Goal: Information Seeking & Learning: Learn about a topic

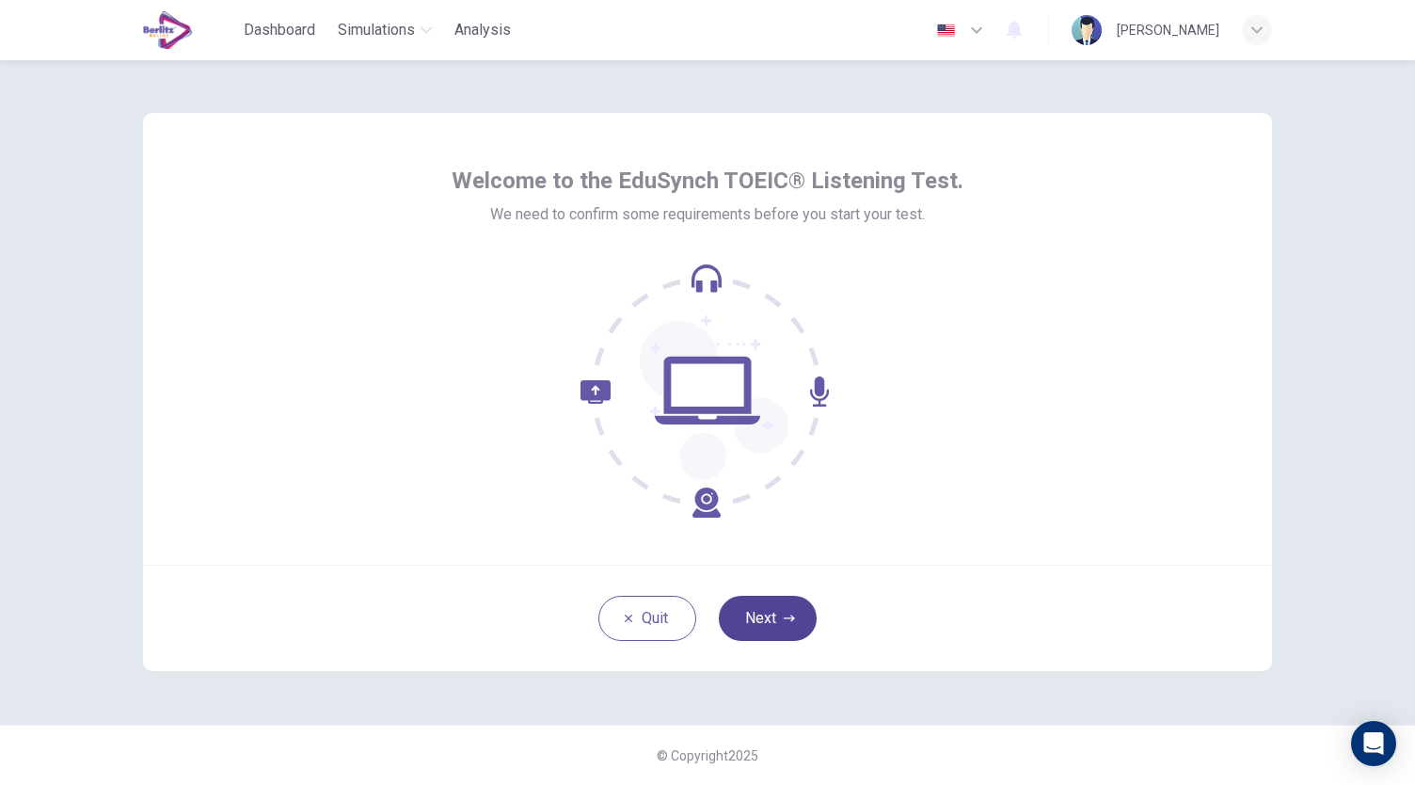
click at [787, 635] on button "Next" at bounding box center [768, 617] width 98 height 45
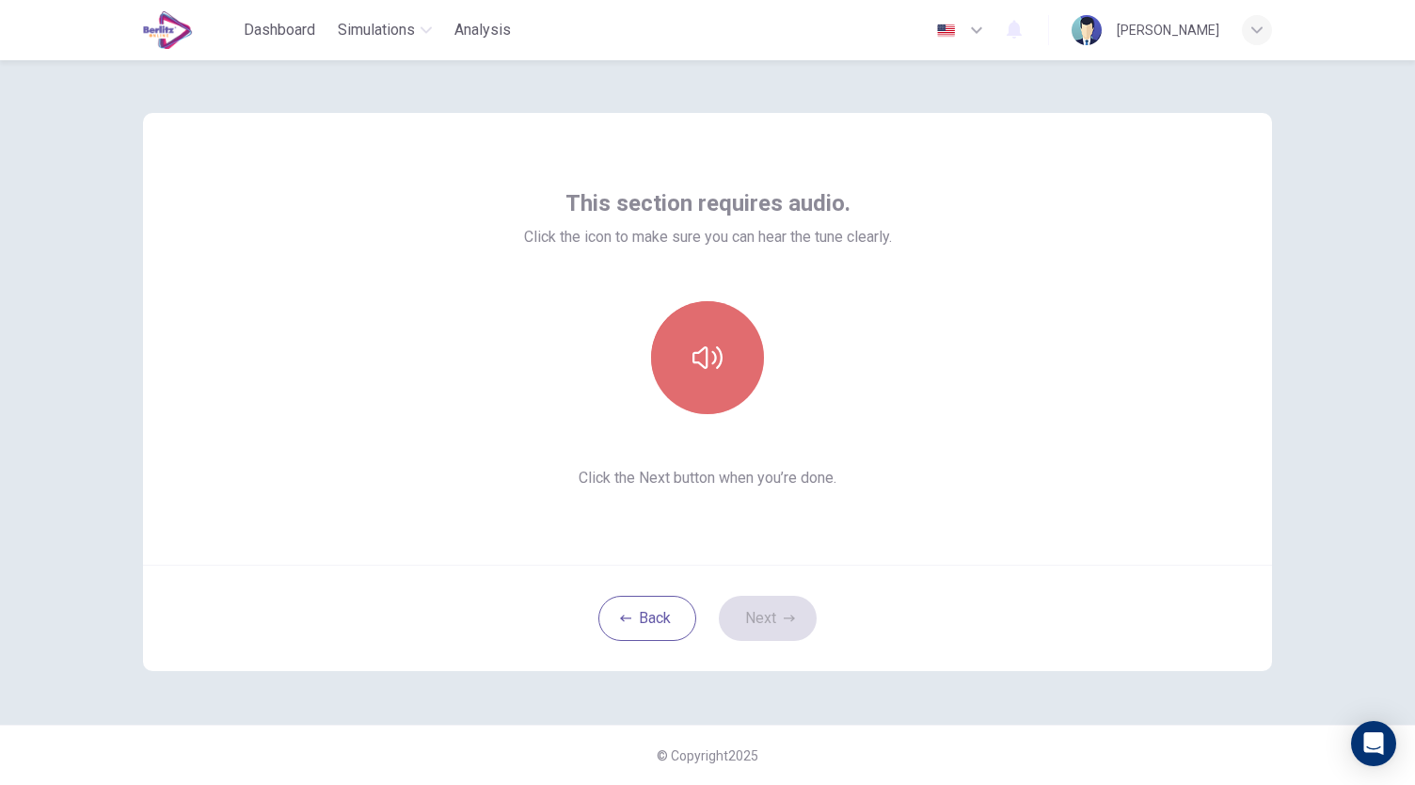
click at [711, 381] on button "button" at bounding box center [707, 357] width 113 height 113
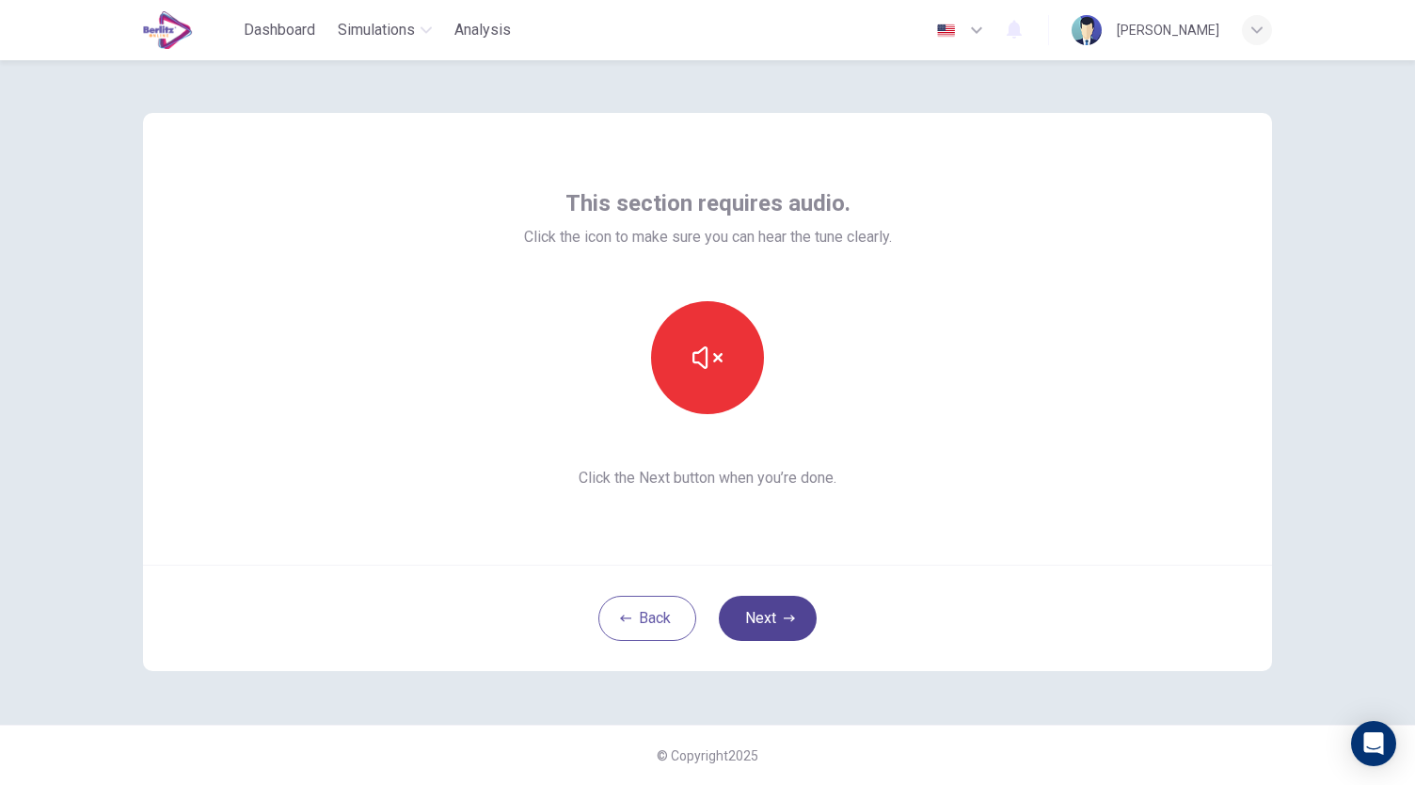
click at [773, 610] on button "Next" at bounding box center [768, 617] width 98 height 45
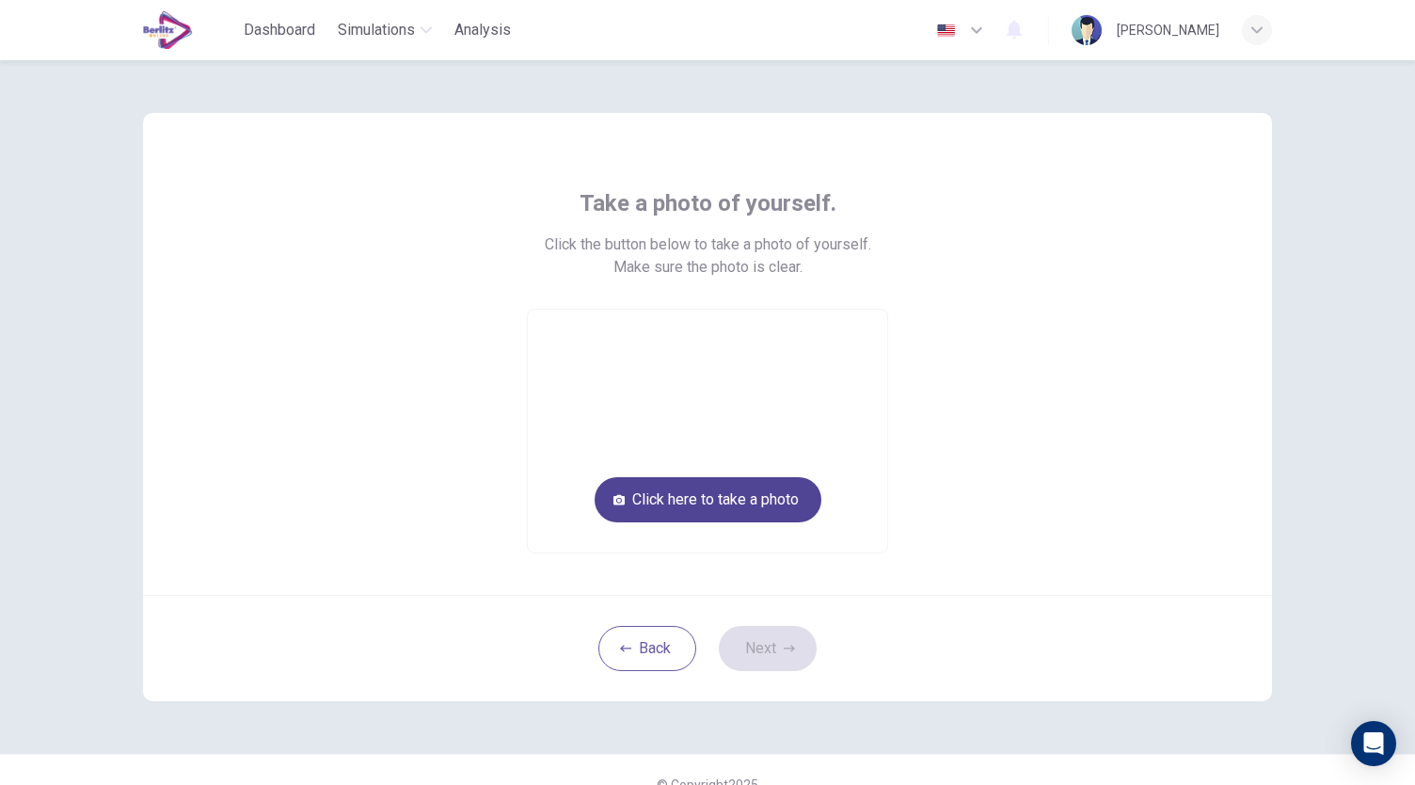
click at [769, 490] on button "Click here to take a photo" at bounding box center [708, 499] width 227 height 45
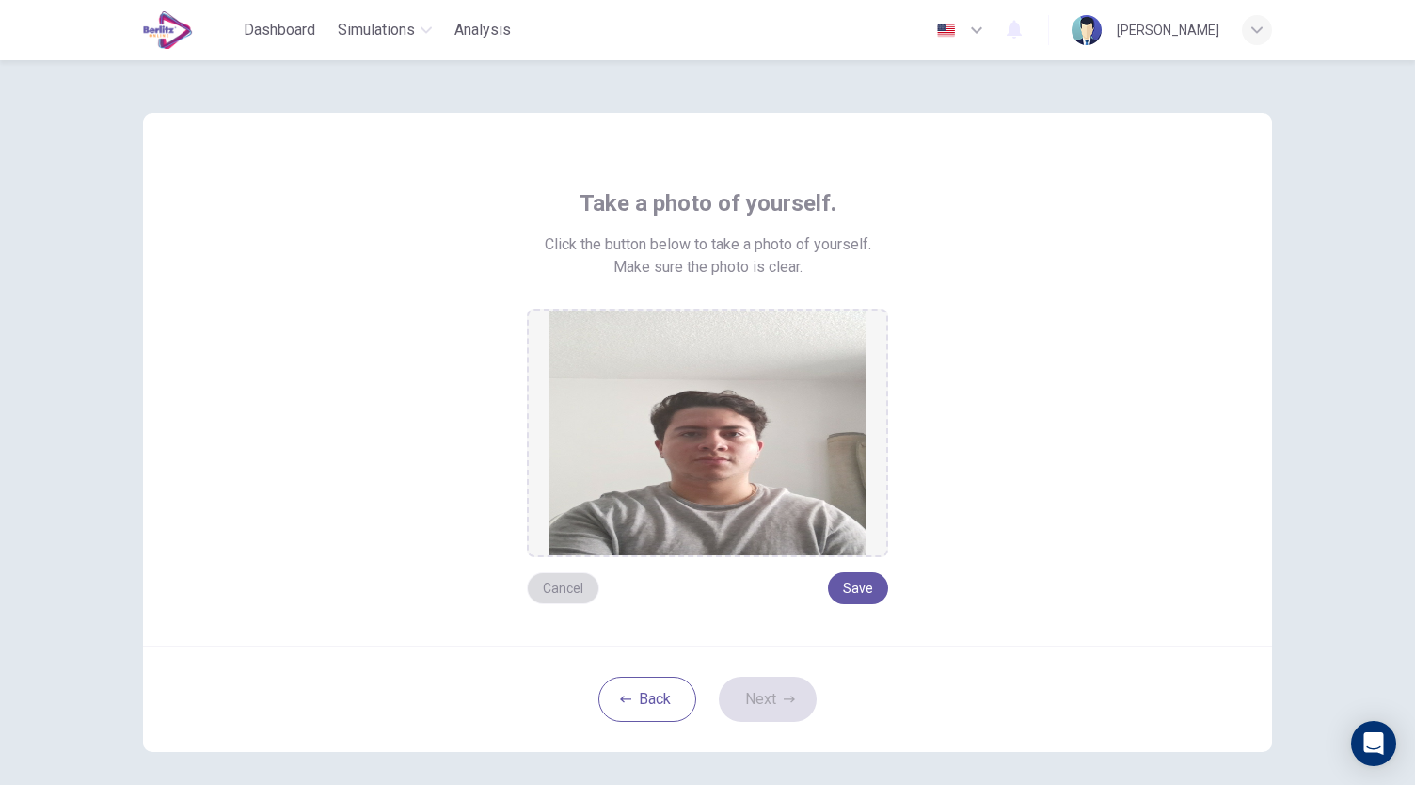
click at [557, 596] on button "Cancel" at bounding box center [563, 588] width 72 height 32
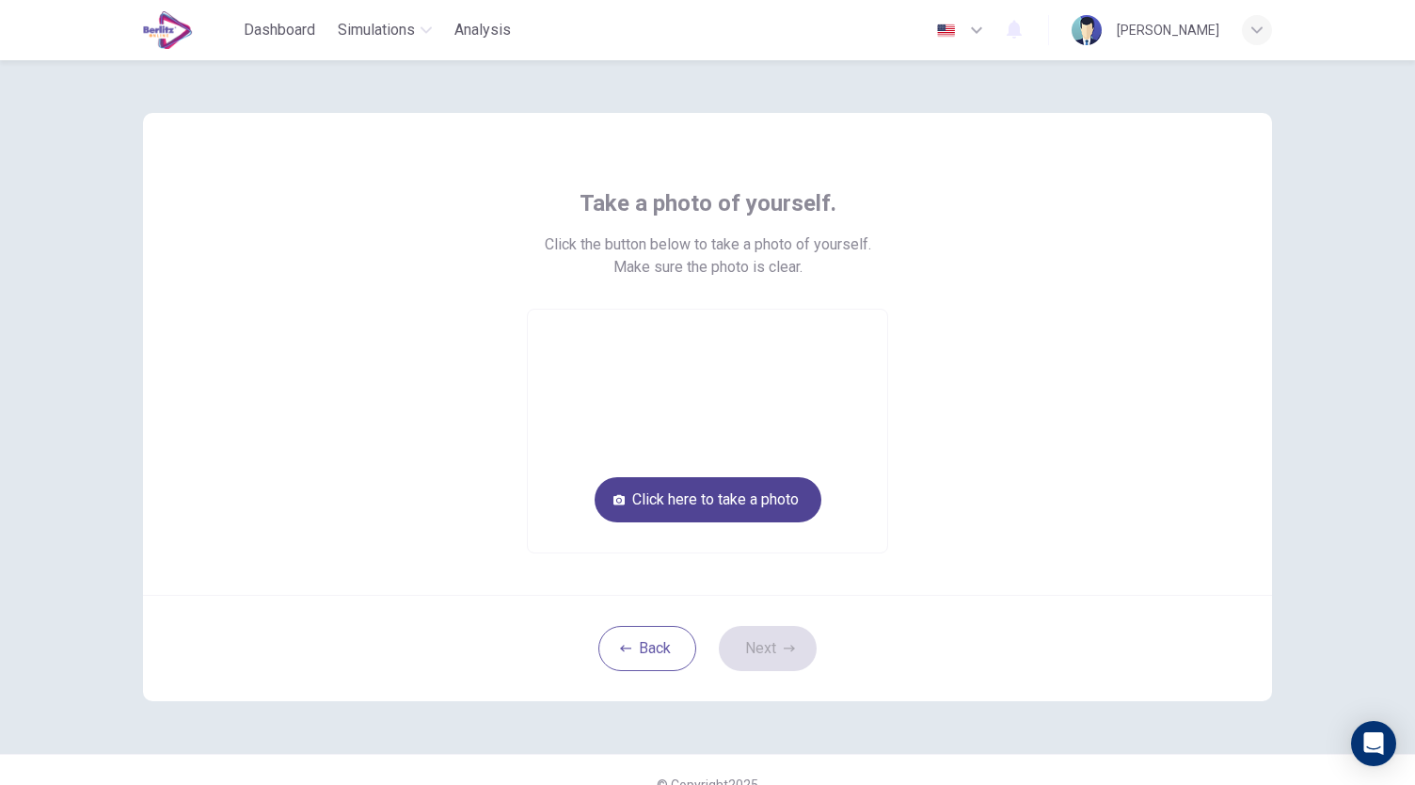
click at [747, 513] on button "Click here to take a photo" at bounding box center [708, 499] width 227 height 45
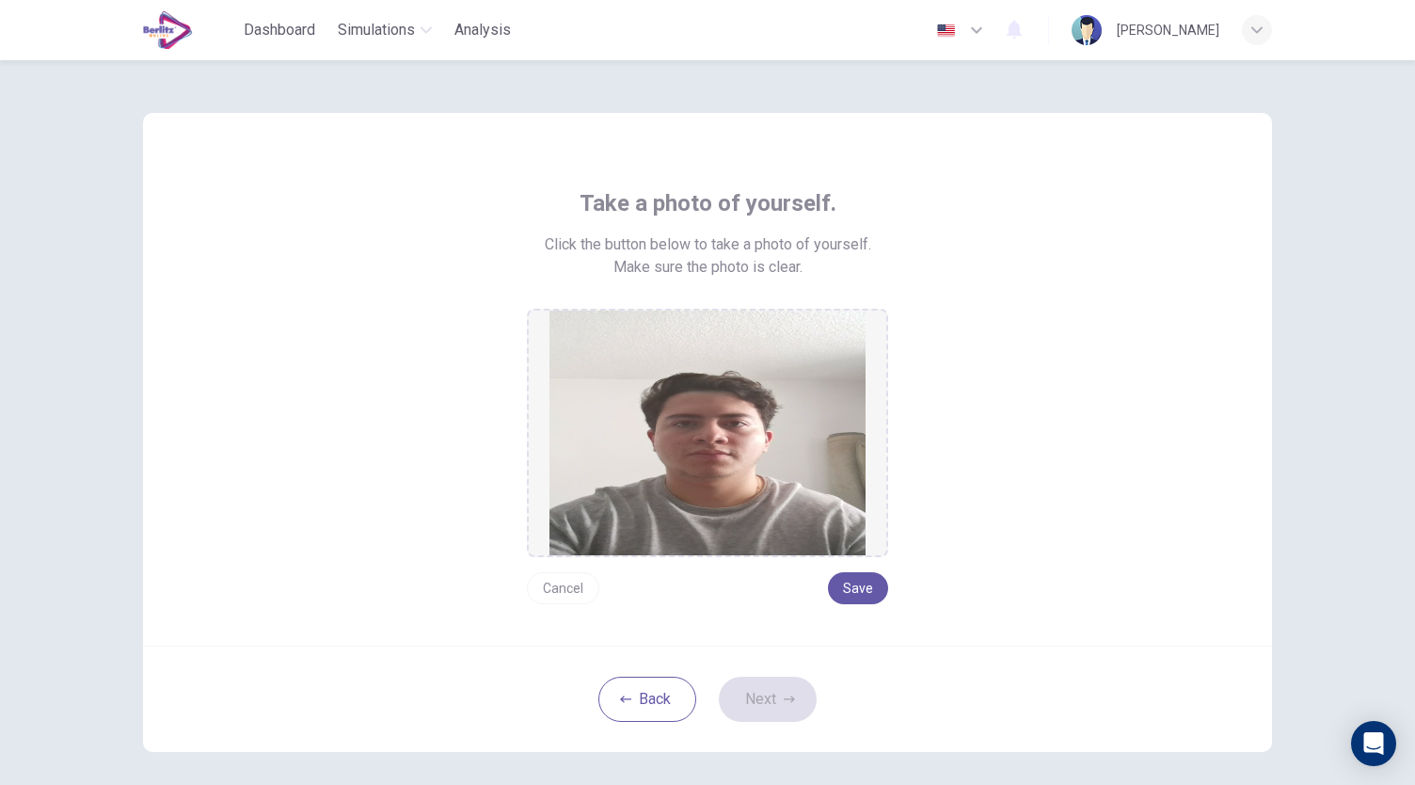
click at [560, 588] on button "Cancel" at bounding box center [563, 588] width 72 height 32
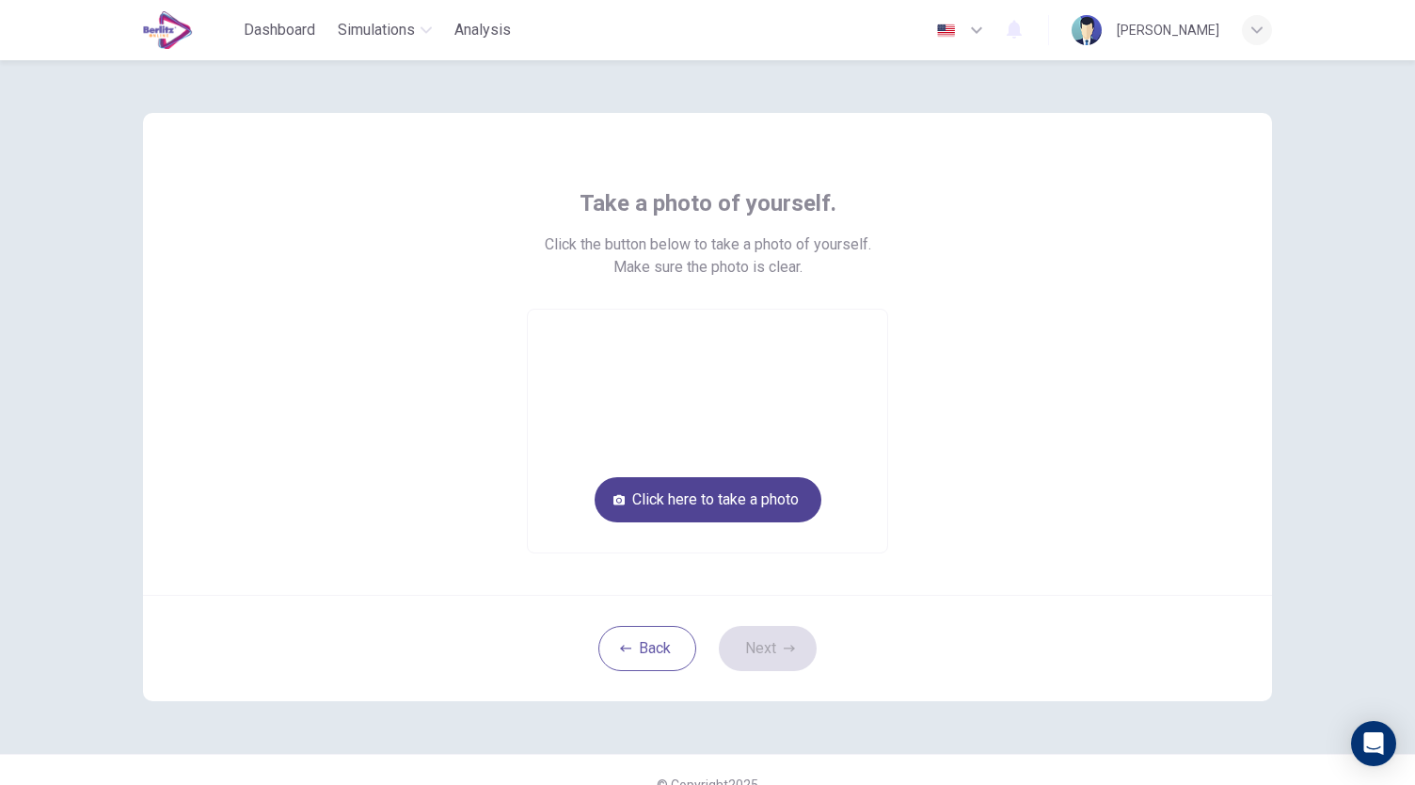
click at [748, 494] on button "Click here to take a photo" at bounding box center [708, 499] width 227 height 45
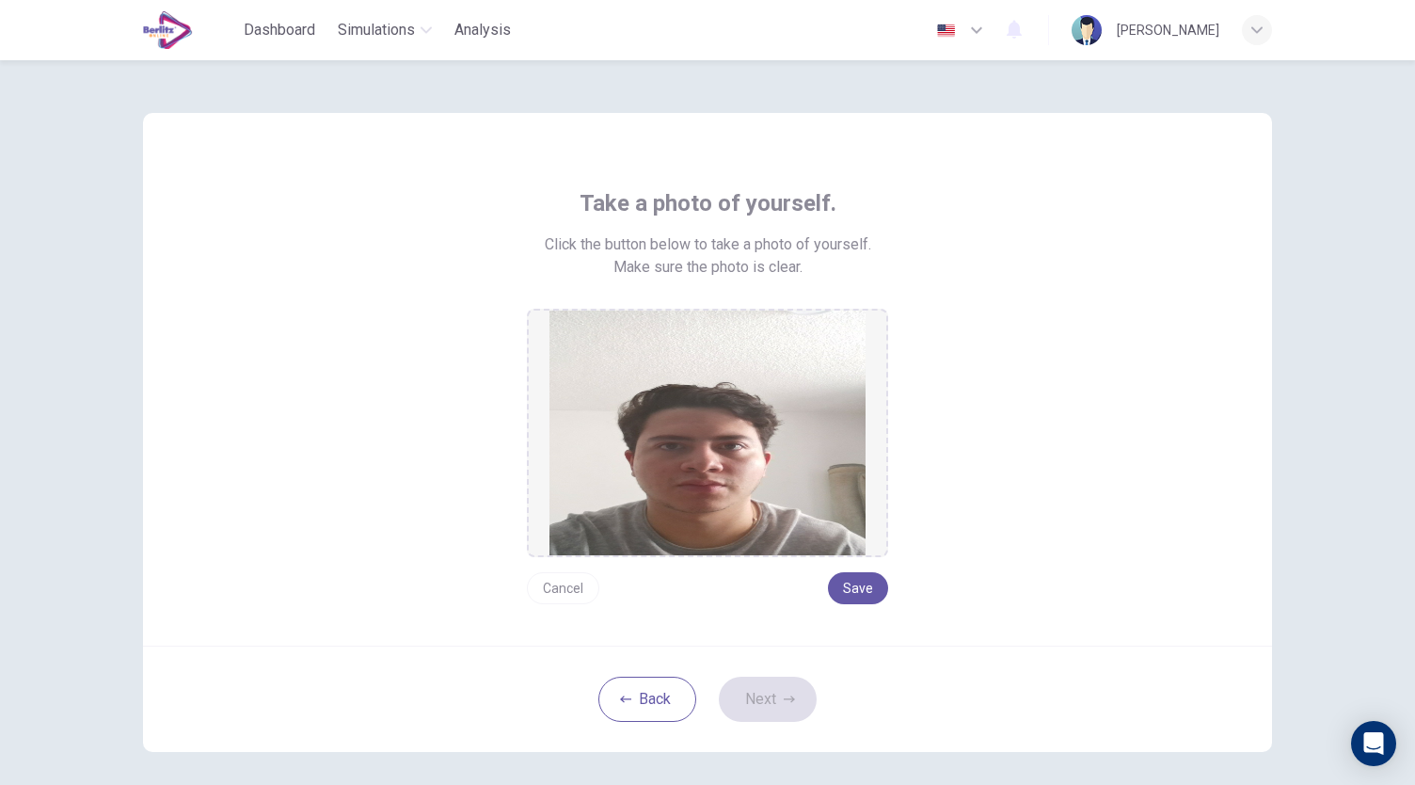
click at [555, 597] on button "Cancel" at bounding box center [563, 588] width 72 height 32
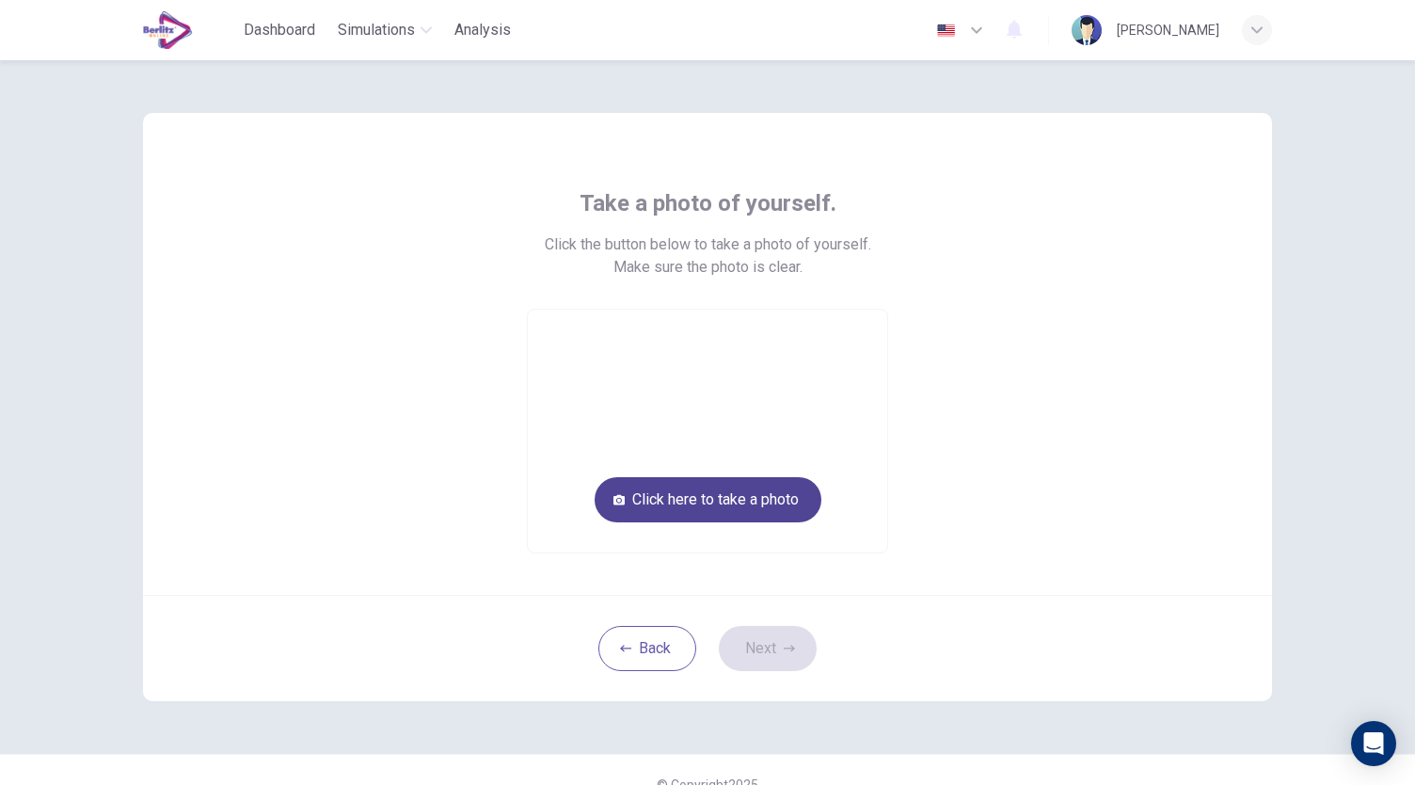
click at [730, 511] on button "Click here to take a photo" at bounding box center [708, 499] width 227 height 45
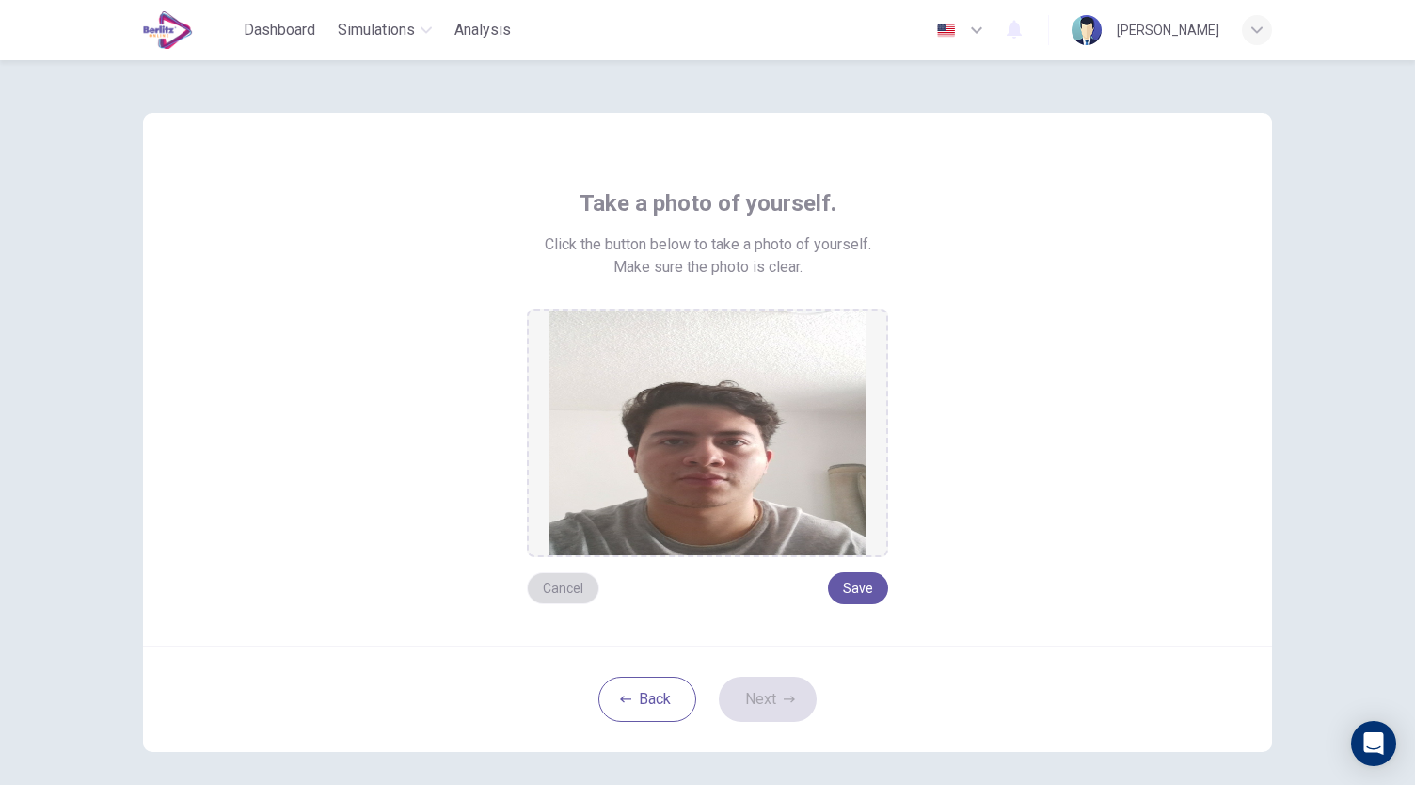
click at [553, 594] on button "Cancel" at bounding box center [563, 588] width 72 height 32
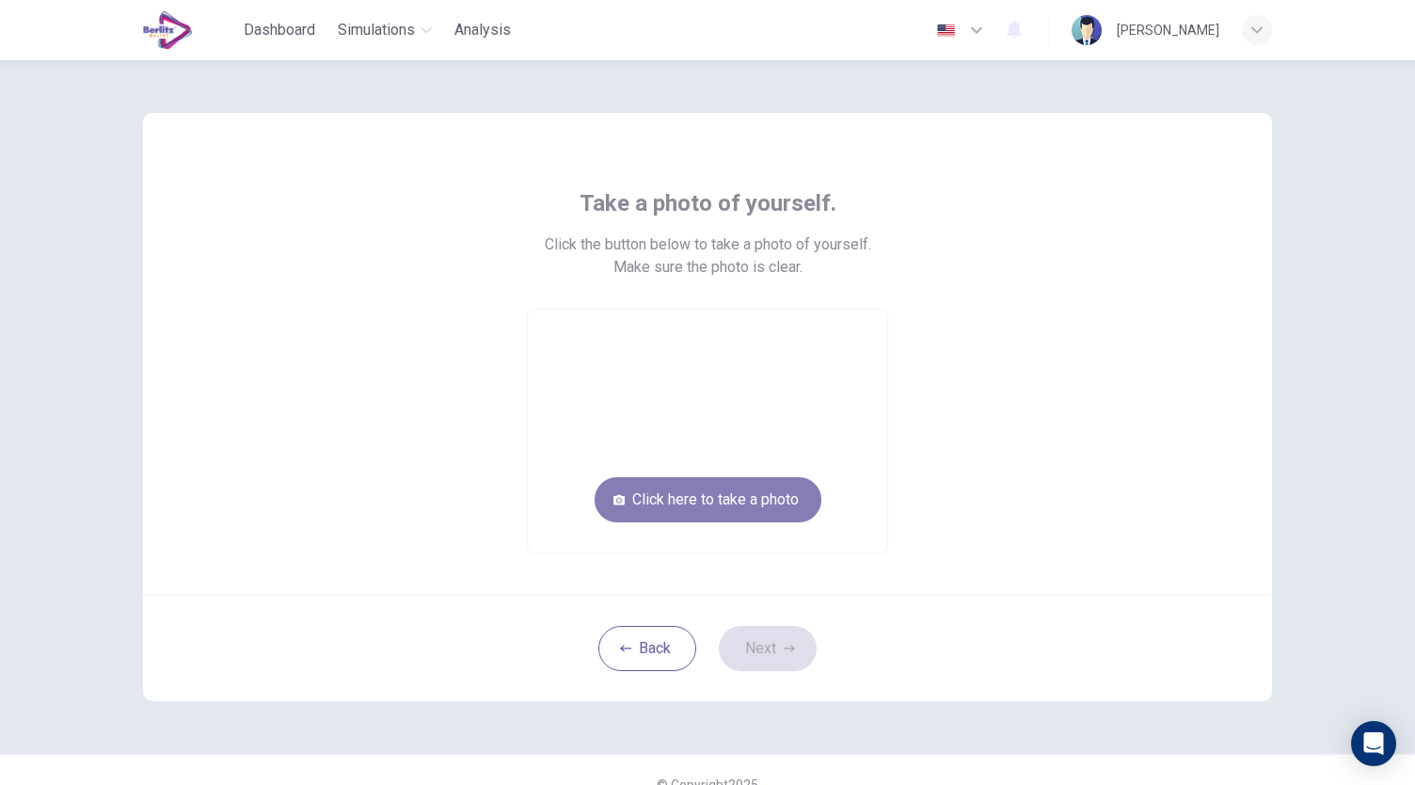
click at [715, 507] on button "Click here to take a photo" at bounding box center [708, 499] width 227 height 45
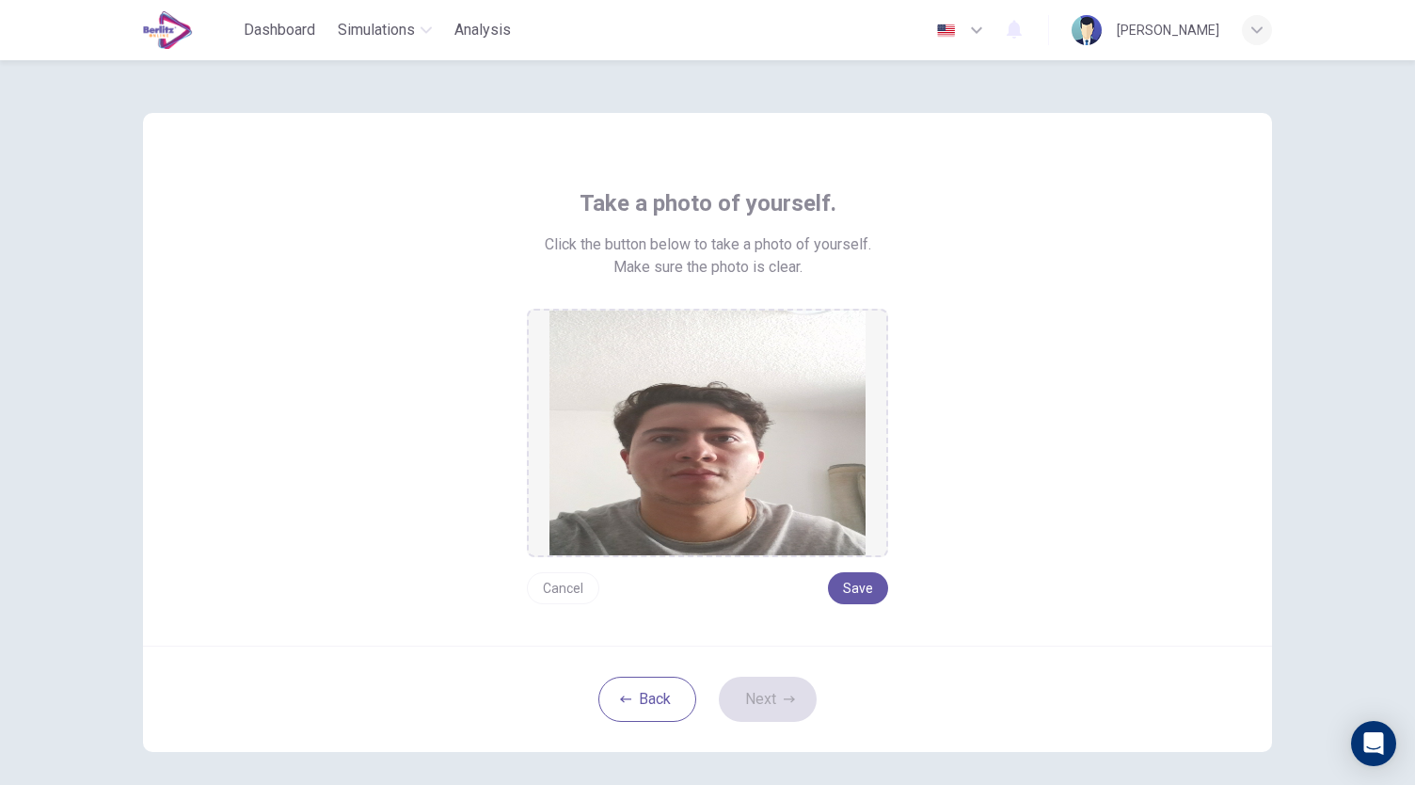
click at [552, 600] on button "Cancel" at bounding box center [563, 588] width 72 height 32
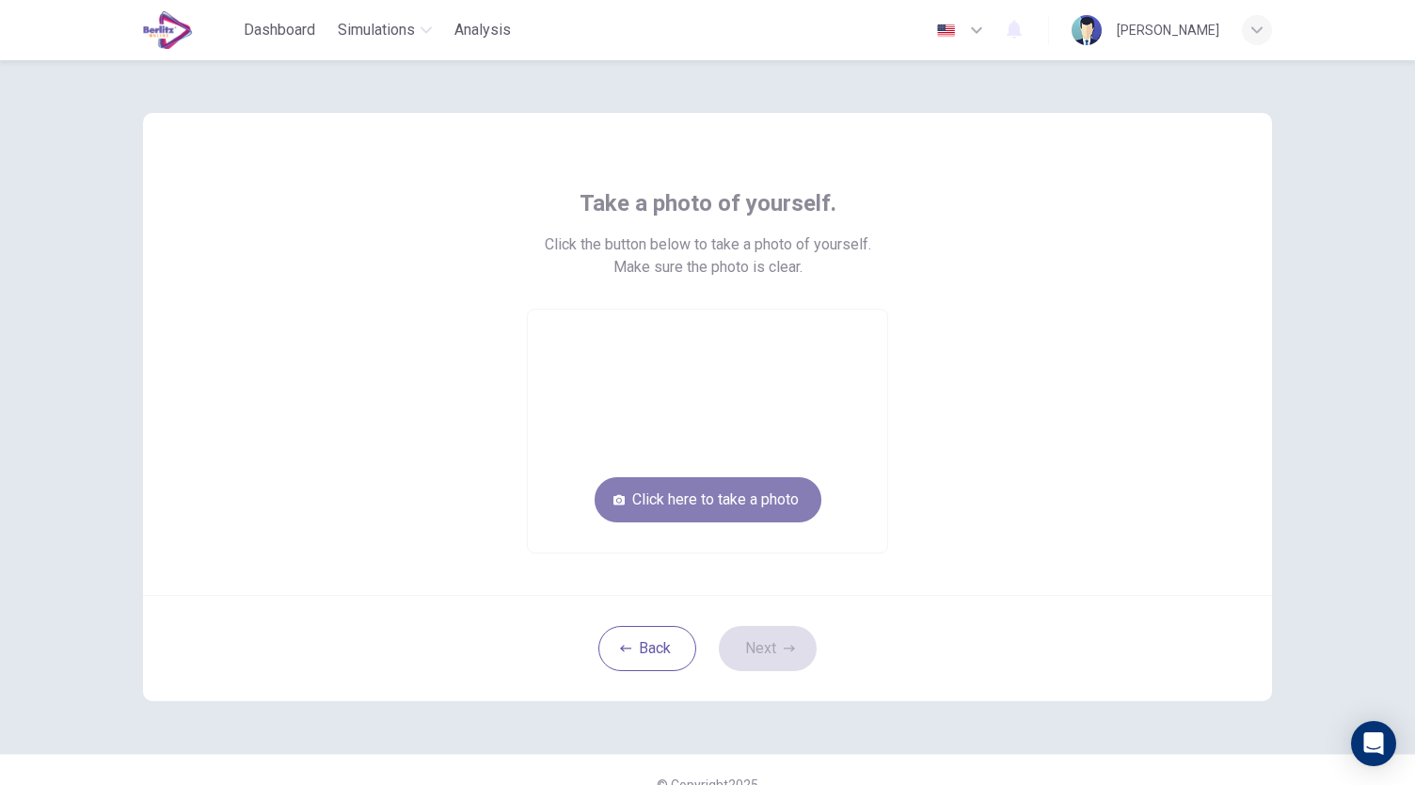
click at [686, 515] on button "Click here to take a photo" at bounding box center [708, 499] width 227 height 45
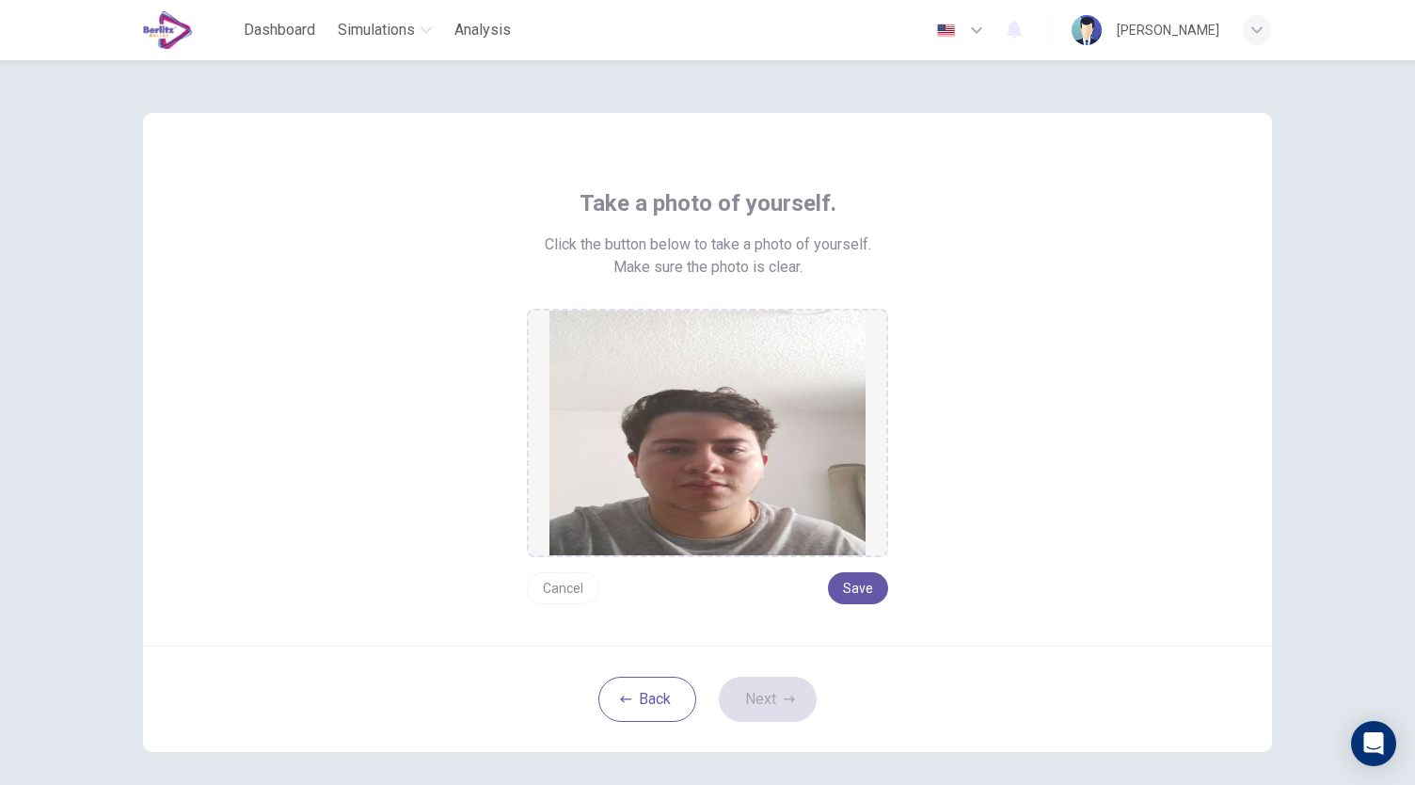
click at [579, 565] on div "Cancel Save" at bounding box center [707, 580] width 361 height 47
click at [574, 577] on button "Cancel" at bounding box center [563, 588] width 72 height 32
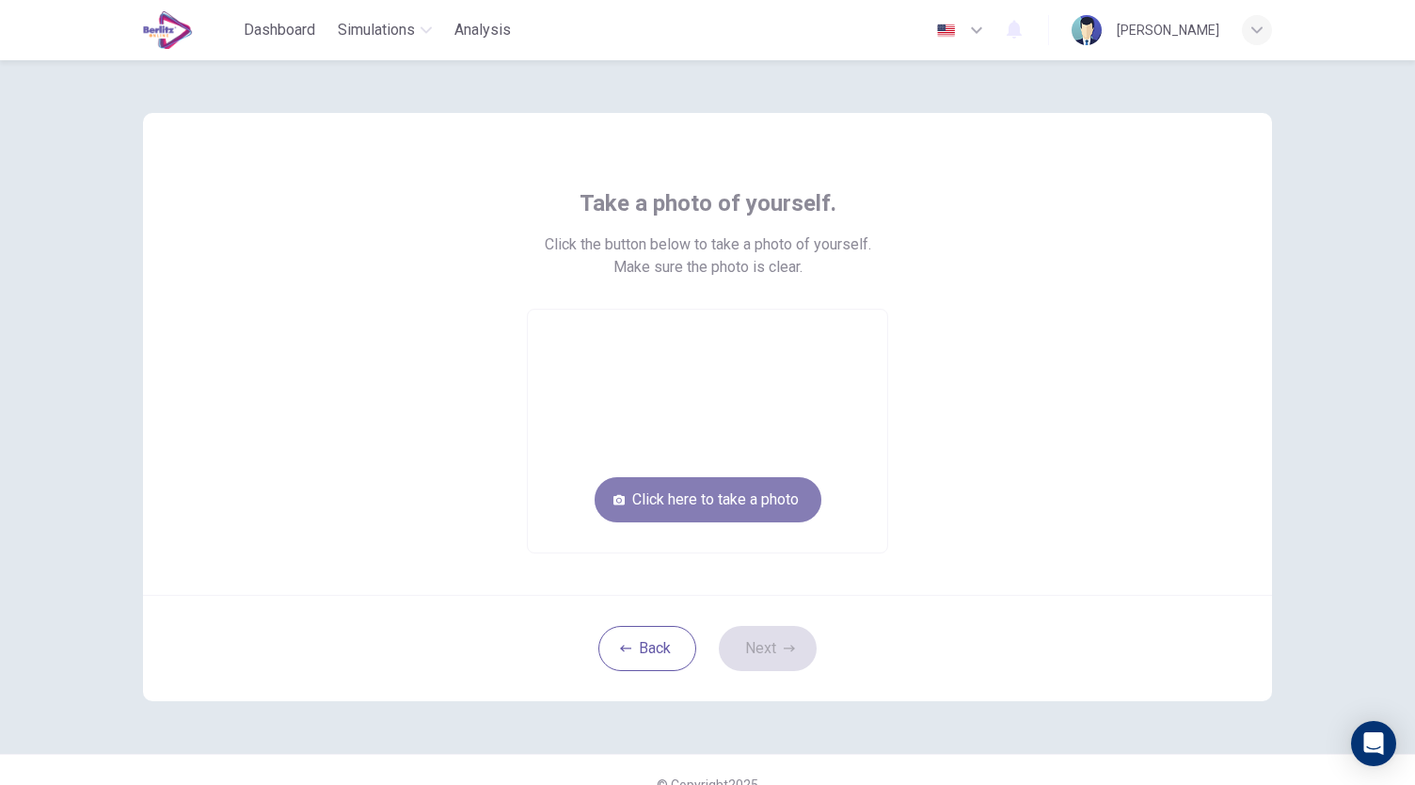
click at [689, 506] on button "Click here to take a photo" at bounding box center [708, 499] width 227 height 45
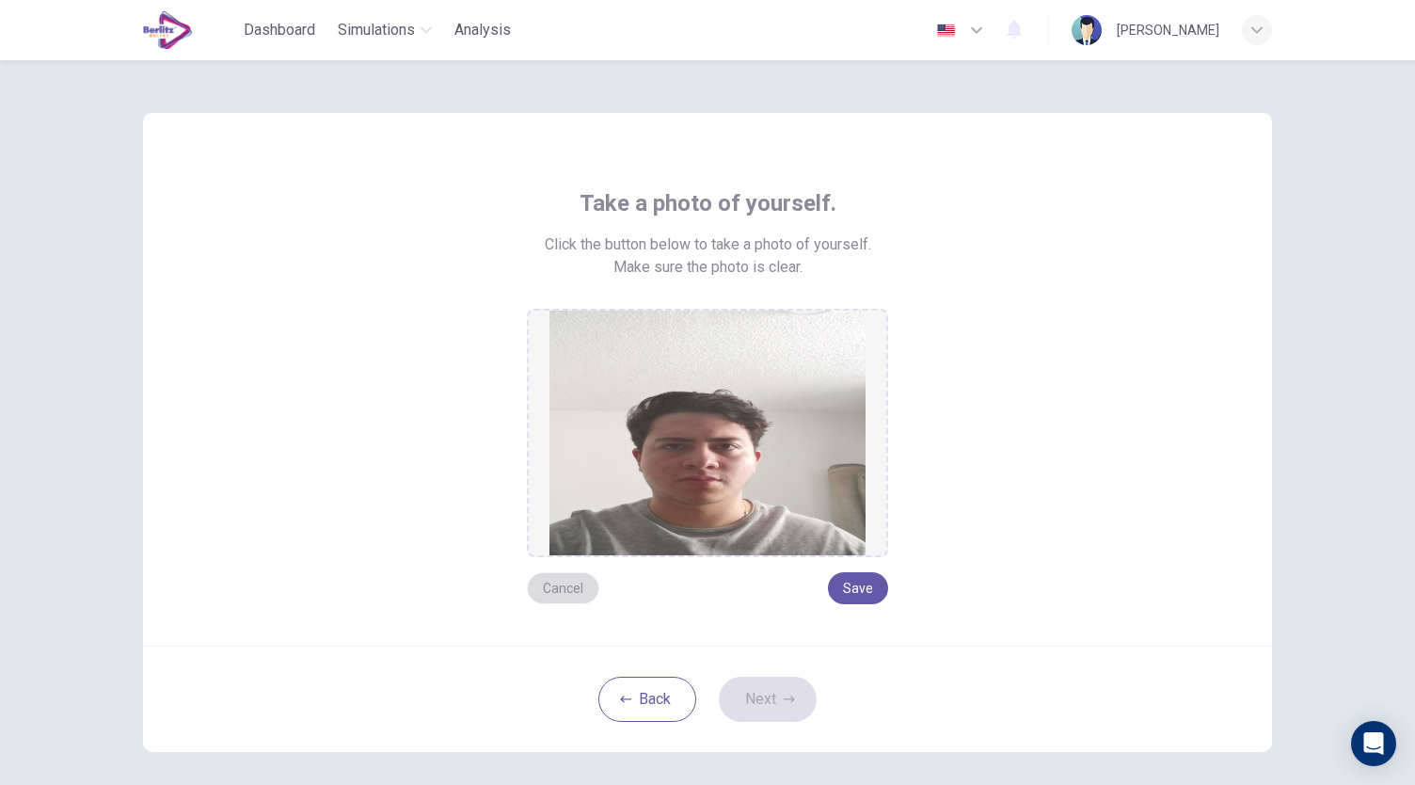
click at [532, 577] on button "Cancel" at bounding box center [563, 588] width 72 height 32
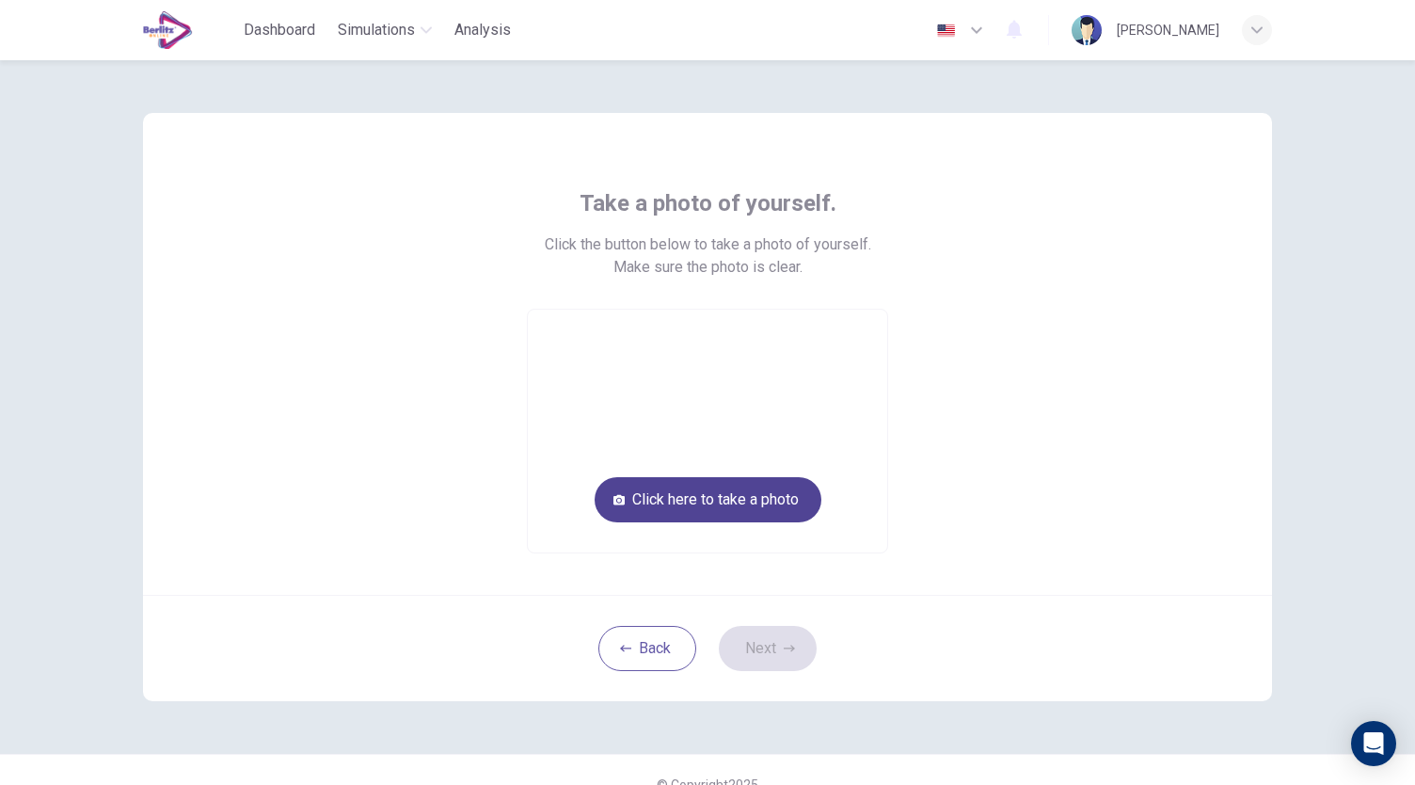
click at [674, 491] on button "Click here to take a photo" at bounding box center [708, 499] width 227 height 45
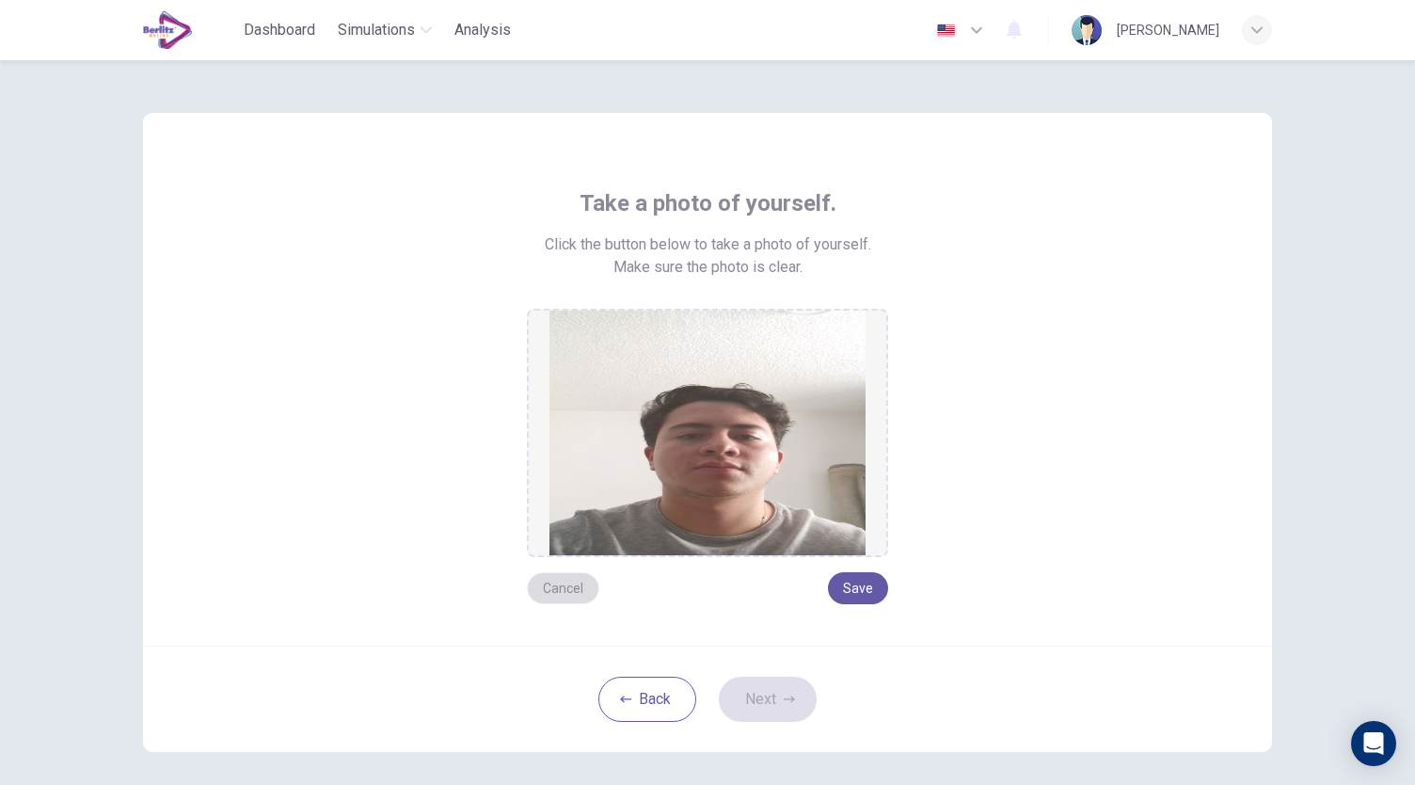
click at [560, 575] on button "Cancel" at bounding box center [563, 588] width 72 height 32
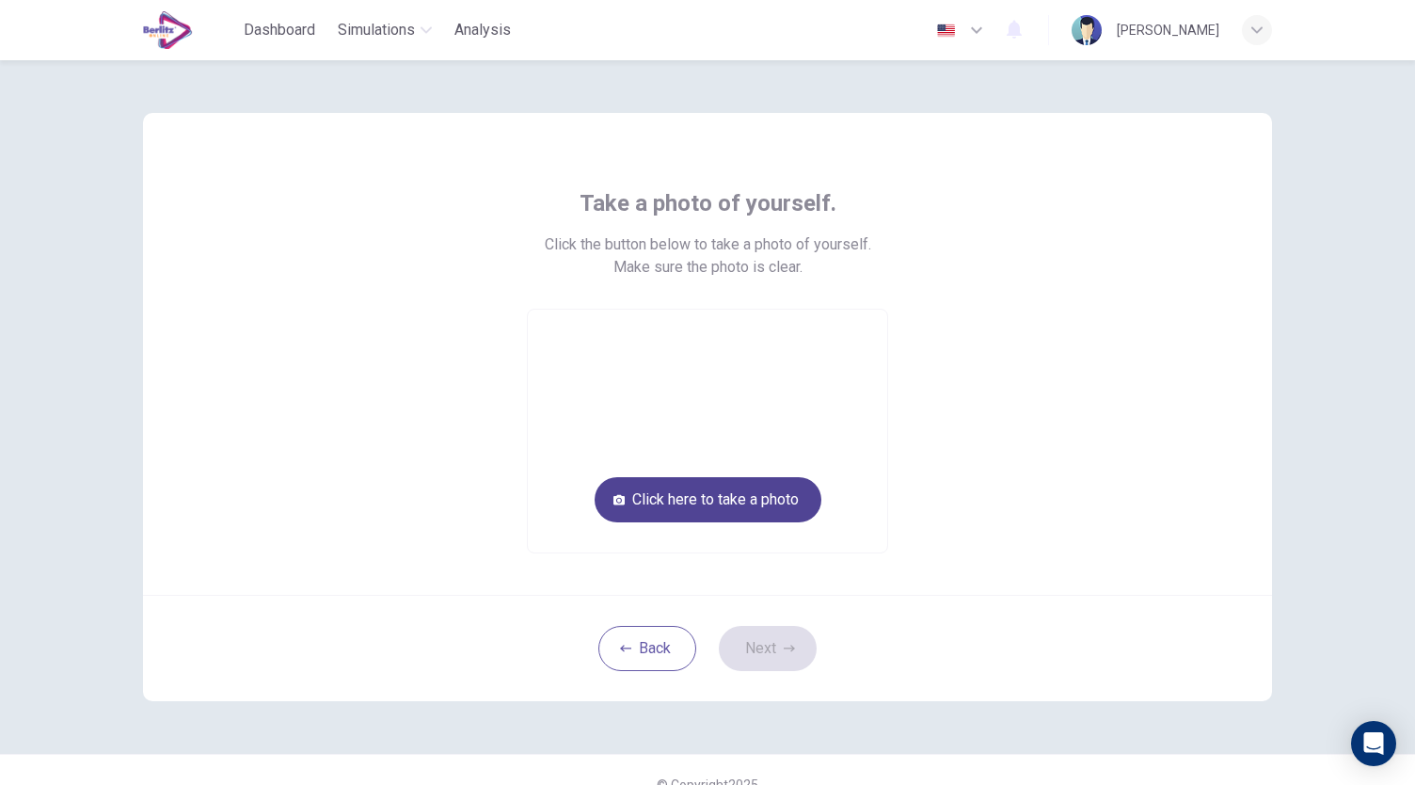
click at [660, 515] on button "Click here to take a photo" at bounding box center [708, 499] width 227 height 45
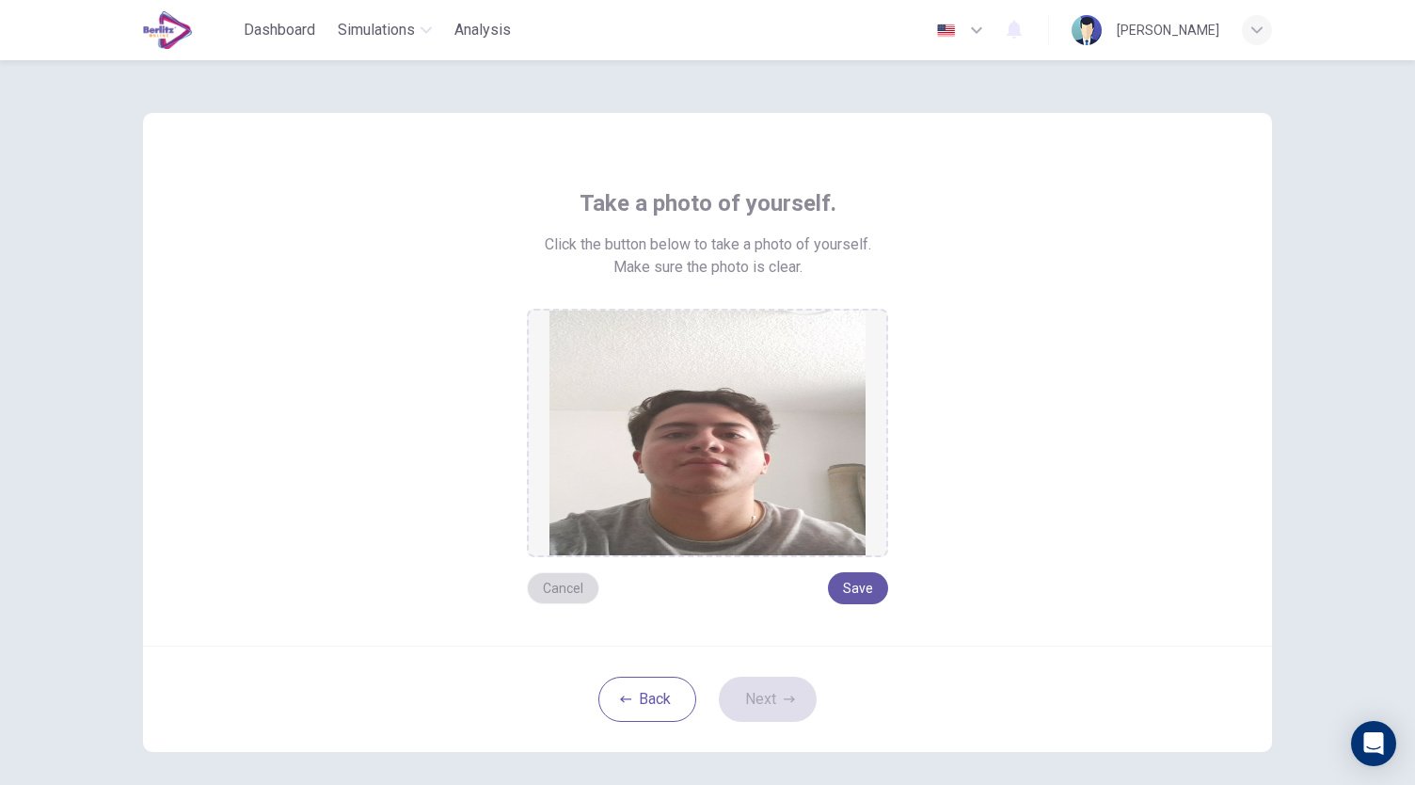
click at [560, 587] on button "Cancel" at bounding box center [563, 588] width 72 height 32
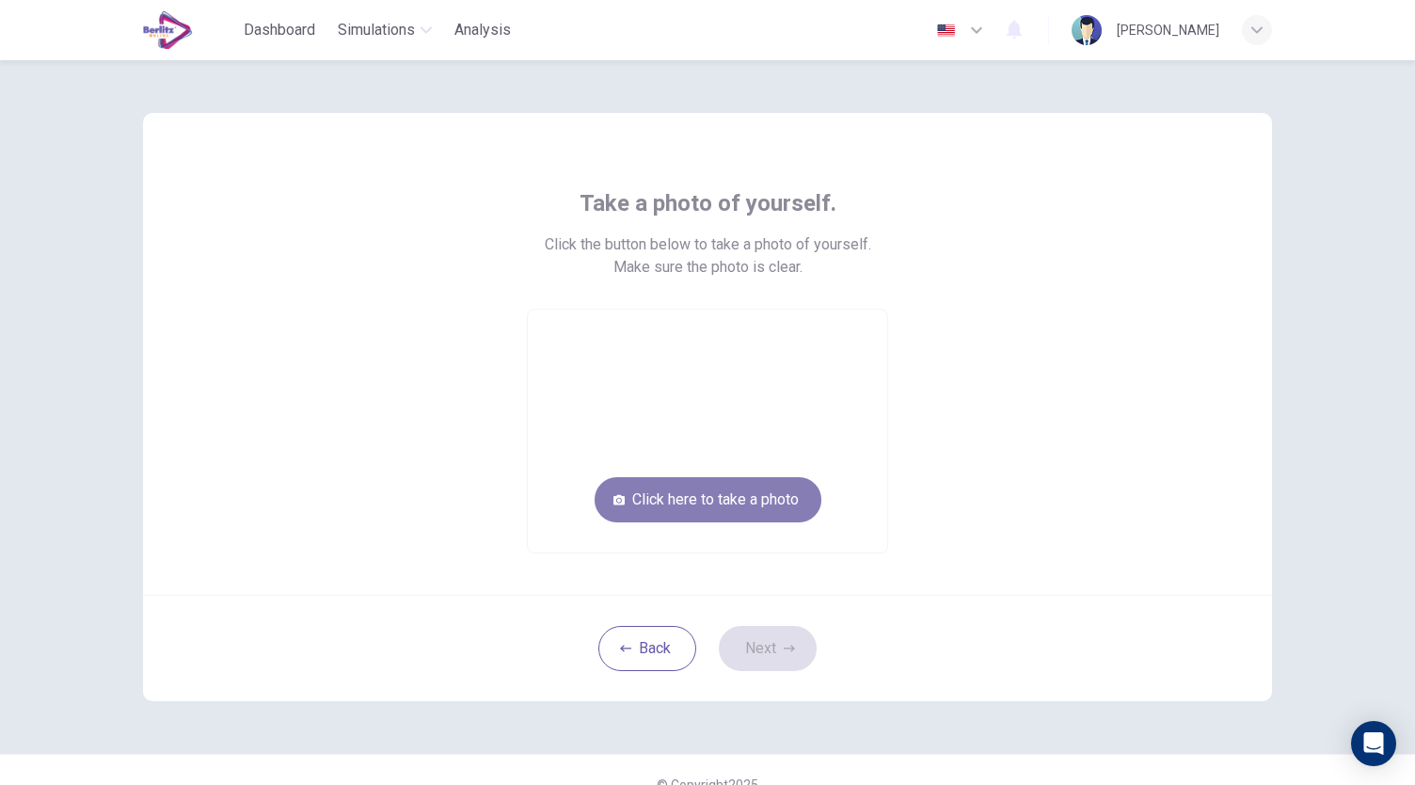
click at [695, 495] on button "Click here to take a photo" at bounding box center [708, 499] width 227 height 45
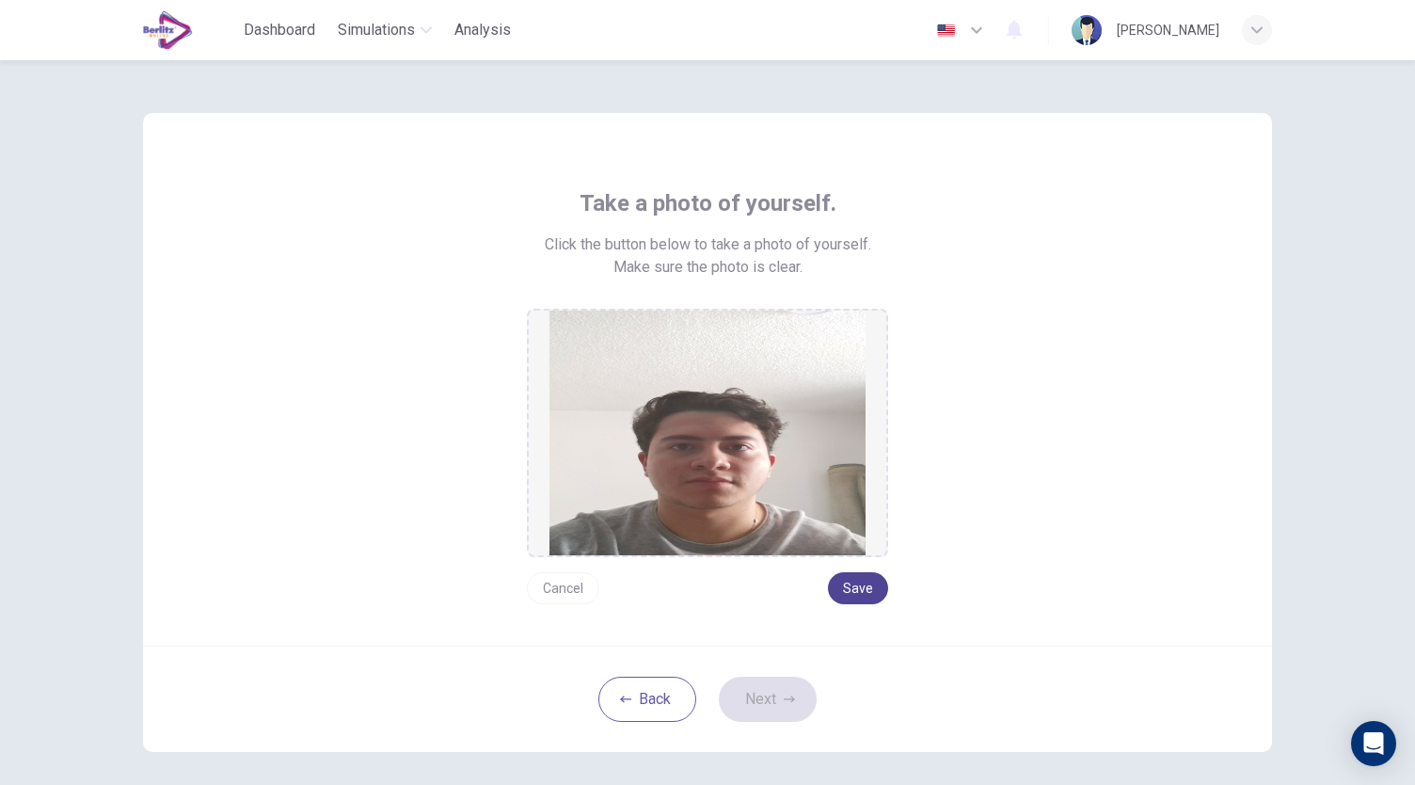
click at [853, 590] on button "Save" at bounding box center [858, 588] width 60 height 32
click at [766, 693] on button "Next" at bounding box center [768, 698] width 98 height 45
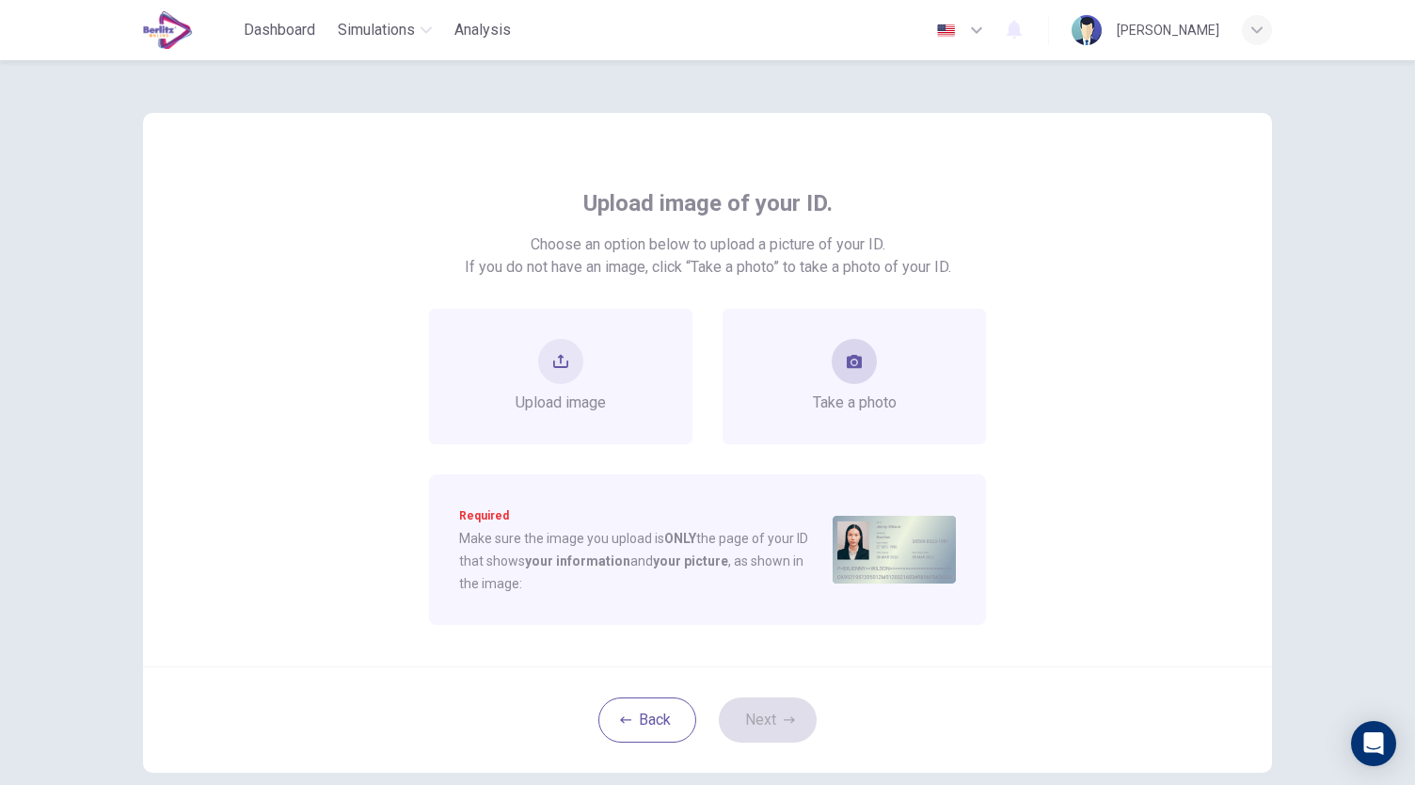
click at [868, 373] on div "Take a photo" at bounding box center [855, 376] width 84 height 75
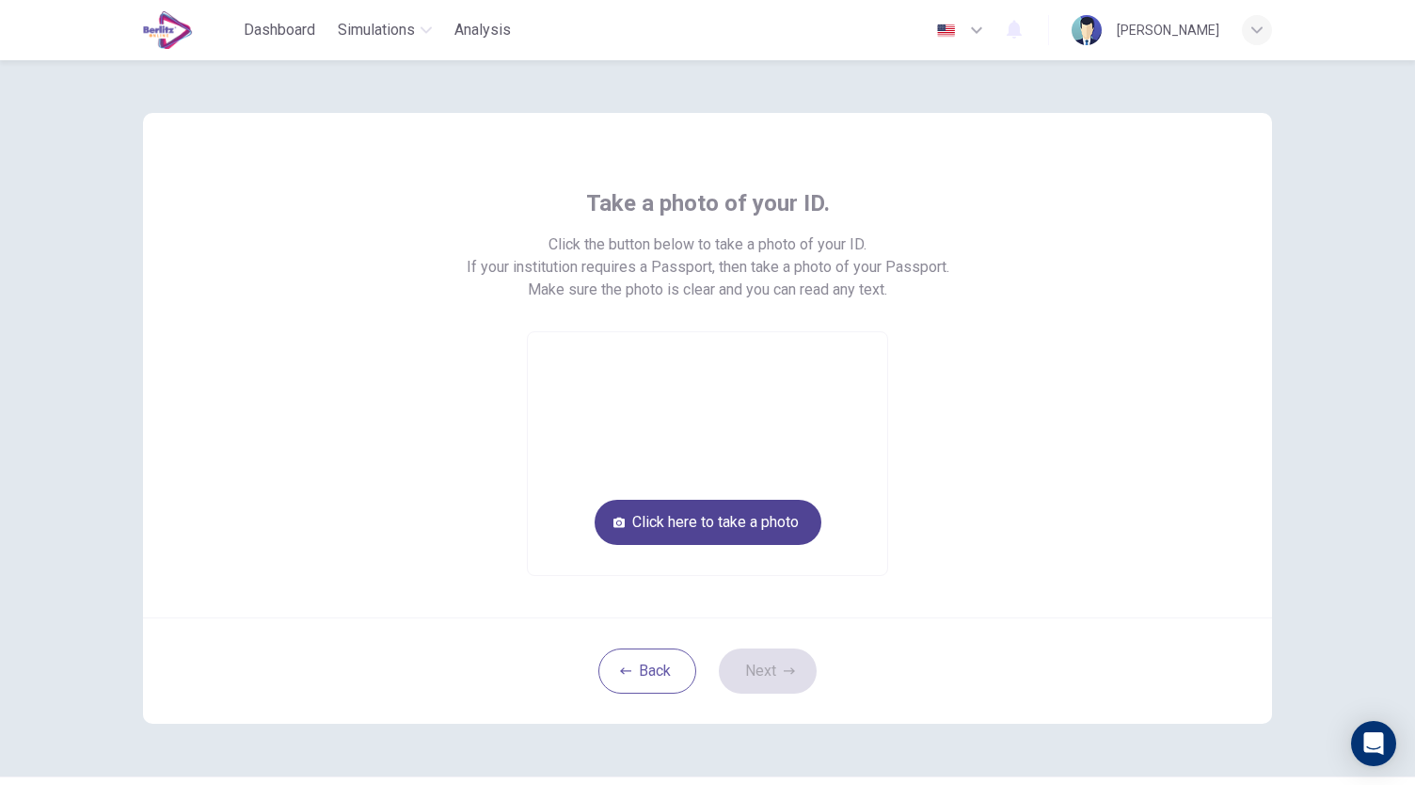
click at [757, 524] on button "Click here to take a photo" at bounding box center [708, 522] width 227 height 45
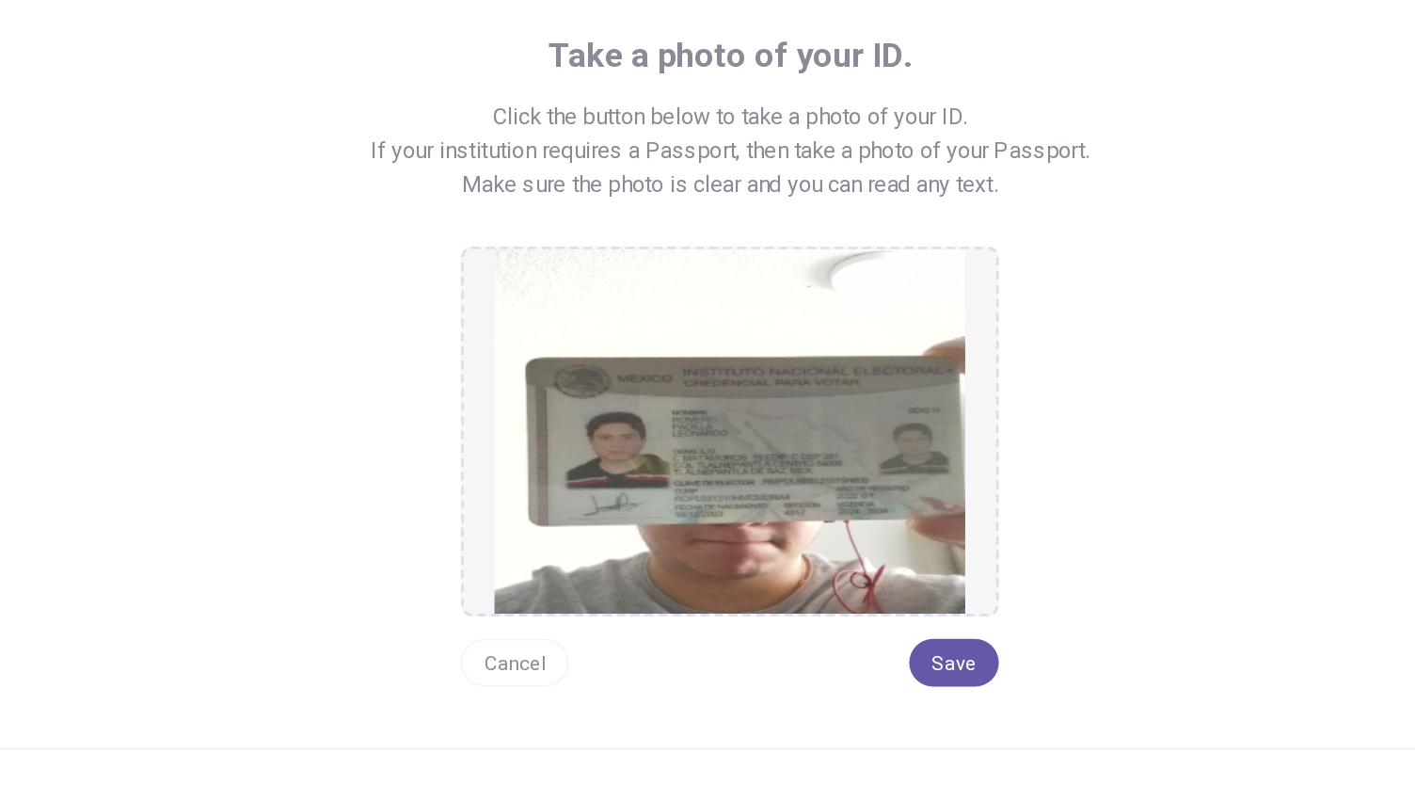
click at [643, 488] on img at bounding box center [707, 455] width 316 height 245
drag, startPoint x: 610, startPoint y: 465, endPoint x: 575, endPoint y: 466, distance: 34.8
drag, startPoint x: 575, startPoint y: 466, endPoint x: 625, endPoint y: 606, distance: 148.8
click at [625, 606] on div "Cancel Save" at bounding box center [707, 602] width 361 height 47
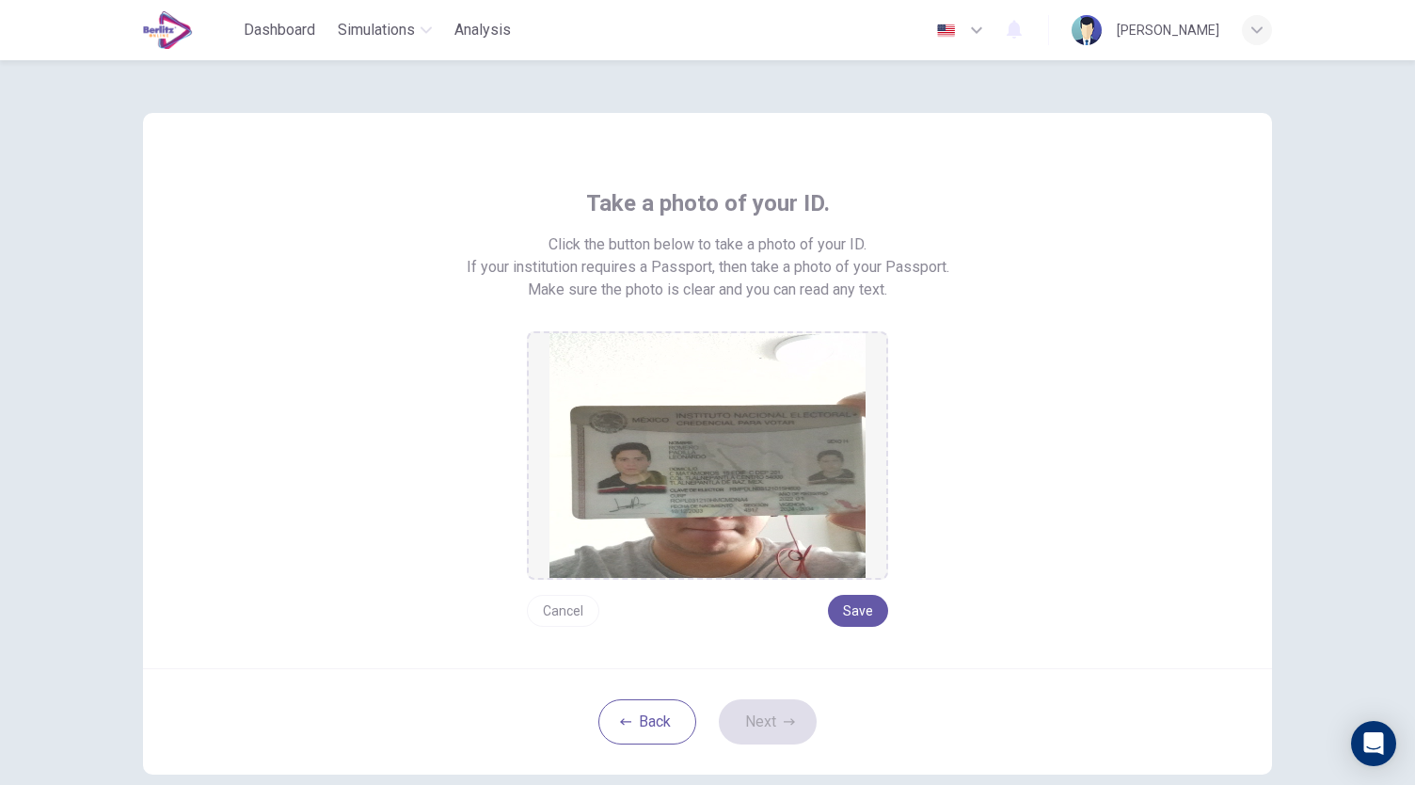
click at [567, 616] on button "Cancel" at bounding box center [563, 611] width 72 height 32
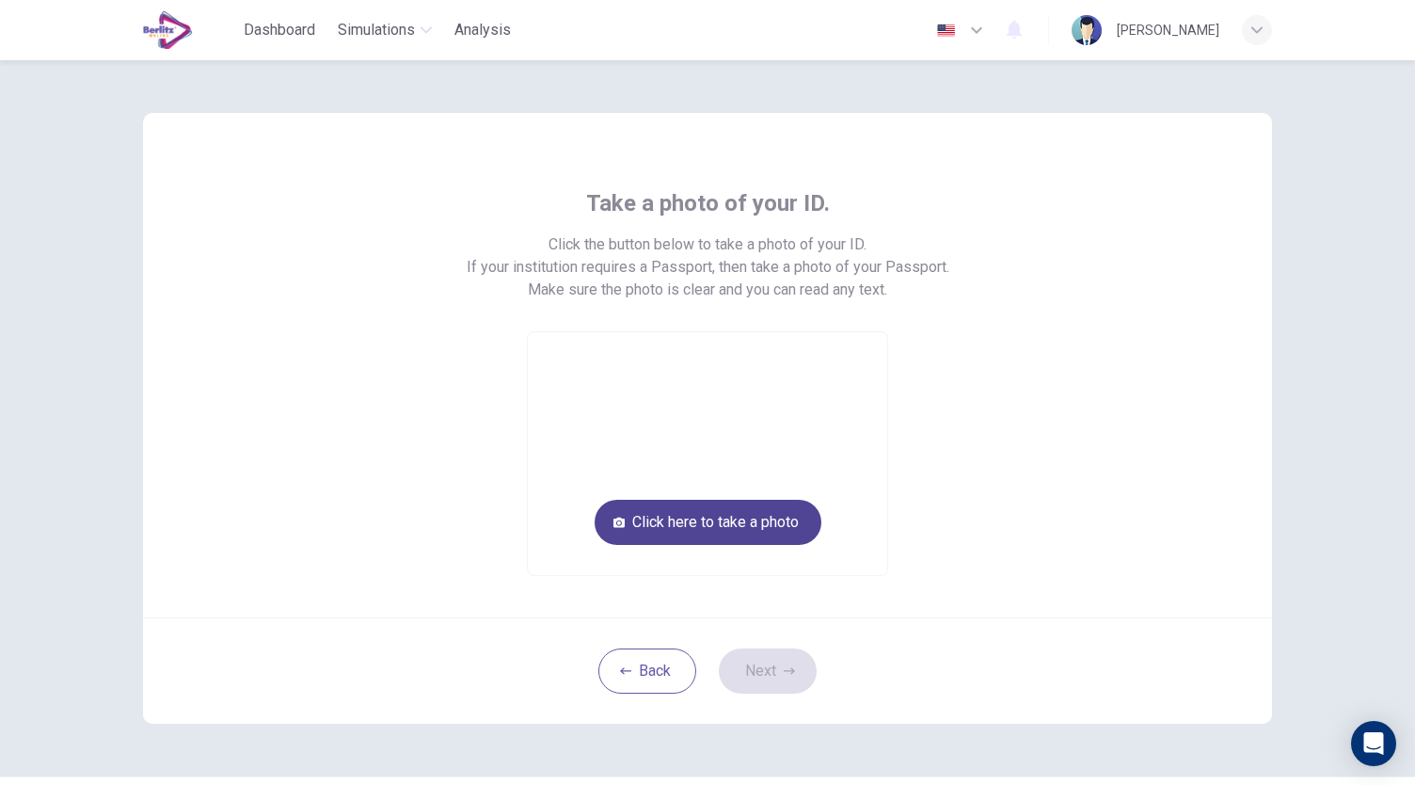
click at [733, 528] on button "Click here to take a photo" at bounding box center [708, 522] width 227 height 45
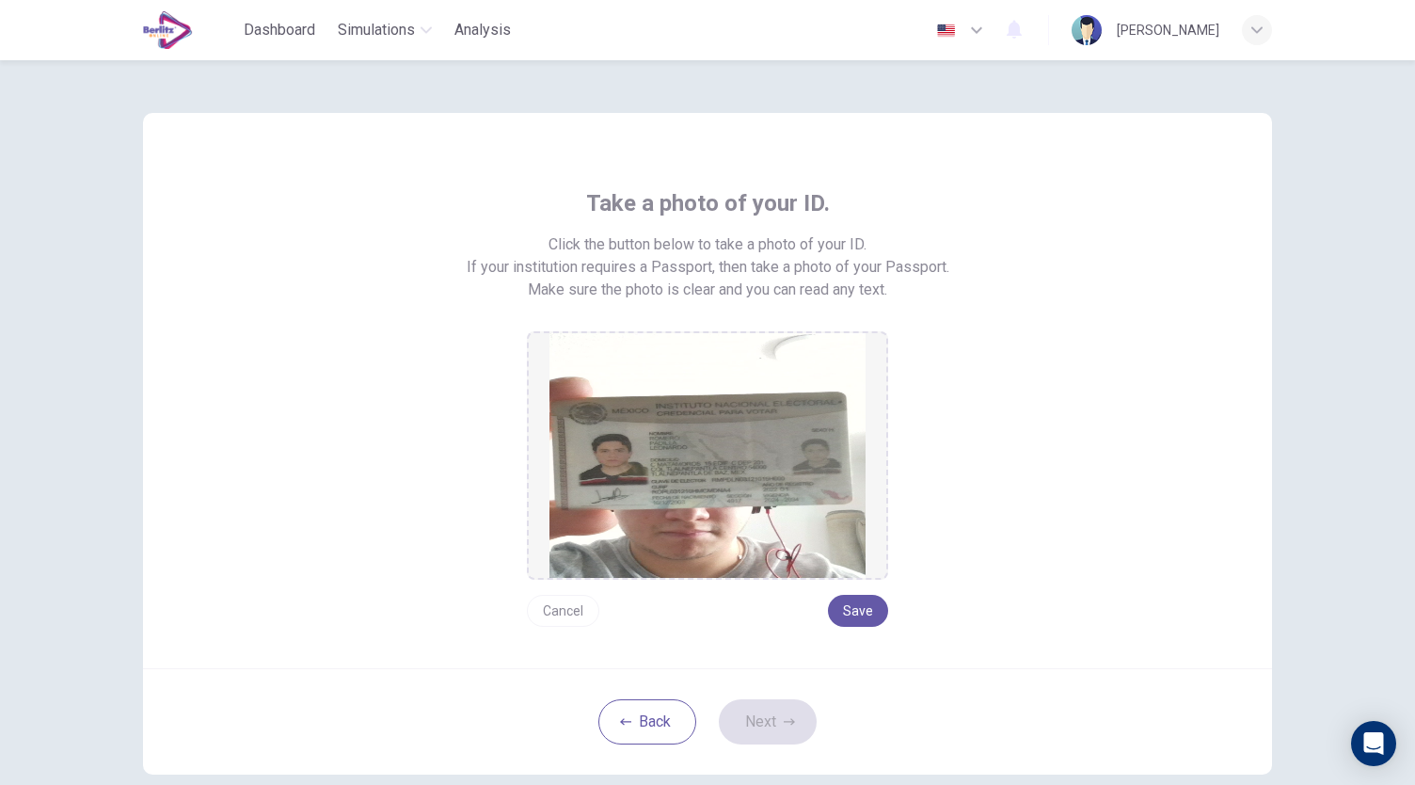
click at [685, 495] on img at bounding box center [707, 455] width 316 height 245
click at [564, 605] on button "Cancel" at bounding box center [563, 611] width 72 height 32
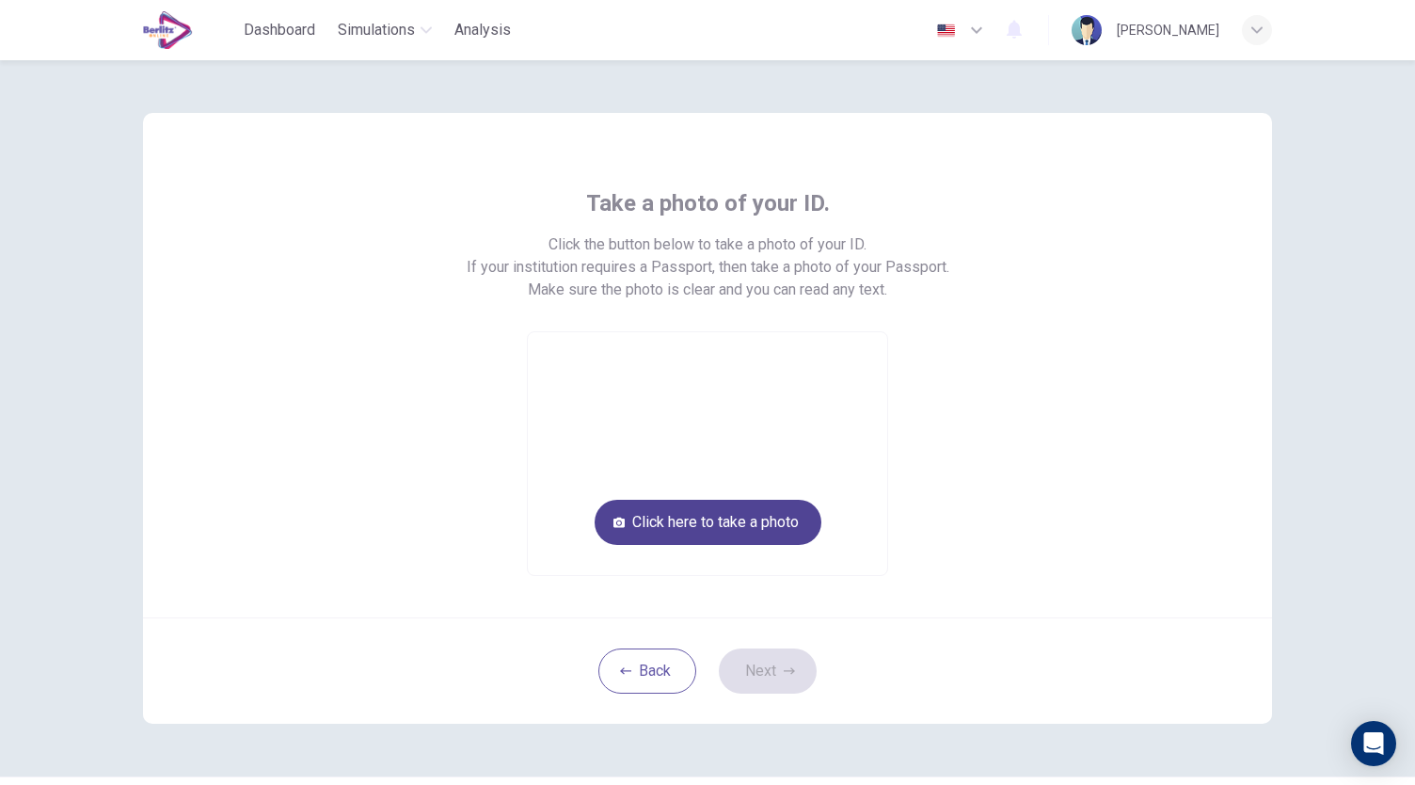
click at [645, 515] on button "Click here to take a photo" at bounding box center [708, 522] width 227 height 45
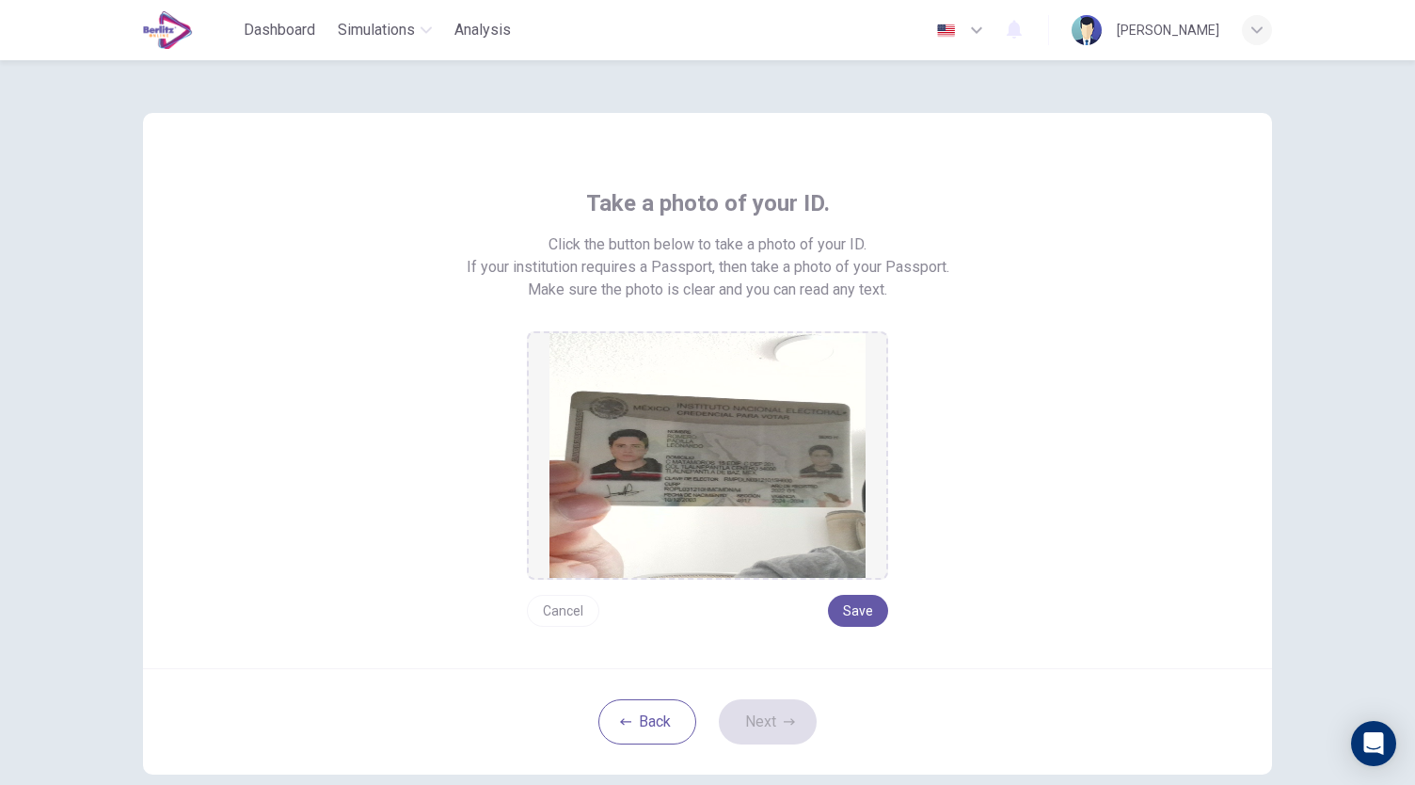
click at [569, 614] on button "Cancel" at bounding box center [563, 611] width 72 height 32
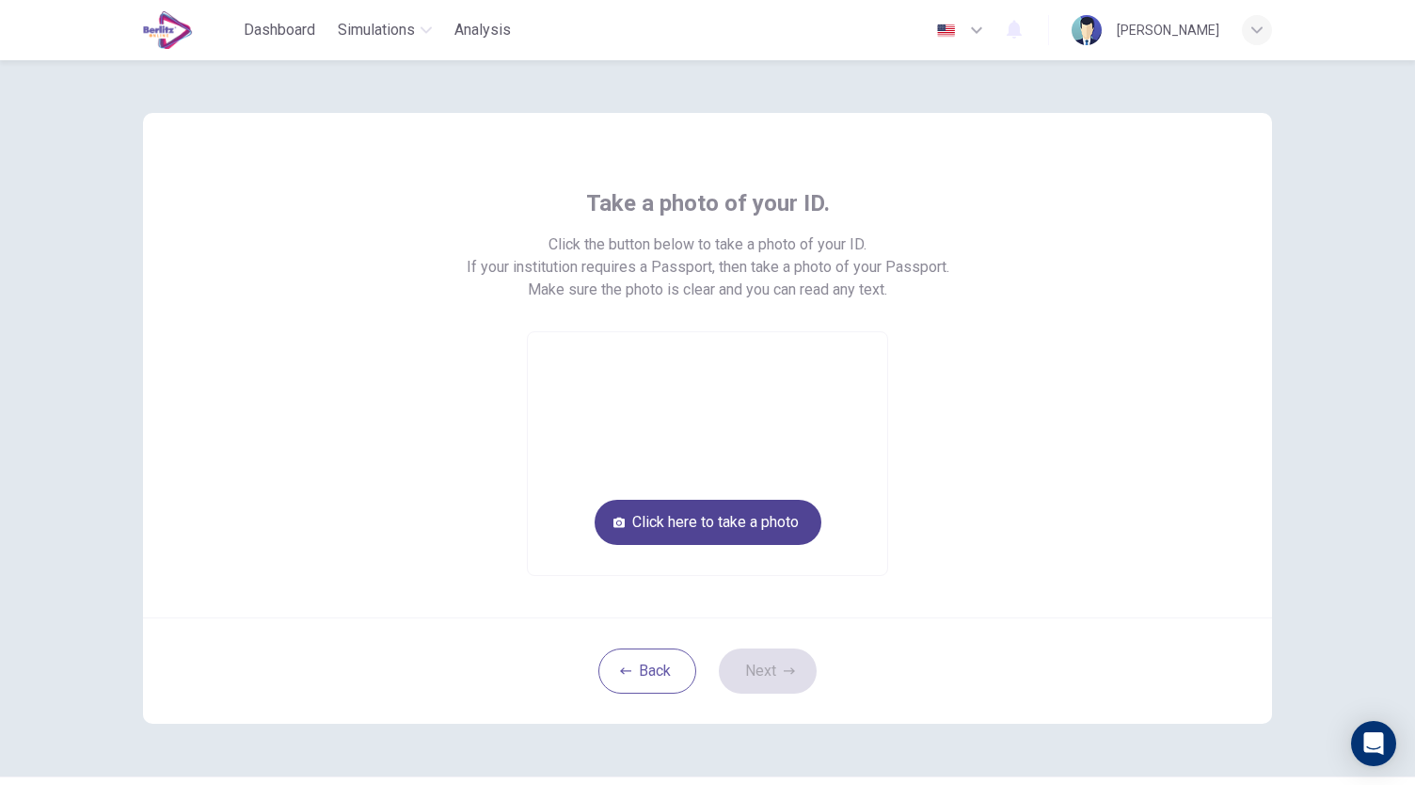
click at [672, 520] on button "Click here to take a photo" at bounding box center [708, 522] width 227 height 45
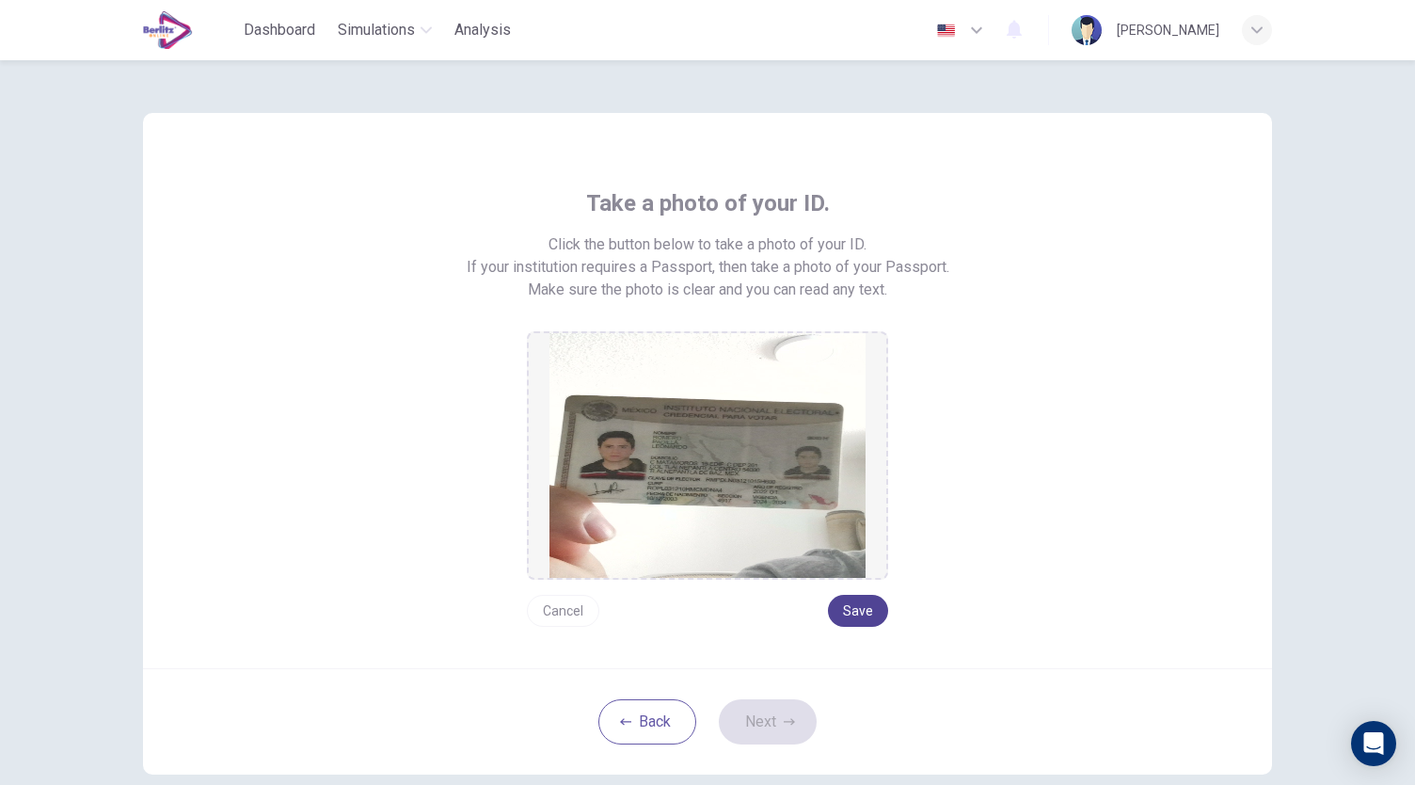
click at [847, 610] on button "Save" at bounding box center [858, 611] width 60 height 32
click at [798, 719] on button "Next" at bounding box center [768, 721] width 98 height 45
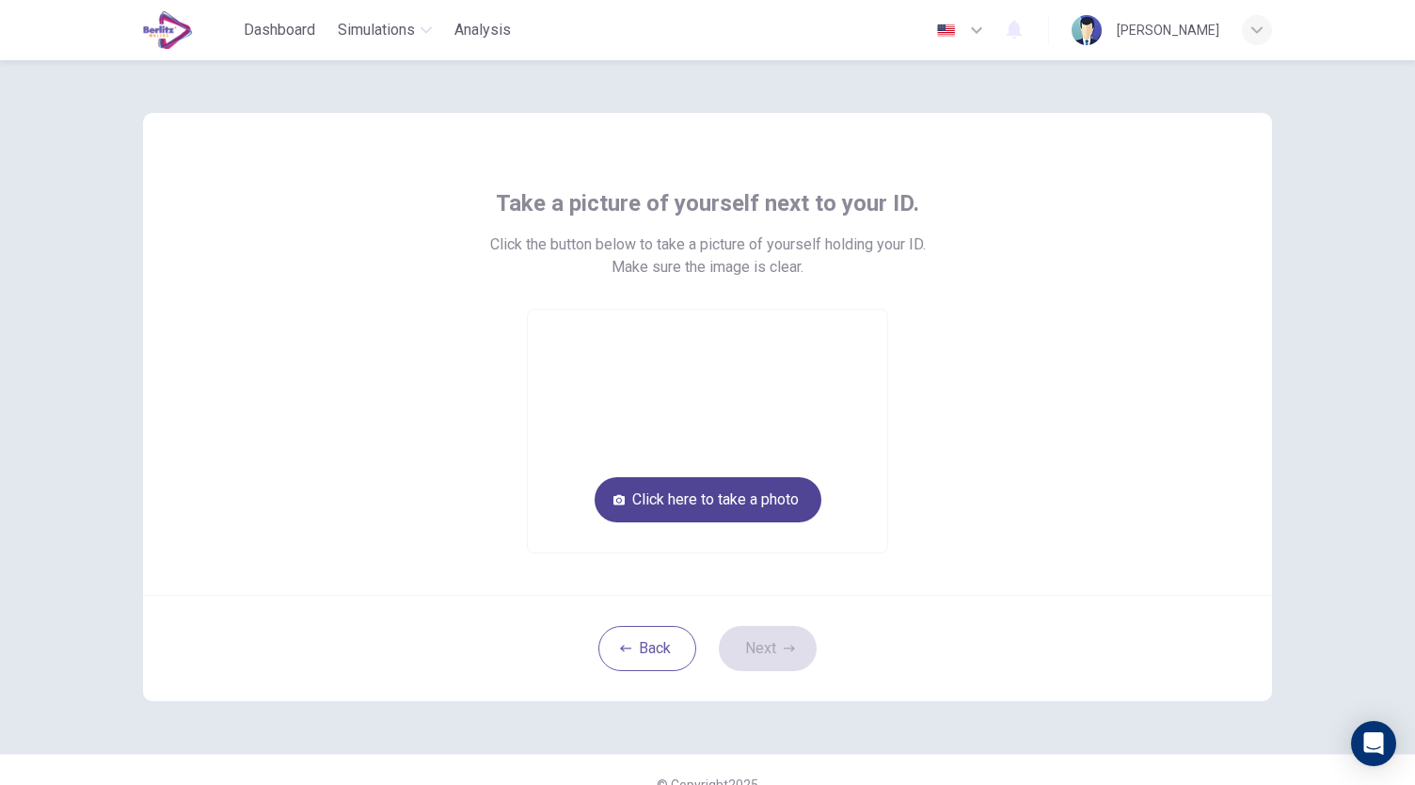
click at [788, 507] on button "Click here to take a photo" at bounding box center [708, 499] width 227 height 45
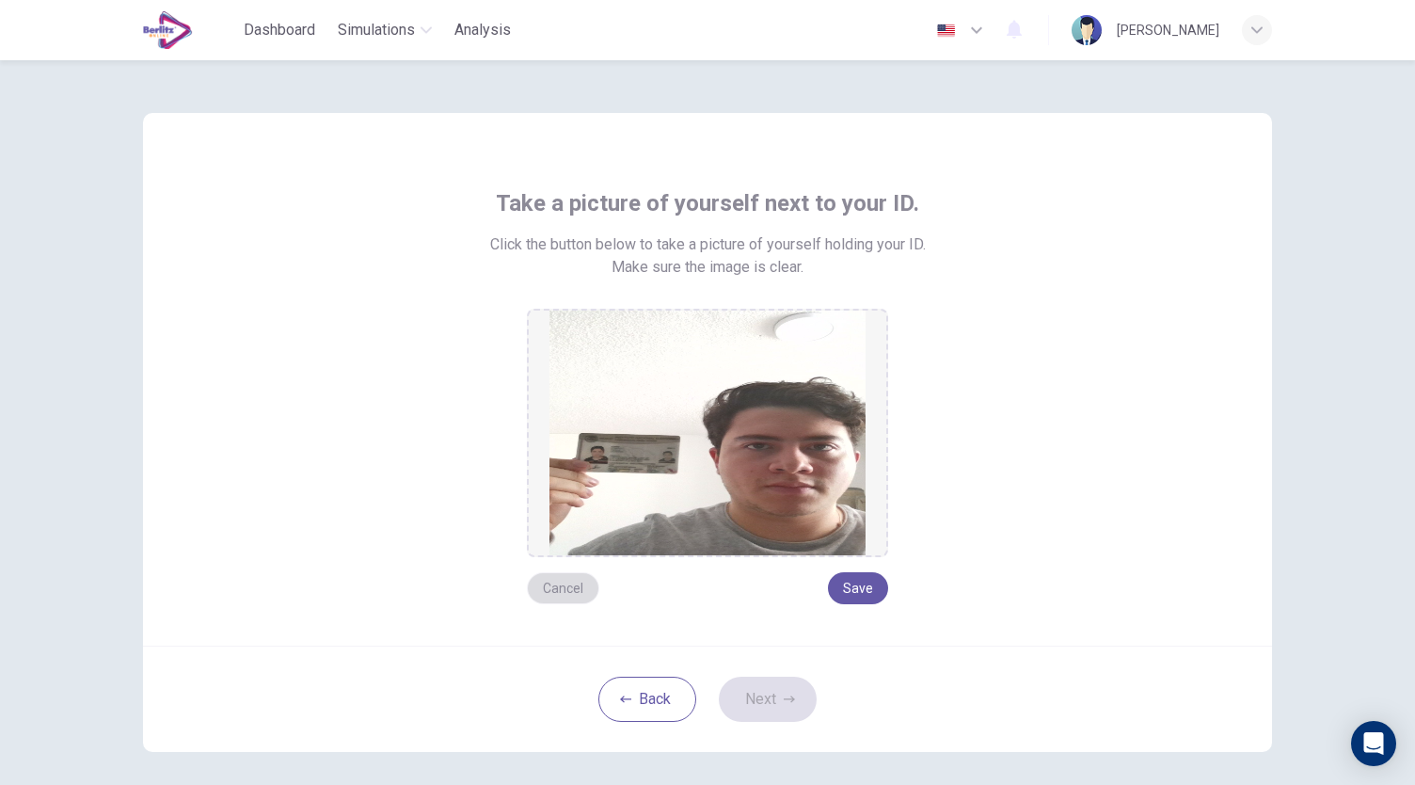
click at [576, 588] on button "Cancel" at bounding box center [563, 588] width 72 height 32
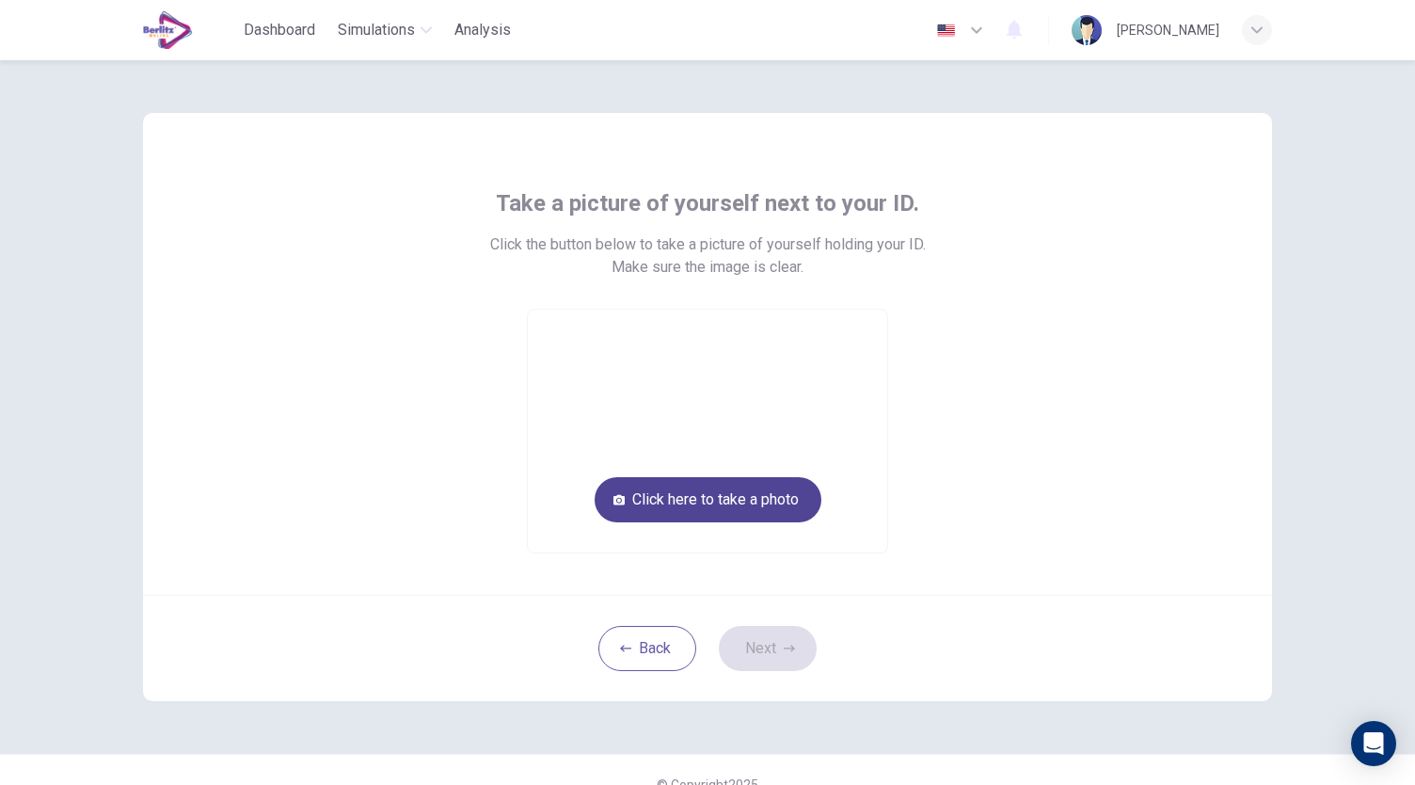
click at [637, 498] on button "Click here to take a photo" at bounding box center [708, 499] width 227 height 45
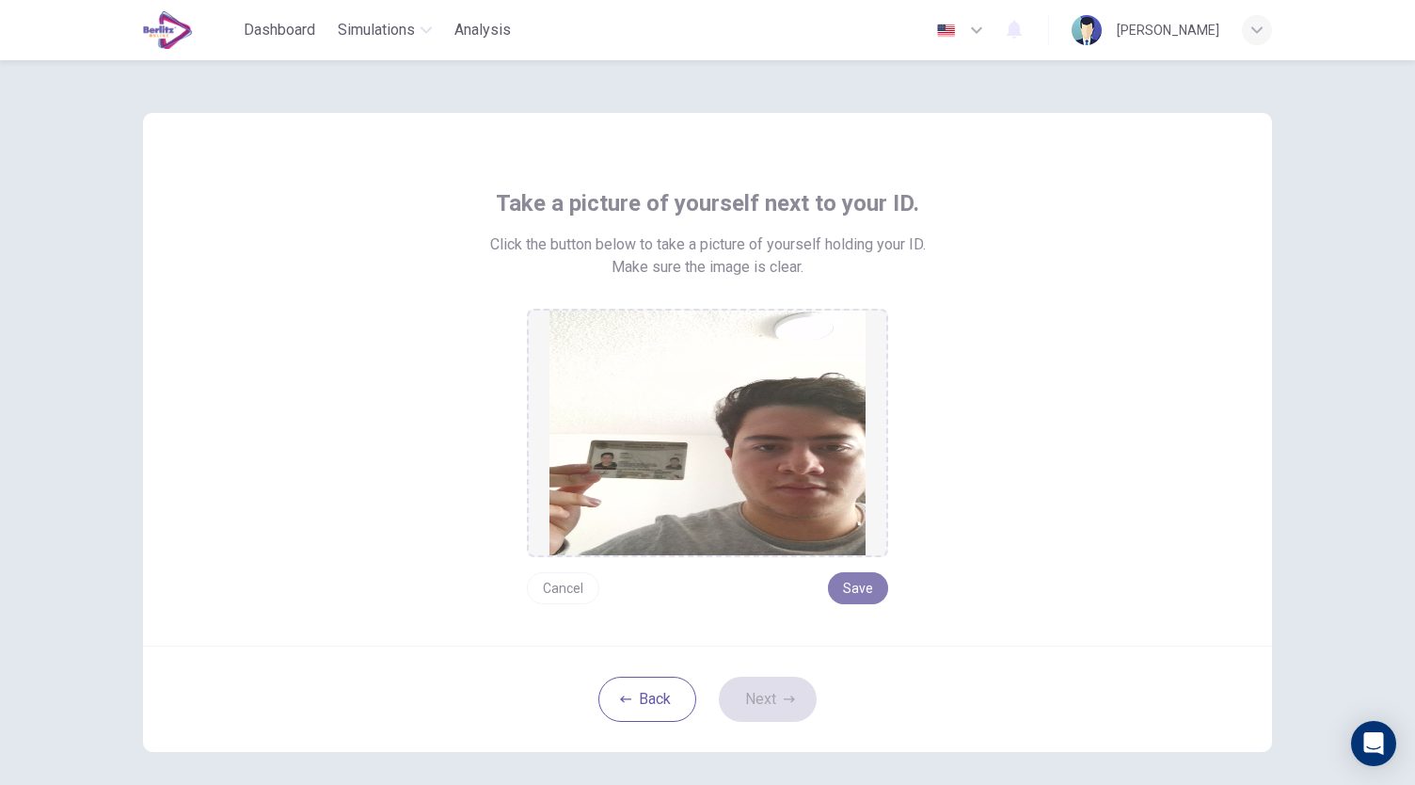
click at [860, 598] on button "Save" at bounding box center [858, 588] width 60 height 32
click at [770, 699] on button "Next" at bounding box center [768, 698] width 98 height 45
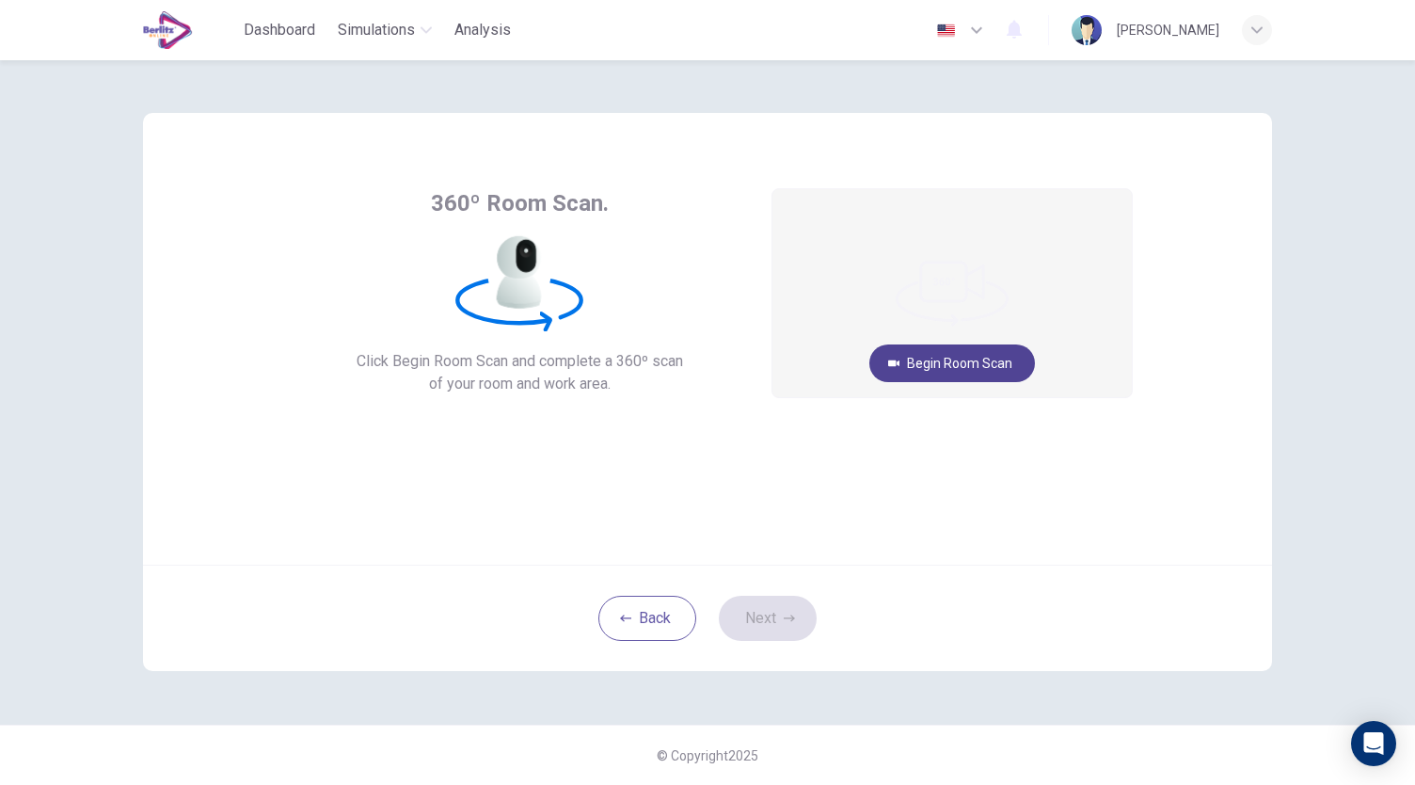
click at [967, 361] on button "Begin Room Scan" at bounding box center [952, 363] width 166 height 38
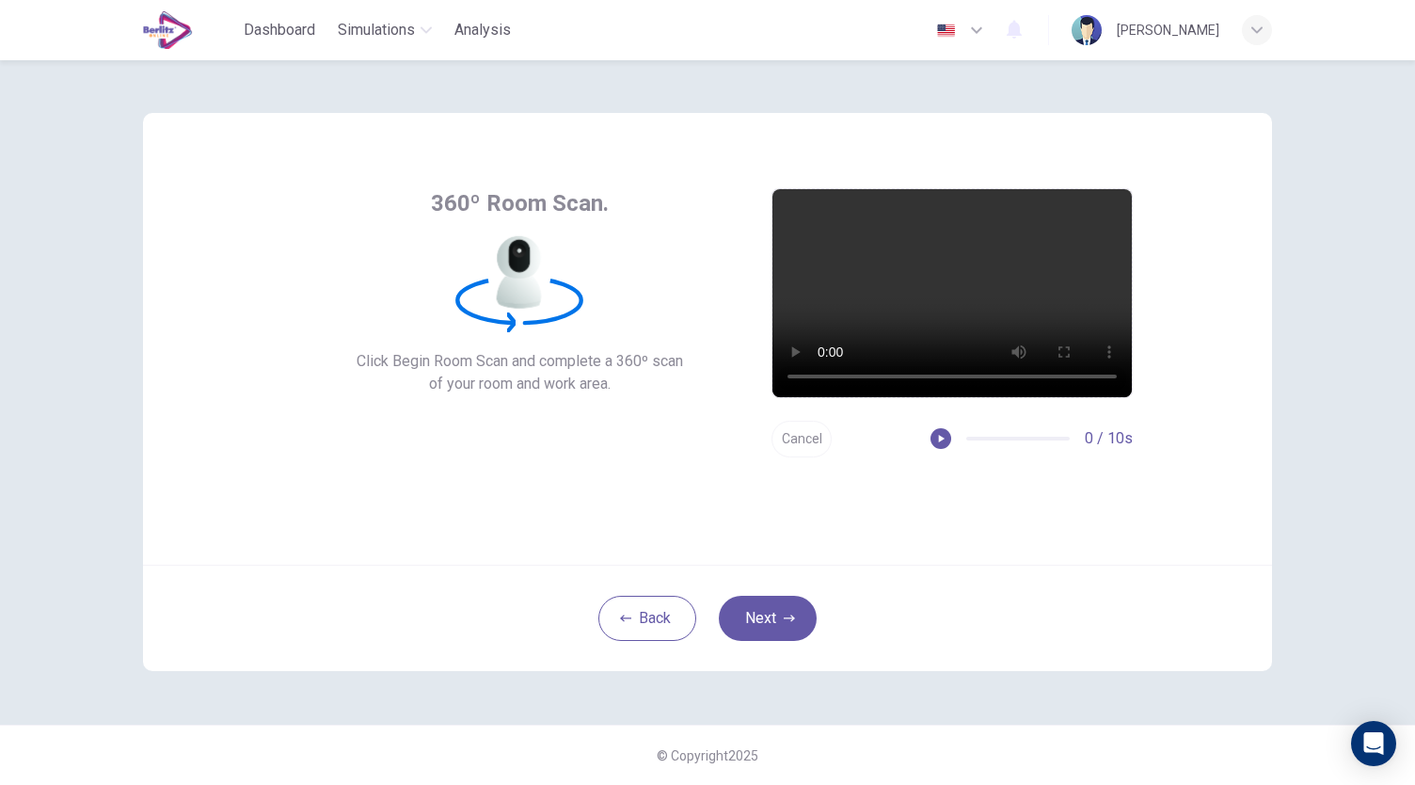
click at [813, 449] on button "Cancel" at bounding box center [801, 439] width 60 height 37
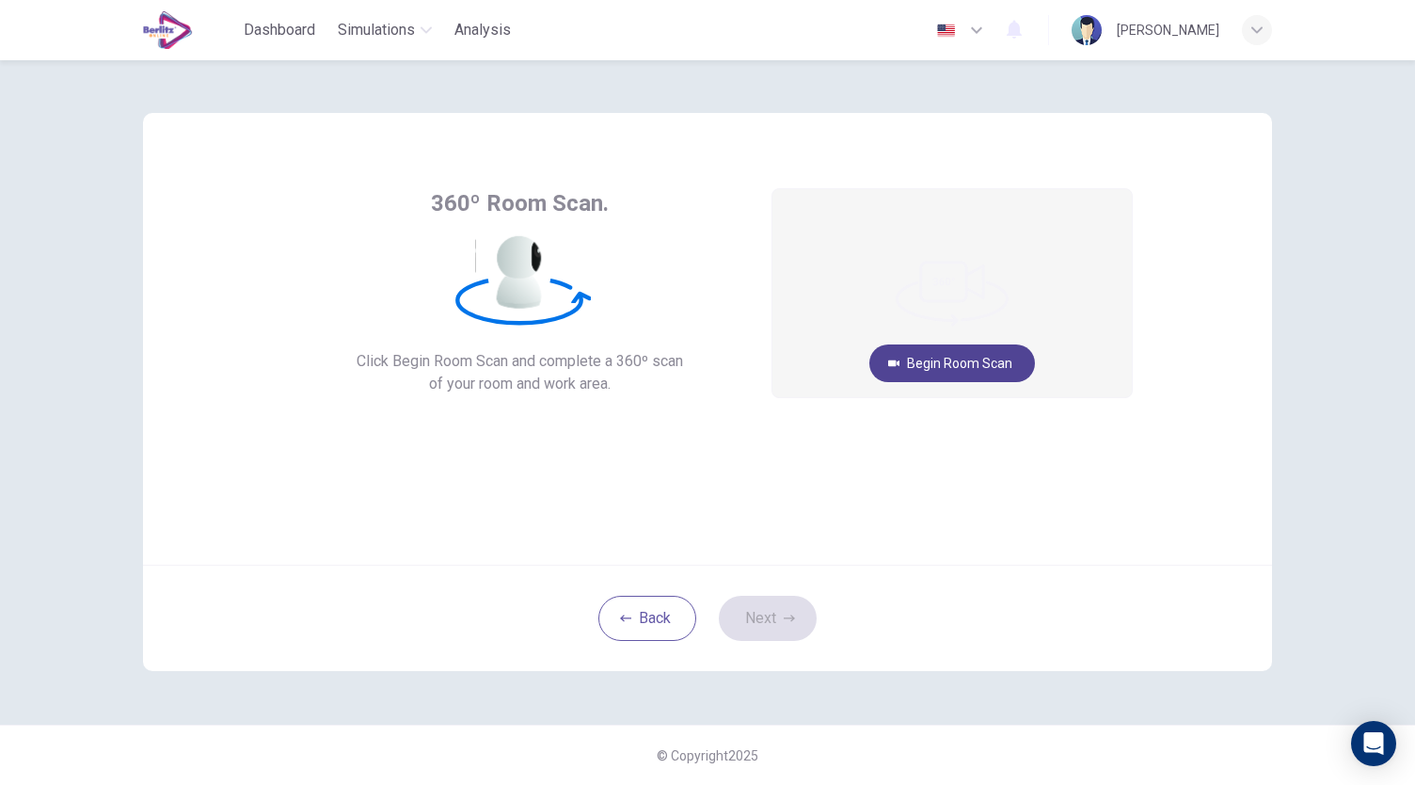
click at [926, 370] on button "Begin Room Scan" at bounding box center [952, 363] width 166 height 38
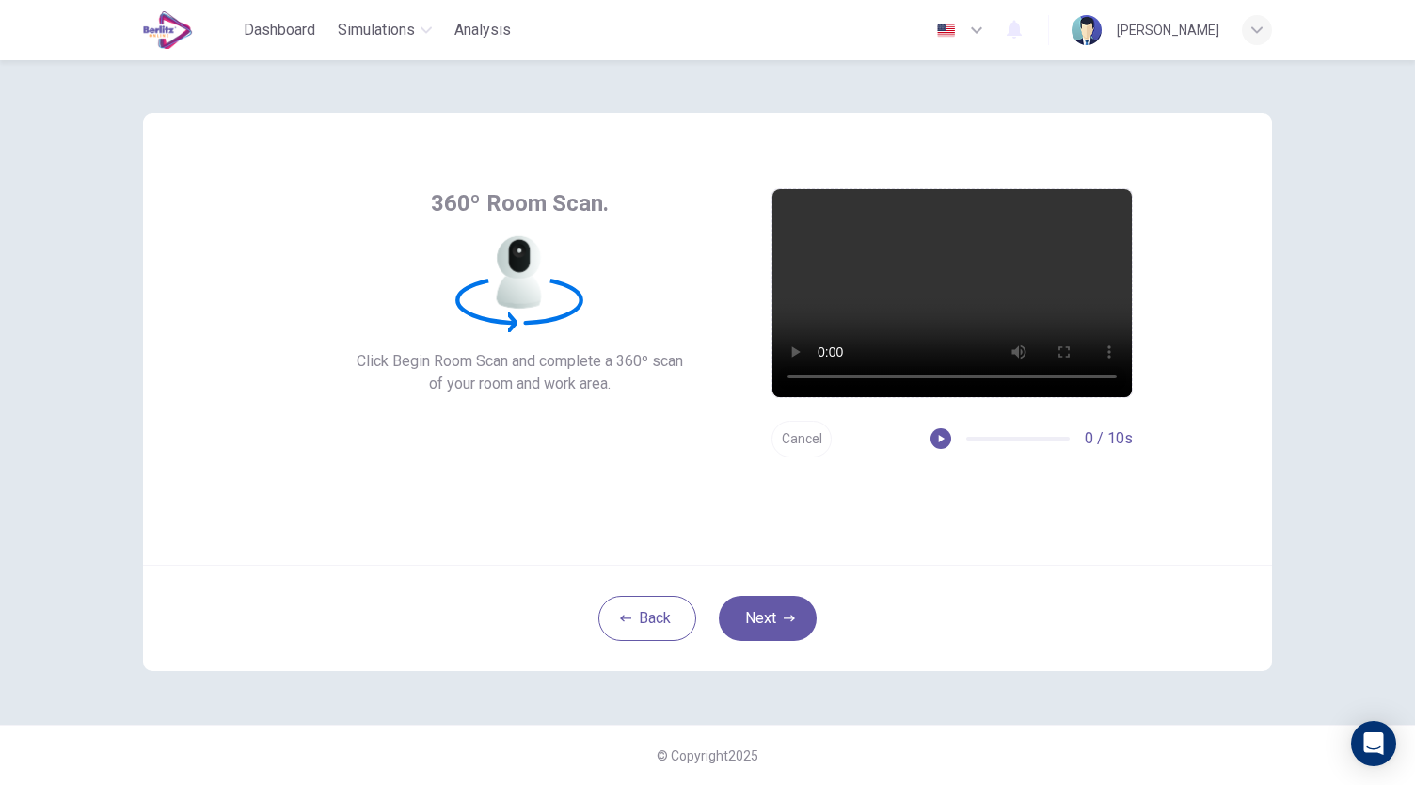
click at [798, 437] on button "Cancel" at bounding box center [801, 439] width 60 height 37
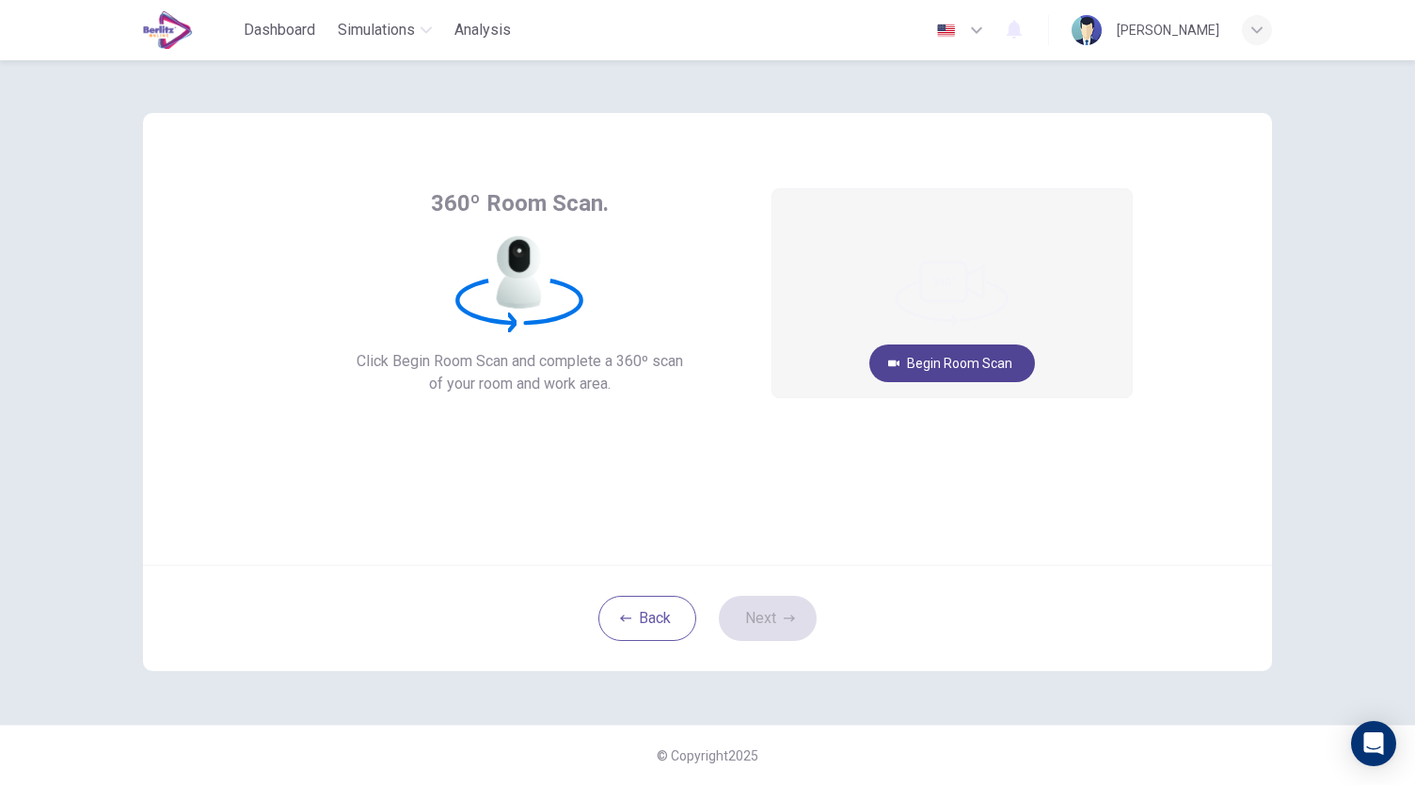
click at [898, 357] on button "Begin Room Scan" at bounding box center [952, 363] width 166 height 38
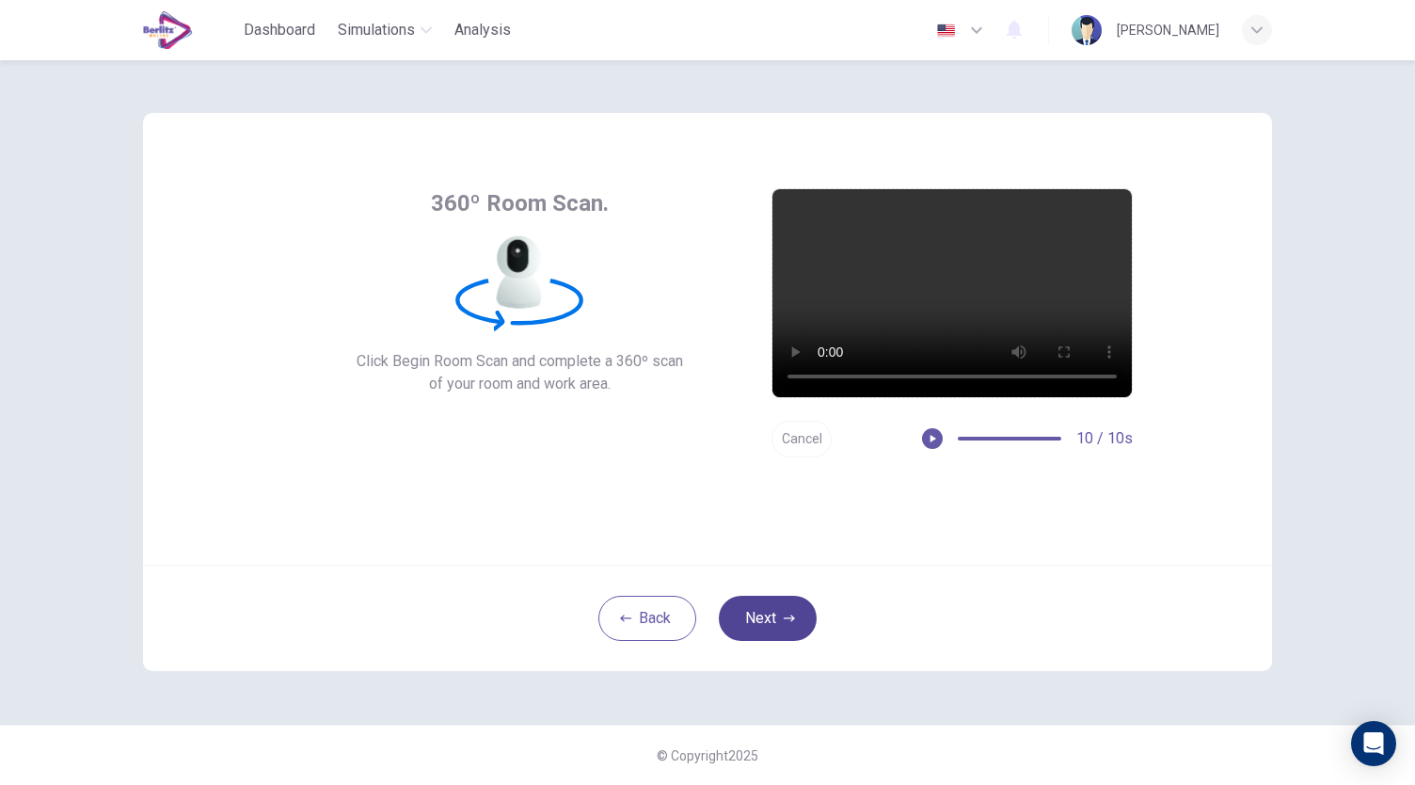
click at [778, 627] on button "Next" at bounding box center [768, 617] width 98 height 45
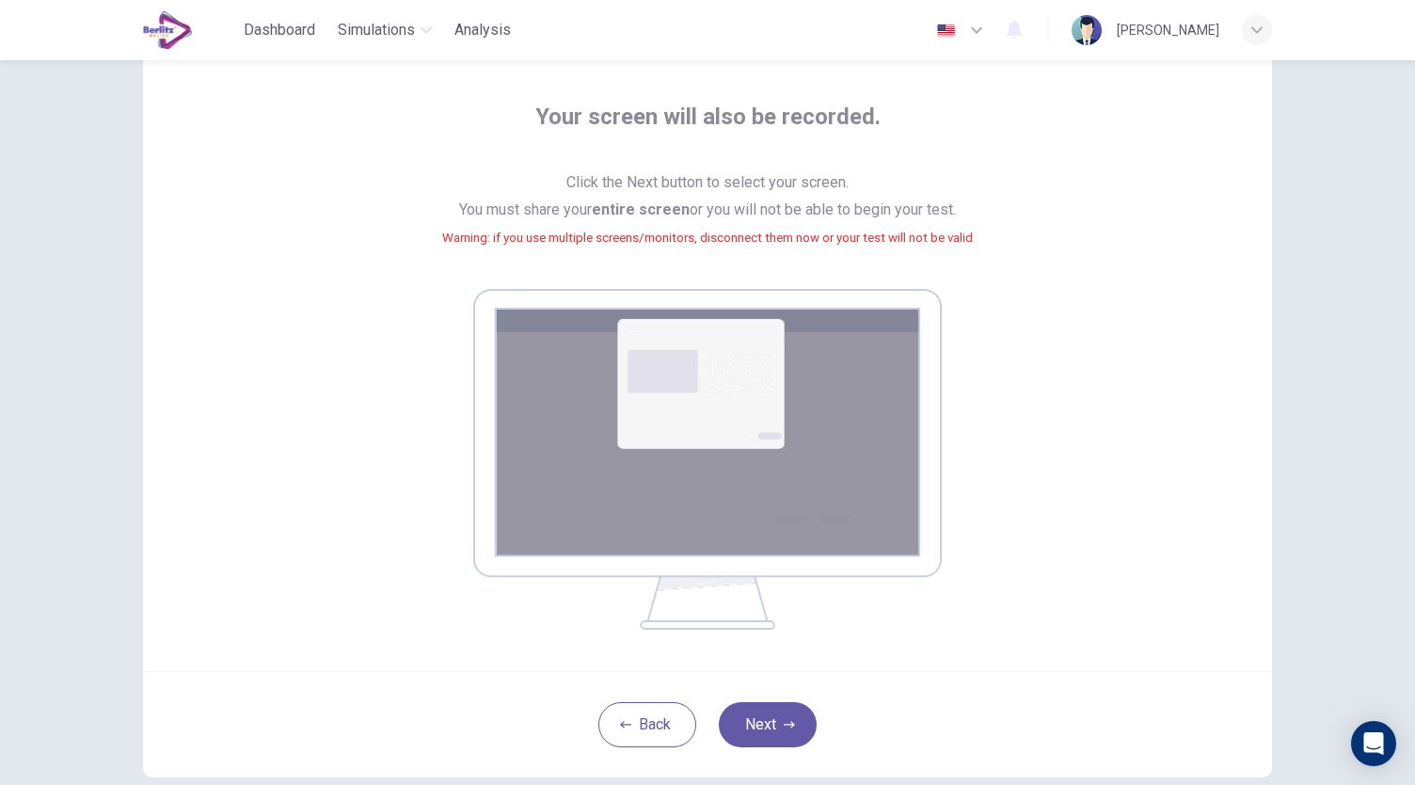
scroll to position [143, 0]
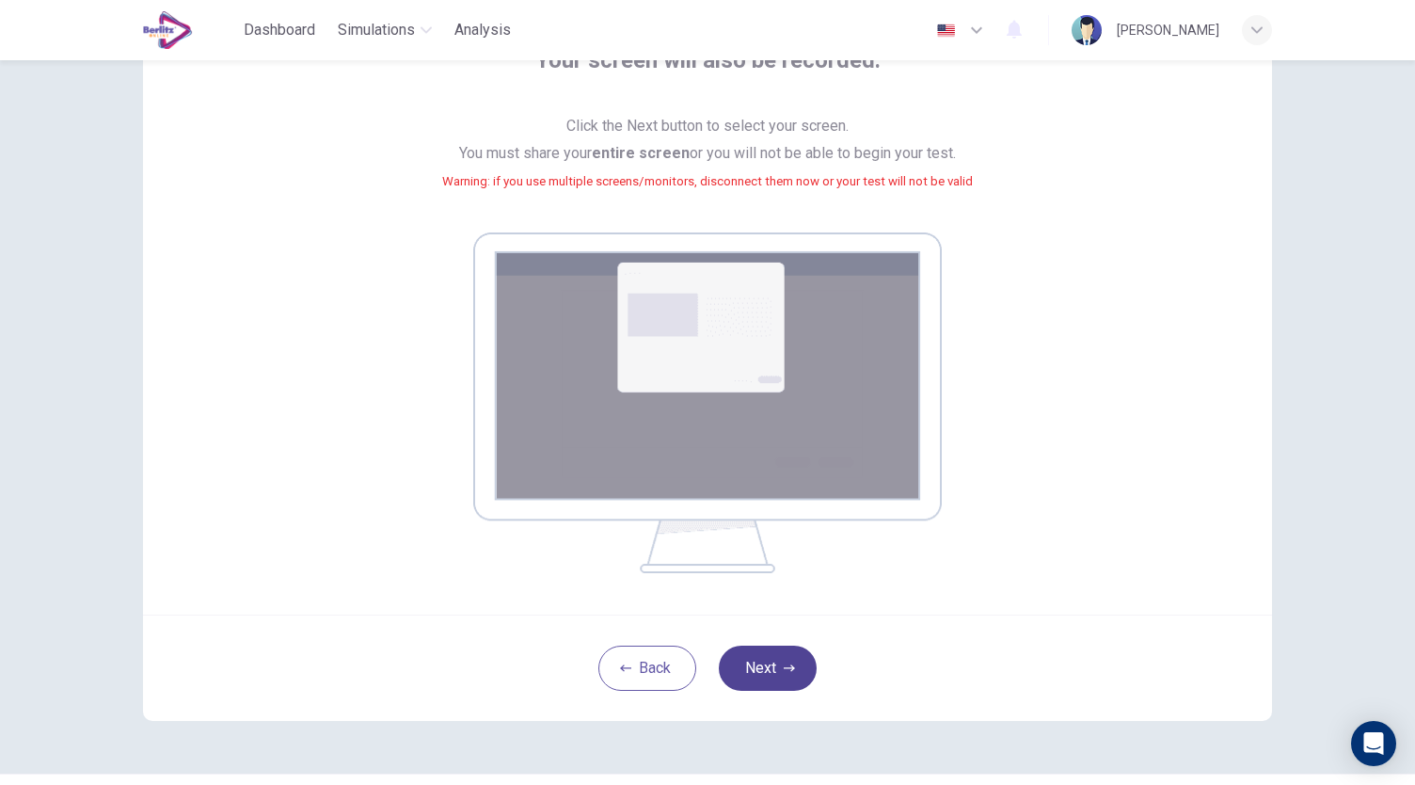
click at [766, 659] on button "Next" at bounding box center [768, 667] width 98 height 45
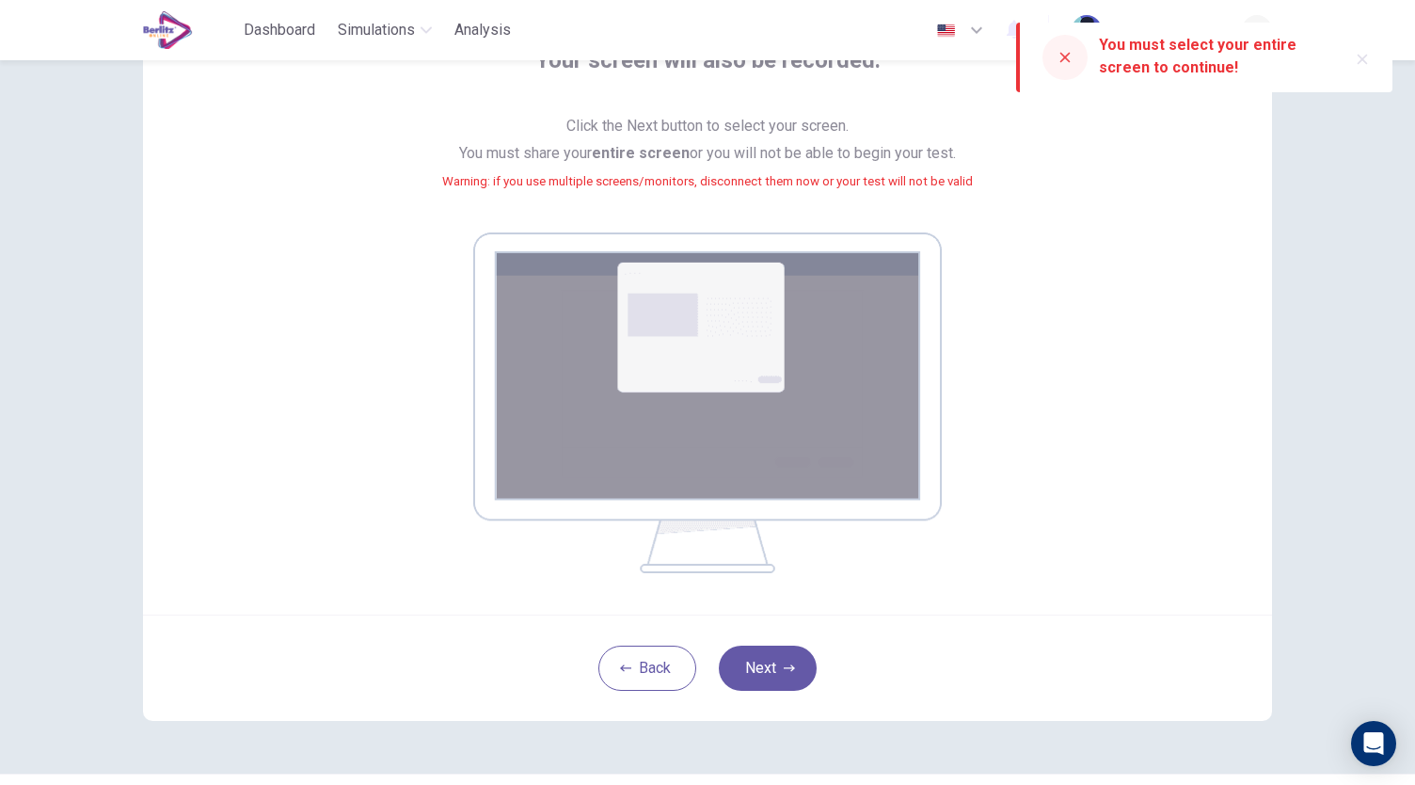
click at [683, 402] on img at bounding box center [707, 402] width 468 height 341
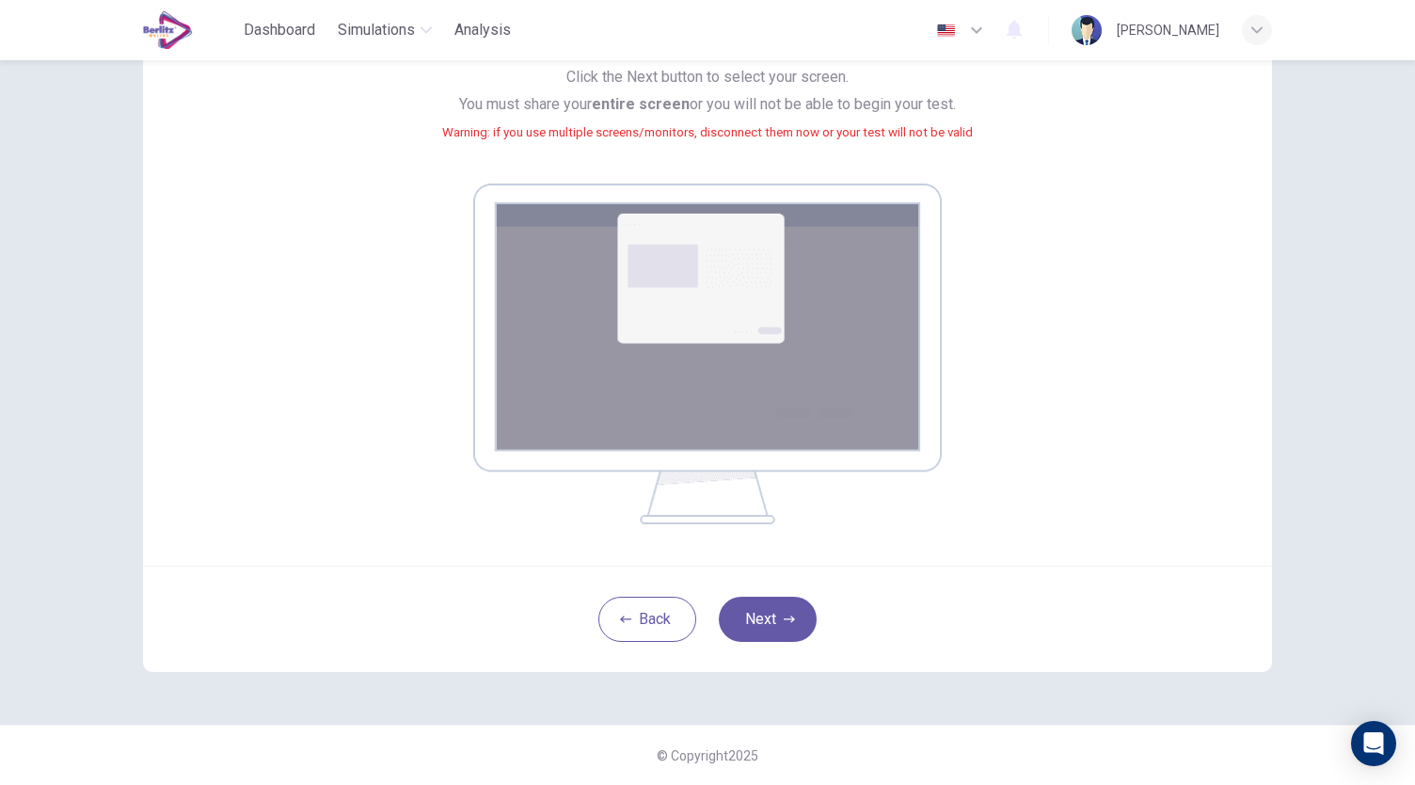
scroll to position [122, 0]
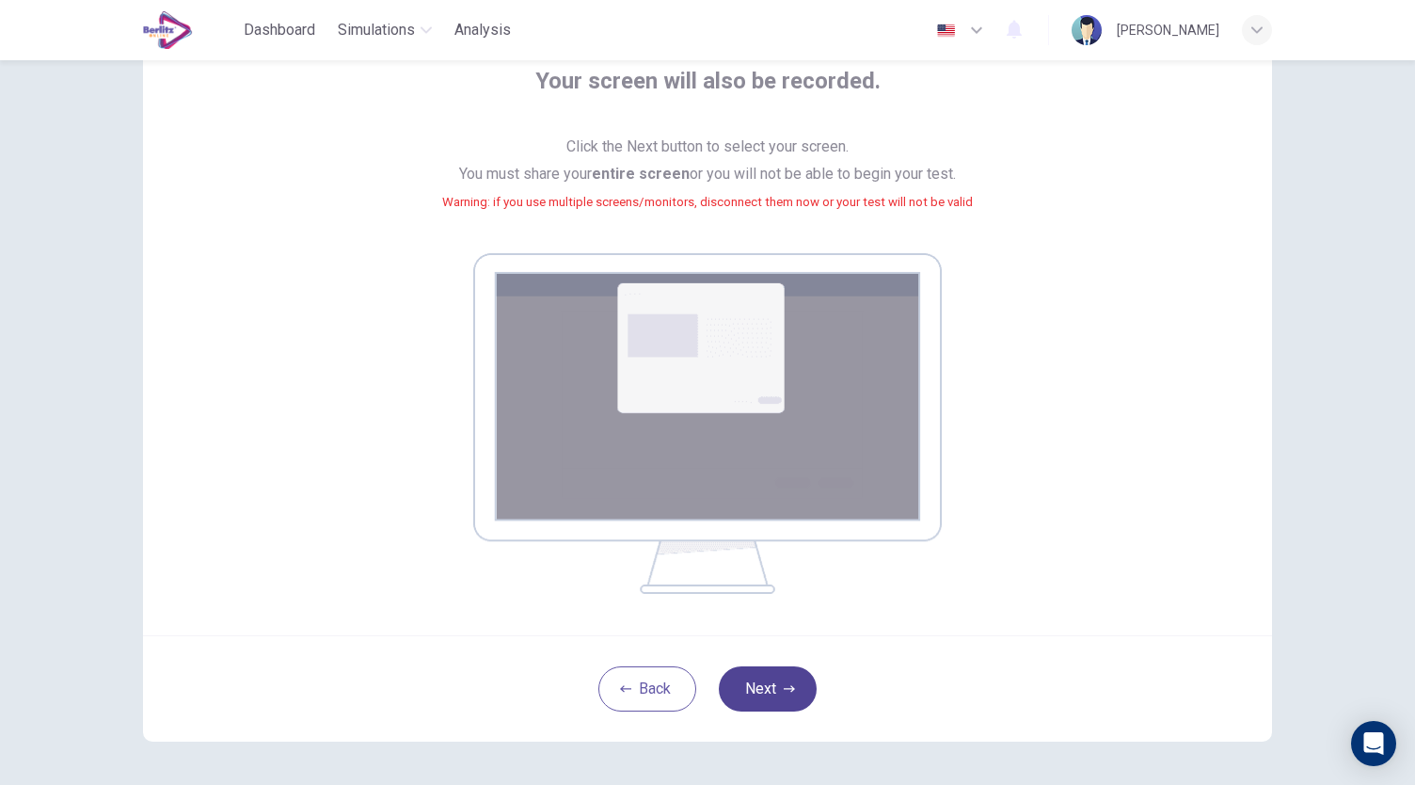
click at [764, 695] on button "Next" at bounding box center [768, 688] width 98 height 45
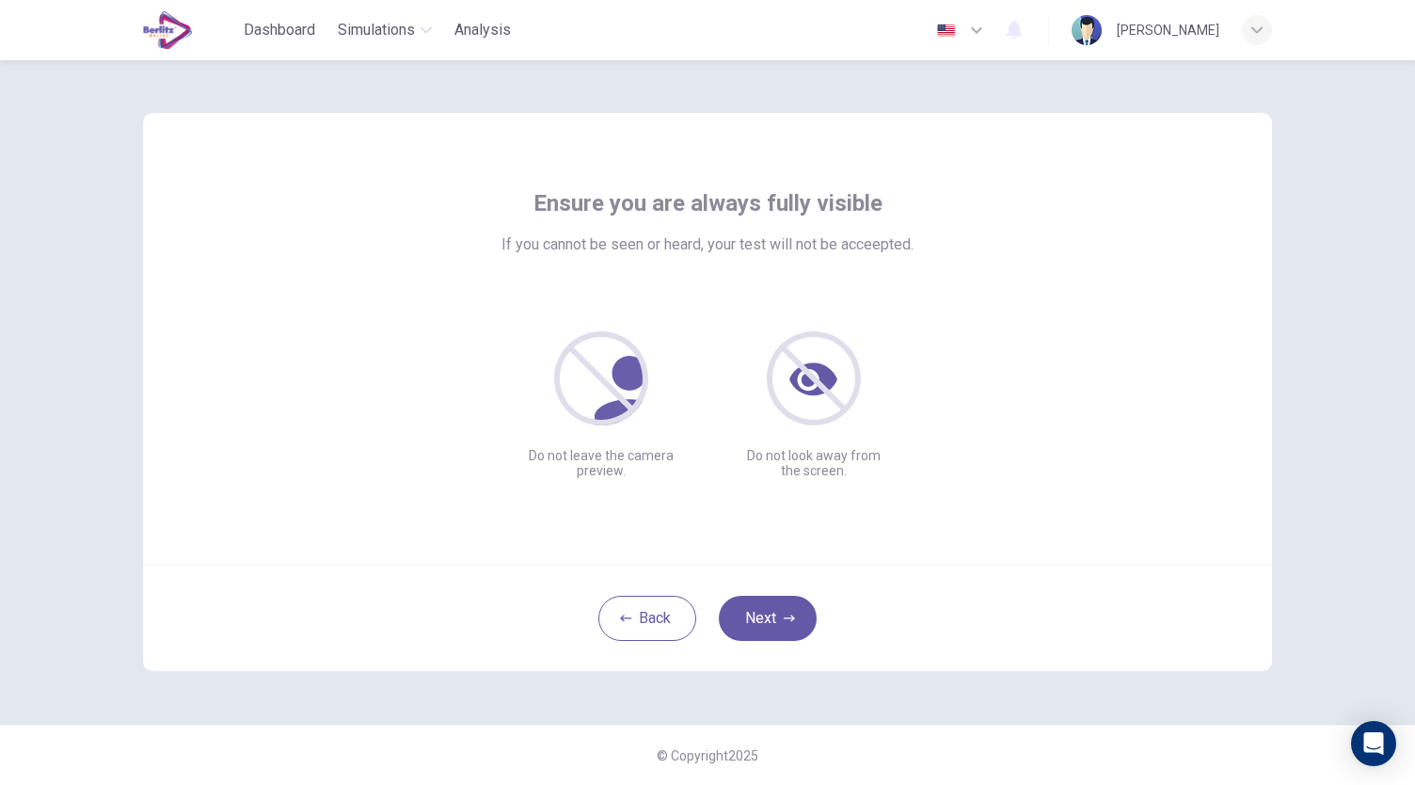
scroll to position [0, 0]
click at [797, 599] on button "Next" at bounding box center [768, 617] width 98 height 45
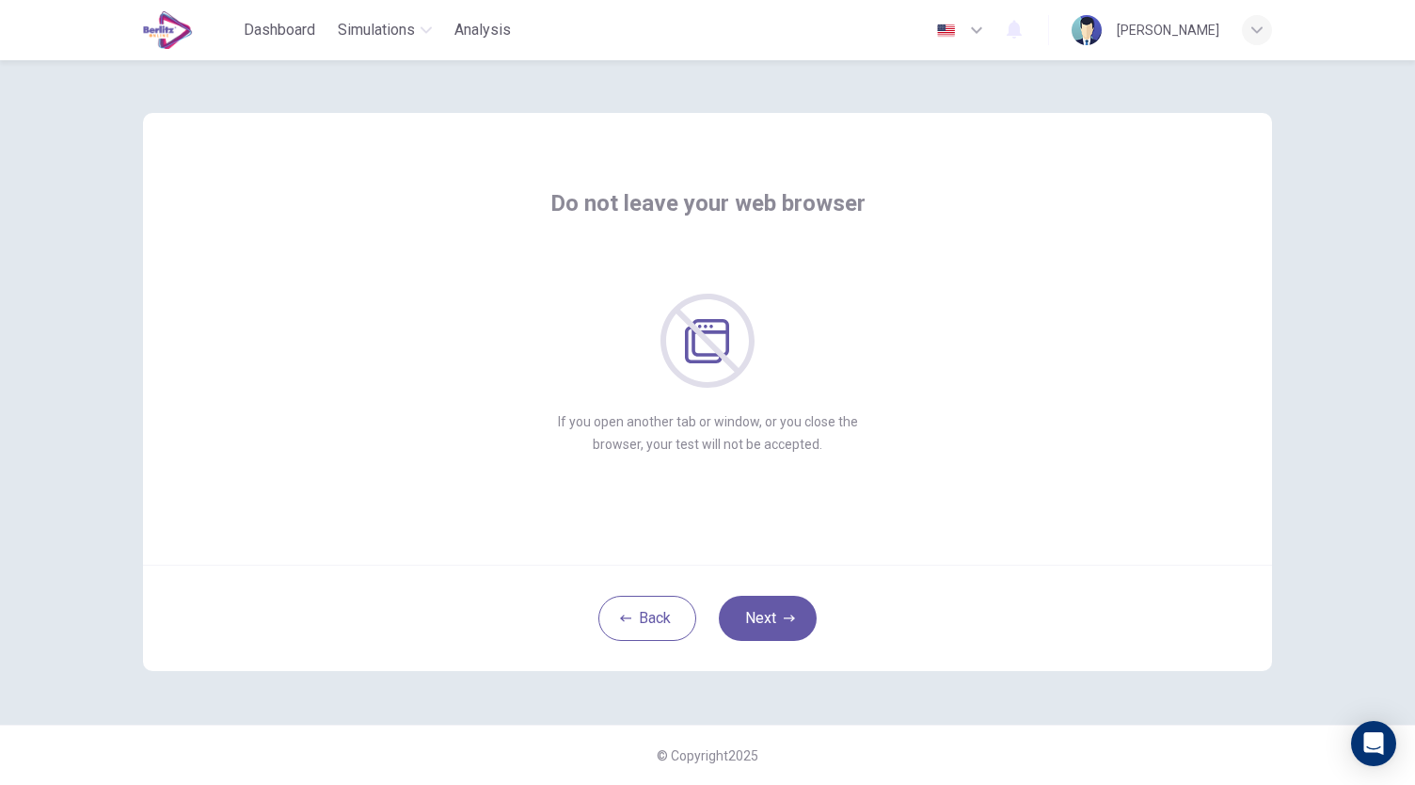
click at [777, 594] on div "Back Next" at bounding box center [707, 617] width 1129 height 106
click at [776, 610] on button "Next" at bounding box center [768, 617] width 98 height 45
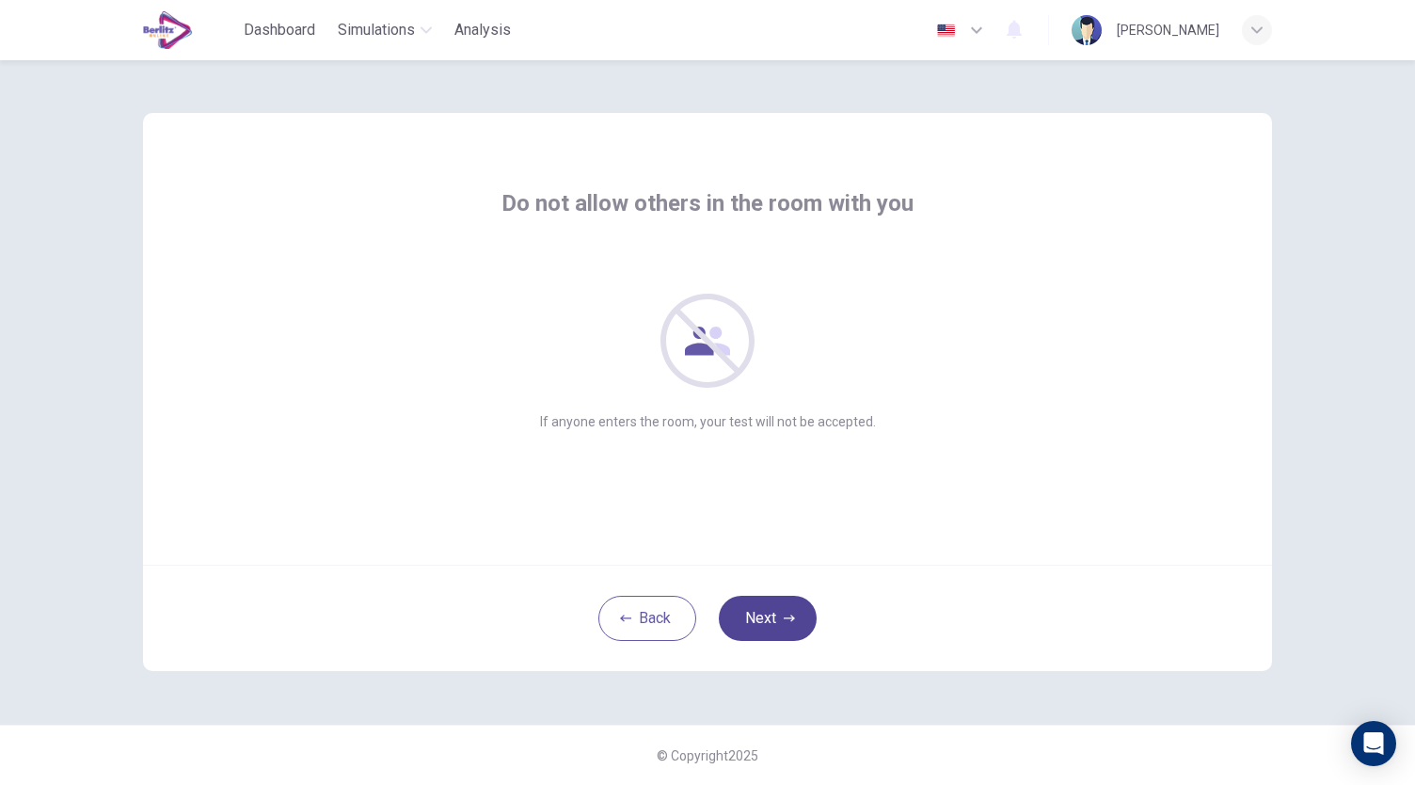
click at [776, 610] on button "Next" at bounding box center [768, 617] width 98 height 45
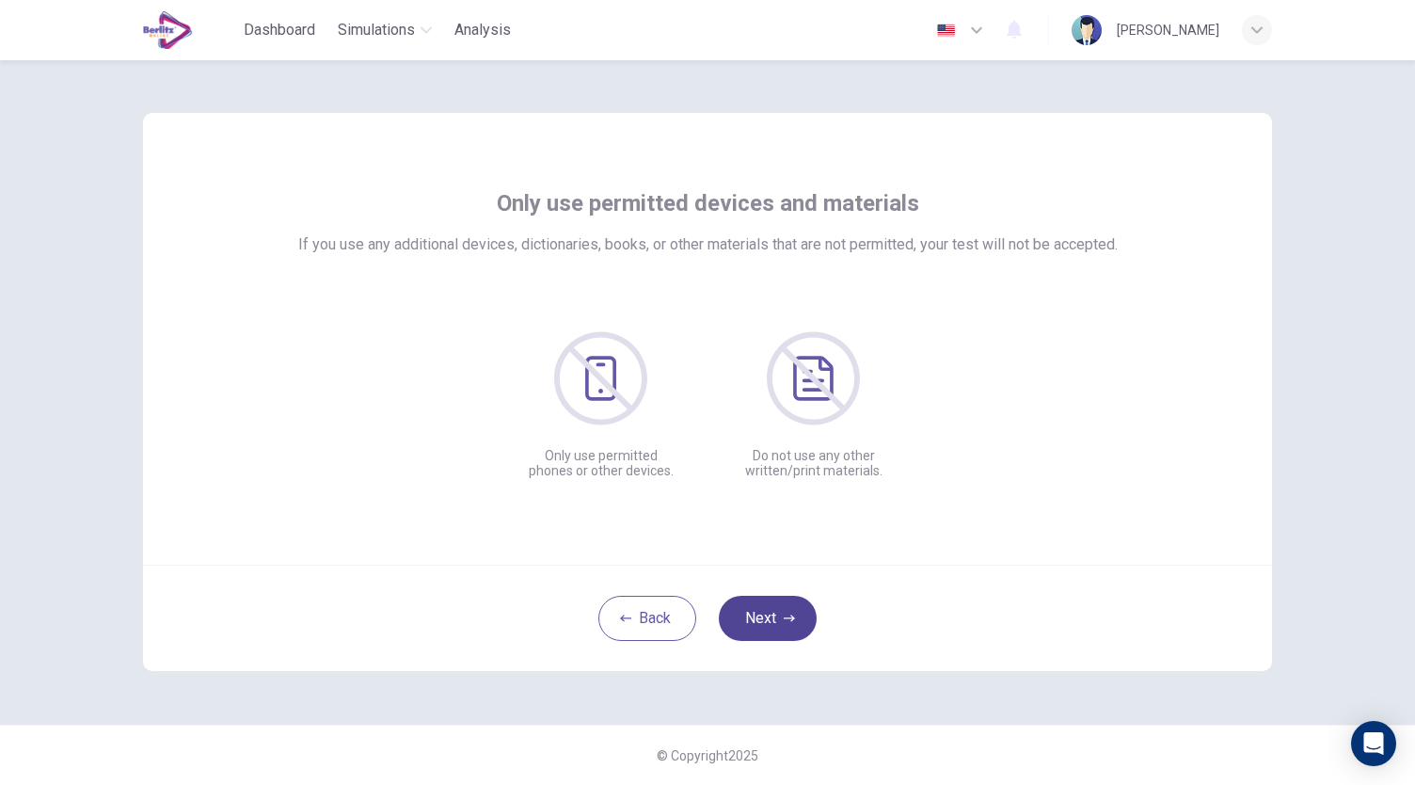
click at [776, 610] on button "Next" at bounding box center [768, 617] width 98 height 45
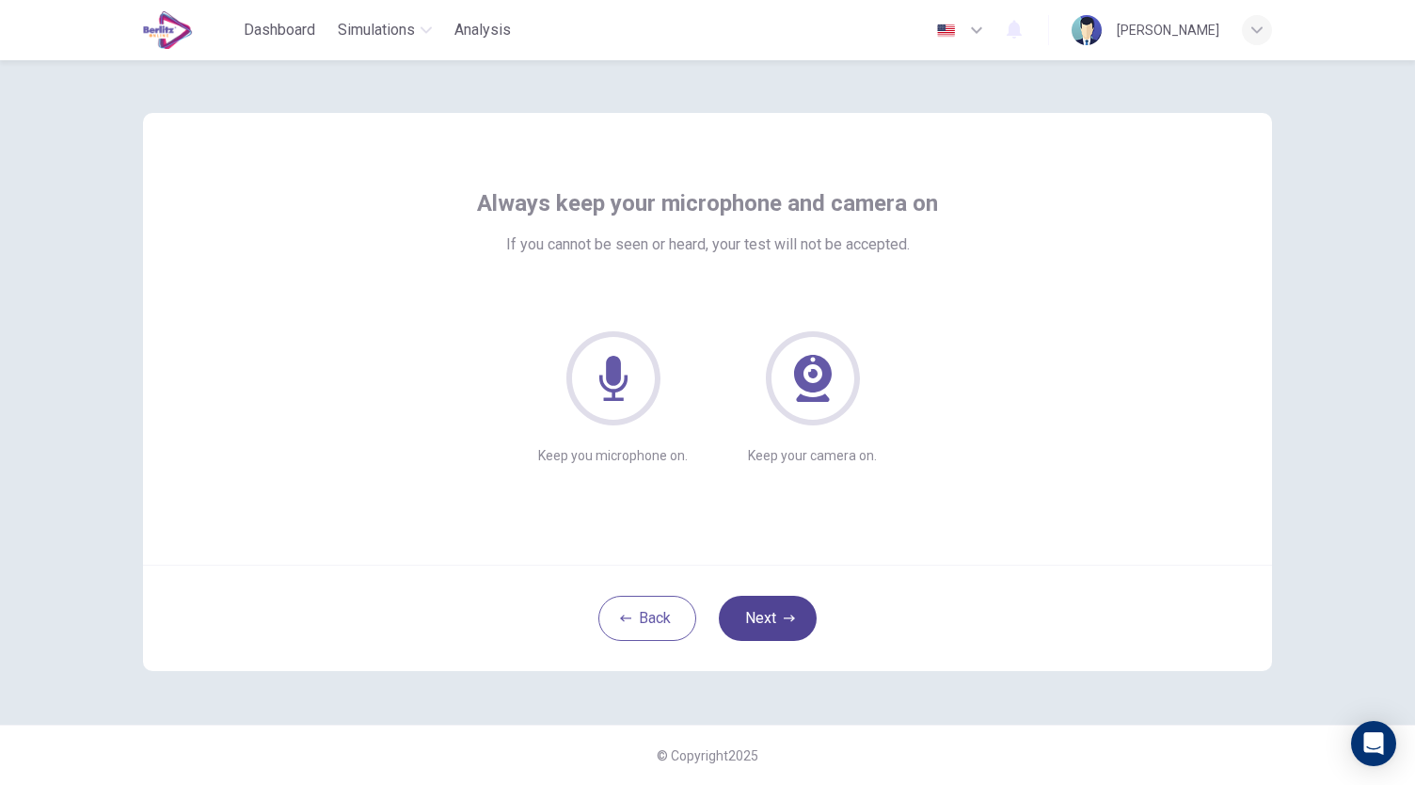
click at [776, 610] on button "Next" at bounding box center [768, 617] width 98 height 45
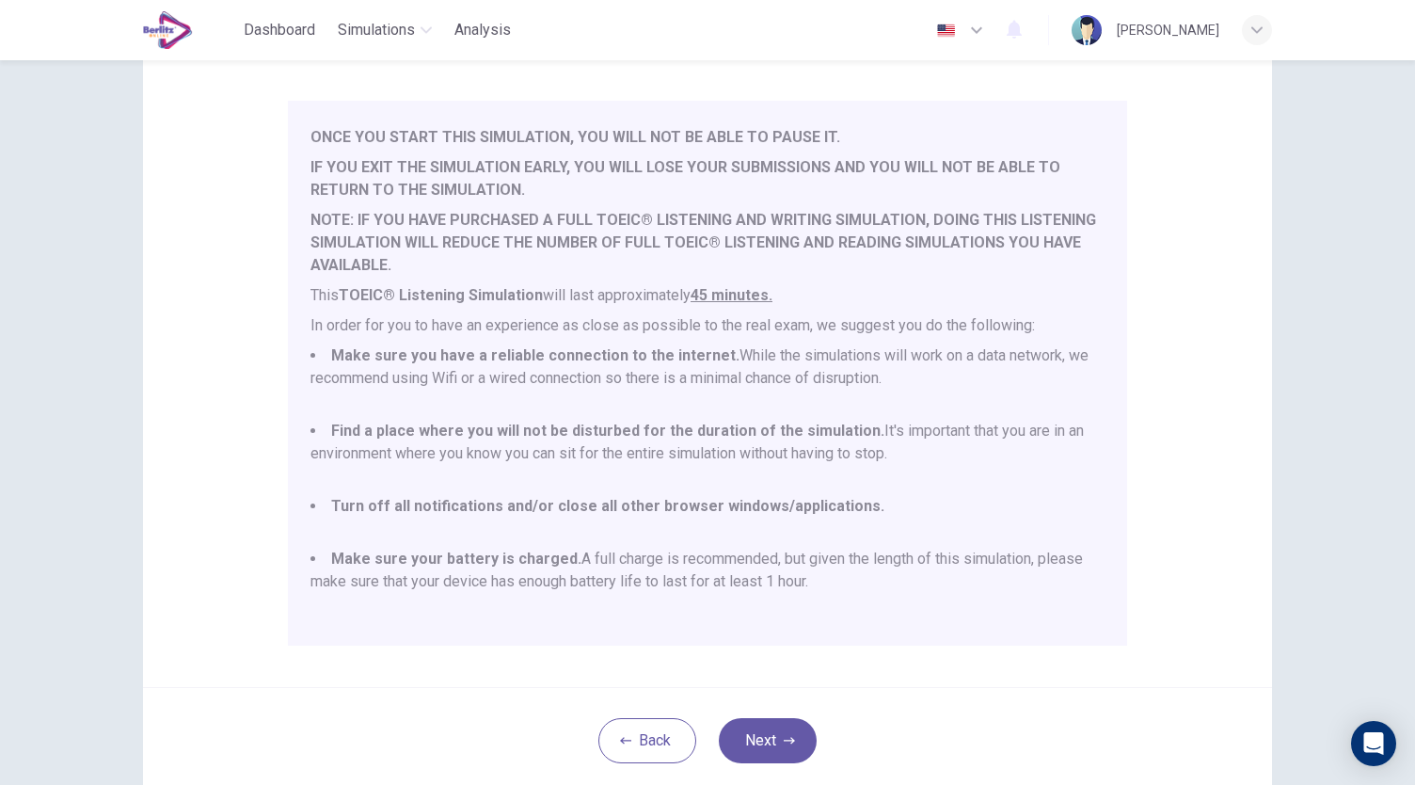
scroll to position [262, 0]
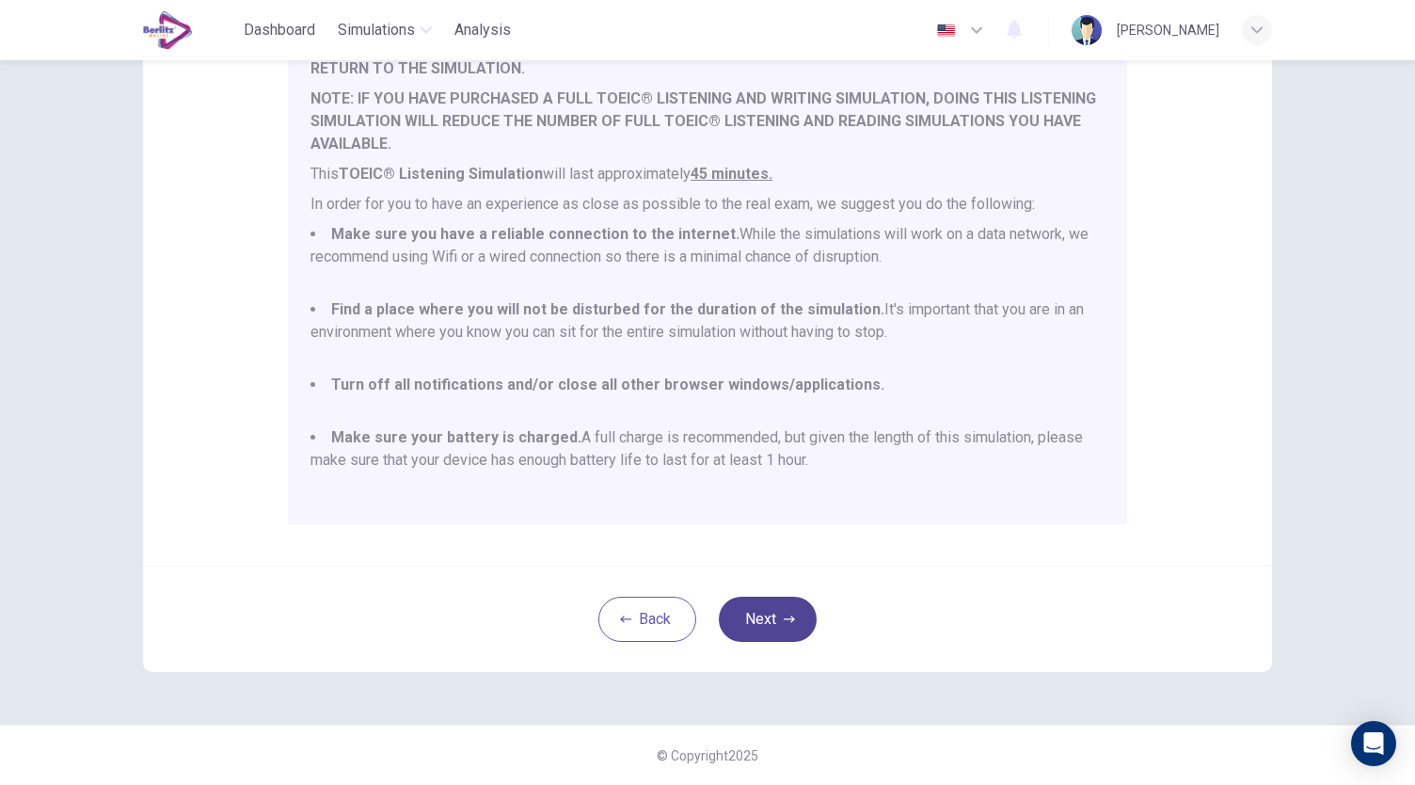
click at [794, 614] on button "Next" at bounding box center [768, 618] width 98 height 45
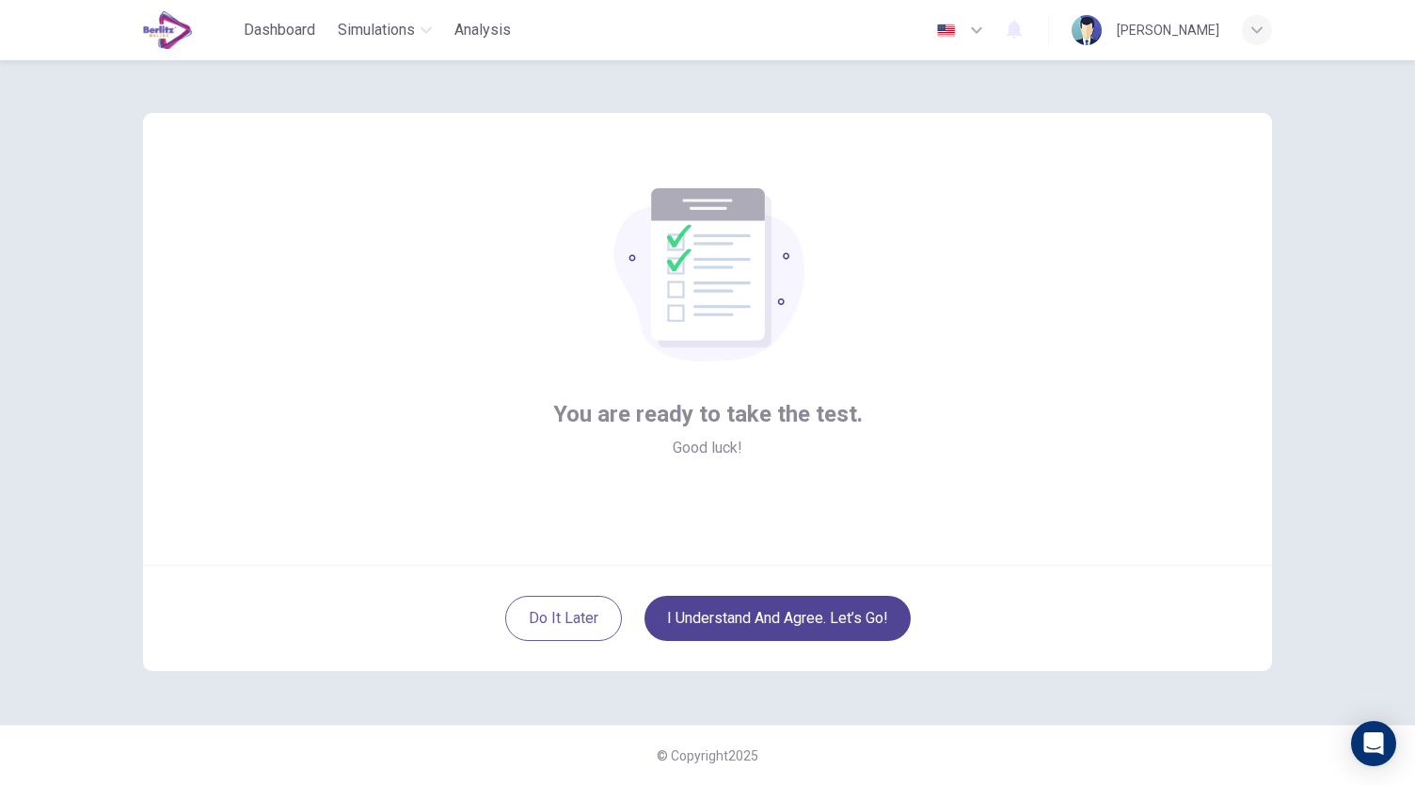
click at [815, 623] on button "I understand and agree. Let’s go!" at bounding box center [777, 617] width 266 height 45
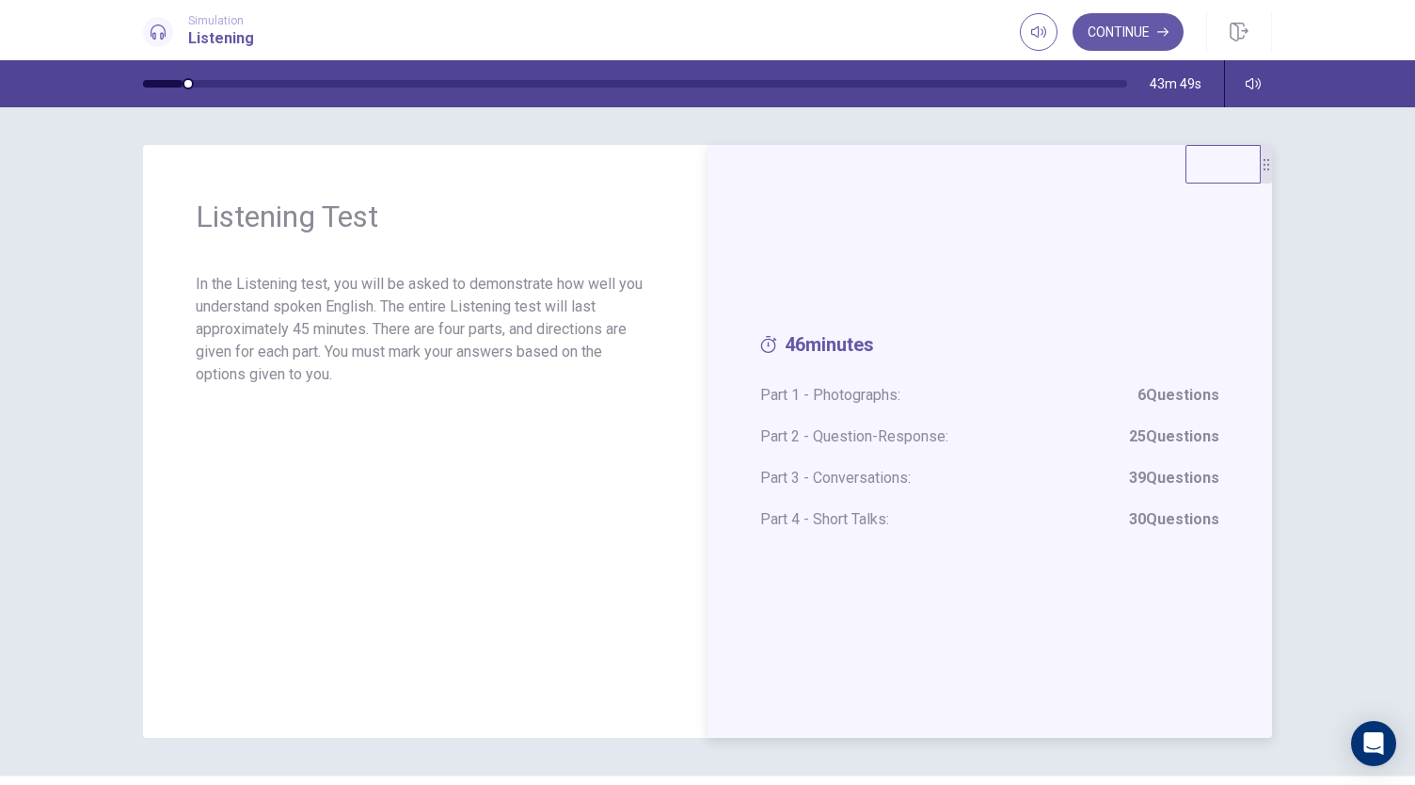
scroll to position [51, 0]
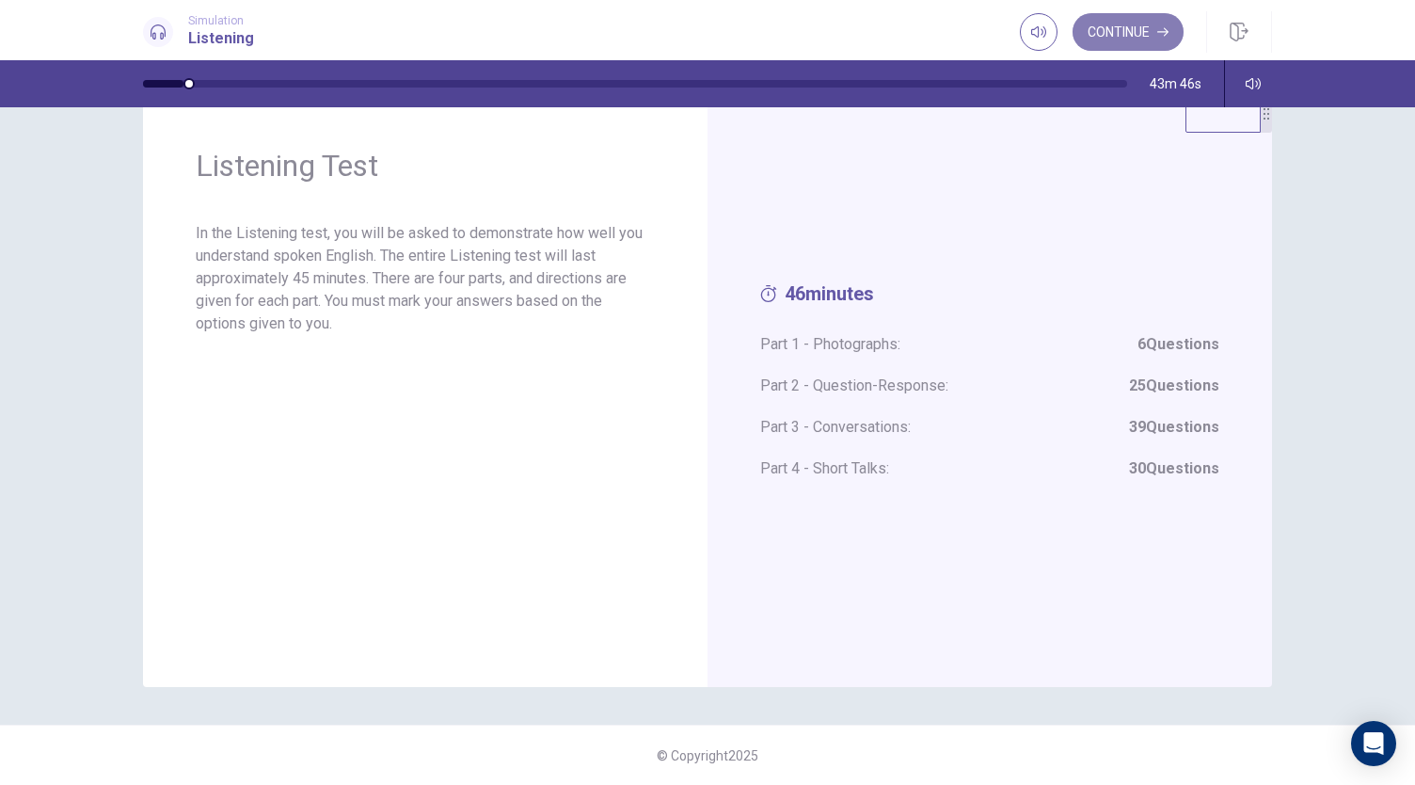
click at [1131, 30] on button "Continue" at bounding box center [1127, 32] width 111 height 38
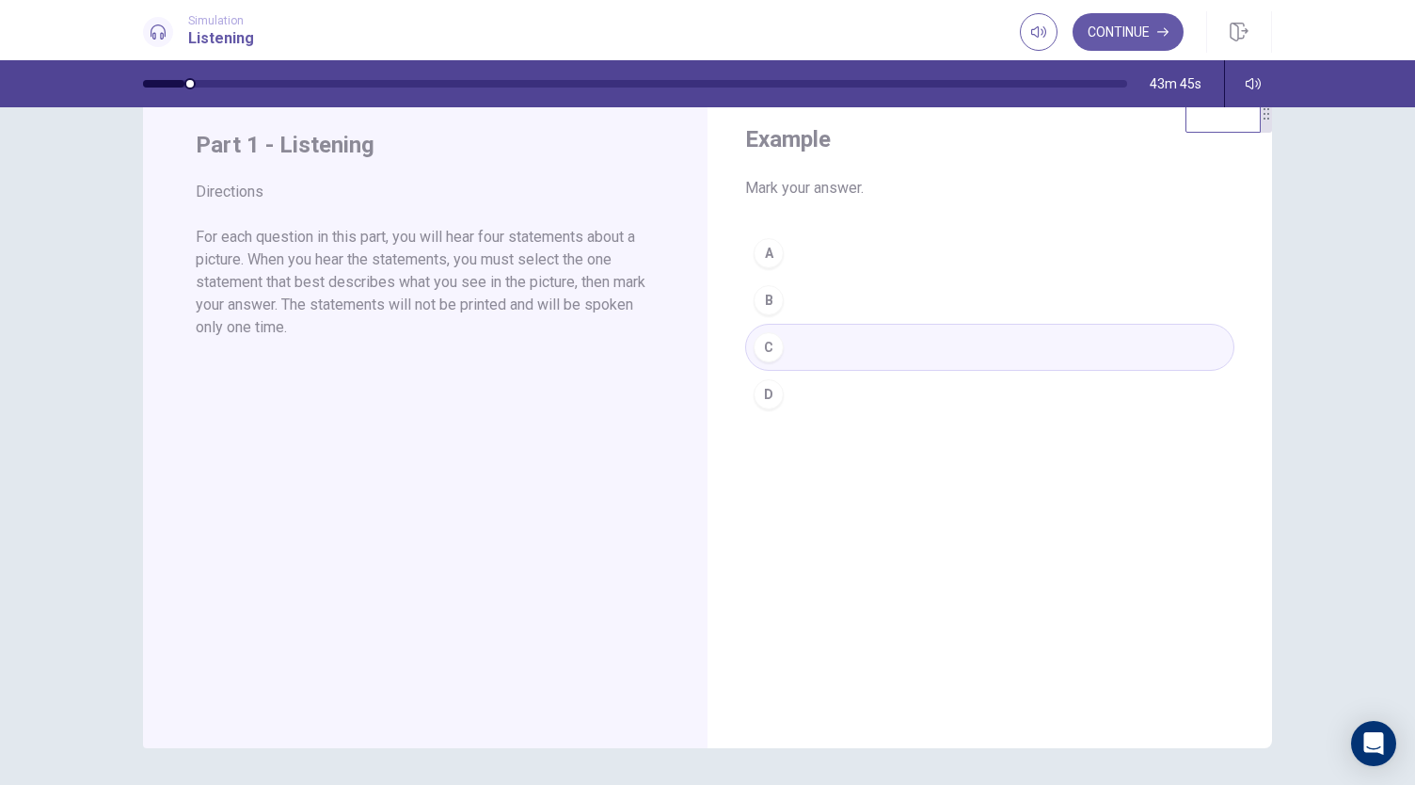
scroll to position [0, 0]
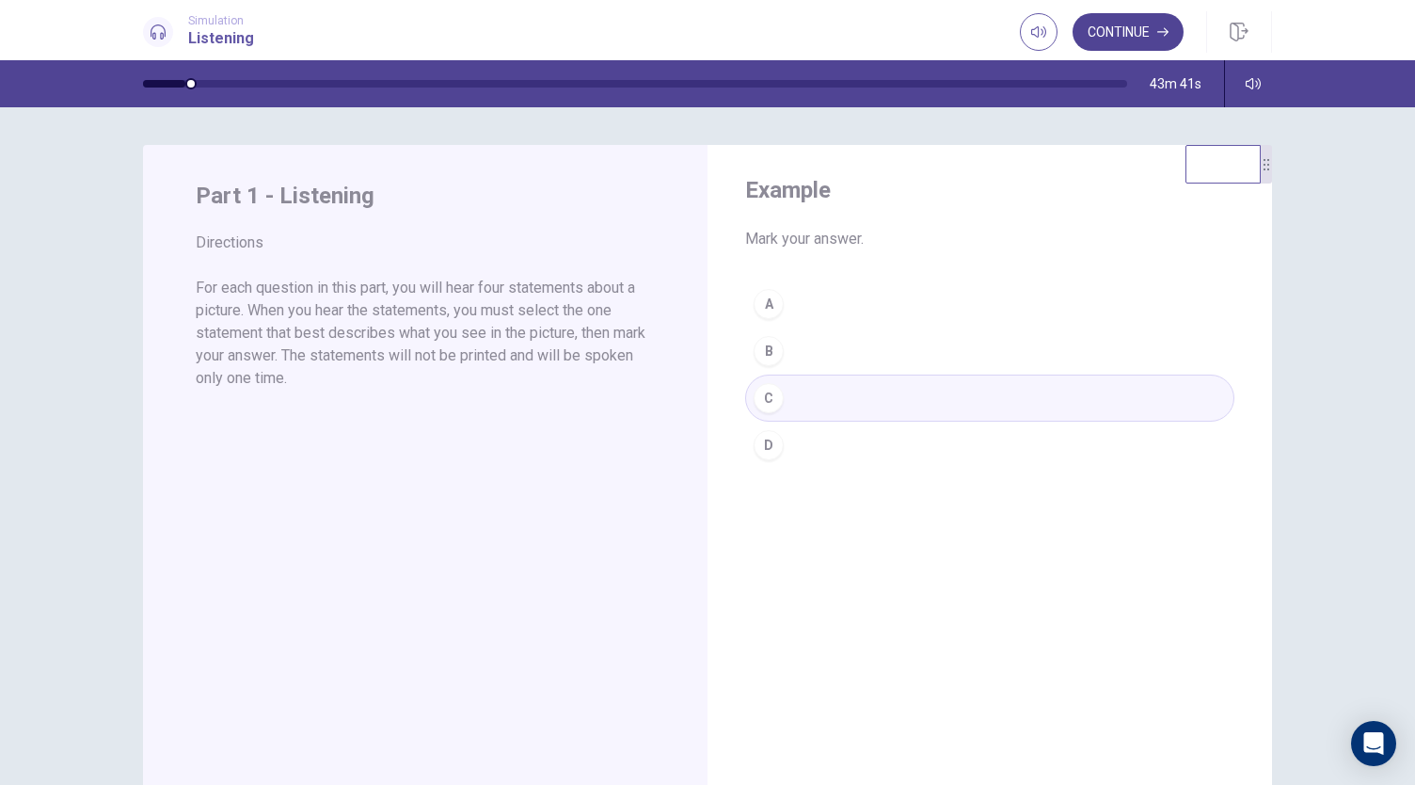
click at [1132, 20] on button "Continue" at bounding box center [1127, 32] width 111 height 38
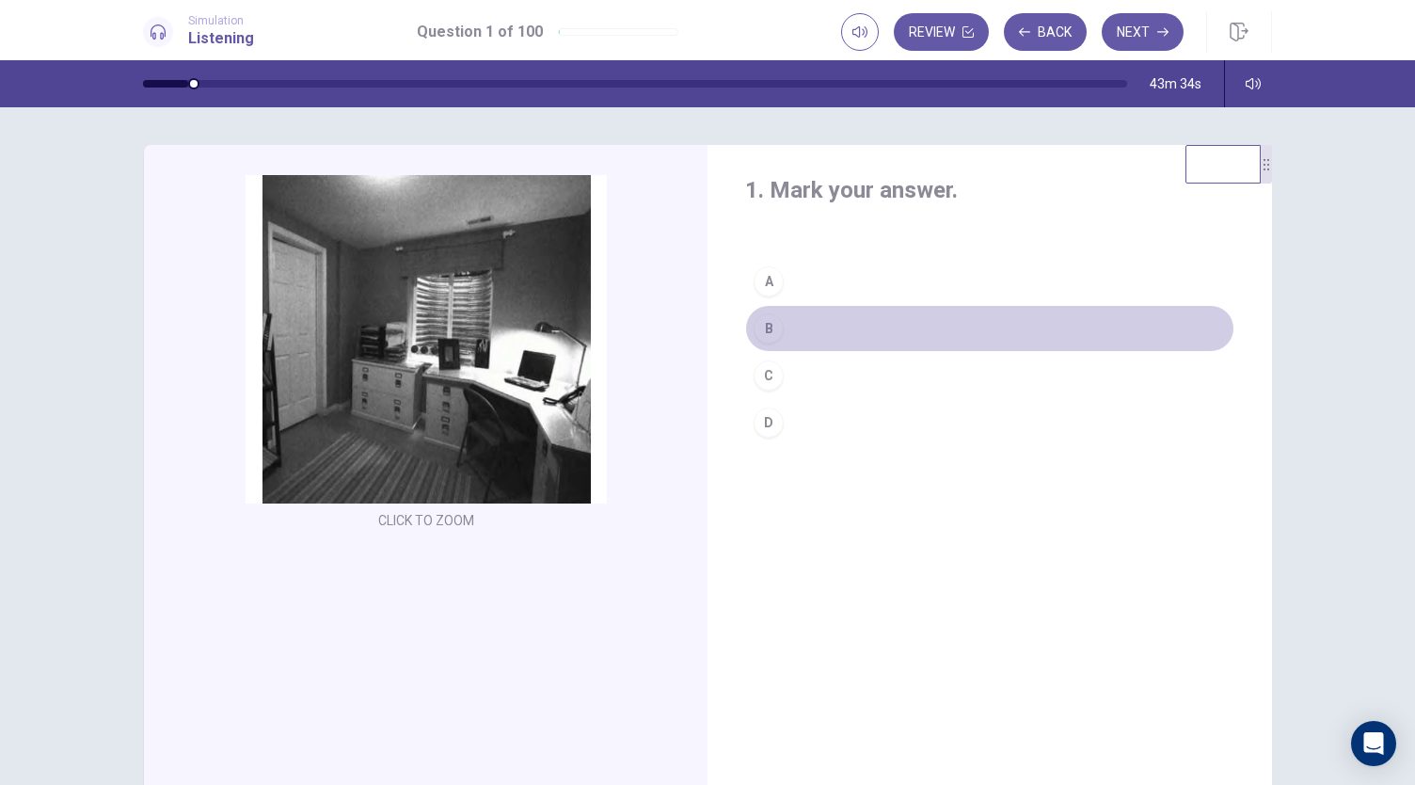
click at [766, 335] on div "B" at bounding box center [769, 328] width 30 height 30
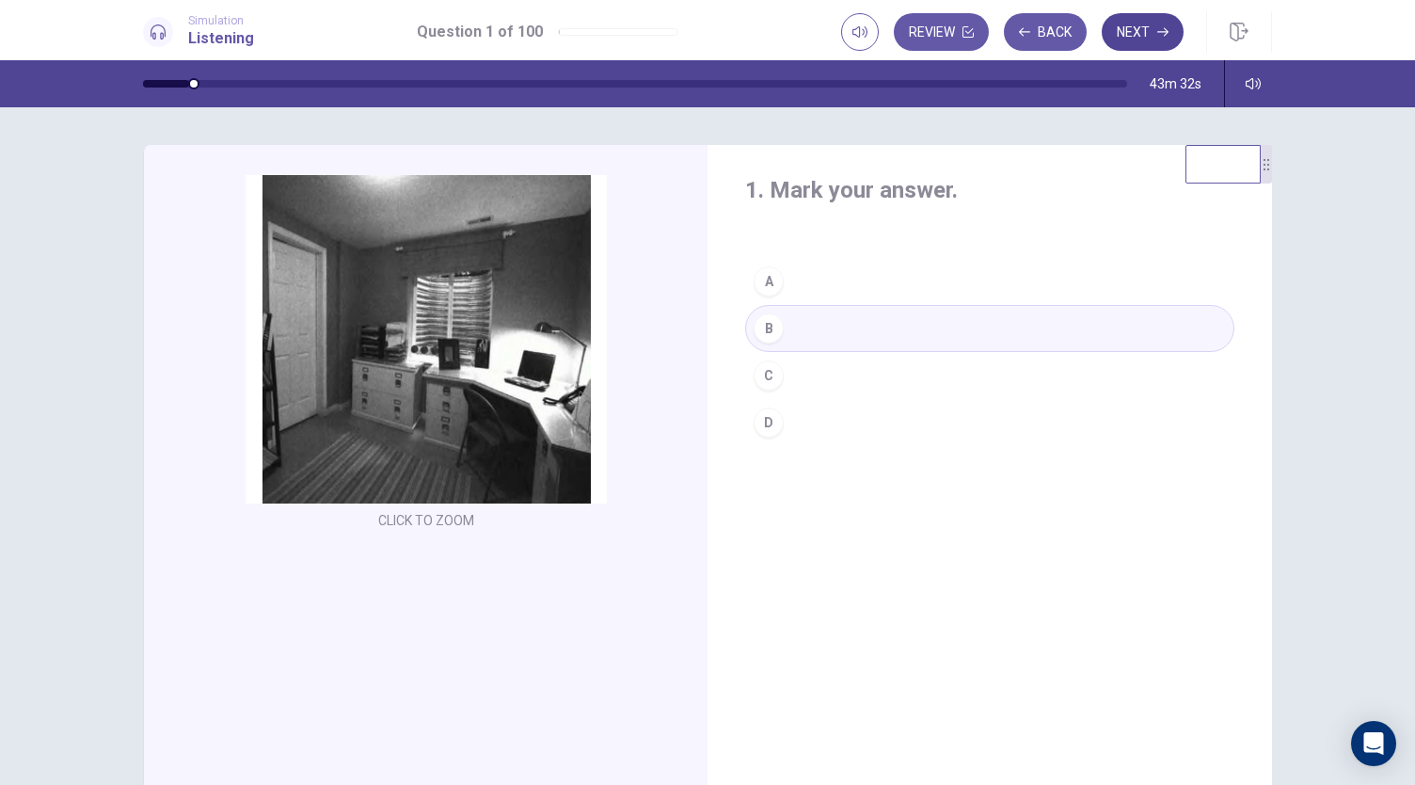
click at [1132, 46] on button "Next" at bounding box center [1143, 32] width 82 height 38
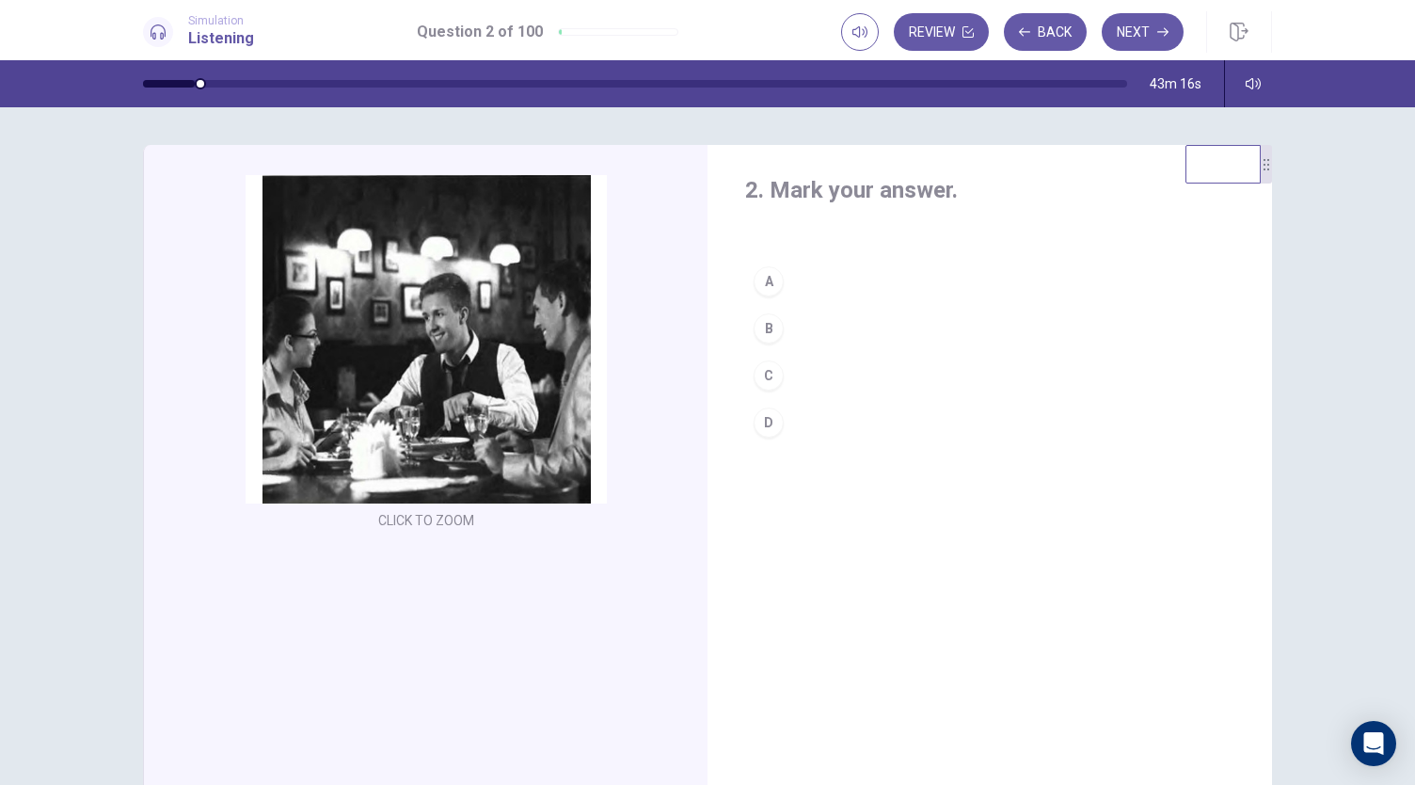
click at [765, 279] on div "A" at bounding box center [769, 281] width 30 height 30
click at [1135, 36] on button "Next" at bounding box center [1143, 32] width 82 height 38
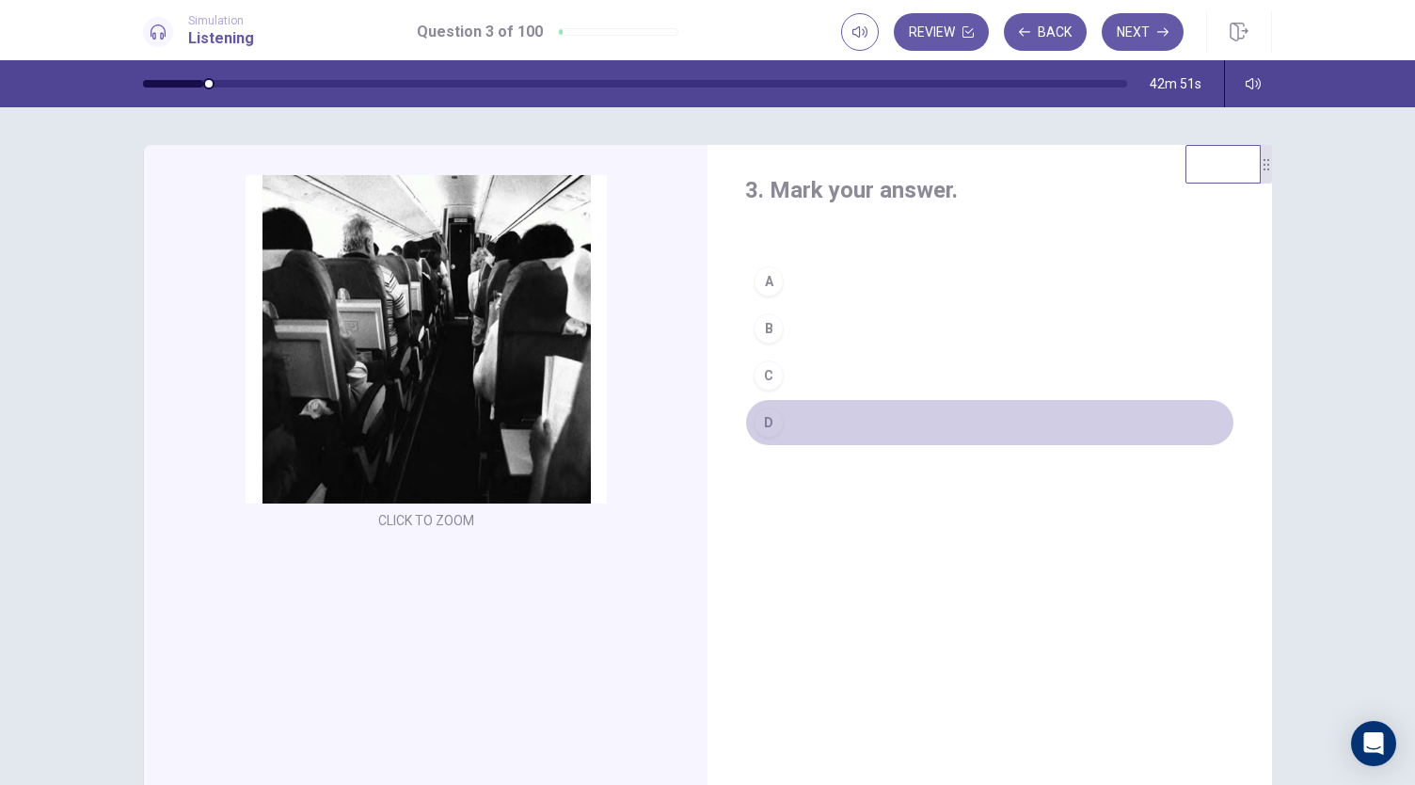
click at [770, 430] on div "D" at bounding box center [769, 422] width 30 height 30
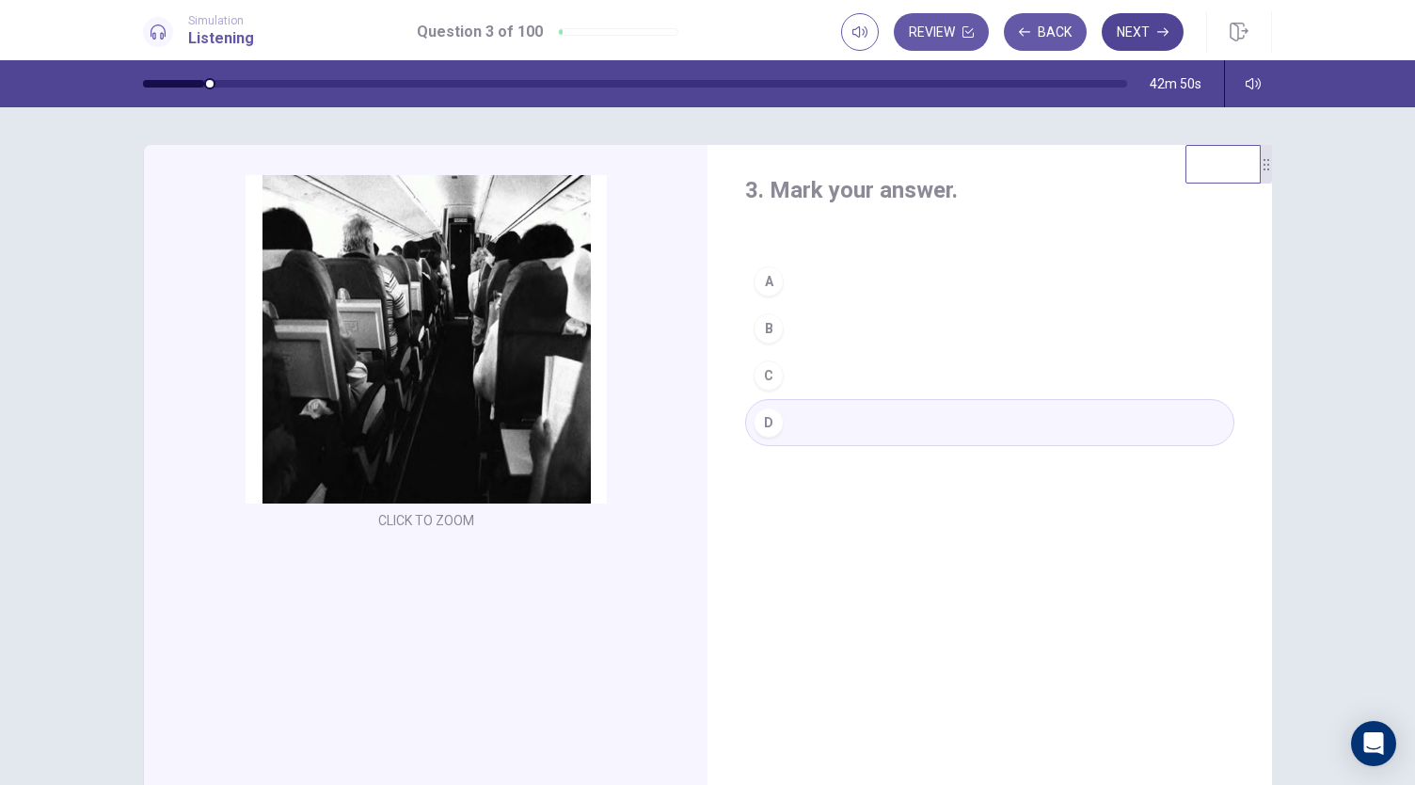
click at [1155, 28] on button "Next" at bounding box center [1143, 32] width 82 height 38
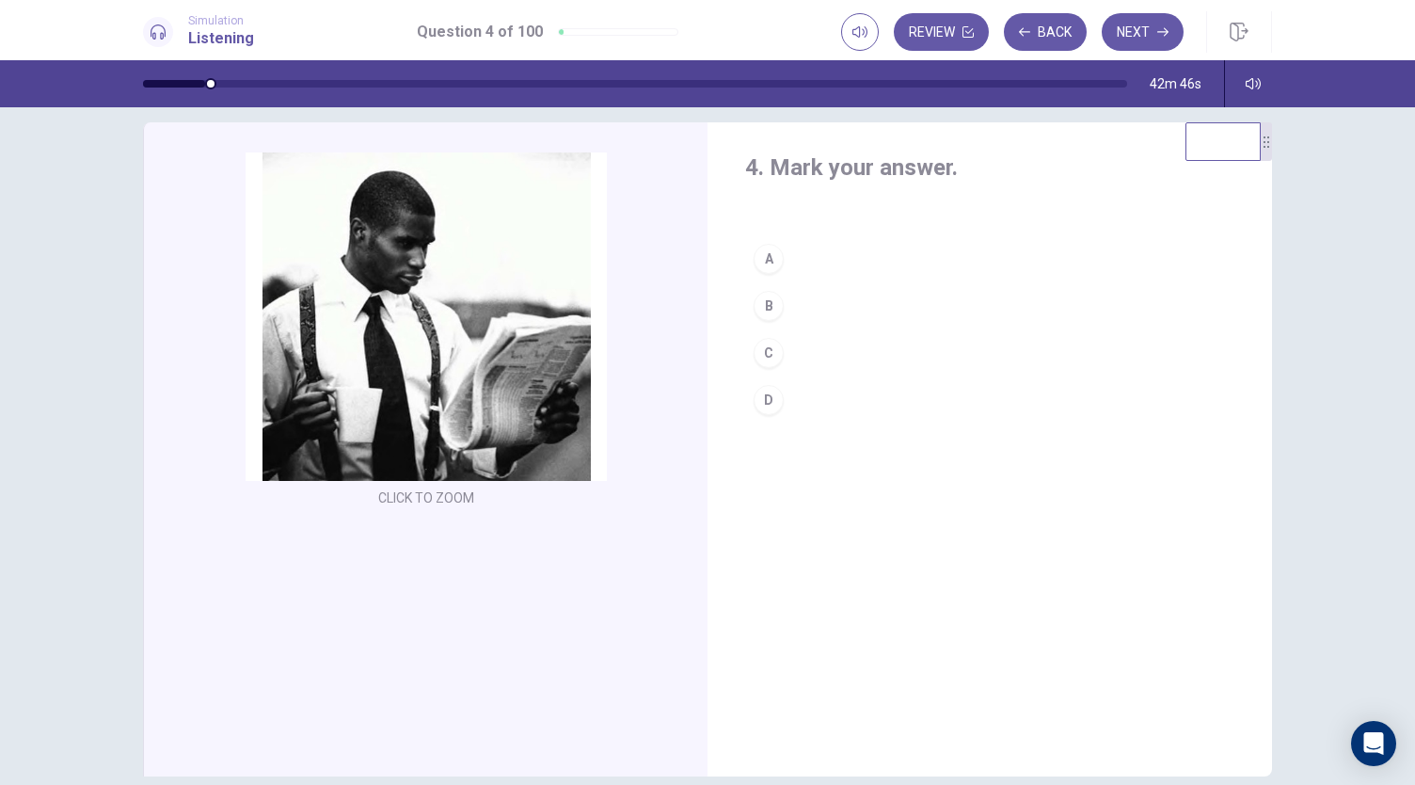
scroll to position [22, 0]
click at [774, 353] on div "C" at bounding box center [769, 354] width 30 height 30
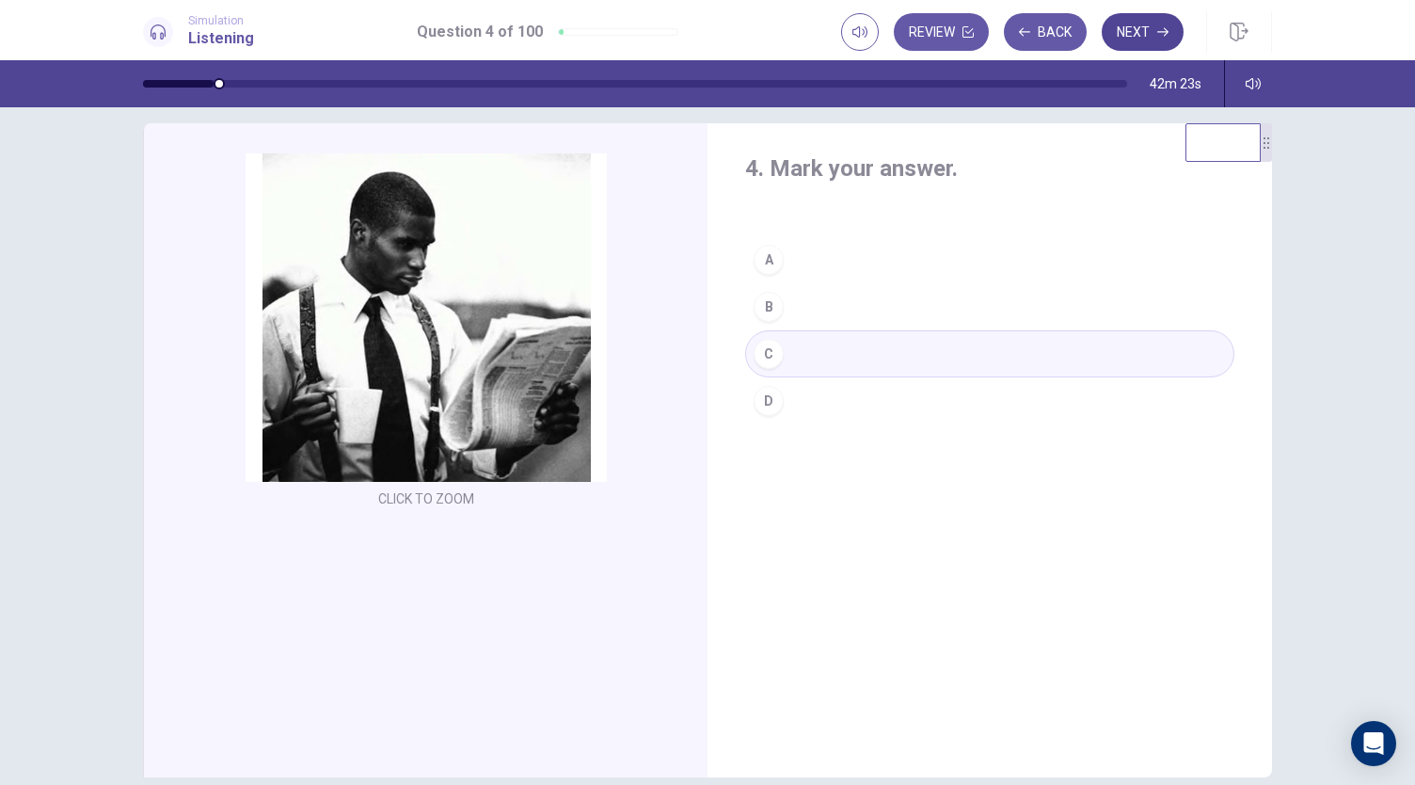
click at [1134, 24] on button "Next" at bounding box center [1143, 32] width 82 height 38
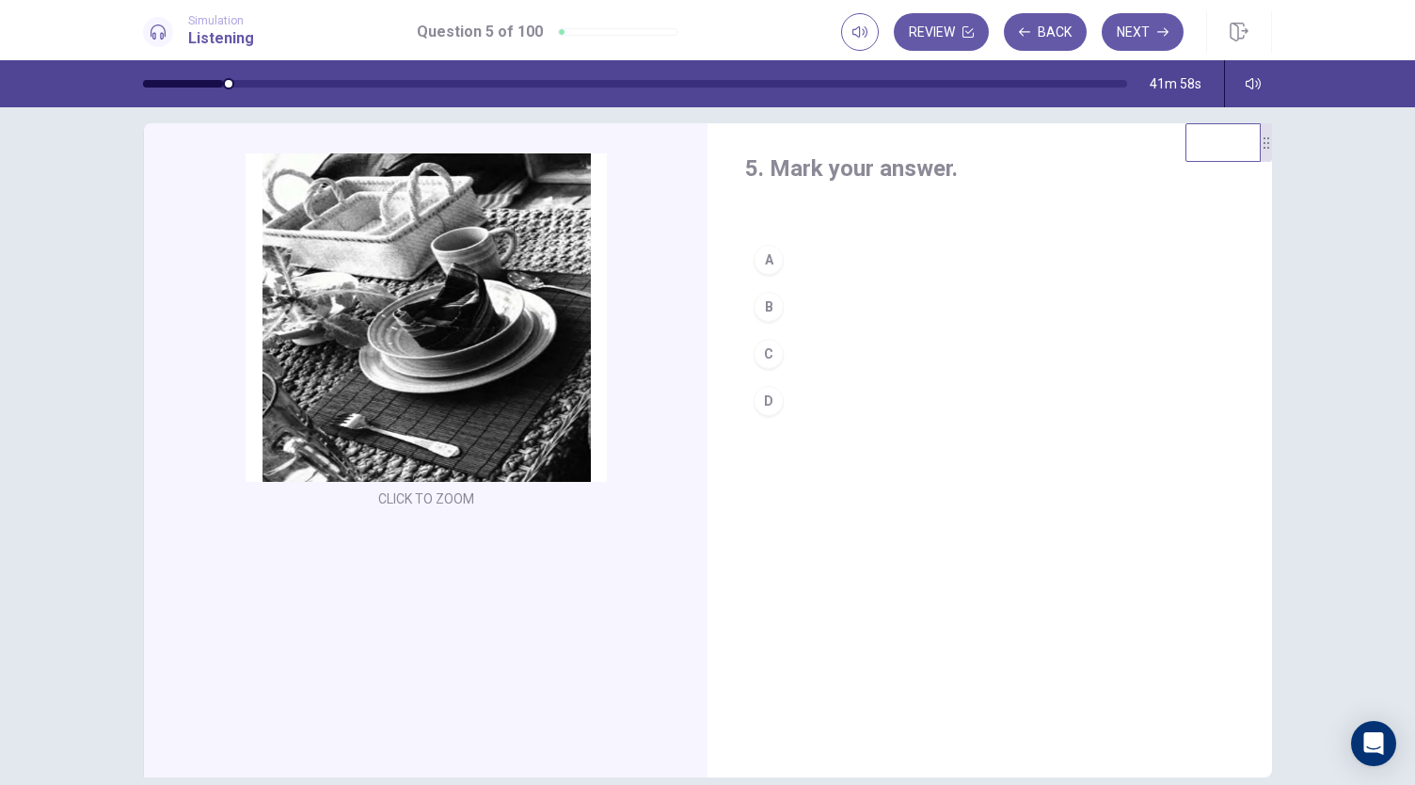
click at [777, 263] on div "A" at bounding box center [769, 260] width 30 height 30
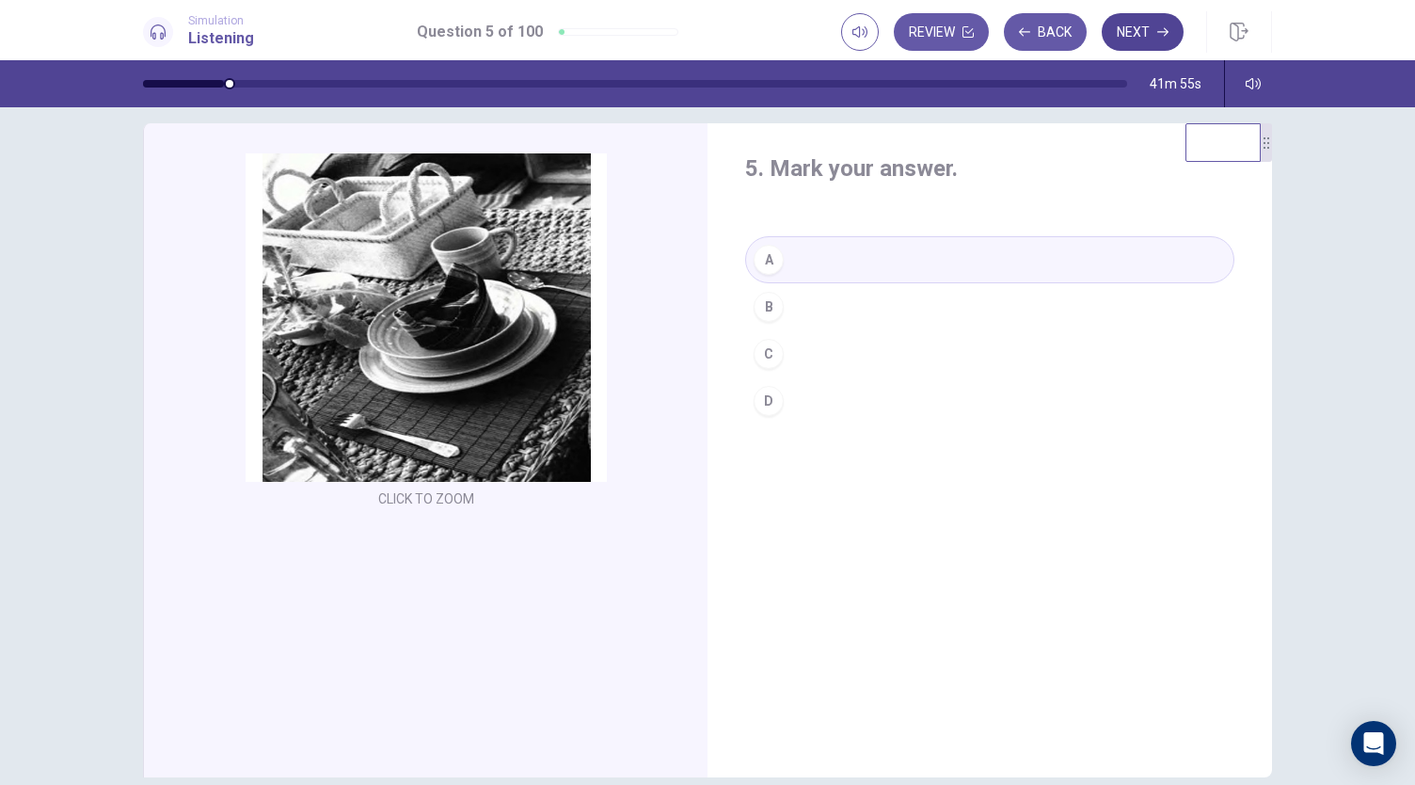
click at [1150, 41] on button "Next" at bounding box center [1143, 32] width 82 height 38
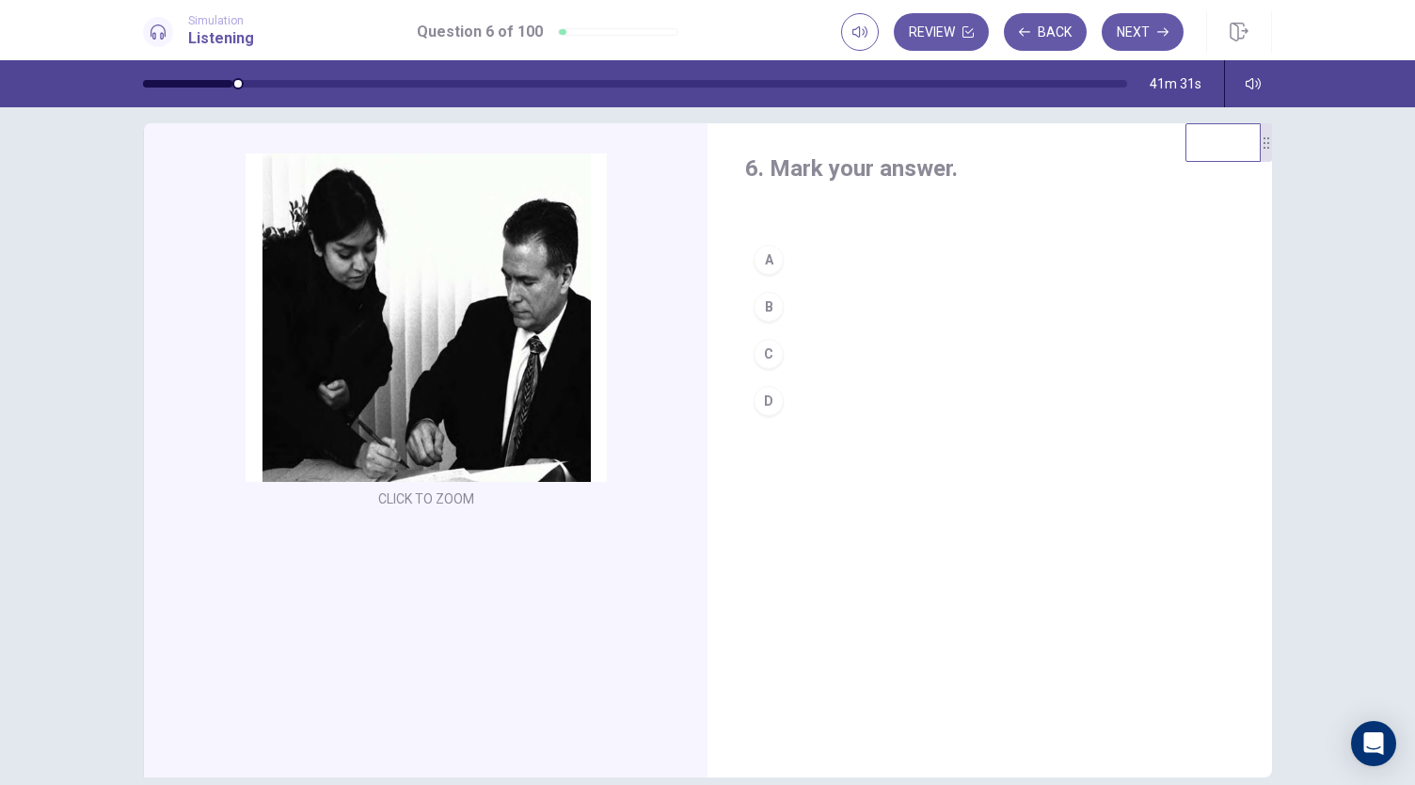
click at [768, 362] on div "C" at bounding box center [769, 354] width 30 height 30
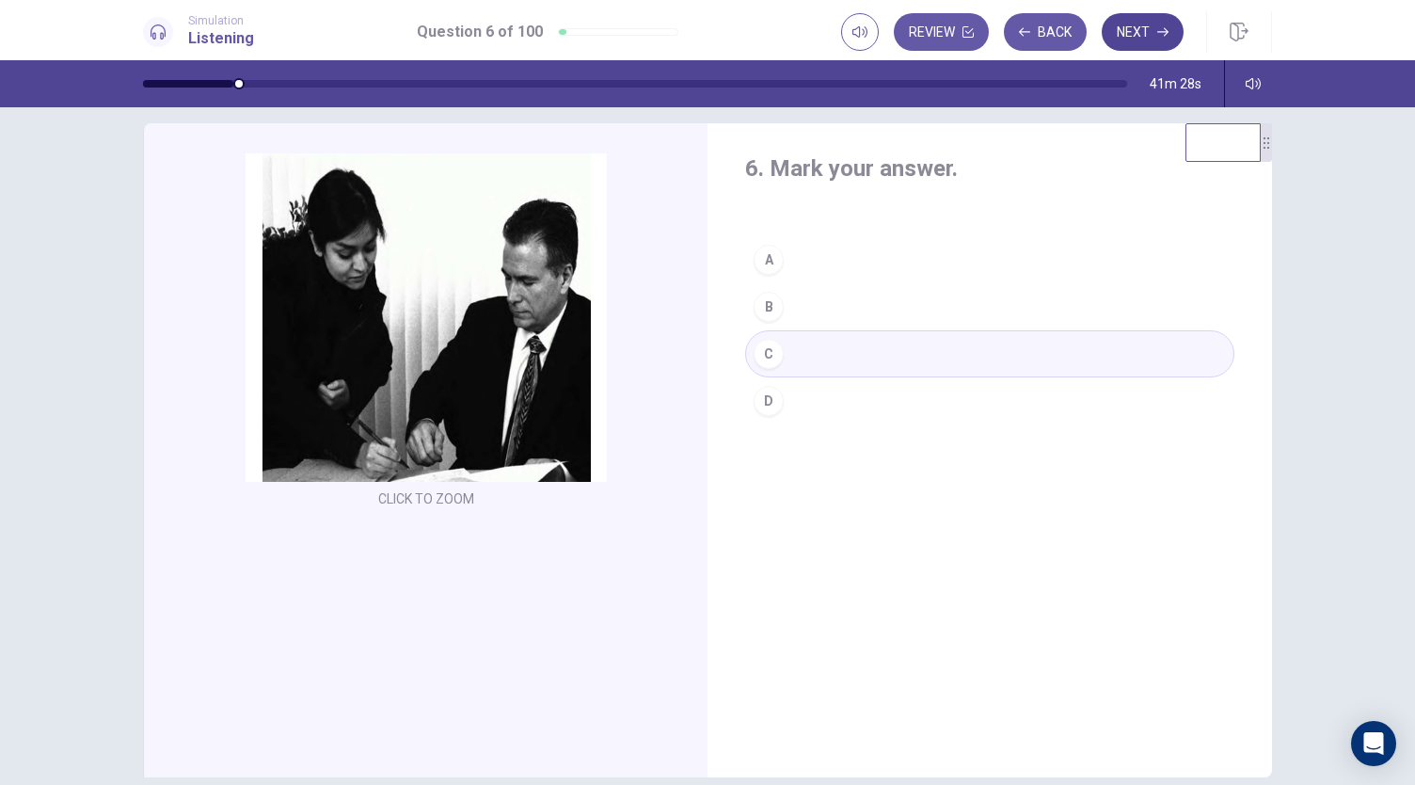
click at [1163, 38] on button "Next" at bounding box center [1143, 32] width 82 height 38
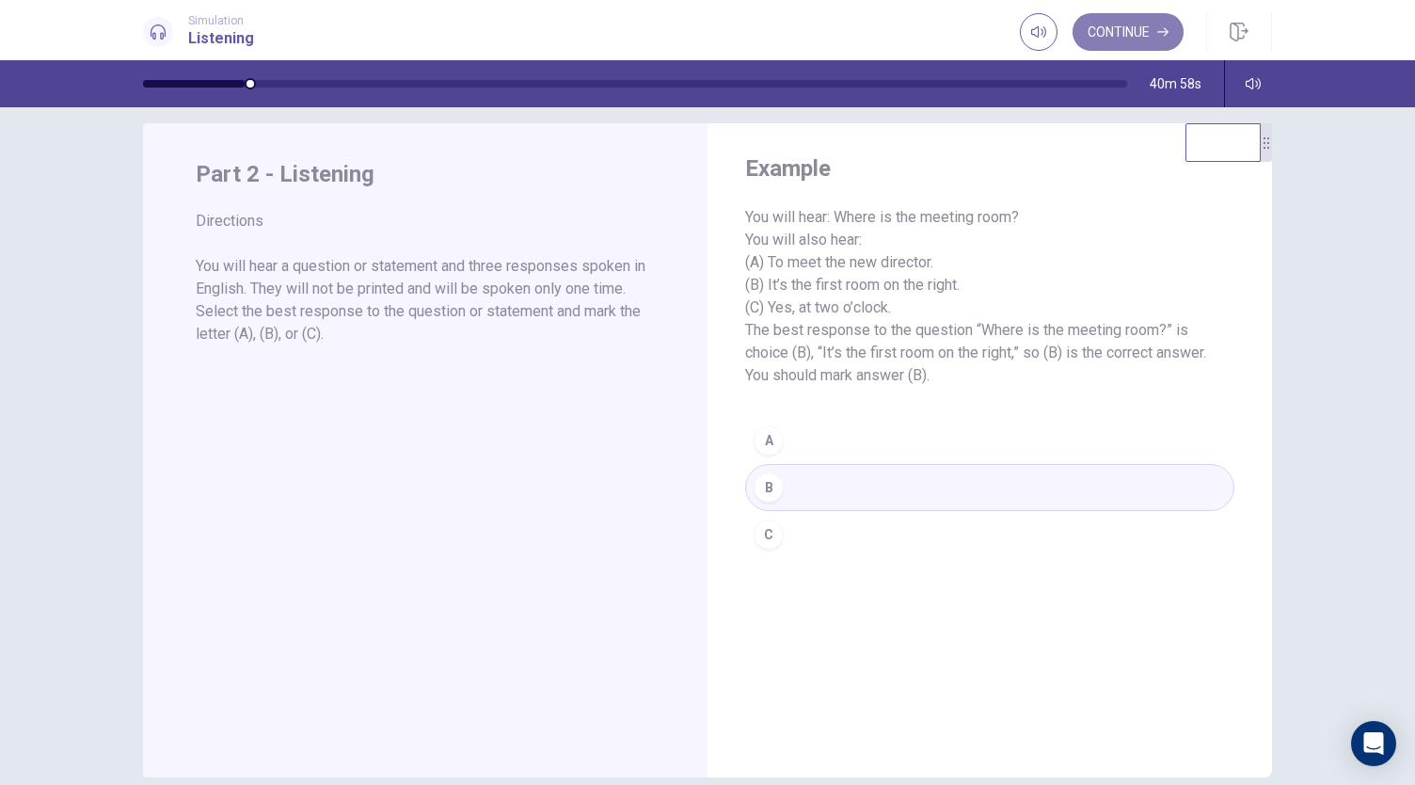
click at [1138, 24] on button "Continue" at bounding box center [1127, 32] width 111 height 38
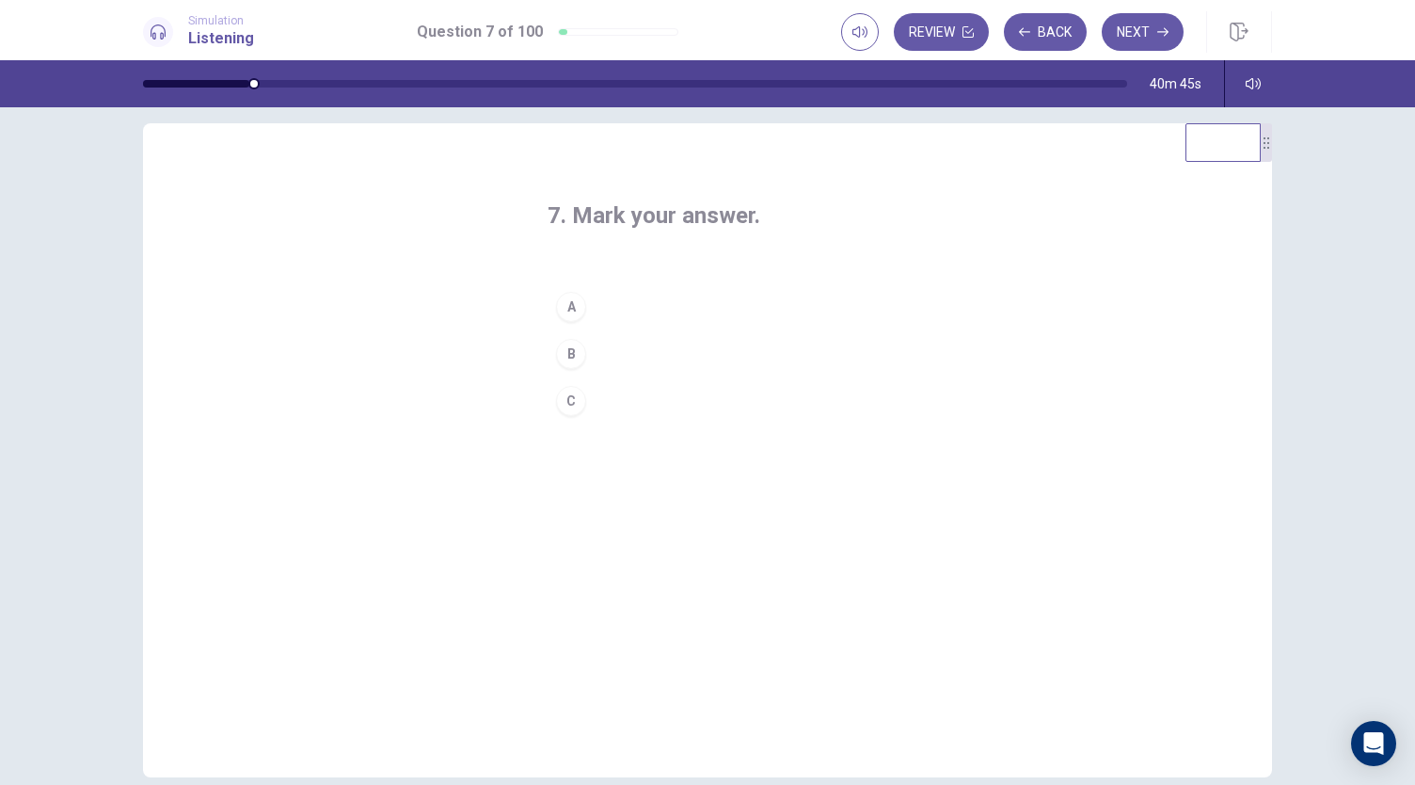
click at [567, 389] on div "C" at bounding box center [571, 401] width 30 height 30
click at [1142, 27] on button "Next" at bounding box center [1143, 32] width 82 height 38
click at [567, 312] on div "A" at bounding box center [571, 307] width 30 height 30
click at [1136, 29] on button "Next" at bounding box center [1143, 32] width 82 height 38
click at [572, 308] on div "A" at bounding box center [571, 307] width 30 height 30
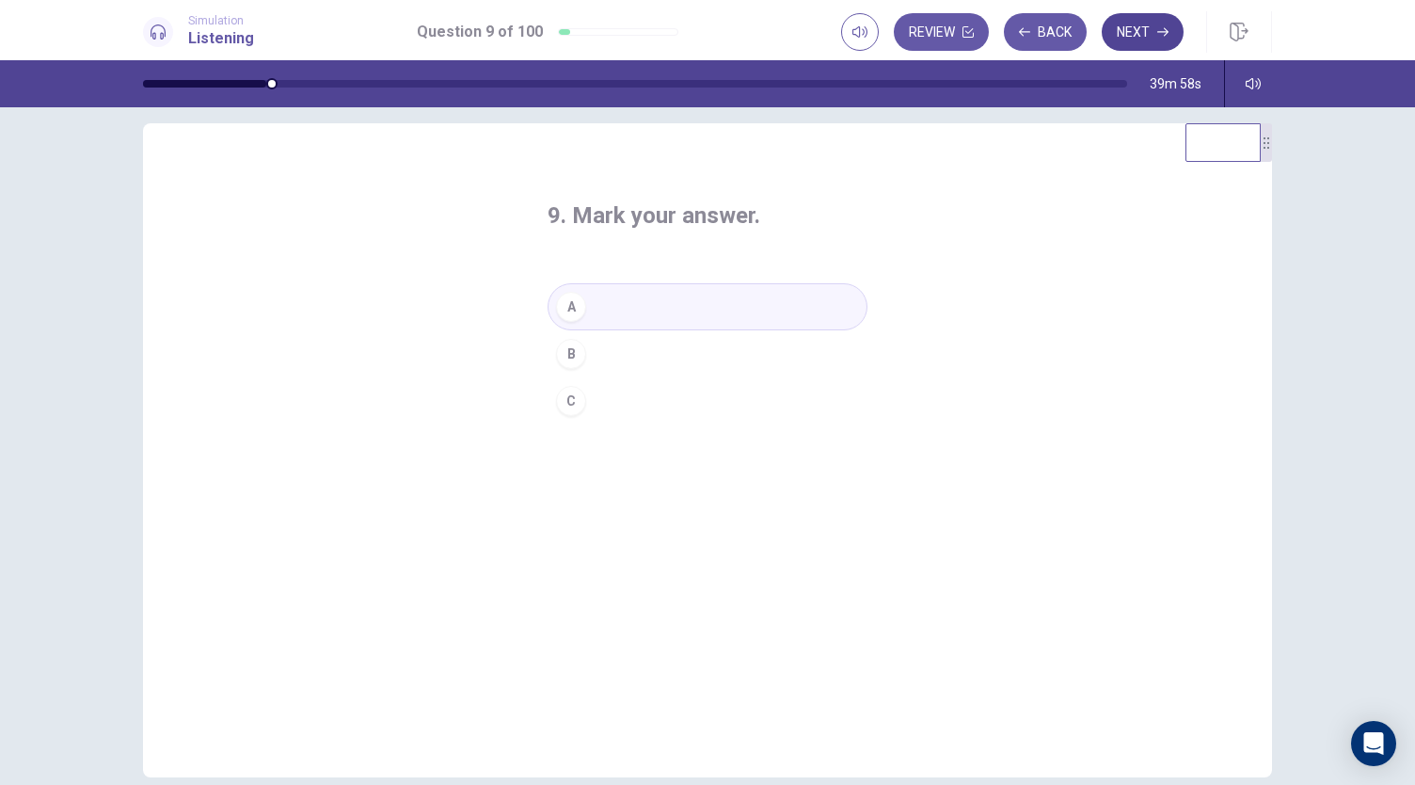
click at [1127, 30] on button "Next" at bounding box center [1143, 32] width 82 height 38
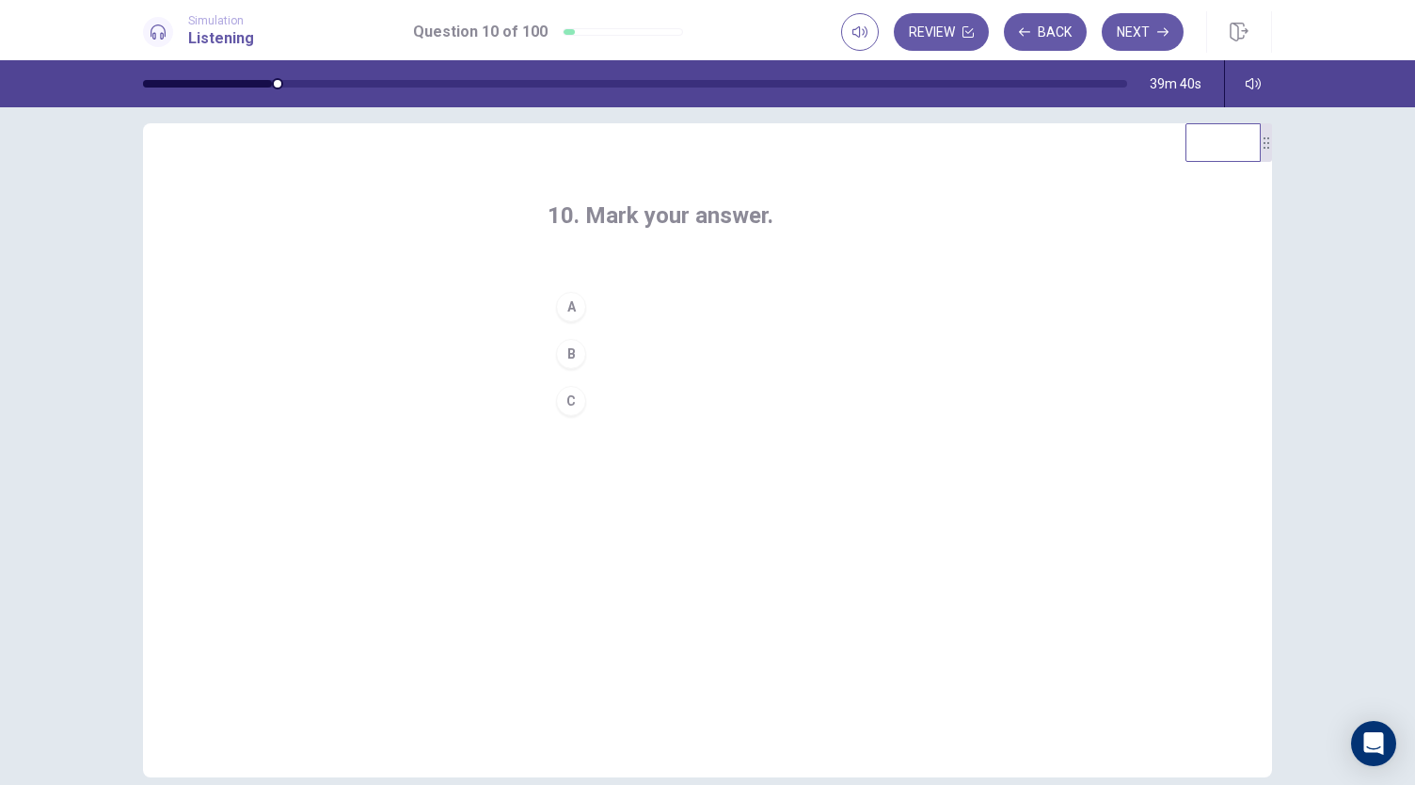
click at [587, 354] on button "B" at bounding box center [708, 353] width 320 height 47
click at [1148, 36] on button "Next" at bounding box center [1143, 32] width 82 height 38
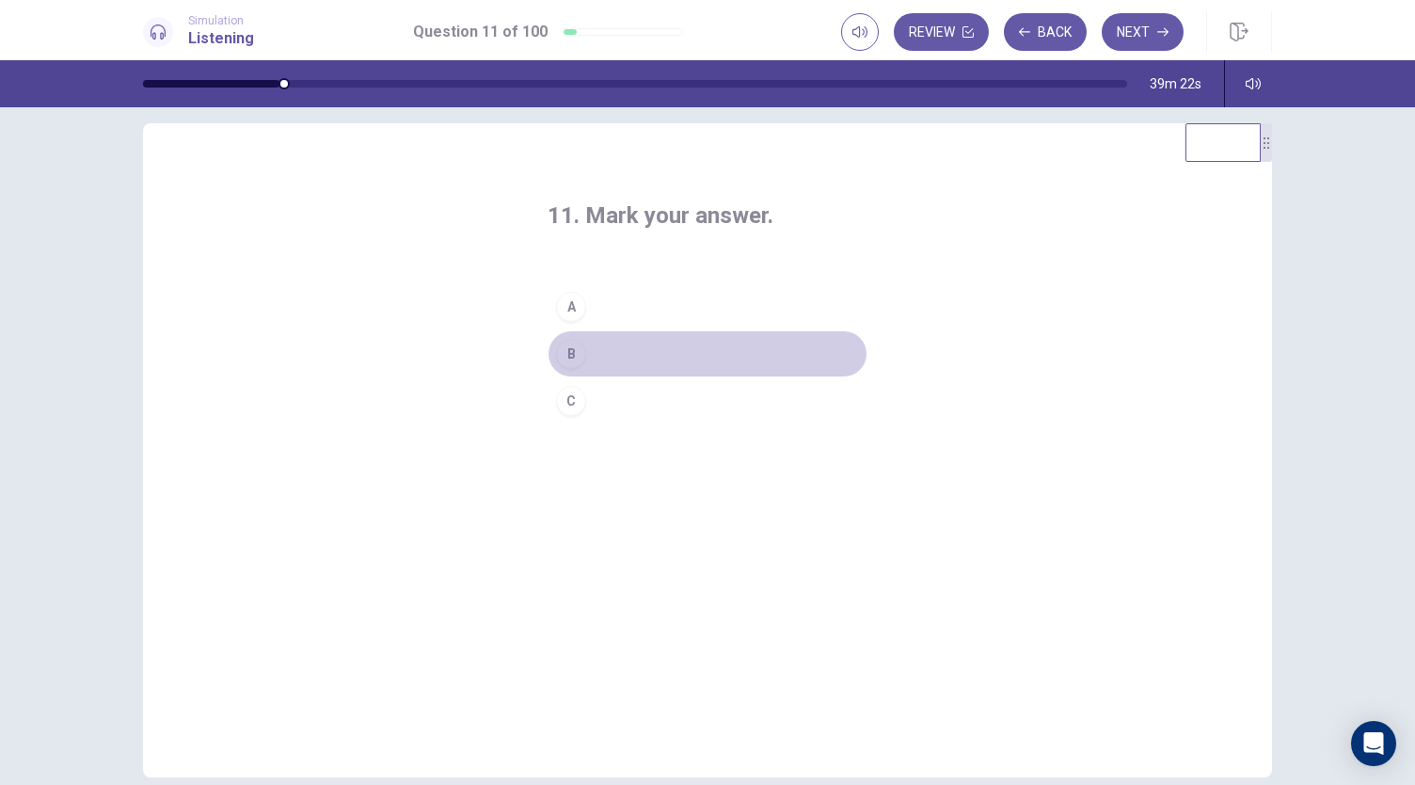
click at [664, 349] on button "B" at bounding box center [708, 353] width 320 height 47
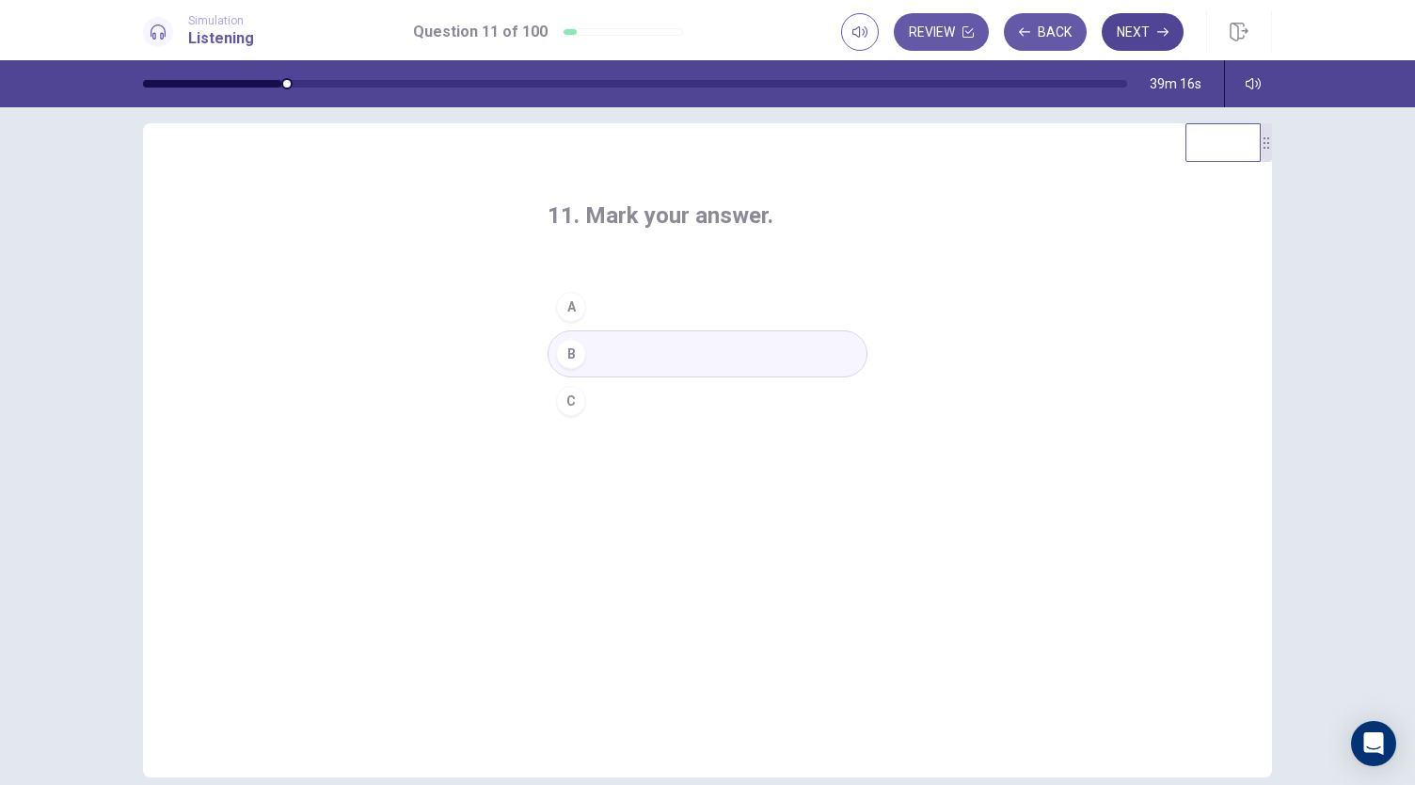
click at [1136, 26] on button "Next" at bounding box center [1143, 32] width 82 height 38
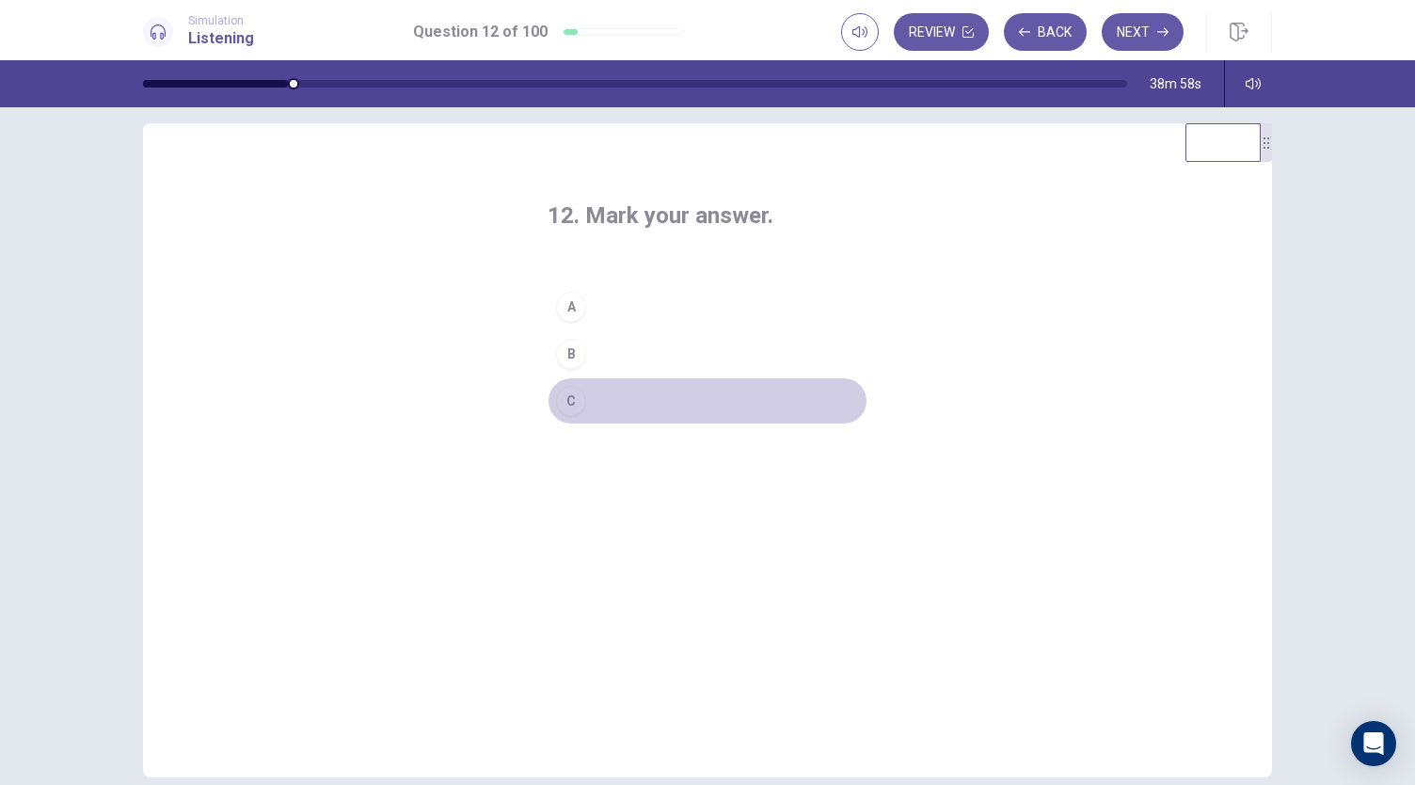
click at [620, 398] on button "C" at bounding box center [708, 400] width 320 height 47
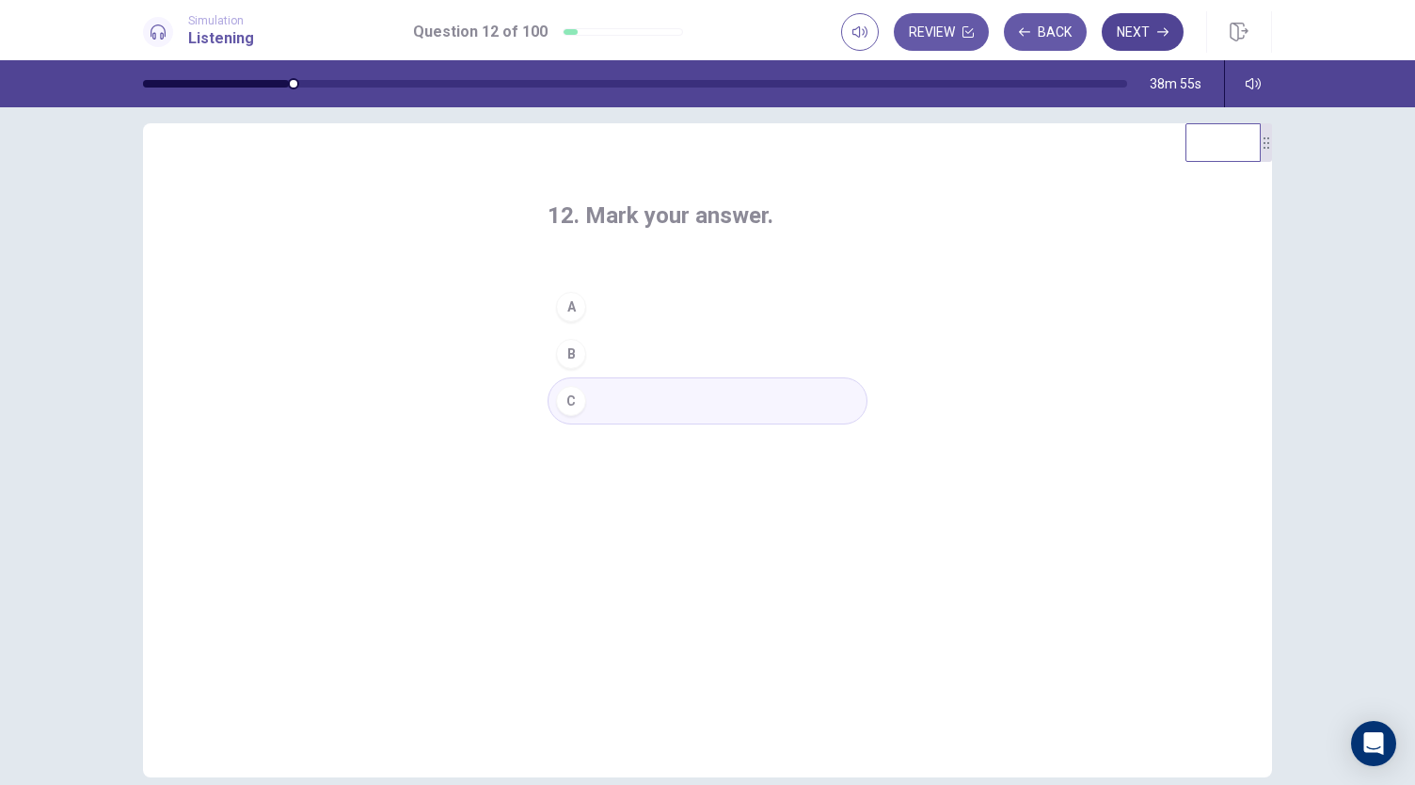
click at [1135, 35] on button "Next" at bounding box center [1143, 32] width 82 height 38
click at [625, 307] on button "A" at bounding box center [708, 306] width 320 height 47
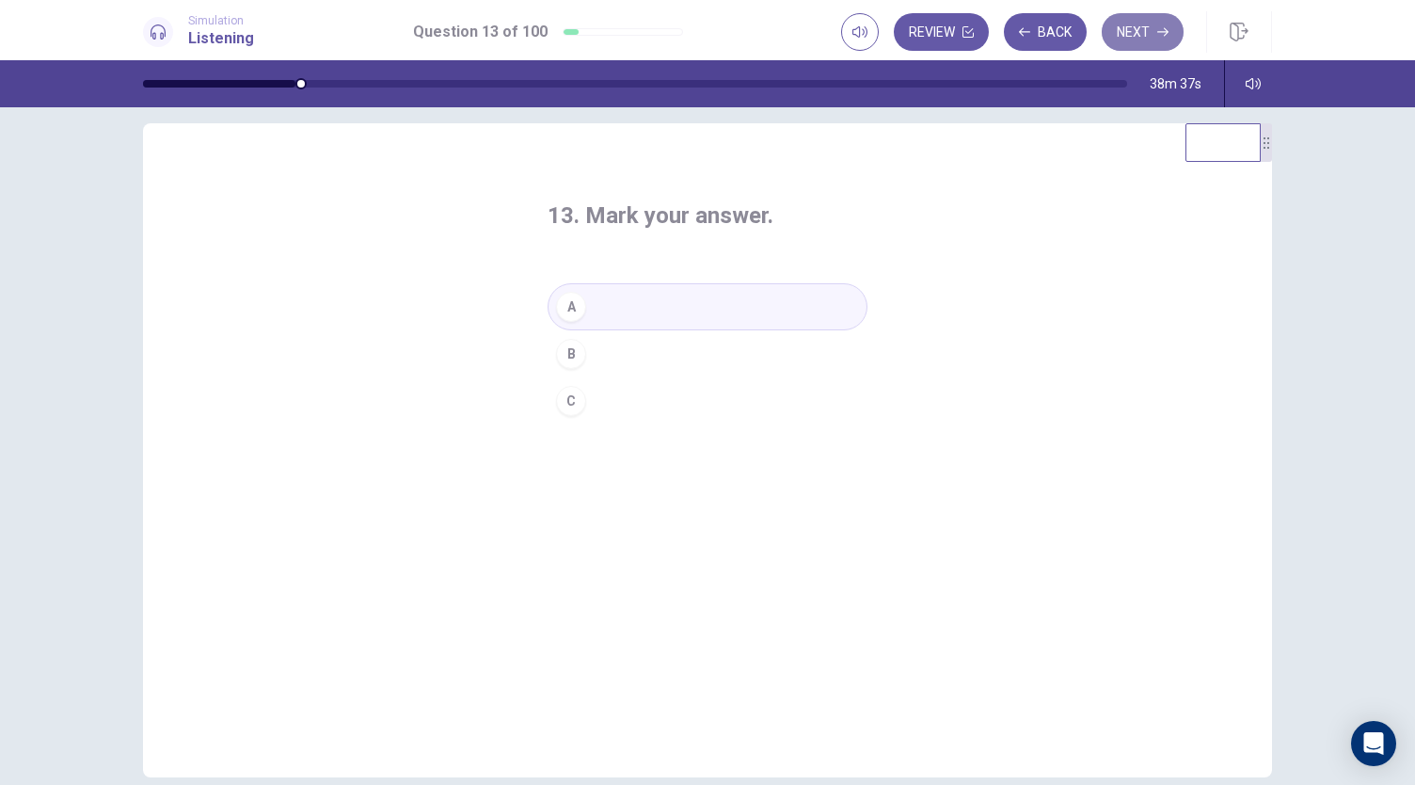
click at [1126, 38] on button "Next" at bounding box center [1143, 32] width 82 height 38
click at [640, 400] on button "C" at bounding box center [708, 400] width 320 height 47
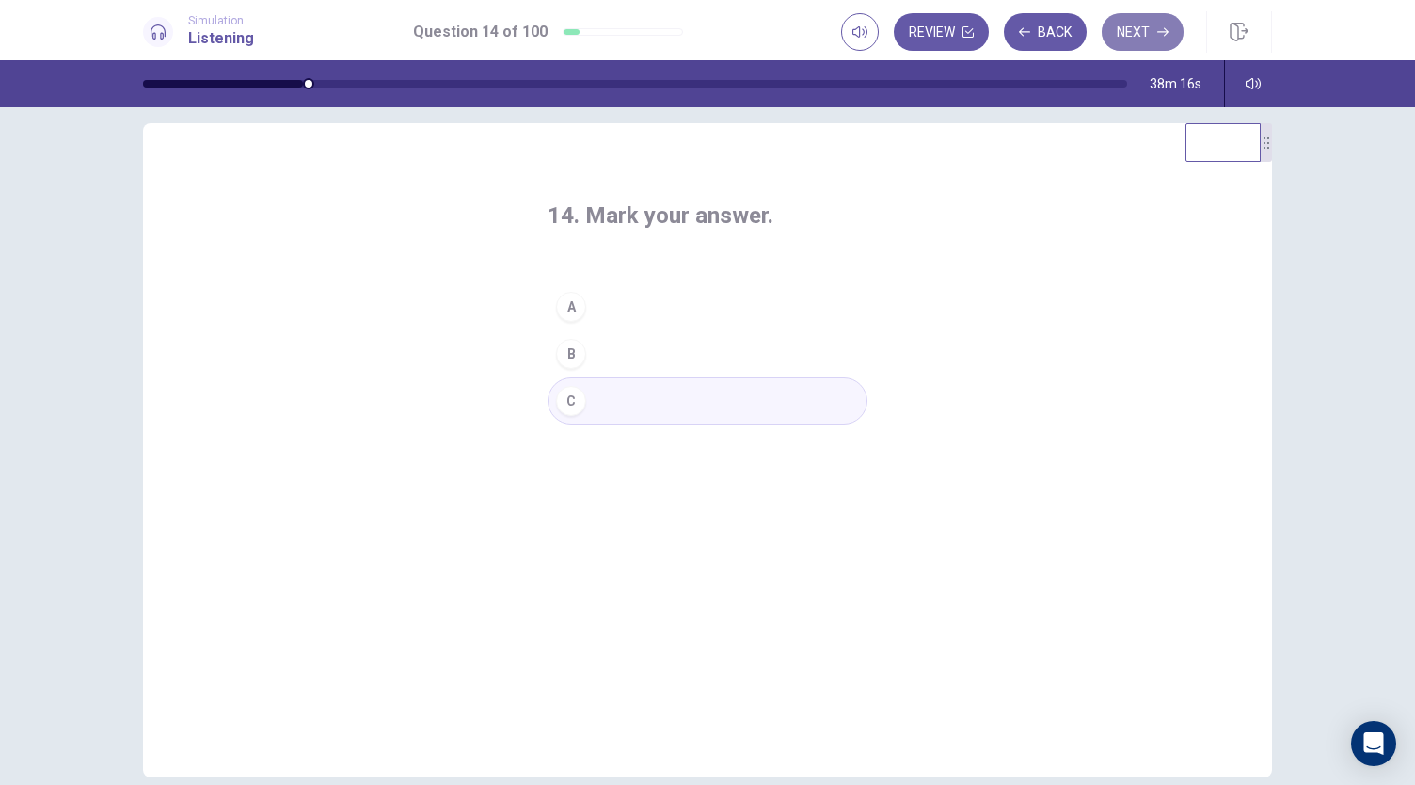
click at [1153, 35] on button "Next" at bounding box center [1143, 32] width 82 height 38
click at [656, 349] on button "B" at bounding box center [708, 353] width 320 height 47
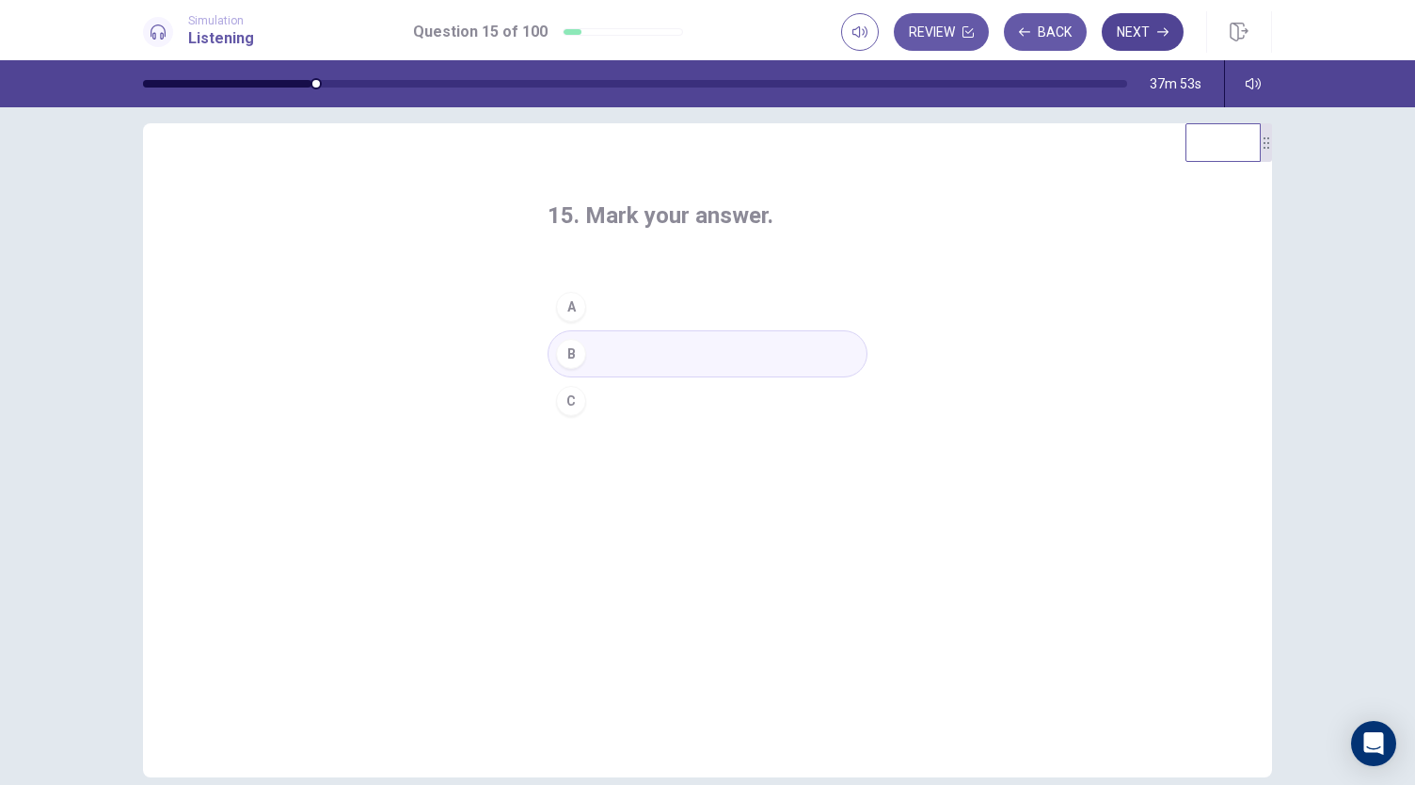
click at [1140, 29] on button "Next" at bounding box center [1143, 32] width 82 height 38
click at [593, 302] on button "A" at bounding box center [708, 306] width 320 height 47
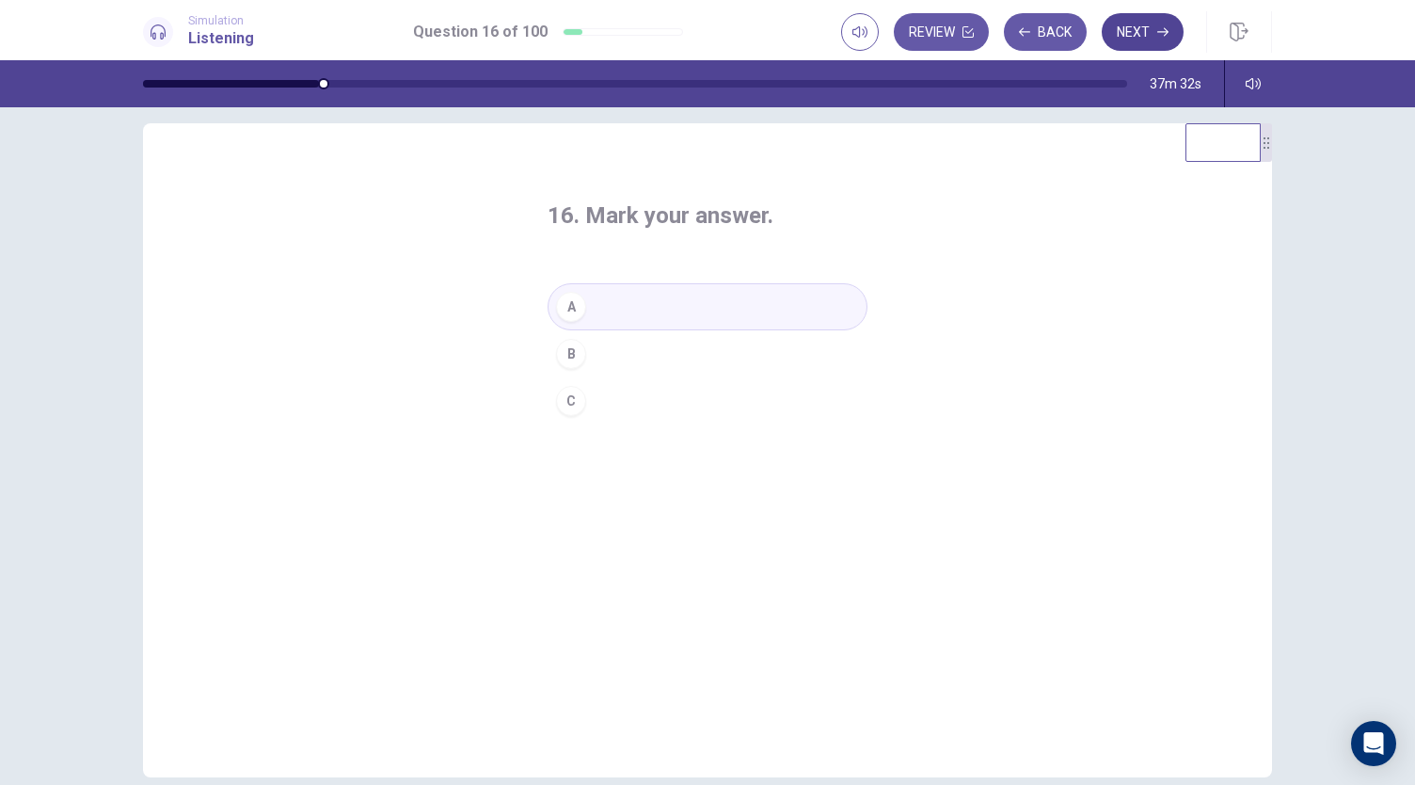
click at [1139, 46] on button "Next" at bounding box center [1143, 32] width 82 height 38
click at [606, 357] on button "B" at bounding box center [708, 353] width 320 height 47
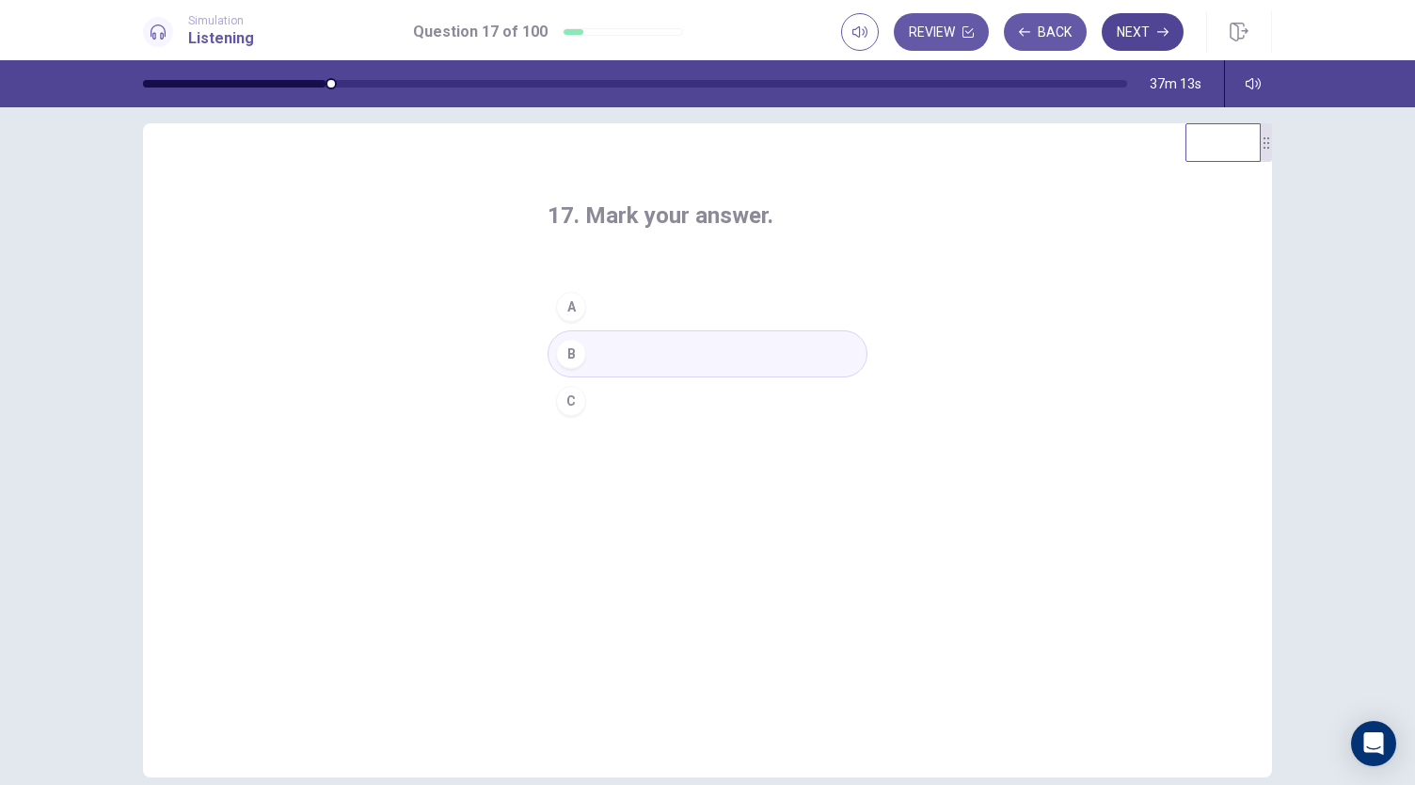
click at [1142, 27] on button "Next" at bounding box center [1143, 32] width 82 height 38
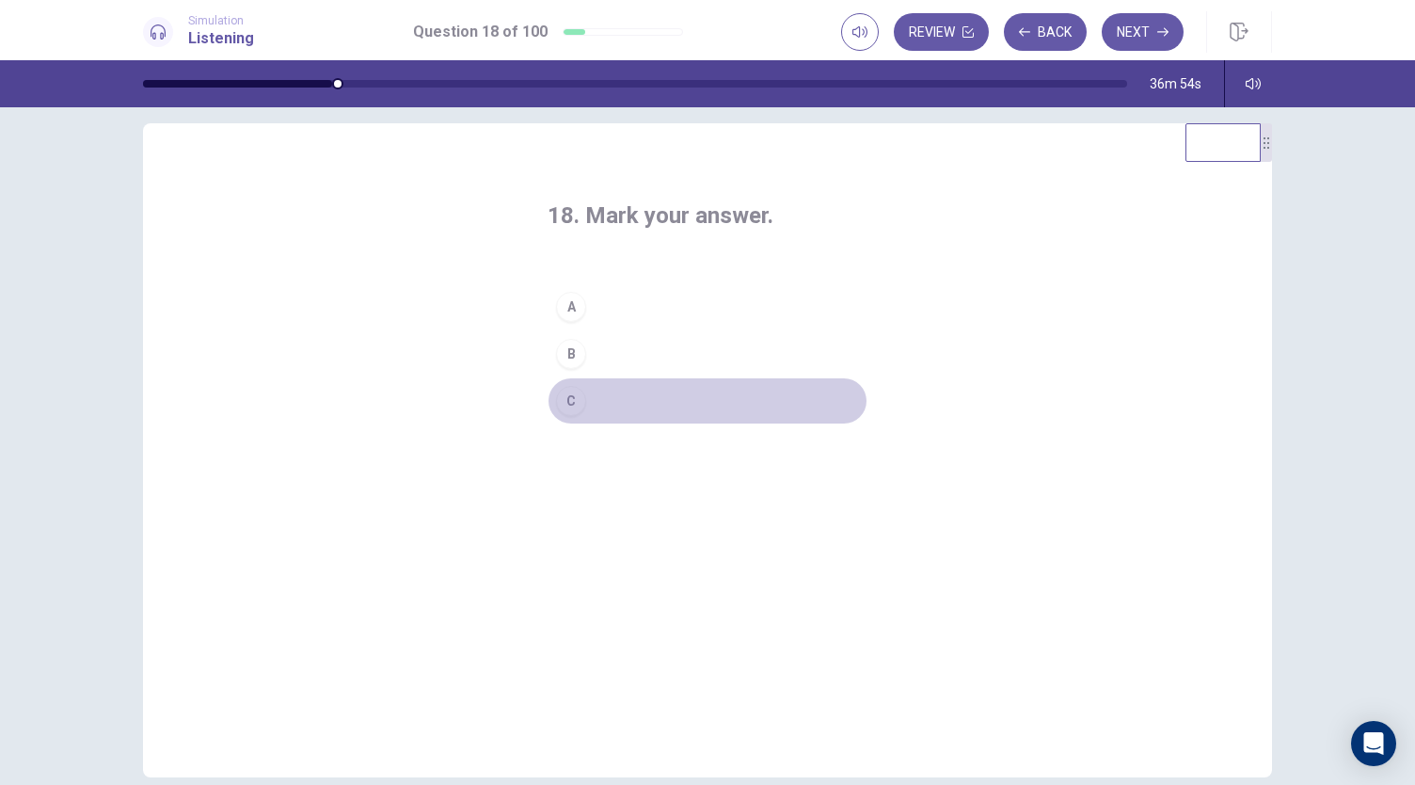
click at [691, 402] on button "C" at bounding box center [708, 400] width 320 height 47
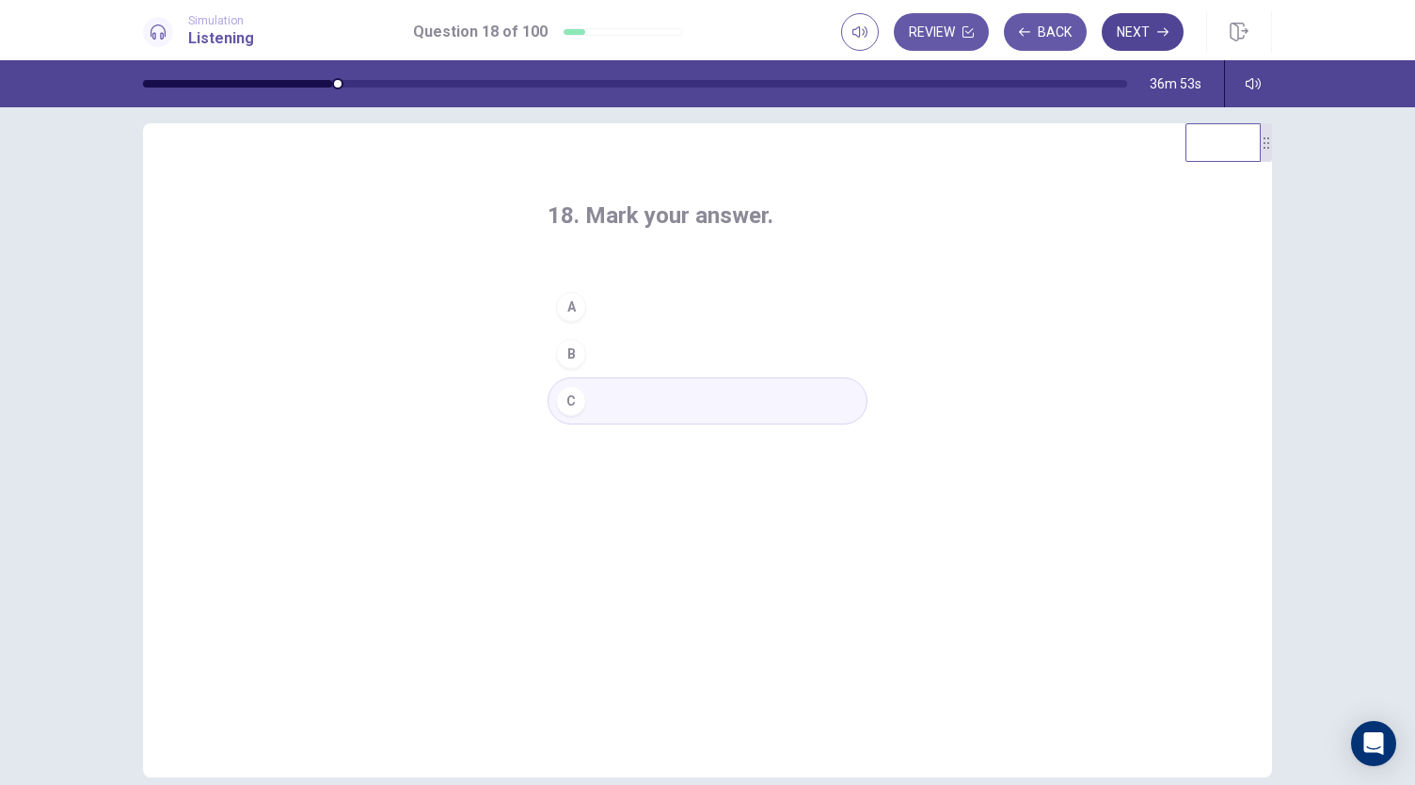
click at [1151, 35] on button "Next" at bounding box center [1143, 32] width 82 height 38
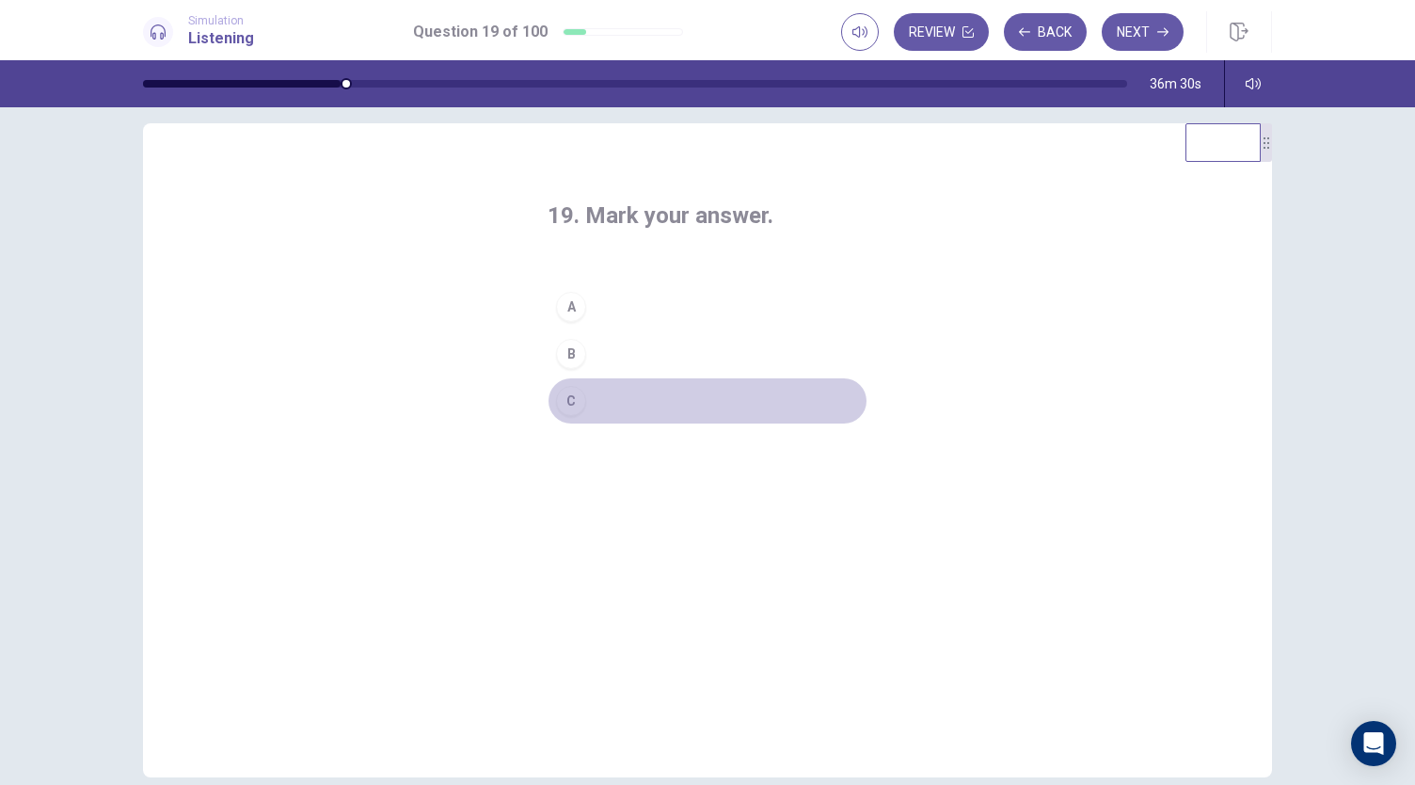
click at [685, 399] on button "C" at bounding box center [708, 400] width 320 height 47
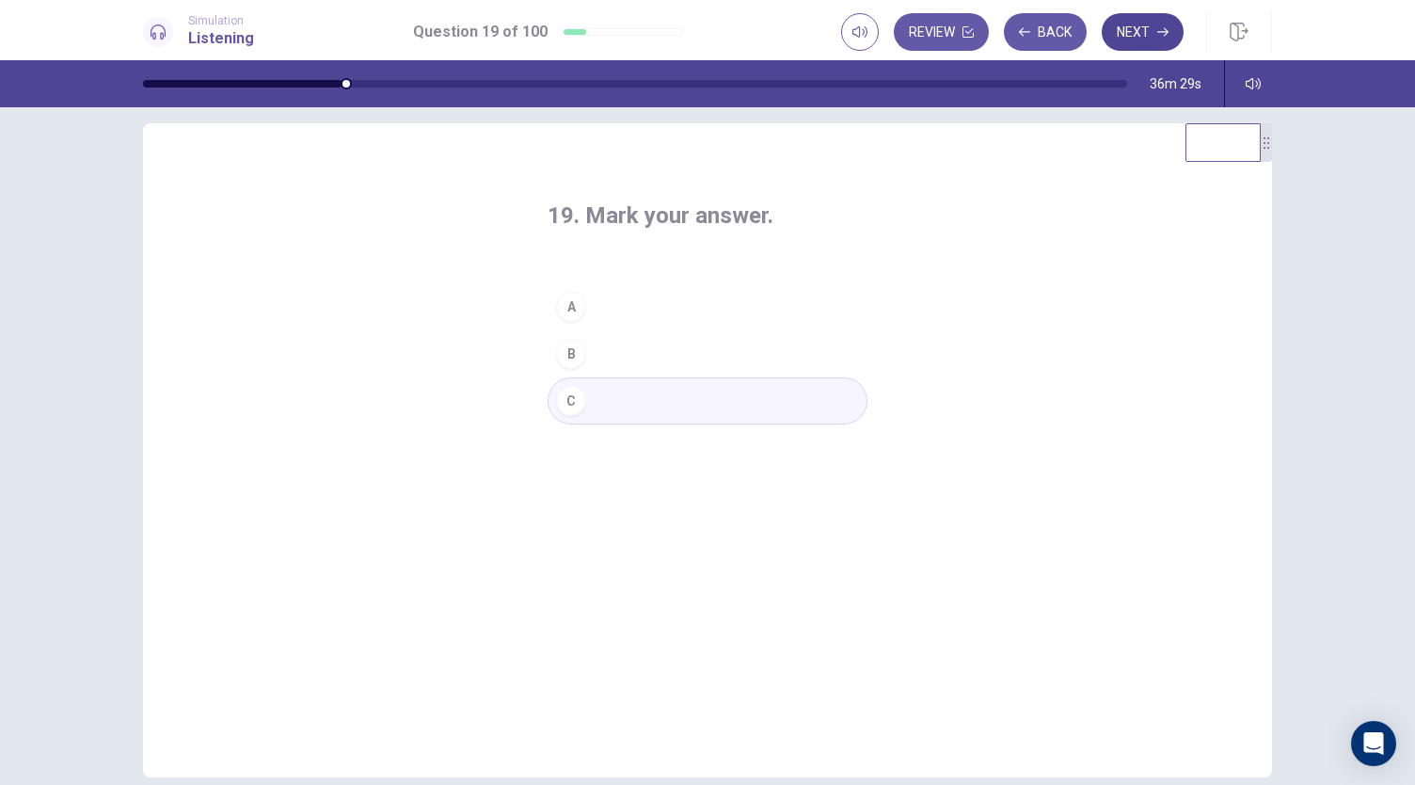
click at [1131, 37] on button "Next" at bounding box center [1143, 32] width 82 height 38
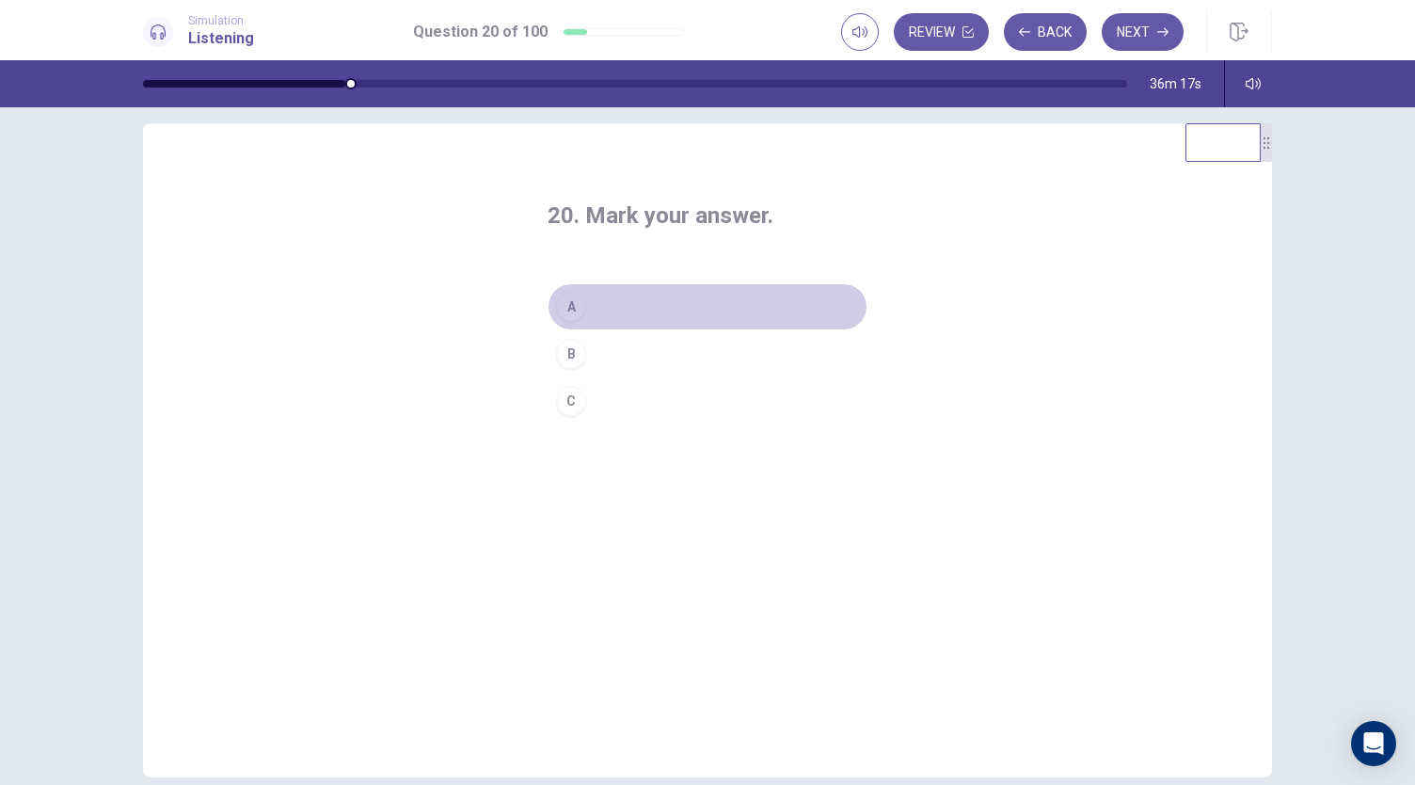
click at [658, 302] on button "A" at bounding box center [708, 306] width 320 height 47
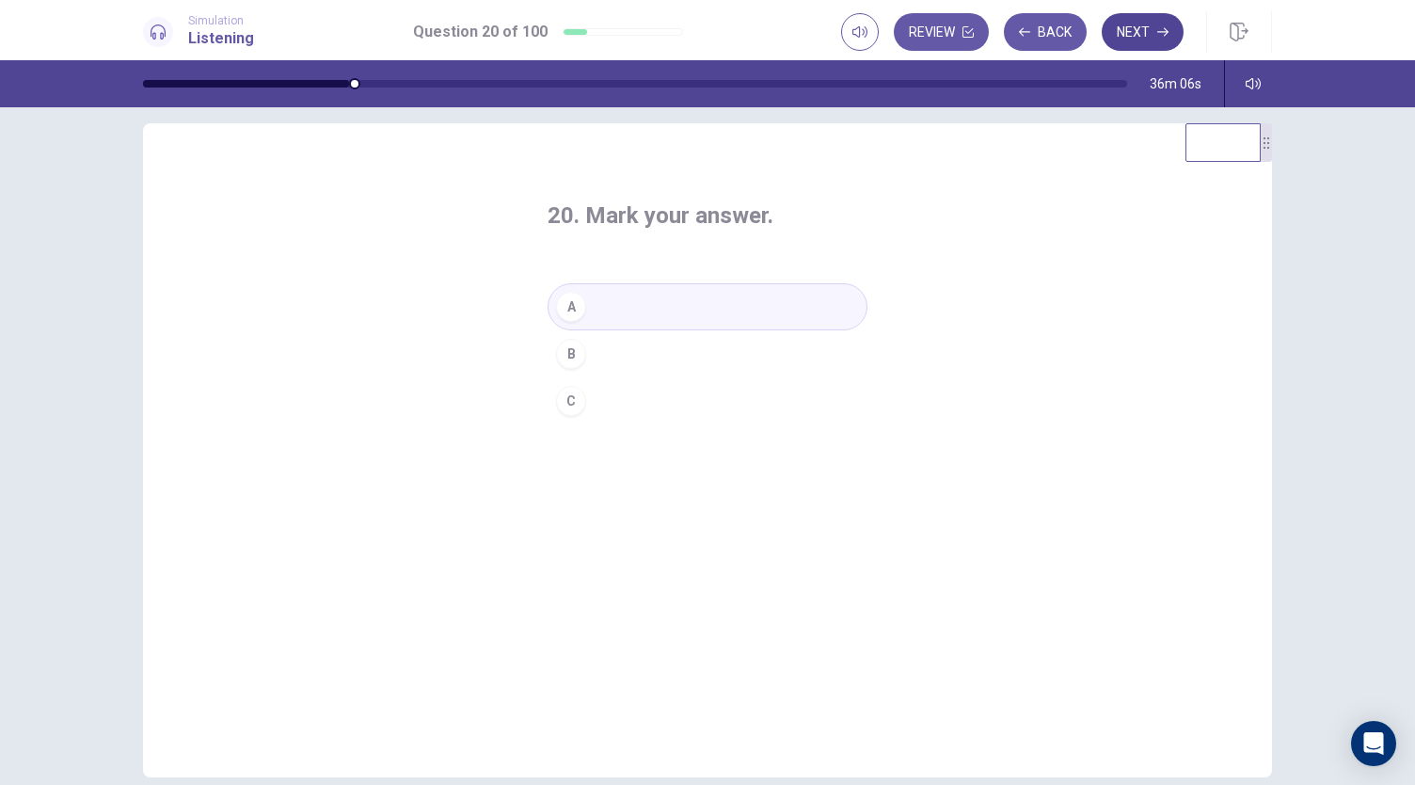
click at [1157, 31] on icon "button" at bounding box center [1162, 31] width 11 height 11
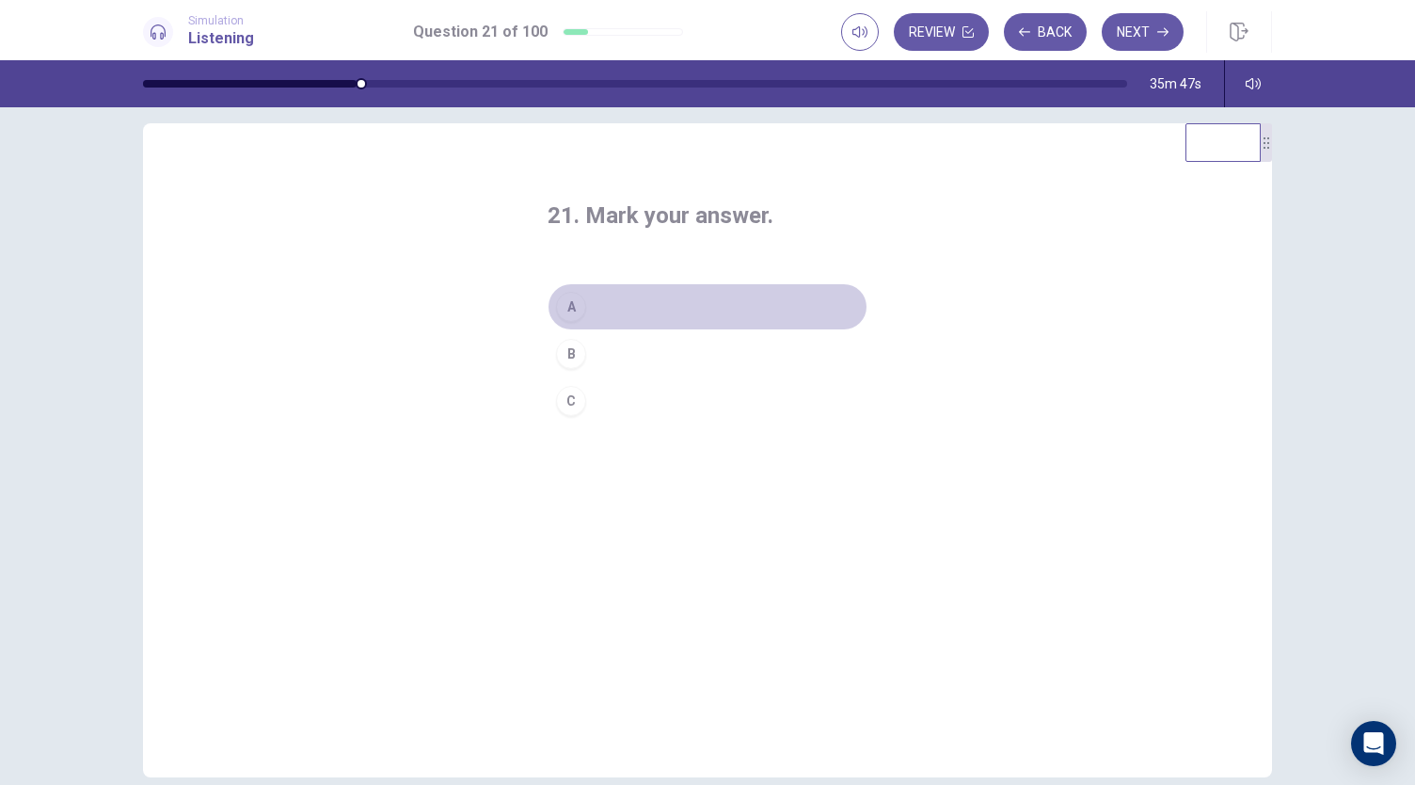
click at [684, 310] on button "A" at bounding box center [708, 306] width 320 height 47
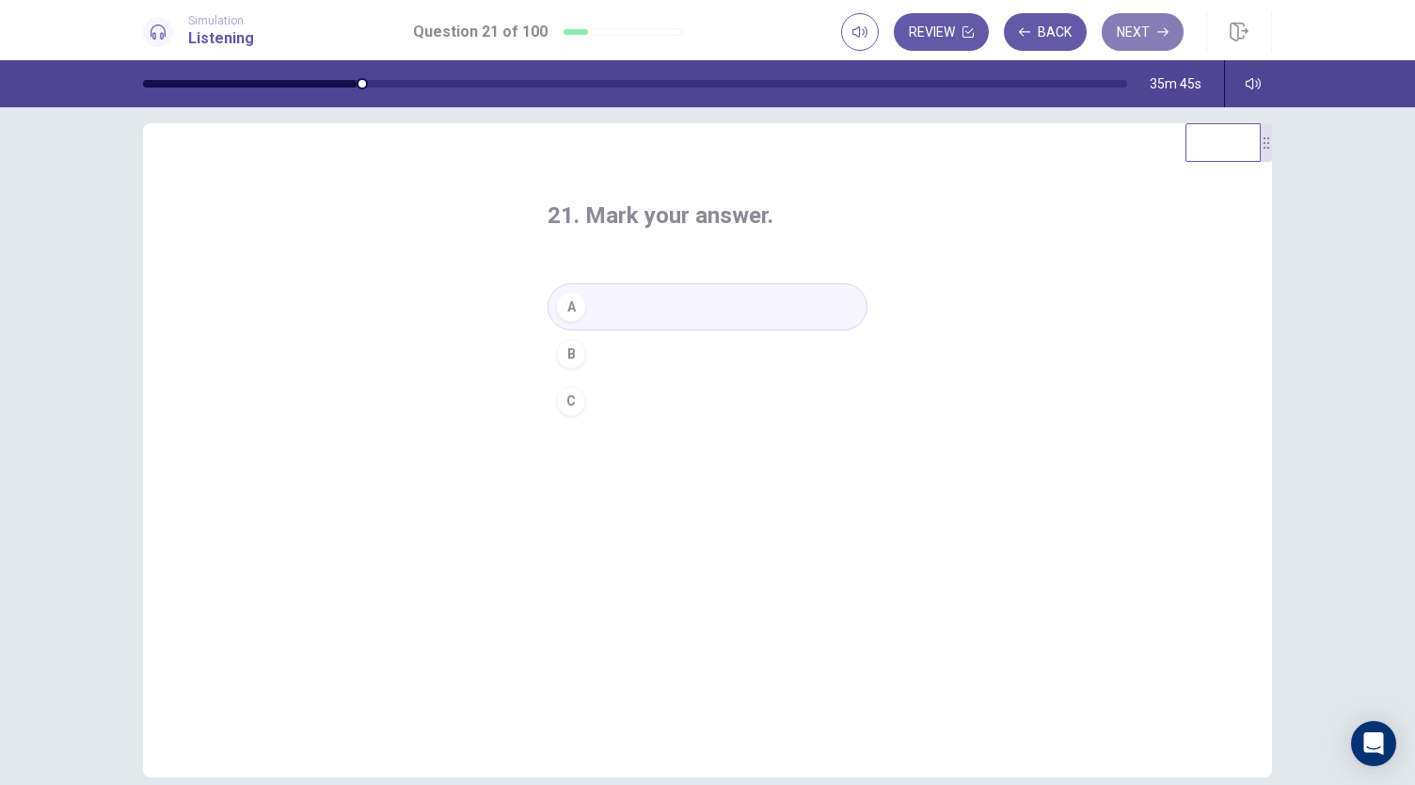
click at [1130, 39] on button "Next" at bounding box center [1143, 32] width 82 height 38
click at [663, 353] on button "B" at bounding box center [708, 353] width 320 height 47
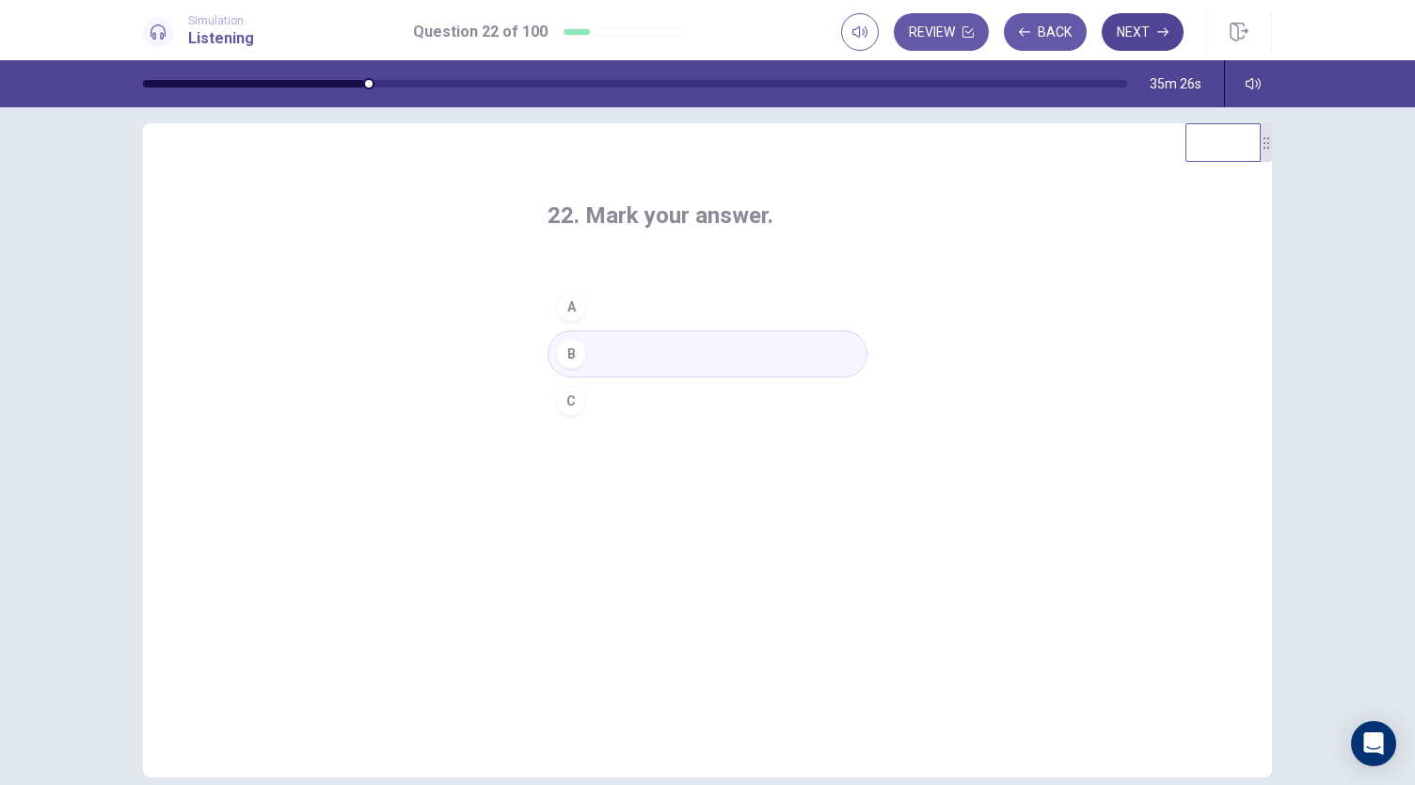
click at [1138, 29] on button "Next" at bounding box center [1143, 32] width 82 height 38
click at [647, 400] on button "C" at bounding box center [708, 400] width 320 height 47
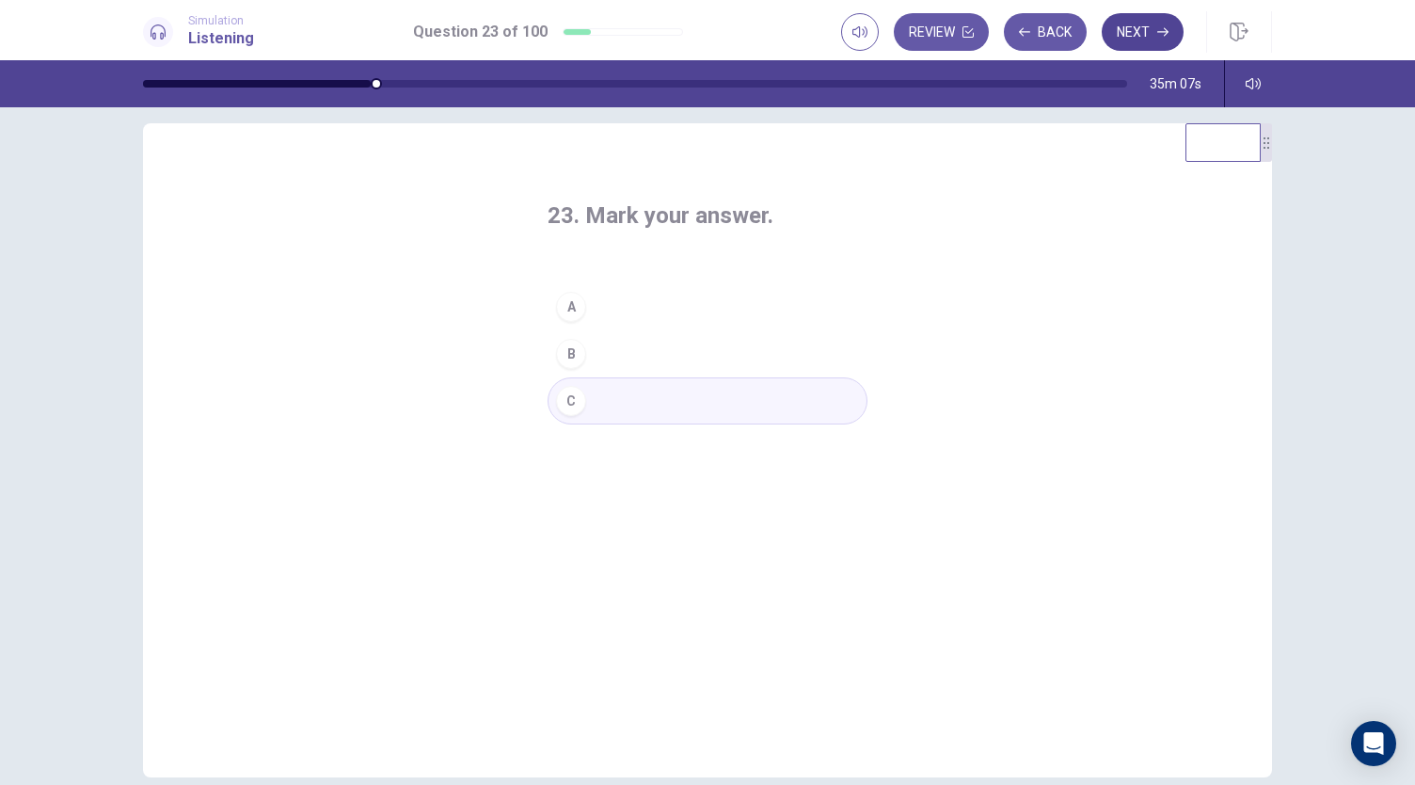
click at [1125, 27] on button "Next" at bounding box center [1143, 32] width 82 height 38
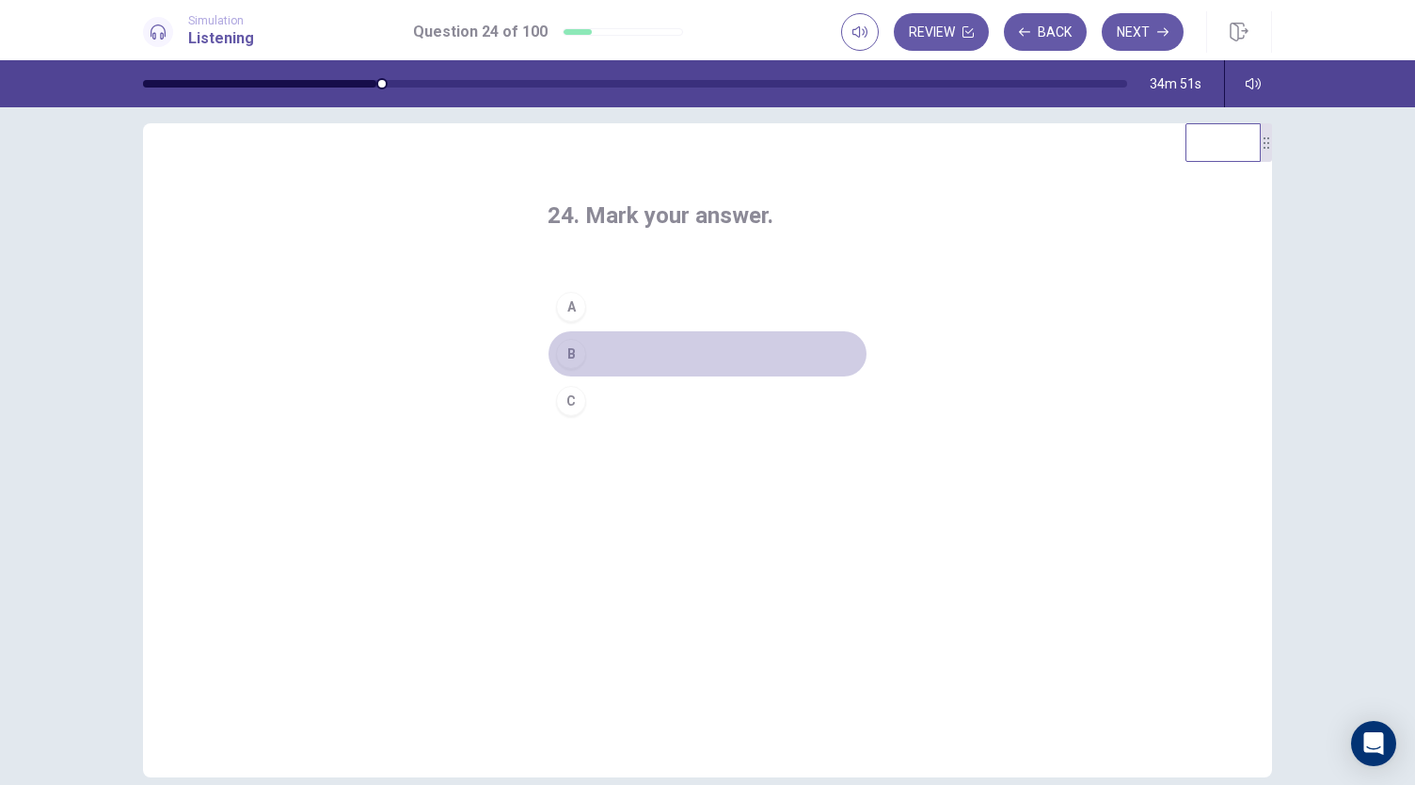
click at [667, 347] on button "B" at bounding box center [708, 353] width 320 height 47
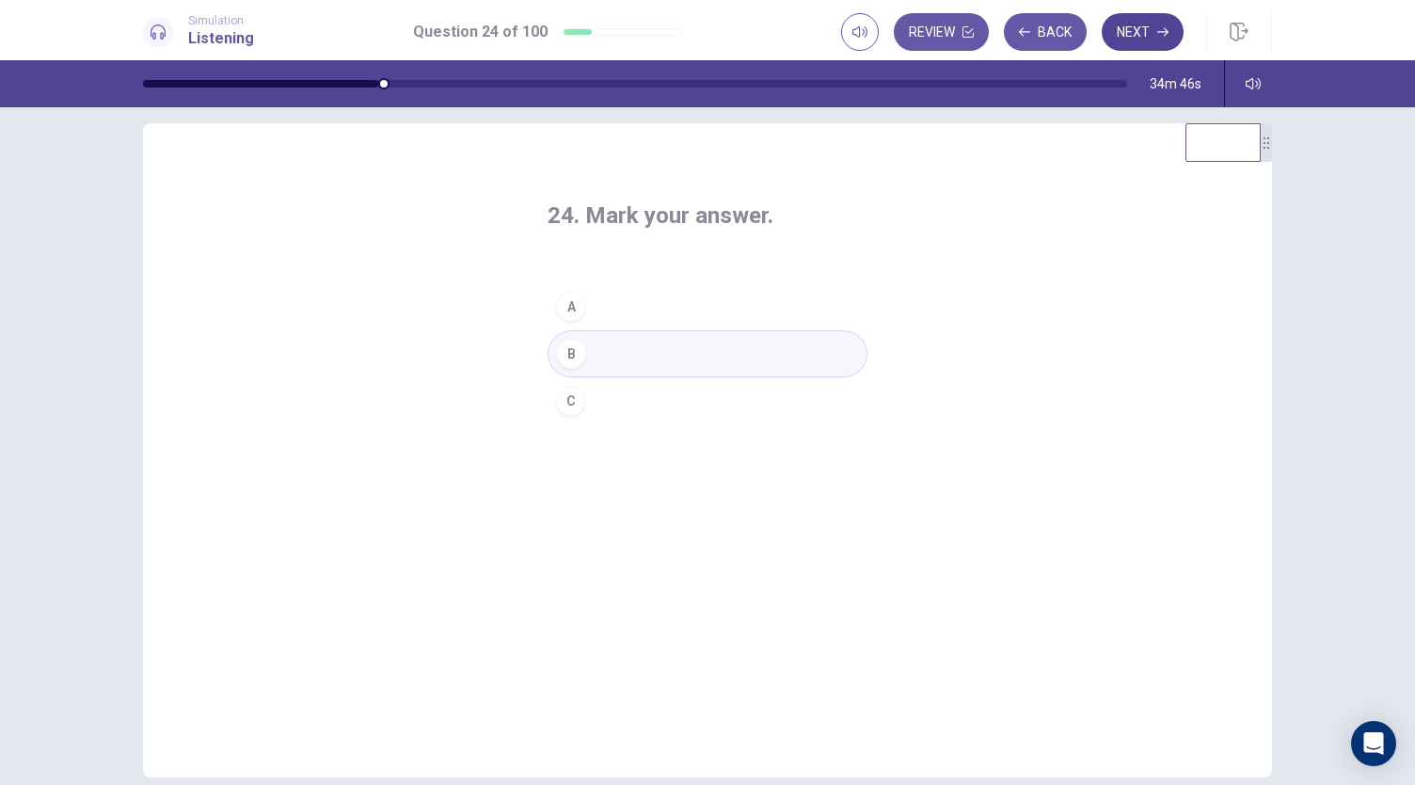
click at [1135, 42] on button "Next" at bounding box center [1143, 32] width 82 height 38
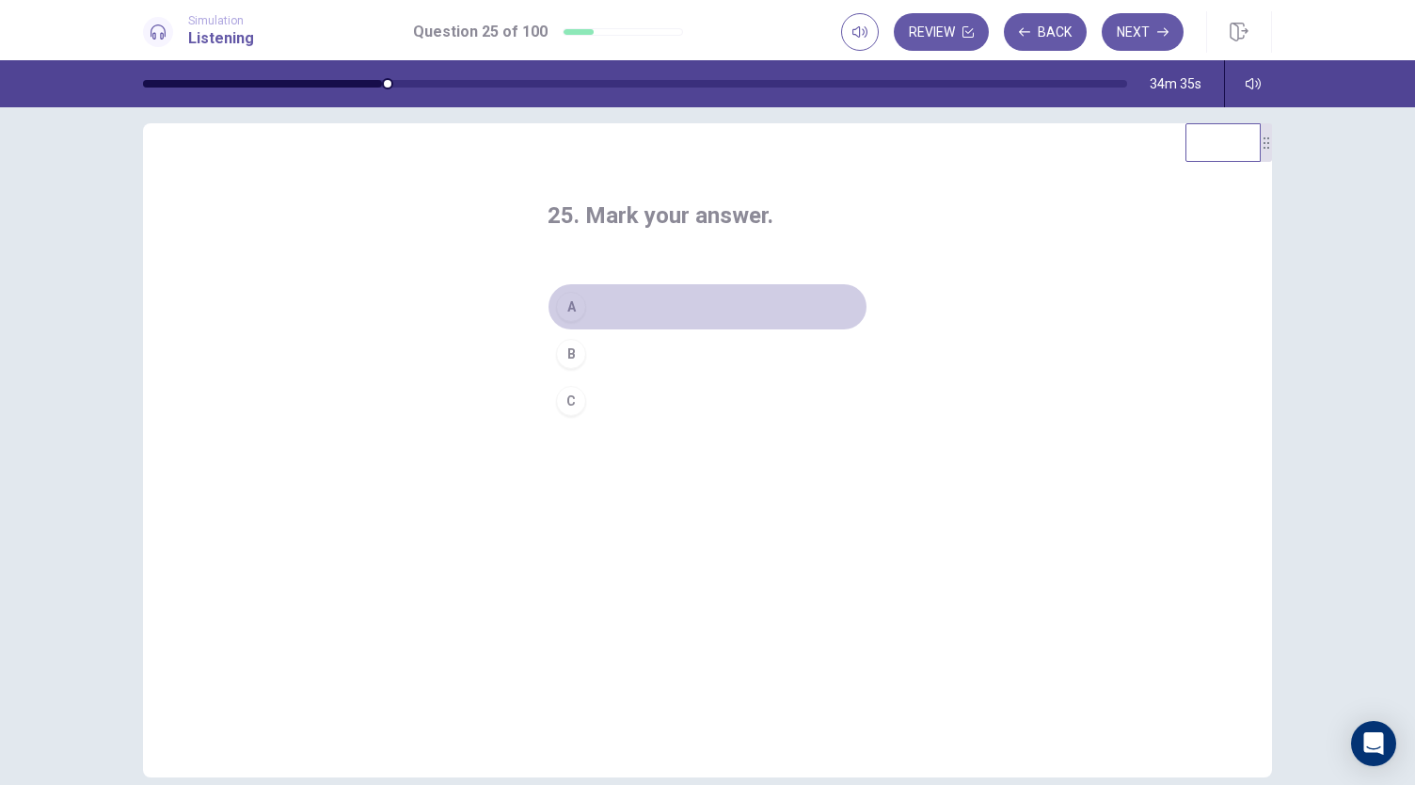
click at [636, 304] on button "A" at bounding box center [708, 306] width 320 height 47
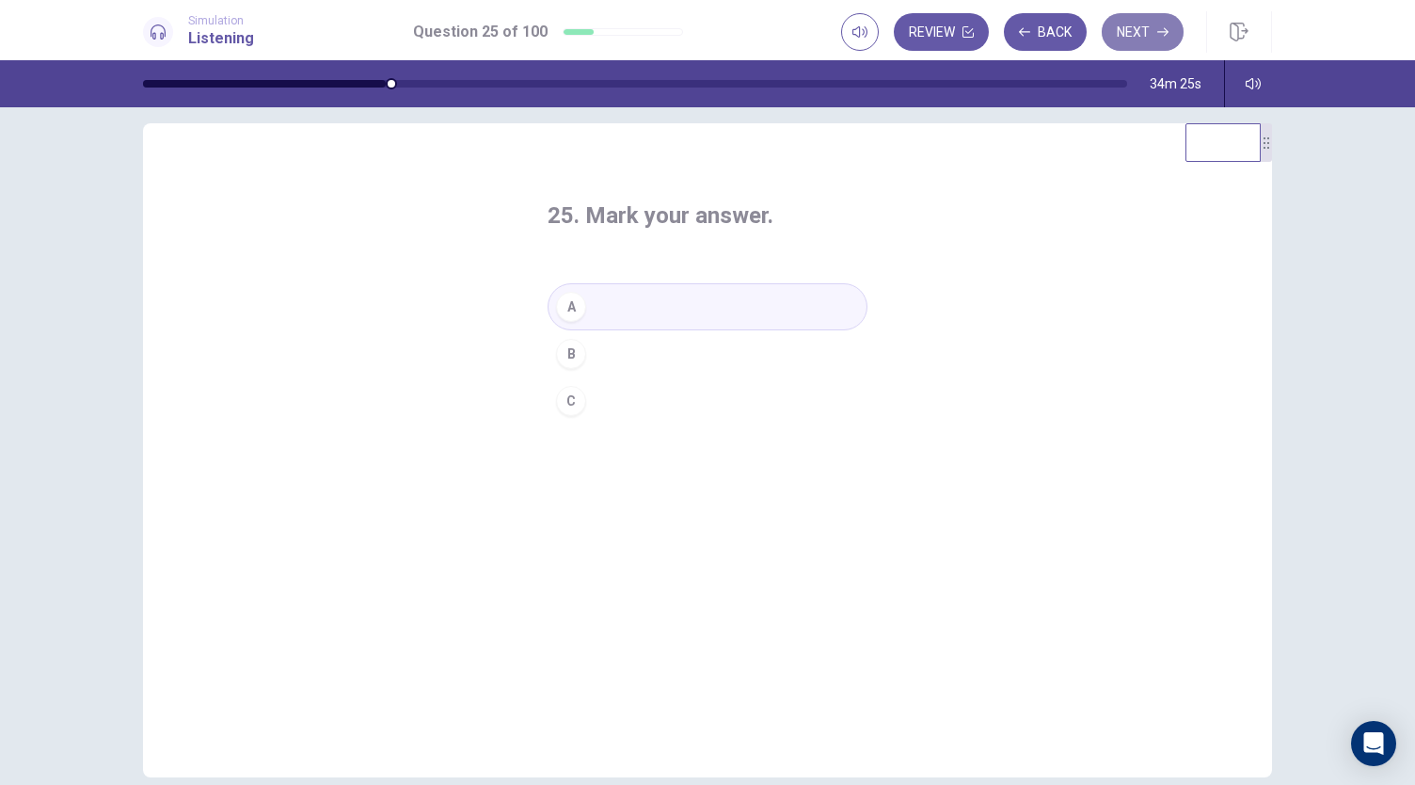
click at [1132, 38] on button "Next" at bounding box center [1143, 32] width 82 height 38
click at [652, 395] on button "C" at bounding box center [708, 400] width 320 height 47
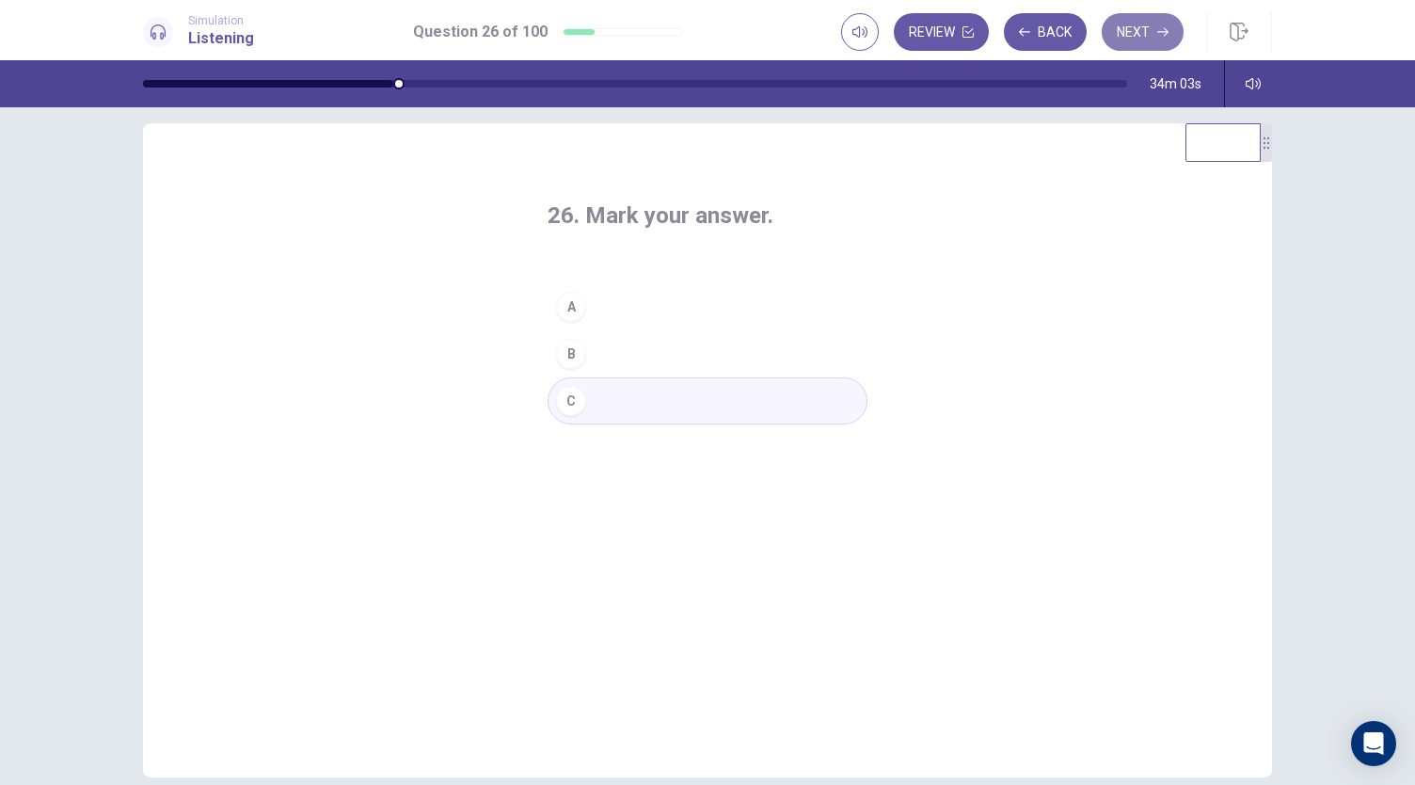
click at [1134, 27] on button "Next" at bounding box center [1143, 32] width 82 height 38
click at [673, 392] on button "C" at bounding box center [708, 400] width 320 height 47
click at [1129, 37] on button "Next" at bounding box center [1143, 32] width 82 height 38
click at [627, 303] on button "A" at bounding box center [708, 306] width 320 height 47
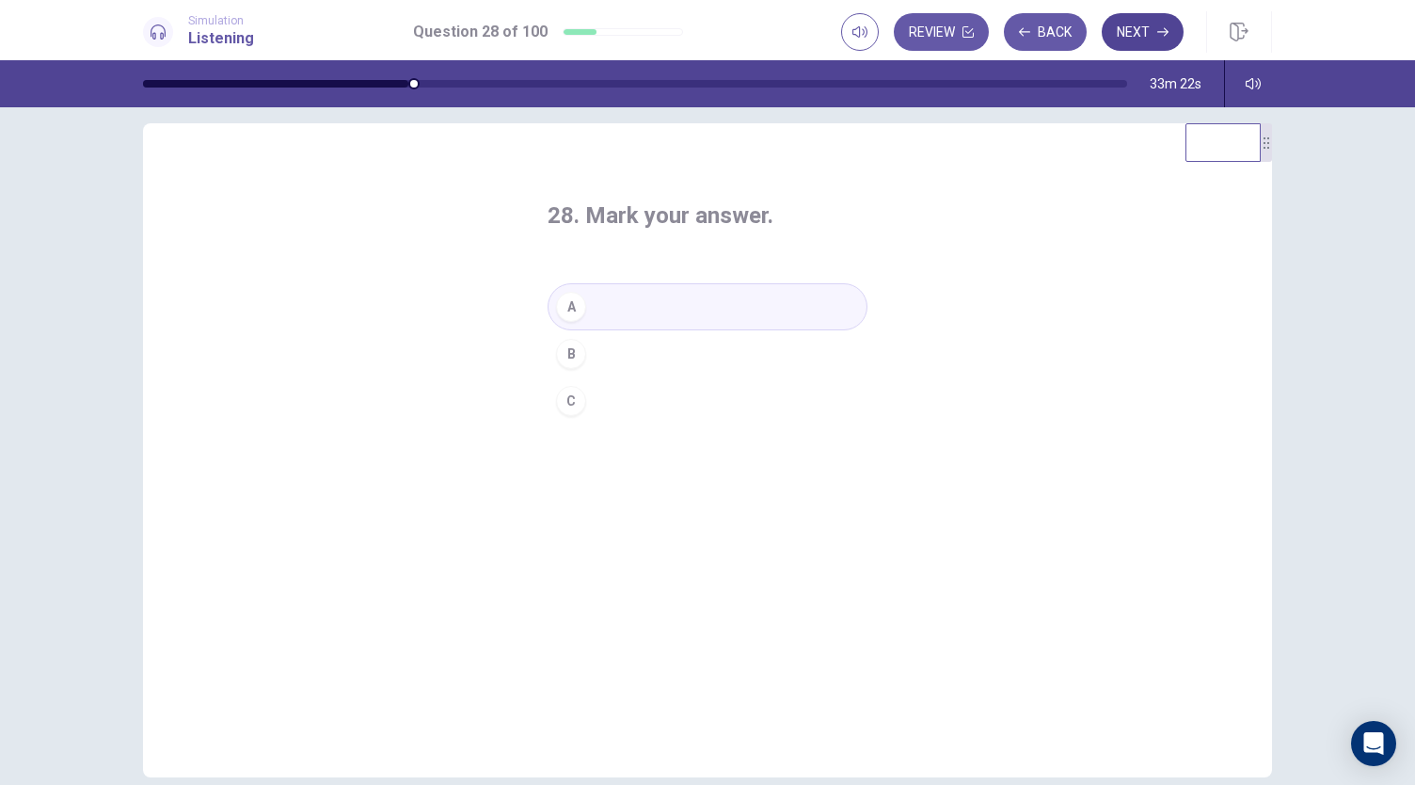
click at [1121, 16] on button "Next" at bounding box center [1143, 32] width 82 height 38
click at [643, 348] on button "B" at bounding box center [708, 353] width 320 height 47
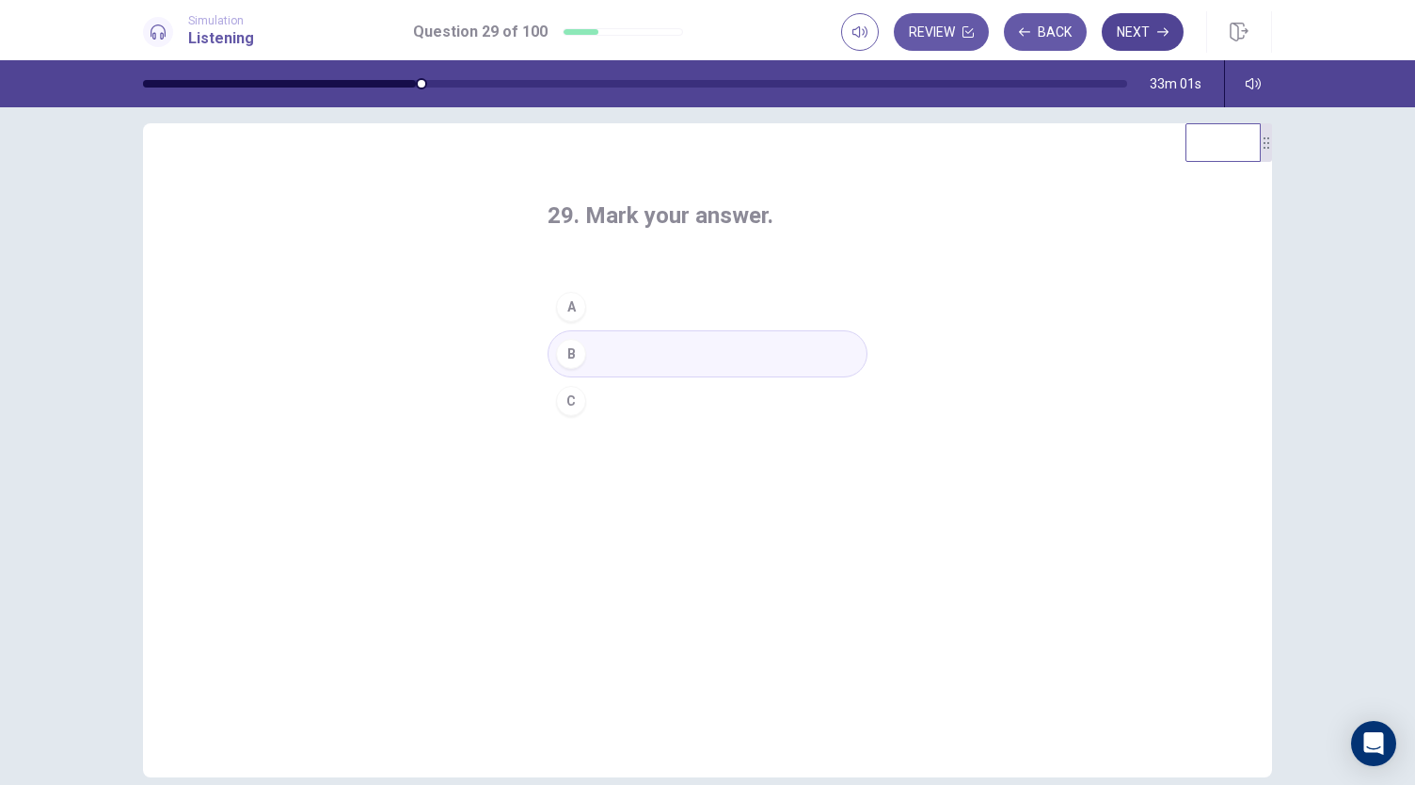
click at [1122, 36] on button "Next" at bounding box center [1143, 32] width 82 height 38
click at [711, 313] on button "A" at bounding box center [708, 306] width 320 height 47
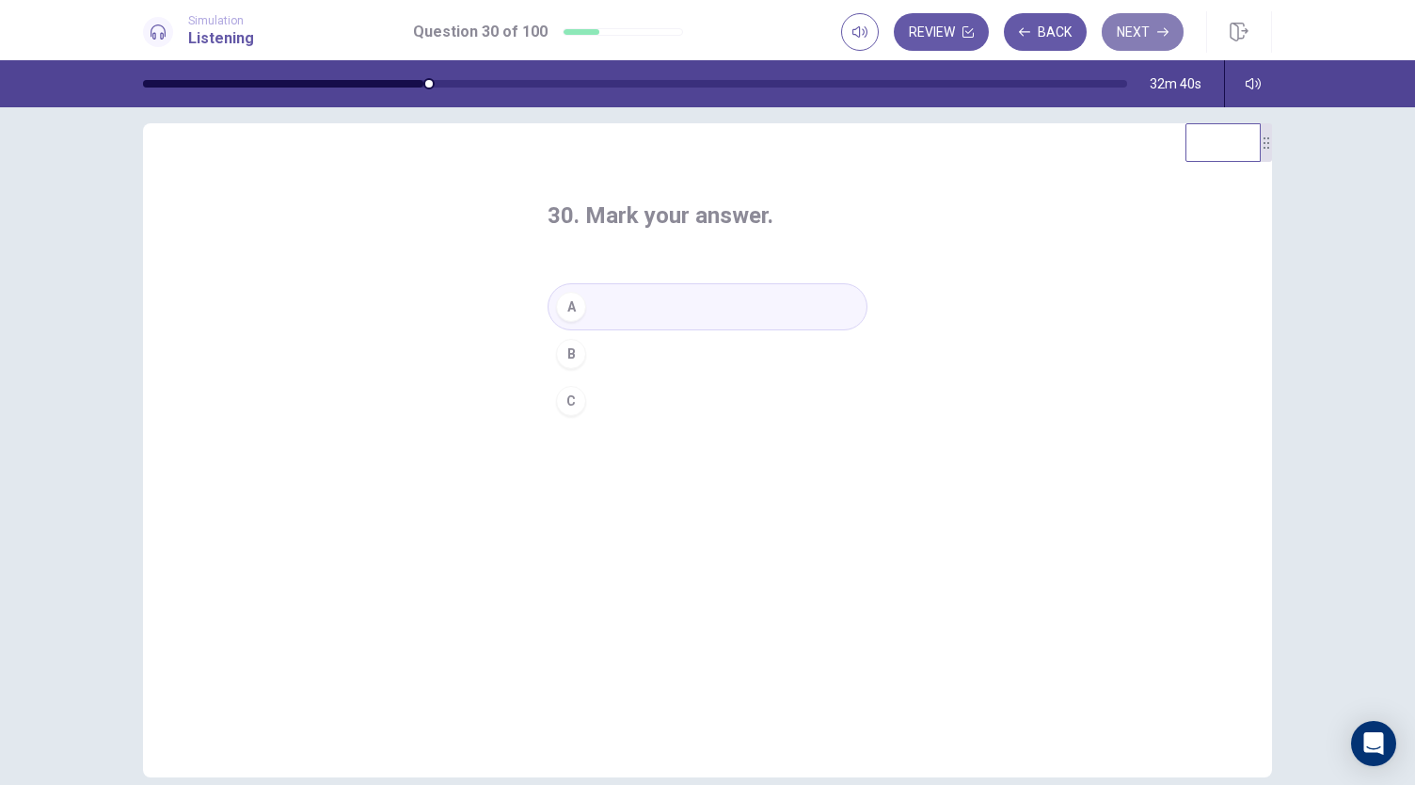
click at [1140, 33] on button "Next" at bounding box center [1143, 32] width 82 height 38
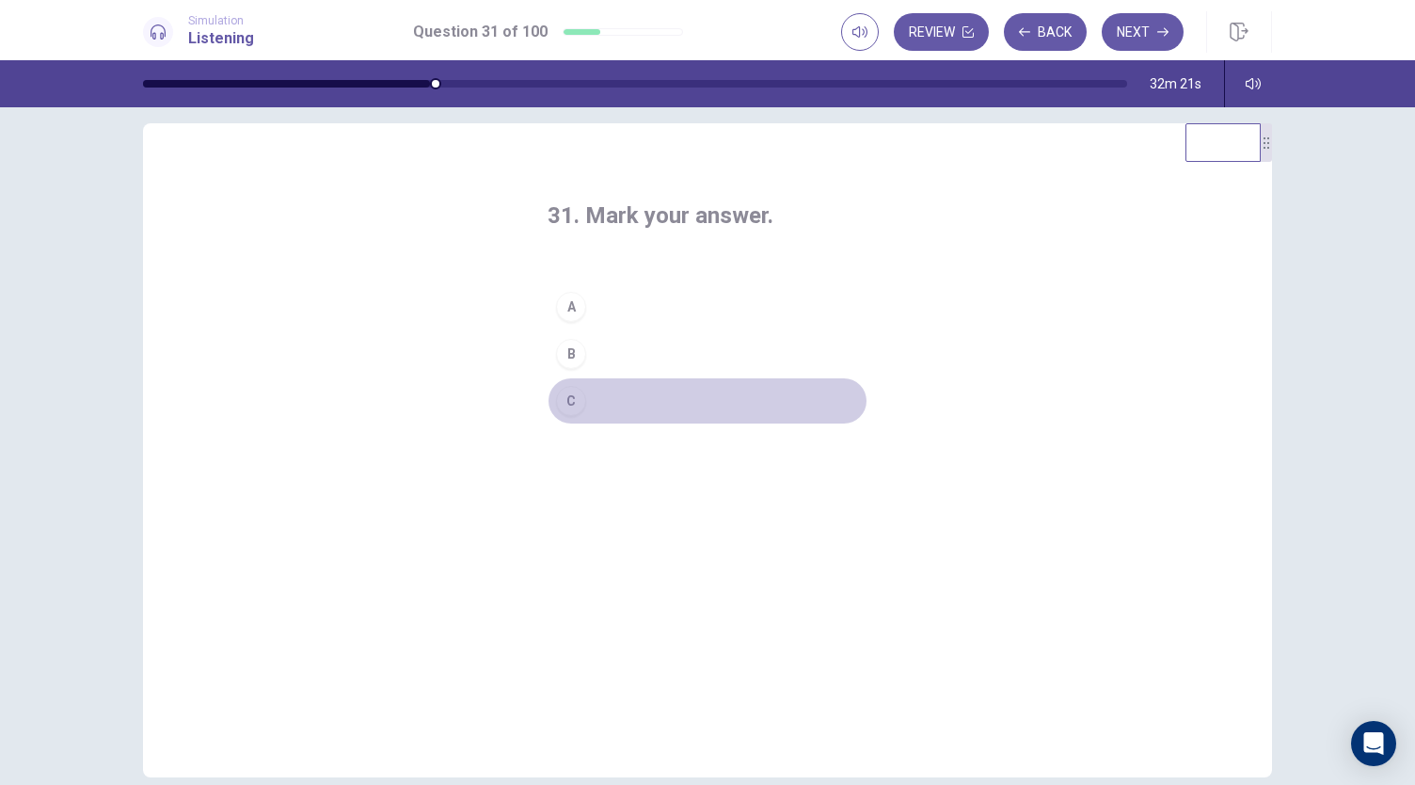
click at [658, 392] on button "C" at bounding box center [708, 400] width 320 height 47
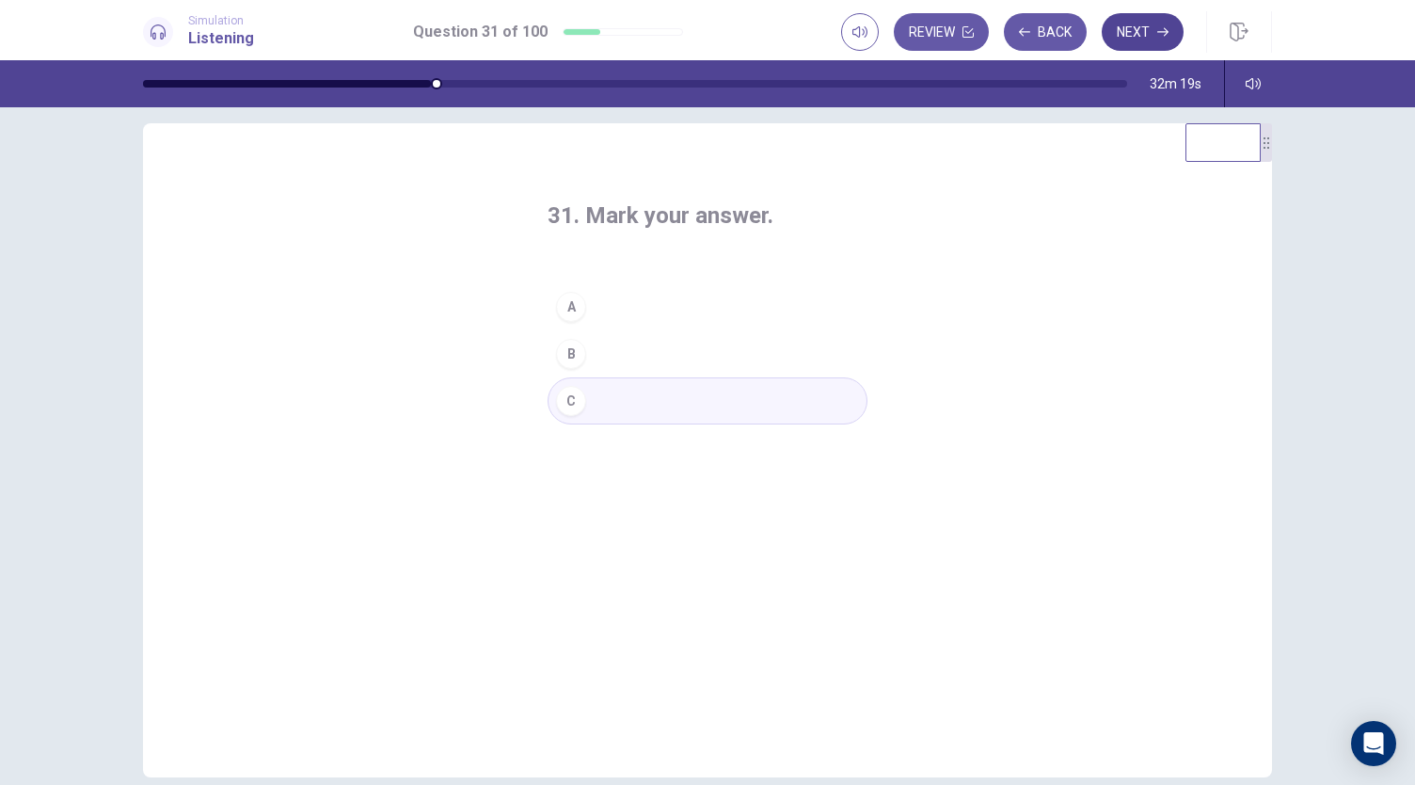
click at [1155, 18] on button "Next" at bounding box center [1143, 32] width 82 height 38
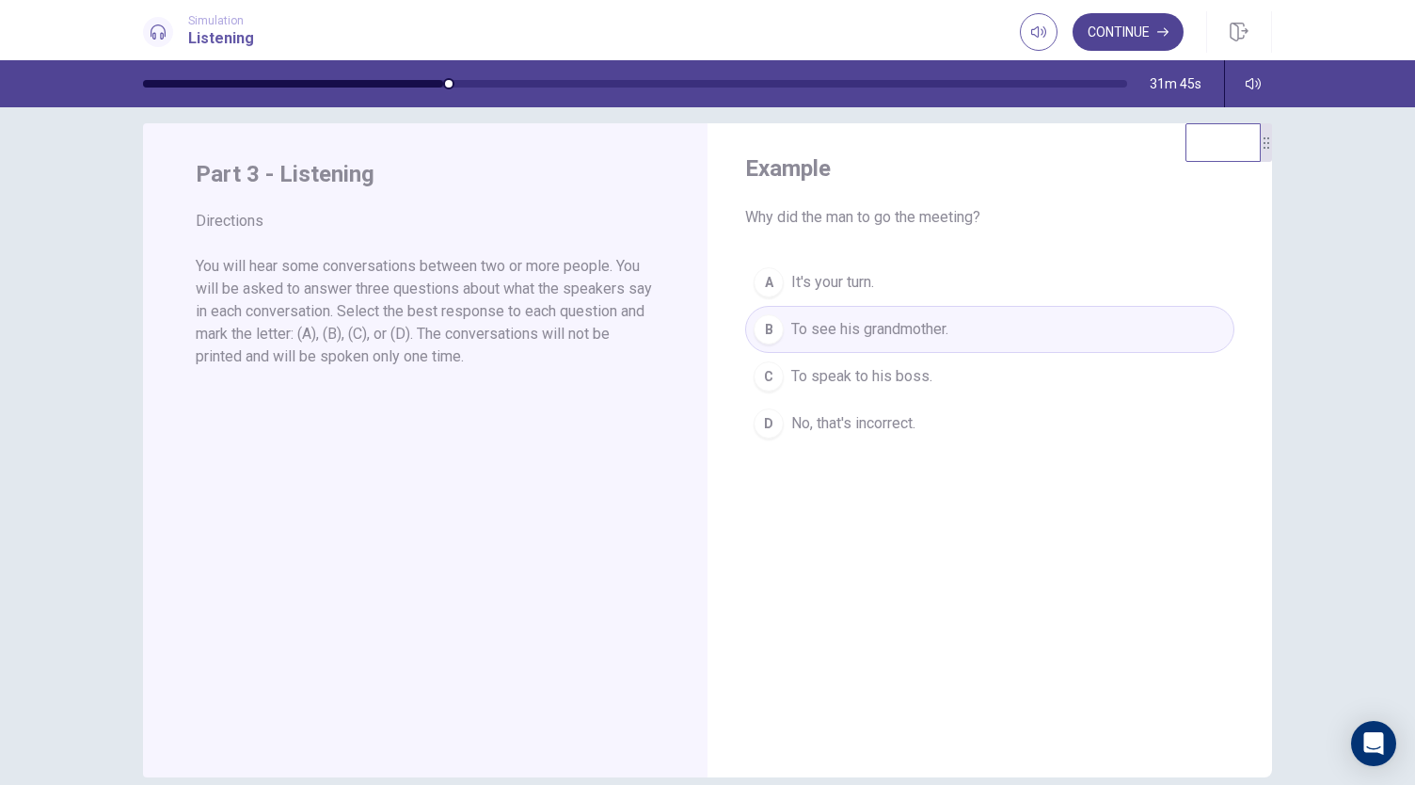
click at [1111, 36] on button "Continue" at bounding box center [1127, 32] width 111 height 38
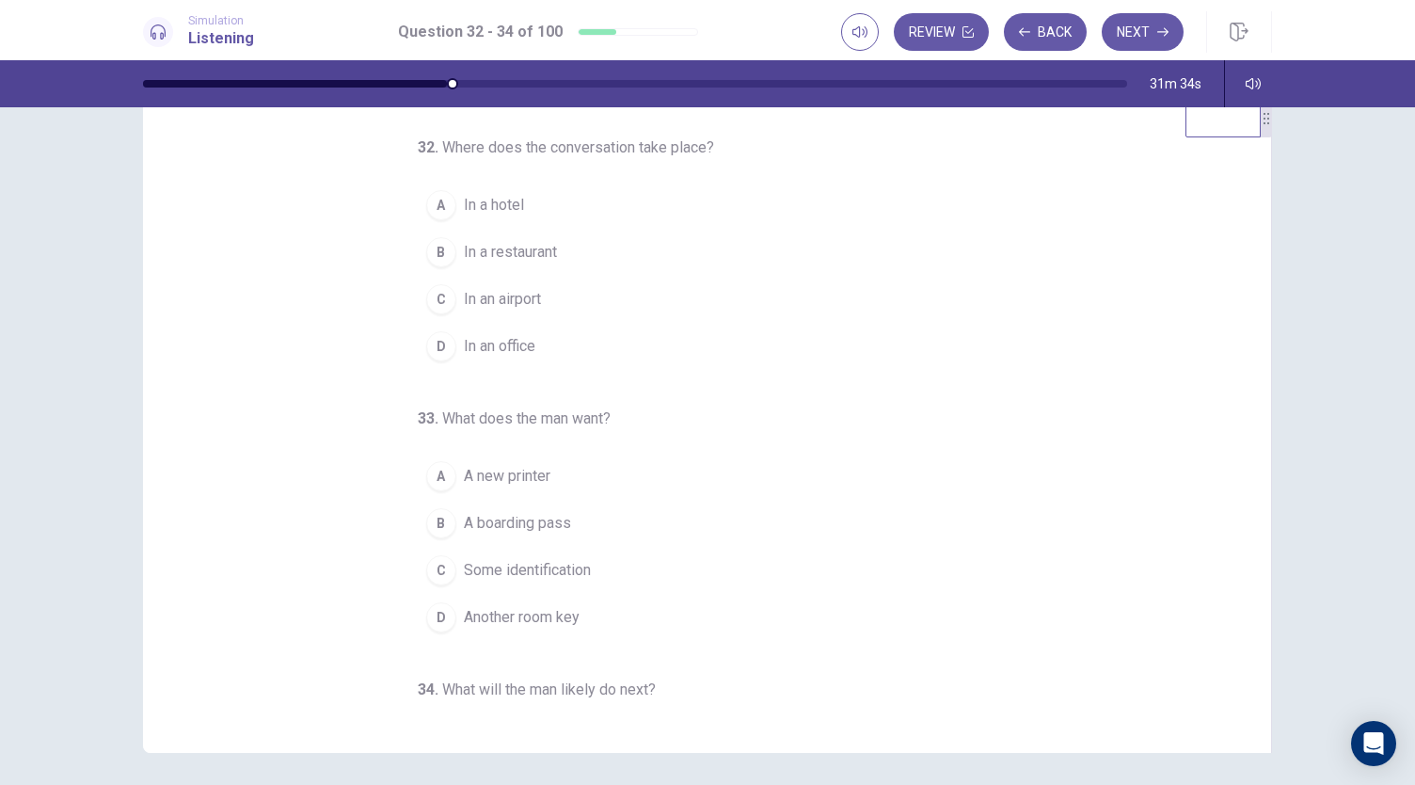
scroll to position [47, 0]
click at [474, 300] on span "In an airport" at bounding box center [502, 298] width 77 height 23
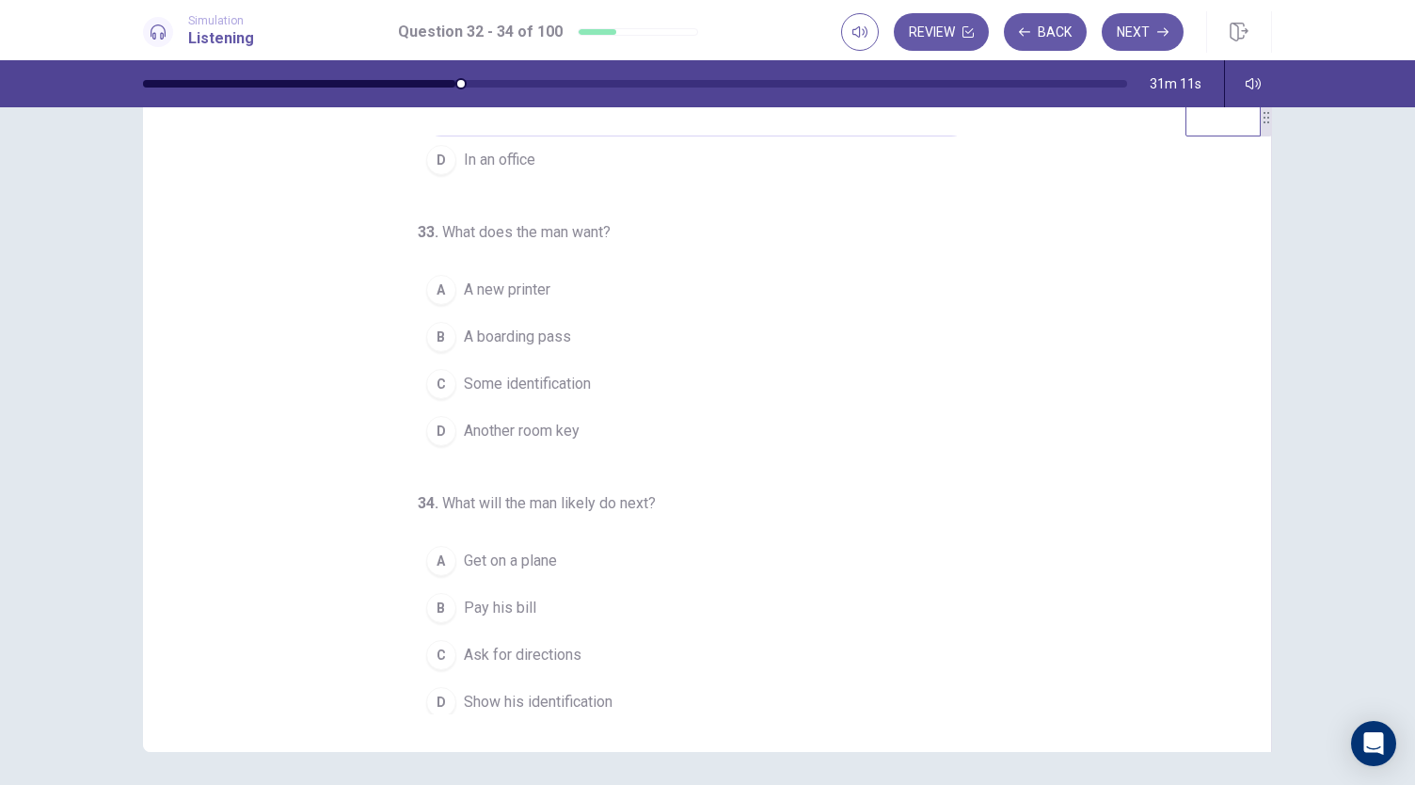
scroll to position [188, 0]
click at [514, 332] on span "A boarding pass" at bounding box center [517, 334] width 107 height 23
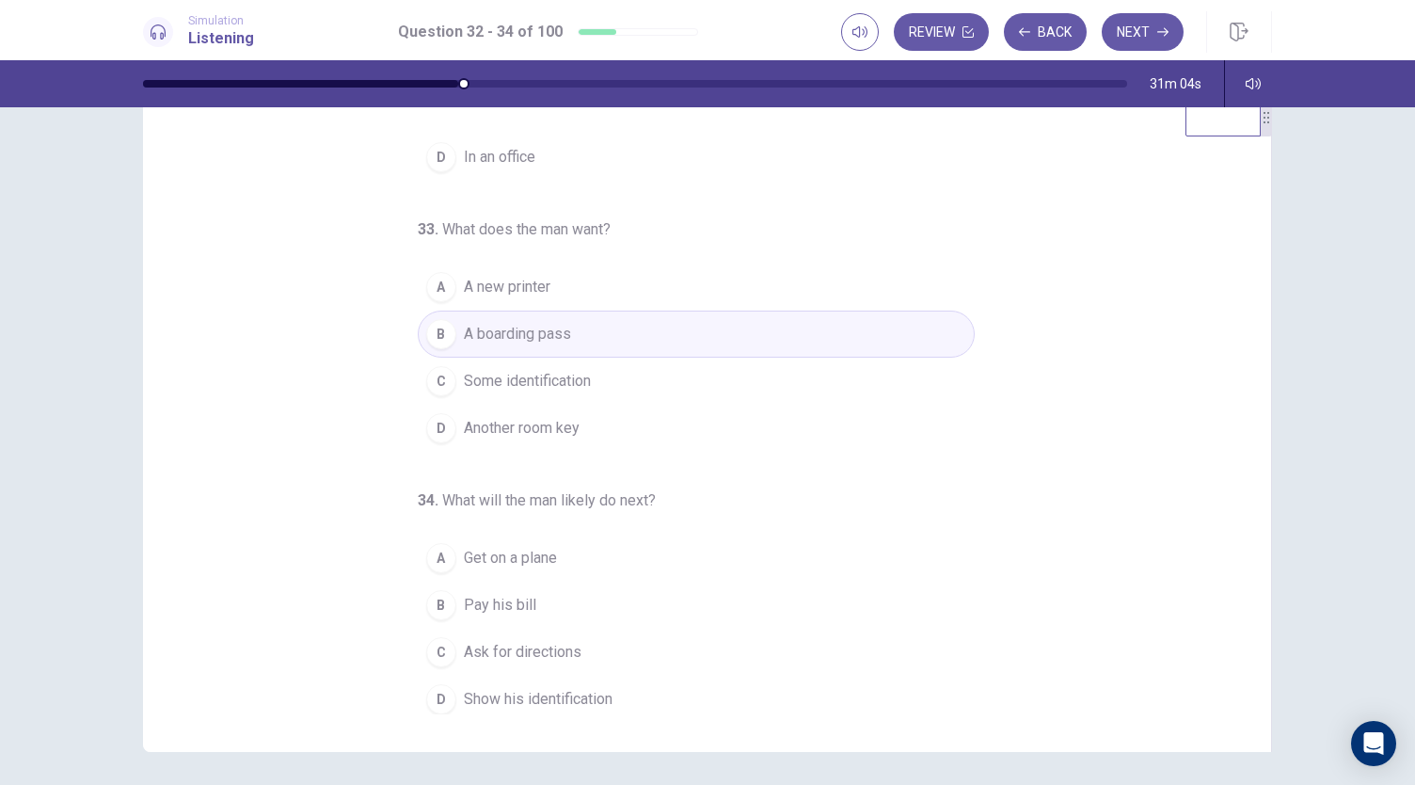
click at [566, 697] on span "Show his identification" at bounding box center [538, 699] width 149 height 23
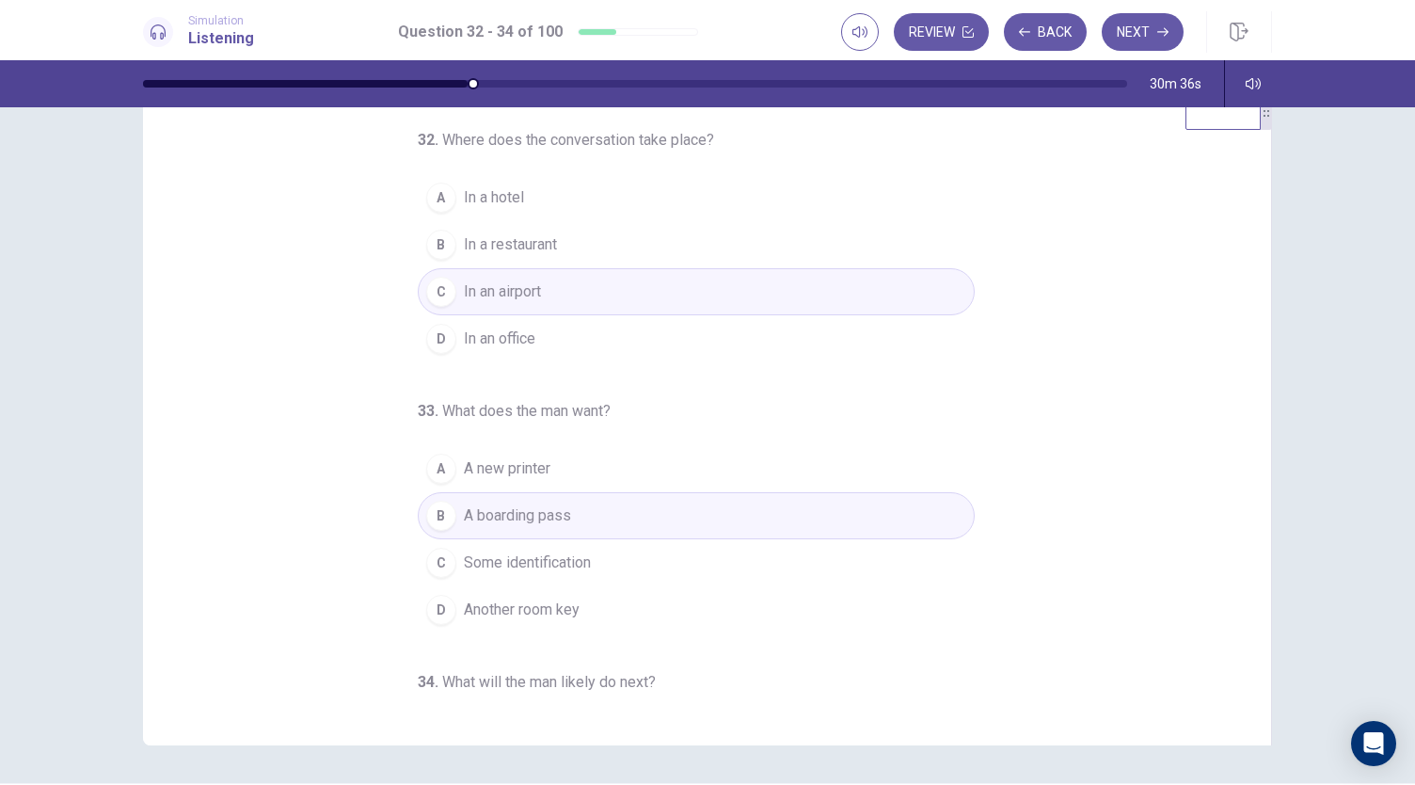
scroll to position [0, 0]
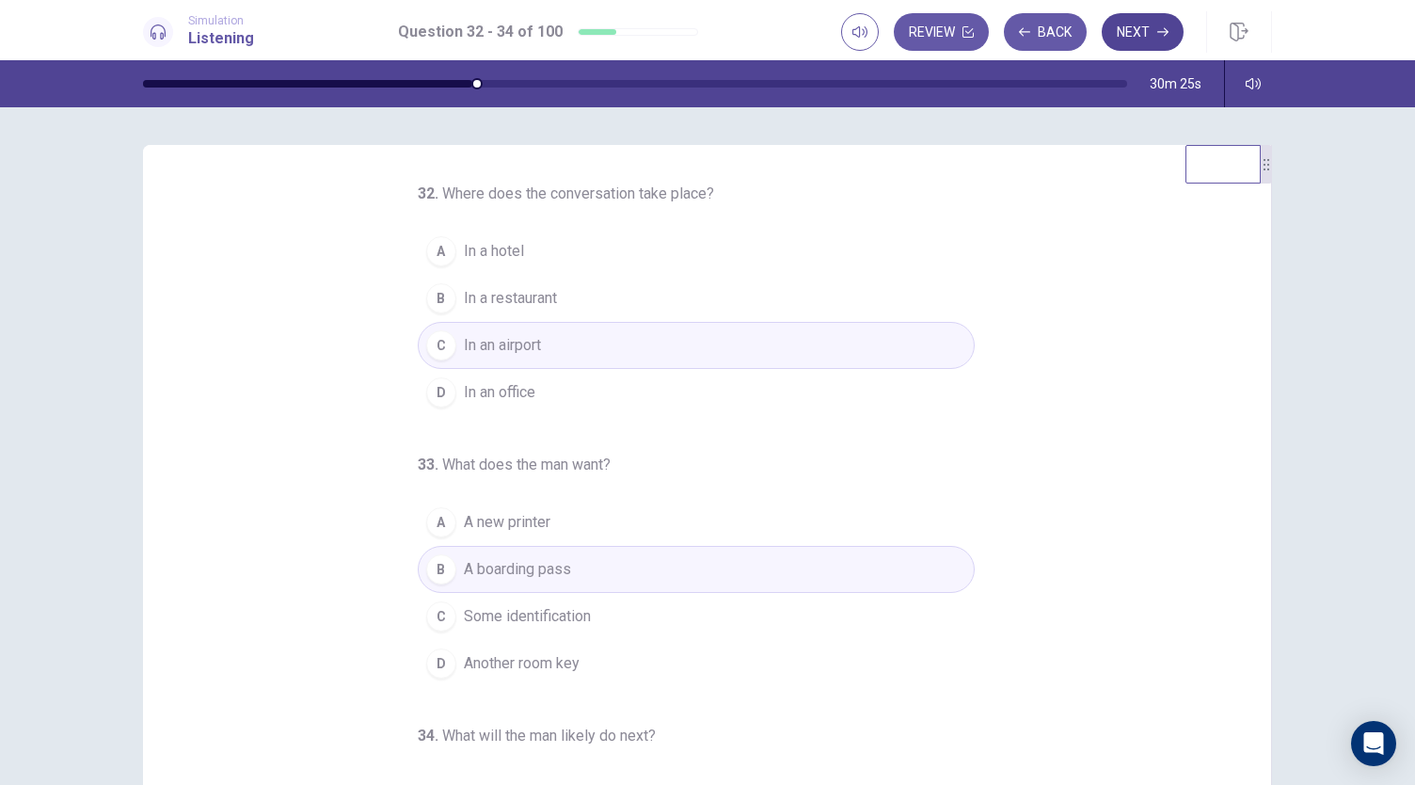
click at [1150, 32] on button "Next" at bounding box center [1143, 32] width 82 height 38
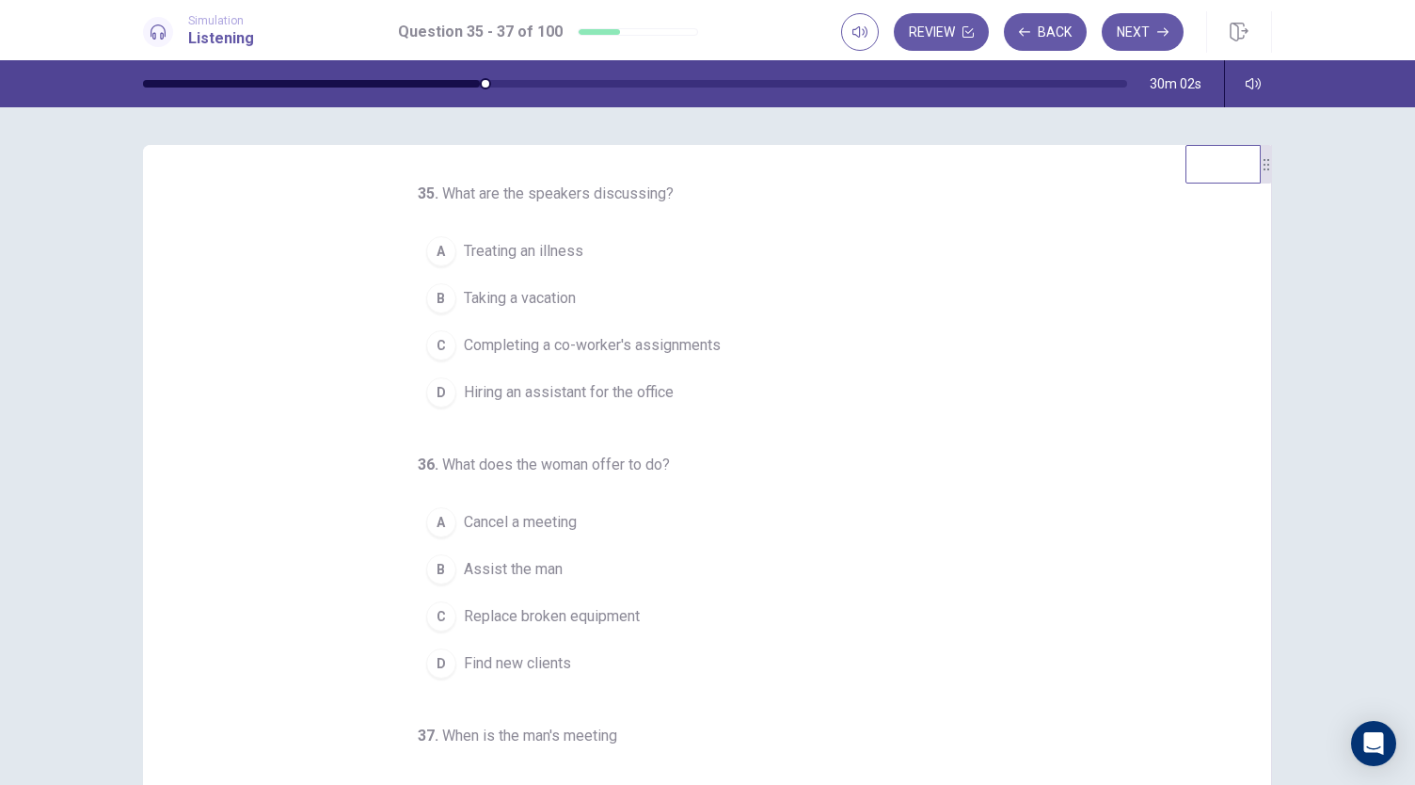
click at [516, 345] on span "Completing a co-worker's assignments" at bounding box center [592, 345] width 257 height 23
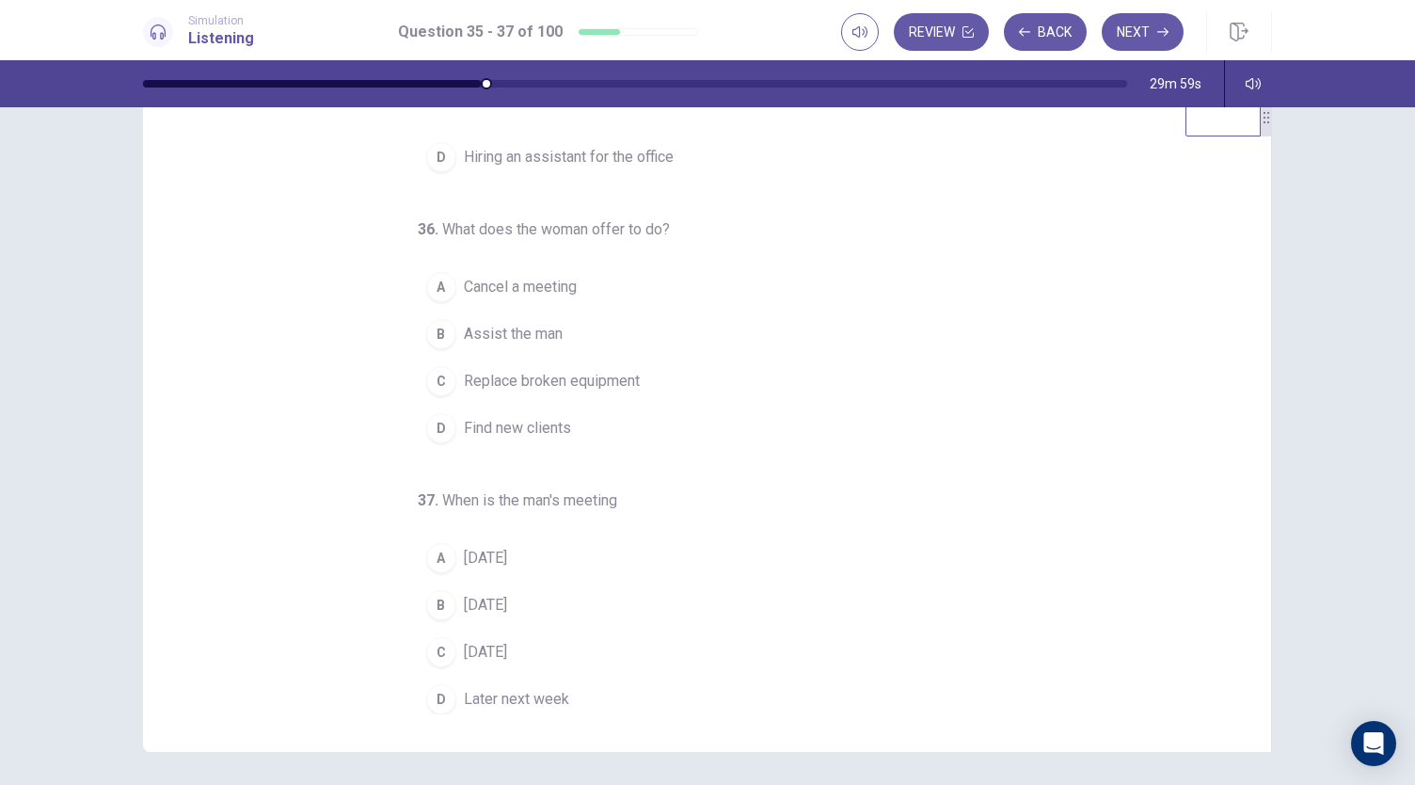
scroll to position [53, 0]
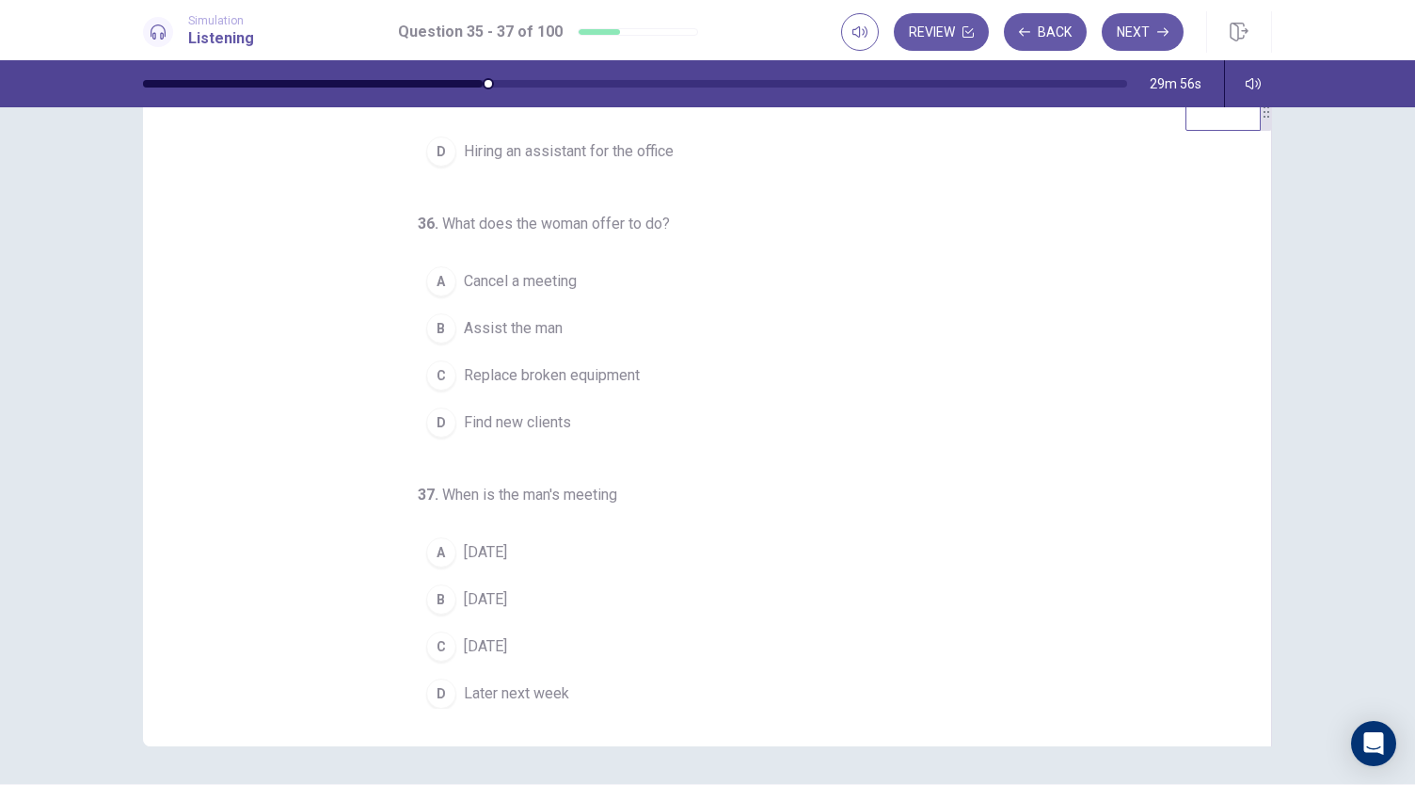
click at [468, 590] on span "[DATE]" at bounding box center [485, 599] width 43 height 23
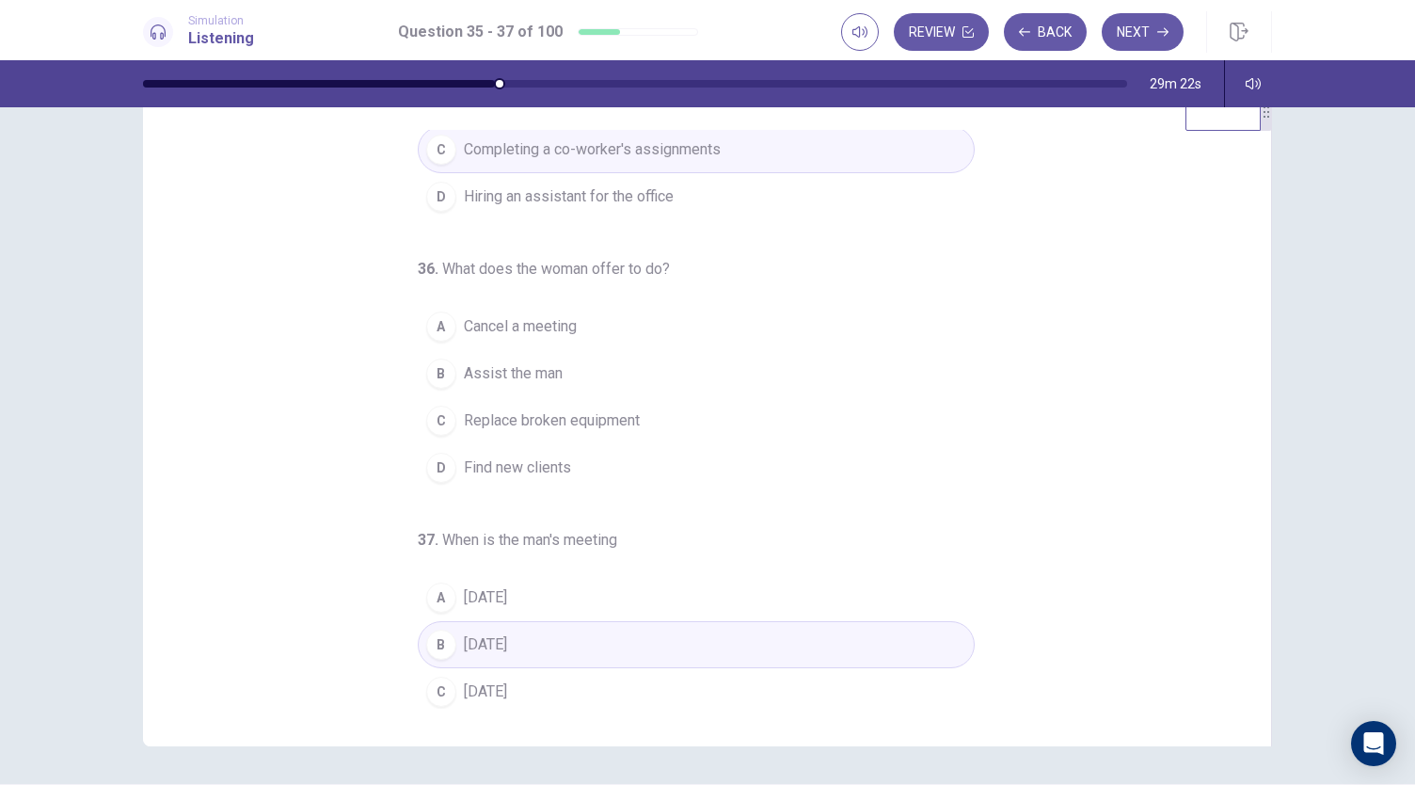
scroll to position [124, 0]
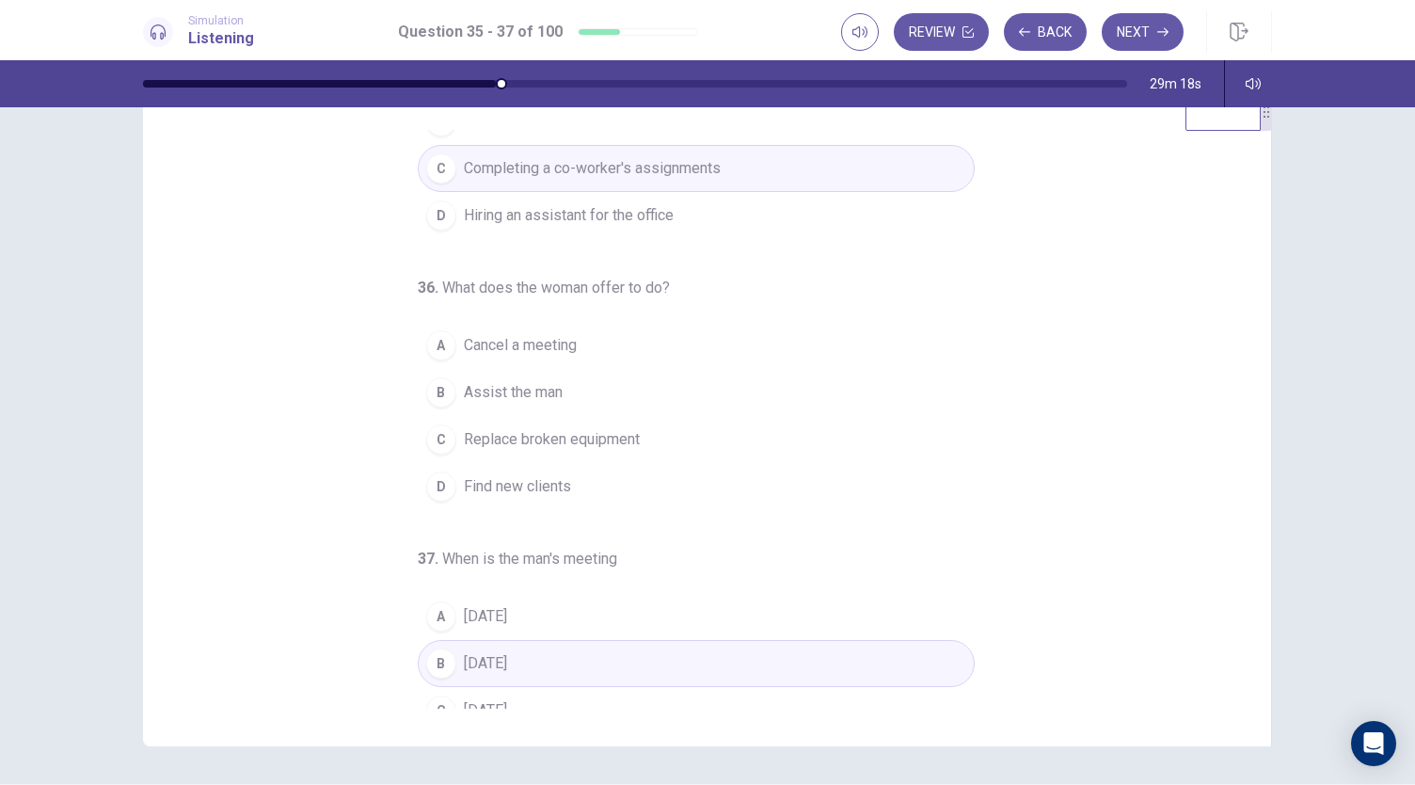
click at [527, 395] on span "Assist the man" at bounding box center [513, 392] width 99 height 23
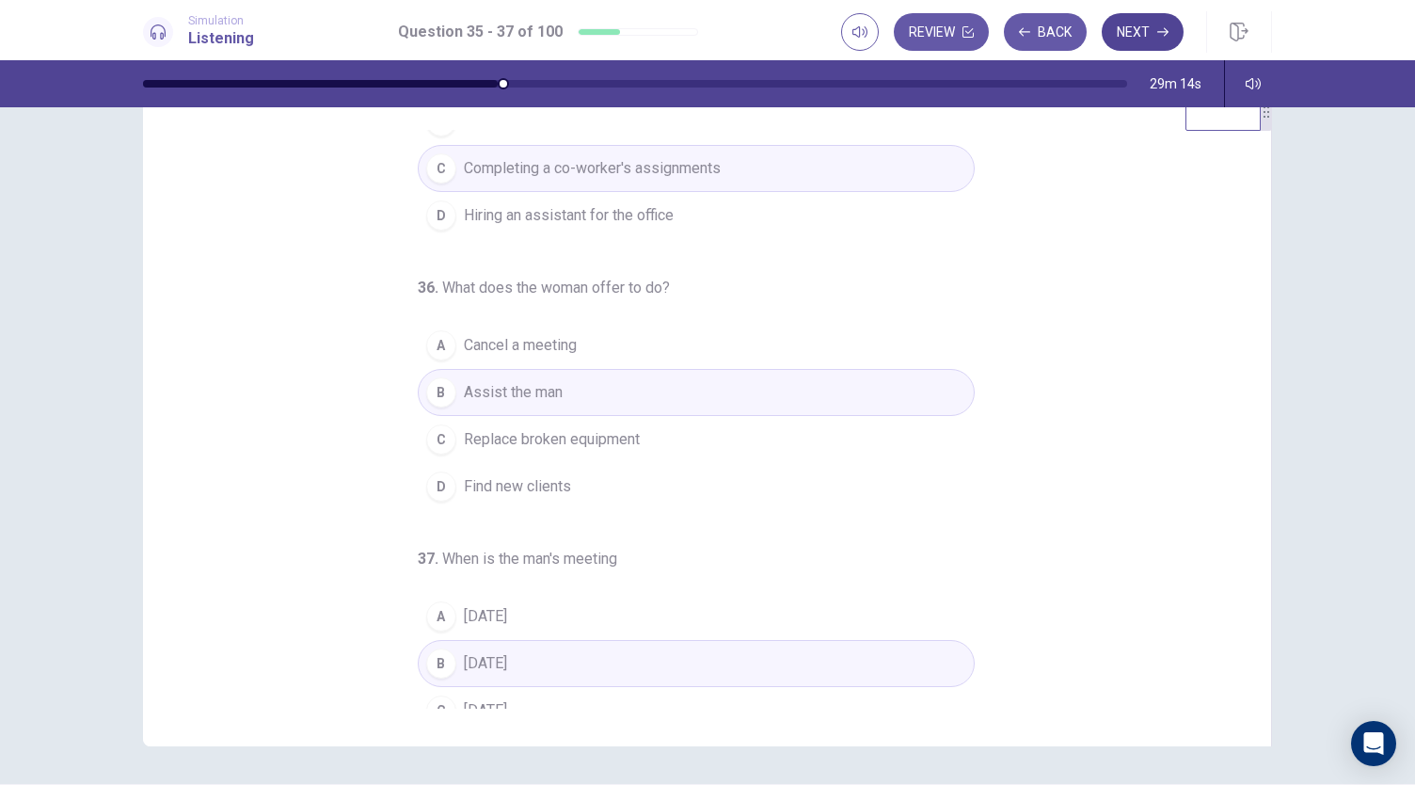
click at [1144, 31] on button "Next" at bounding box center [1143, 32] width 82 height 38
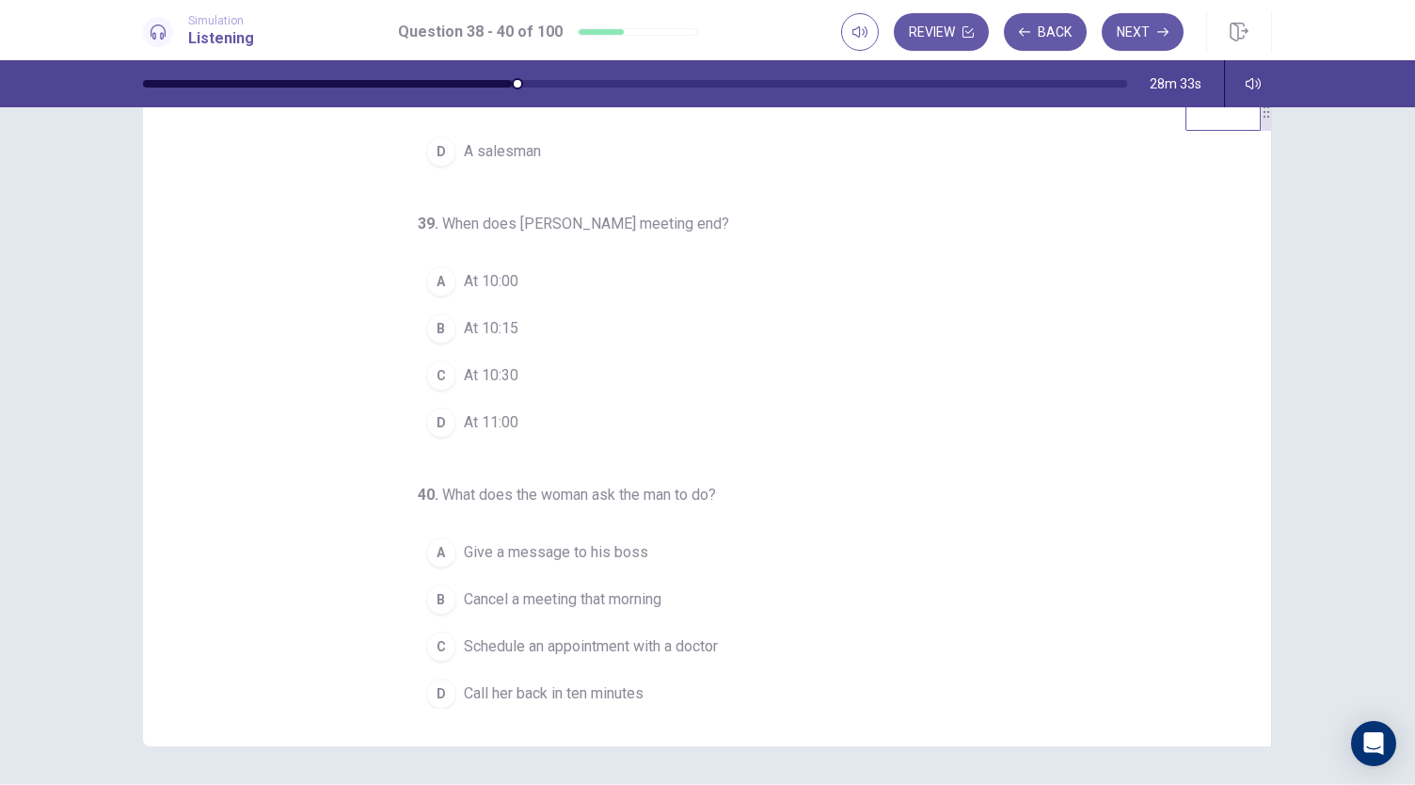
scroll to position [0, 0]
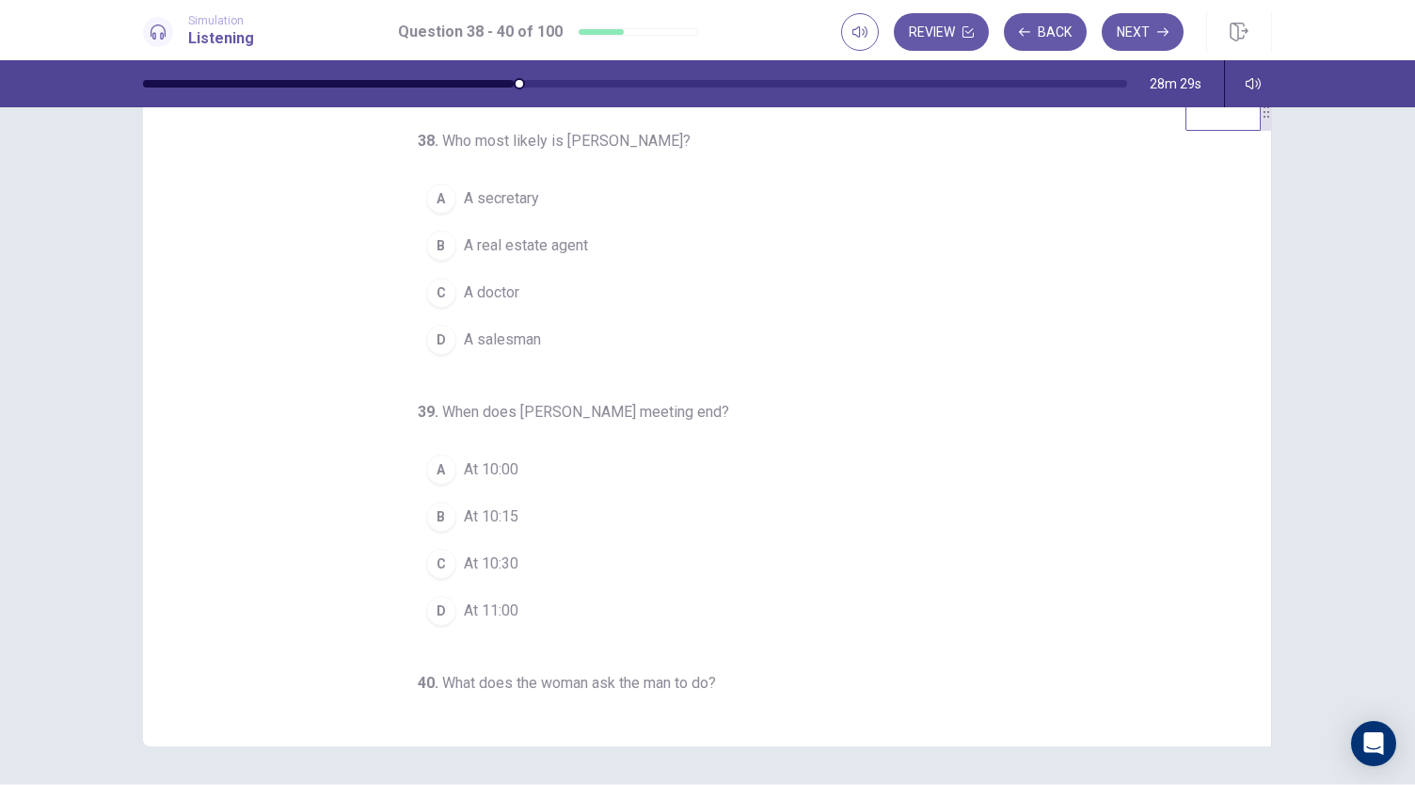
click at [531, 345] on span "A salesman" at bounding box center [502, 339] width 77 height 23
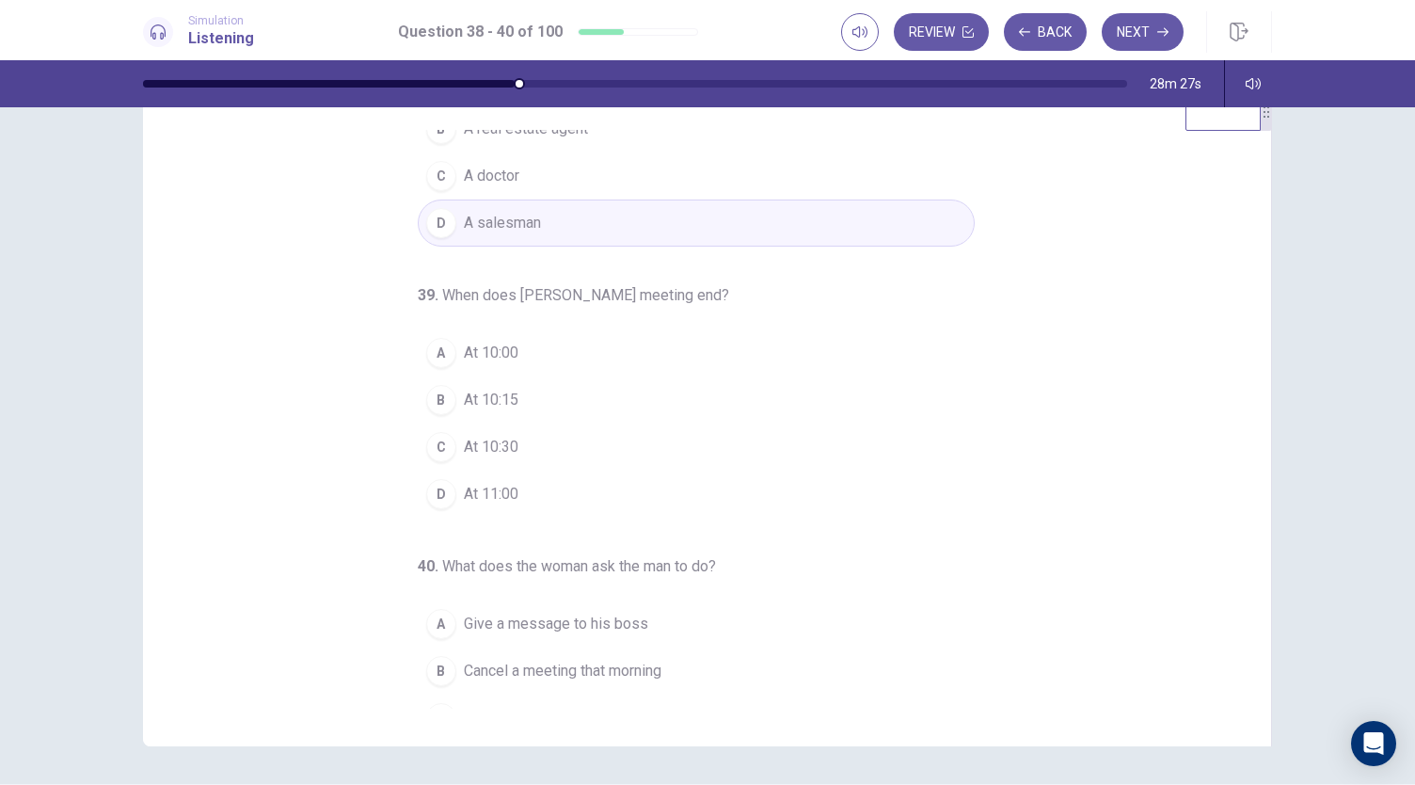
scroll to position [188, 0]
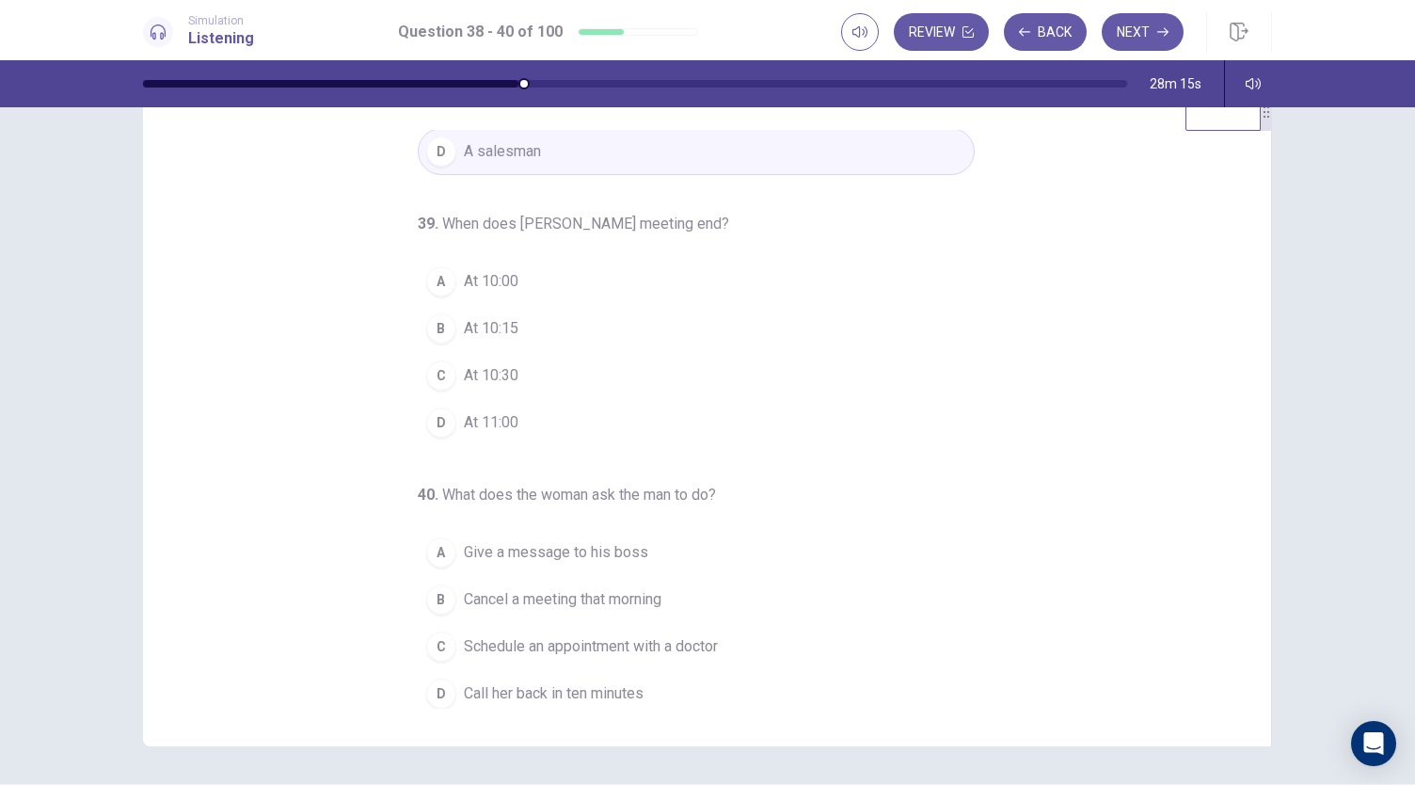
click at [536, 339] on button "B At 10:15" at bounding box center [696, 328] width 557 height 47
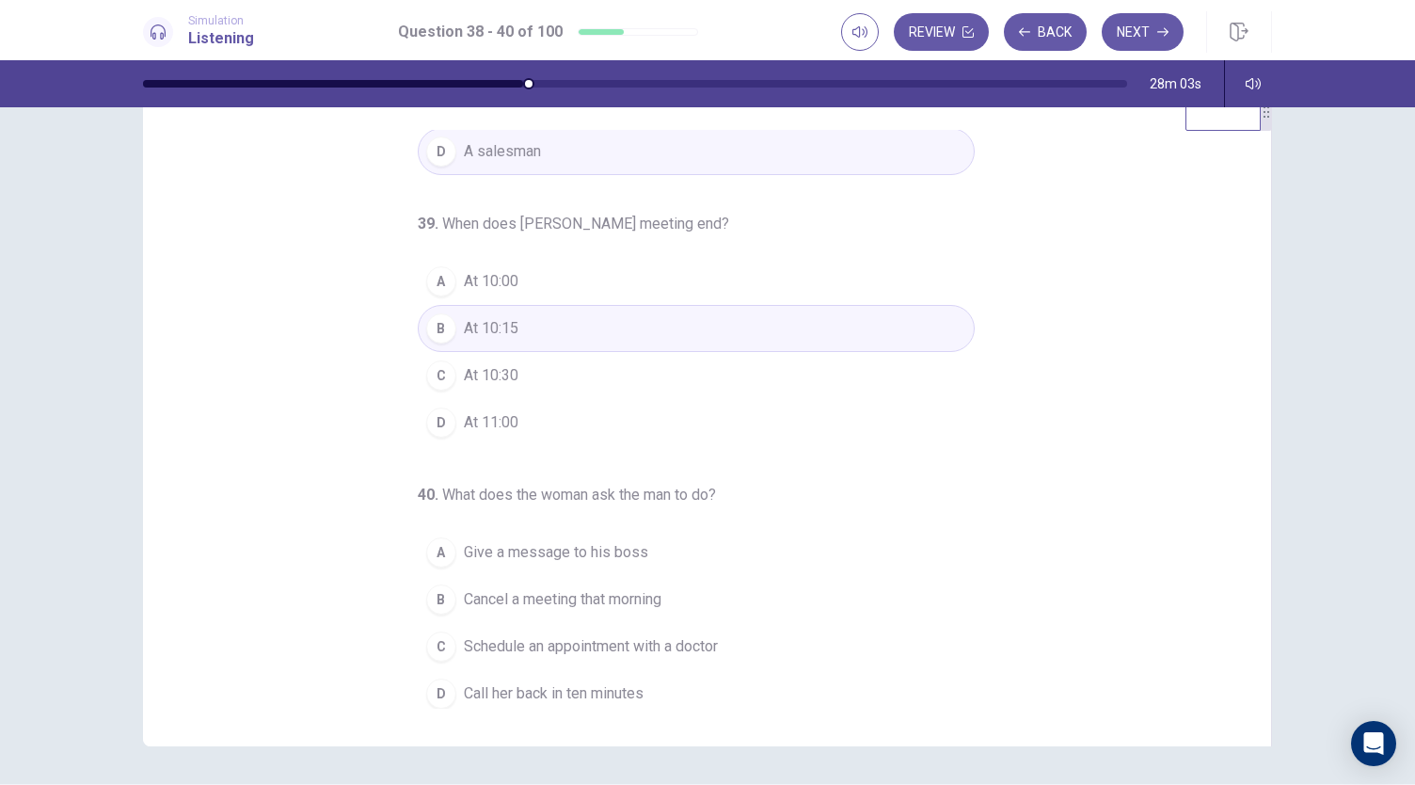
click at [621, 553] on span "Give a message to his boss" at bounding box center [556, 552] width 184 height 23
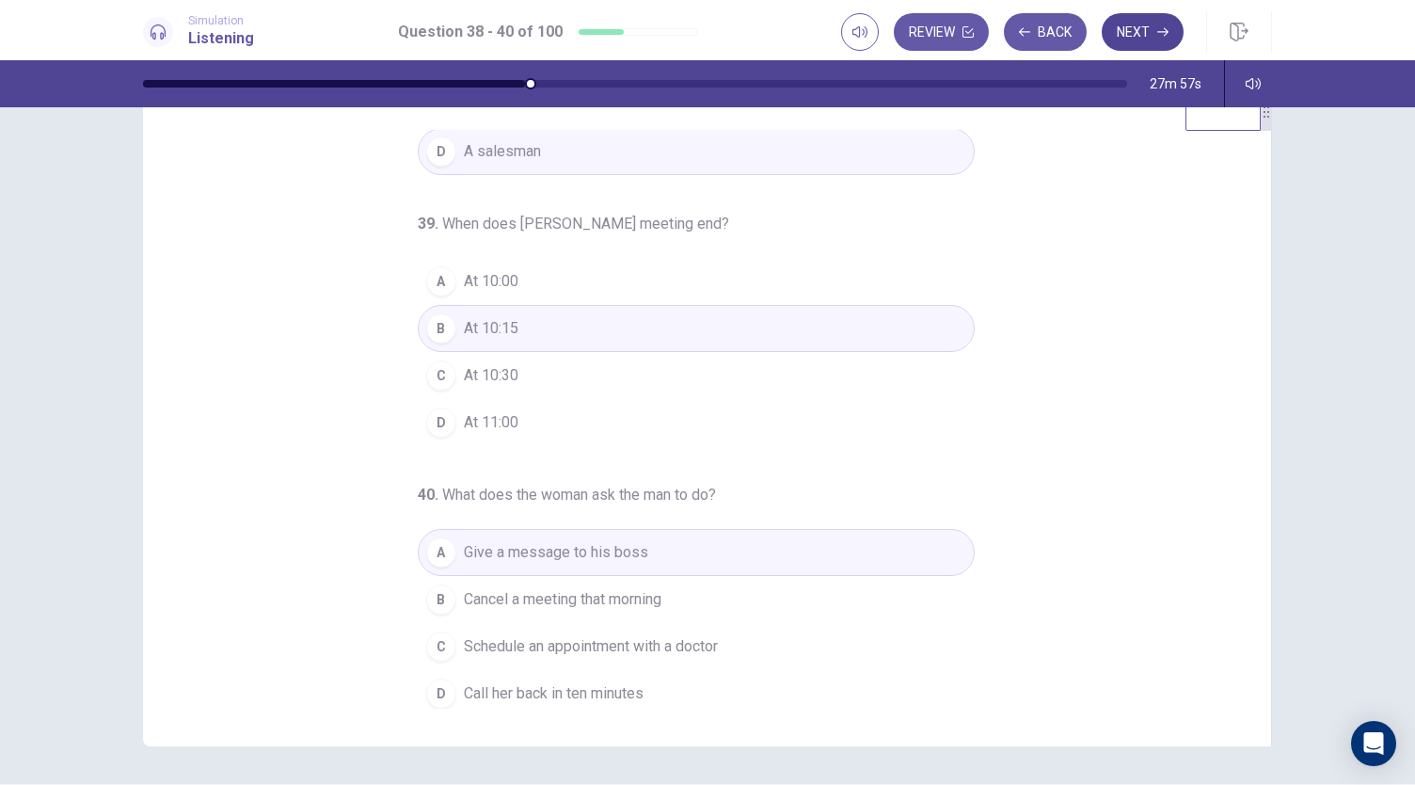
click at [1130, 42] on button "Next" at bounding box center [1143, 32] width 82 height 38
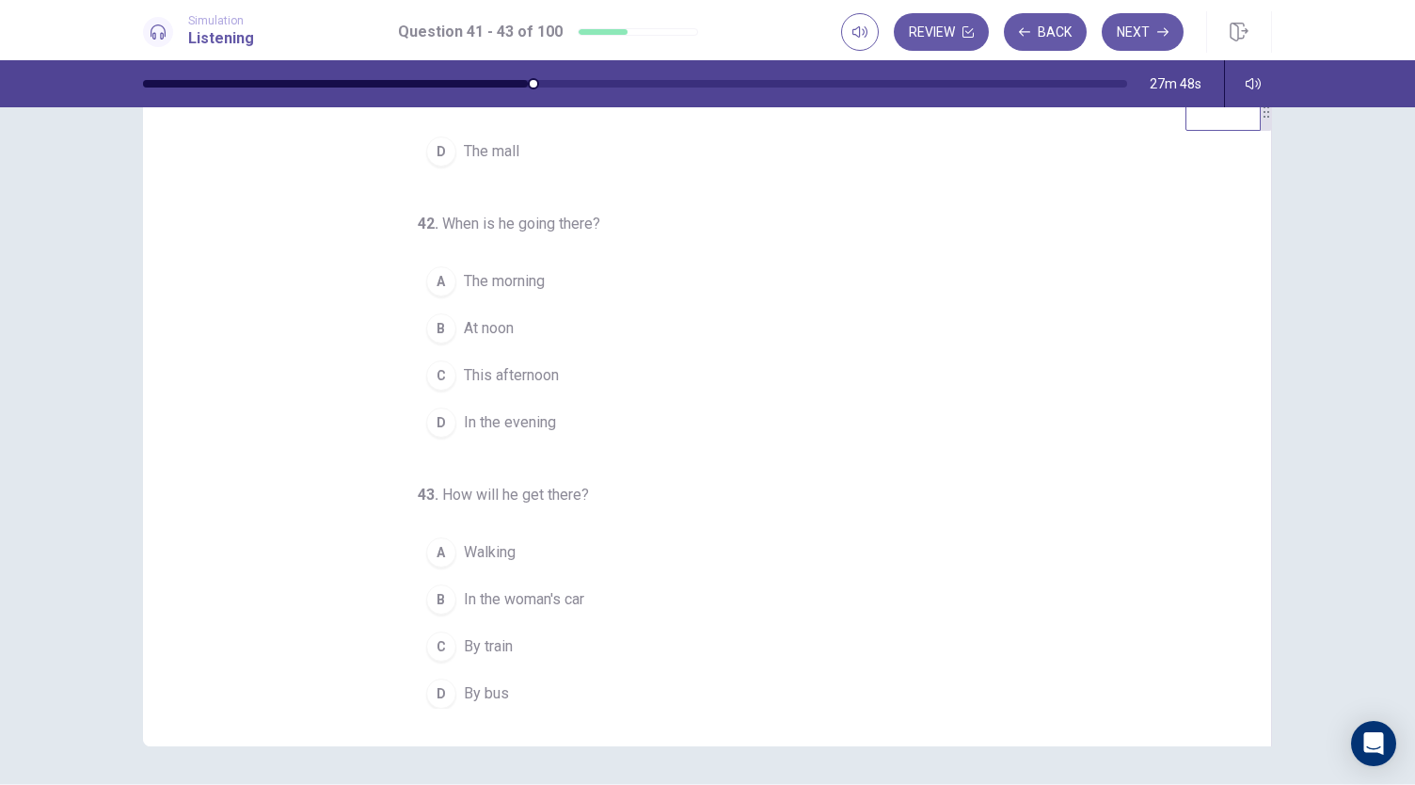
scroll to position [0, 0]
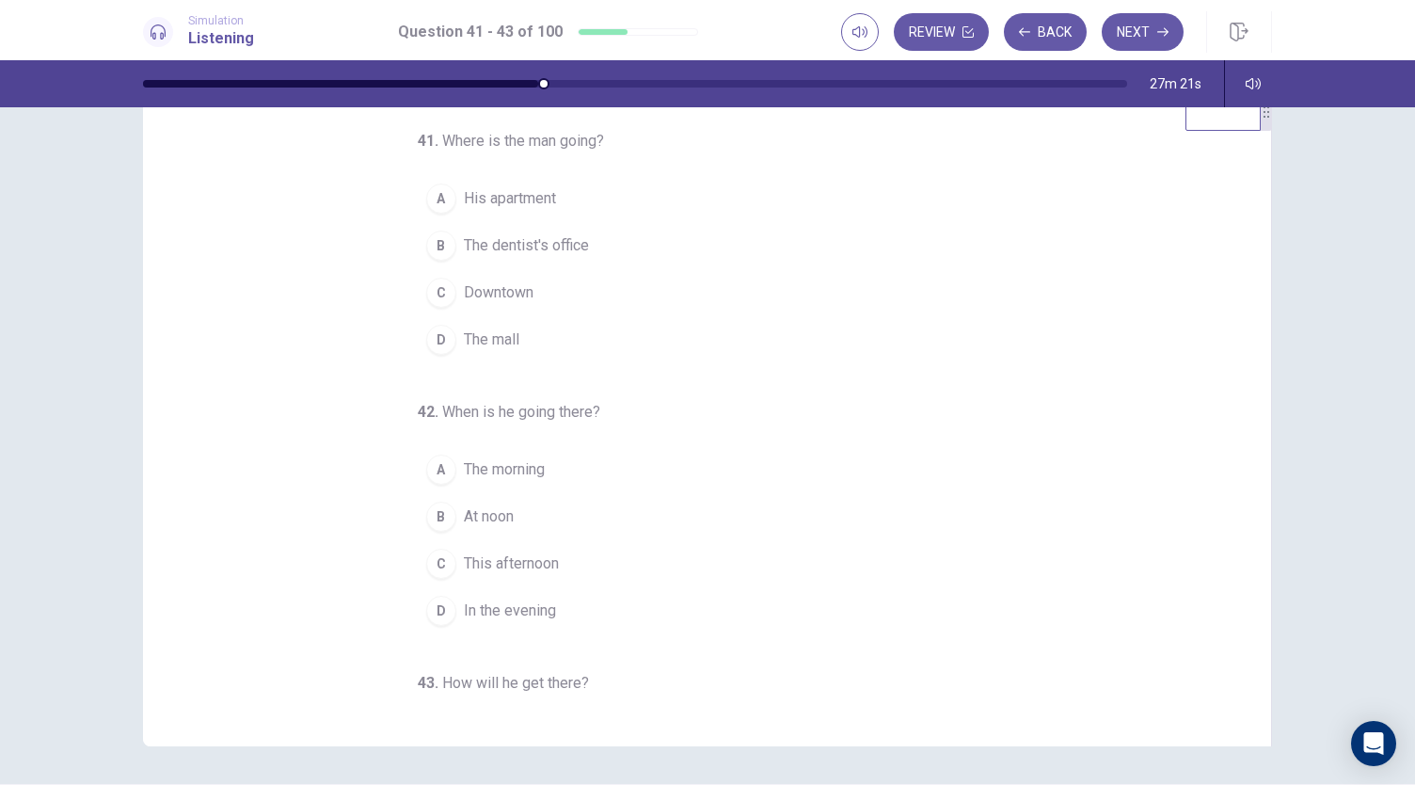
click at [549, 236] on span "The dentist's office" at bounding box center [526, 245] width 125 height 23
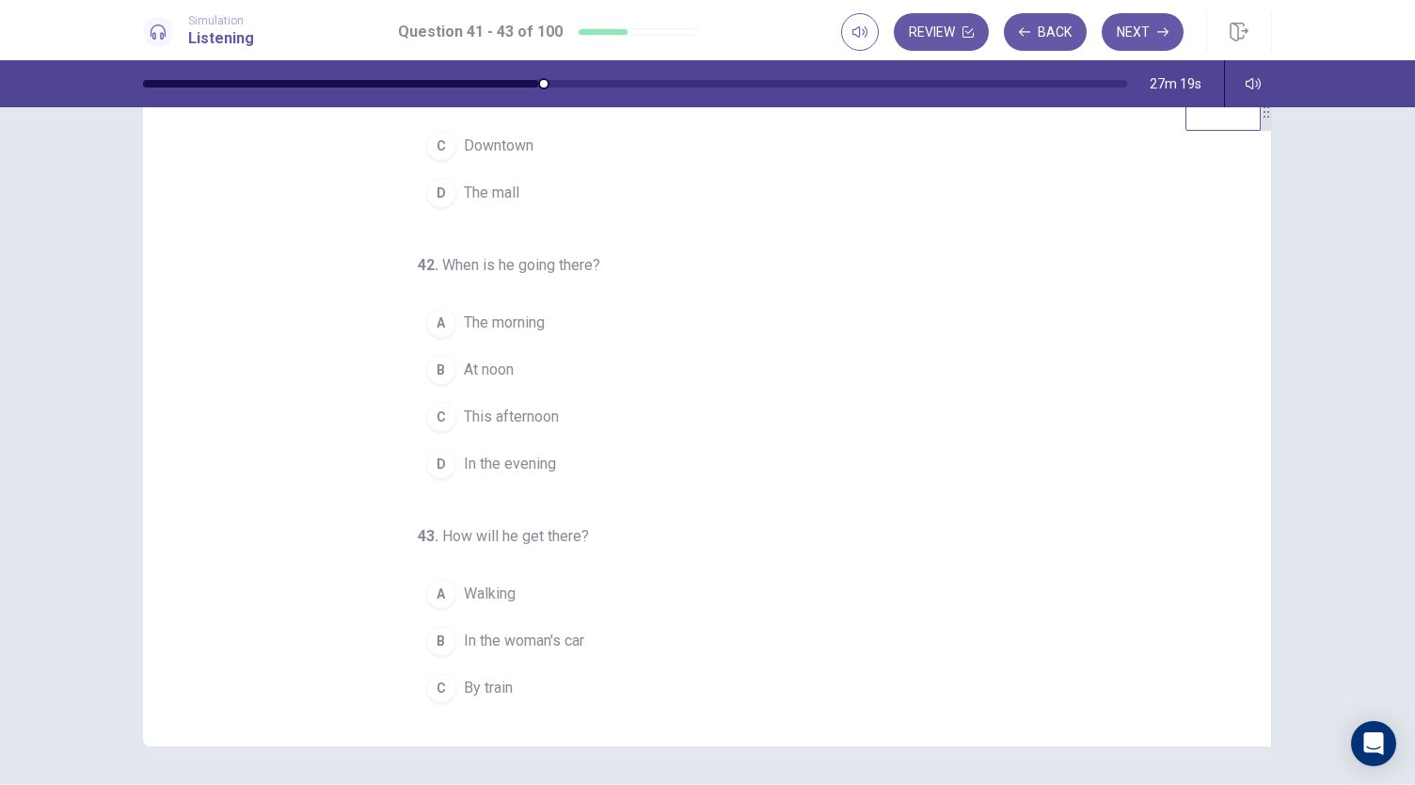
scroll to position [188, 0]
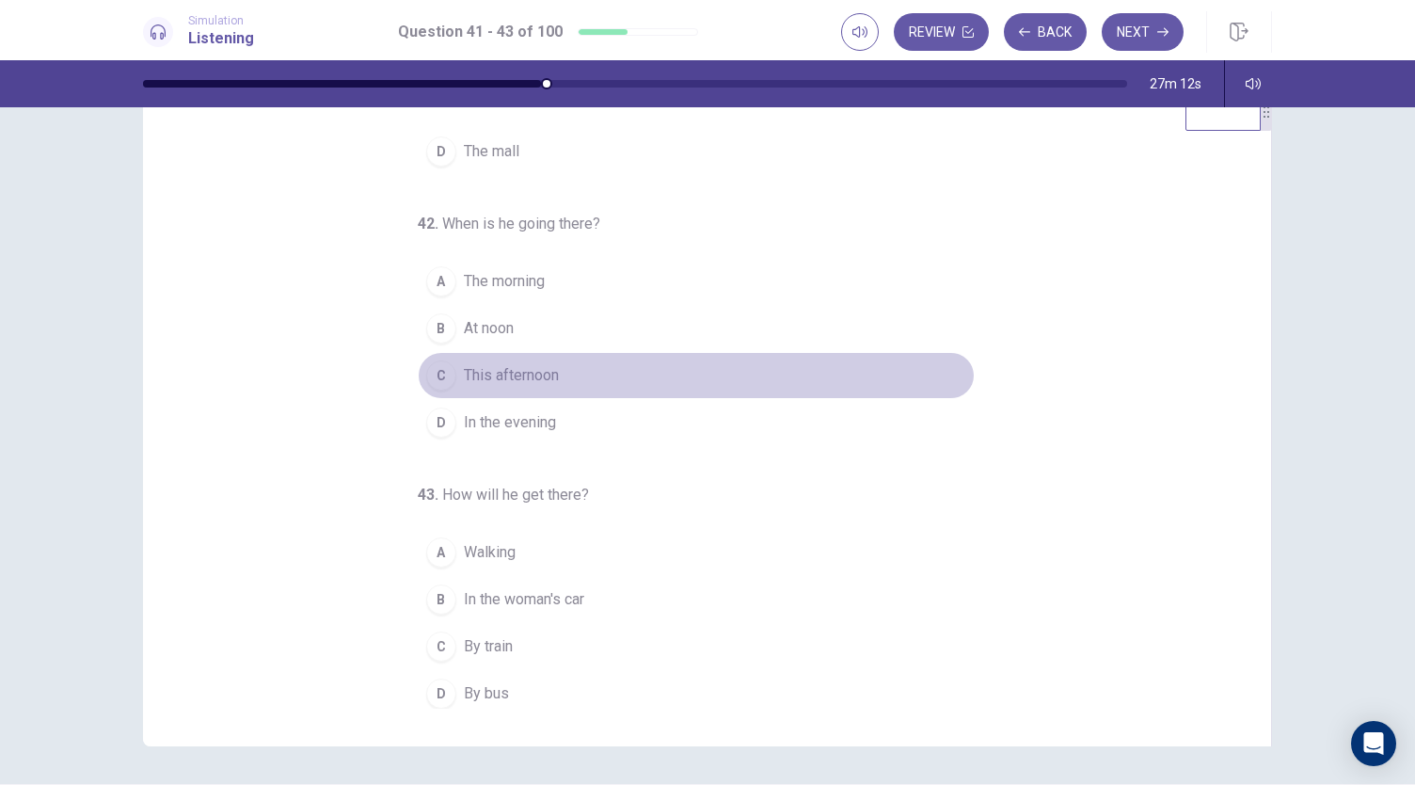
click at [544, 373] on span "This afternoon" at bounding box center [511, 375] width 95 height 23
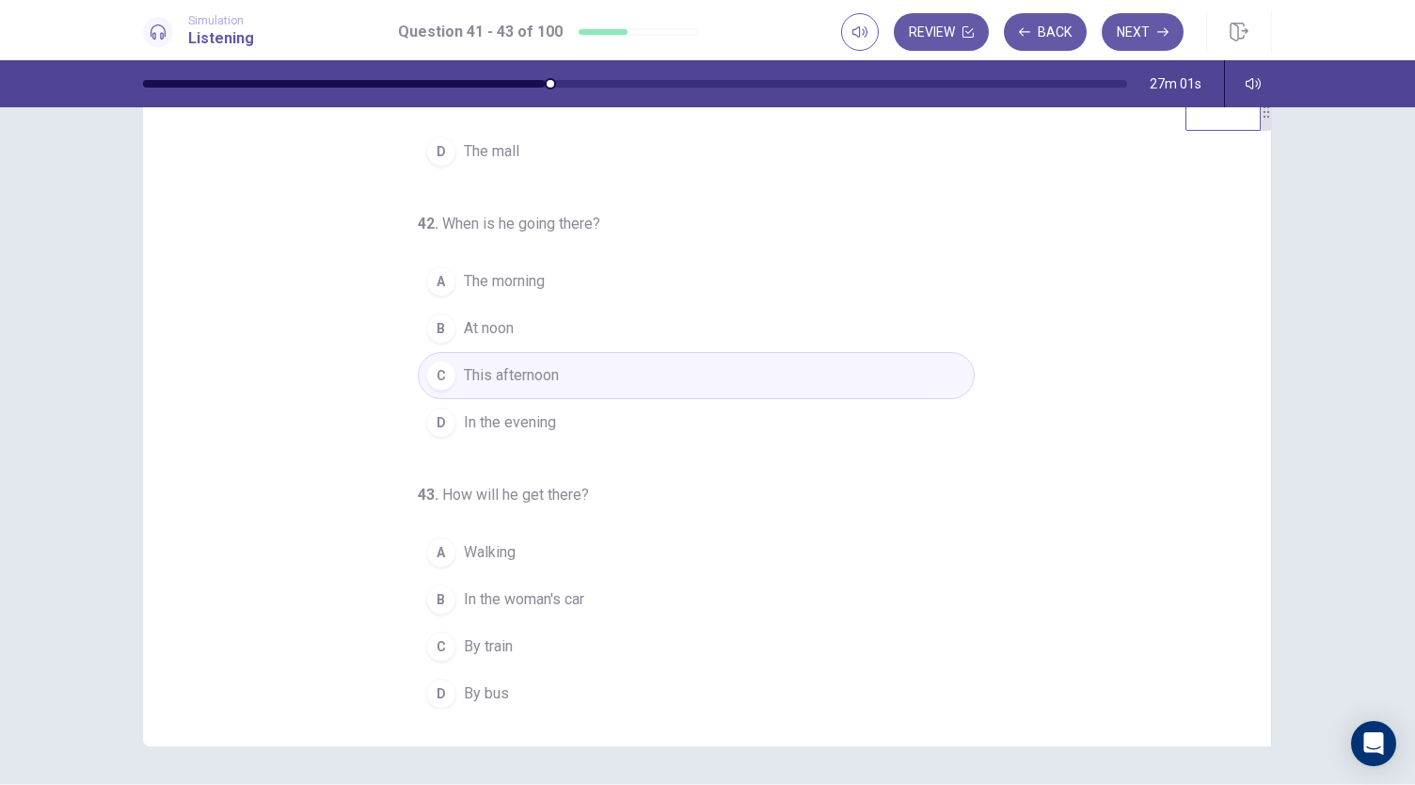
click at [493, 692] on span "By bus" at bounding box center [486, 693] width 45 height 23
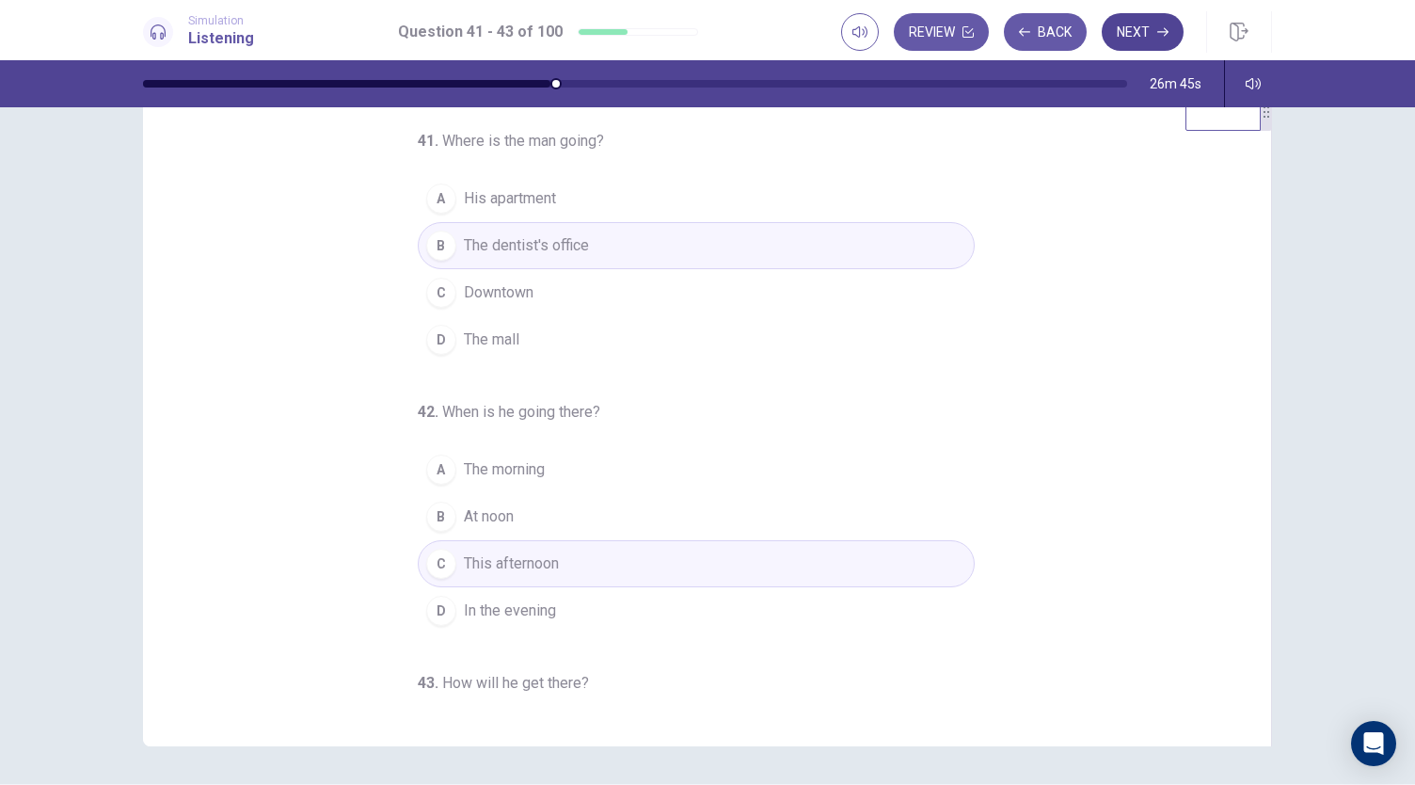
click at [1154, 41] on button "Next" at bounding box center [1143, 32] width 82 height 38
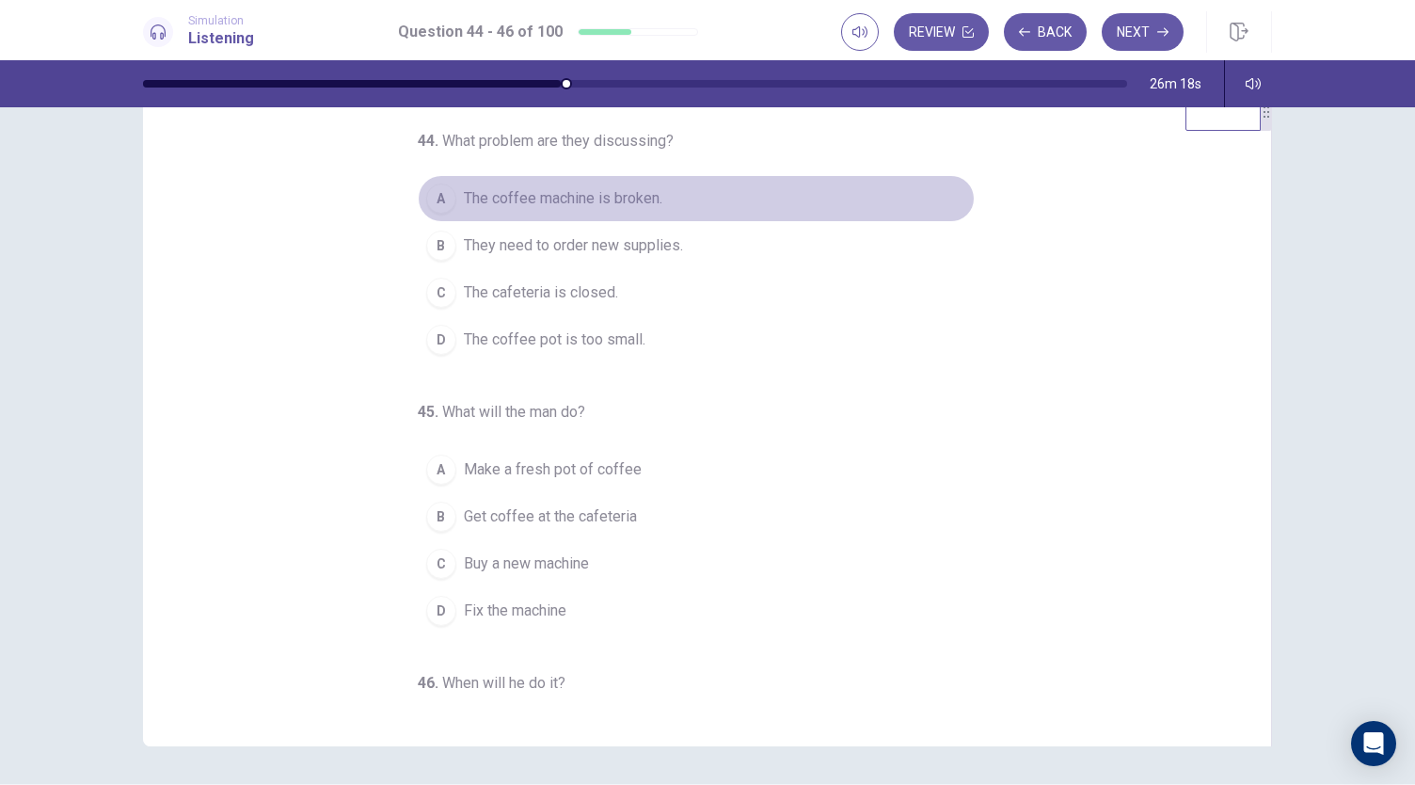
click at [646, 203] on span "The coffee machine is broken." at bounding box center [563, 198] width 198 height 23
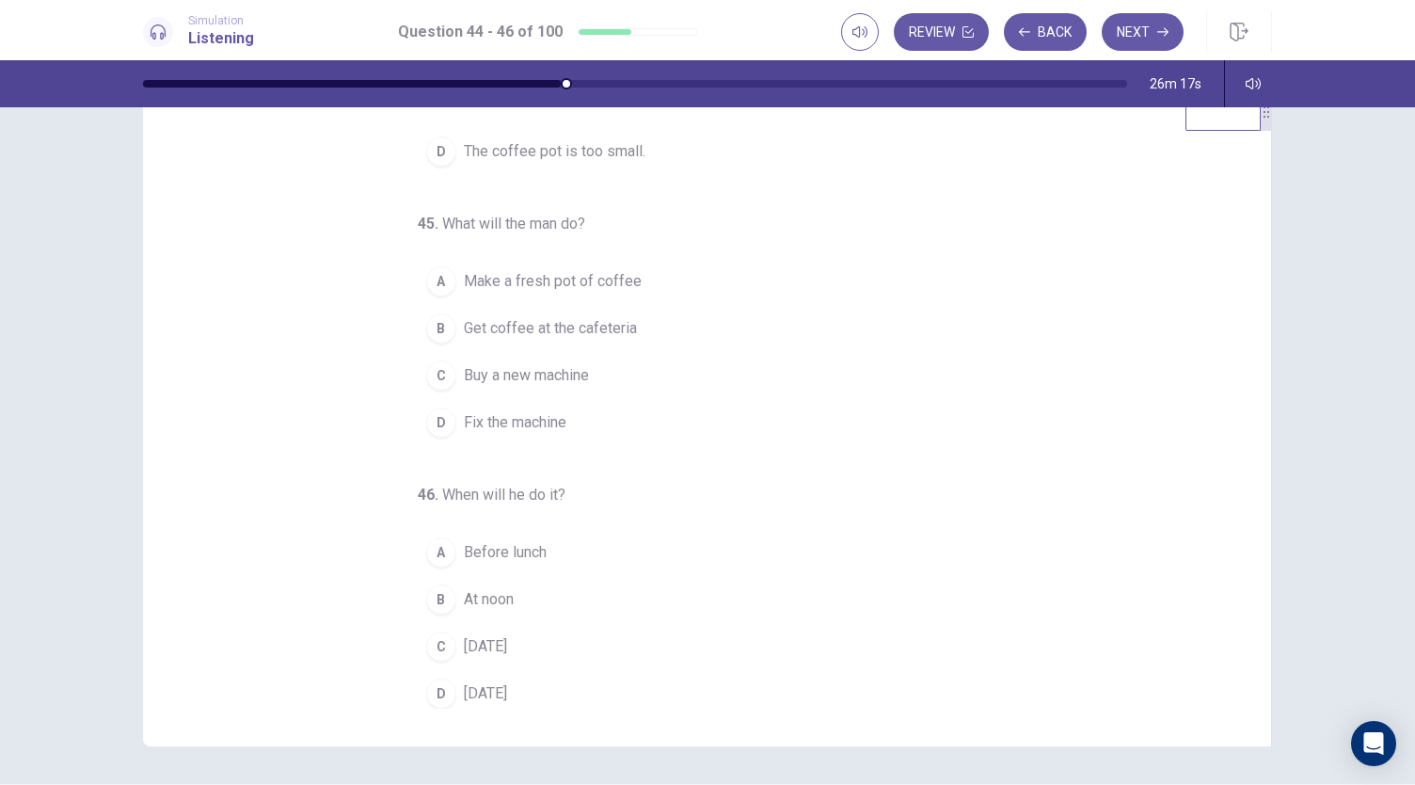
scroll to position [112, 0]
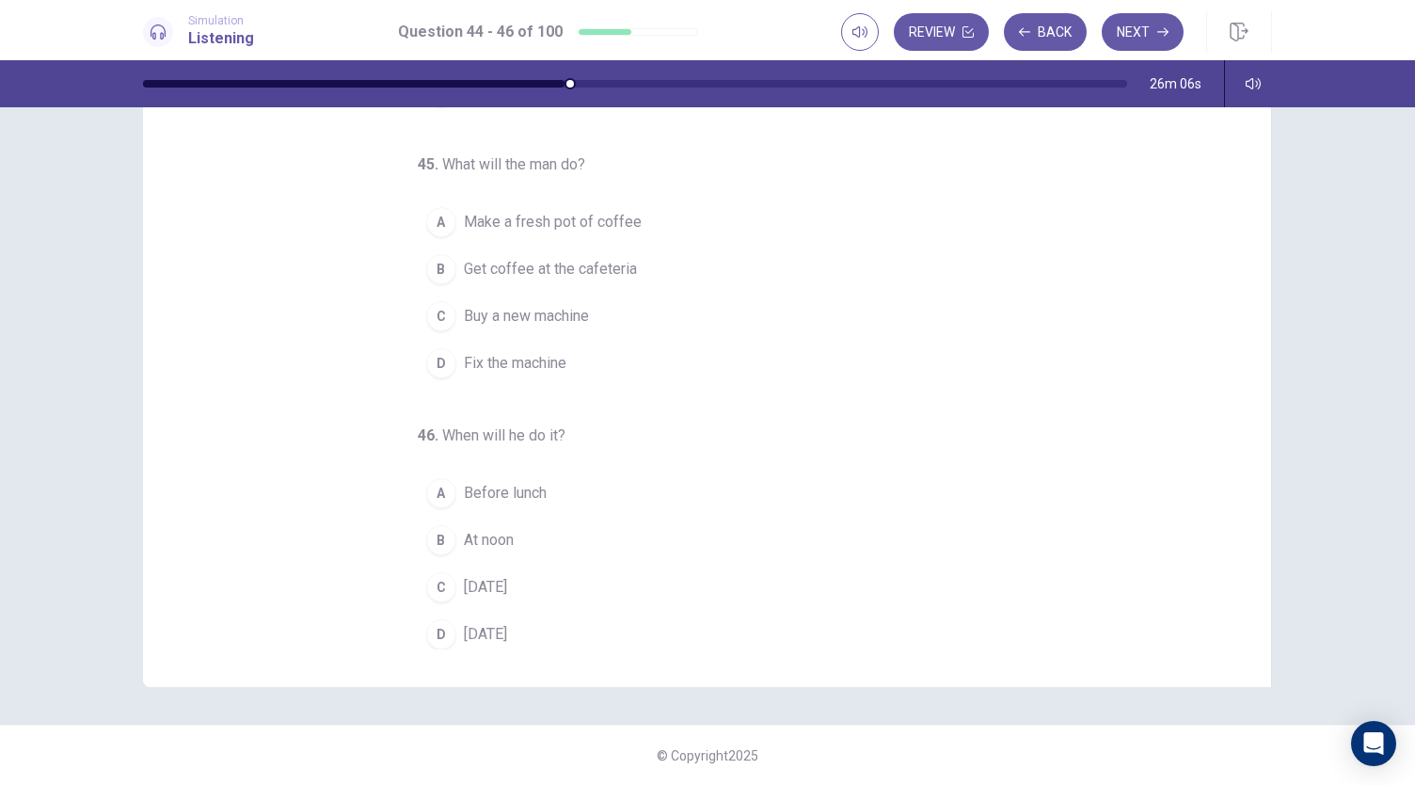
click at [577, 318] on span "Buy a new machine" at bounding box center [526, 316] width 125 height 23
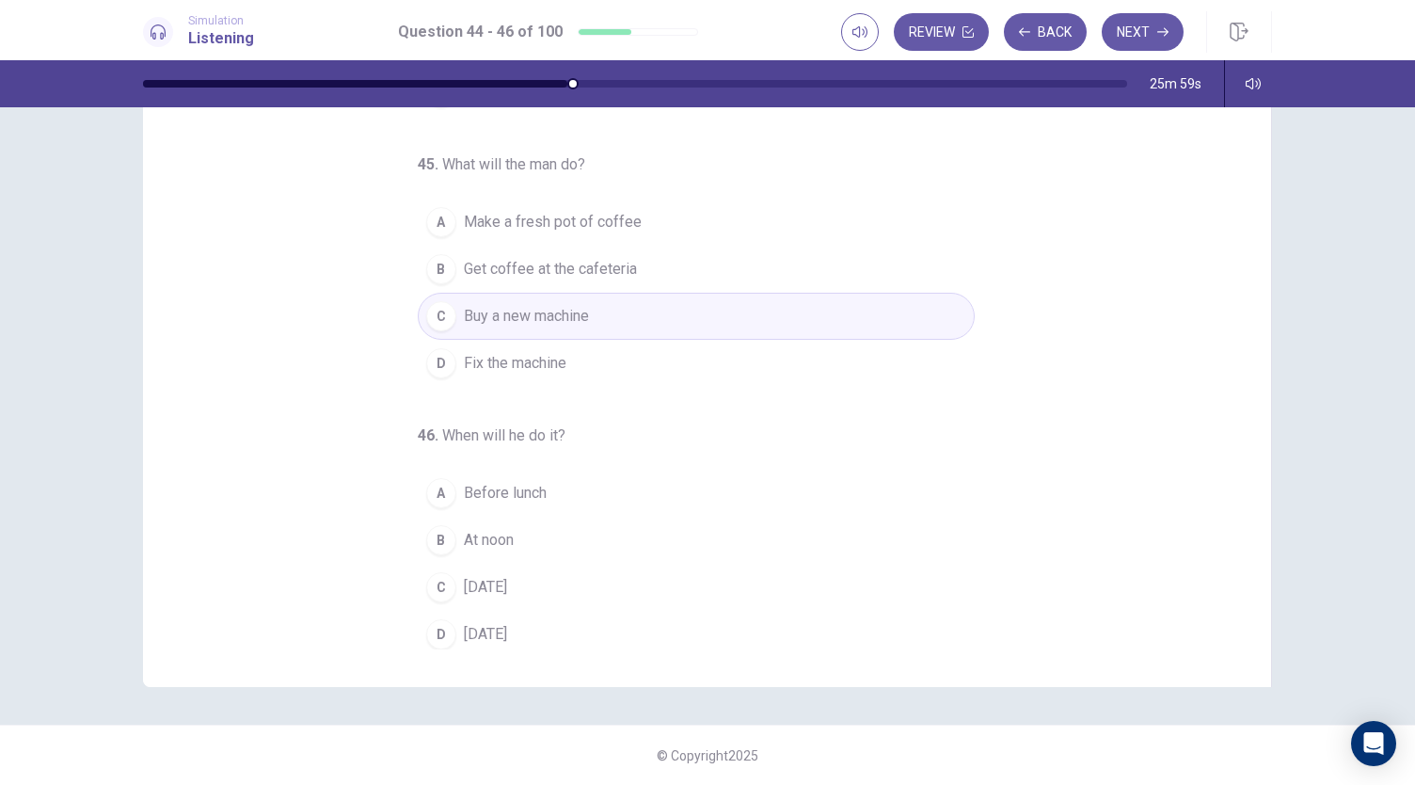
click at [512, 565] on button "C [DATE]" at bounding box center [696, 587] width 557 height 47
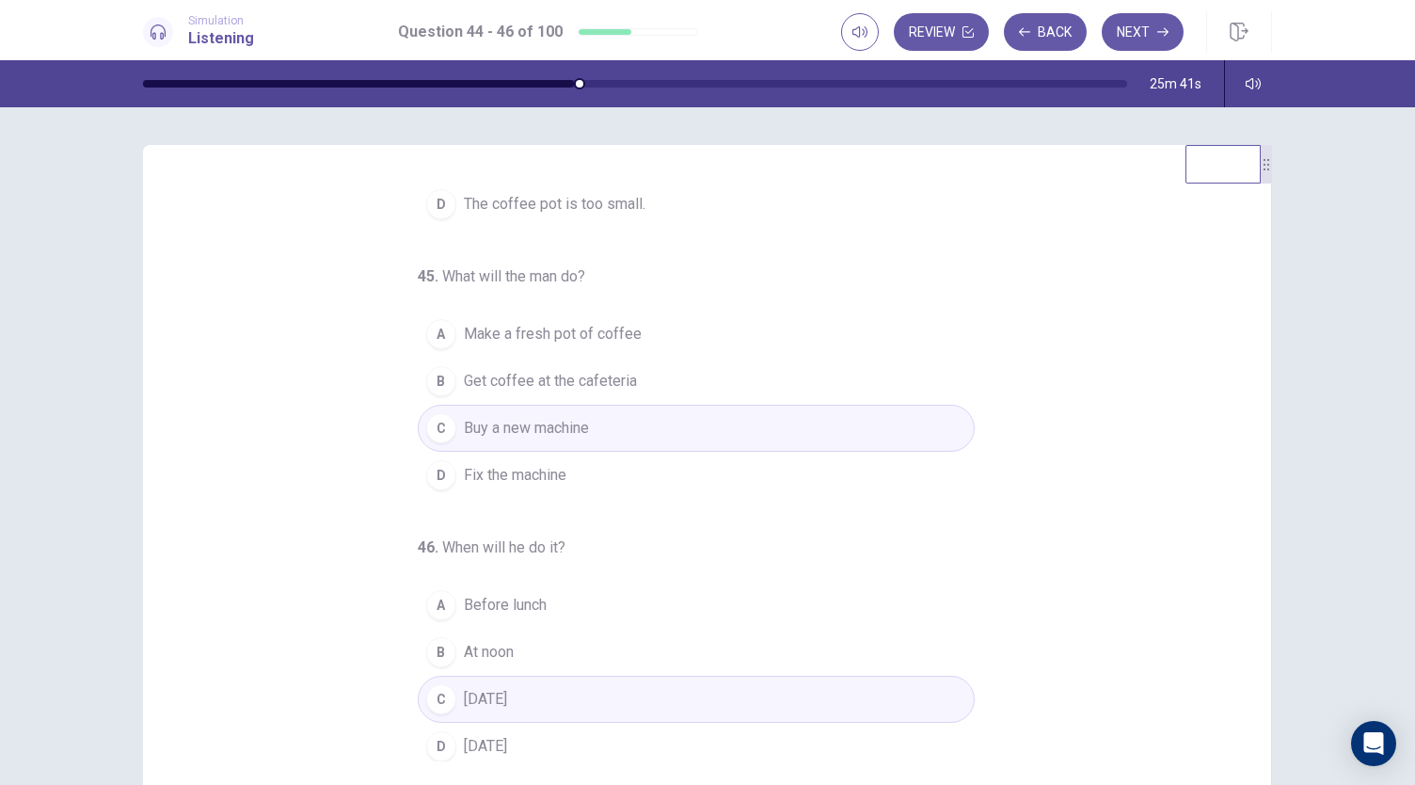
scroll to position [0, 0]
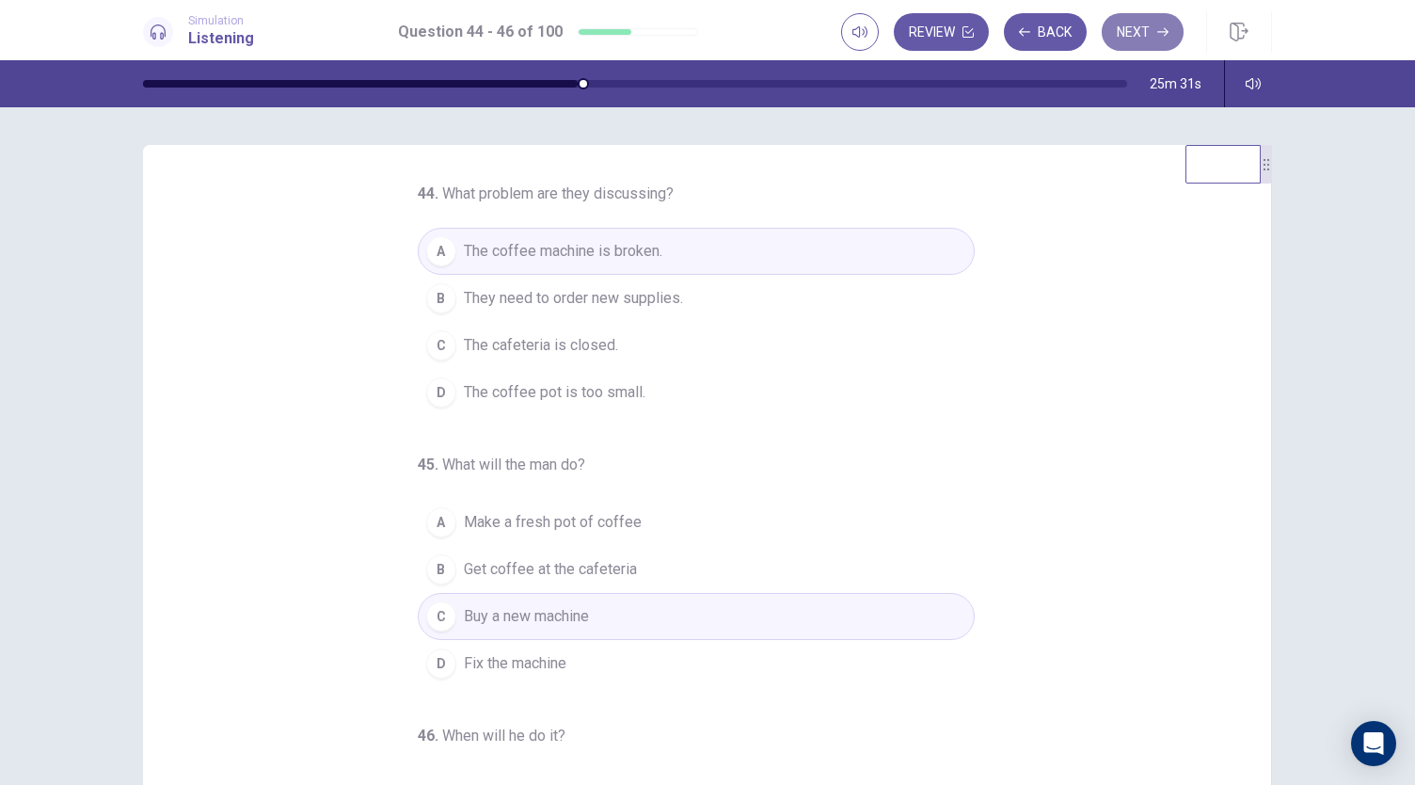
click at [1153, 35] on button "Next" at bounding box center [1143, 32] width 82 height 38
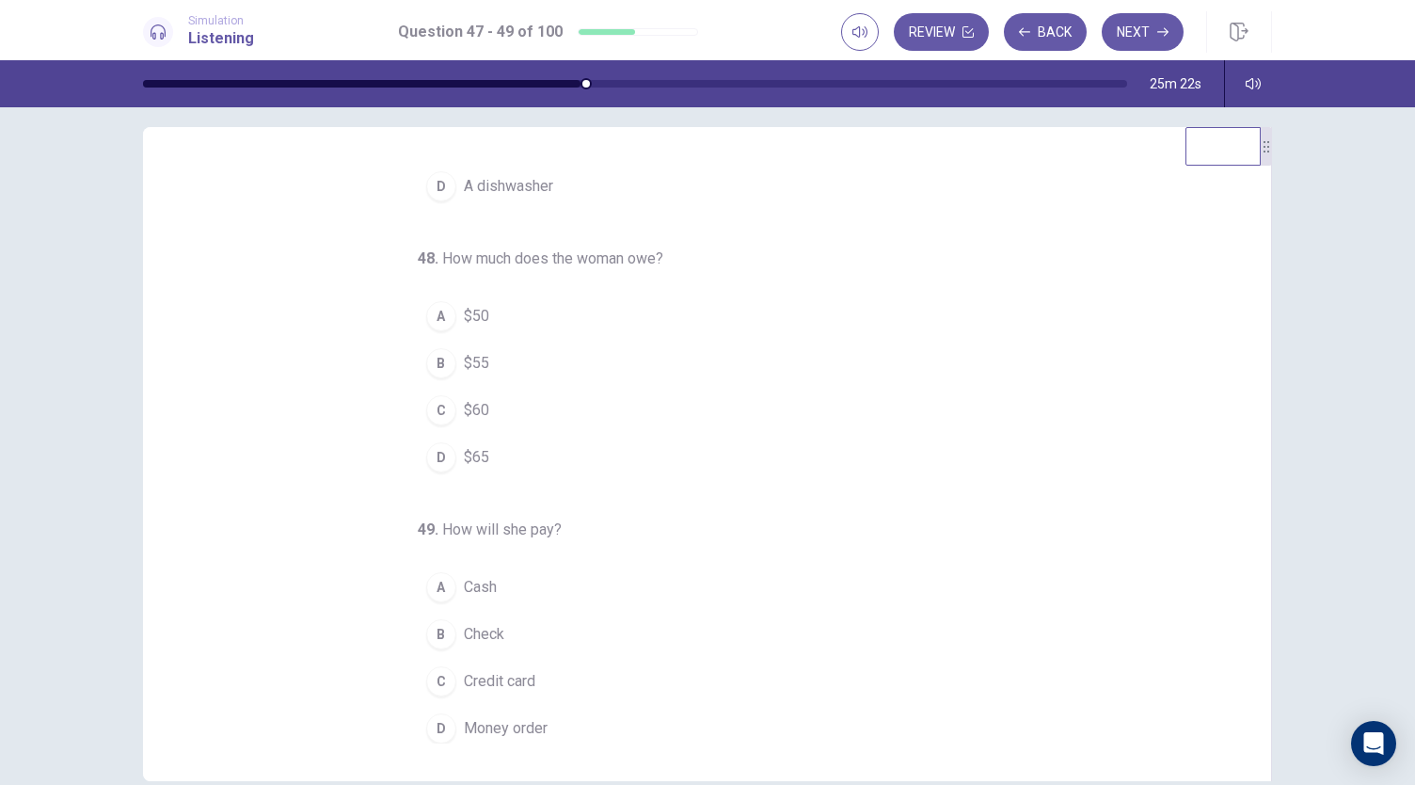
scroll to position [17, 0]
click at [478, 589] on span "Cash" at bounding box center [480, 588] width 33 height 23
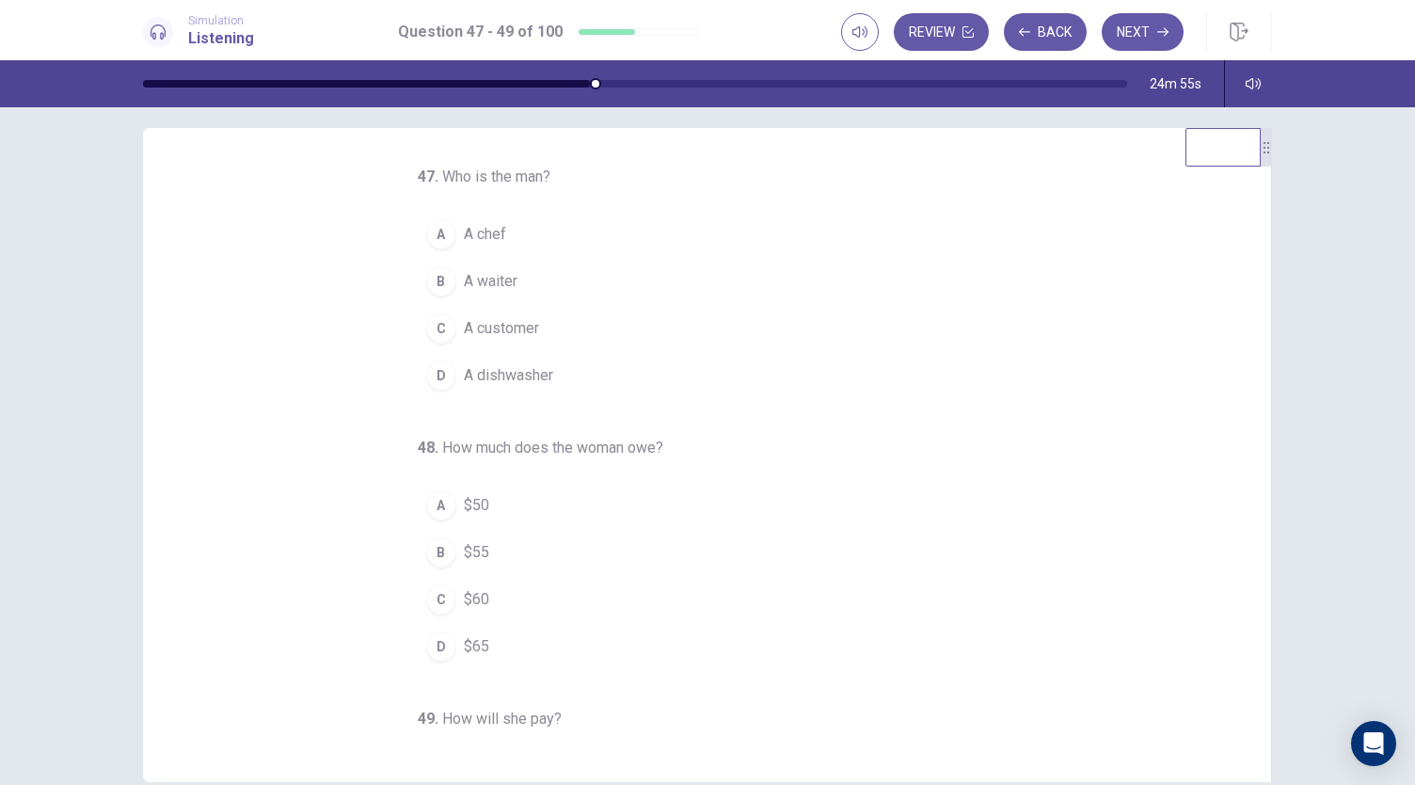
scroll to position [0, 0]
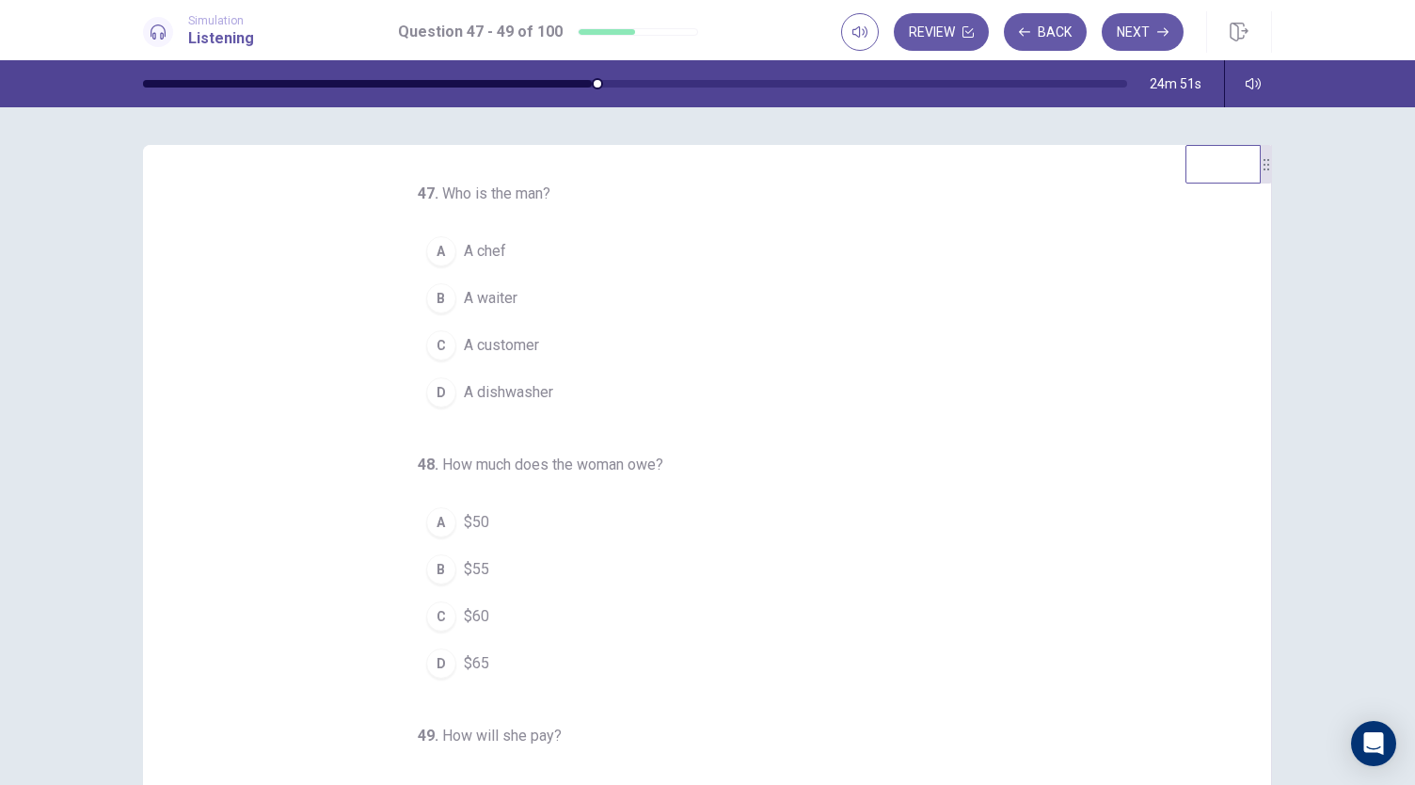
click at [475, 662] on span "$65" at bounding box center [476, 663] width 25 height 23
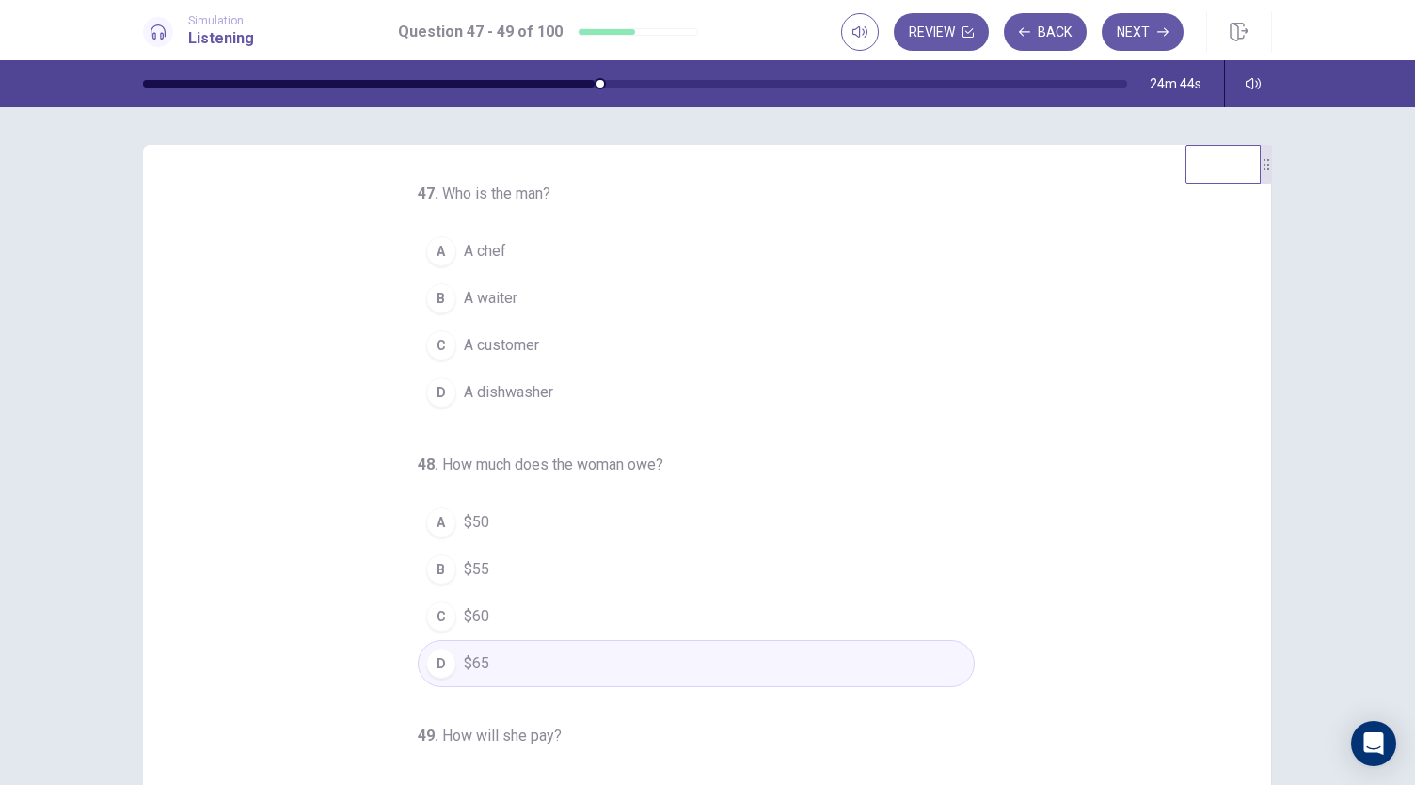
click at [485, 296] on span "A waiter" at bounding box center [491, 298] width 54 height 23
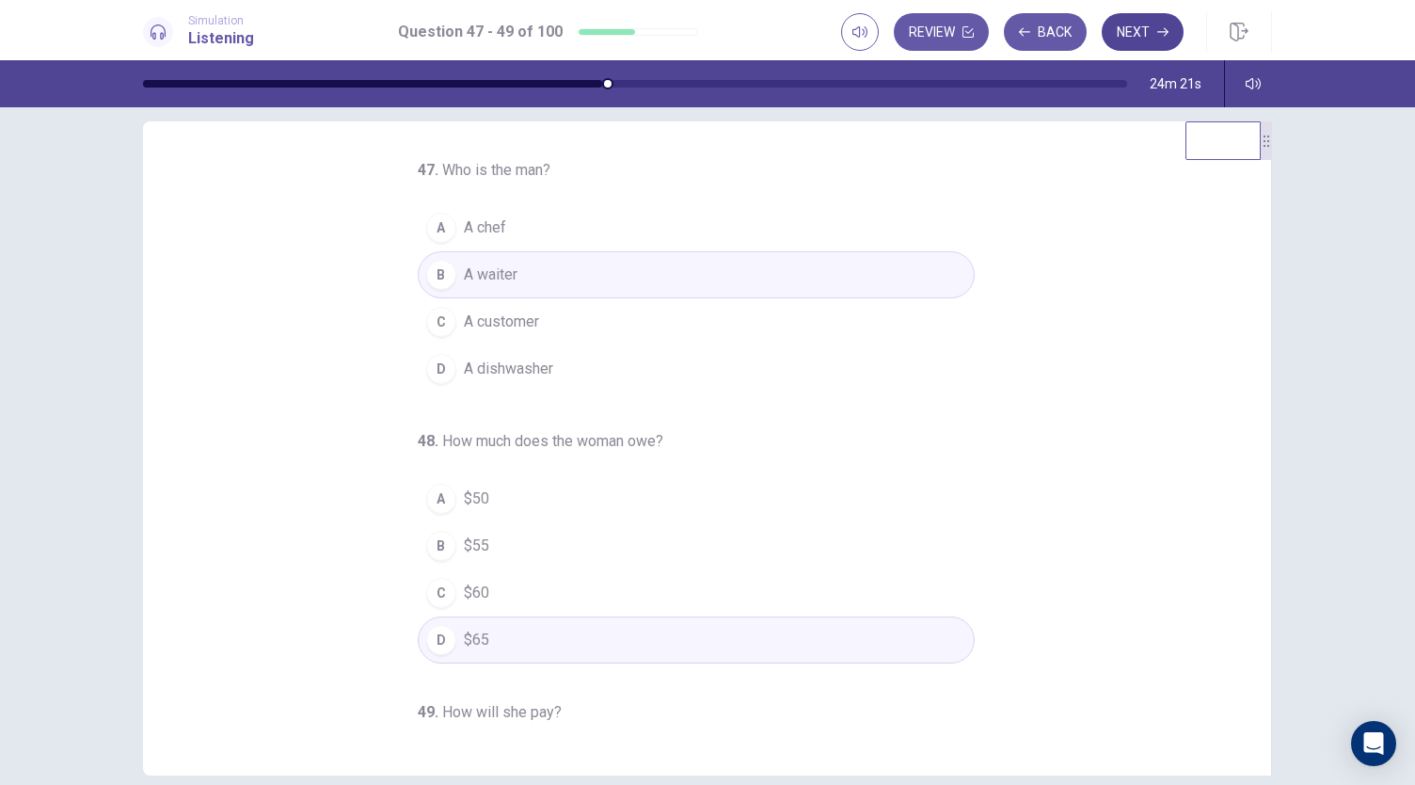
click at [1155, 35] on button "Next" at bounding box center [1143, 32] width 82 height 38
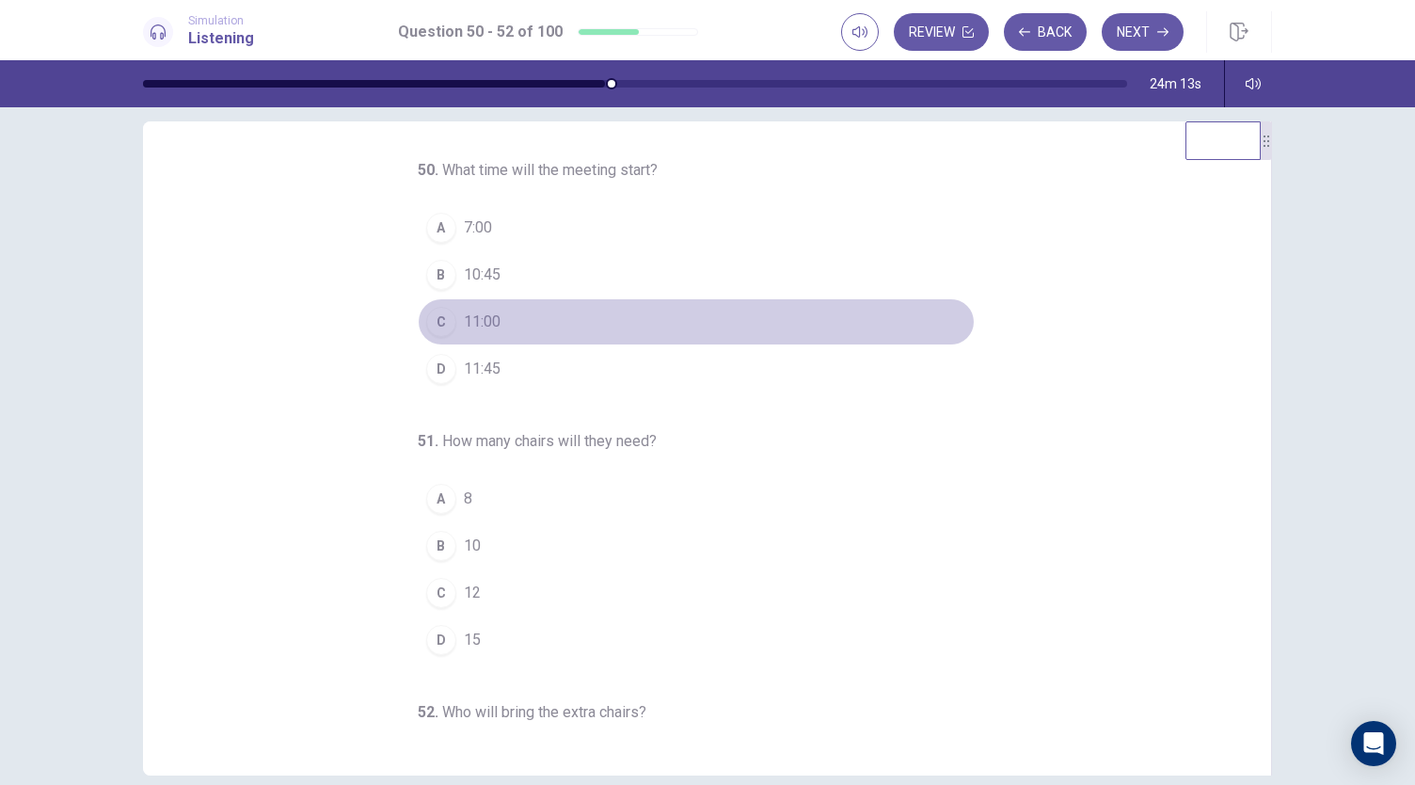
click at [467, 325] on span "11:00" at bounding box center [482, 321] width 37 height 23
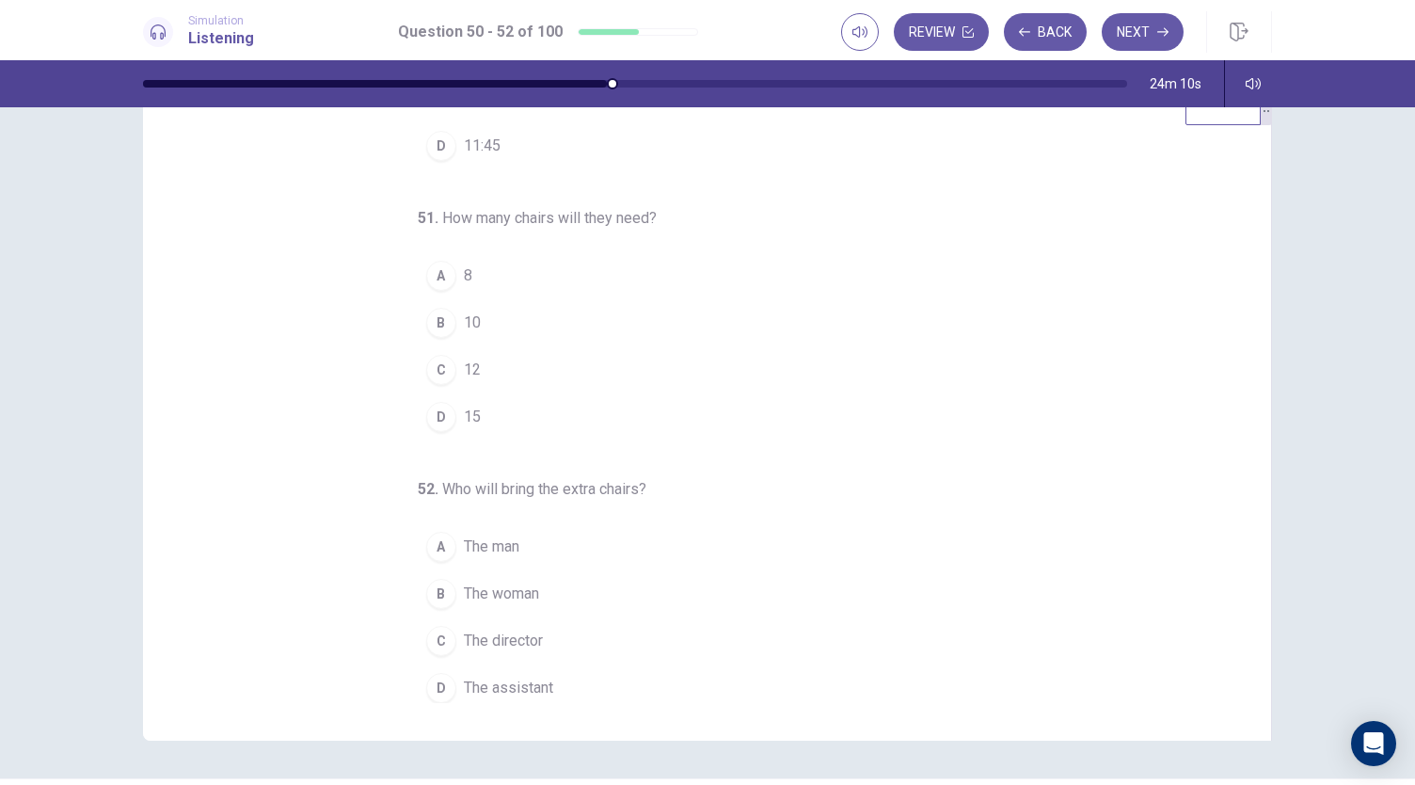
scroll to position [59, 0]
click at [437, 416] on div "D" at bounding box center [441, 416] width 30 height 30
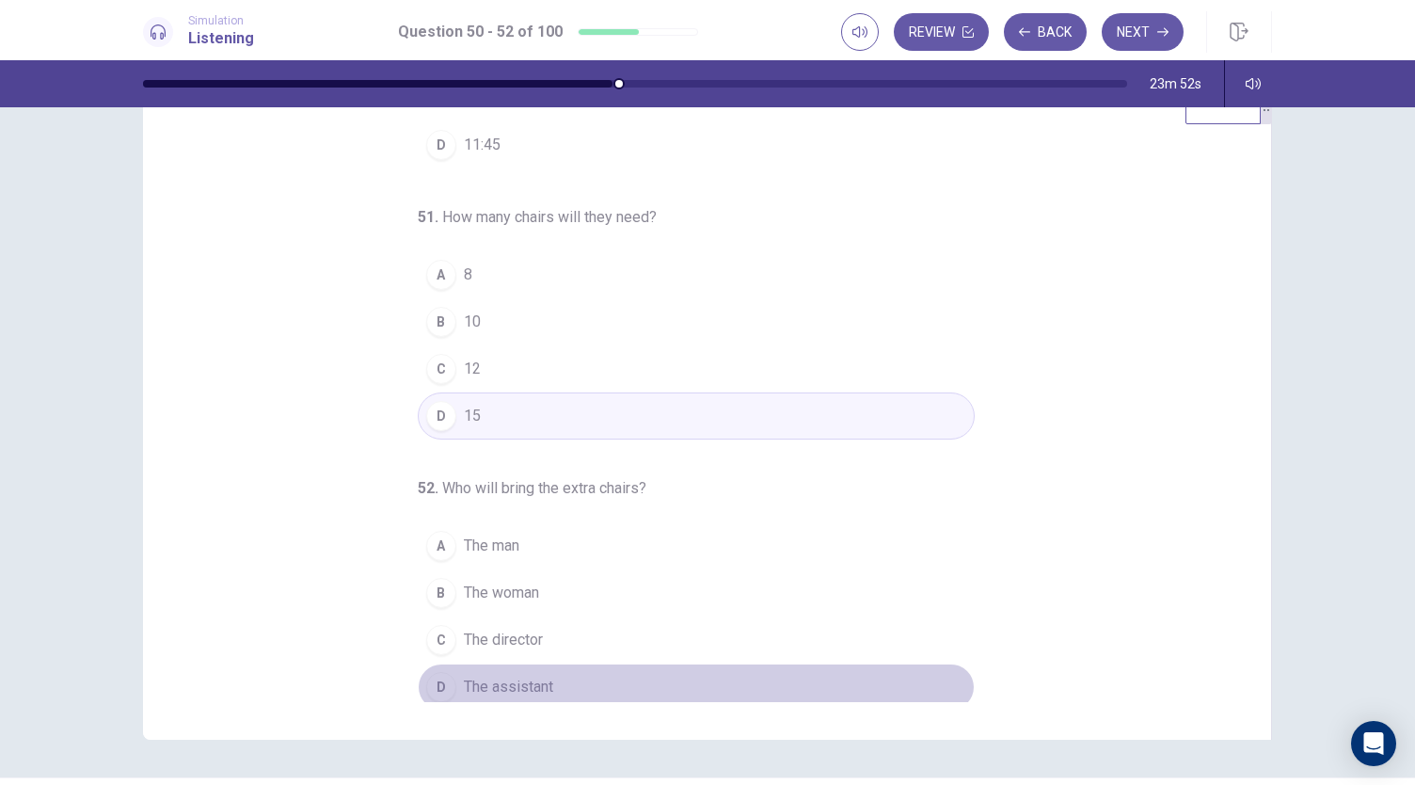
click at [512, 682] on span "The assistant" at bounding box center [508, 686] width 89 height 23
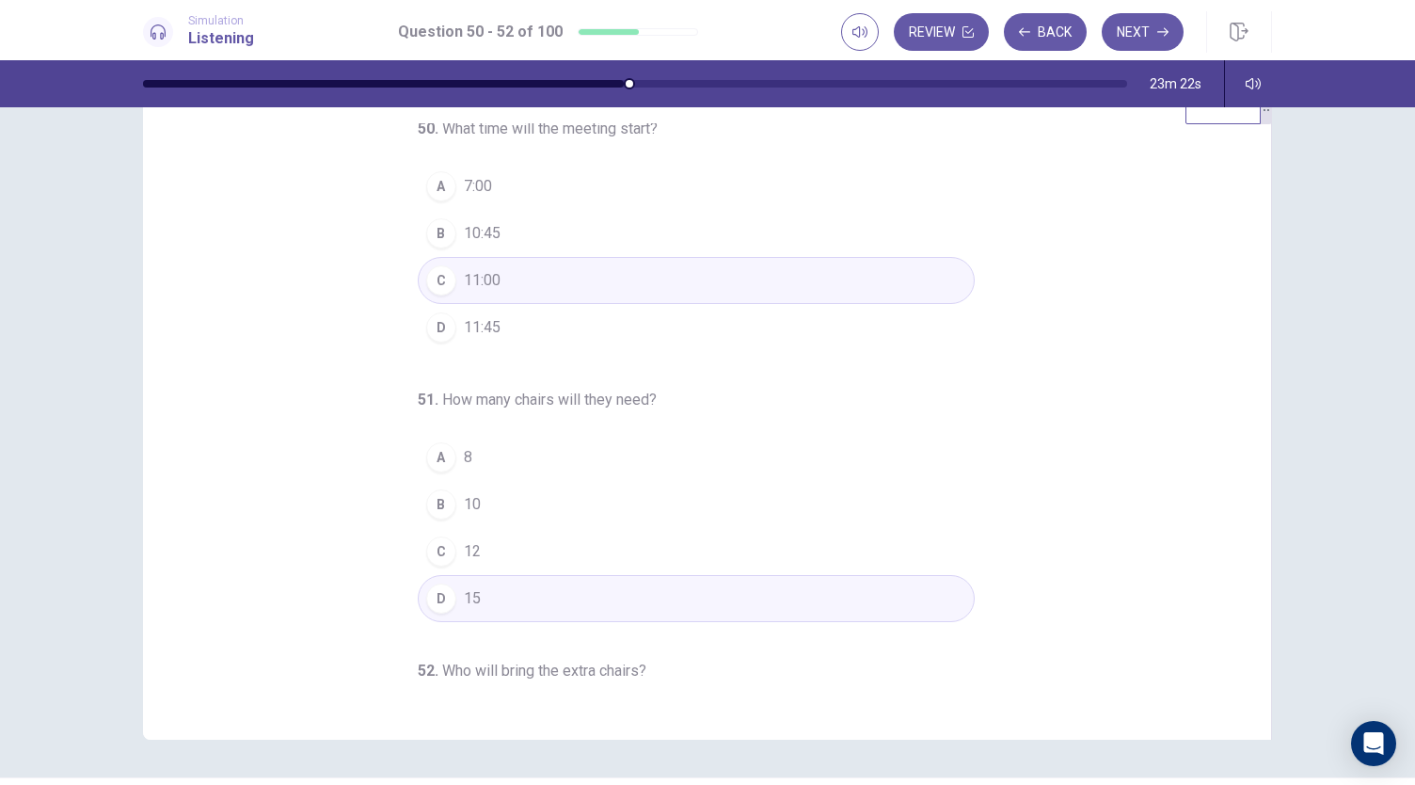
scroll to position [0, 0]
click at [1146, 40] on button "Next" at bounding box center [1143, 32] width 82 height 38
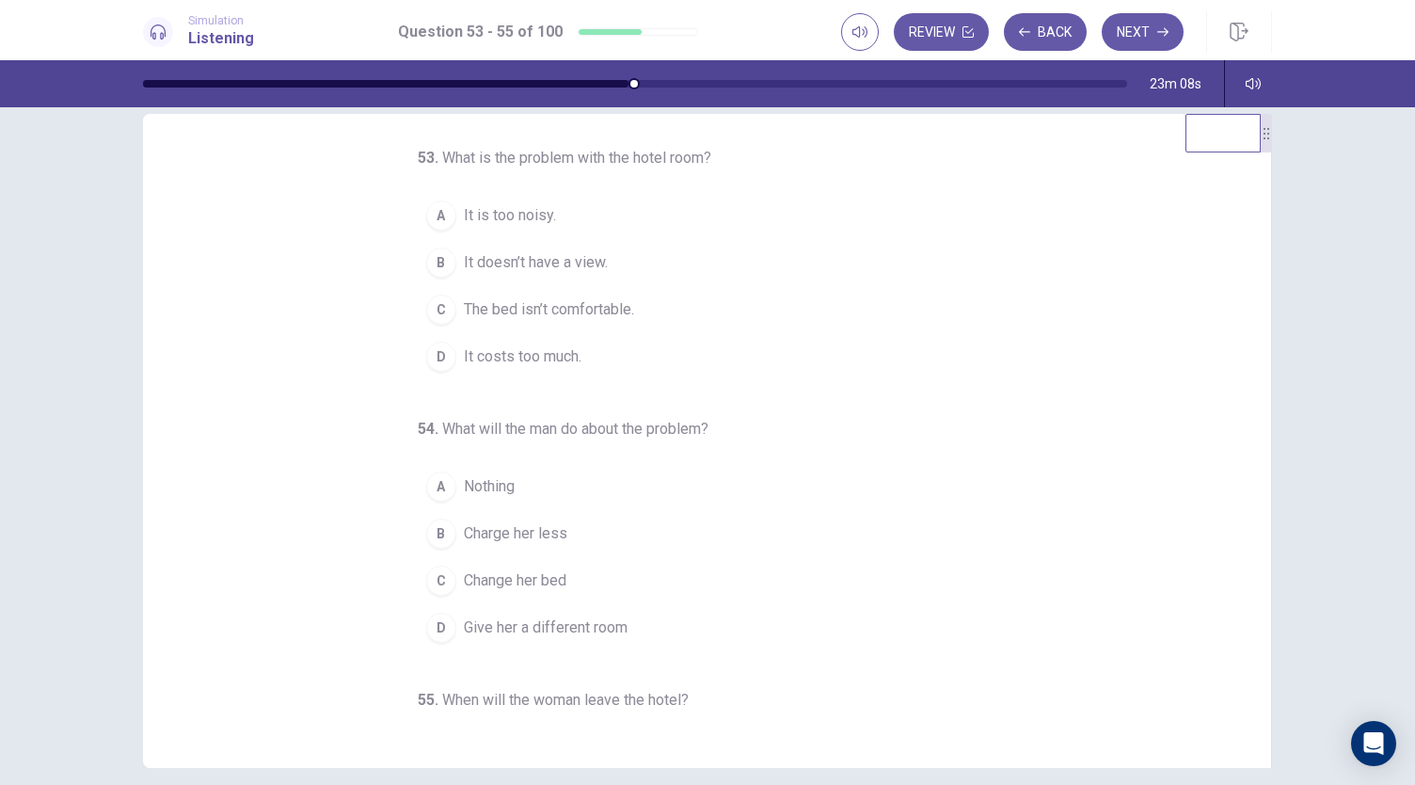
scroll to position [4, 0]
click at [535, 212] on span "It is too noisy." at bounding box center [510, 216] width 92 height 23
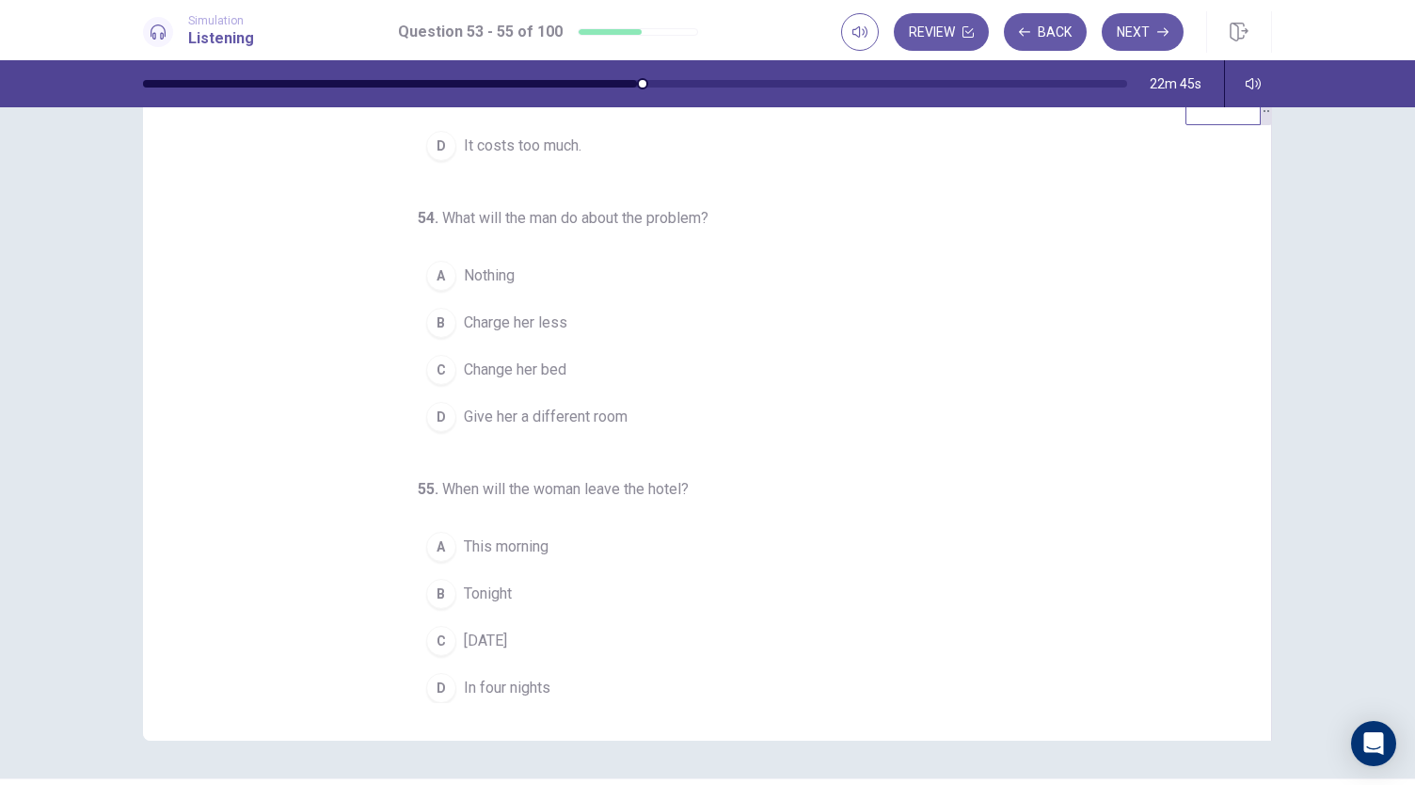
scroll to position [59, 0]
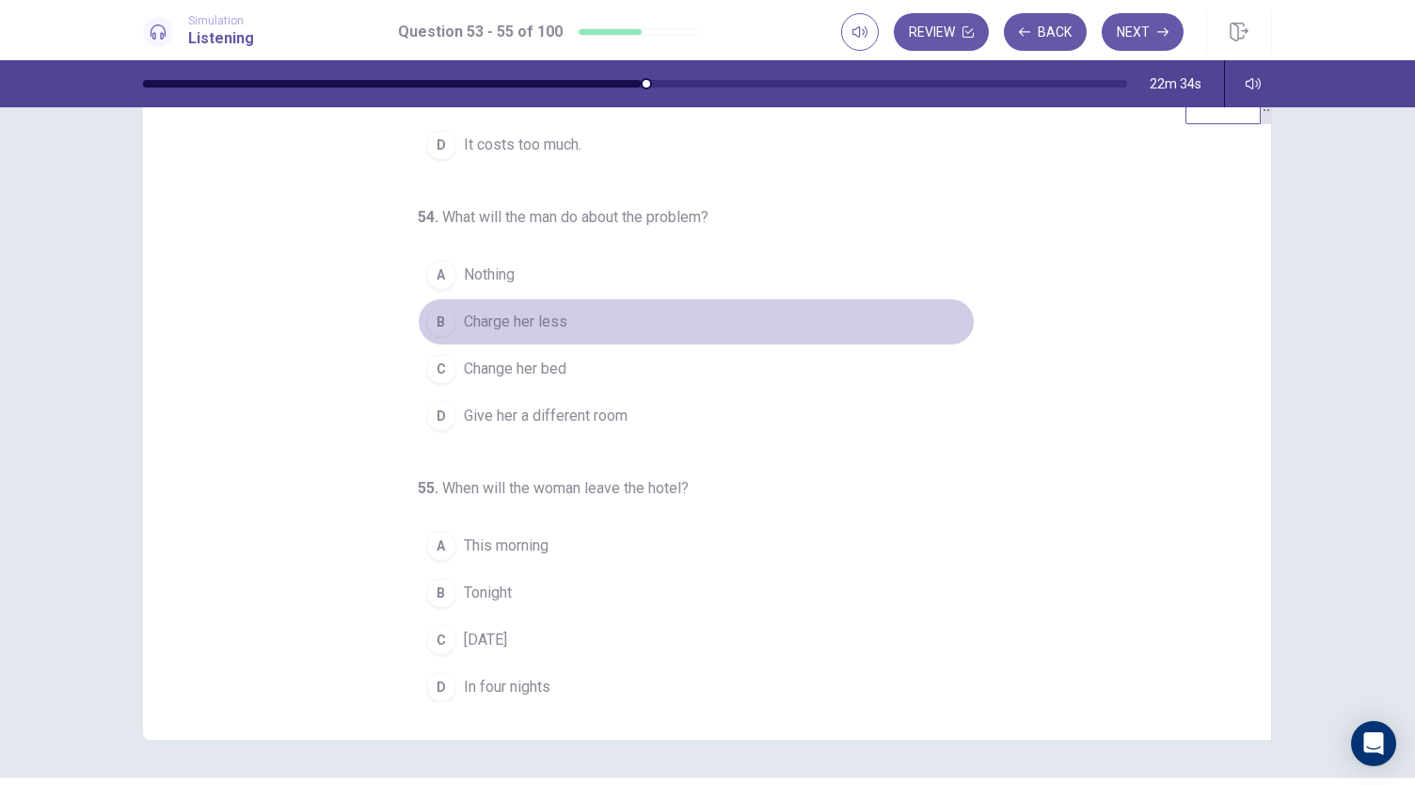
click at [532, 320] on span "Charge her less" at bounding box center [515, 321] width 103 height 23
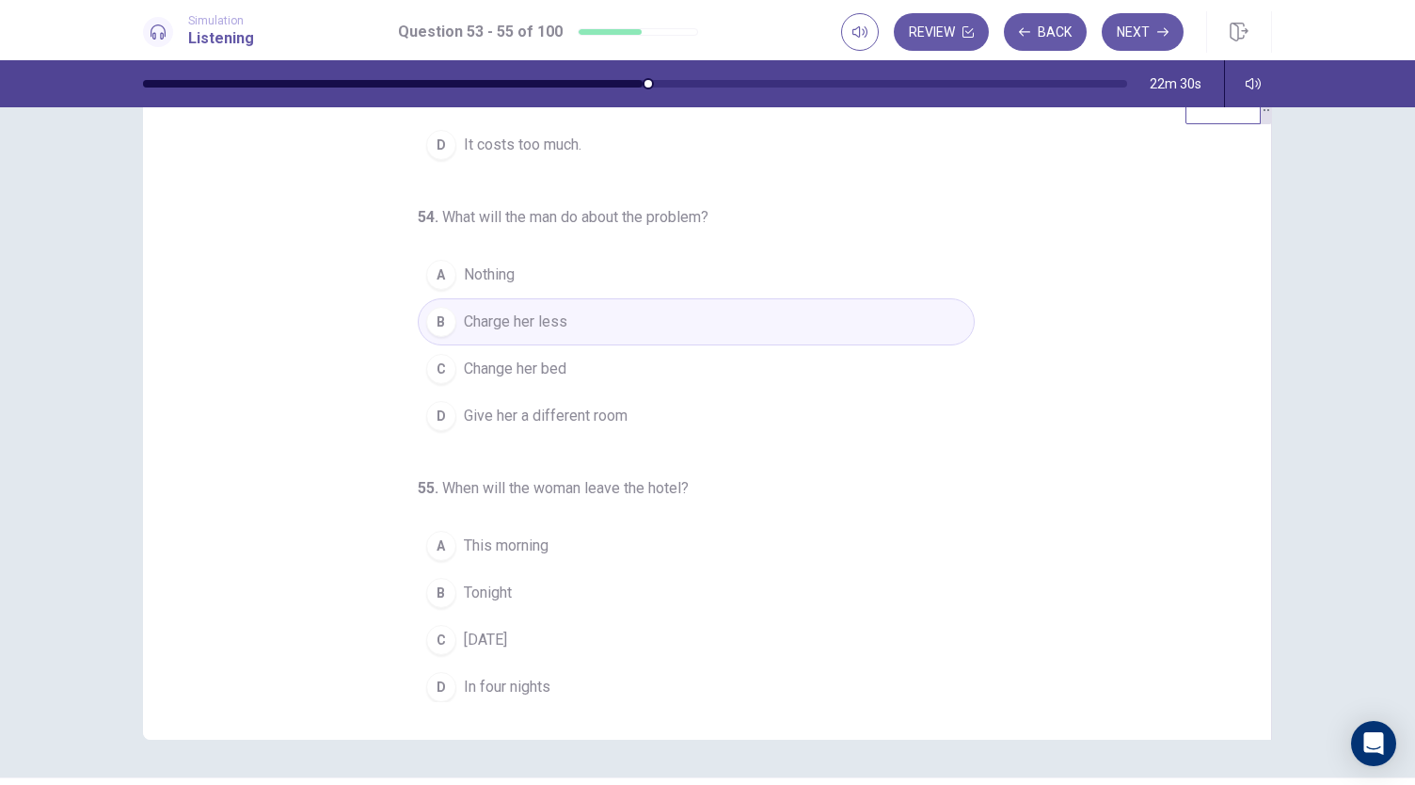
click at [476, 605] on button "B Tonight" at bounding box center [696, 592] width 557 height 47
click at [467, 638] on span "[DATE]" at bounding box center [485, 639] width 43 height 23
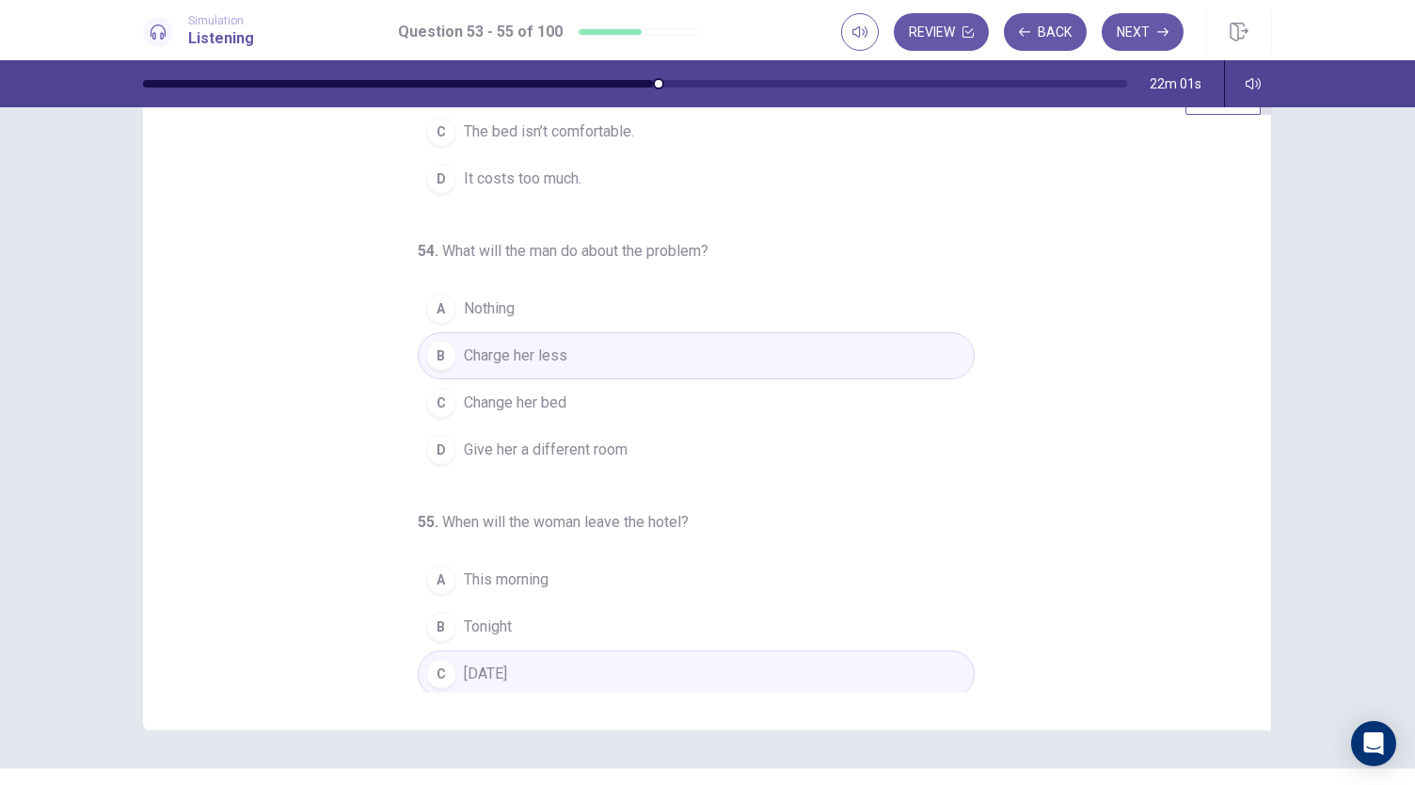
scroll to position [143, 0]
click at [1147, 27] on button "Next" at bounding box center [1143, 32] width 82 height 38
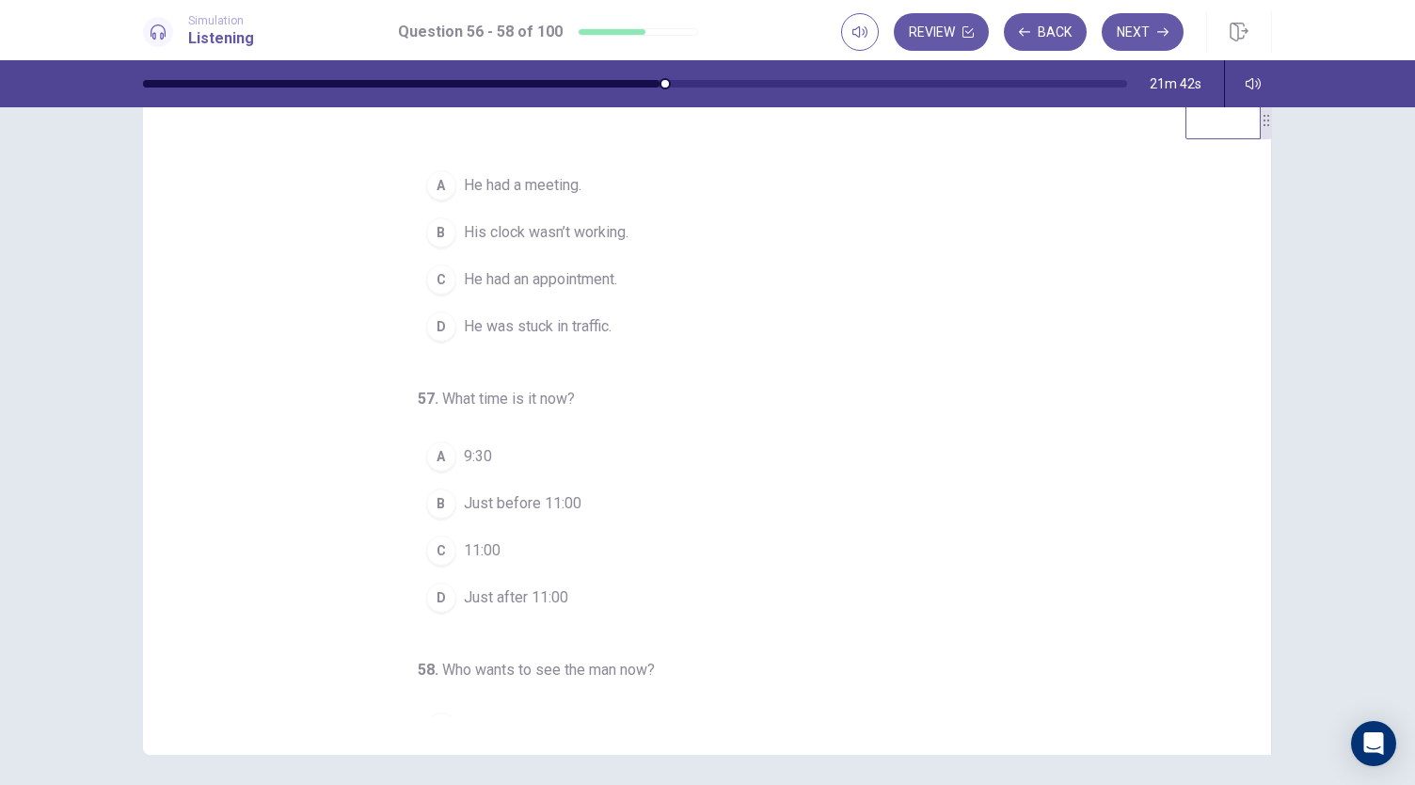
scroll to position [0, 0]
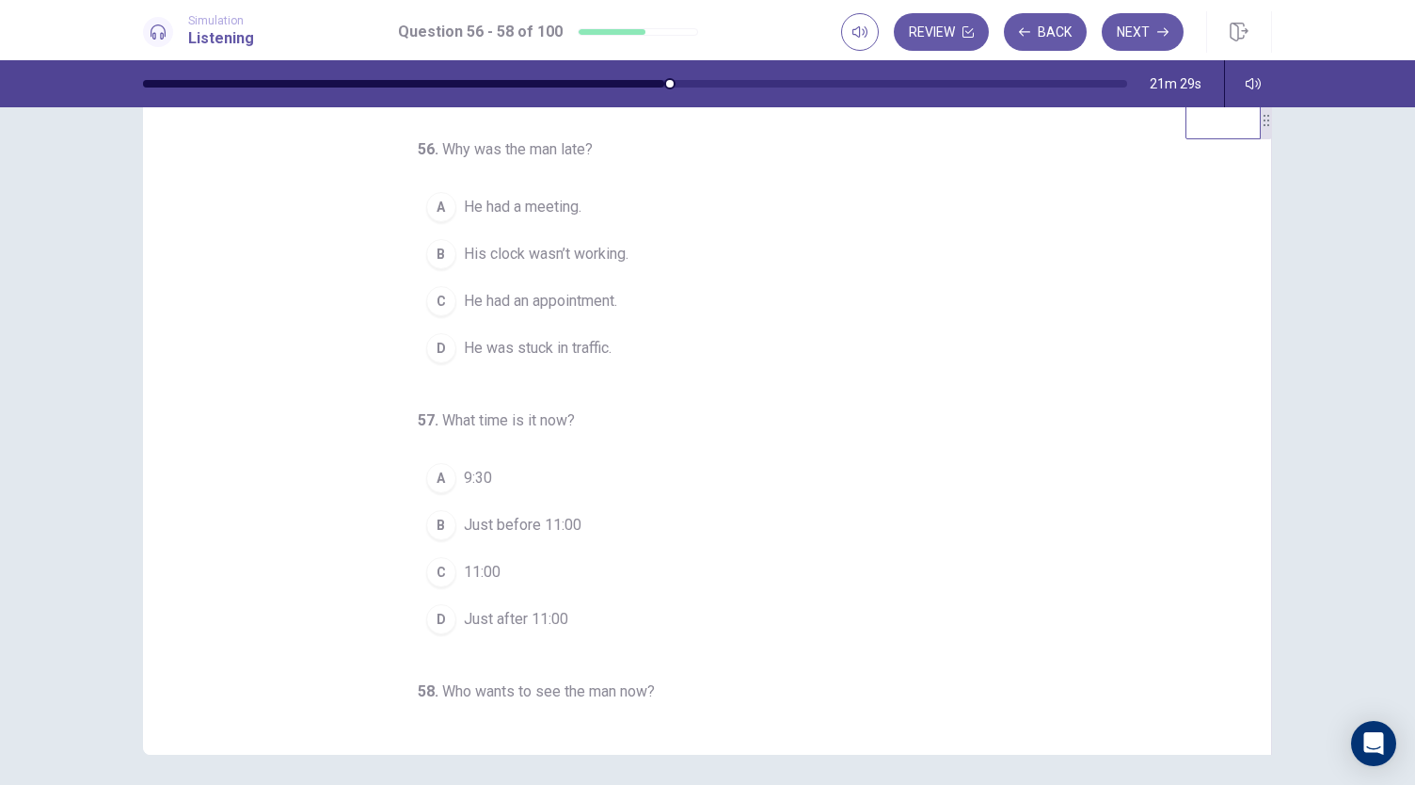
click at [543, 255] on span "His clock wasn’t working." at bounding box center [546, 254] width 165 height 23
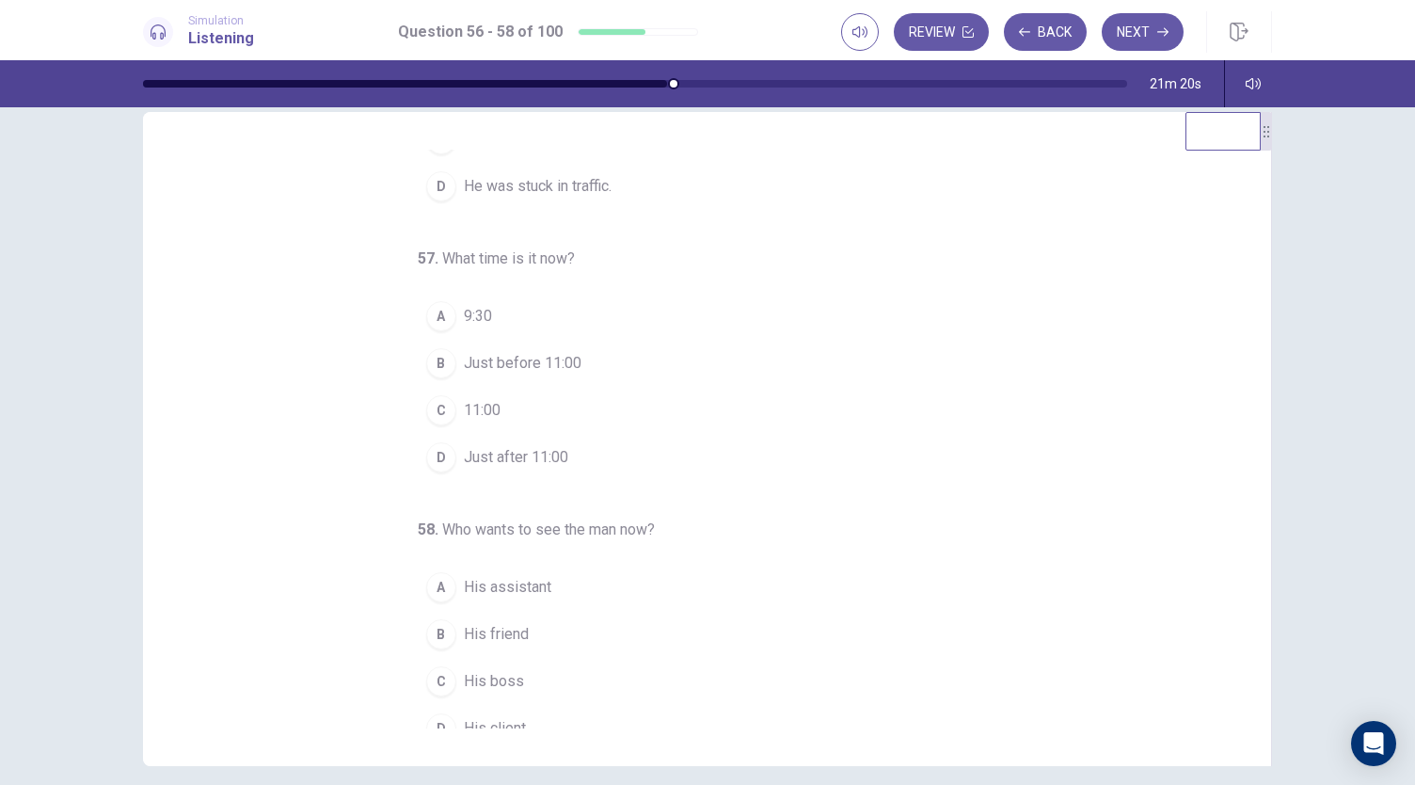
scroll to position [182, 0]
click at [523, 363] on button "B Just before 11:00" at bounding box center [696, 354] width 557 height 47
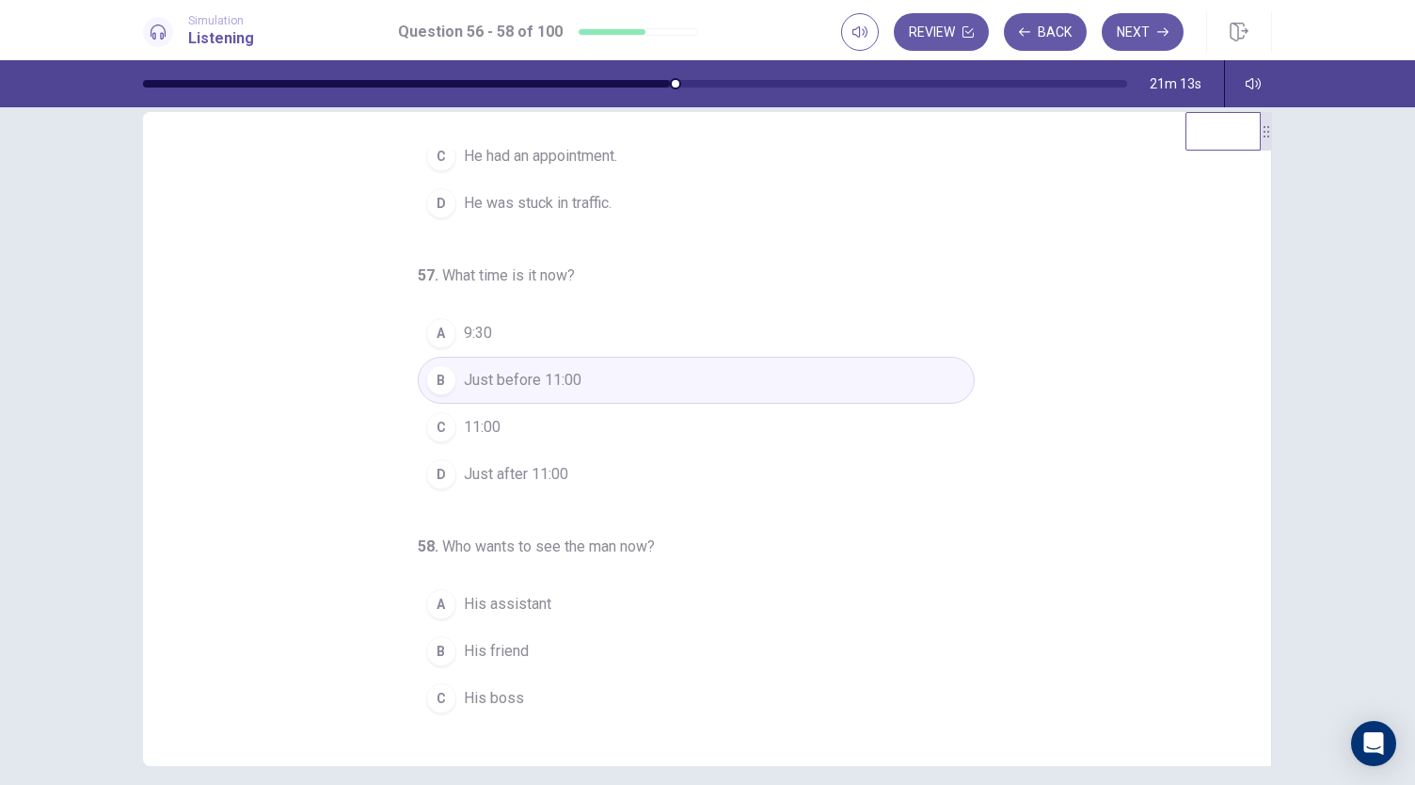
scroll to position [188, 0]
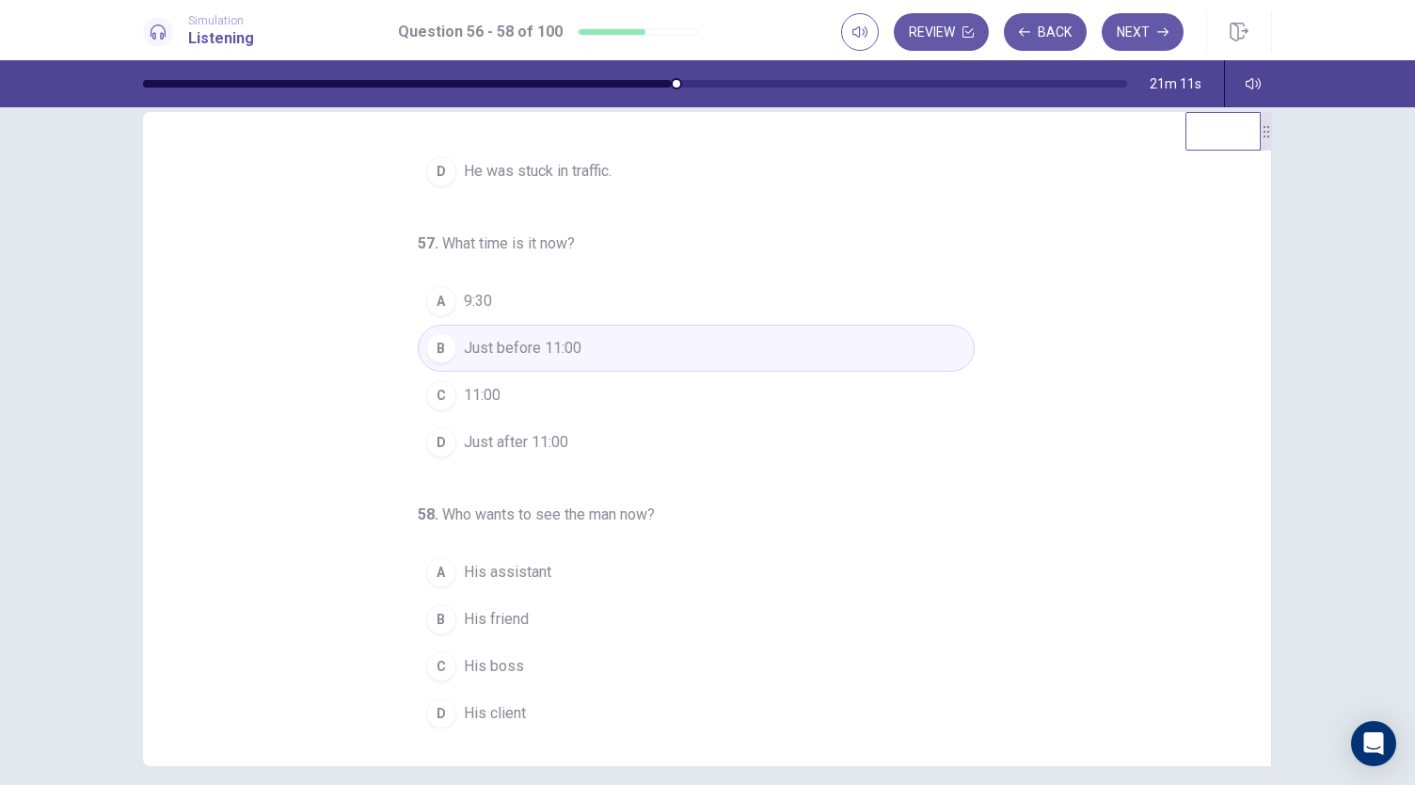
click at [500, 702] on span "His client" at bounding box center [495, 713] width 62 height 23
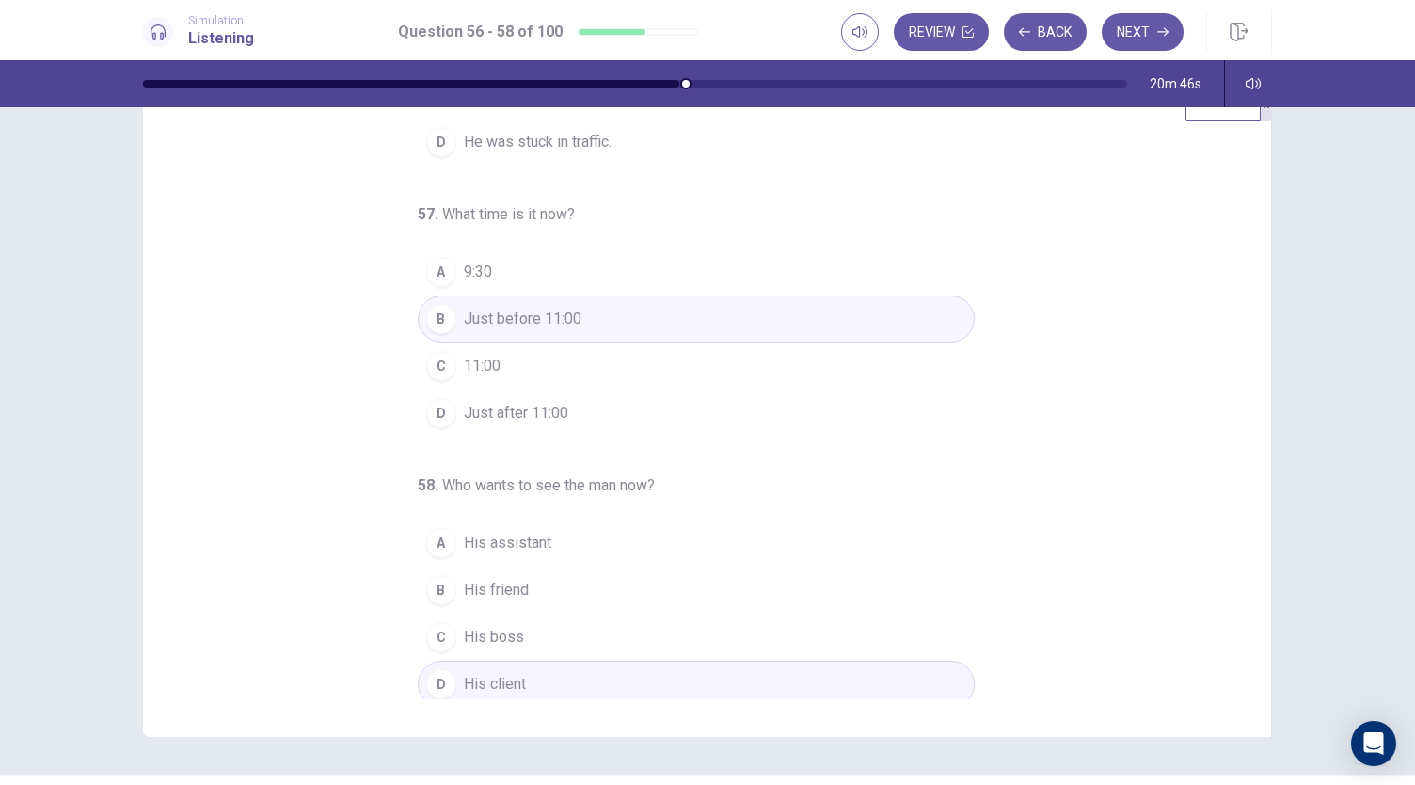
scroll to position [56, 0]
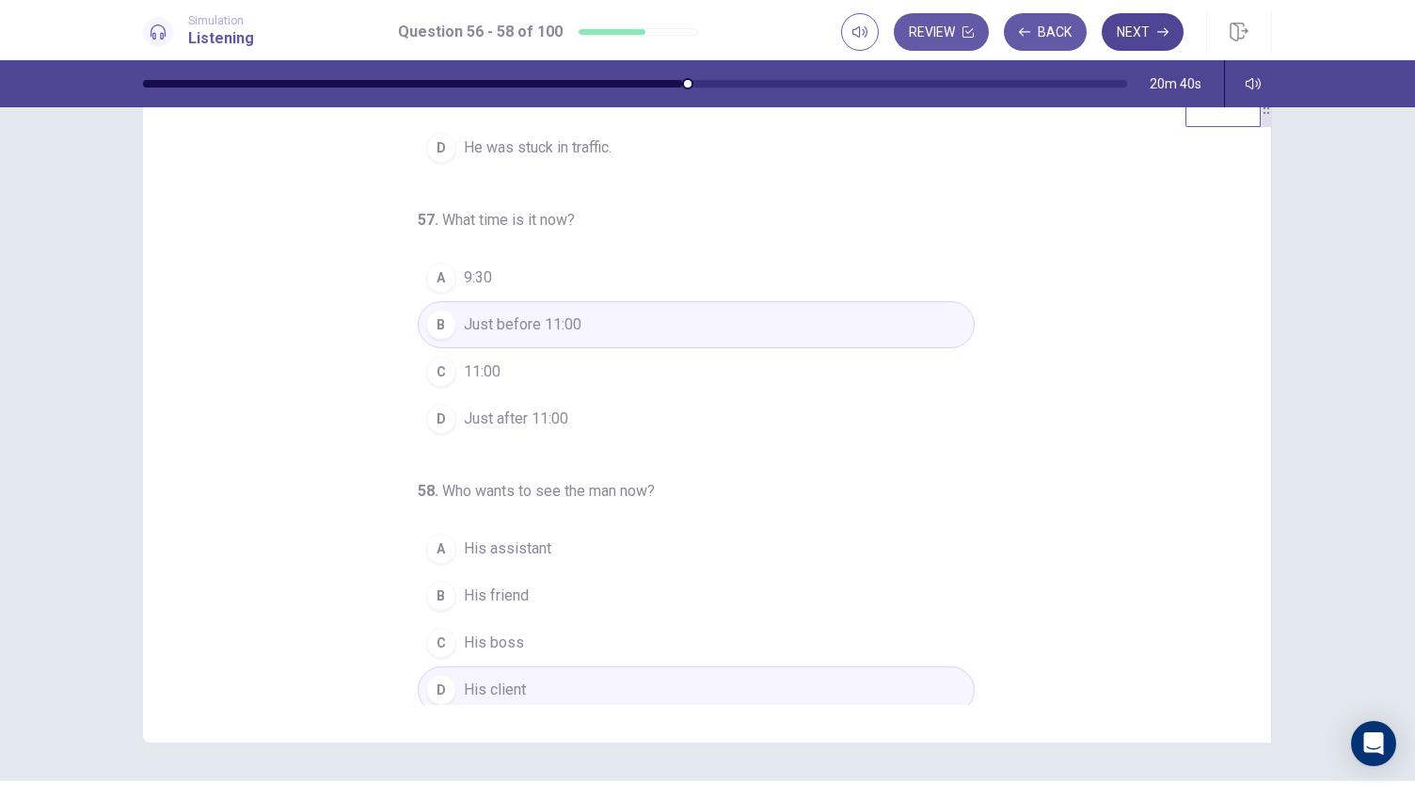
click at [1136, 18] on button "Next" at bounding box center [1143, 32] width 82 height 38
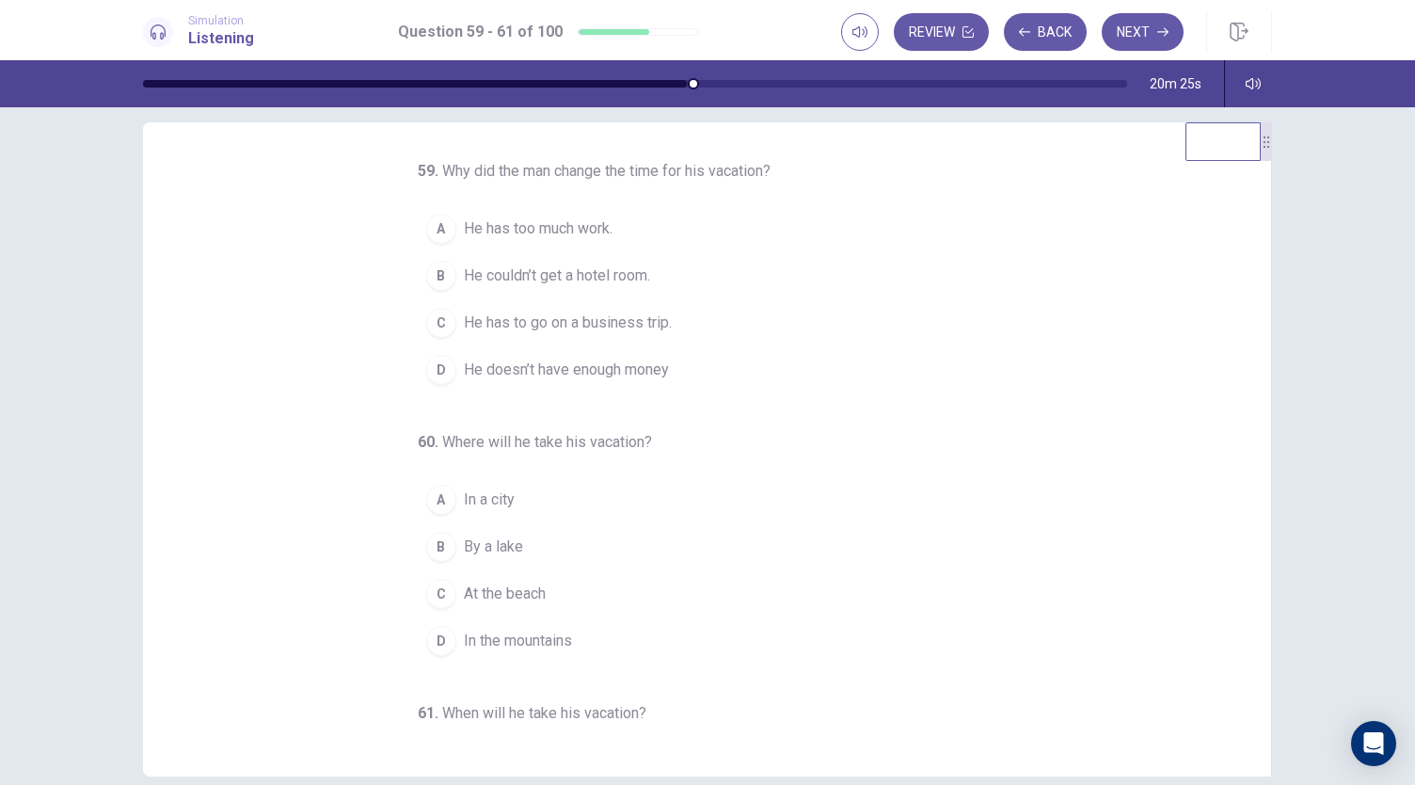
scroll to position [24, 0]
click at [515, 285] on span "He couldn’t get a hotel room." at bounding box center [557, 273] width 186 height 23
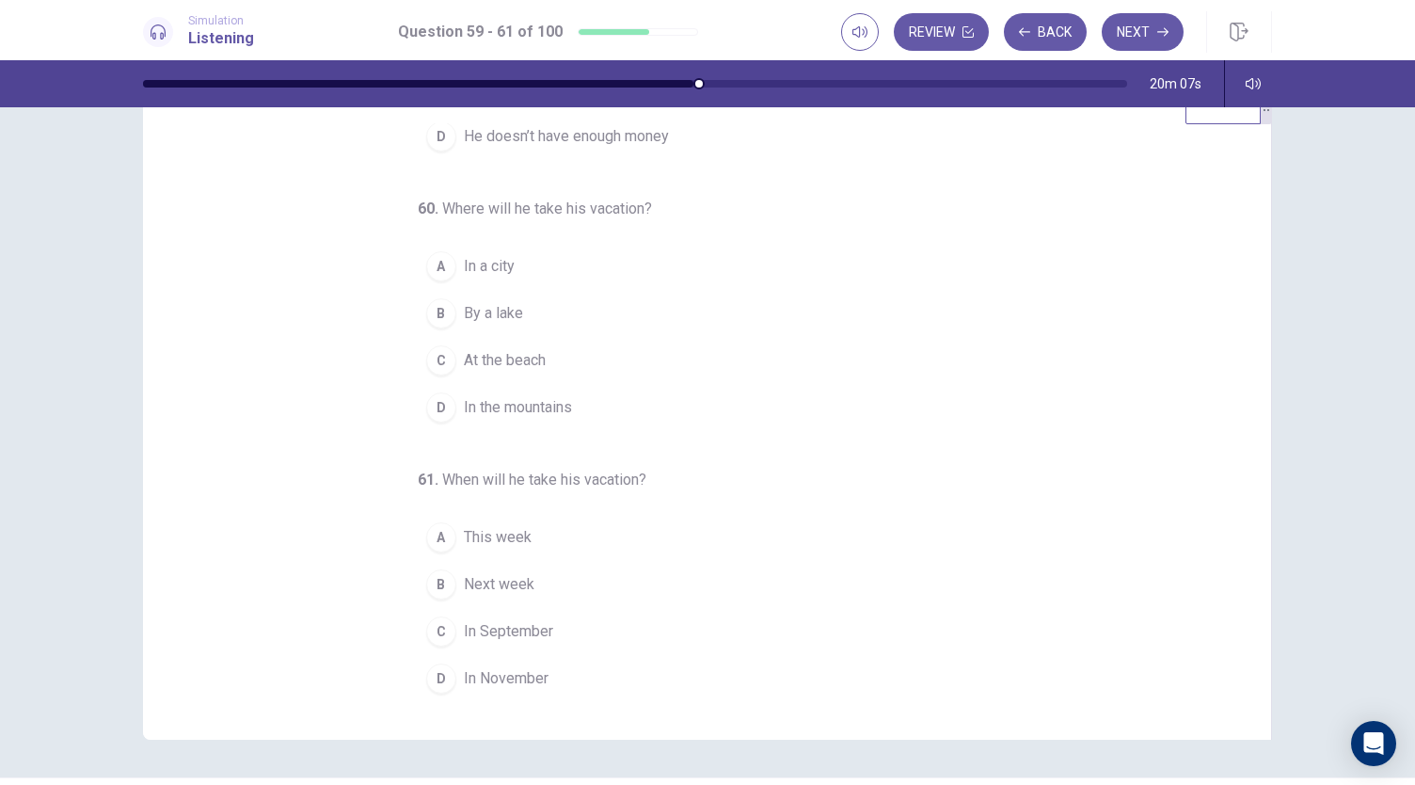
scroll to position [62, 0]
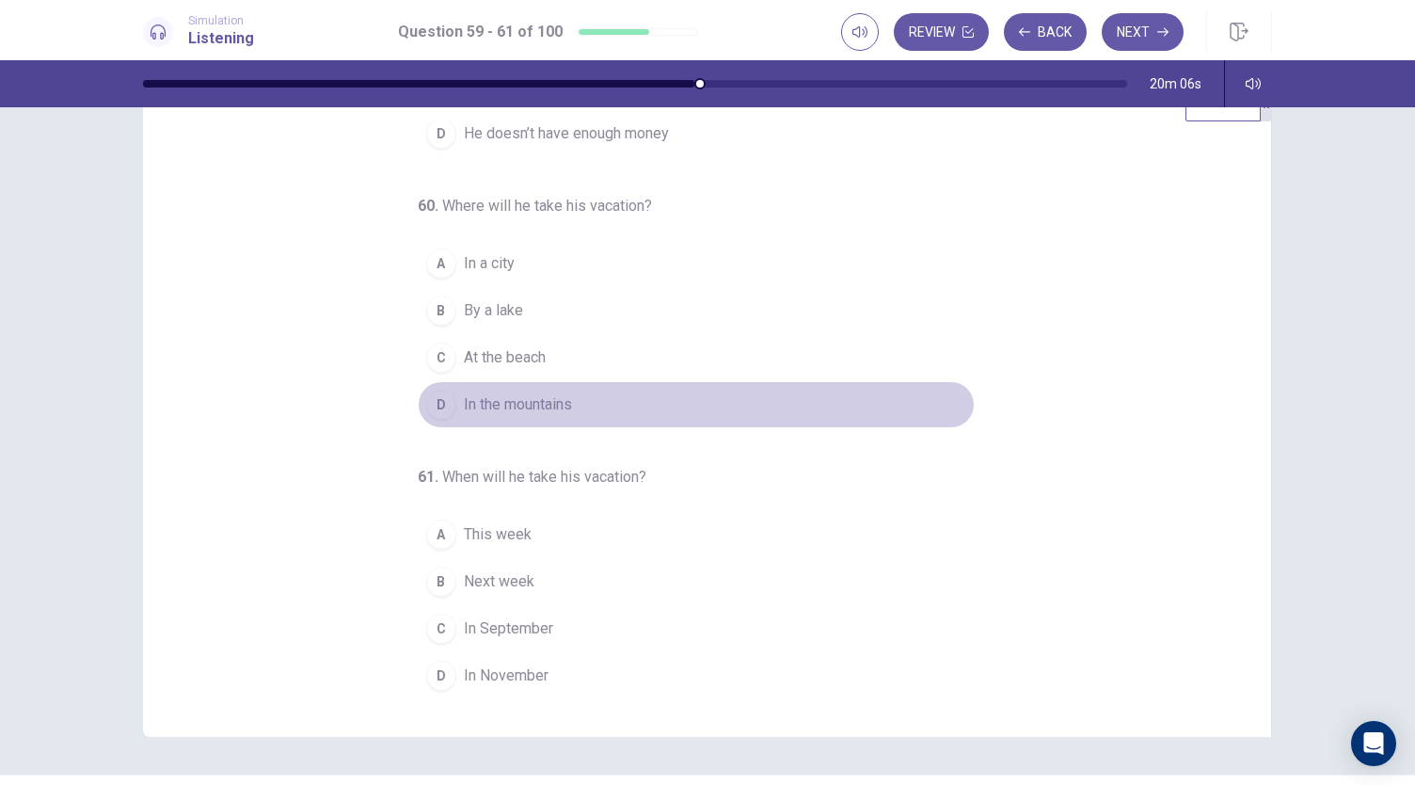
click at [480, 393] on button "D In the mountains" at bounding box center [696, 404] width 557 height 47
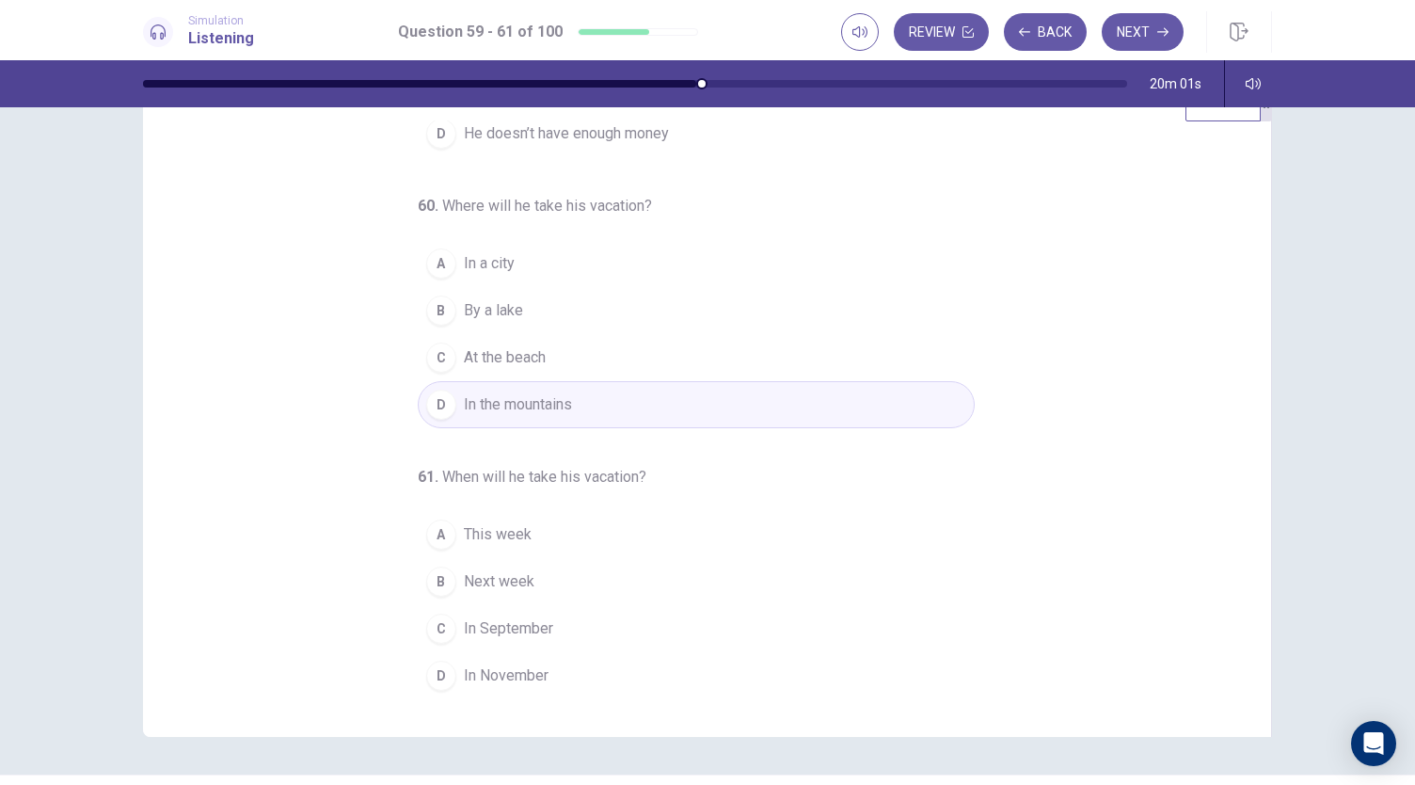
click at [496, 636] on span "In September" at bounding box center [508, 628] width 89 height 23
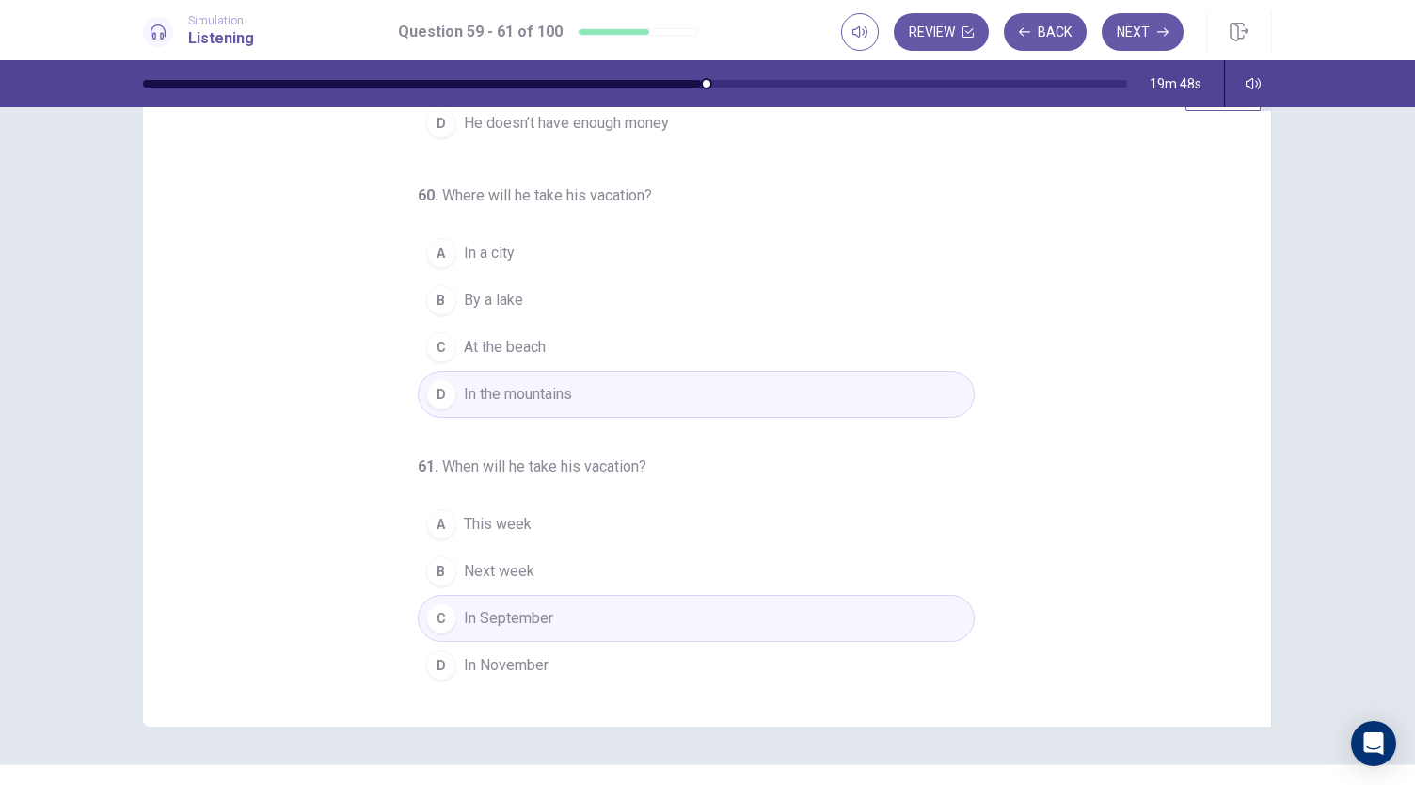
scroll to position [71, 0]
click at [1138, 24] on button "Next" at bounding box center [1143, 32] width 82 height 38
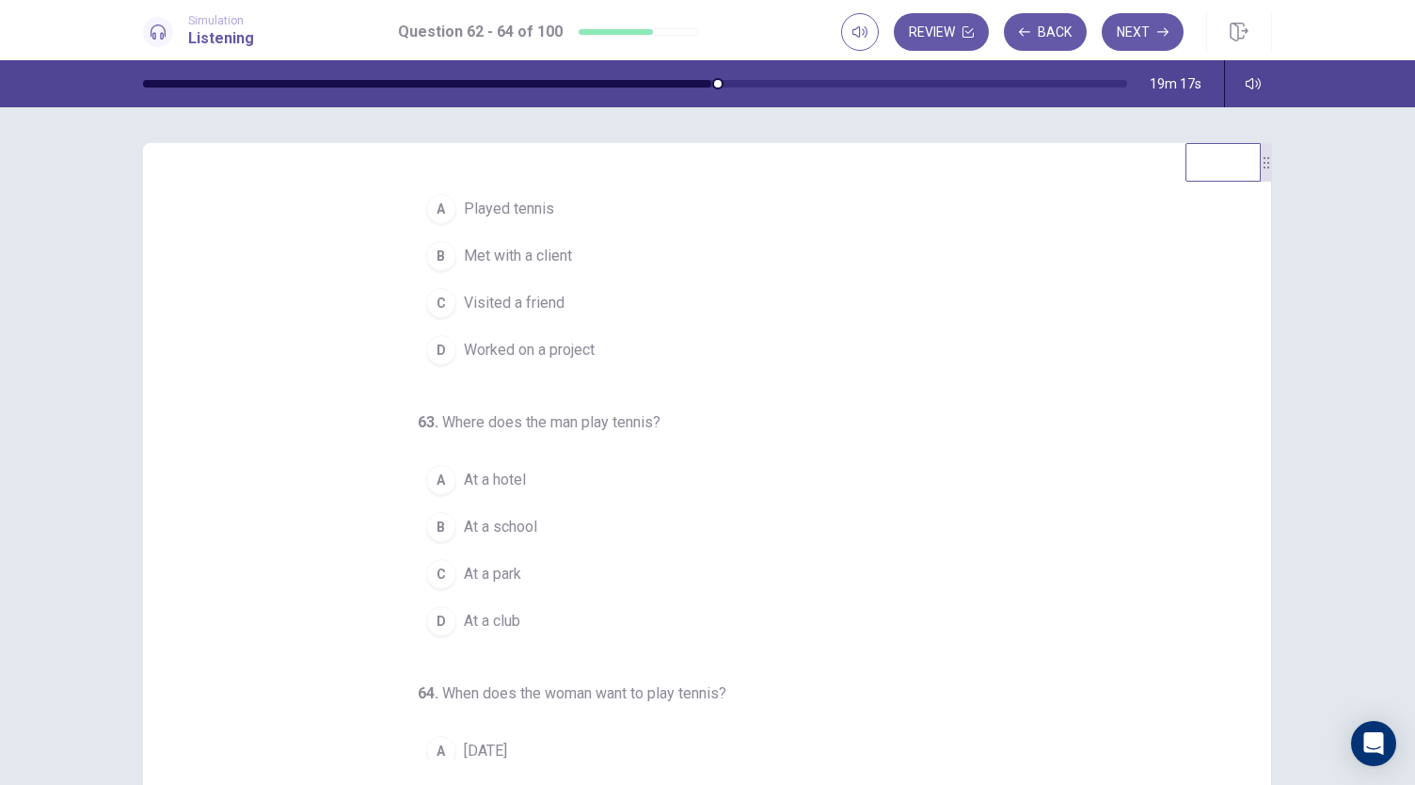
scroll to position [0, 0]
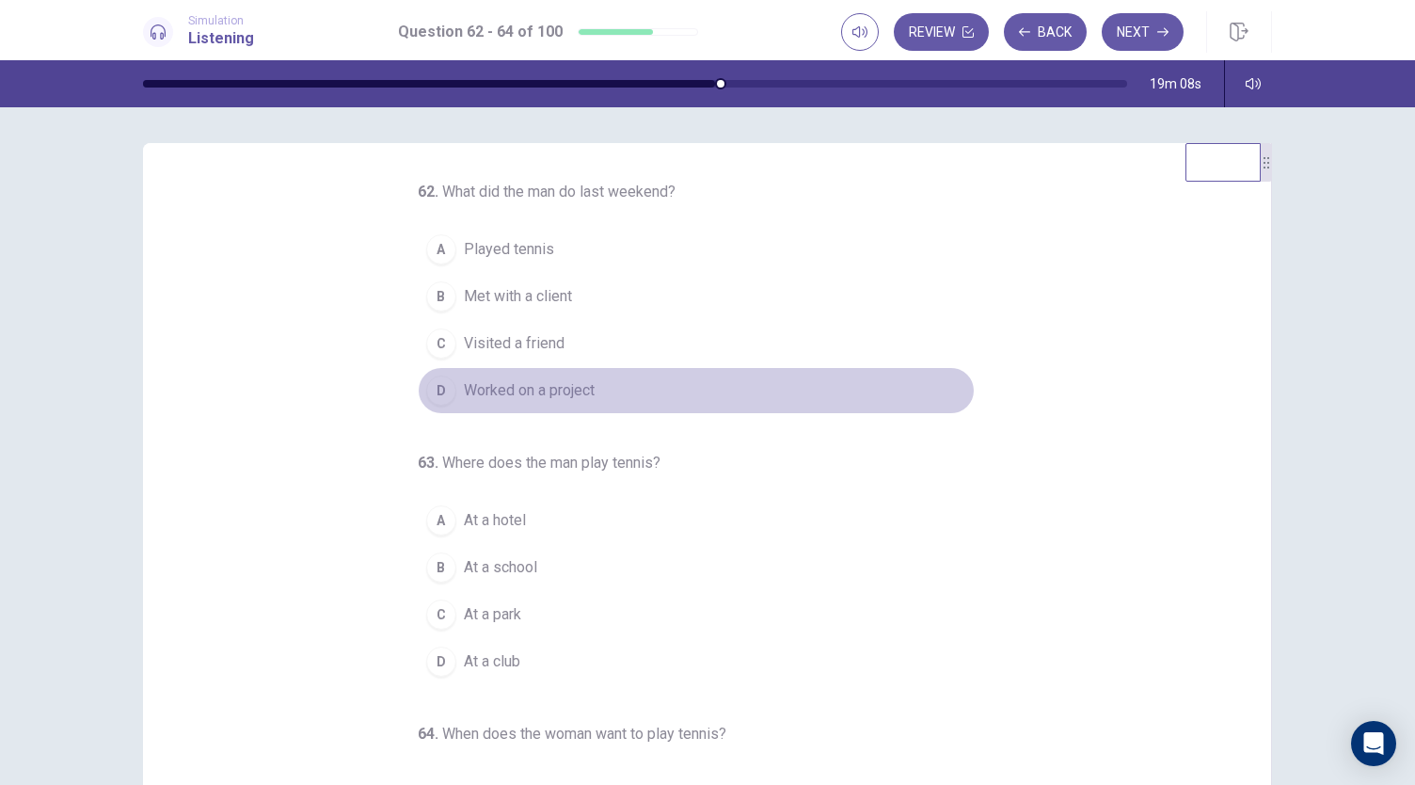
click at [448, 376] on button "D Worked on a project" at bounding box center [696, 390] width 557 height 47
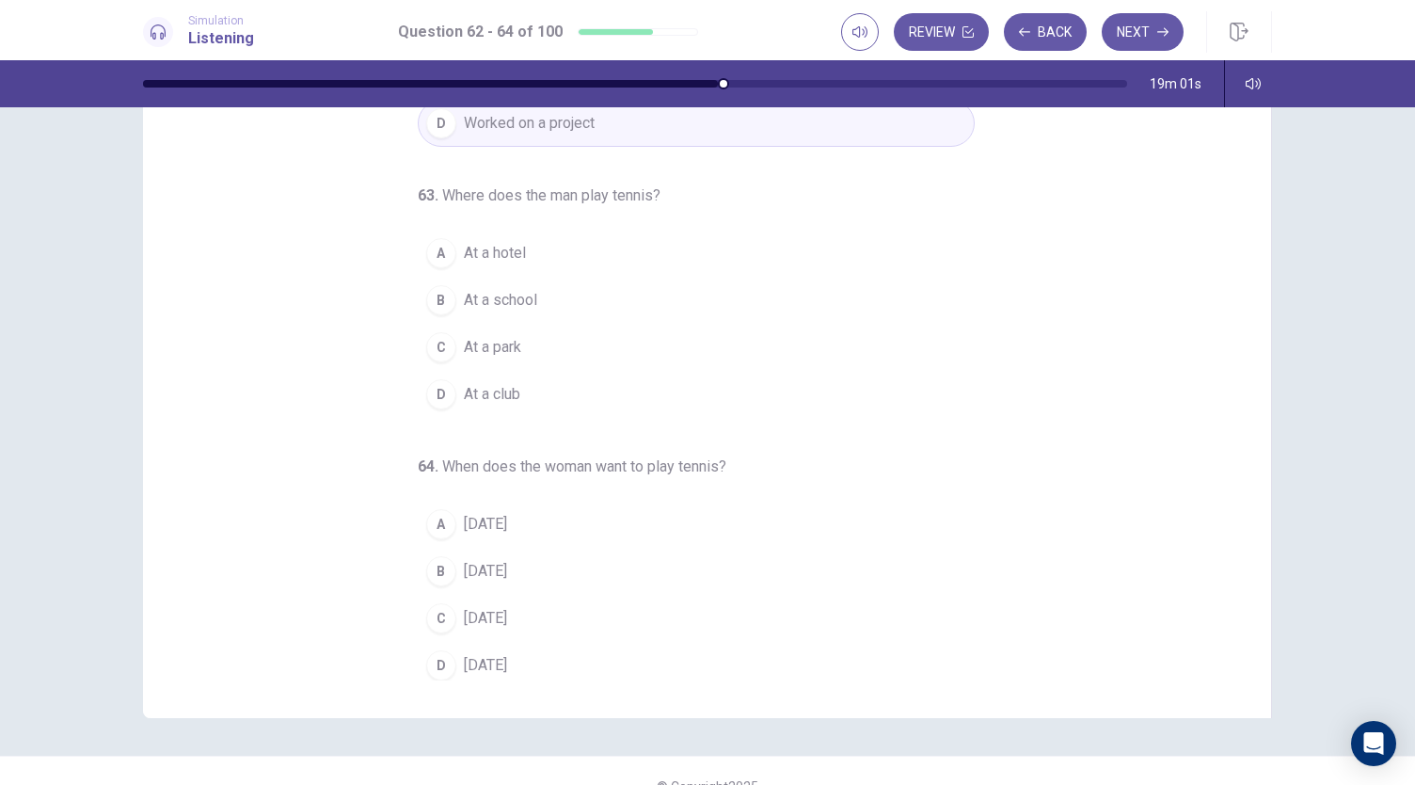
scroll to position [188, 0]
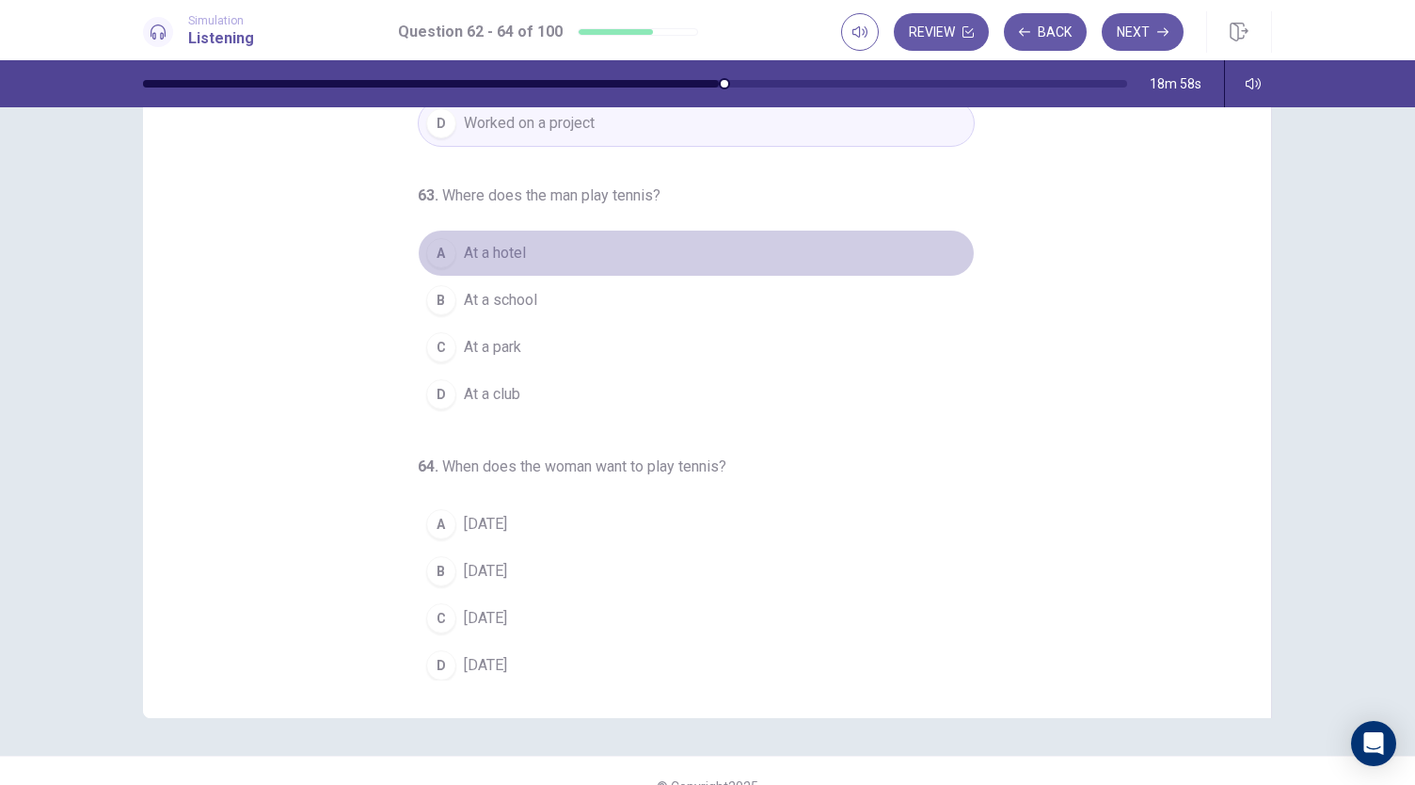
click at [502, 247] on span "At a hotel" at bounding box center [495, 253] width 62 height 23
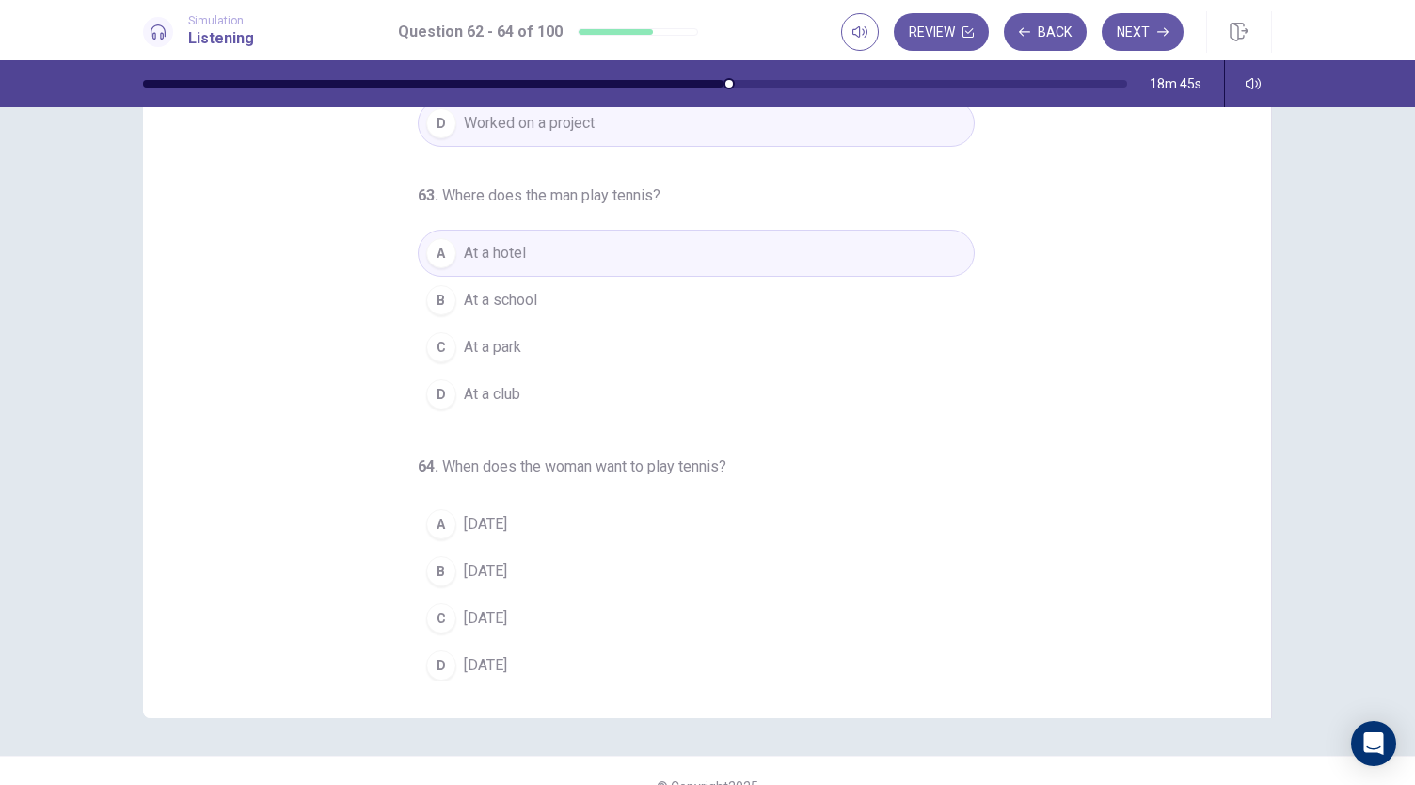
click at [507, 658] on span "[DATE]" at bounding box center [485, 665] width 43 height 23
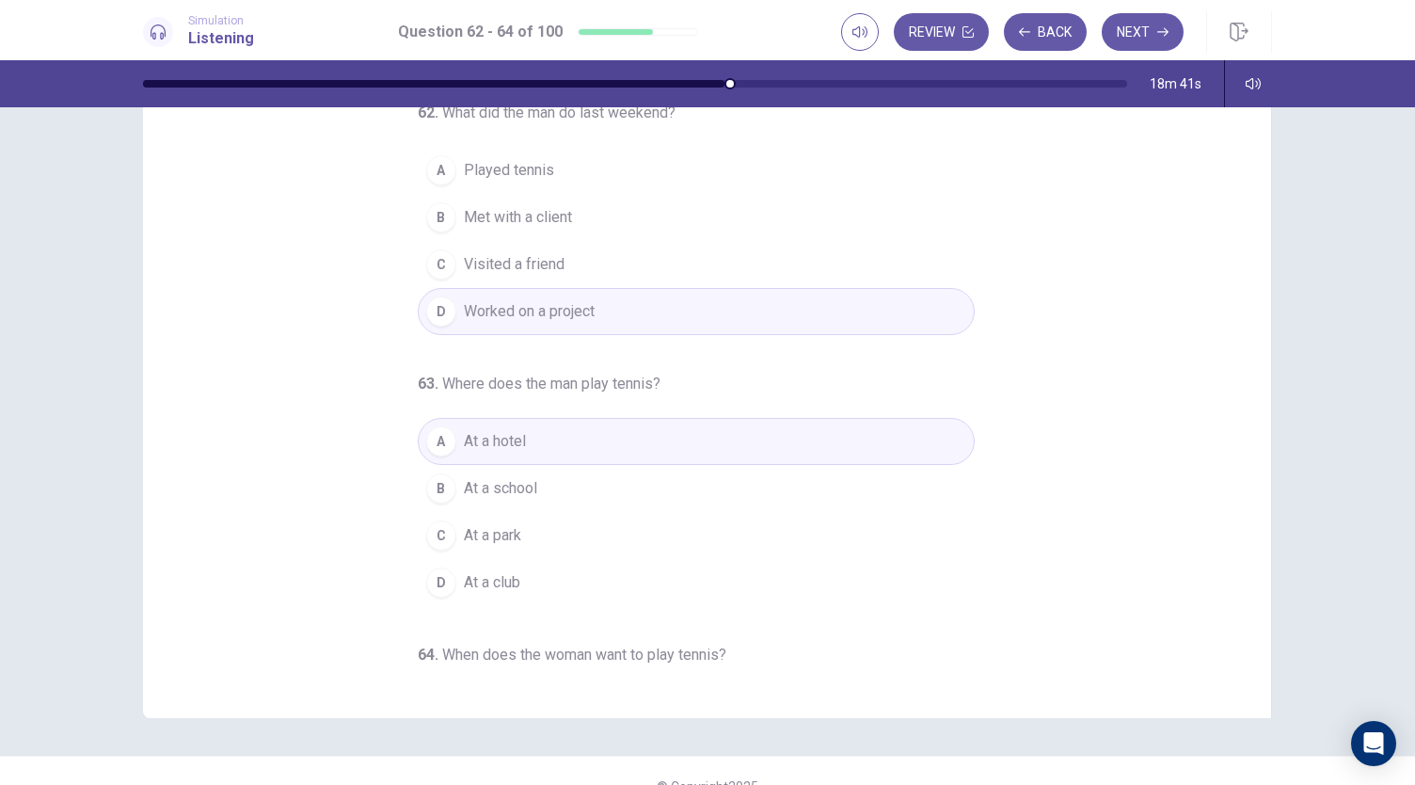
scroll to position [0, 0]
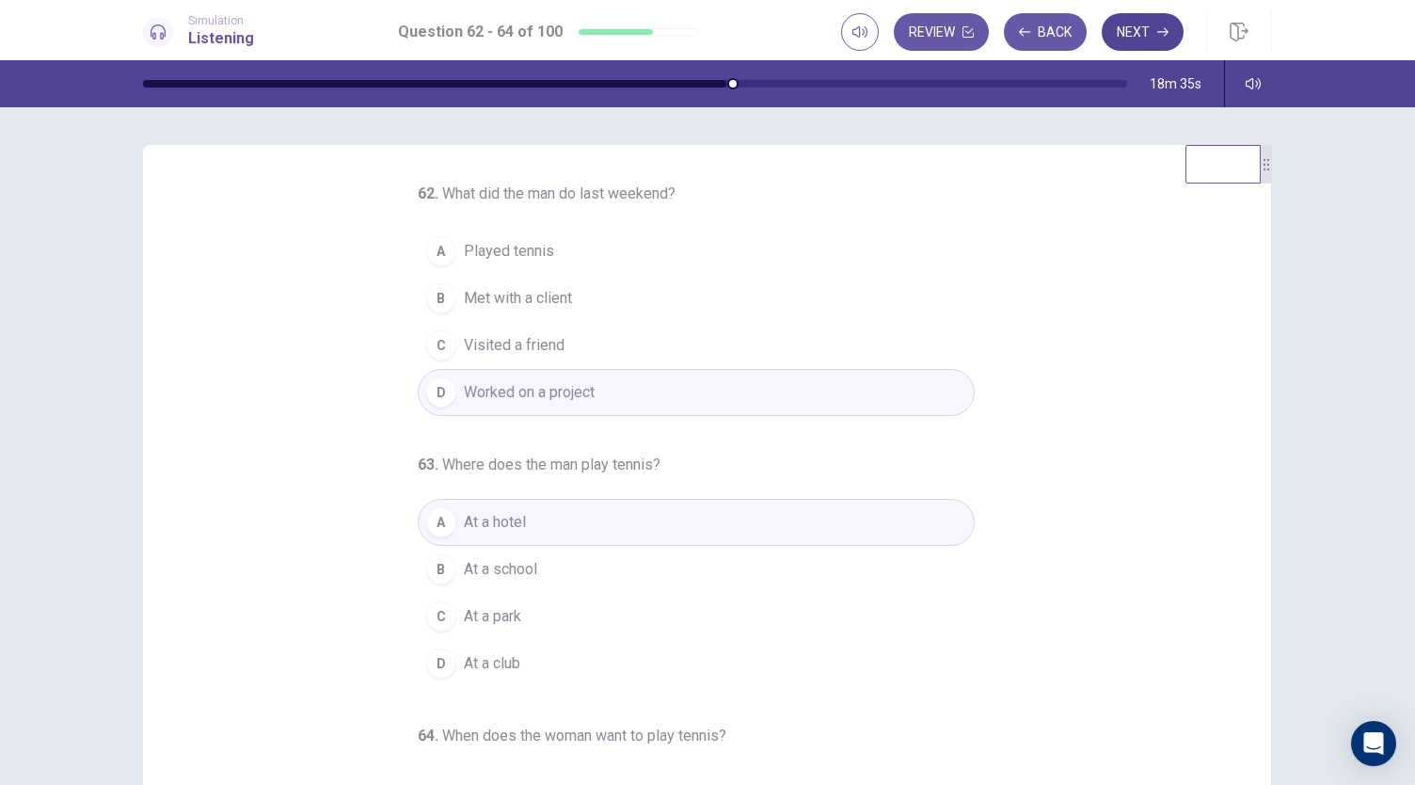
click at [1119, 44] on button "Next" at bounding box center [1143, 32] width 82 height 38
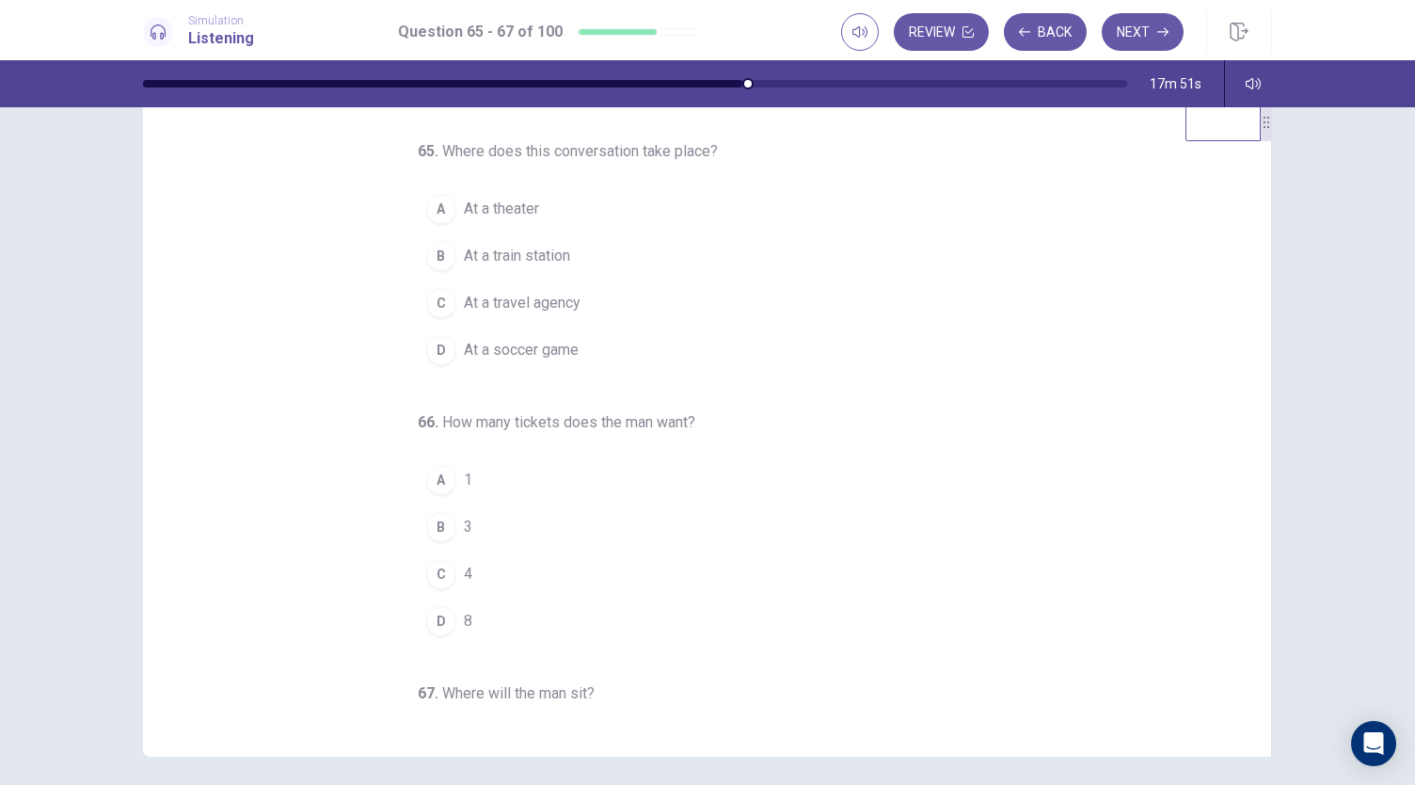
click at [536, 210] on button "A At a theater" at bounding box center [696, 208] width 557 height 47
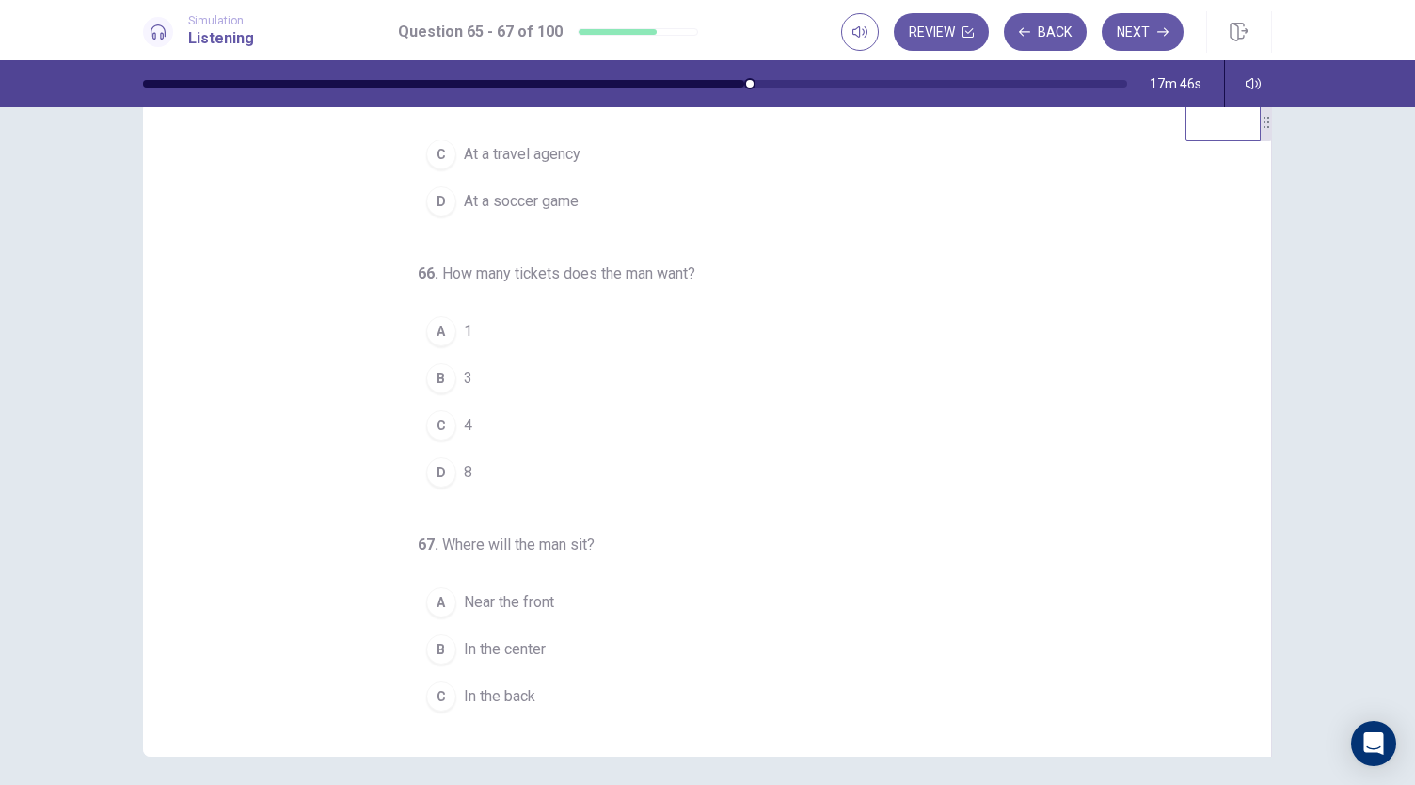
scroll to position [150, 0]
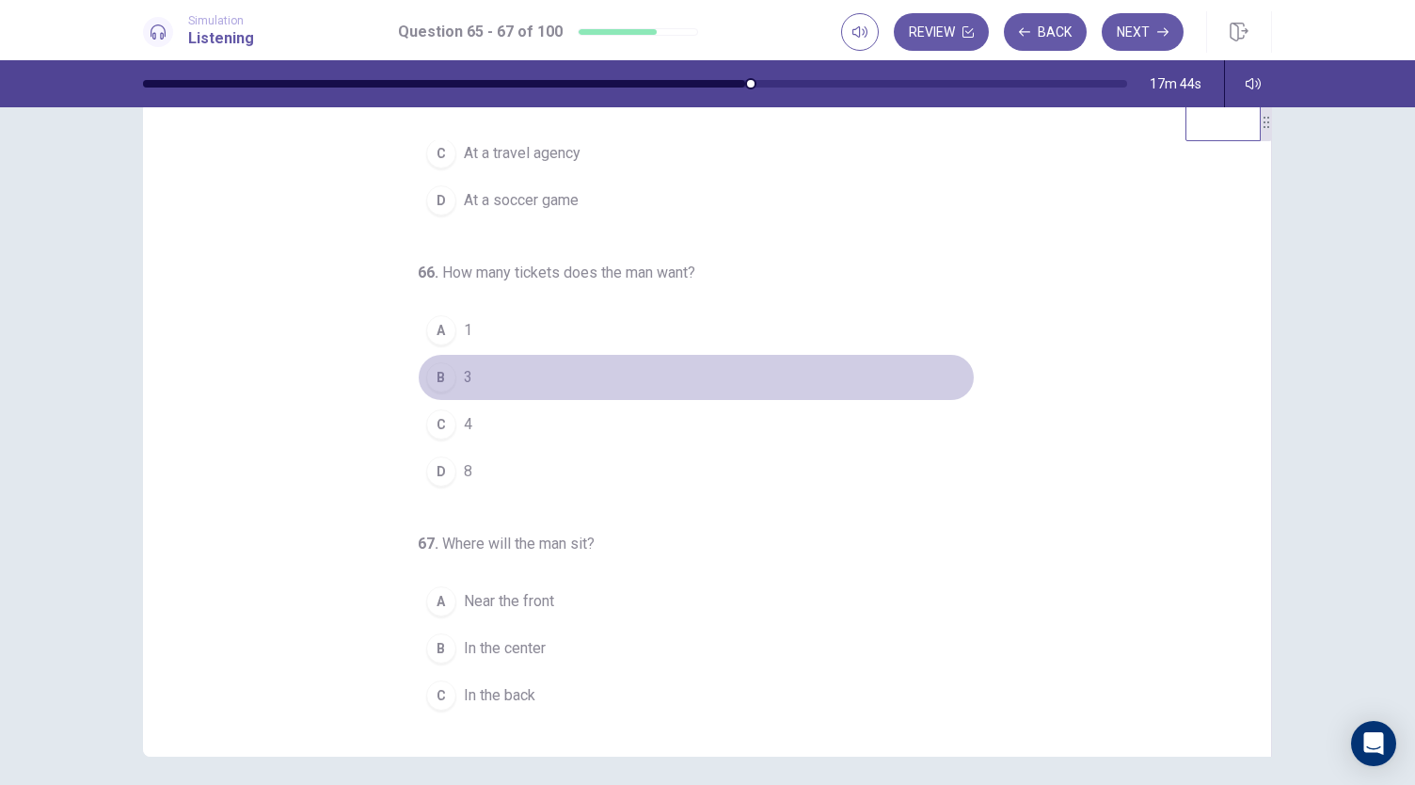
click at [464, 369] on span "3" at bounding box center [468, 377] width 8 height 23
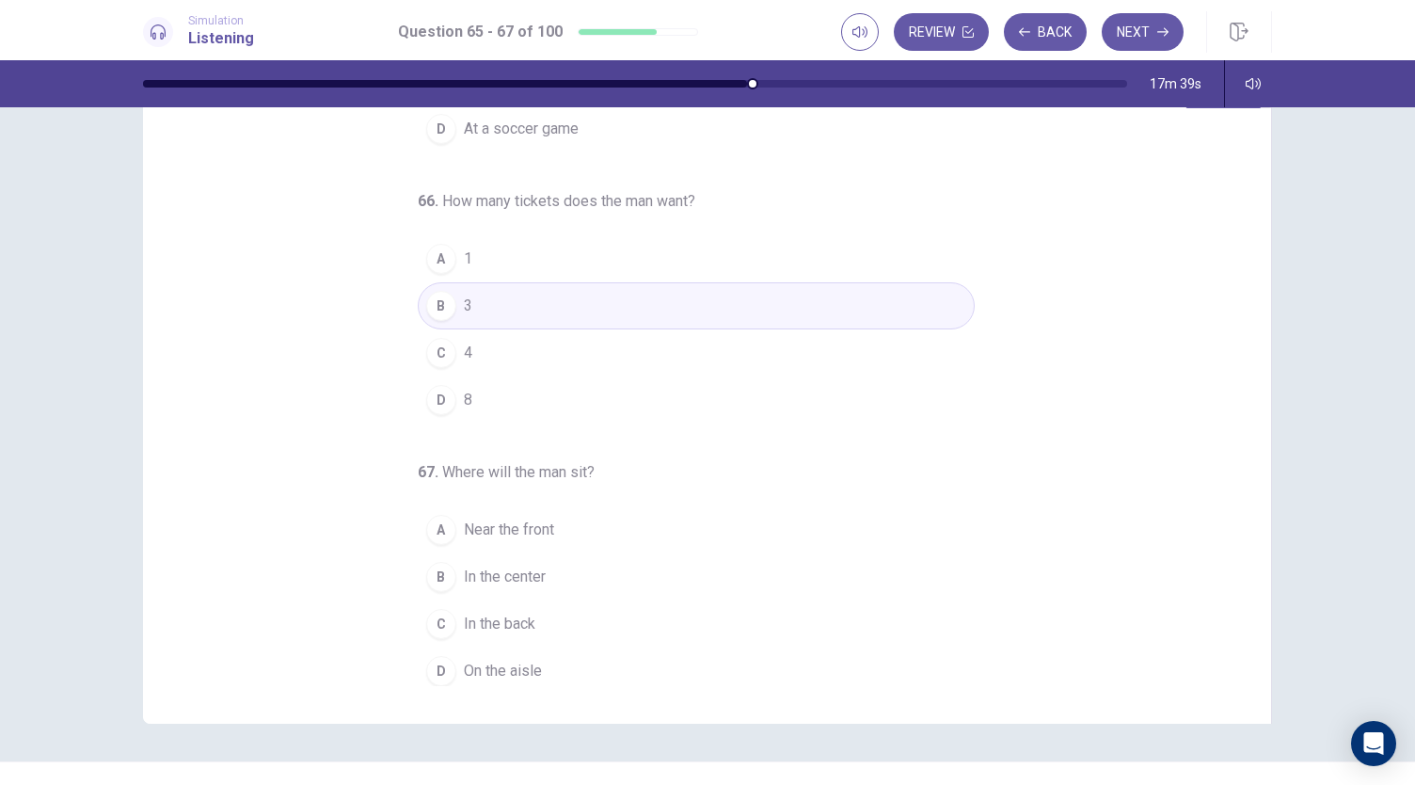
scroll to position [76, 0]
click at [506, 659] on span "On the aisle" at bounding box center [503, 670] width 78 height 23
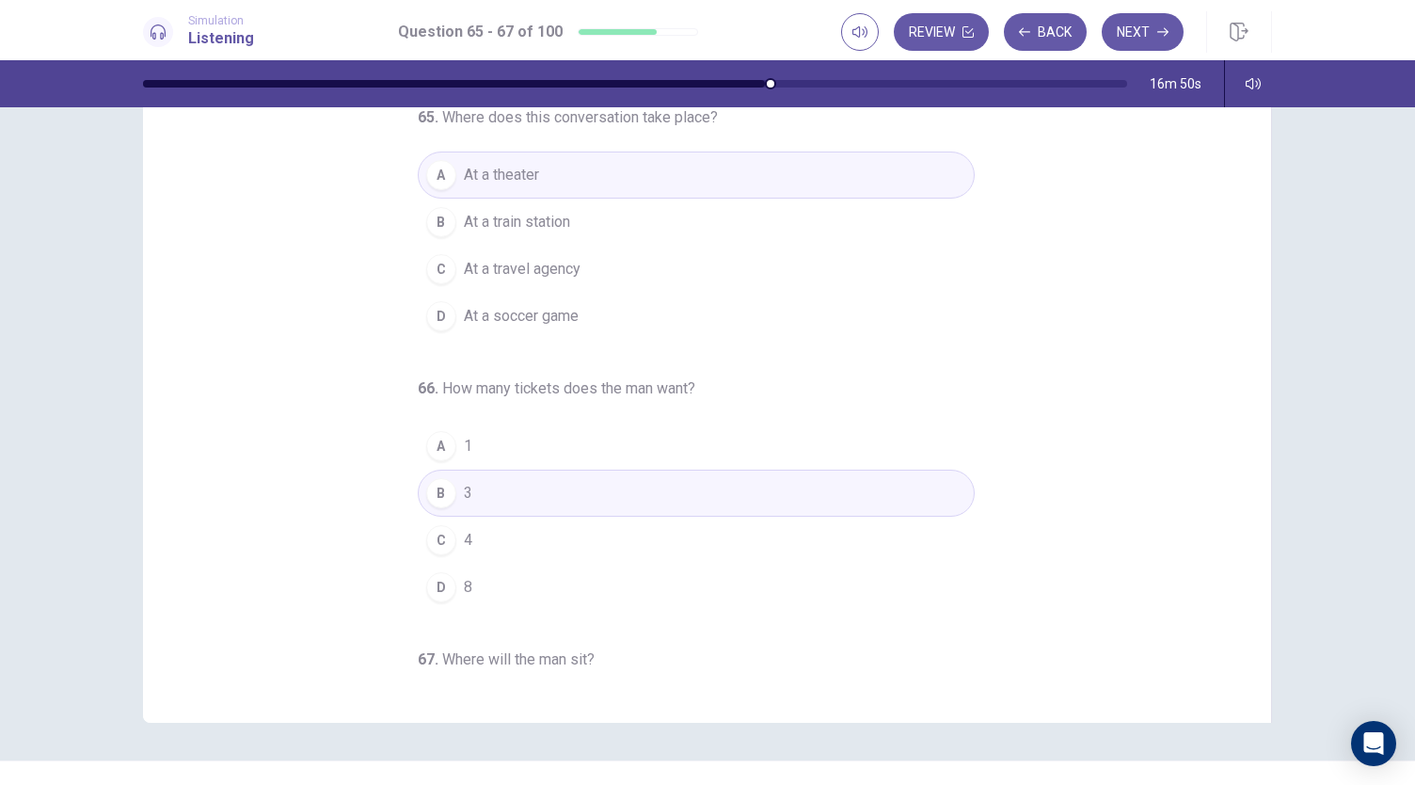
scroll to position [0, 0]
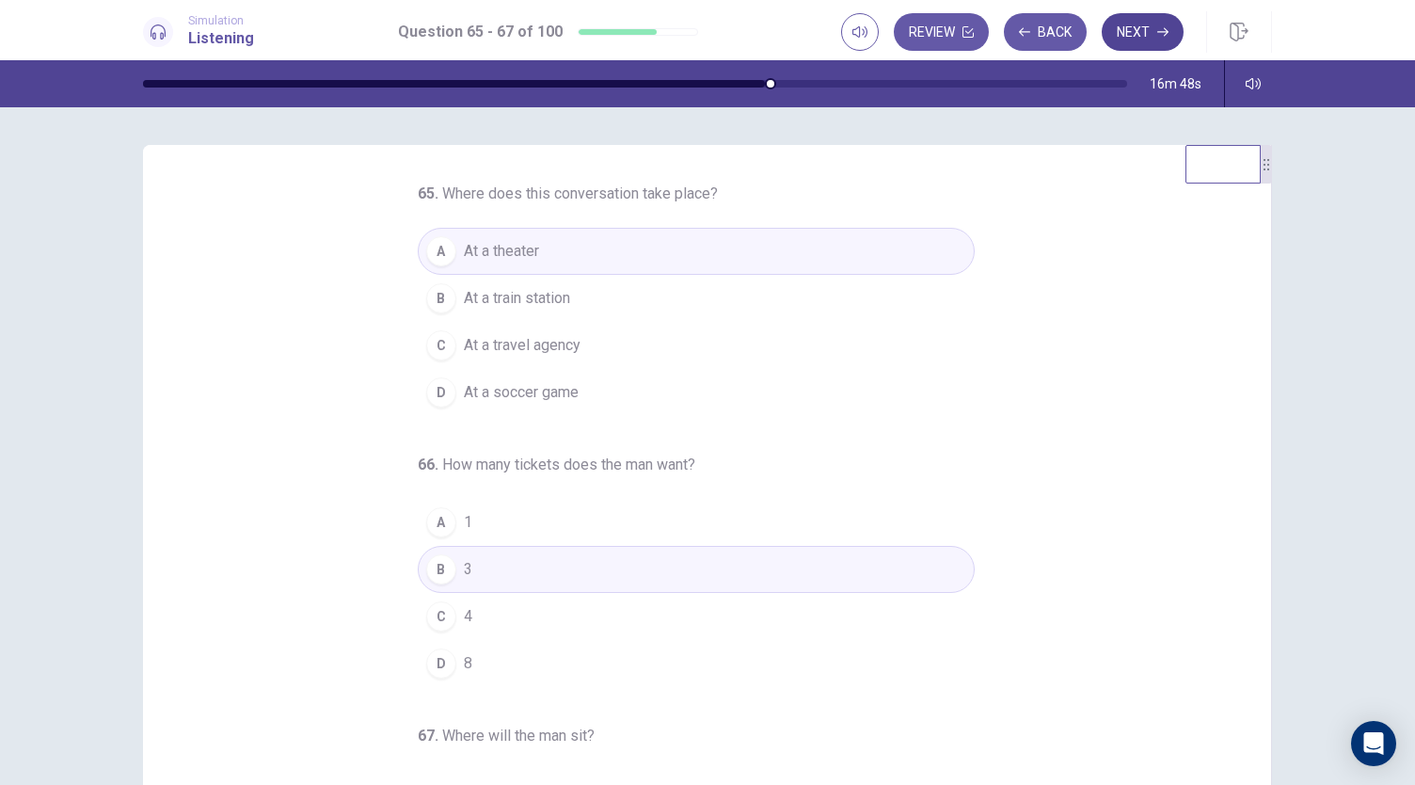
click at [1138, 33] on button "Next" at bounding box center [1143, 32] width 82 height 38
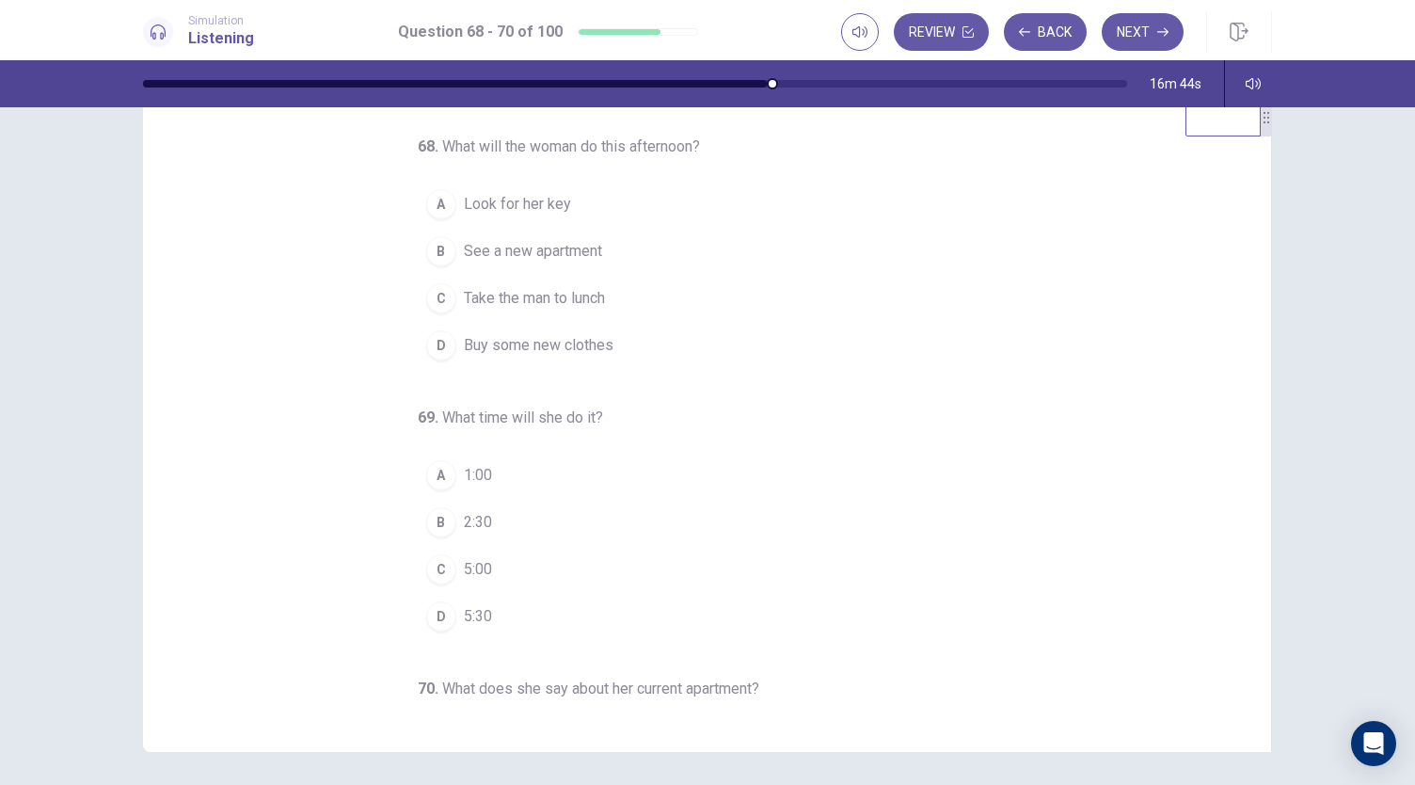
scroll to position [53, 0]
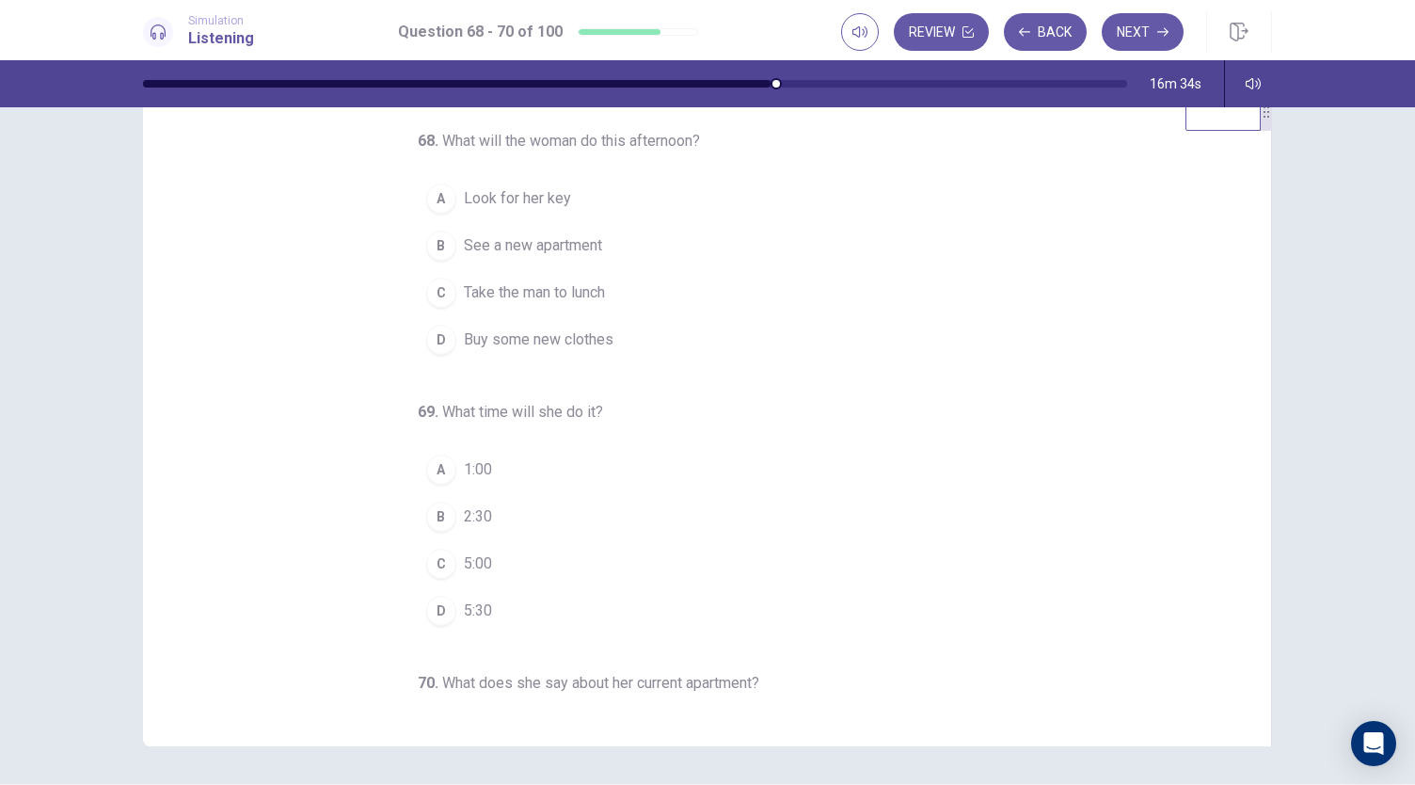
click at [507, 239] on span "See a new apartment" at bounding box center [533, 245] width 138 height 23
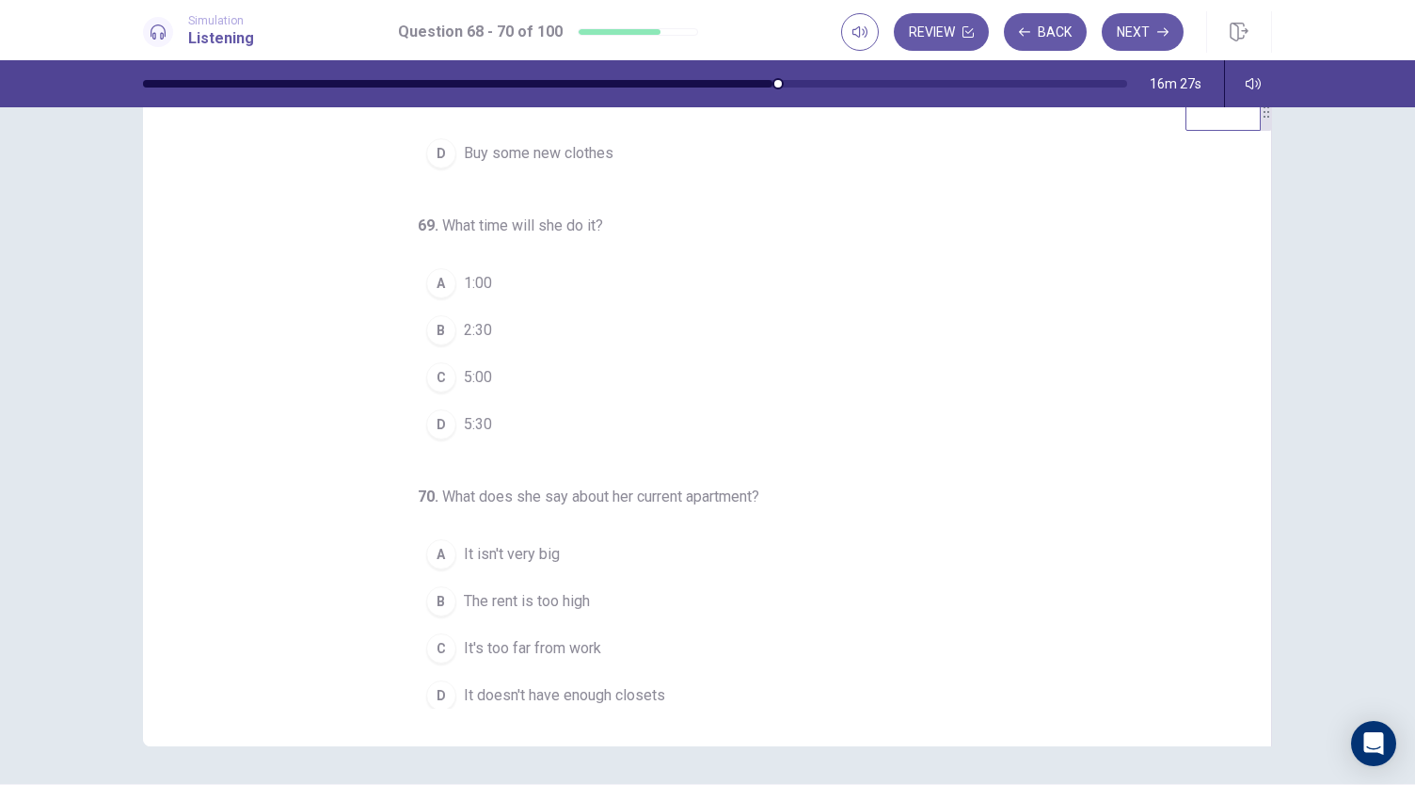
scroll to position [188, 0]
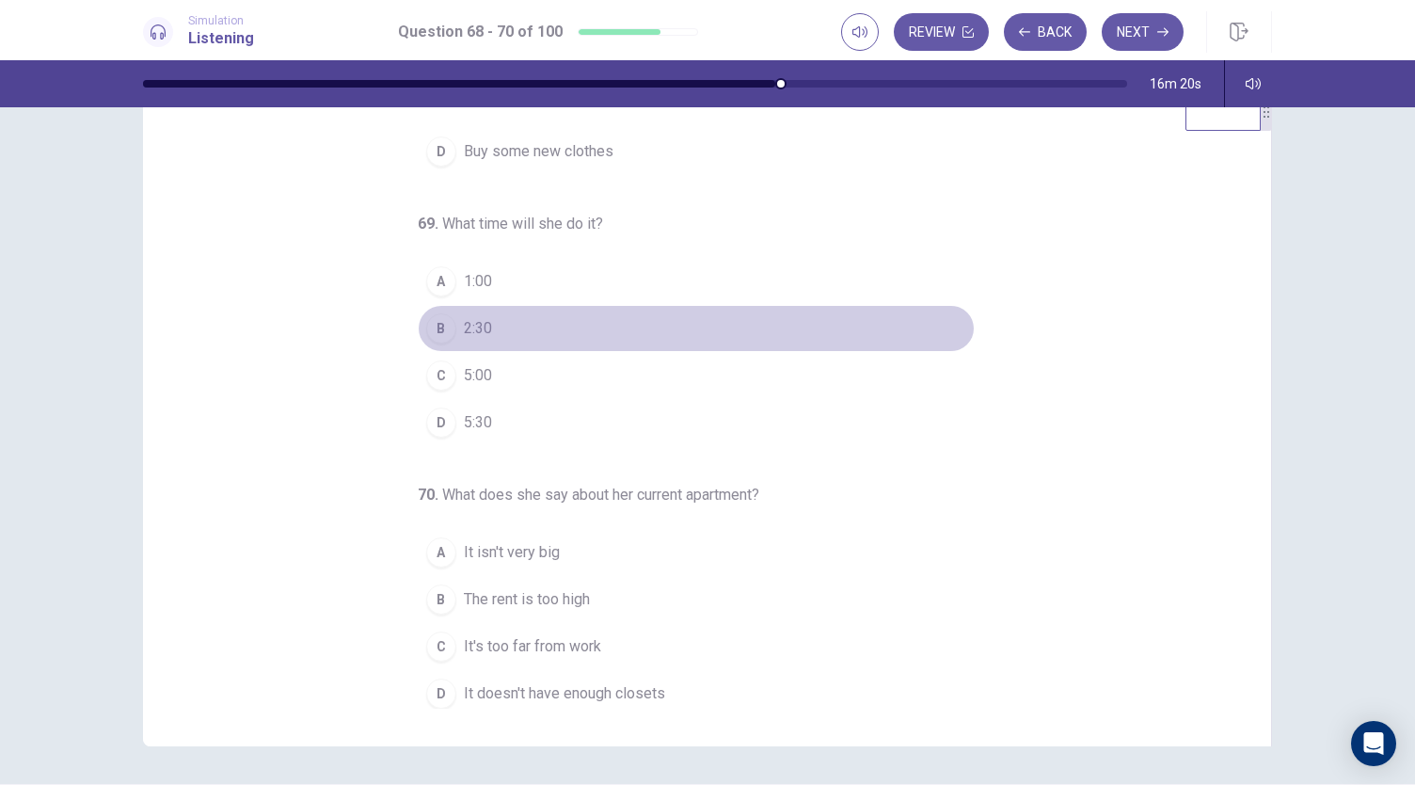
click at [469, 325] on span "2:30" at bounding box center [478, 328] width 28 height 23
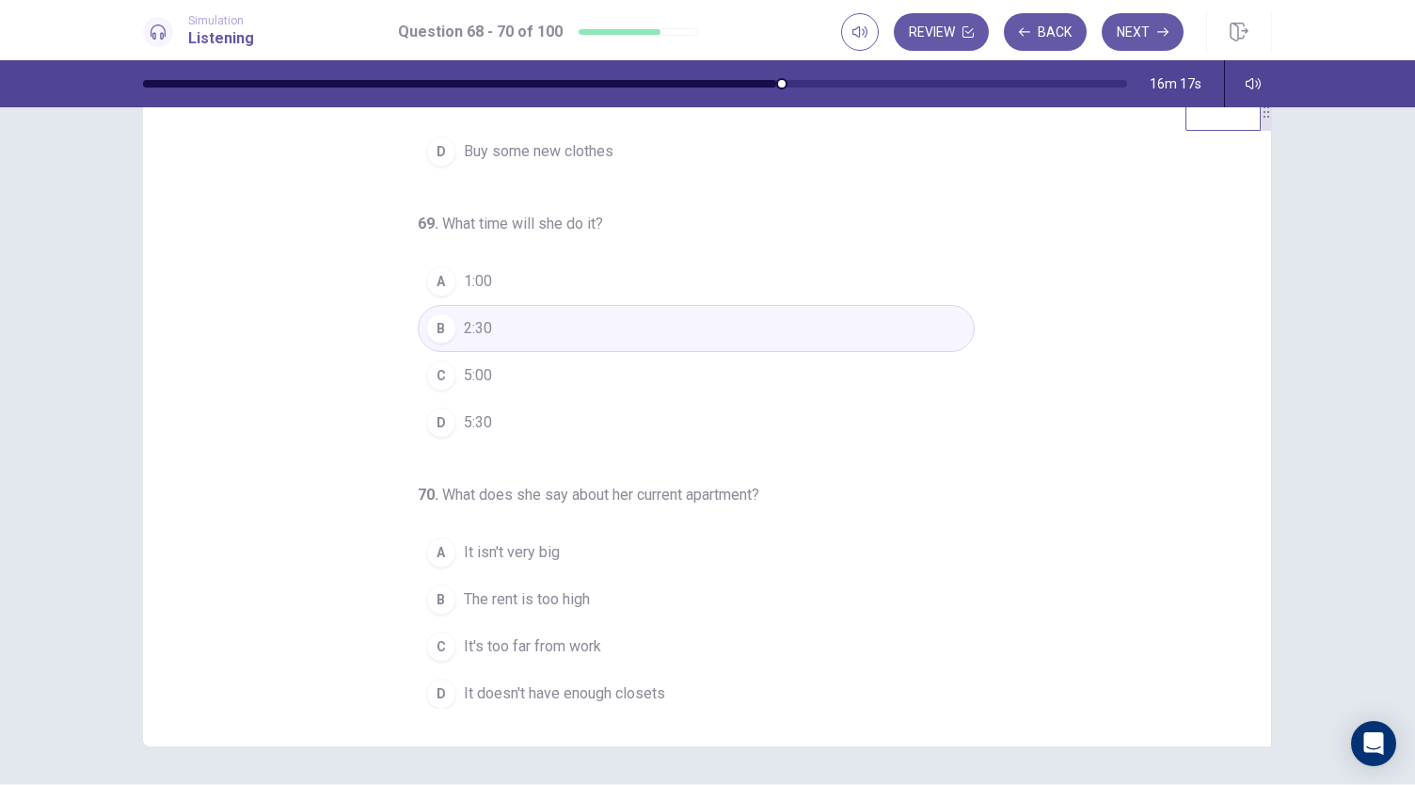
click at [563, 648] on span "It's too far from work" at bounding box center [532, 646] width 137 height 23
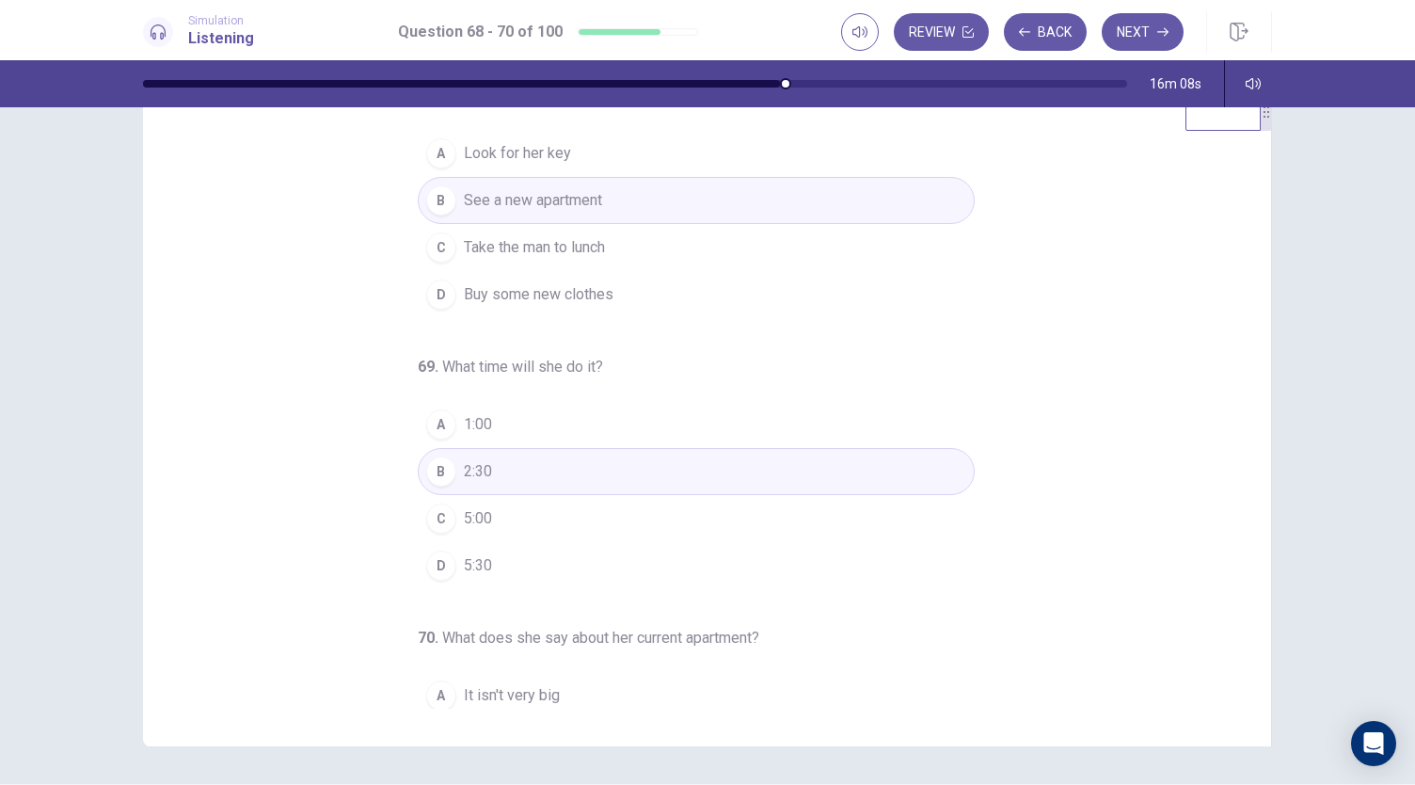
scroll to position [0, 0]
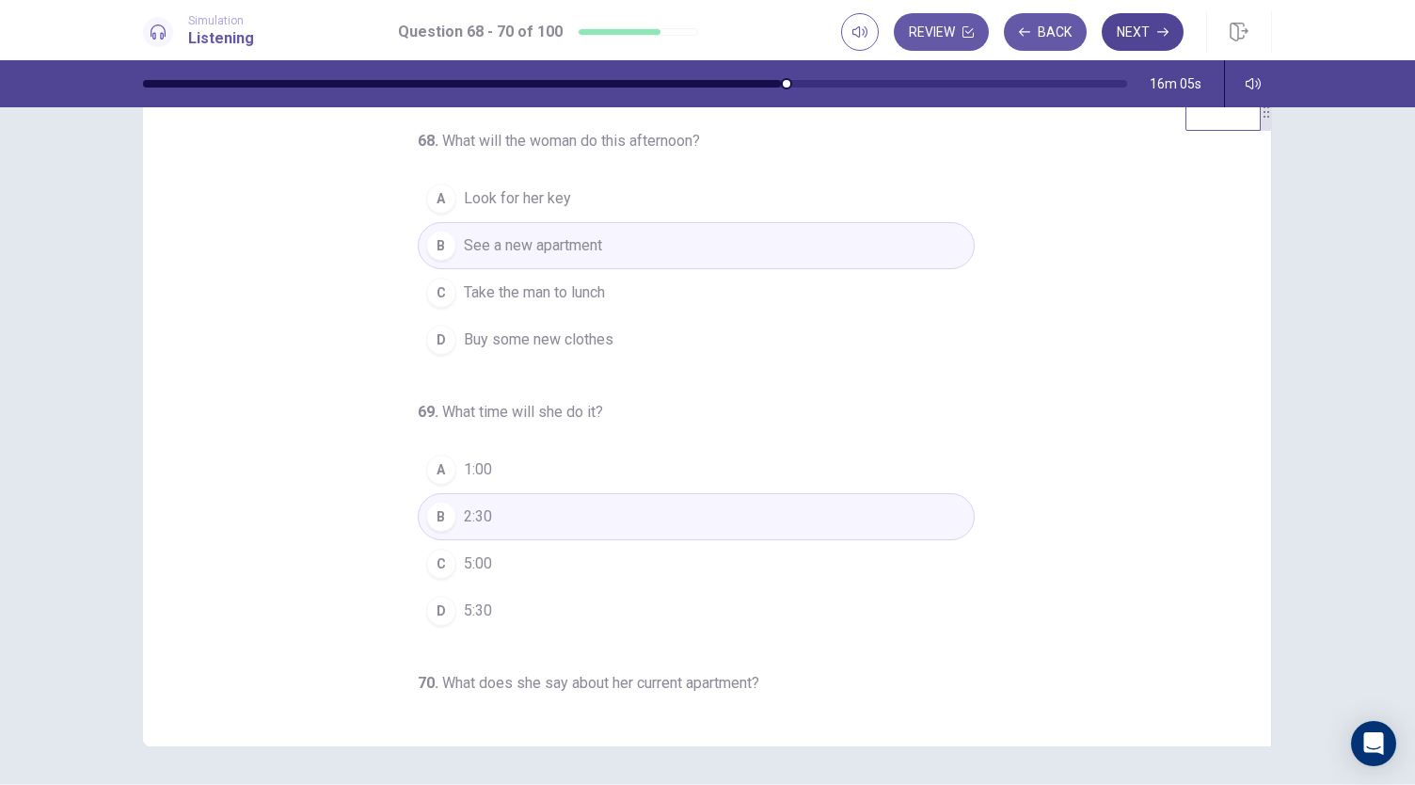
click at [1138, 34] on button "Next" at bounding box center [1143, 32] width 82 height 38
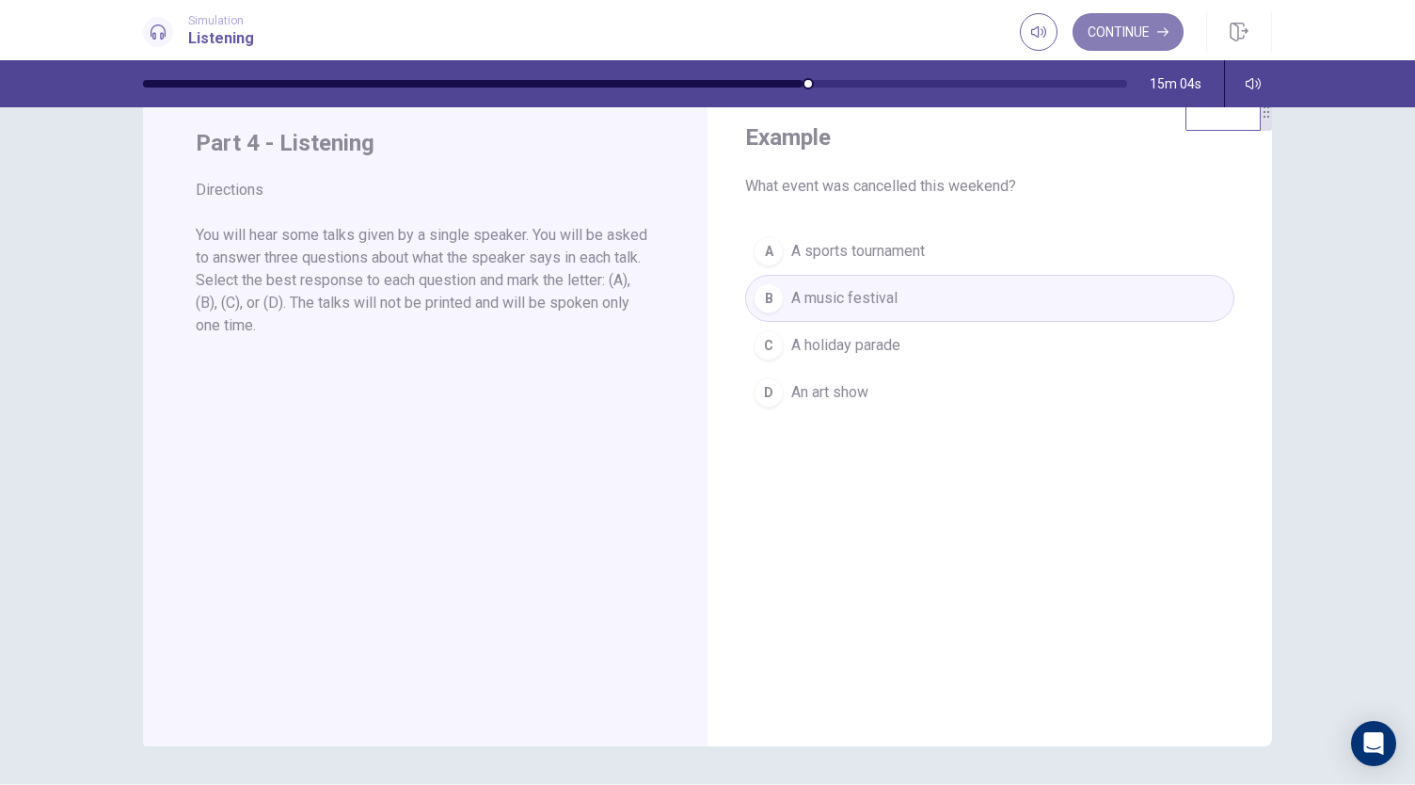
click at [1116, 17] on button "Continue" at bounding box center [1127, 32] width 111 height 38
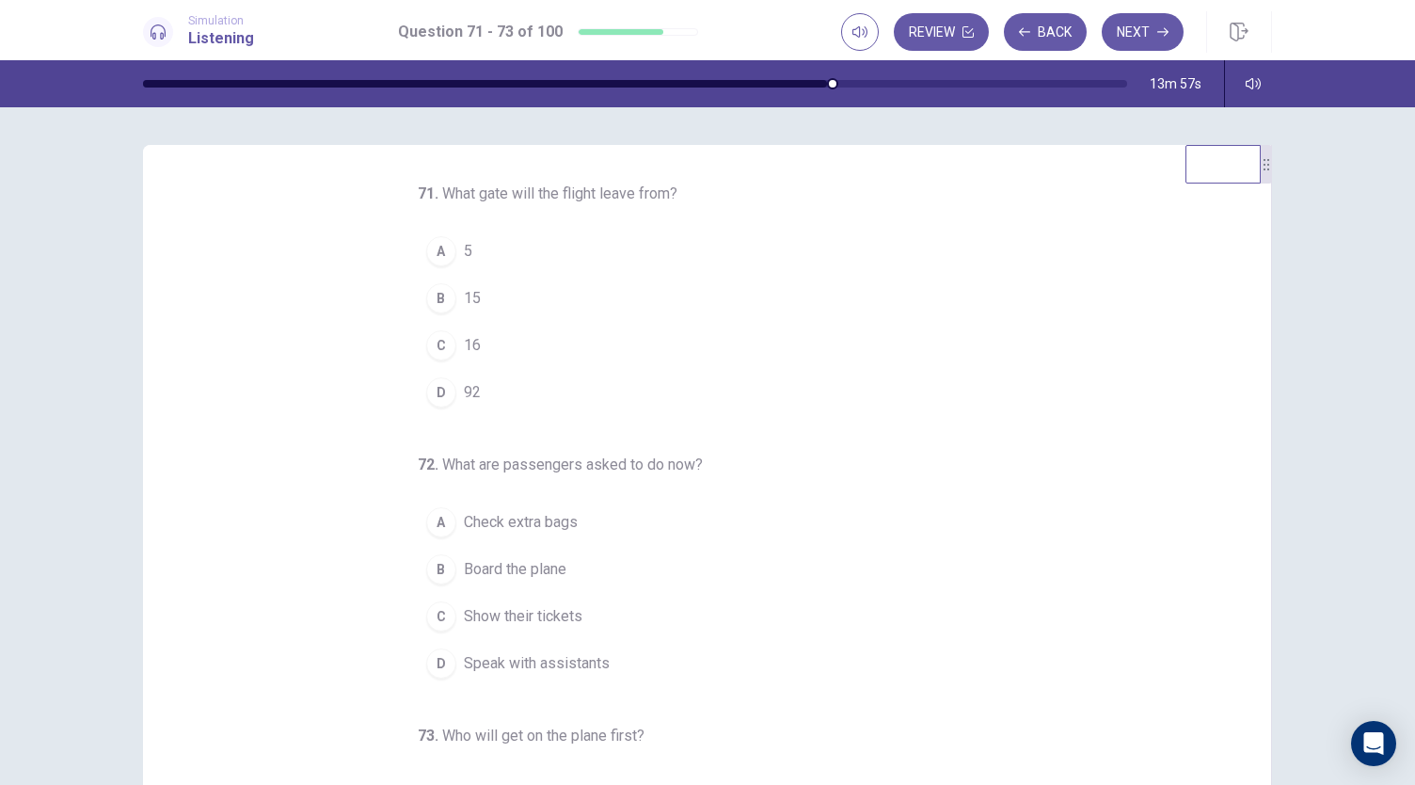
click at [430, 257] on div "A" at bounding box center [441, 251] width 30 height 30
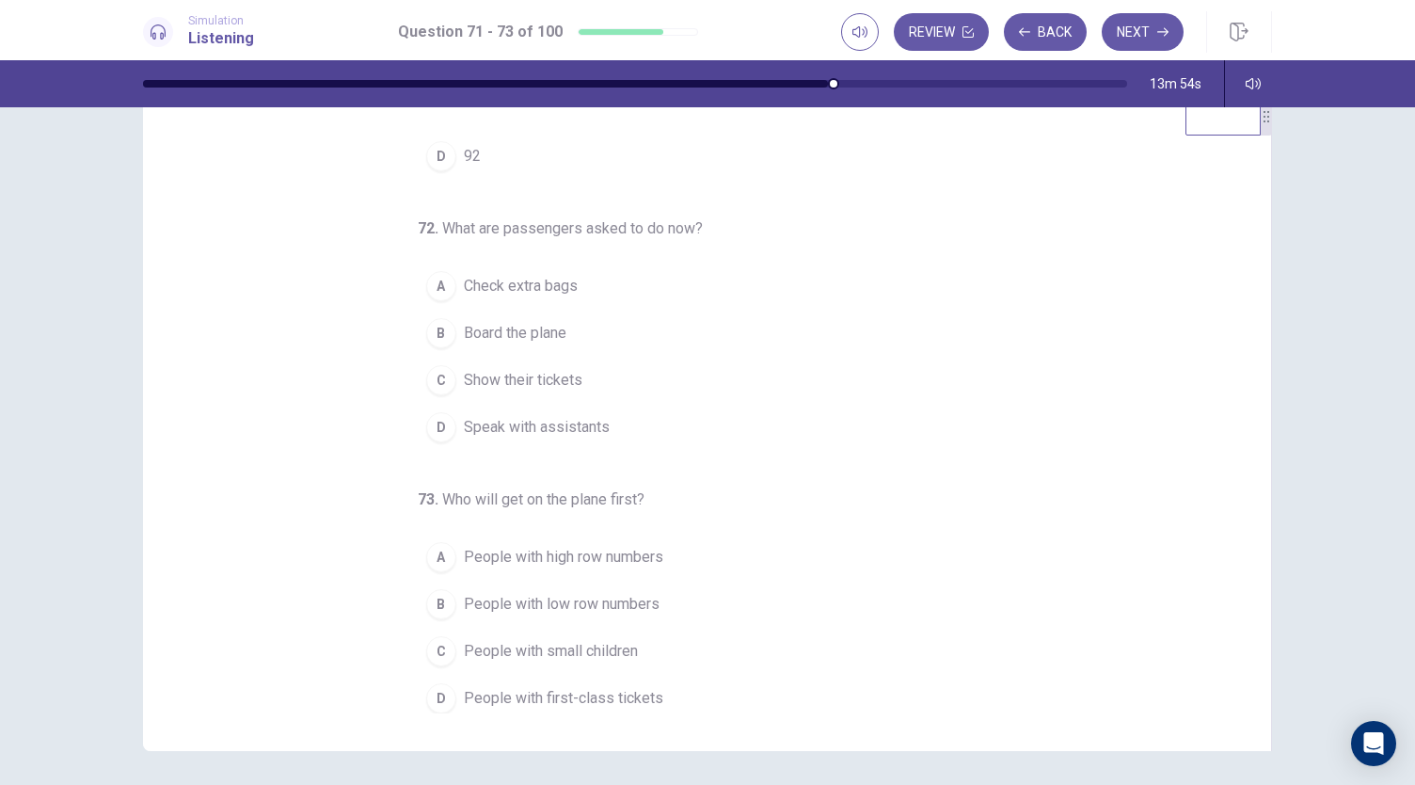
scroll to position [49, 0]
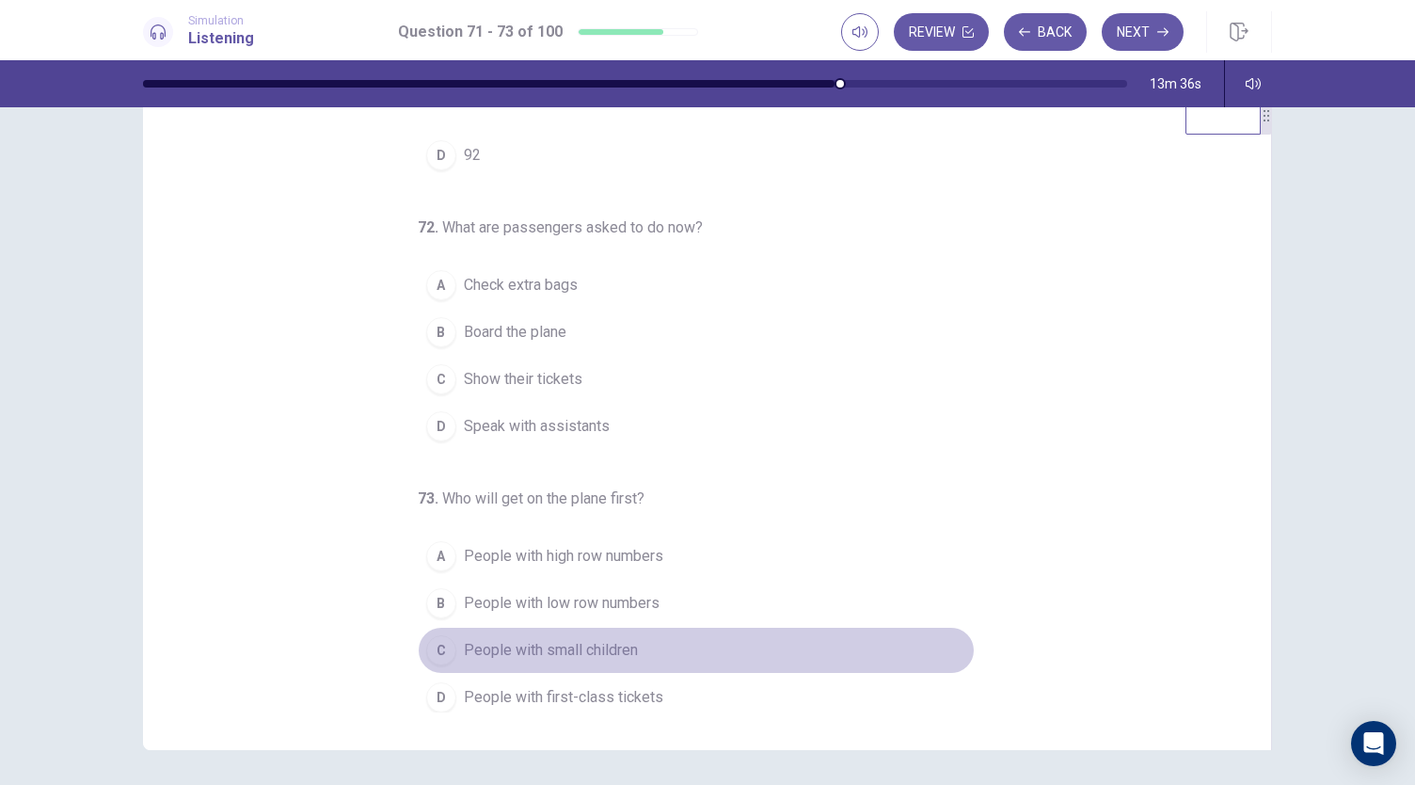
click at [577, 642] on span "People with small children" at bounding box center [551, 650] width 174 height 23
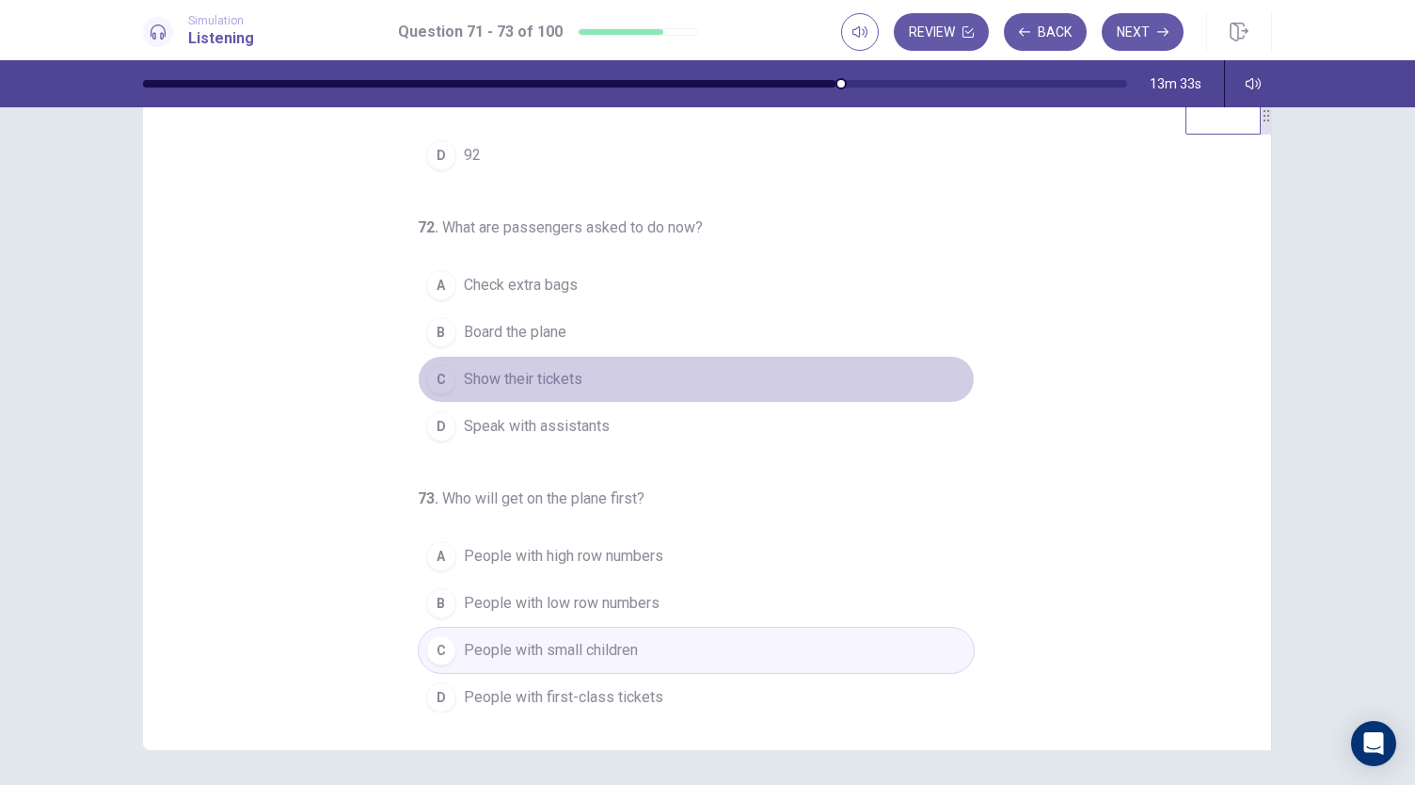
click at [552, 376] on span "Show their tickets" at bounding box center [523, 379] width 119 height 23
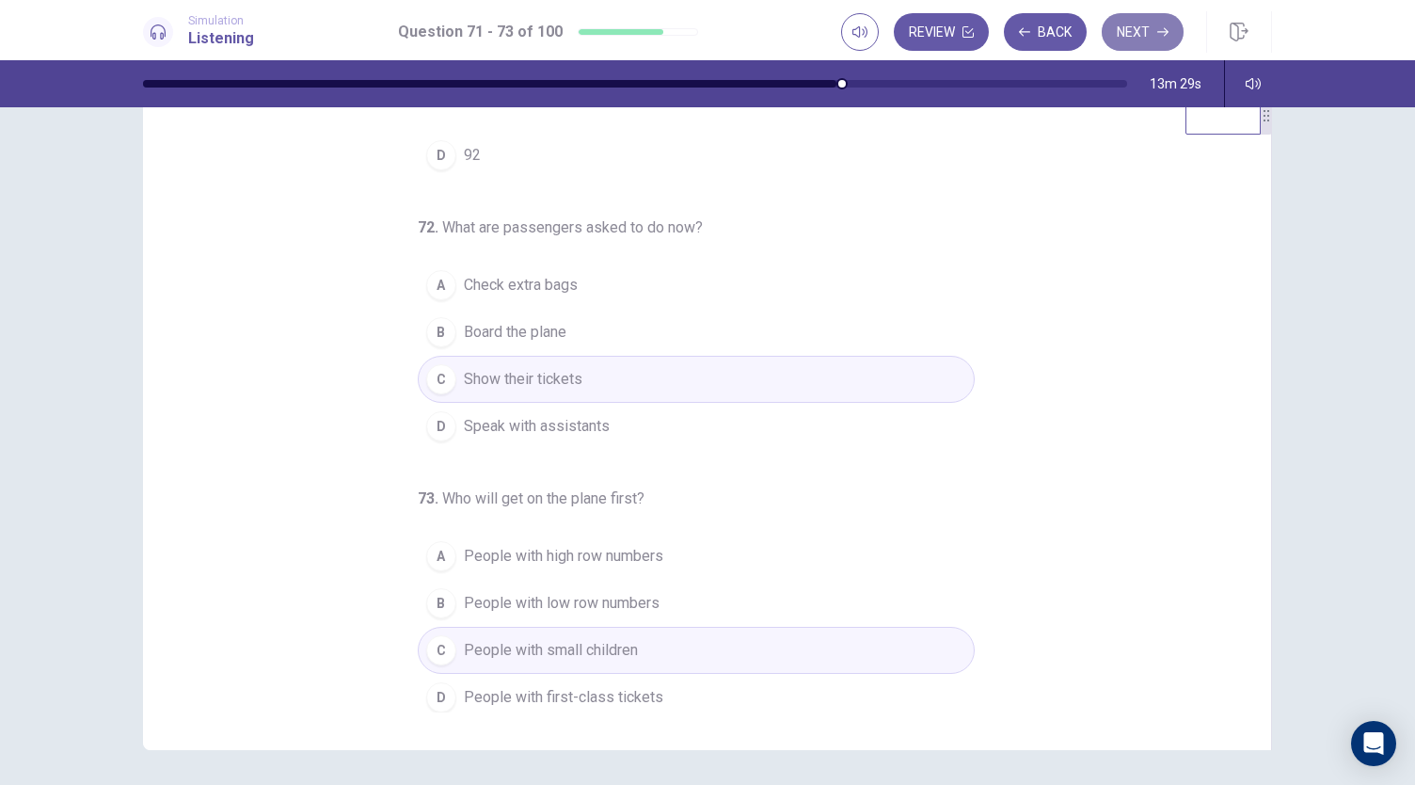
click at [1150, 28] on button "Next" at bounding box center [1143, 32] width 82 height 38
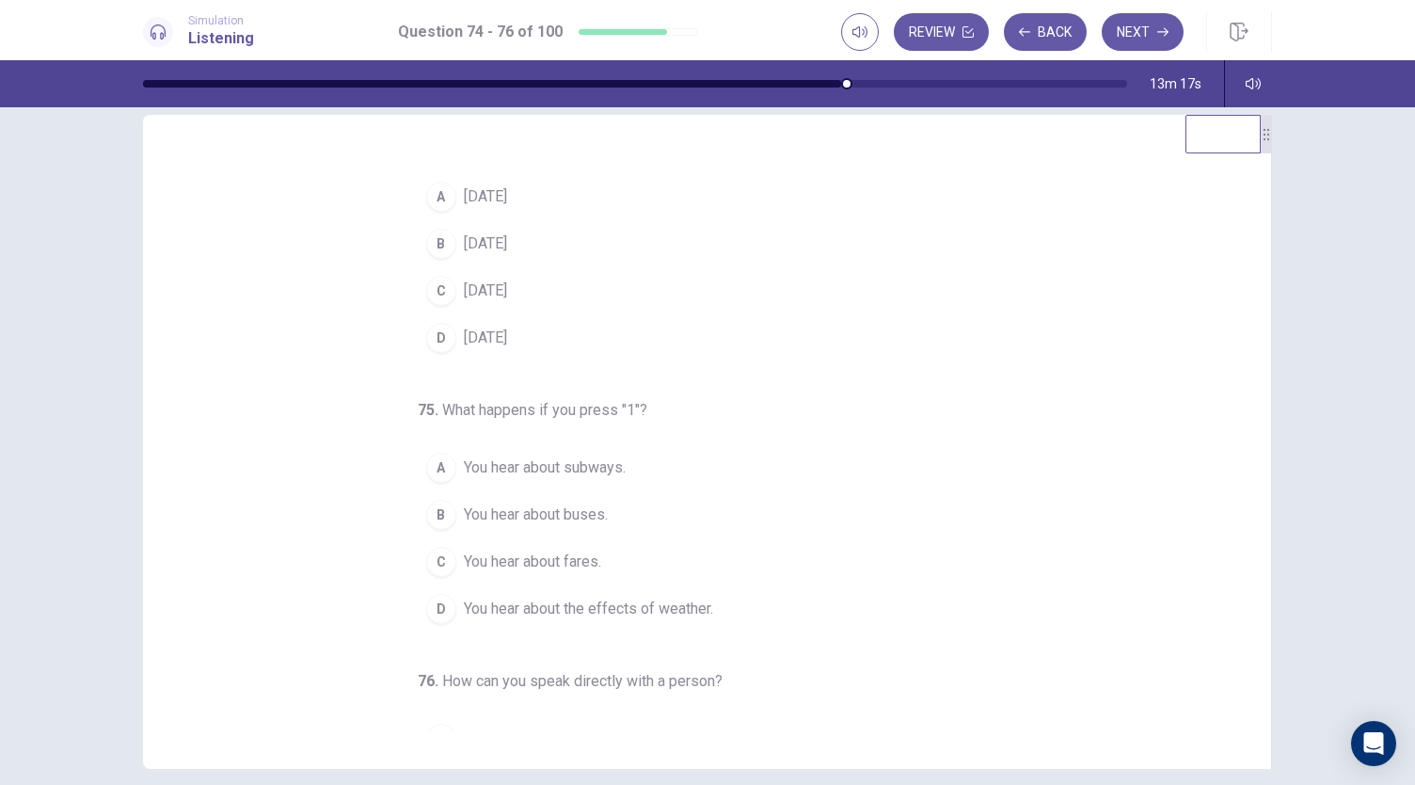
scroll to position [0, 0]
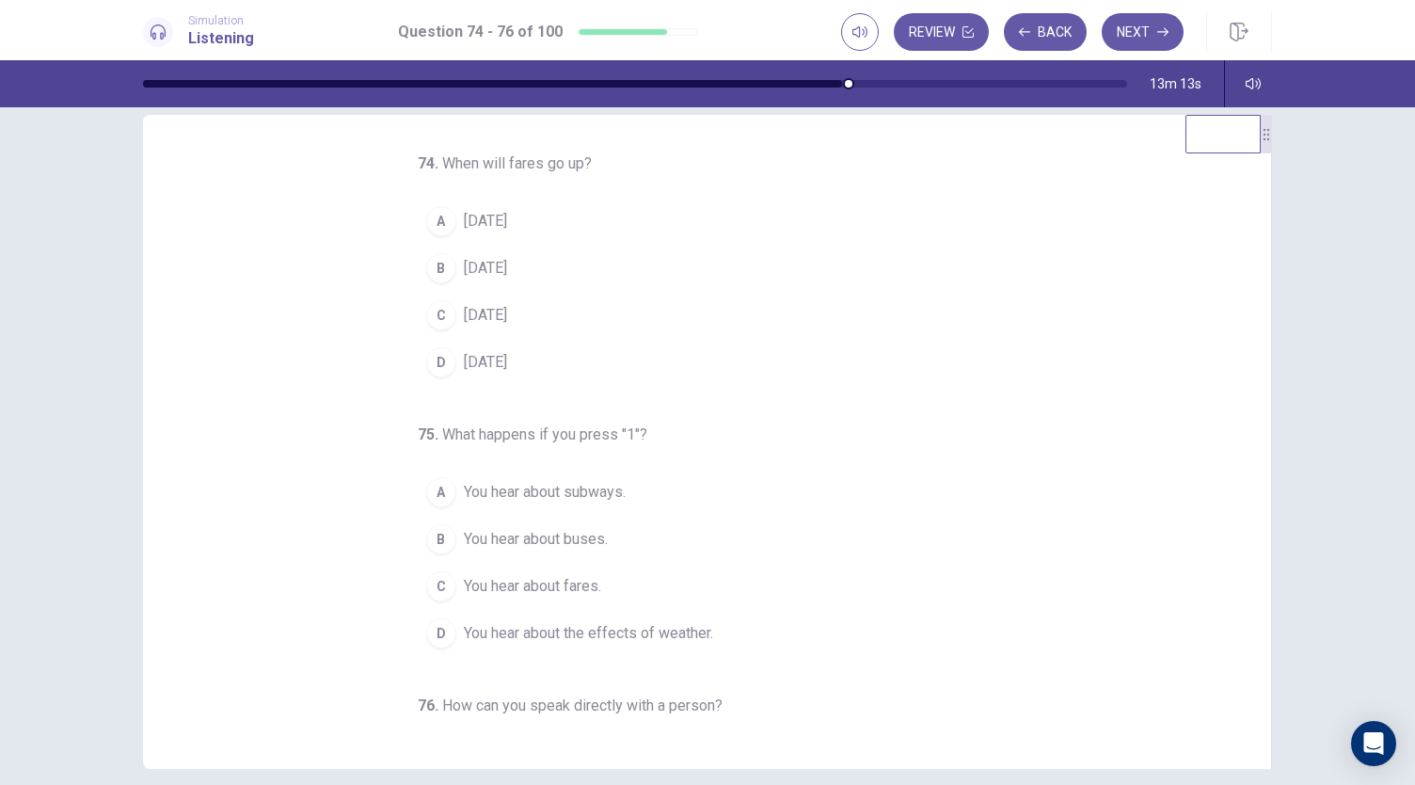
click at [485, 229] on span "[DATE]" at bounding box center [485, 221] width 43 height 23
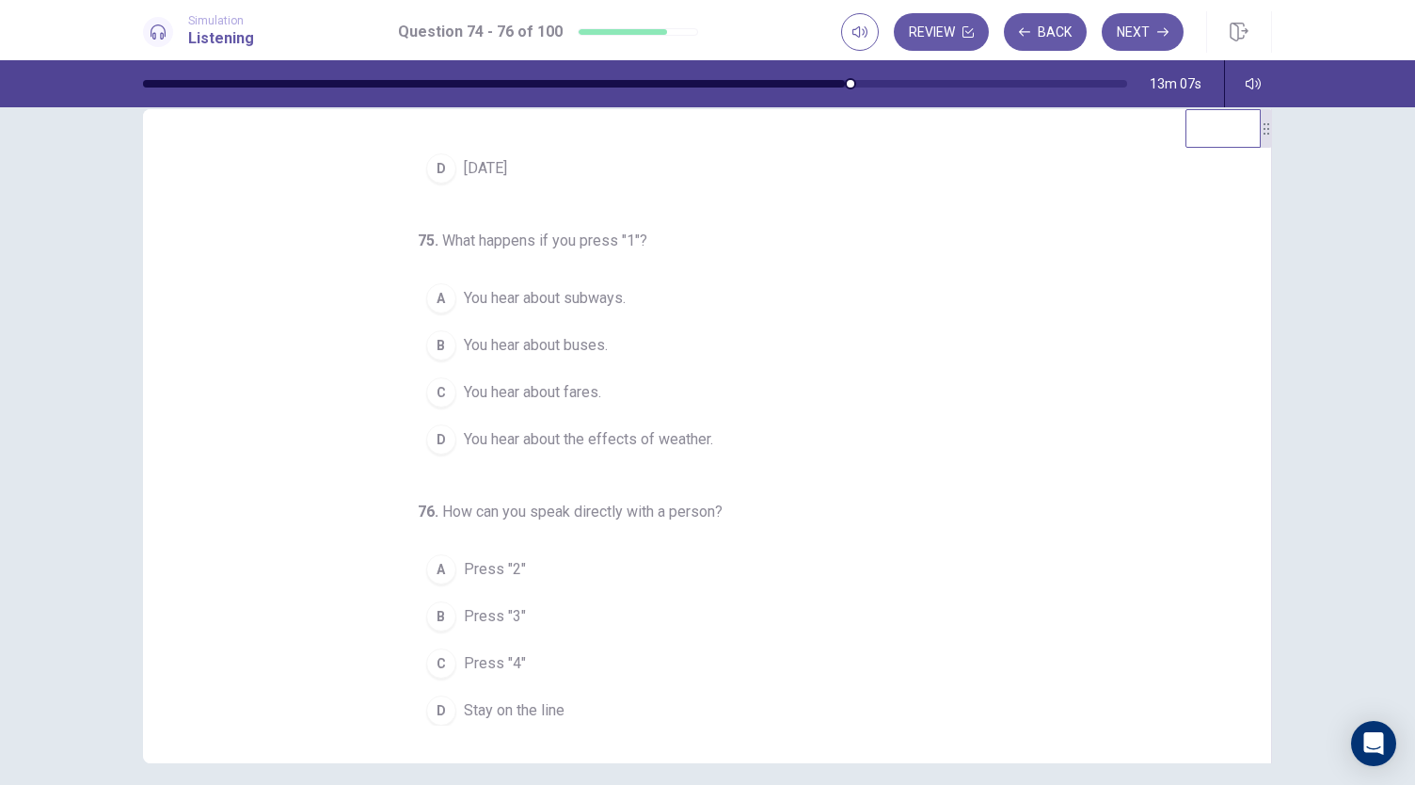
scroll to position [39, 0]
click at [574, 382] on span "You hear about fares." at bounding box center [532, 389] width 137 height 23
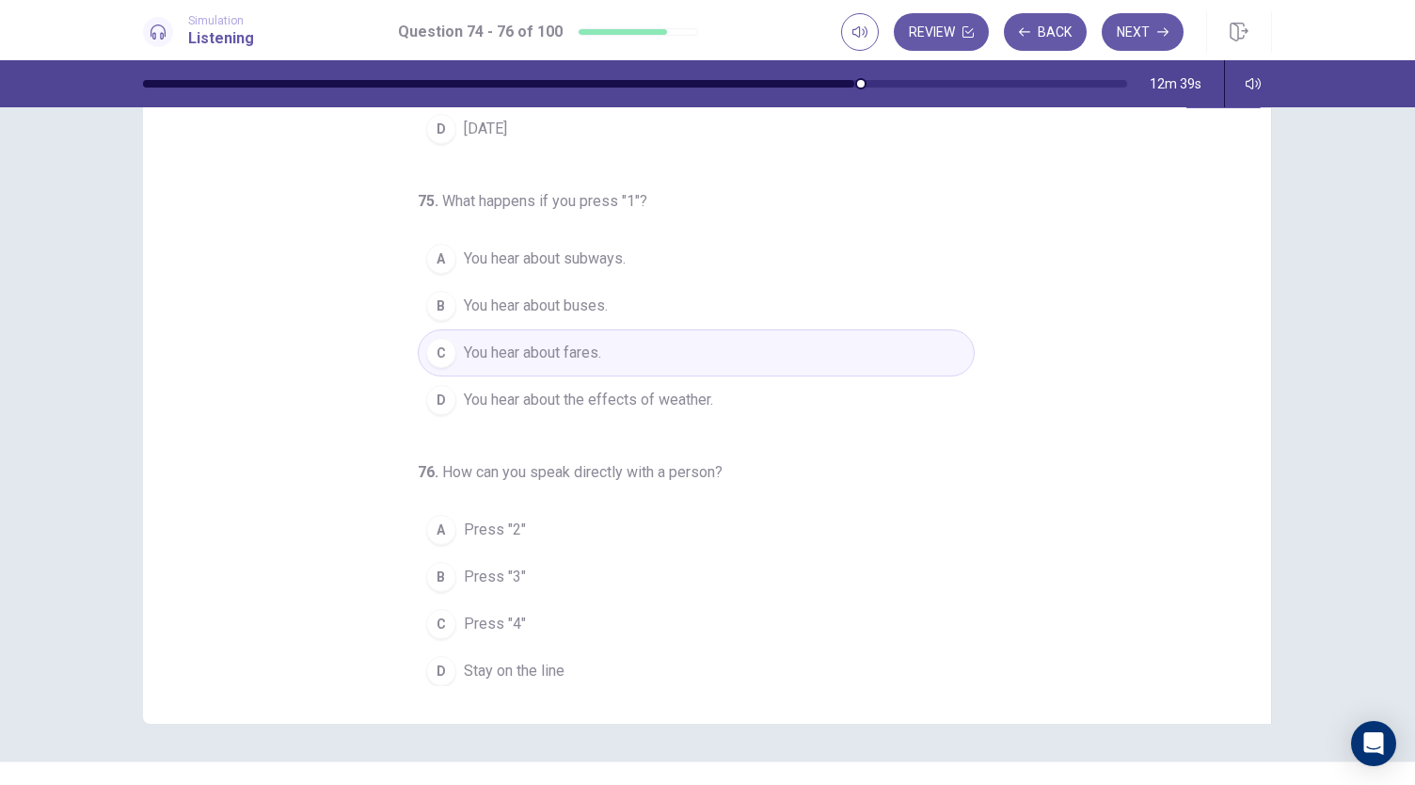
scroll to position [72, 0]
click at [451, 663] on button "D Stay on the line" at bounding box center [696, 673] width 557 height 47
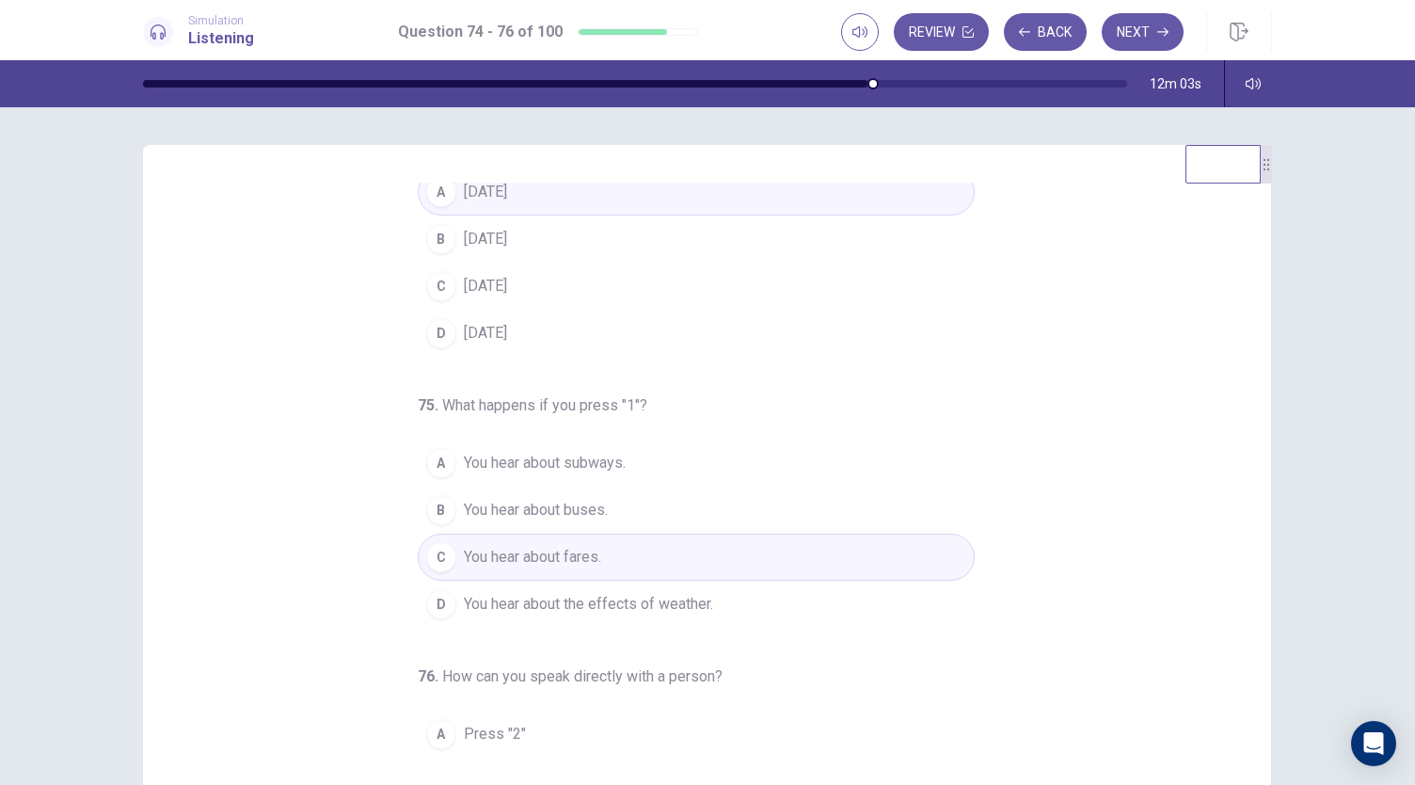
scroll to position [68, 0]
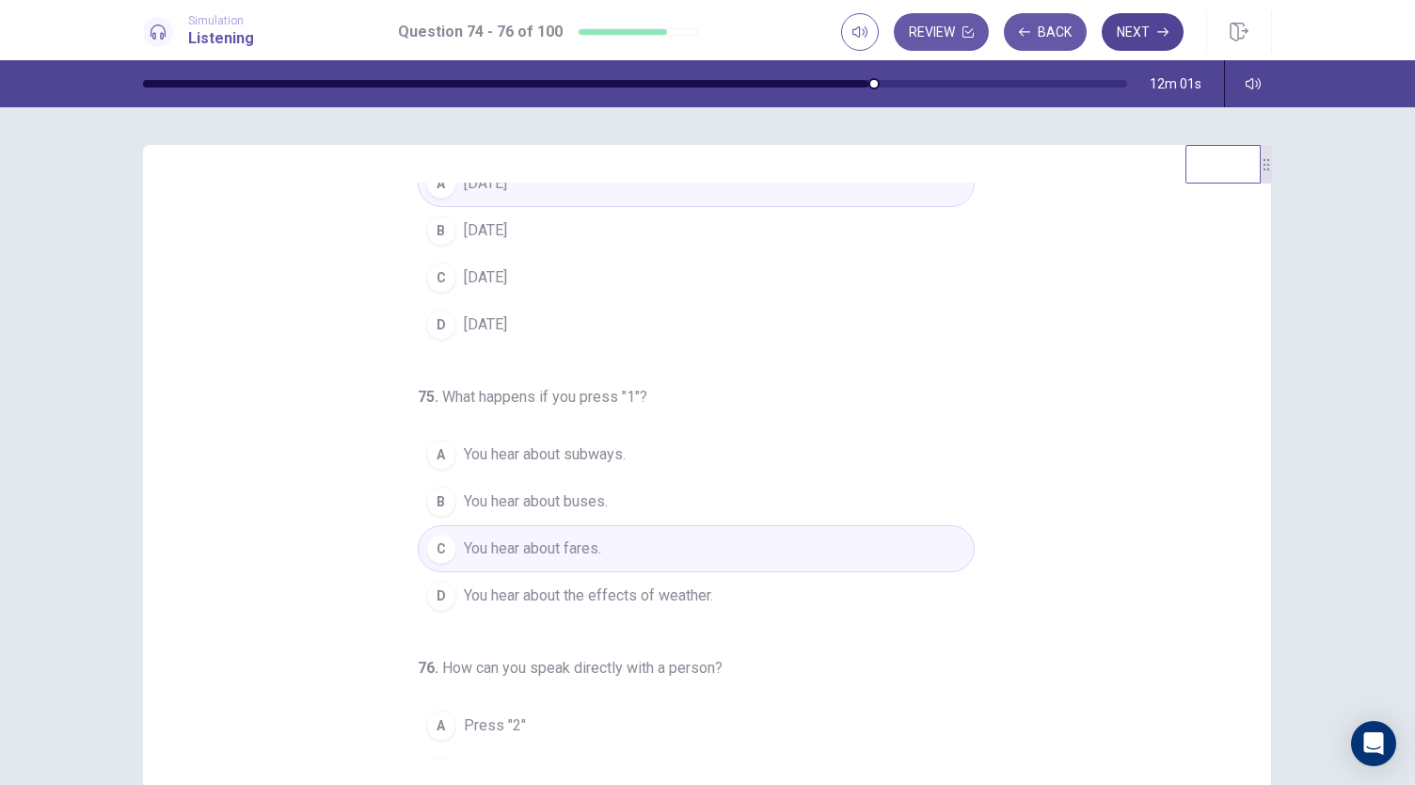
click at [1131, 16] on button "Next" at bounding box center [1143, 32] width 82 height 38
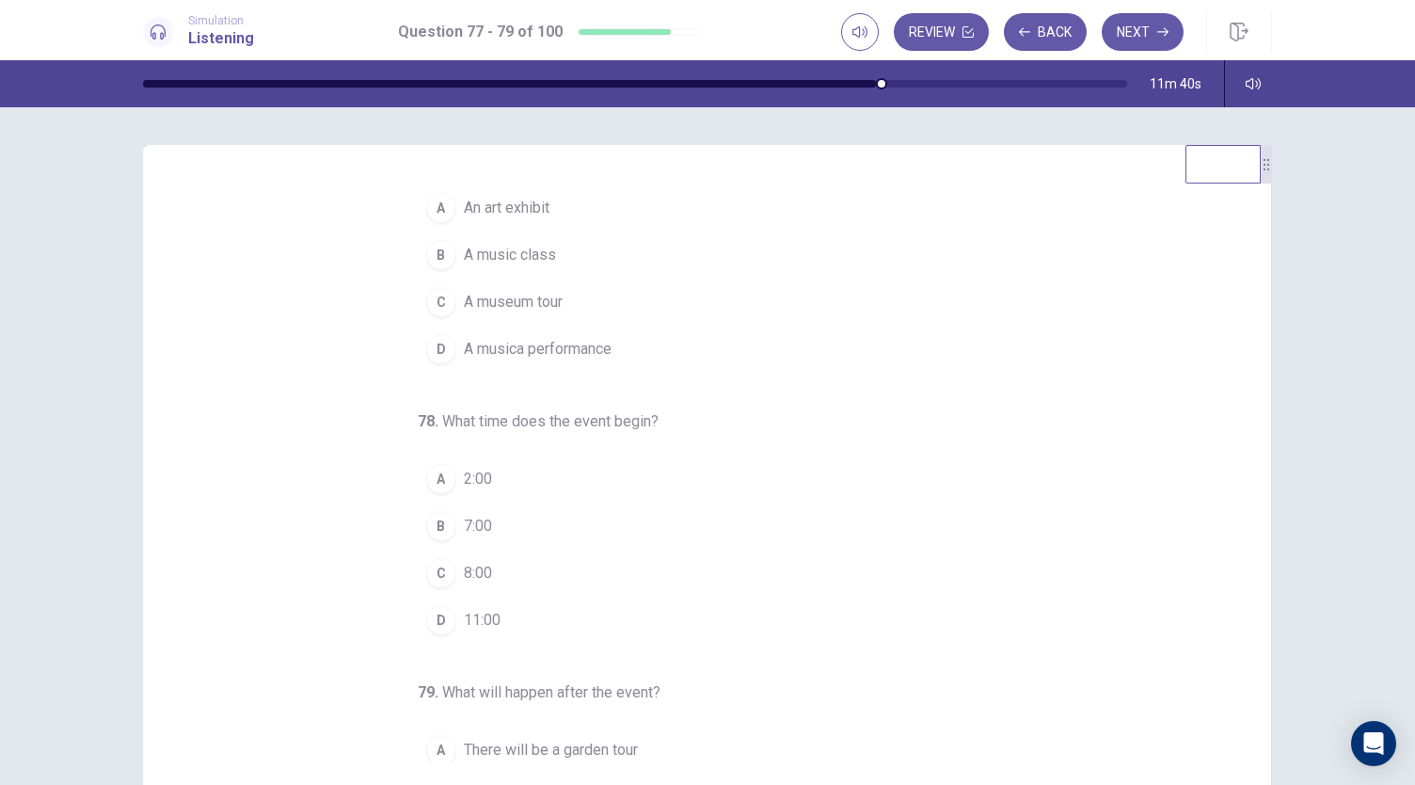
scroll to position [40, 0]
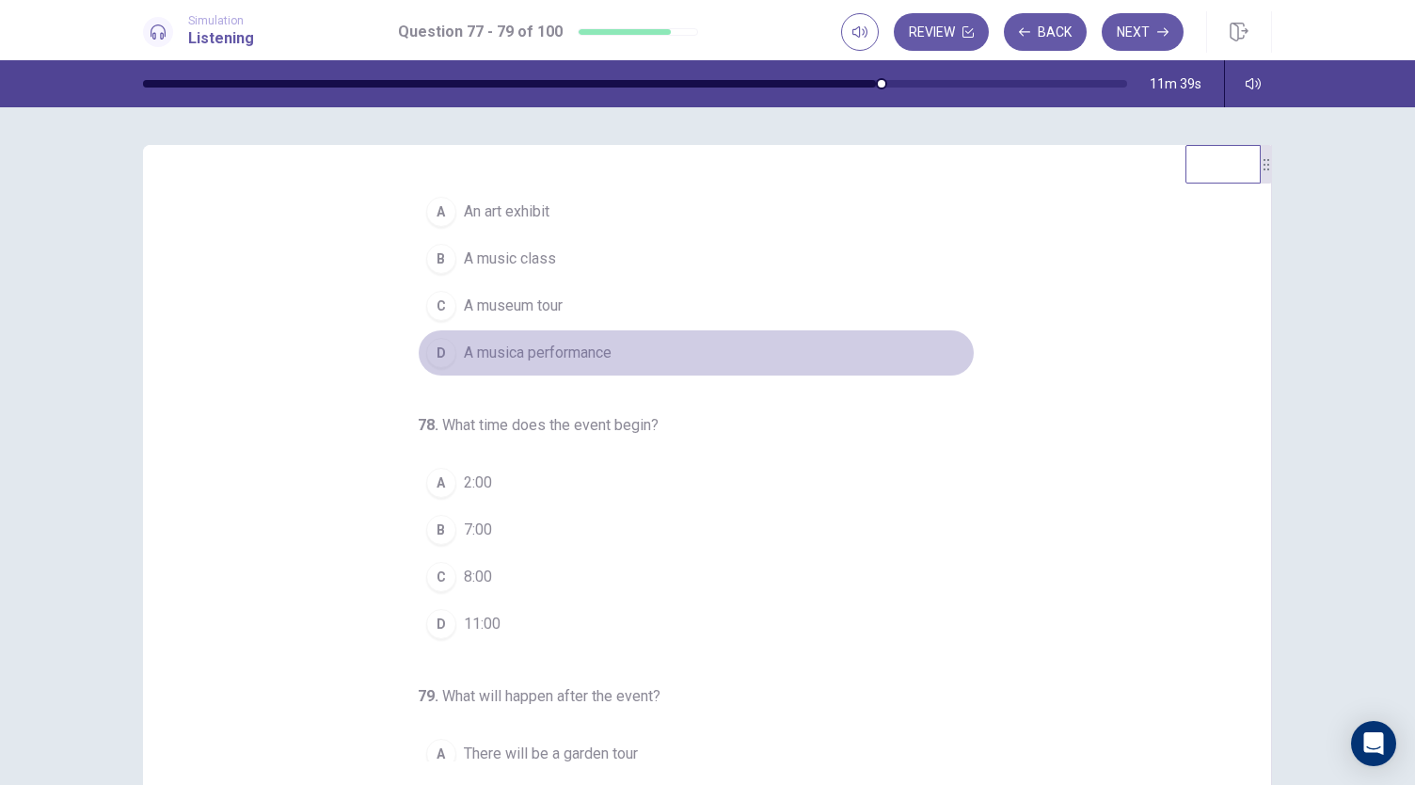
click at [510, 360] on span "A musica performance" at bounding box center [538, 352] width 148 height 23
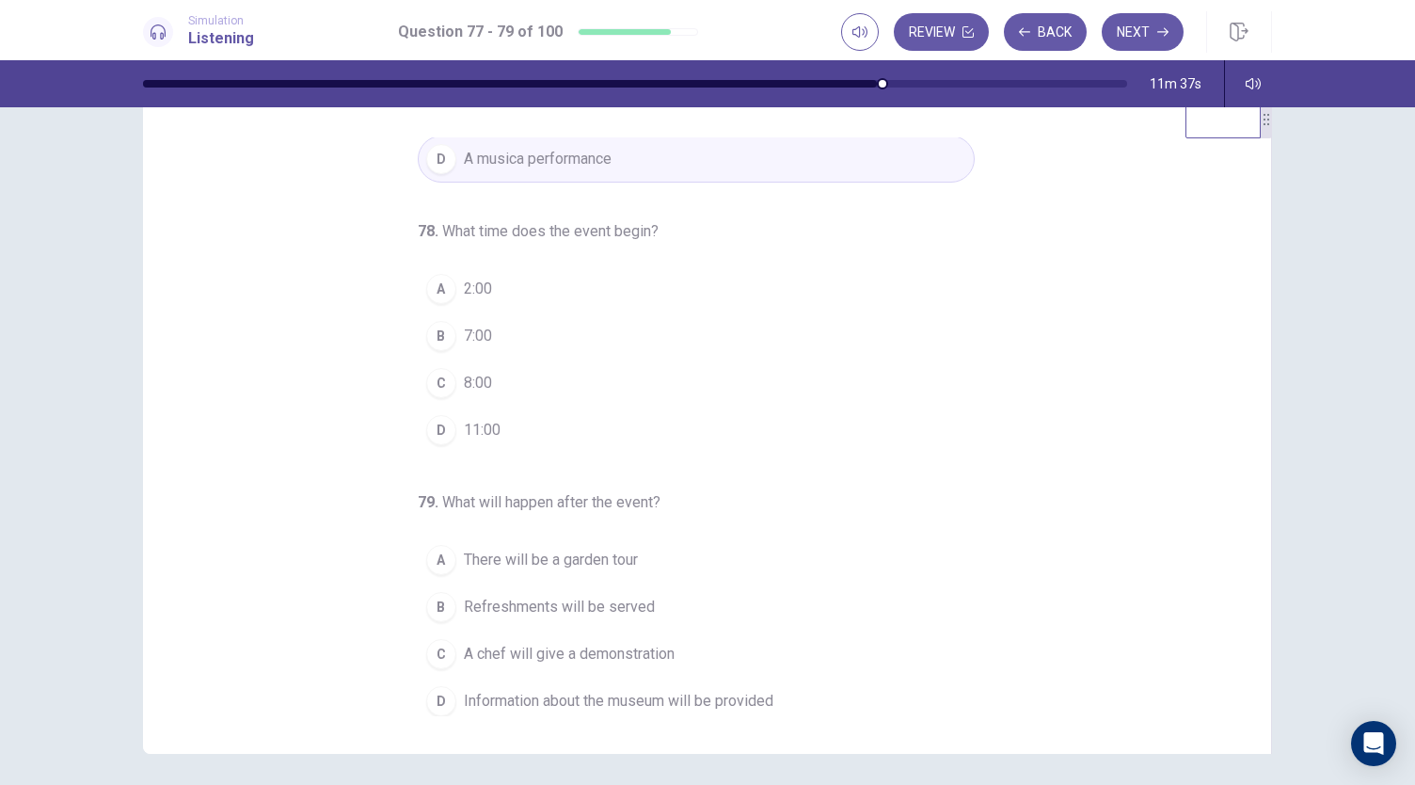
scroll to position [43, 0]
click at [458, 393] on button "C 8:00" at bounding box center [696, 384] width 557 height 47
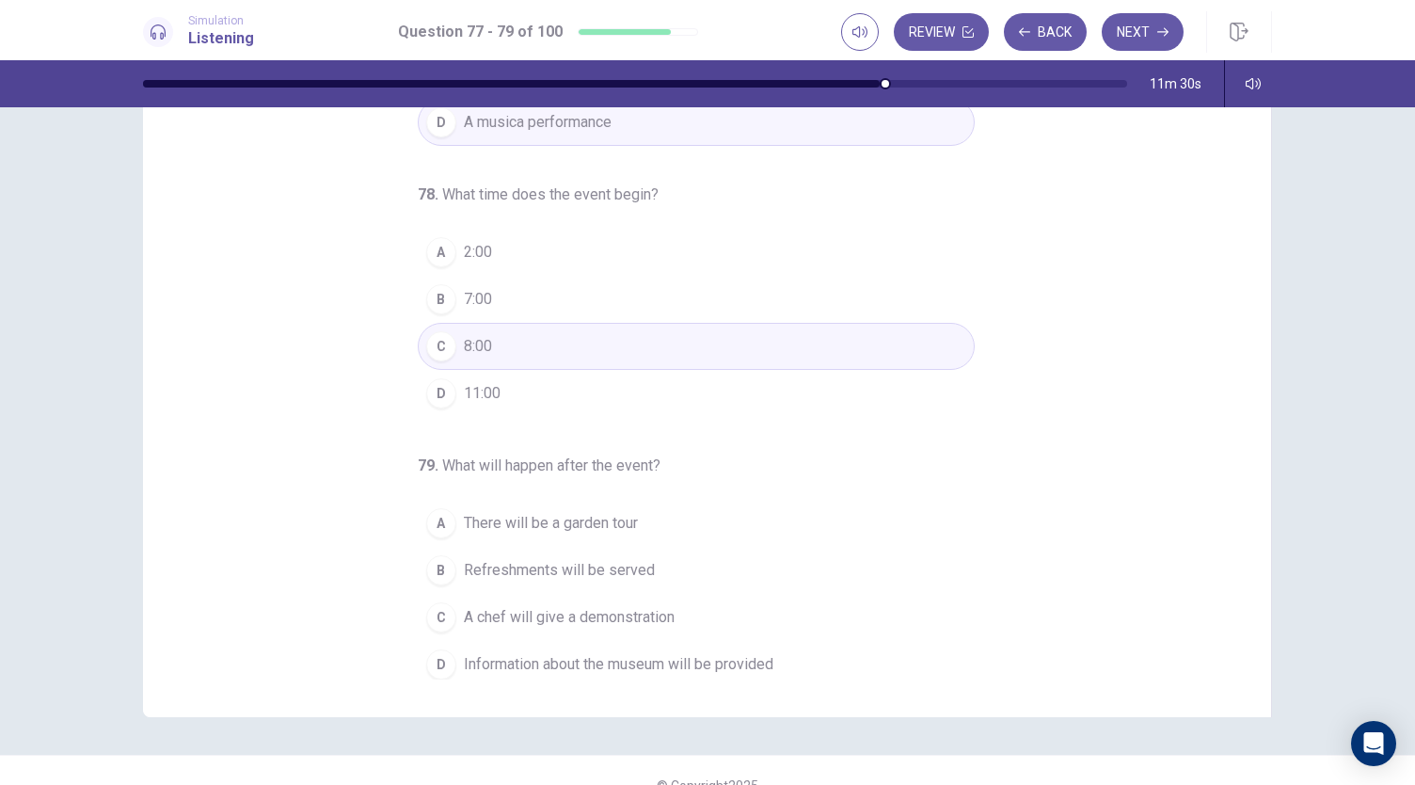
scroll to position [83, 0]
click at [593, 612] on span "A chef will give a demonstration" at bounding box center [569, 616] width 211 height 23
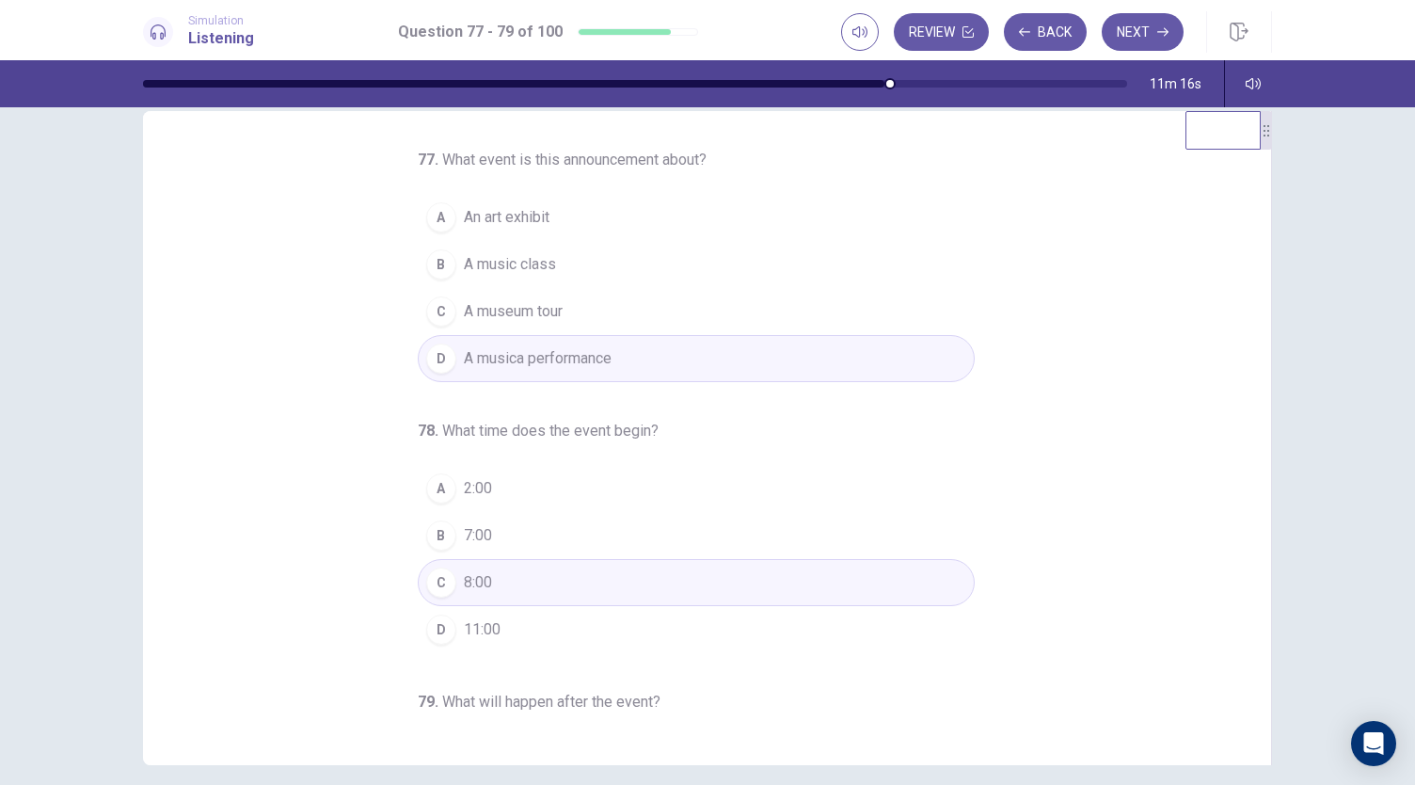
scroll to position [19, 0]
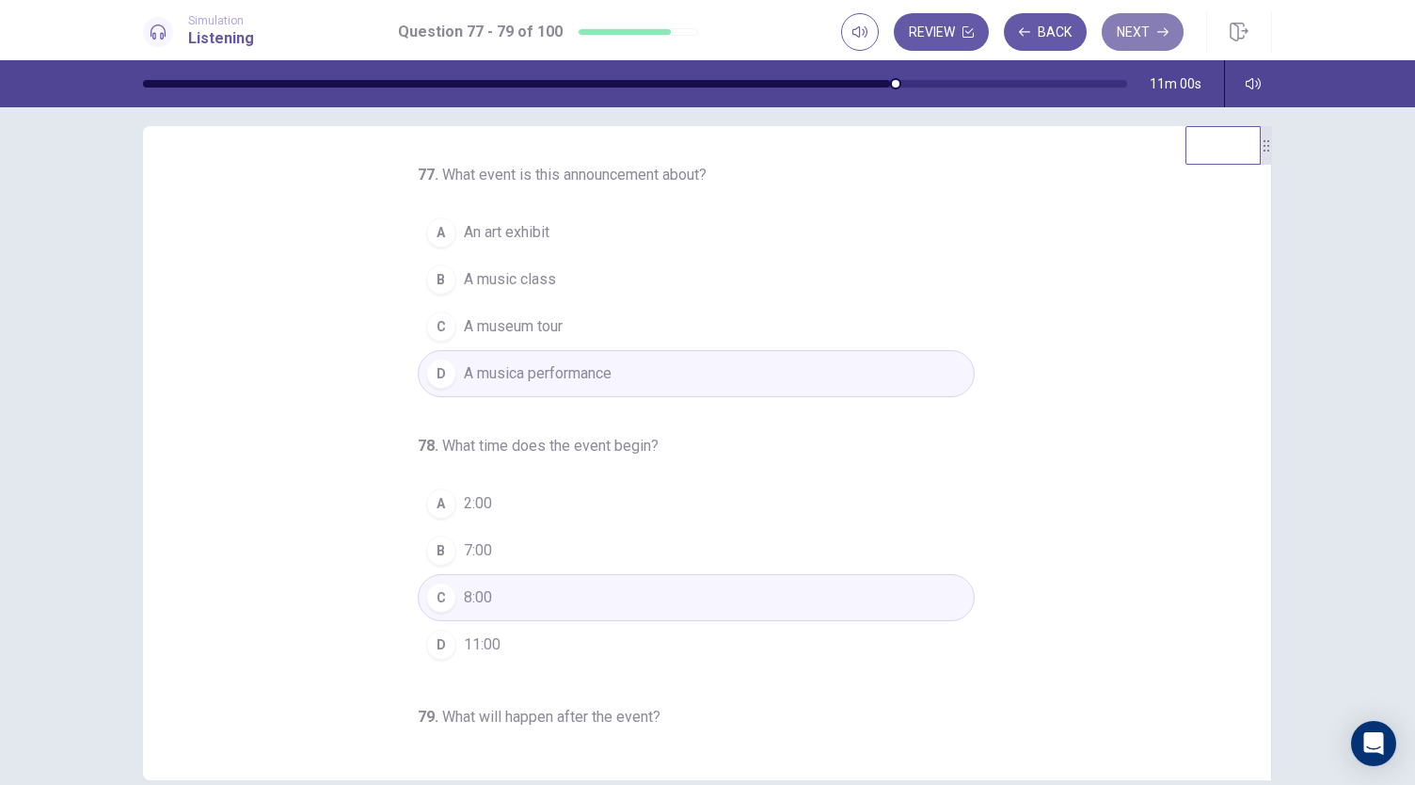
click at [1143, 25] on button "Next" at bounding box center [1143, 32] width 82 height 38
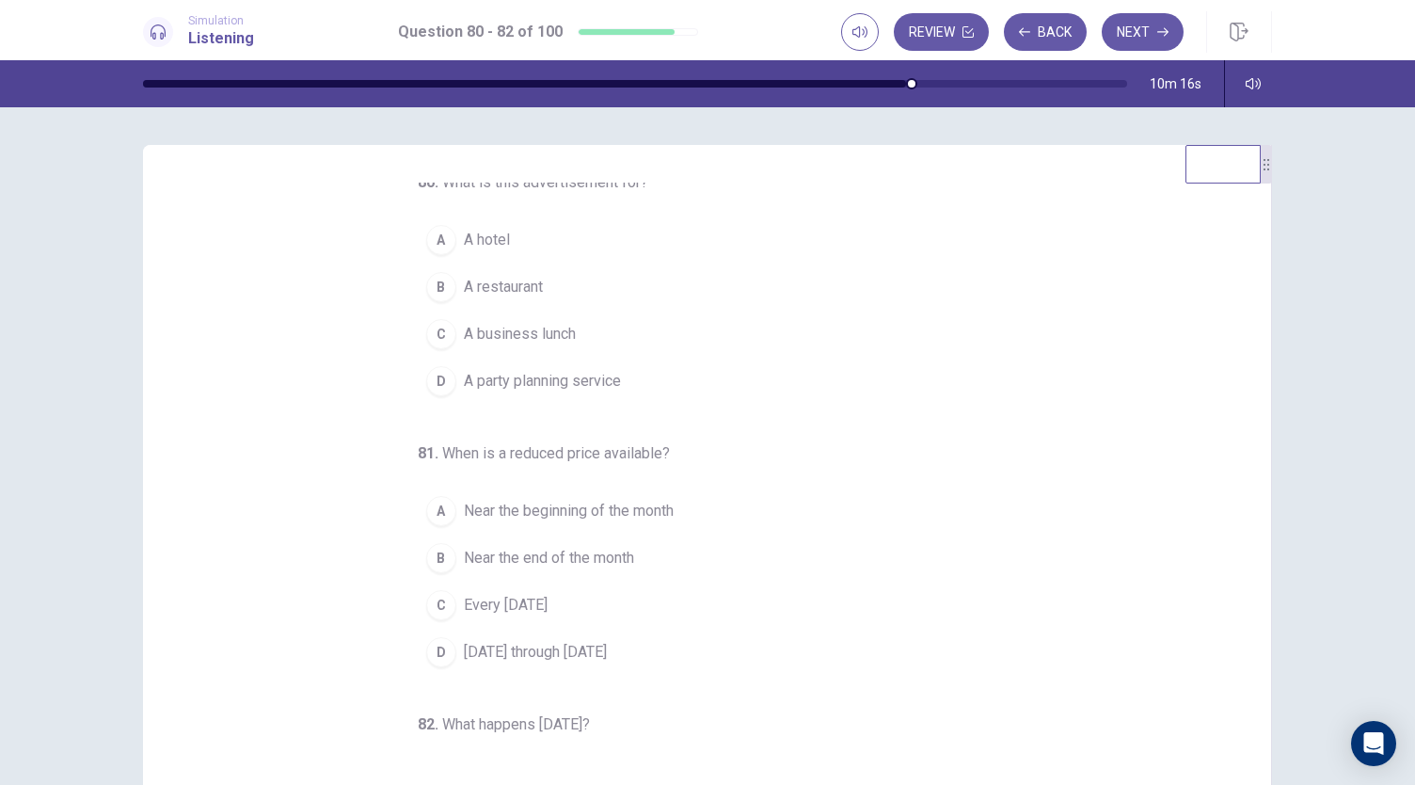
scroll to position [0, 0]
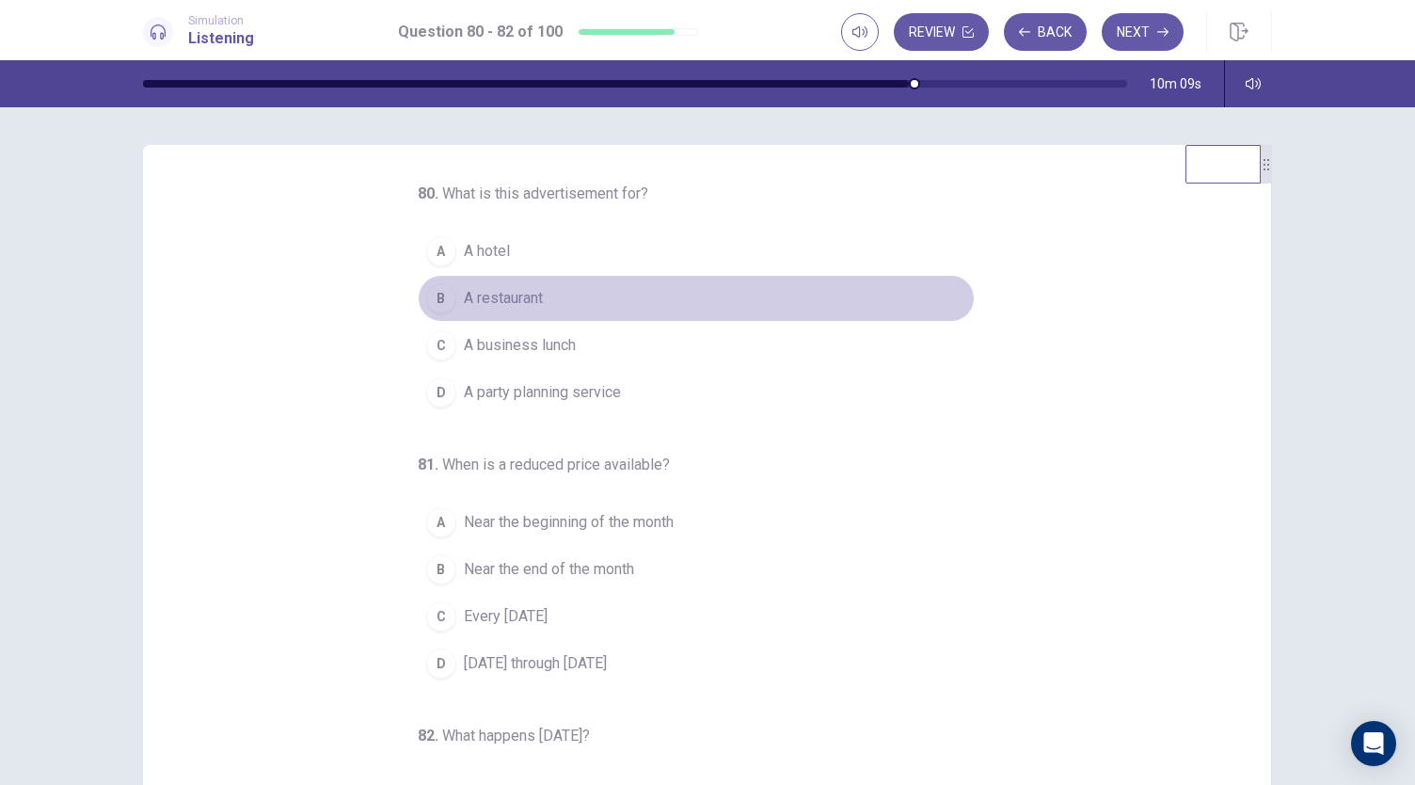
click at [488, 306] on span "A restaurant" at bounding box center [503, 298] width 79 height 23
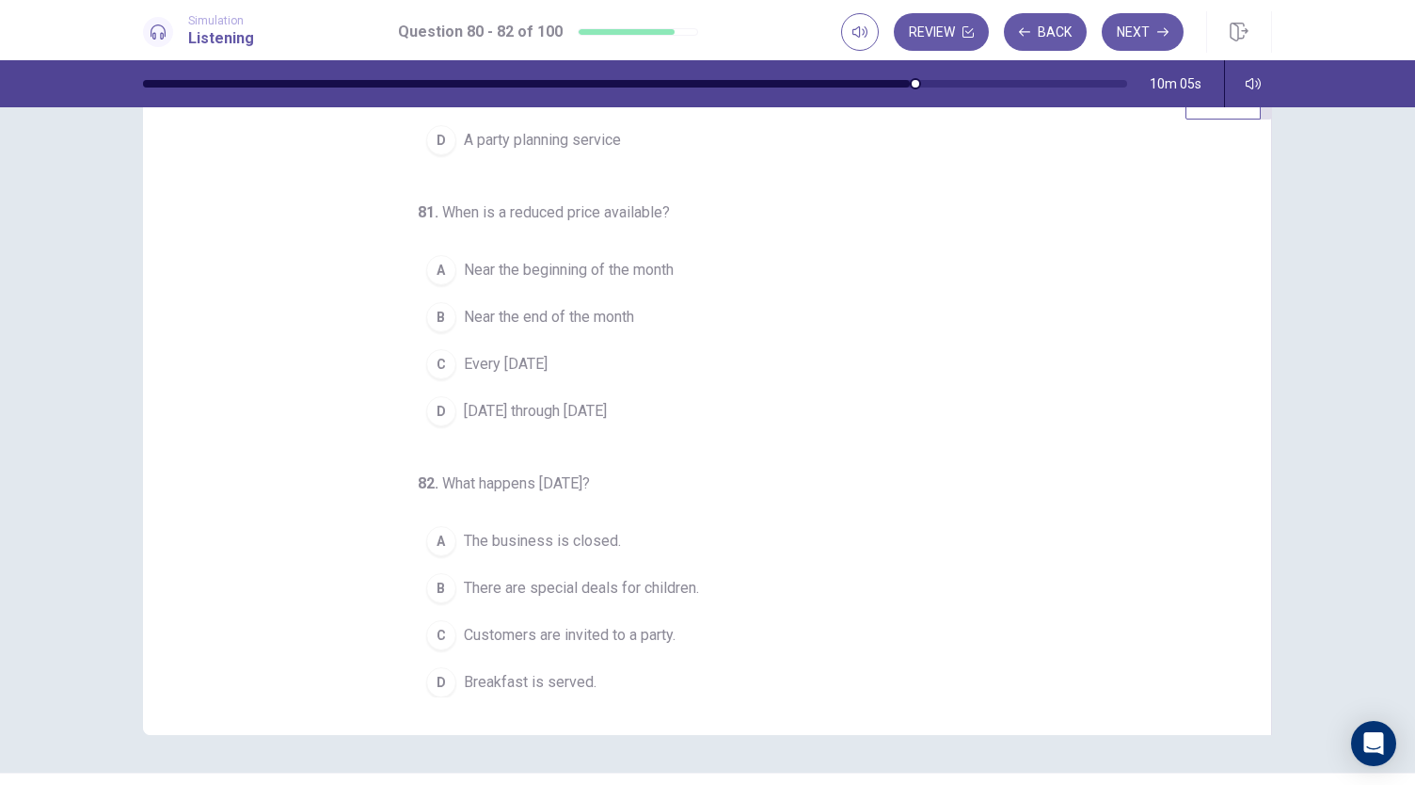
scroll to position [65, 0]
click at [622, 266] on span "Near the beginning of the month" at bounding box center [569, 269] width 210 height 23
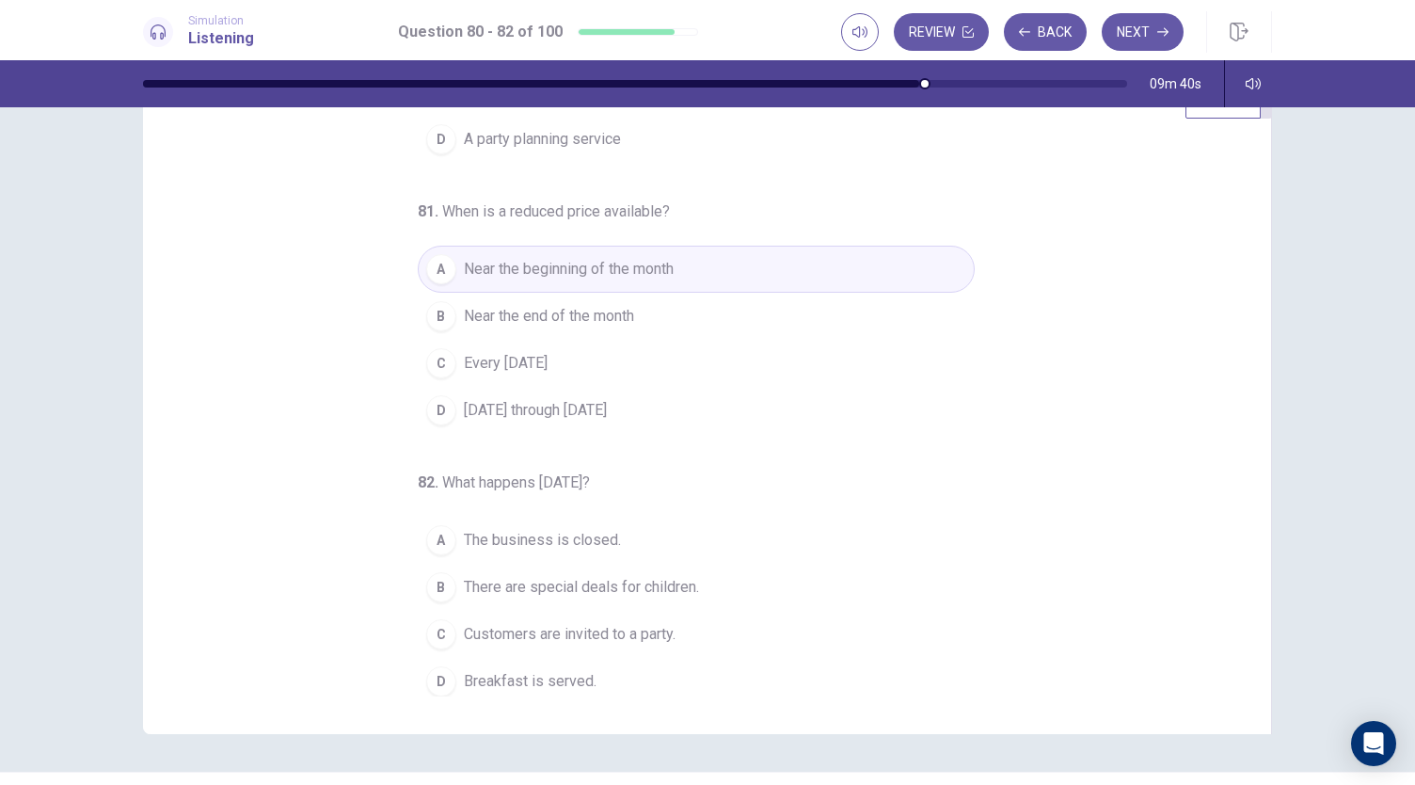
scroll to position [112, 0]
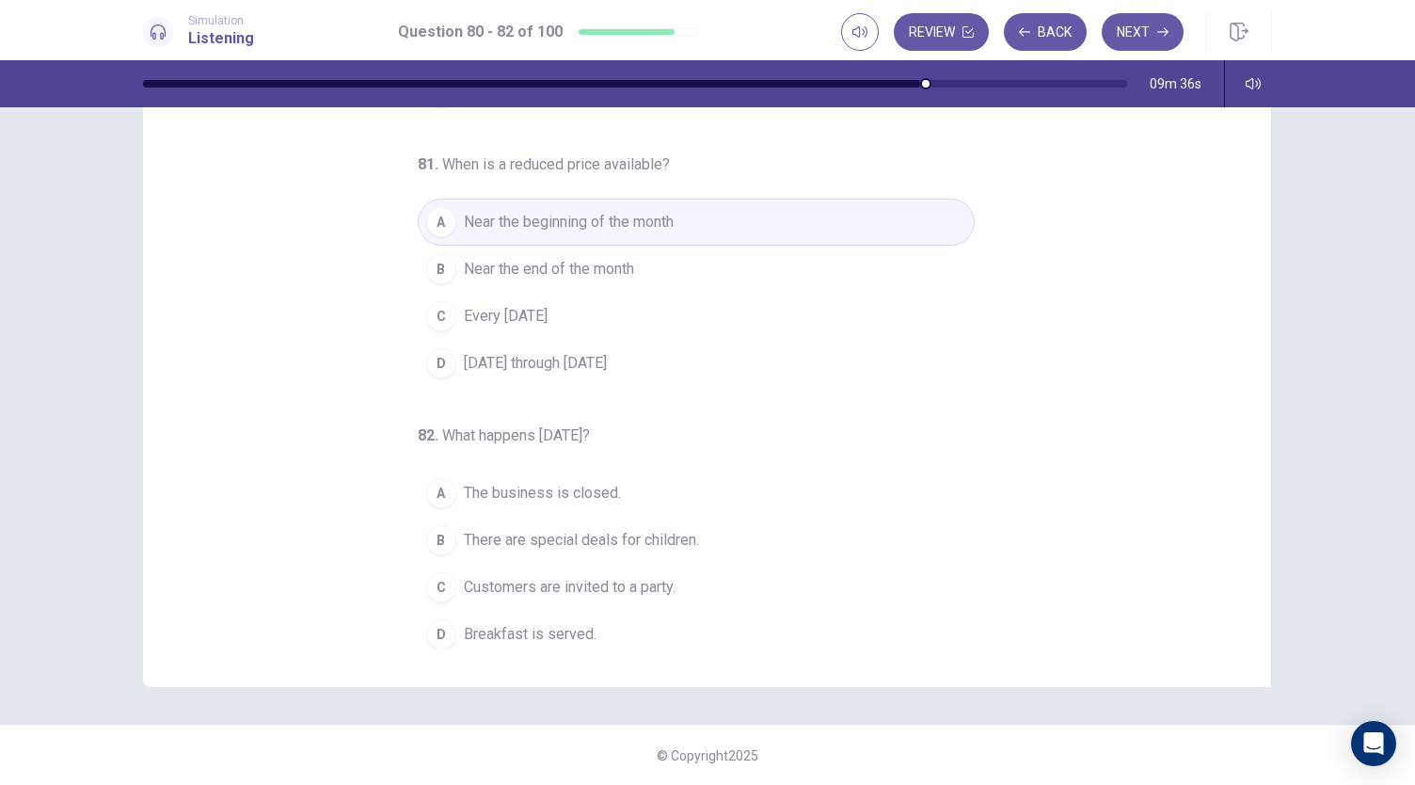
click at [574, 626] on span "Breakfast is served." at bounding box center [530, 634] width 133 height 23
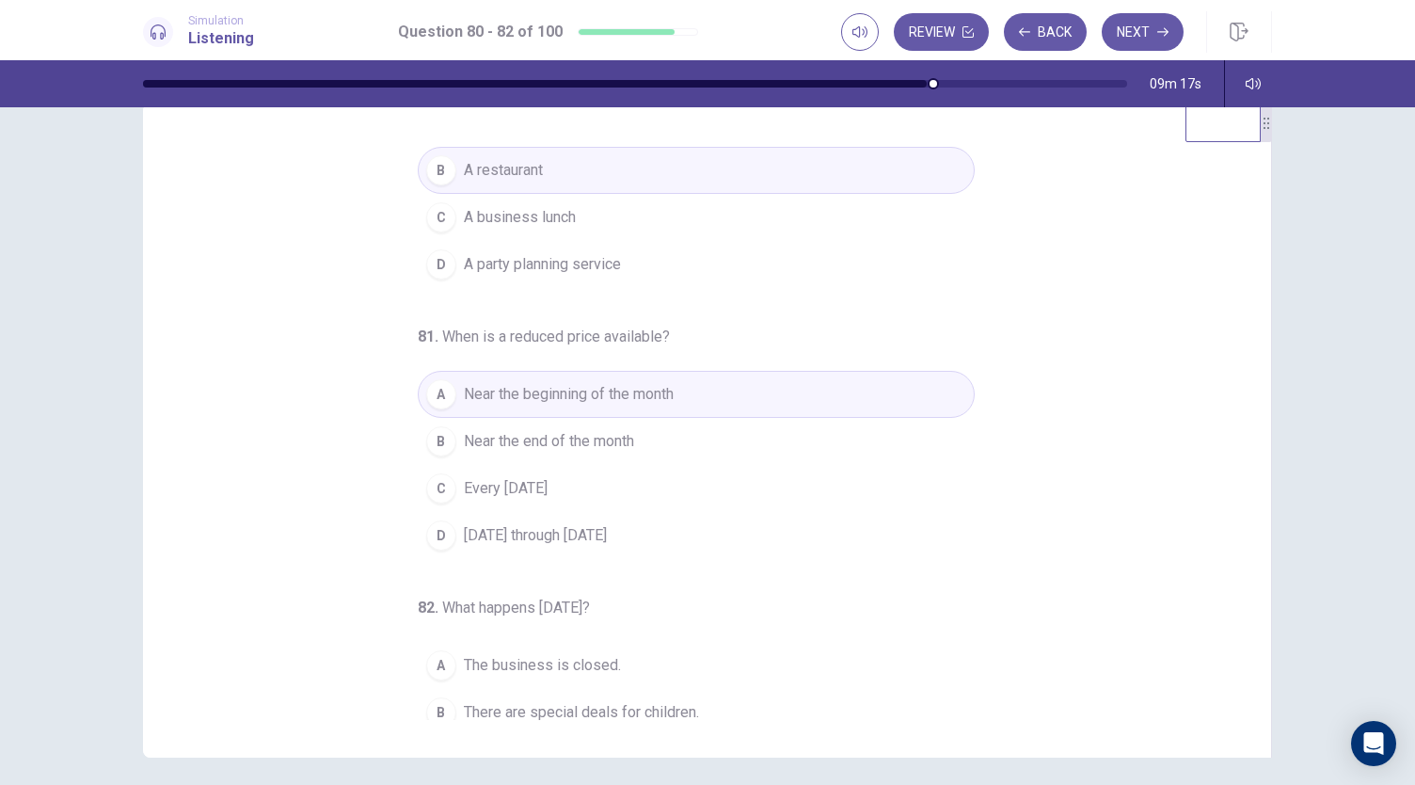
scroll to position [85, 0]
click at [1136, 26] on button "Next" at bounding box center [1143, 32] width 82 height 38
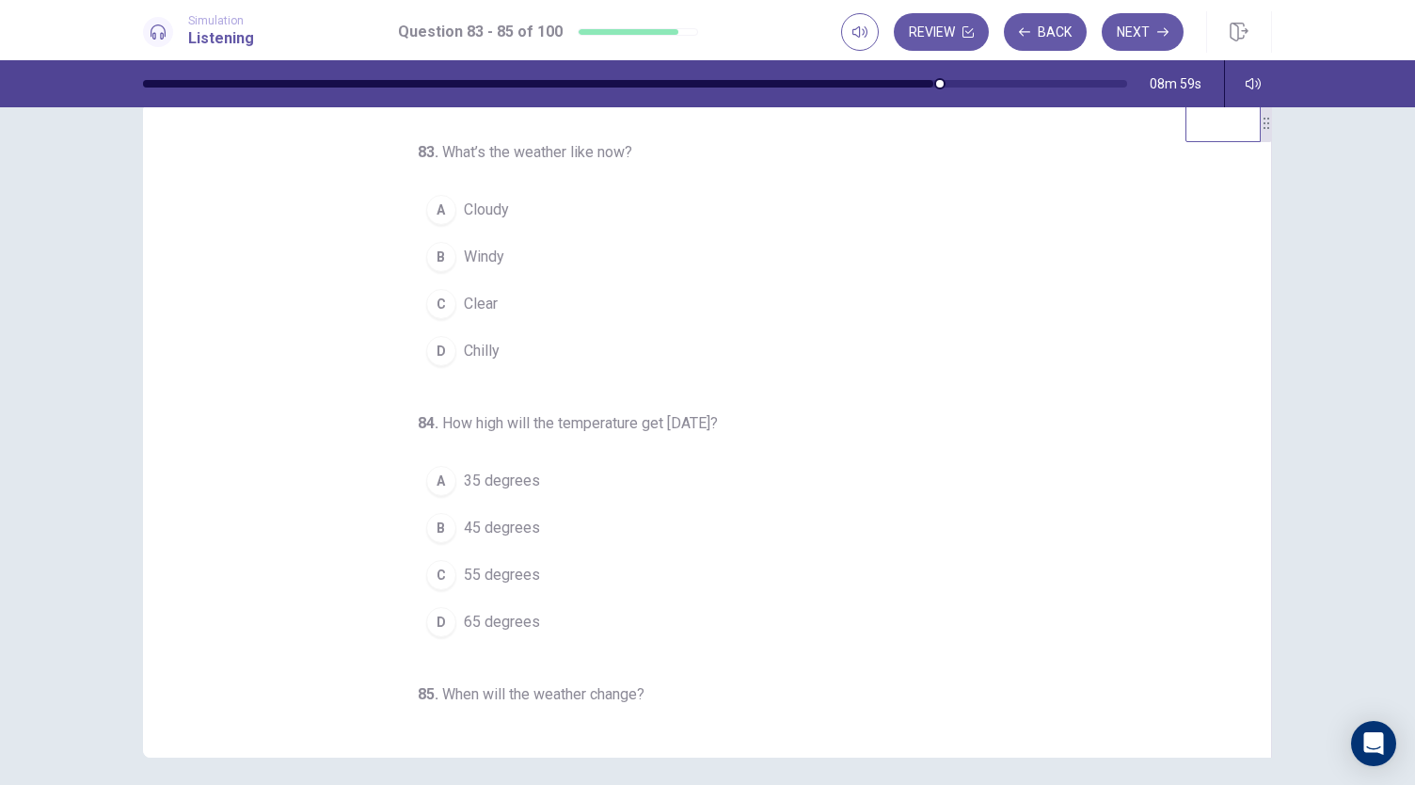
scroll to position [17, 0]
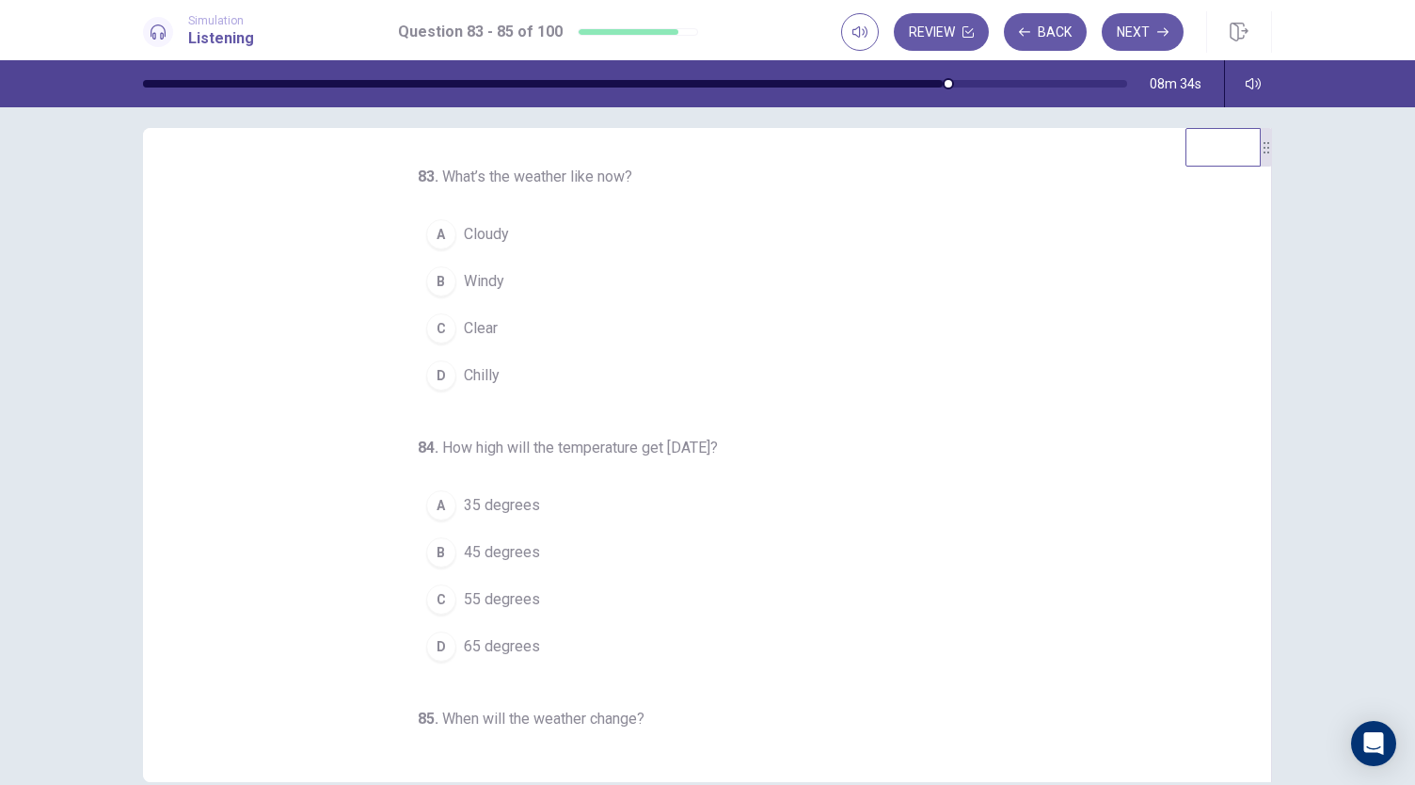
click at [494, 242] on span "Cloudy" at bounding box center [486, 234] width 45 height 23
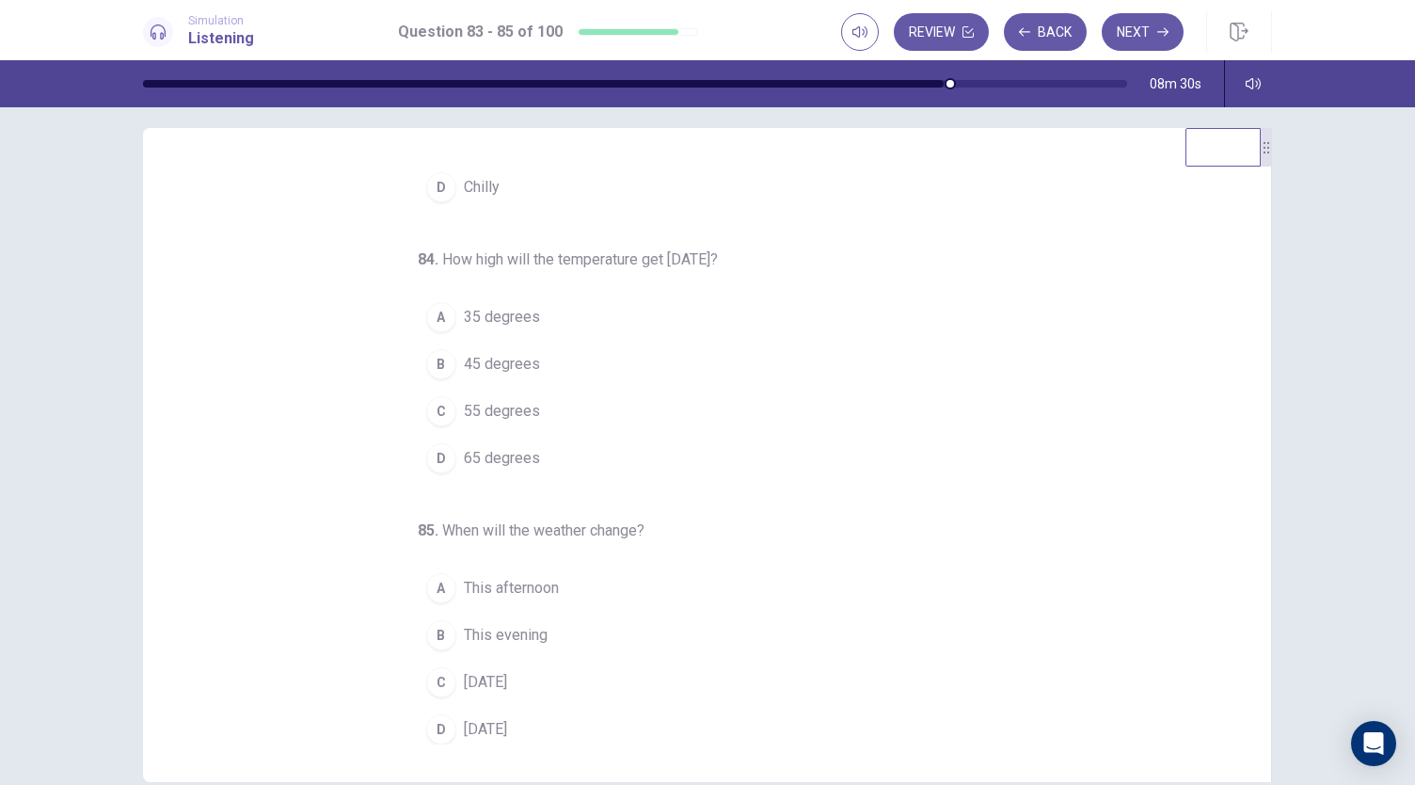
scroll to position [62, 0]
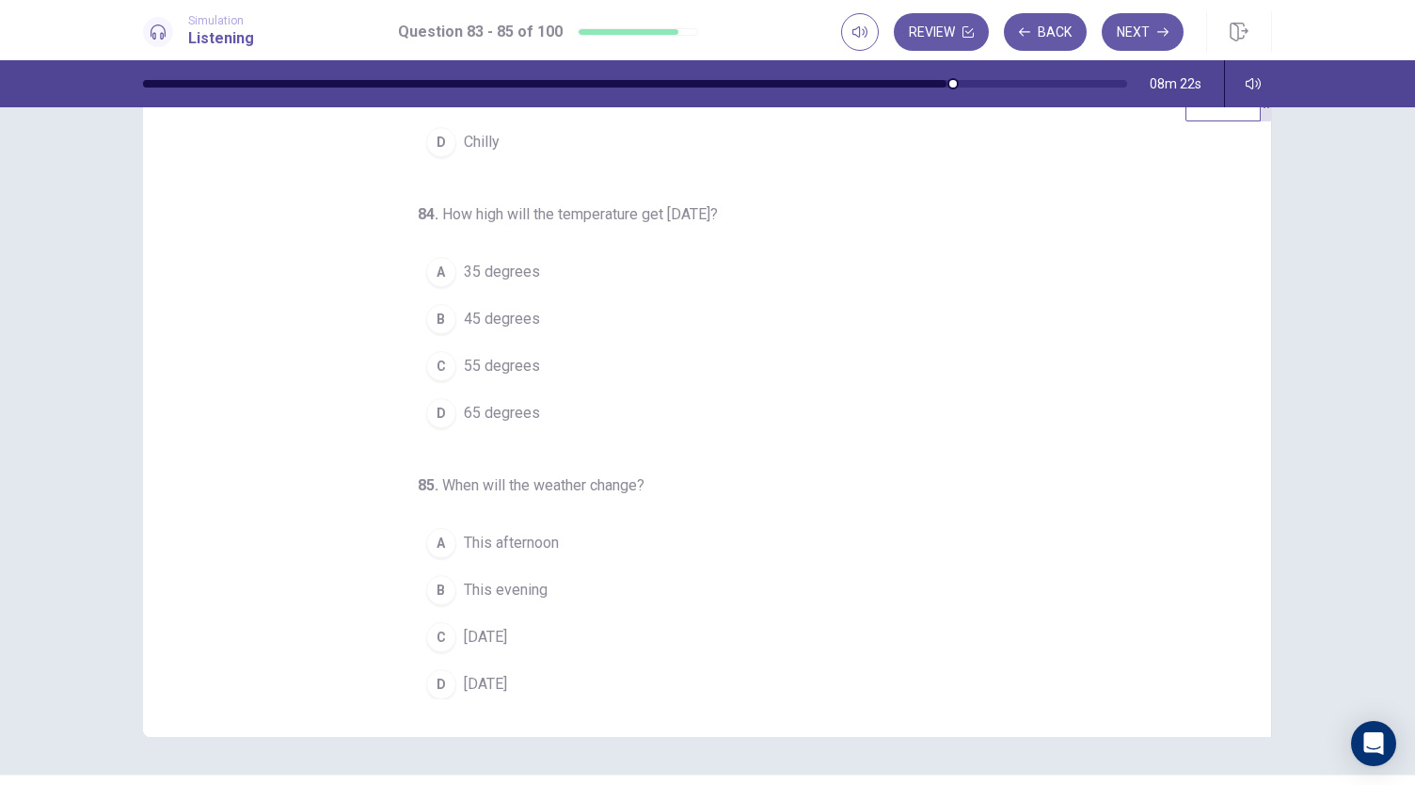
click at [518, 270] on span "35 degrees" at bounding box center [502, 272] width 76 height 23
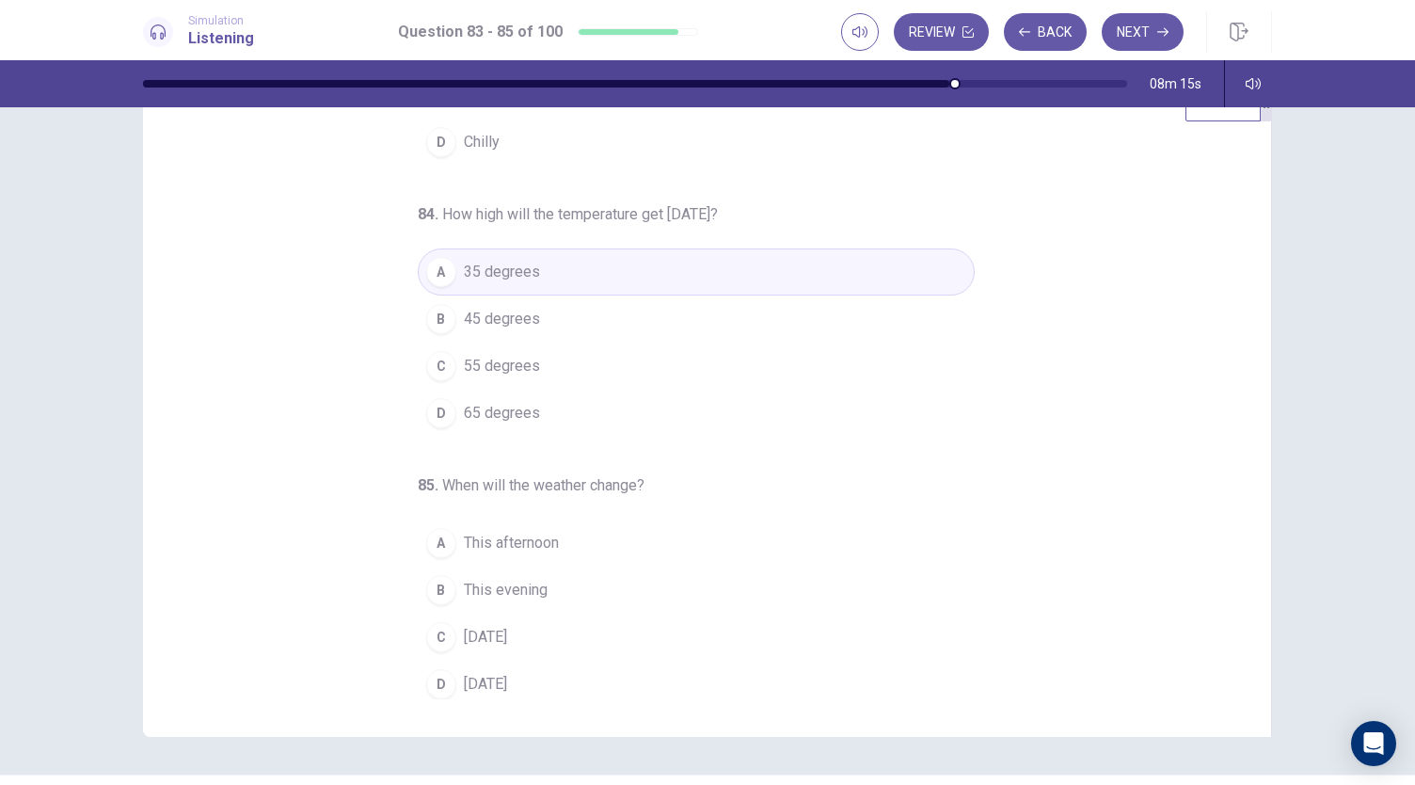
click at [500, 675] on span "[DATE]" at bounding box center [485, 684] width 43 height 23
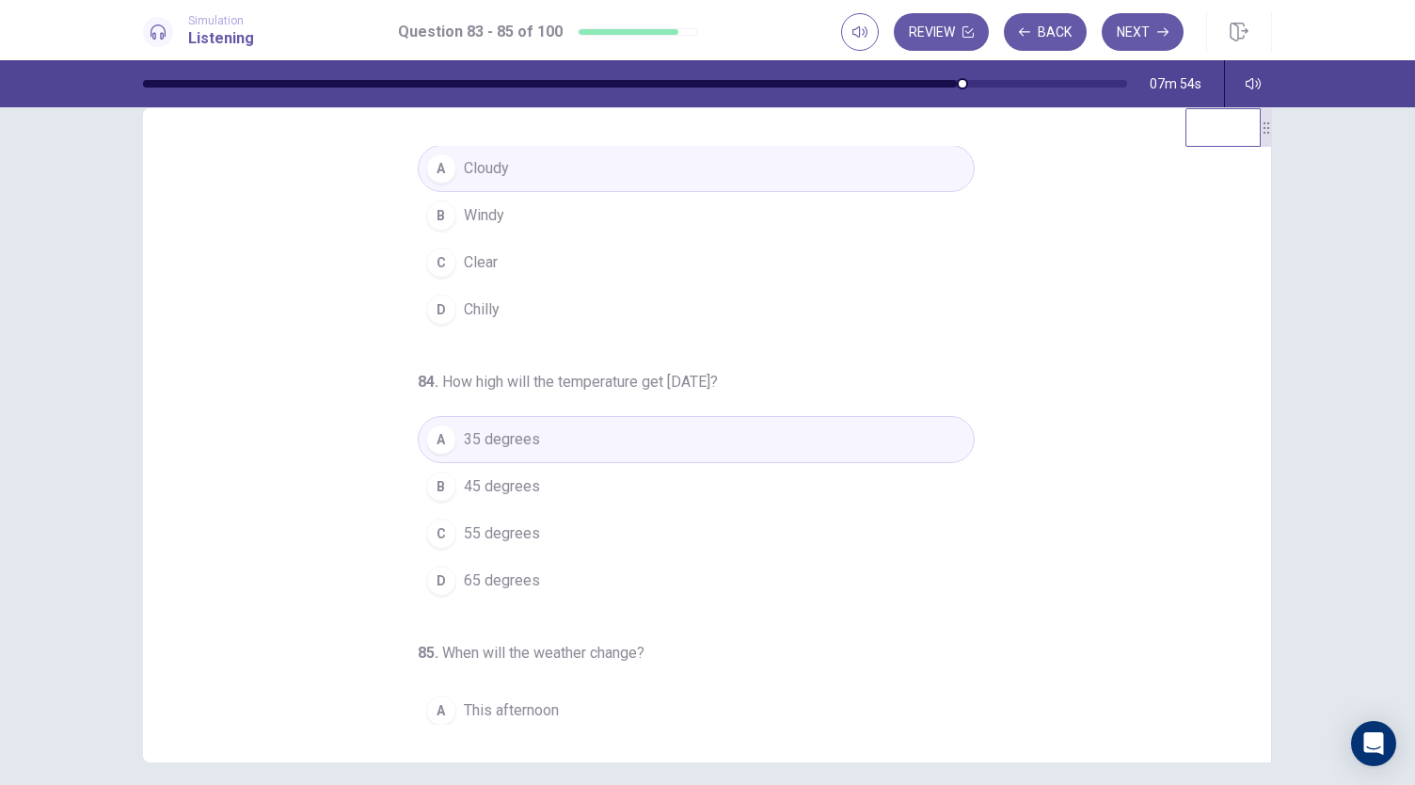
scroll to position [45, 0]
click at [1153, 36] on button "Next" at bounding box center [1143, 32] width 82 height 38
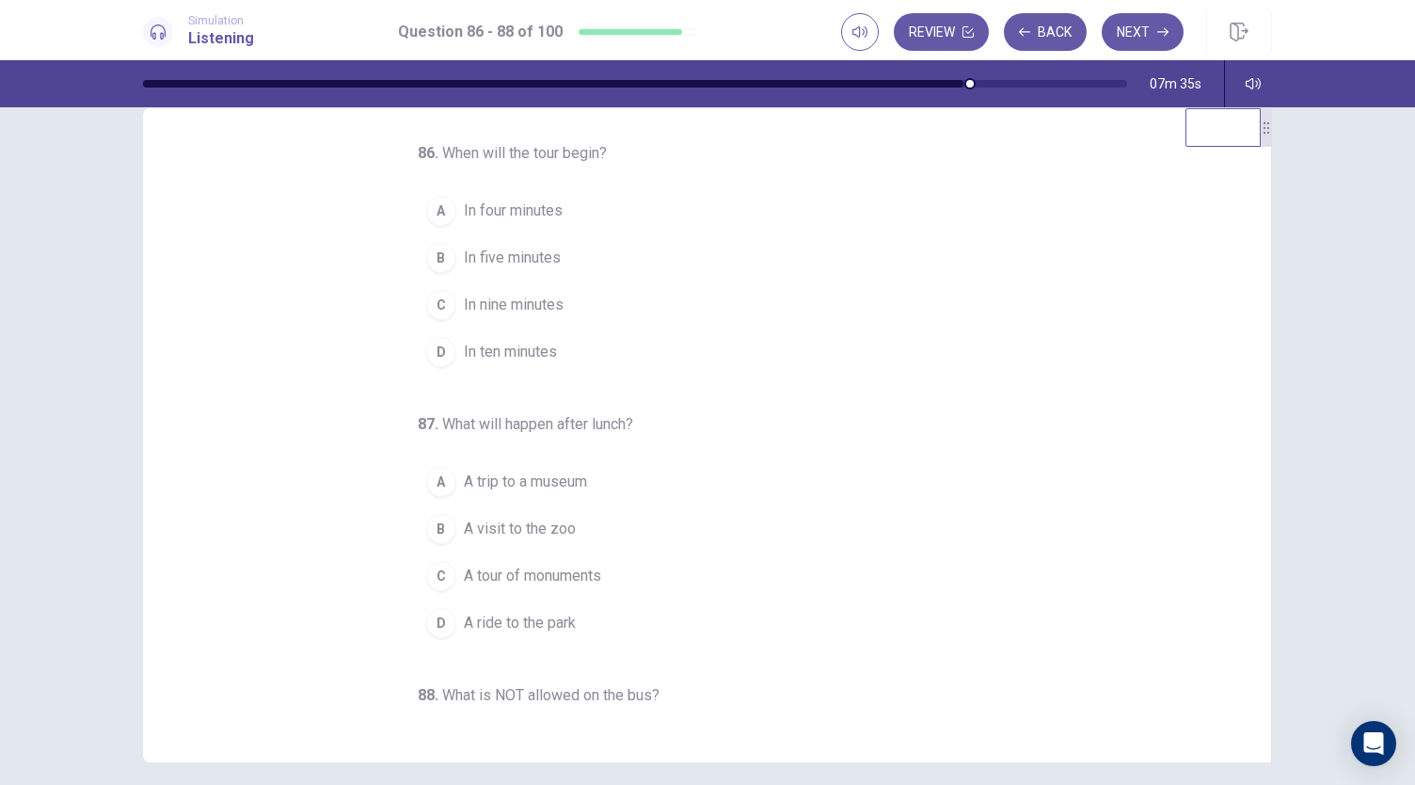
scroll to position [0, 0]
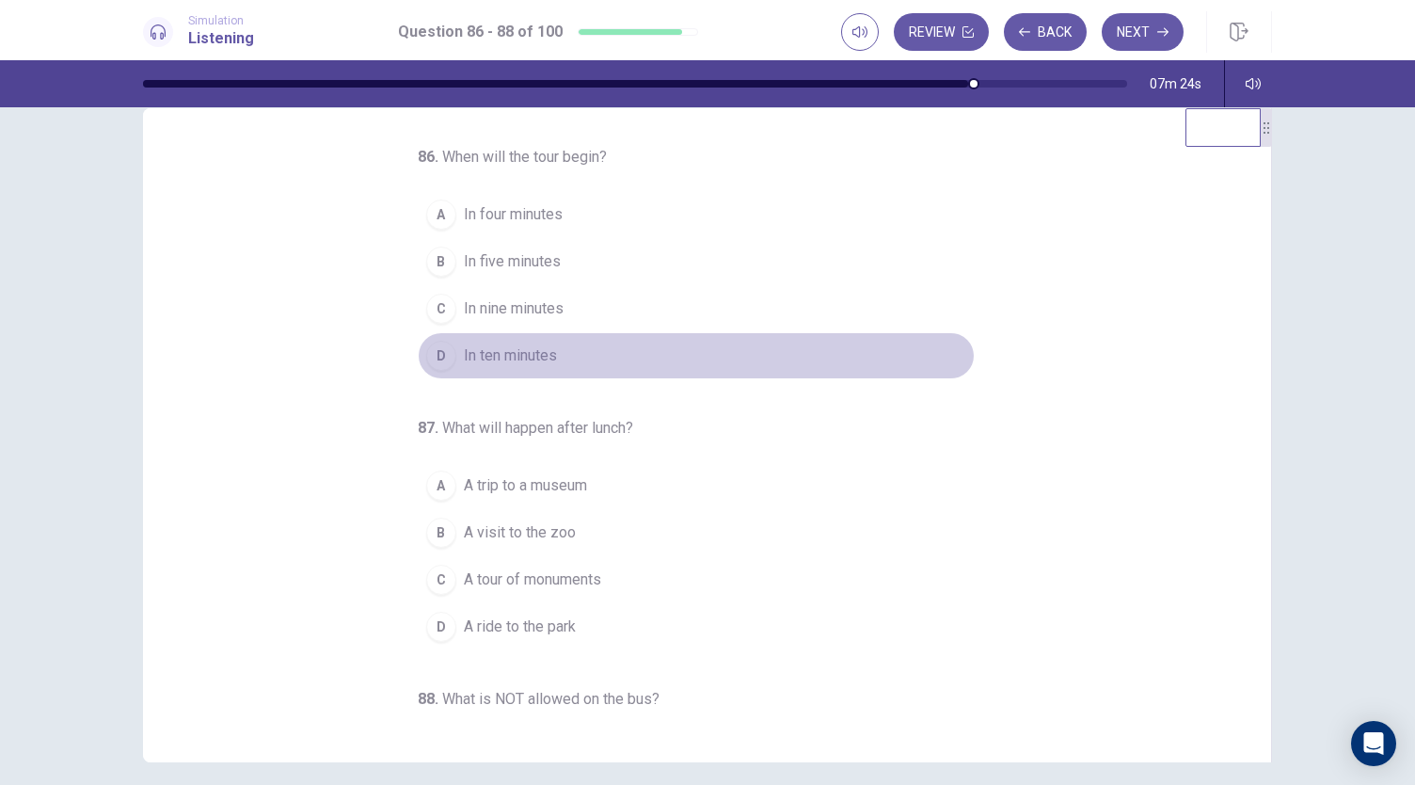
click at [482, 357] on span "In ten minutes" at bounding box center [510, 355] width 93 height 23
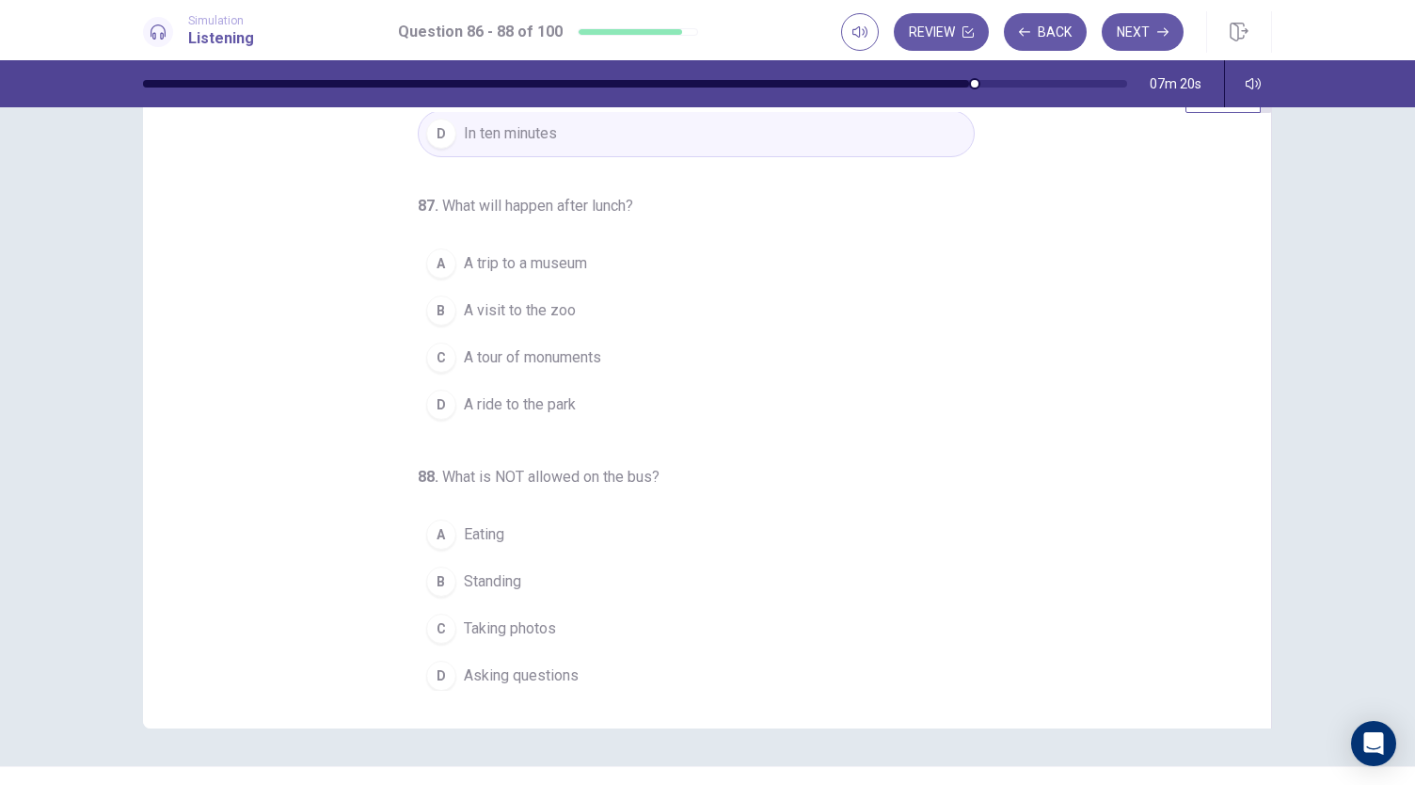
scroll to position [73, 0]
click at [553, 264] on span "A trip to a museum" at bounding box center [525, 260] width 123 height 23
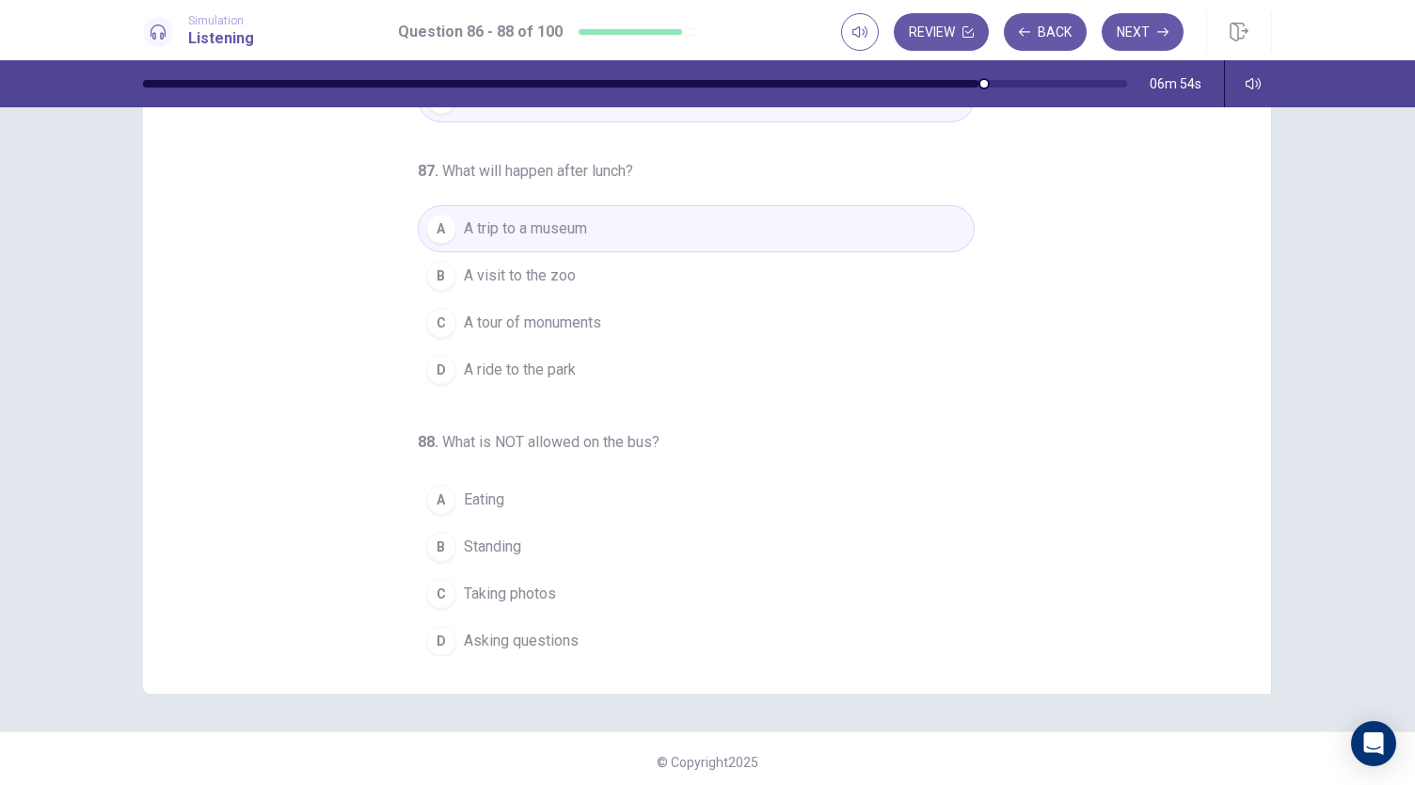
scroll to position [112, 0]
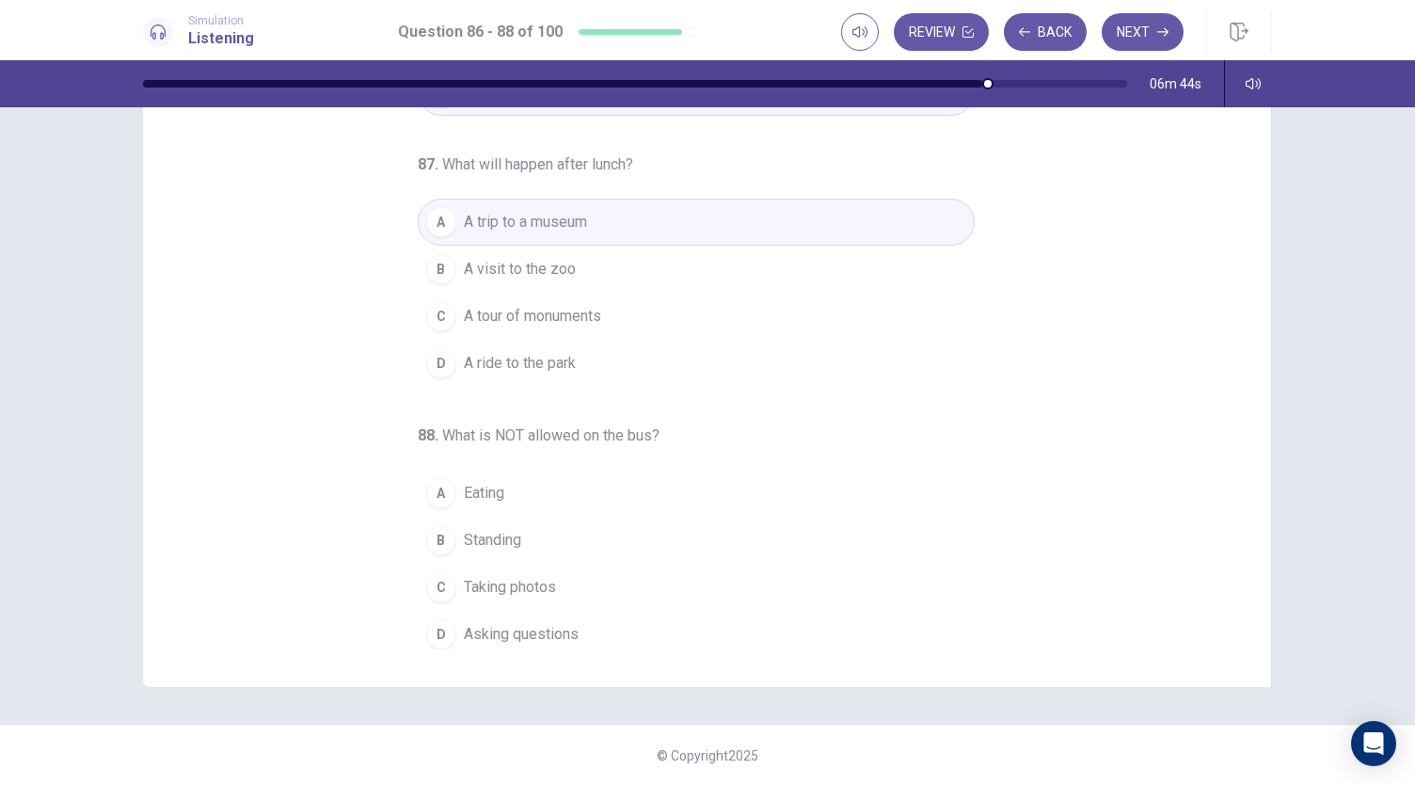
click at [500, 550] on button "B Standing" at bounding box center [696, 539] width 557 height 47
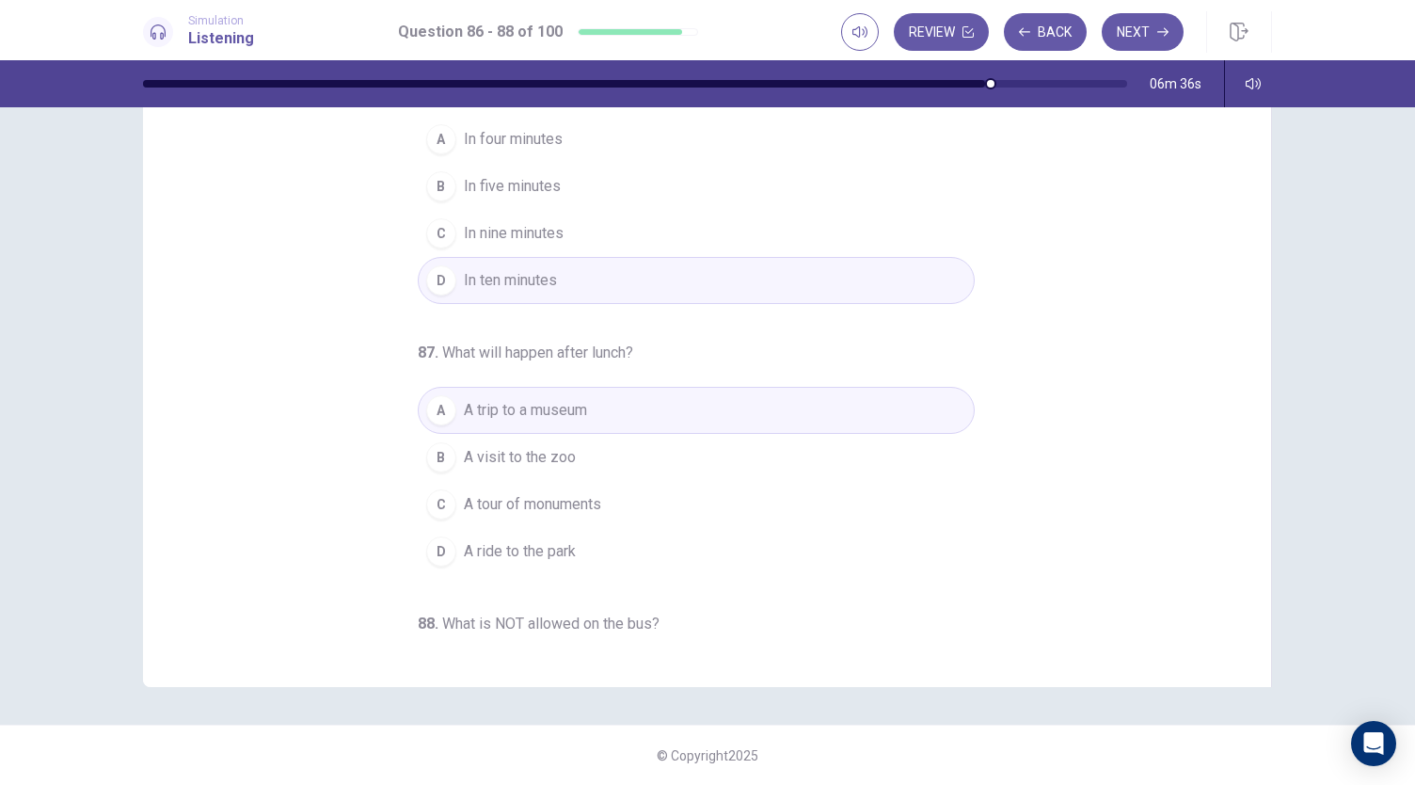
scroll to position [49, 0]
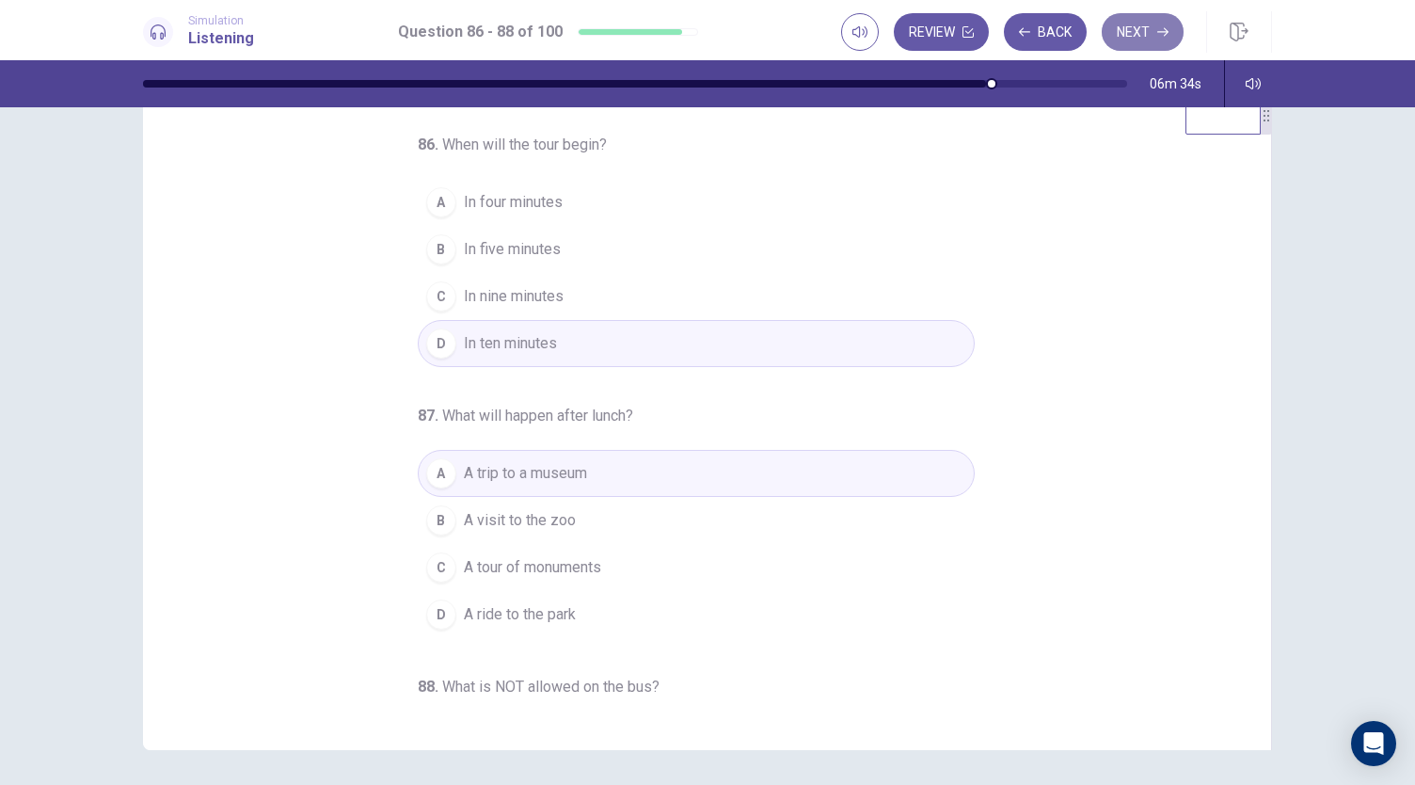
click at [1138, 27] on button "Next" at bounding box center [1143, 32] width 82 height 38
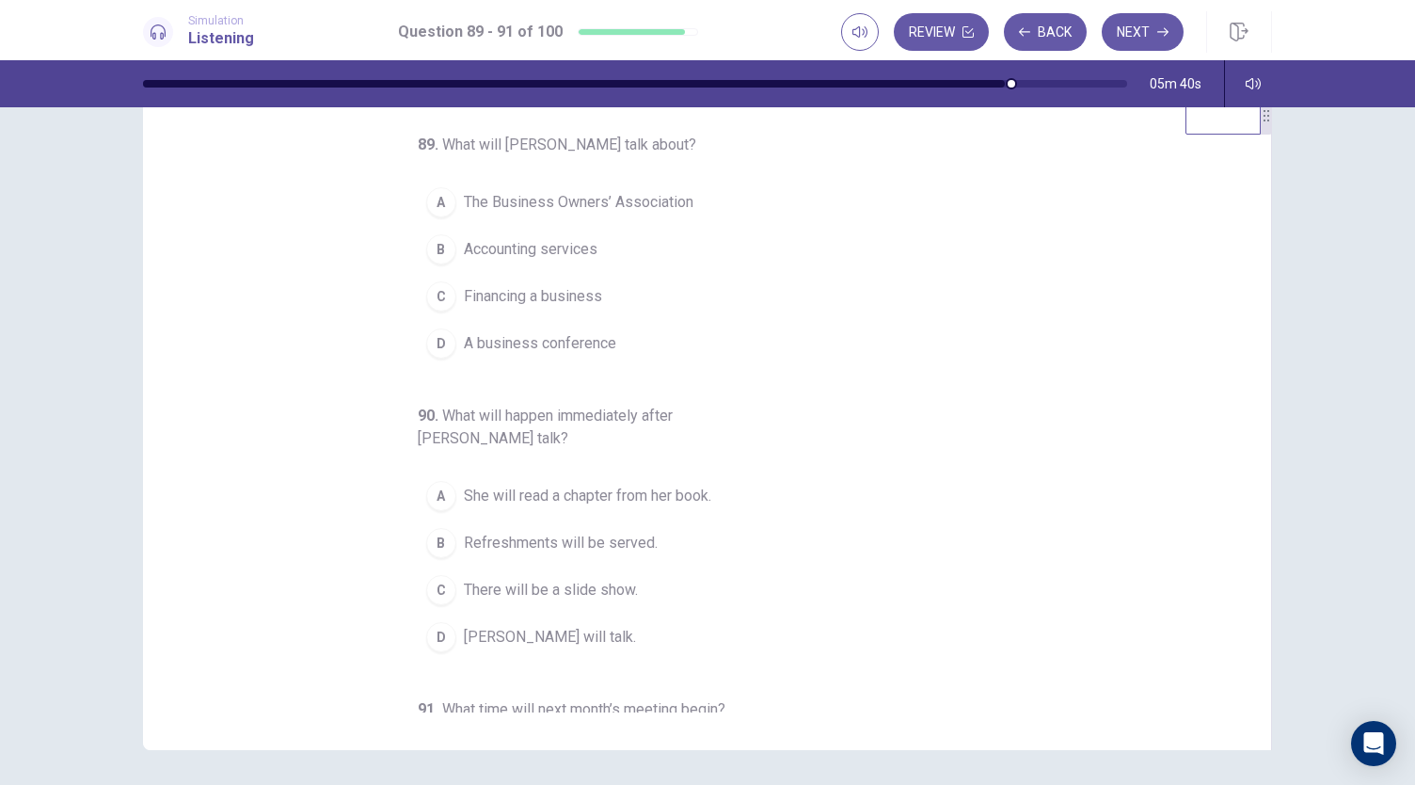
click at [572, 296] on span "Financing a business" at bounding box center [533, 296] width 138 height 23
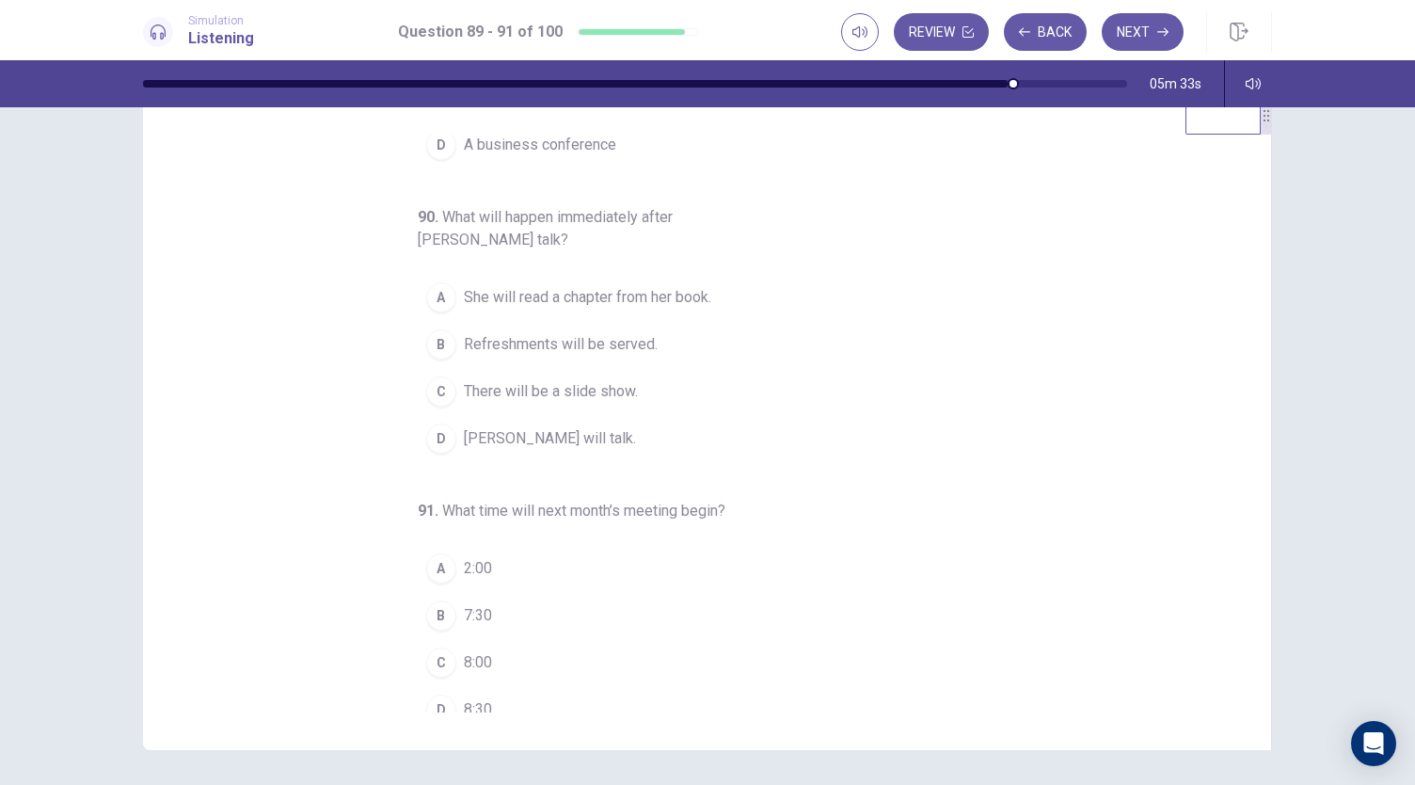
scroll to position [211, 0]
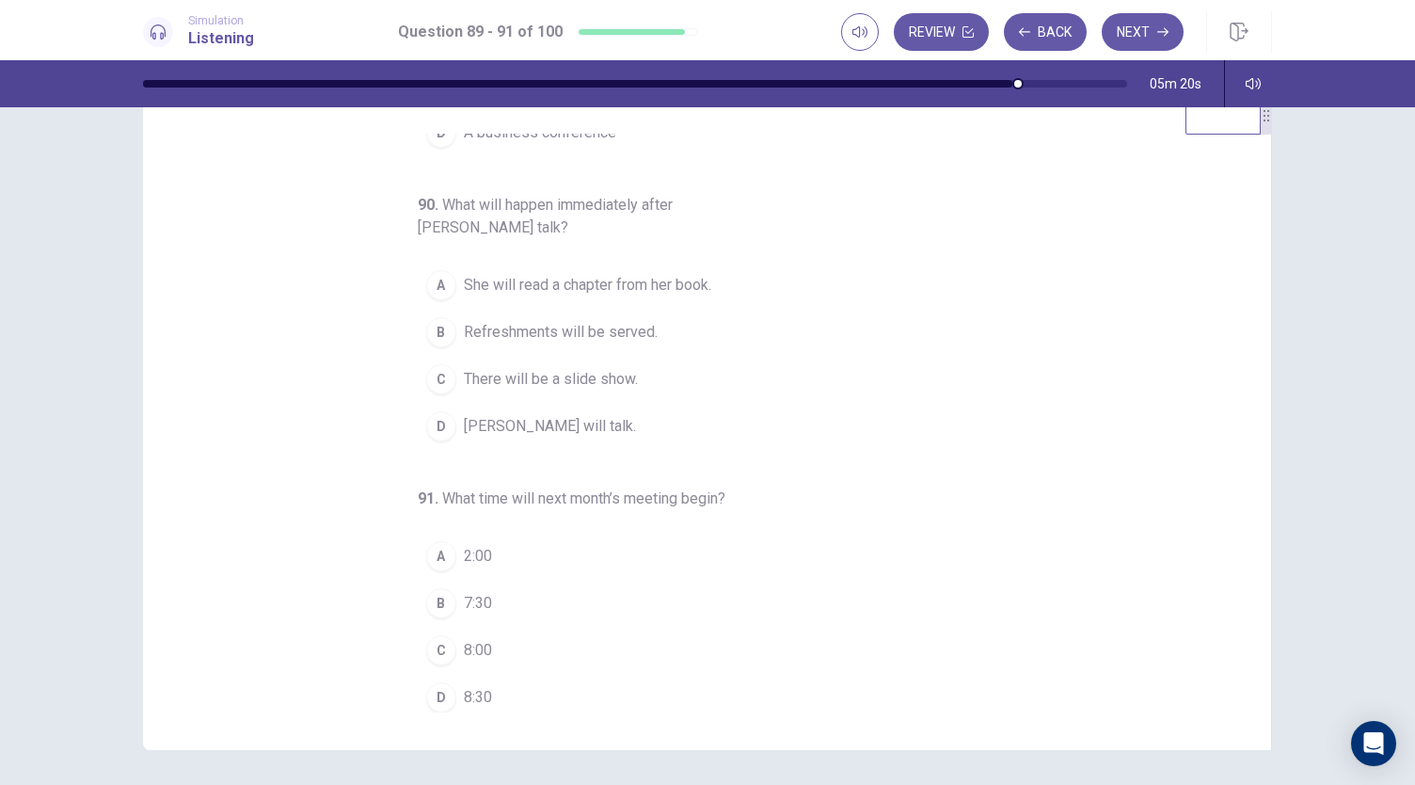
click at [476, 595] on span "7:30" at bounding box center [478, 603] width 28 height 23
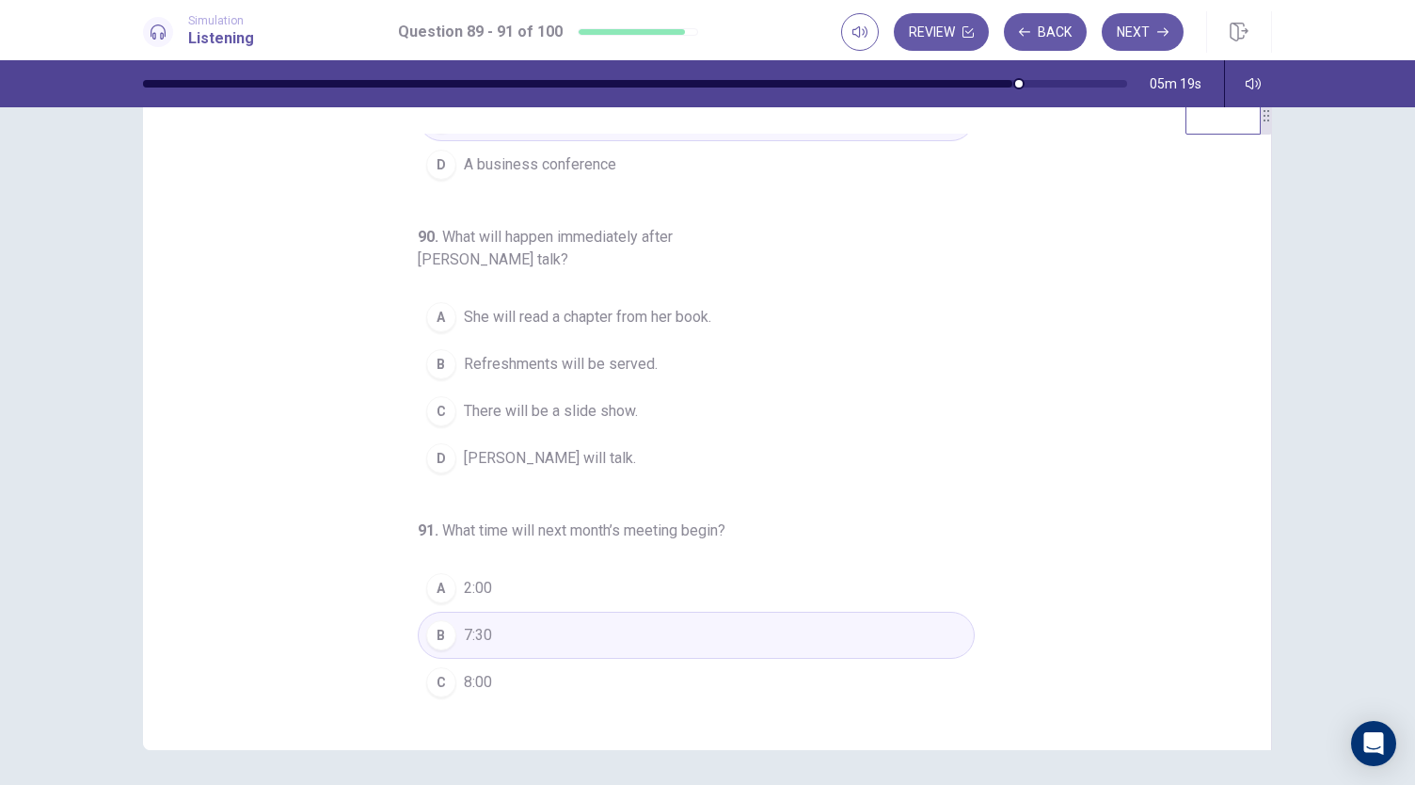
scroll to position [175, 0]
click at [546, 405] on span "There will be a slide show." at bounding box center [551, 415] width 174 height 23
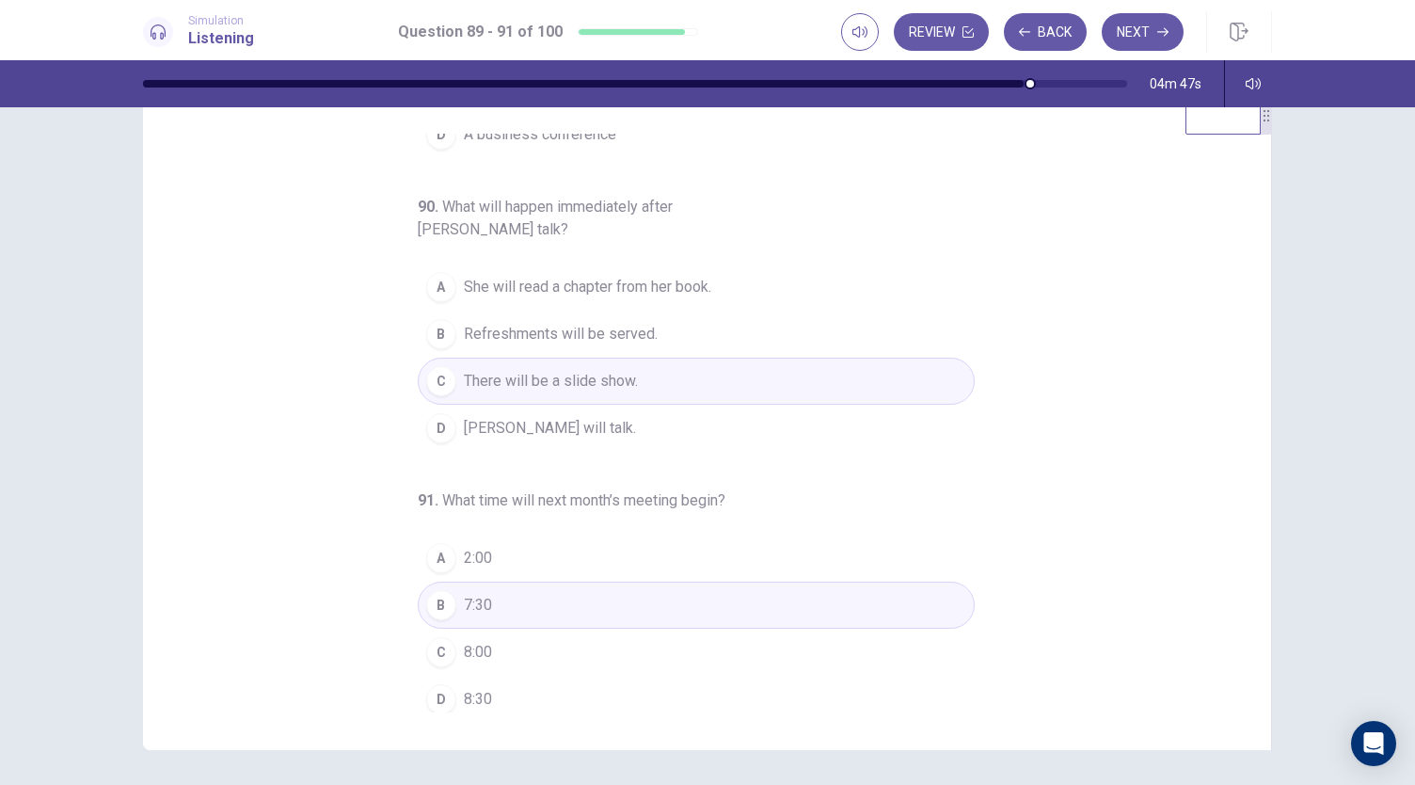
scroll to position [211, 0]
click at [1146, 20] on button "Next" at bounding box center [1143, 32] width 82 height 38
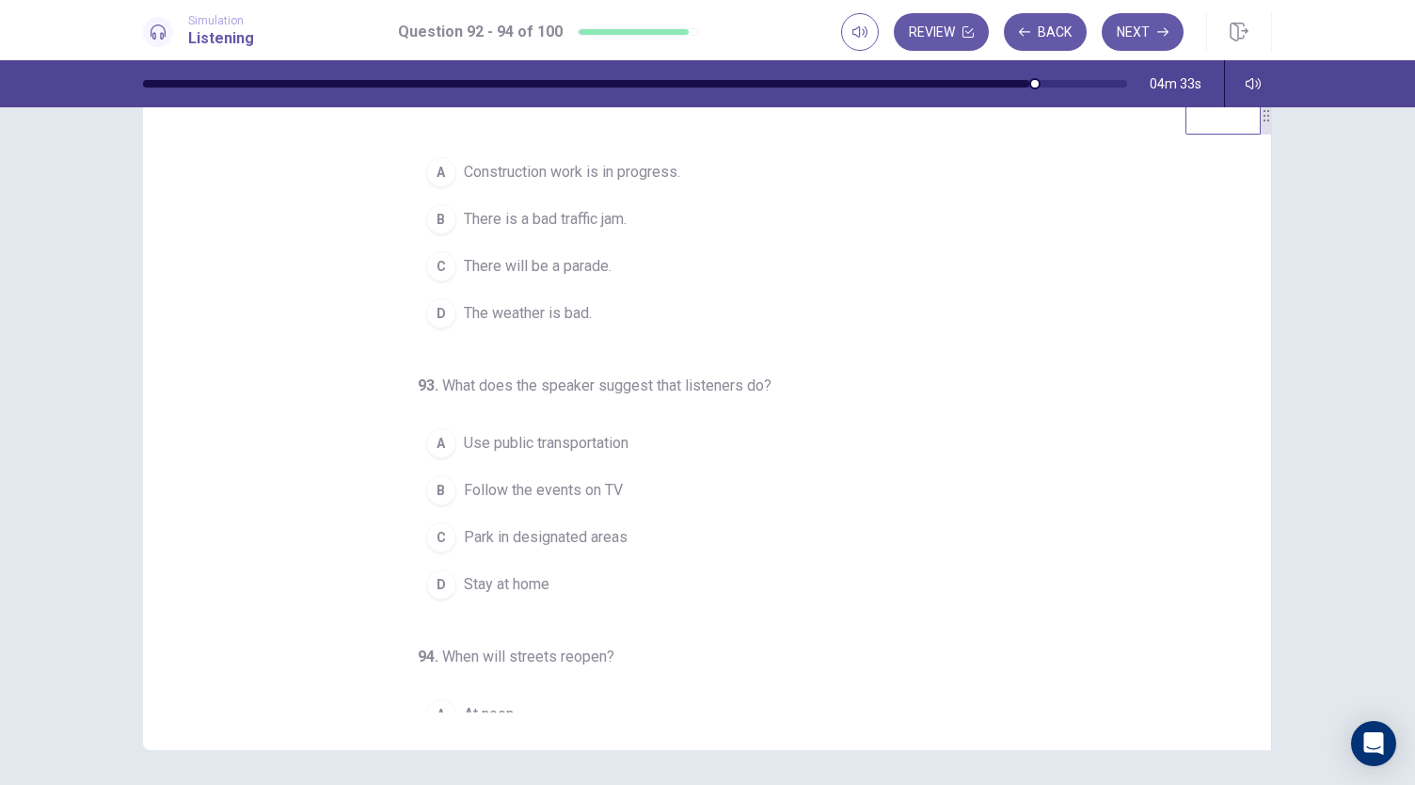
scroll to position [0, 0]
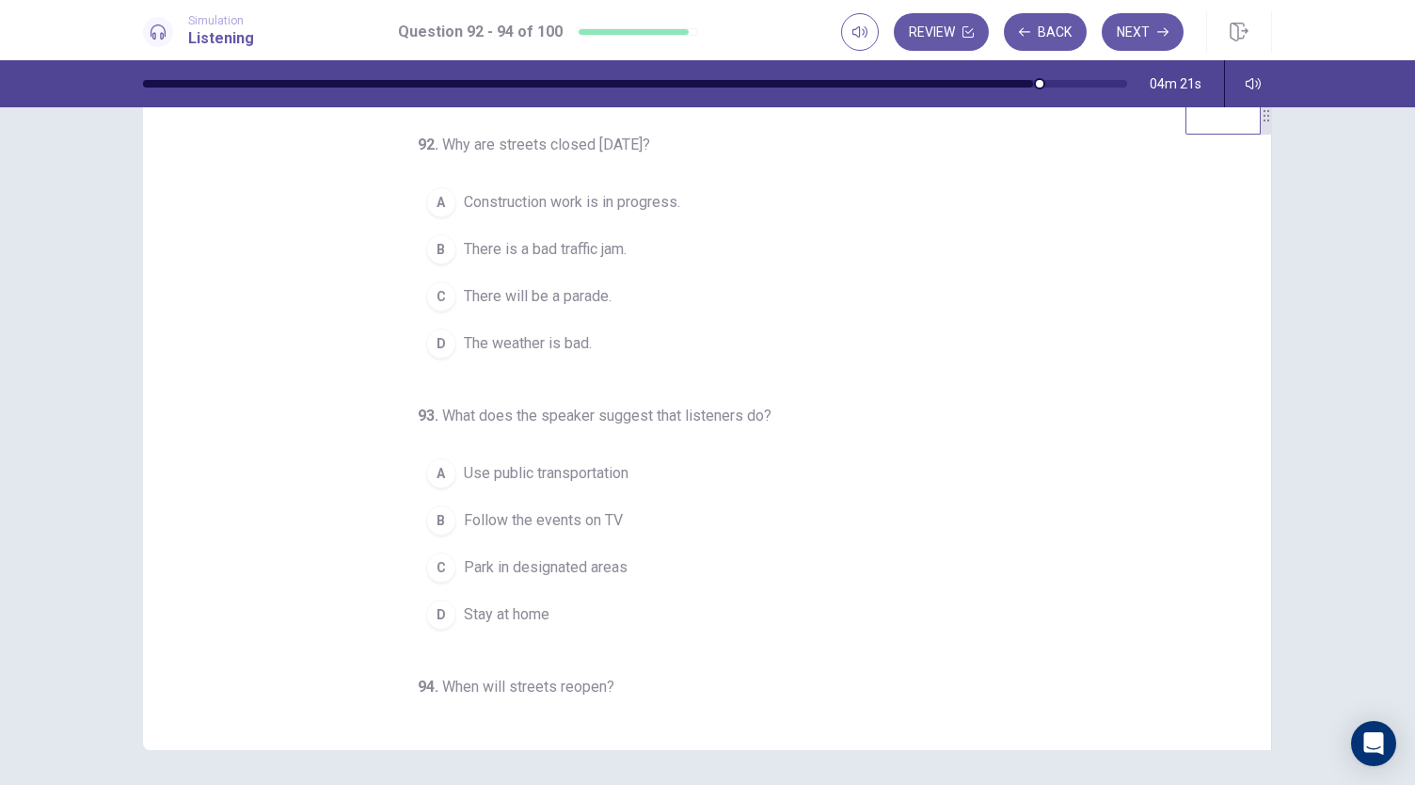
click at [591, 300] on span "There will be a parade." at bounding box center [538, 296] width 148 height 23
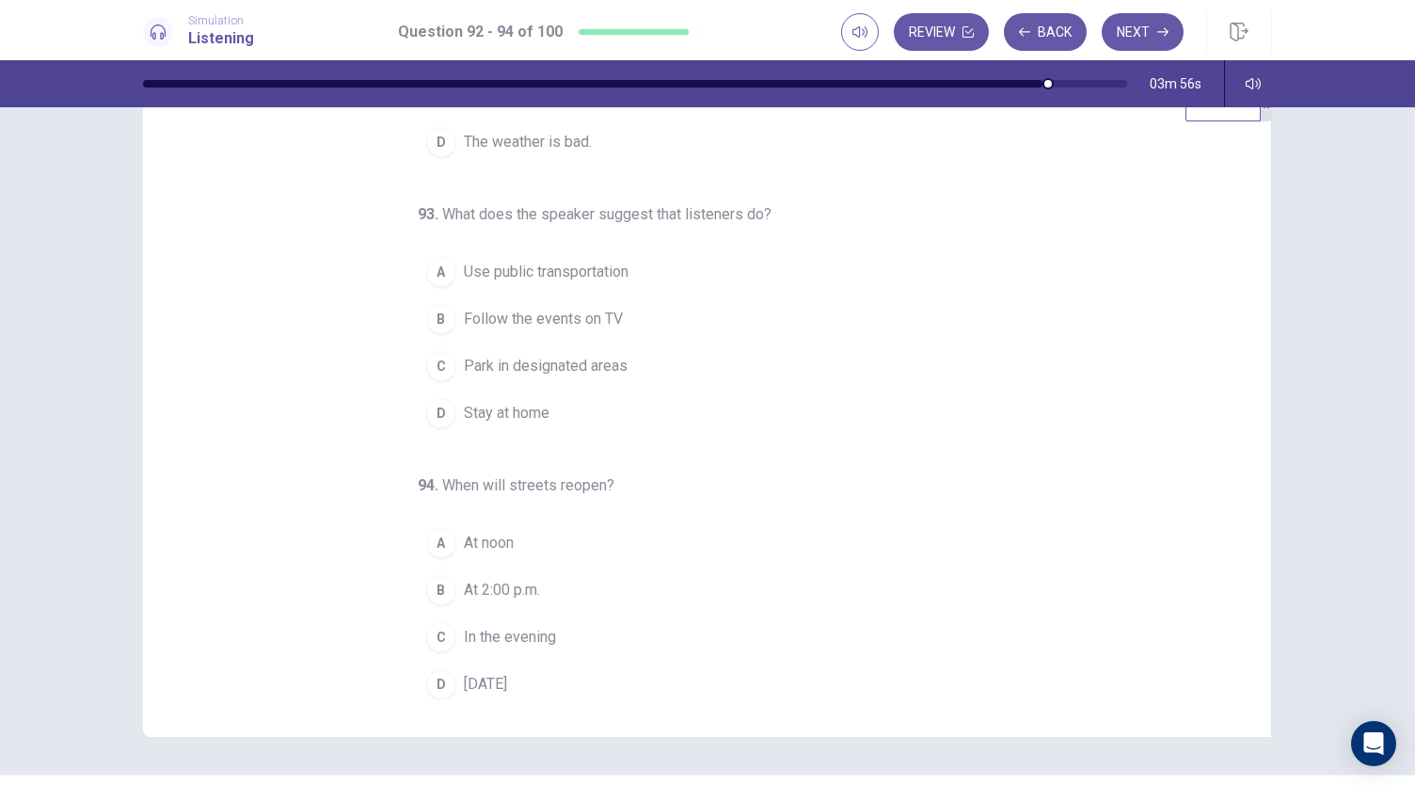
scroll to position [63, 0]
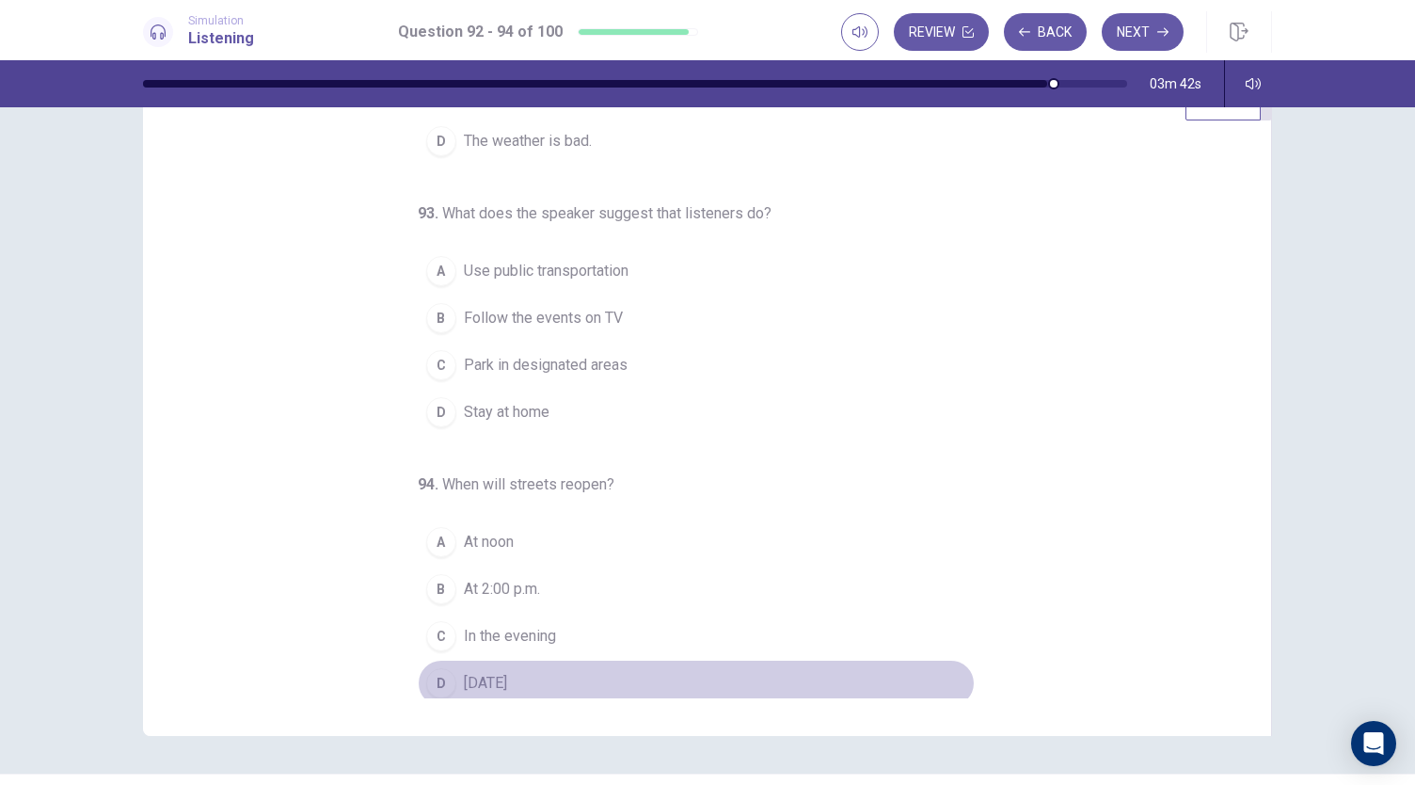
click at [473, 677] on span "[DATE]" at bounding box center [485, 683] width 43 height 23
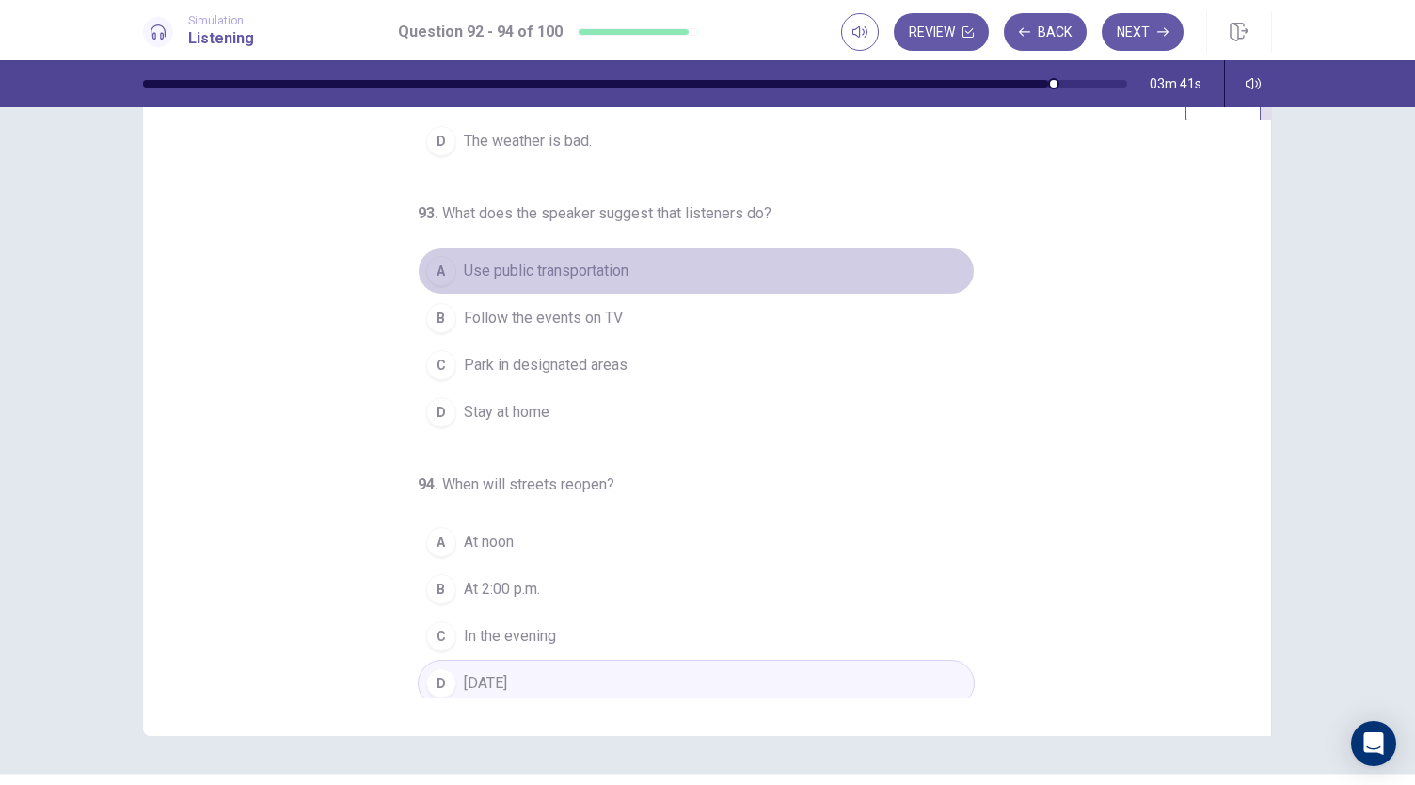
click at [567, 268] on span "Use public transportation" at bounding box center [546, 271] width 165 height 23
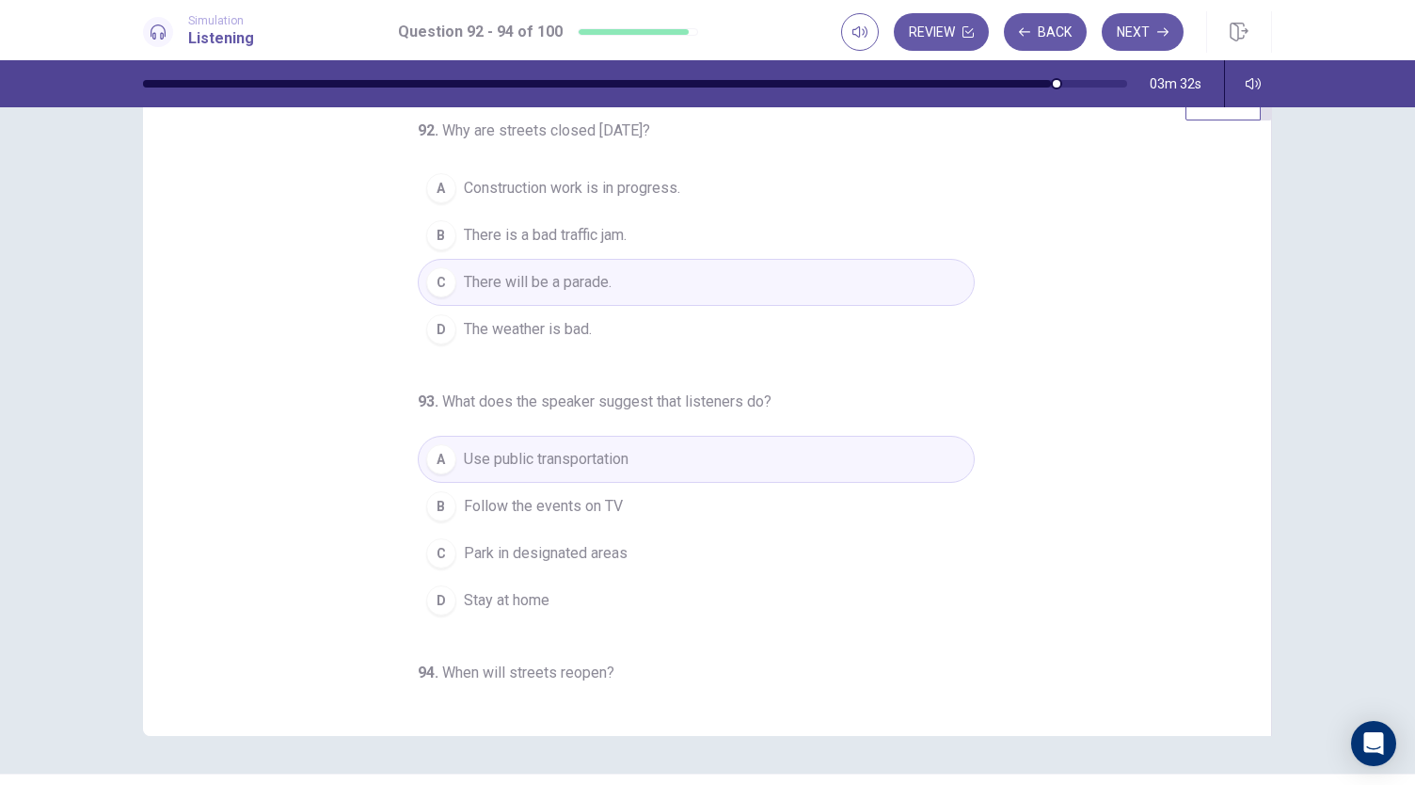
scroll to position [0, 0]
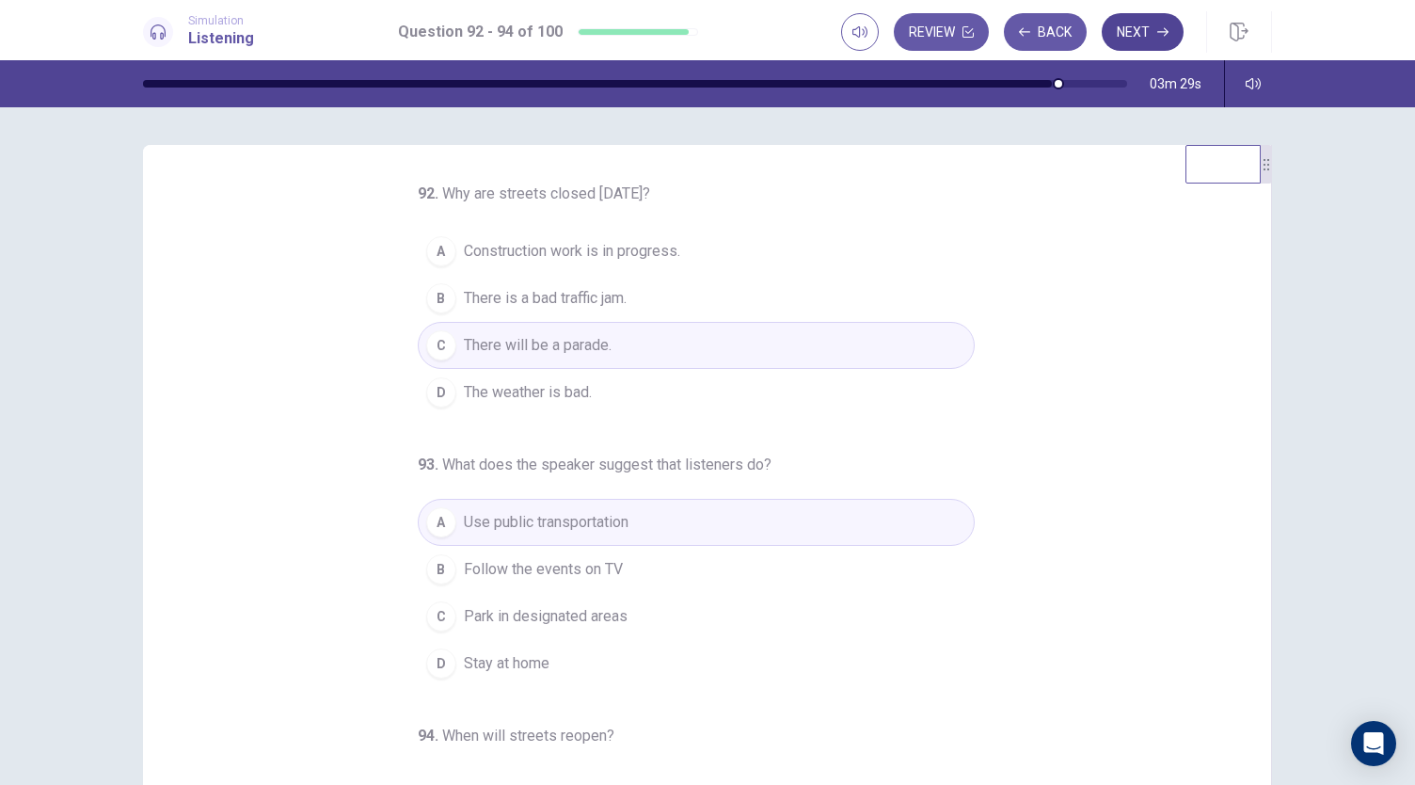
click at [1133, 30] on button "Next" at bounding box center [1143, 32] width 82 height 38
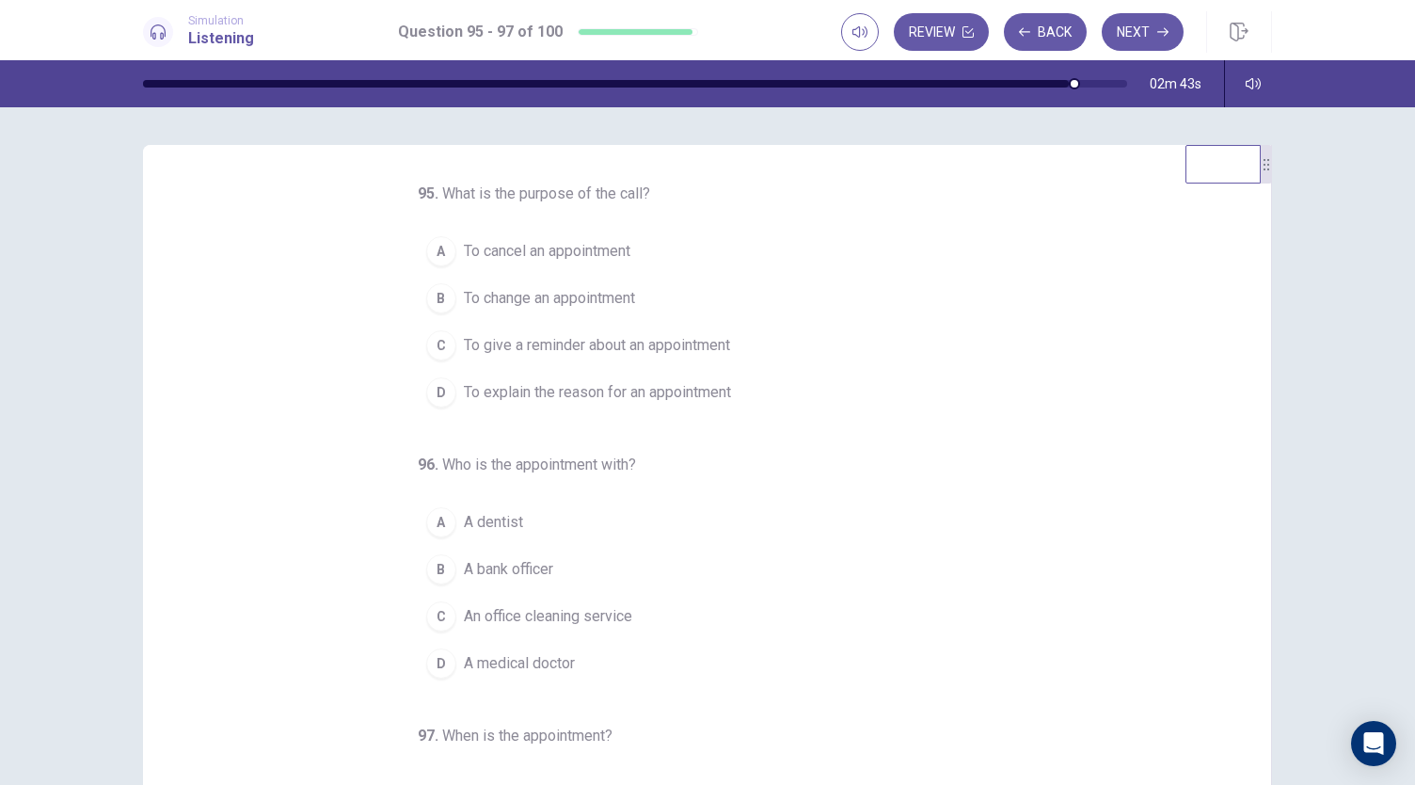
click at [487, 526] on span "A dentist" at bounding box center [493, 522] width 59 height 23
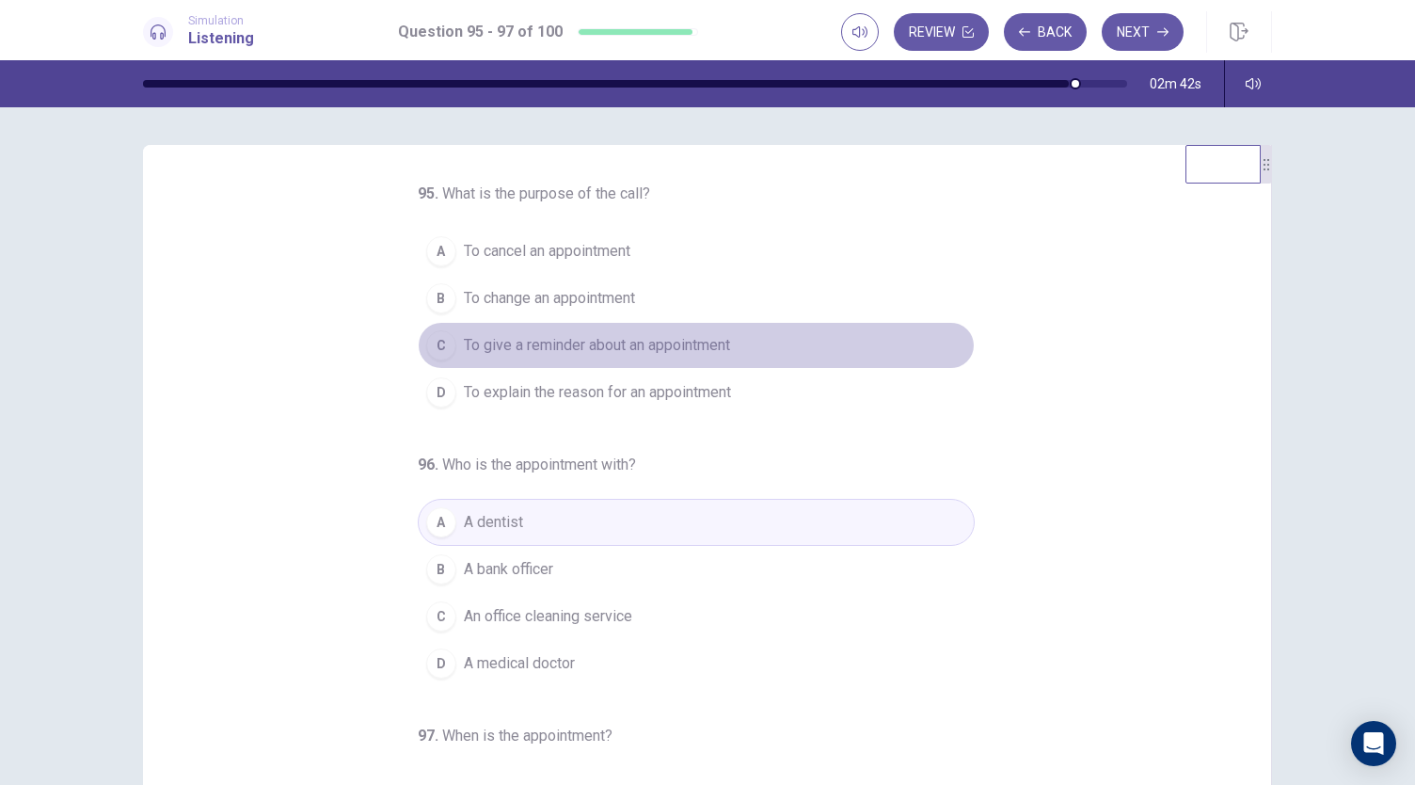
click at [542, 355] on span "To give a reminder about an appointment" at bounding box center [597, 345] width 266 height 23
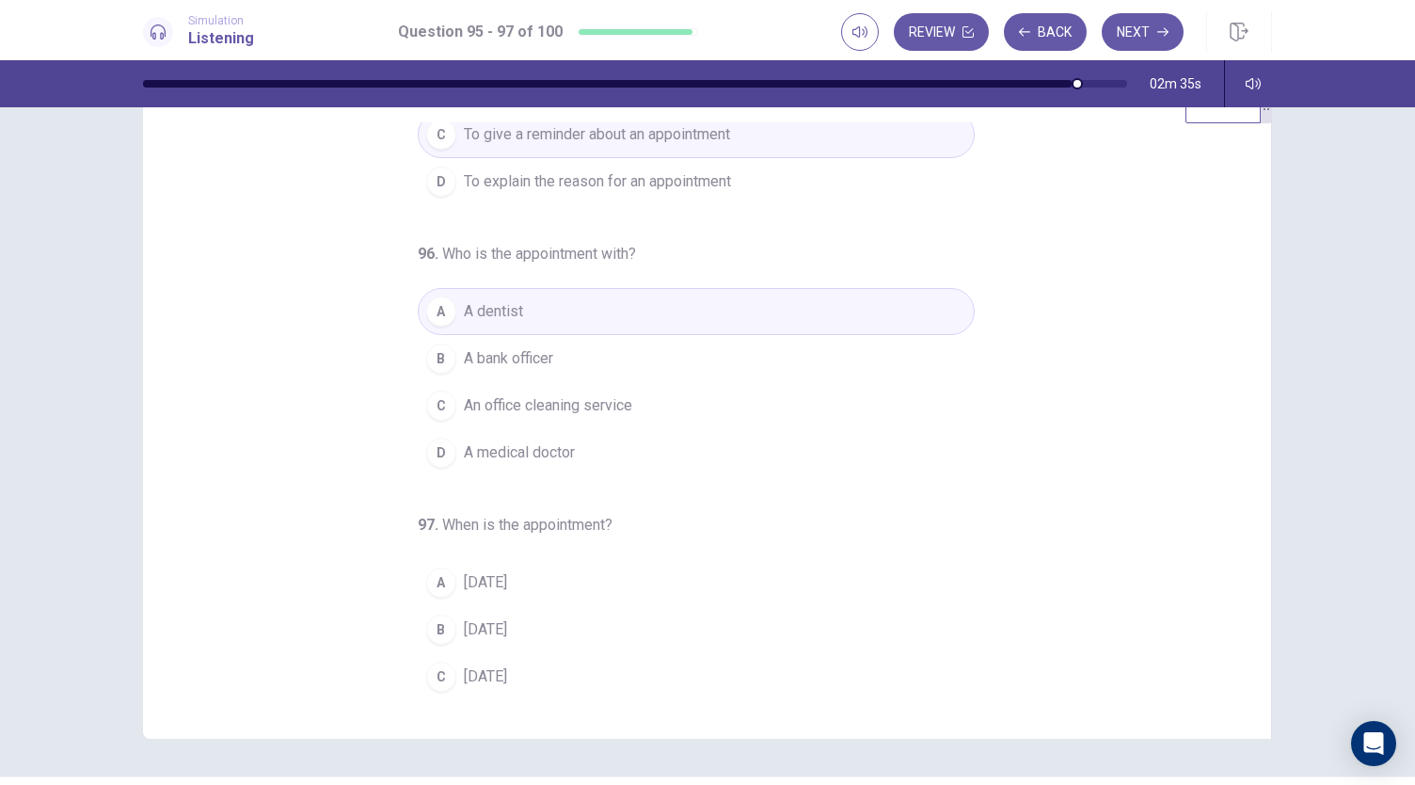
scroll to position [188, 0]
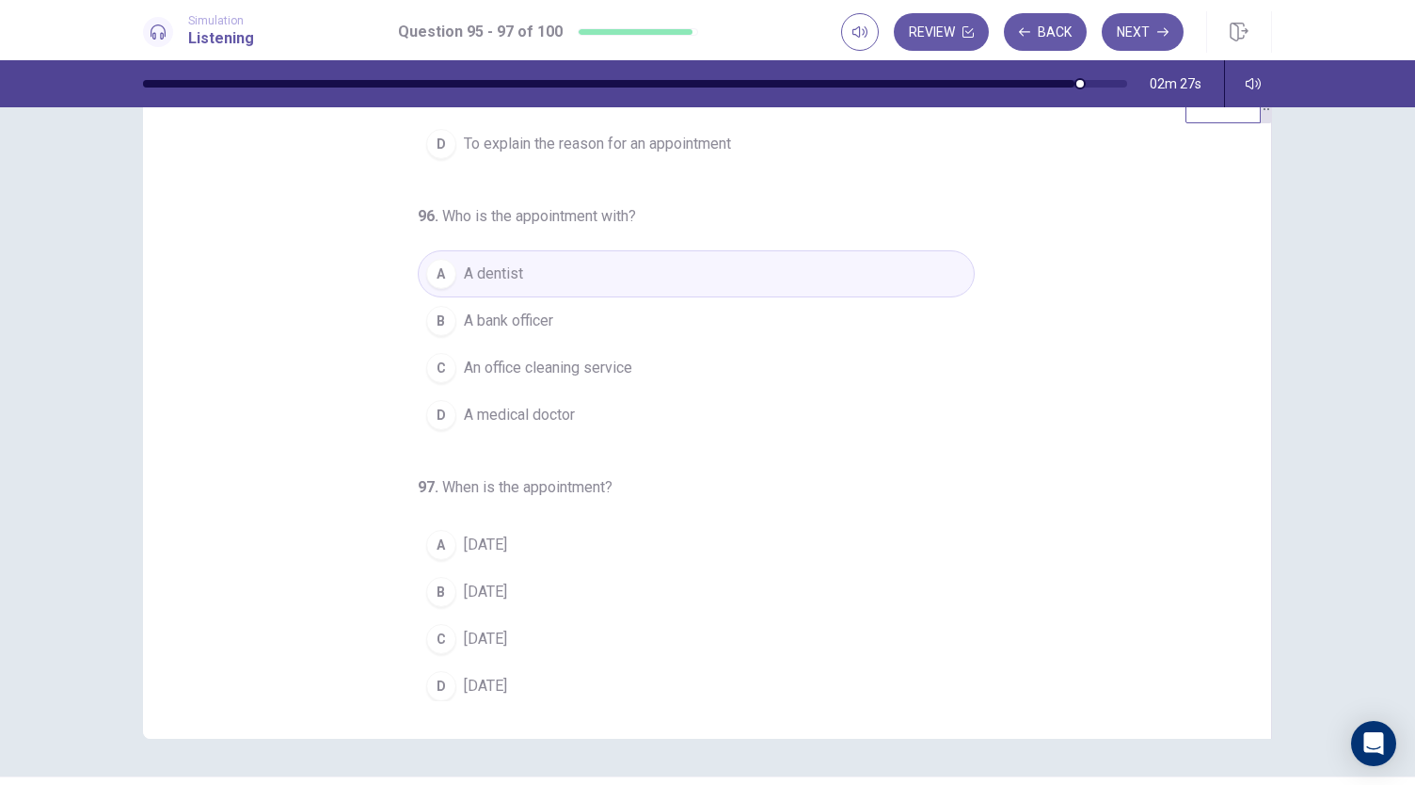
click at [496, 580] on span "[DATE]" at bounding box center [485, 591] width 43 height 23
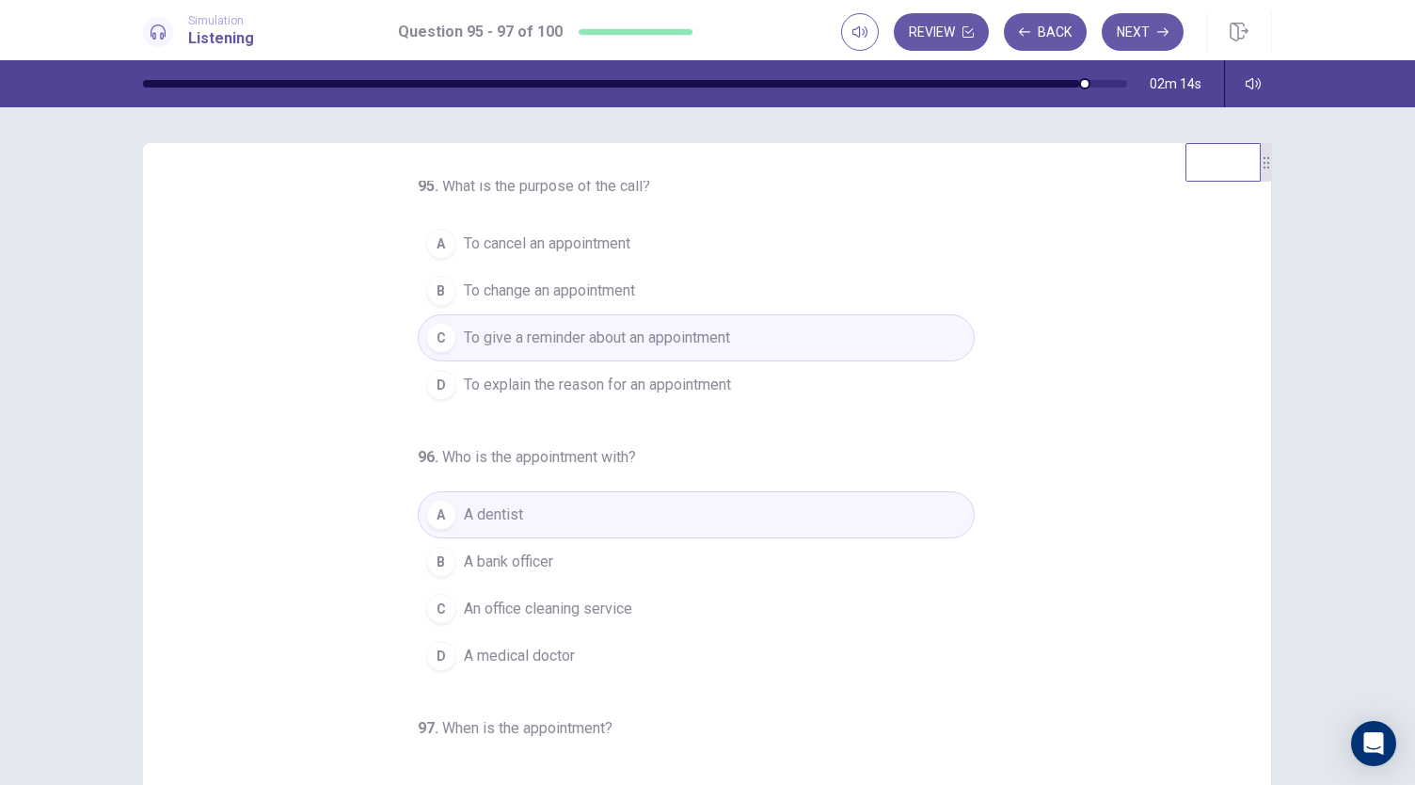
scroll to position [0, 0]
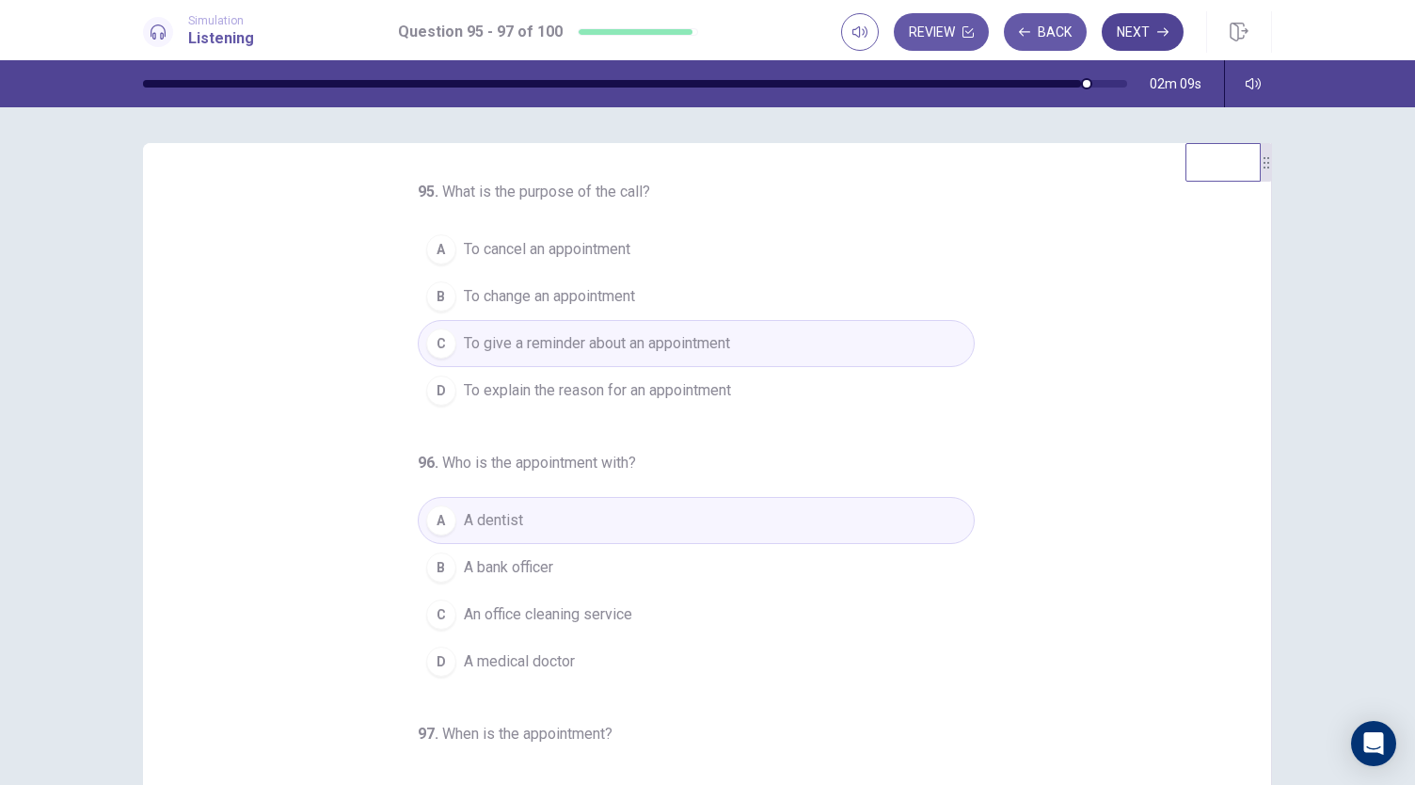
click at [1145, 27] on button "Next" at bounding box center [1143, 32] width 82 height 38
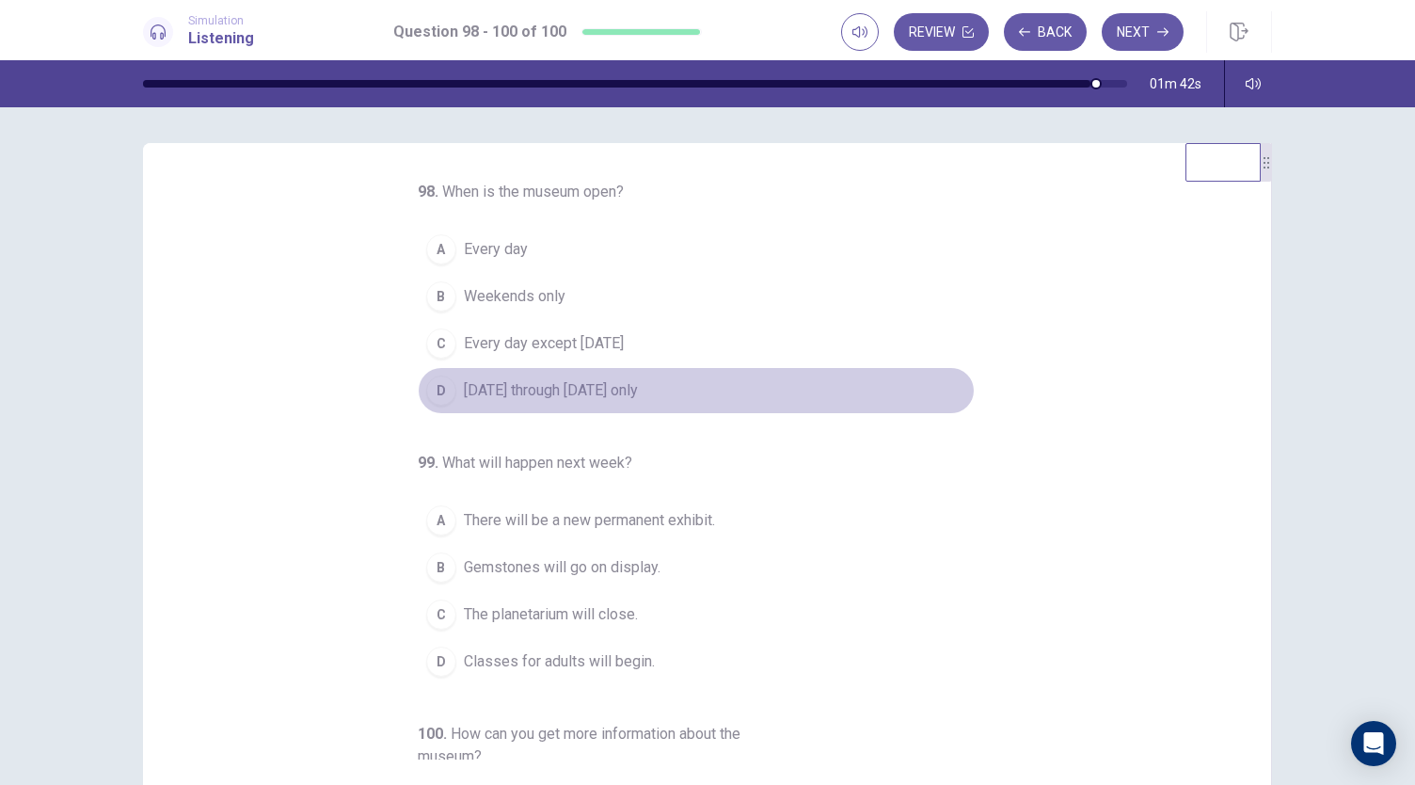
click at [528, 396] on span "[DATE] through [DATE] only" at bounding box center [551, 390] width 174 height 23
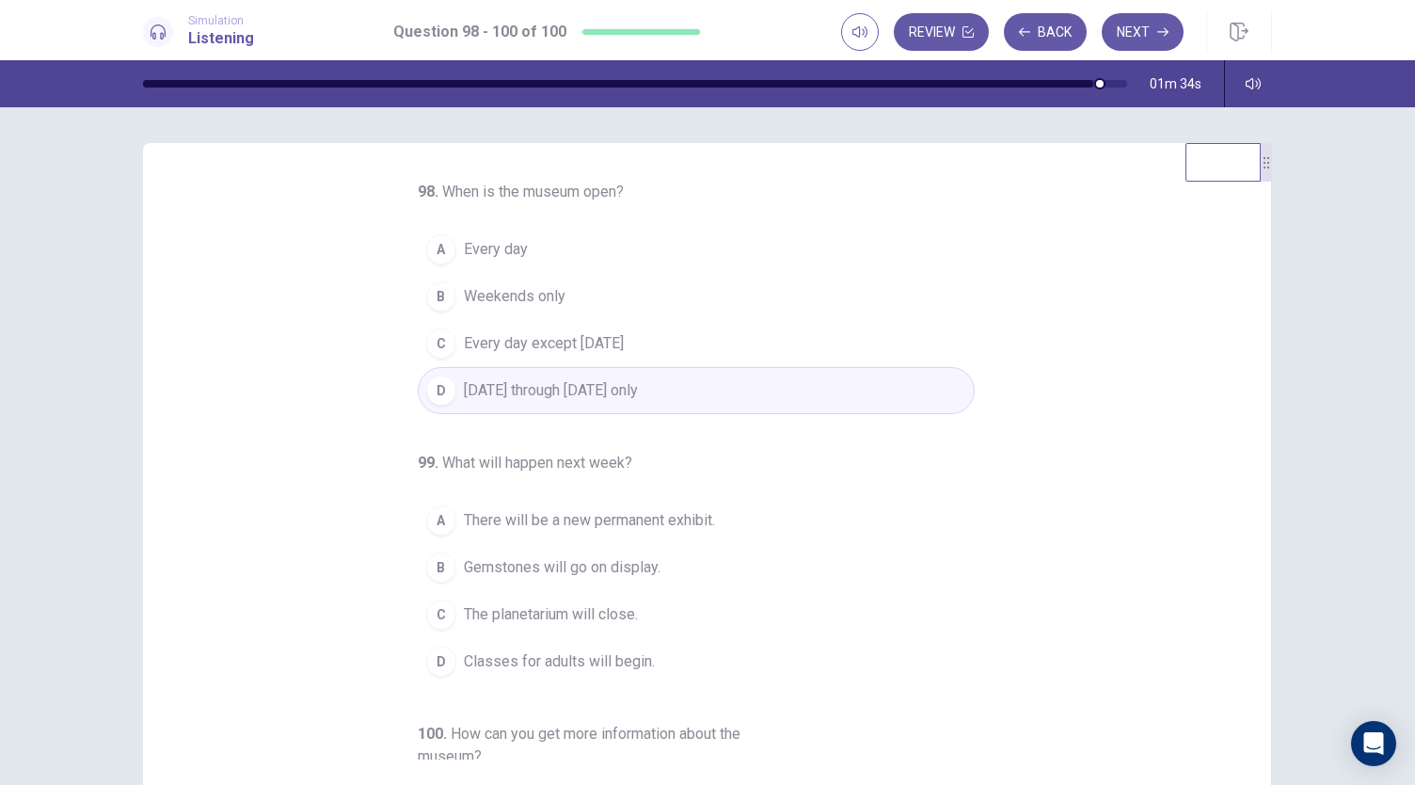
click at [497, 351] on span "Every day except [DATE]" at bounding box center [544, 343] width 160 height 23
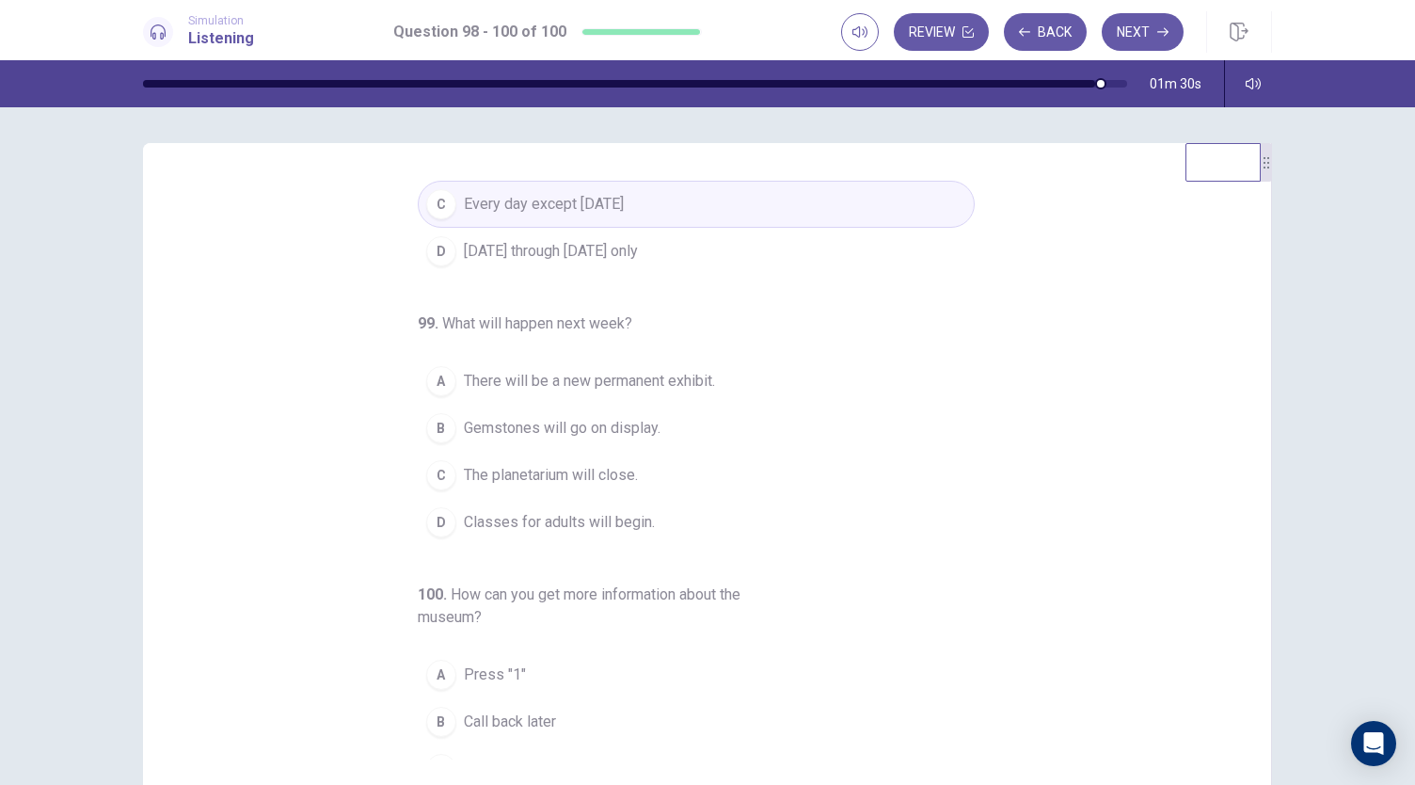
scroll to position [178, 0]
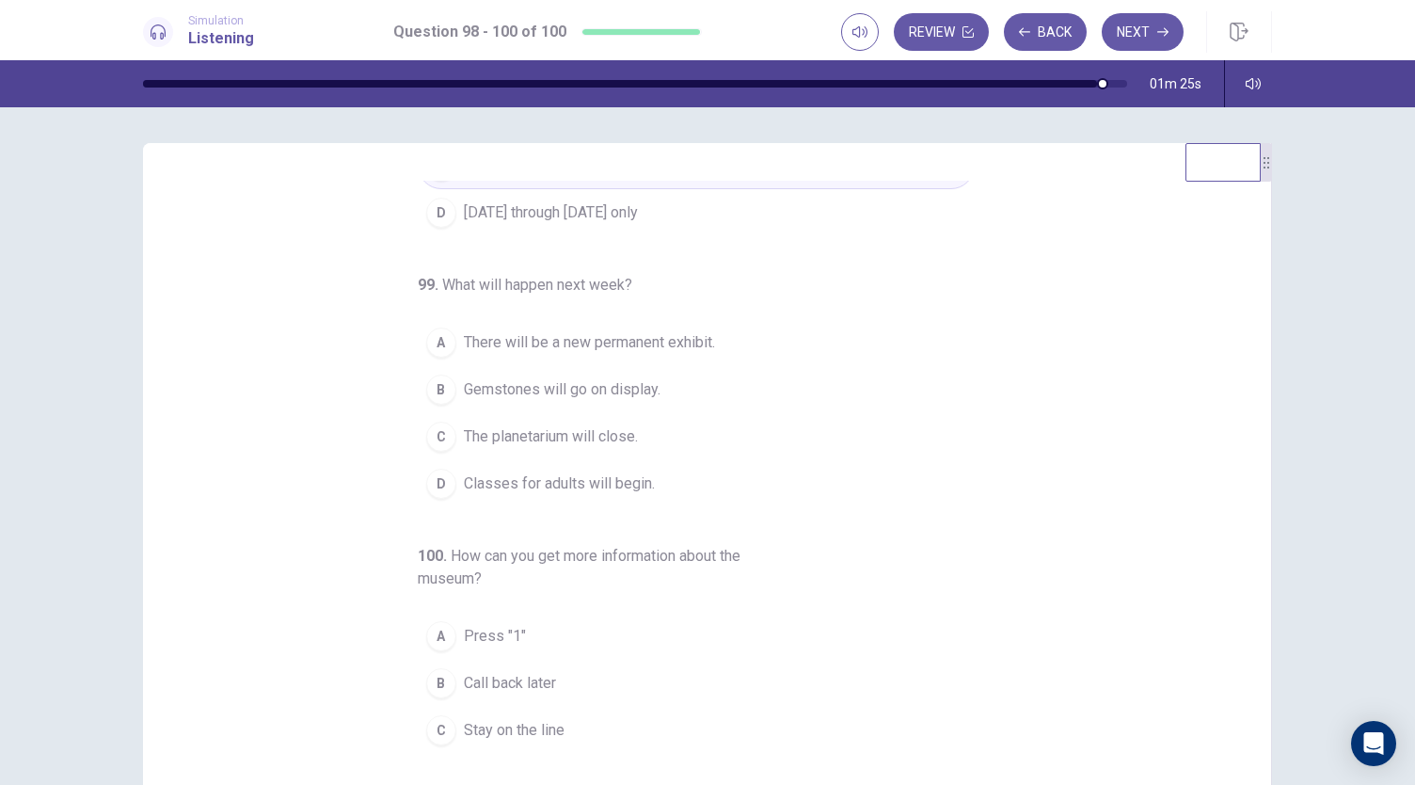
click at [594, 389] on span "Gemstones will go on display." at bounding box center [562, 389] width 197 height 23
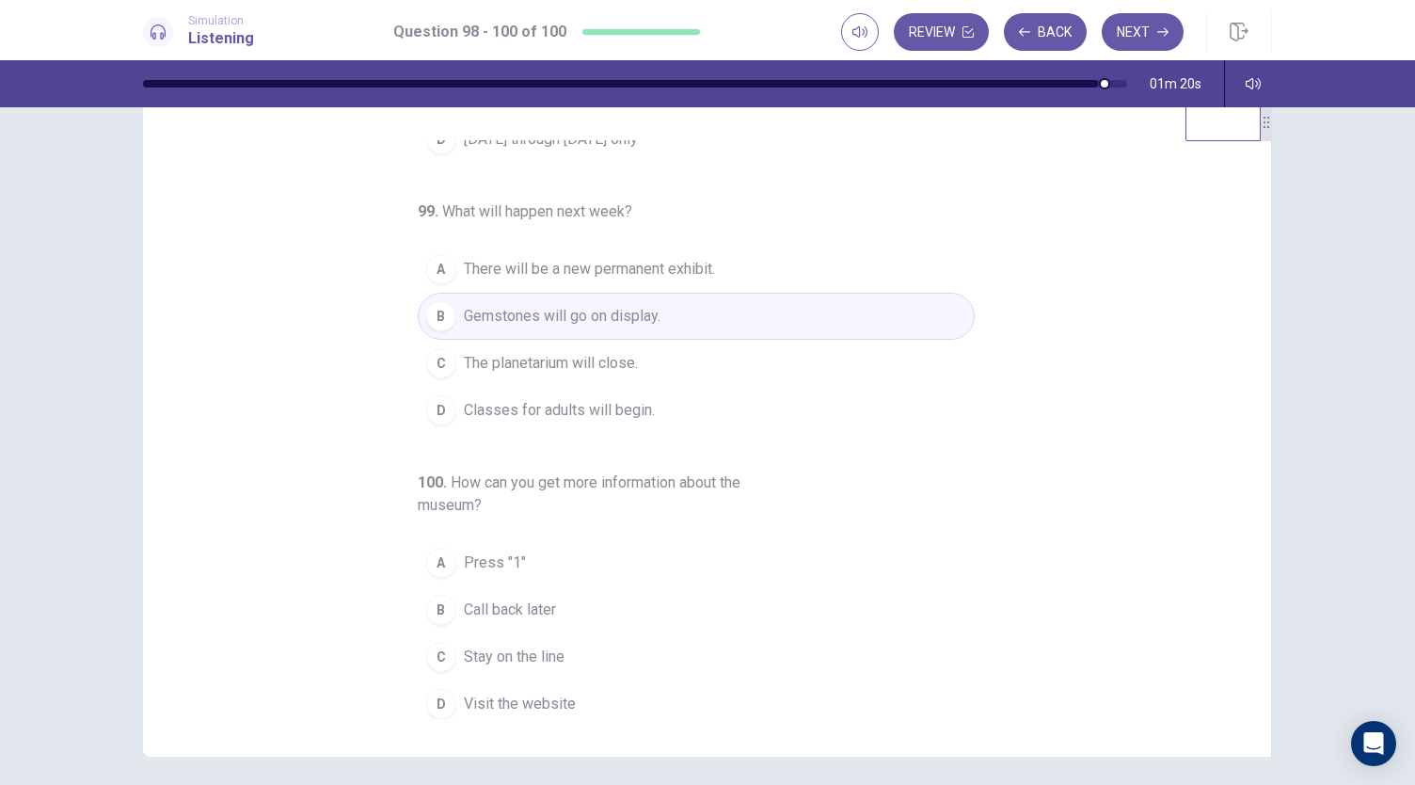
scroll to position [51, 0]
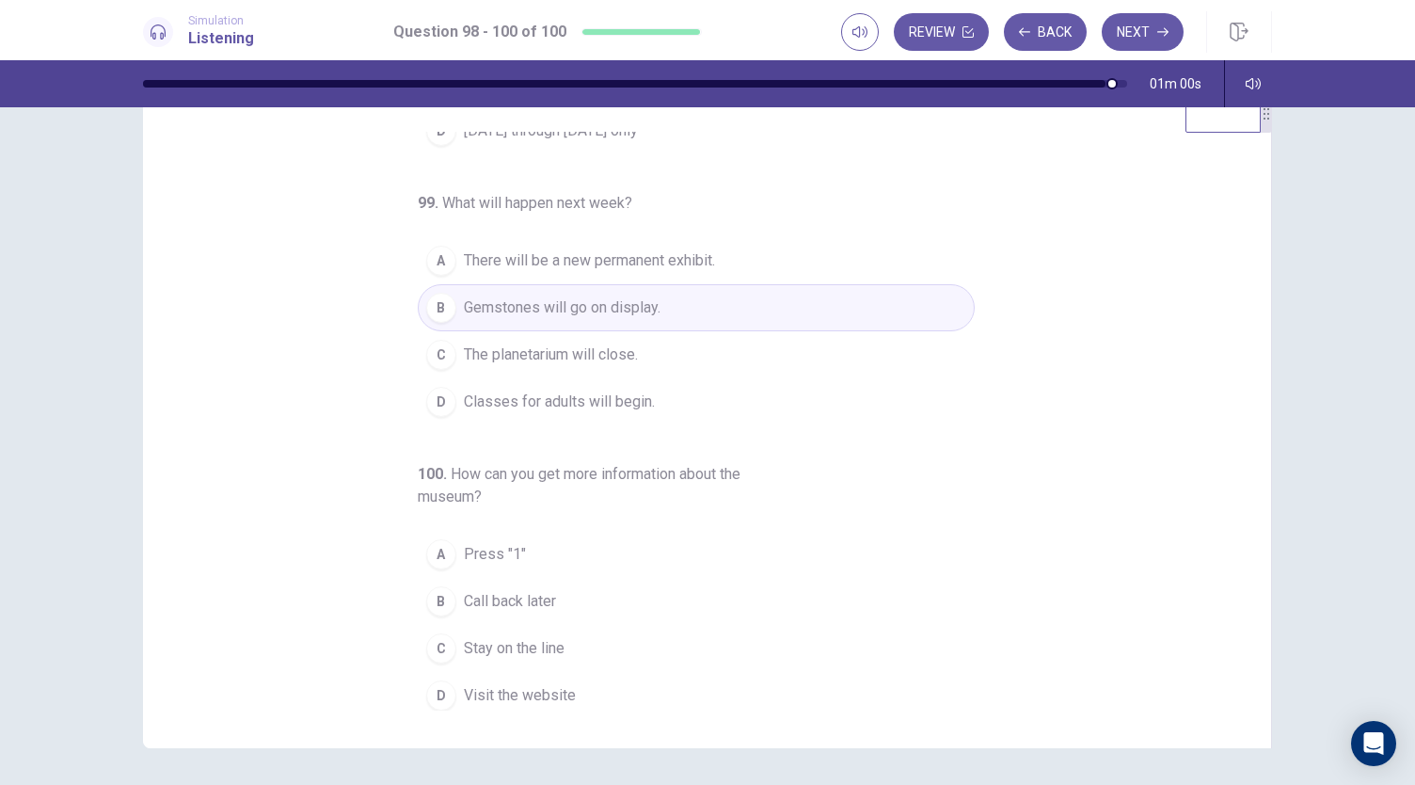
click at [540, 637] on span "Stay on the line" at bounding box center [514, 648] width 101 height 23
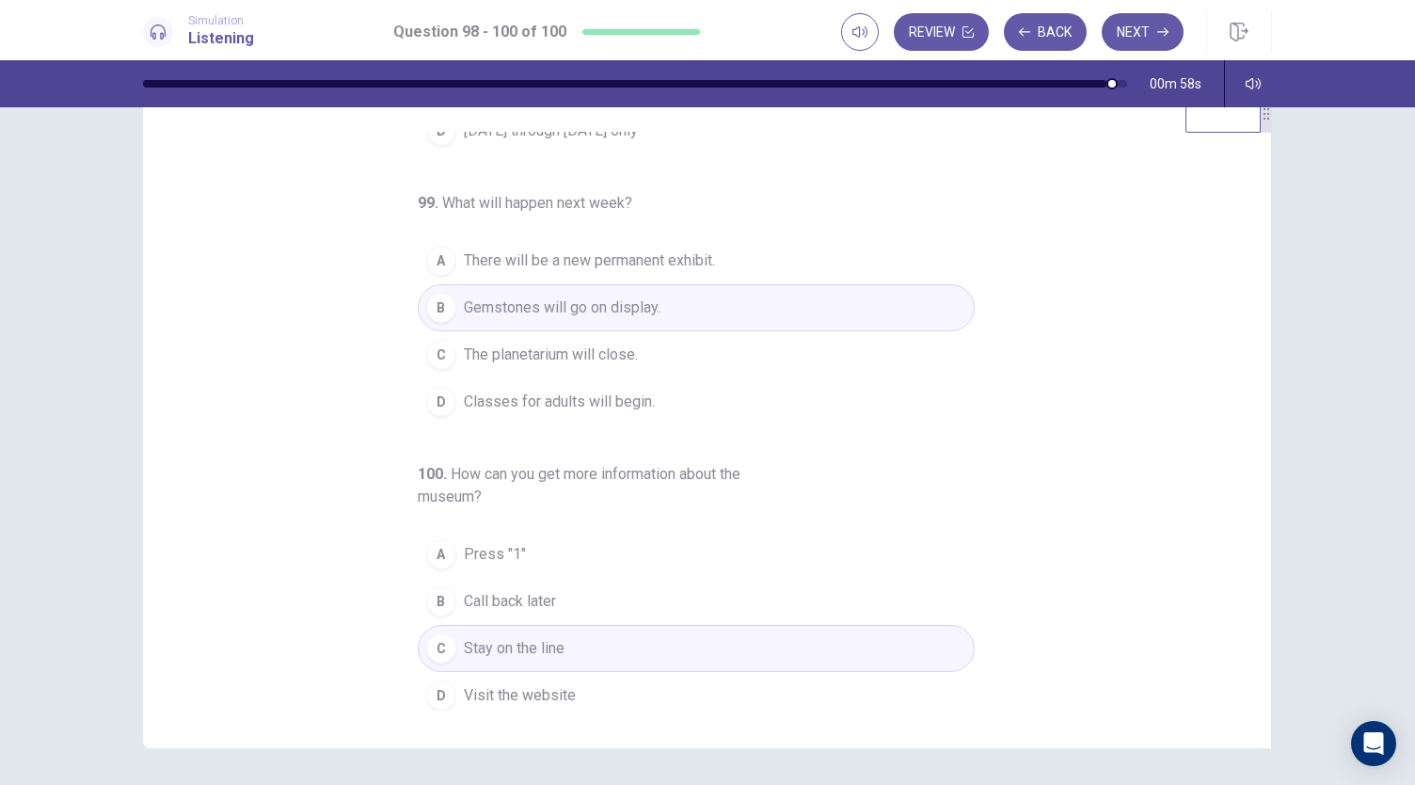
click at [359, 545] on div "98 . When is the museum open? A Every day B Weekends only C Every day except [D…" at bounding box center [714, 421] width 1083 height 579
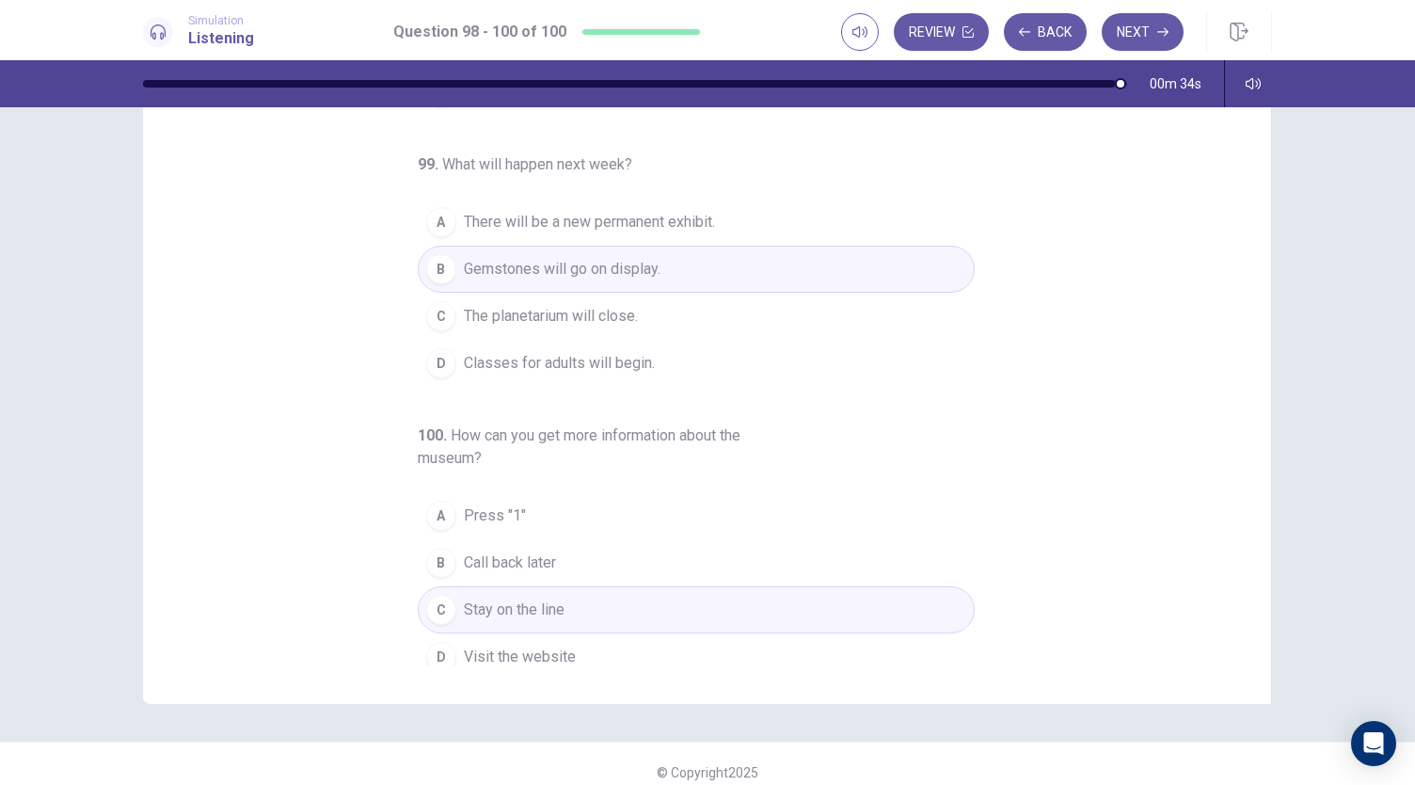
scroll to position [211, 0]
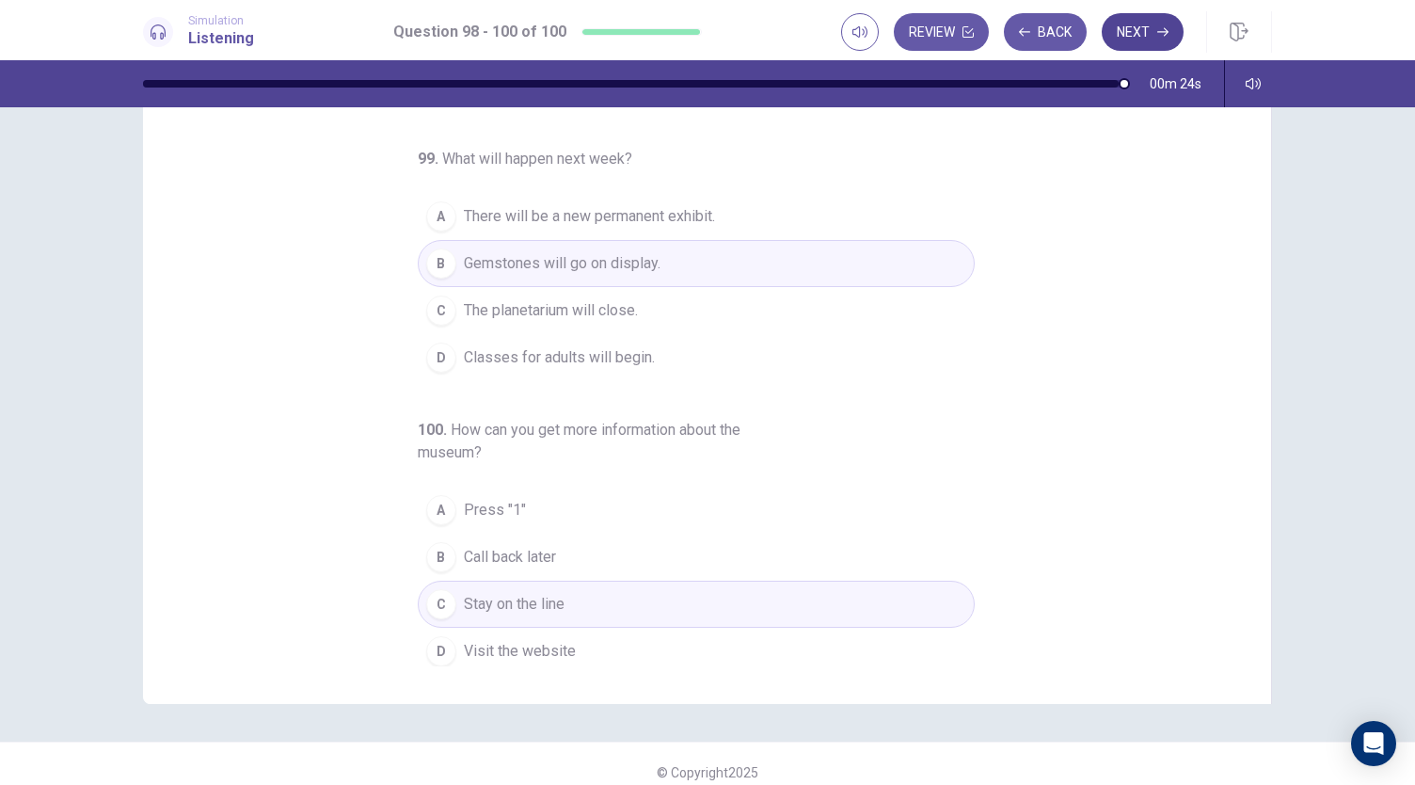
click at [1146, 40] on button "Next" at bounding box center [1143, 32] width 82 height 38
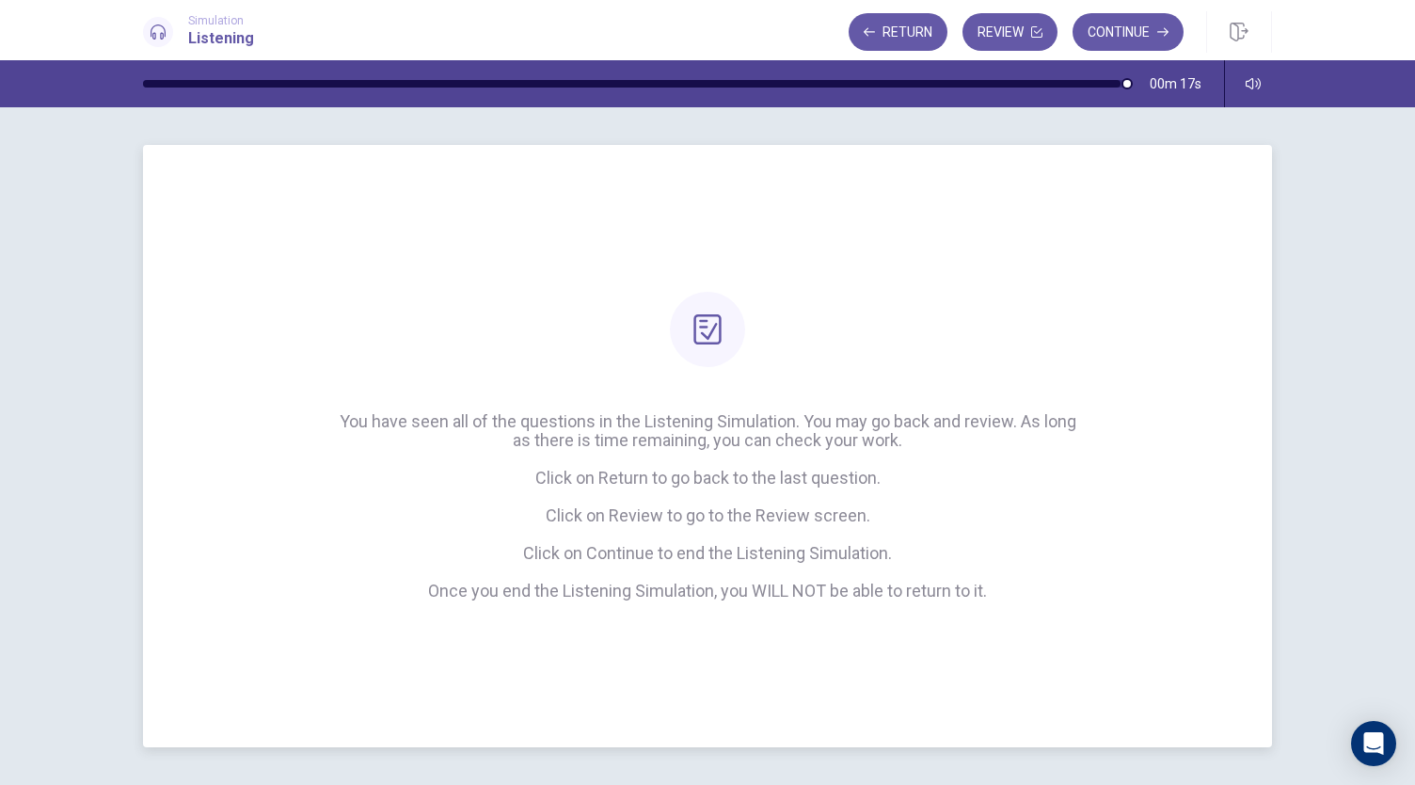
scroll to position [19, 0]
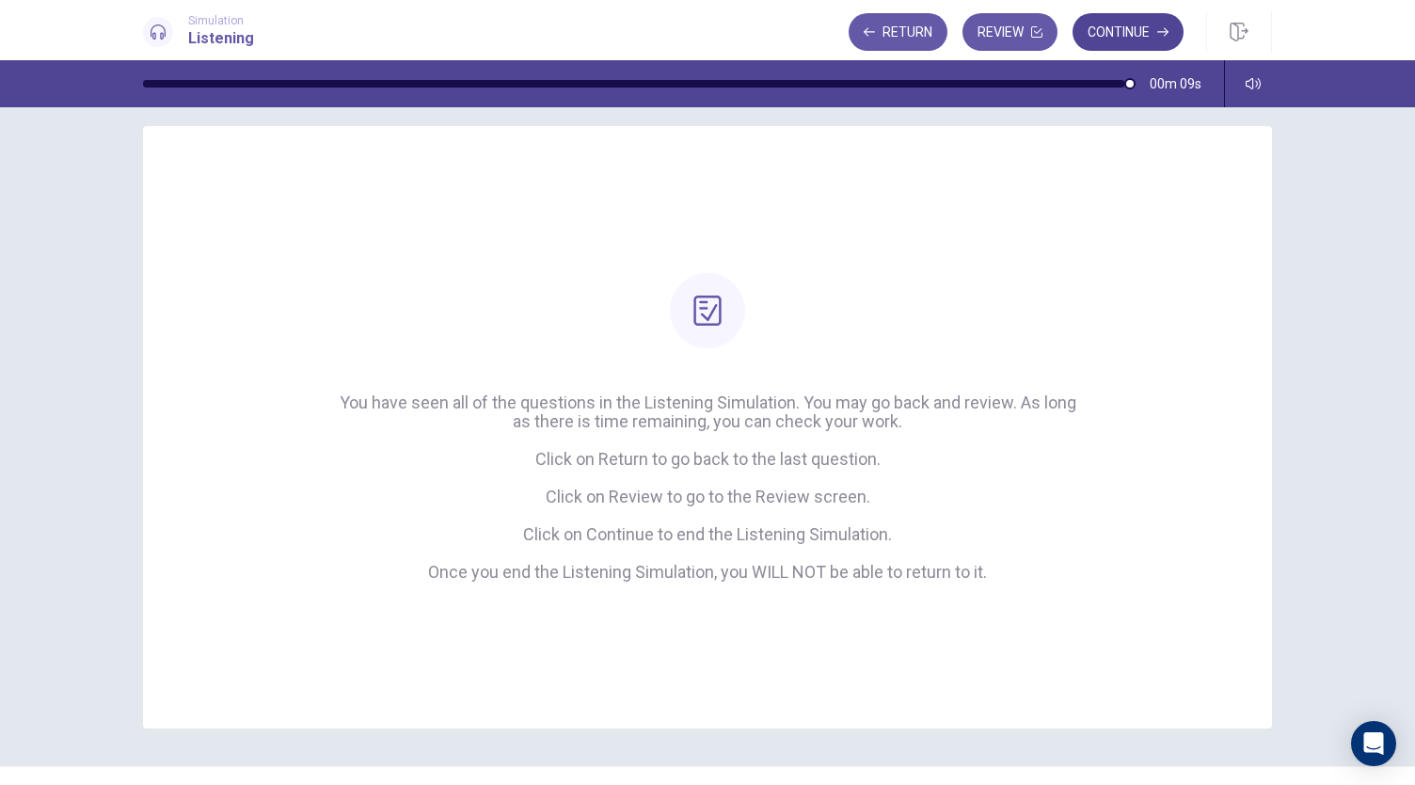
click at [1126, 39] on button "Continue" at bounding box center [1127, 32] width 111 height 38
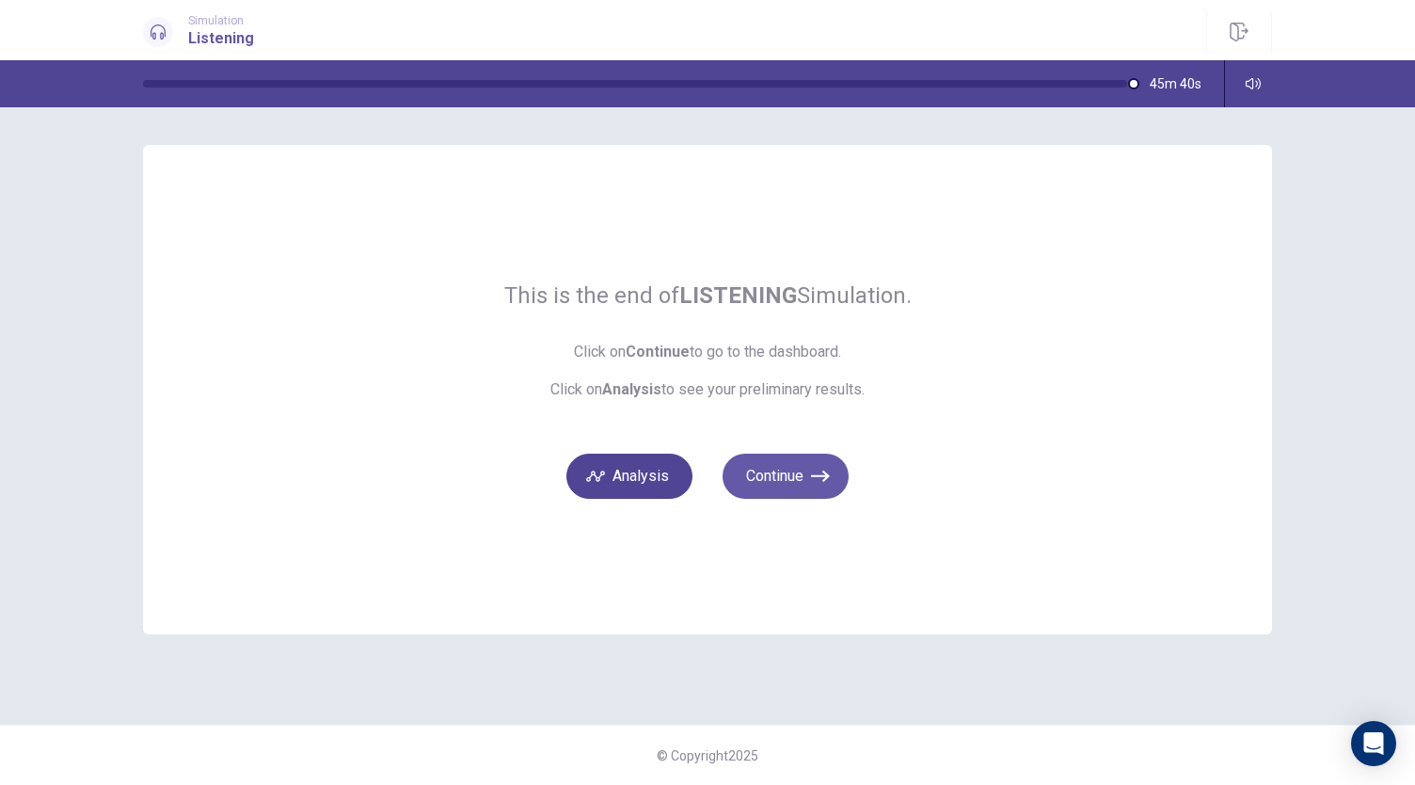
click at [679, 481] on button "Analysis" at bounding box center [629, 475] width 126 height 45
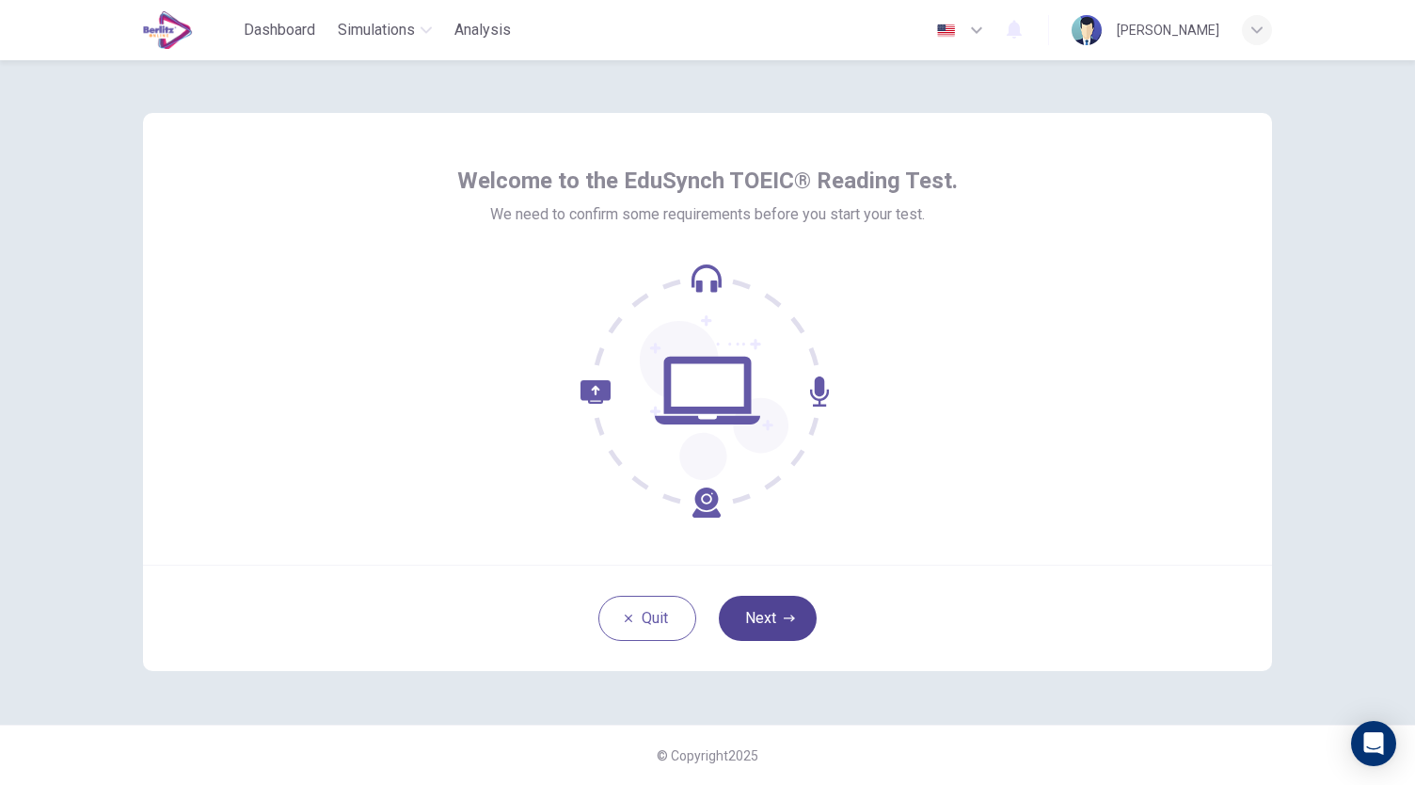
click at [760, 624] on button "Next" at bounding box center [768, 617] width 98 height 45
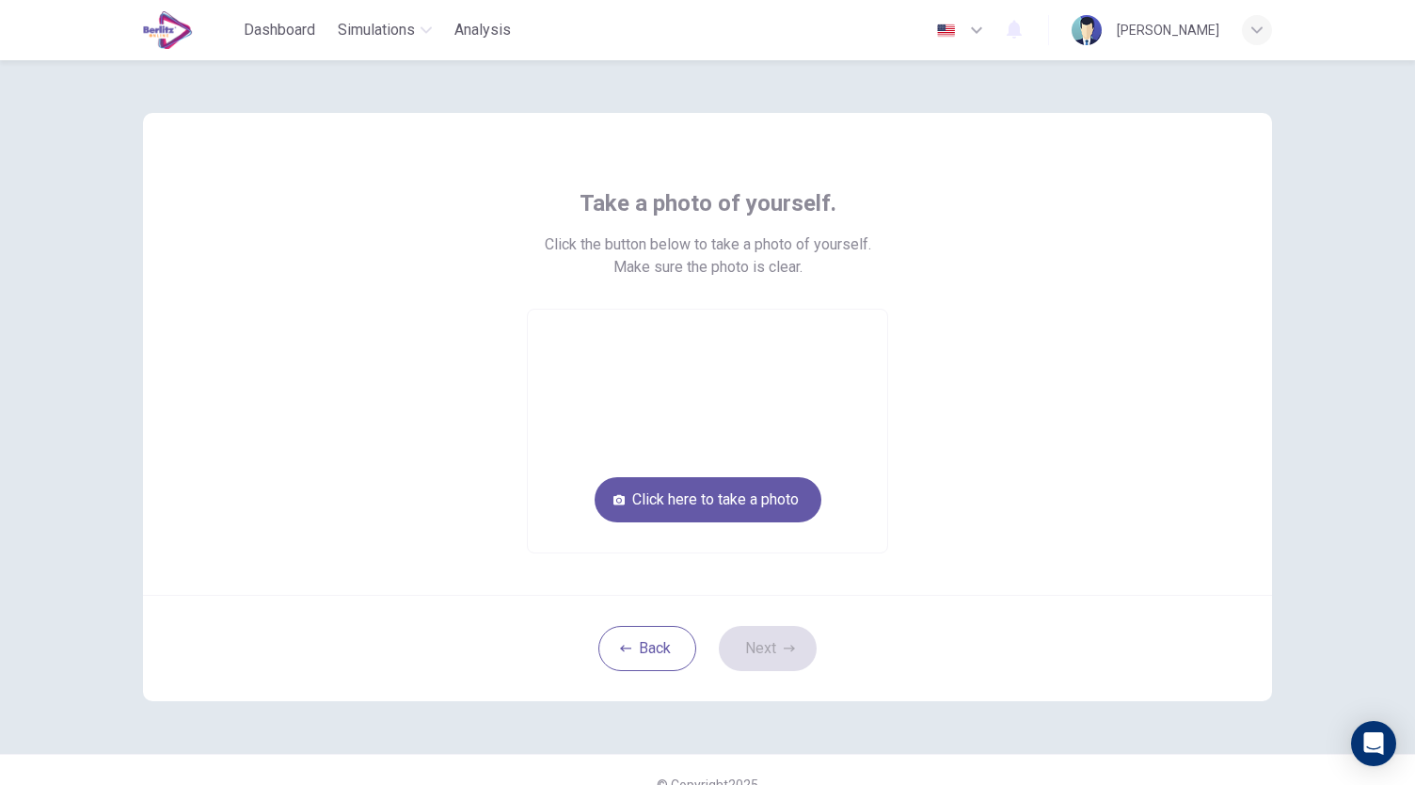
click at [753, 529] on video at bounding box center [707, 431] width 359 height 243
click at [756, 509] on button "Click here to take a photo" at bounding box center [708, 499] width 227 height 45
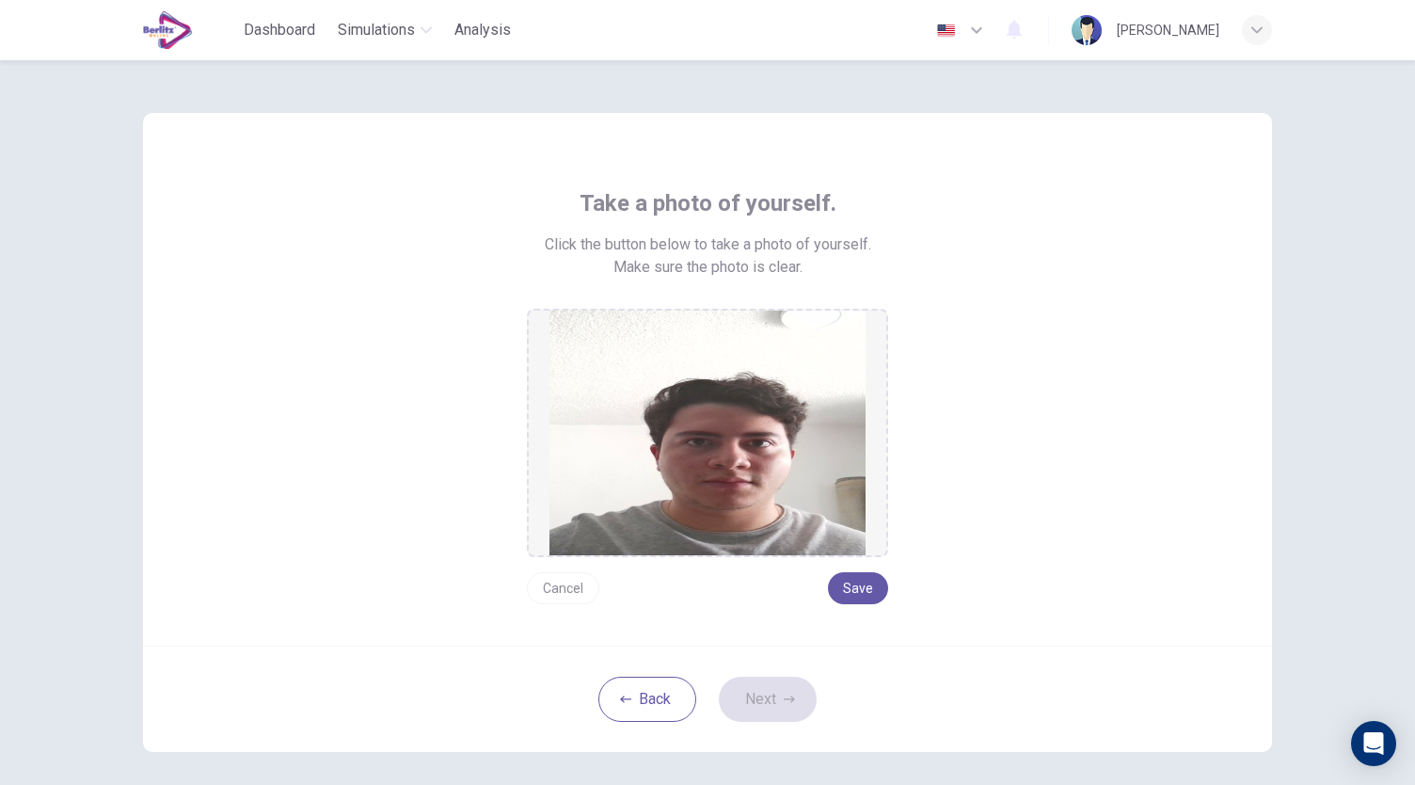
click at [548, 586] on button "Cancel" at bounding box center [563, 588] width 72 height 32
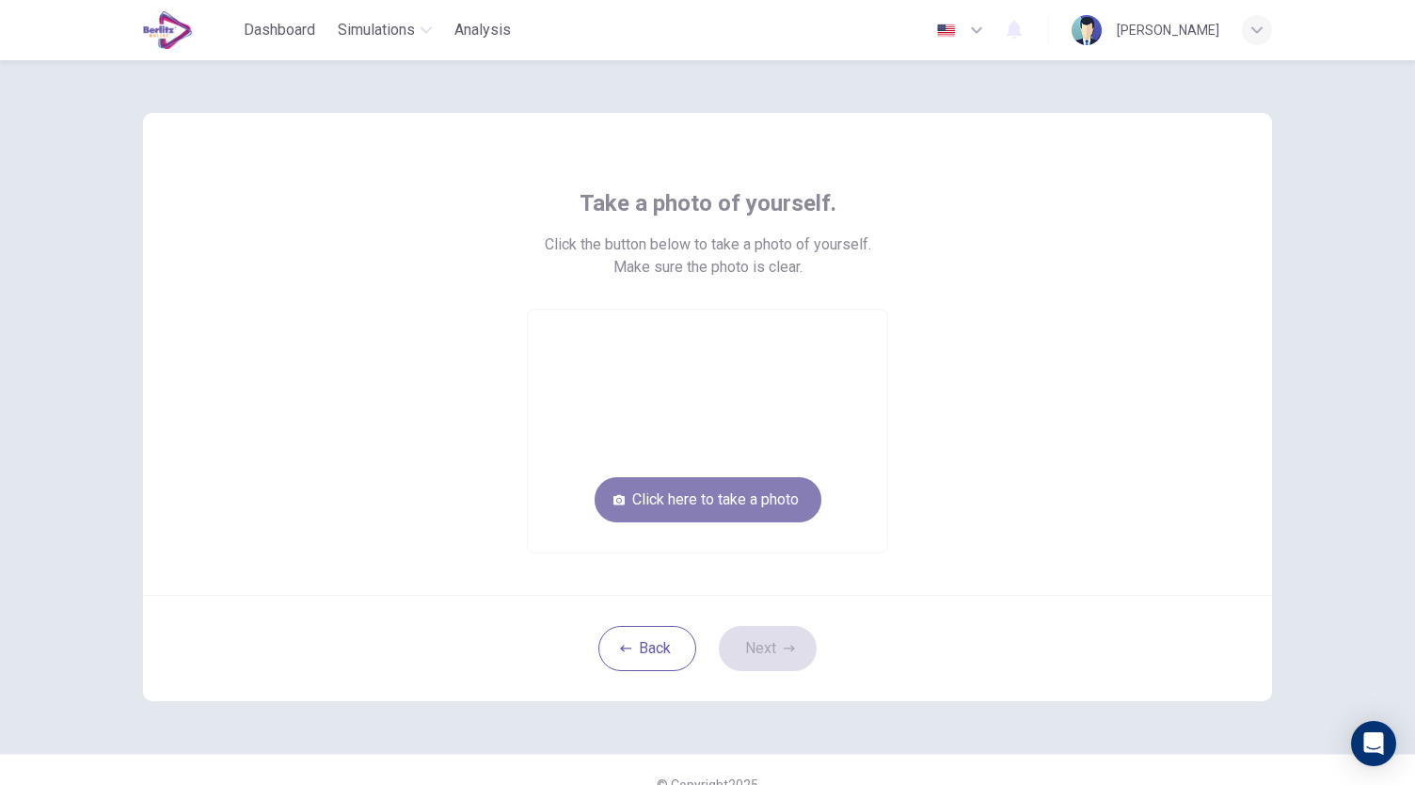
click at [732, 492] on button "Click here to take a photo" at bounding box center [708, 499] width 227 height 45
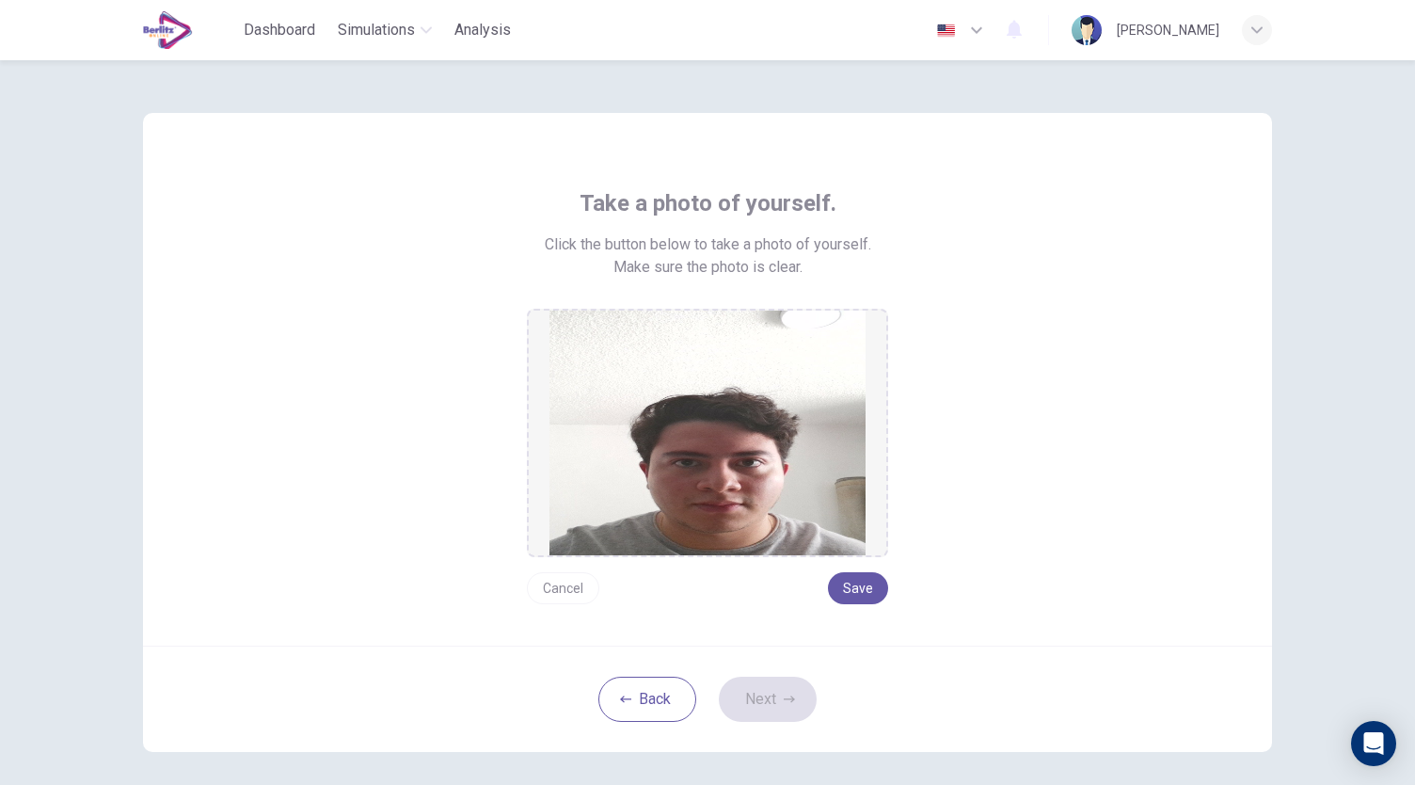
click at [574, 573] on button "Cancel" at bounding box center [563, 588] width 72 height 32
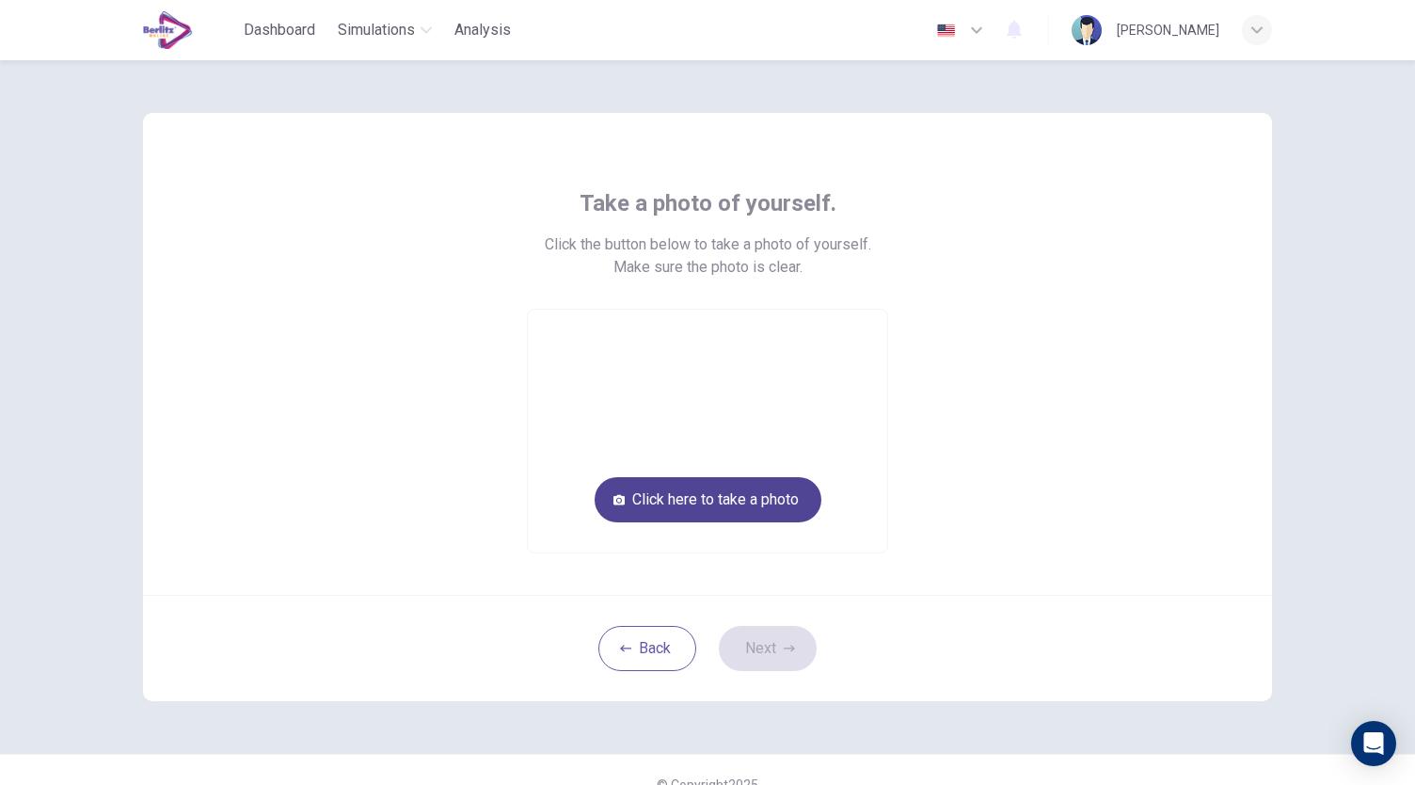
click at [707, 515] on button "Click here to take a photo" at bounding box center [708, 499] width 227 height 45
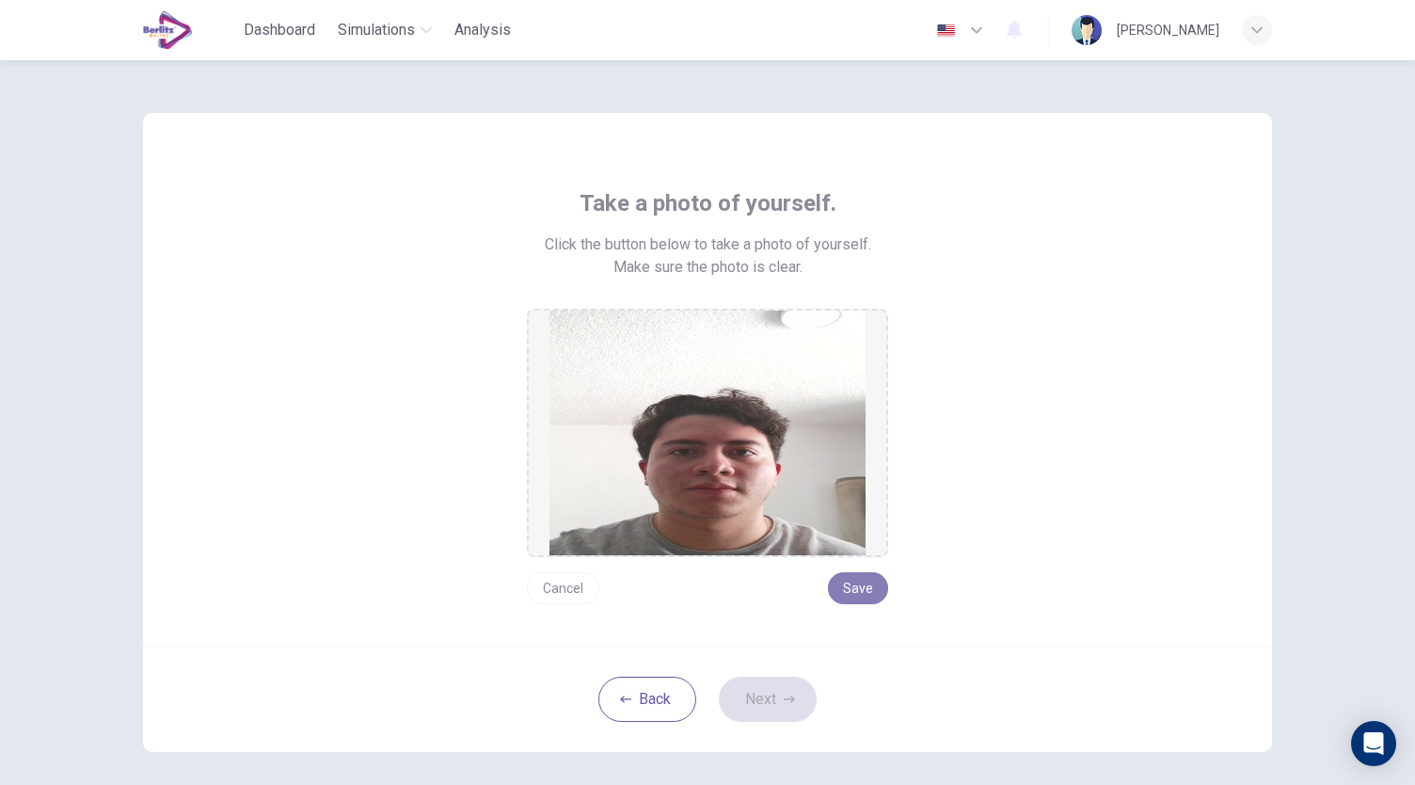
click at [863, 590] on button "Save" at bounding box center [858, 588] width 60 height 32
click at [777, 700] on button "Next" at bounding box center [768, 698] width 98 height 45
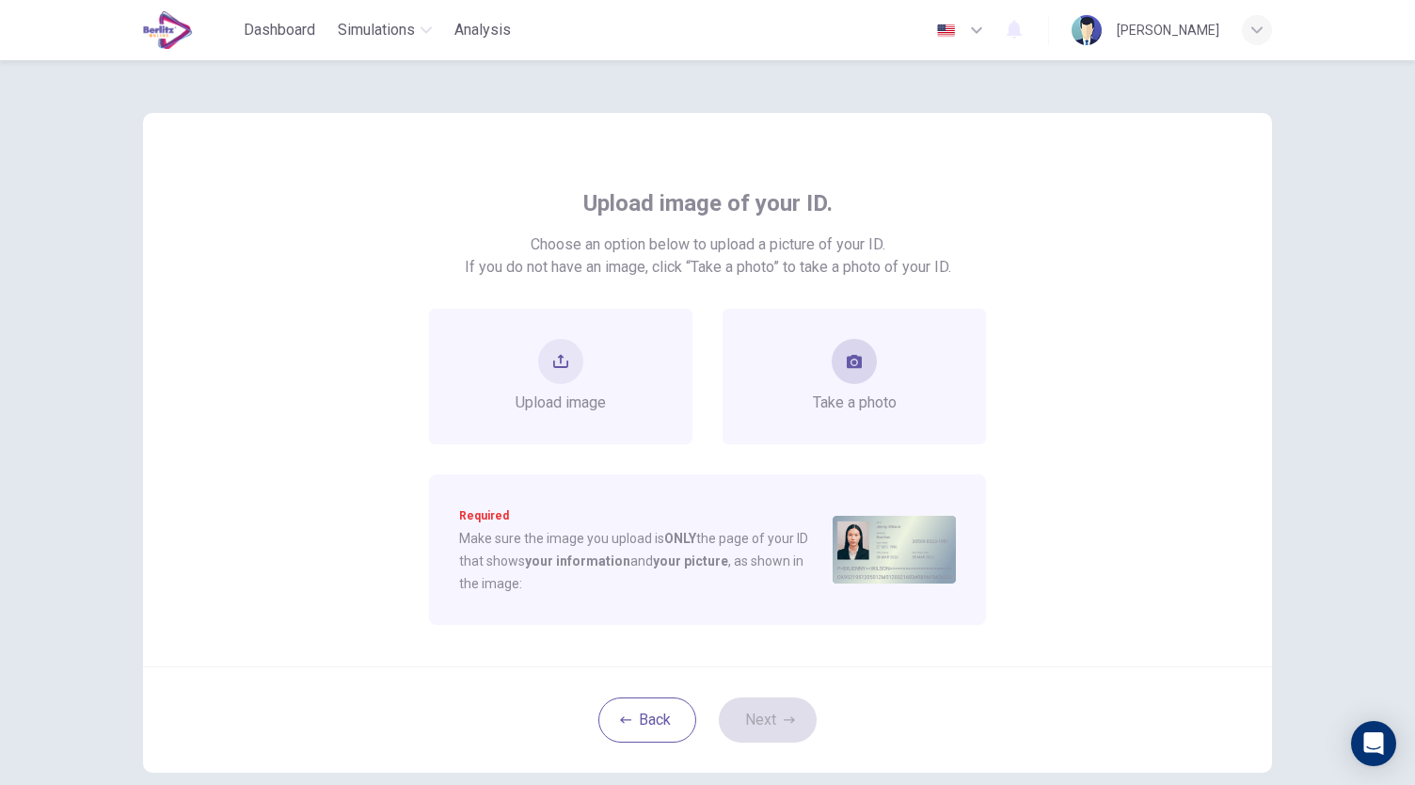
click at [852, 374] on button "take photo" at bounding box center [854, 361] width 45 height 45
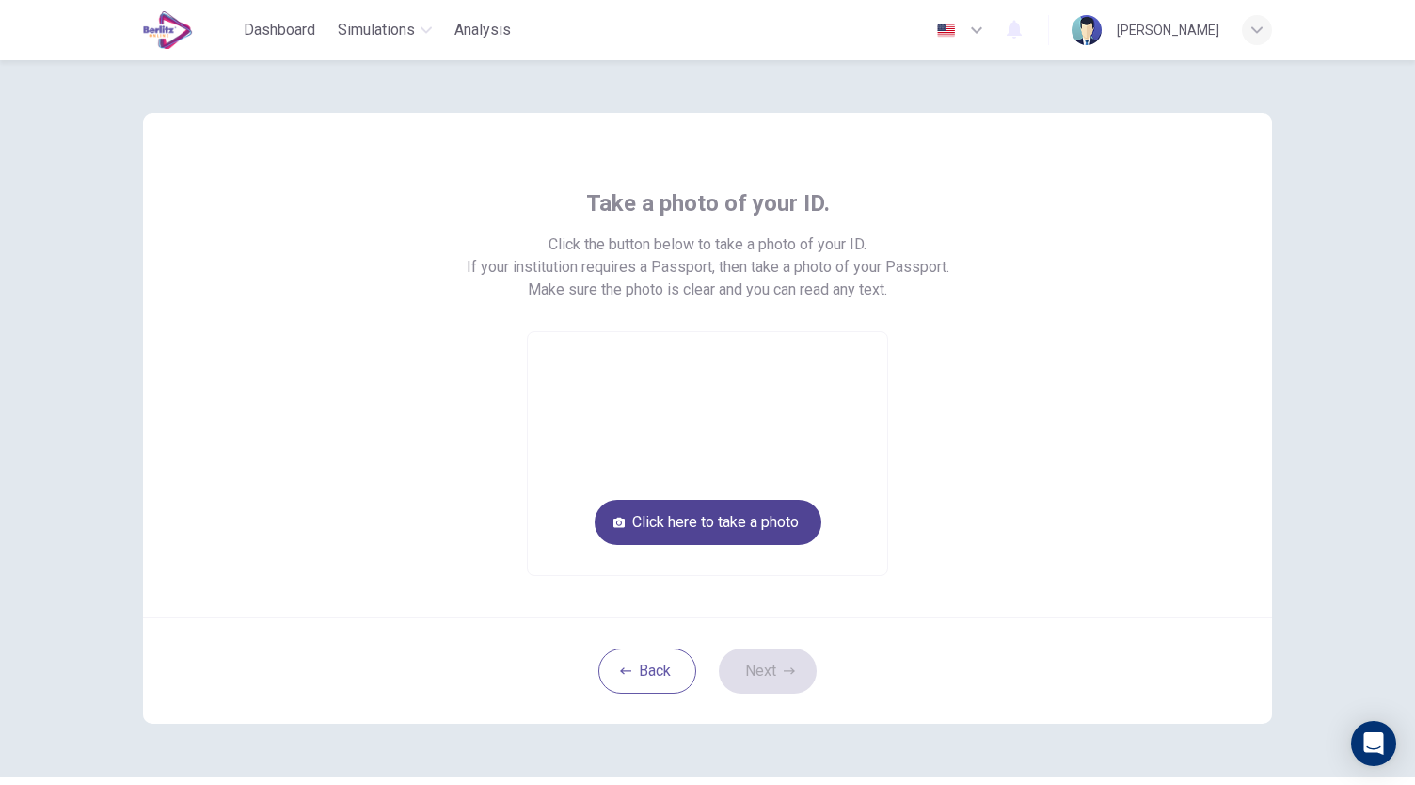
click at [776, 513] on button "Click here to take a photo" at bounding box center [708, 522] width 227 height 45
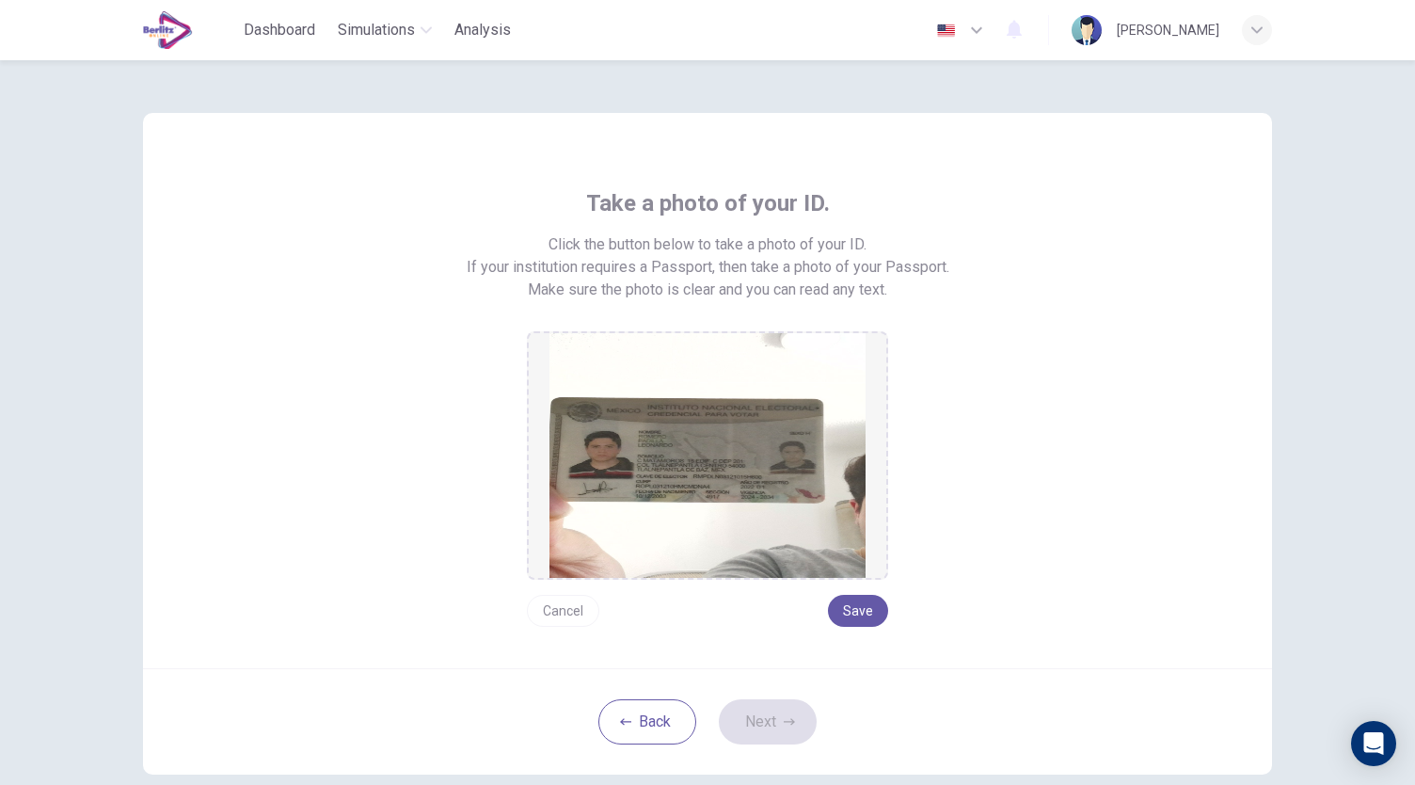
click at [564, 609] on button "Cancel" at bounding box center [563, 611] width 72 height 32
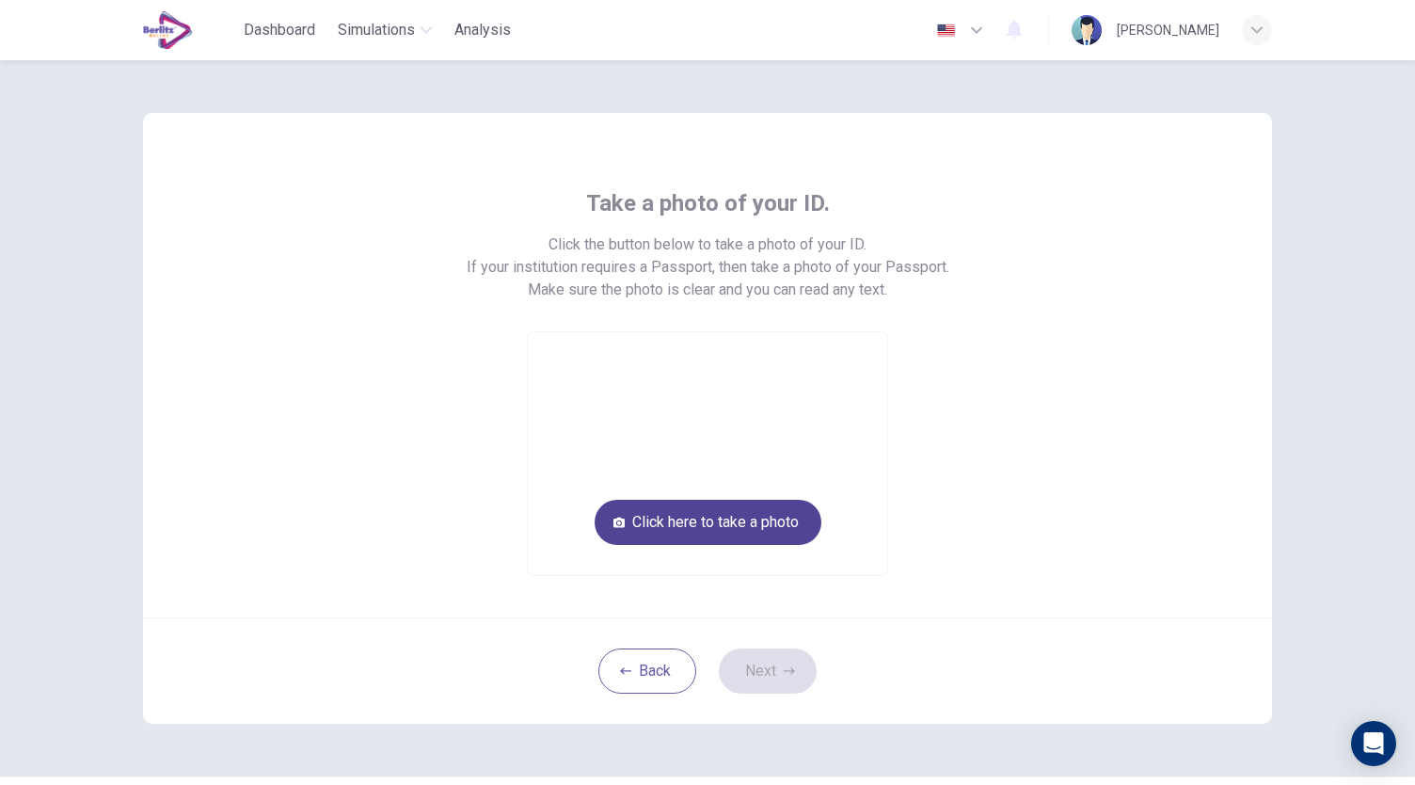
click at [734, 539] on button "Click here to take a photo" at bounding box center [708, 522] width 227 height 45
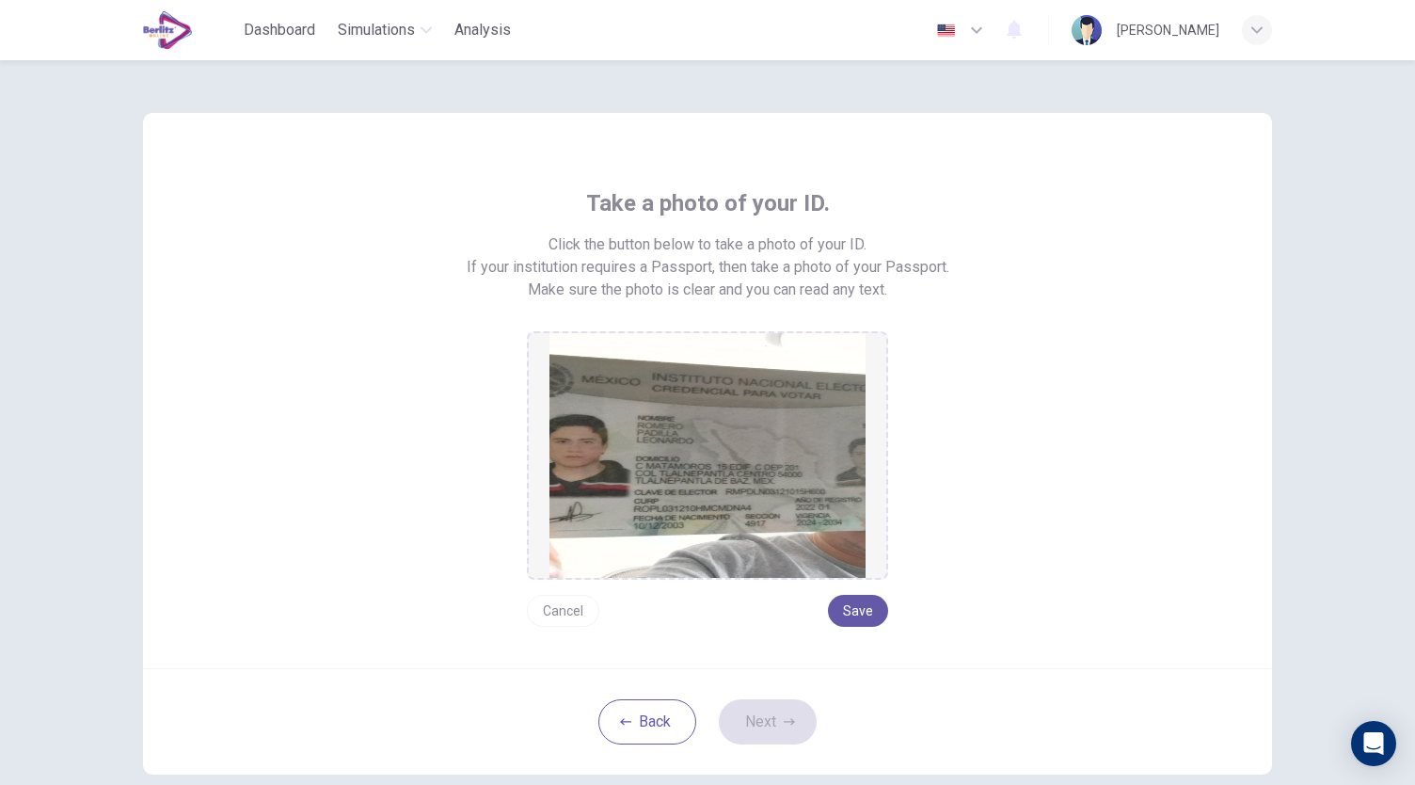
click at [572, 611] on button "Cancel" at bounding box center [563, 611] width 72 height 32
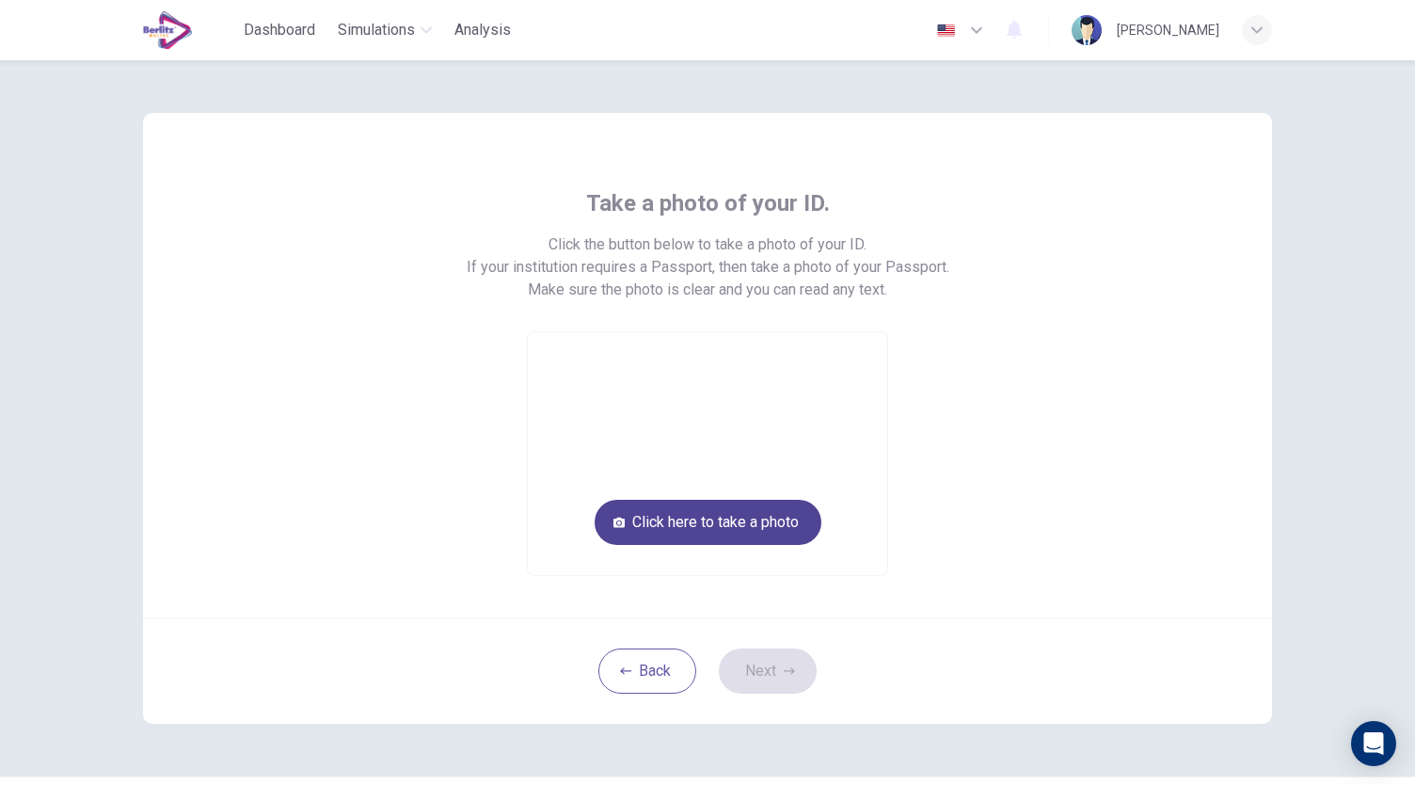
click at [727, 532] on button "Click here to take a photo" at bounding box center [708, 522] width 227 height 45
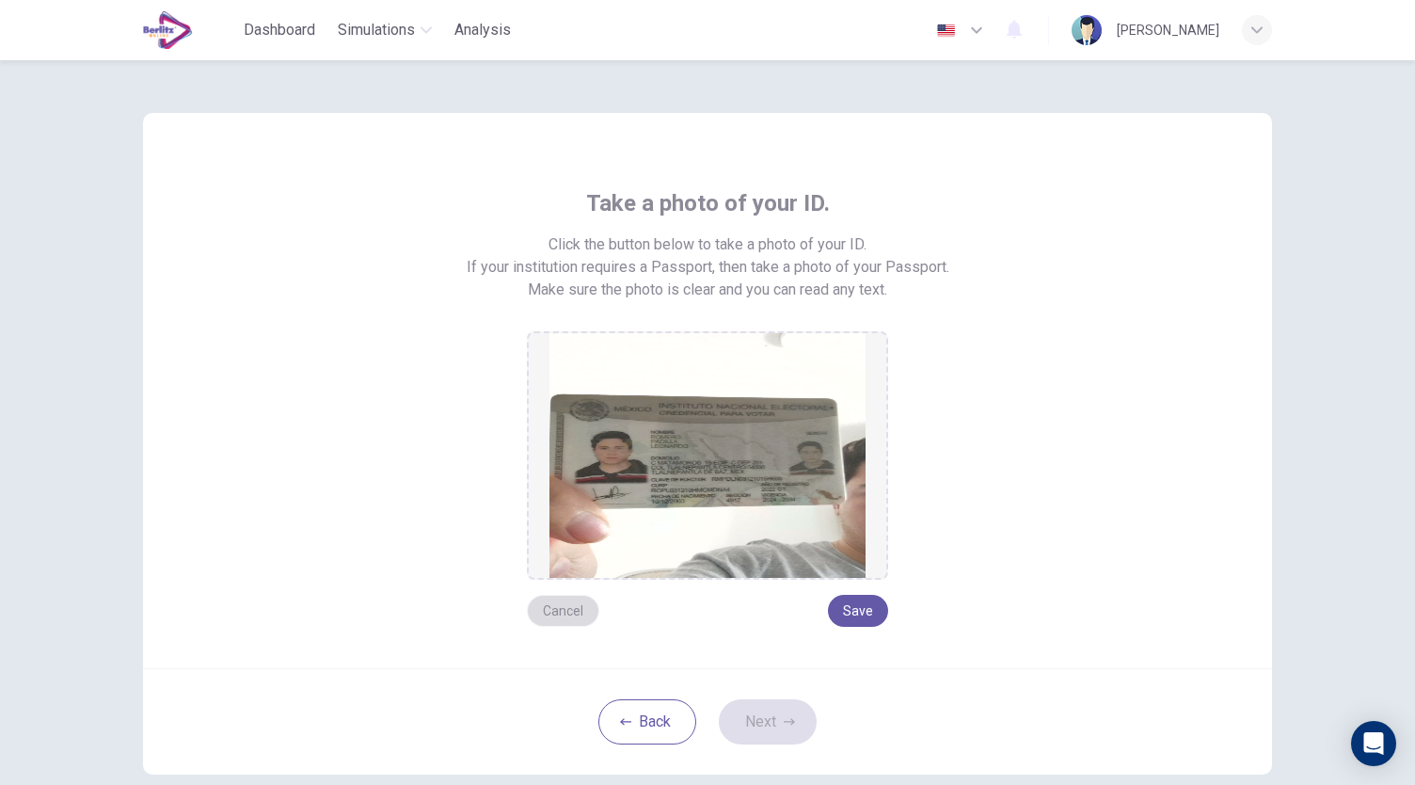
click at [564, 604] on button "Cancel" at bounding box center [563, 611] width 72 height 32
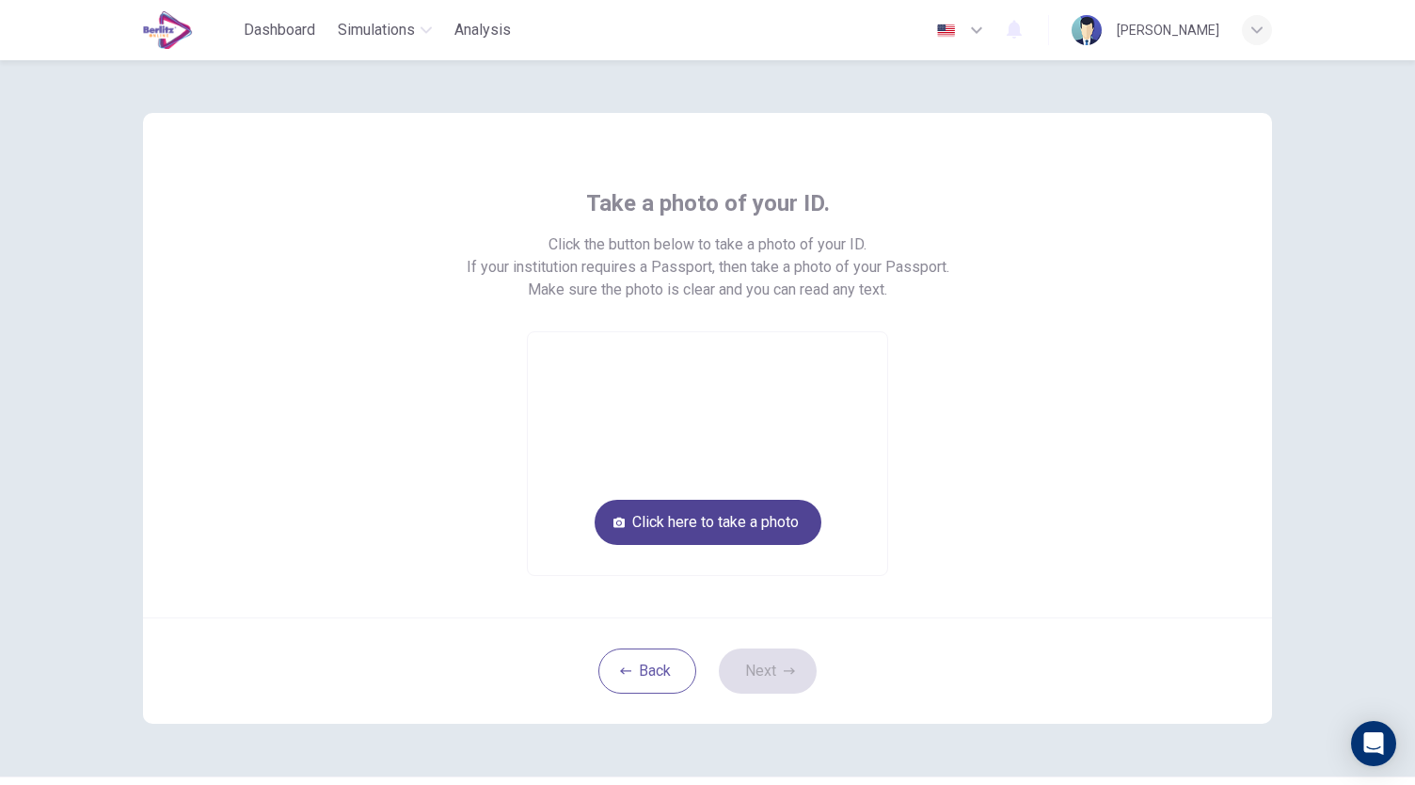
click at [716, 524] on button "Click here to take a photo" at bounding box center [708, 522] width 227 height 45
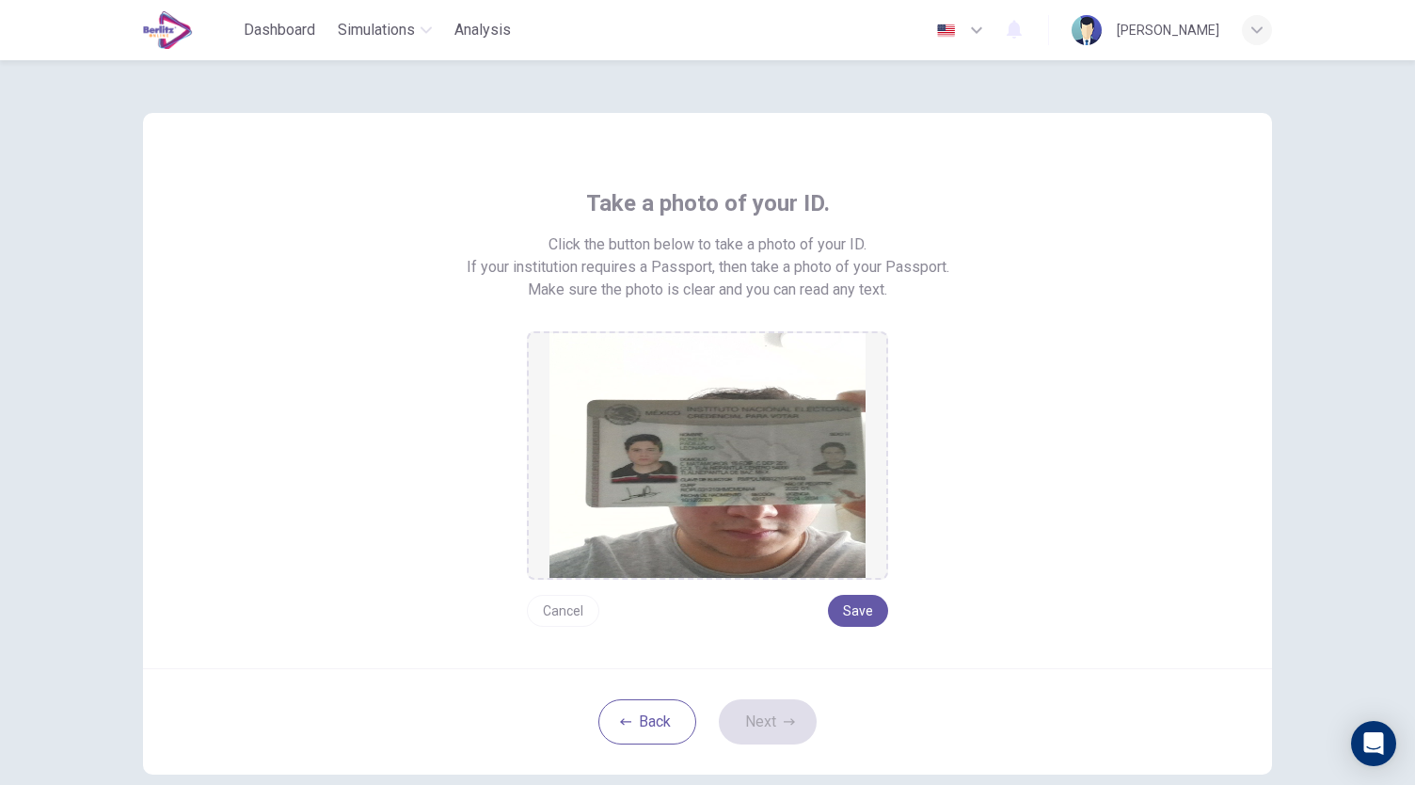
click at [583, 607] on button "Cancel" at bounding box center [563, 611] width 72 height 32
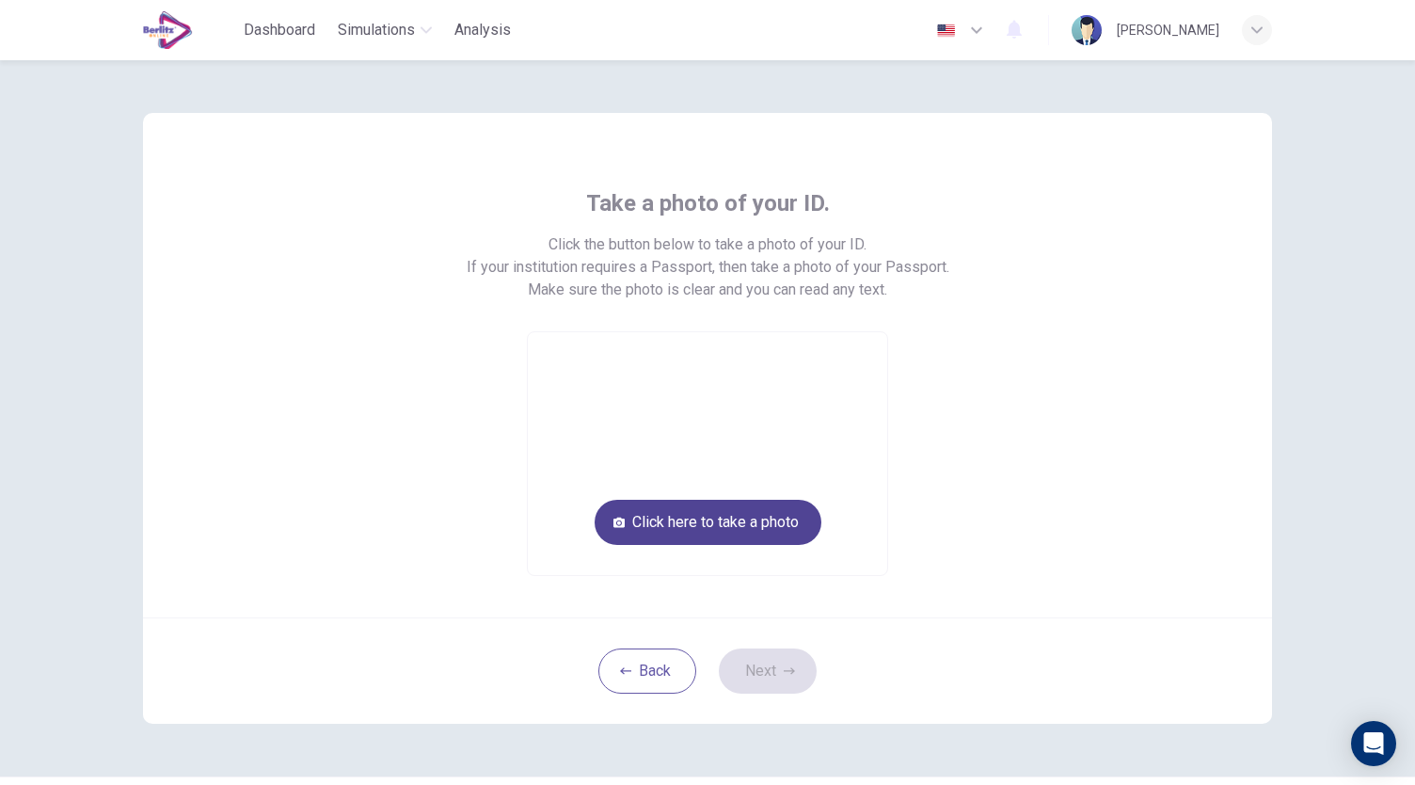
click at [670, 516] on button "Click here to take a photo" at bounding box center [708, 522] width 227 height 45
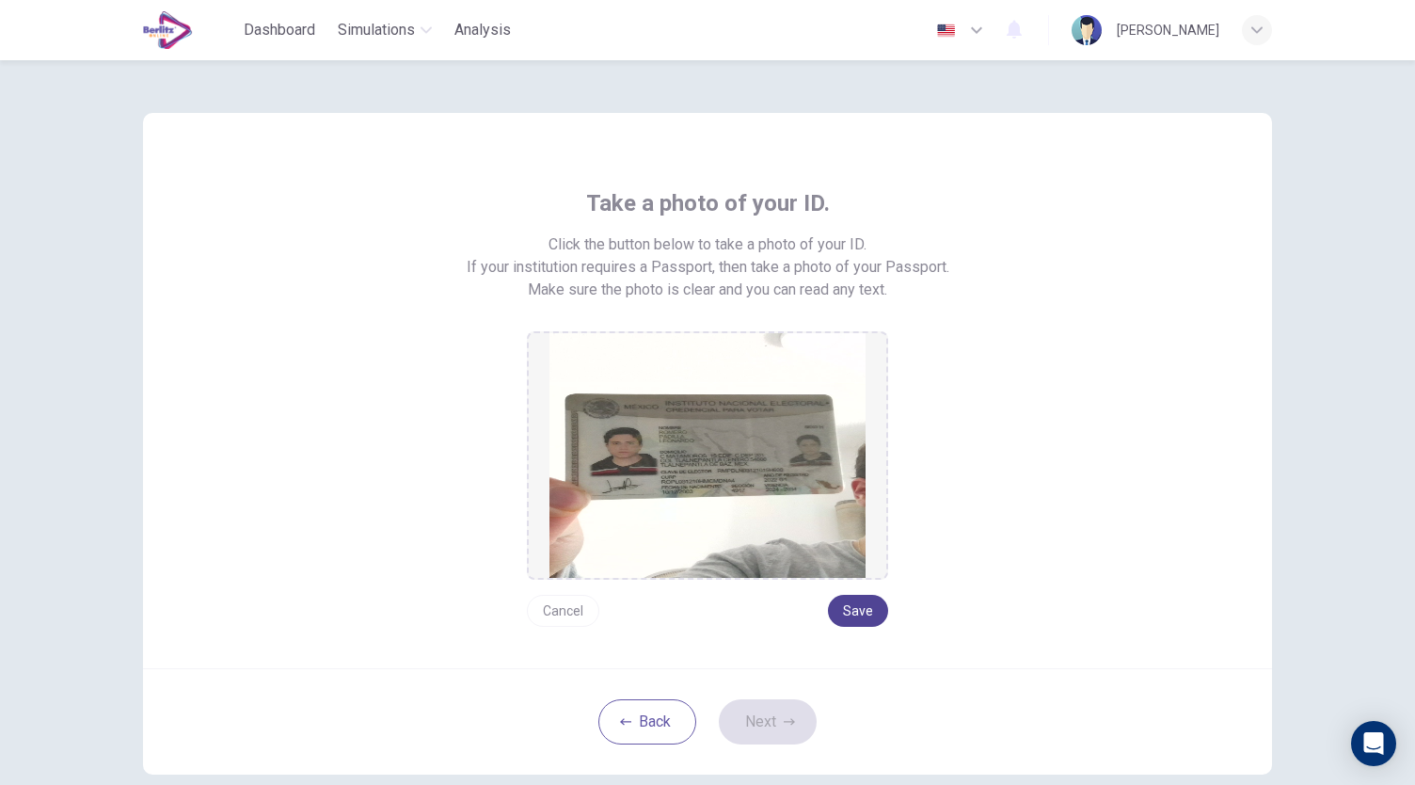
click at [847, 613] on button "Save" at bounding box center [858, 611] width 60 height 32
click at [770, 711] on button "Next" at bounding box center [768, 721] width 98 height 45
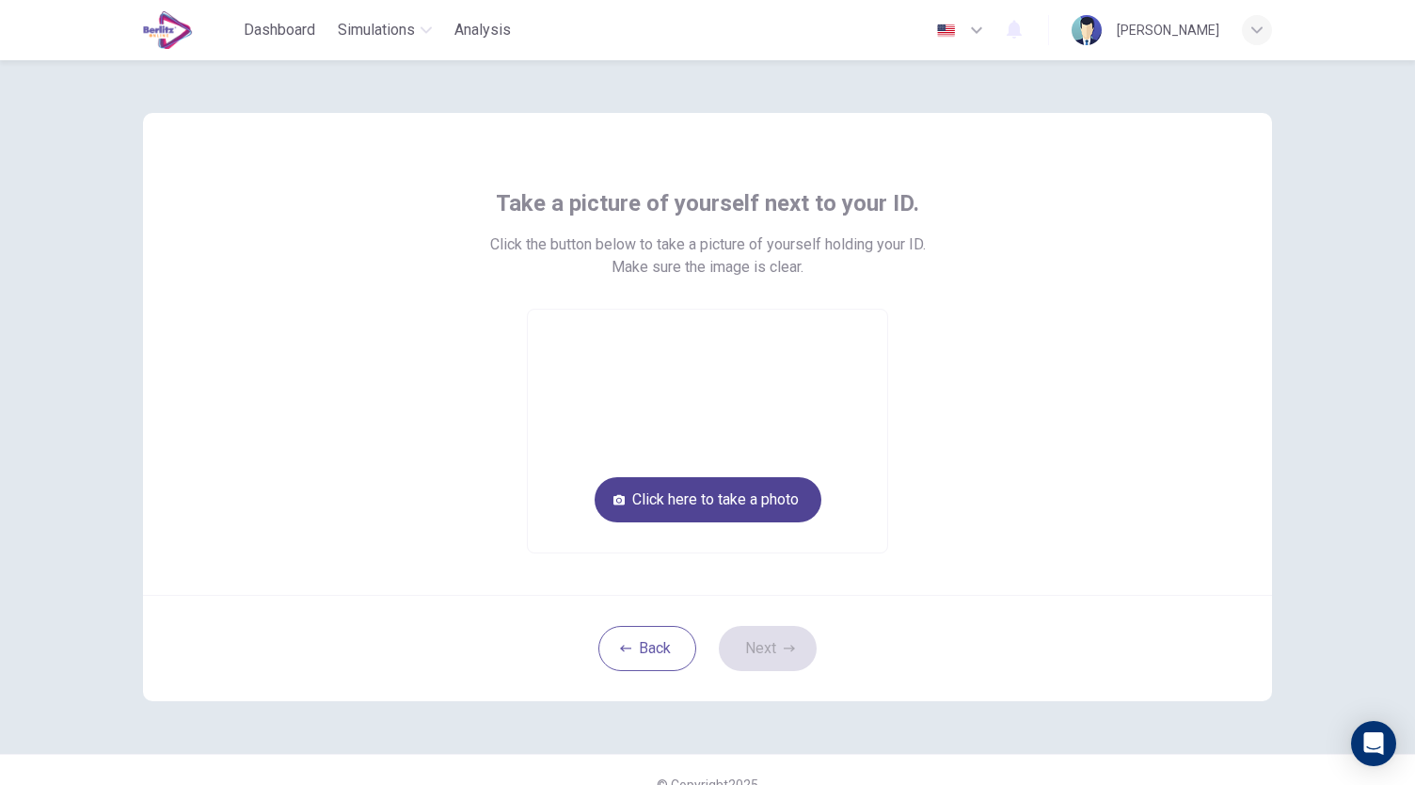
click at [765, 521] on button "Click here to take a photo" at bounding box center [708, 499] width 227 height 45
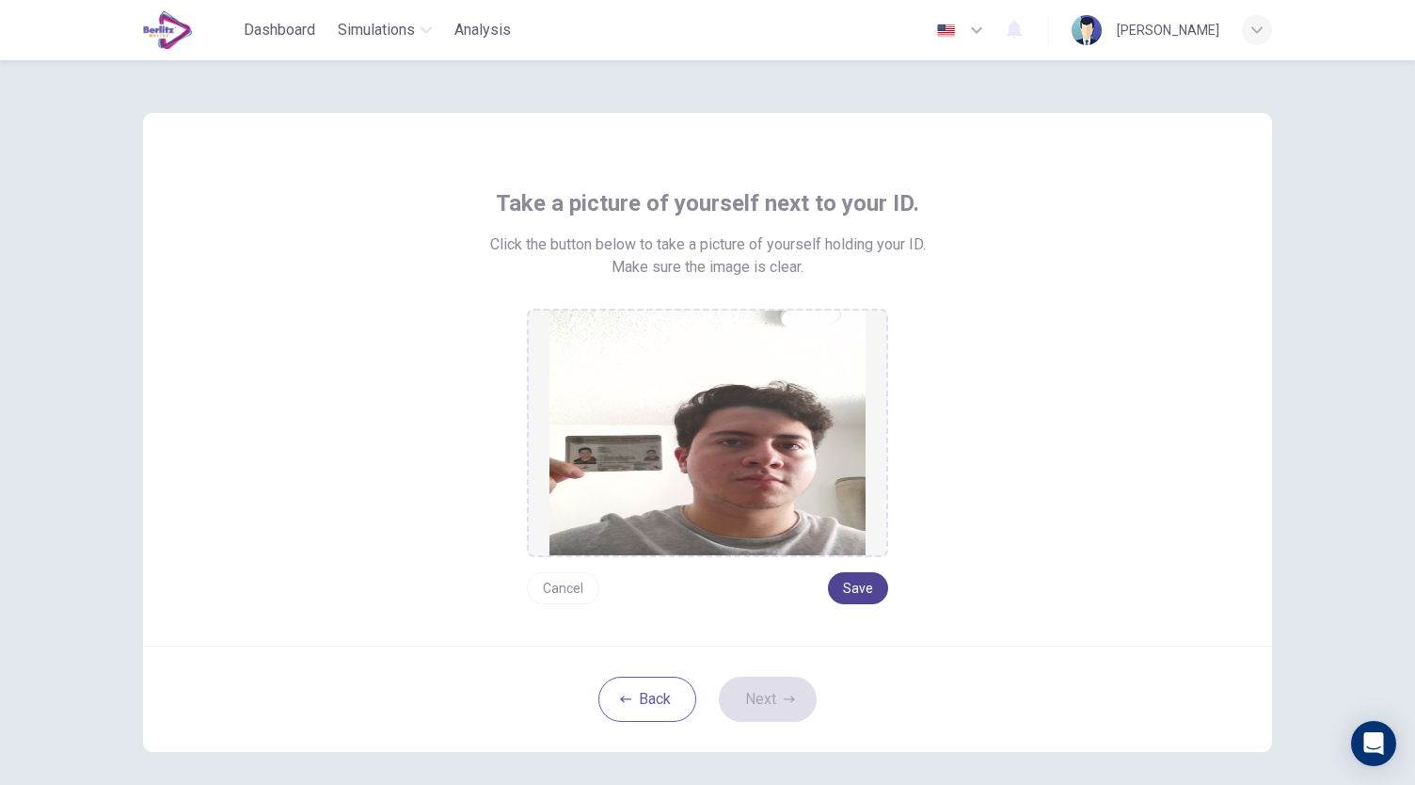
click at [865, 577] on button "Save" at bounding box center [858, 588] width 60 height 32
click at [778, 712] on button "Next" at bounding box center [768, 698] width 98 height 45
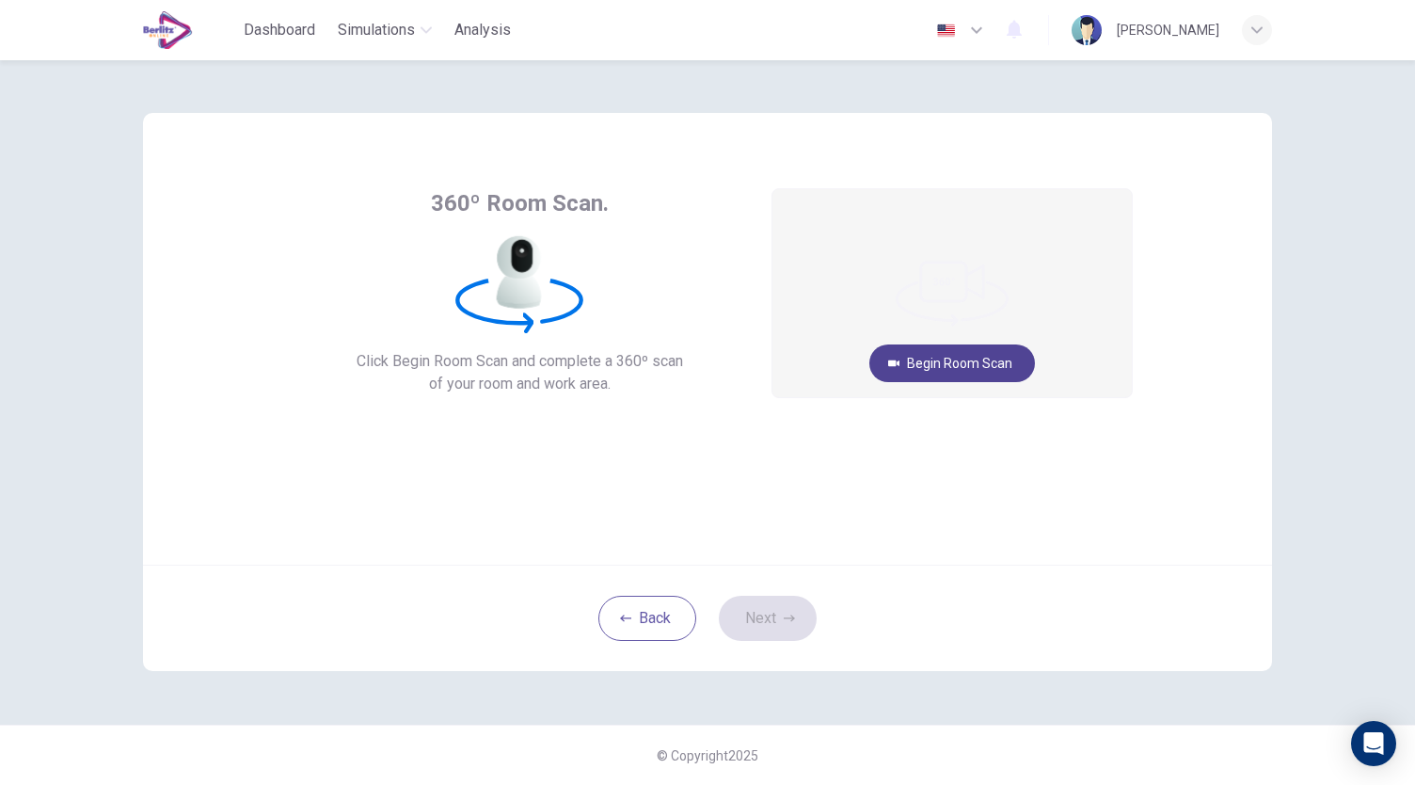
click at [975, 372] on button "Begin Room Scan" at bounding box center [952, 363] width 166 height 38
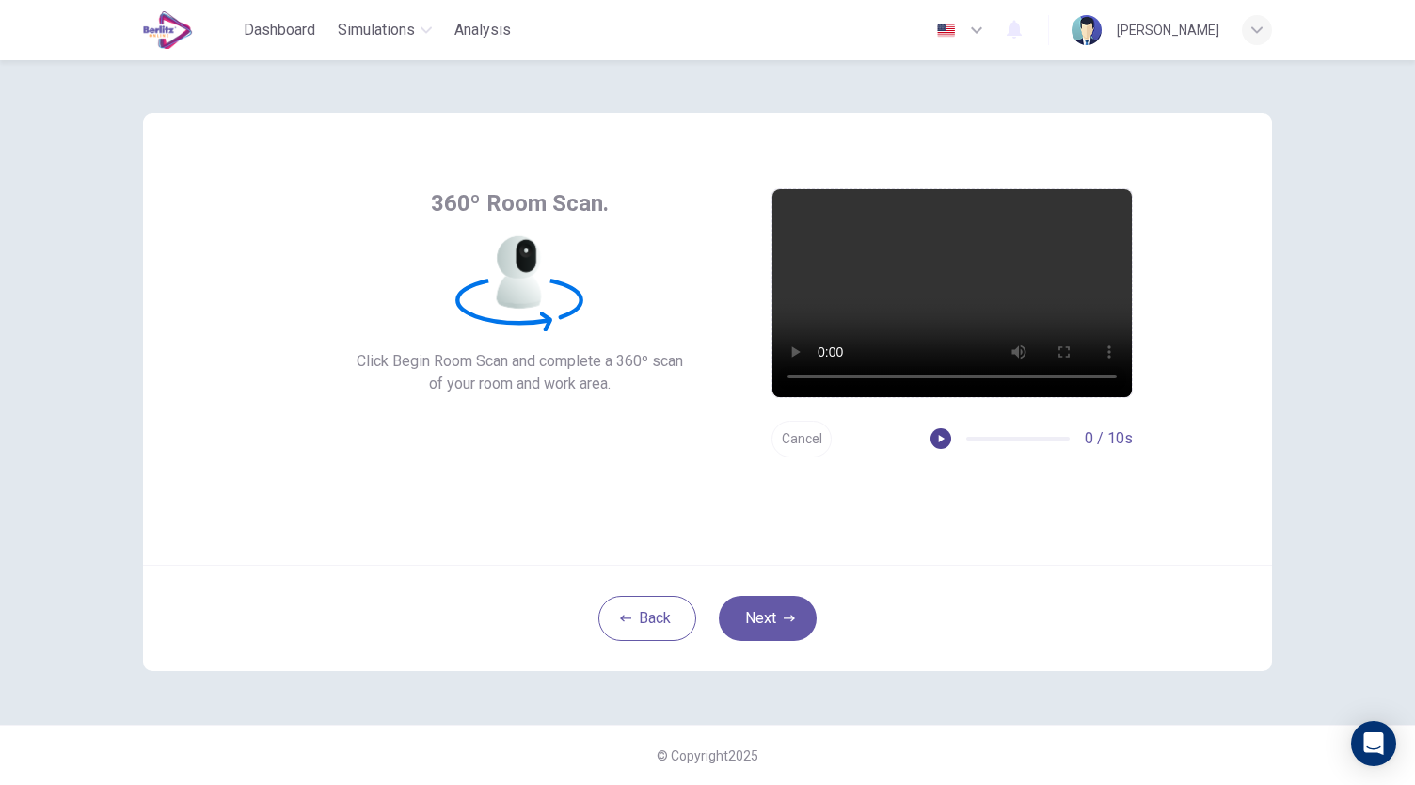
click at [944, 440] on icon "button" at bounding box center [940, 438] width 13 height 13
click at [755, 617] on button "Next" at bounding box center [768, 617] width 98 height 45
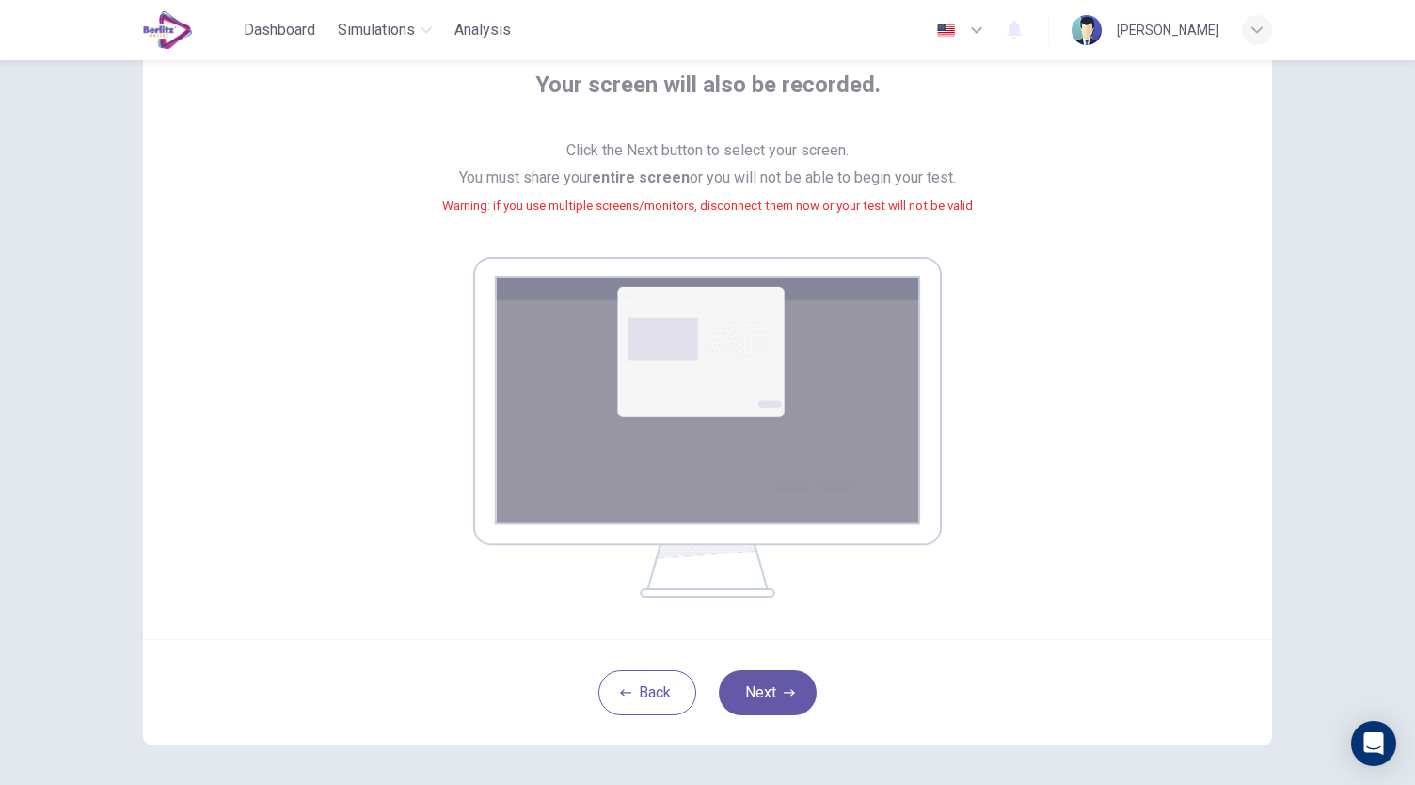
scroll to position [122, 0]
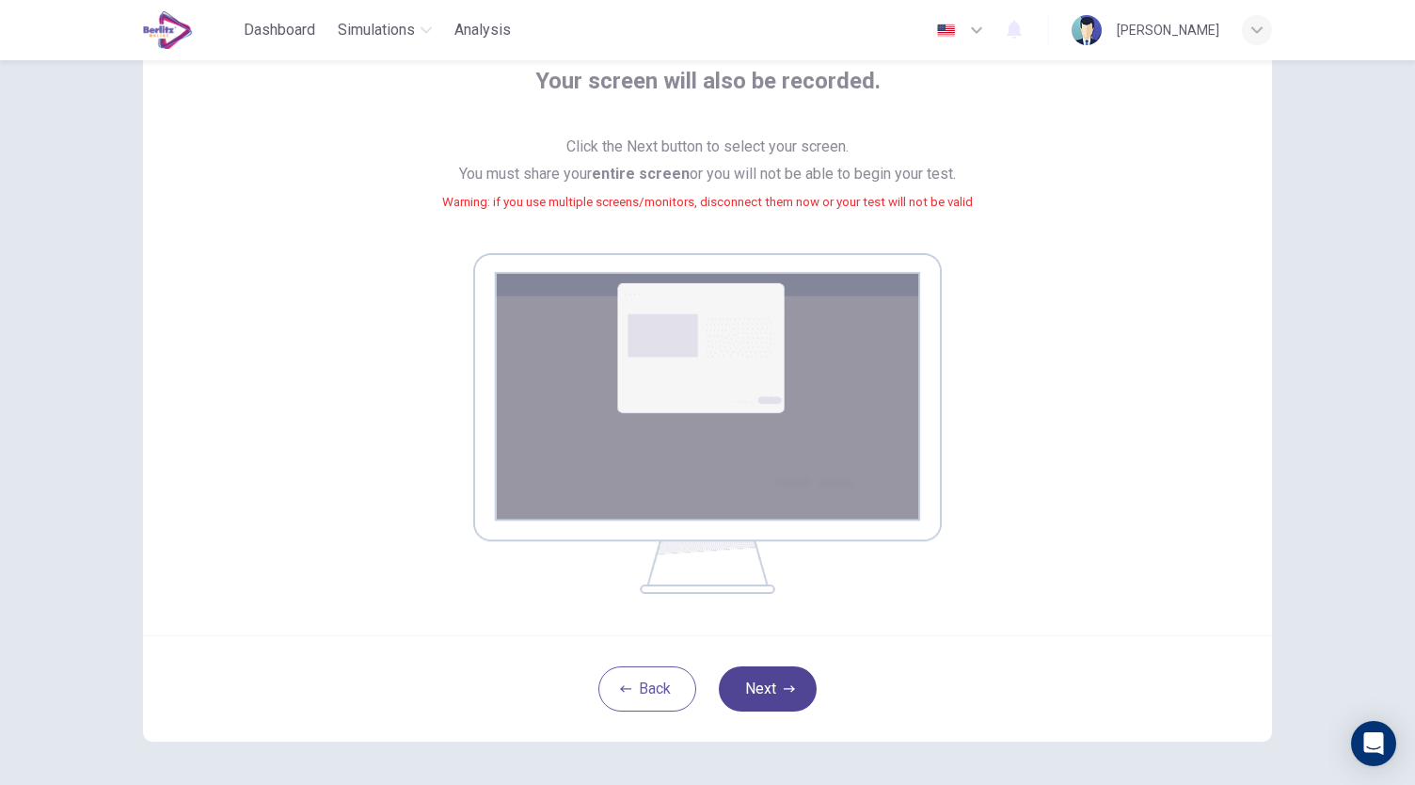
click at [782, 680] on button "Next" at bounding box center [768, 688] width 98 height 45
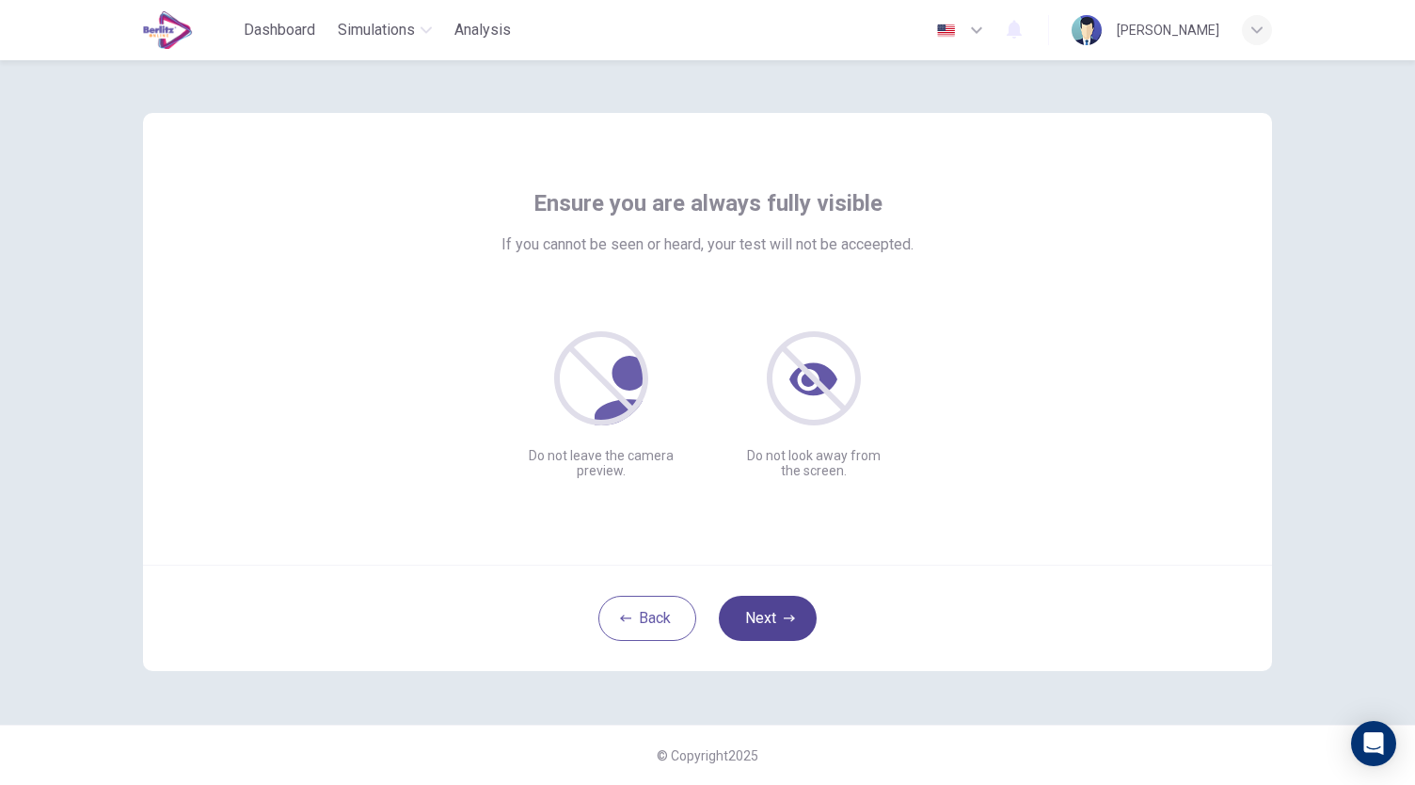
scroll to position [0, 0]
click at [765, 620] on button "Next" at bounding box center [768, 617] width 98 height 45
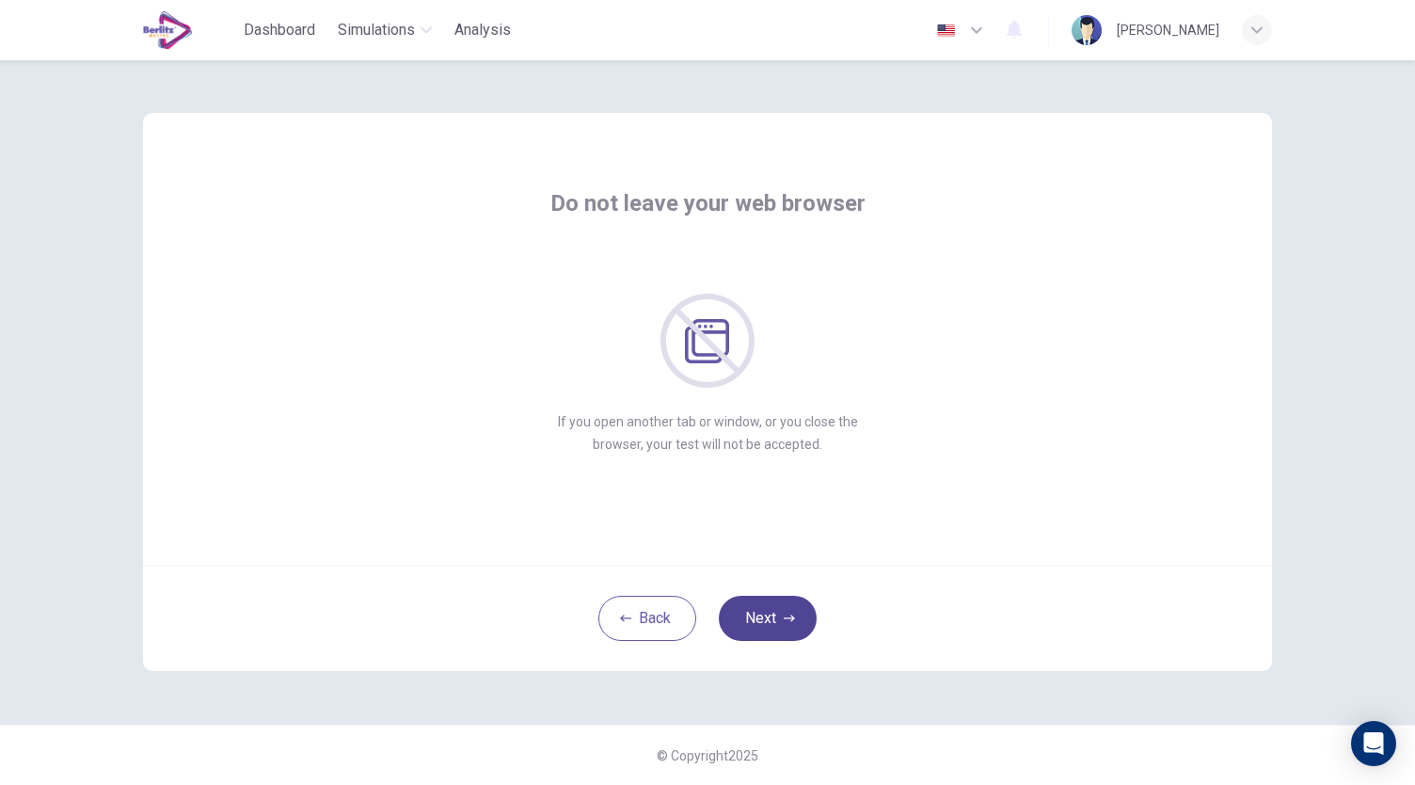
click at [765, 620] on button "Next" at bounding box center [768, 617] width 98 height 45
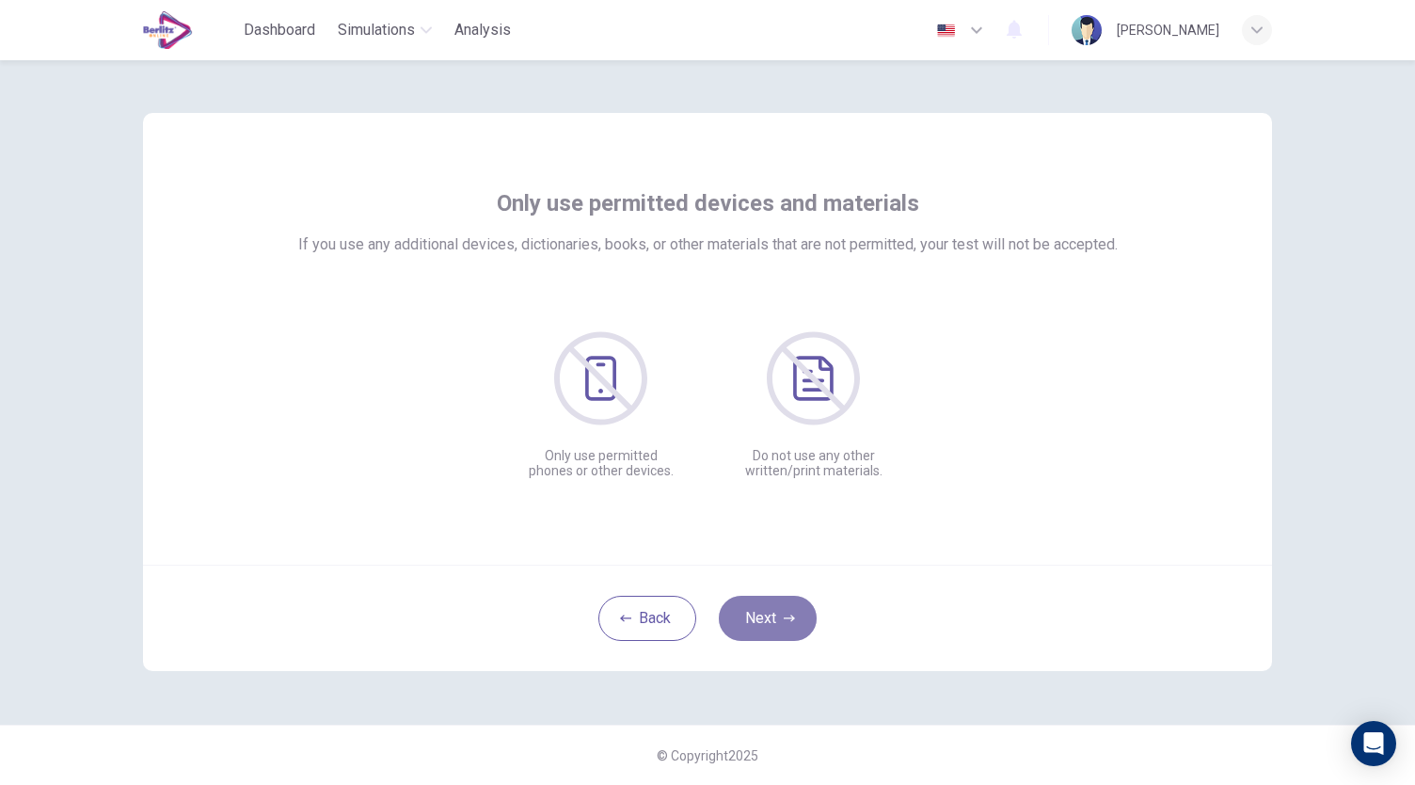
click at [765, 620] on button "Next" at bounding box center [768, 617] width 98 height 45
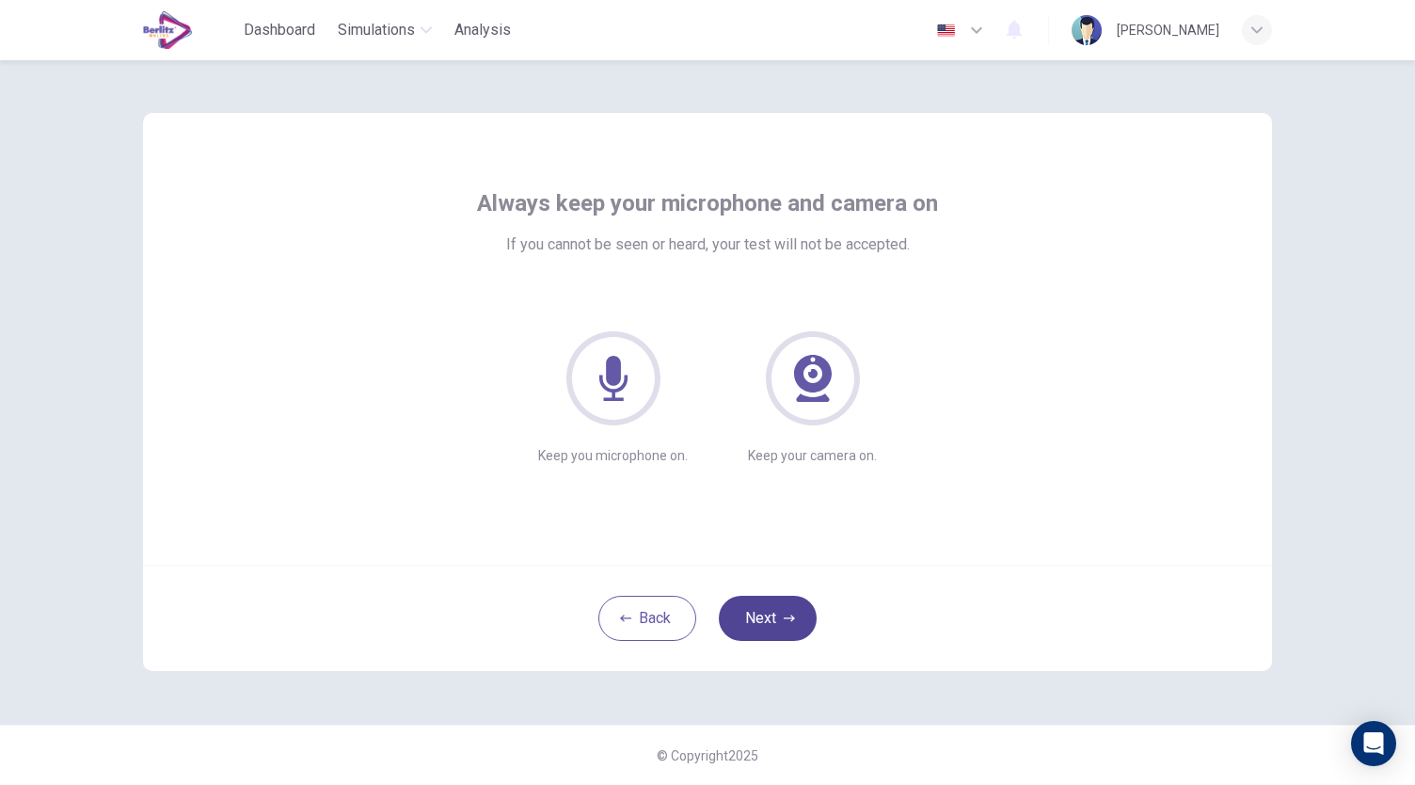
click at [765, 620] on button "Next" at bounding box center [768, 617] width 98 height 45
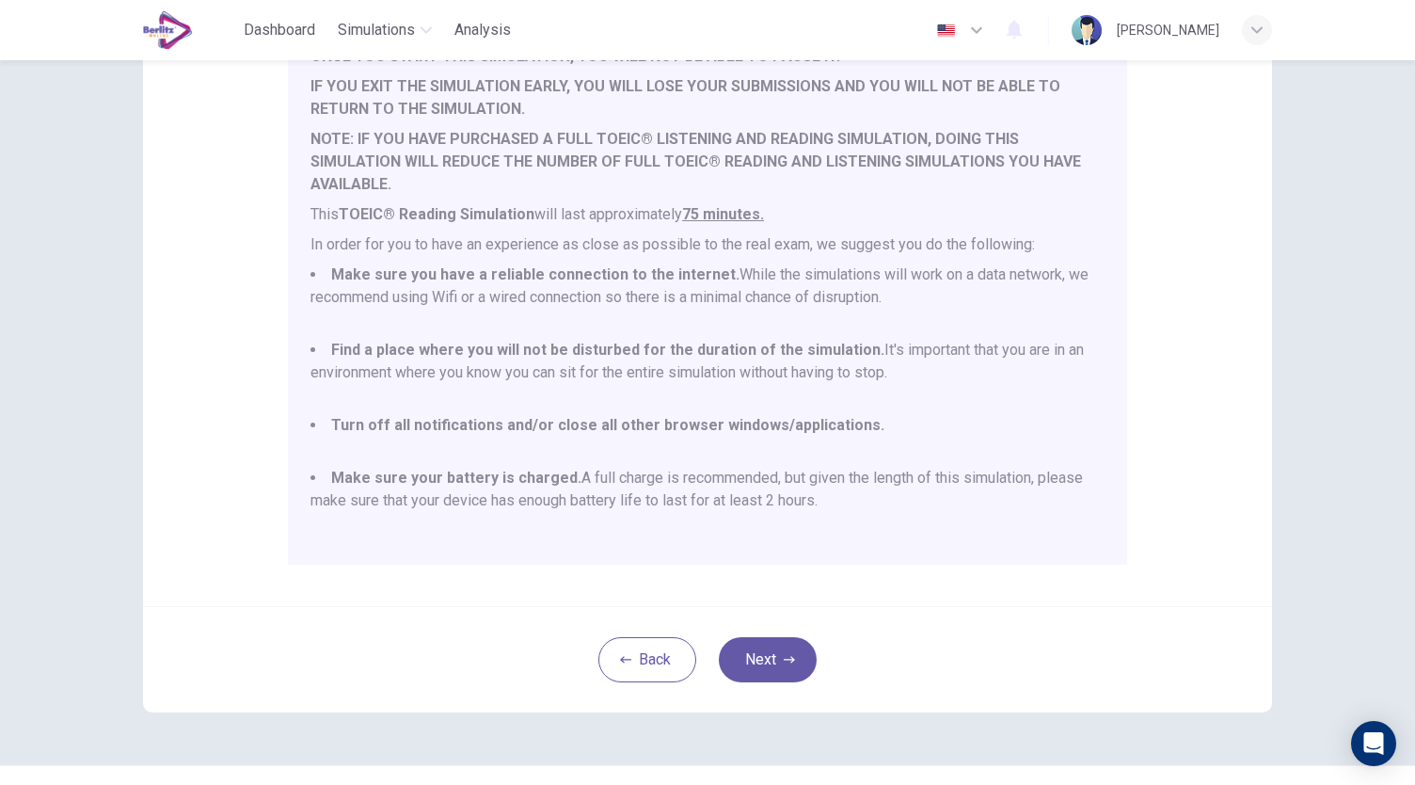
scroll to position [222, 0]
click at [762, 662] on button "Next" at bounding box center [768, 658] width 98 height 45
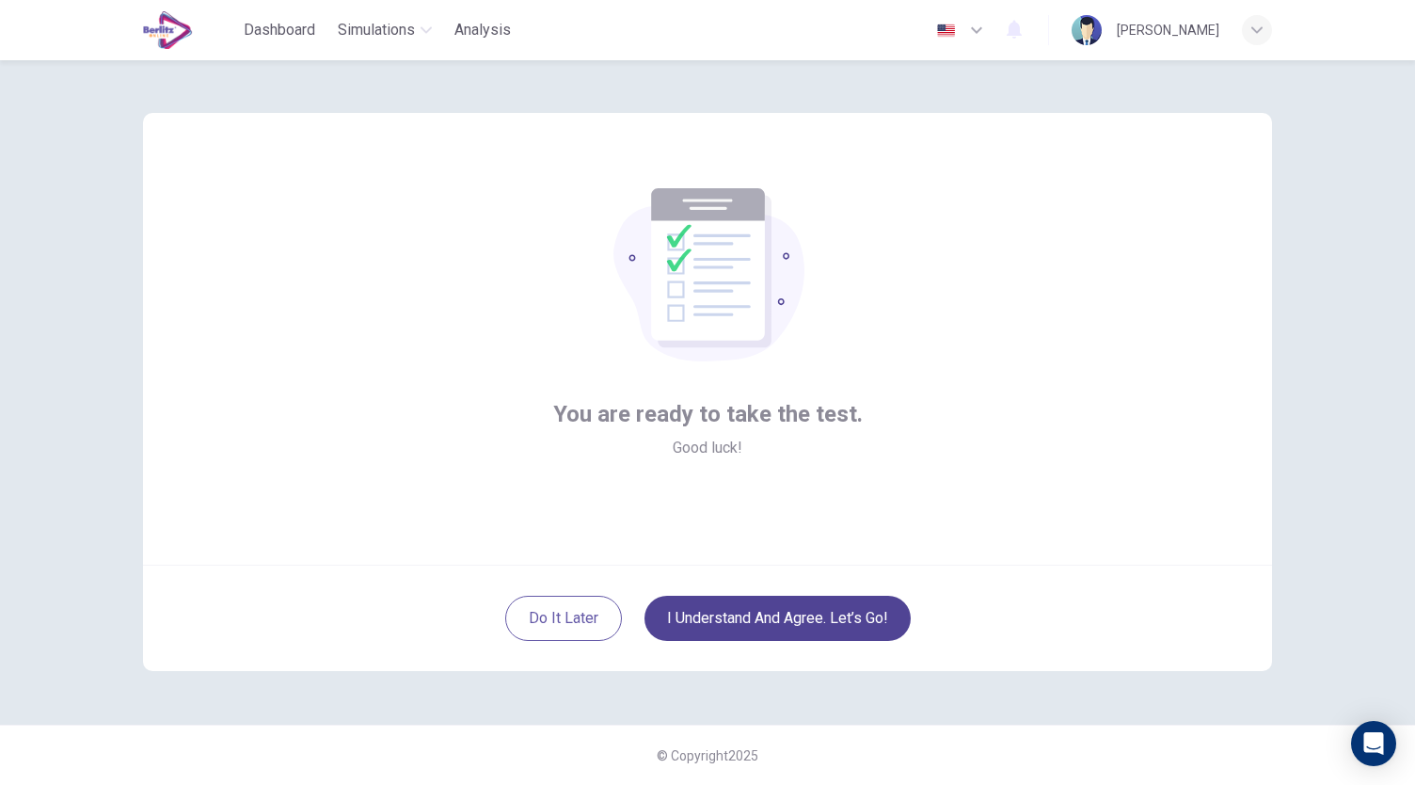
click at [791, 603] on button "I understand and agree. Let’s go!" at bounding box center [777, 617] width 266 height 45
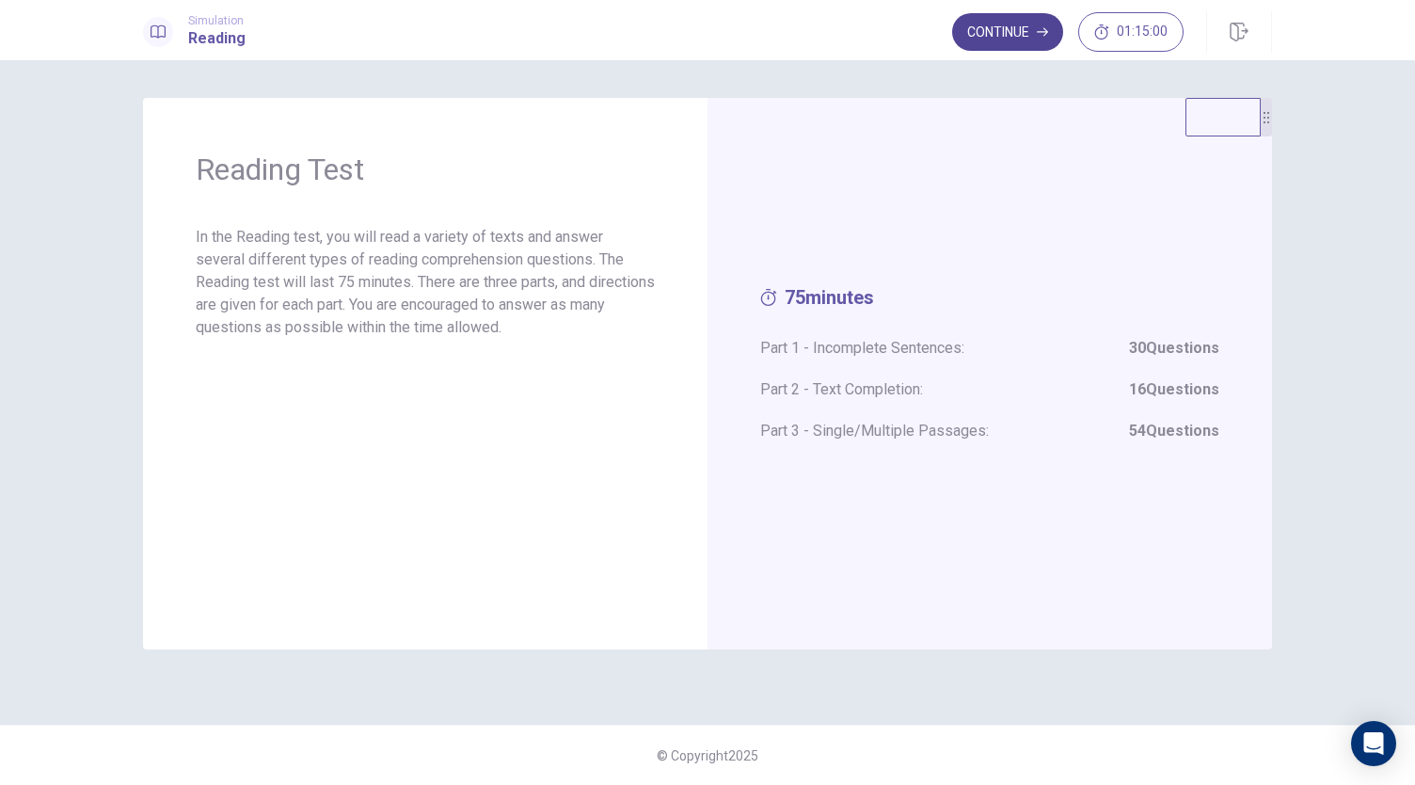
click at [1022, 37] on button "Continue" at bounding box center [1007, 32] width 111 height 38
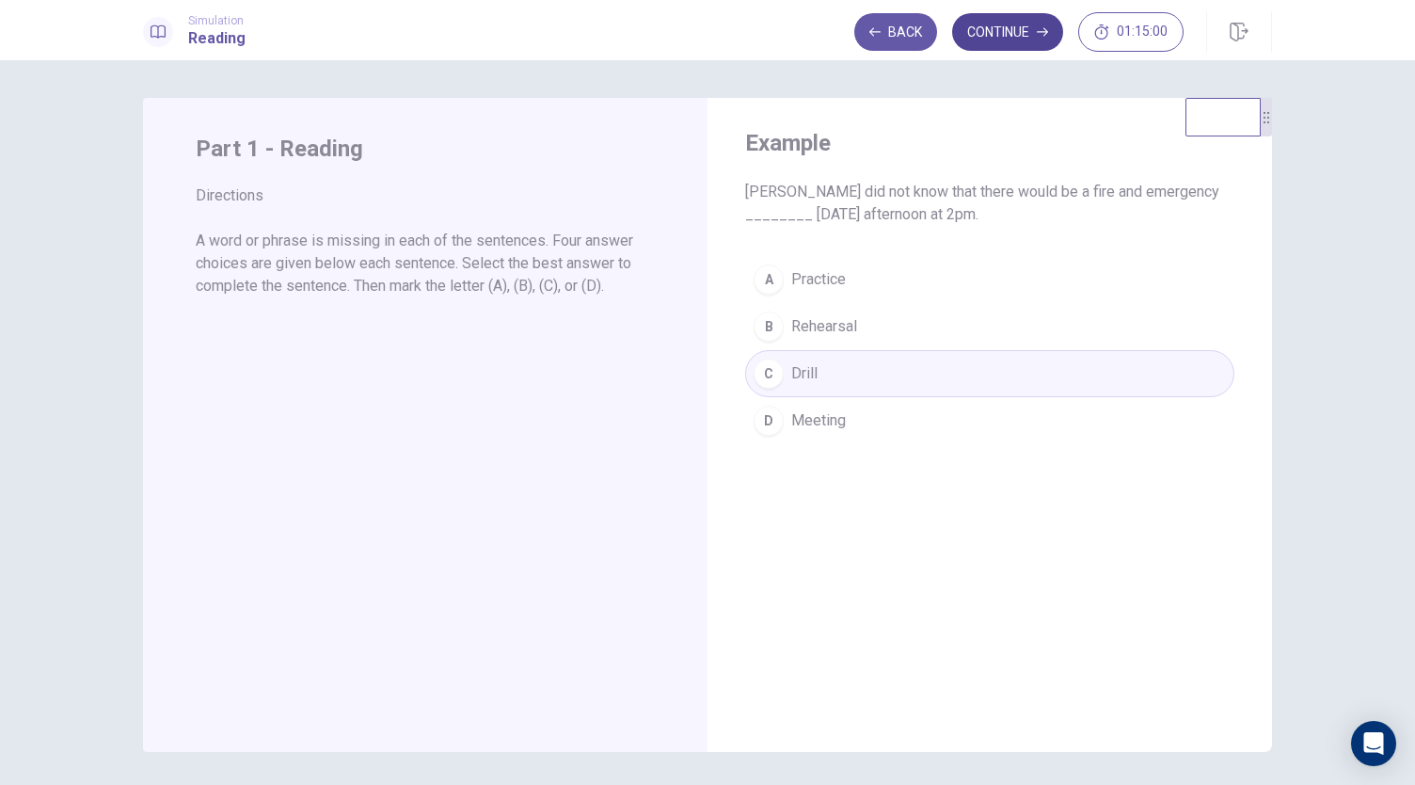
click at [1020, 39] on button "Continue" at bounding box center [1007, 32] width 111 height 38
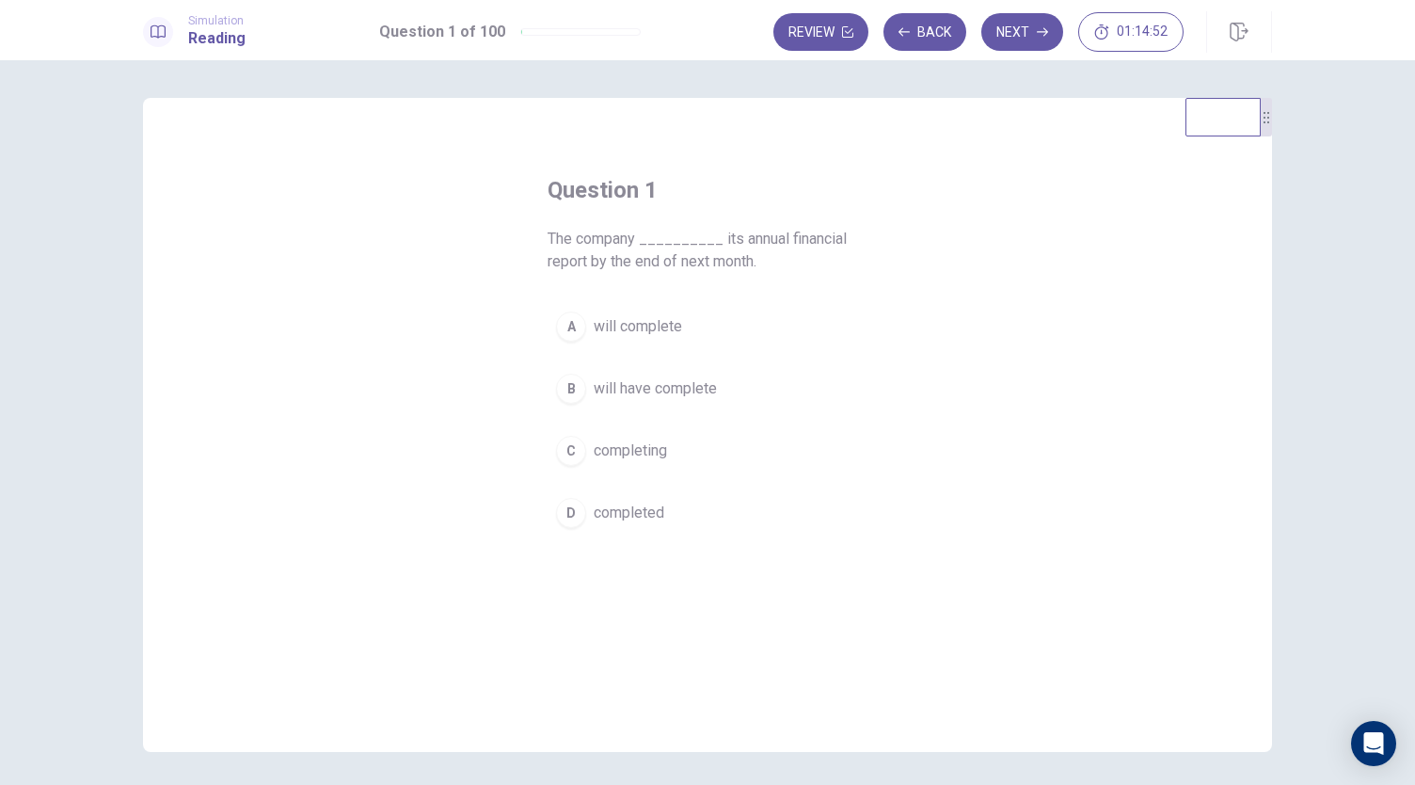
click at [664, 334] on span "will complete" at bounding box center [638, 326] width 88 height 23
click at [1028, 33] on button "Next" at bounding box center [1022, 32] width 82 height 38
click at [615, 338] on button "A arrives" at bounding box center [708, 326] width 320 height 47
click at [1027, 40] on button "Next" at bounding box center [1022, 32] width 82 height 38
click at [595, 315] on span "by" at bounding box center [602, 326] width 16 height 23
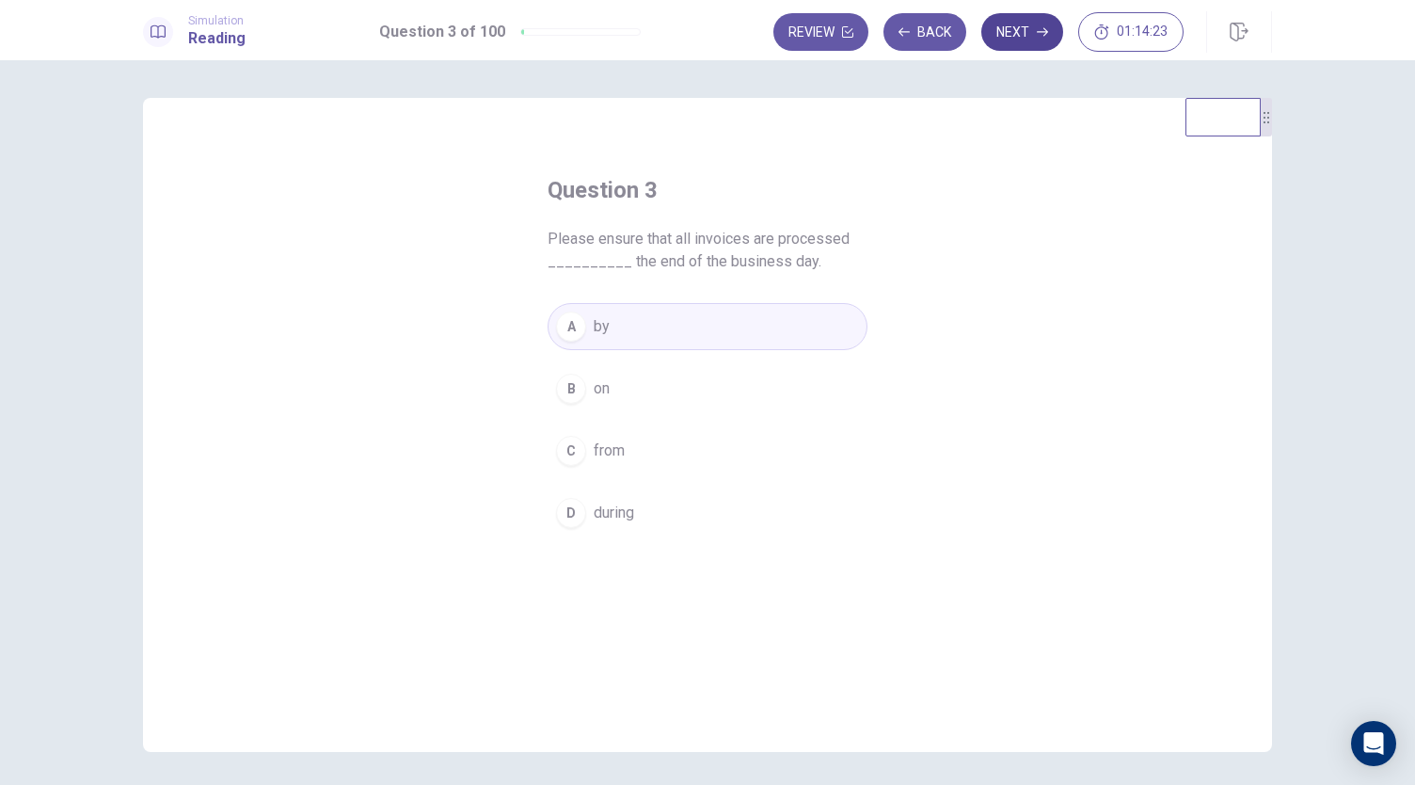
click at [1018, 33] on button "Next" at bounding box center [1022, 32] width 82 height 38
click at [652, 457] on span "was reviewing" at bounding box center [641, 450] width 95 height 23
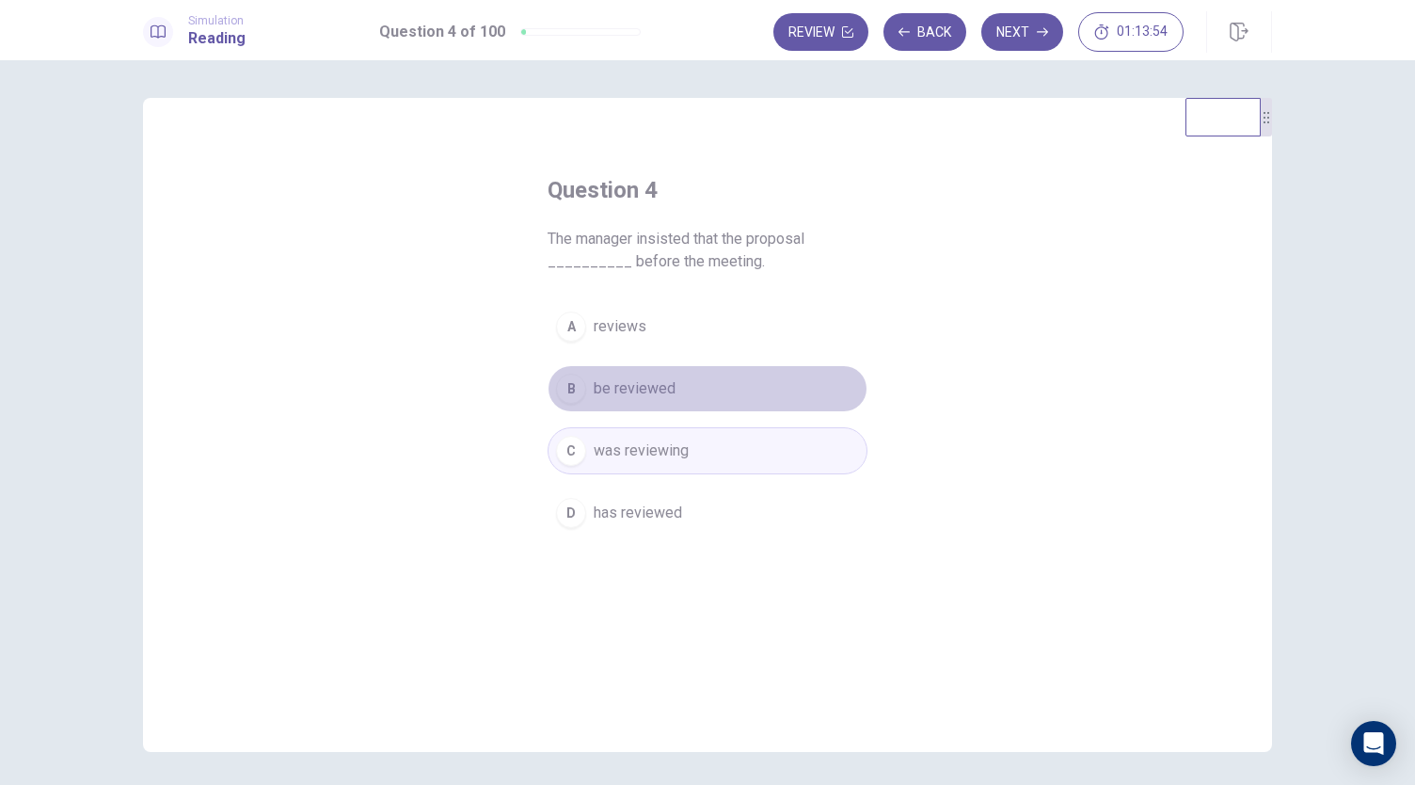
click at [642, 392] on span "be reviewed" at bounding box center [635, 388] width 82 height 23
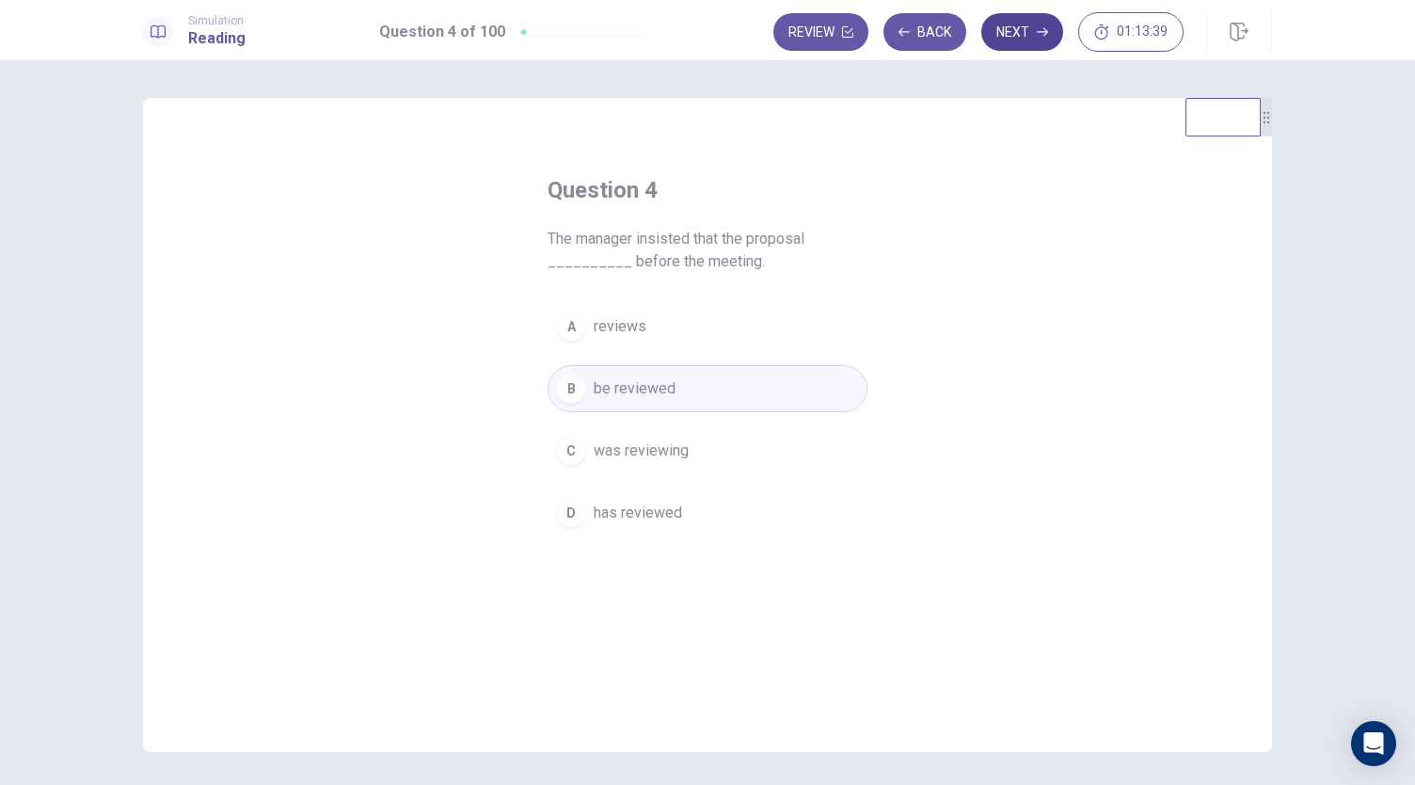
click at [1024, 44] on button "Next" at bounding box center [1022, 32] width 82 height 38
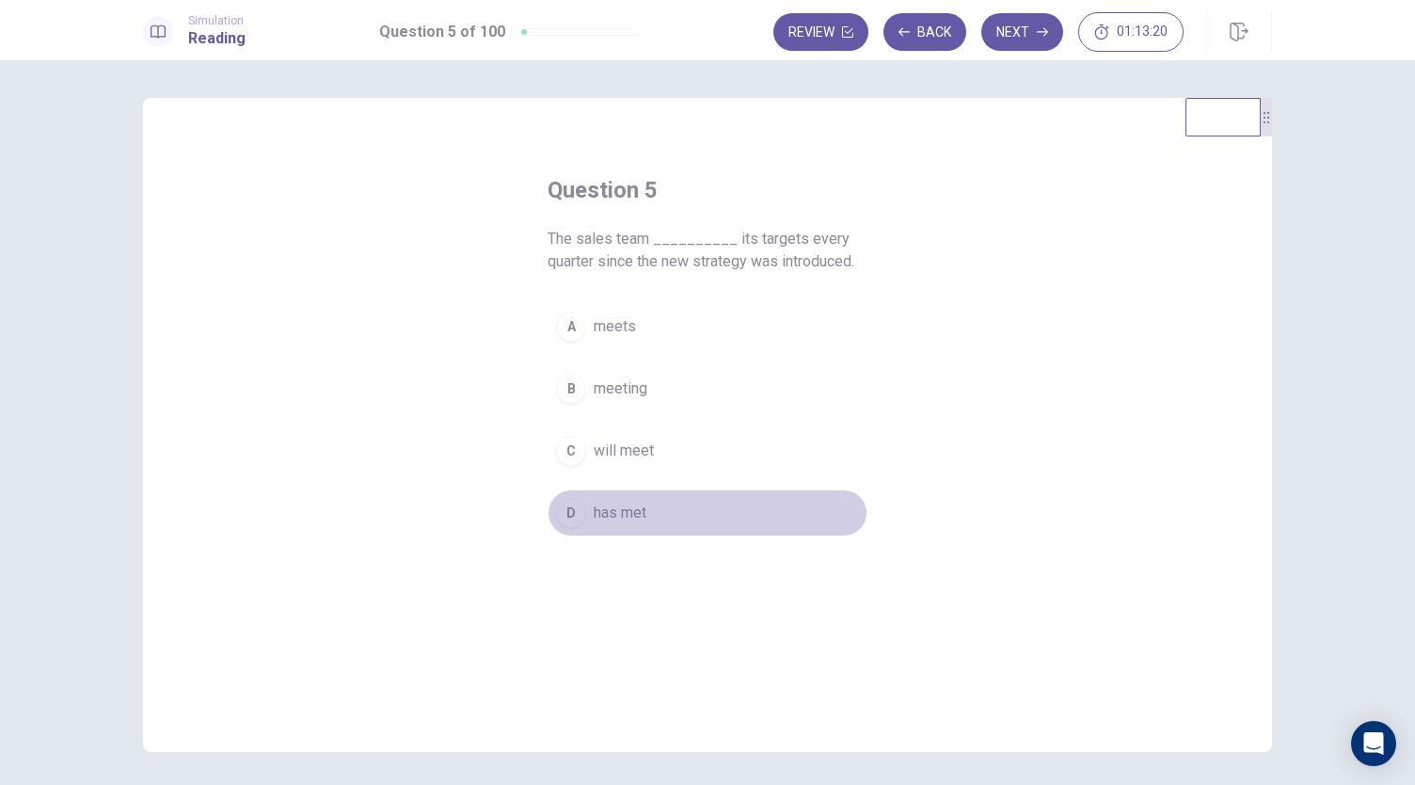
click at [611, 497] on button "D has met" at bounding box center [708, 512] width 320 height 47
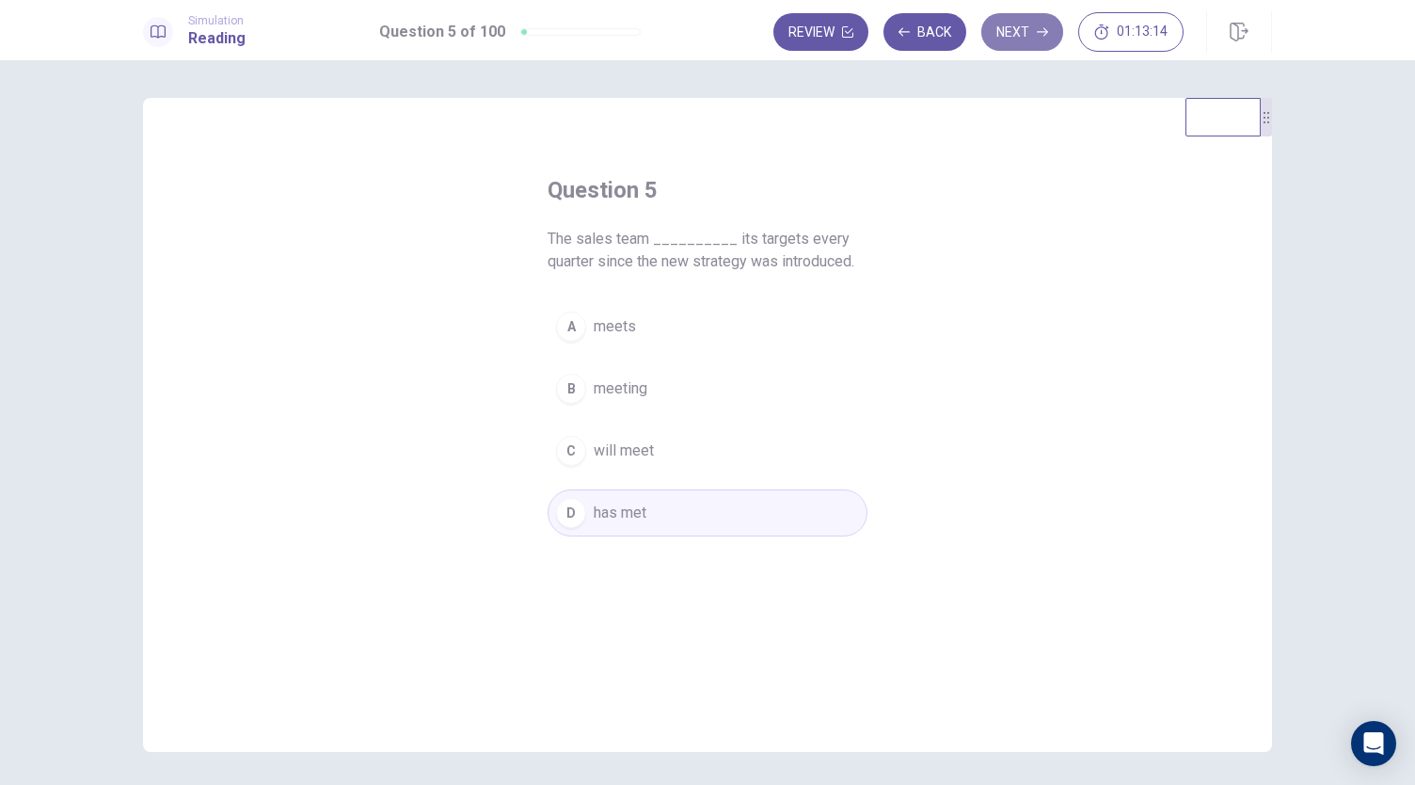
click at [1026, 40] on button "Next" at bounding box center [1022, 32] width 82 height 38
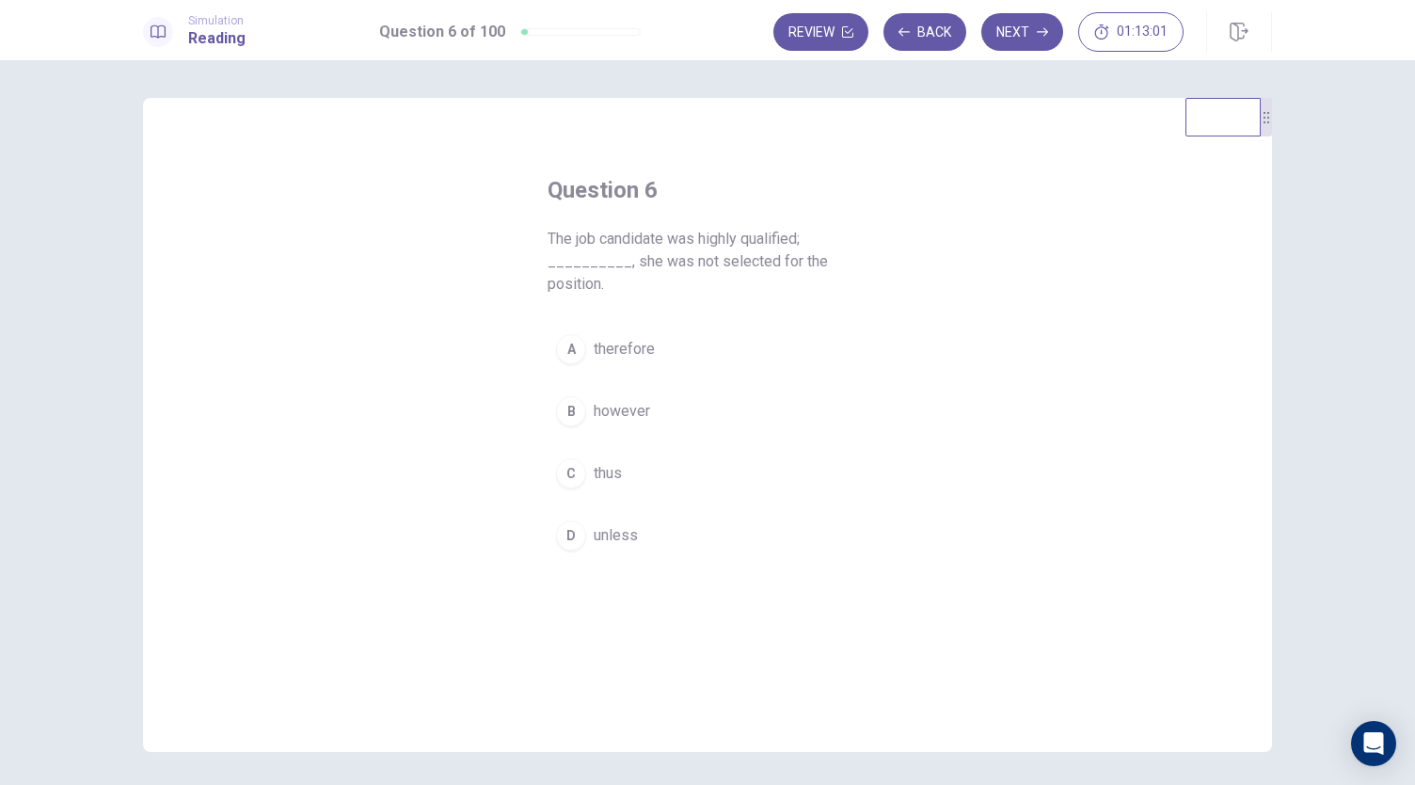
click at [643, 413] on span "however" at bounding box center [622, 411] width 56 height 23
click at [1024, 36] on button "Next" at bounding box center [1022, 32] width 82 height 38
click at [627, 326] on span "before" at bounding box center [616, 326] width 44 height 23
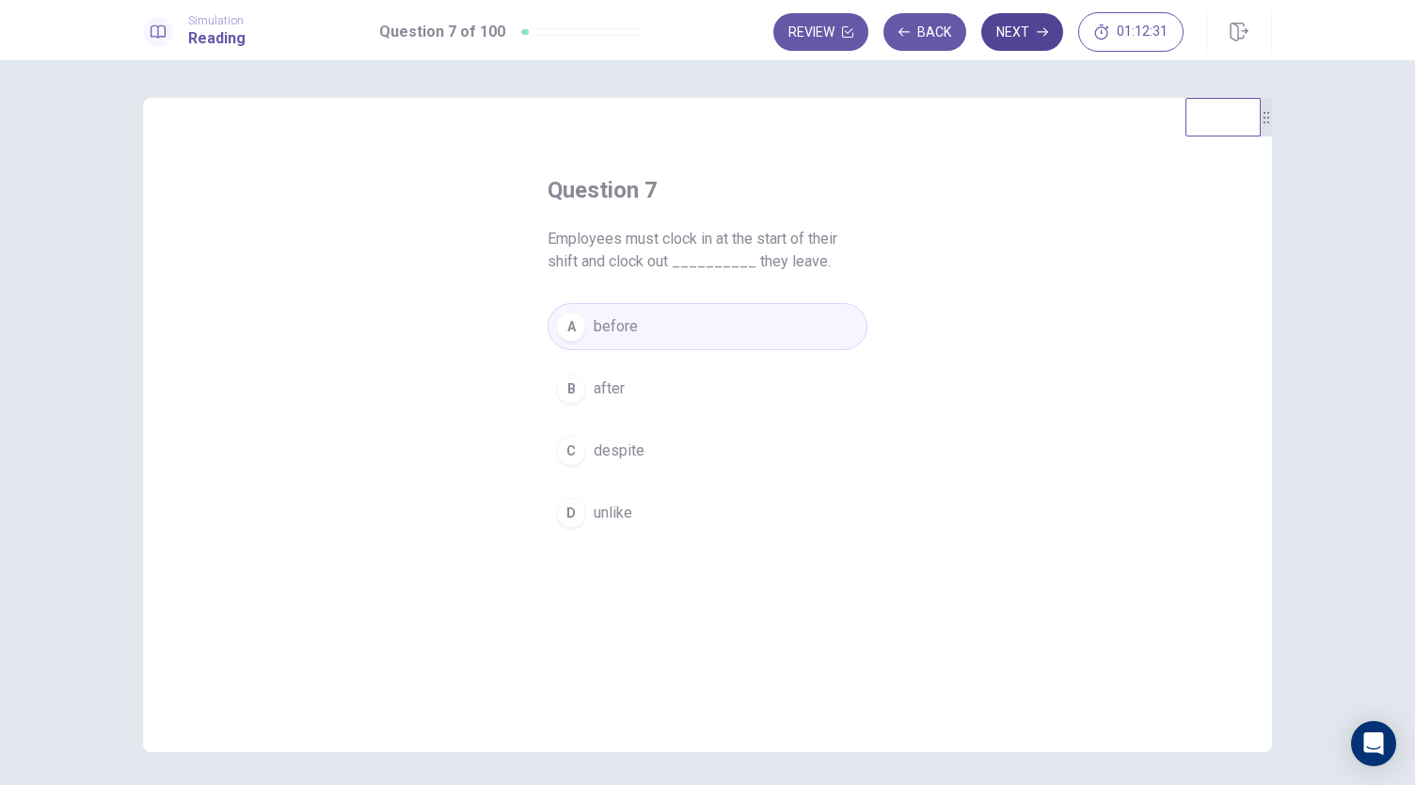
click at [1022, 40] on button "Next" at bounding box center [1022, 32] width 82 height 38
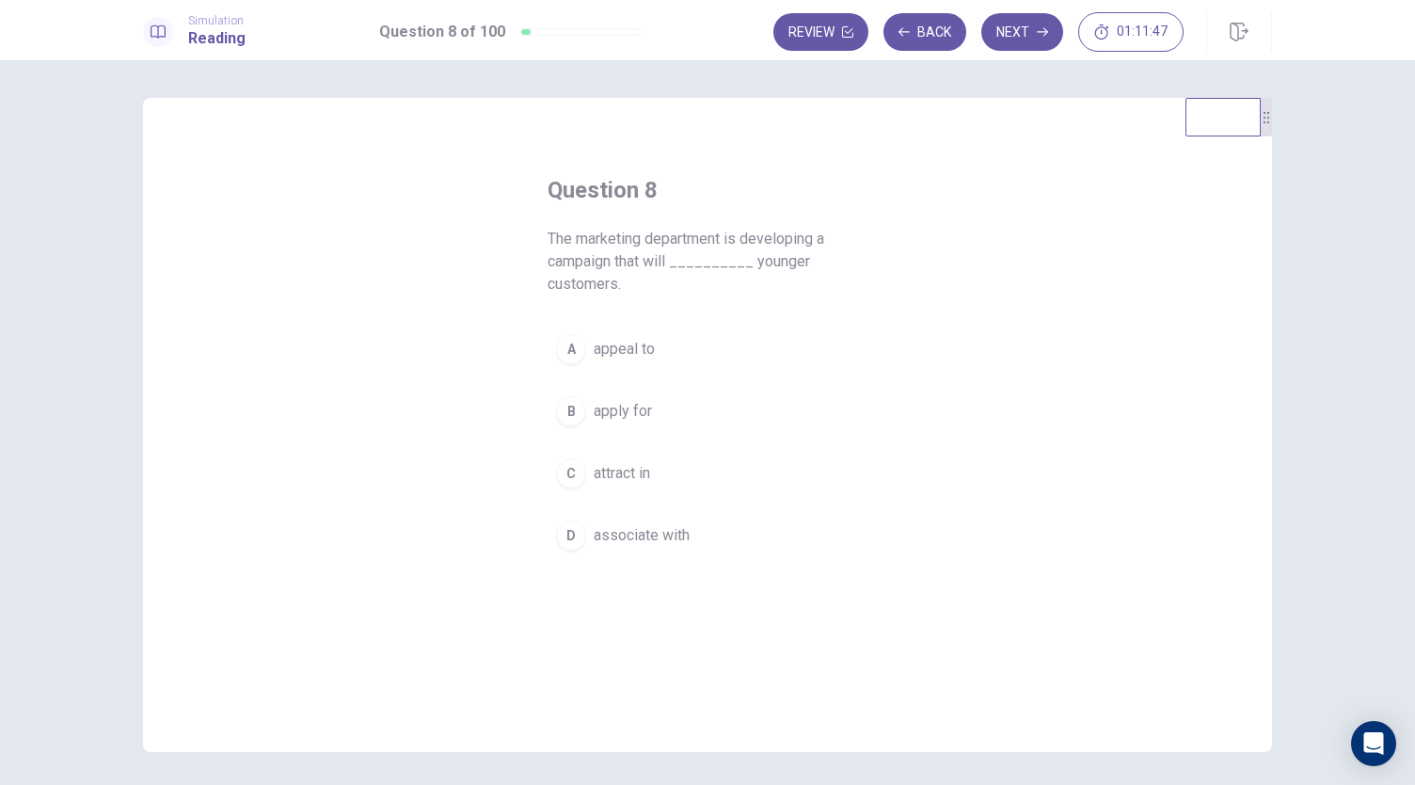
click at [632, 338] on span "appeal to" at bounding box center [624, 349] width 61 height 23
click at [1038, 24] on button "Next" at bounding box center [1022, 32] width 82 height 38
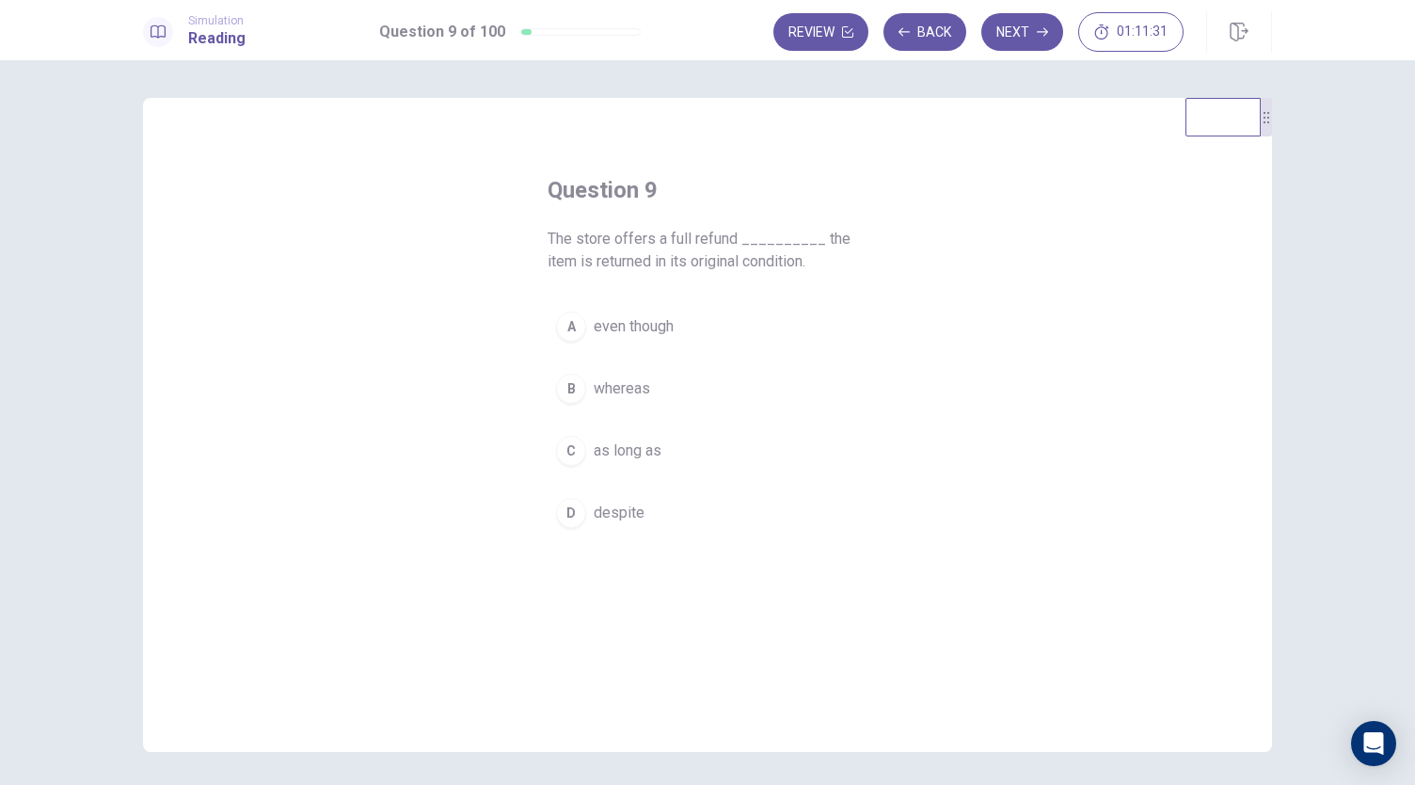
click at [643, 442] on span "as long as" at bounding box center [628, 450] width 68 height 23
click at [1040, 43] on button "Next" at bounding box center [1022, 32] width 82 height 38
click at [647, 530] on button "D would have been" at bounding box center [708, 512] width 320 height 47
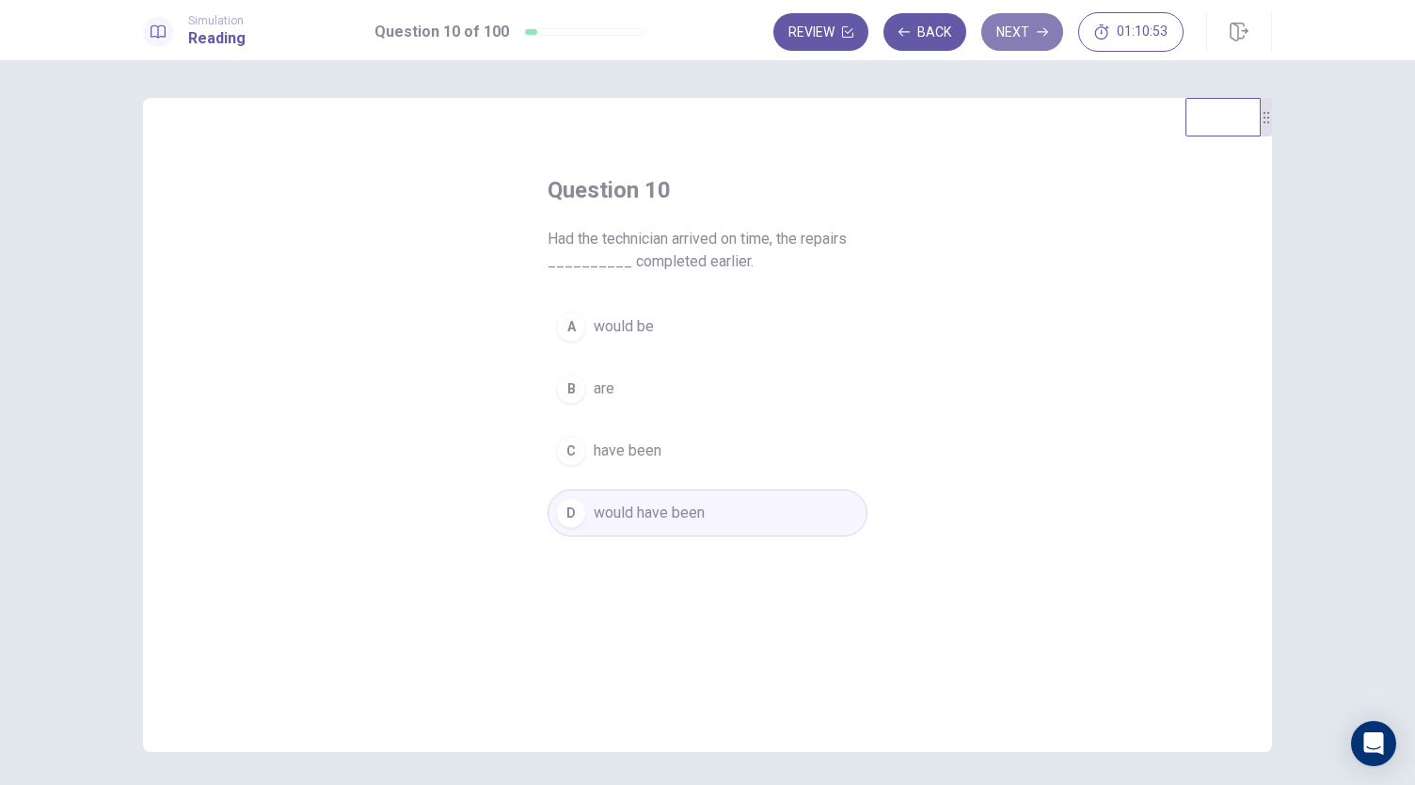
click at [1012, 48] on button "Next" at bounding box center [1022, 32] width 82 height 38
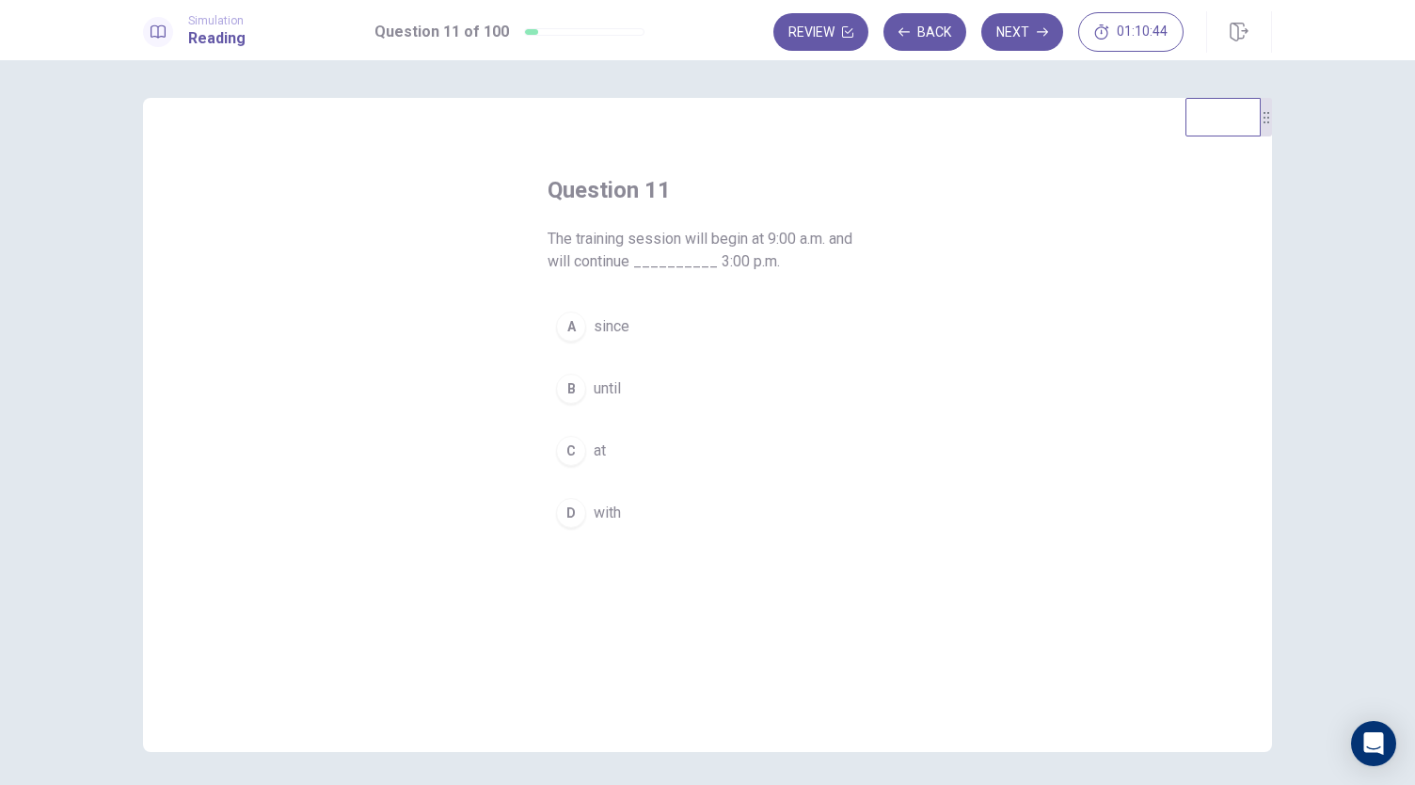
click at [622, 388] on button "B until" at bounding box center [708, 388] width 320 height 47
click at [1020, 24] on button "Next" at bounding box center [1022, 32] width 82 height 38
click at [655, 337] on button "A to issue" at bounding box center [708, 326] width 320 height 47
click at [1036, 37] on button "Next" at bounding box center [1022, 32] width 82 height 38
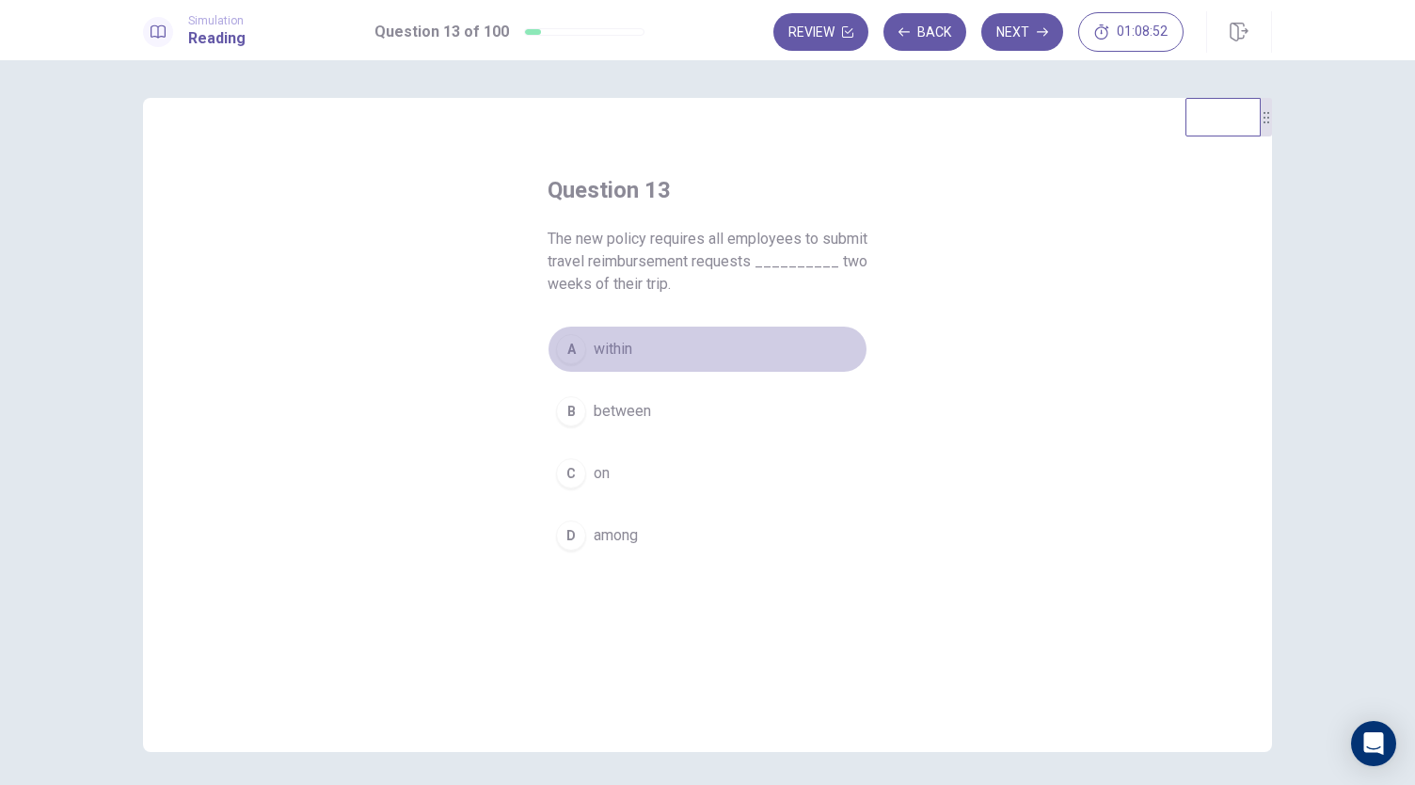
click at [620, 356] on span "within" at bounding box center [613, 349] width 39 height 23
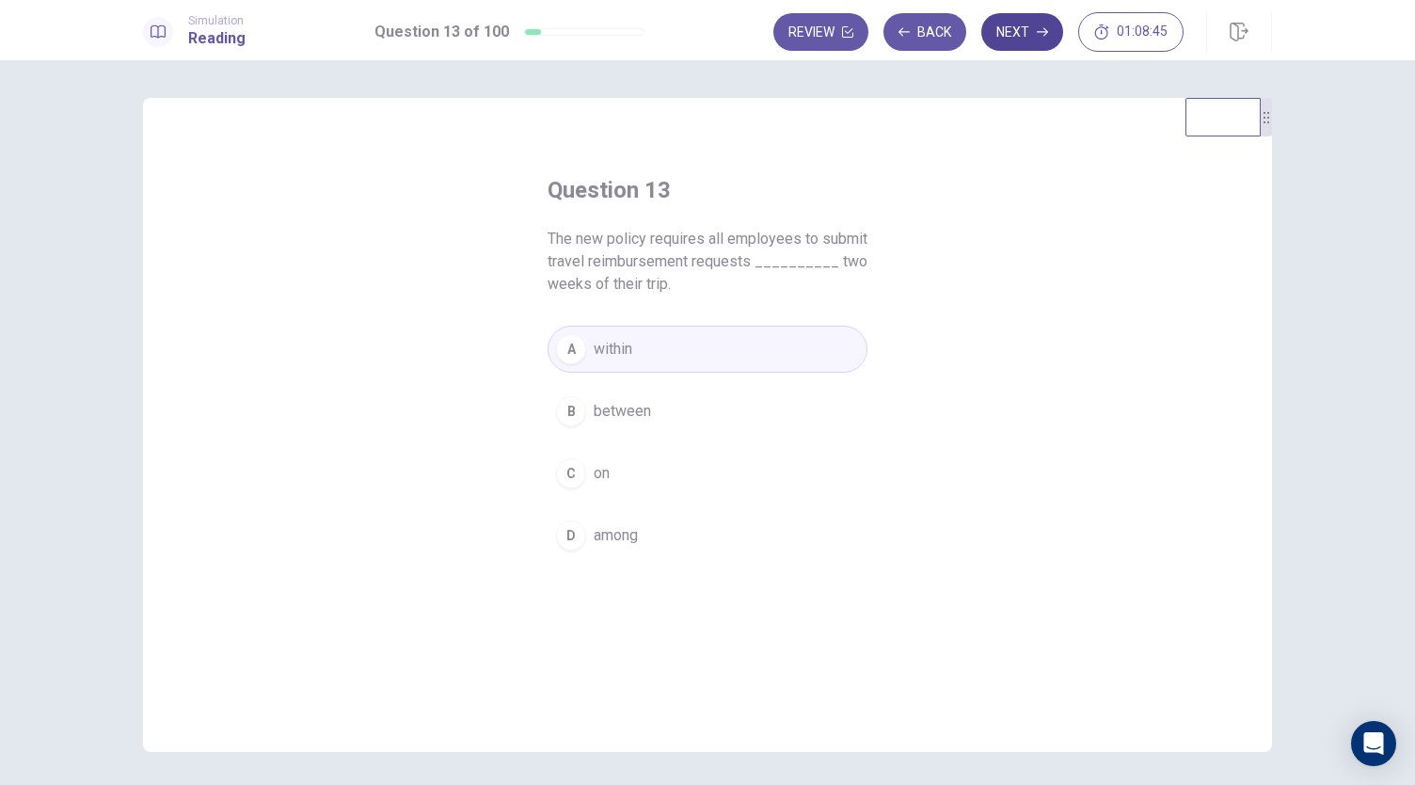
click at [1012, 42] on button "Next" at bounding box center [1022, 32] width 82 height 38
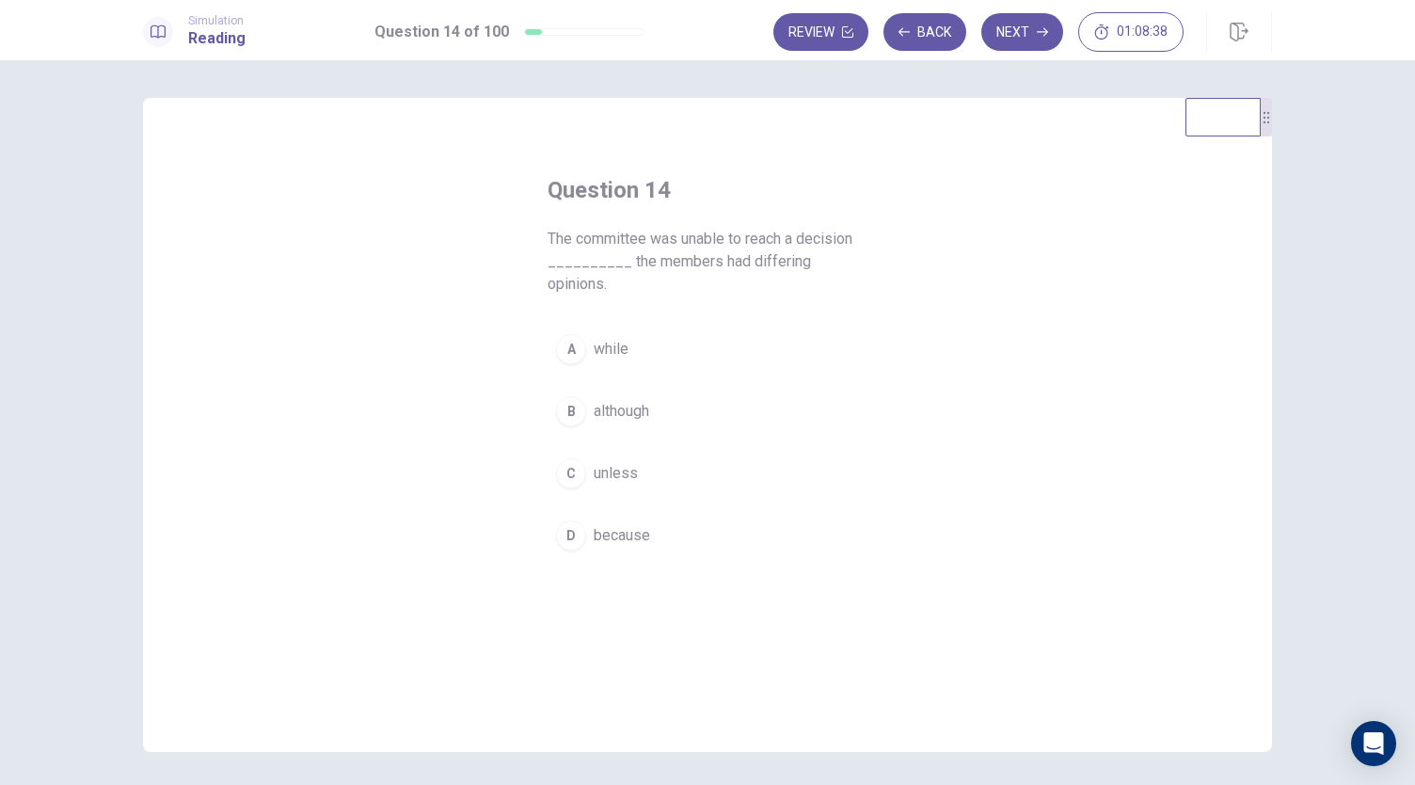
click at [692, 512] on button "D because" at bounding box center [708, 535] width 320 height 47
click at [1016, 36] on button "Next" at bounding box center [1022, 32] width 82 height 38
click at [644, 402] on button "B hesitate" at bounding box center [708, 388] width 320 height 47
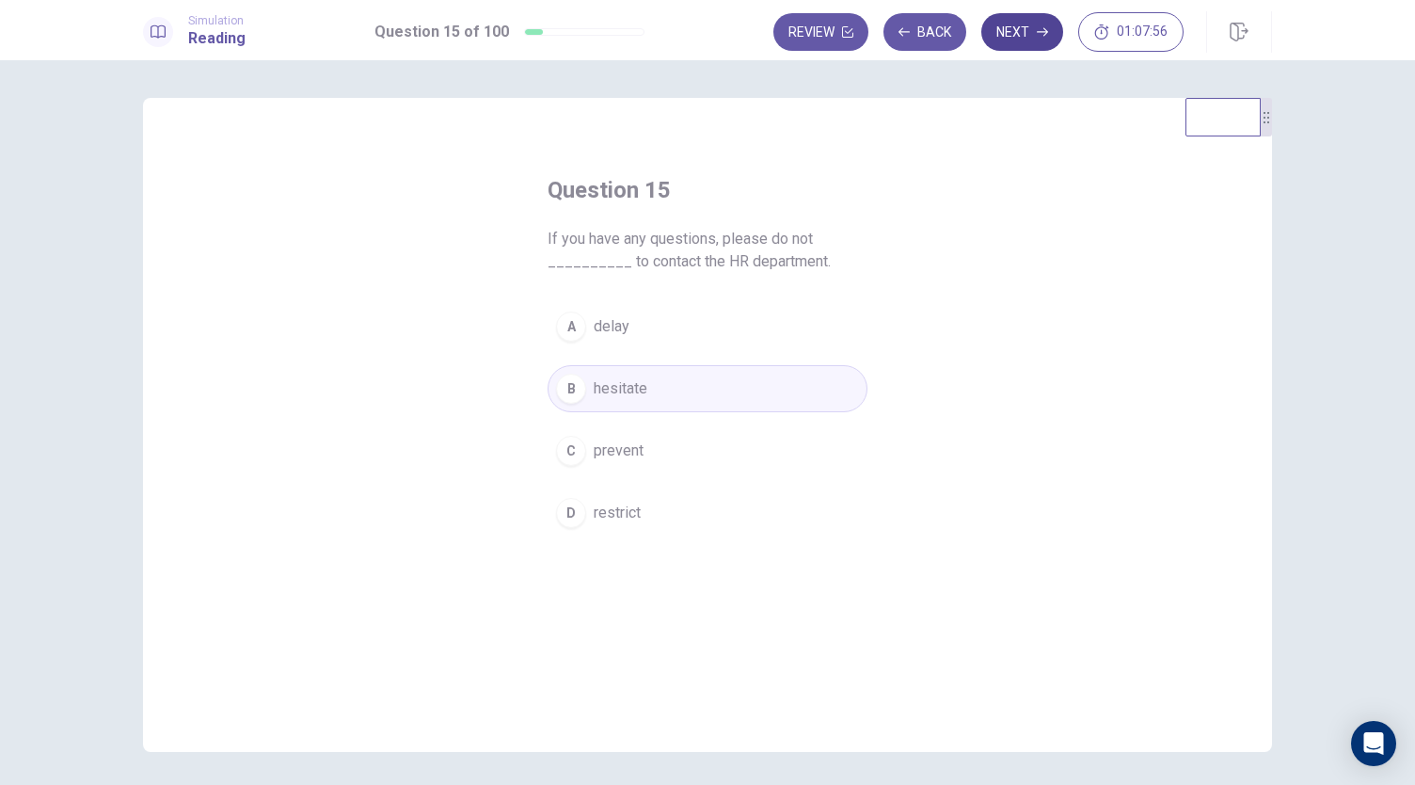
click at [1035, 29] on button "Next" at bounding box center [1022, 32] width 82 height 38
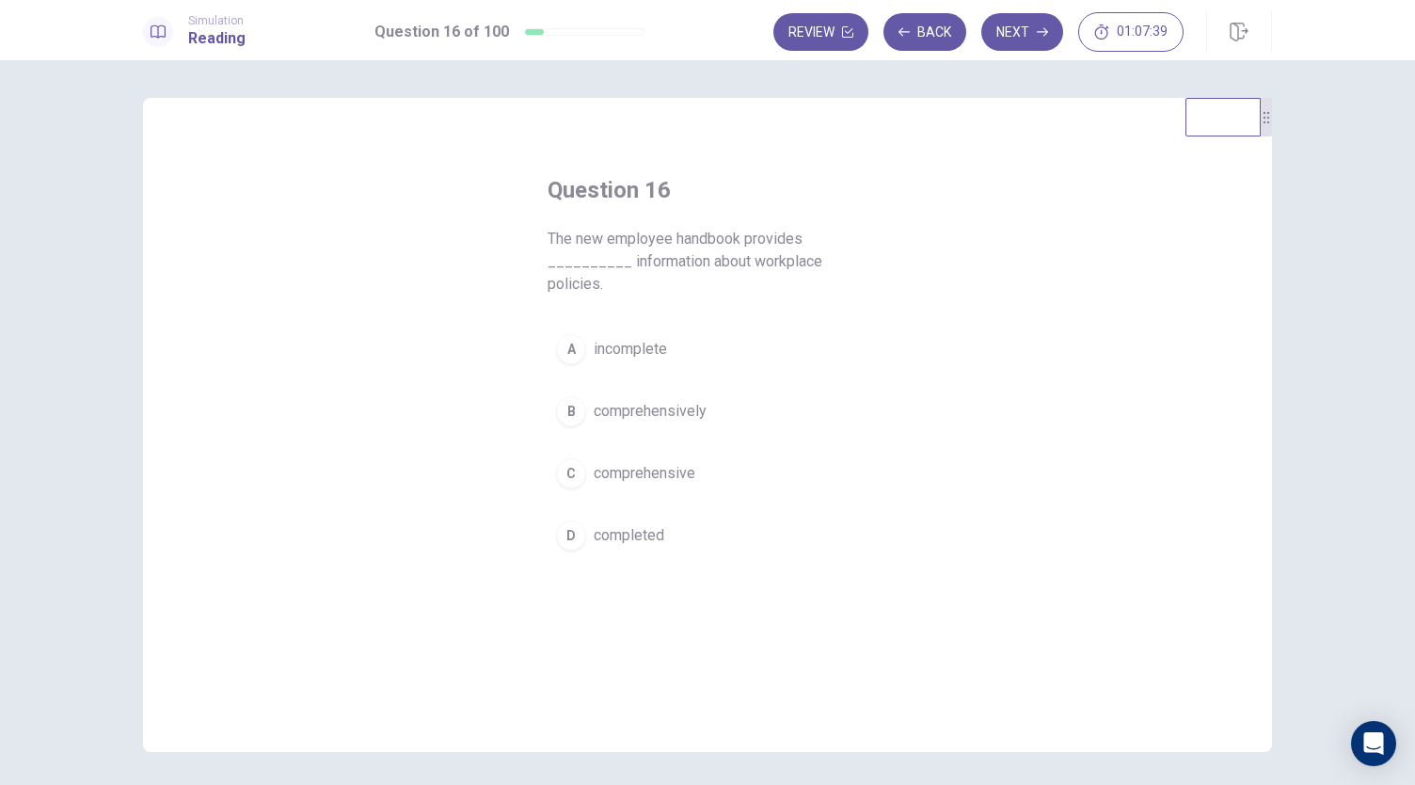
click at [677, 484] on button "C comprehensive" at bounding box center [708, 473] width 320 height 47
click at [1008, 30] on button "Next" at bounding box center [1022, 32] width 82 height 38
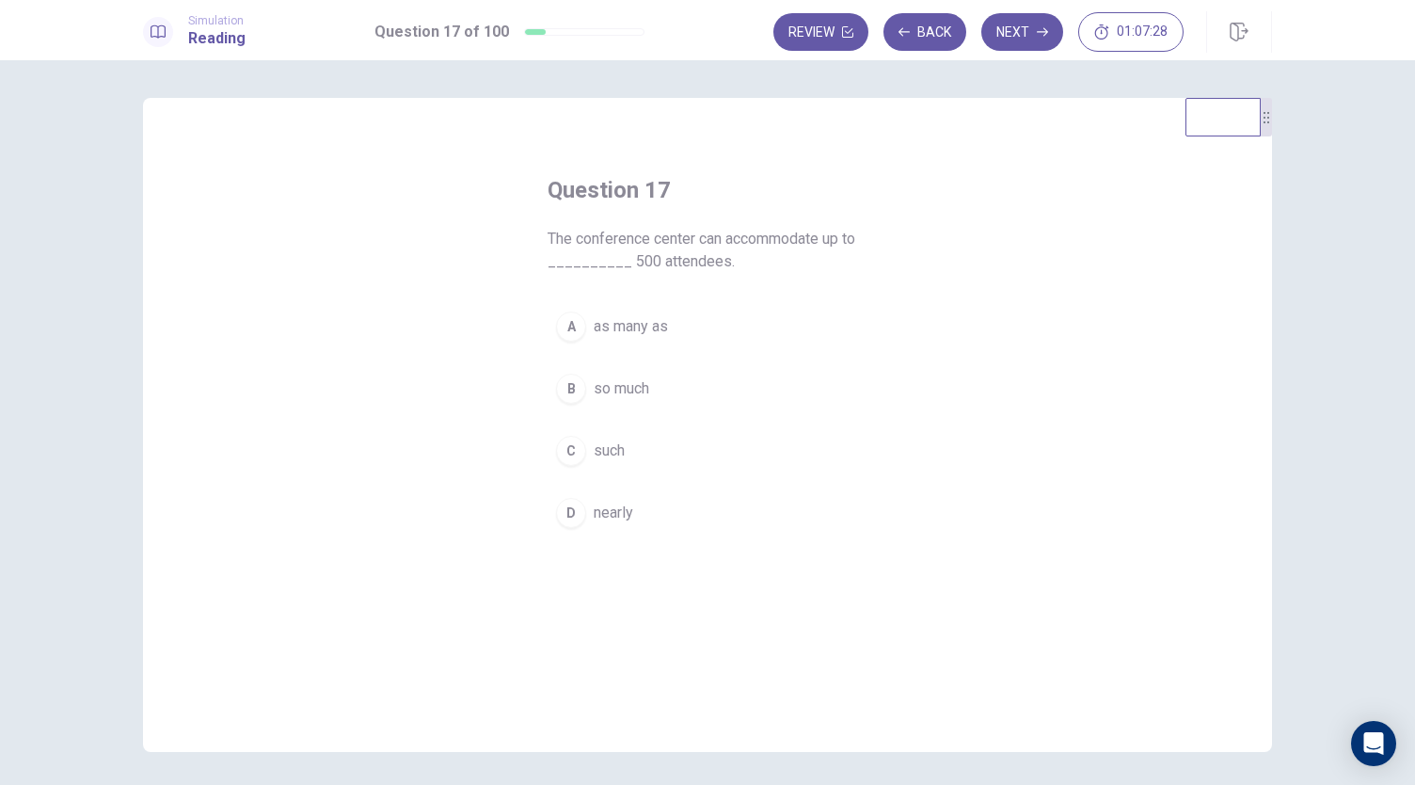
click at [623, 526] on button "D nearly" at bounding box center [708, 512] width 320 height 47
click at [1014, 31] on button "Next" at bounding box center [1022, 32] width 82 height 38
click at [671, 415] on button "B adapted" at bounding box center [708, 411] width 320 height 47
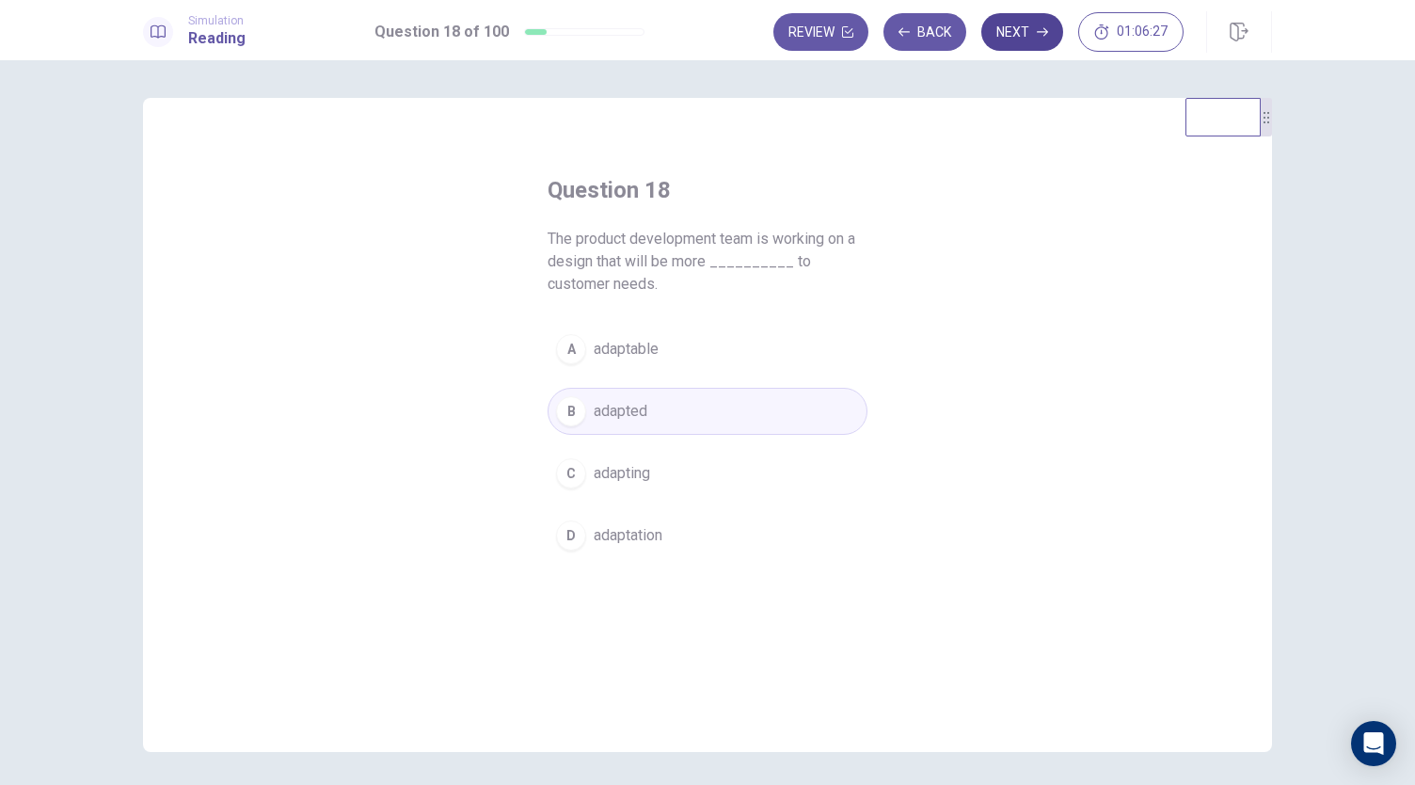
click at [1031, 41] on button "Next" at bounding box center [1022, 32] width 82 height 38
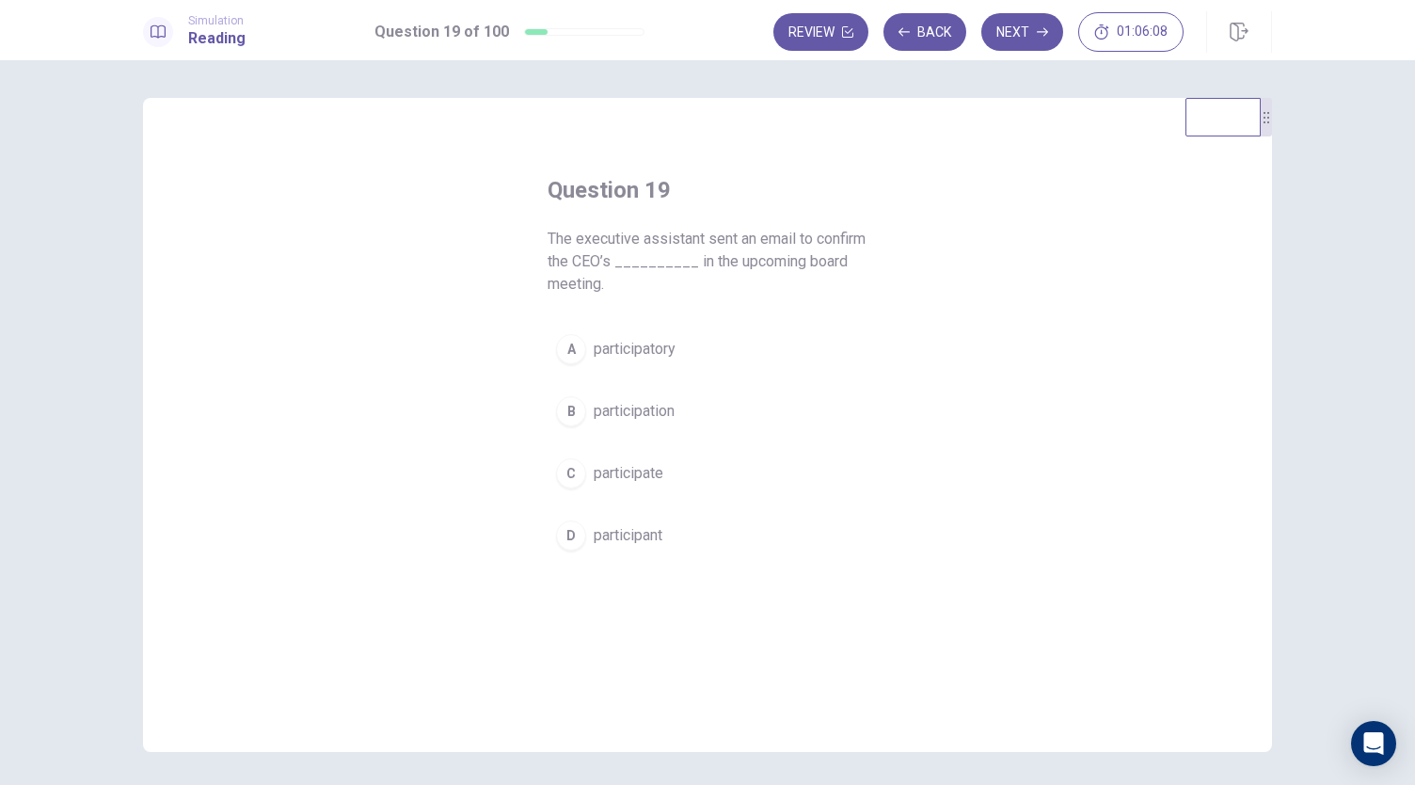
click at [674, 415] on button "B participation" at bounding box center [708, 411] width 320 height 47
click at [1016, 40] on button "Next" at bounding box center [1022, 32] width 82 height 38
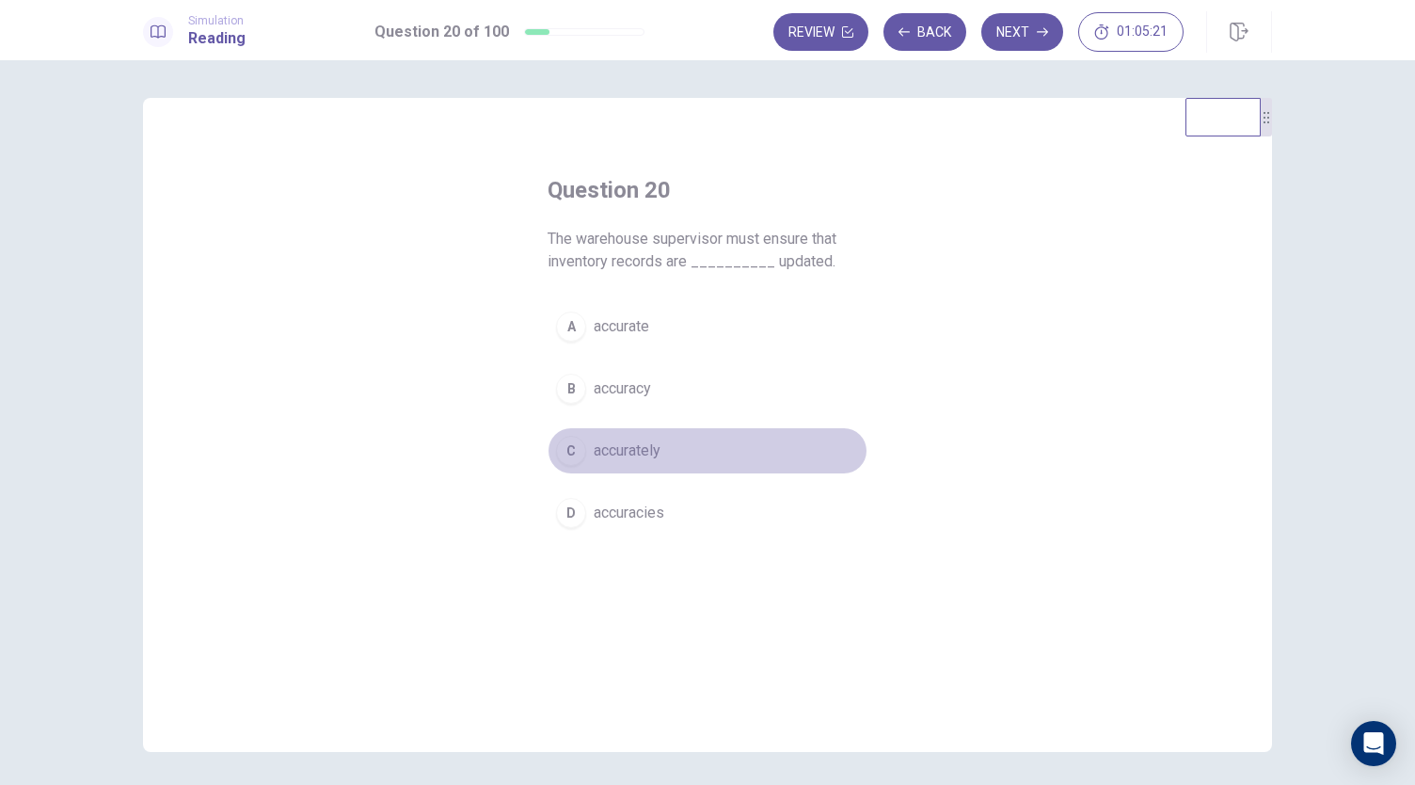
click at [670, 470] on button "C accurately" at bounding box center [708, 450] width 320 height 47
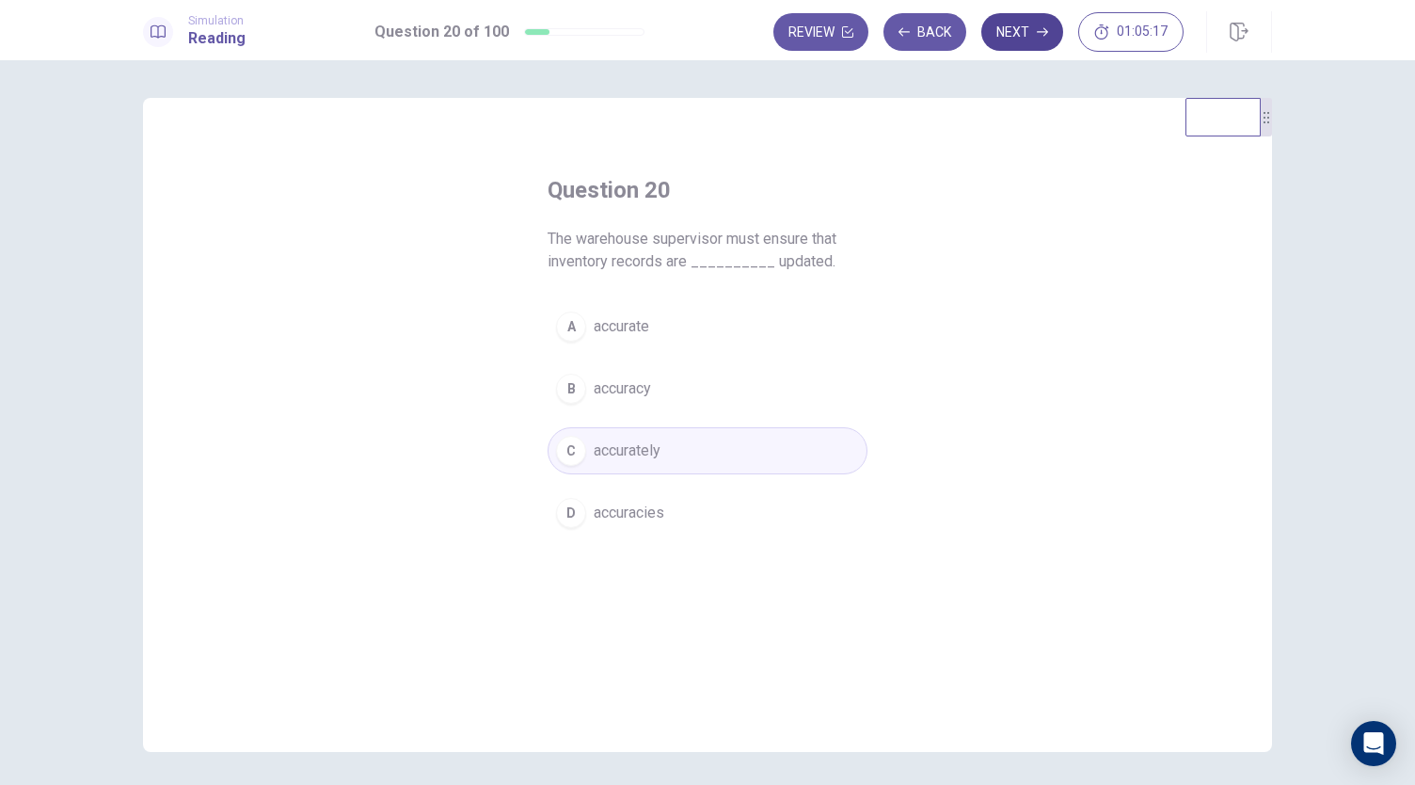
click at [1012, 44] on button "Next" at bounding box center [1022, 32] width 82 height 38
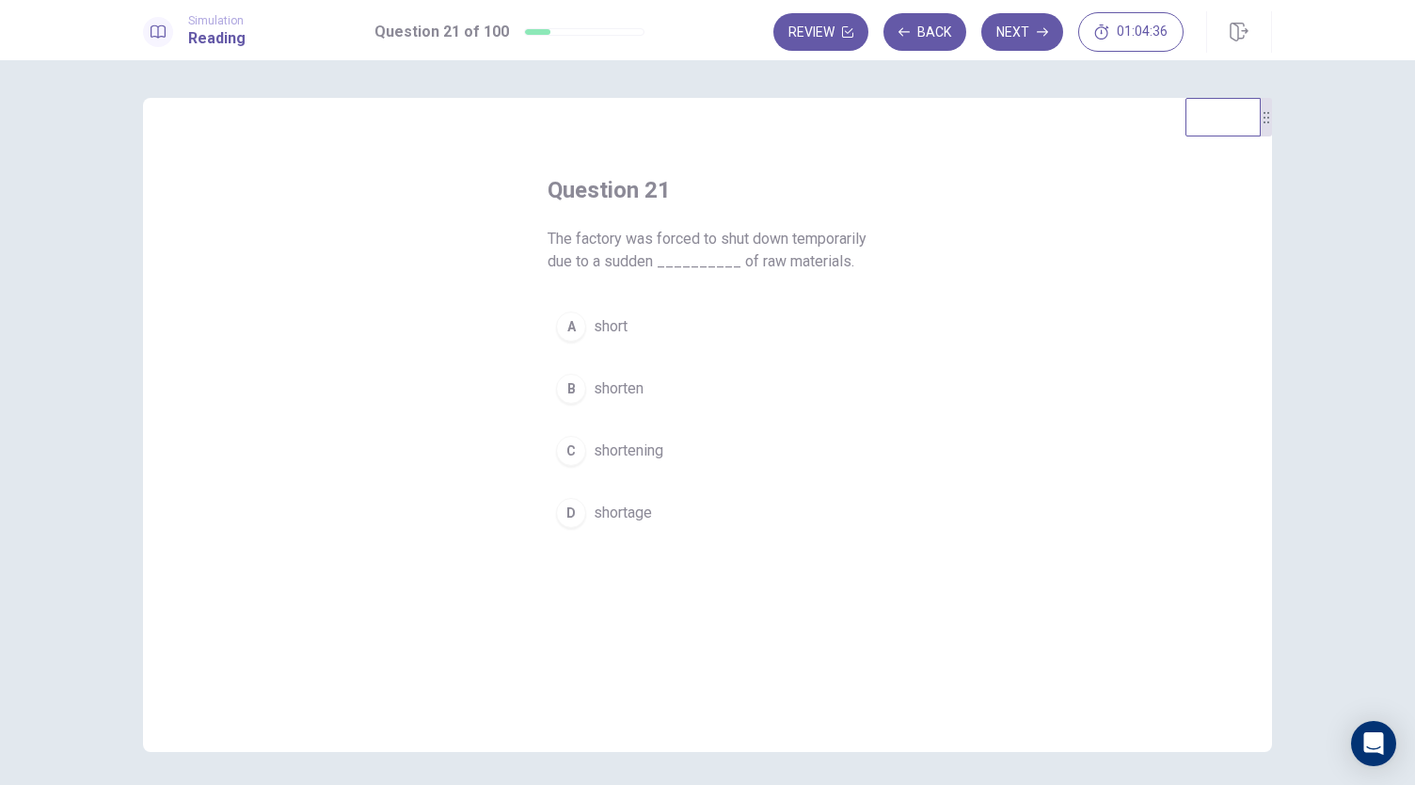
click at [608, 338] on span "short" at bounding box center [611, 326] width 34 height 23
click at [1005, 34] on button "Next" at bounding box center [1022, 32] width 82 height 38
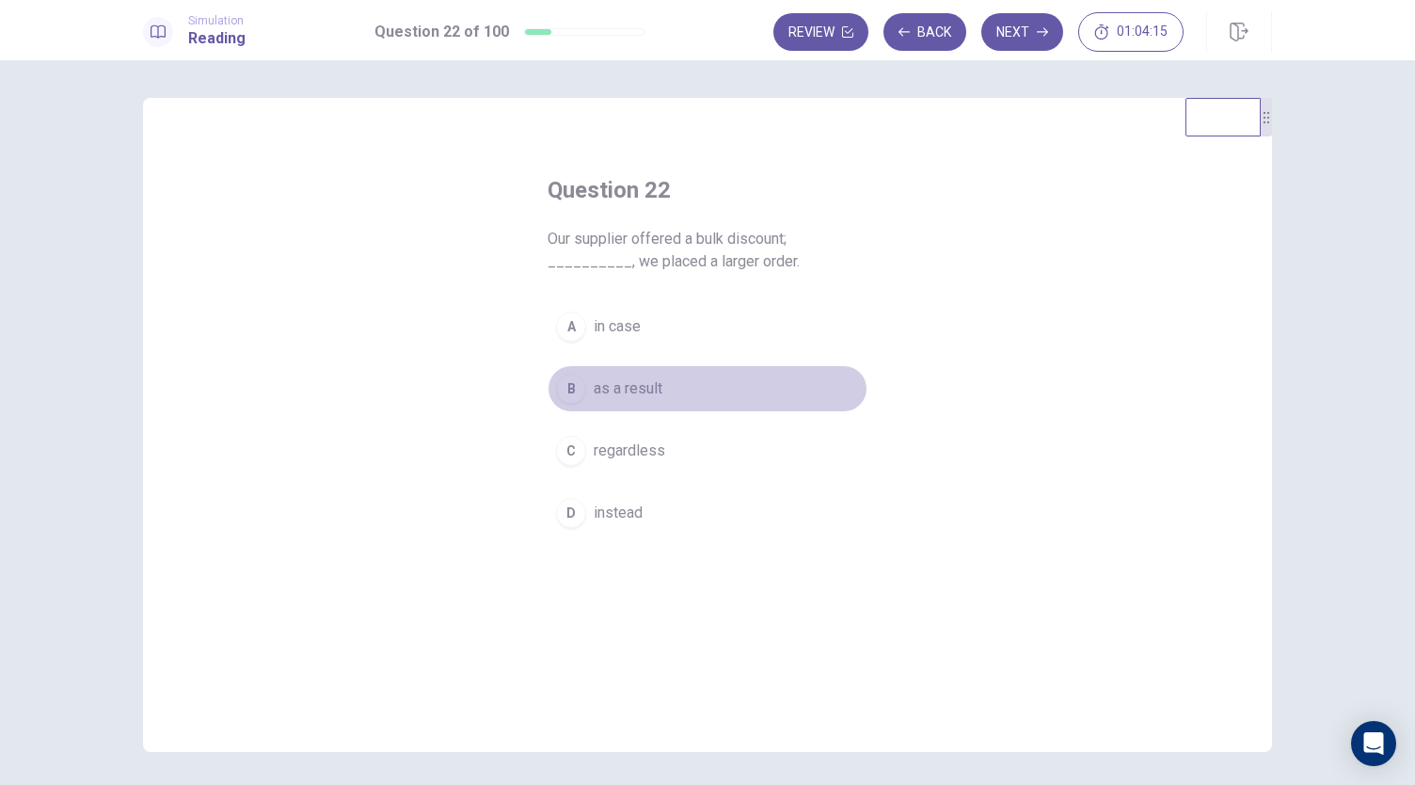
click at [677, 389] on button "B as a result" at bounding box center [708, 388] width 320 height 47
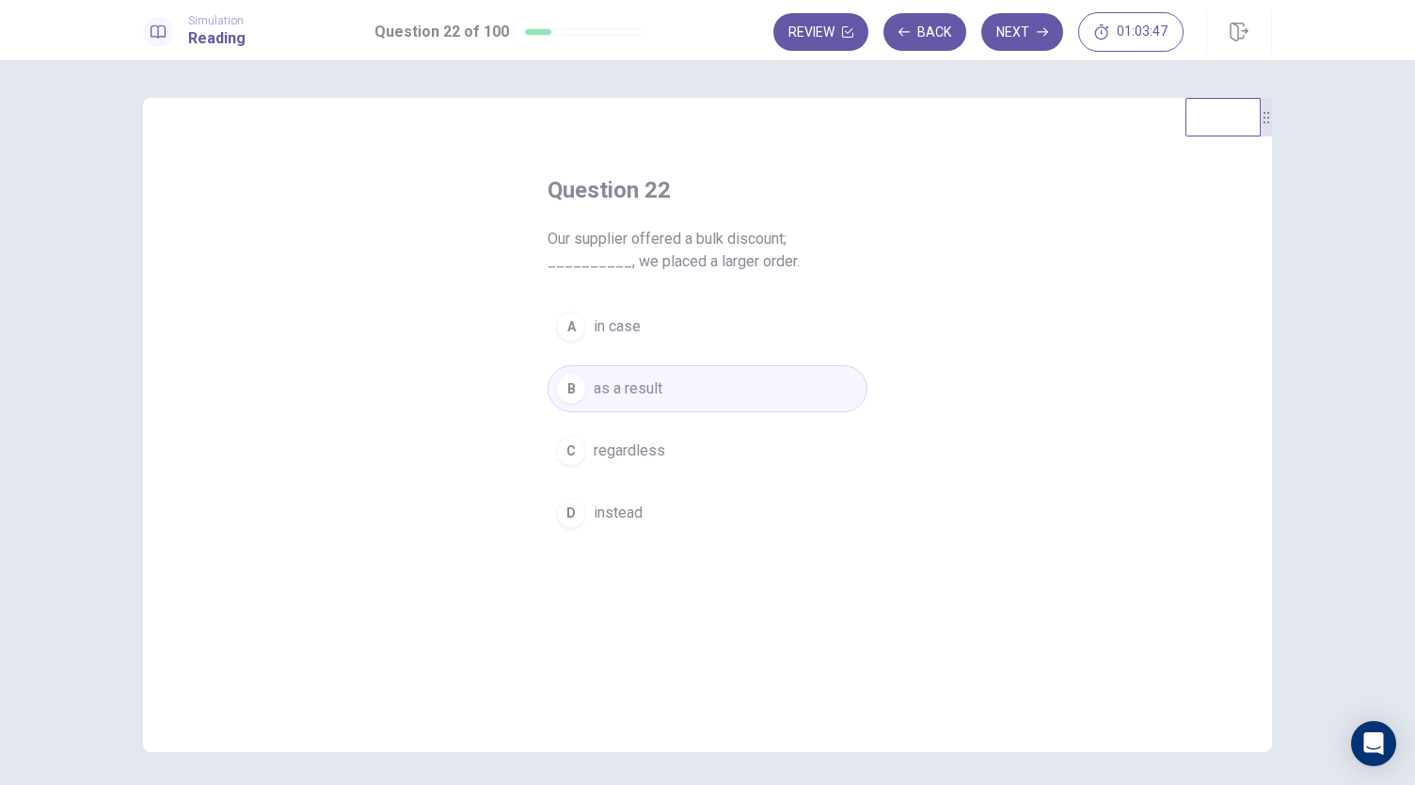
click at [717, 331] on button "A in case" at bounding box center [708, 326] width 320 height 47
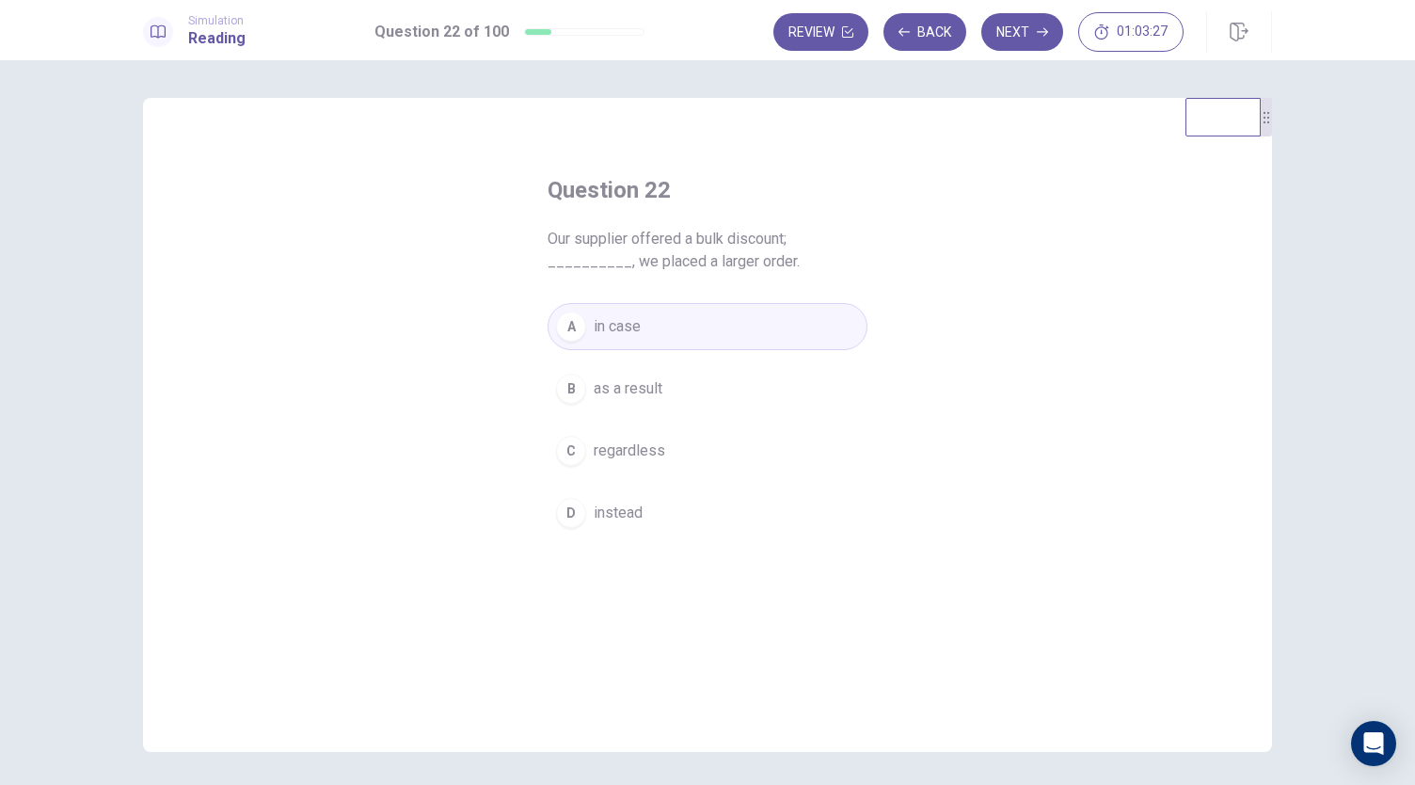
click at [738, 383] on button "B as a result" at bounding box center [708, 388] width 320 height 47
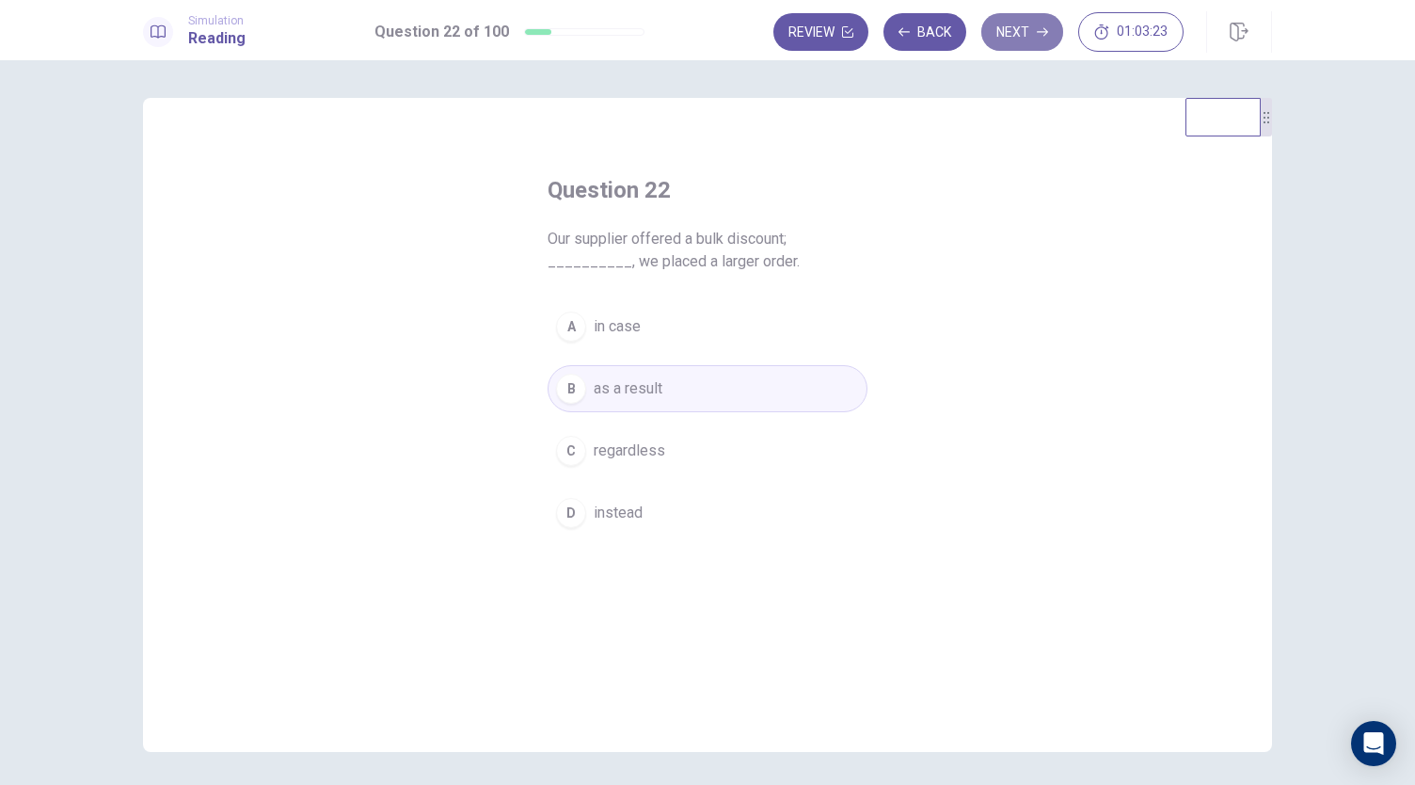
click at [1033, 44] on button "Next" at bounding box center [1022, 32] width 82 height 38
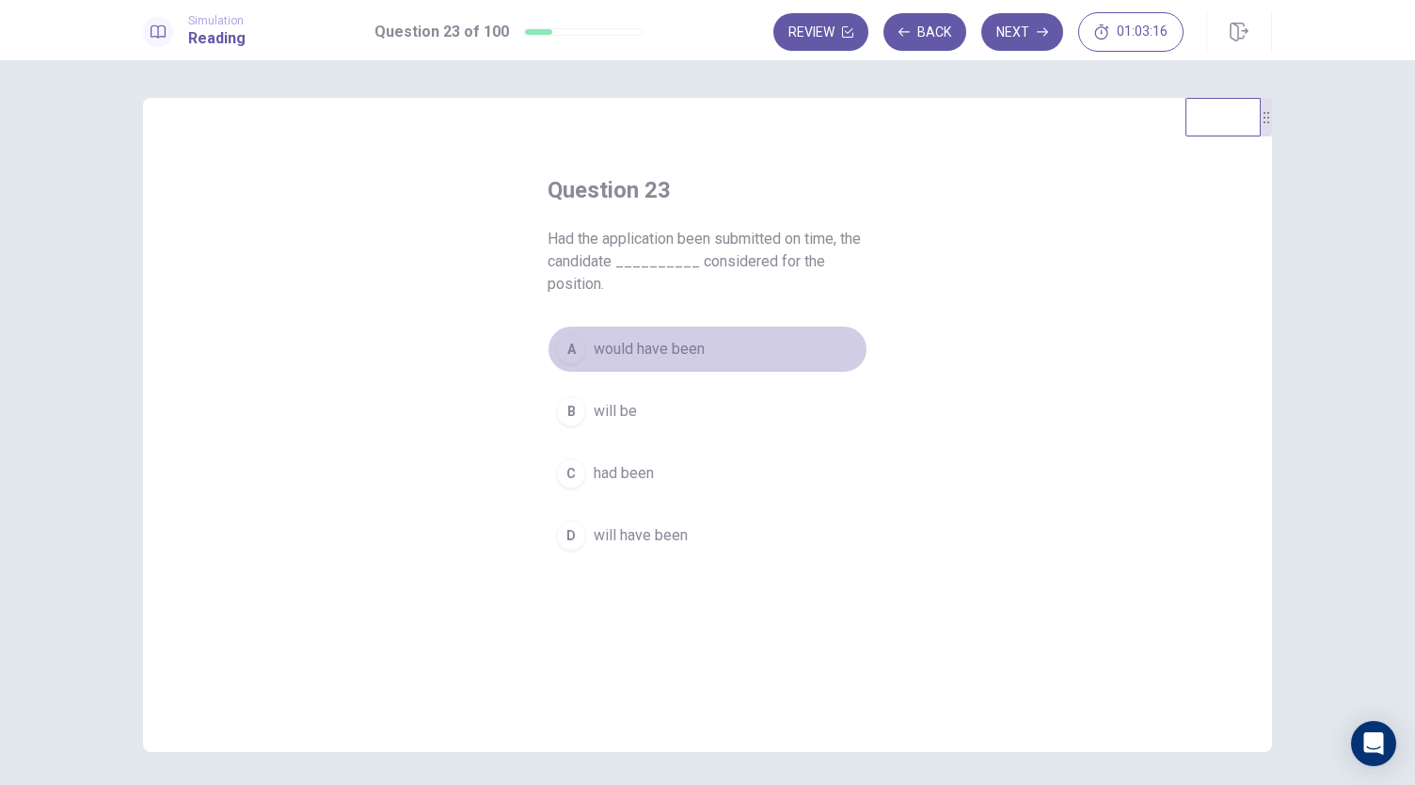
click at [728, 354] on button "A would have been" at bounding box center [708, 348] width 320 height 47
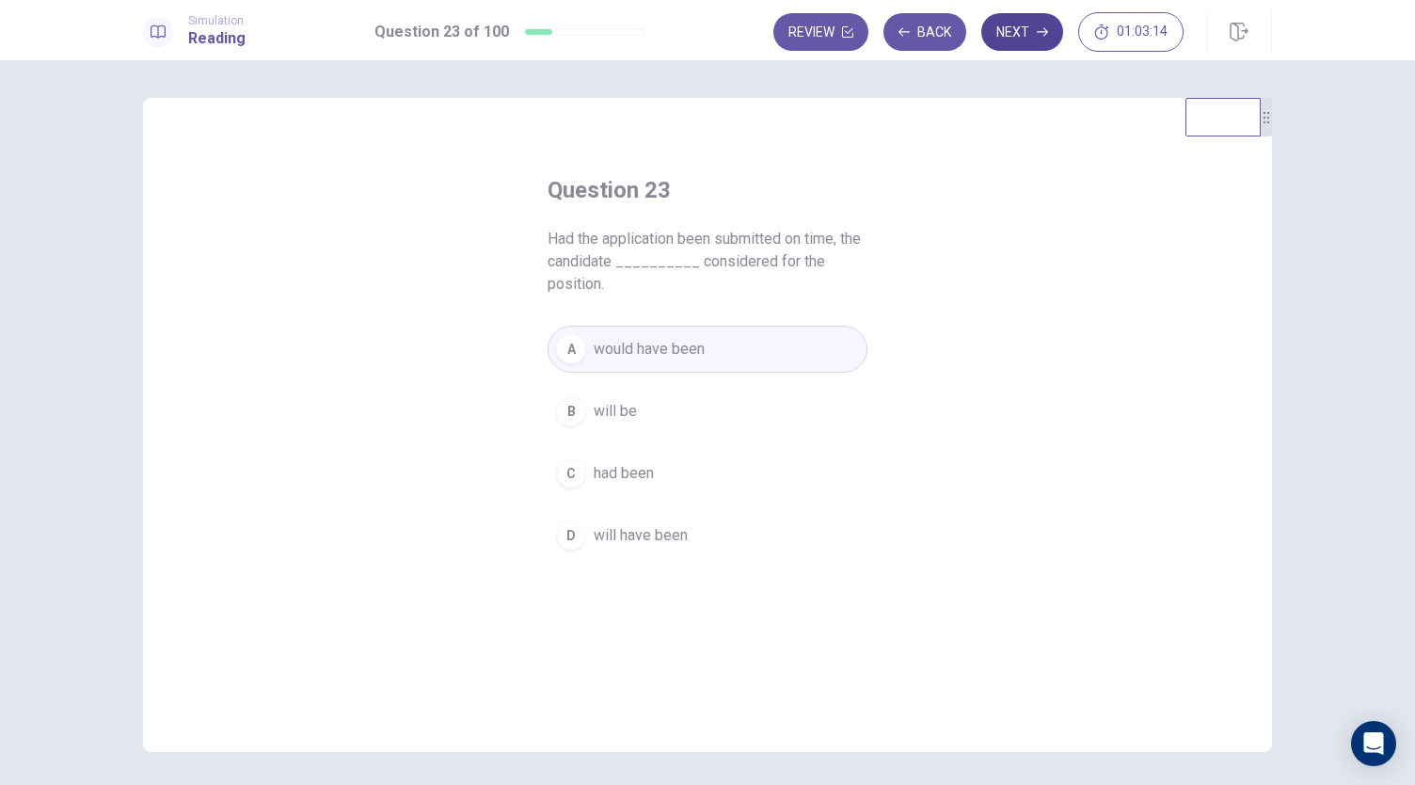
click at [1037, 39] on button "Next" at bounding box center [1022, 32] width 82 height 38
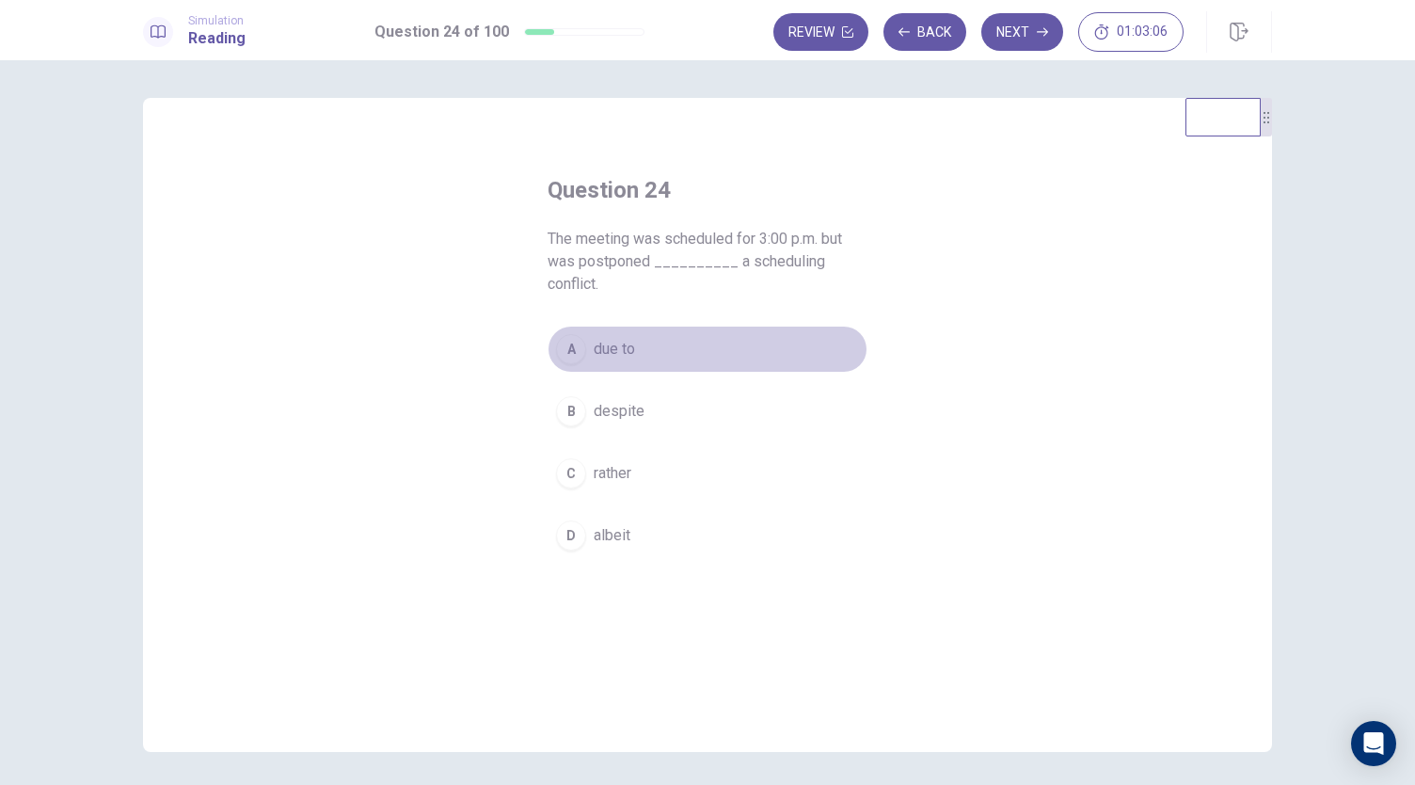
click at [682, 362] on button "A due to" at bounding box center [708, 348] width 320 height 47
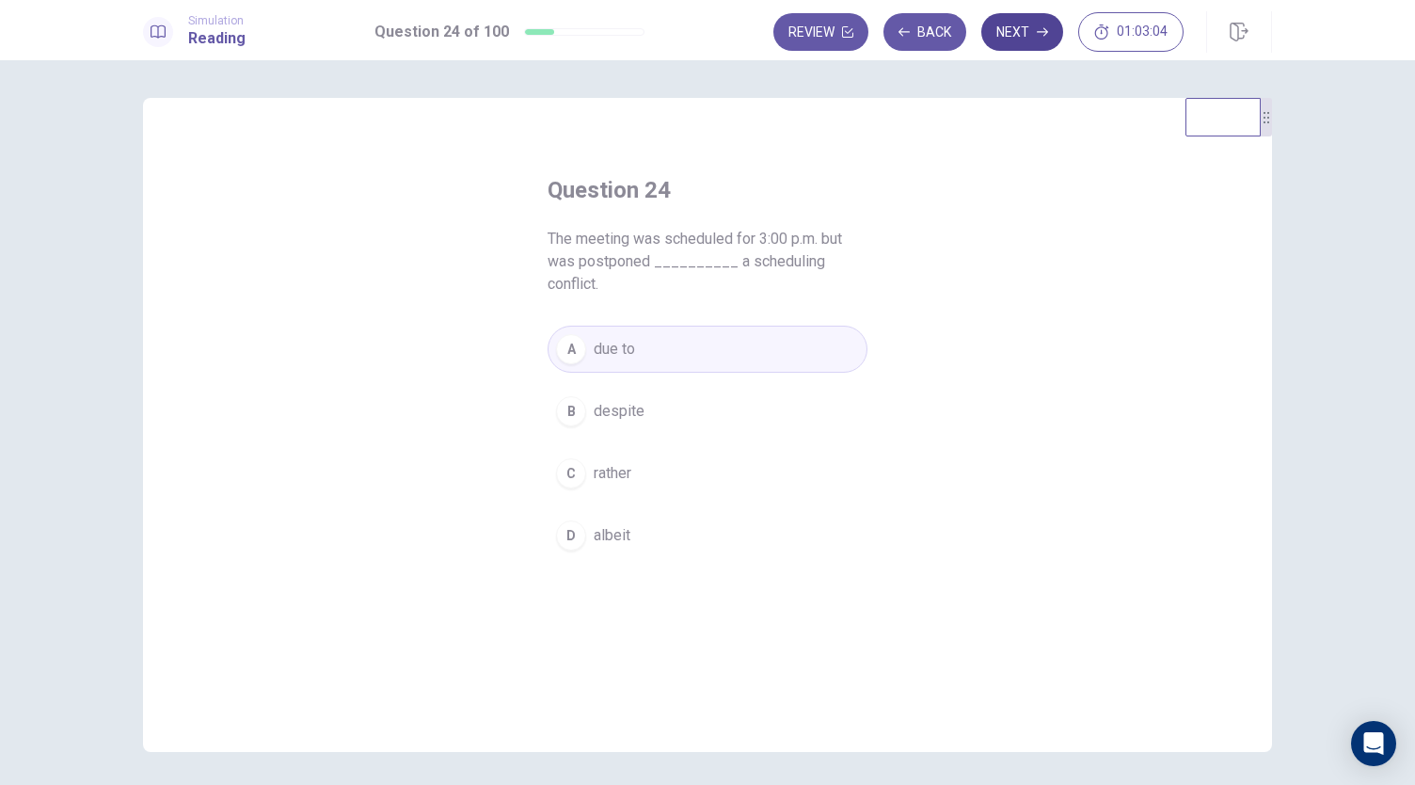
click at [1032, 32] on button "Next" at bounding box center [1022, 32] width 82 height 38
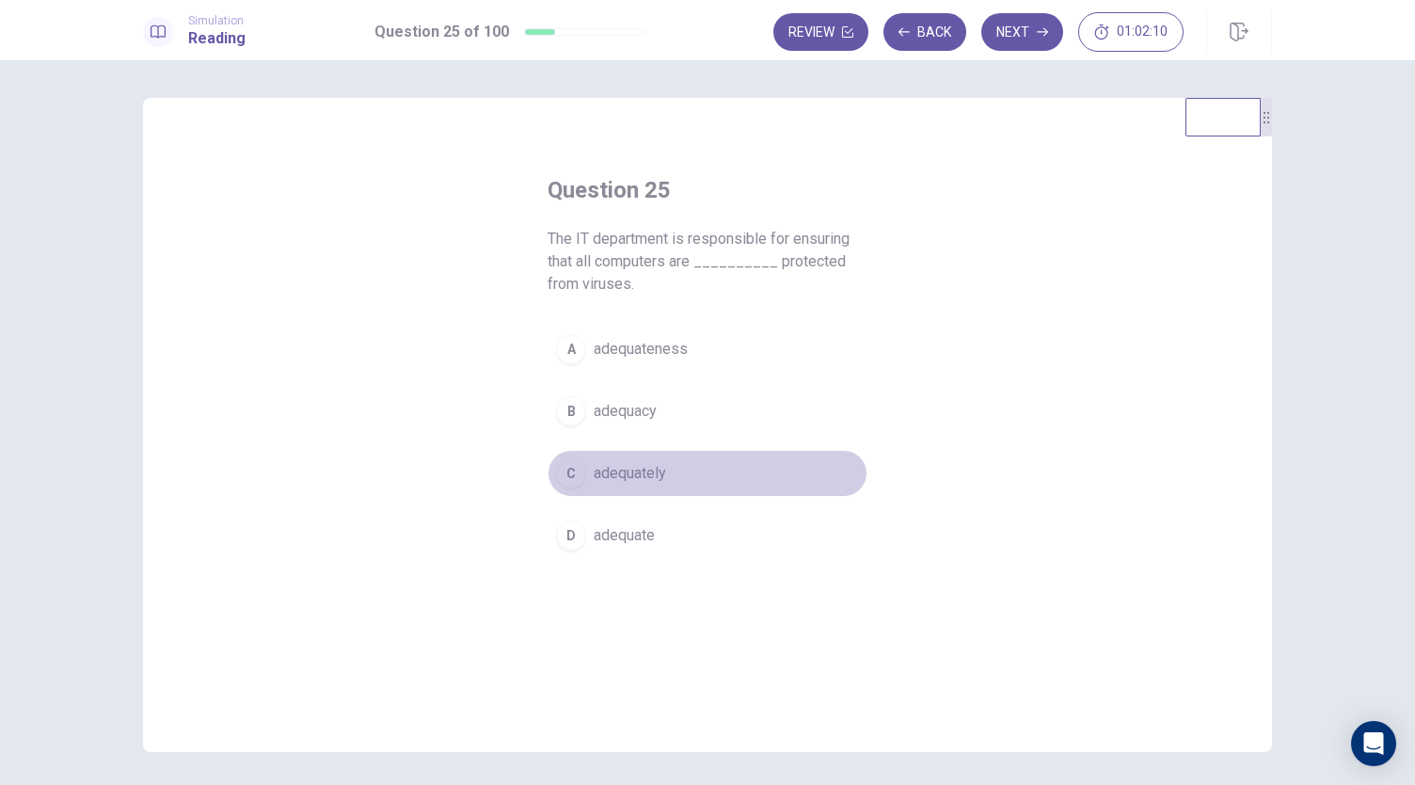
click at [666, 484] on button "C adequately" at bounding box center [708, 473] width 320 height 47
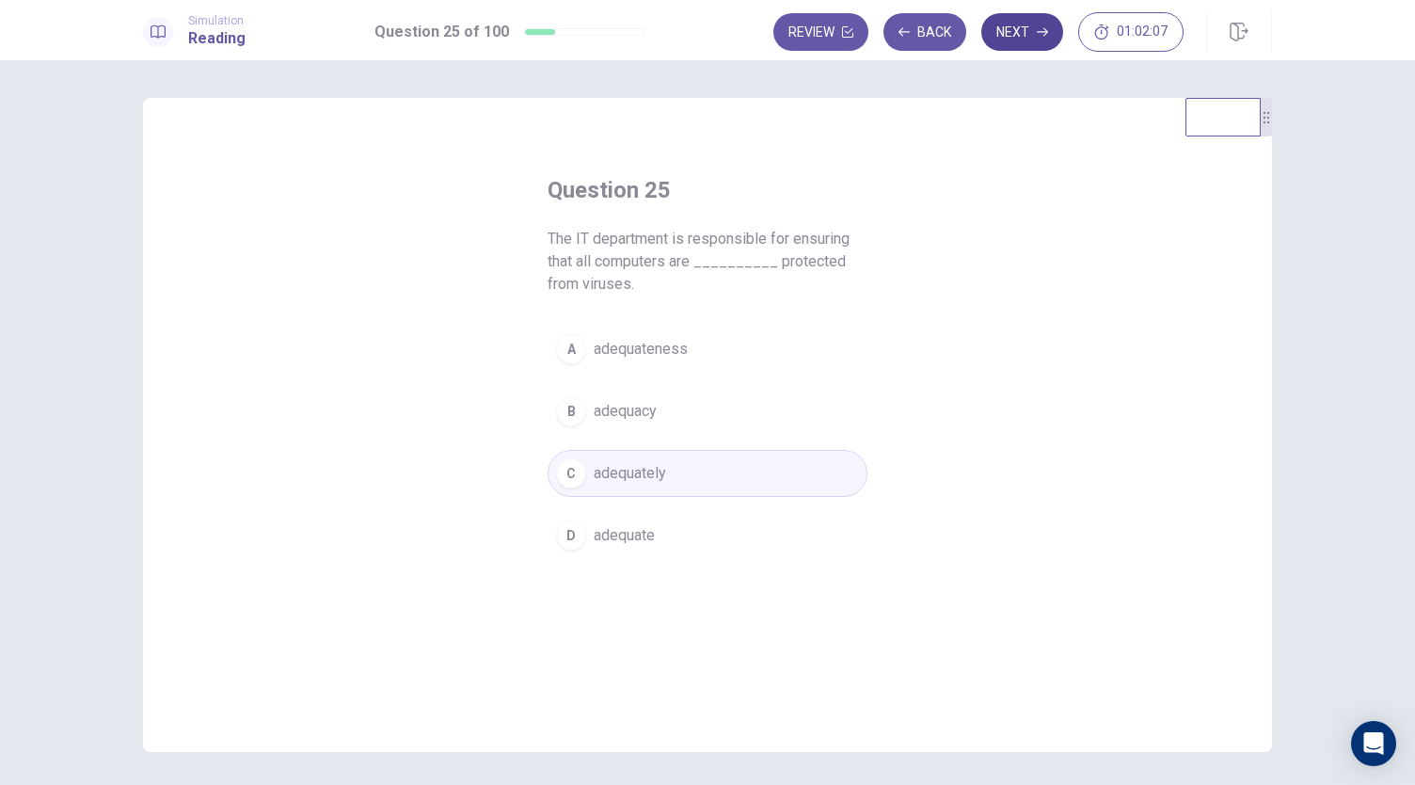
click at [1026, 29] on button "Next" at bounding box center [1022, 32] width 82 height 38
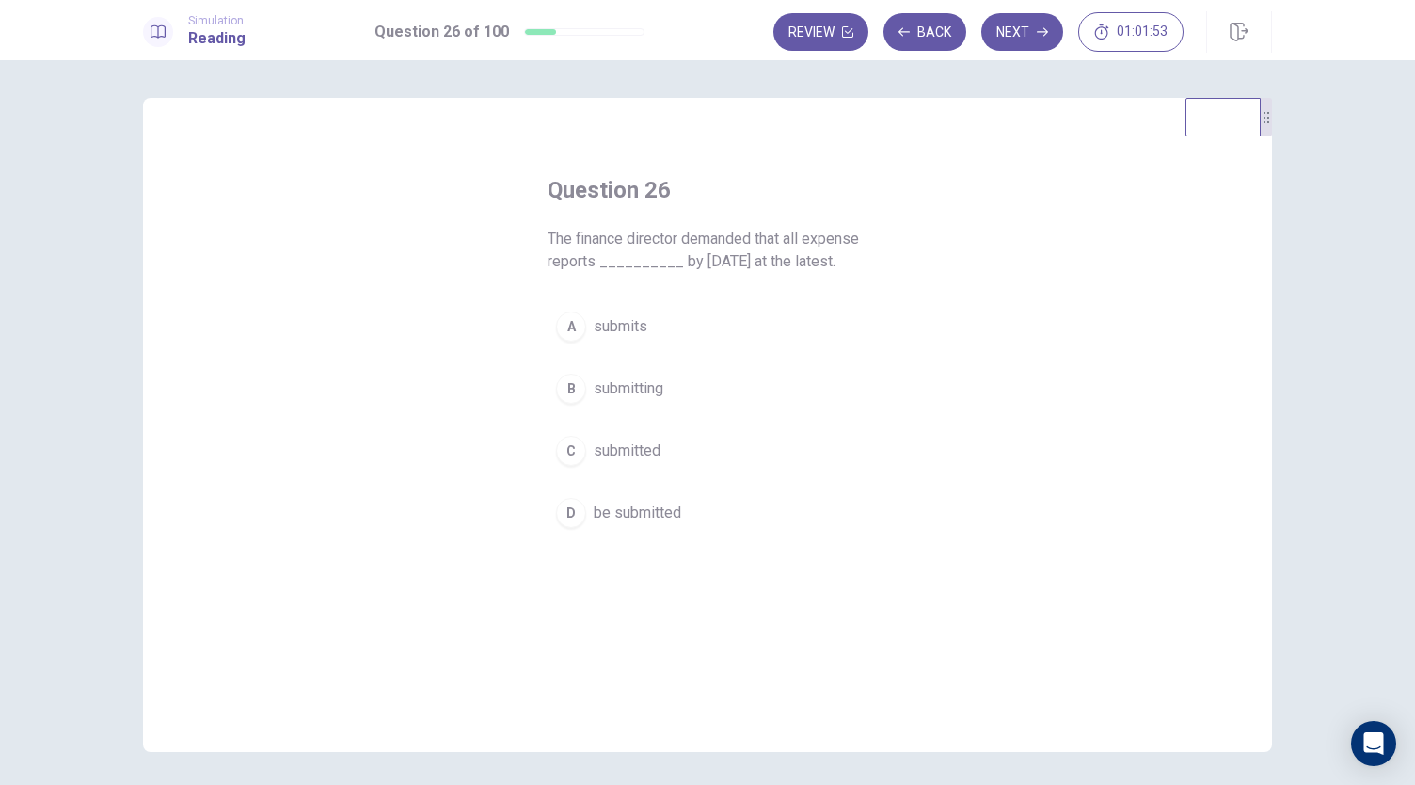
click at [653, 515] on span "be submitted" at bounding box center [637, 512] width 87 height 23
click at [926, 165] on div "Question 26 The finance director demanded that all expense reports __________ b…" at bounding box center [707, 425] width 1129 height 654
click at [1045, 35] on icon "button" at bounding box center [1042, 32] width 11 height 8
click at [636, 364] on button "A although" at bounding box center [708, 348] width 320 height 47
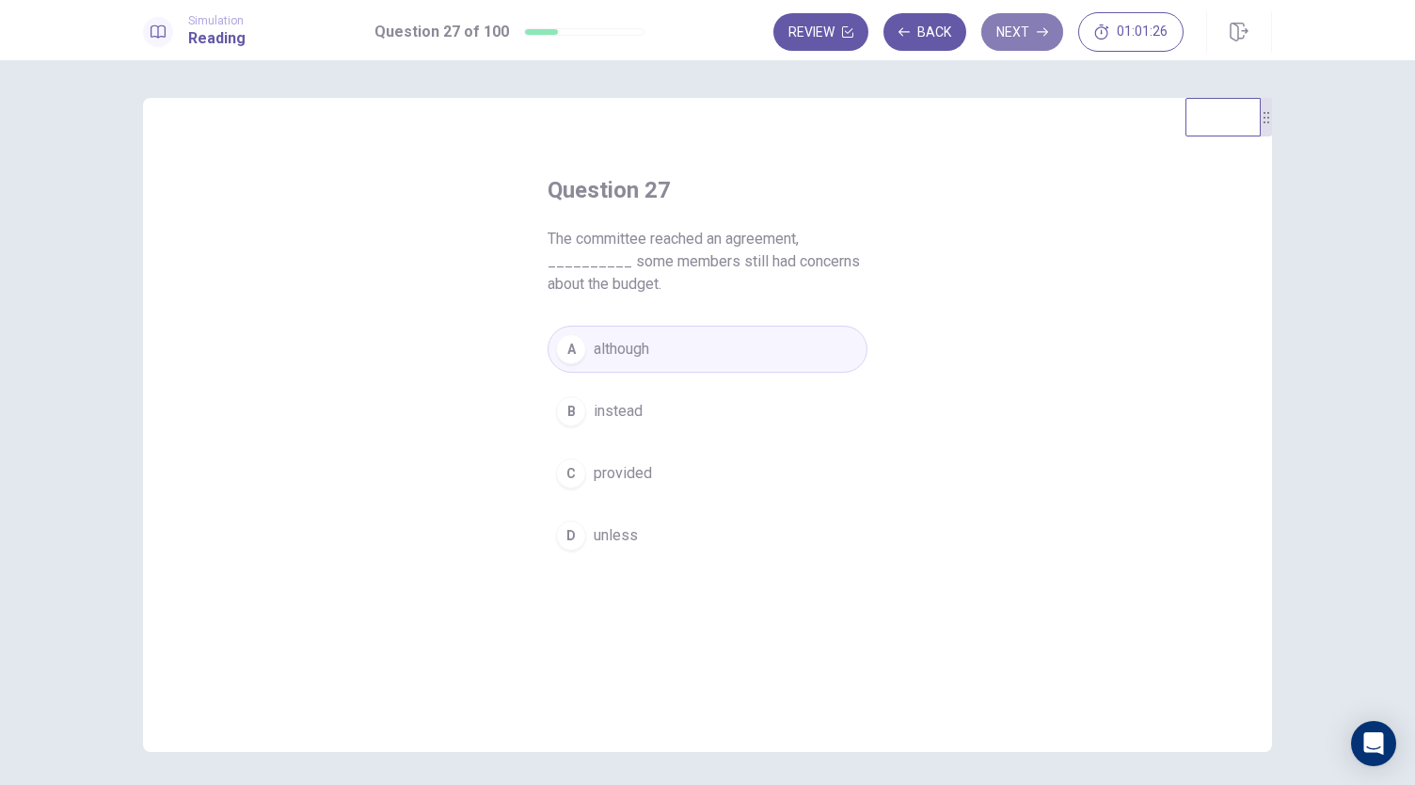
click at [1012, 45] on button "Next" at bounding box center [1022, 32] width 82 height 38
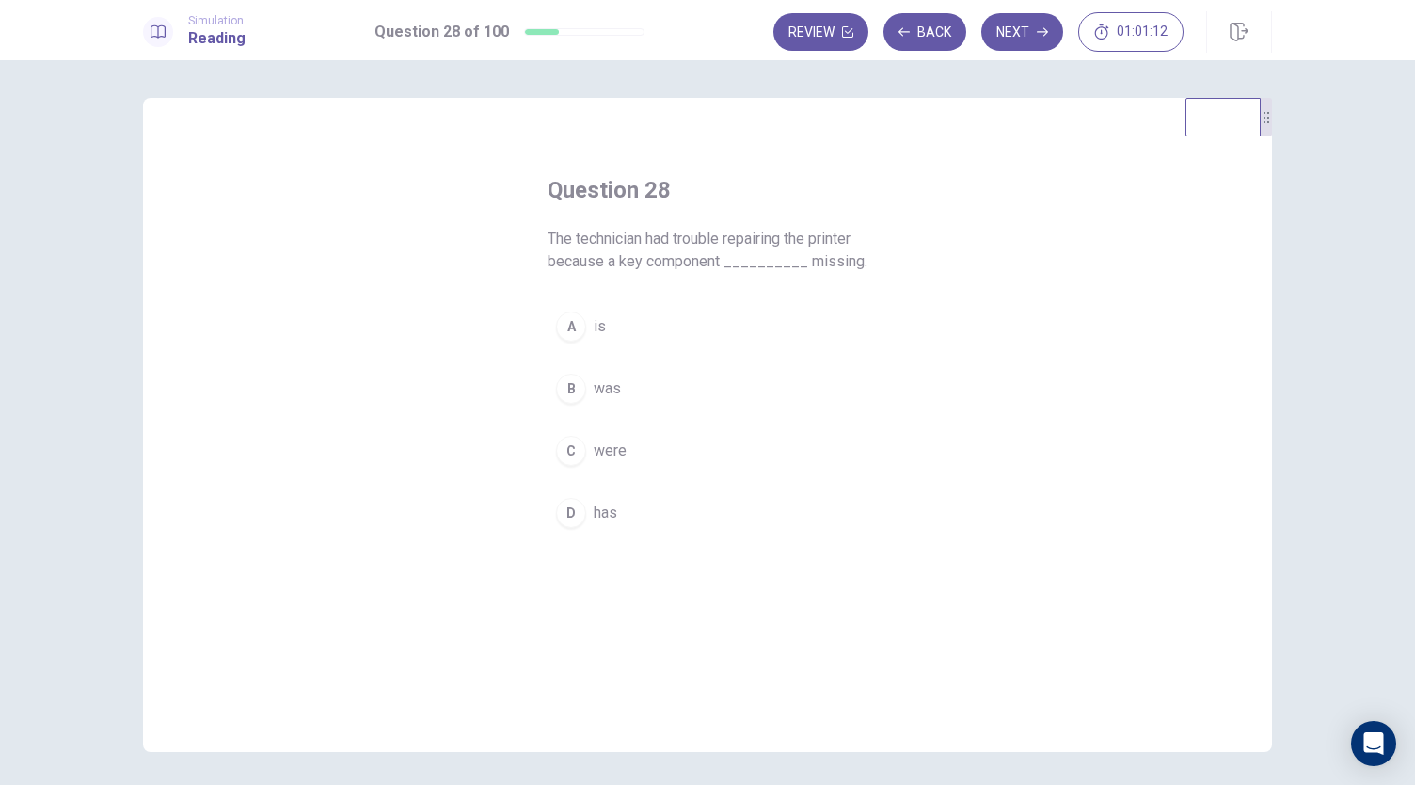
click at [592, 399] on button "B was" at bounding box center [708, 388] width 320 height 47
click at [1024, 37] on button "Next" at bounding box center [1022, 32] width 82 height 38
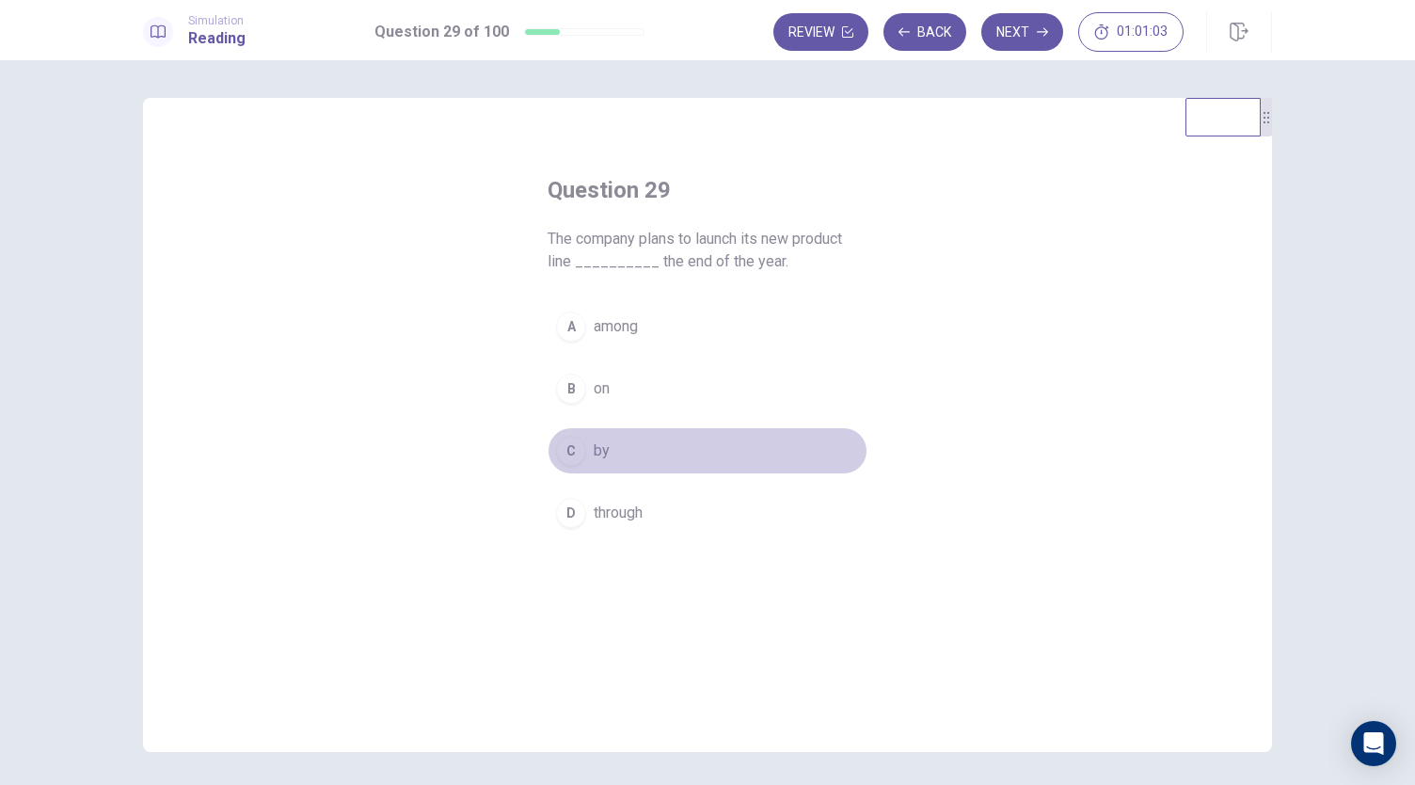
click at [574, 452] on div "C" at bounding box center [571, 451] width 30 height 30
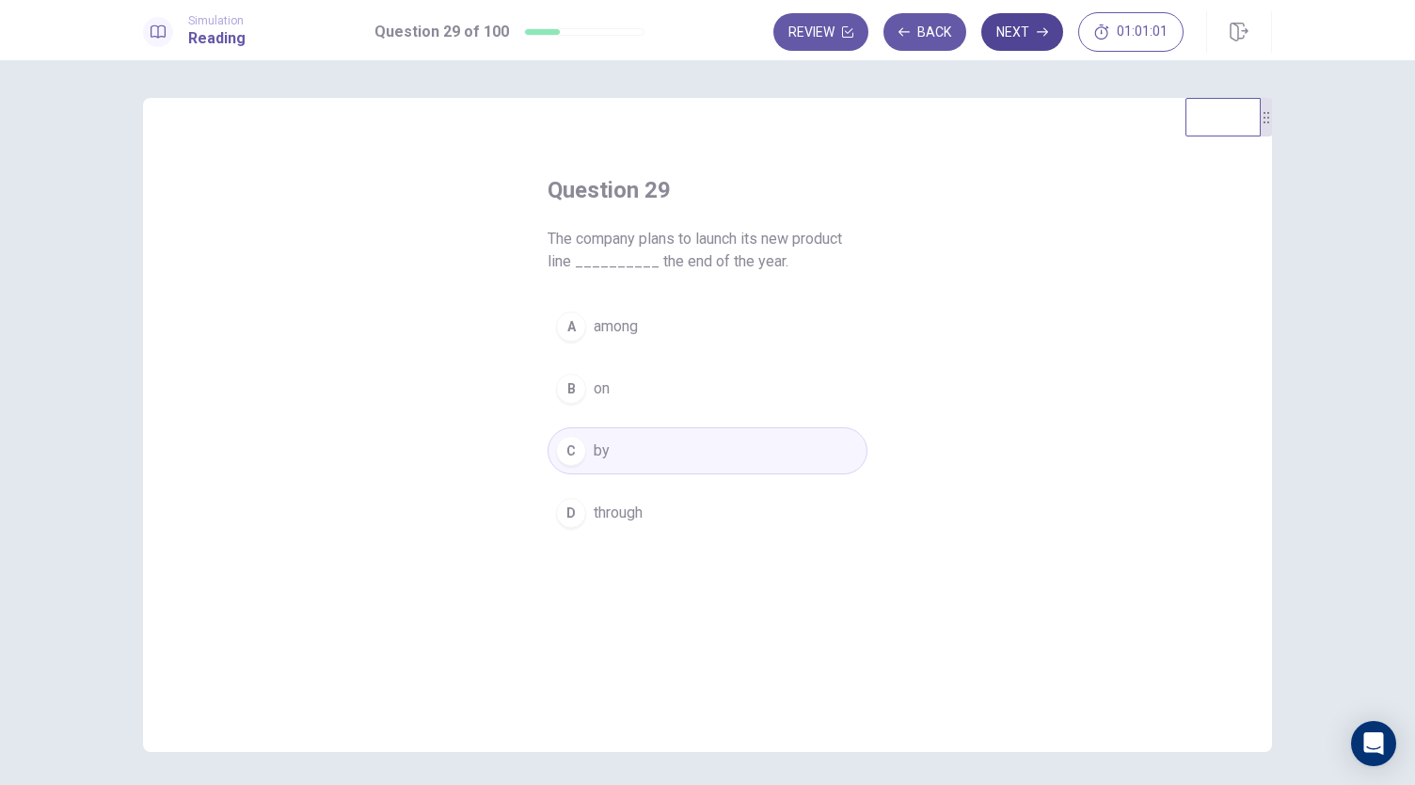
click at [1010, 44] on button "Next" at bounding box center [1022, 32] width 82 height 38
click at [604, 512] on span "had" at bounding box center [606, 512] width 24 height 23
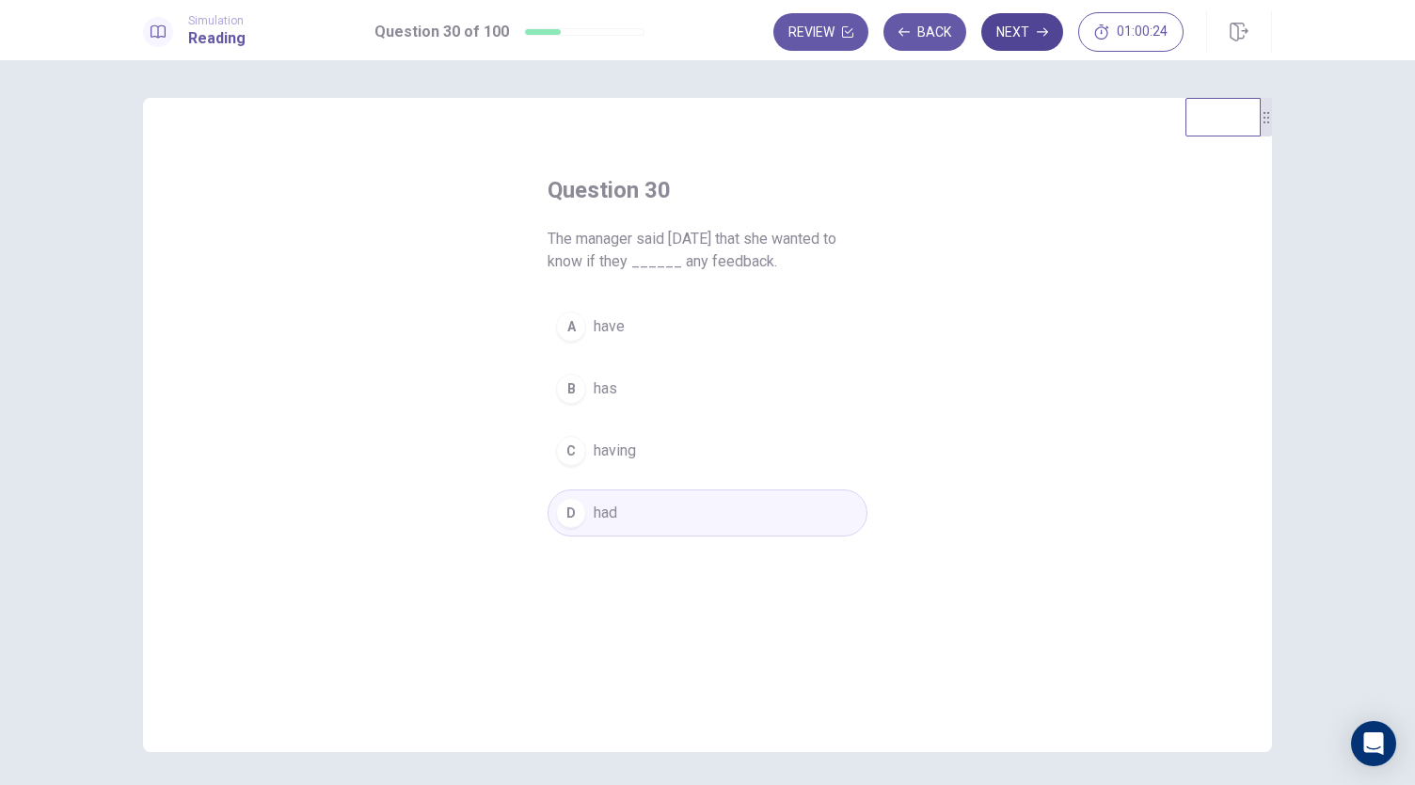
click at [1026, 47] on button "Next" at bounding box center [1022, 32] width 82 height 38
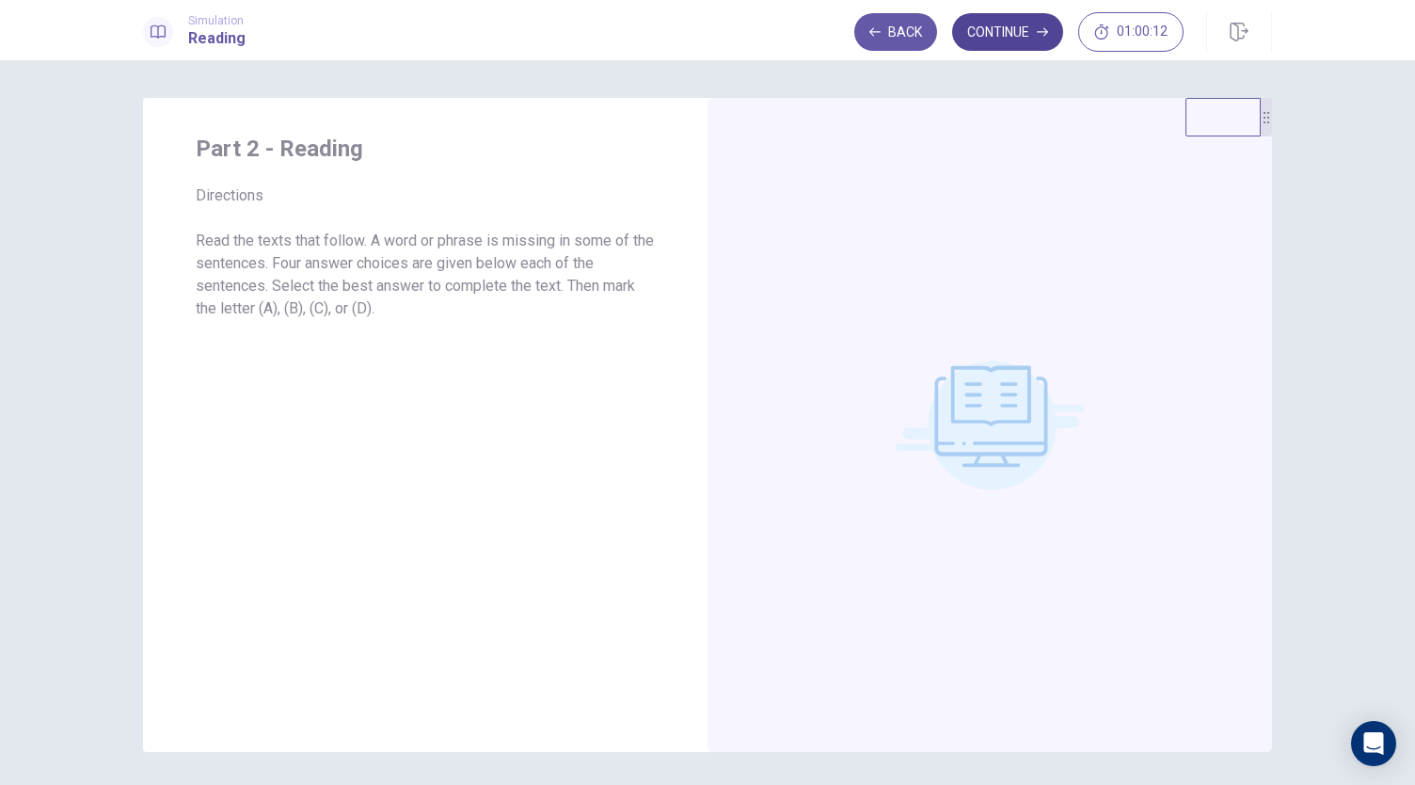
click at [1027, 34] on button "Continue" at bounding box center [1007, 32] width 111 height 38
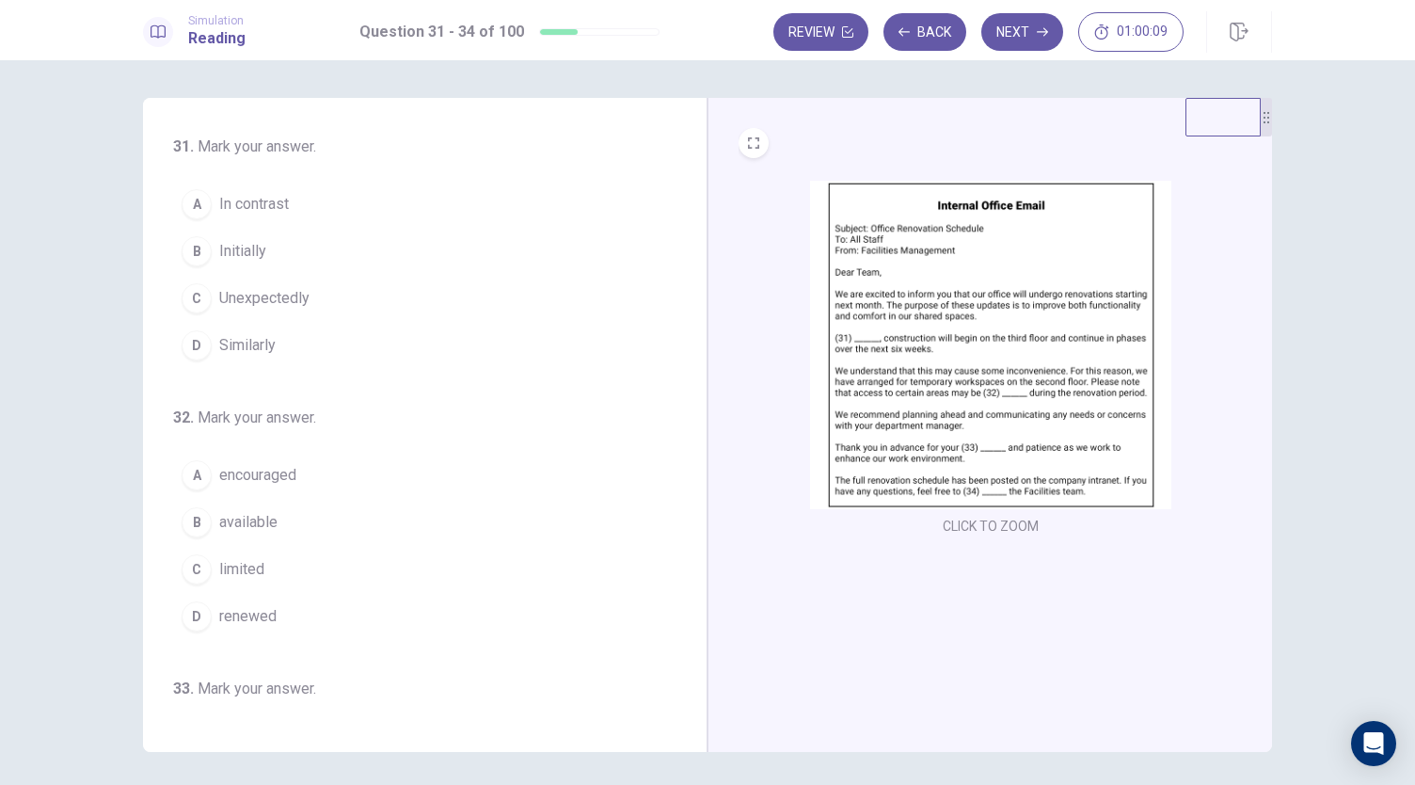
click at [992, 520] on button "CLICK TO ZOOM" at bounding box center [990, 526] width 111 height 26
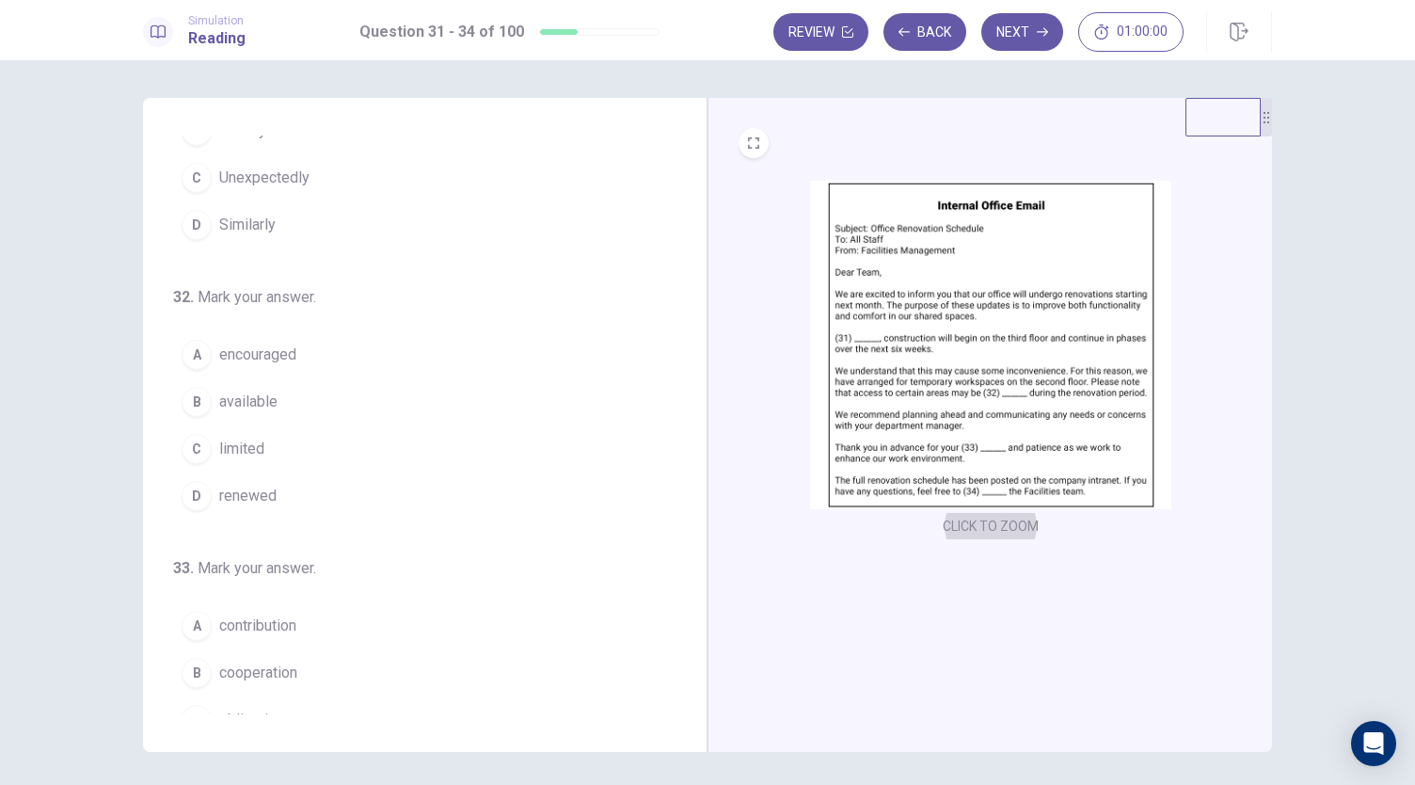
scroll to position [103, 0]
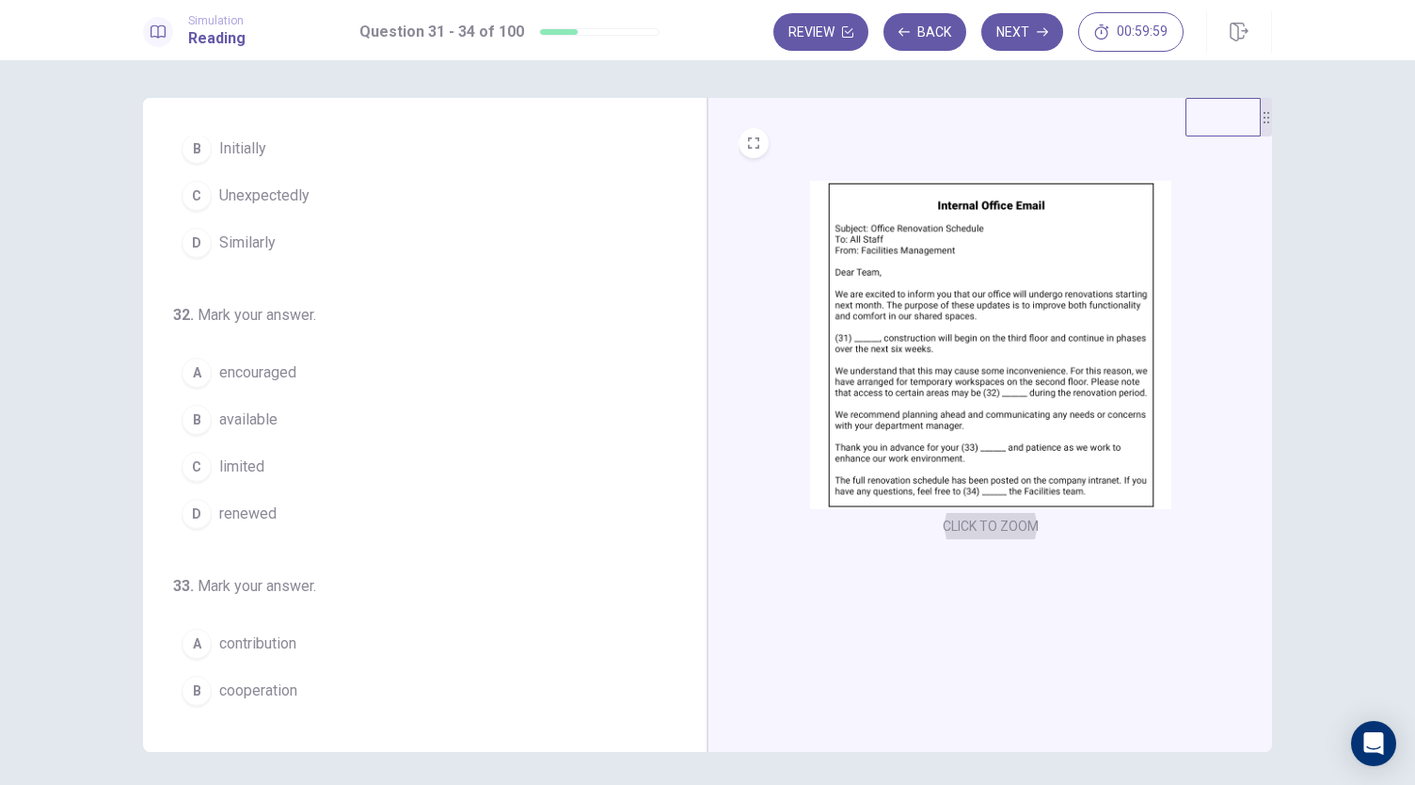
click at [927, 360] on img at bounding box center [990, 345] width 361 height 328
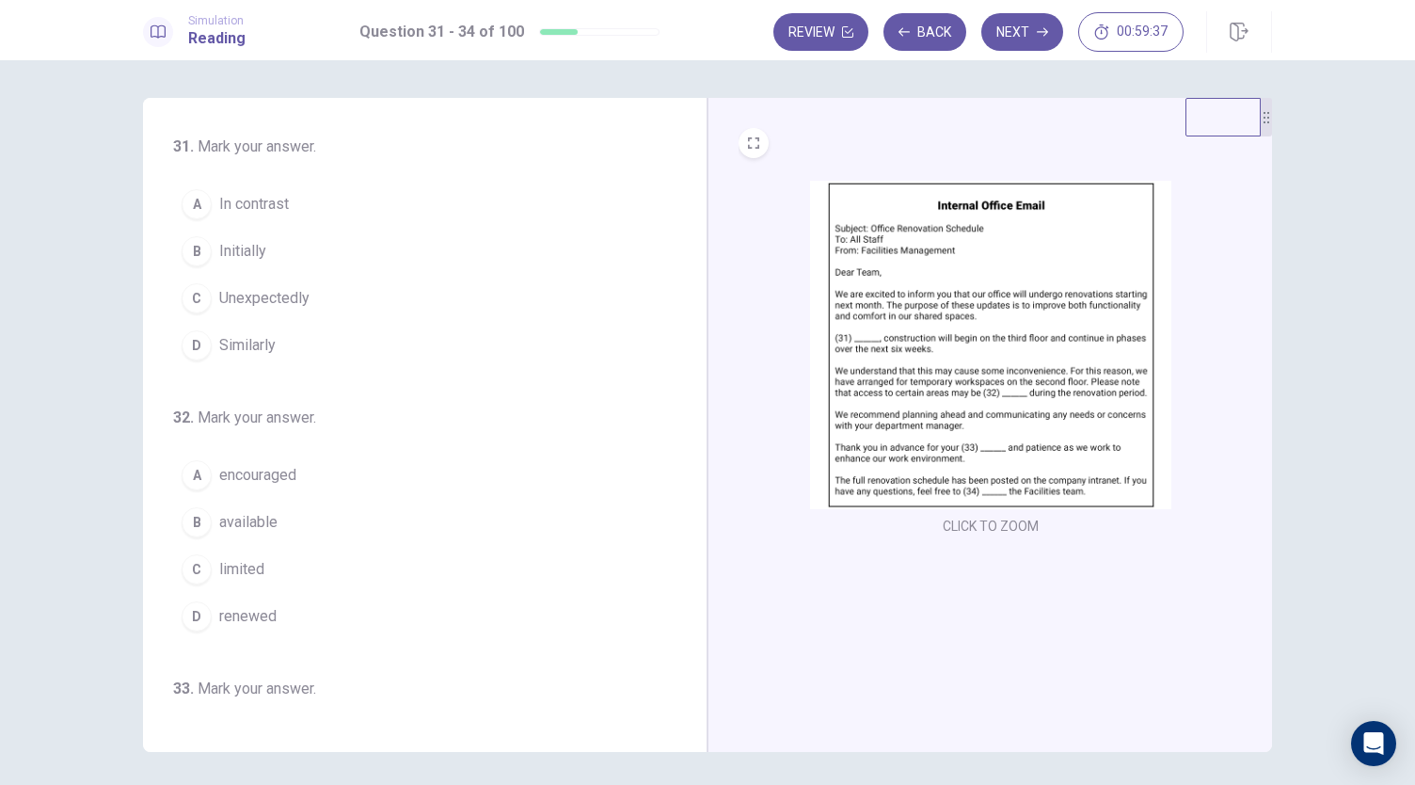
click at [946, 385] on img at bounding box center [990, 345] width 361 height 328
click at [255, 244] on span "Initially" at bounding box center [242, 251] width 47 height 23
click at [892, 353] on img at bounding box center [990, 345] width 361 height 328
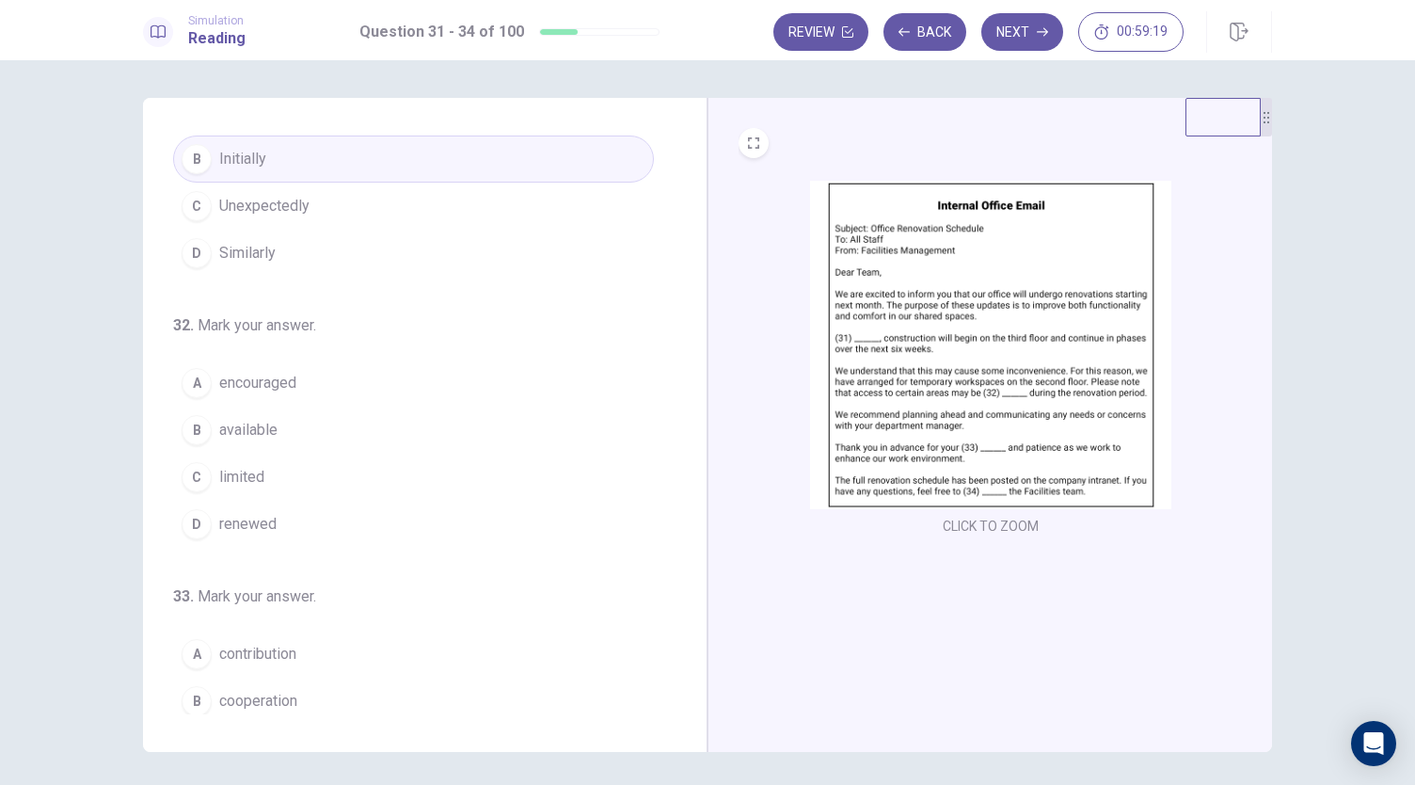
scroll to position [107, 0]
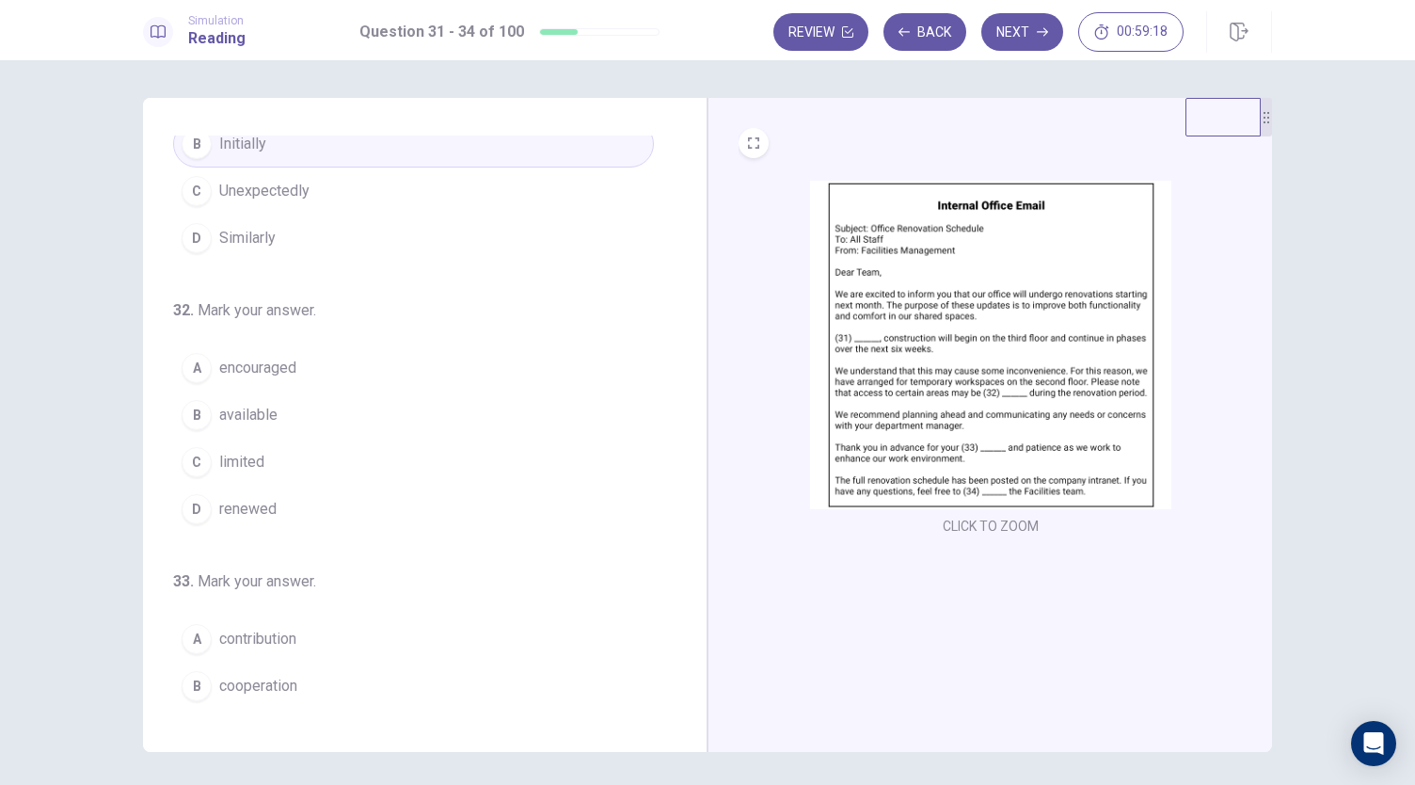
click at [1033, 422] on img at bounding box center [990, 345] width 361 height 328
click at [252, 458] on span "limited" at bounding box center [241, 462] width 45 height 23
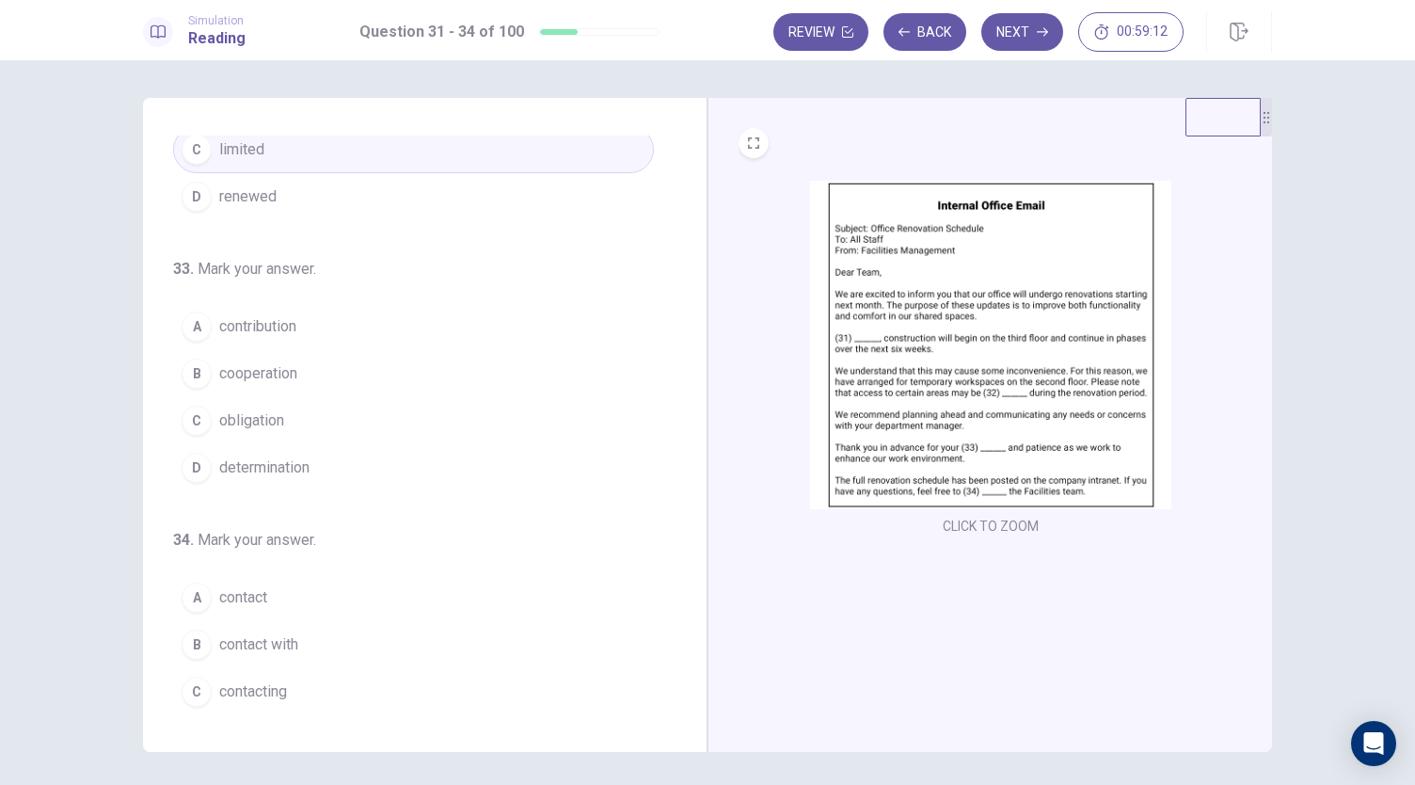
scroll to position [457, 0]
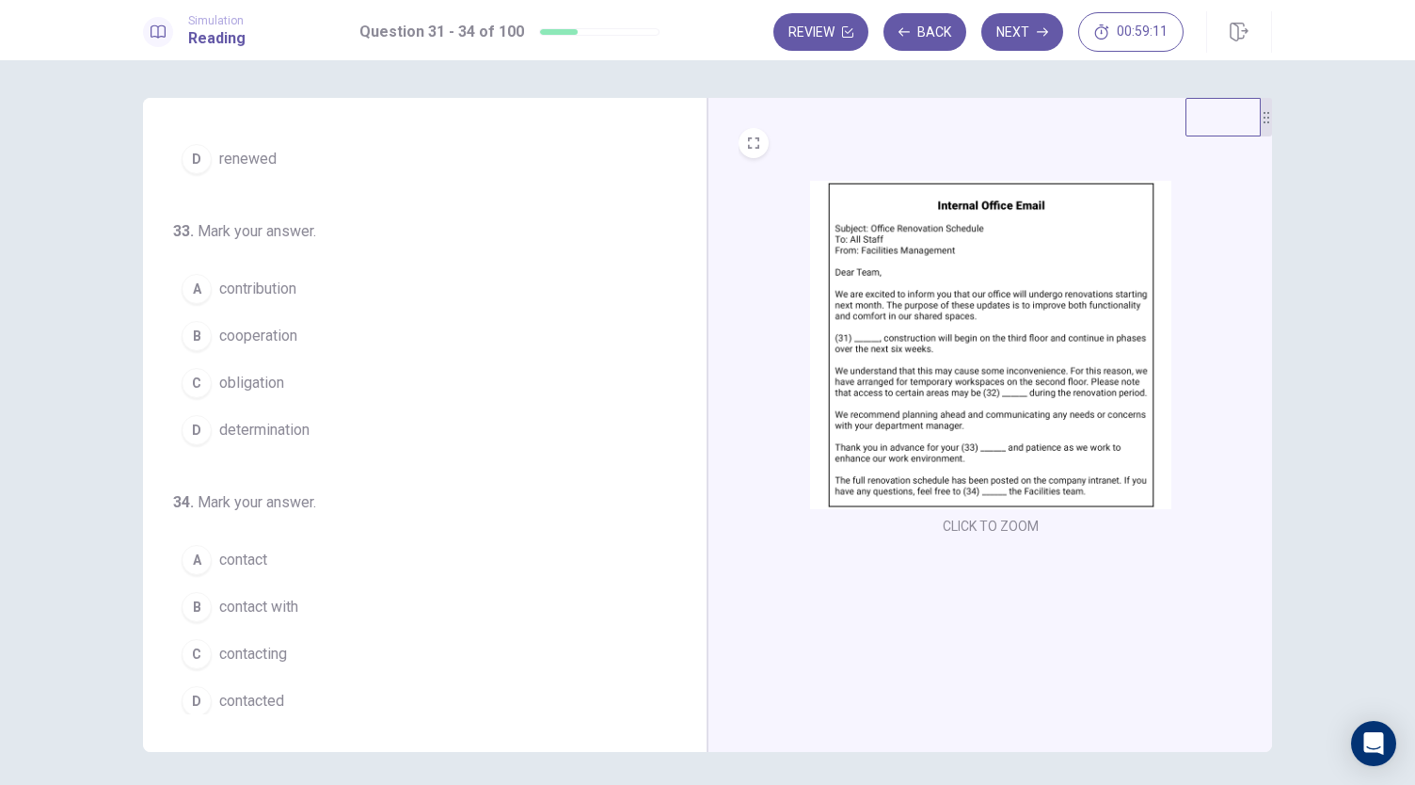
click at [969, 394] on img at bounding box center [990, 345] width 361 height 328
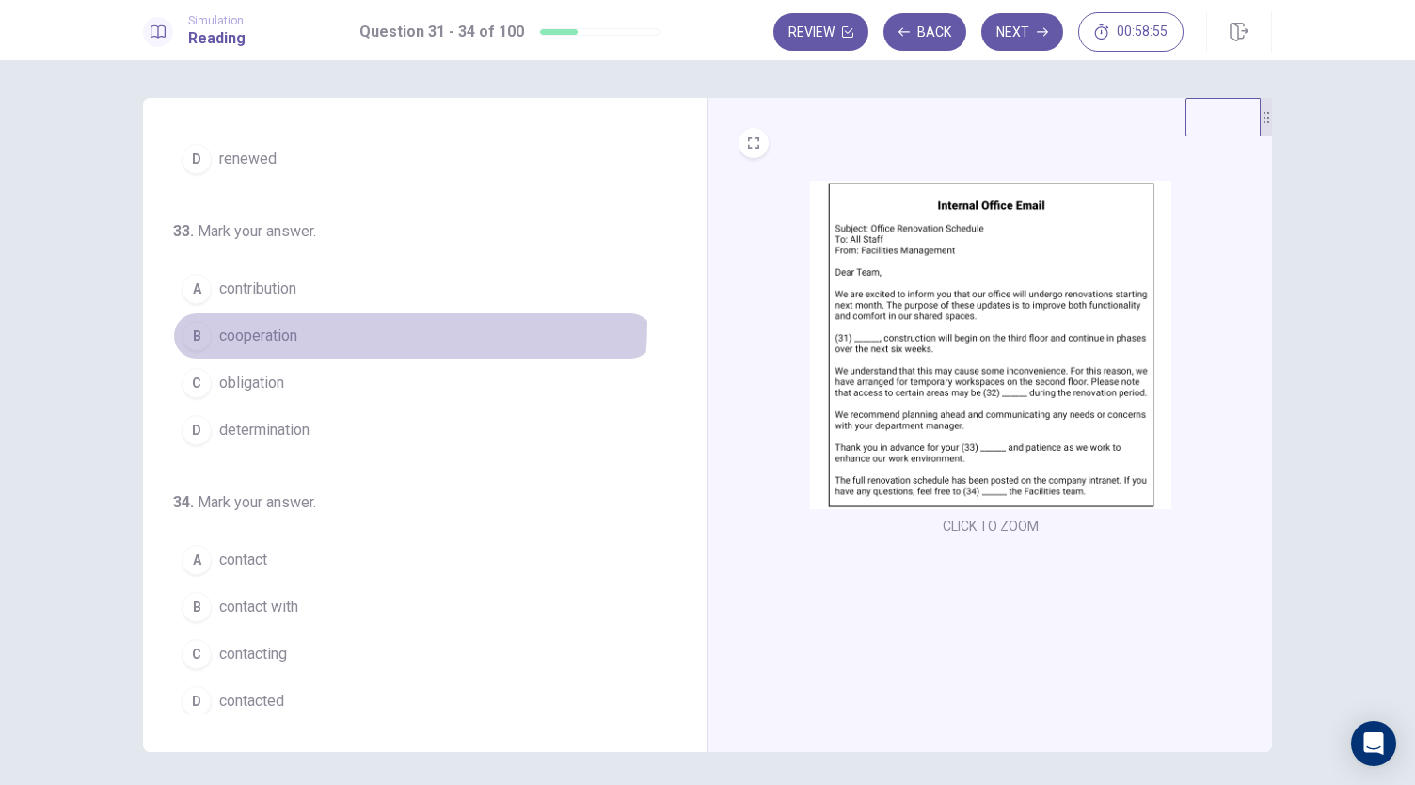
click at [290, 317] on button "B cooperation" at bounding box center [413, 335] width 481 height 47
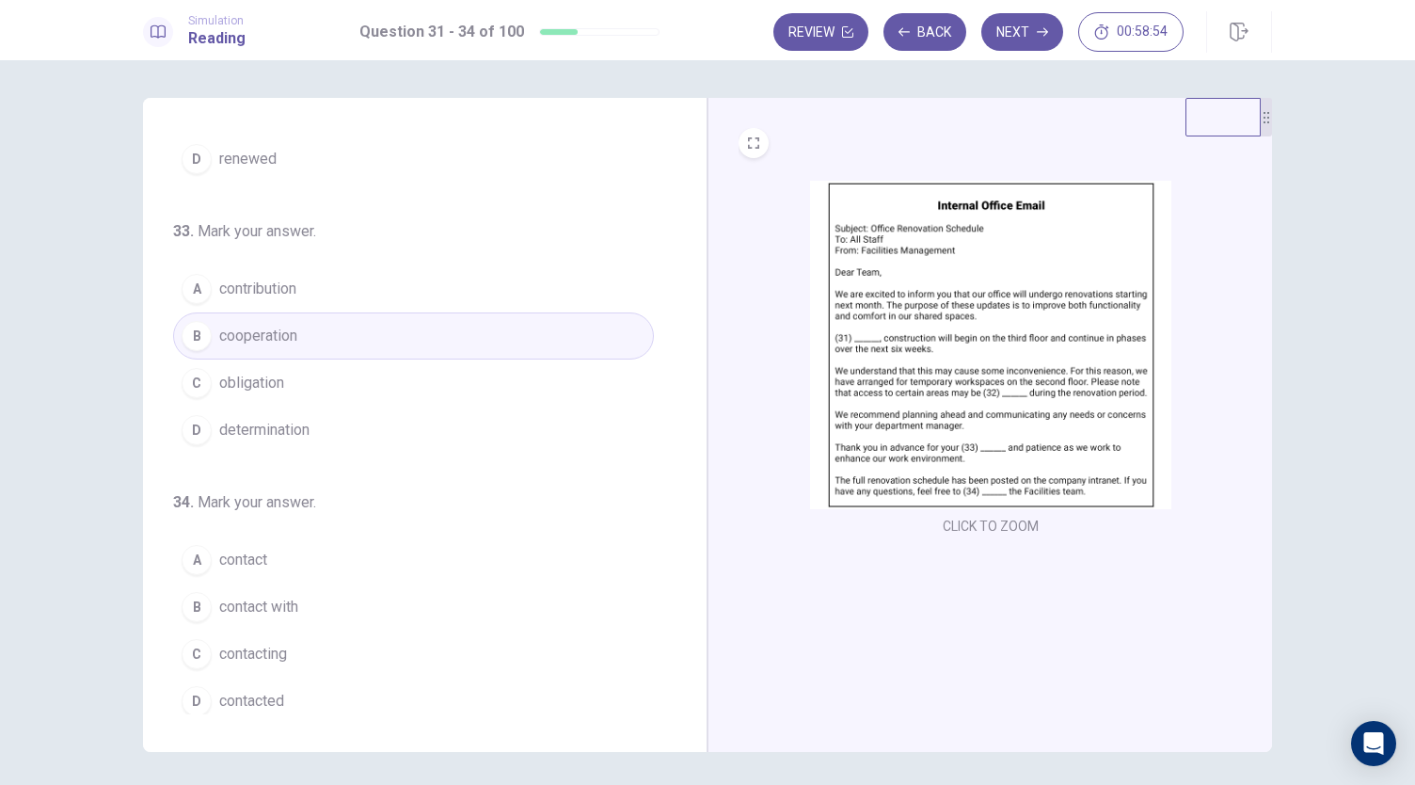
click at [953, 377] on img at bounding box center [990, 345] width 361 height 328
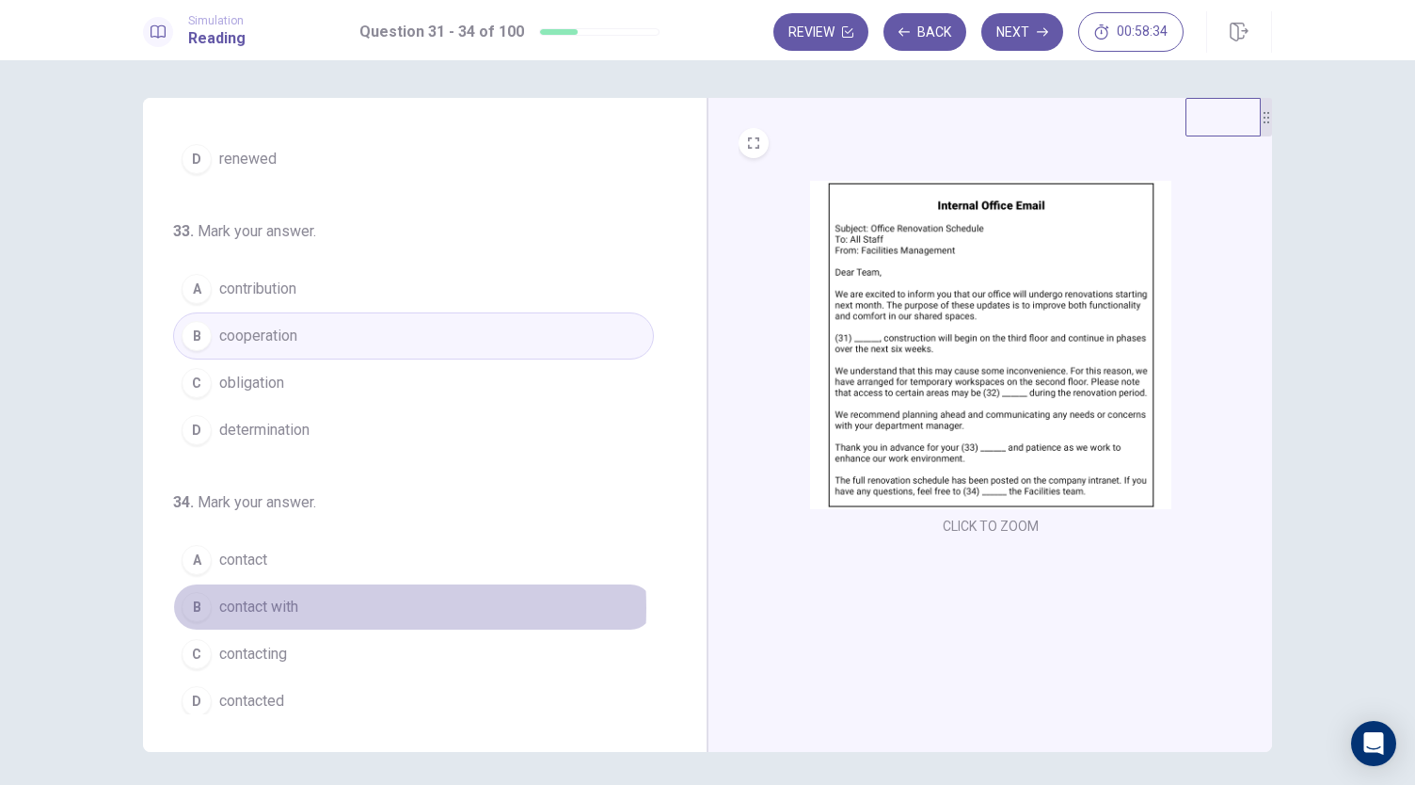
click at [294, 599] on span "contact with" at bounding box center [258, 606] width 79 height 23
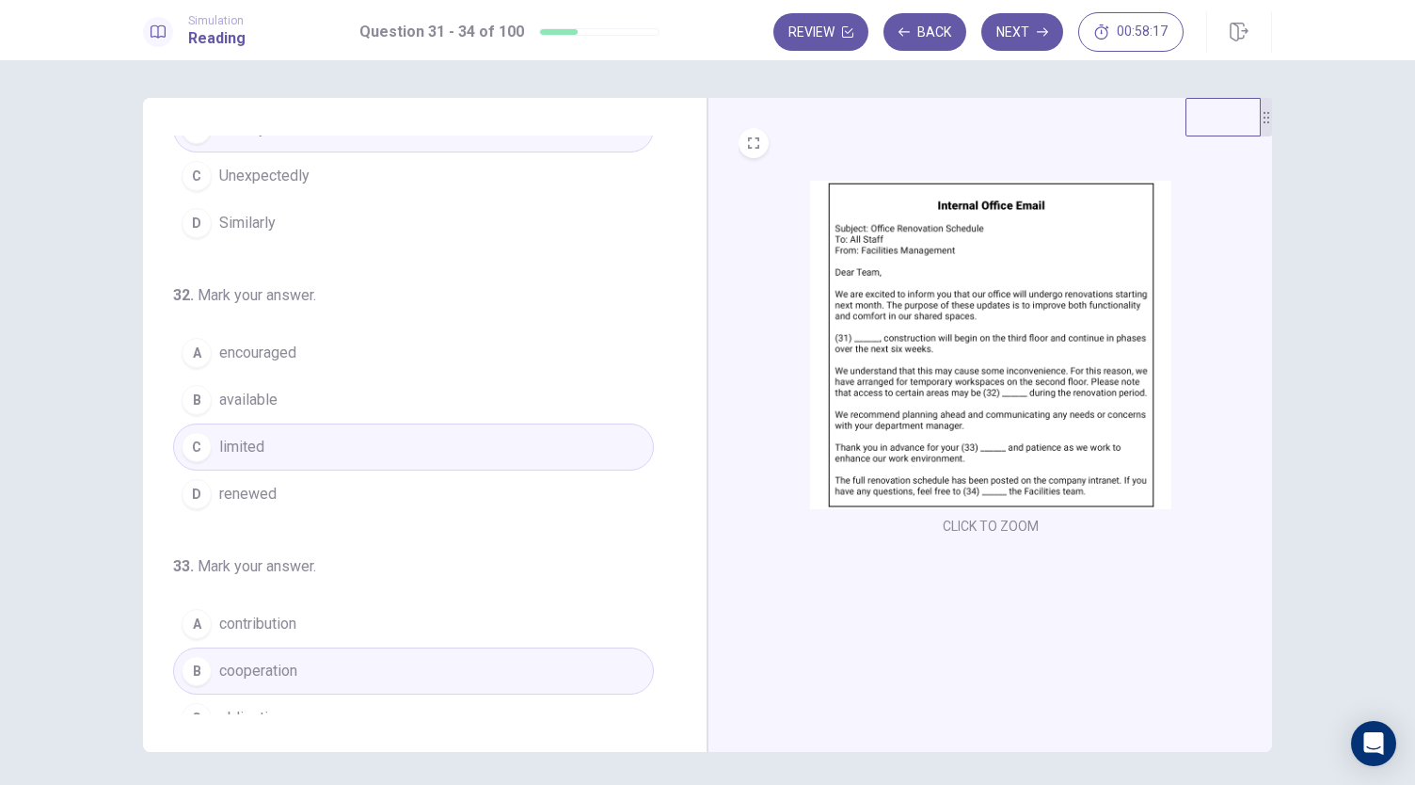
scroll to position [0, 0]
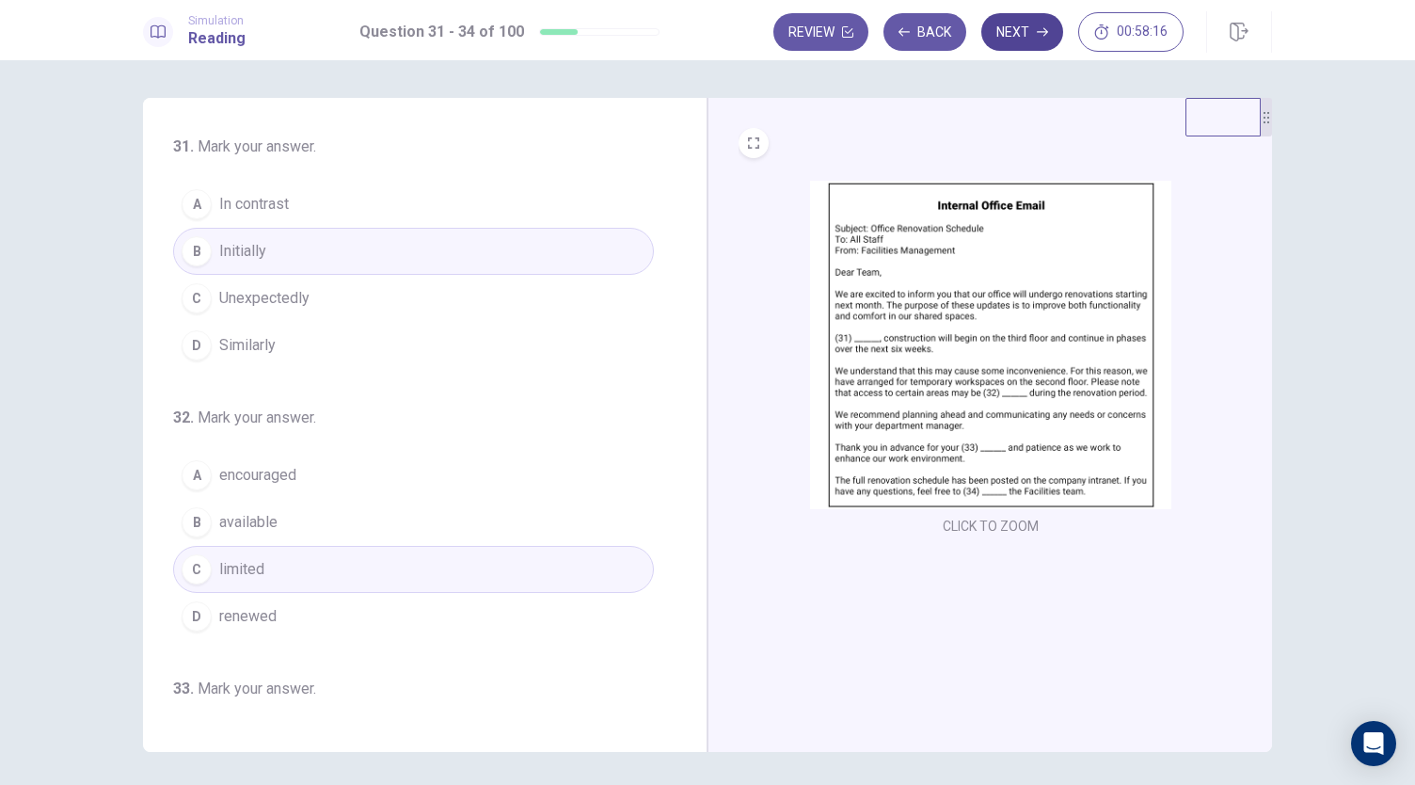
click at [1031, 35] on button "Next" at bounding box center [1022, 32] width 82 height 38
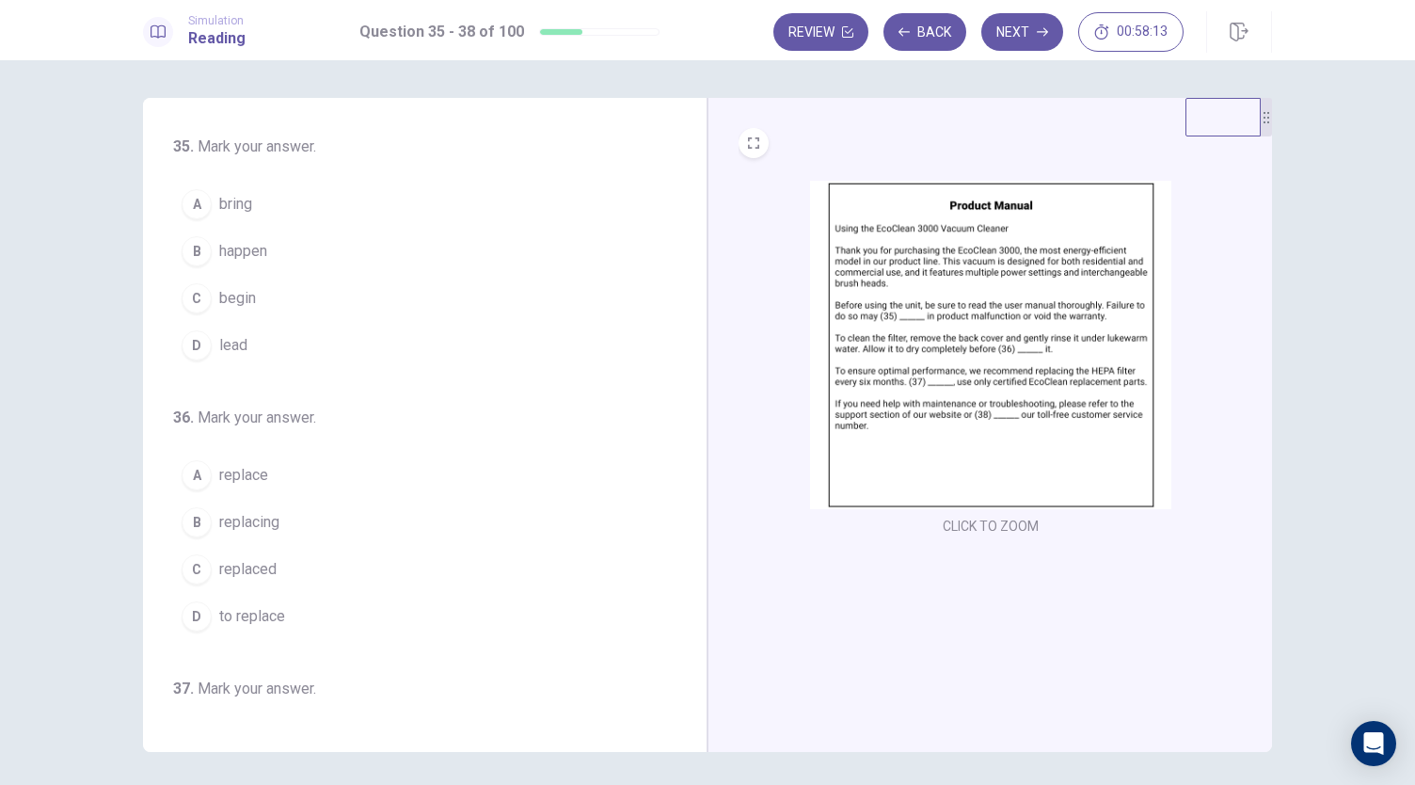
click at [898, 415] on img at bounding box center [990, 345] width 361 height 328
click at [219, 344] on span "lead" at bounding box center [233, 345] width 28 height 23
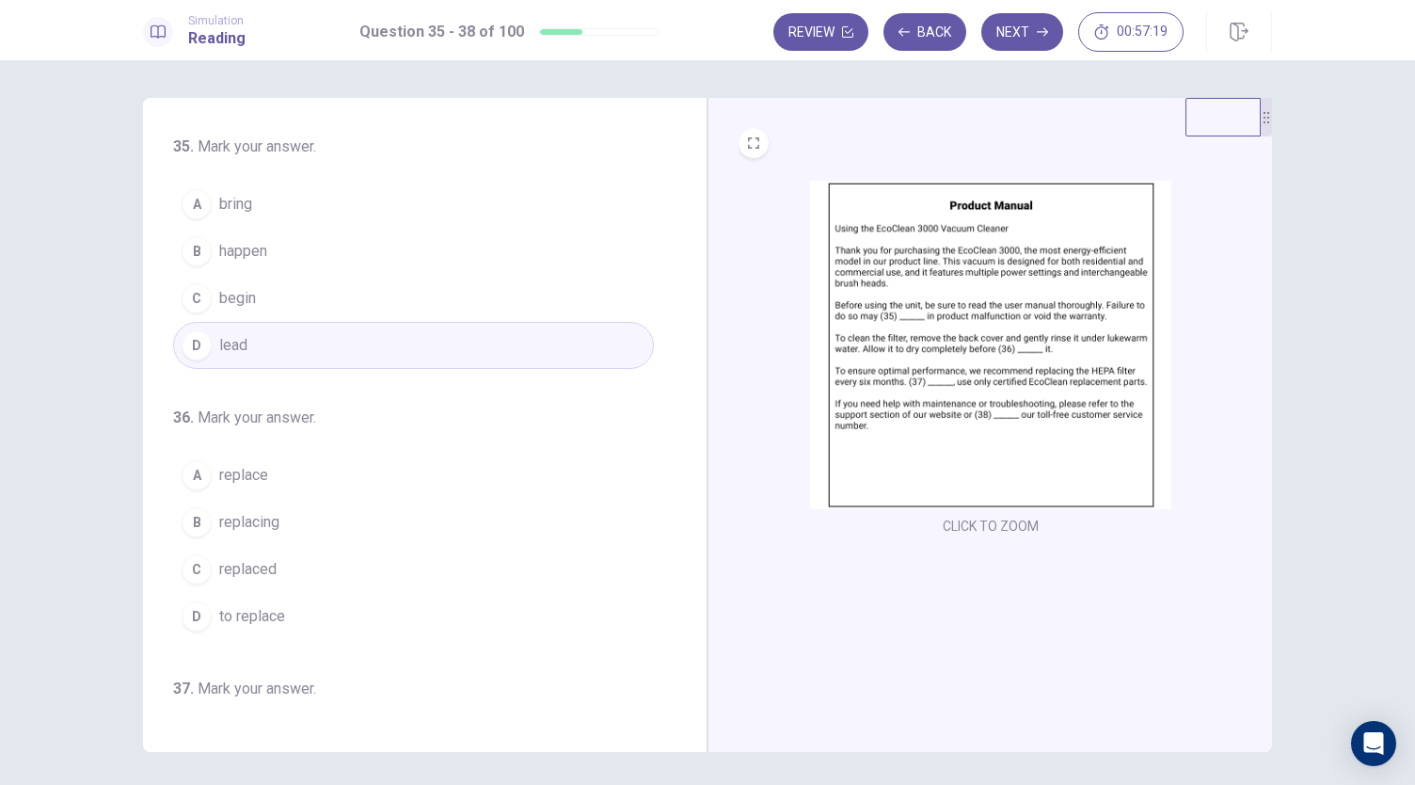
click at [913, 362] on img at bounding box center [990, 345] width 361 height 328
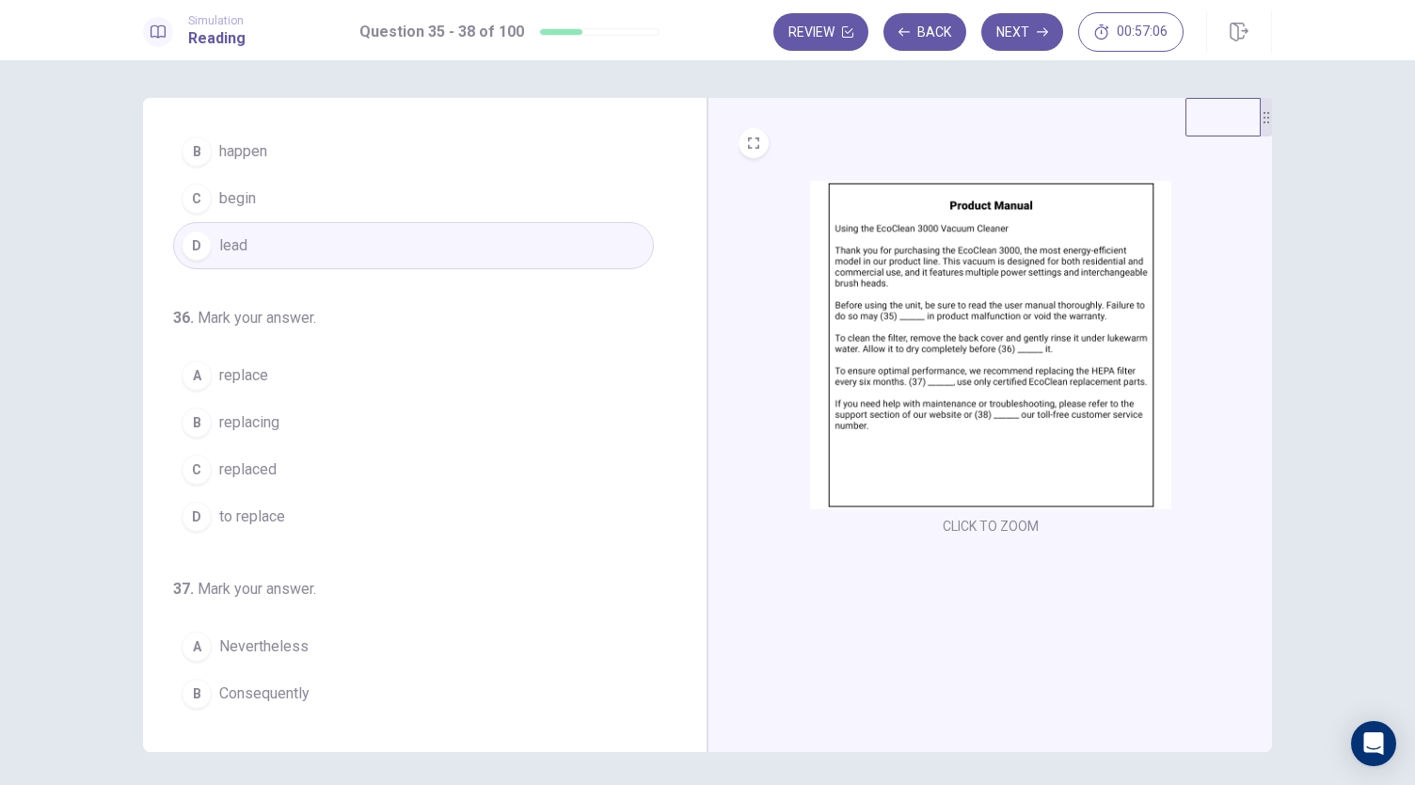
scroll to position [130, 0]
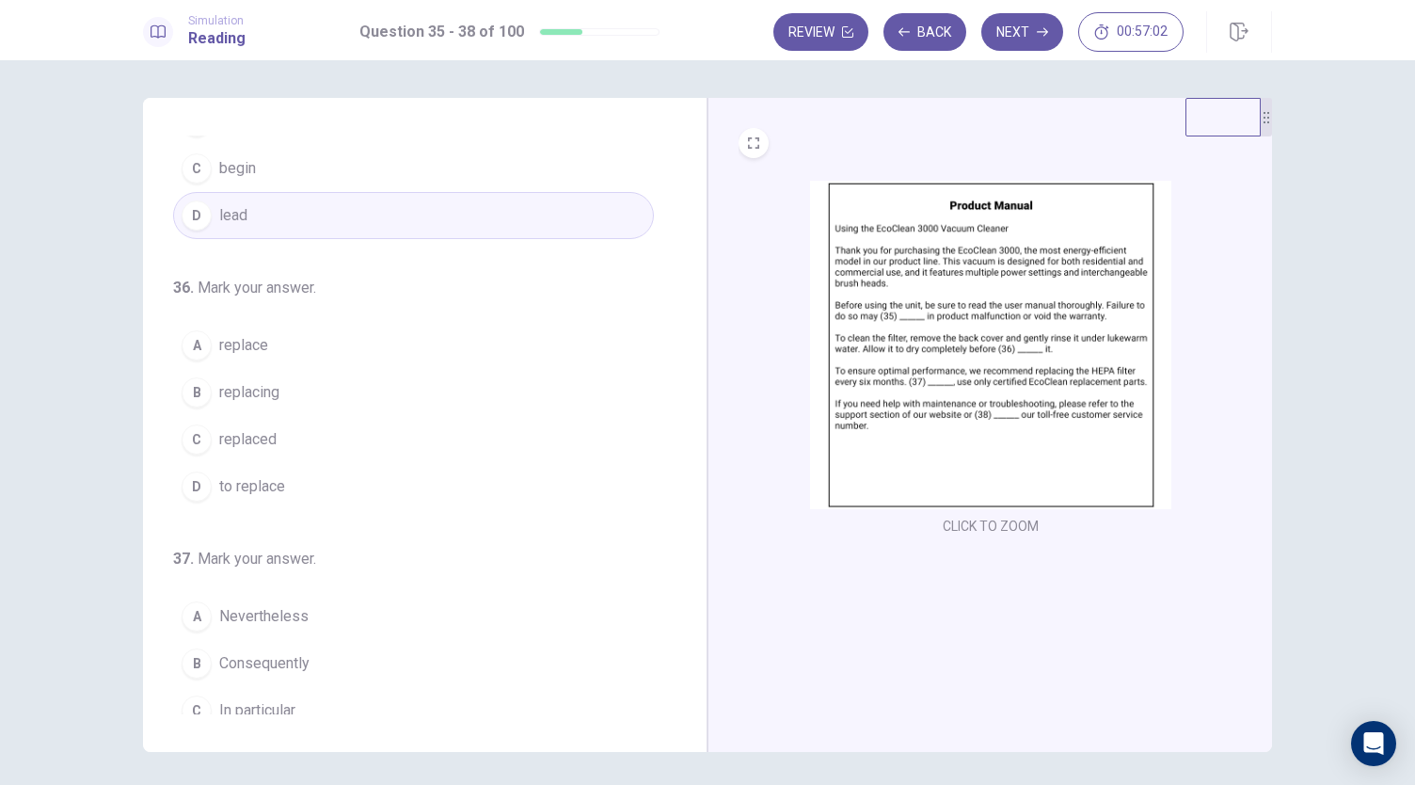
click at [941, 415] on img at bounding box center [990, 345] width 361 height 328
click at [452, 345] on button "A replace" at bounding box center [413, 345] width 481 height 47
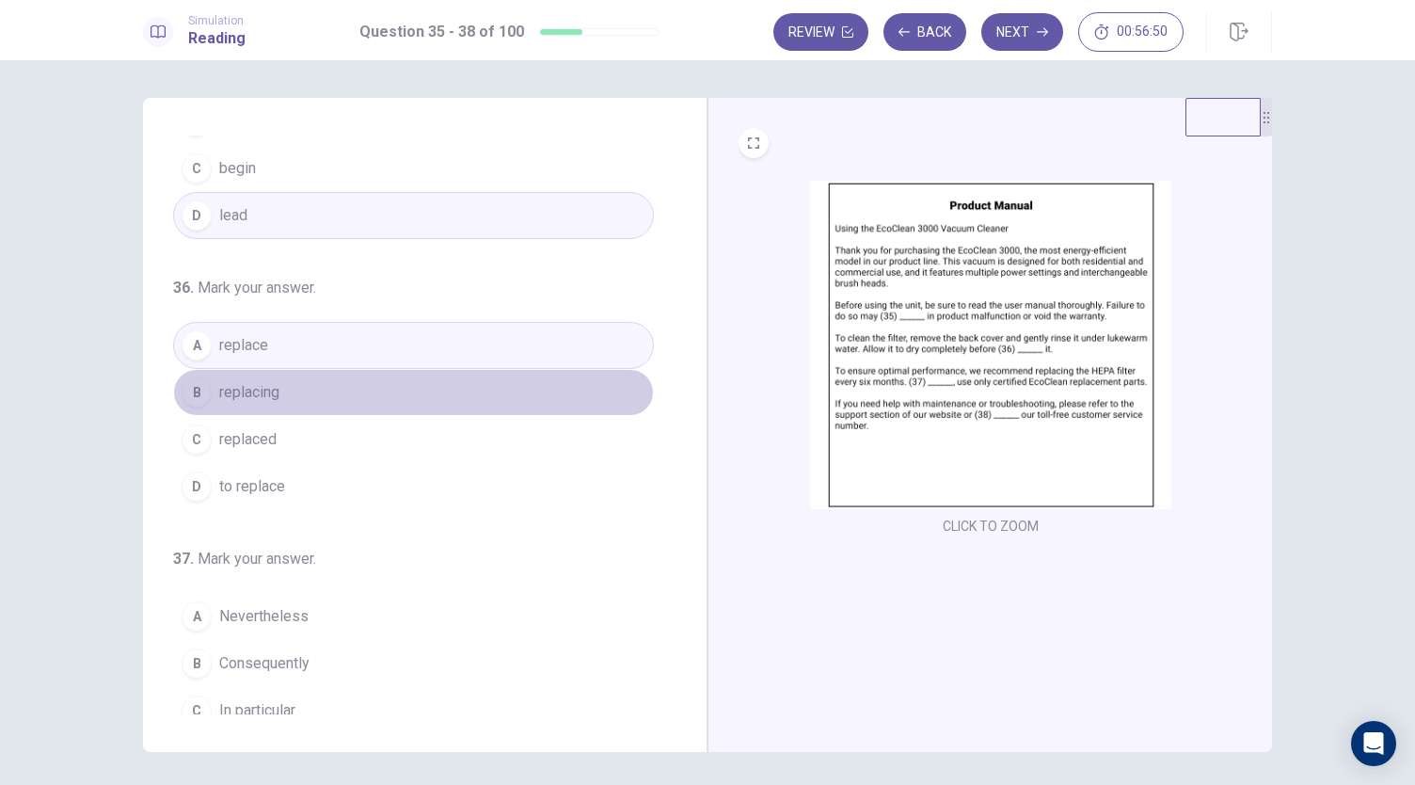
click at [446, 399] on button "B replacing" at bounding box center [413, 392] width 481 height 47
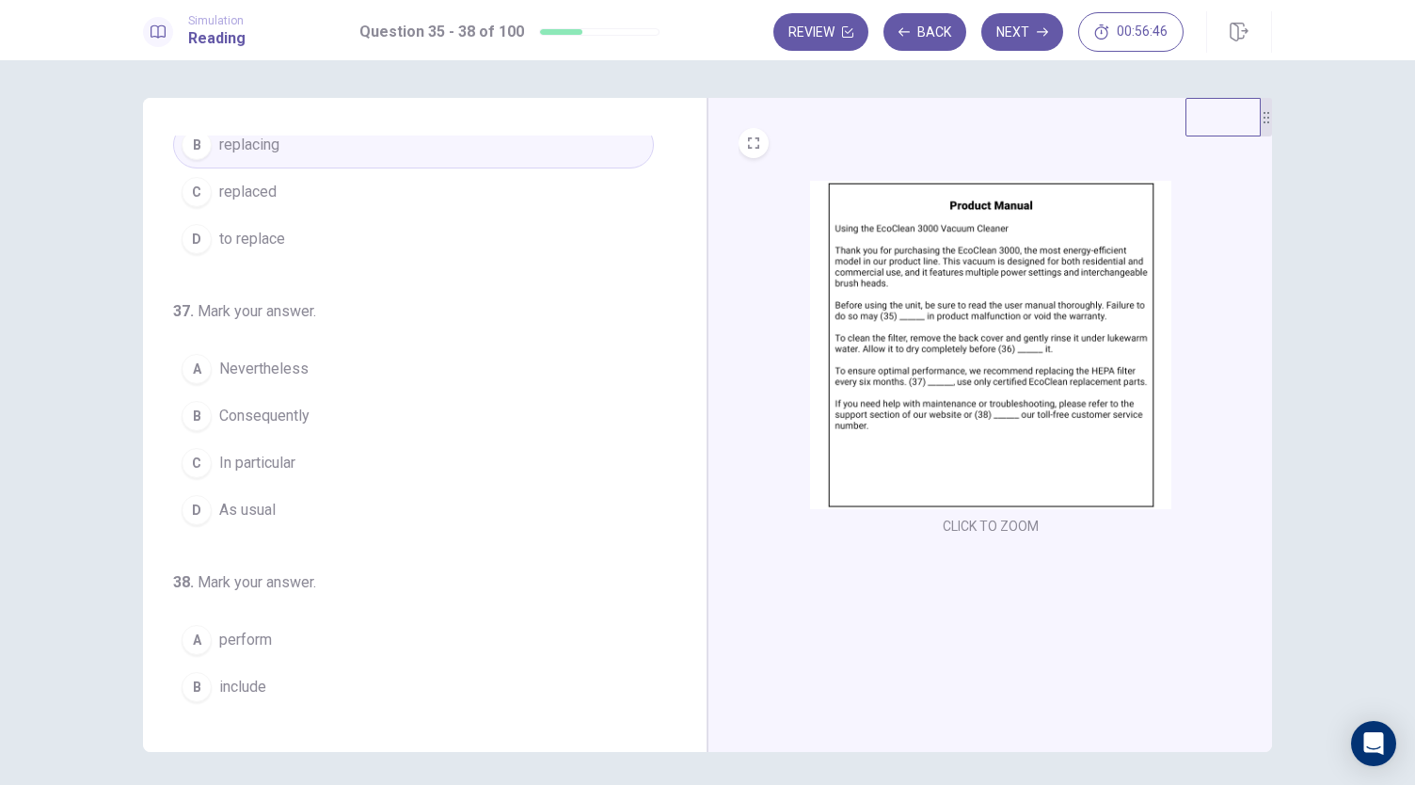
scroll to position [378, 0]
click at [988, 363] on img at bounding box center [990, 345] width 361 height 328
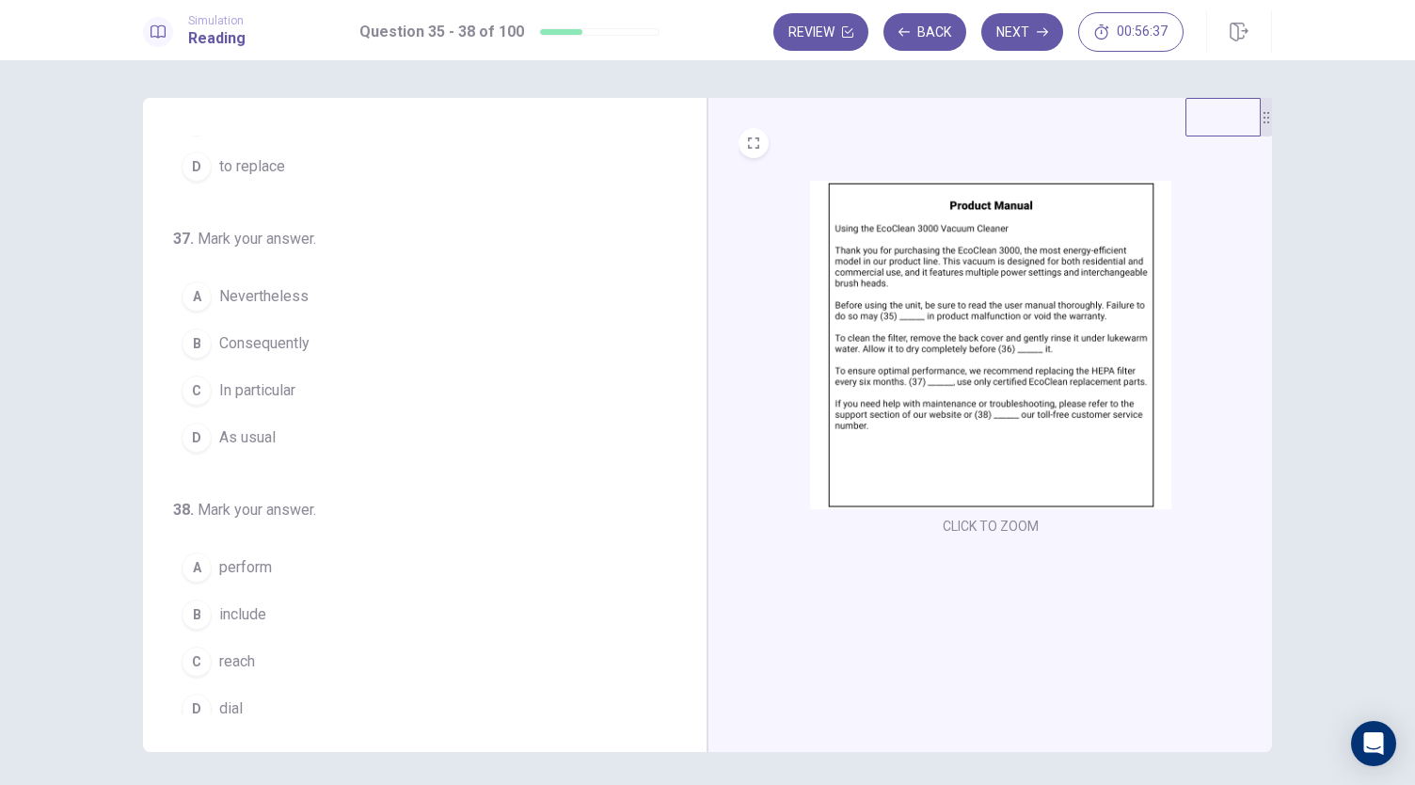
scroll to position [457, 0]
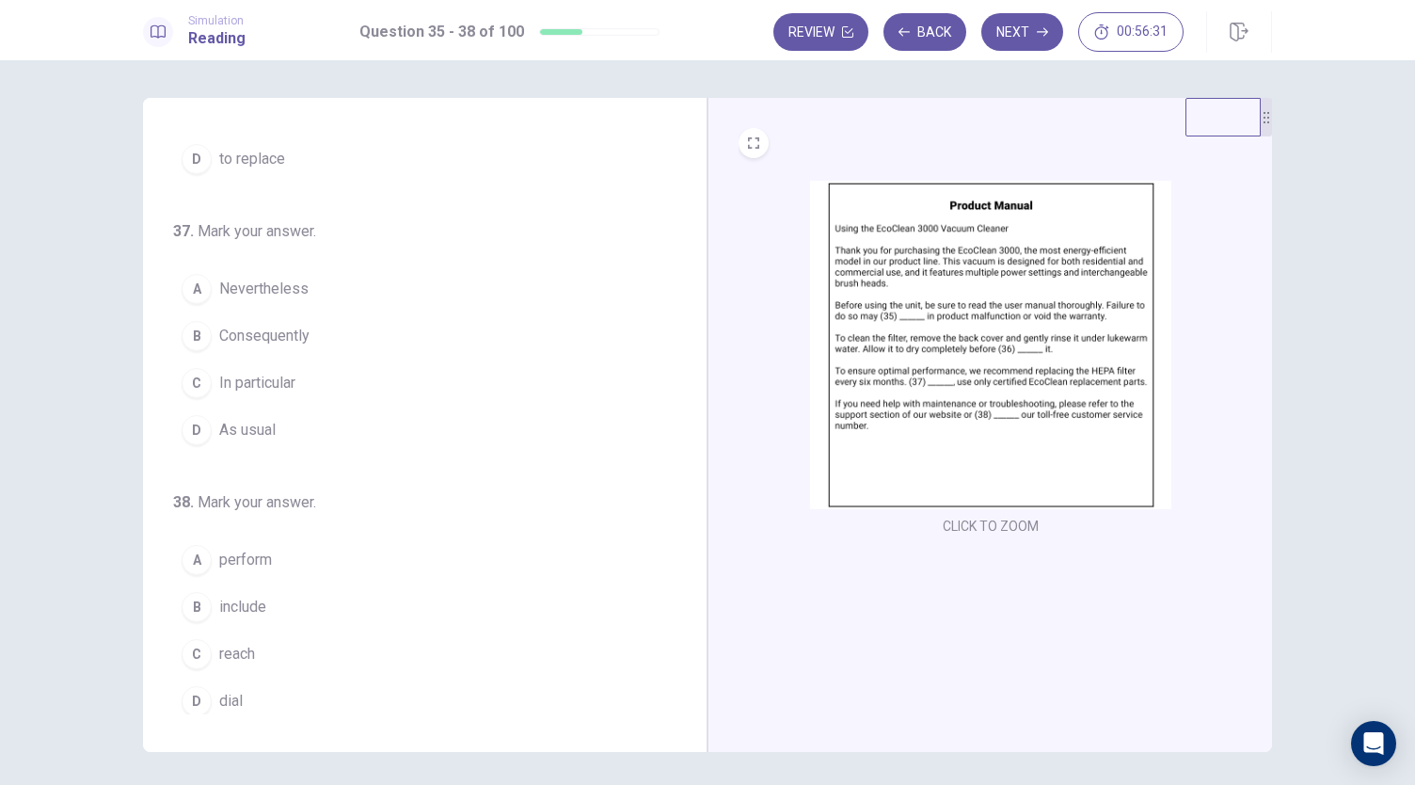
click at [468, 289] on button "A Nevertheless" at bounding box center [413, 288] width 481 height 47
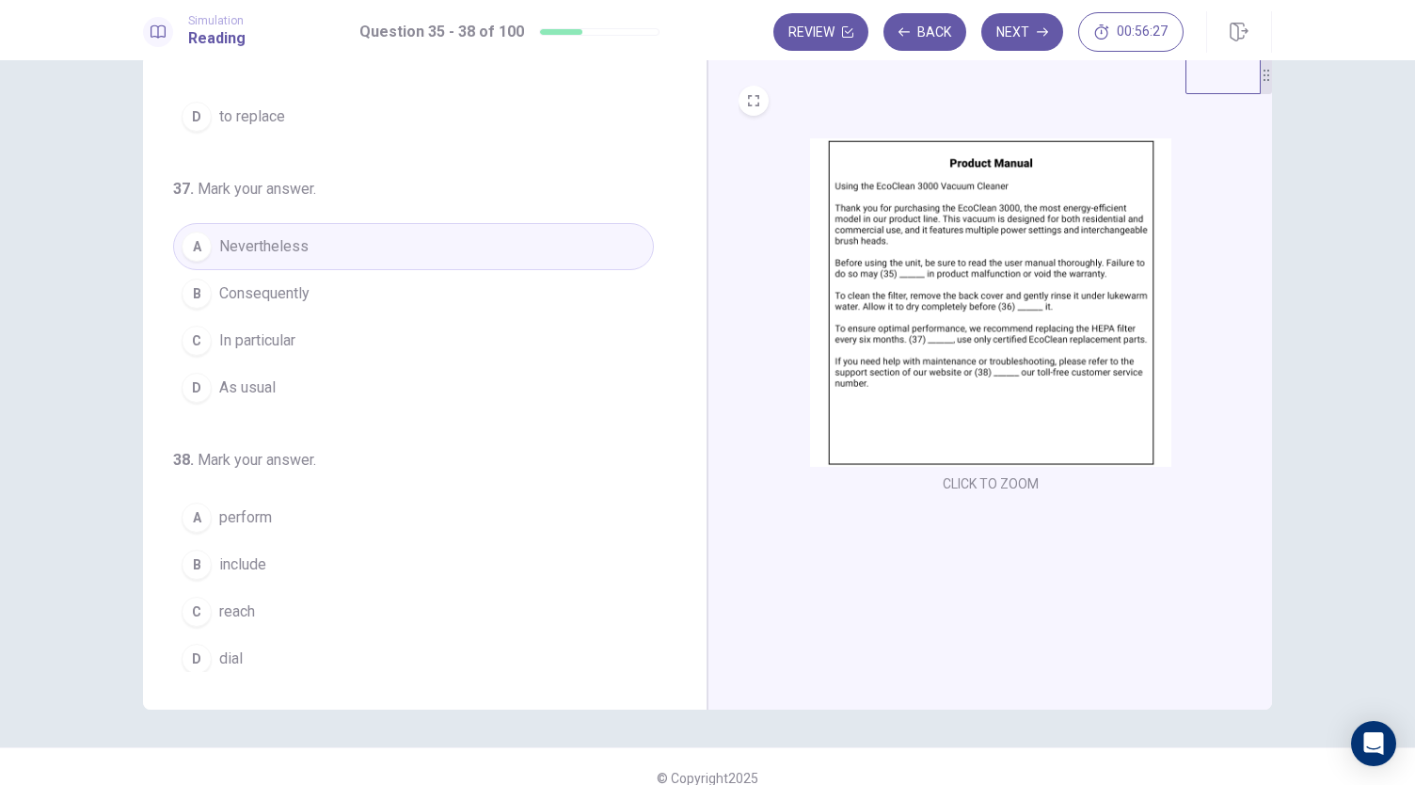
scroll to position [54, 0]
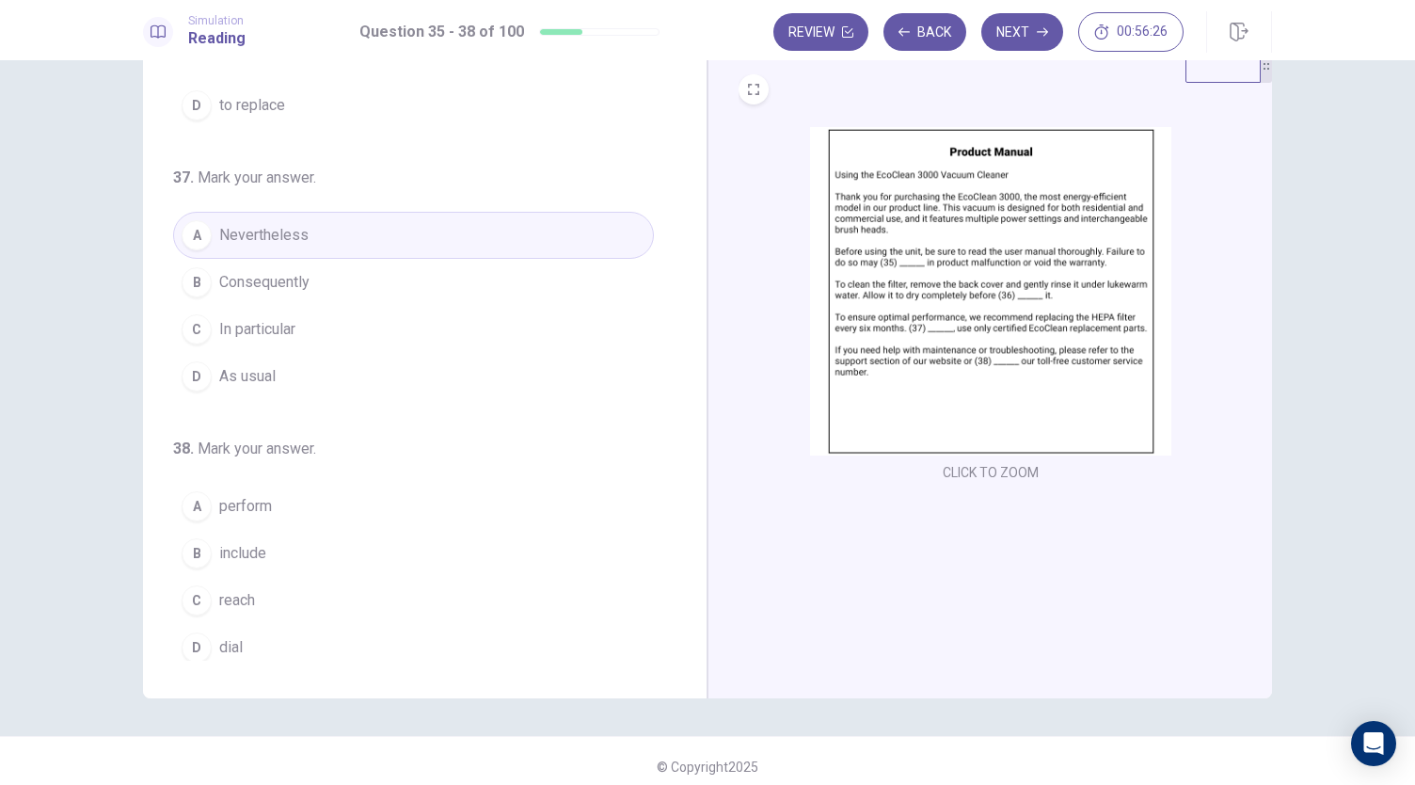
click at [929, 358] on img at bounding box center [990, 291] width 361 height 328
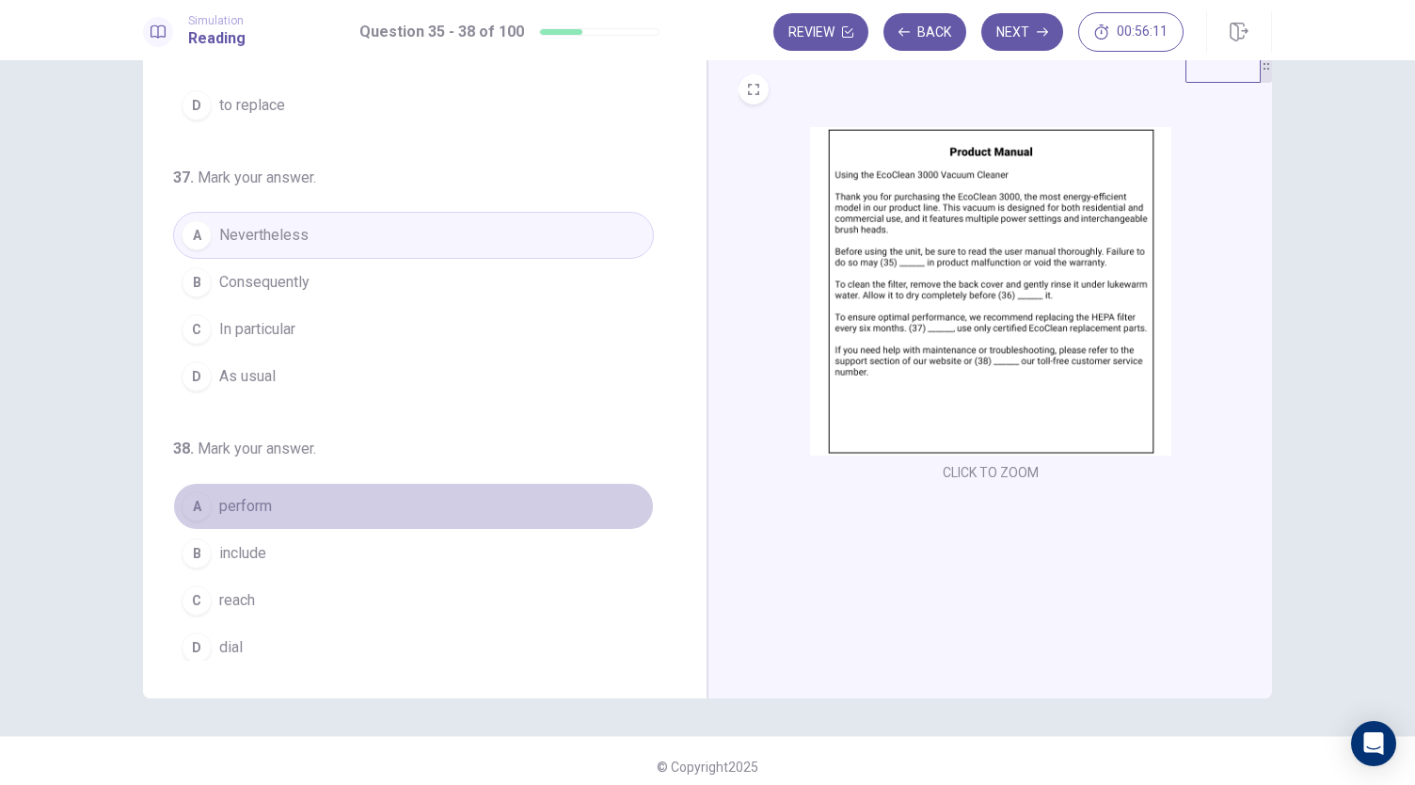
click at [519, 500] on button "A perform" at bounding box center [413, 506] width 481 height 47
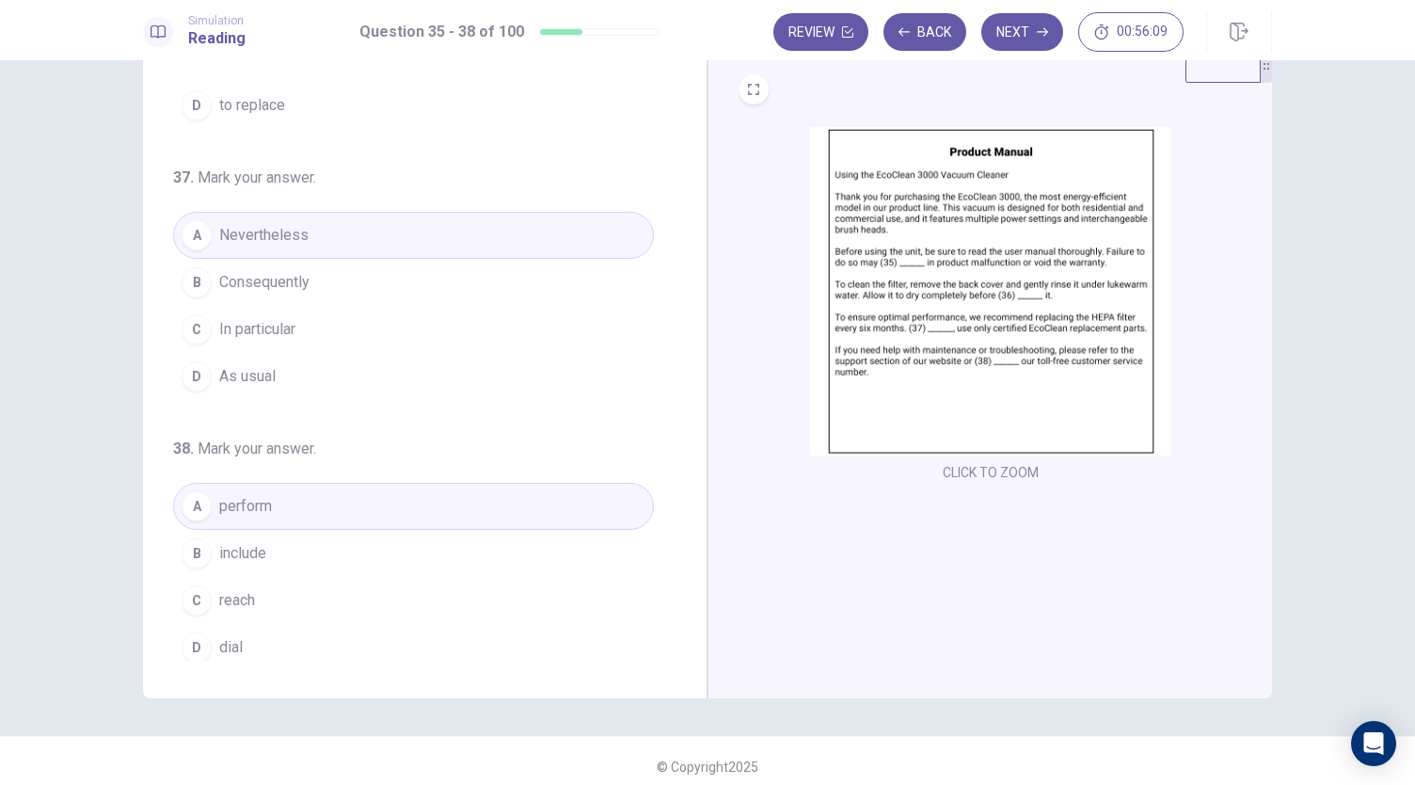
click at [478, 592] on button "C reach" at bounding box center [413, 600] width 481 height 47
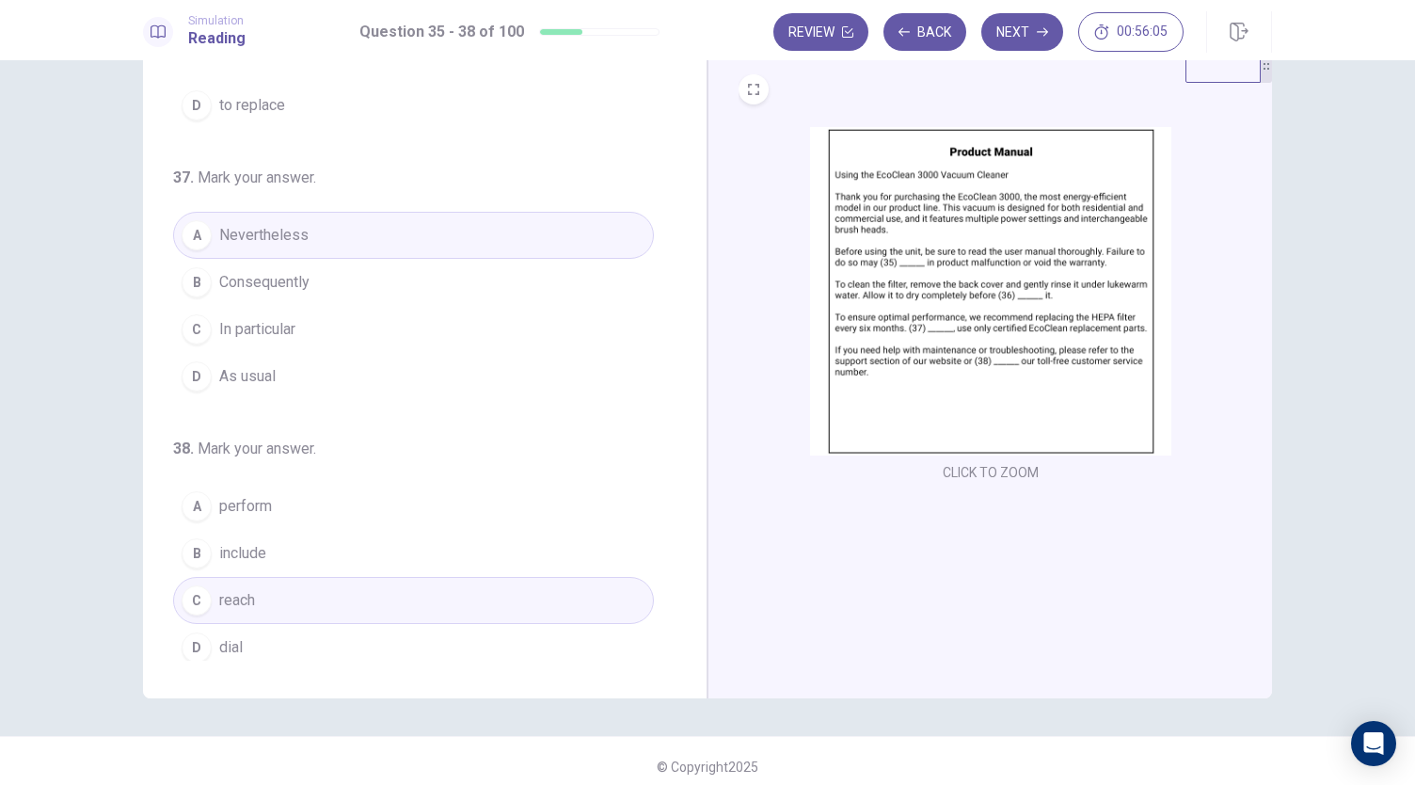
click at [546, 633] on button "D dial" at bounding box center [413, 647] width 481 height 47
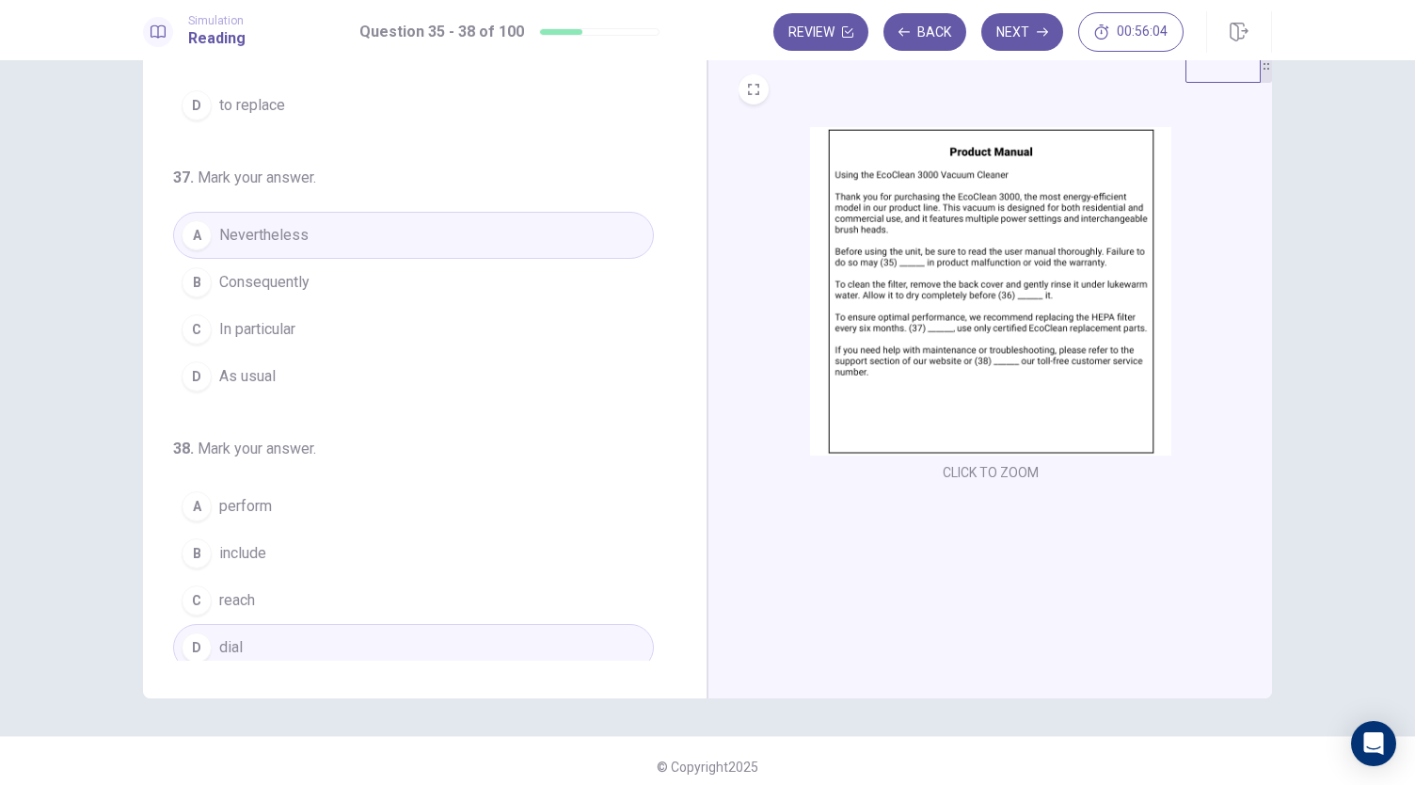
click at [1042, 308] on img at bounding box center [990, 291] width 361 height 328
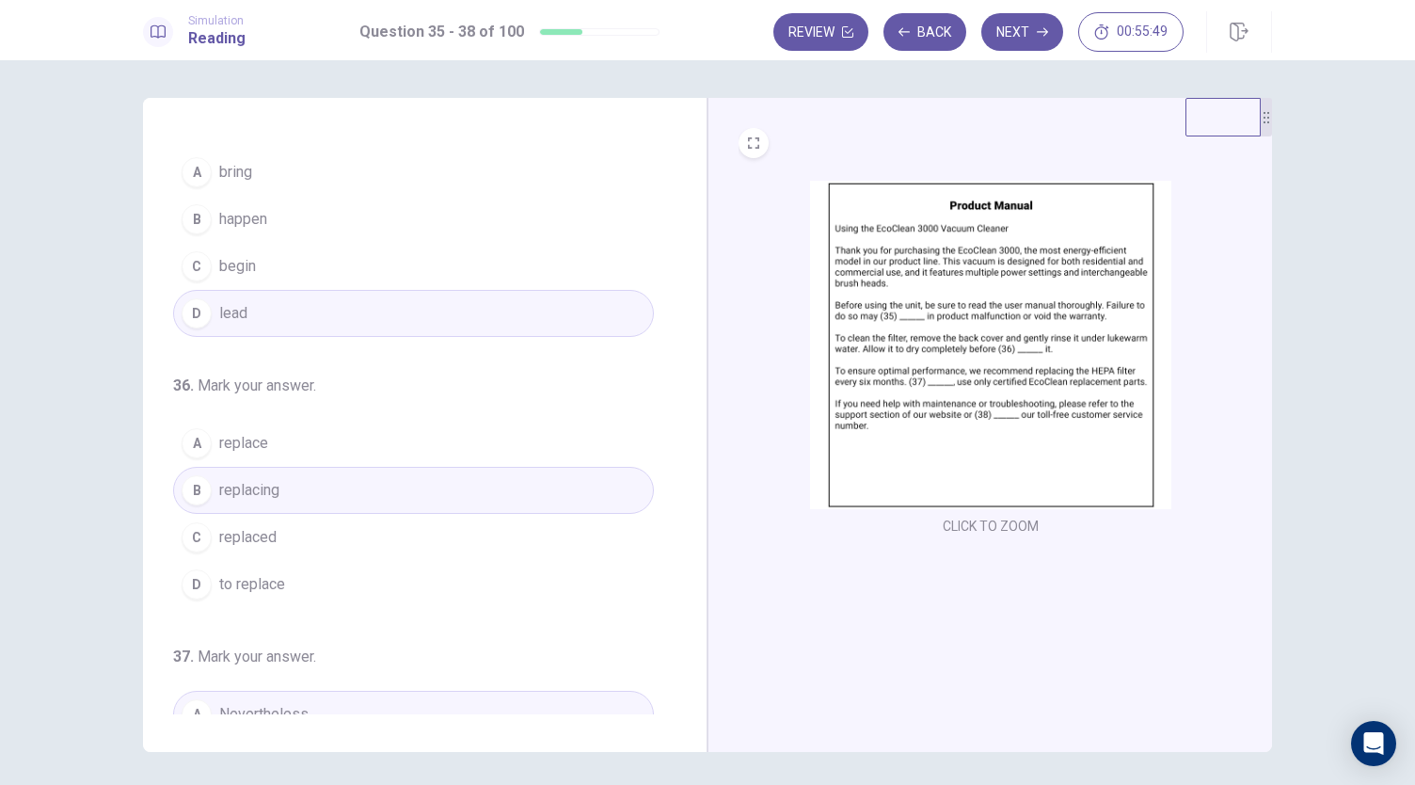
scroll to position [28, 0]
click at [1044, 32] on icon "button" at bounding box center [1042, 32] width 11 height 8
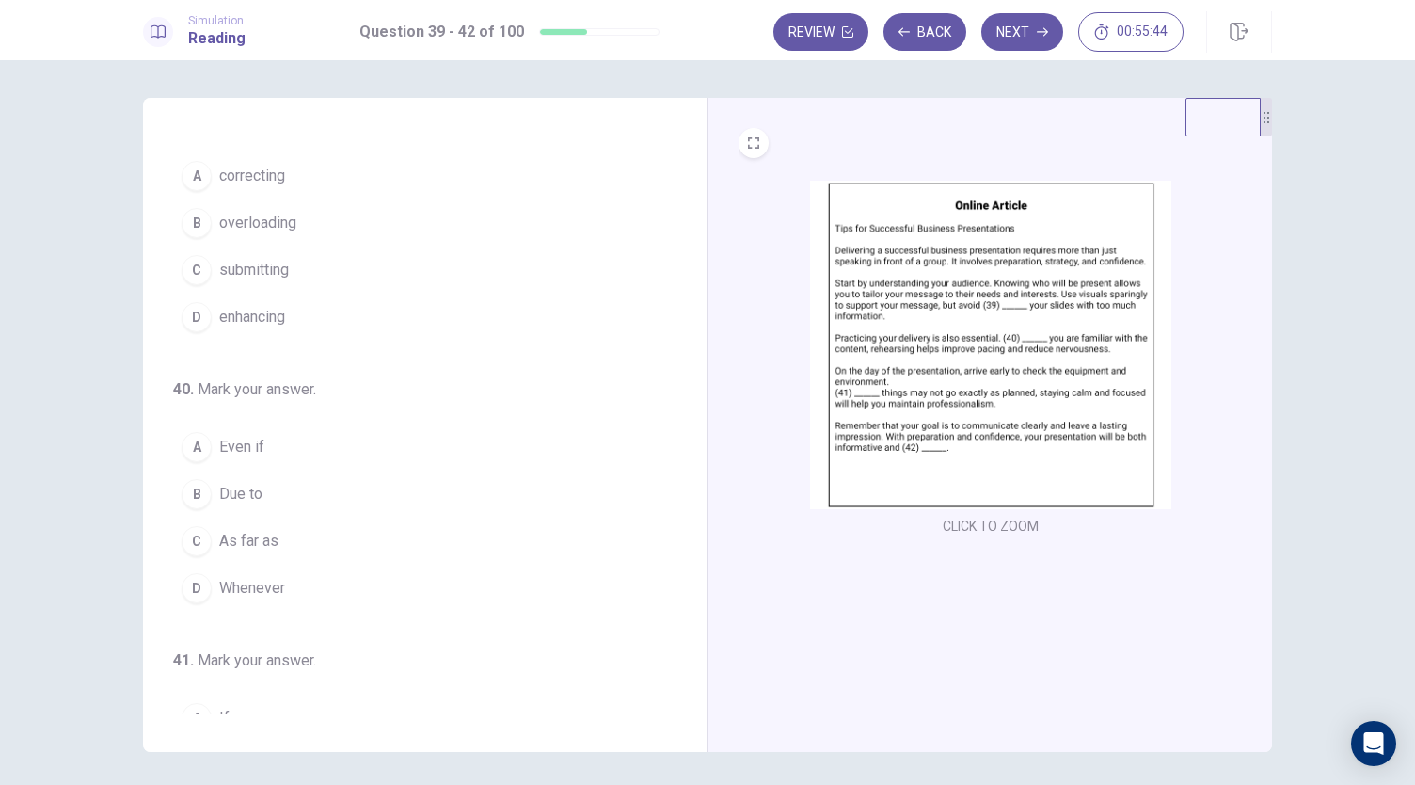
scroll to position [0, 0]
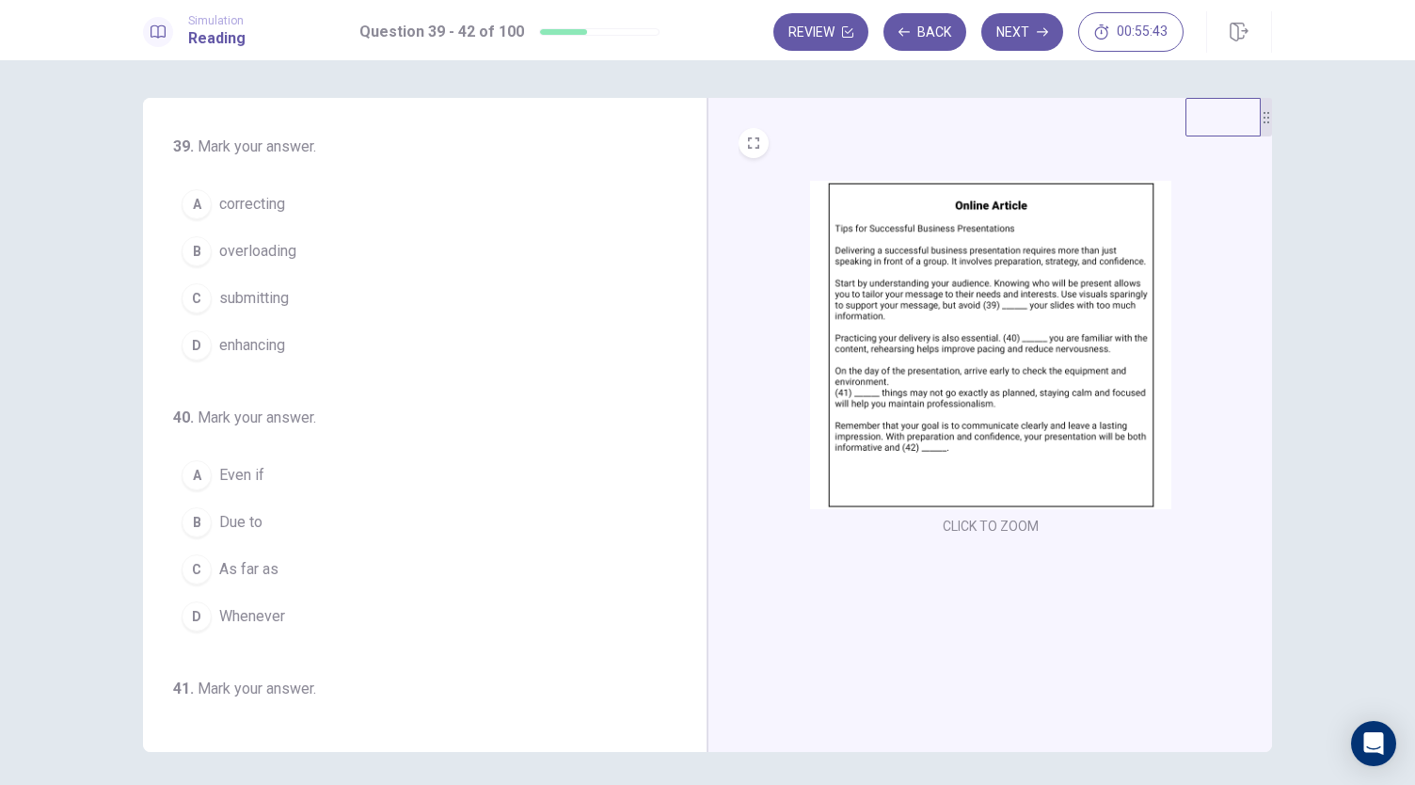
click at [960, 366] on img at bounding box center [990, 345] width 361 height 328
click at [273, 259] on span "overloading" at bounding box center [257, 251] width 77 height 23
click at [925, 345] on img at bounding box center [990, 345] width 361 height 328
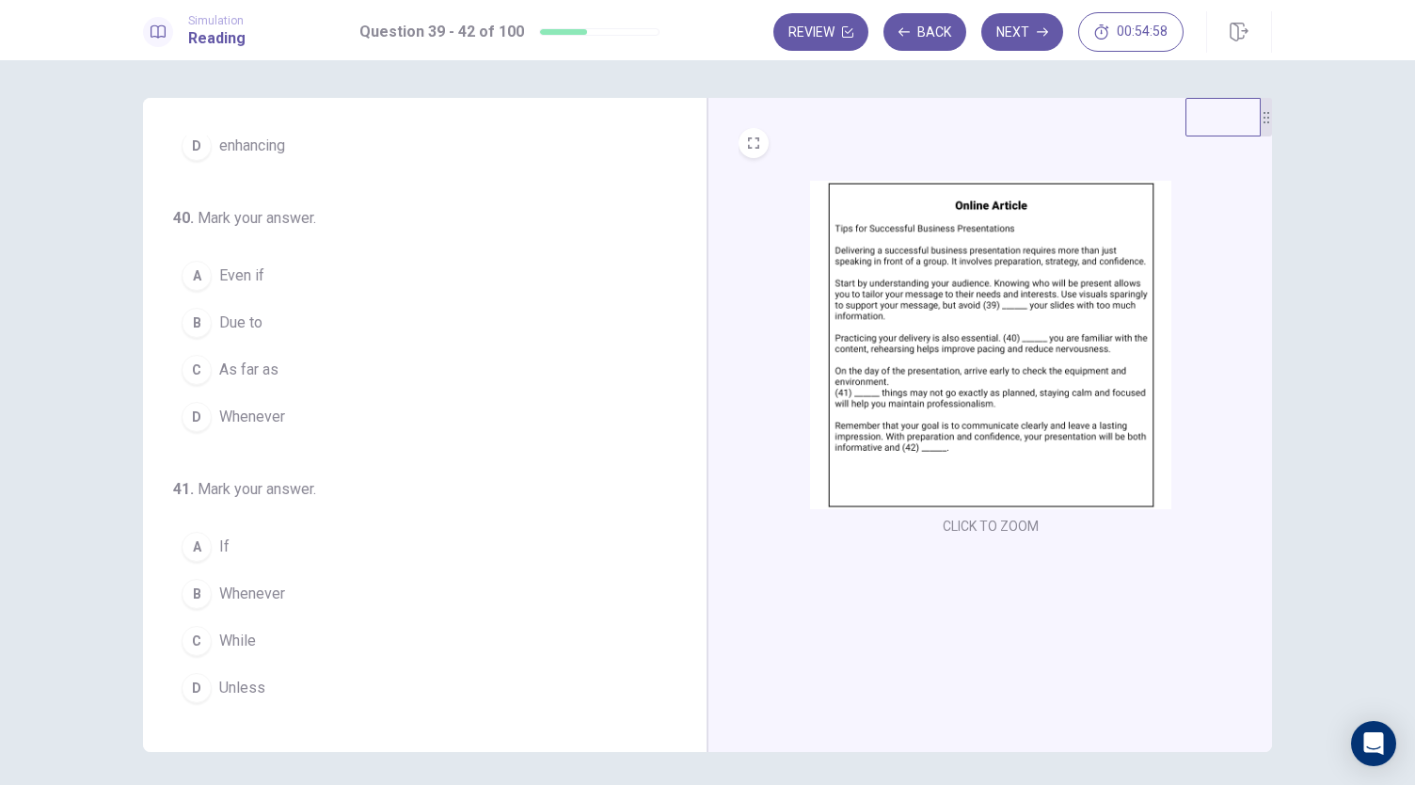
scroll to position [203, 0]
click at [749, 138] on icon "EXPAND" at bounding box center [753, 142] width 11 height 11
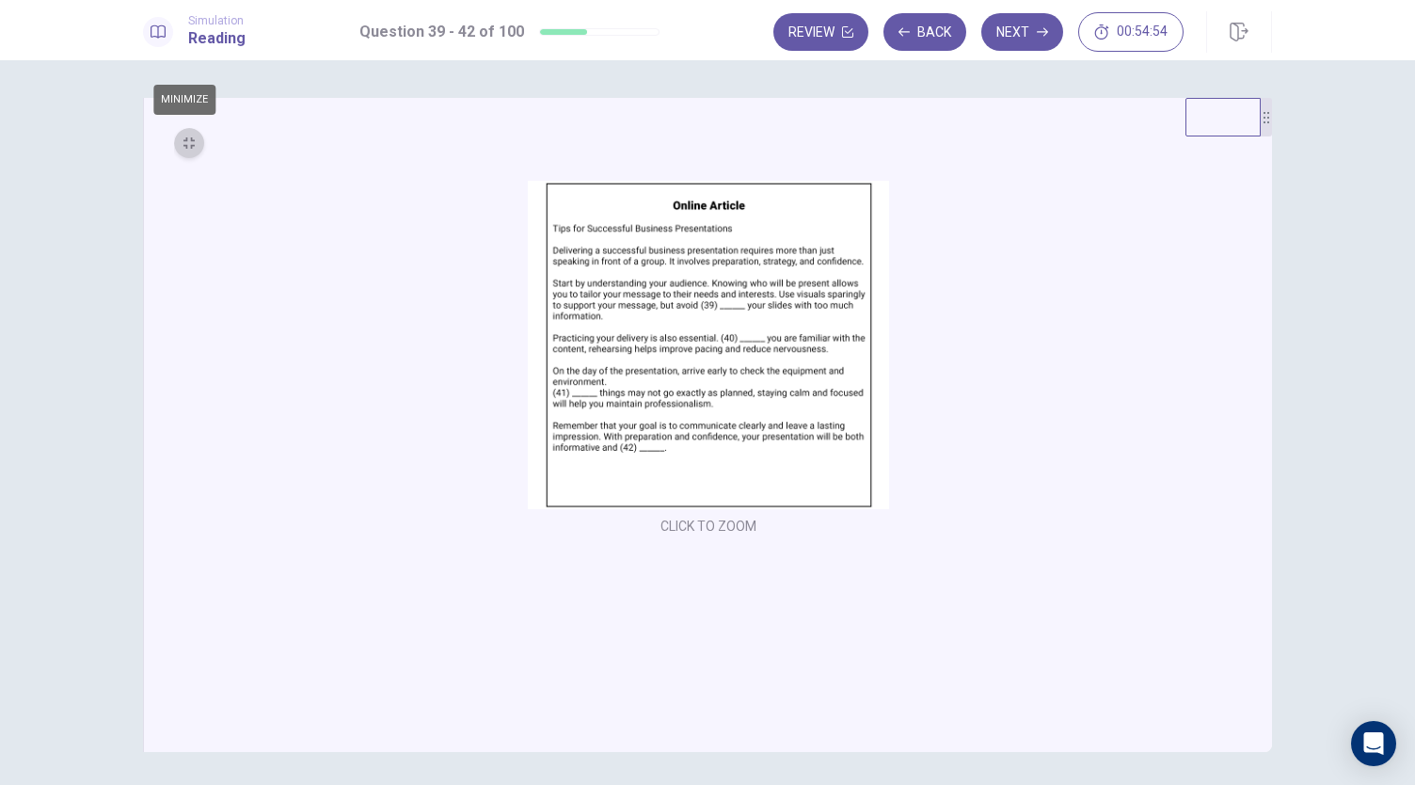
click at [177, 146] on button "MINIMIZE" at bounding box center [189, 143] width 30 height 30
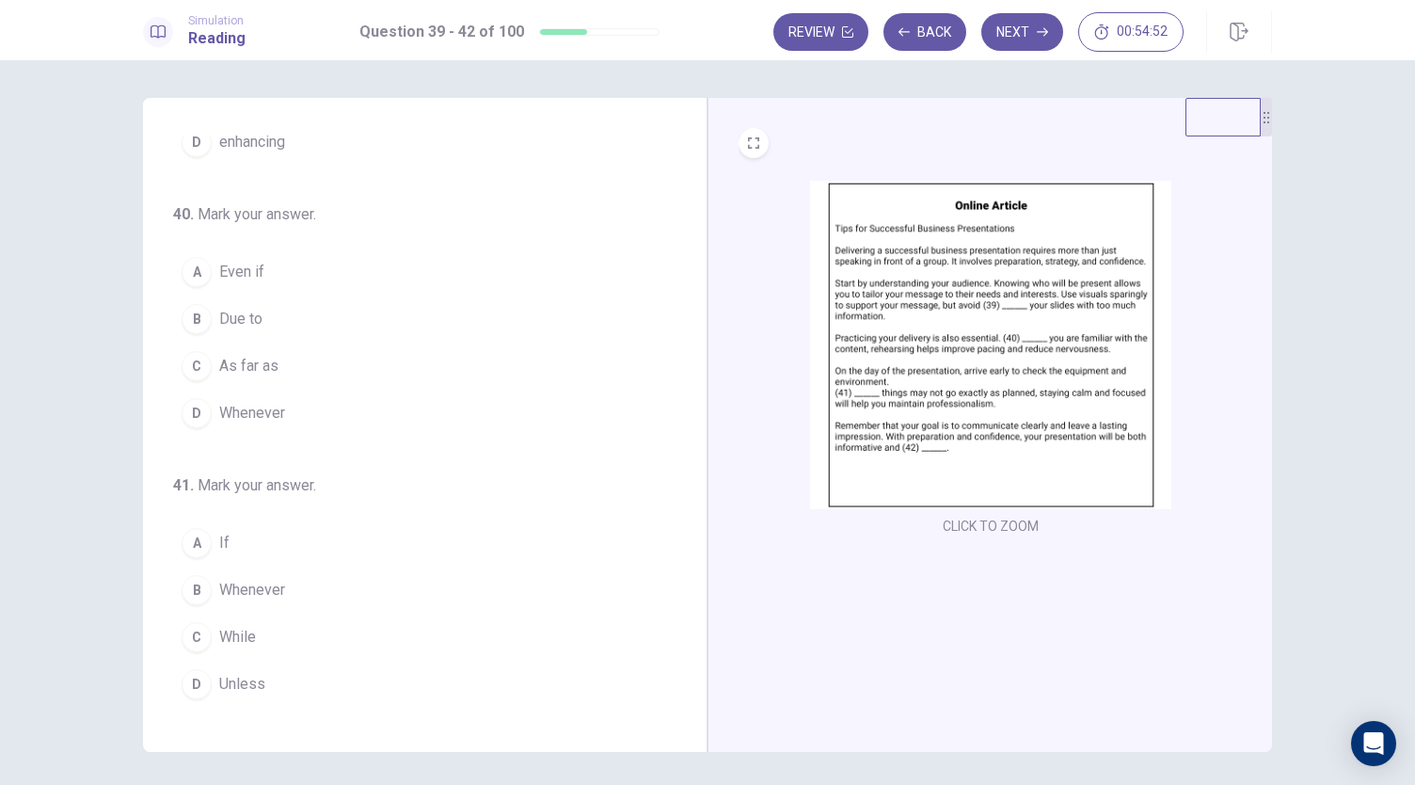
click at [918, 436] on img at bounding box center [990, 345] width 361 height 328
click at [267, 265] on button "A Even if" at bounding box center [413, 271] width 481 height 47
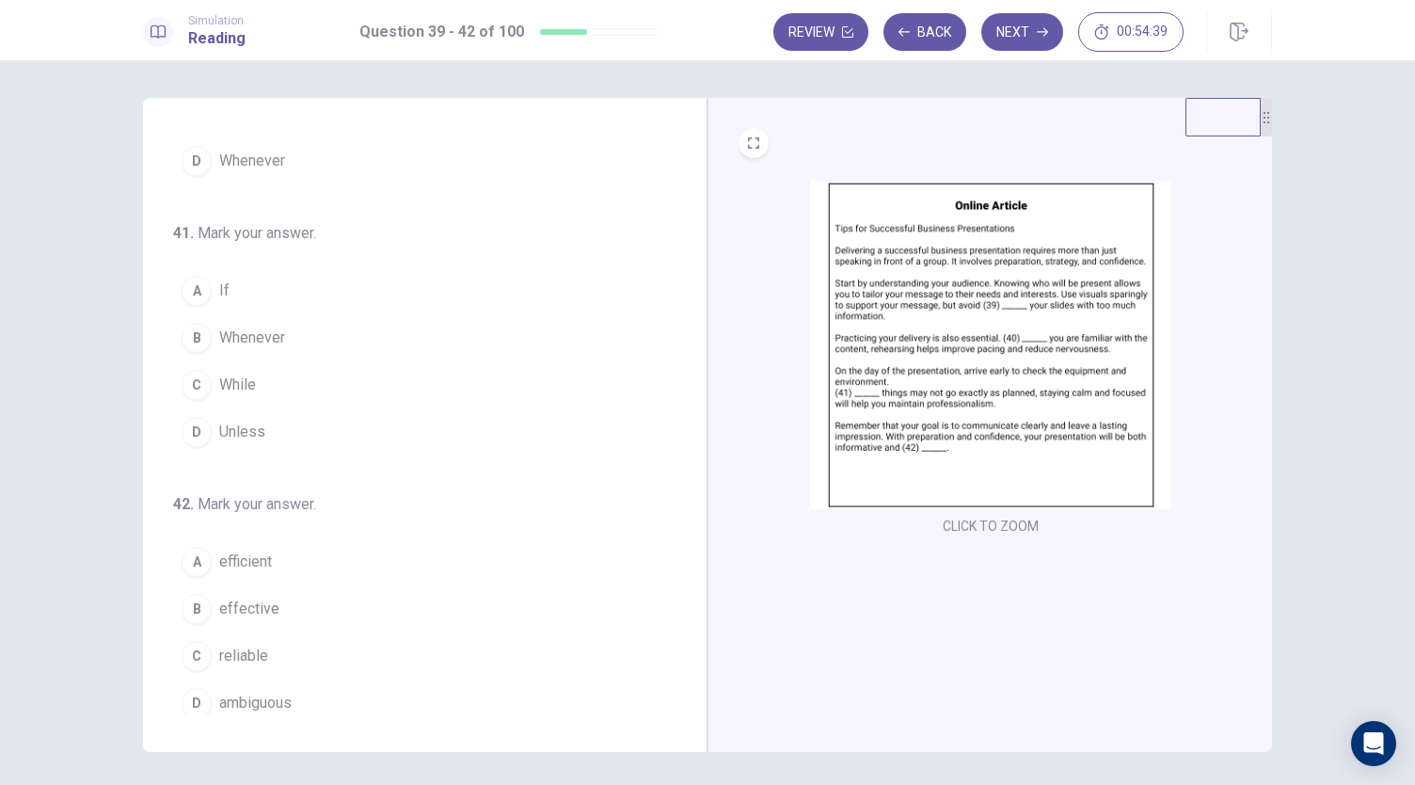
scroll to position [456, 0]
click at [920, 420] on img at bounding box center [990, 345] width 361 height 328
click at [379, 291] on button "A If" at bounding box center [413, 288] width 481 height 47
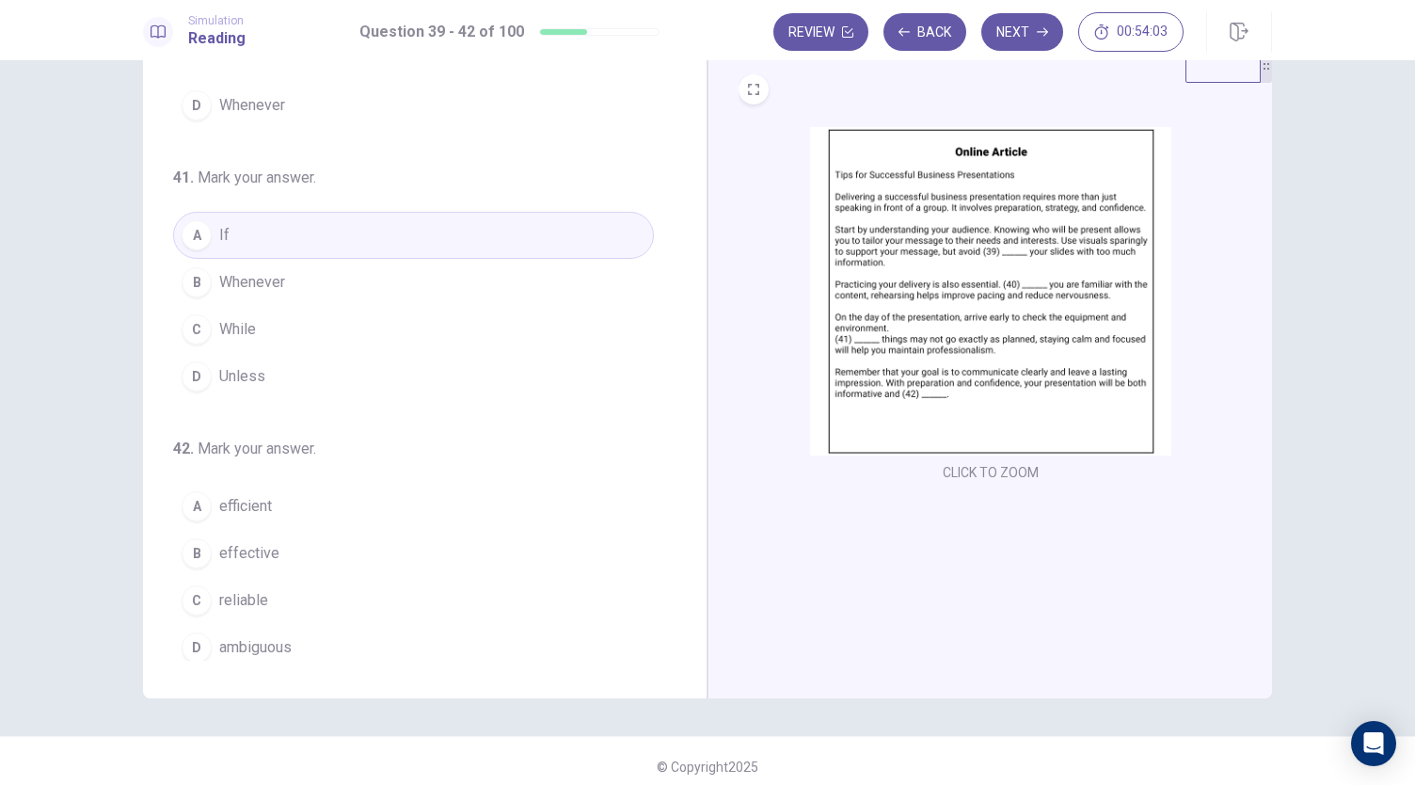
scroll to position [40, 0]
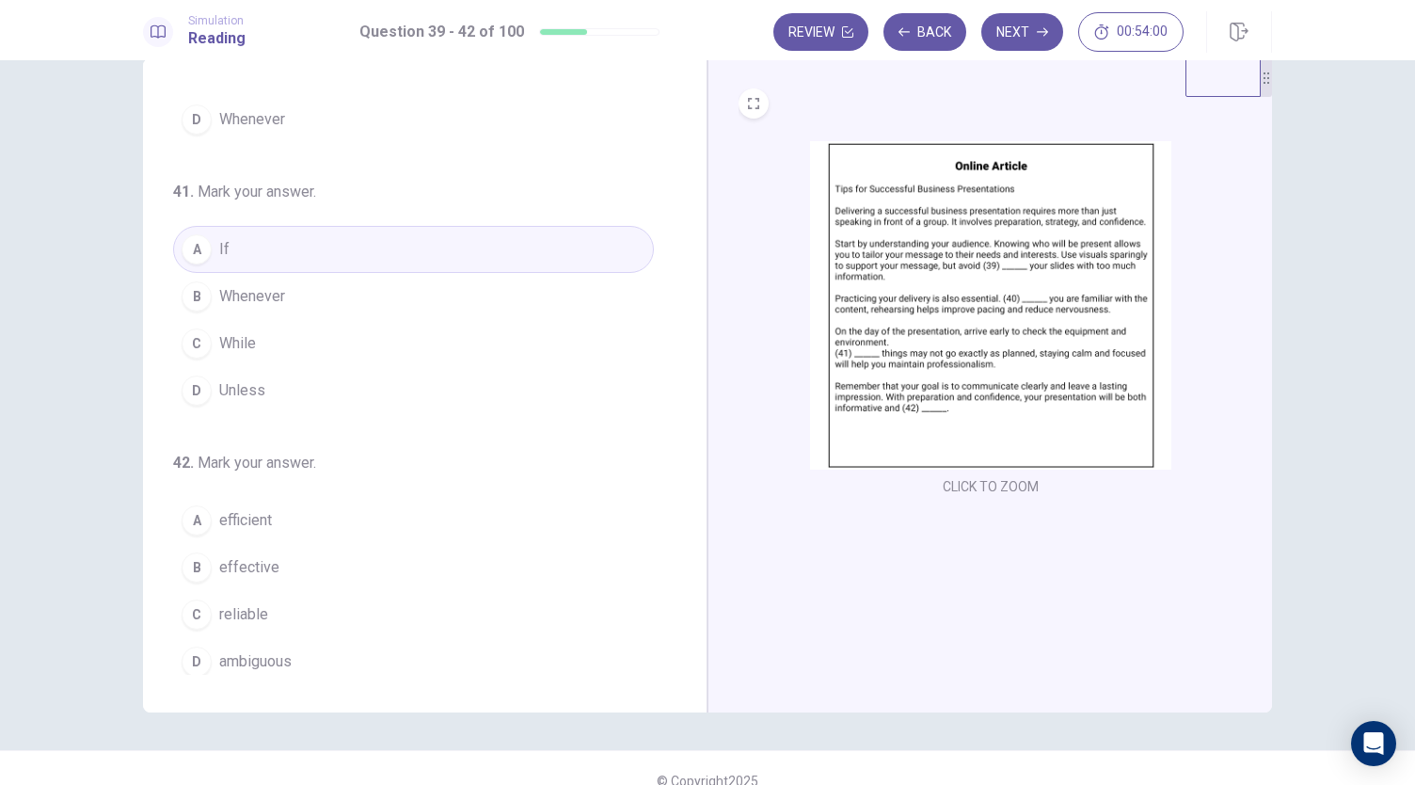
click at [896, 325] on img at bounding box center [990, 305] width 361 height 328
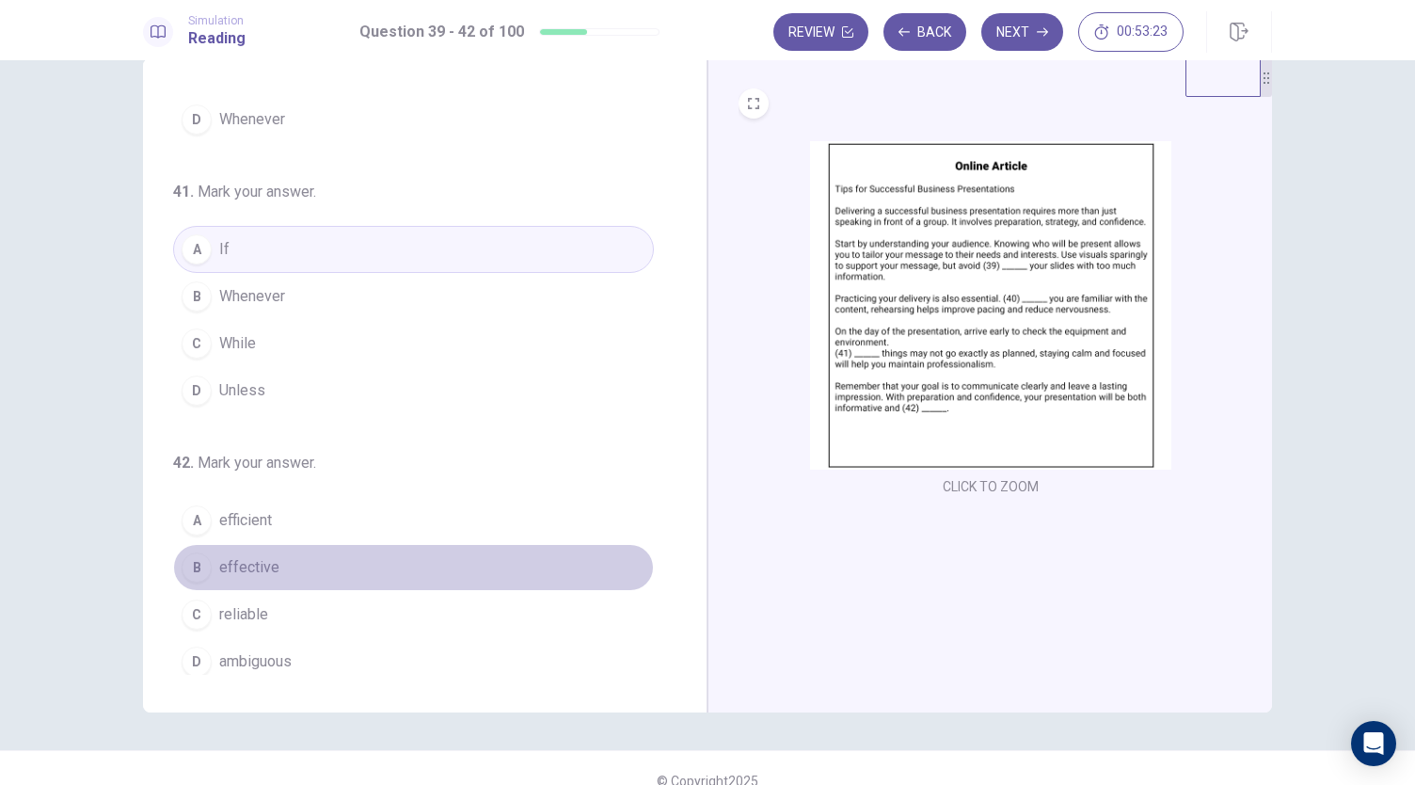
click at [447, 555] on button "B effective" at bounding box center [413, 567] width 481 height 47
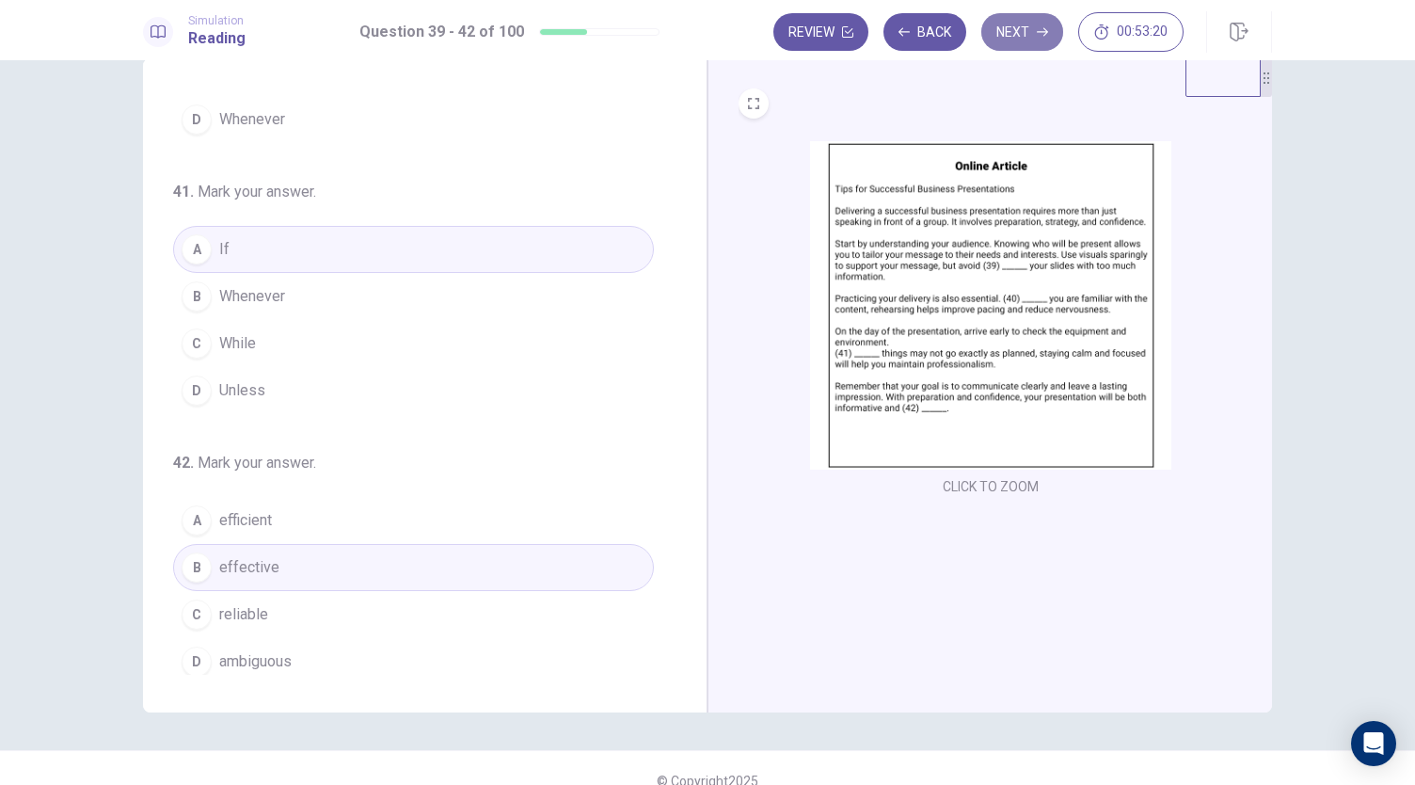
click at [1001, 40] on button "Next" at bounding box center [1022, 32] width 82 height 38
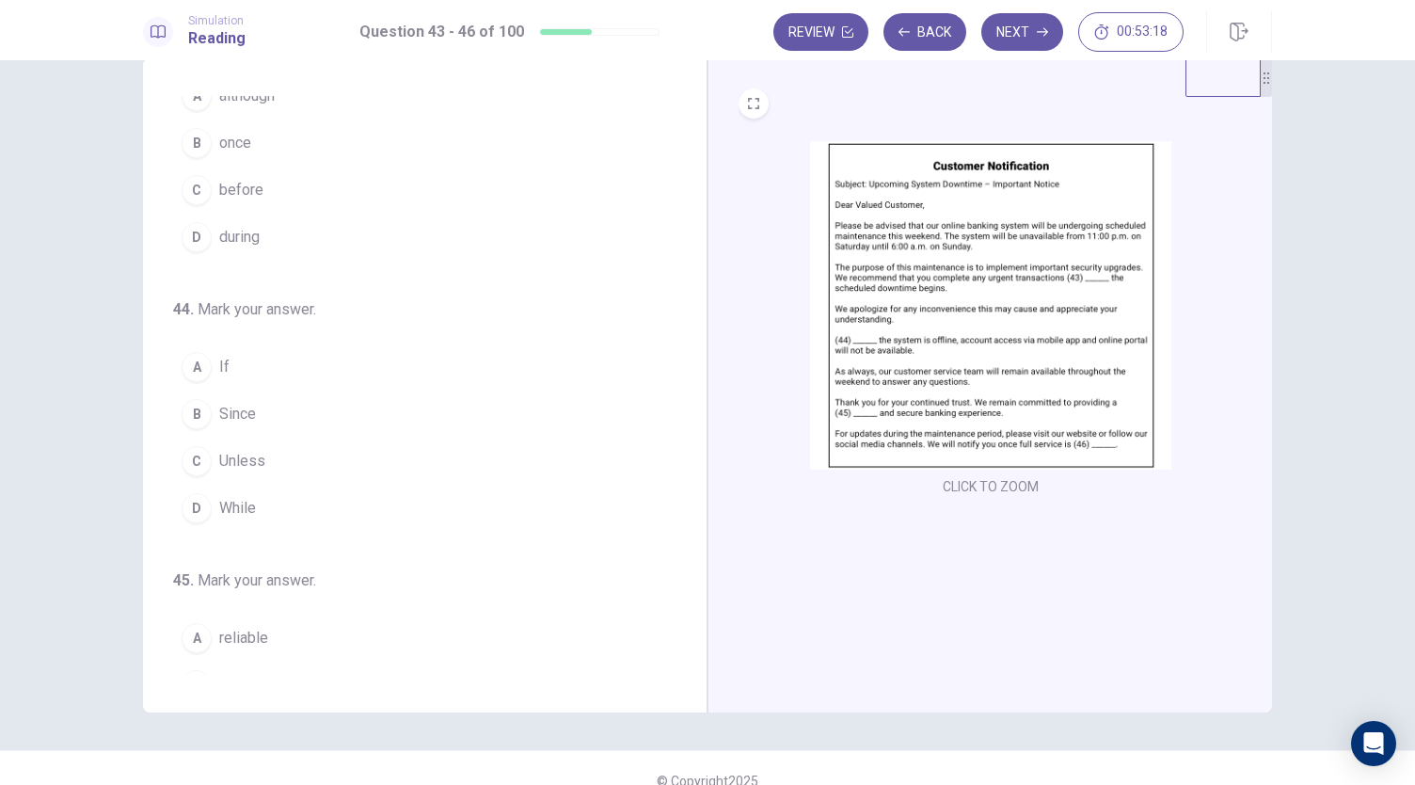
scroll to position [0, 0]
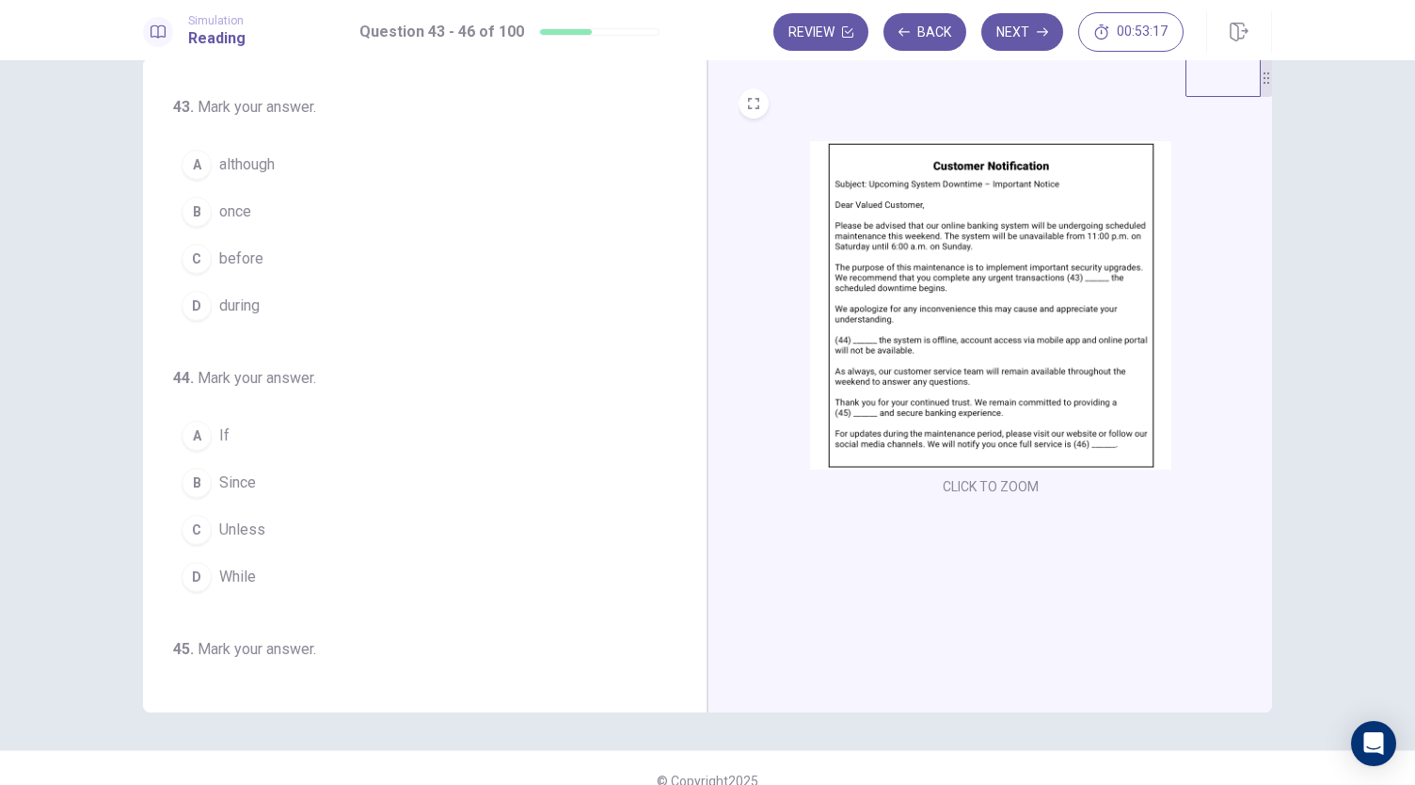
click at [958, 323] on img at bounding box center [990, 305] width 361 height 328
click at [280, 272] on button "C before" at bounding box center [413, 258] width 481 height 47
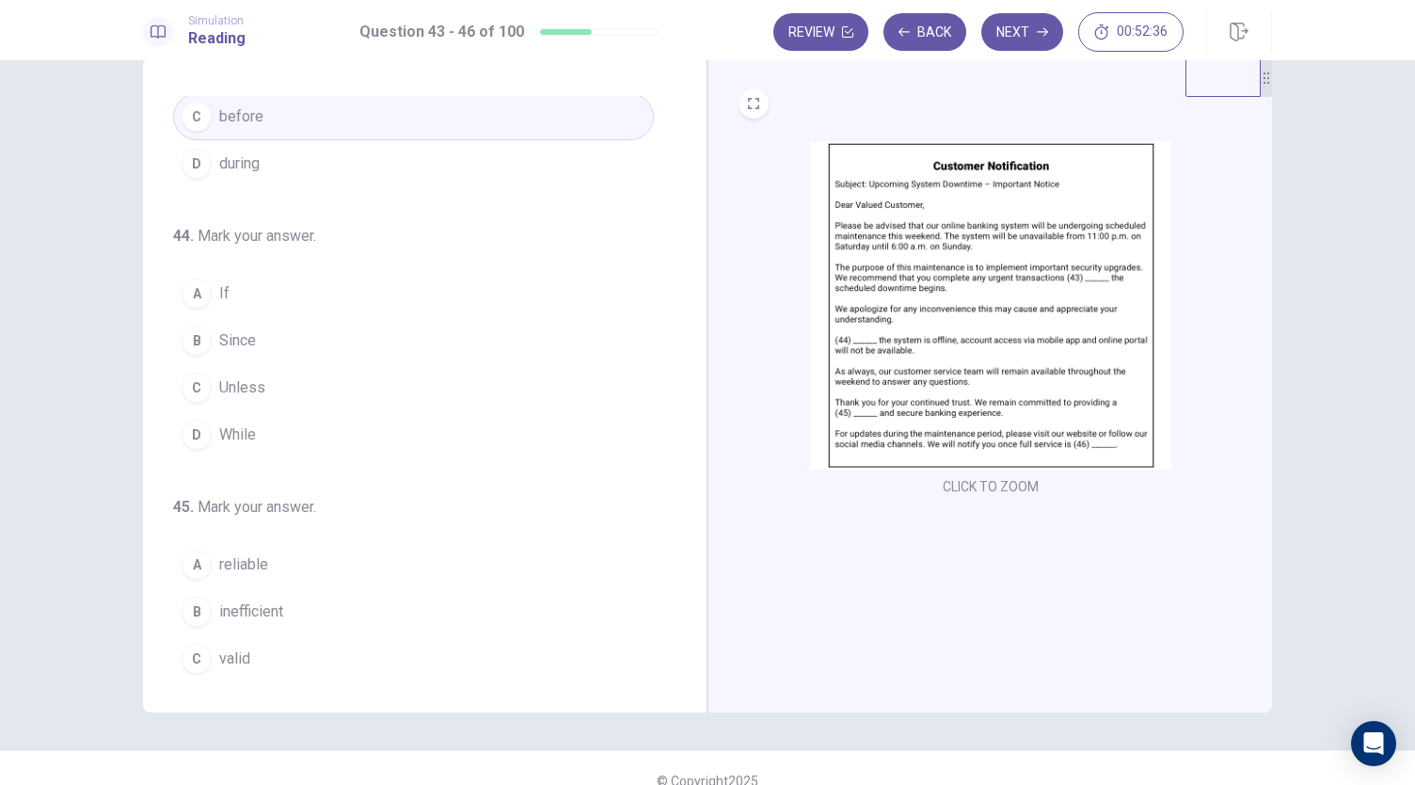
scroll to position [143, 0]
click at [914, 411] on img at bounding box center [990, 305] width 361 height 328
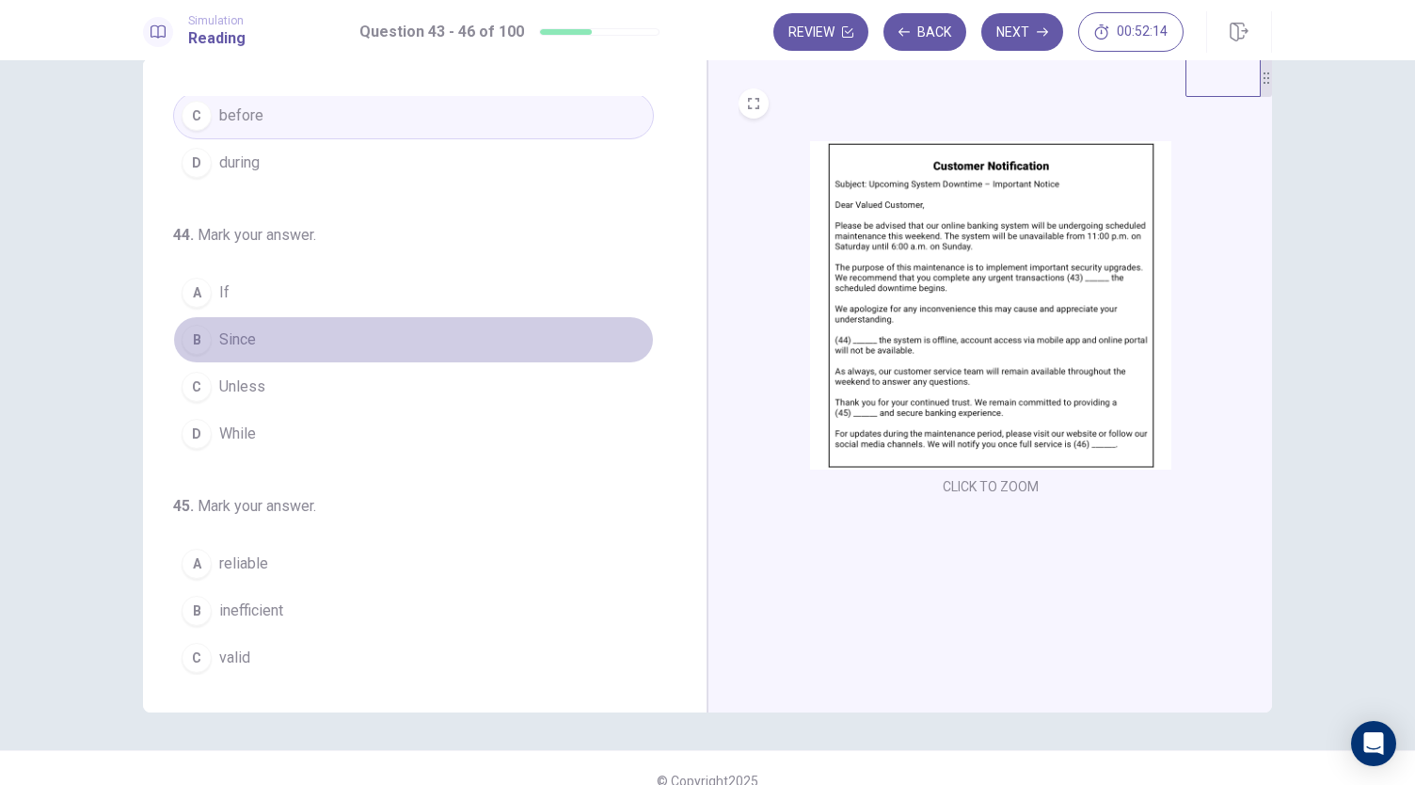
click at [530, 326] on button "B Since" at bounding box center [413, 339] width 481 height 47
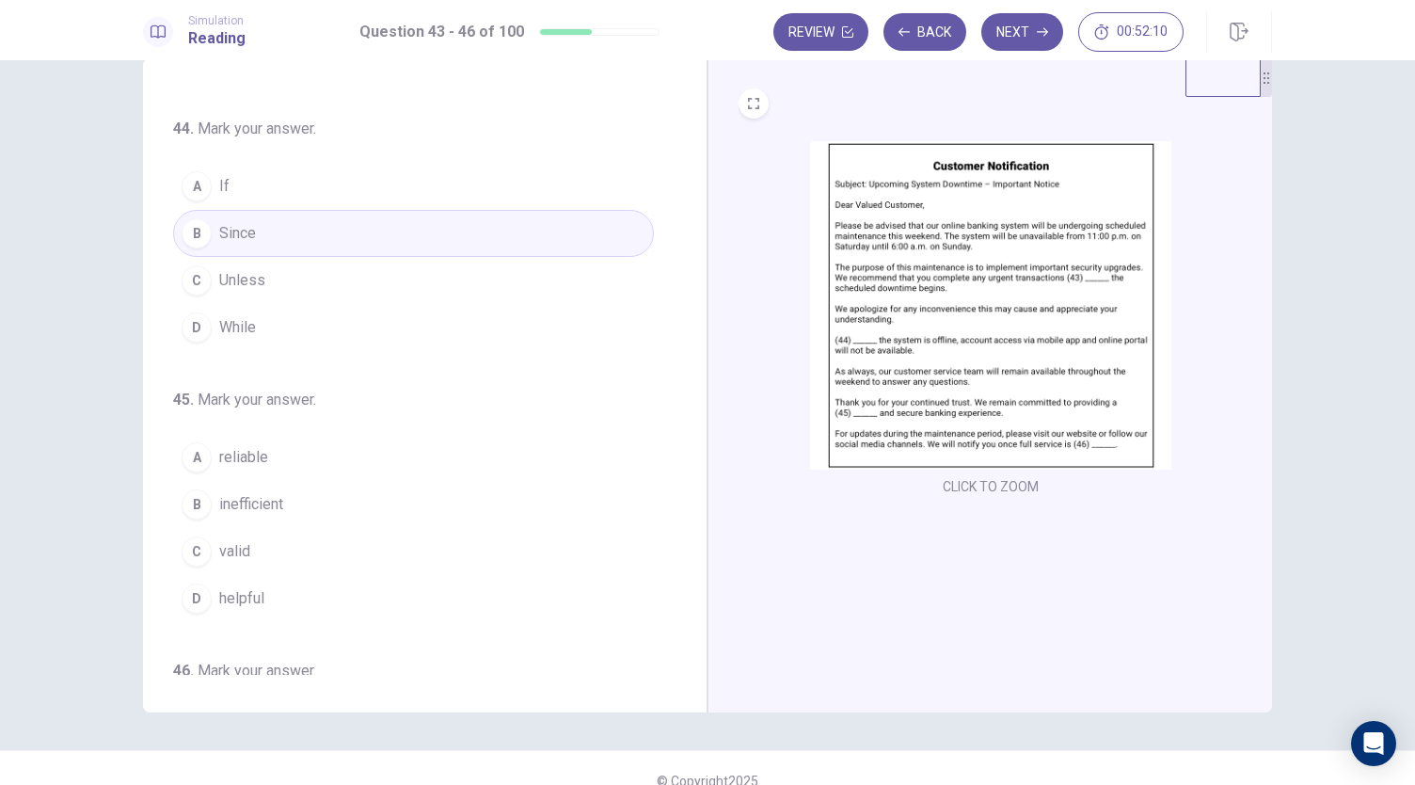
scroll to position [300, 0]
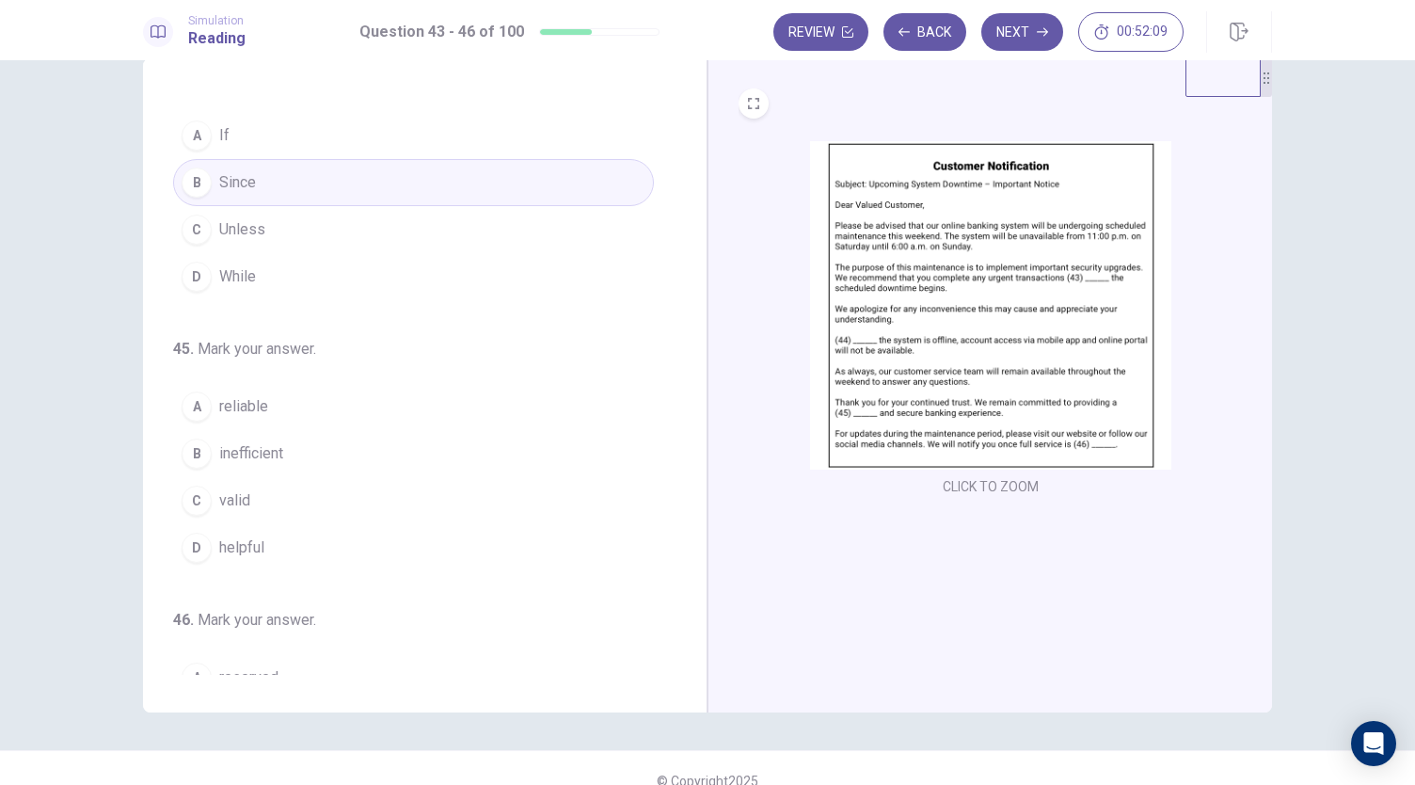
click at [901, 357] on img at bounding box center [990, 305] width 361 height 328
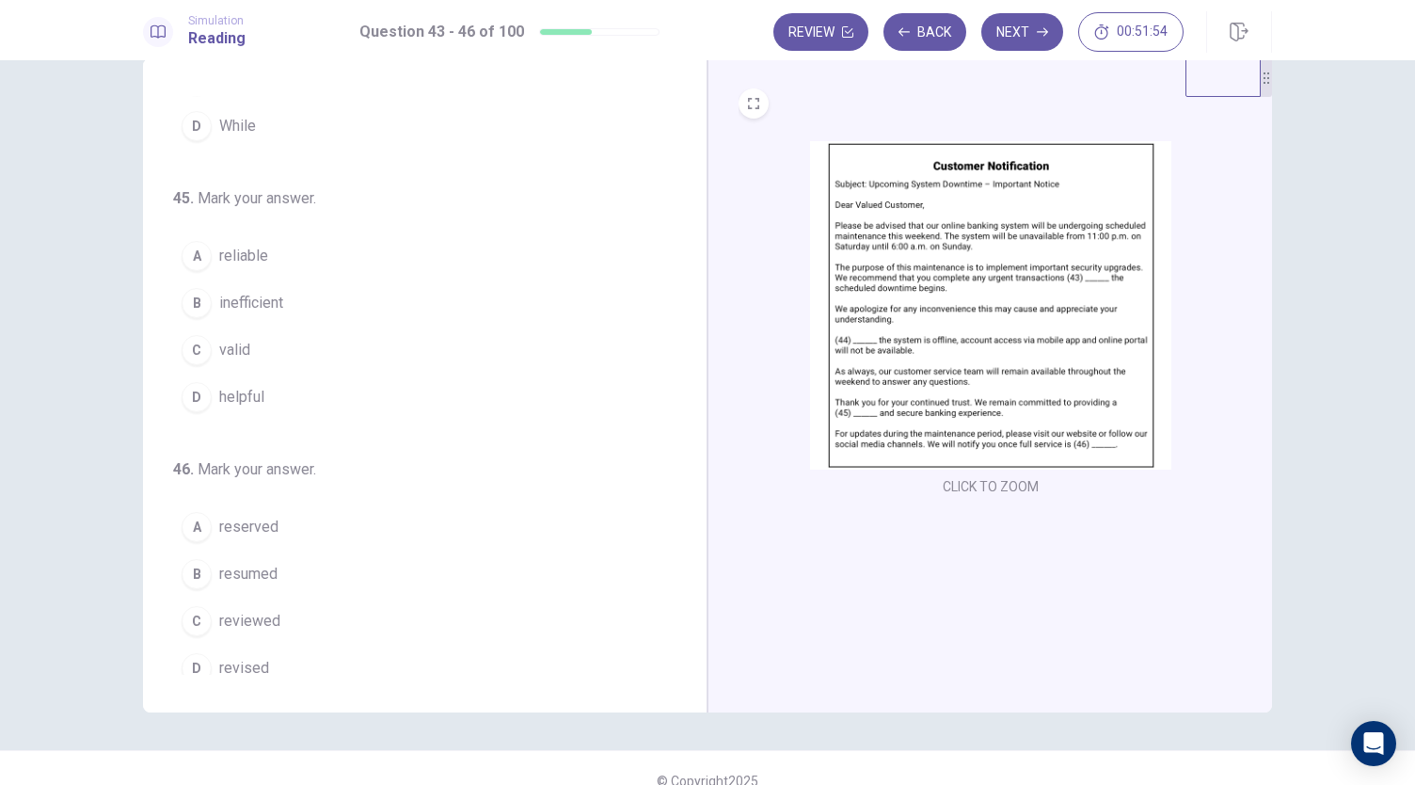
scroll to position [454, 0]
click at [529, 252] on button "A reliable" at bounding box center [413, 252] width 481 height 47
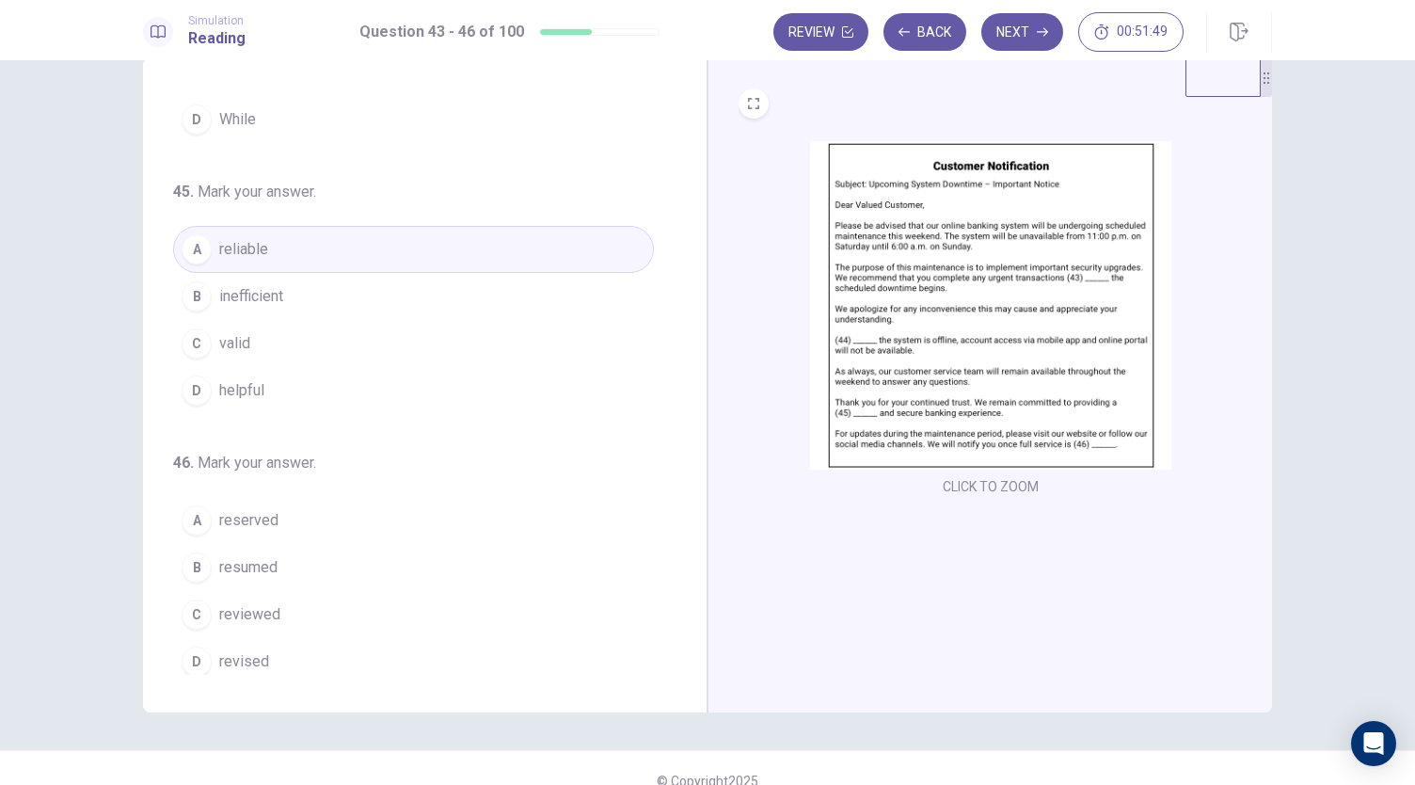
click at [953, 404] on img at bounding box center [990, 305] width 361 height 328
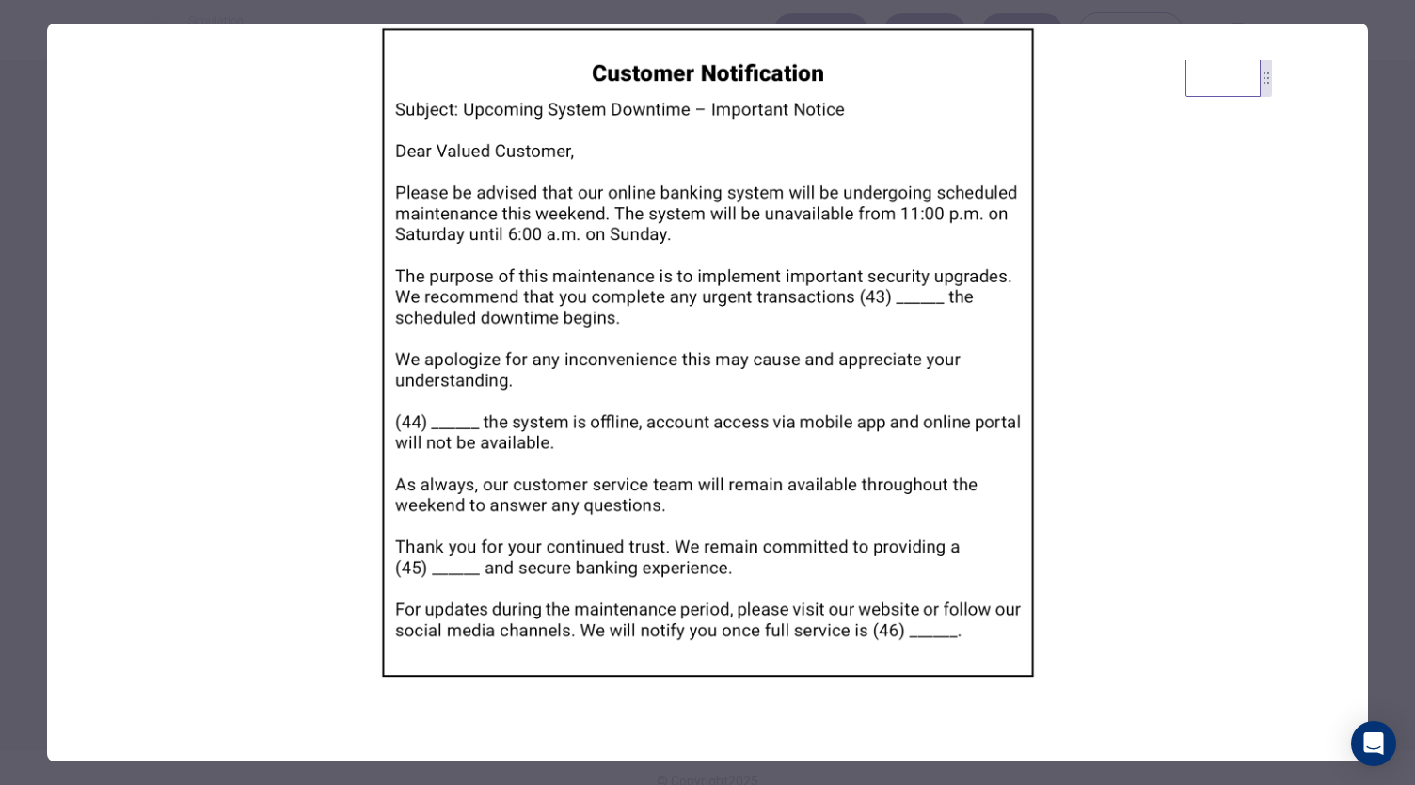
click at [811, 507] on img at bounding box center [707, 353] width 1321 height 658
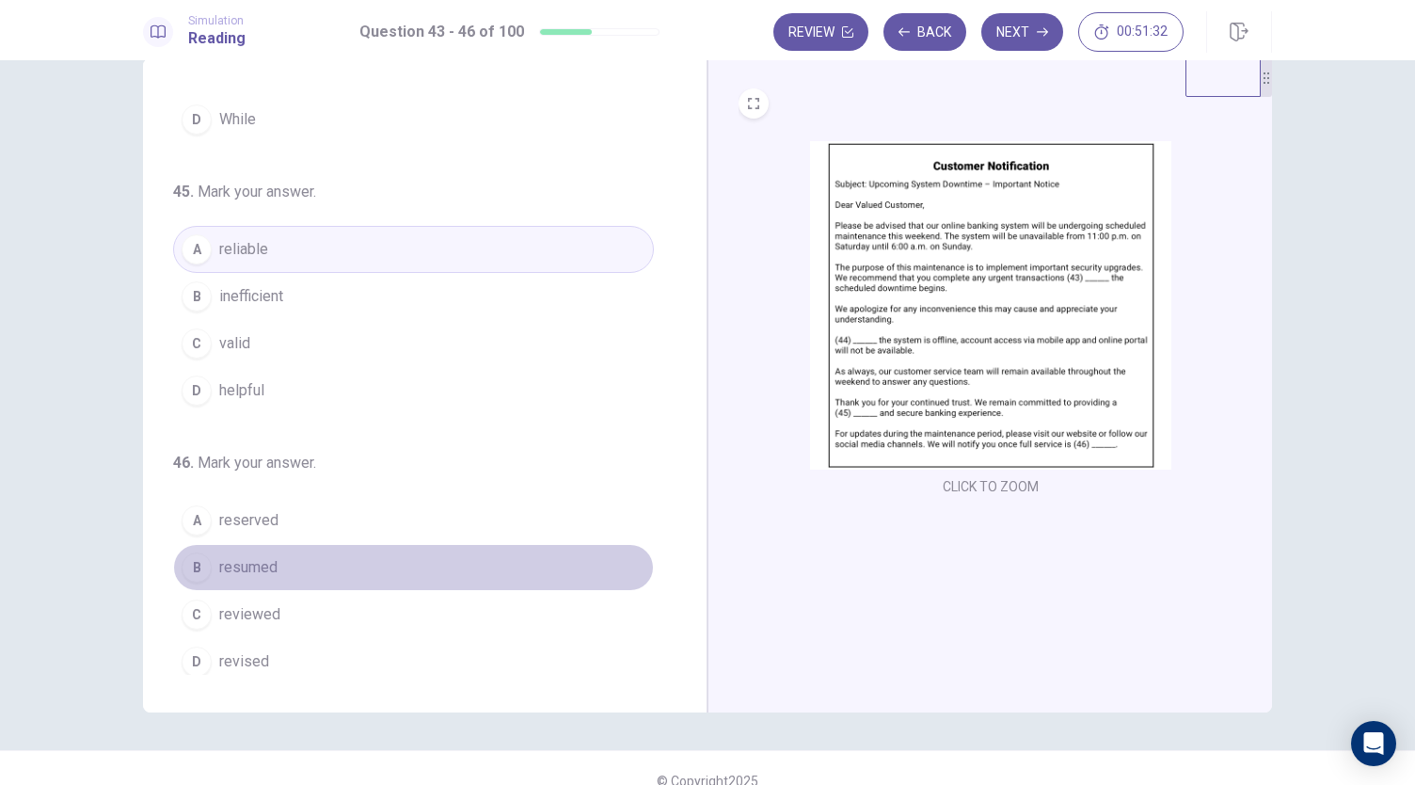
click at [418, 555] on button "B resumed" at bounding box center [413, 567] width 481 height 47
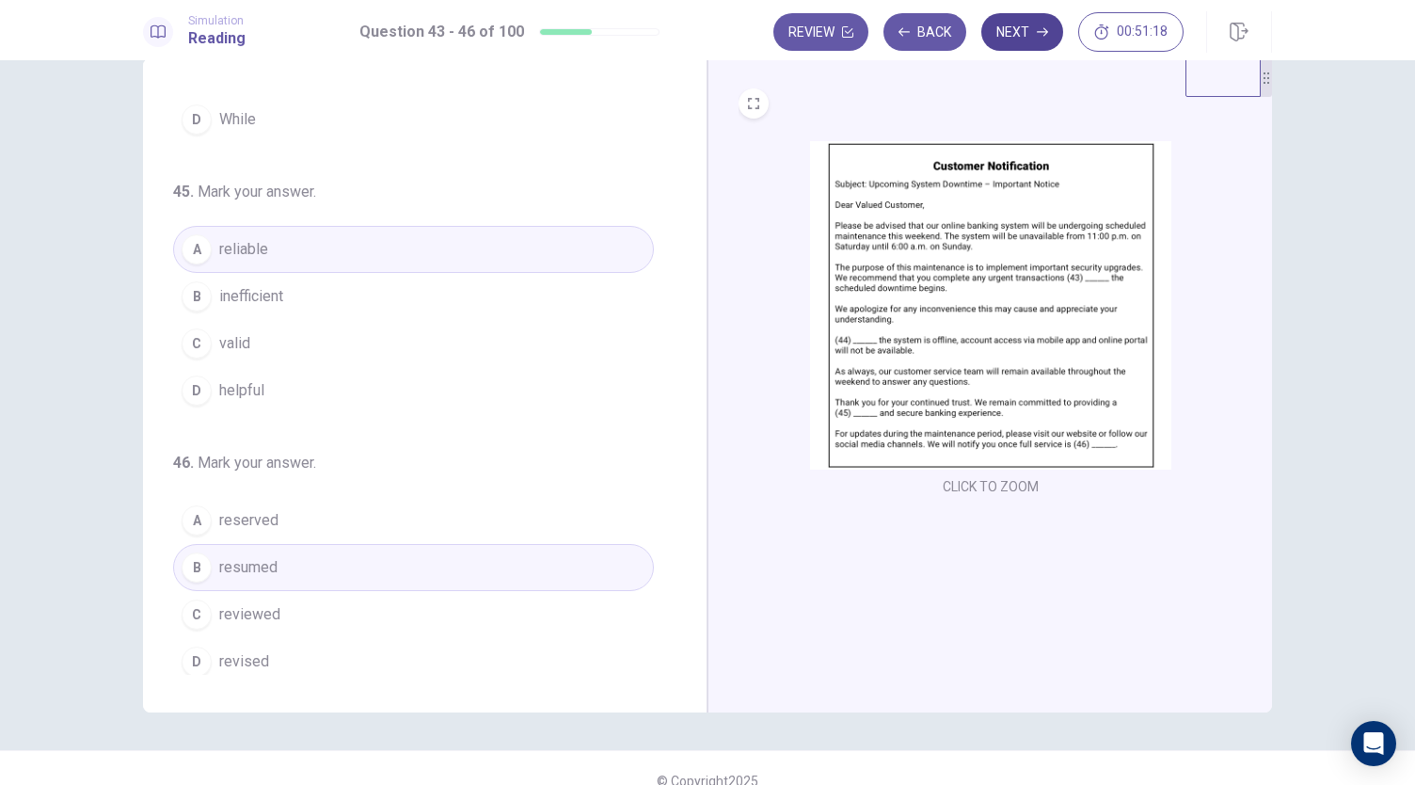
click at [1027, 33] on button "Next" at bounding box center [1022, 32] width 82 height 38
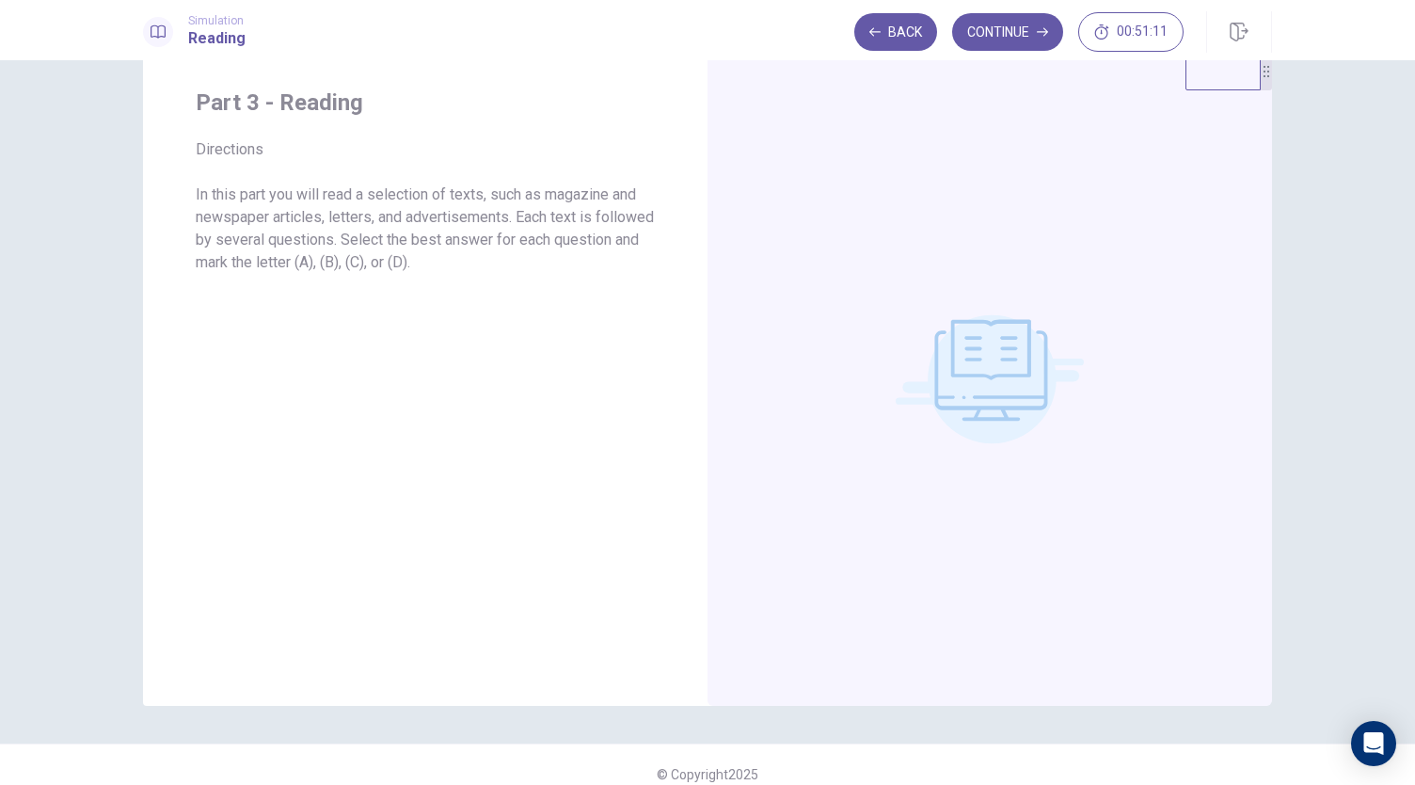
scroll to position [45, 0]
click at [1017, 28] on button "Continue" at bounding box center [1007, 32] width 111 height 38
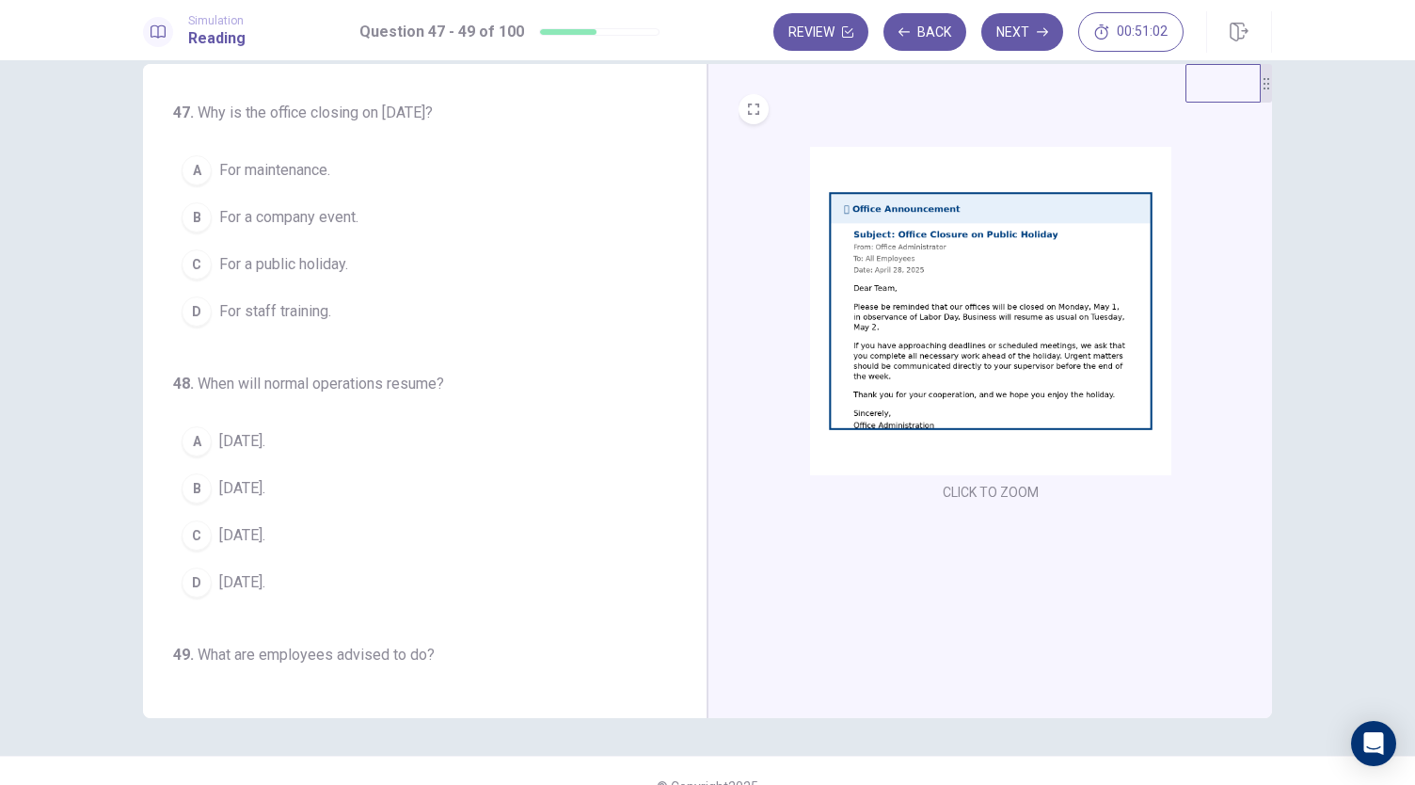
scroll to position [44, 0]
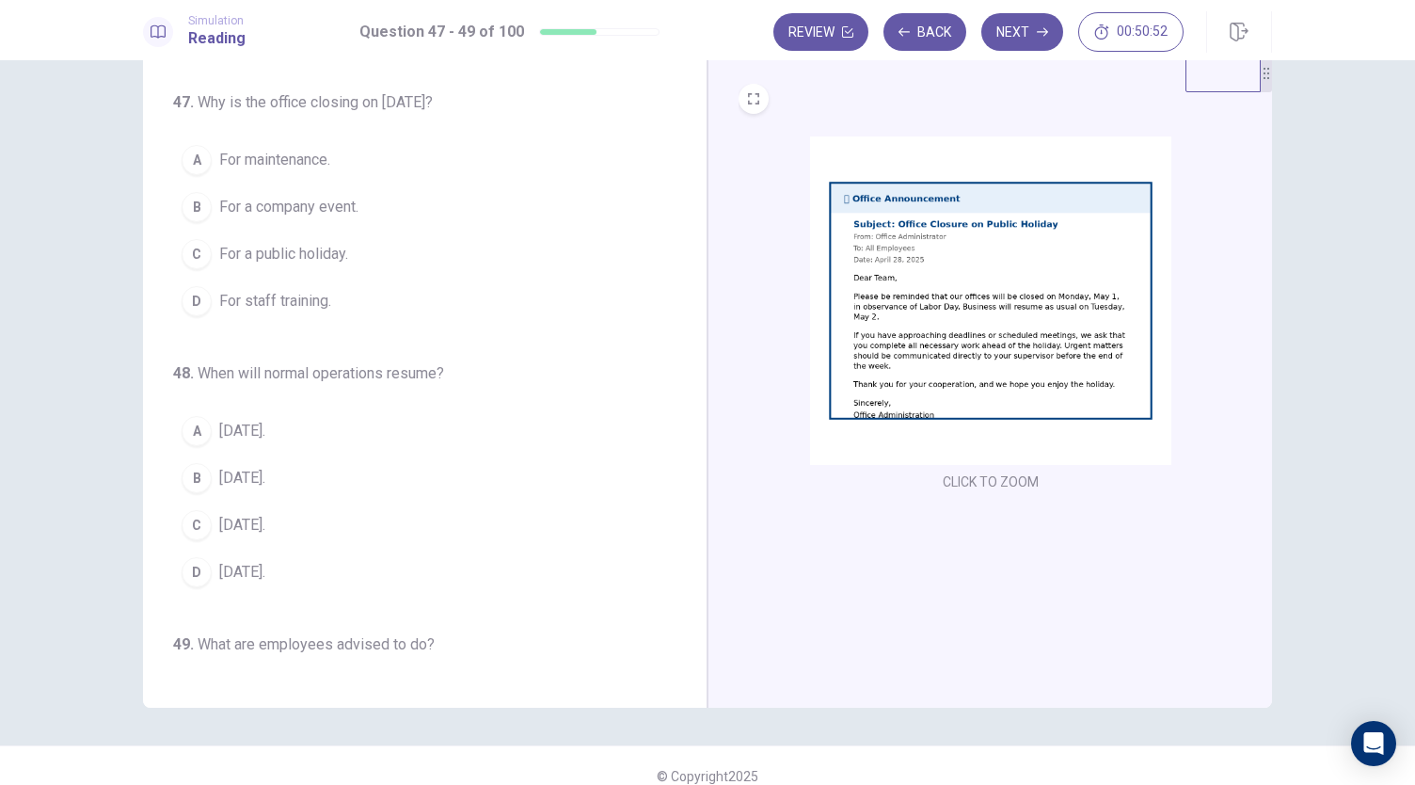
click at [938, 364] on img at bounding box center [990, 300] width 361 height 328
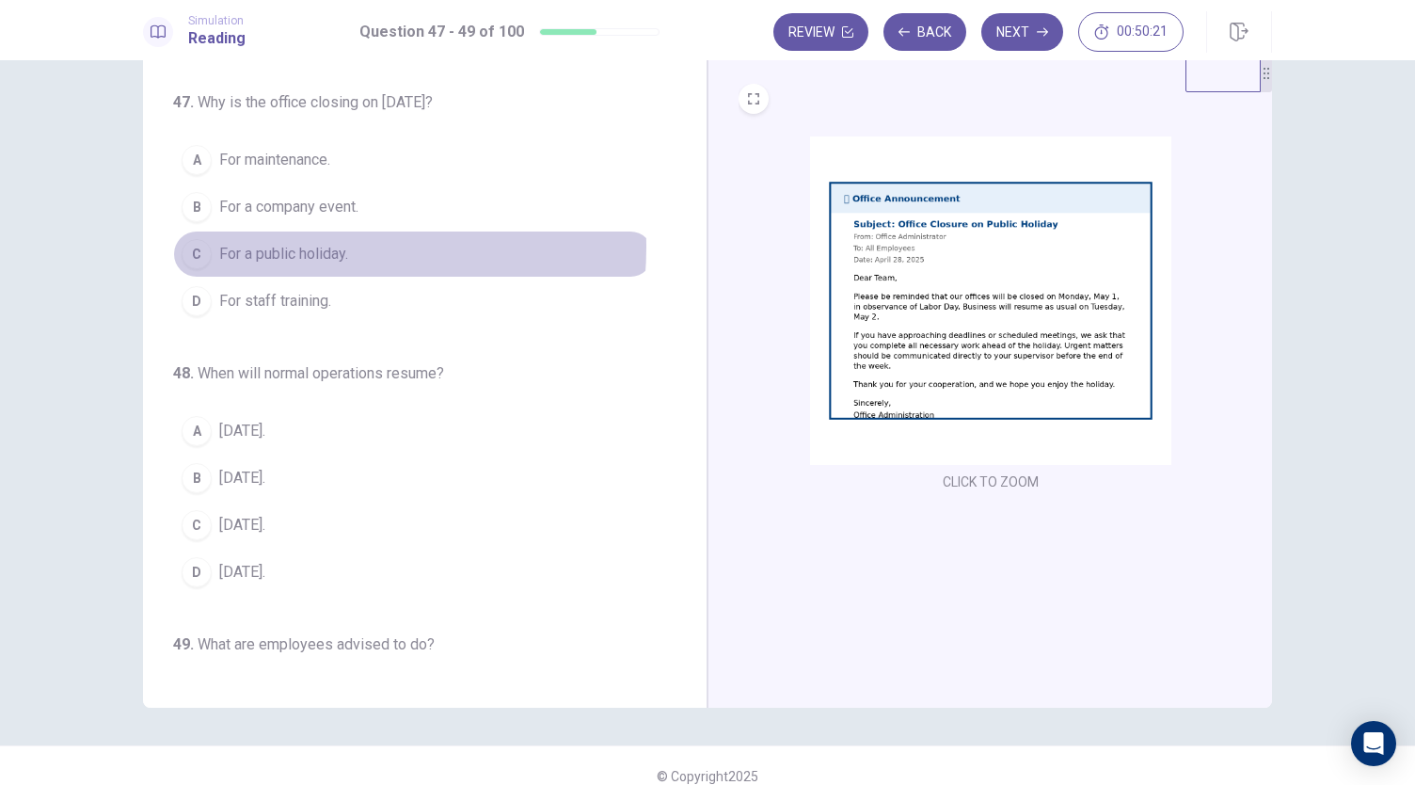
click at [299, 246] on span "For a public holiday." at bounding box center [283, 254] width 129 height 23
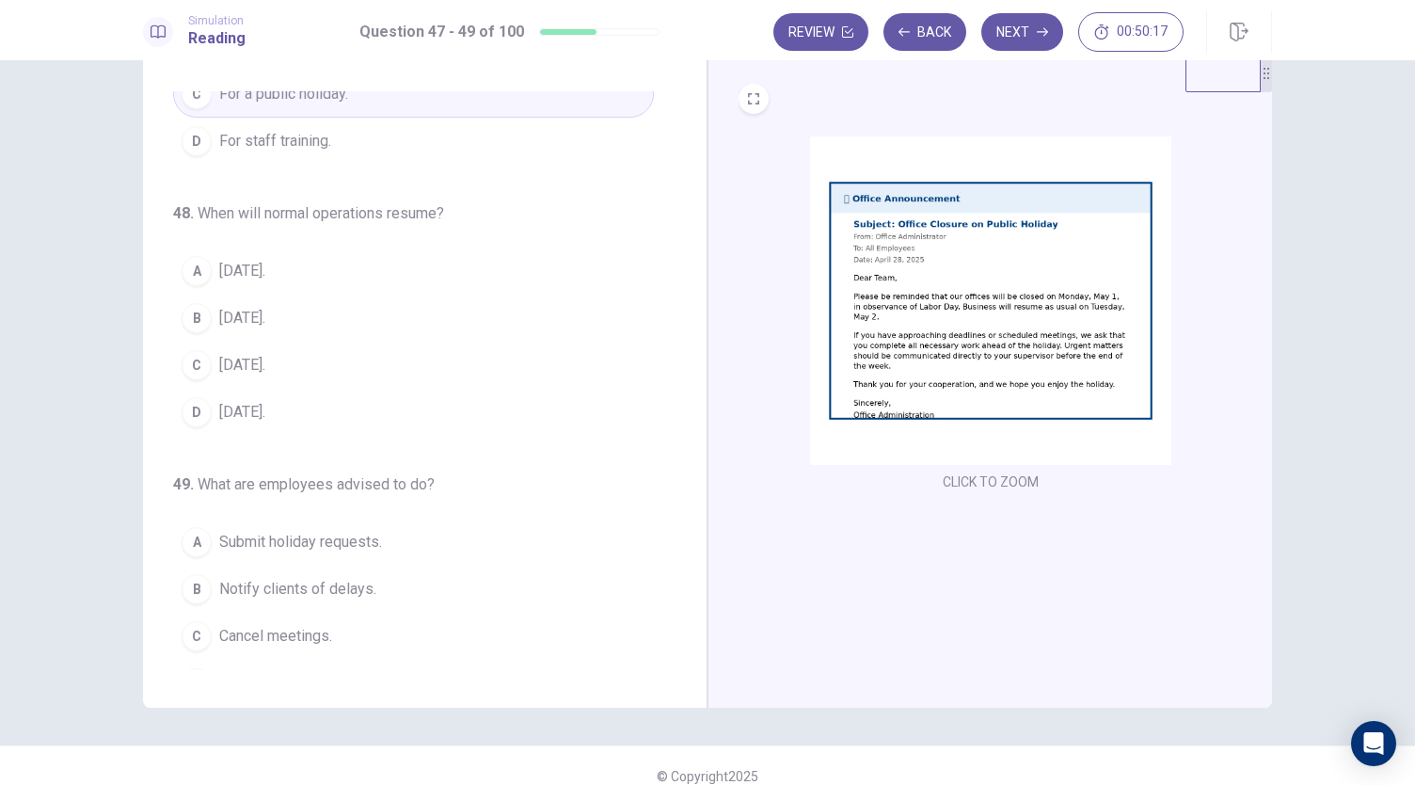
scroll to position [161, 0]
click at [242, 269] on span "May 2." at bounding box center [242, 270] width 46 height 23
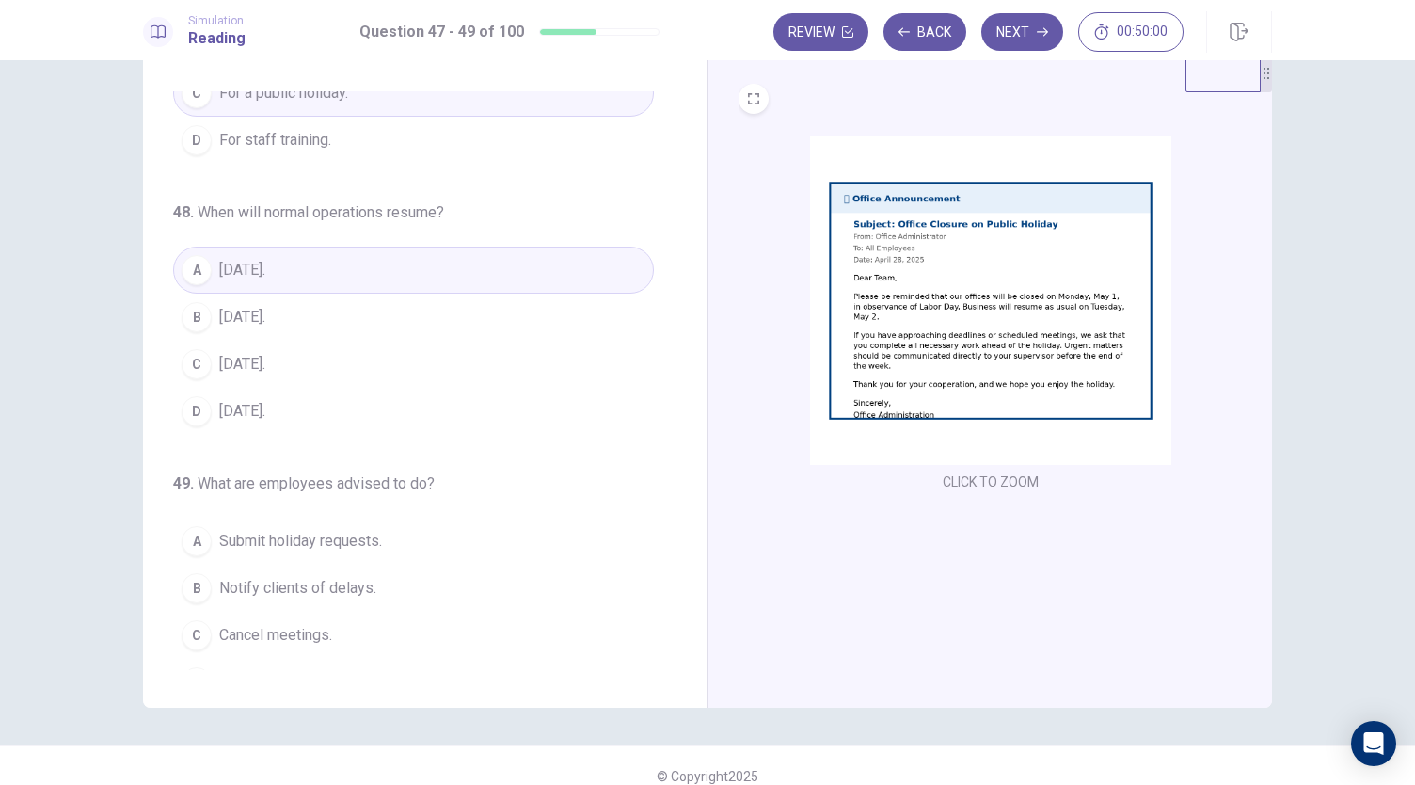
scroll to position [188, 0]
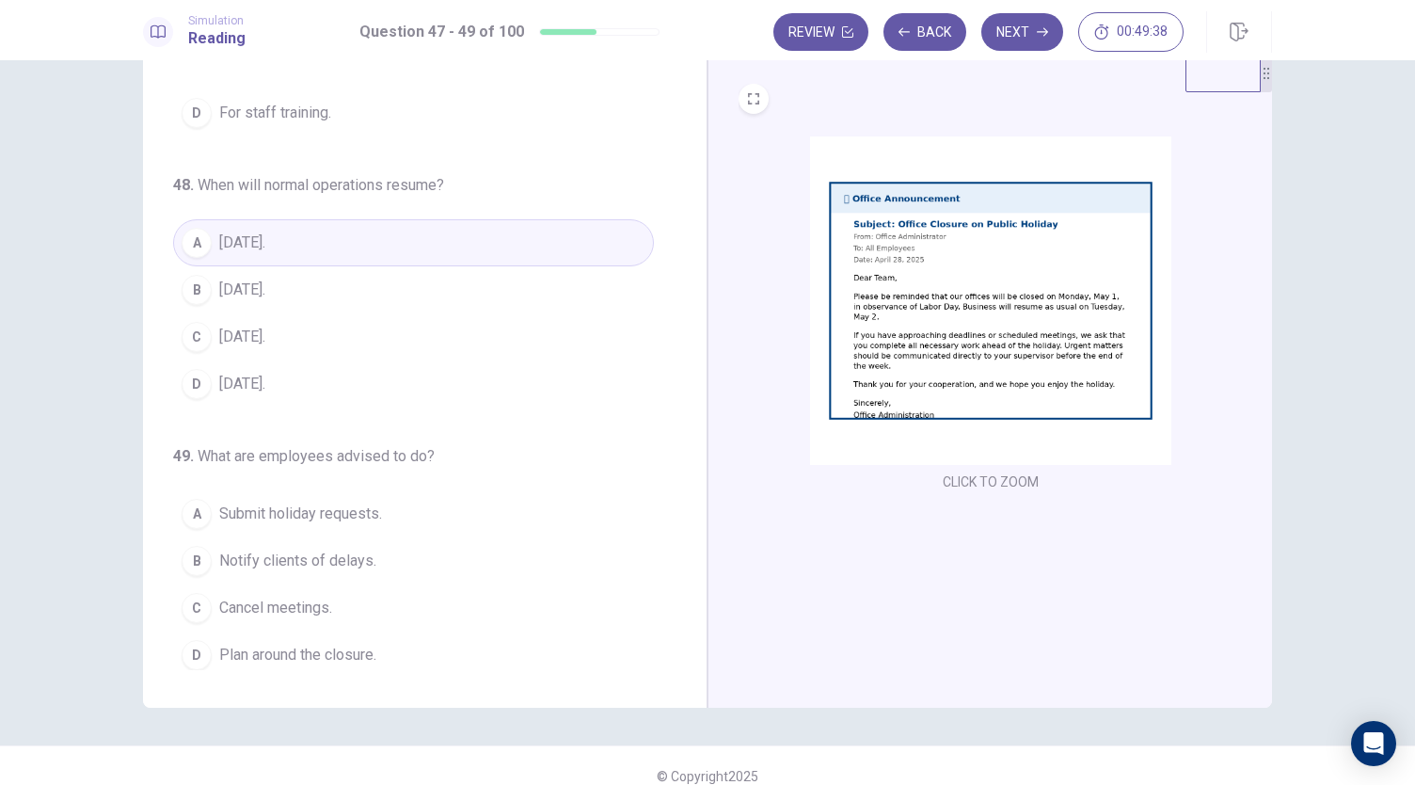
click at [338, 648] on span "Plan around the closure." at bounding box center [297, 654] width 157 height 23
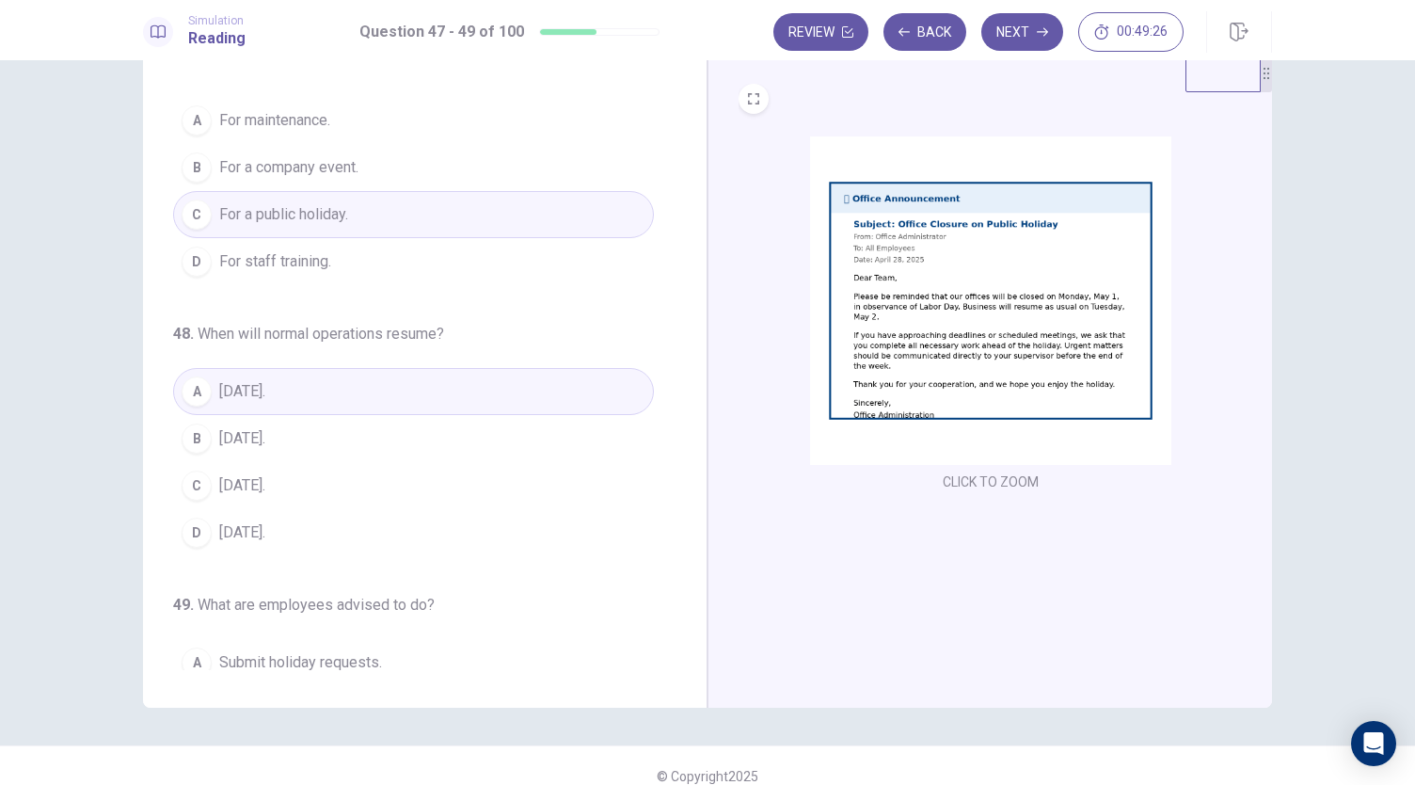
scroll to position [0, 0]
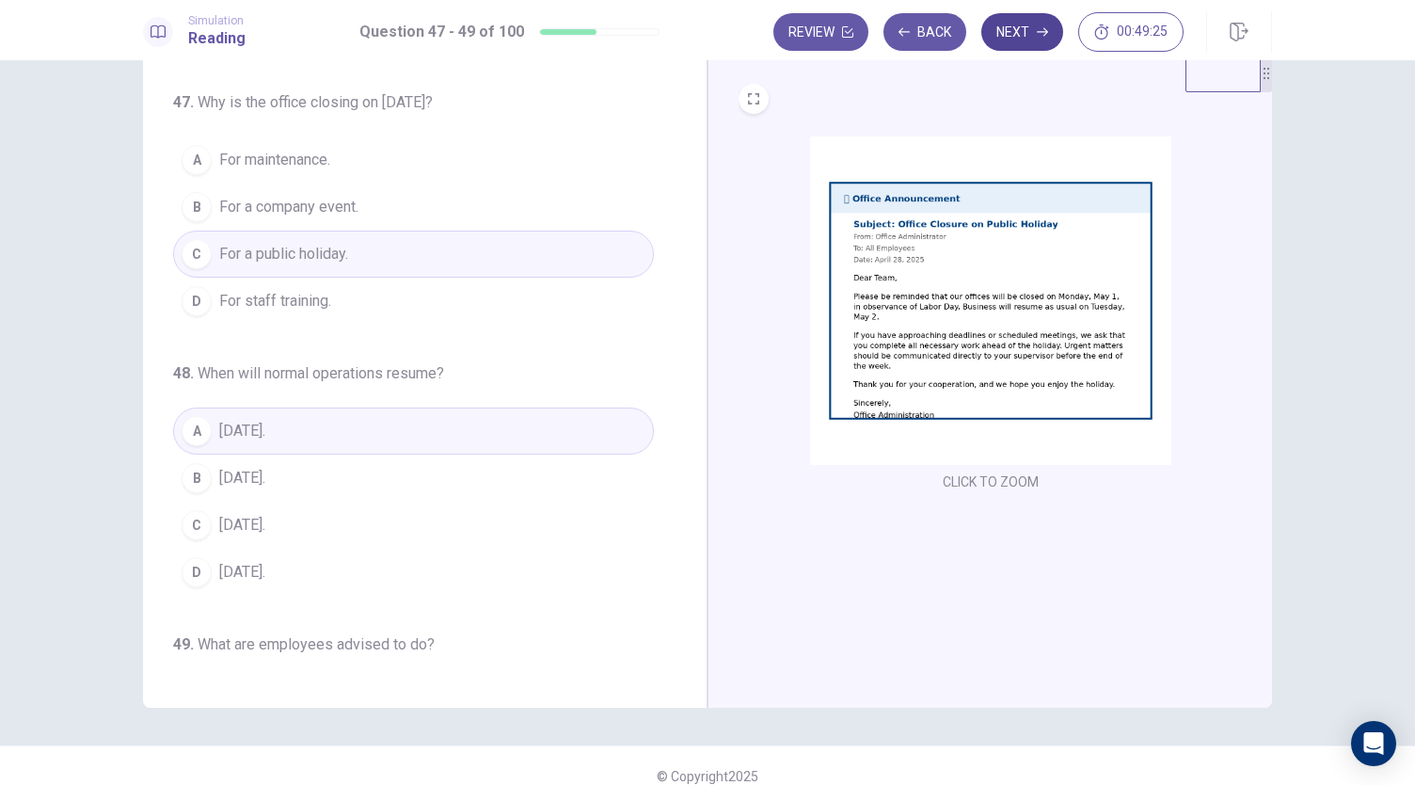
click at [1017, 23] on button "Next" at bounding box center [1022, 32] width 82 height 38
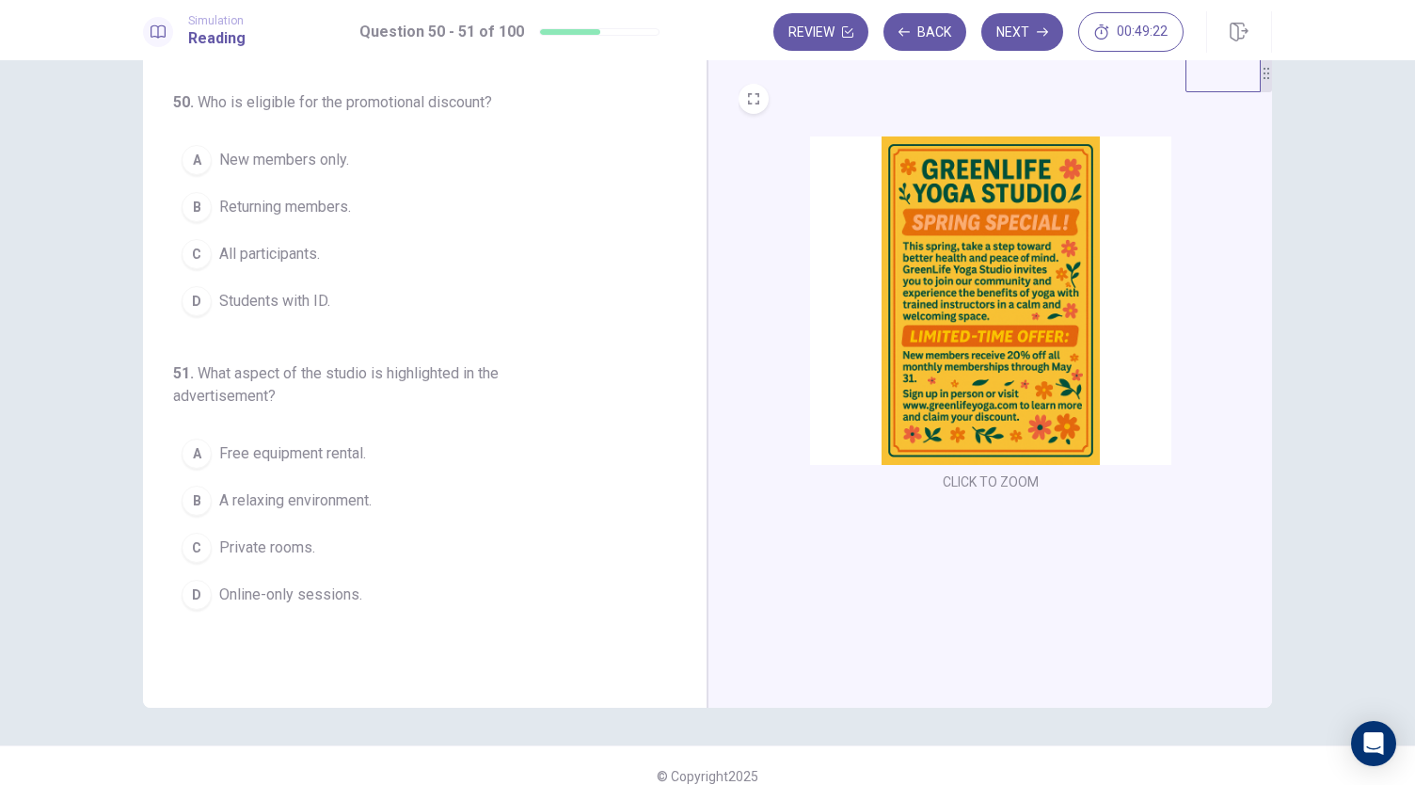
click at [925, 336] on img at bounding box center [990, 300] width 361 height 328
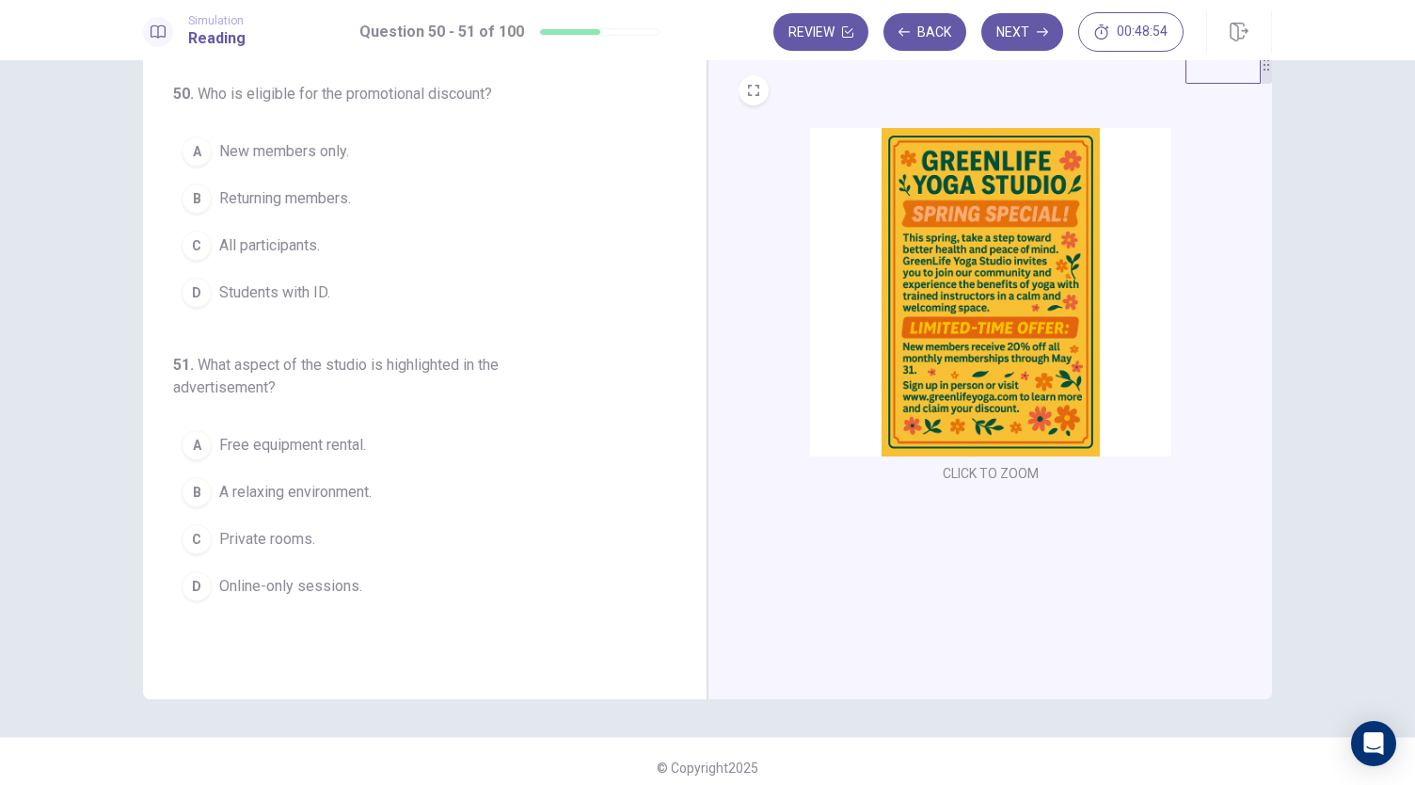
scroll to position [47, 0]
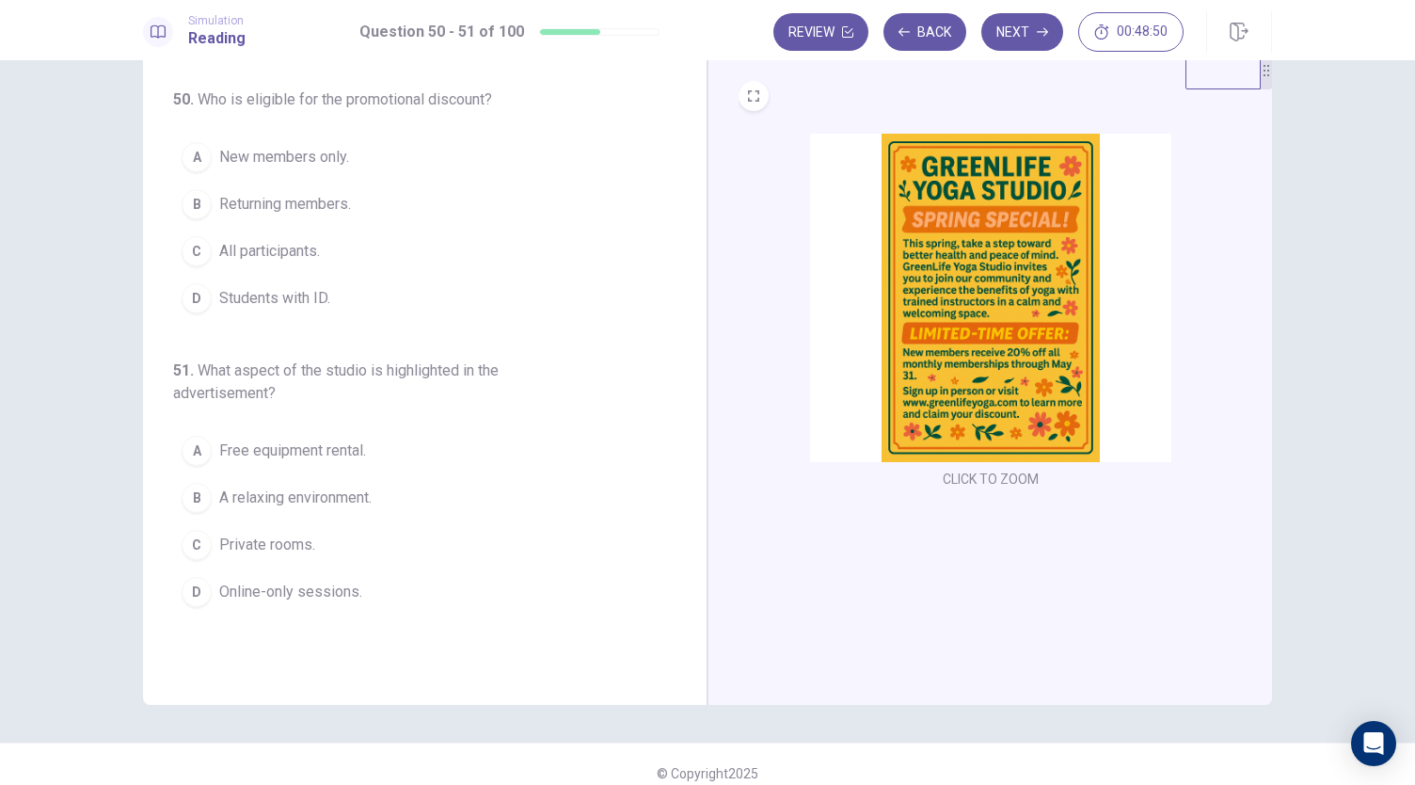
click at [325, 170] on button "A New members only." at bounding box center [413, 157] width 481 height 47
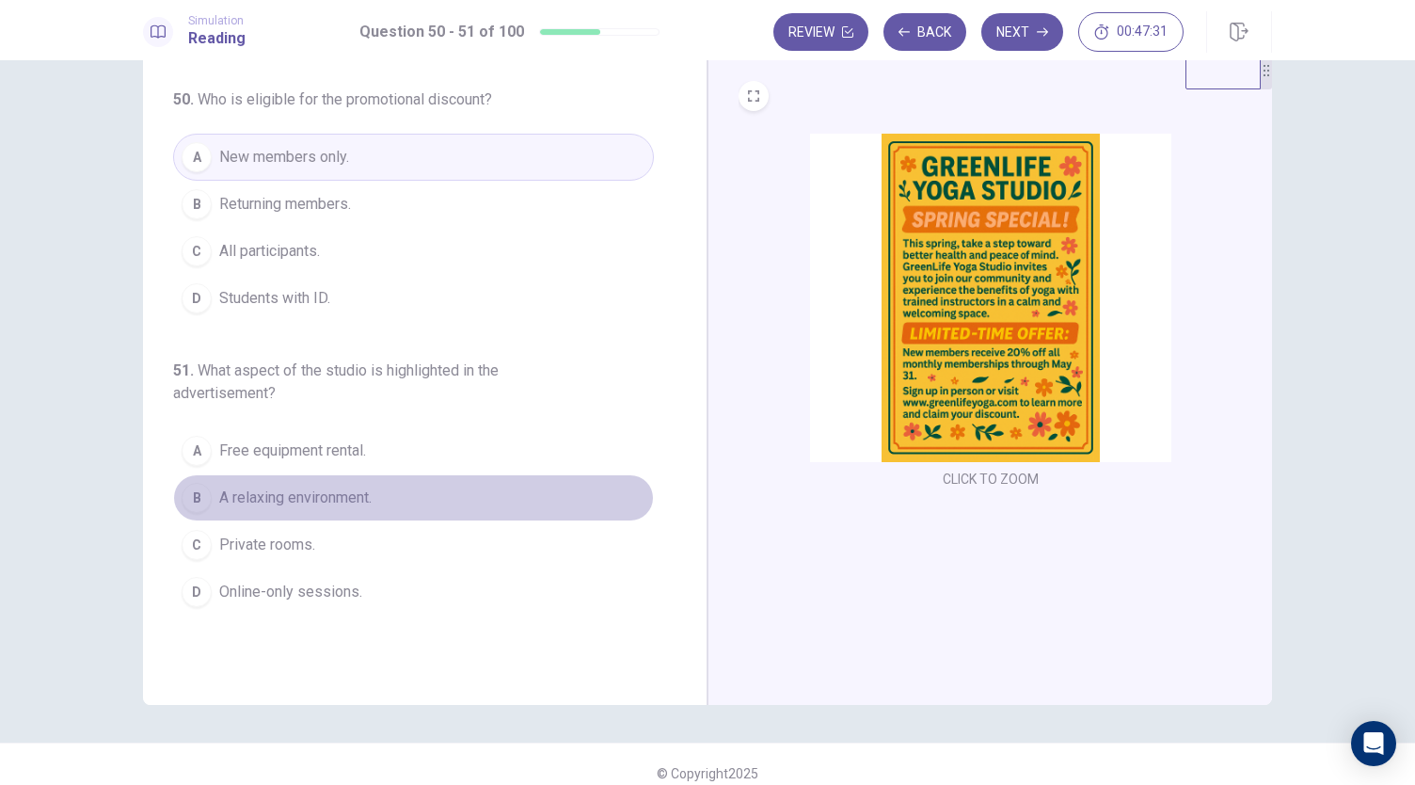
click at [343, 491] on span "A relaxing environment." at bounding box center [295, 497] width 152 height 23
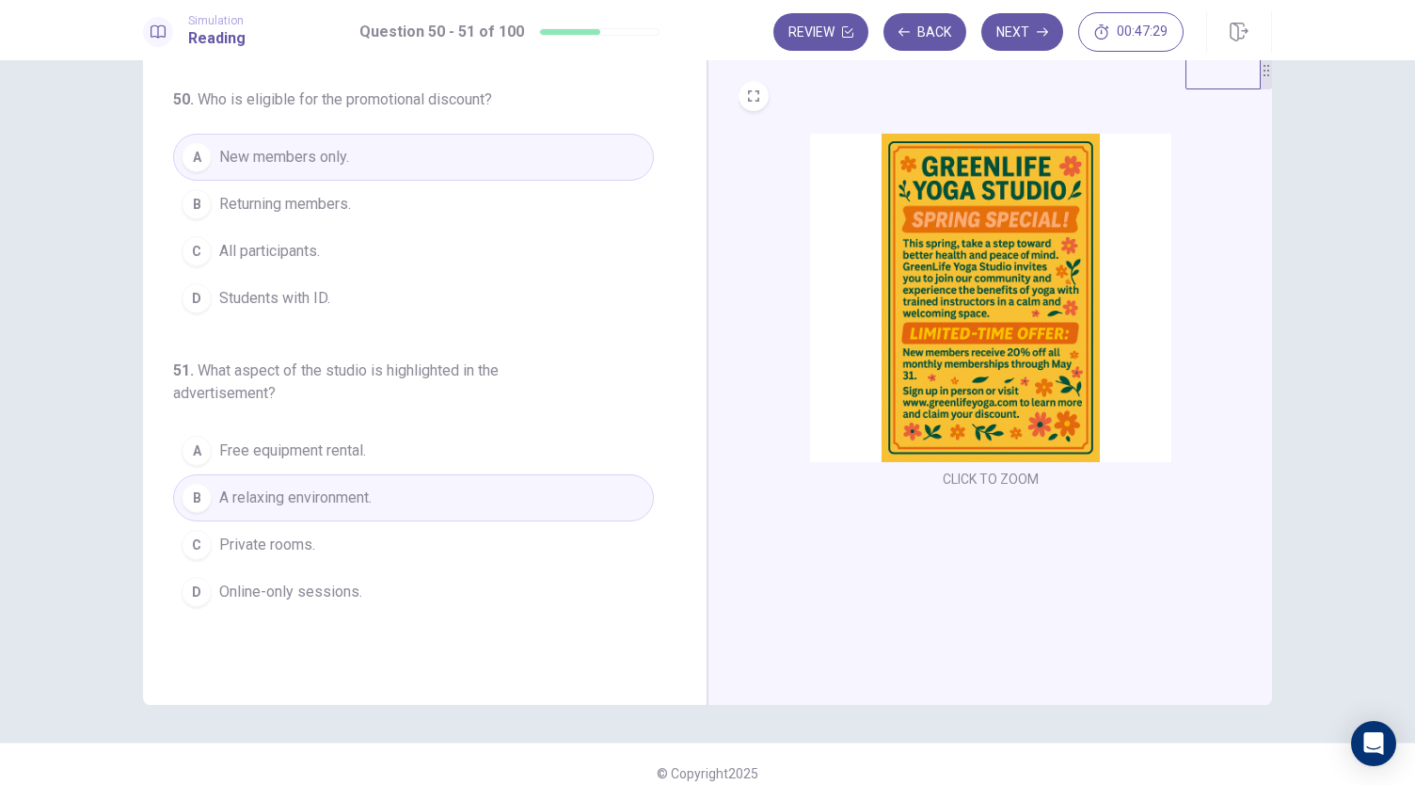
scroll to position [0, 0]
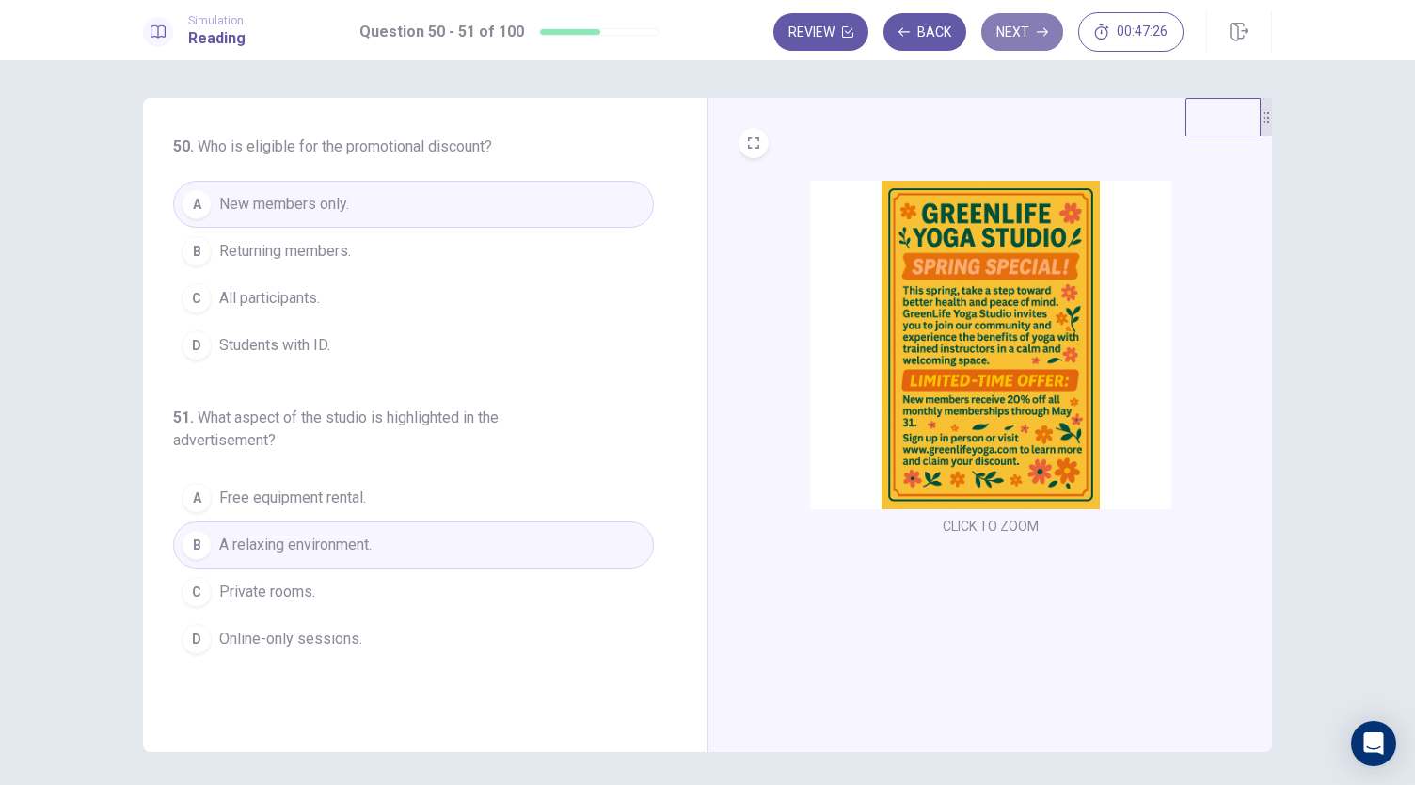
click at [999, 36] on button "Next" at bounding box center [1022, 32] width 82 height 38
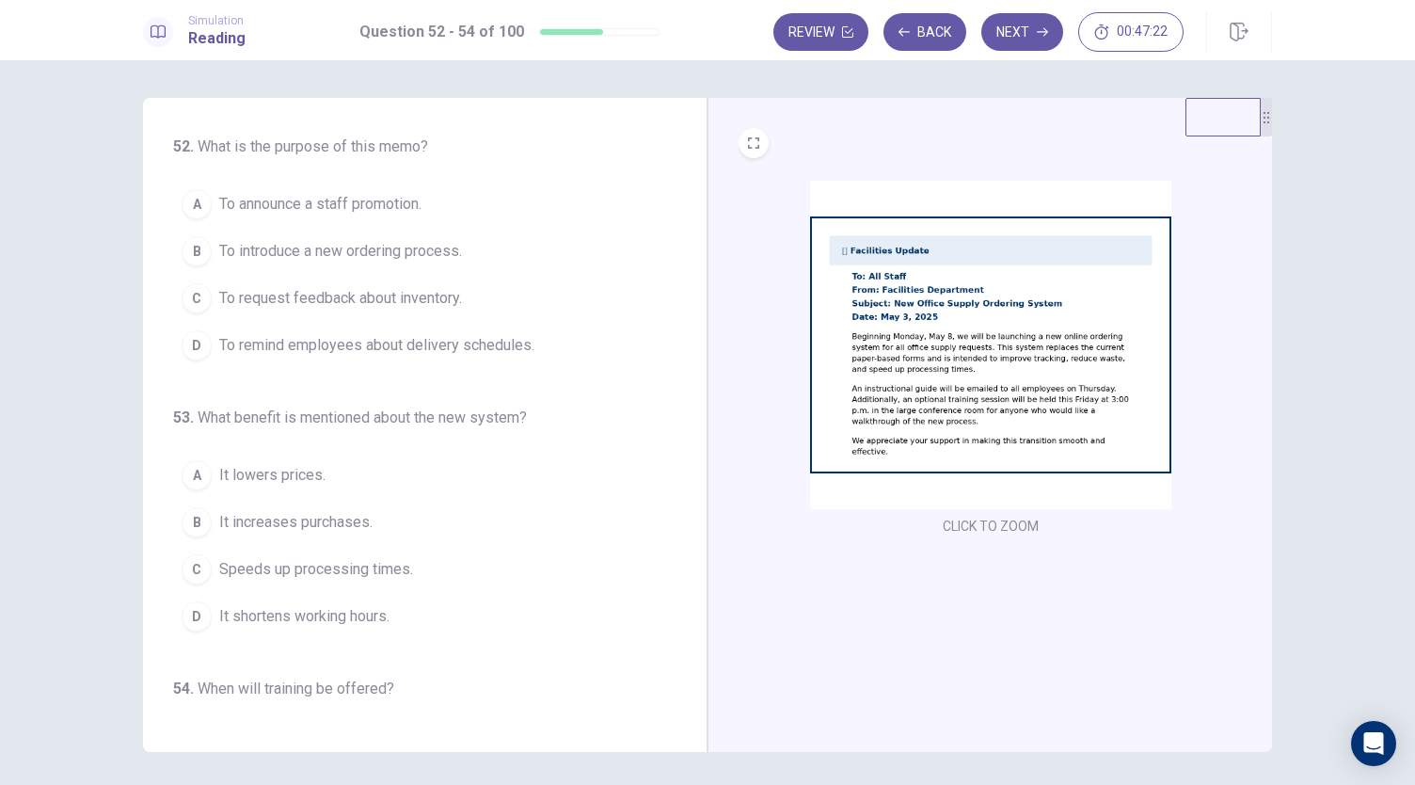
click at [867, 332] on img at bounding box center [990, 345] width 361 height 328
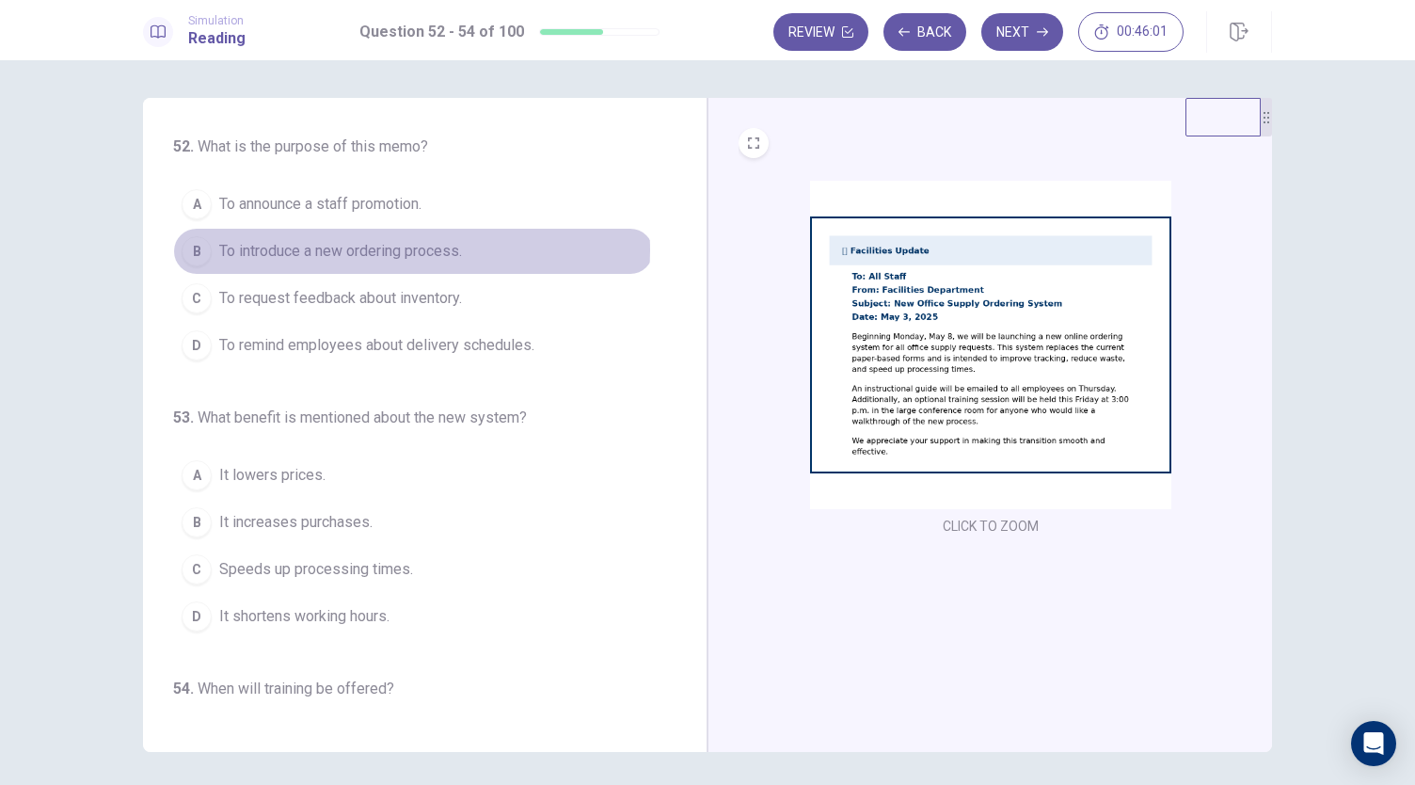
click at [406, 249] on span "To introduce a new ordering process." at bounding box center [340, 251] width 243 height 23
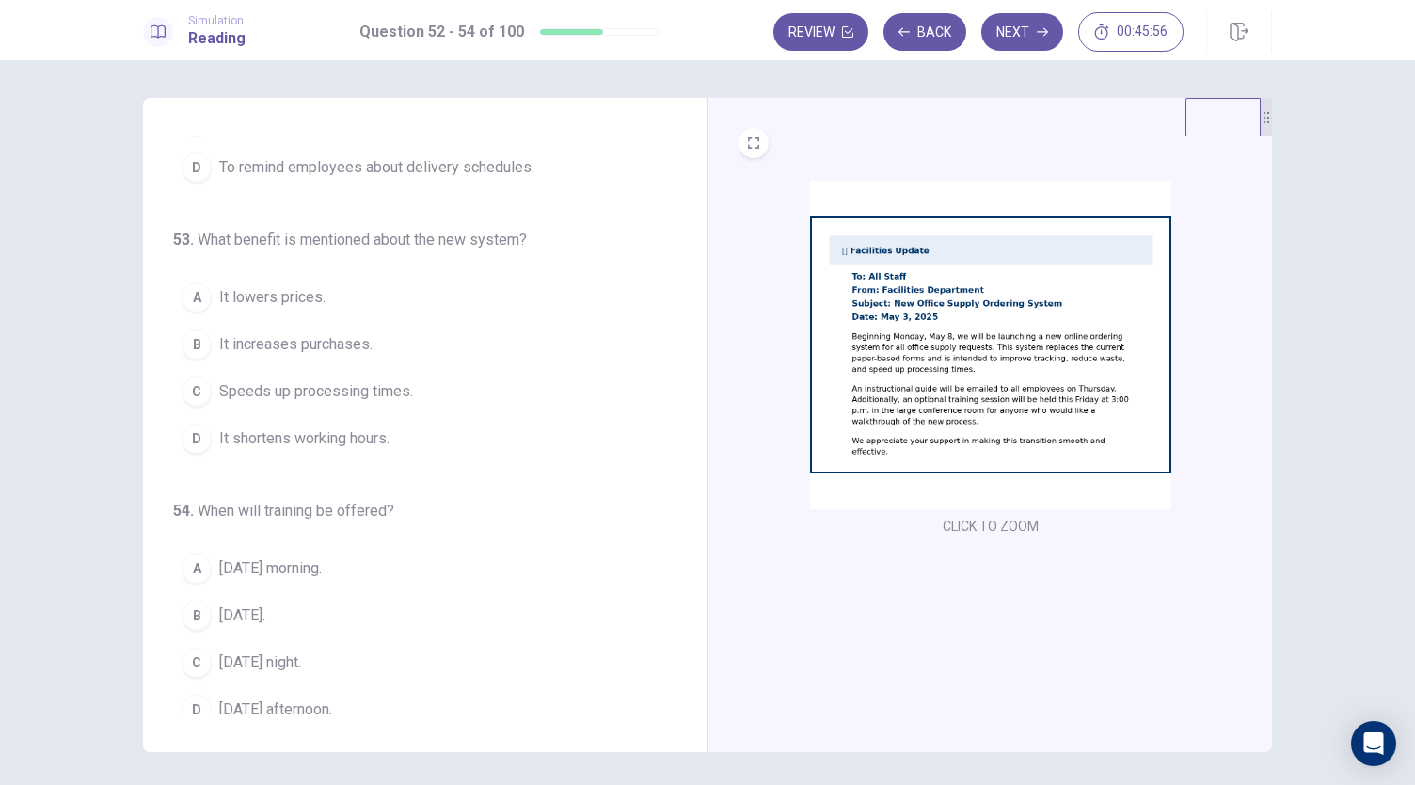
scroll to position [188, 0]
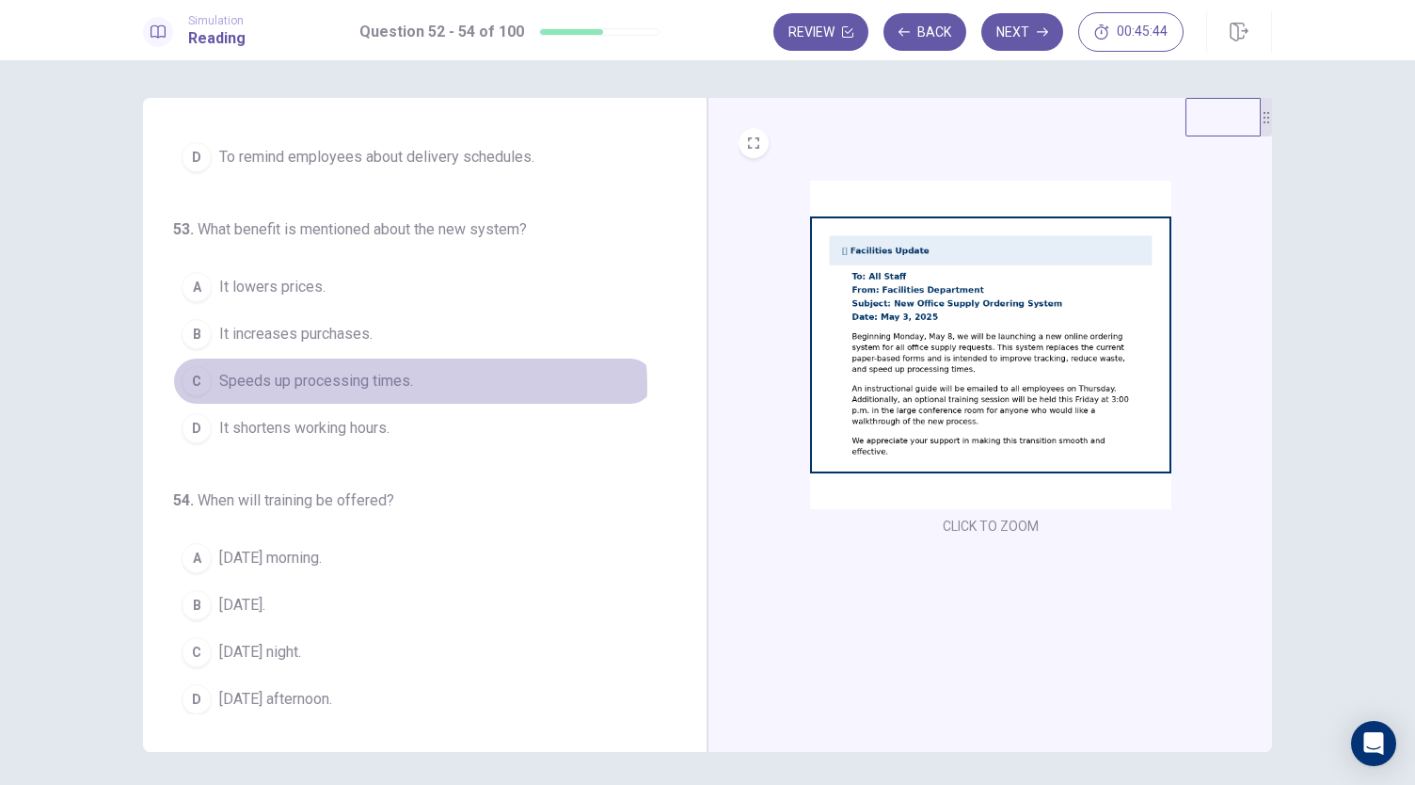
click at [382, 382] on span "Speeds up processing times." at bounding box center [316, 381] width 194 height 23
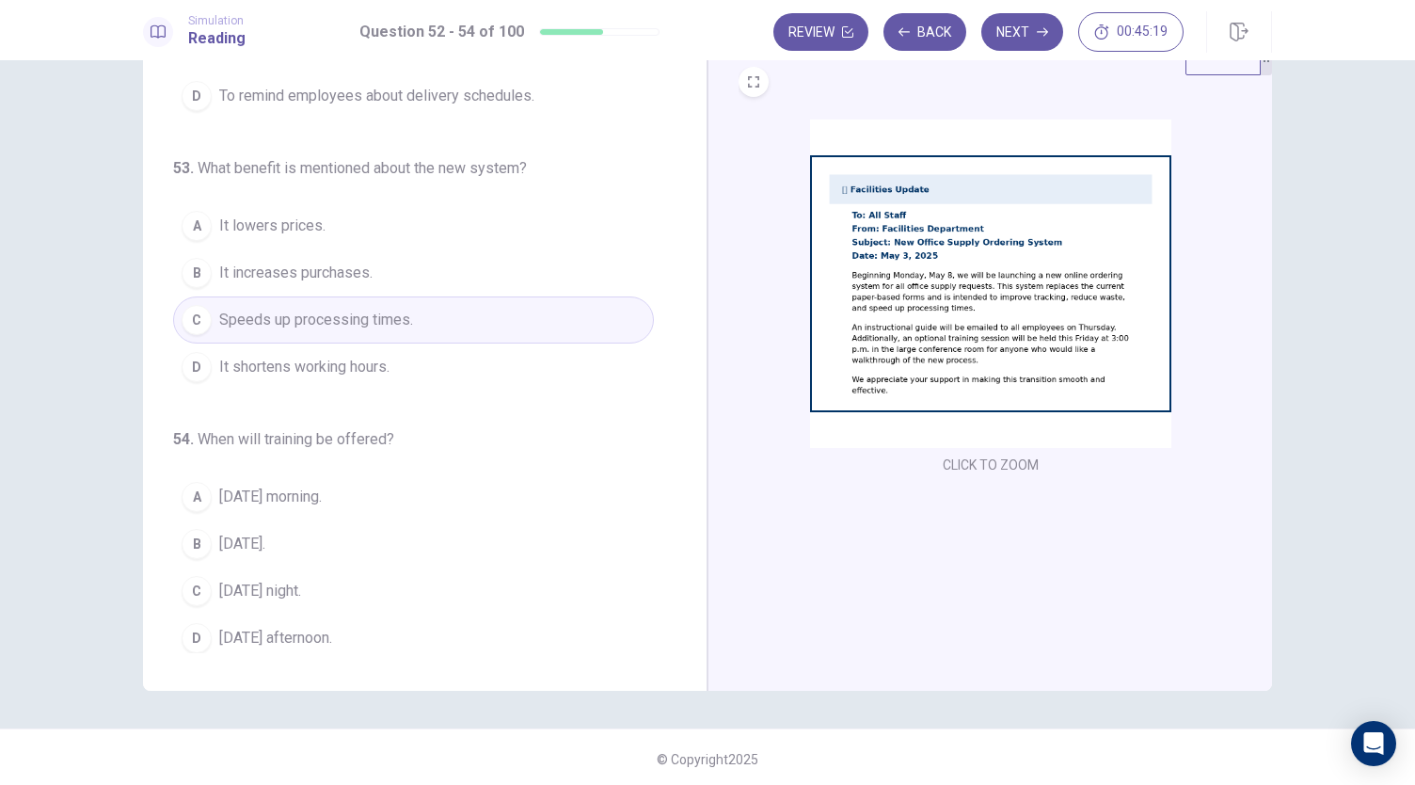
click at [361, 616] on button "D Friday afternoon." at bounding box center [413, 637] width 481 height 47
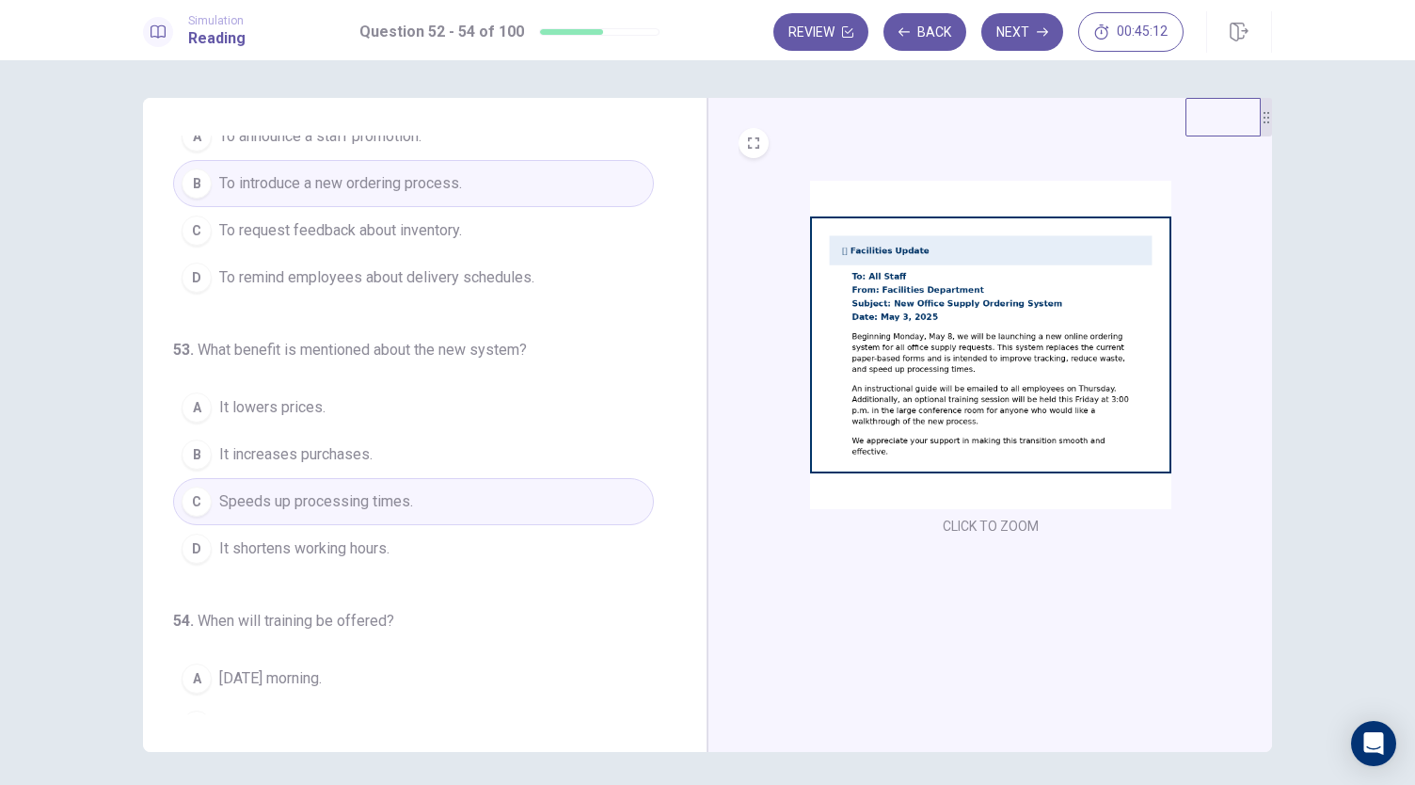
scroll to position [66, 0]
click at [1024, 37] on button "Next" at bounding box center [1022, 32] width 82 height 38
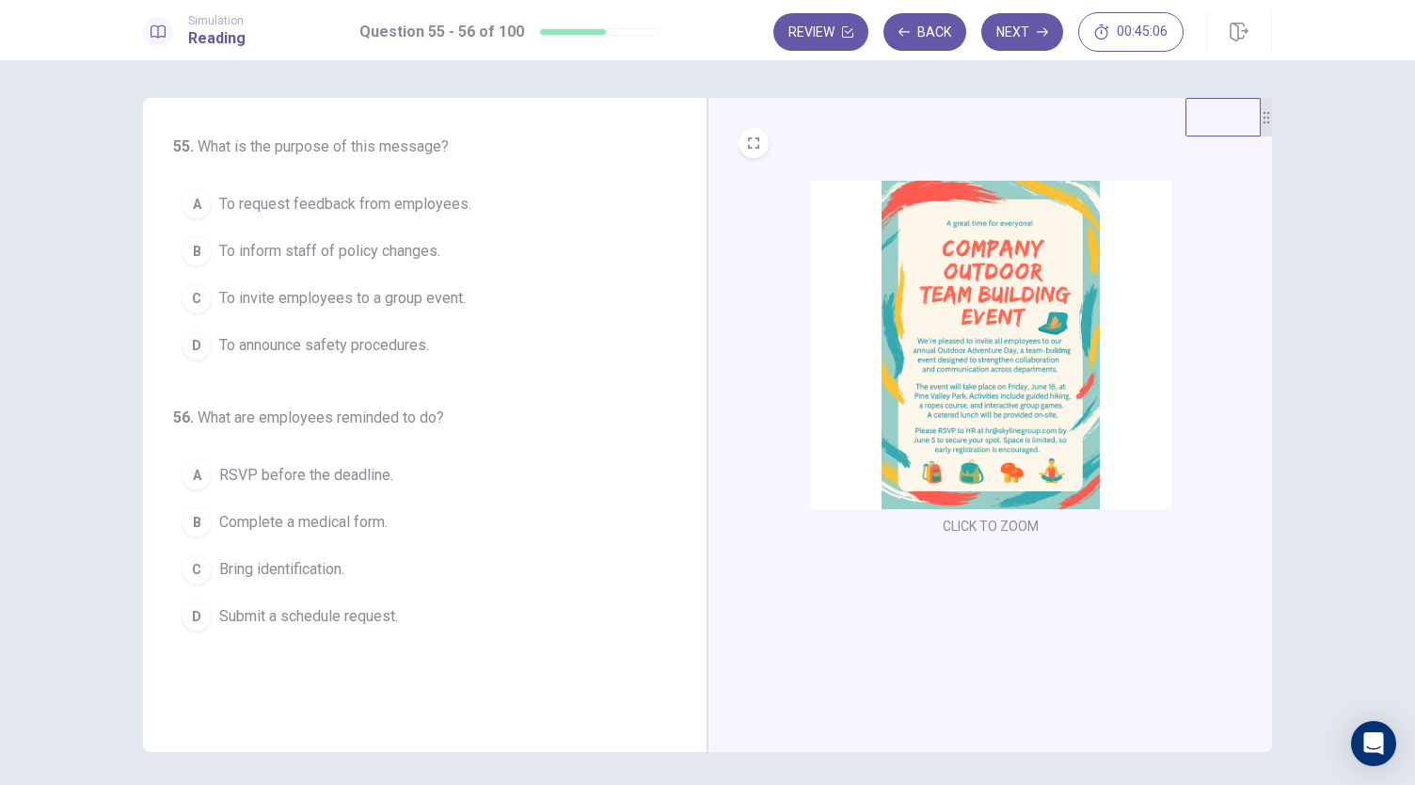
click at [927, 384] on img at bounding box center [990, 345] width 361 height 328
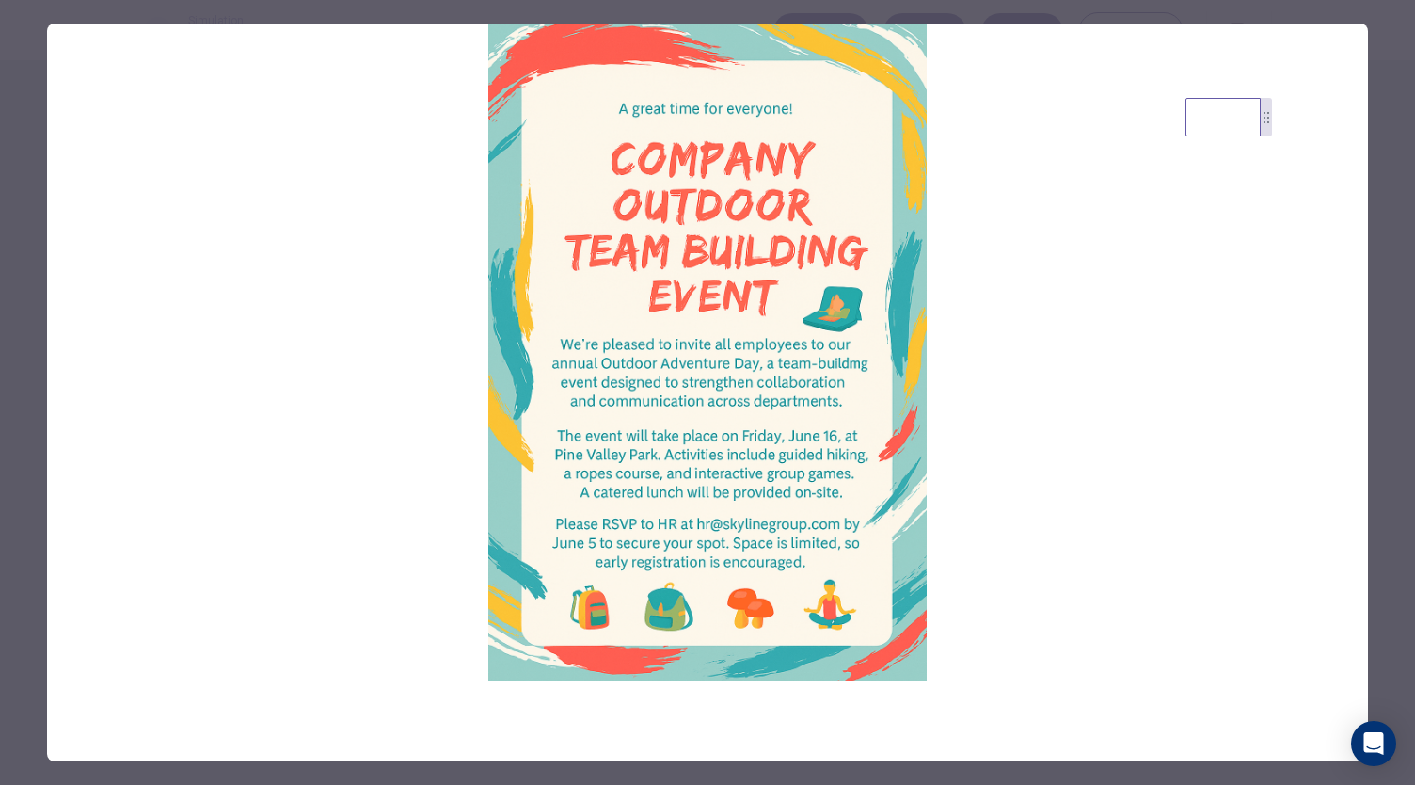
click at [841, 393] on img at bounding box center [707, 353] width 1321 height 658
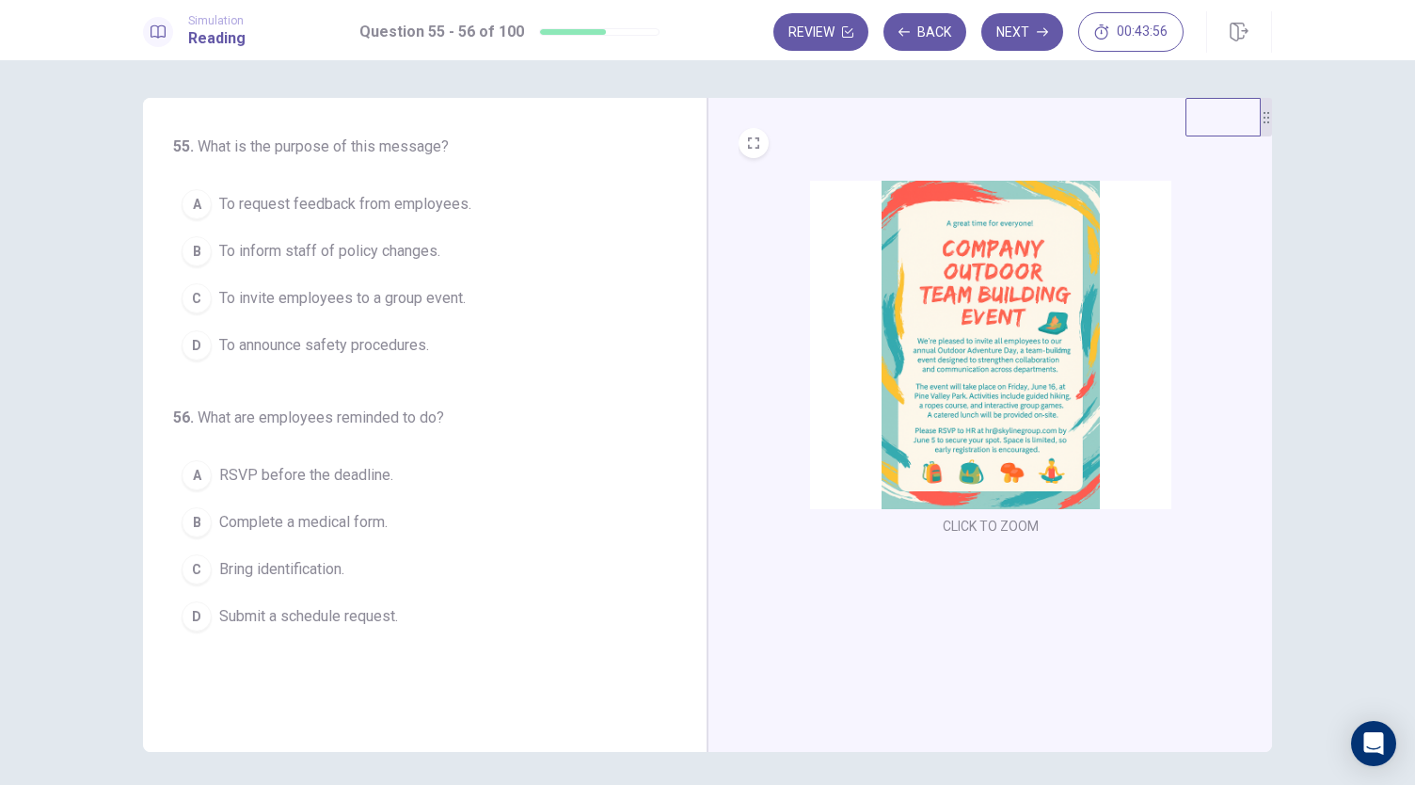
click at [444, 306] on span "To invite employees to a group event." at bounding box center [342, 298] width 246 height 23
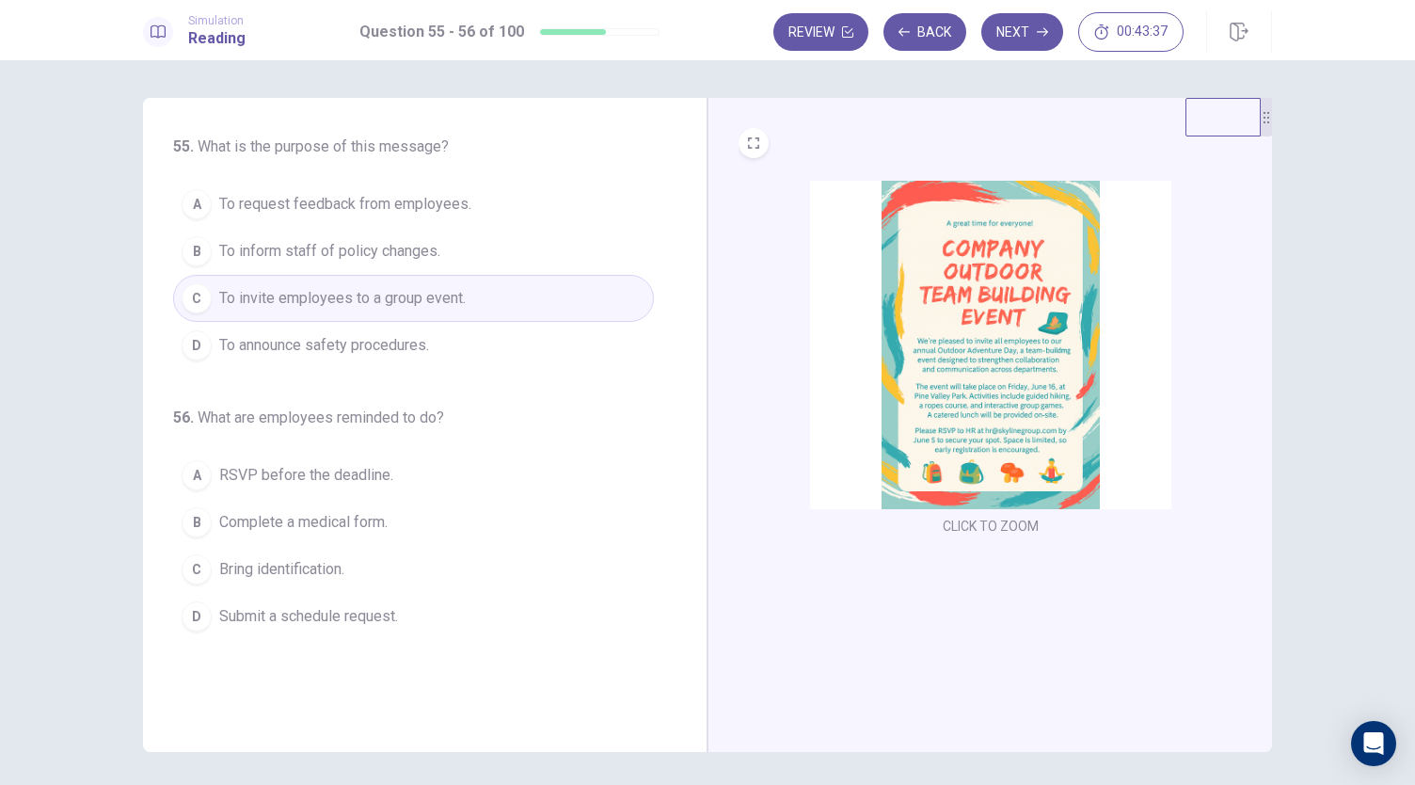
click at [363, 480] on span "RSVP before the deadline." at bounding box center [306, 475] width 174 height 23
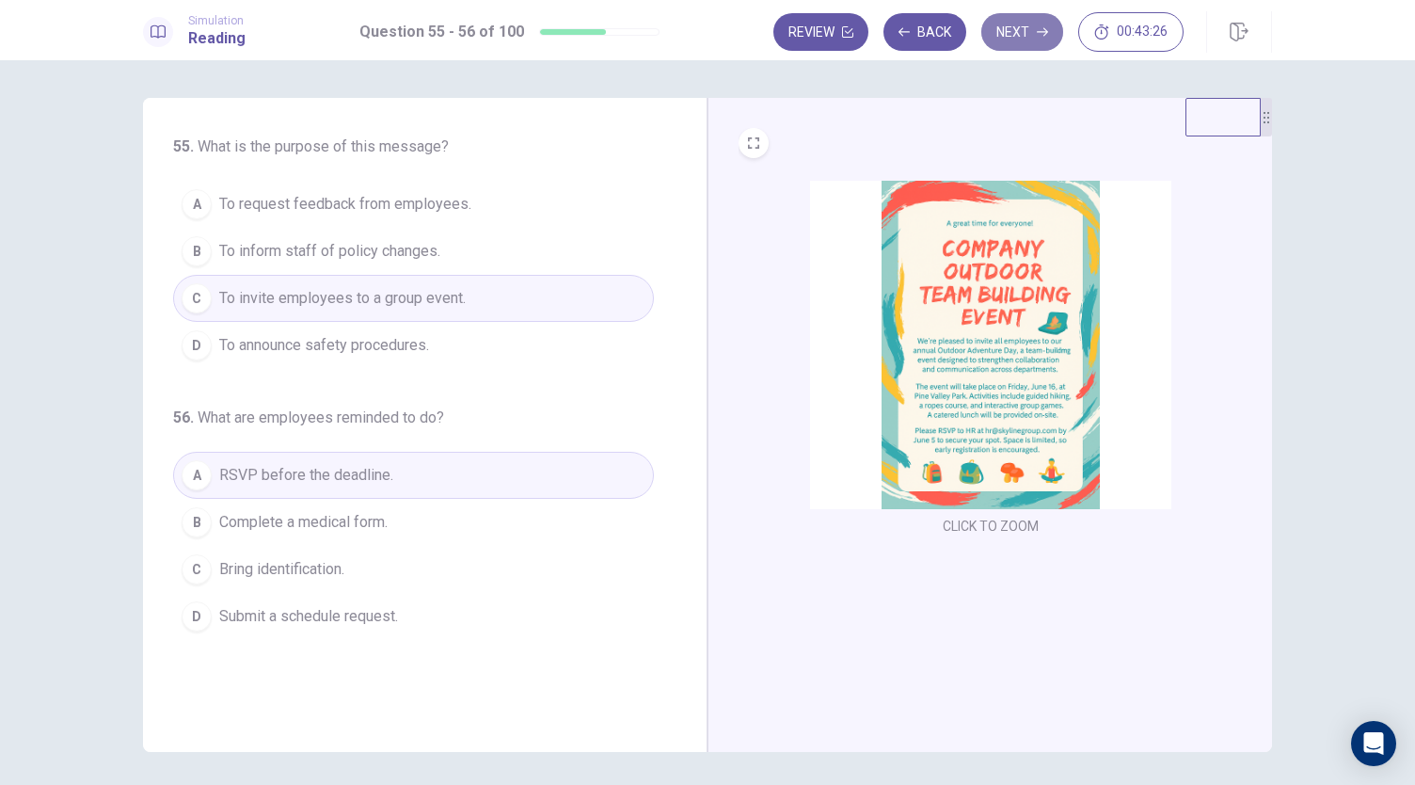
click at [1022, 33] on button "Next" at bounding box center [1022, 32] width 82 height 38
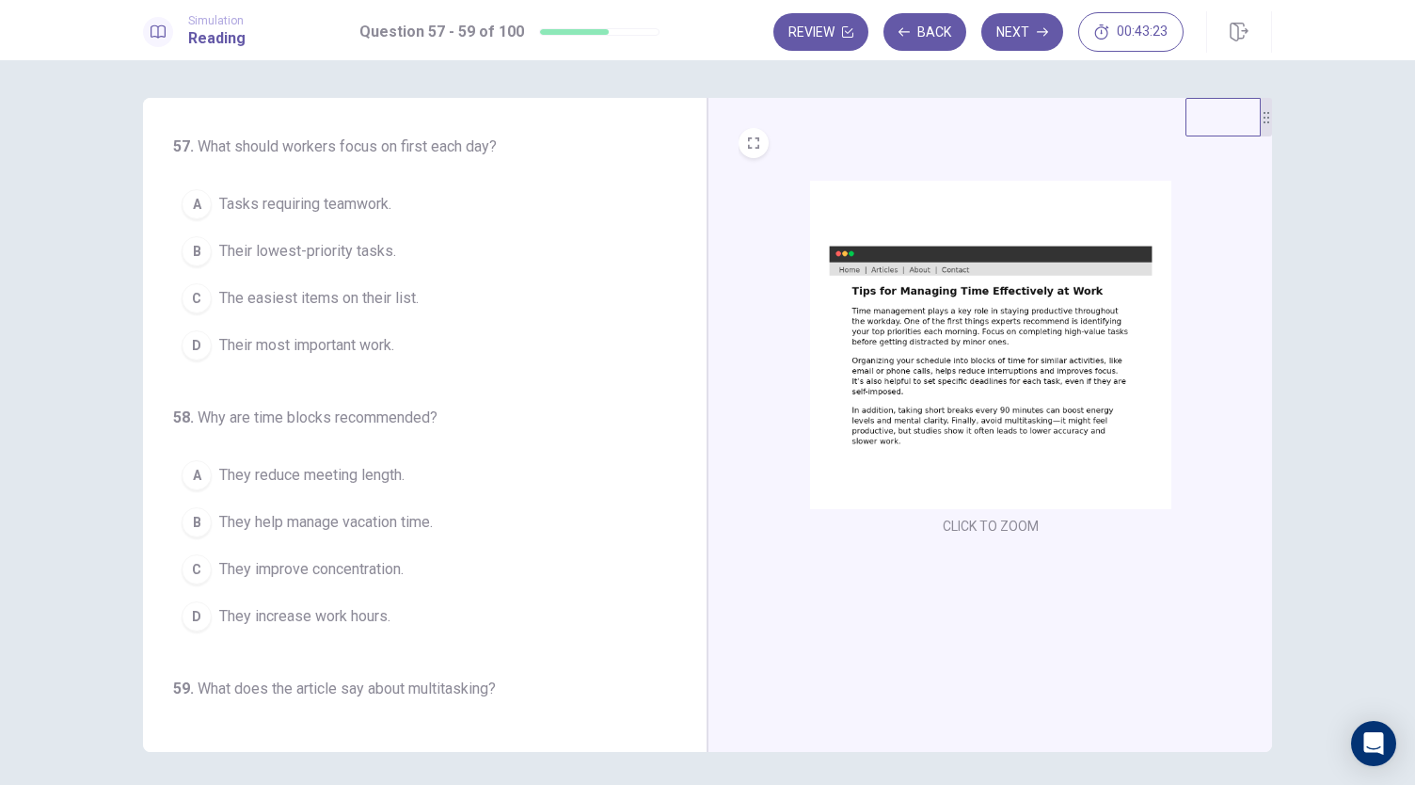
click at [926, 341] on img at bounding box center [990, 345] width 361 height 328
click at [367, 358] on button "D Their most important work." at bounding box center [413, 345] width 481 height 47
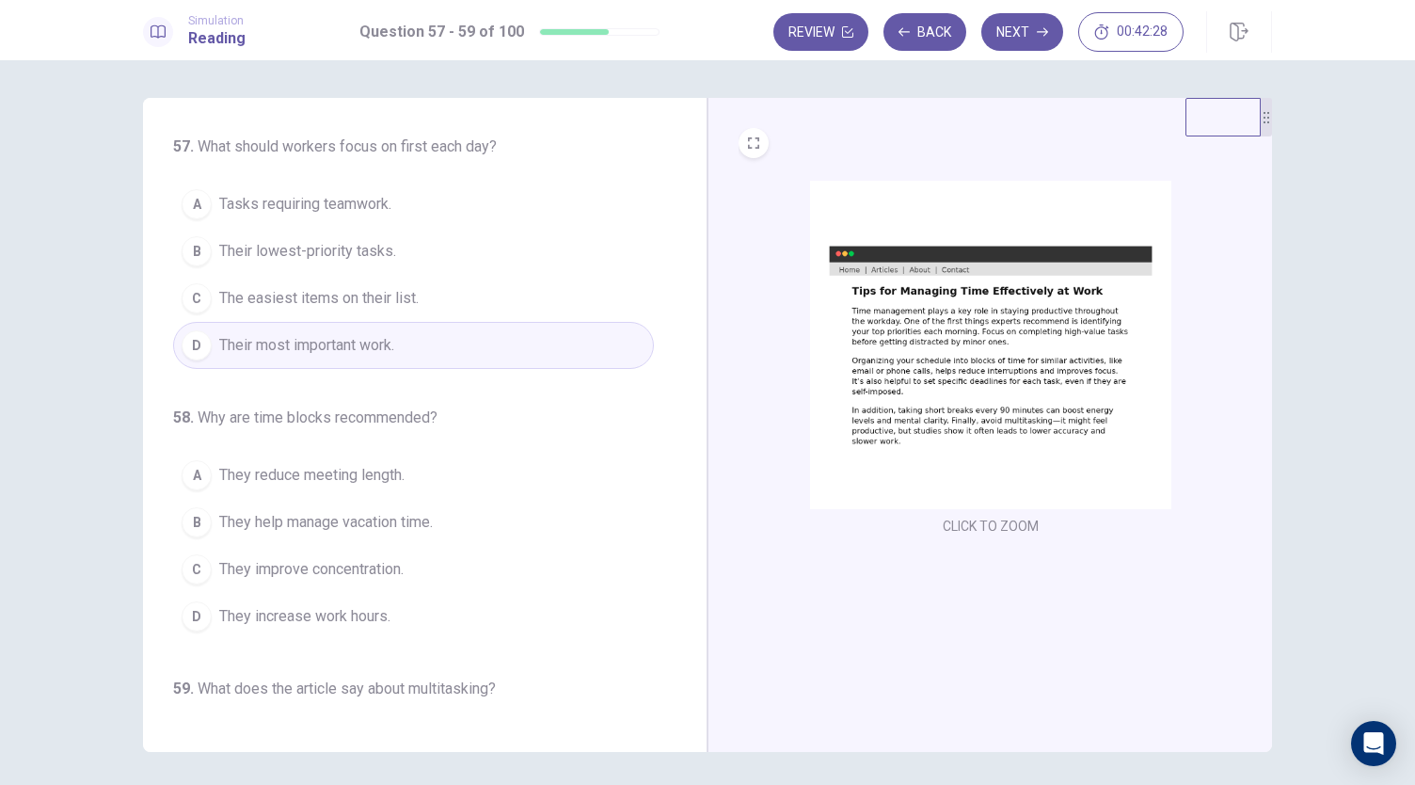
click at [515, 389] on div "57 . What should workers focus on first each day? A Tasks requiring teamwork. B…" at bounding box center [413, 462] width 481 height 654
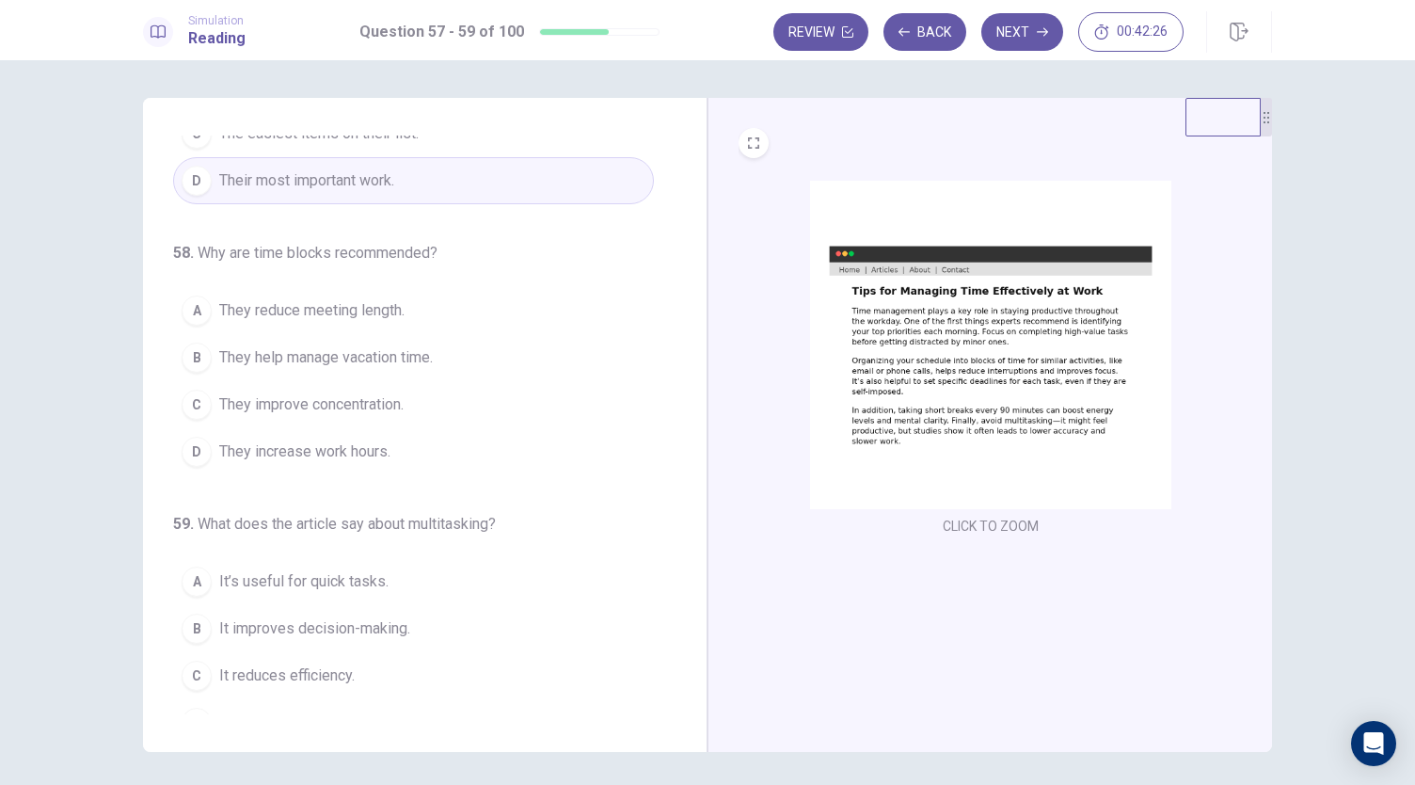
scroll to position [188, 0]
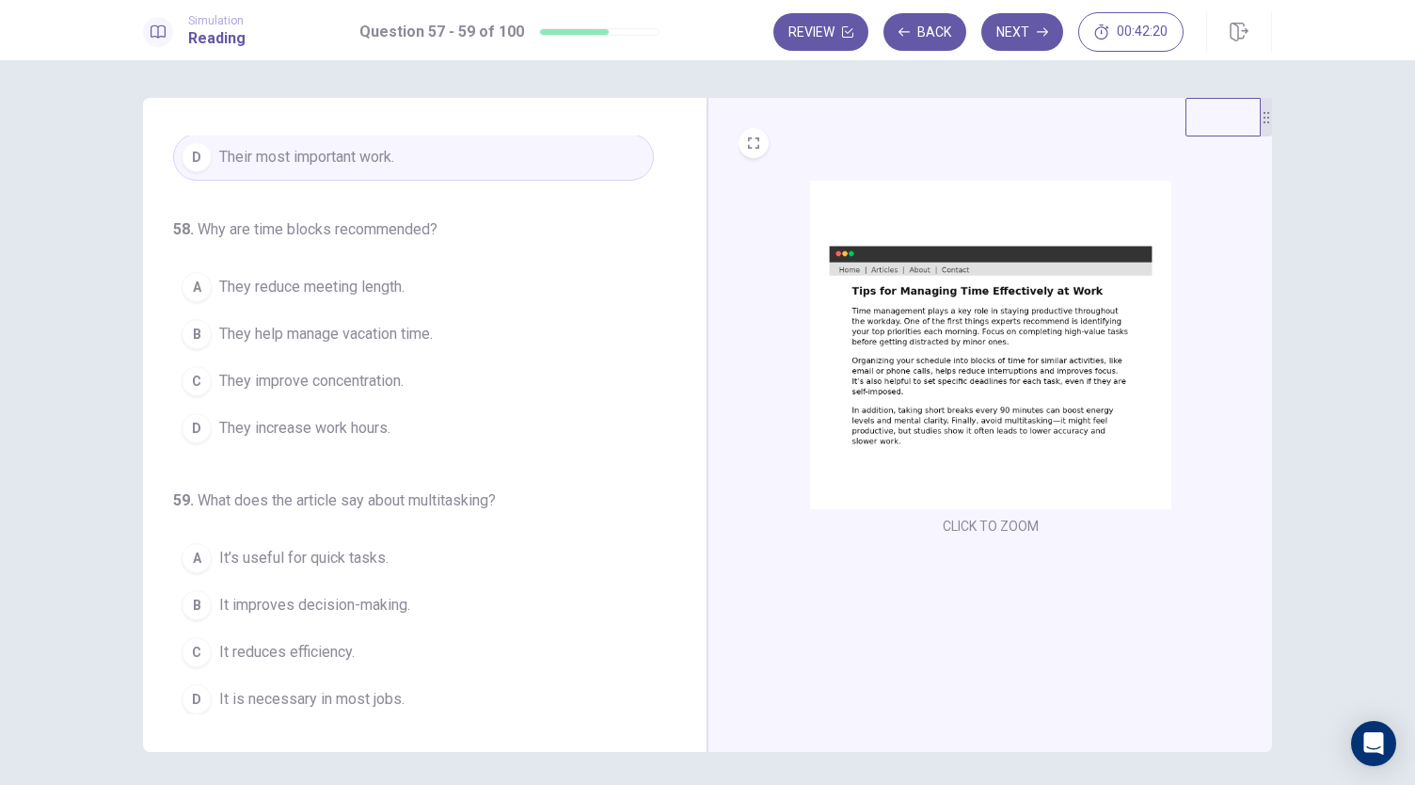
click at [377, 370] on span "They improve concentration." at bounding box center [311, 381] width 184 height 23
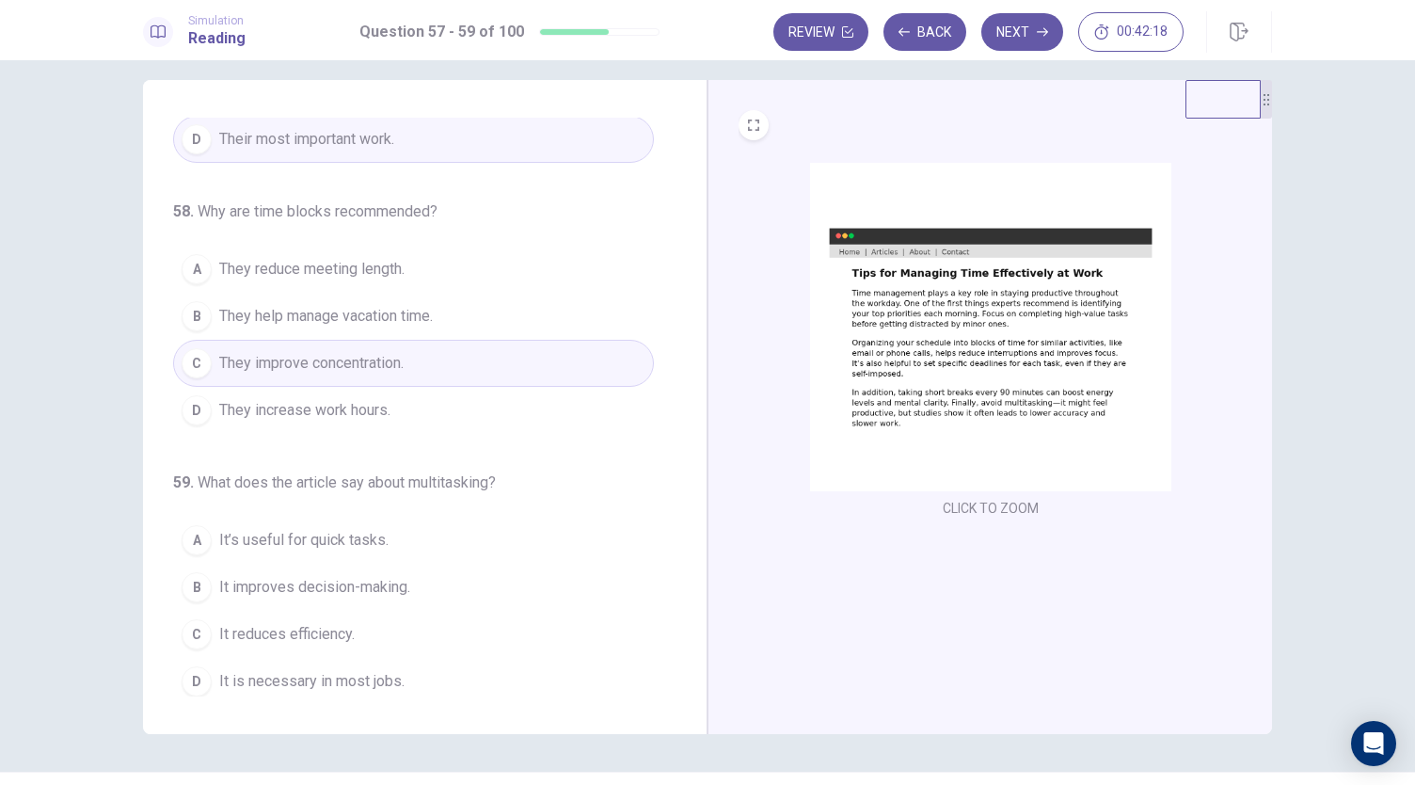
scroll to position [20, 0]
click at [351, 628] on button "C It reduces efficiency." at bounding box center [413, 632] width 481 height 47
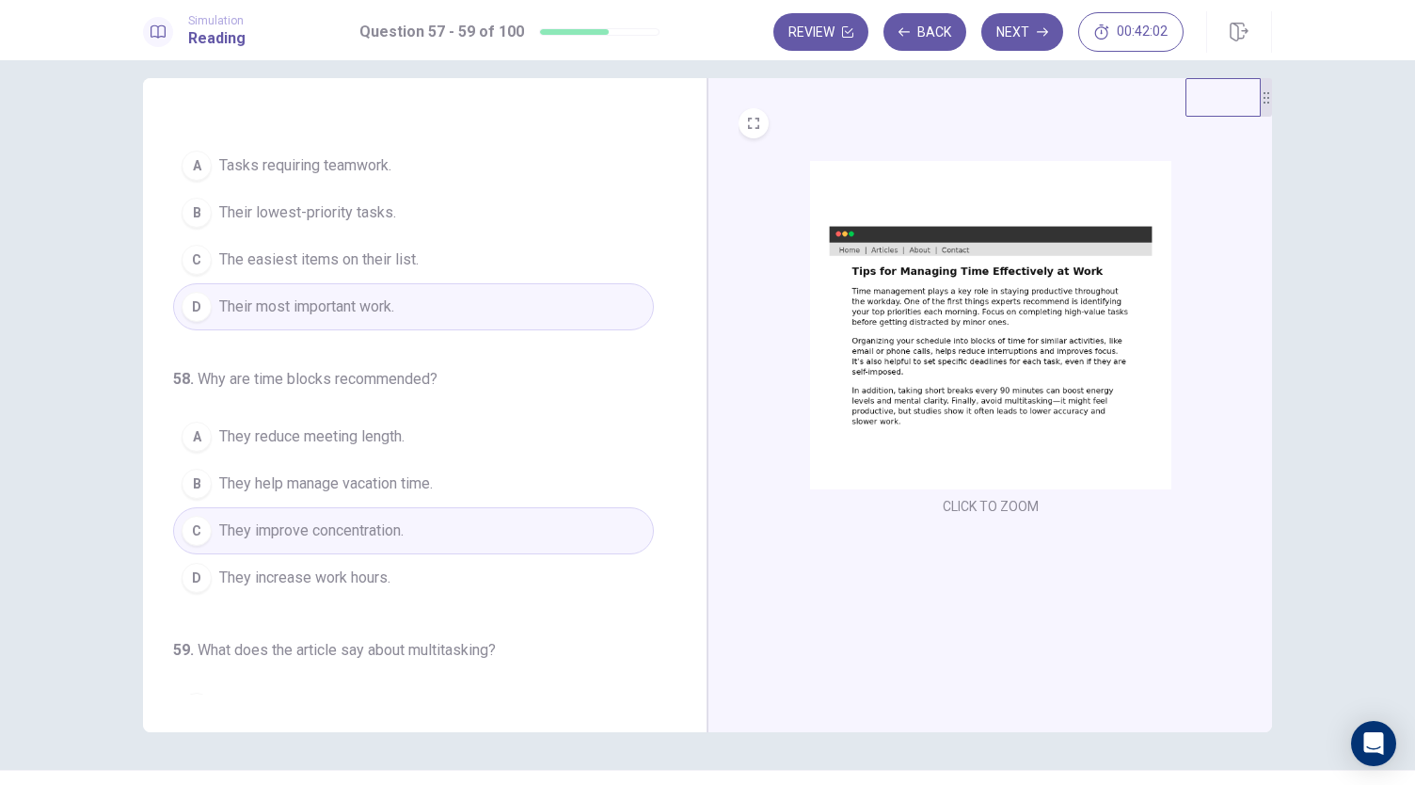
scroll to position [0, 0]
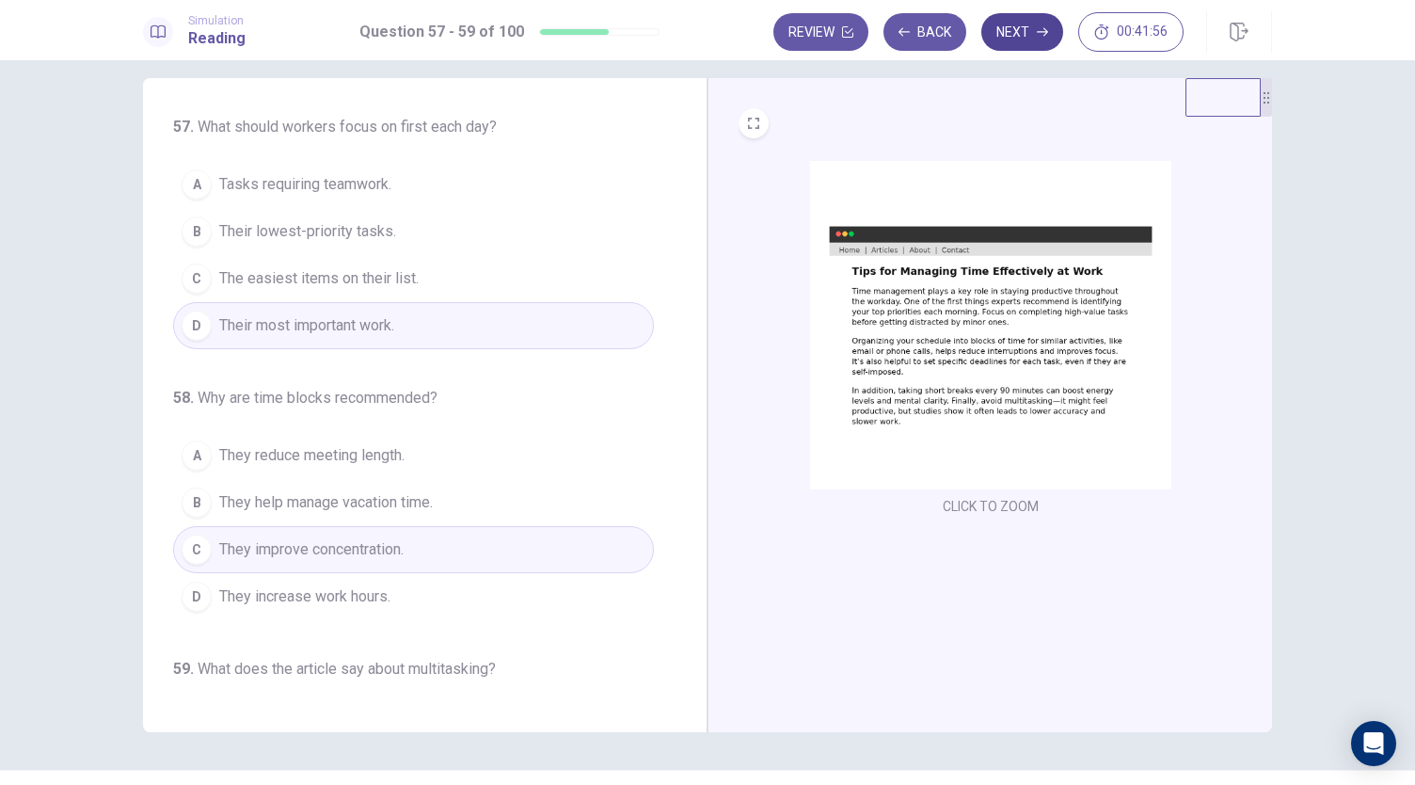
click at [1014, 35] on button "Next" at bounding box center [1022, 32] width 82 height 38
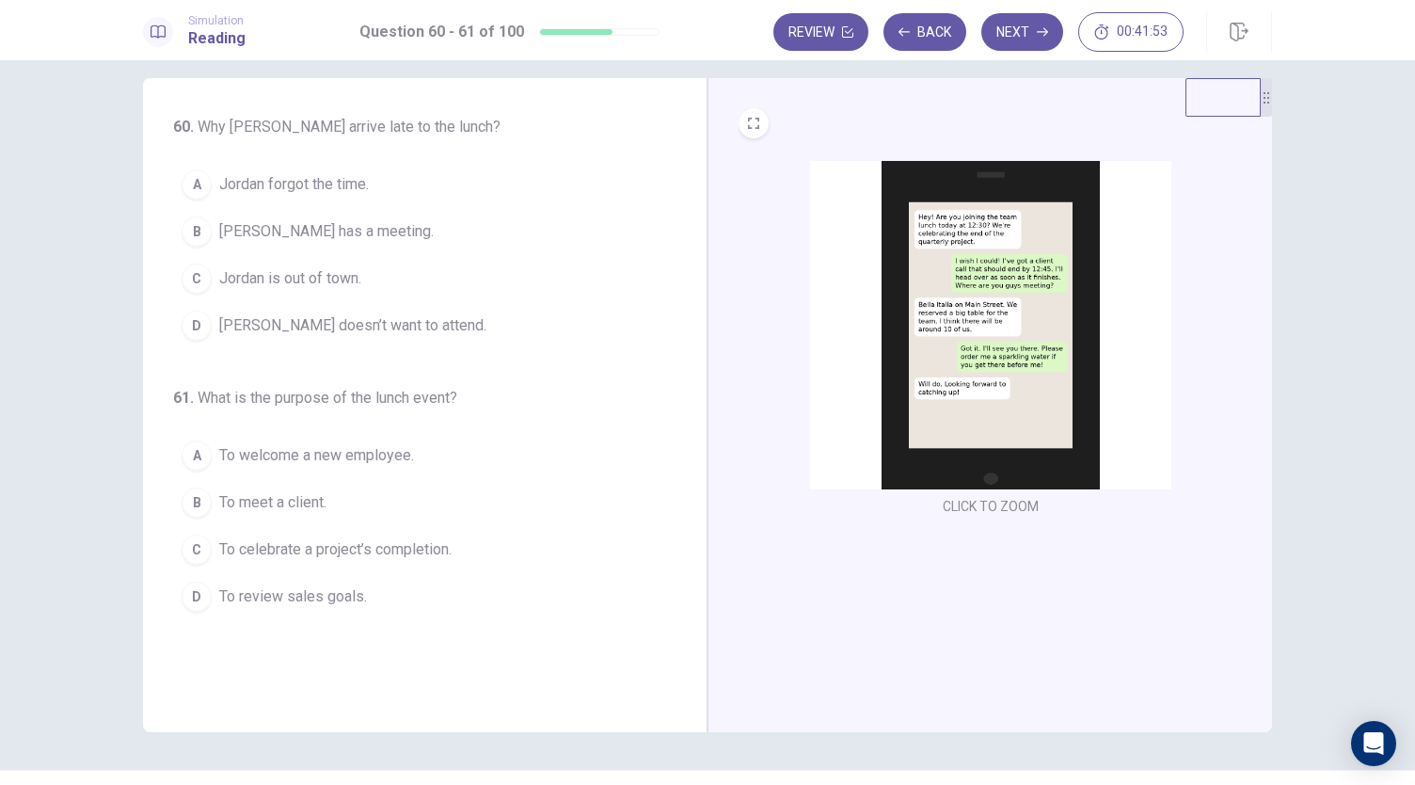
click at [1016, 332] on img at bounding box center [990, 325] width 361 height 328
click at [359, 232] on span "Jordan has a meeting." at bounding box center [326, 231] width 214 height 23
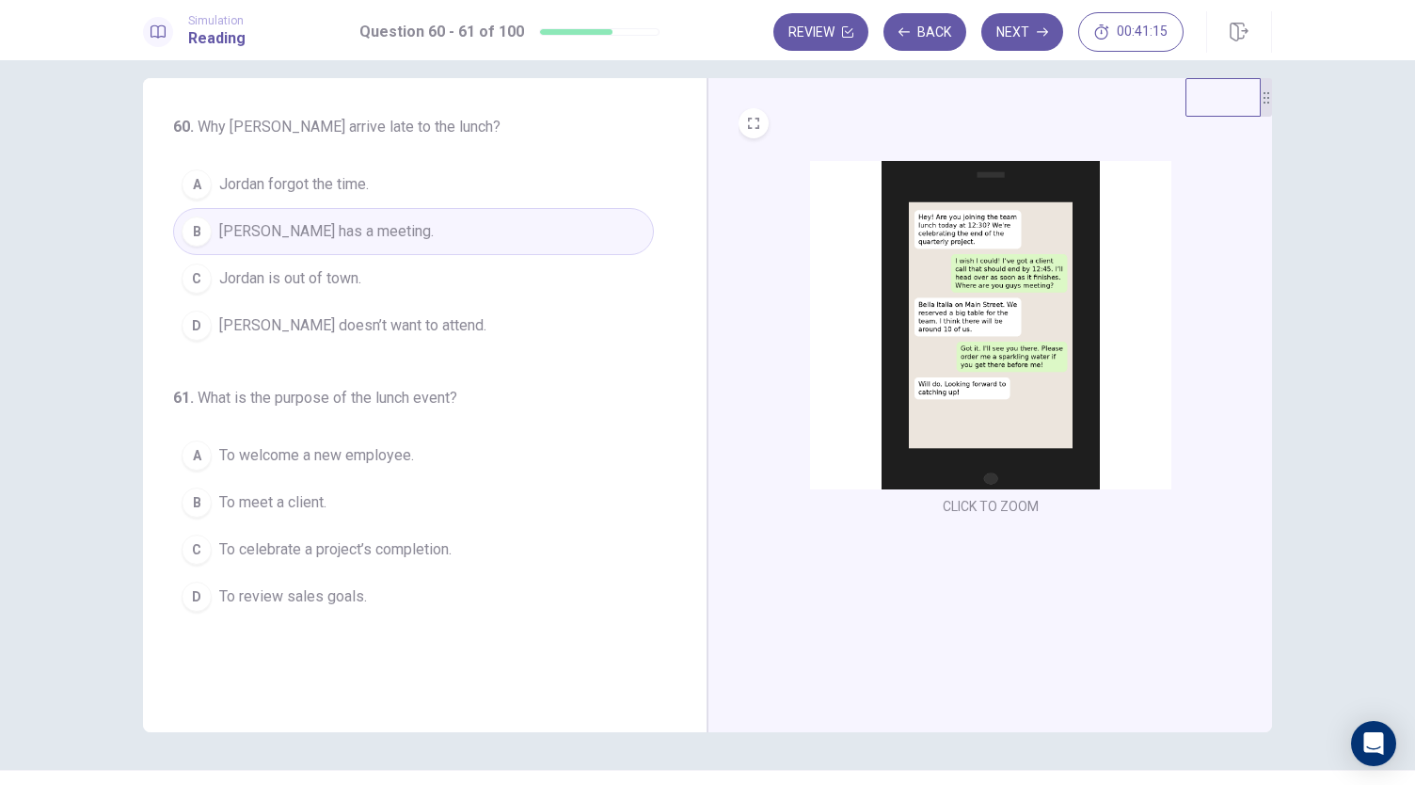
click at [452, 539] on button "C To celebrate a project’s completion." at bounding box center [413, 549] width 481 height 47
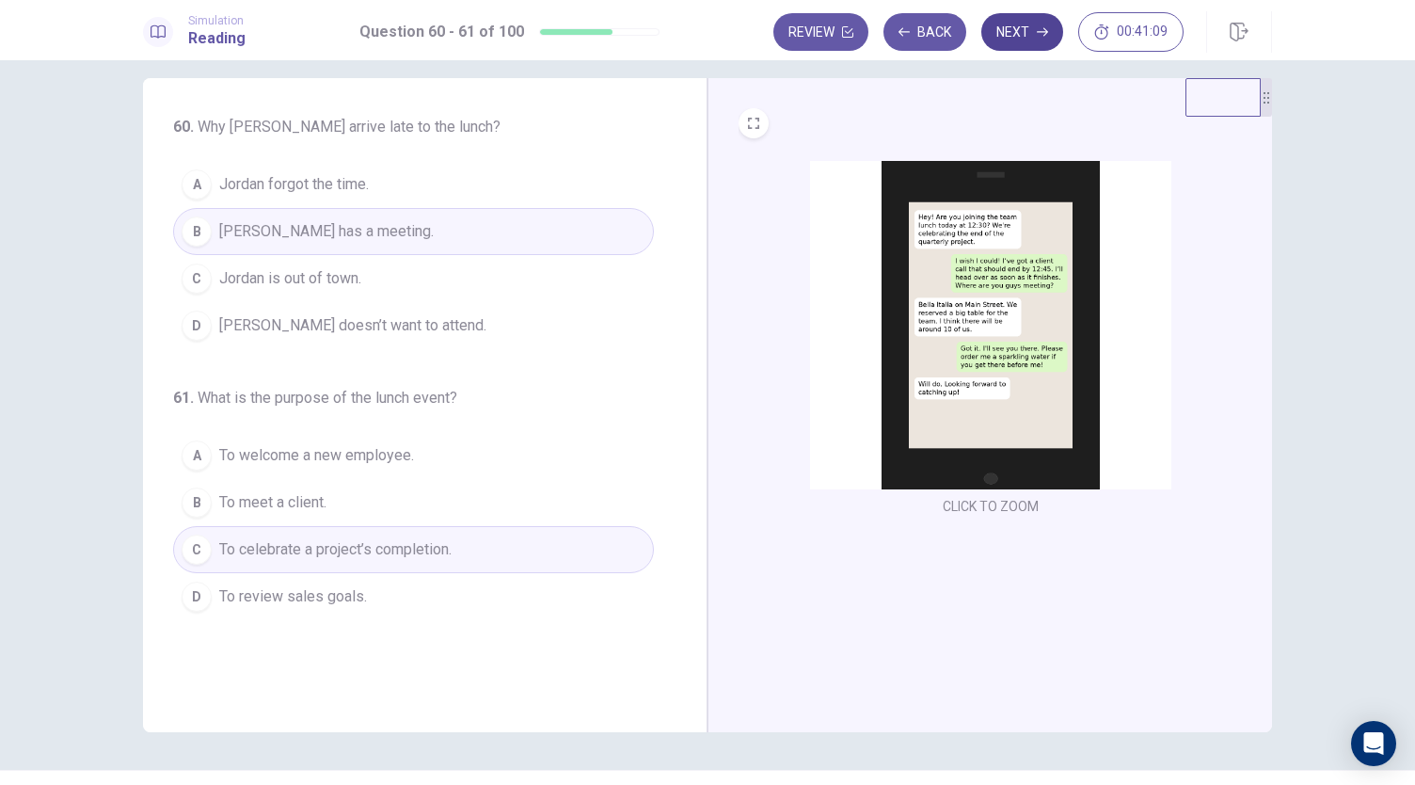
click at [1017, 40] on button "Next" at bounding box center [1022, 32] width 82 height 38
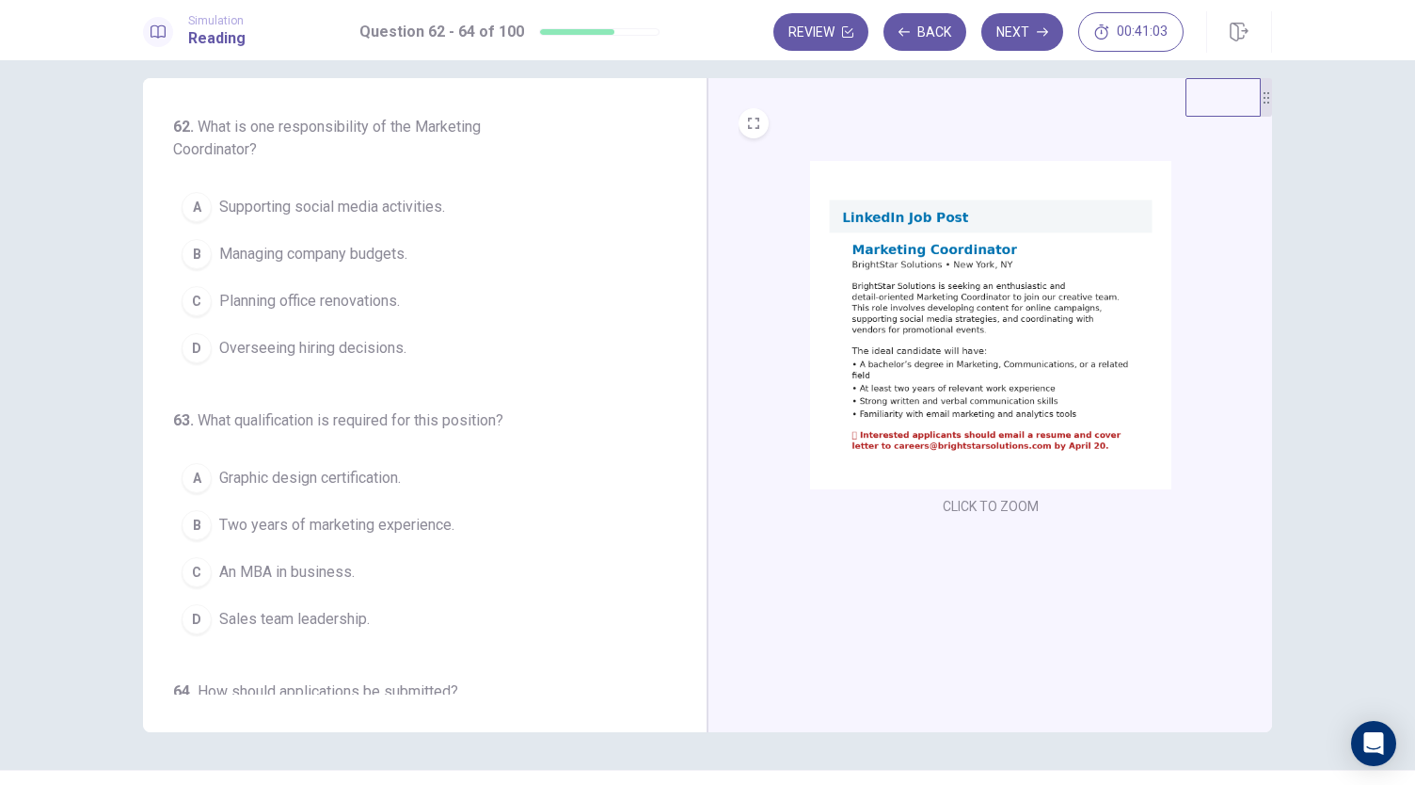
click at [958, 314] on img at bounding box center [990, 325] width 361 height 328
click at [979, 363] on img at bounding box center [990, 325] width 361 height 328
click at [408, 204] on span "Supporting social media activities." at bounding box center [332, 207] width 226 height 23
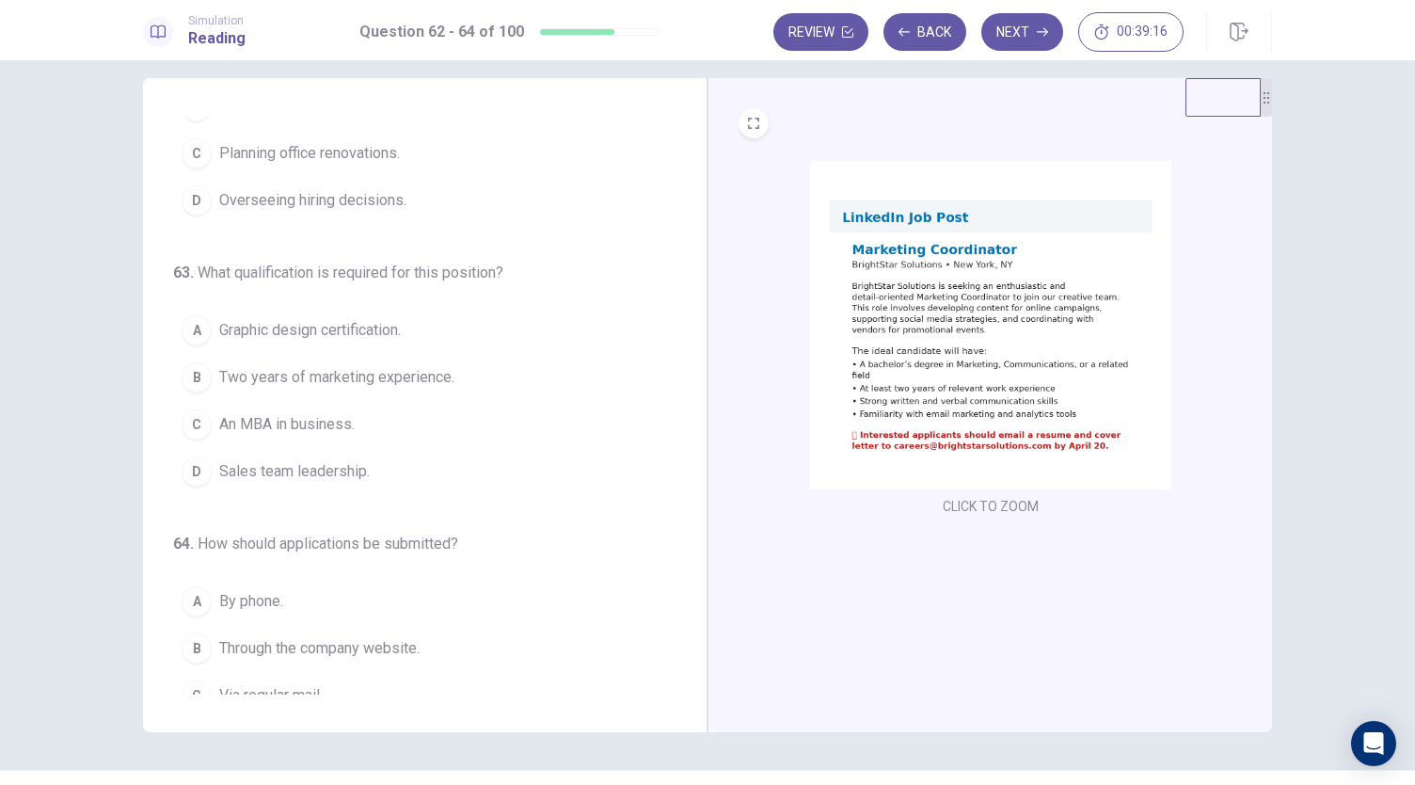
scroll to position [171, 0]
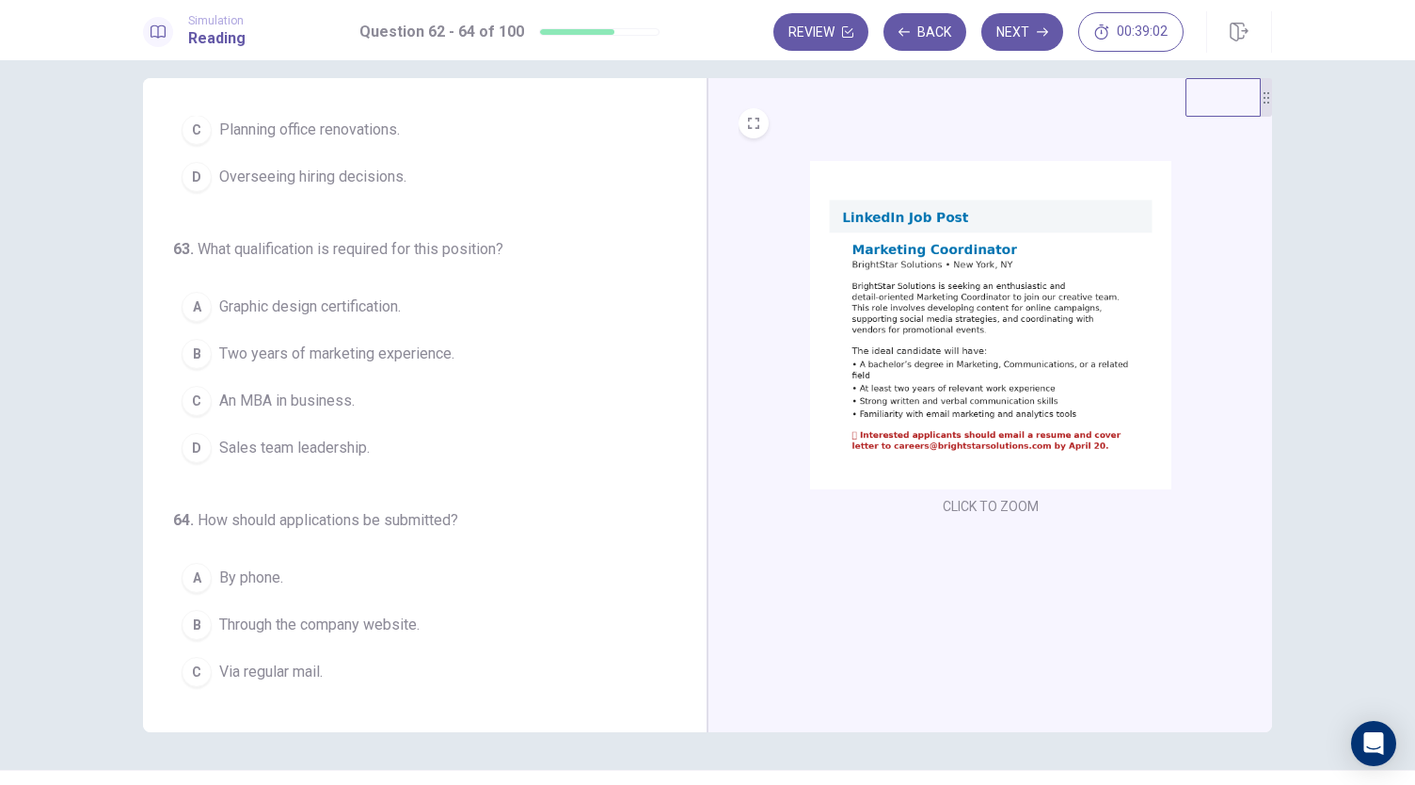
click at [435, 355] on span "Two years of marketing experience." at bounding box center [336, 353] width 235 height 23
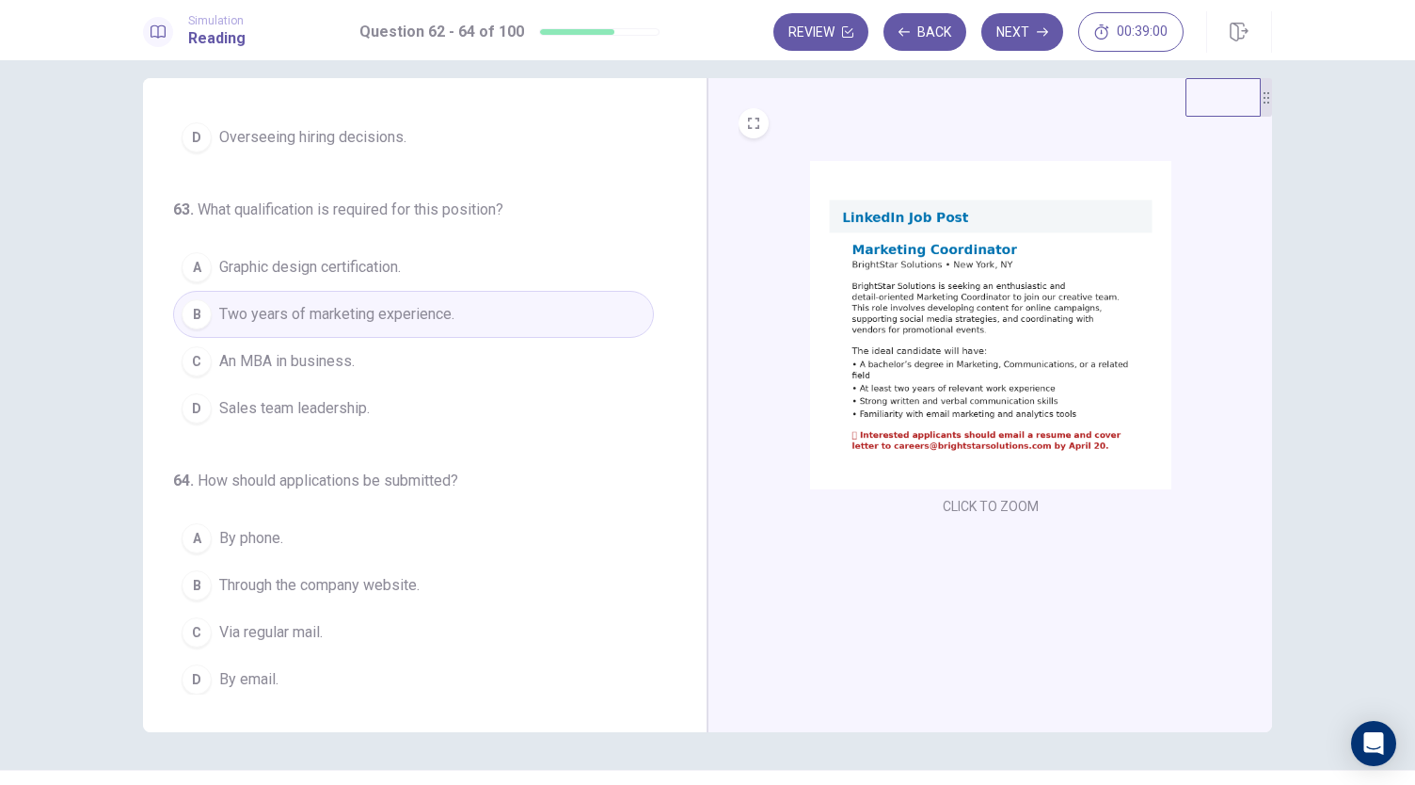
scroll to position [57, 0]
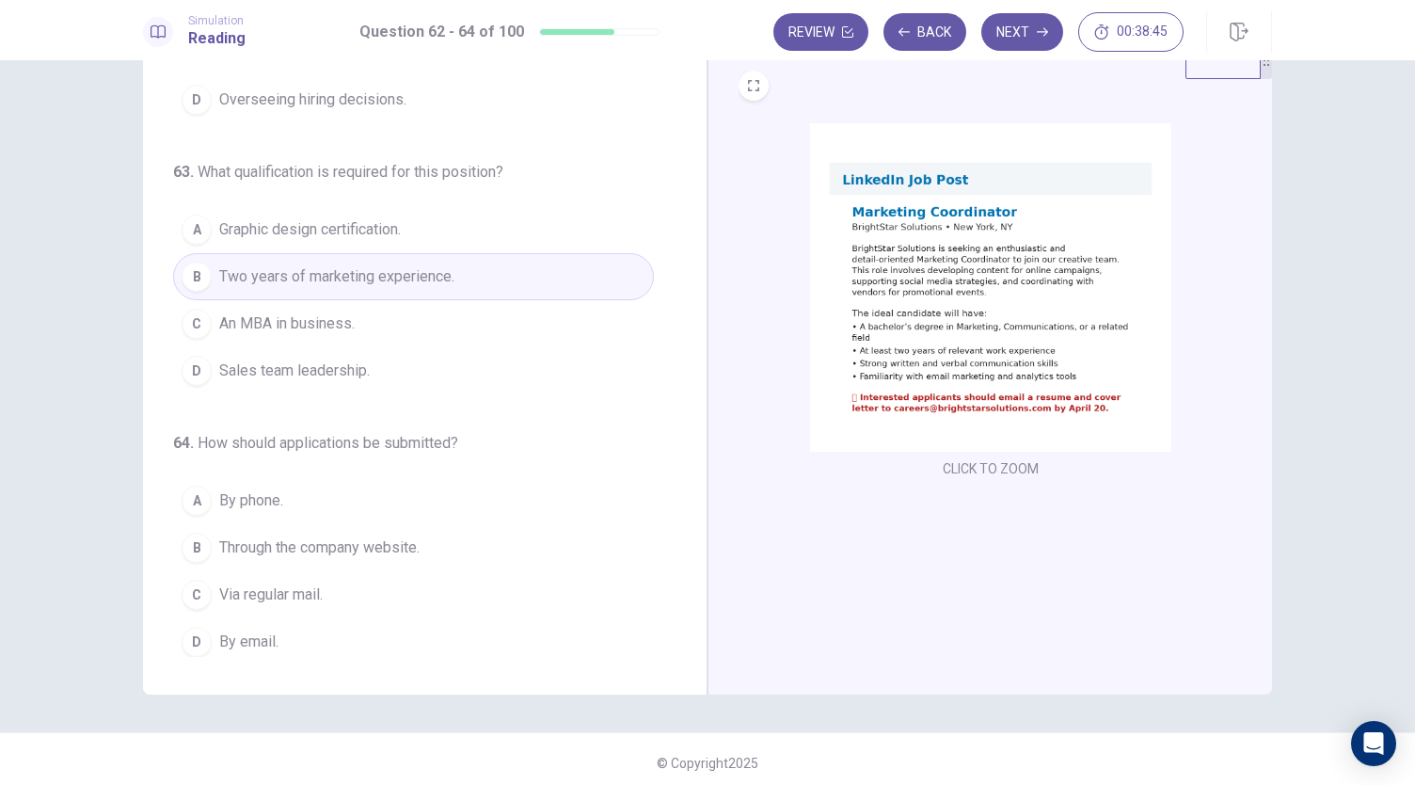
click at [359, 629] on button "D By email." at bounding box center [413, 641] width 481 height 47
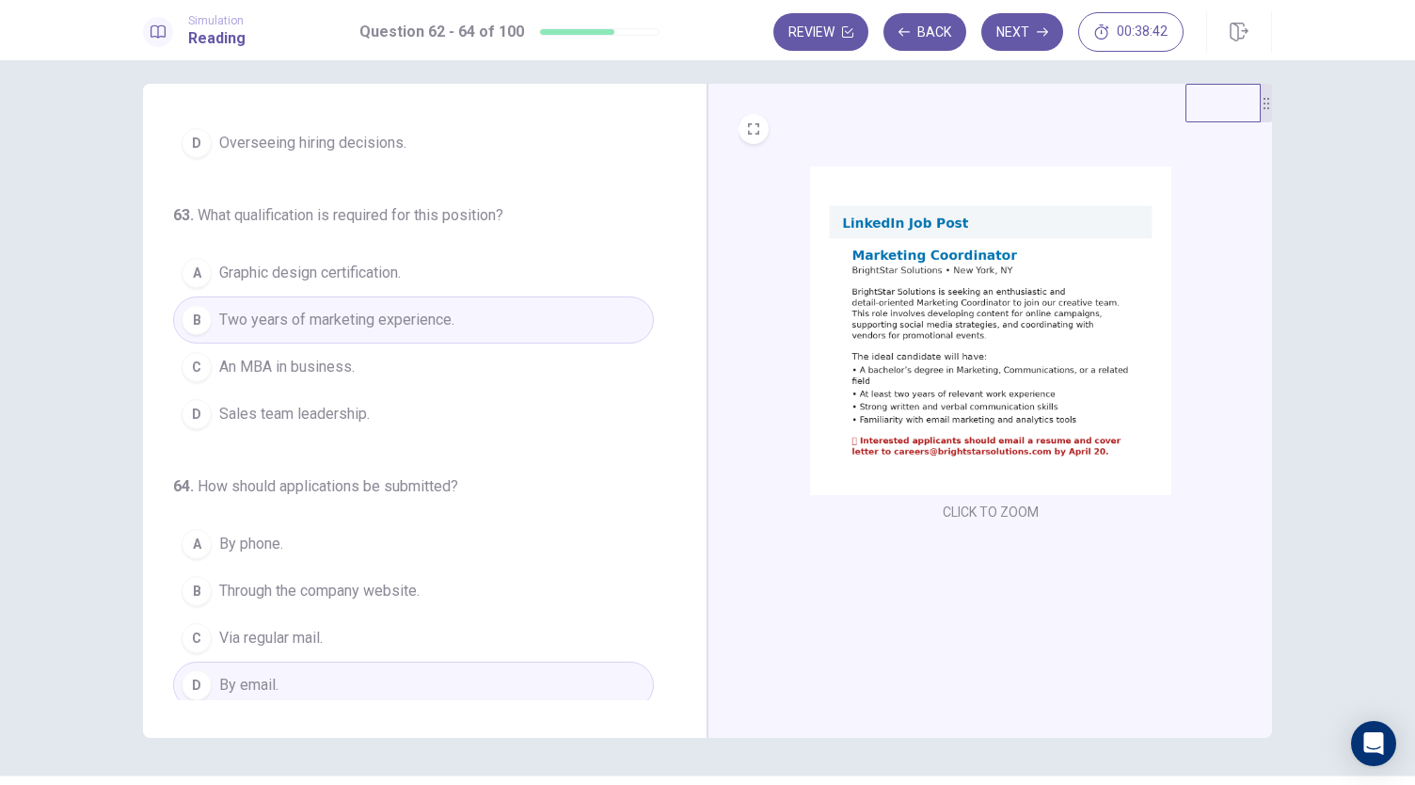
scroll to position [0, 0]
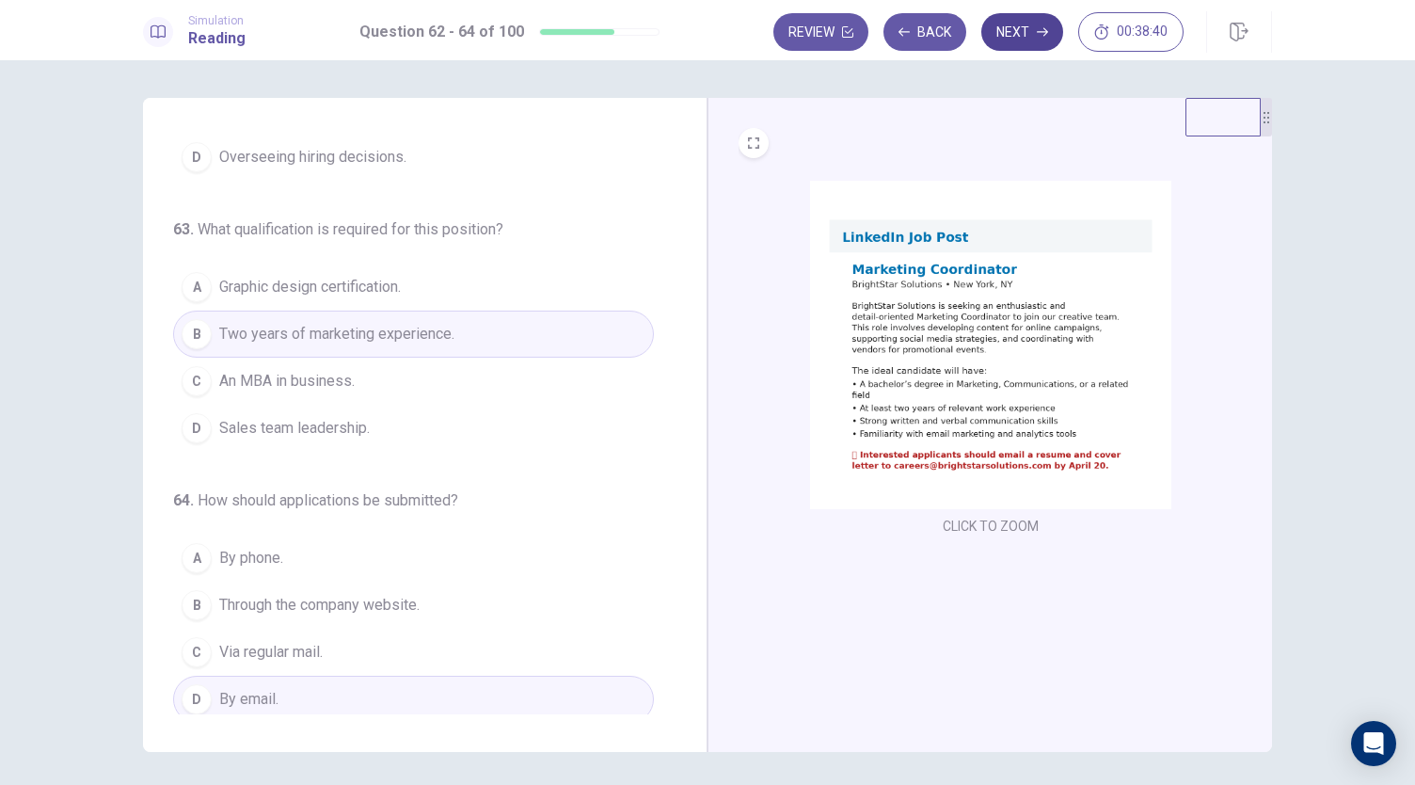
click at [1036, 31] on button "Next" at bounding box center [1022, 32] width 82 height 38
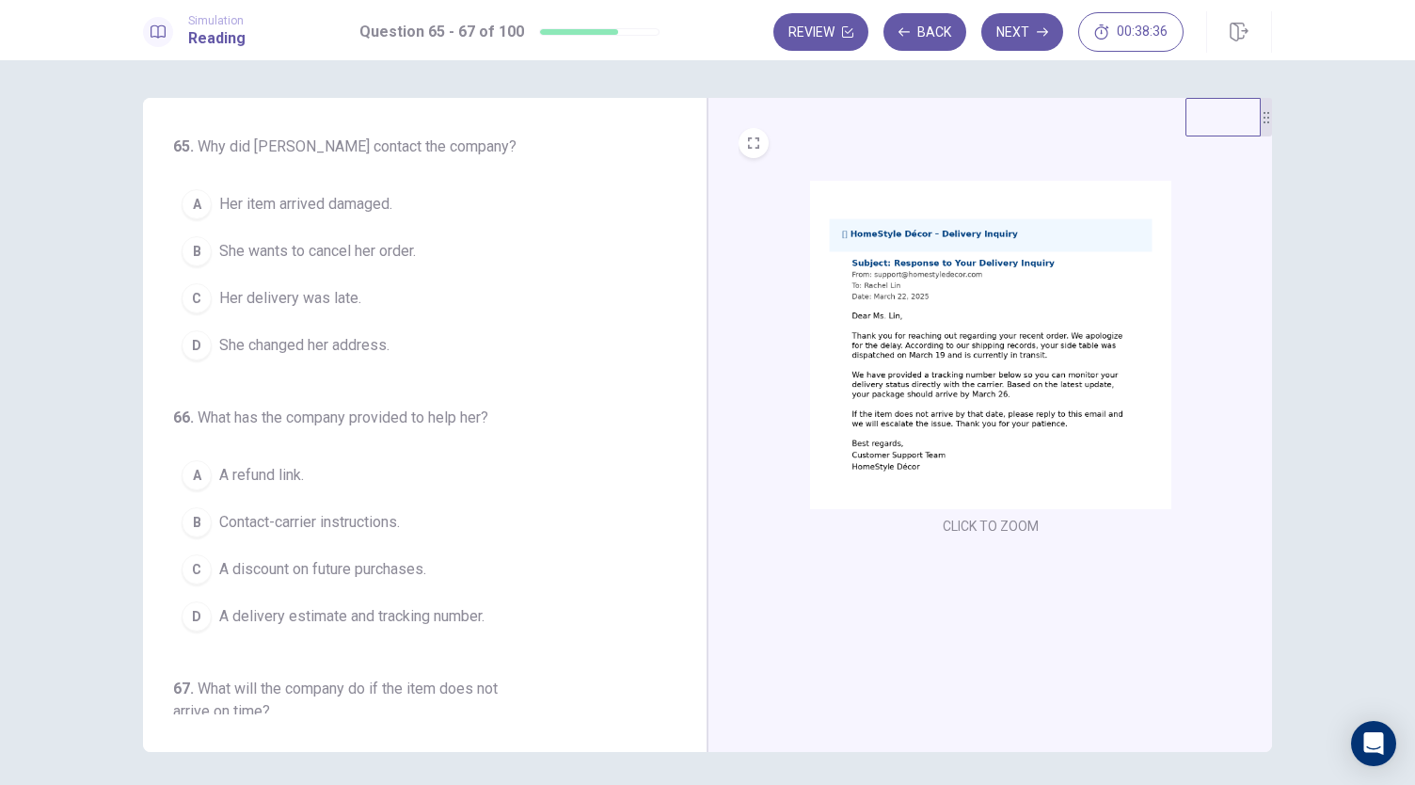
click at [1091, 378] on img at bounding box center [990, 345] width 361 height 328
click at [983, 341] on img at bounding box center [990, 345] width 361 height 328
click at [855, 473] on img at bounding box center [990, 345] width 361 height 328
click at [886, 421] on img at bounding box center [990, 345] width 361 height 328
click at [455, 291] on button "C Her delivery was late." at bounding box center [413, 298] width 481 height 47
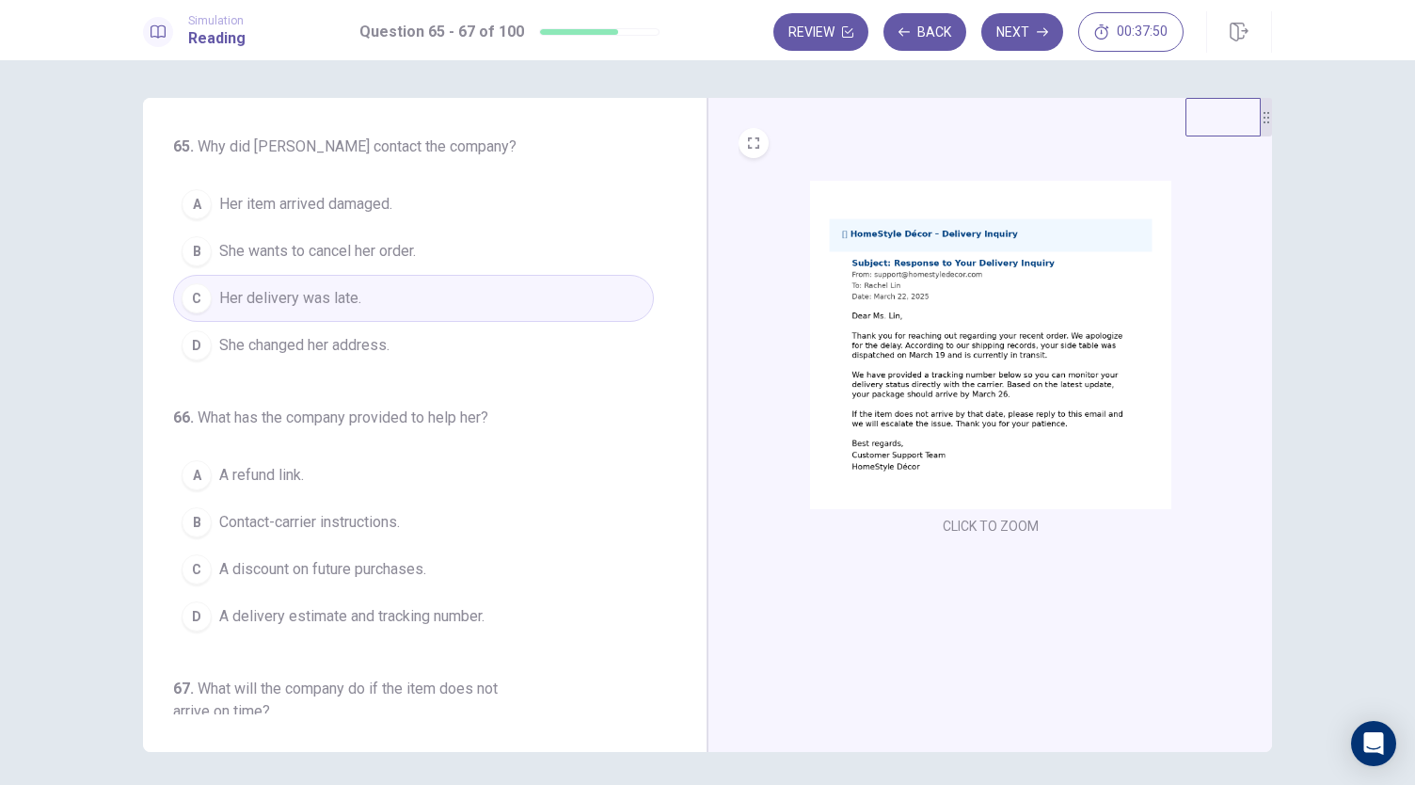
click at [874, 415] on img at bounding box center [990, 345] width 361 height 328
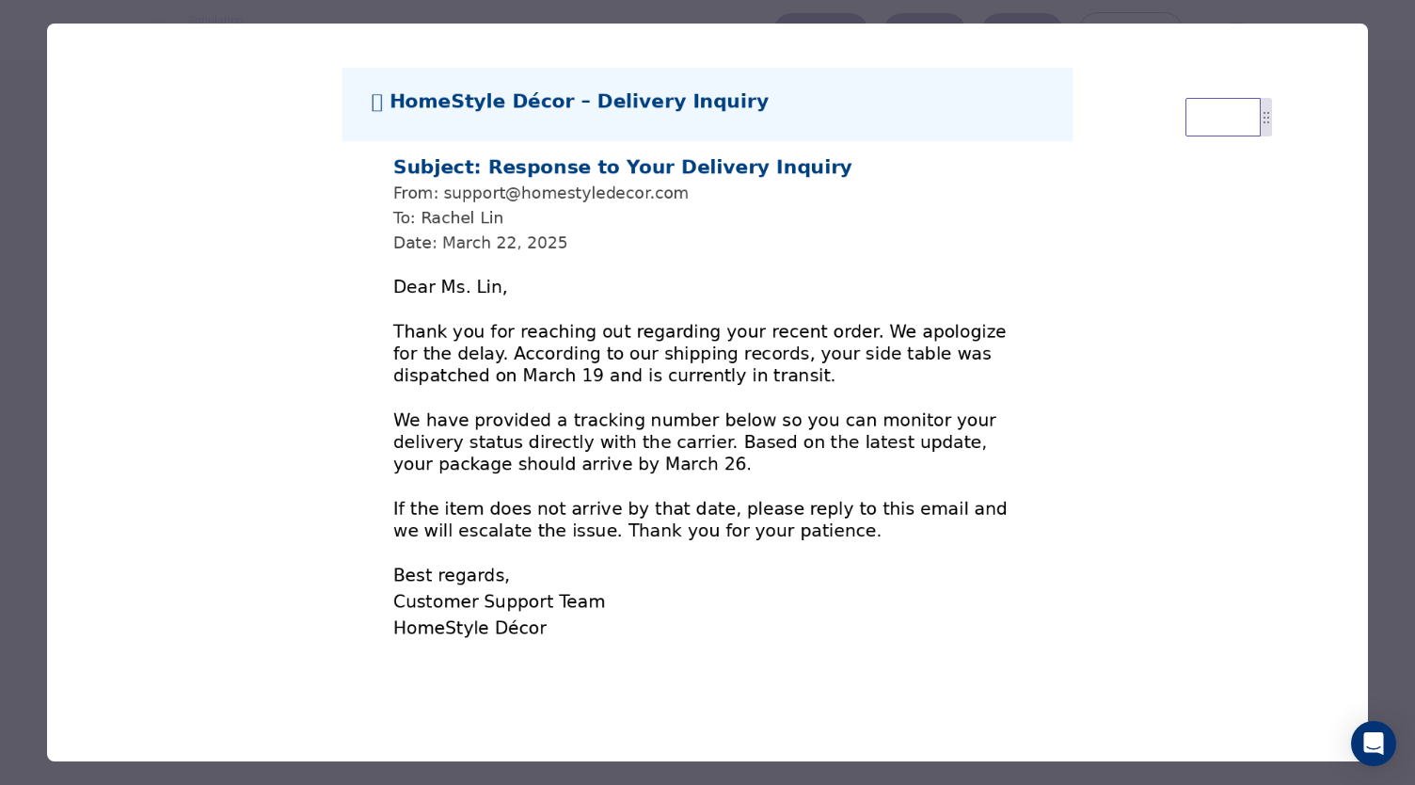
click at [1140, 473] on img at bounding box center [707, 353] width 1321 height 658
click at [848, 341] on img at bounding box center [707, 353] width 1321 height 658
click at [741, 424] on img at bounding box center [707, 353] width 1321 height 658
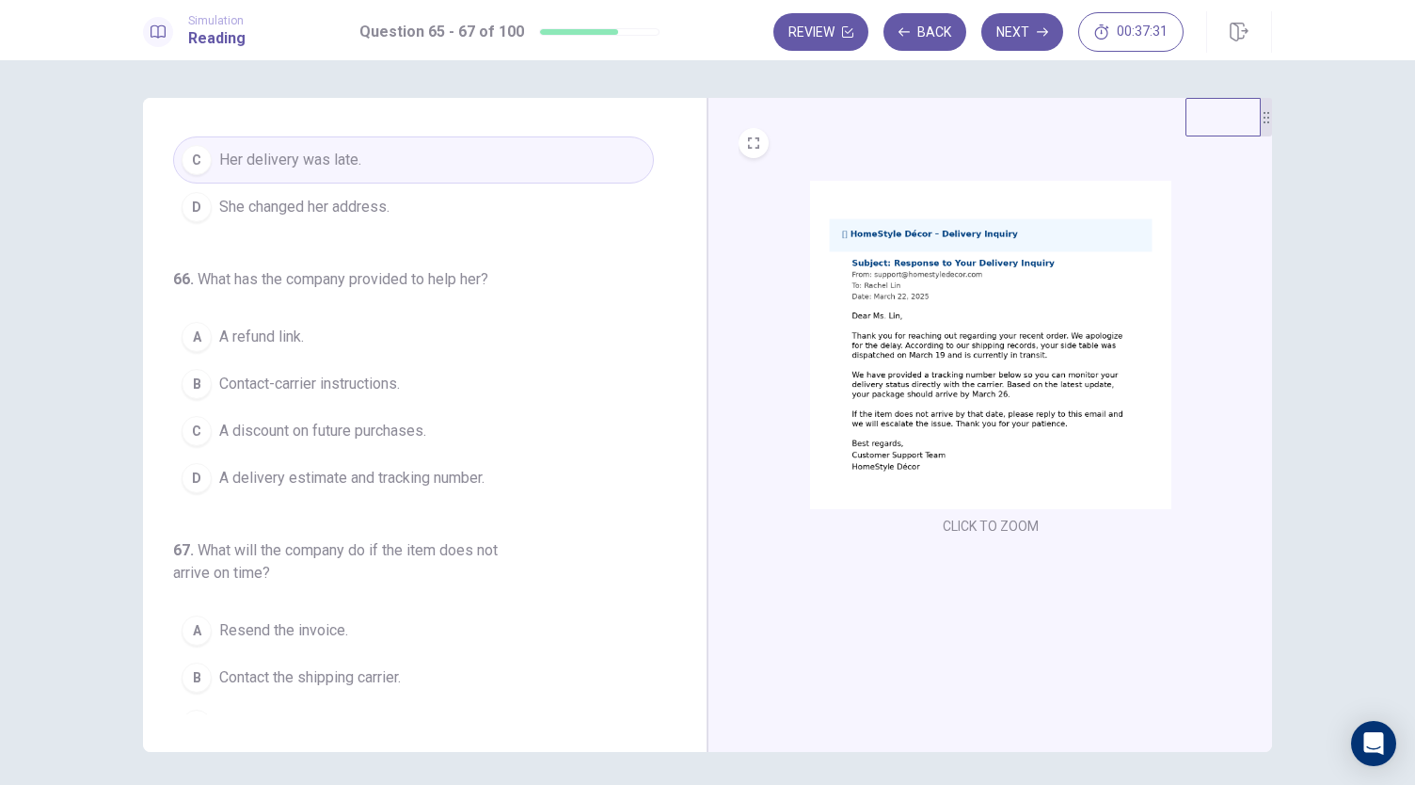
scroll to position [185, 0]
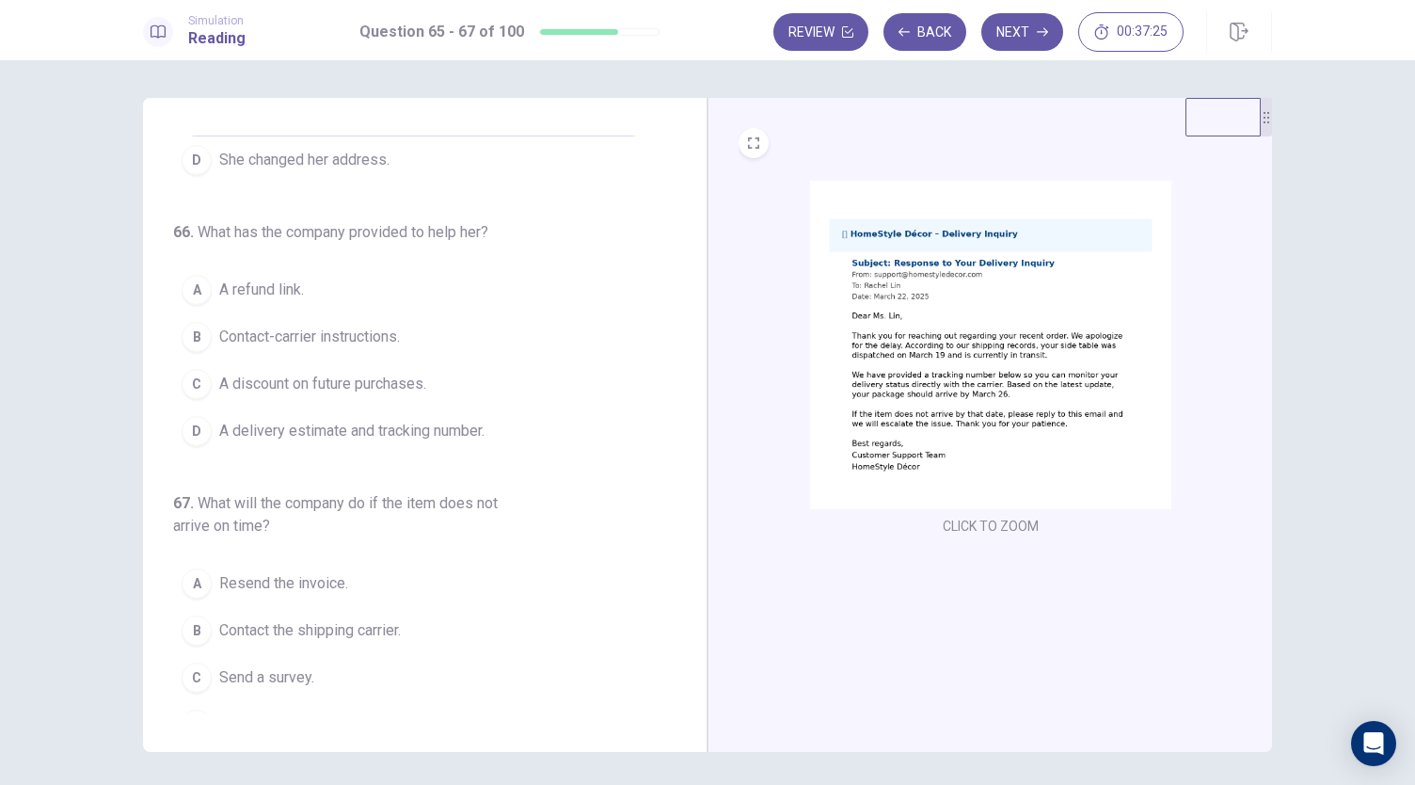
click at [916, 413] on img at bounding box center [990, 345] width 361 height 328
click at [462, 433] on span "A delivery estimate and tracking number." at bounding box center [351, 431] width 265 height 23
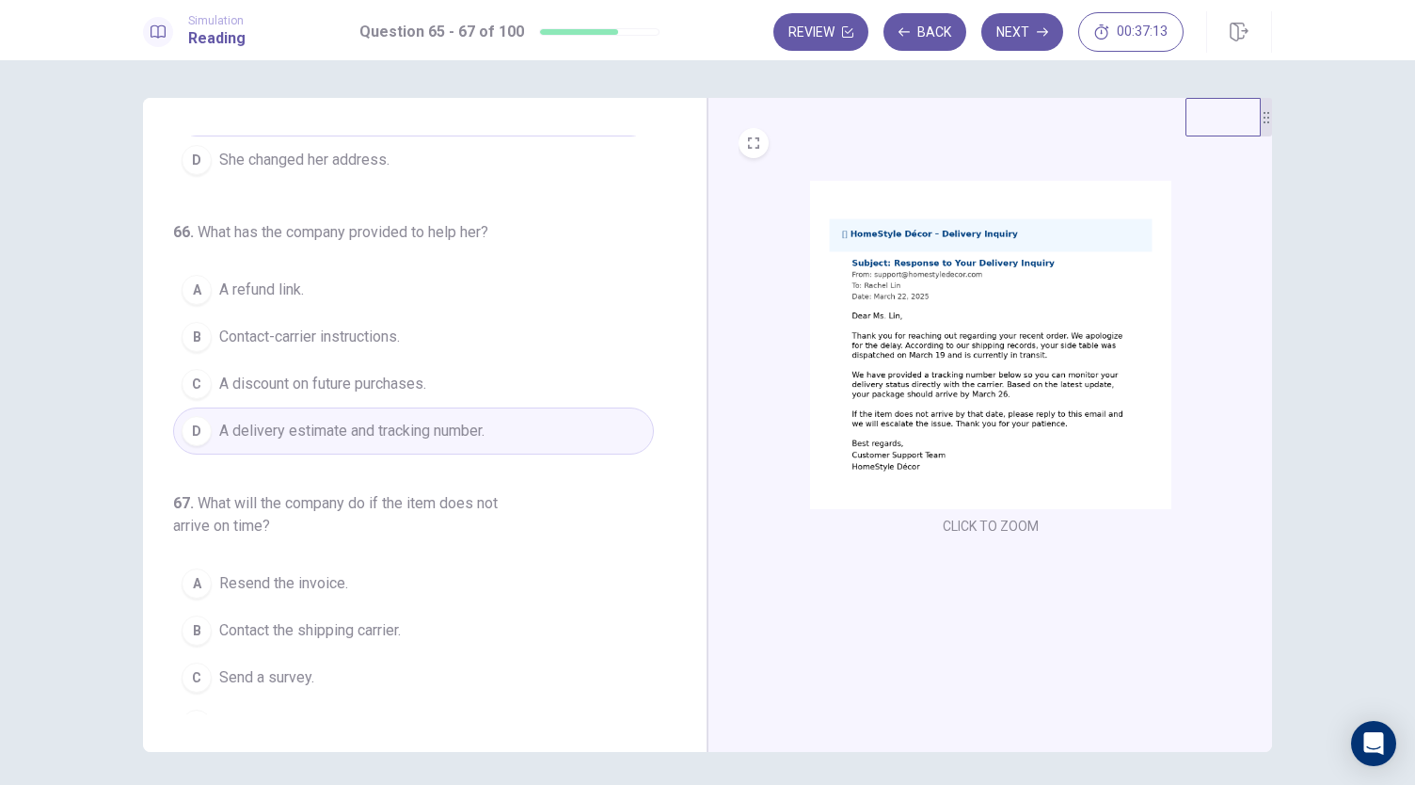
scroll to position [211, 0]
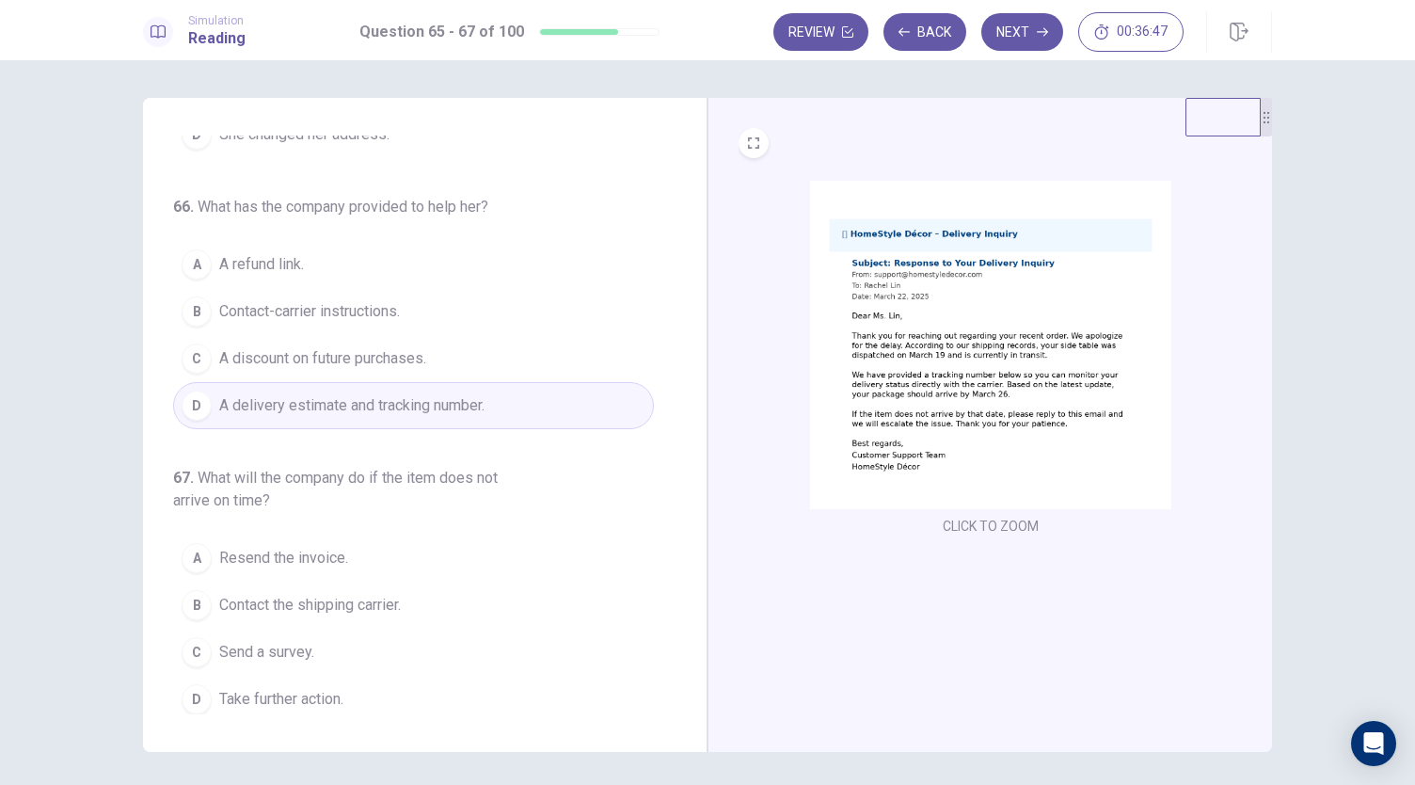
click at [909, 471] on img at bounding box center [990, 345] width 361 height 328
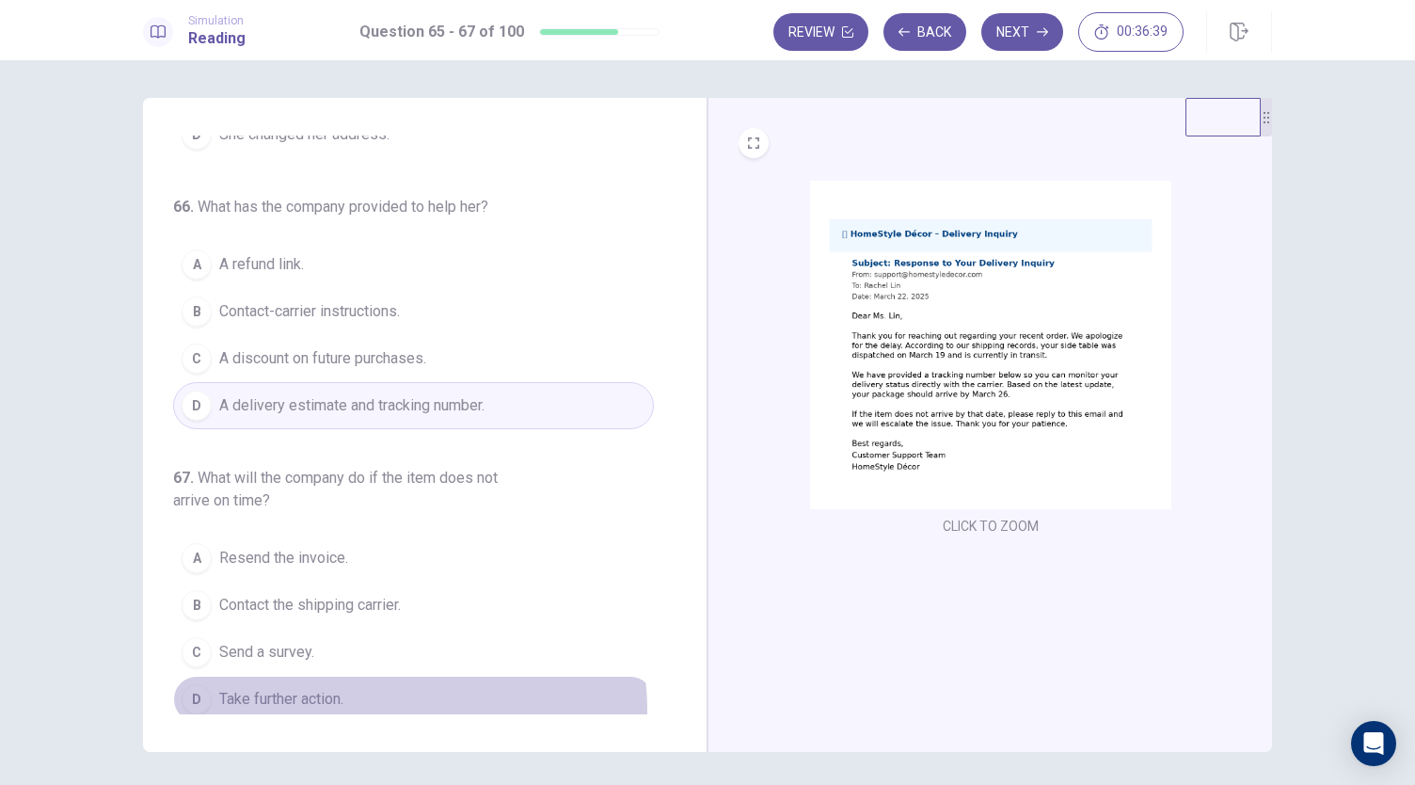
click at [363, 703] on button "D Take further action." at bounding box center [413, 698] width 481 height 47
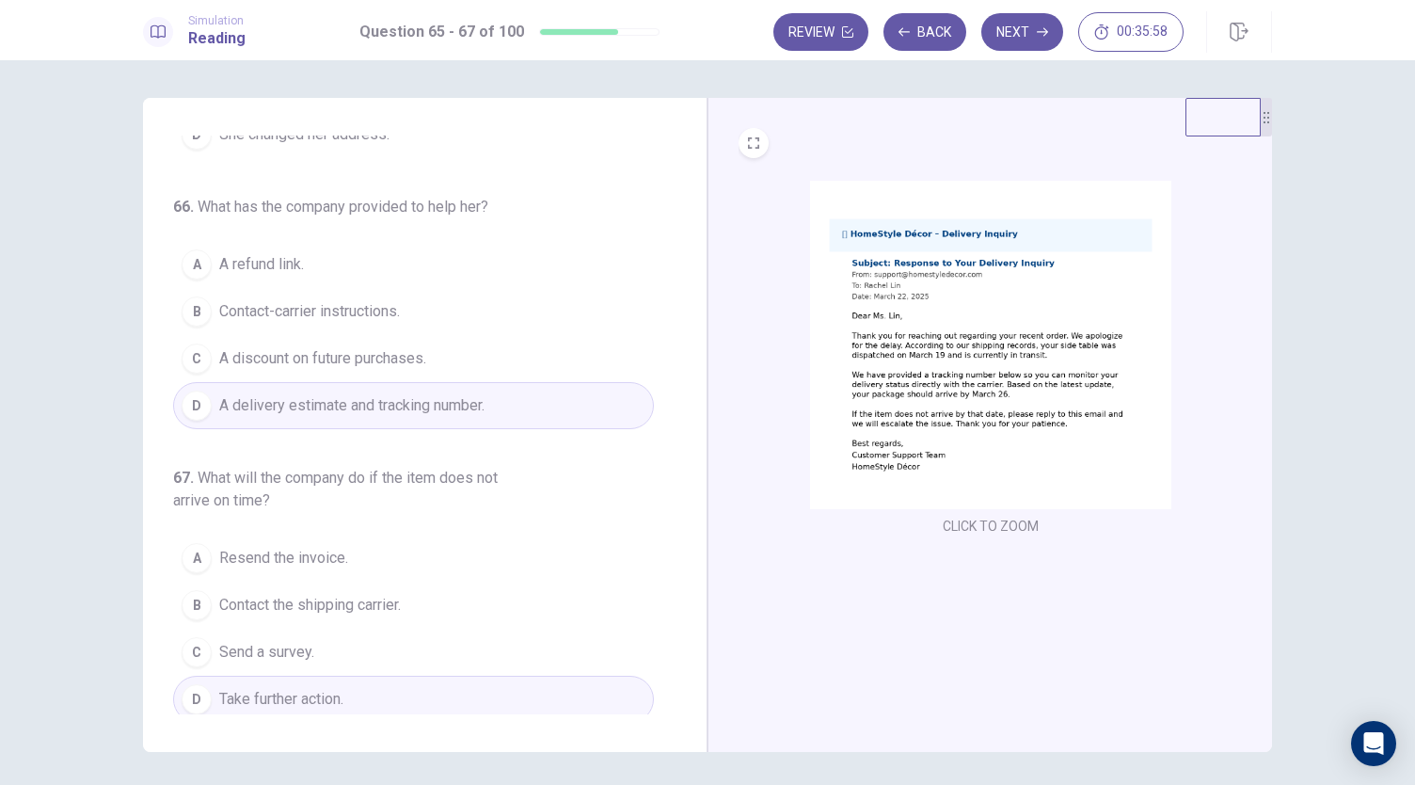
click at [410, 607] on button "B Contact the shipping carrier." at bounding box center [413, 604] width 481 height 47
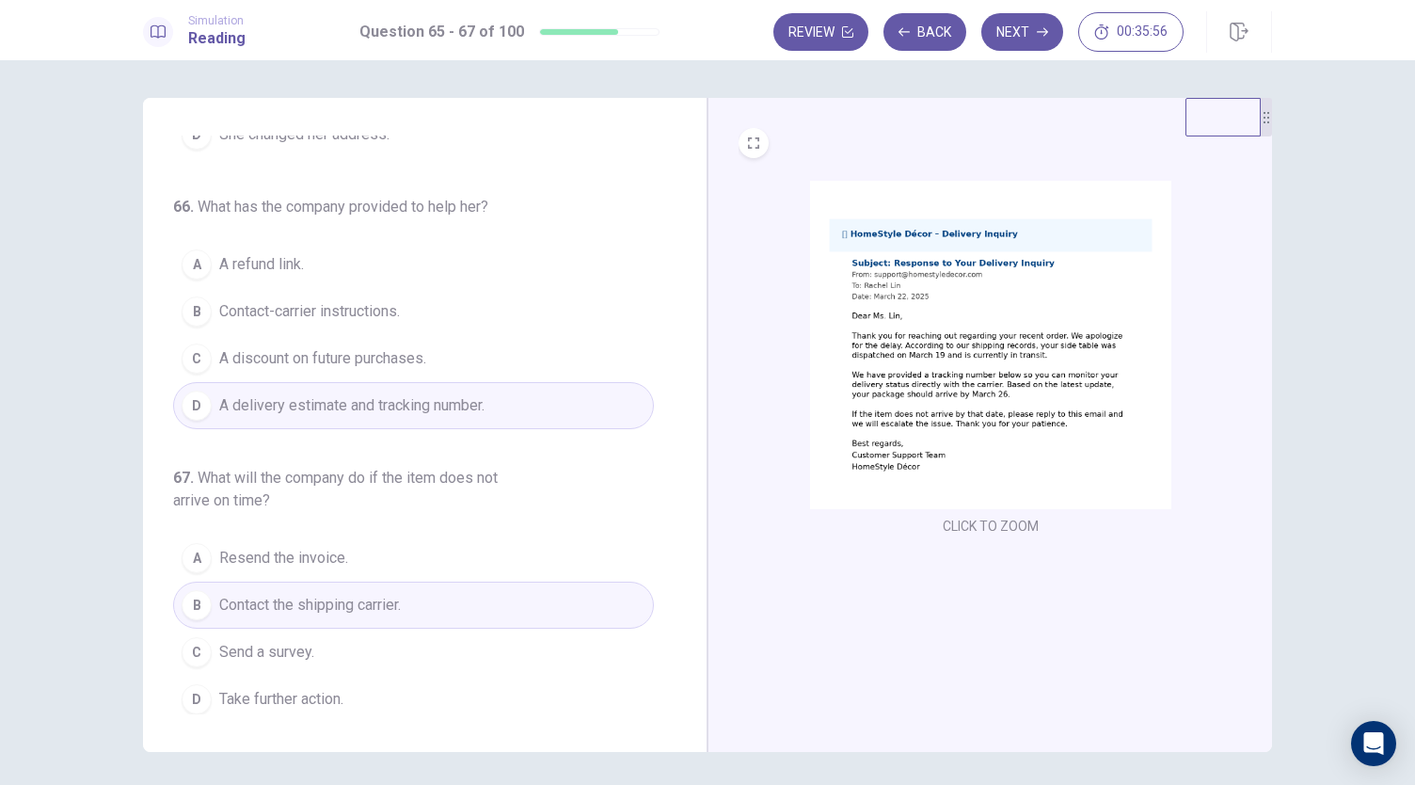
click at [1004, 52] on div "Review Back Next 00:35:56" at bounding box center [1022, 31] width 499 height 41
click at [1018, 39] on button "Next" at bounding box center [1022, 32] width 82 height 38
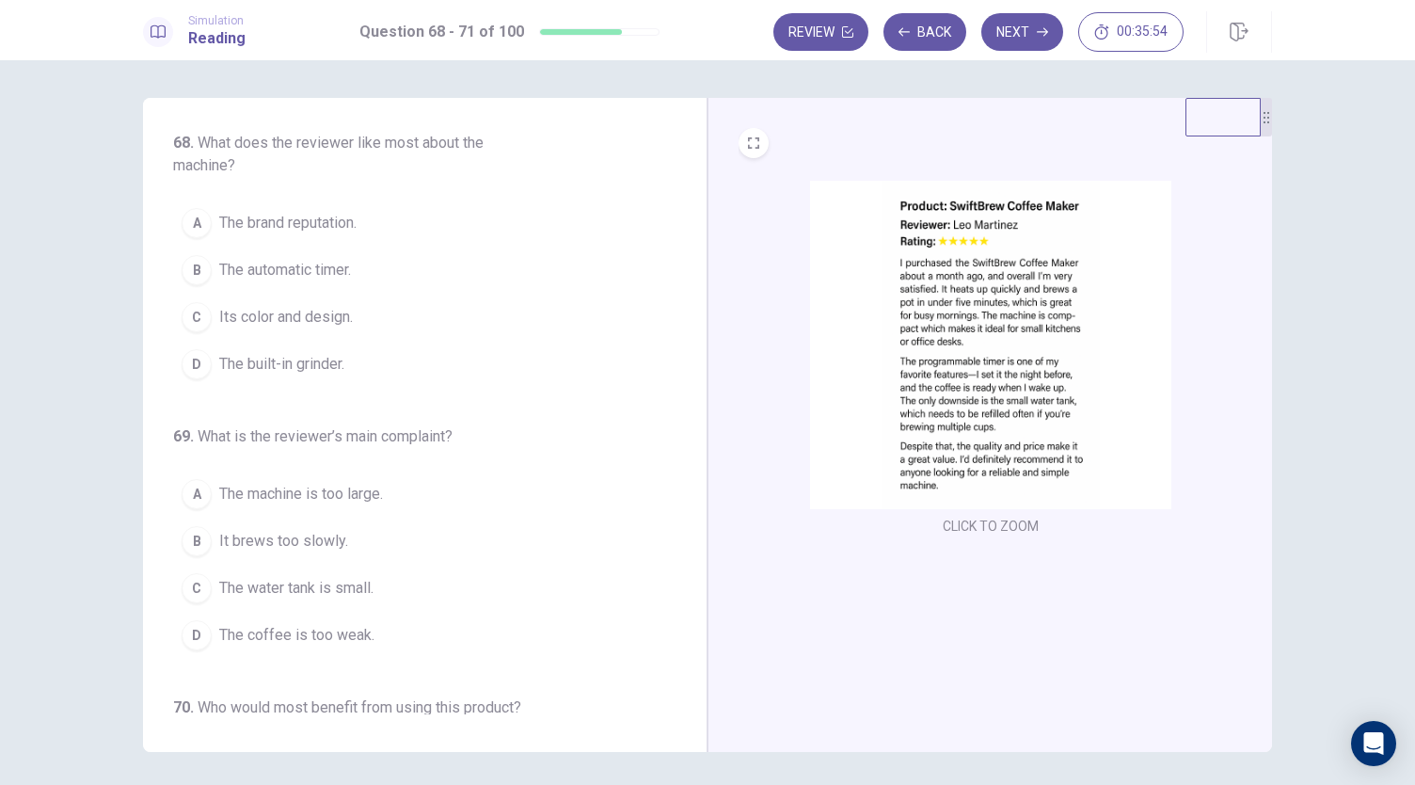
scroll to position [0, 0]
click at [938, 344] on img at bounding box center [990, 345] width 361 height 328
click at [354, 281] on button "B The automatic timer." at bounding box center [413, 273] width 481 height 47
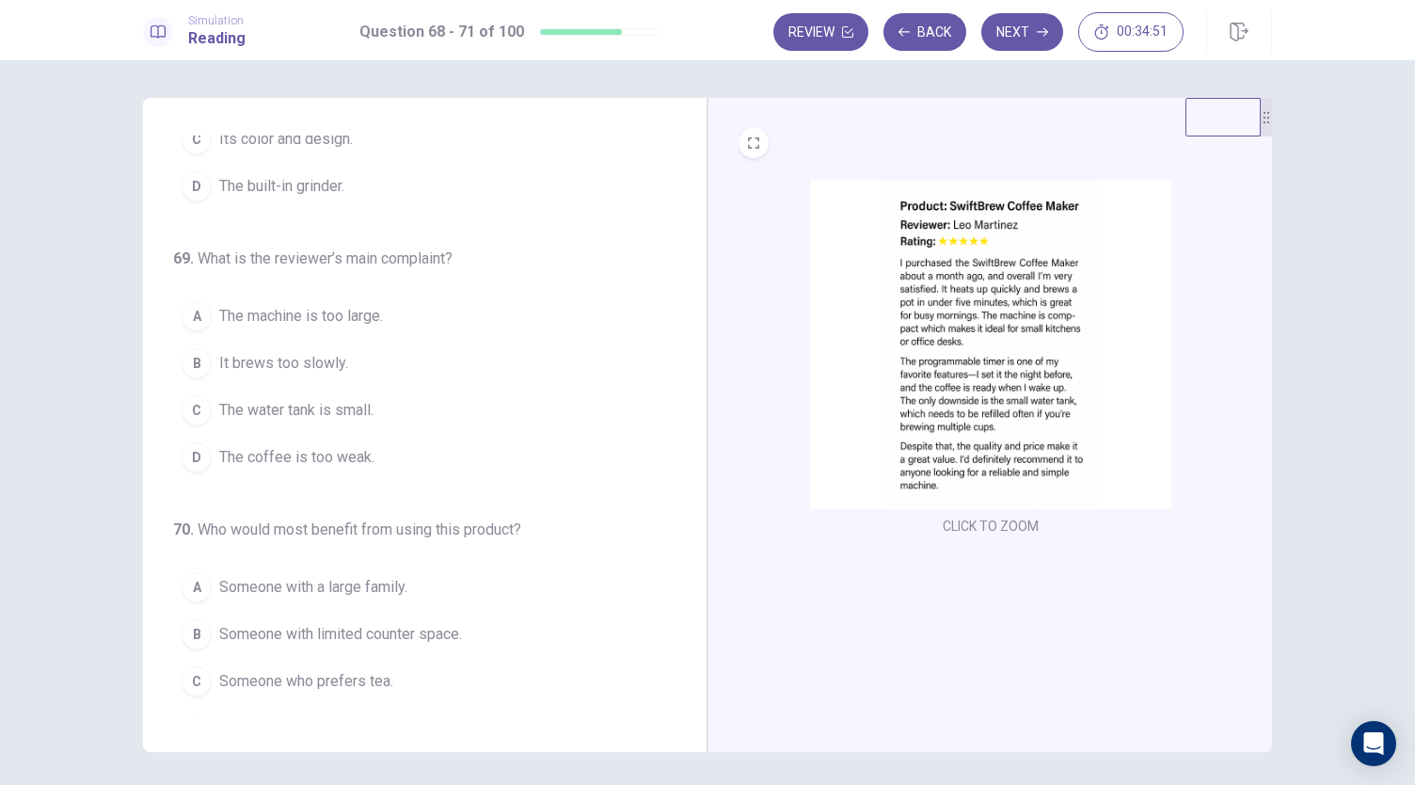
scroll to position [192, 0]
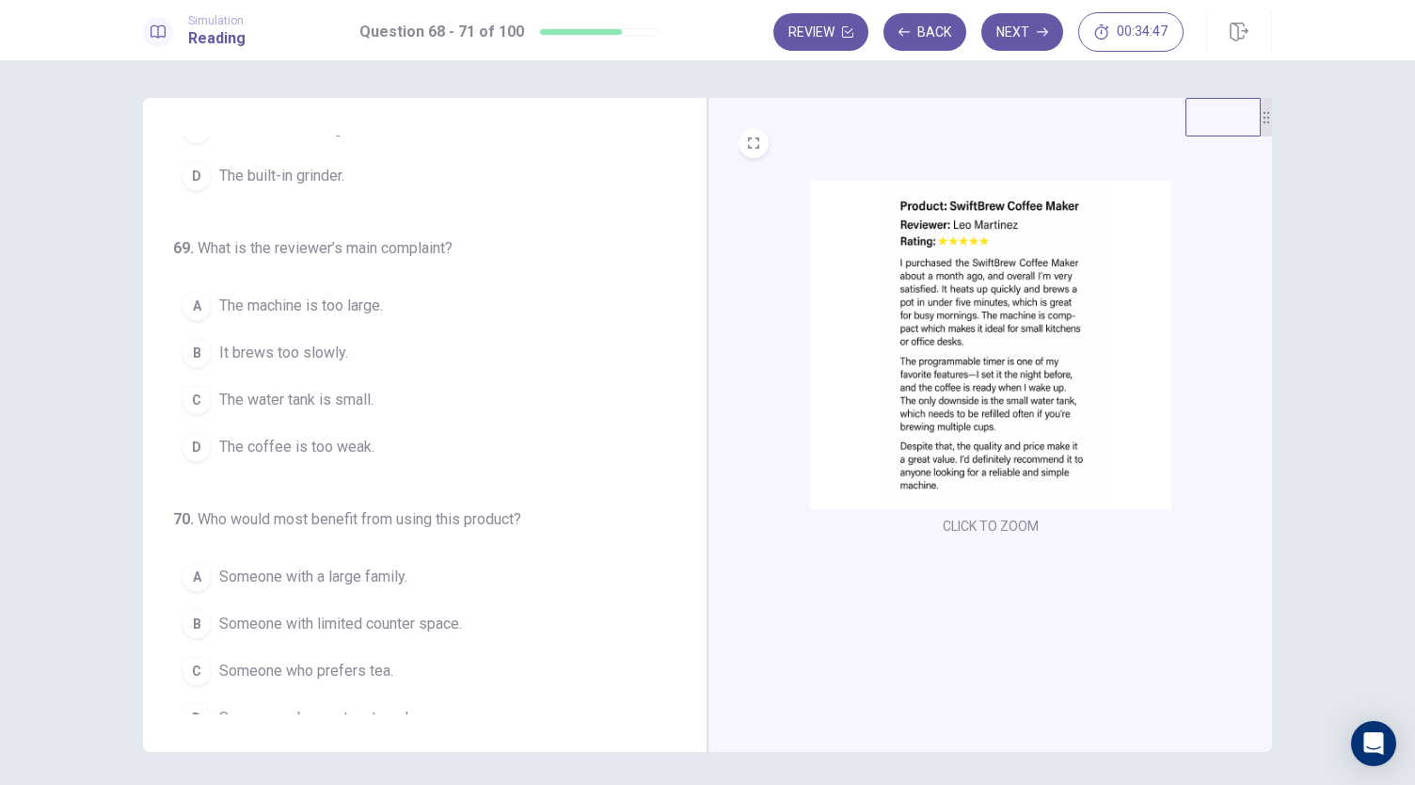
click at [376, 398] on button "C The water tank is small." at bounding box center [413, 399] width 481 height 47
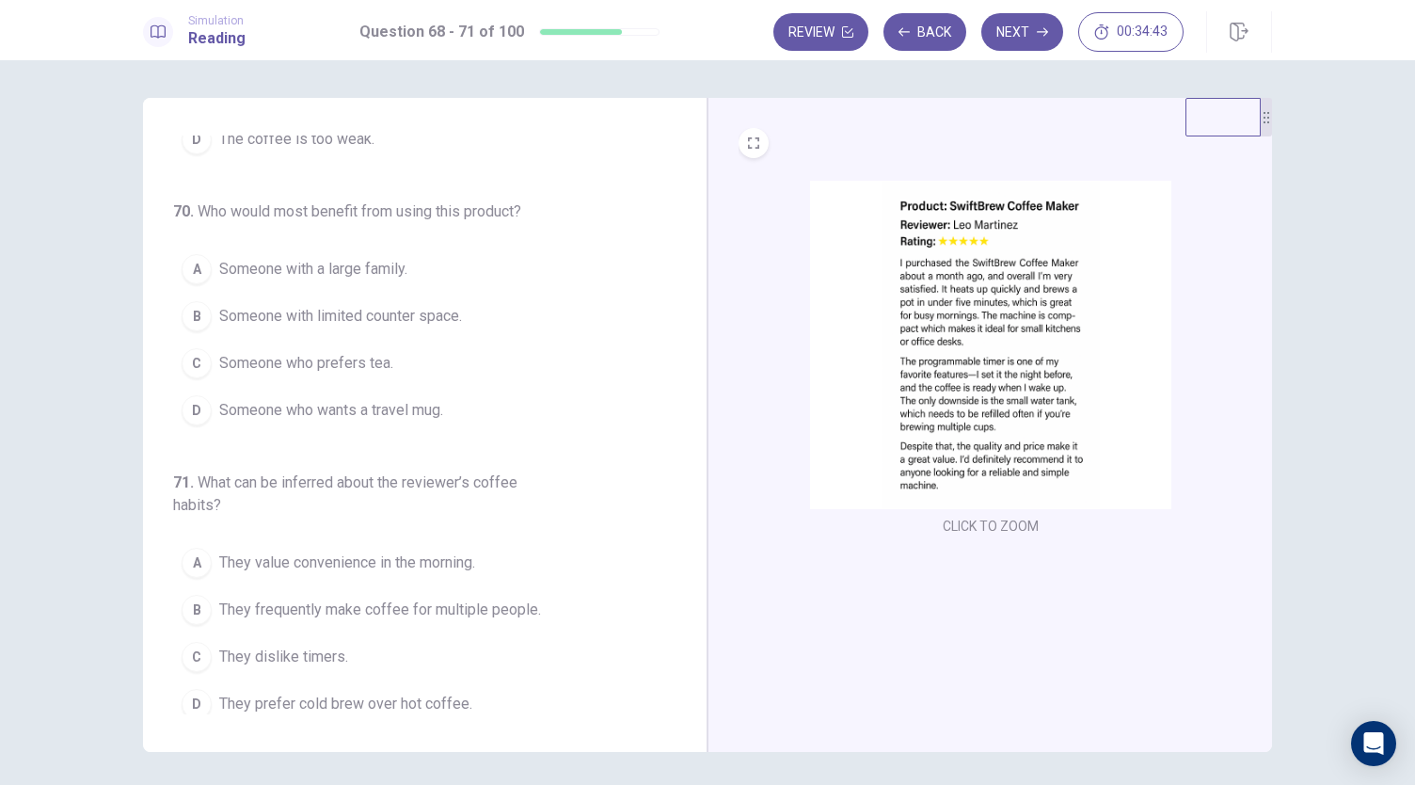
scroll to position [502, 0]
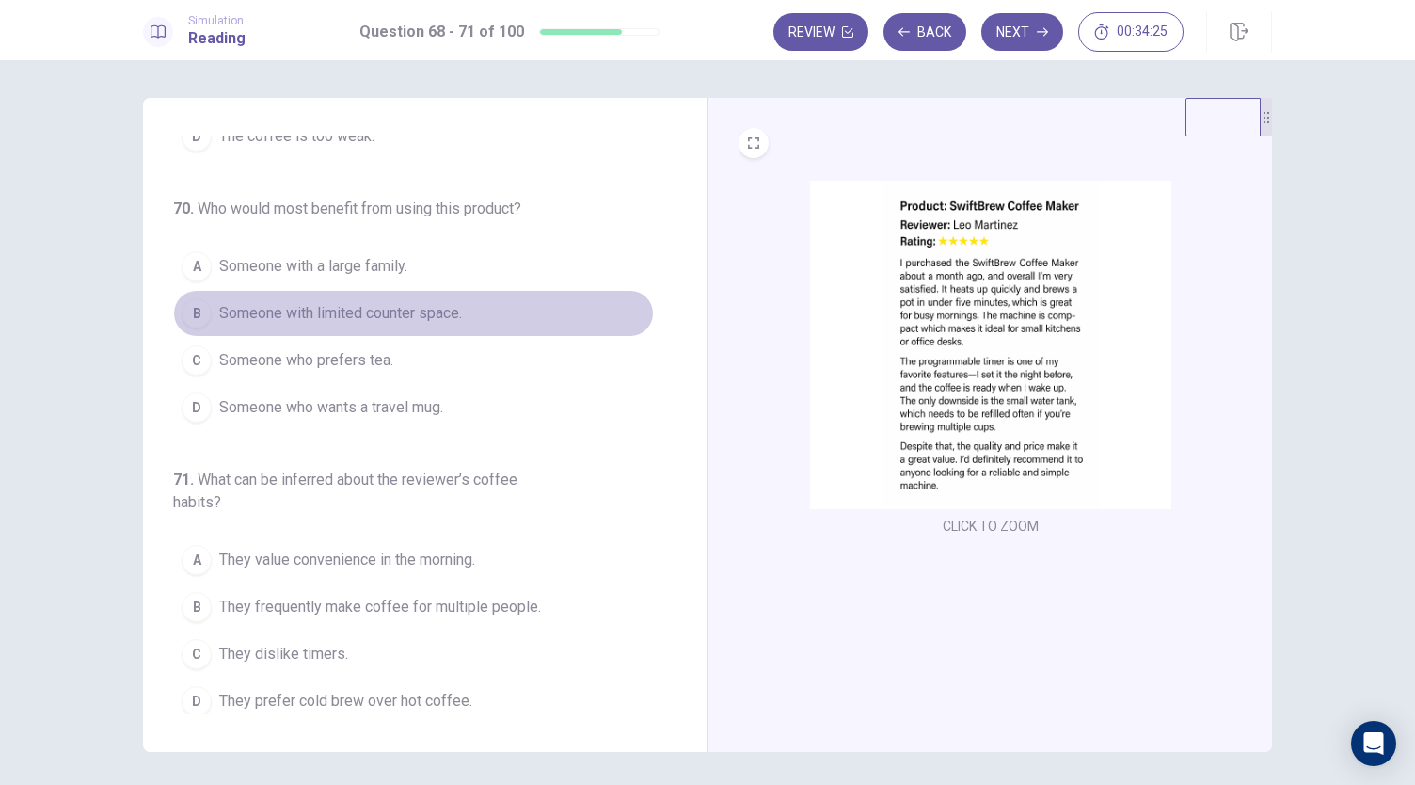
click at [440, 314] on span "Someone with limited counter space." at bounding box center [340, 313] width 243 height 23
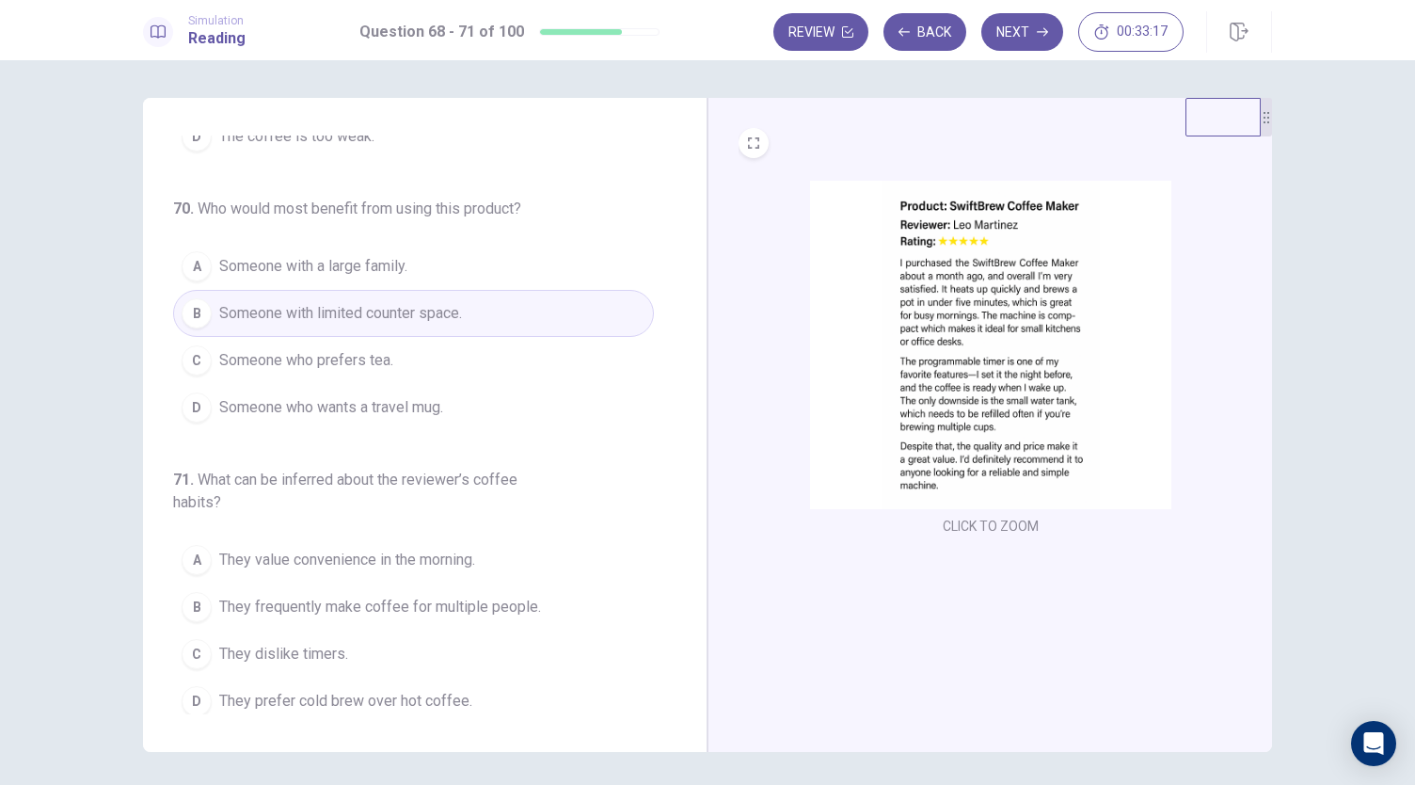
click at [472, 561] on span "They value convenience in the morning." at bounding box center [347, 559] width 256 height 23
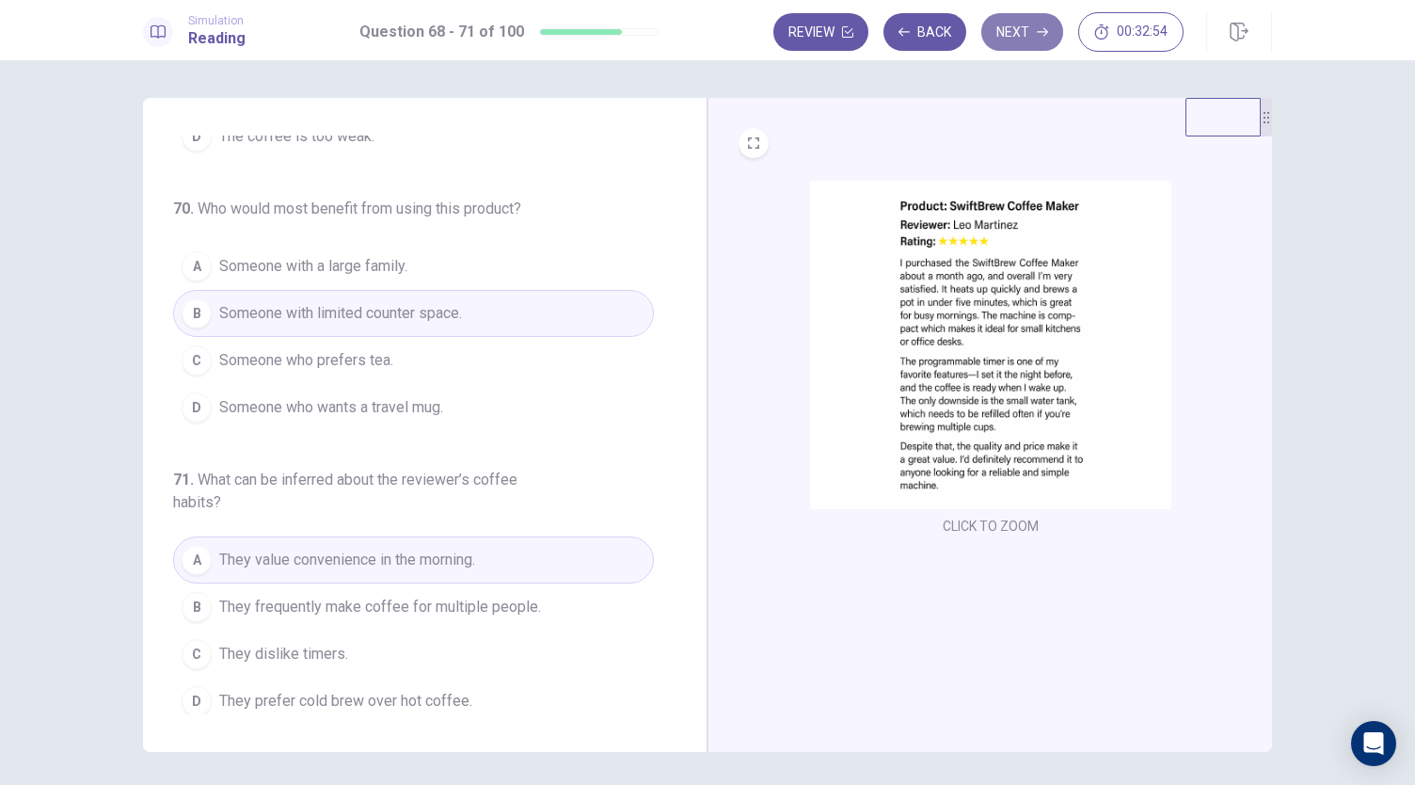
click at [1018, 24] on button "Next" at bounding box center [1022, 32] width 82 height 38
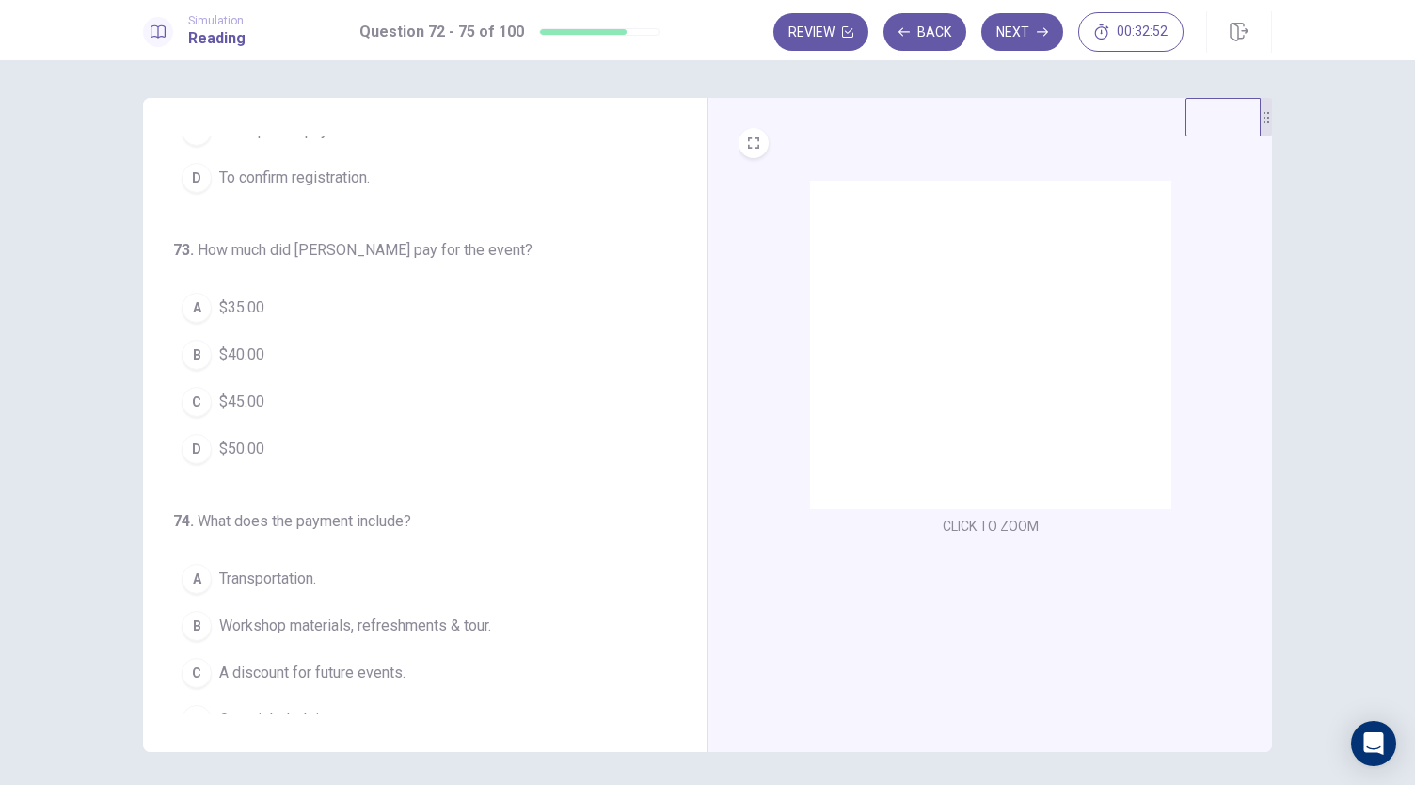
scroll to position [0, 0]
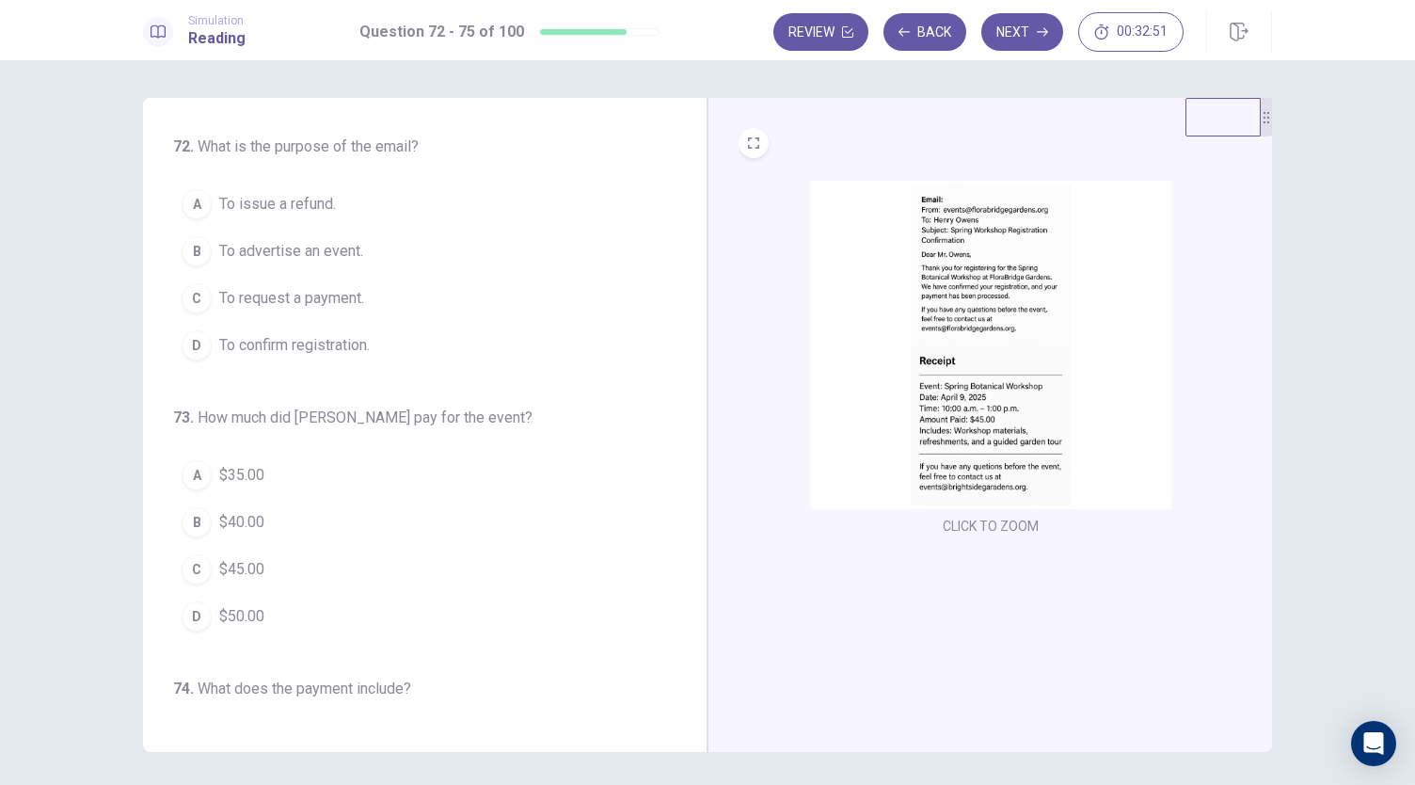
click at [999, 370] on img at bounding box center [990, 345] width 361 height 328
click at [905, 381] on img at bounding box center [990, 345] width 361 height 328
click at [340, 348] on span "To confirm registration." at bounding box center [294, 345] width 151 height 23
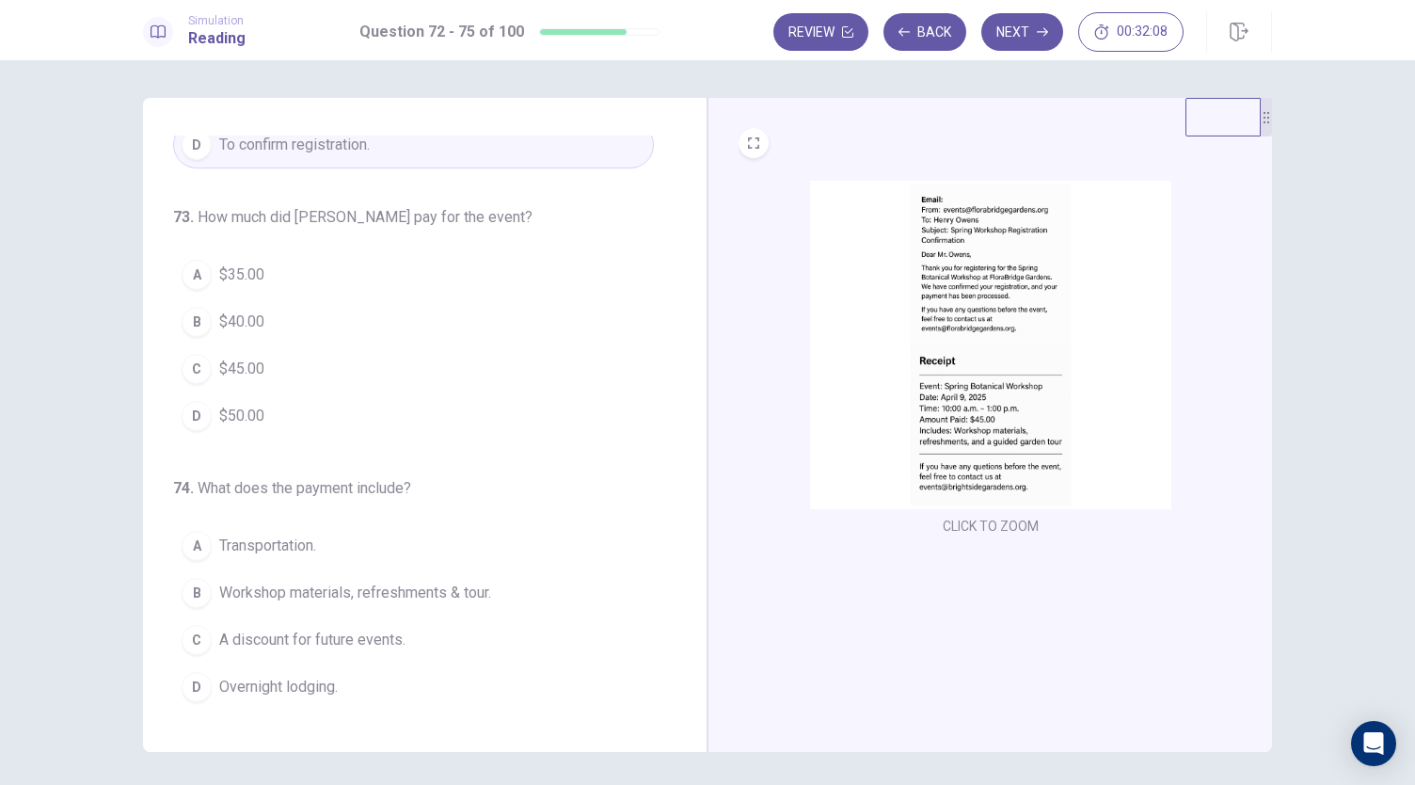
scroll to position [201, 0]
click at [352, 364] on button "C $45.00" at bounding box center [413, 367] width 481 height 47
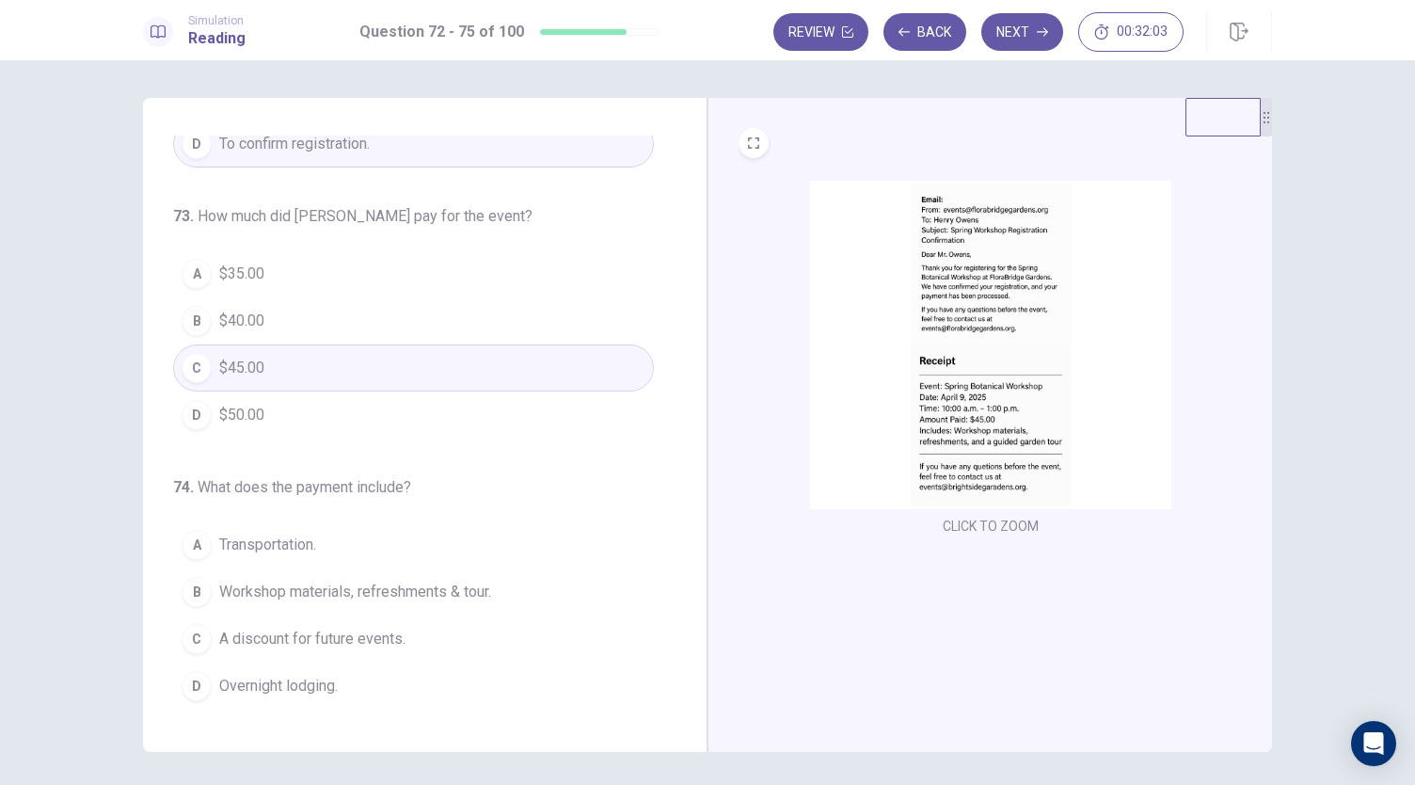
click at [830, 432] on img at bounding box center [990, 345] width 361 height 328
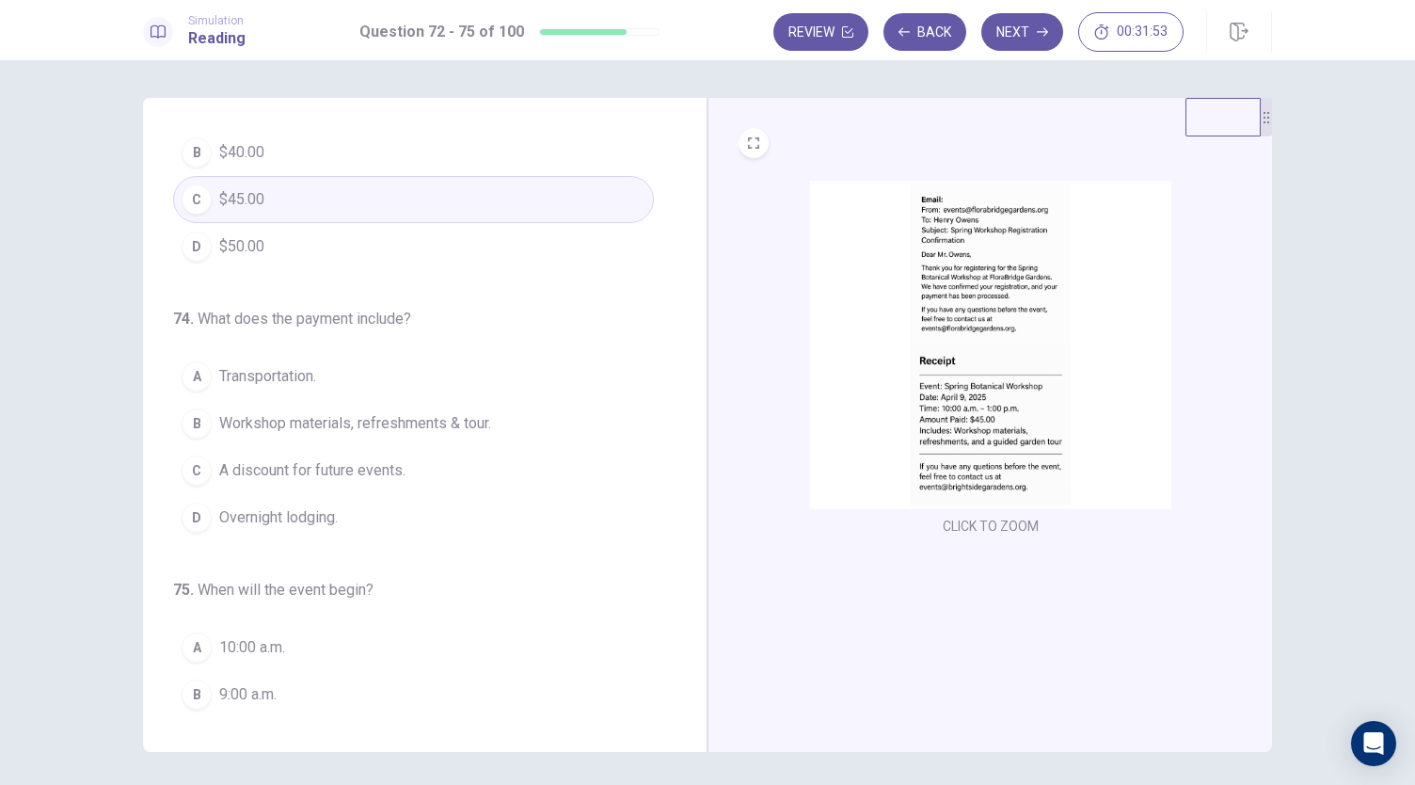
scroll to position [371, 0]
click at [497, 428] on button "B Workshop materials, refreshments & tour." at bounding box center [413, 422] width 481 height 47
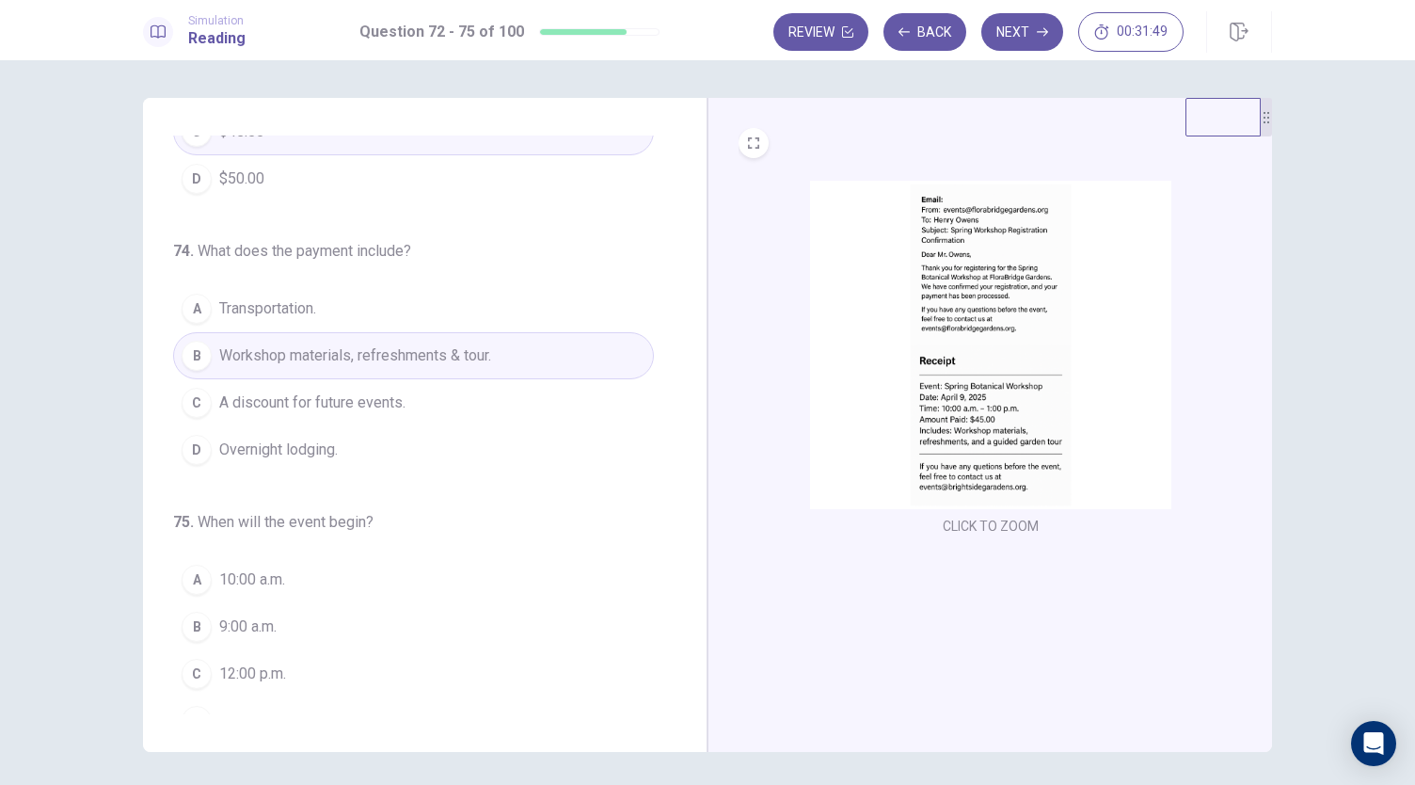
scroll to position [457, 0]
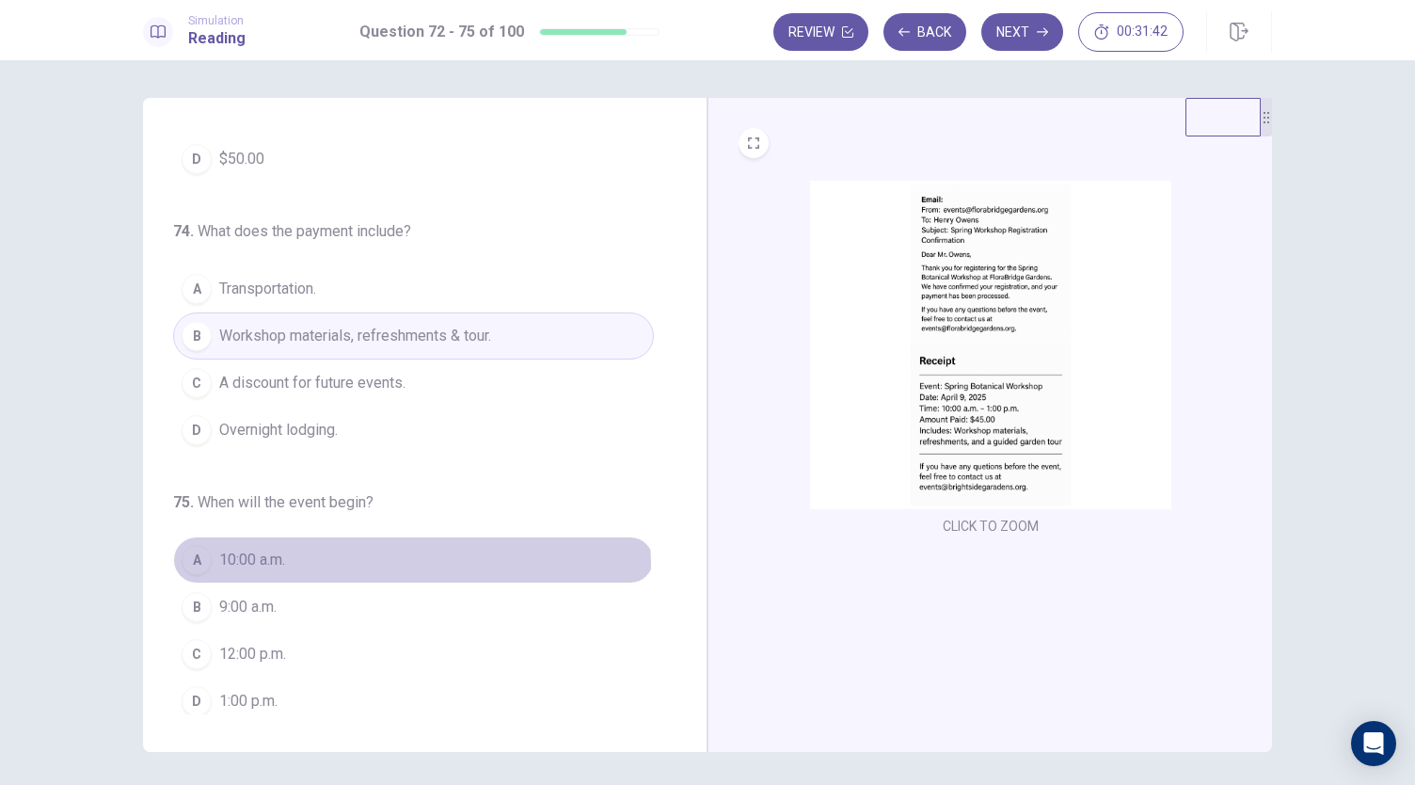
click at [406, 557] on button "A 10:00 a.m." at bounding box center [413, 559] width 481 height 47
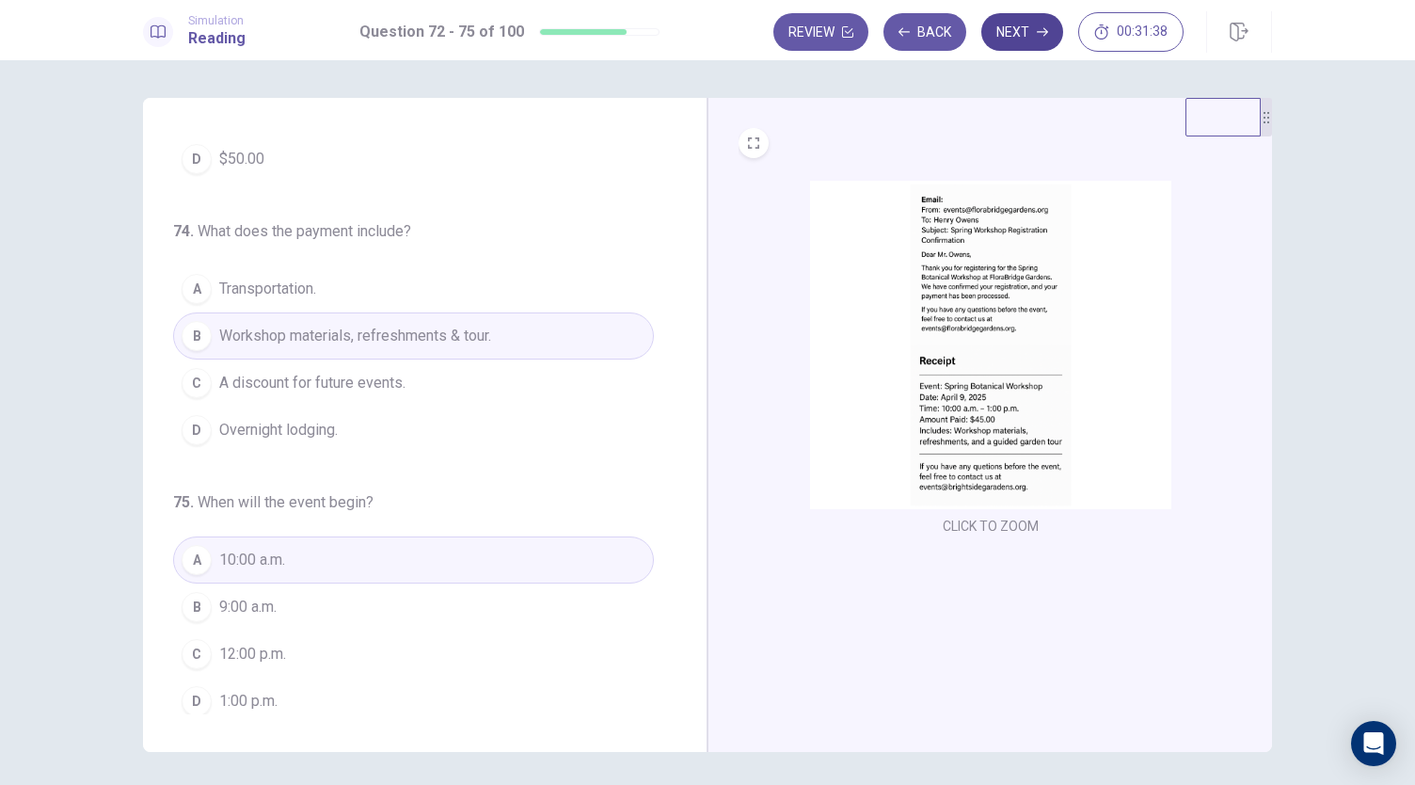
click at [1028, 28] on button "Next" at bounding box center [1022, 32] width 82 height 38
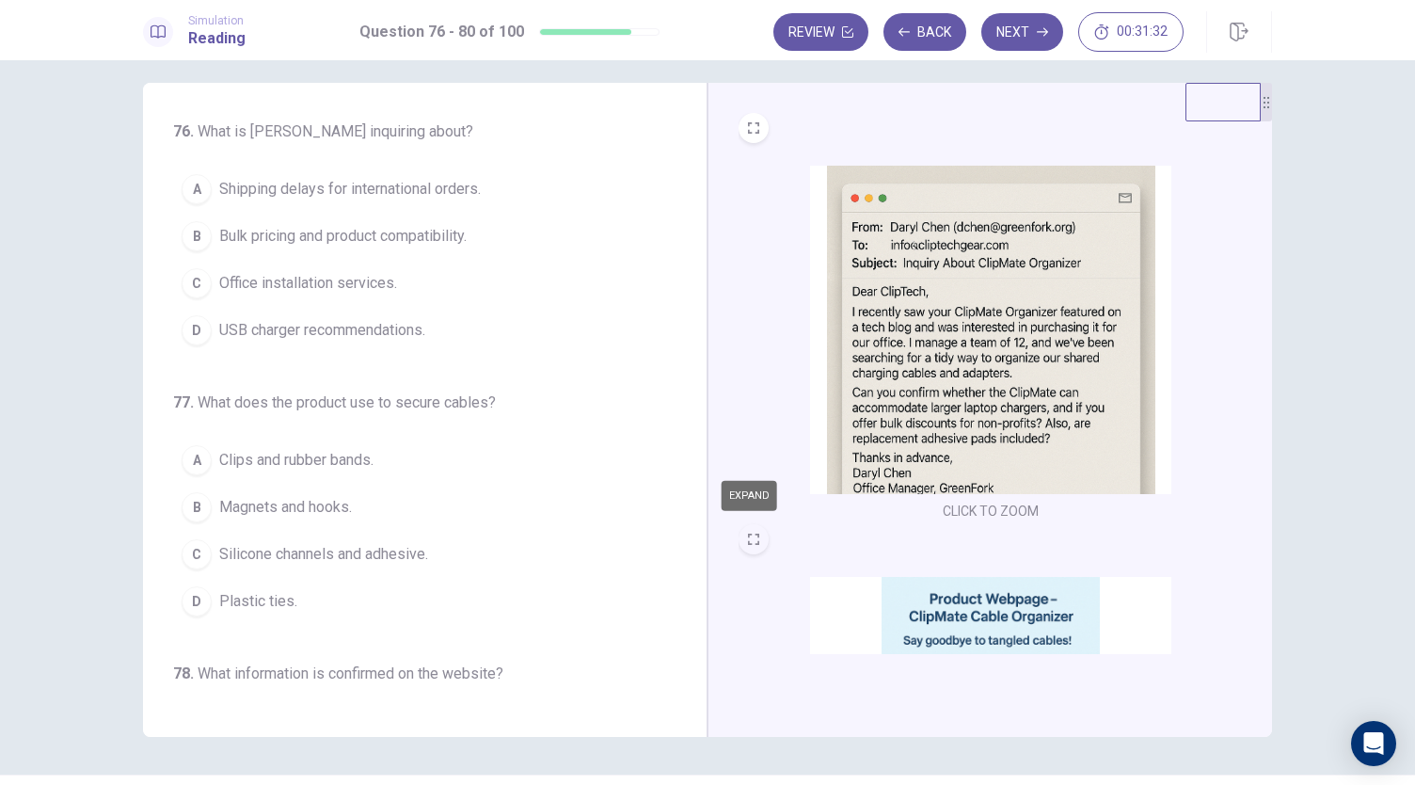
scroll to position [14, 0]
click at [882, 343] on img at bounding box center [990, 331] width 361 height 328
click at [912, 405] on img at bounding box center [990, 331] width 361 height 328
click at [451, 249] on button "B Bulk pricing and product compatibility." at bounding box center [413, 237] width 481 height 47
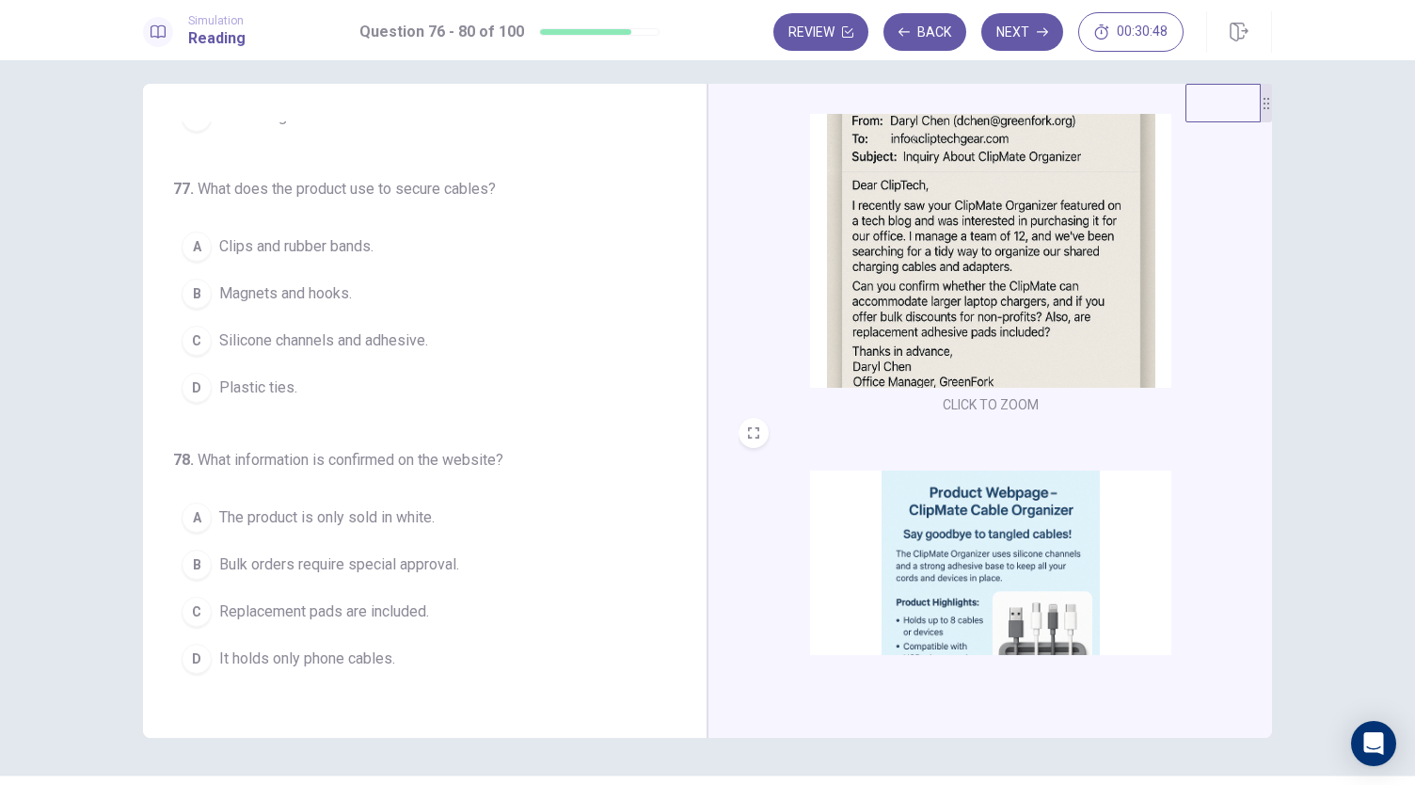
scroll to position [183, 0]
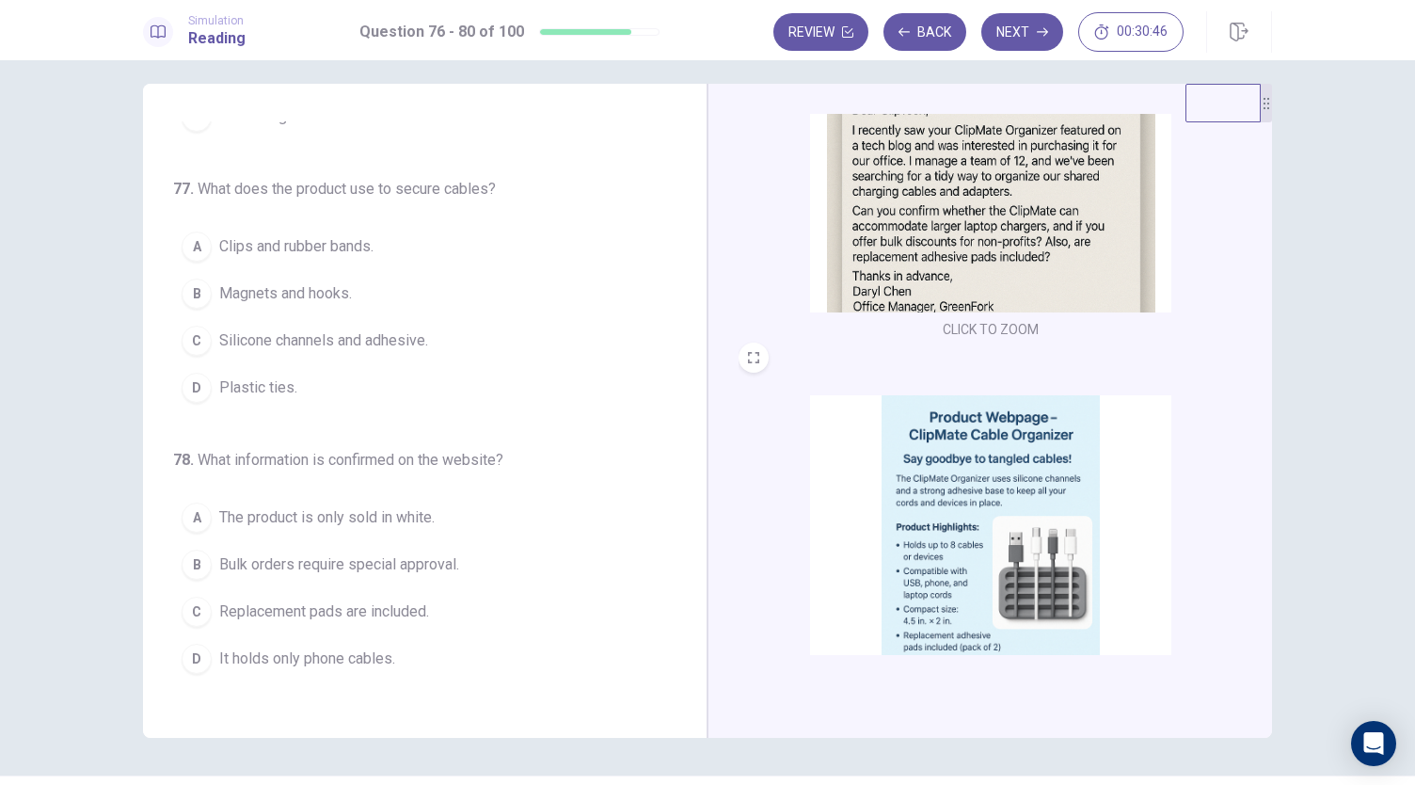
click at [926, 516] on img at bounding box center [990, 559] width 361 height 328
click at [453, 341] on button "C Silicone channels and adhesive." at bounding box center [413, 340] width 481 height 47
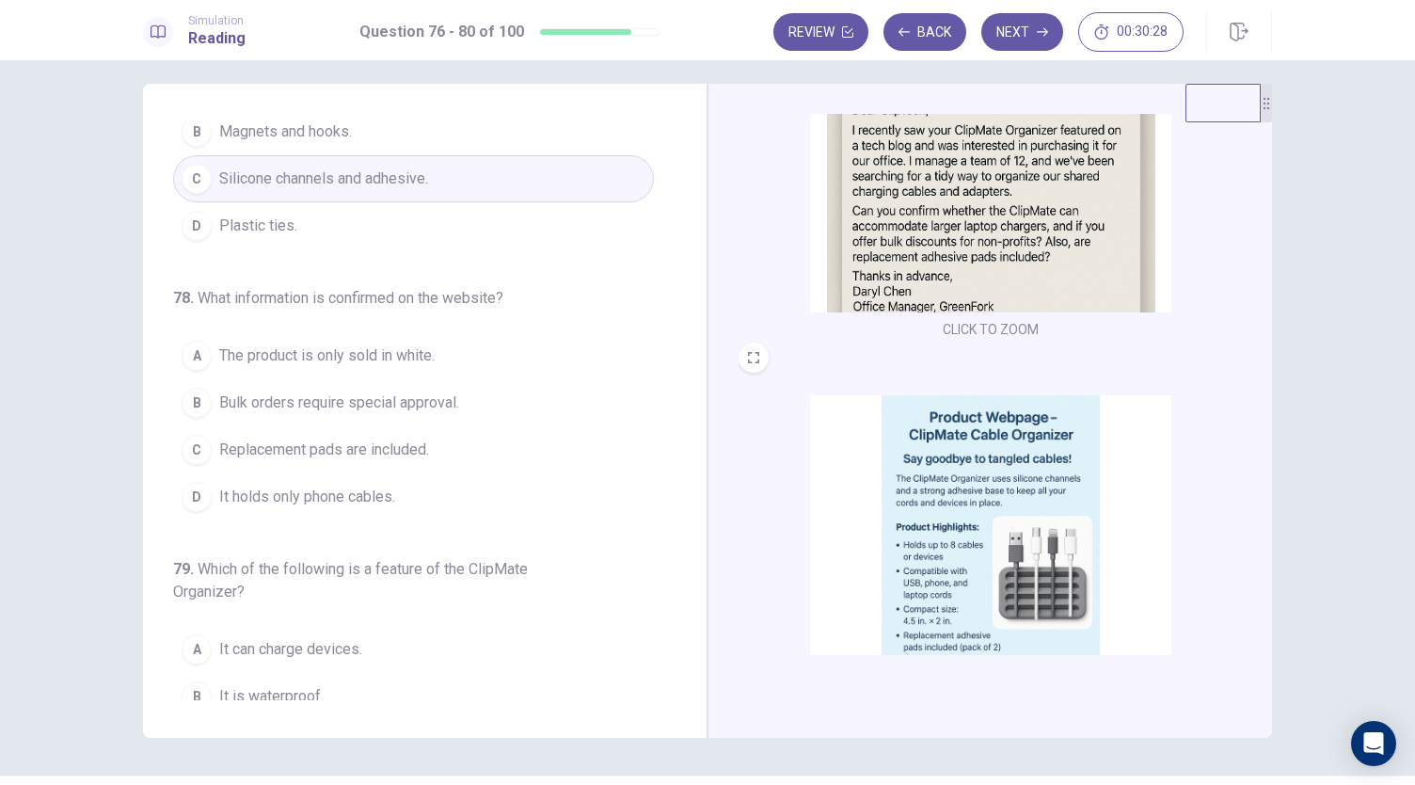
scroll to position [416, 0]
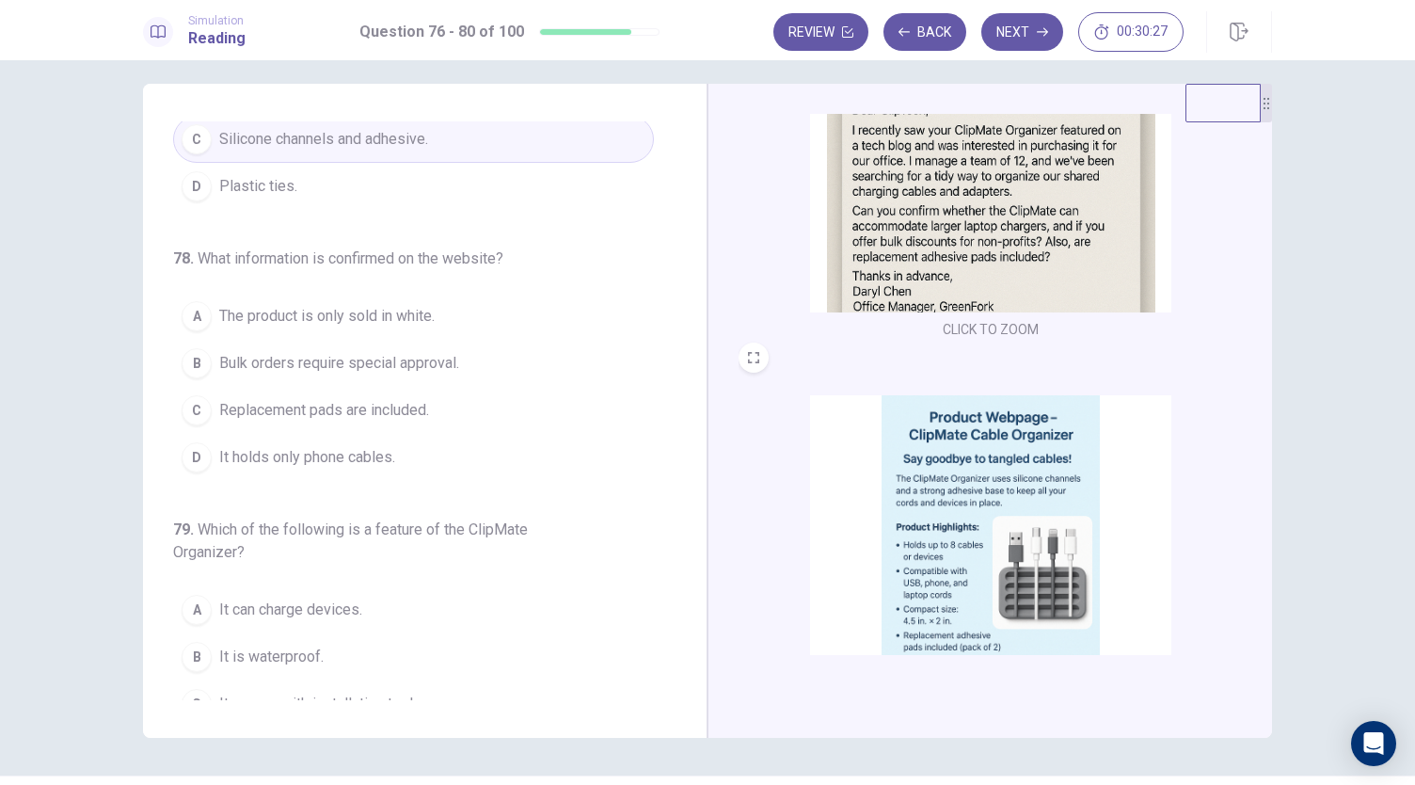
click at [922, 564] on img at bounding box center [990, 559] width 361 height 328
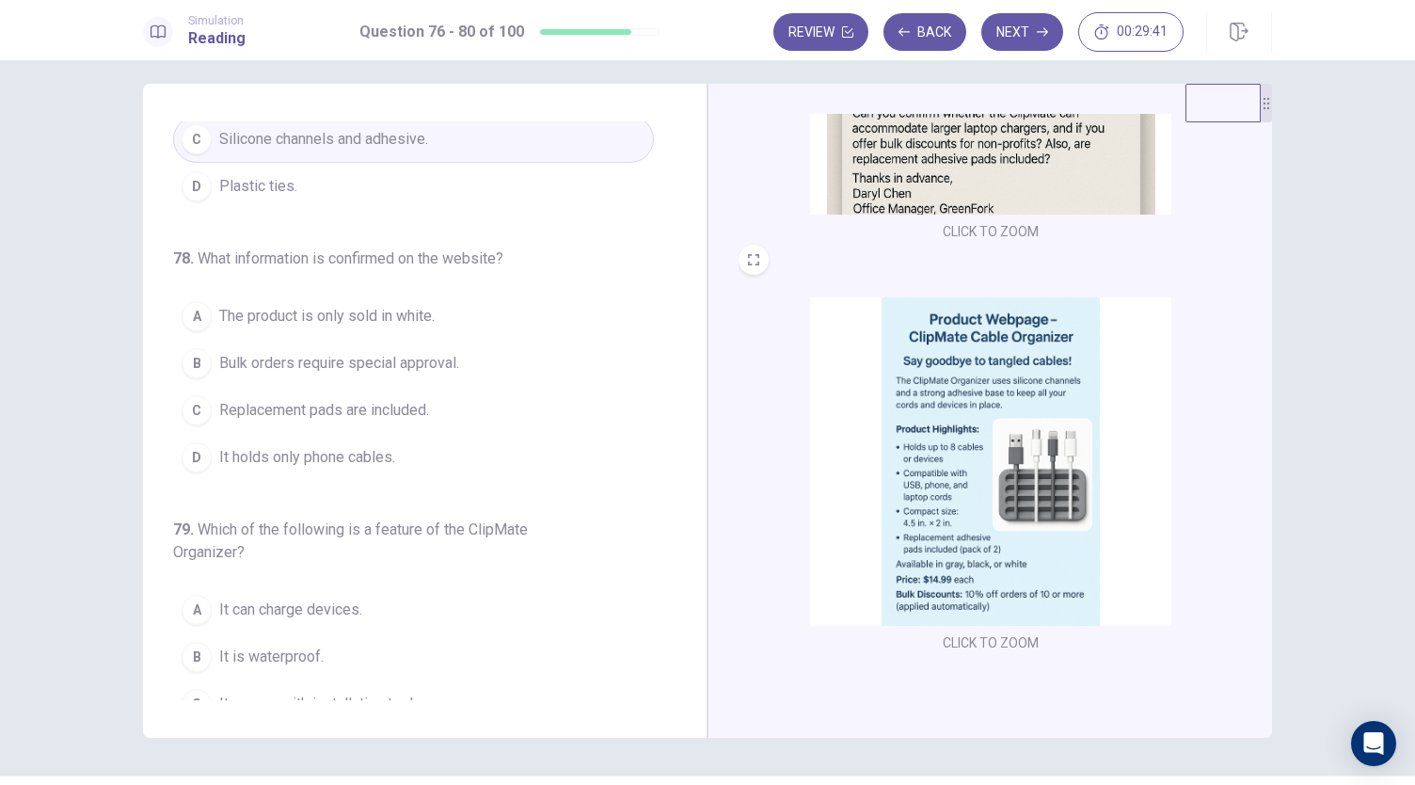
click at [380, 399] on span "Replacement pads are included." at bounding box center [324, 410] width 210 height 23
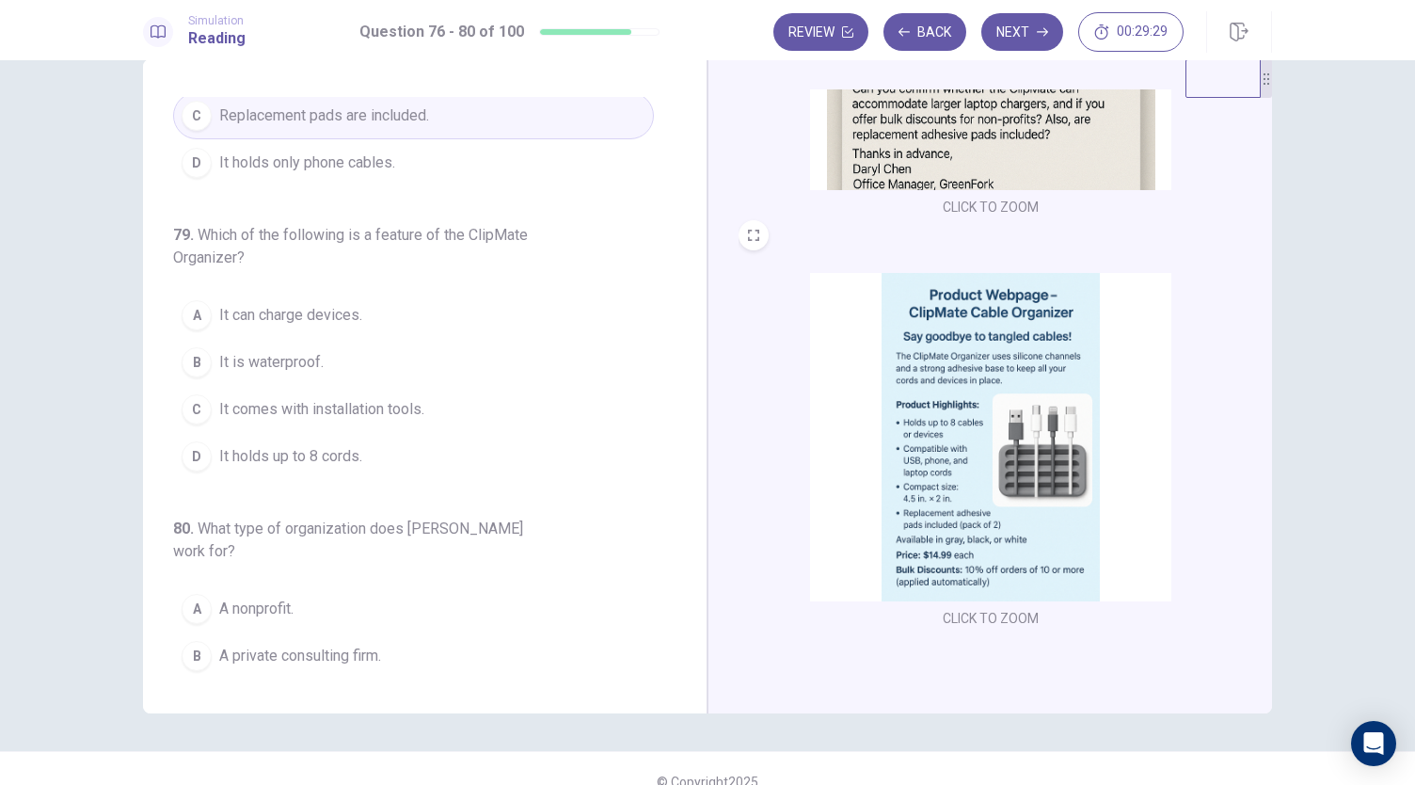
scroll to position [21, 0]
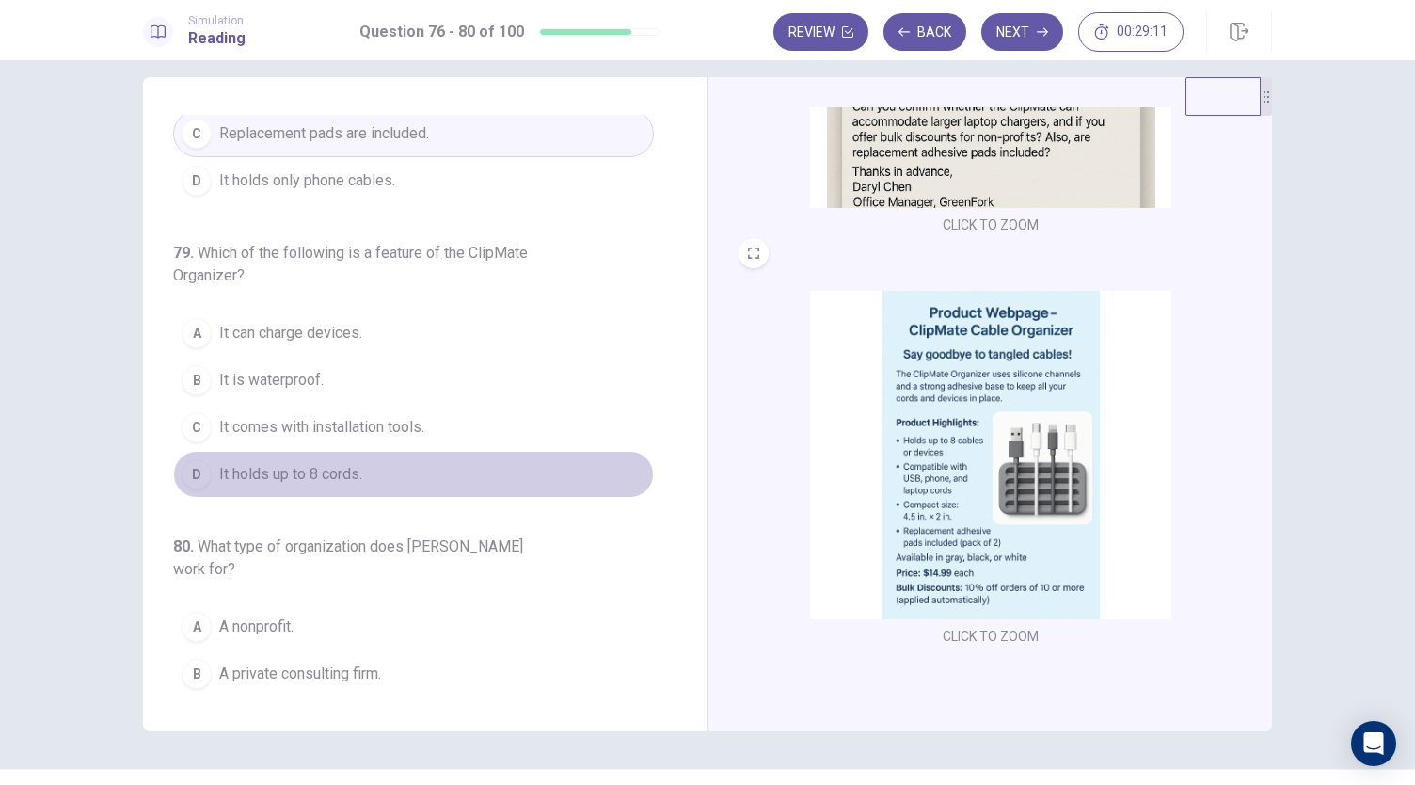
click at [531, 461] on button "D It holds up to 8 cords." at bounding box center [413, 474] width 481 height 47
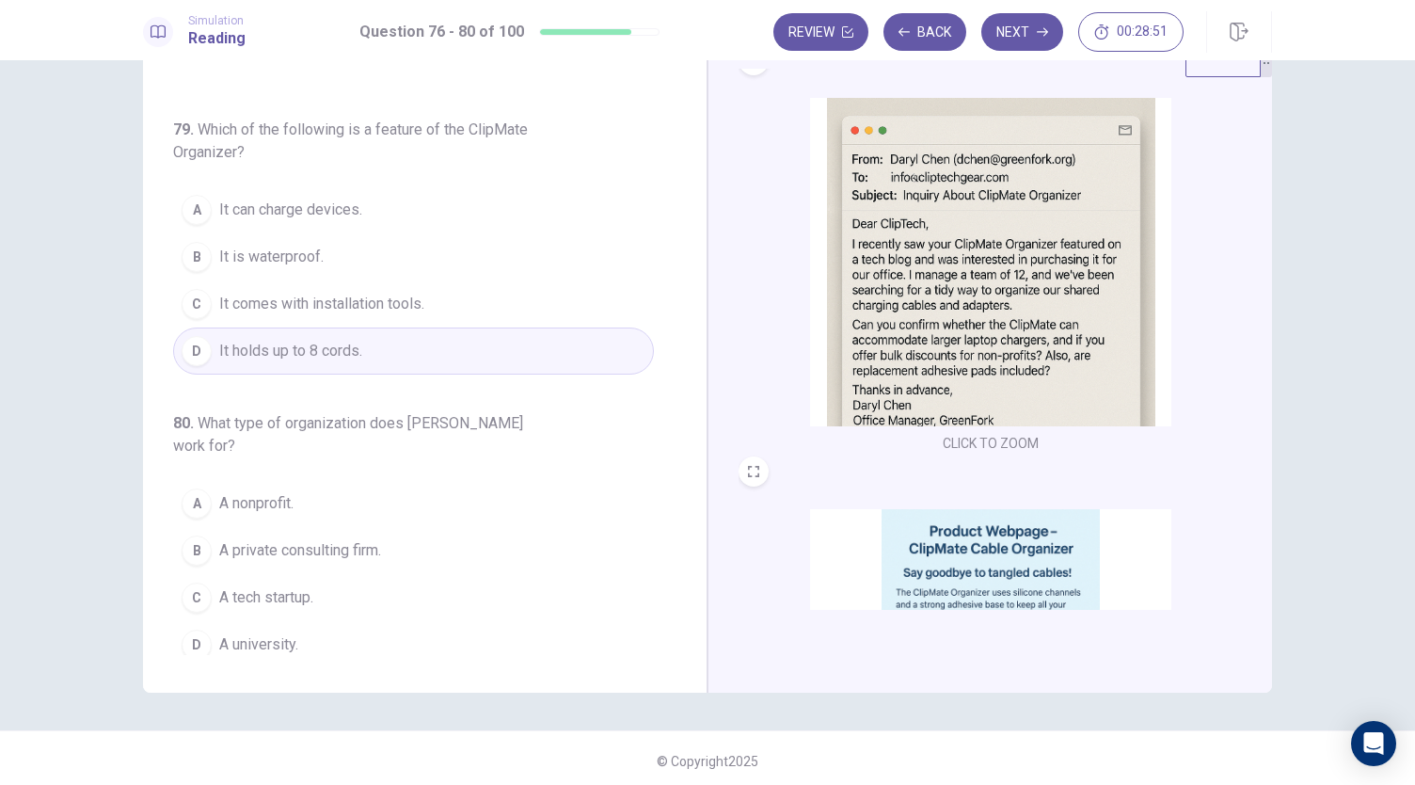
scroll to position [51, 0]
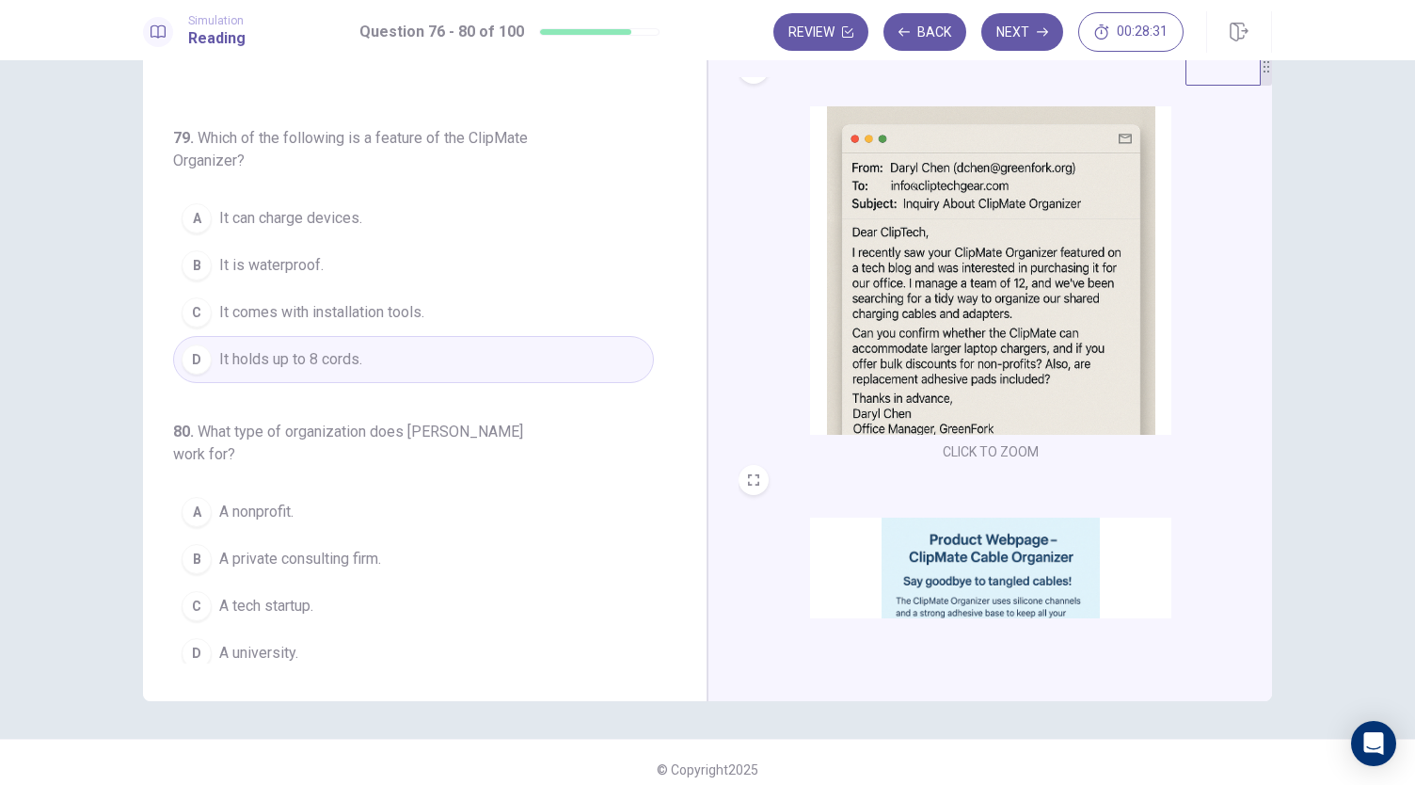
click at [852, 337] on img at bounding box center [990, 270] width 361 height 328
click at [452, 586] on button "C A tech startup." at bounding box center [413, 605] width 481 height 47
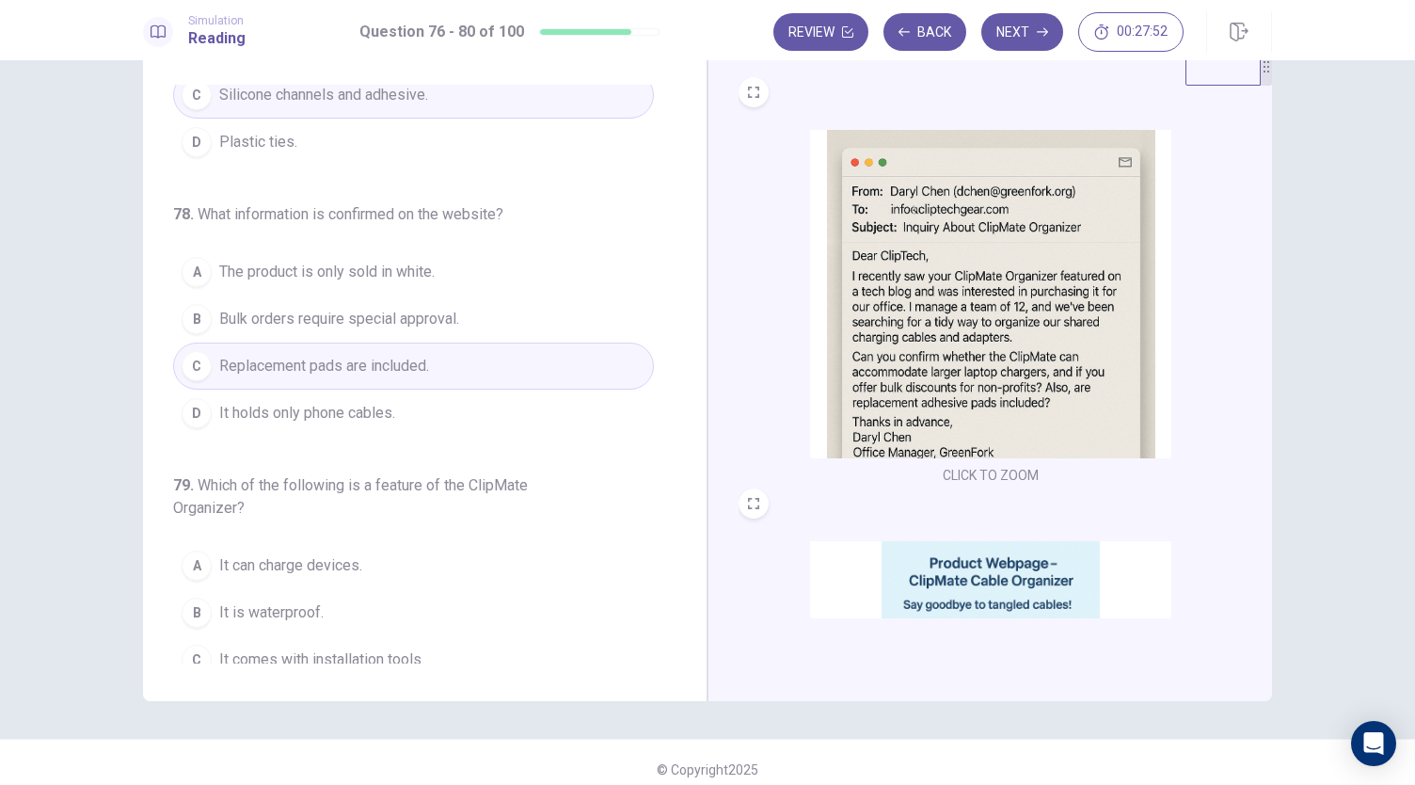
scroll to position [416, 0]
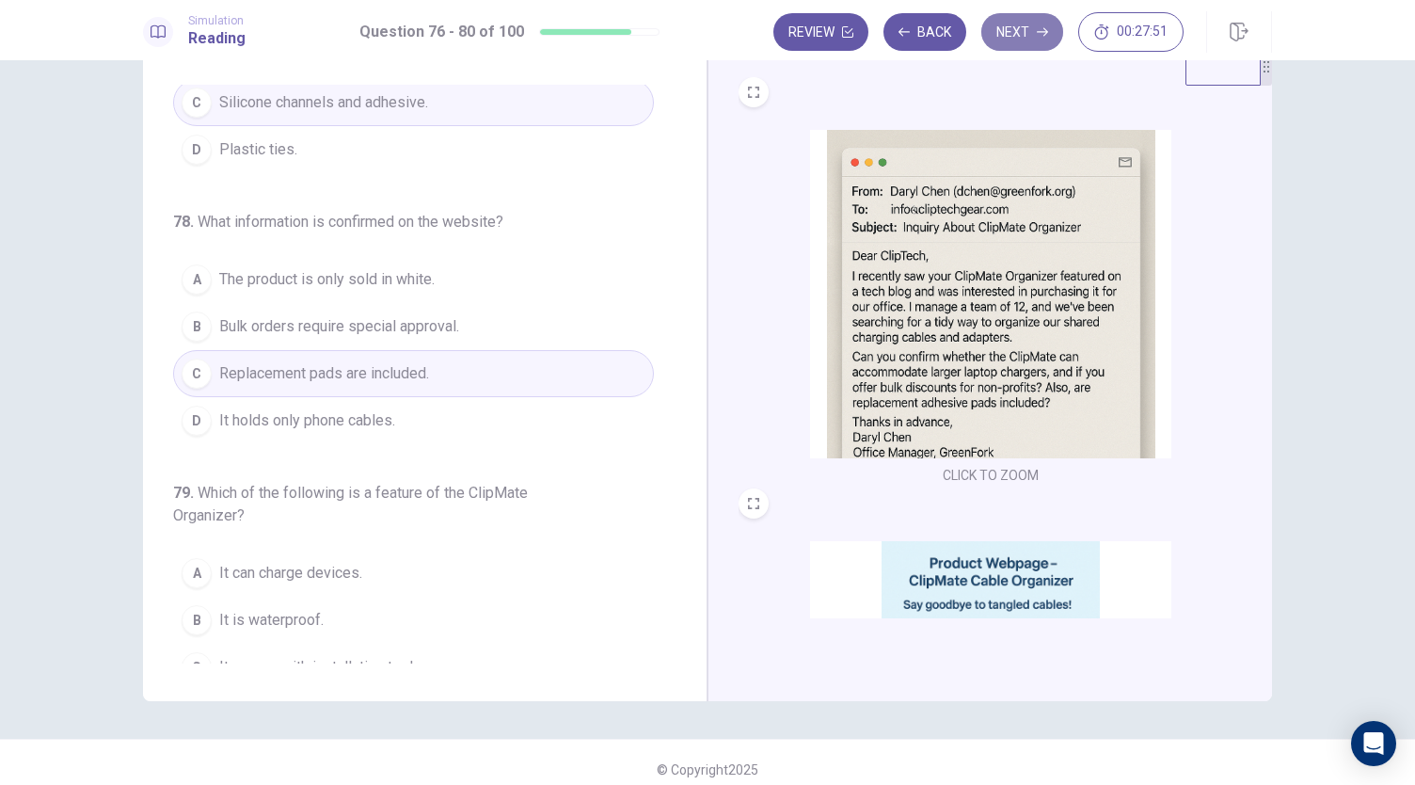
click at [1052, 36] on button "Next" at bounding box center [1022, 32] width 82 height 38
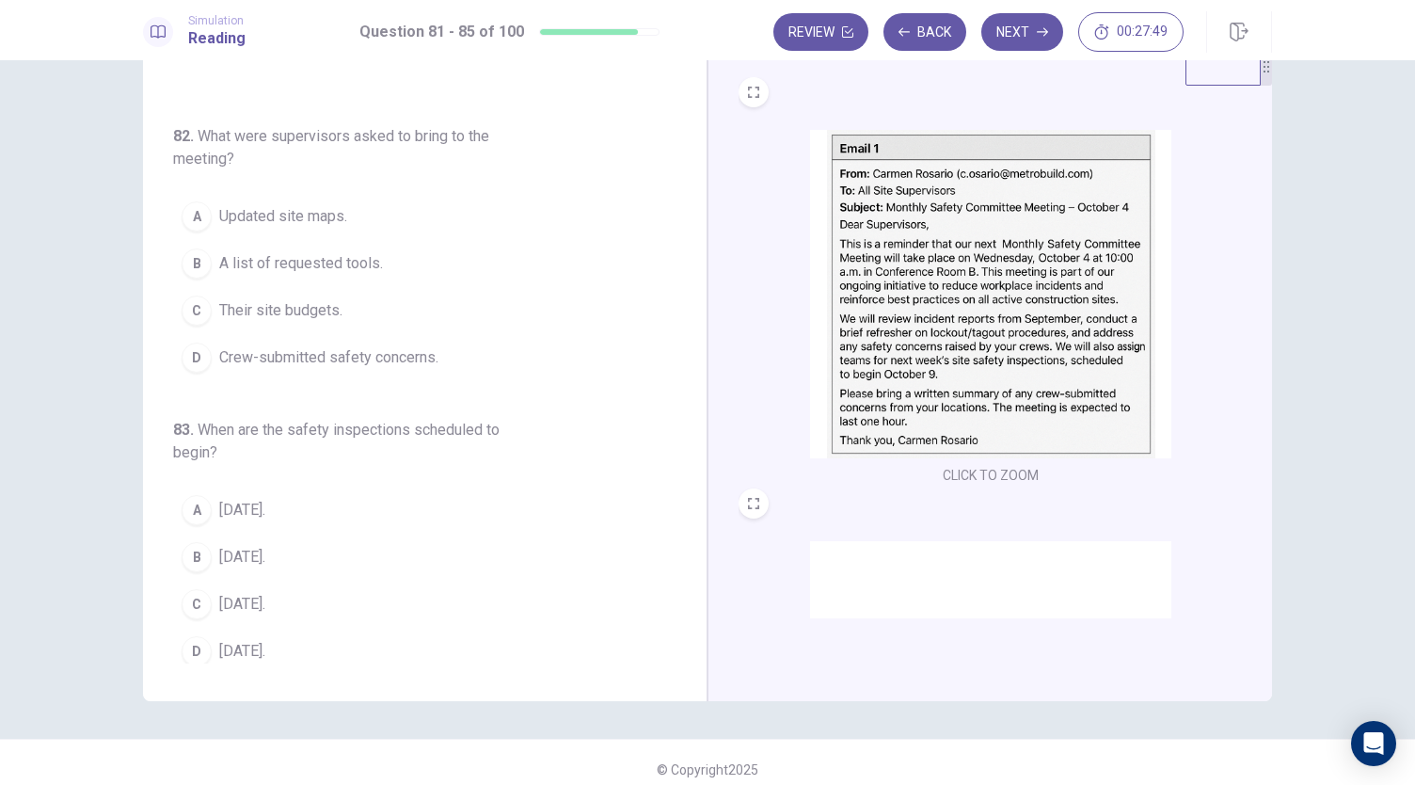
scroll to position [0, 0]
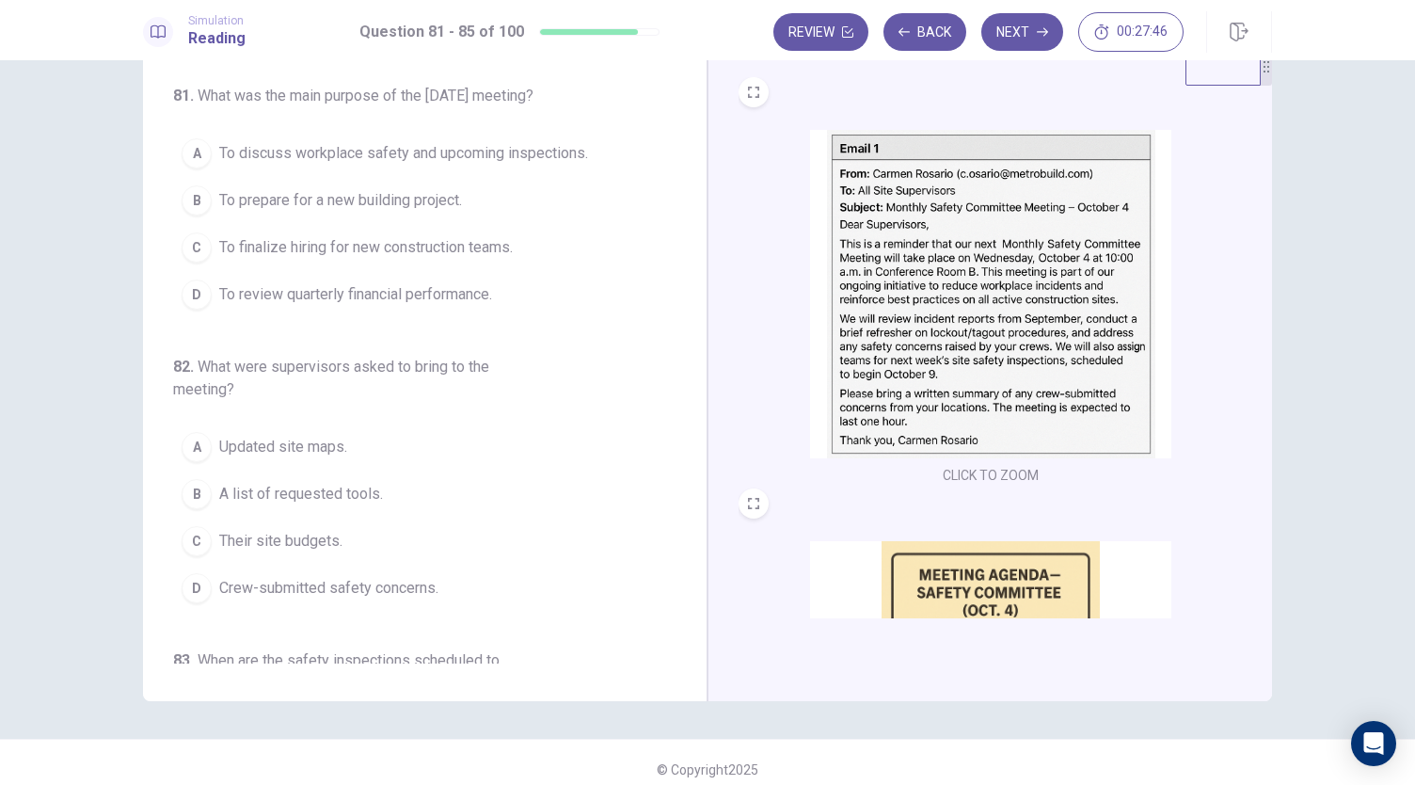
click at [931, 357] on img at bounding box center [990, 294] width 361 height 328
click at [540, 177] on button "A To discuss workplace safety and upcoming inspections." at bounding box center [413, 153] width 481 height 47
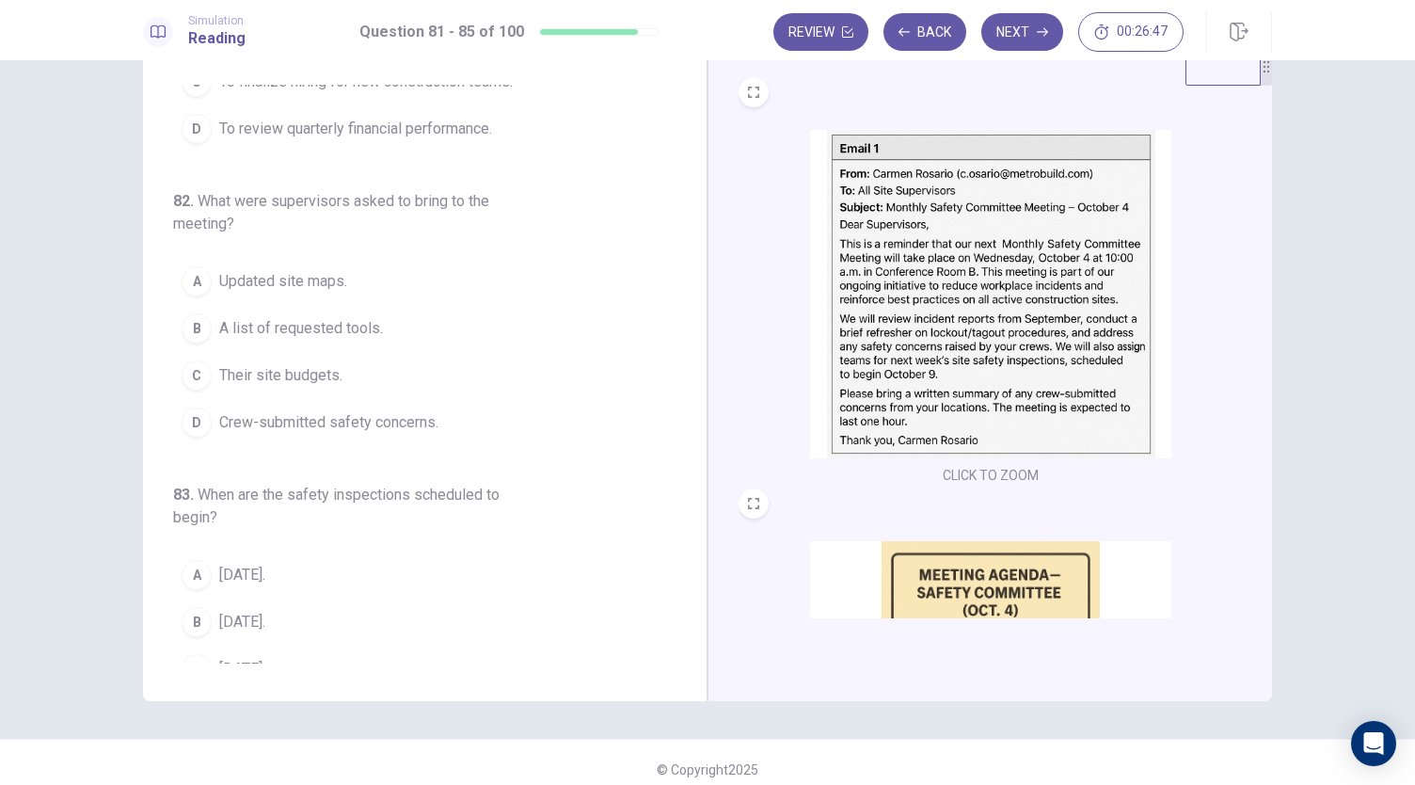
click at [446, 441] on button "D Crew-submitted safety concerns." at bounding box center [413, 422] width 481 height 47
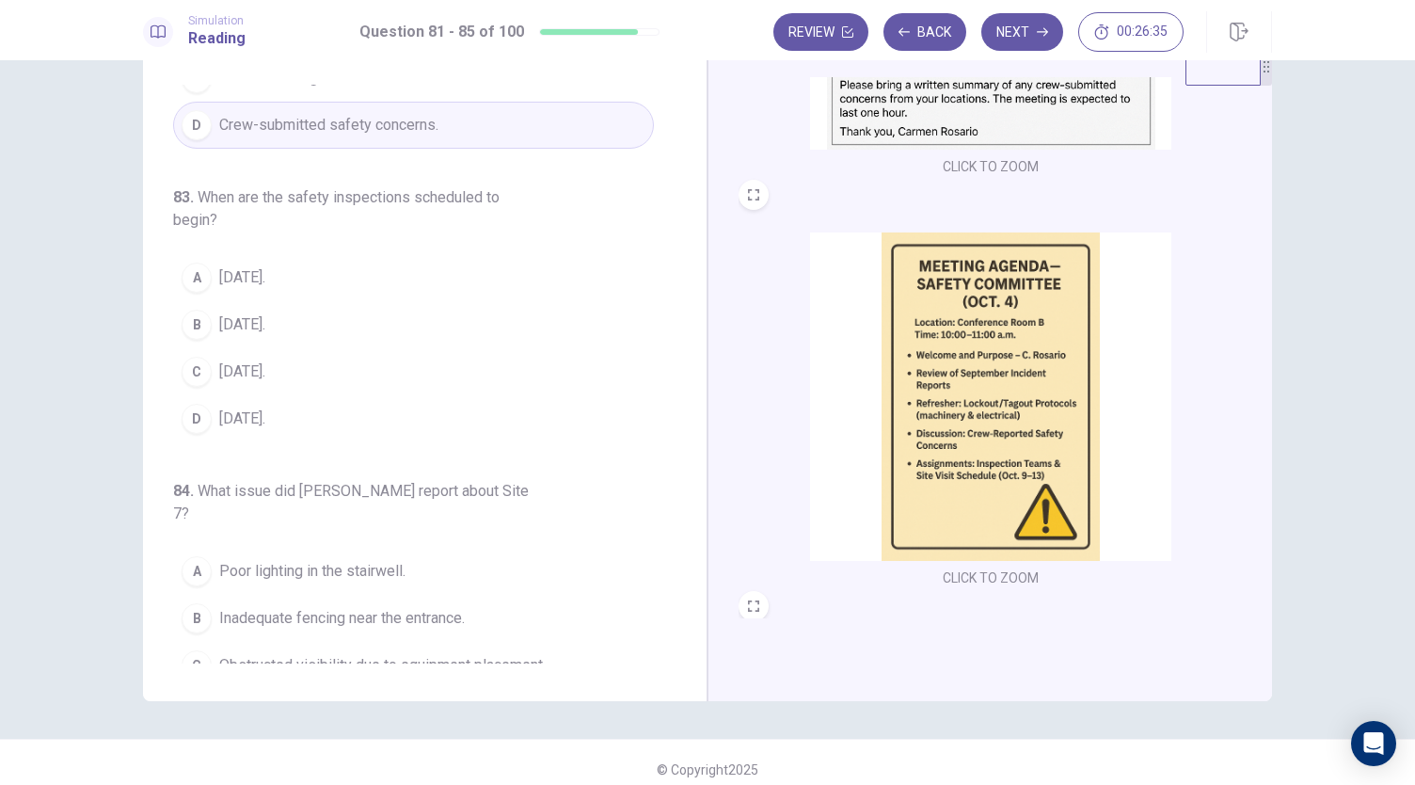
scroll to position [310, 0]
click at [363, 395] on button "C October 9." at bounding box center [413, 371] width 481 height 47
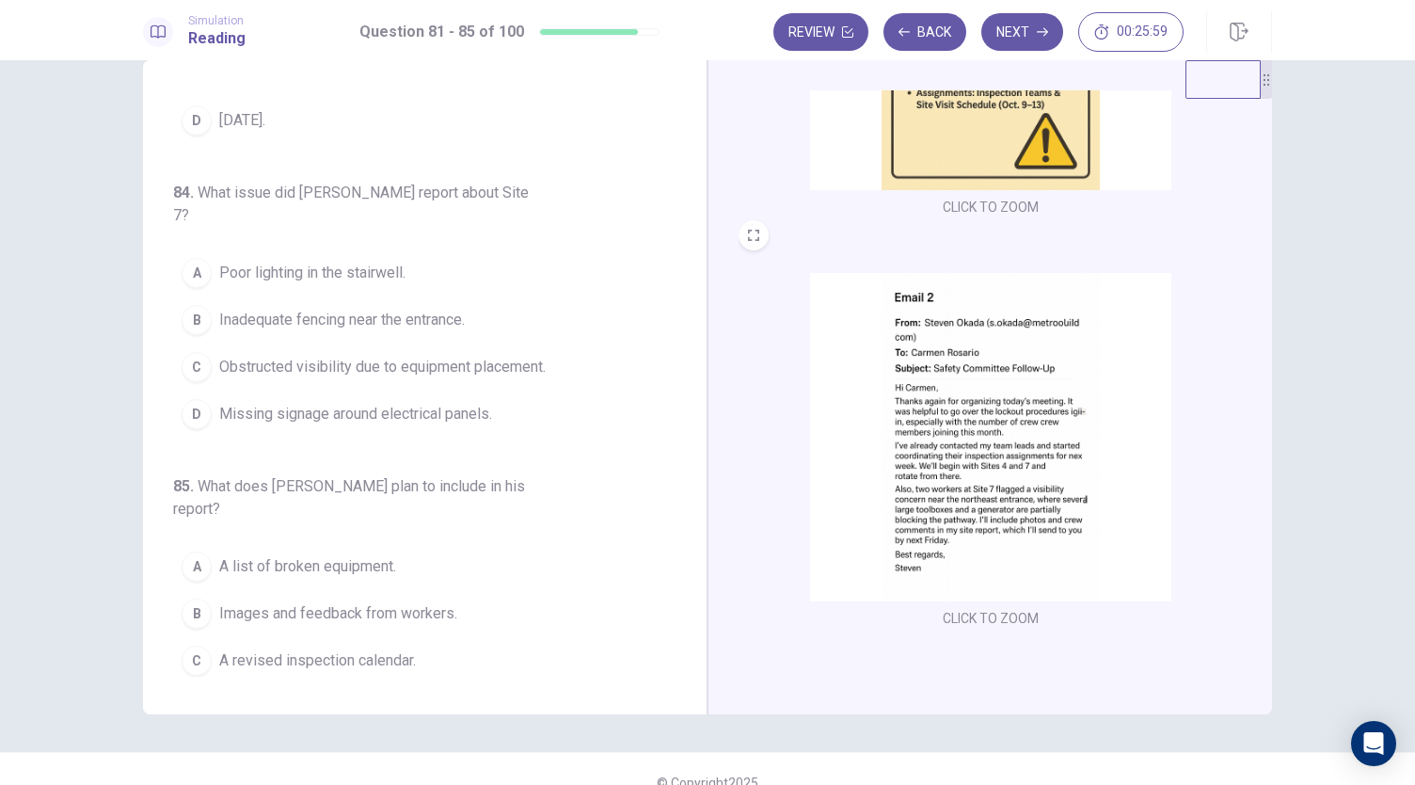
scroll to position [65, 0]
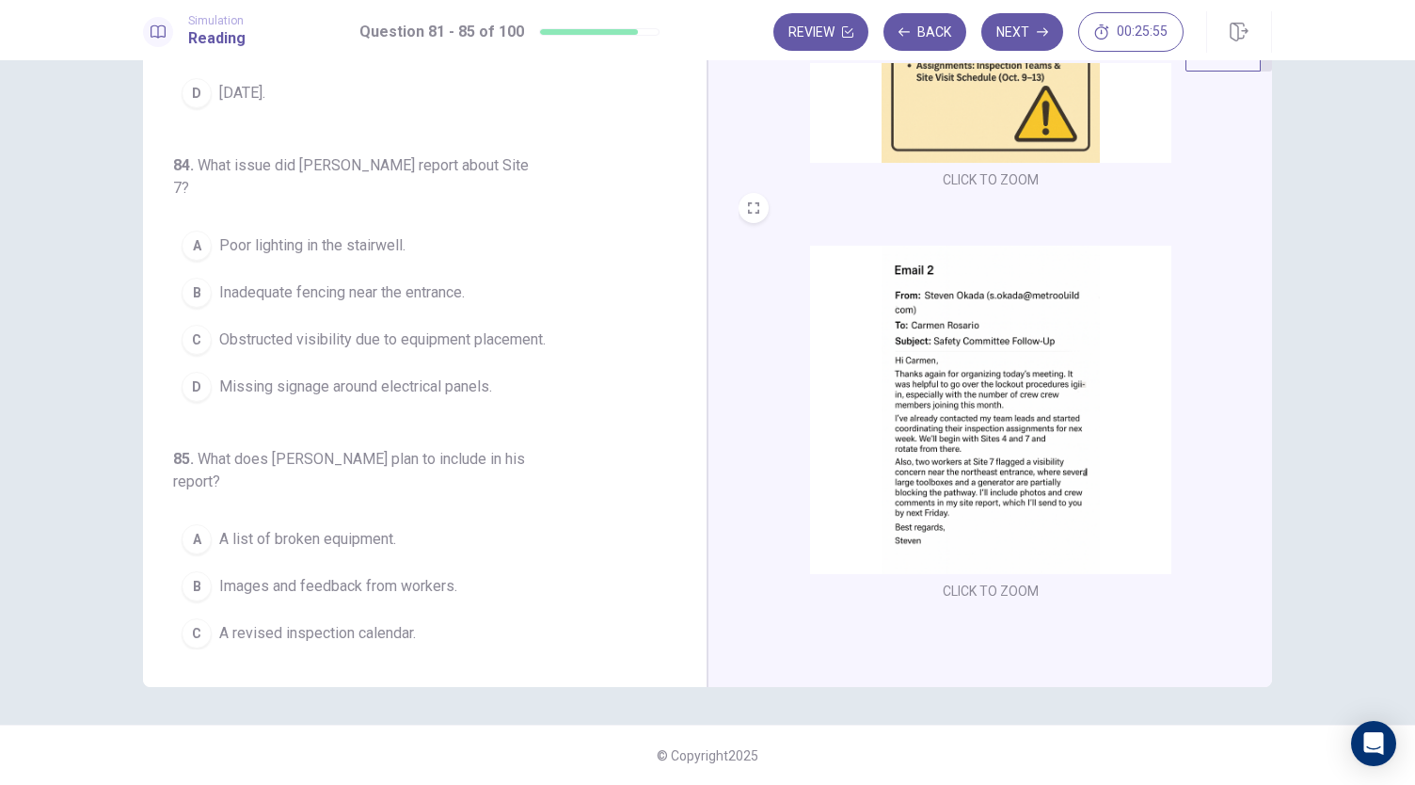
click at [990, 432] on img at bounding box center [990, 410] width 361 height 328
click at [529, 342] on button "C Obstructed visibility due to equipment placement." at bounding box center [413, 339] width 481 height 47
click at [878, 490] on img at bounding box center [990, 410] width 361 height 328
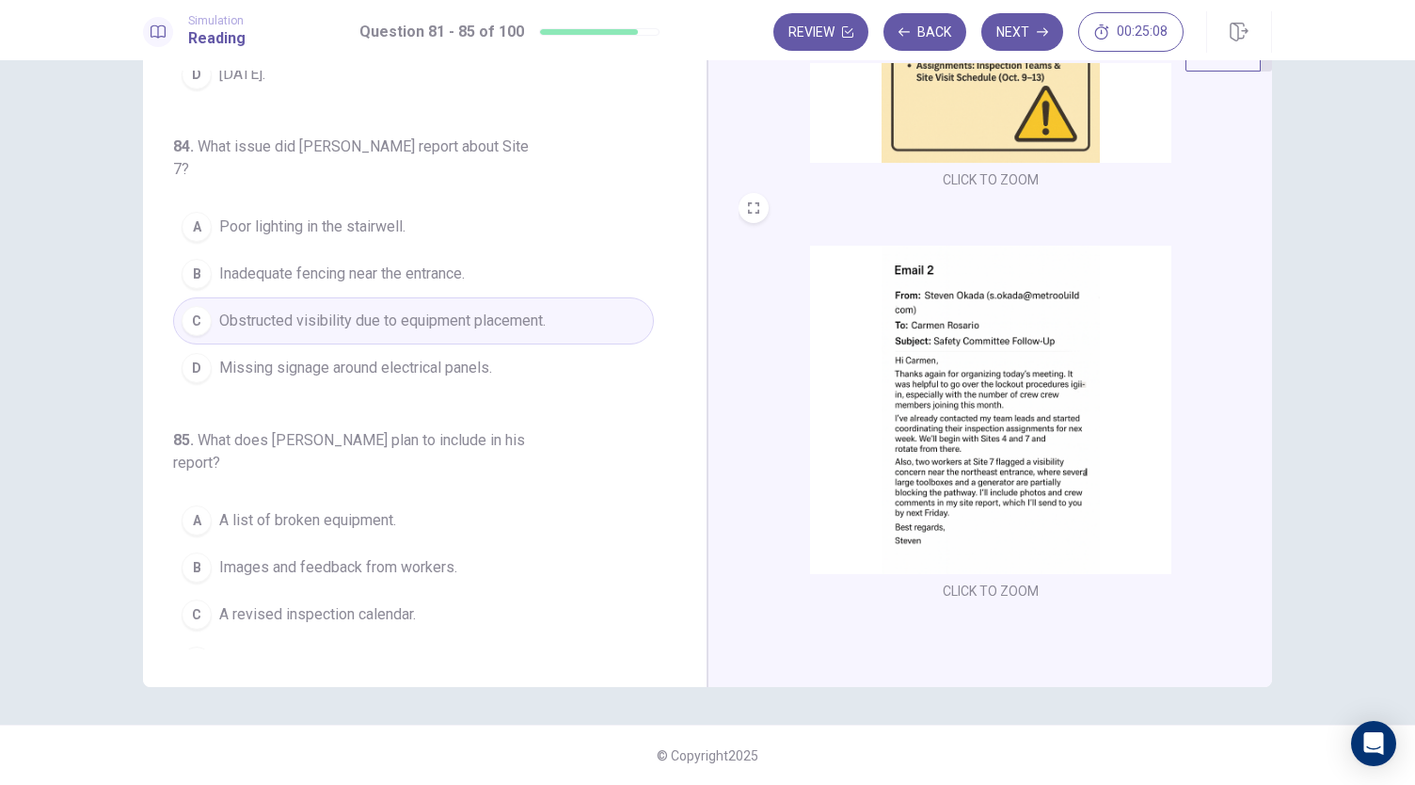
click at [930, 452] on img at bounding box center [990, 410] width 361 height 328
click at [425, 556] on span "Images and feedback from workers." at bounding box center [338, 567] width 238 height 23
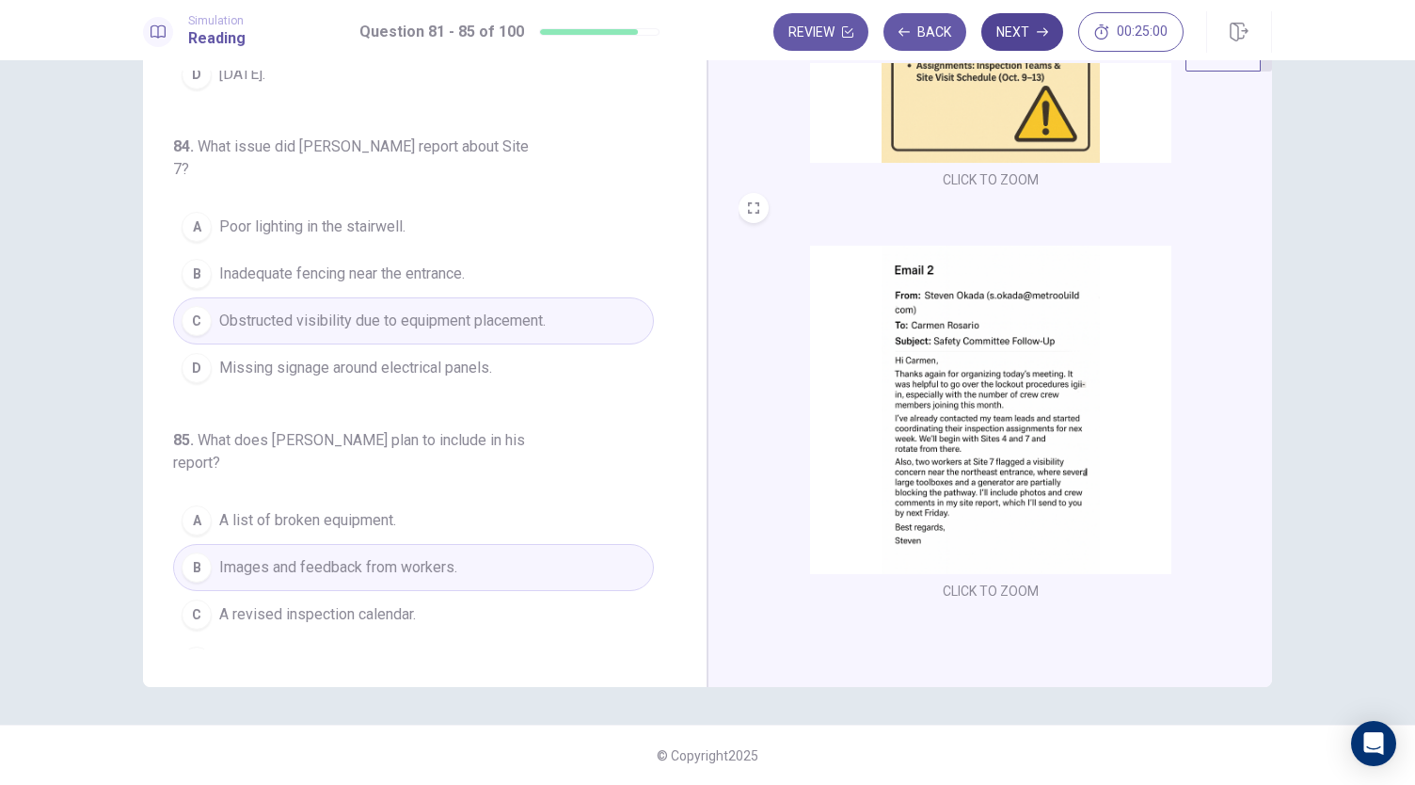
click at [998, 30] on button "Next" at bounding box center [1022, 32] width 82 height 38
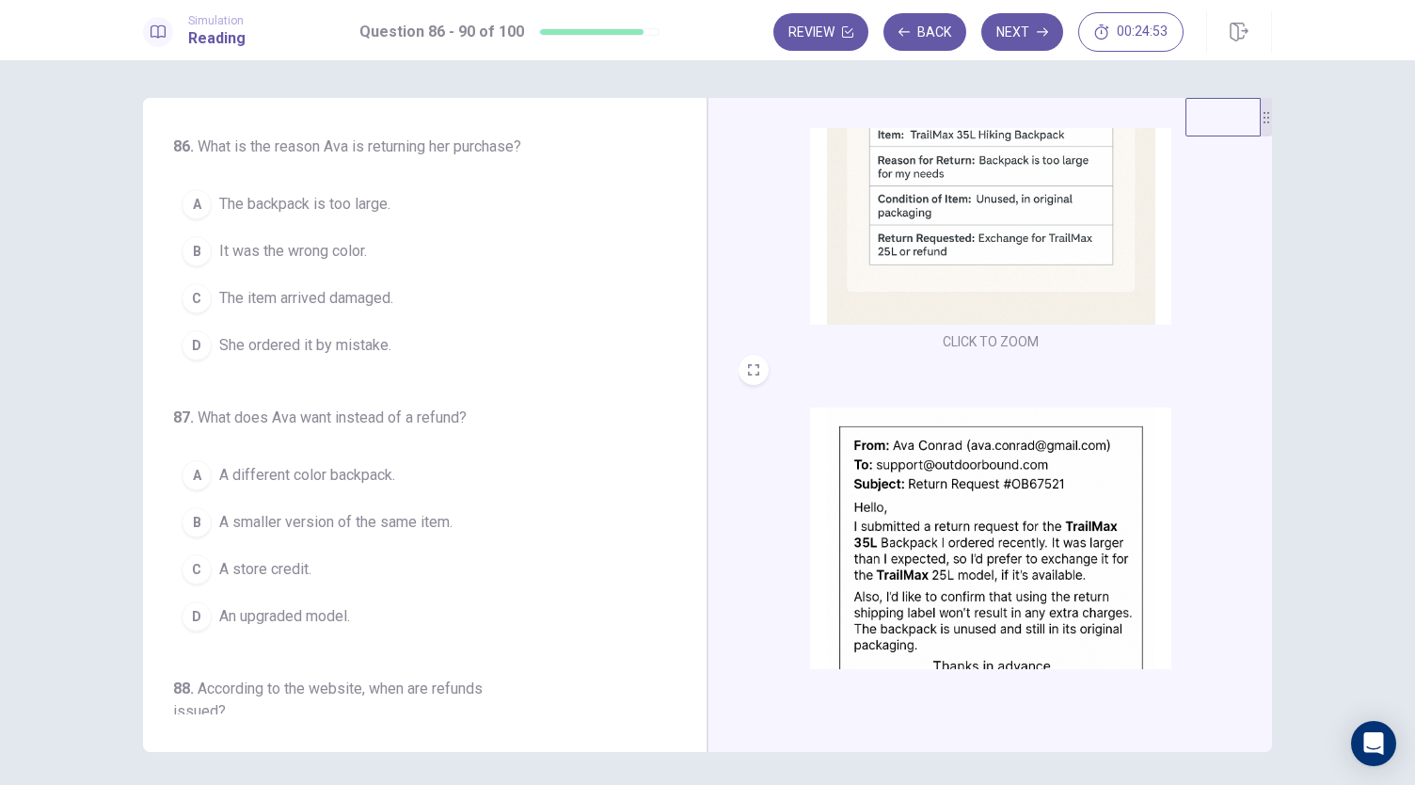
scroll to position [668, 0]
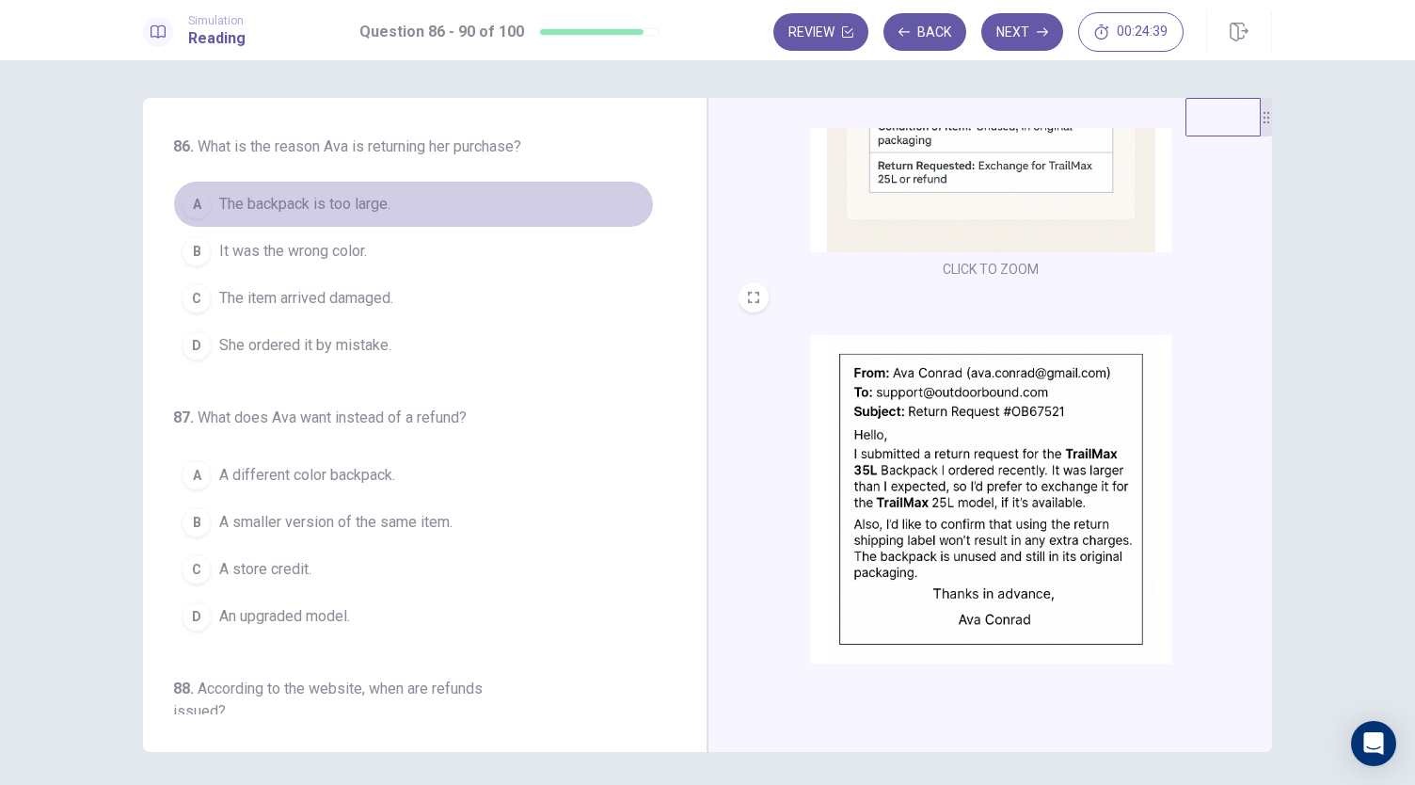
click at [508, 214] on button "A The backpack is too large." at bounding box center [413, 204] width 481 height 47
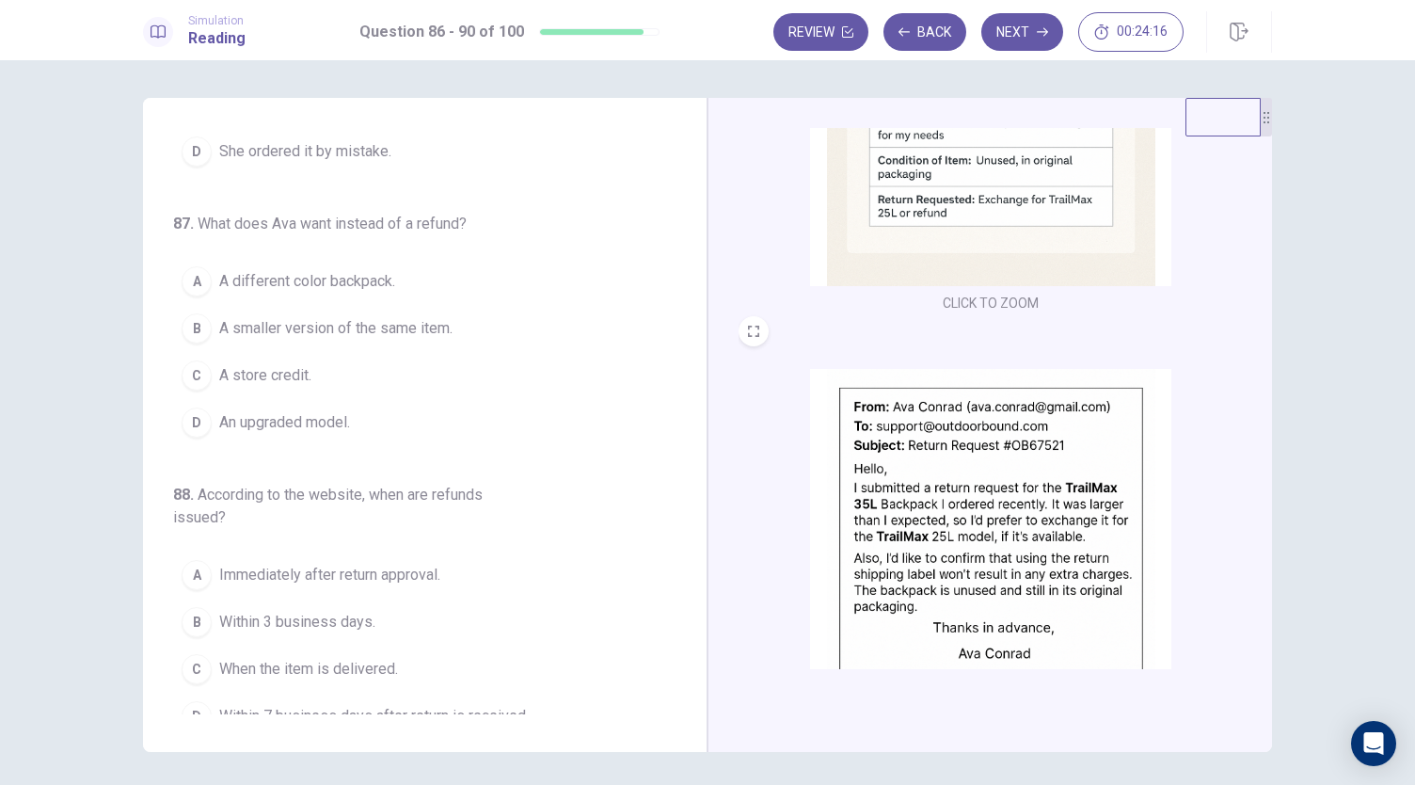
scroll to position [635, 0]
click at [467, 331] on button "B A smaller version of the same item." at bounding box center [413, 328] width 481 height 47
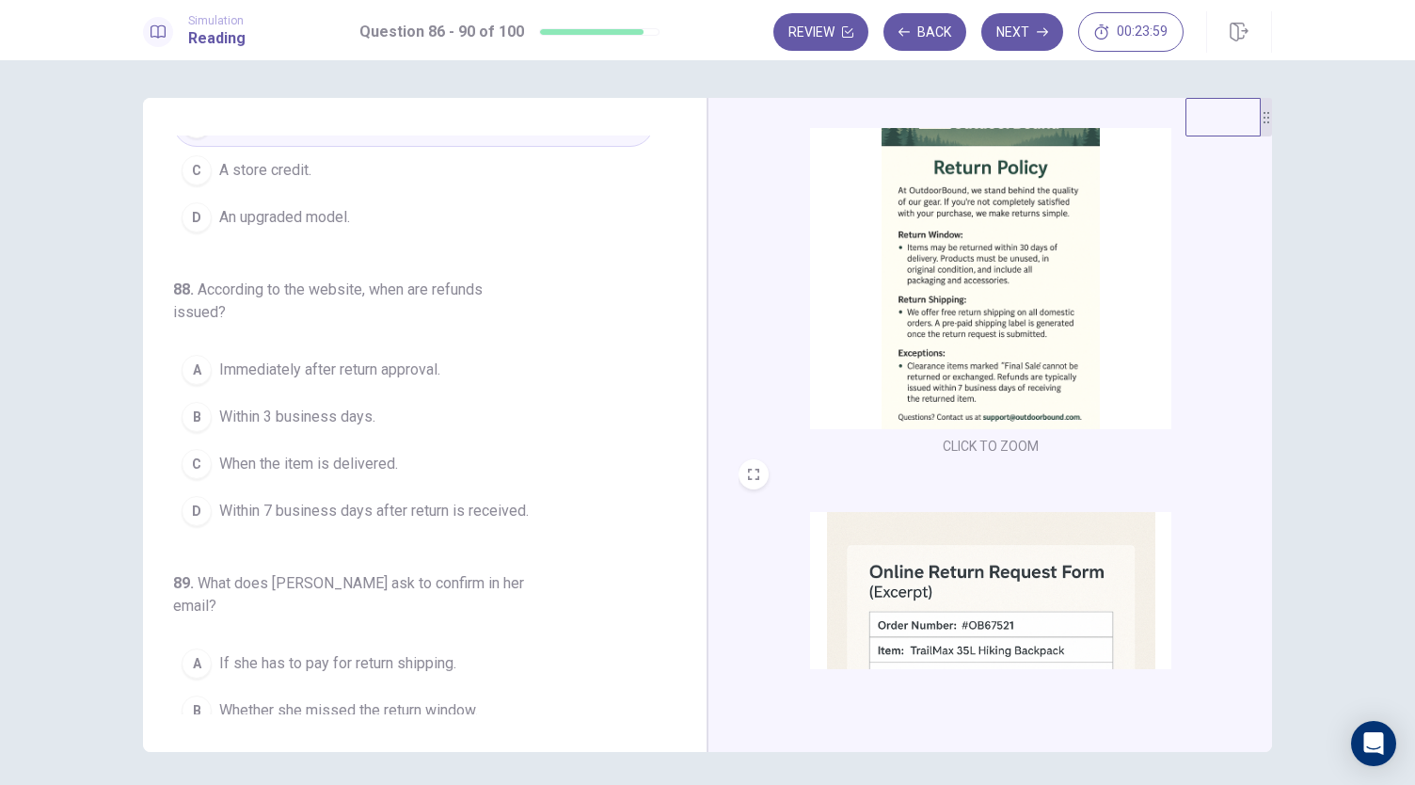
scroll to position [42, 0]
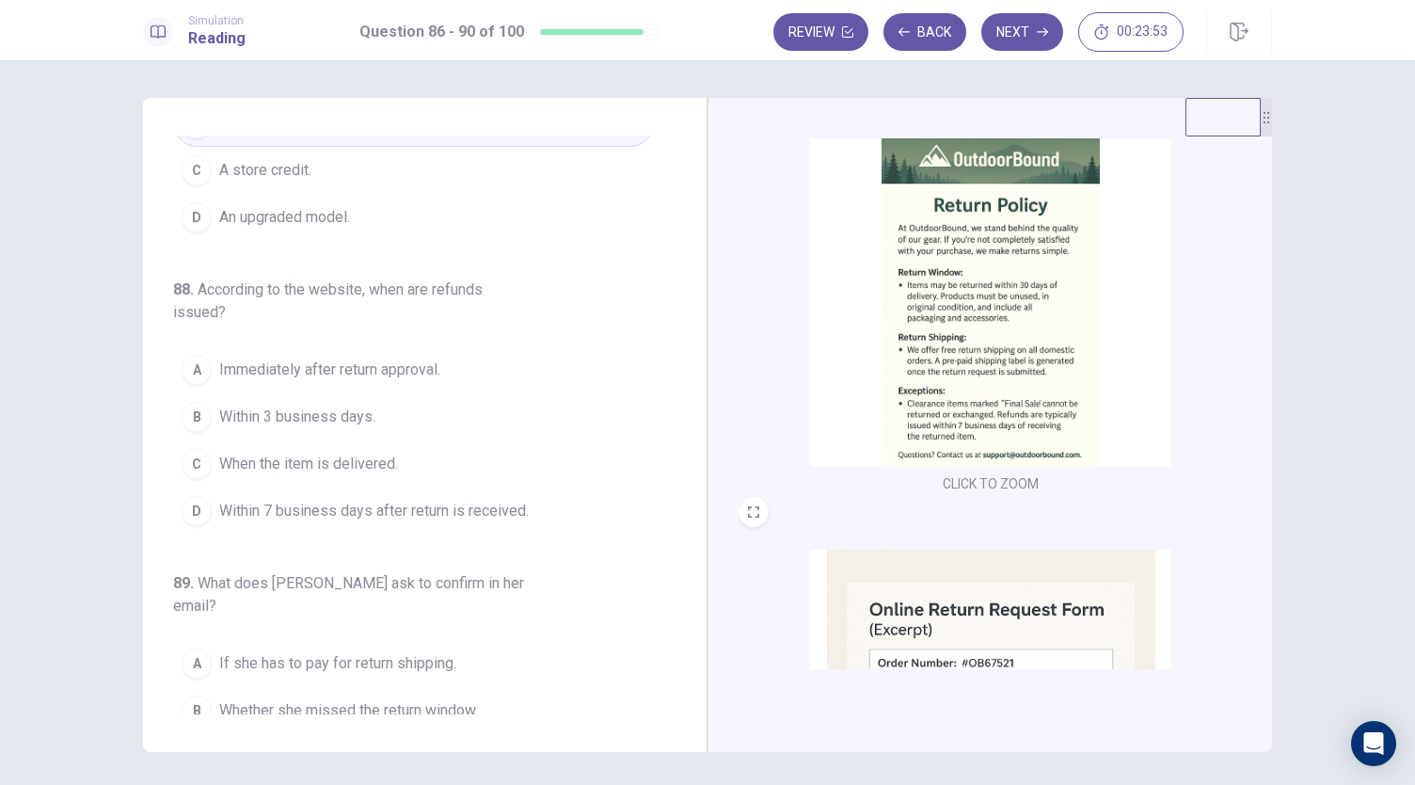
click at [961, 387] on img at bounding box center [990, 302] width 361 height 328
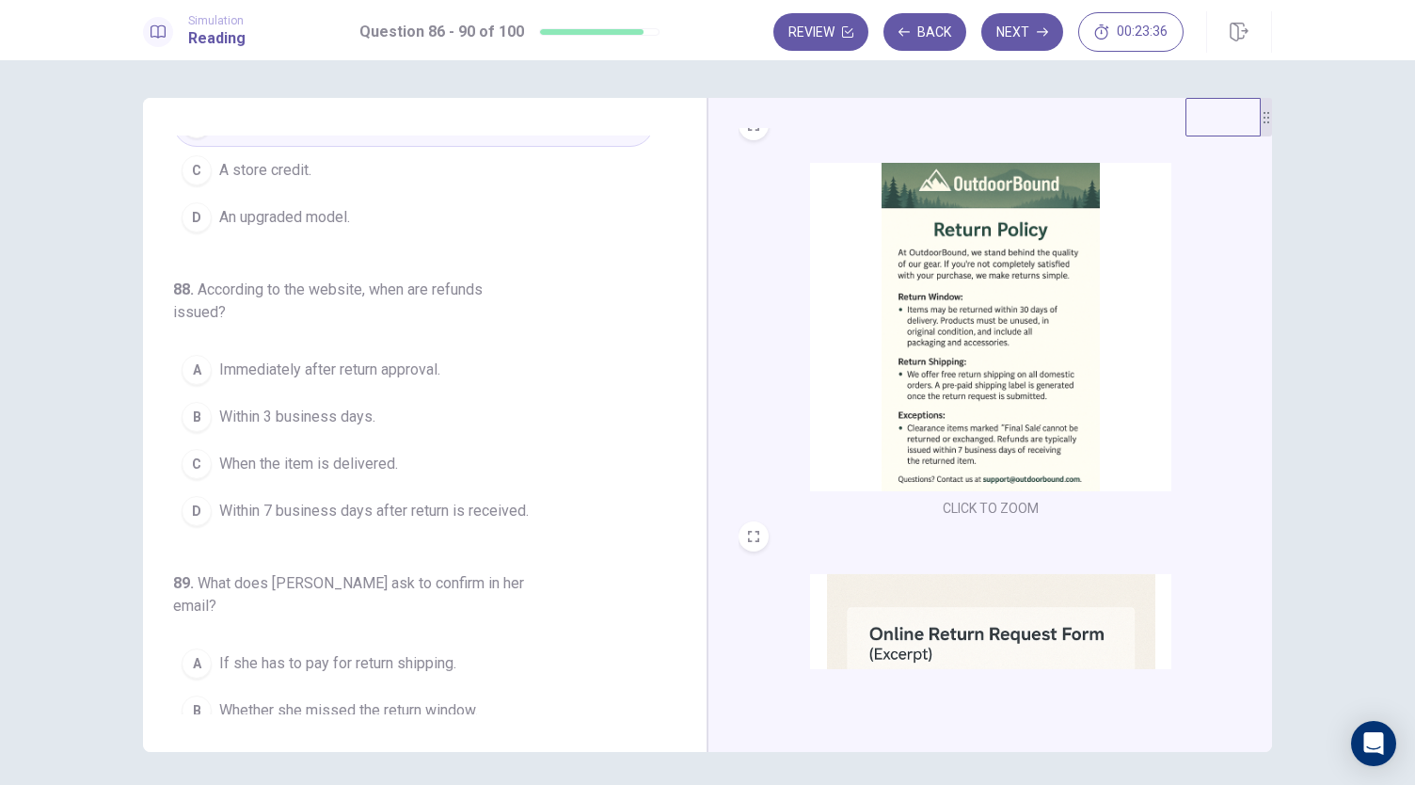
scroll to position [0, 0]
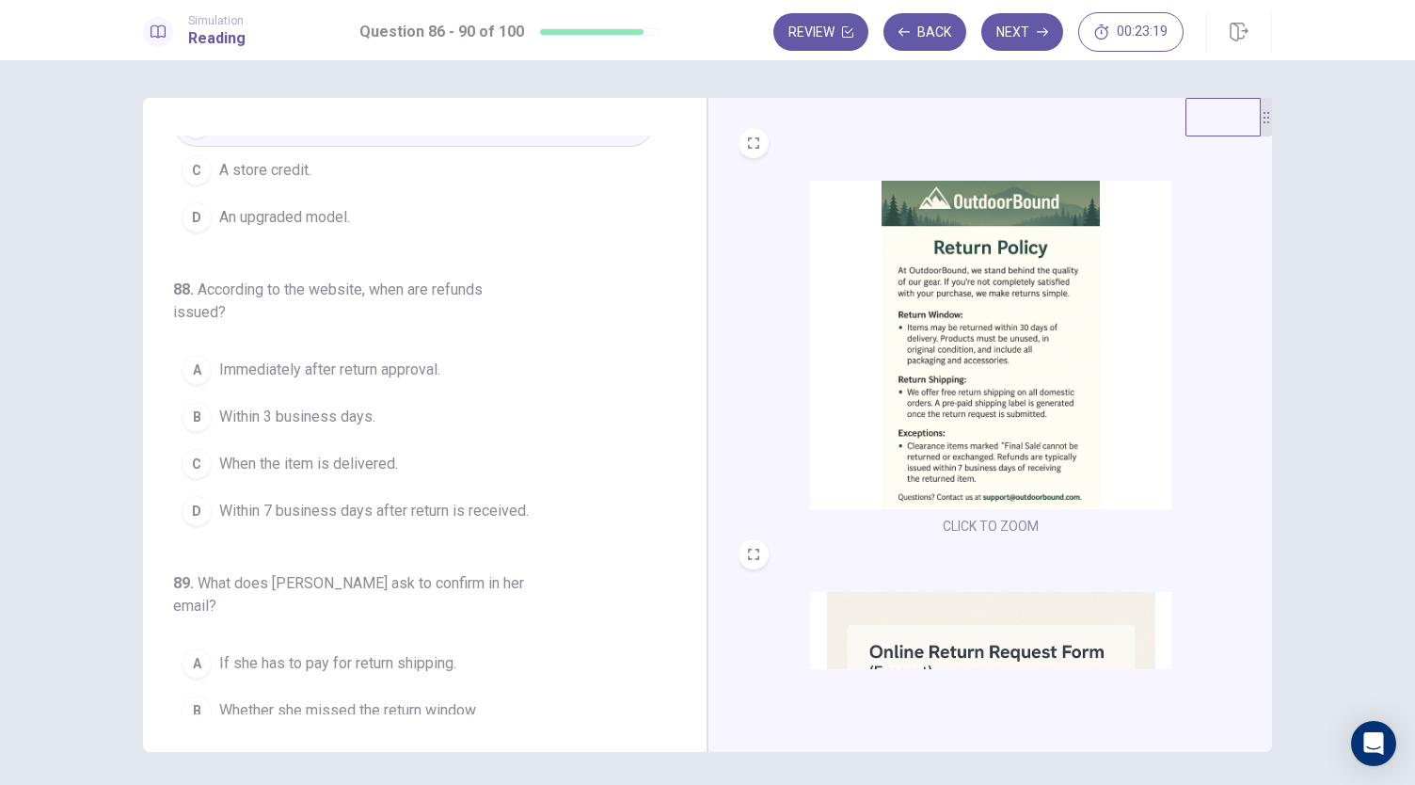
click at [465, 513] on span "Within 7 business days after return is received." at bounding box center [374, 511] width 310 height 23
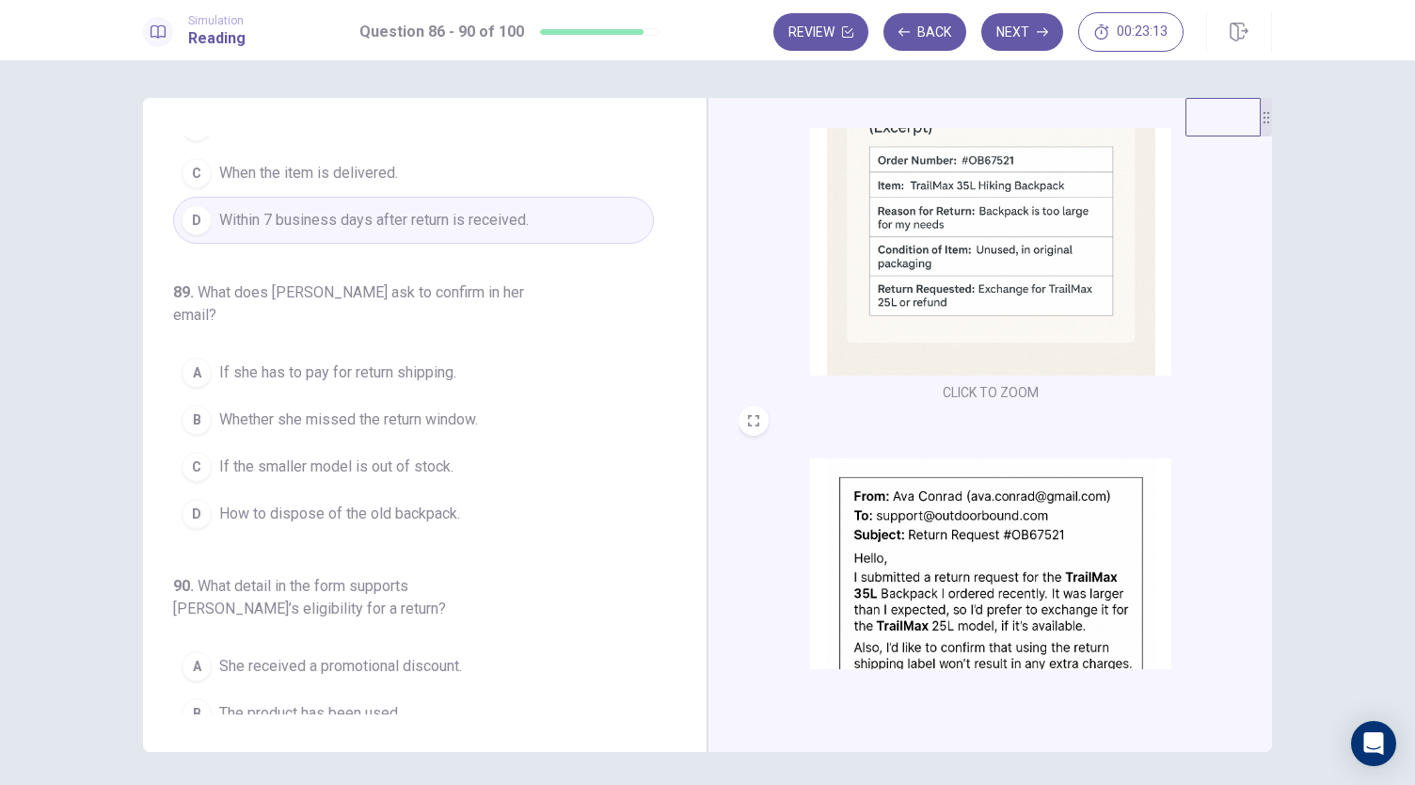
scroll to position [666, 0]
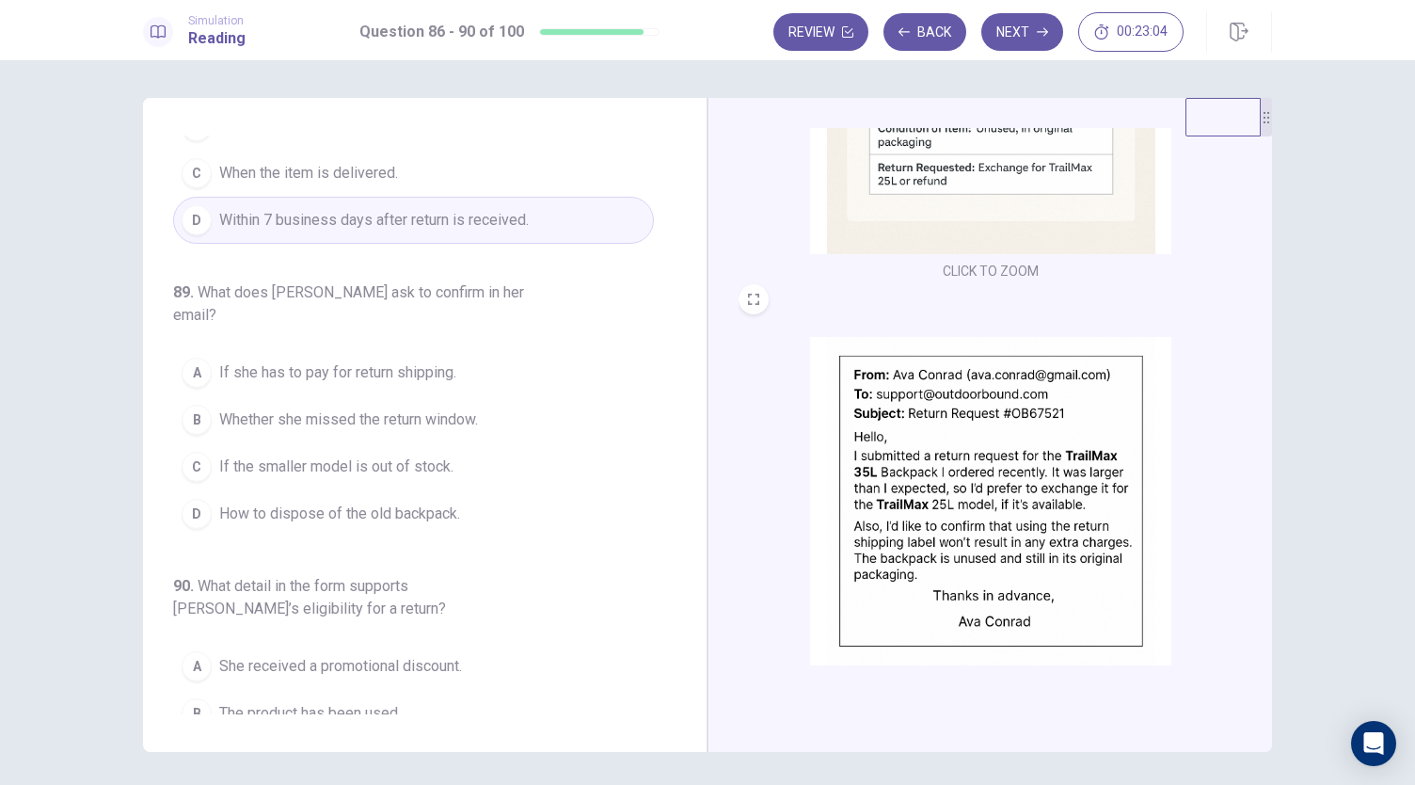
click at [421, 355] on button "A If she has to pay for return shipping." at bounding box center [413, 372] width 481 height 47
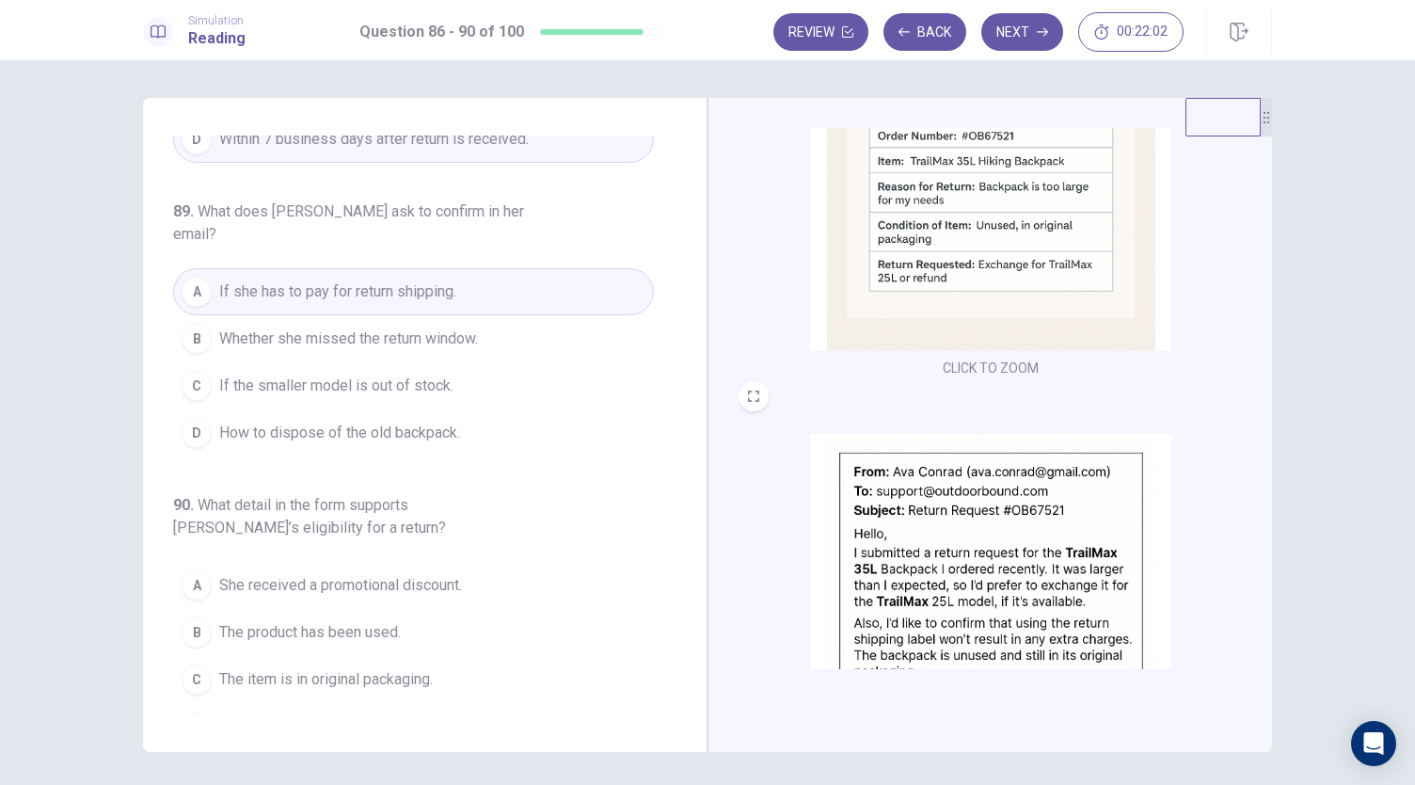
scroll to position [588, 0]
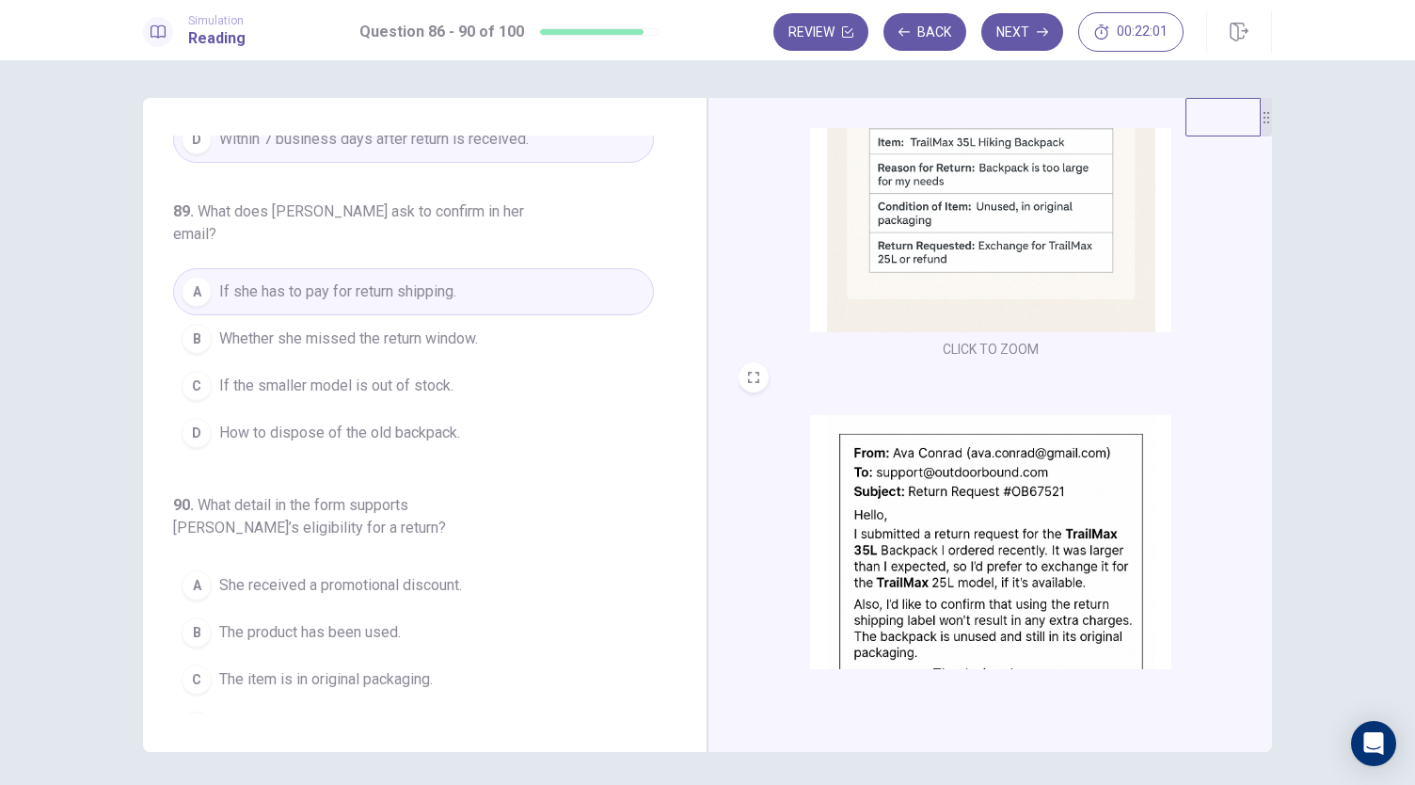
click at [474, 656] on button "C The item is in original packaging." at bounding box center [413, 679] width 481 height 47
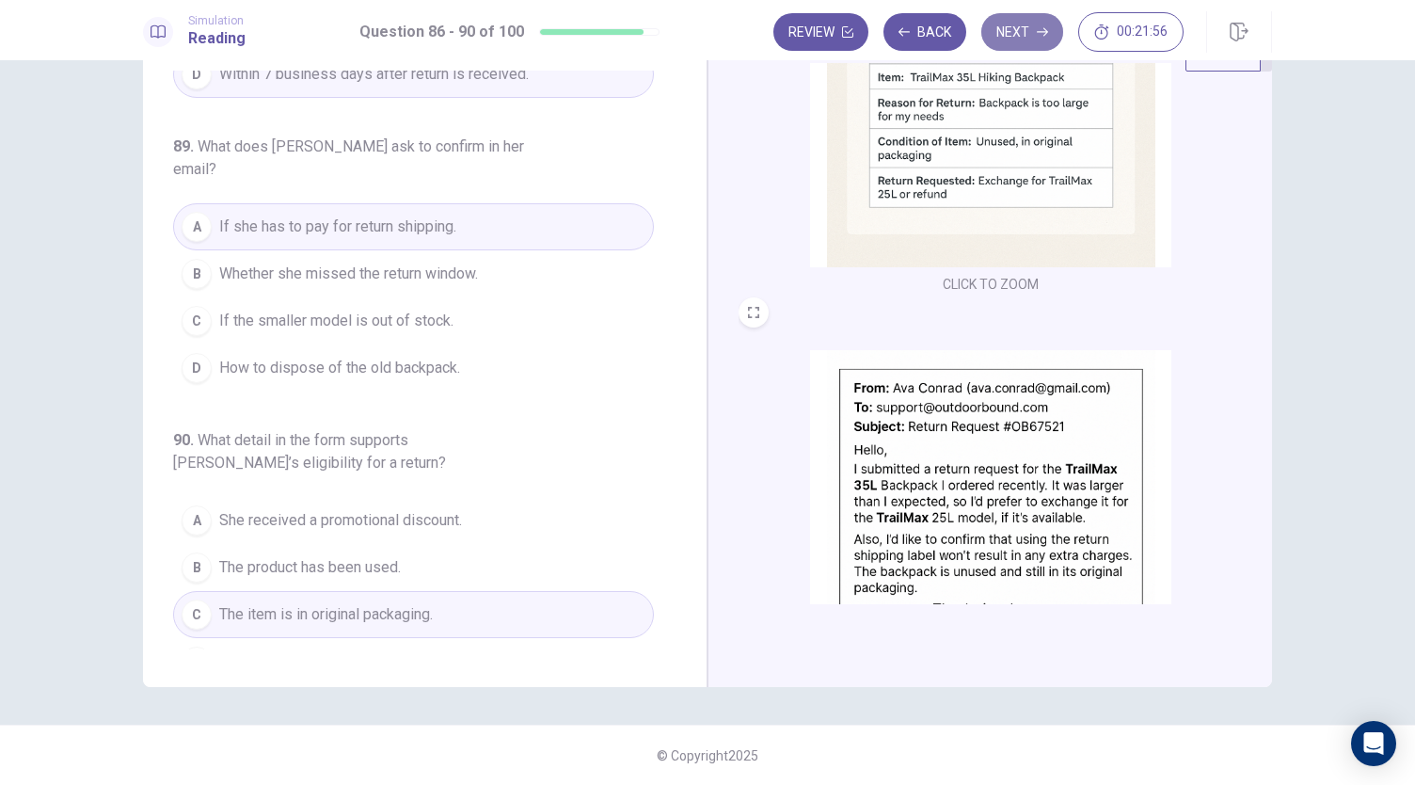
click at [1020, 35] on button "Next" at bounding box center [1022, 32] width 82 height 38
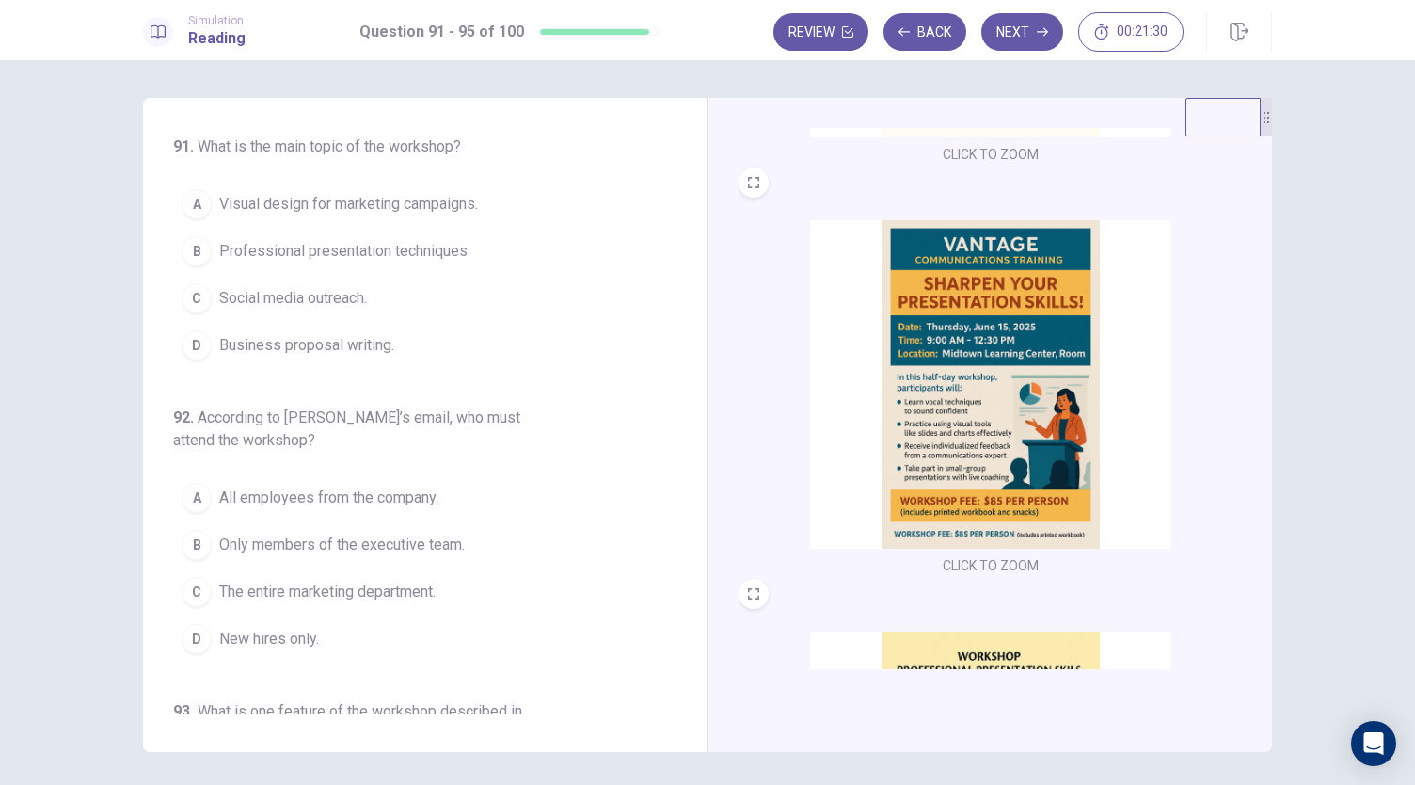
scroll to position [371, 0]
click at [974, 373] on img at bounding box center [990, 385] width 361 height 328
click at [449, 255] on span "Professional presentation techniques." at bounding box center [344, 251] width 251 height 23
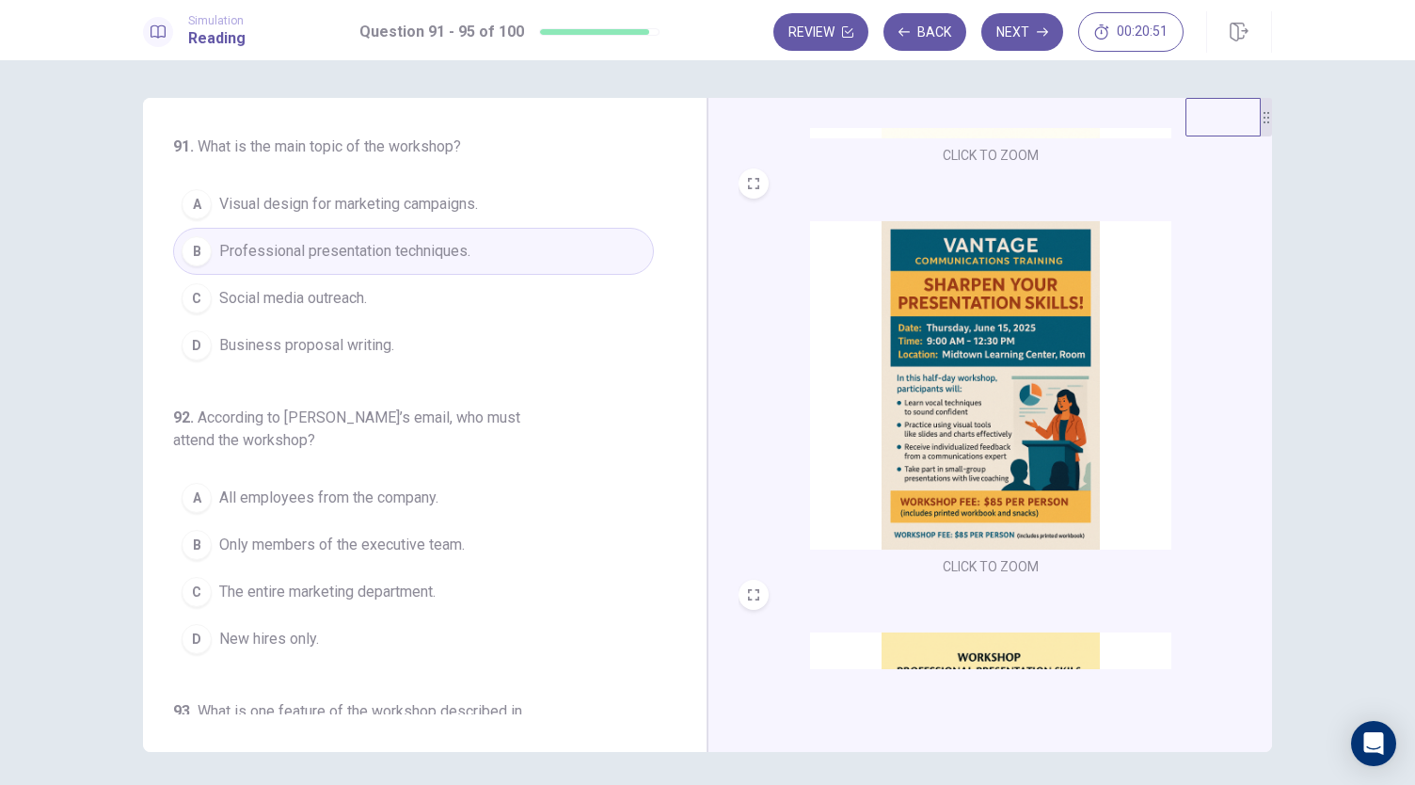
click at [969, 472] on img at bounding box center [990, 385] width 361 height 328
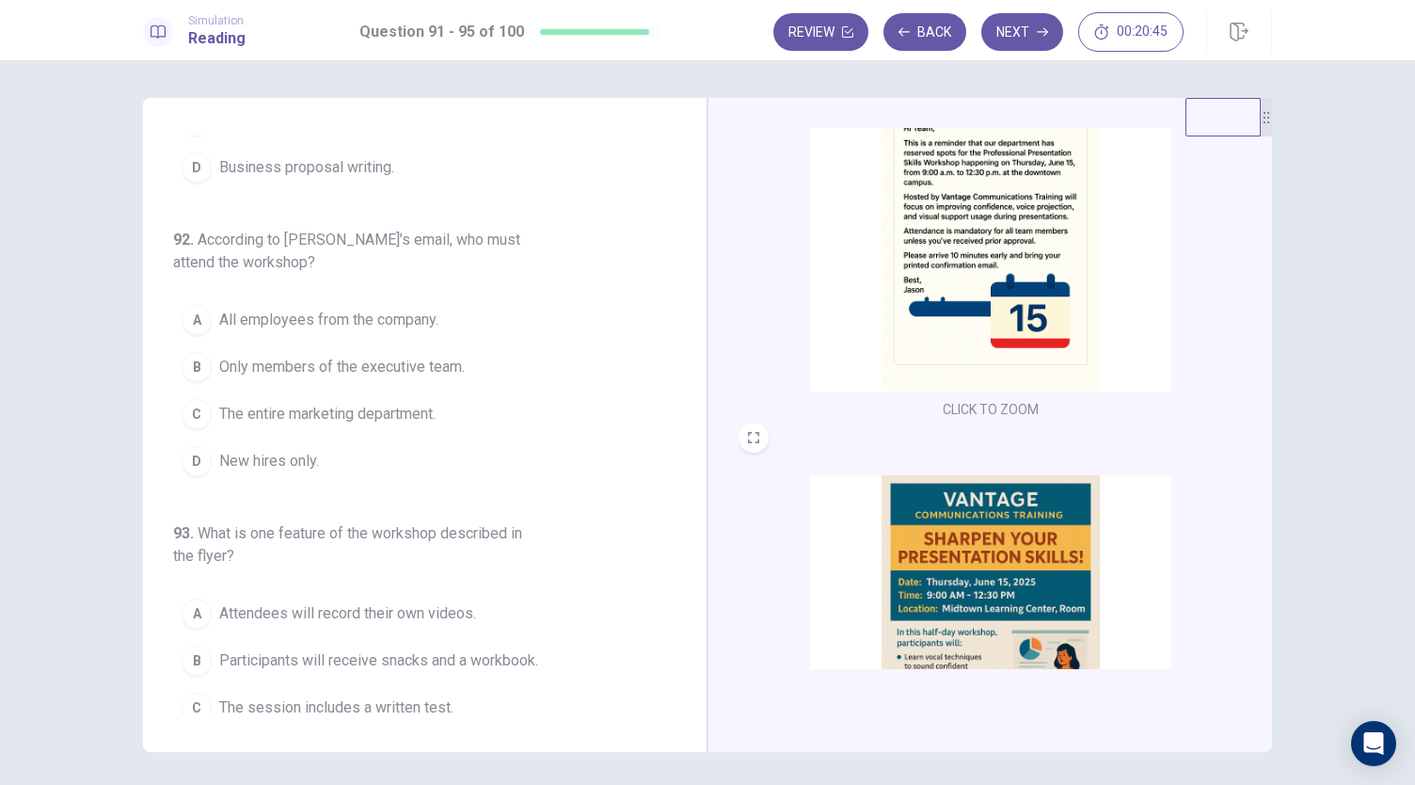
scroll to position [0, 0]
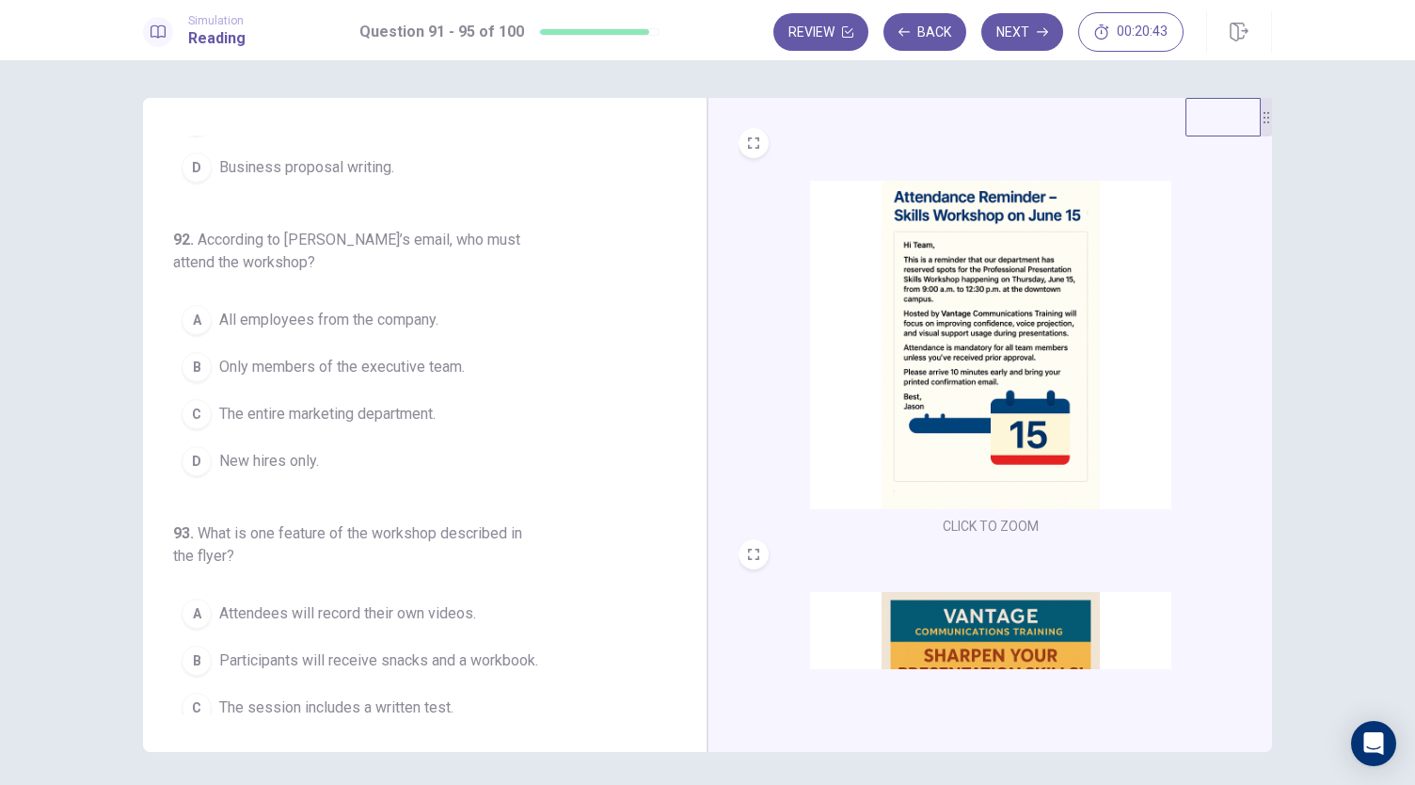
click at [940, 335] on img at bounding box center [990, 345] width 361 height 328
click at [431, 316] on span "All employees from the company." at bounding box center [328, 320] width 219 height 23
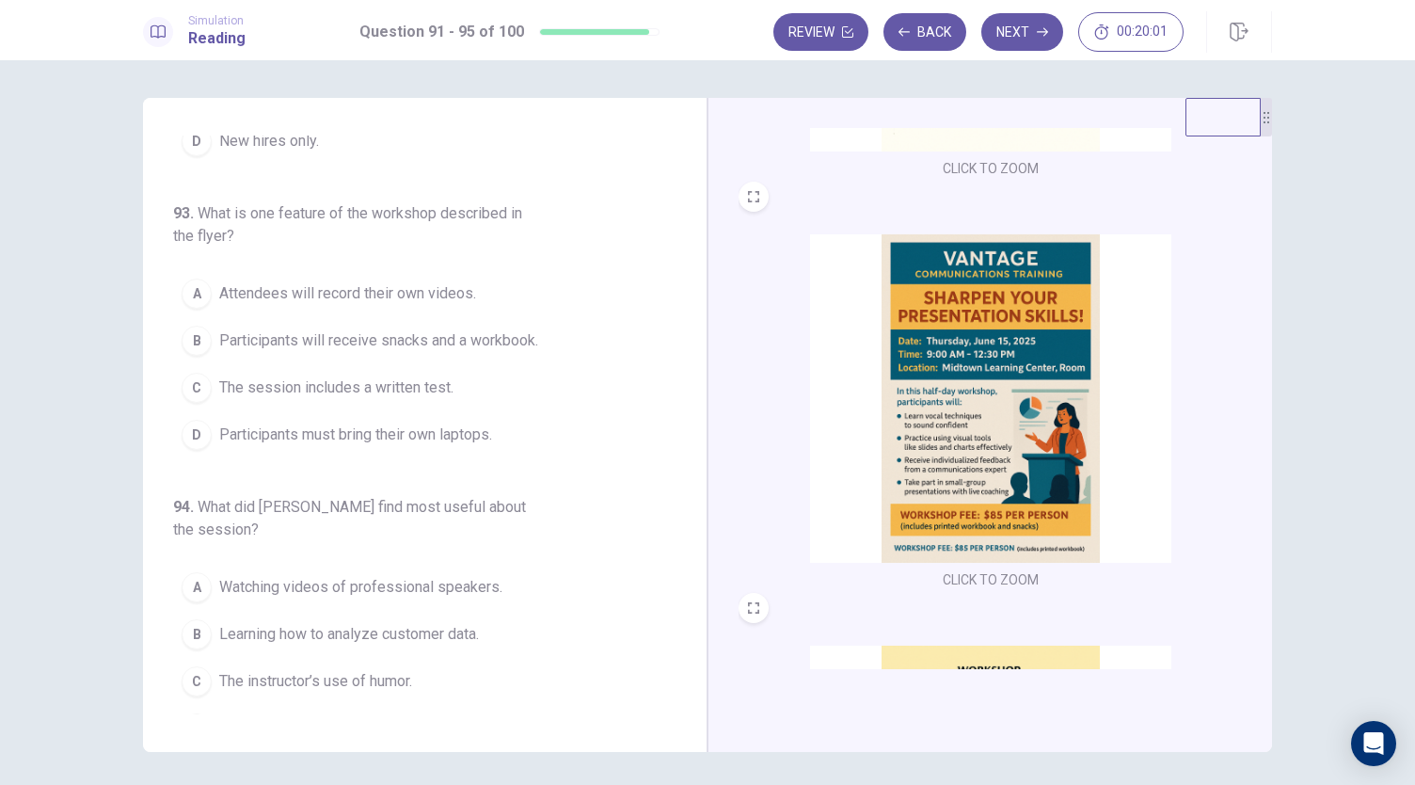
scroll to position [361, 0]
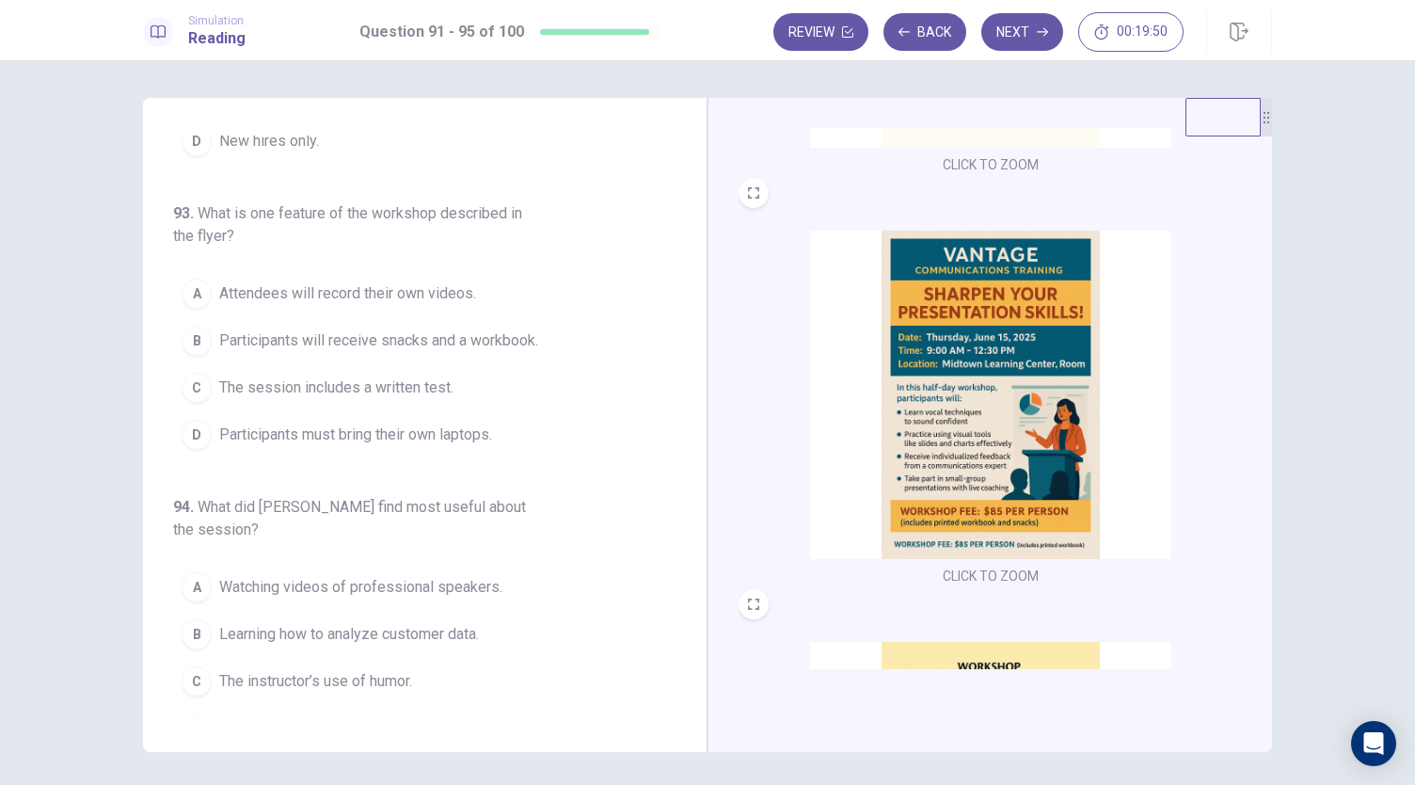
click at [947, 438] on img at bounding box center [990, 394] width 361 height 328
click at [1001, 416] on img at bounding box center [990, 394] width 361 height 328
click at [954, 449] on img at bounding box center [990, 394] width 361 height 328
click at [458, 329] on span "Participants will receive snacks and a workbook." at bounding box center [378, 340] width 319 height 23
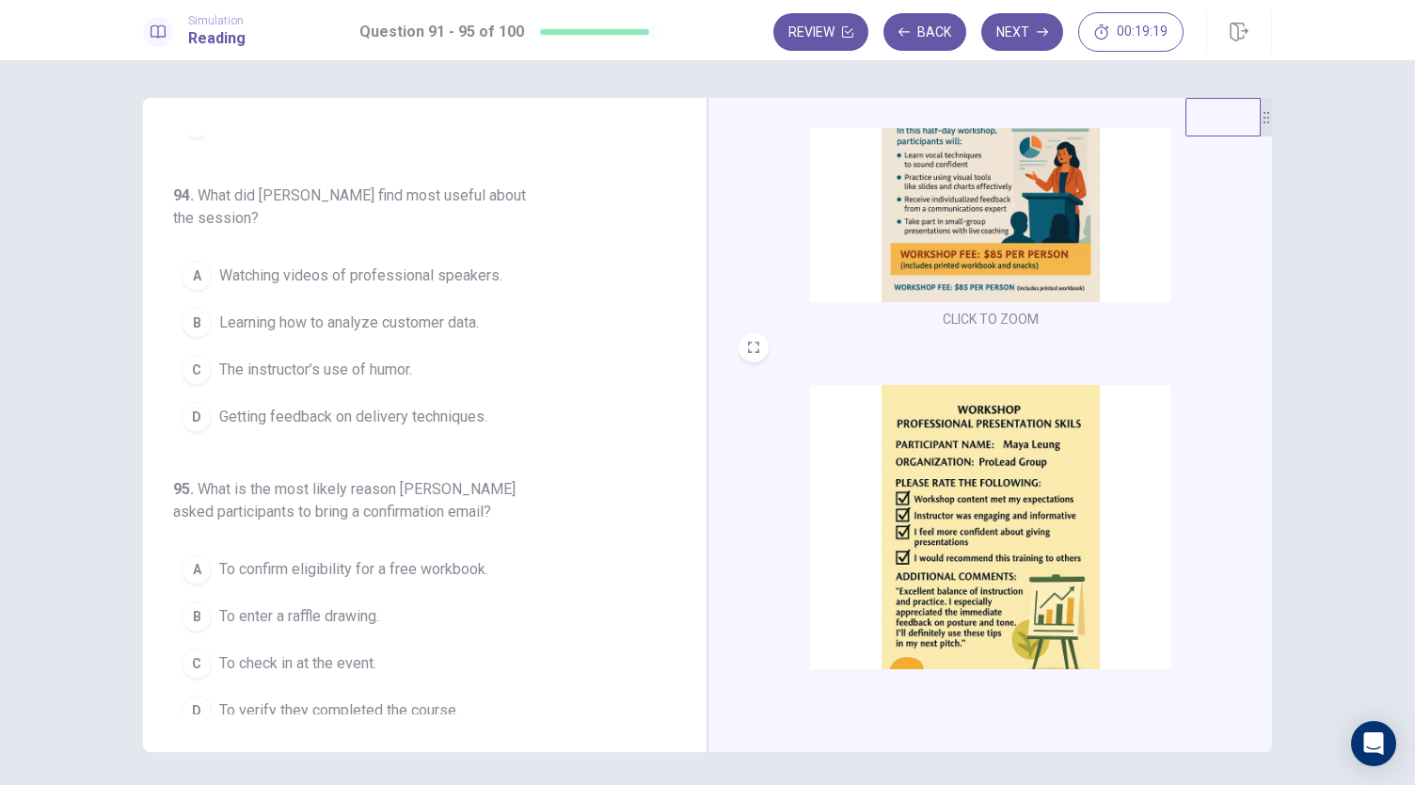
scroll to position [678, 0]
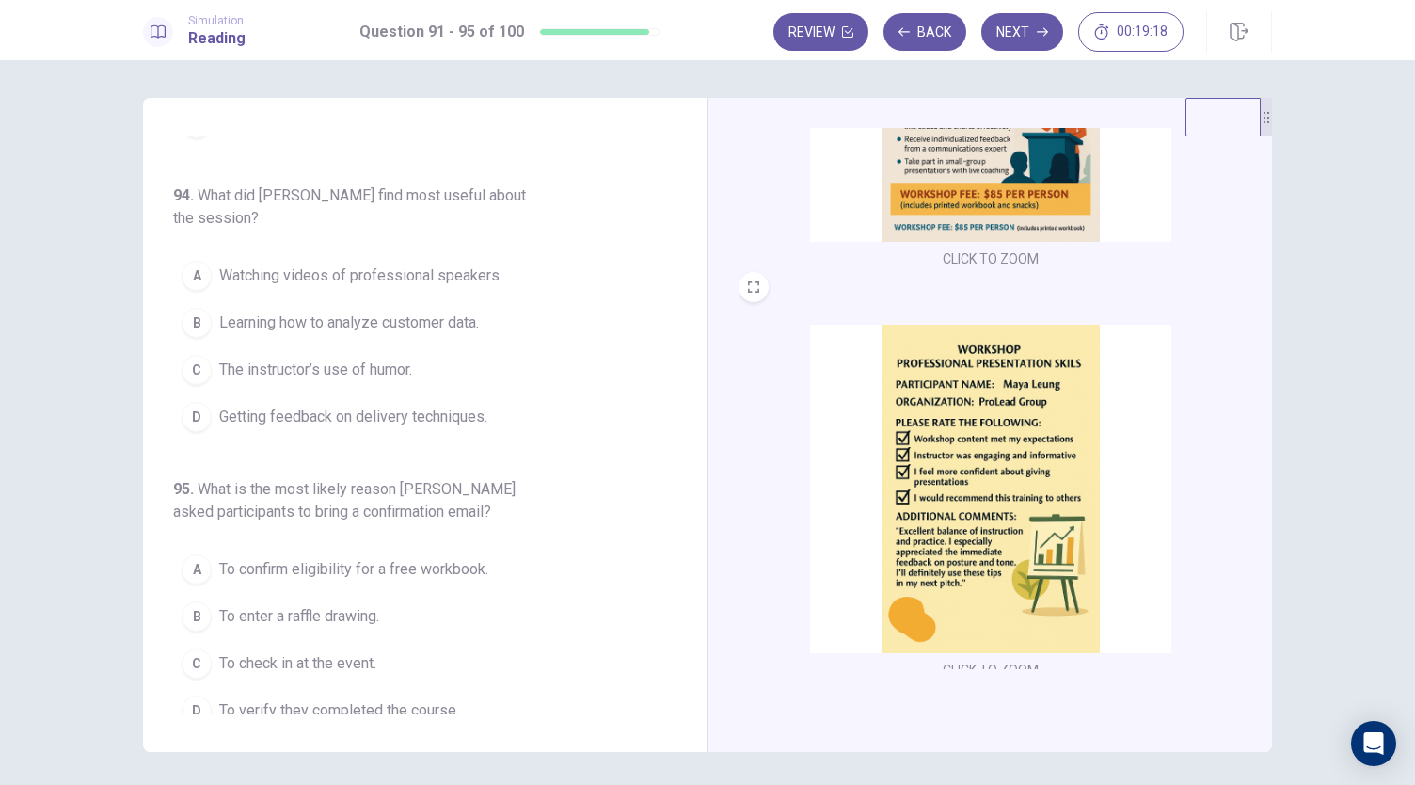
click at [936, 460] on img at bounding box center [990, 489] width 361 height 328
click at [903, 521] on img at bounding box center [990, 489] width 361 height 328
click at [433, 421] on button "D Getting feedback on delivery techniques." at bounding box center [413, 416] width 481 height 47
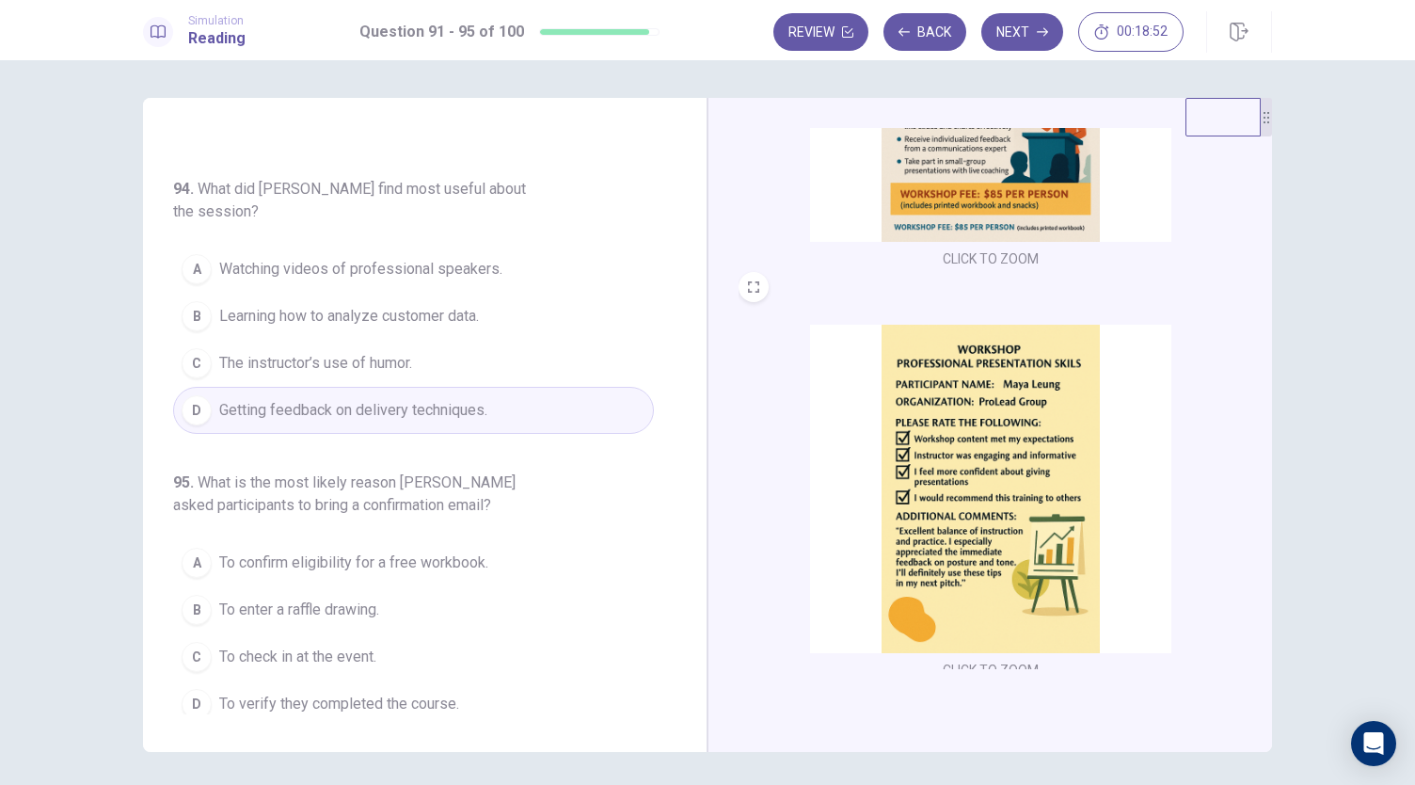
scroll to position [41, 0]
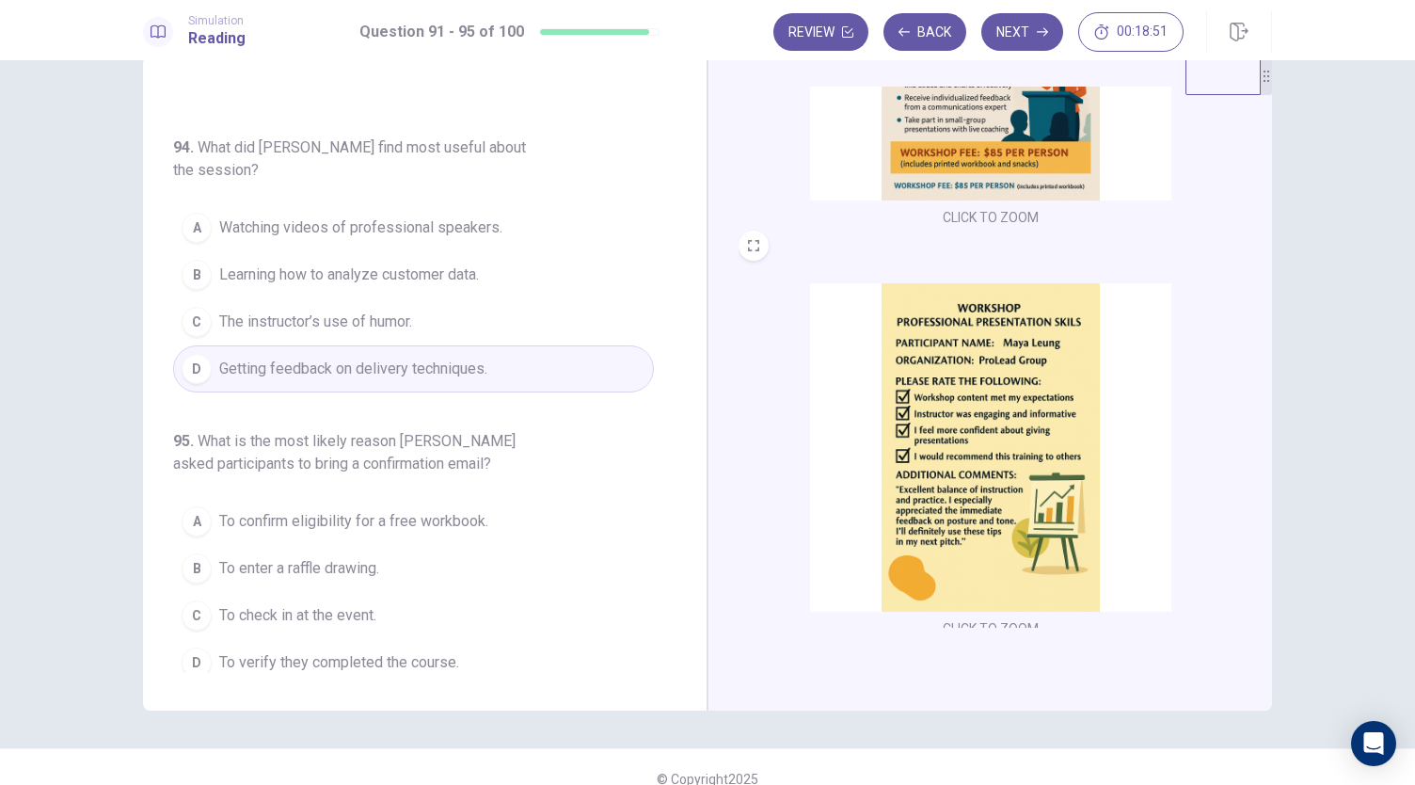
click at [887, 466] on img at bounding box center [990, 447] width 361 height 328
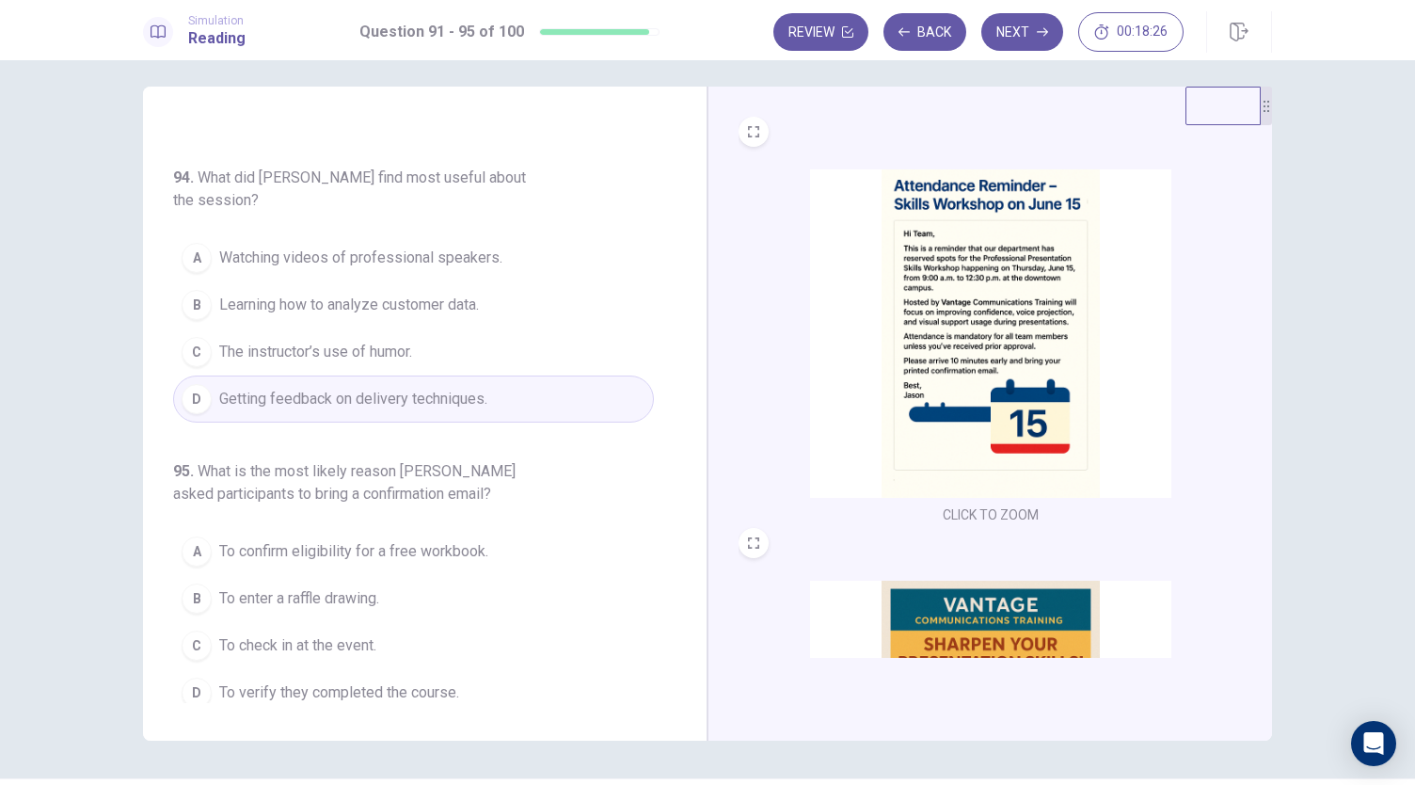
scroll to position [8, 0]
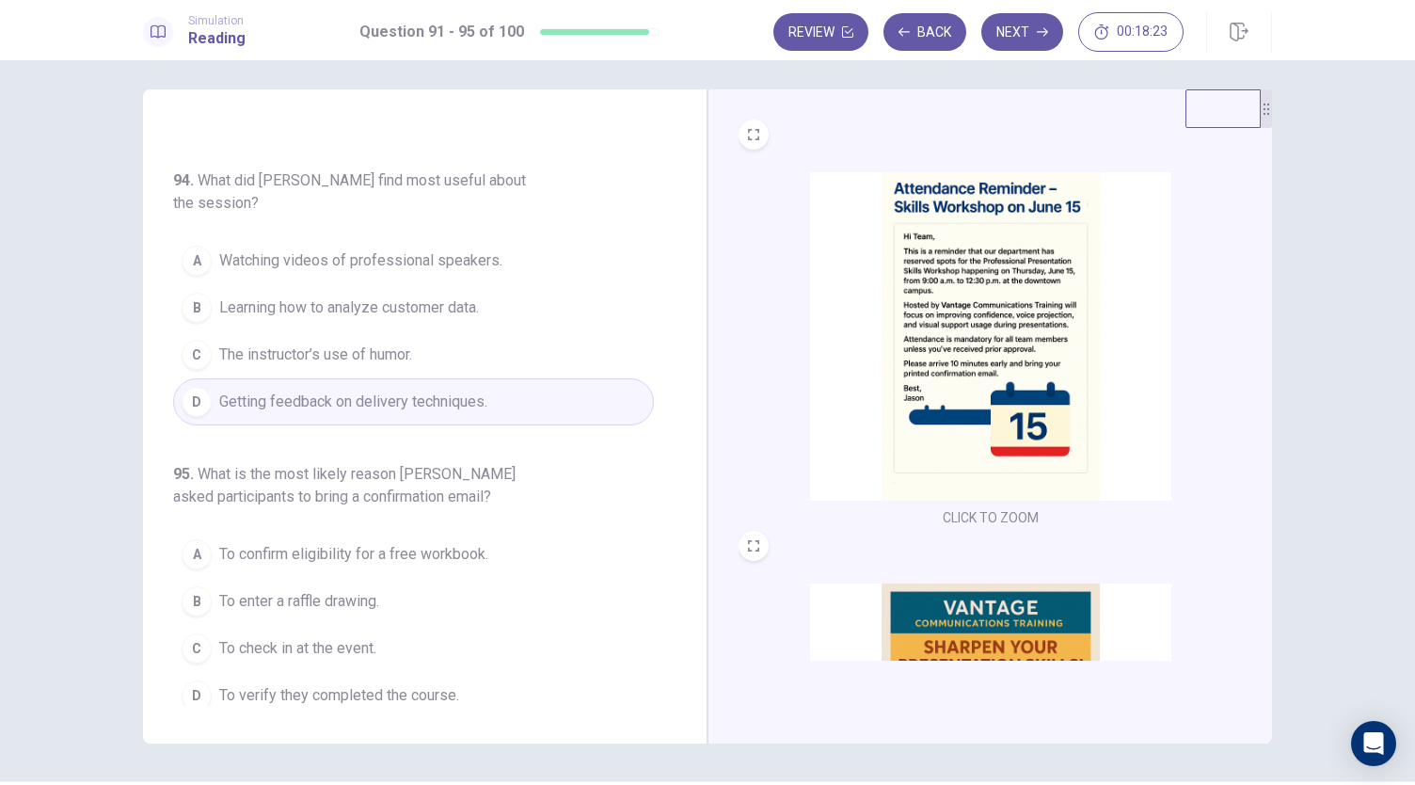
click at [933, 338] on img at bounding box center [990, 336] width 361 height 328
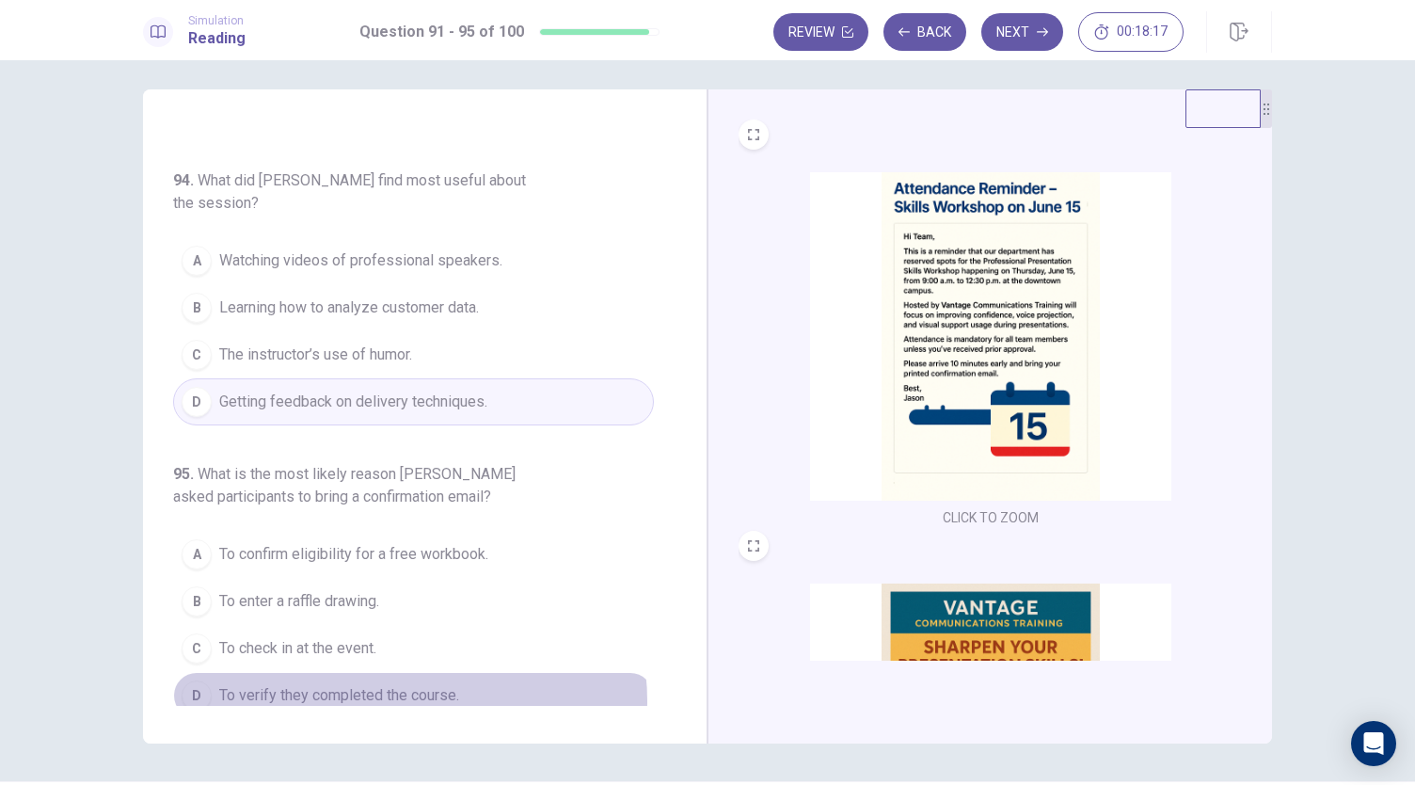
click at [399, 688] on span "To verify they completed the course." at bounding box center [339, 695] width 240 height 23
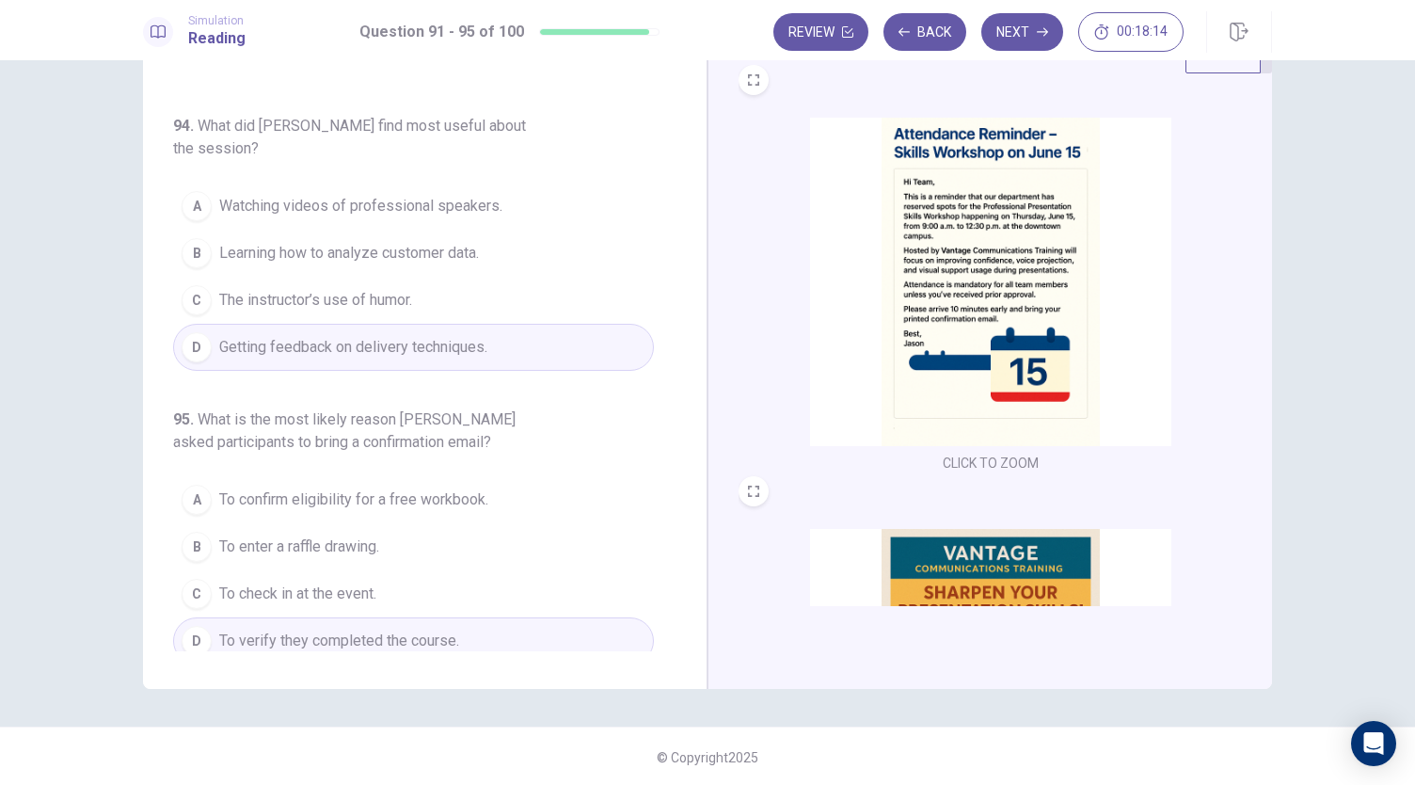
scroll to position [65, 0]
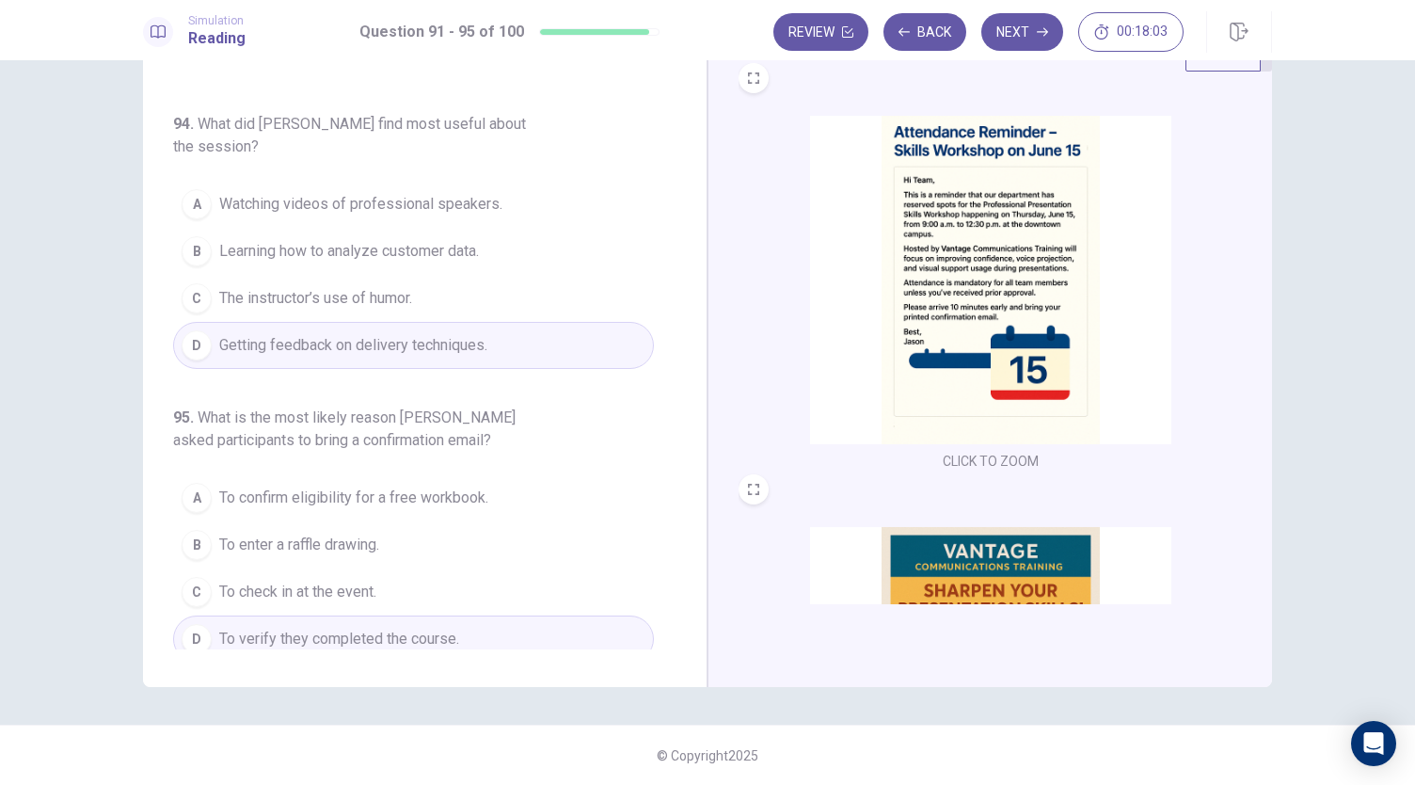
click at [421, 585] on button "C To check in at the event." at bounding box center [413, 591] width 481 height 47
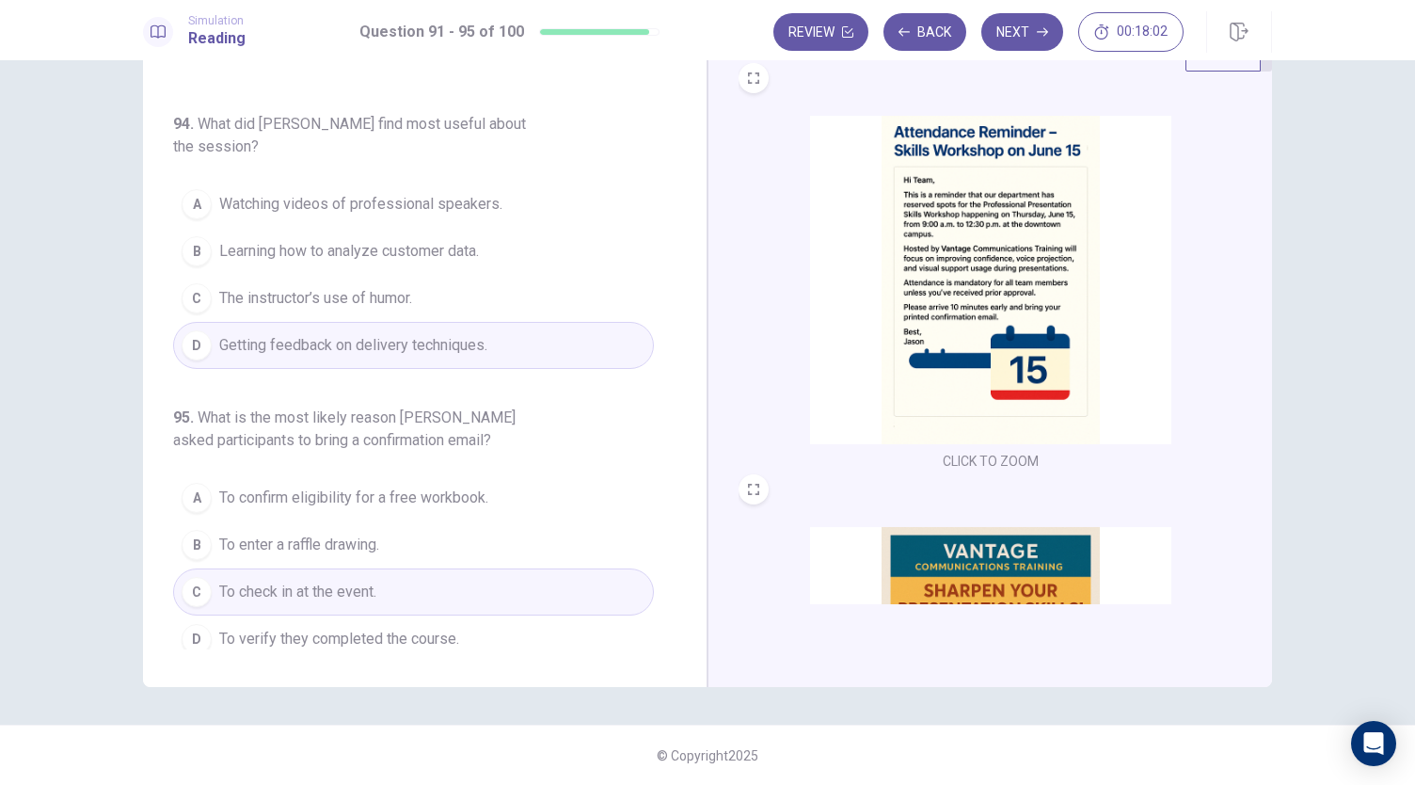
click at [897, 264] on img at bounding box center [990, 280] width 361 height 328
click at [944, 266] on img at bounding box center [990, 280] width 361 height 328
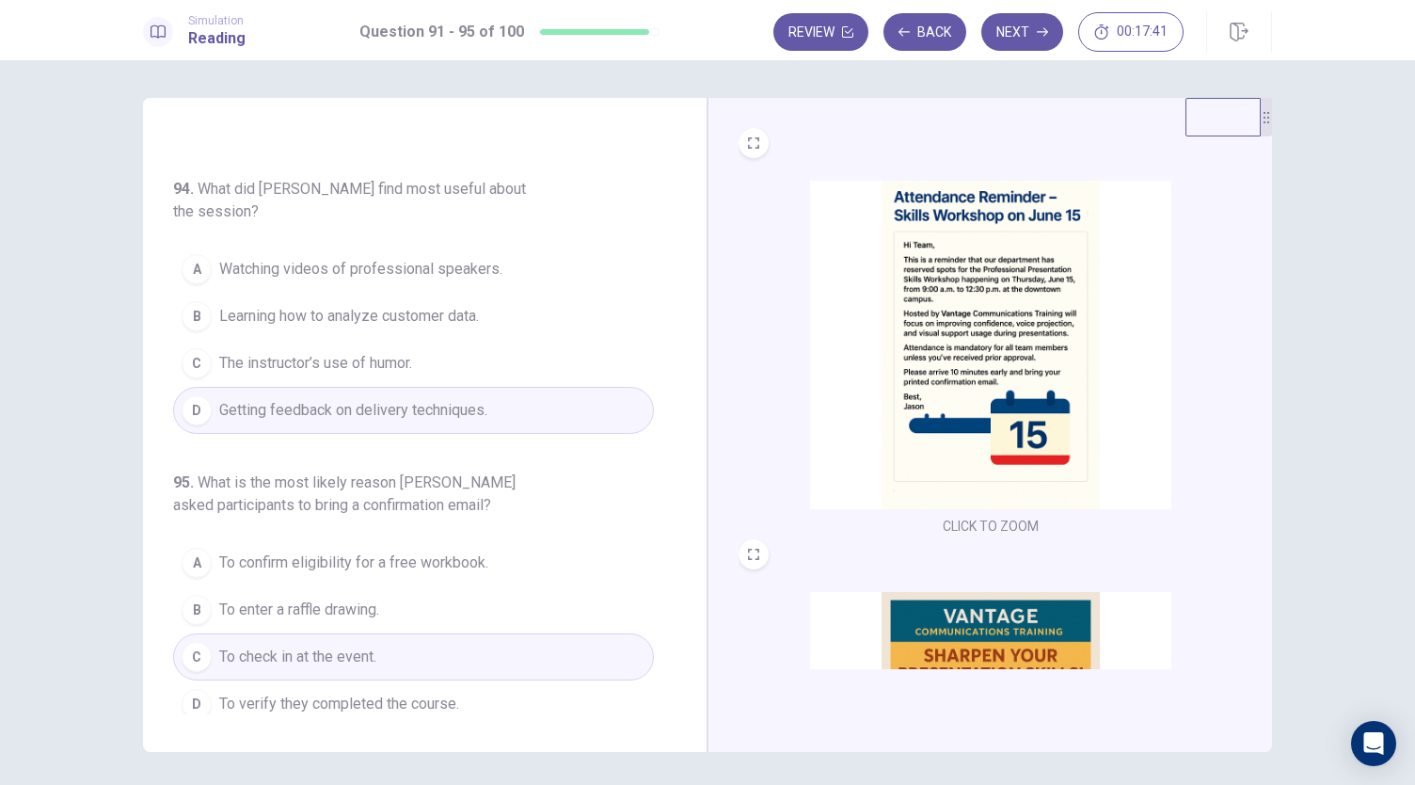
click at [899, 368] on img at bounding box center [990, 345] width 361 height 328
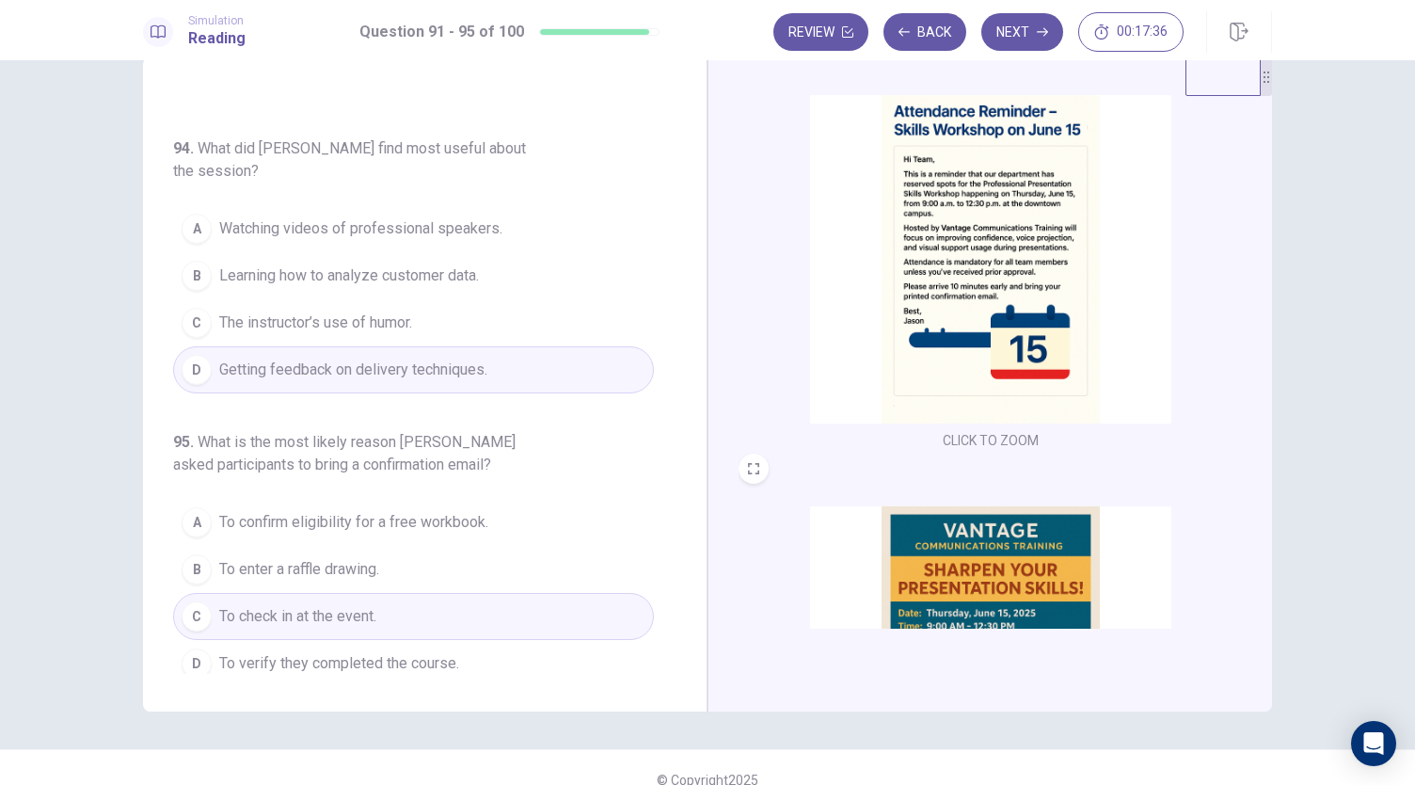
scroll to position [41, 0]
click at [1019, 40] on button "Next" at bounding box center [1022, 32] width 82 height 38
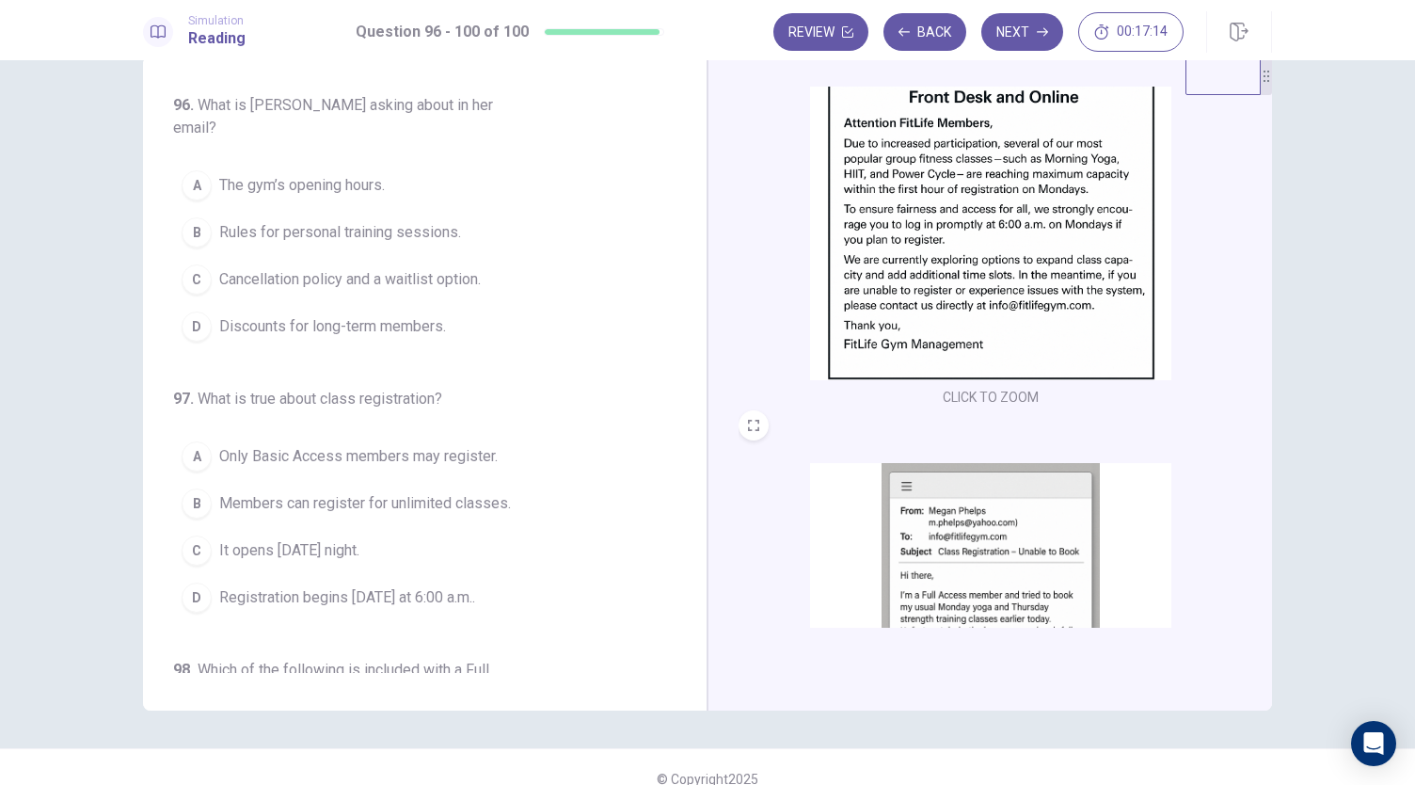
scroll to position [692, 0]
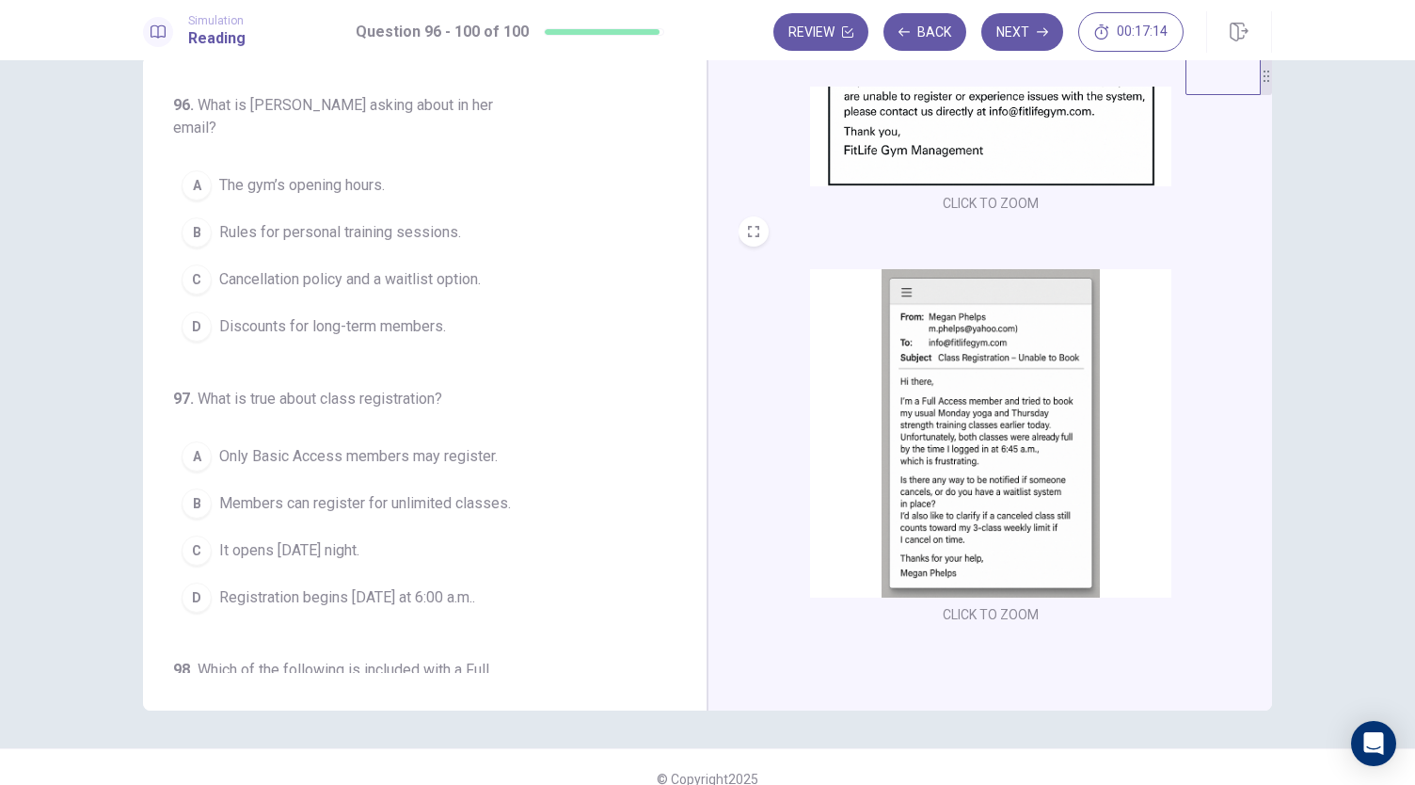
click at [897, 426] on img at bounding box center [990, 433] width 361 height 328
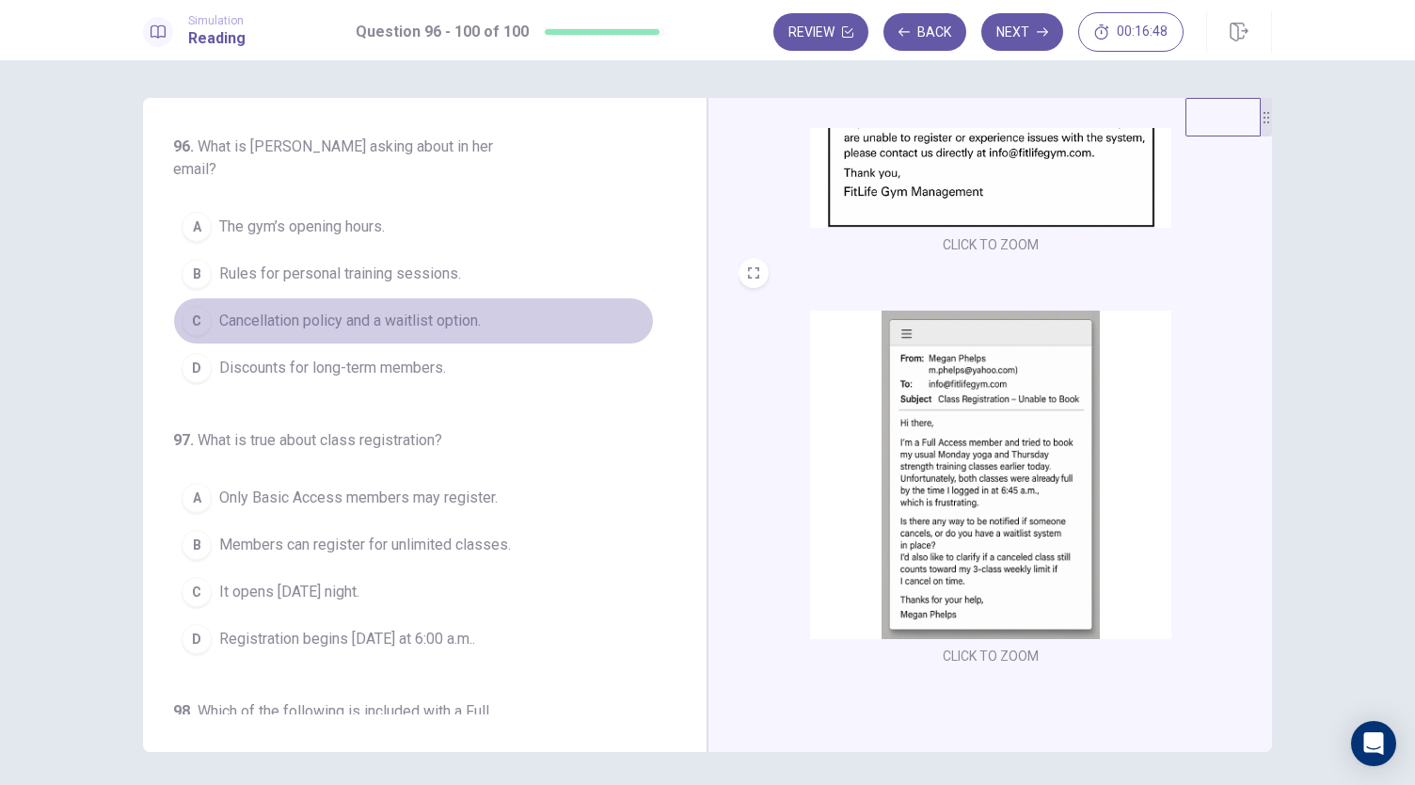
click at [455, 310] on span "Cancellation policy and a waitlist option." at bounding box center [350, 321] width 262 height 23
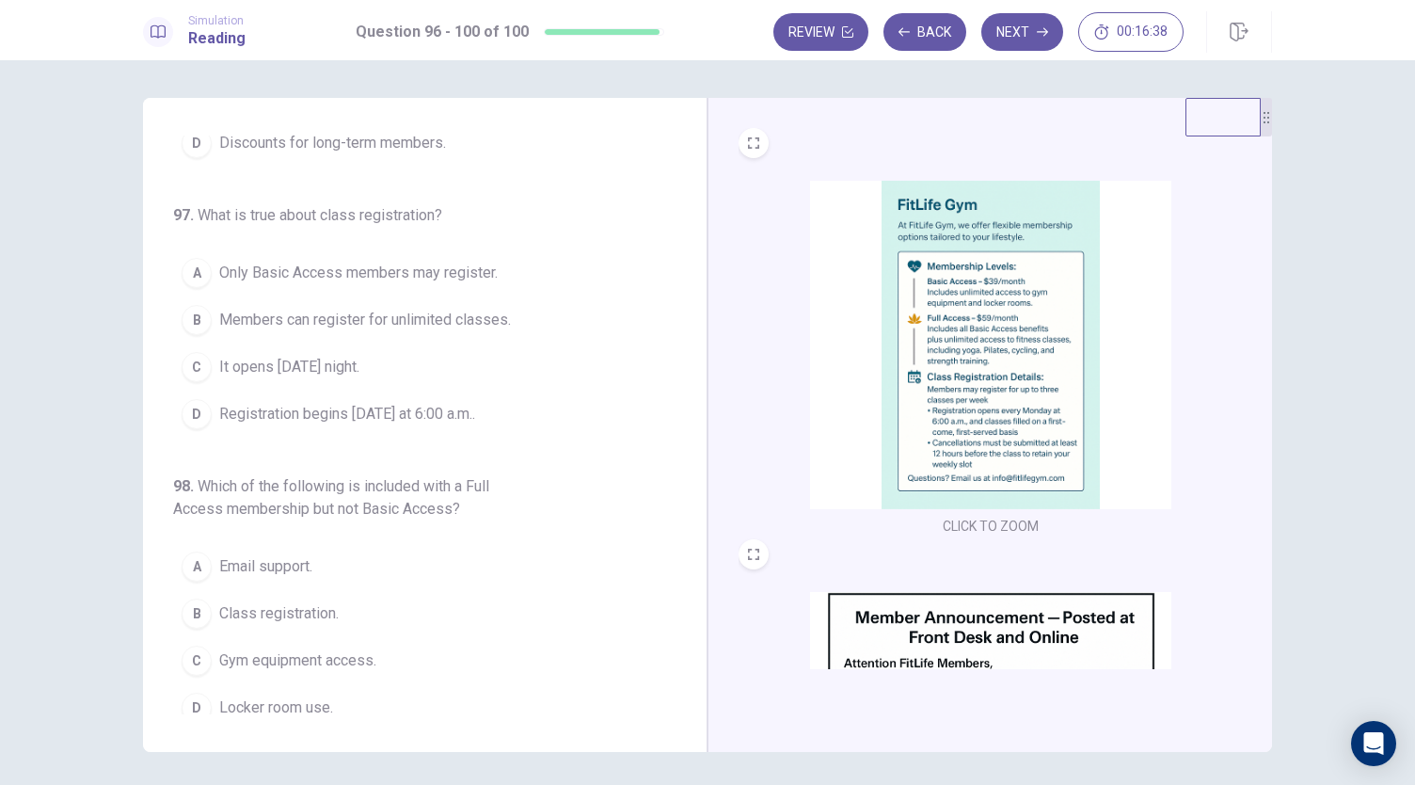
click at [958, 411] on img at bounding box center [990, 345] width 361 height 328
click at [477, 398] on button "D Registration begins on Monday at 6:00 a.m.." at bounding box center [413, 413] width 481 height 47
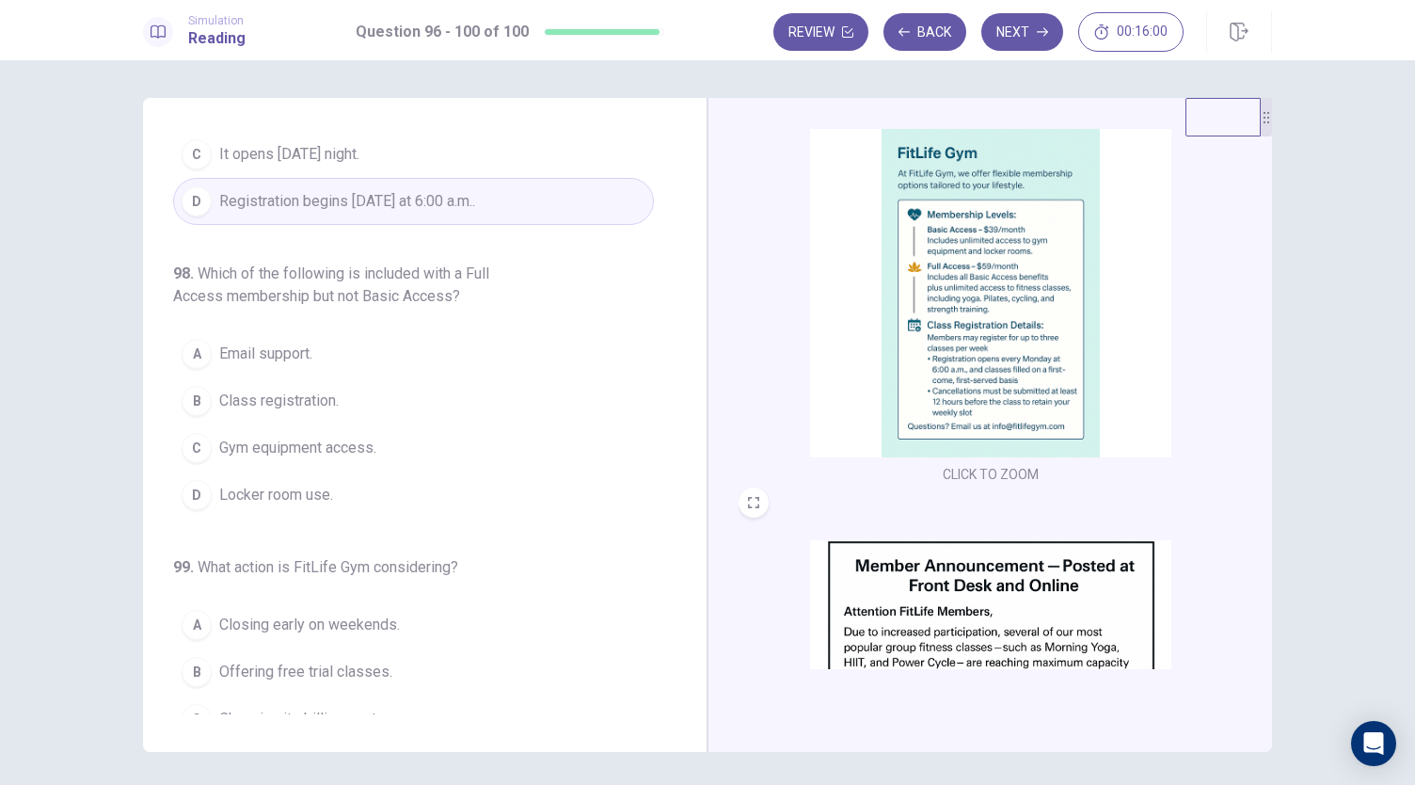
scroll to position [49, 0]
click at [945, 378] on img at bounding box center [990, 296] width 361 height 328
click at [1032, 319] on img at bounding box center [990, 296] width 361 height 328
click at [382, 377] on button "B Class registration." at bounding box center [413, 400] width 481 height 47
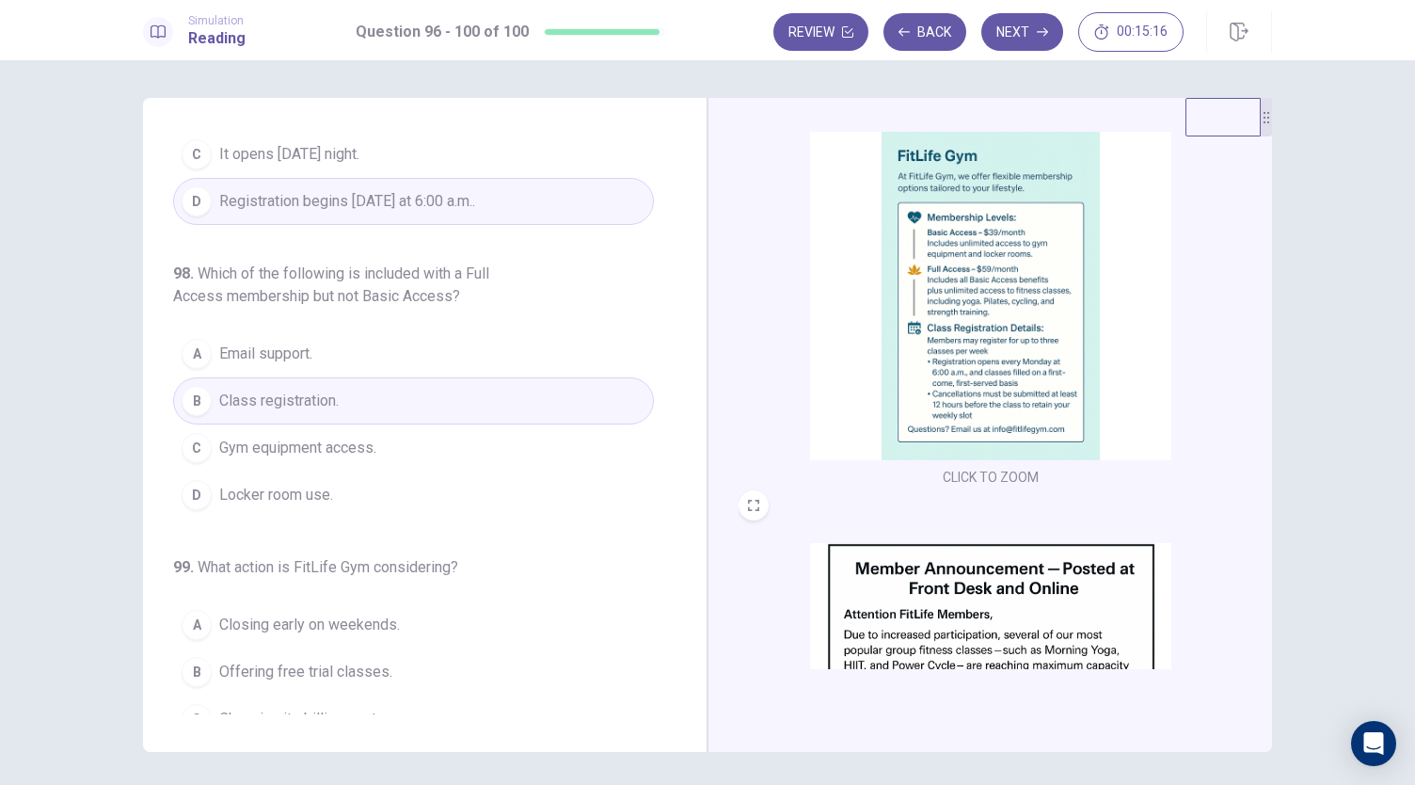
click at [934, 368] on img at bounding box center [990, 296] width 361 height 328
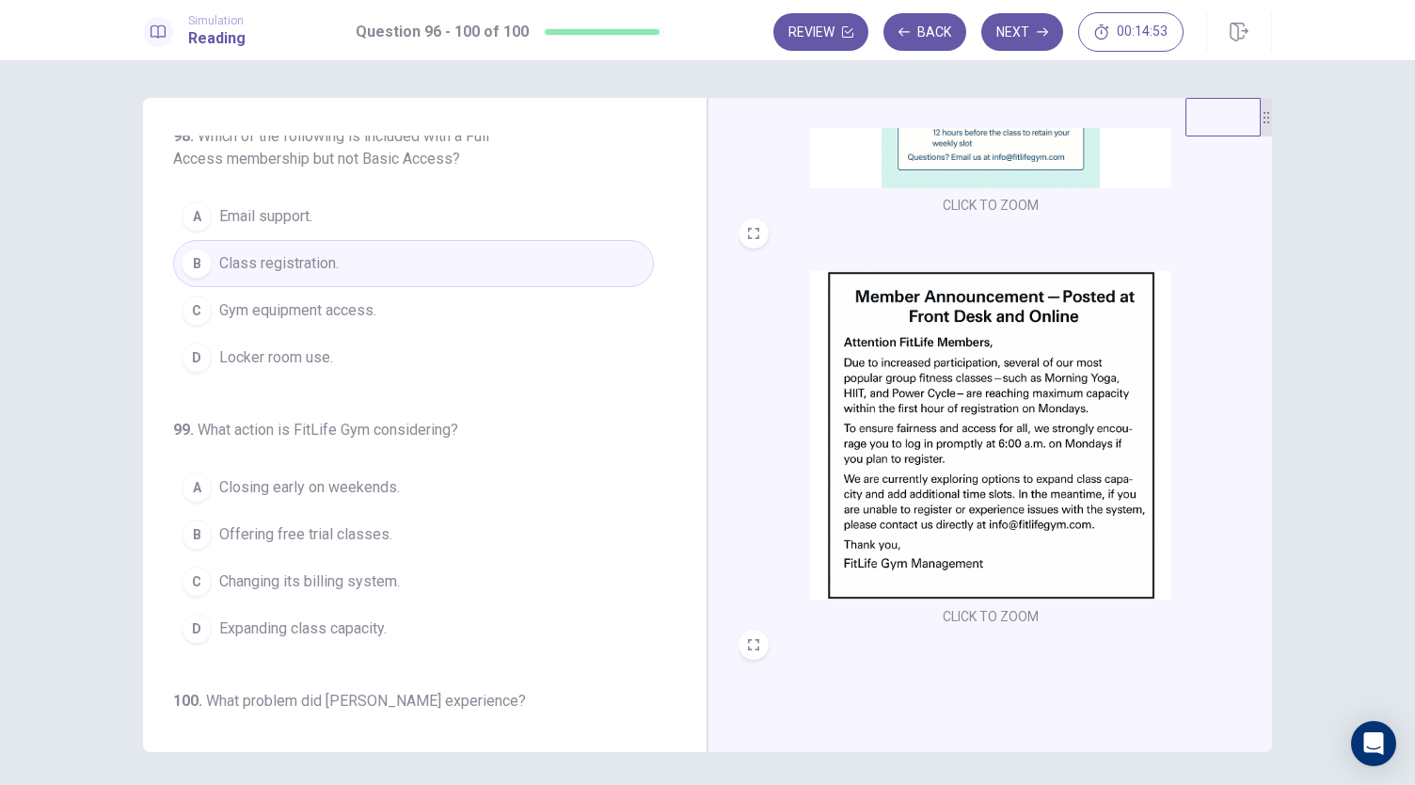
scroll to position [675, 0]
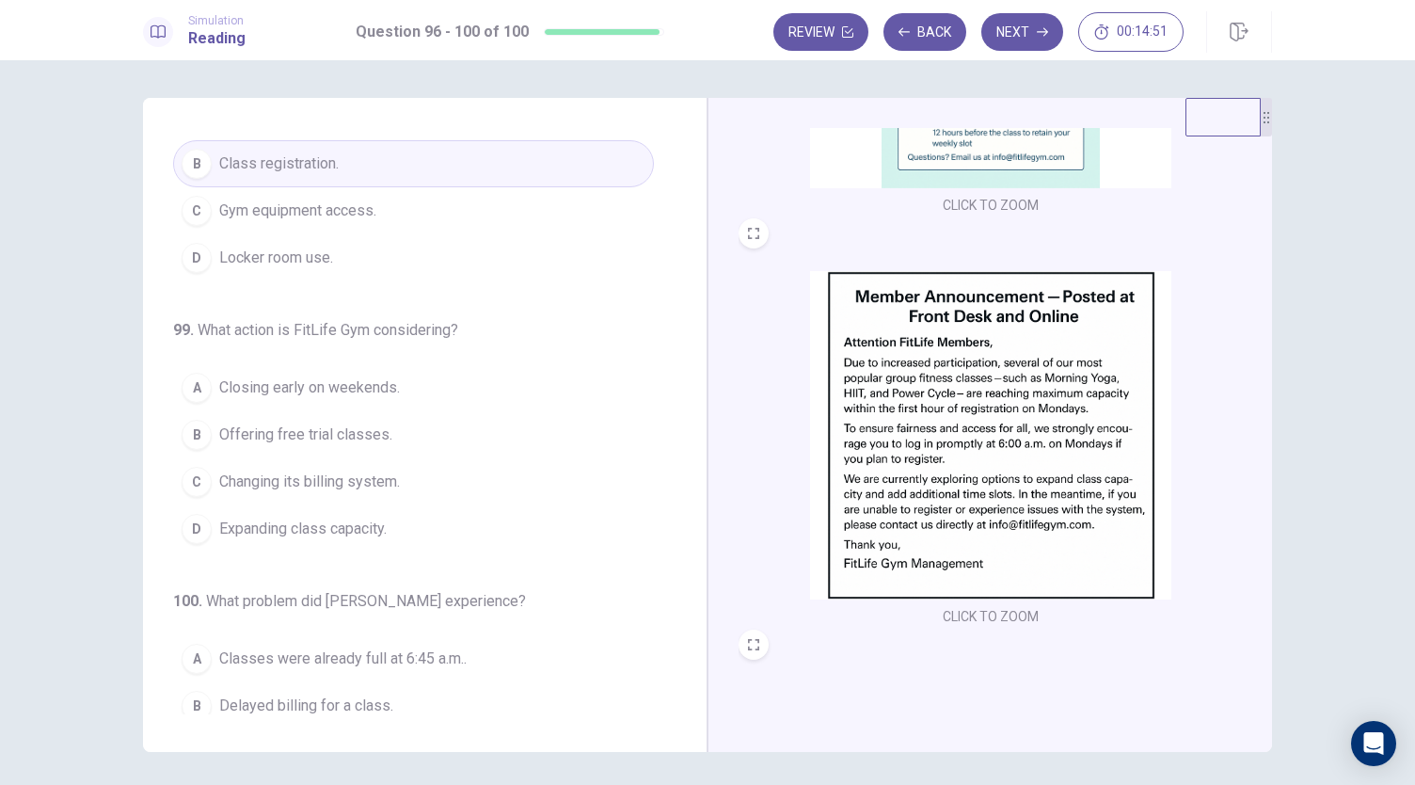
click at [957, 477] on img at bounding box center [990, 435] width 361 height 328
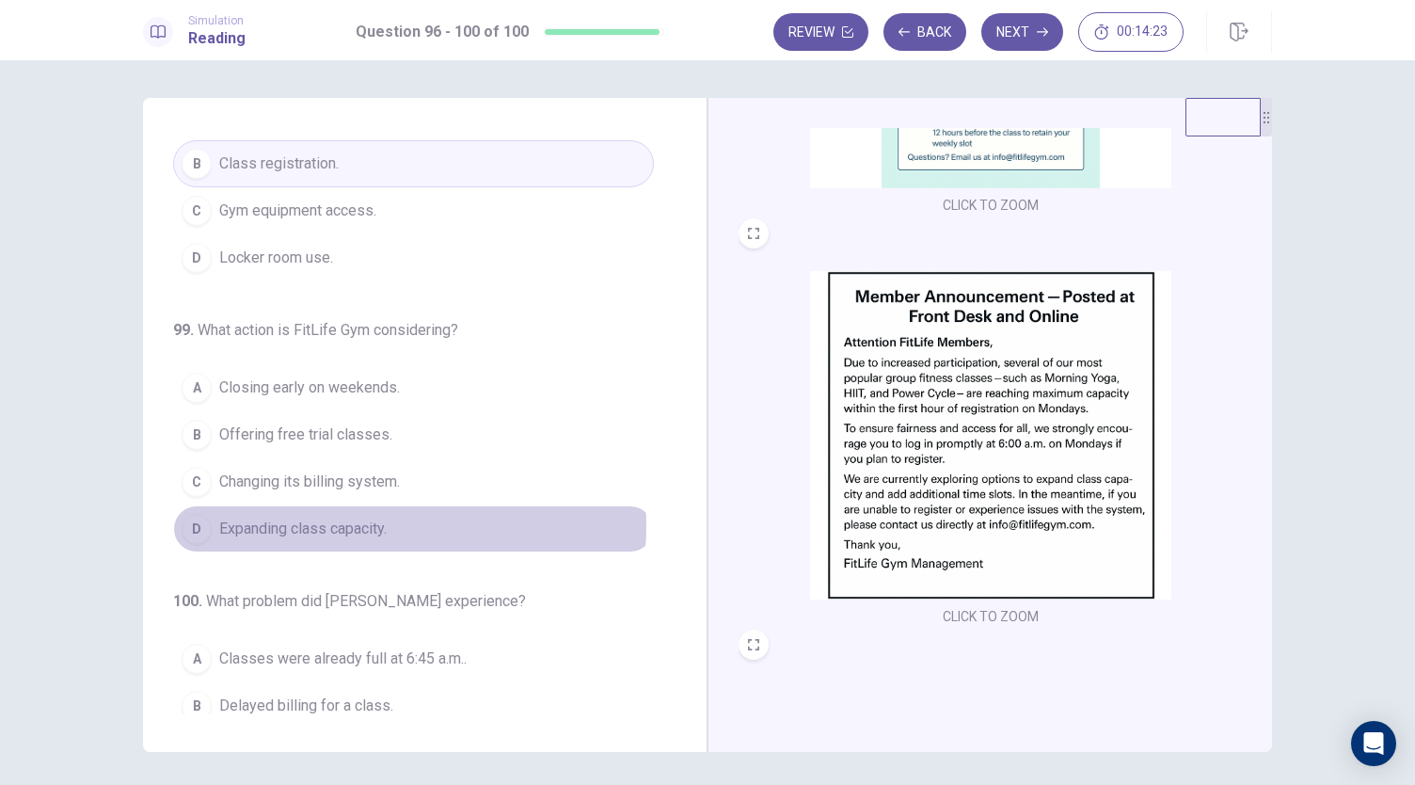
click at [376, 517] on span "Expanding class capacity." at bounding box center [302, 528] width 167 height 23
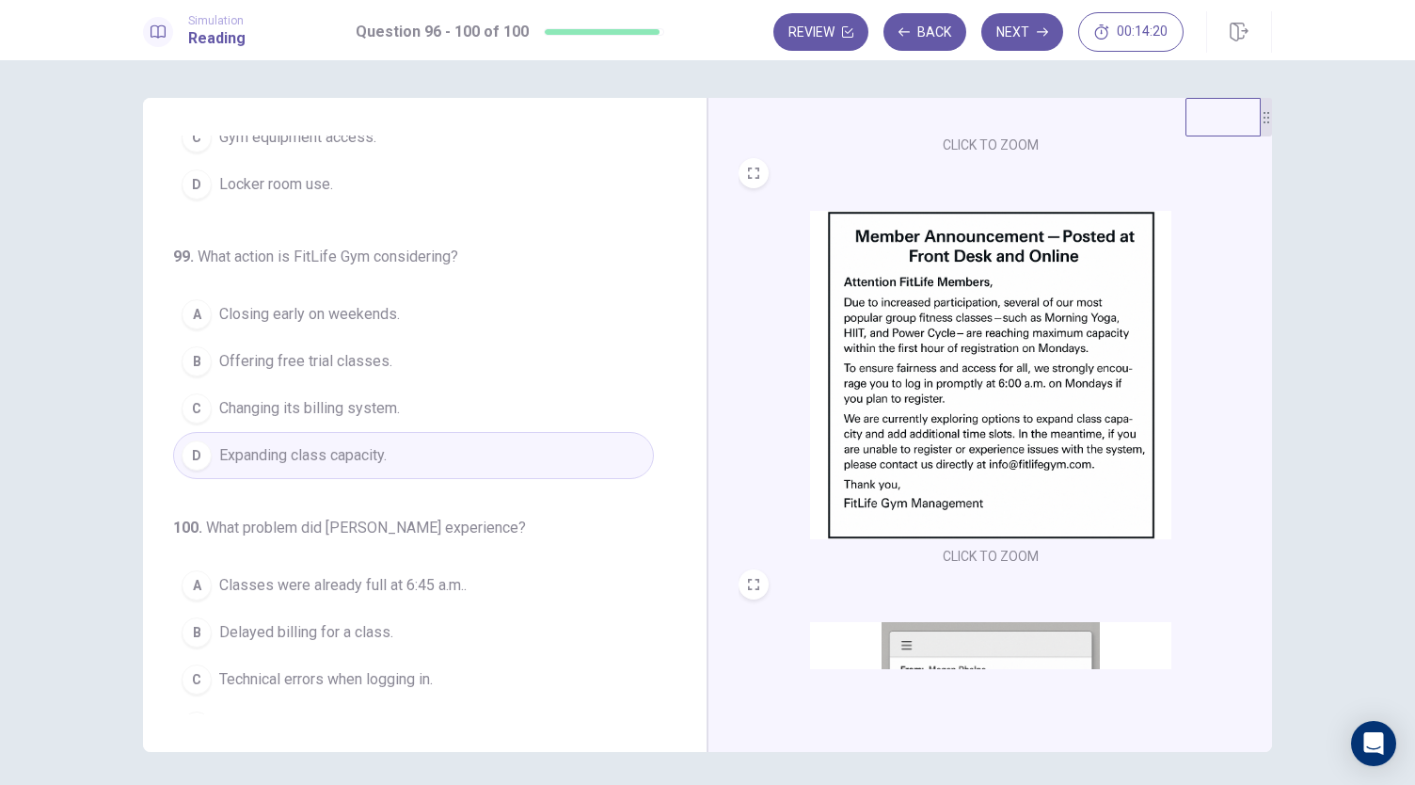
scroll to position [692, 0]
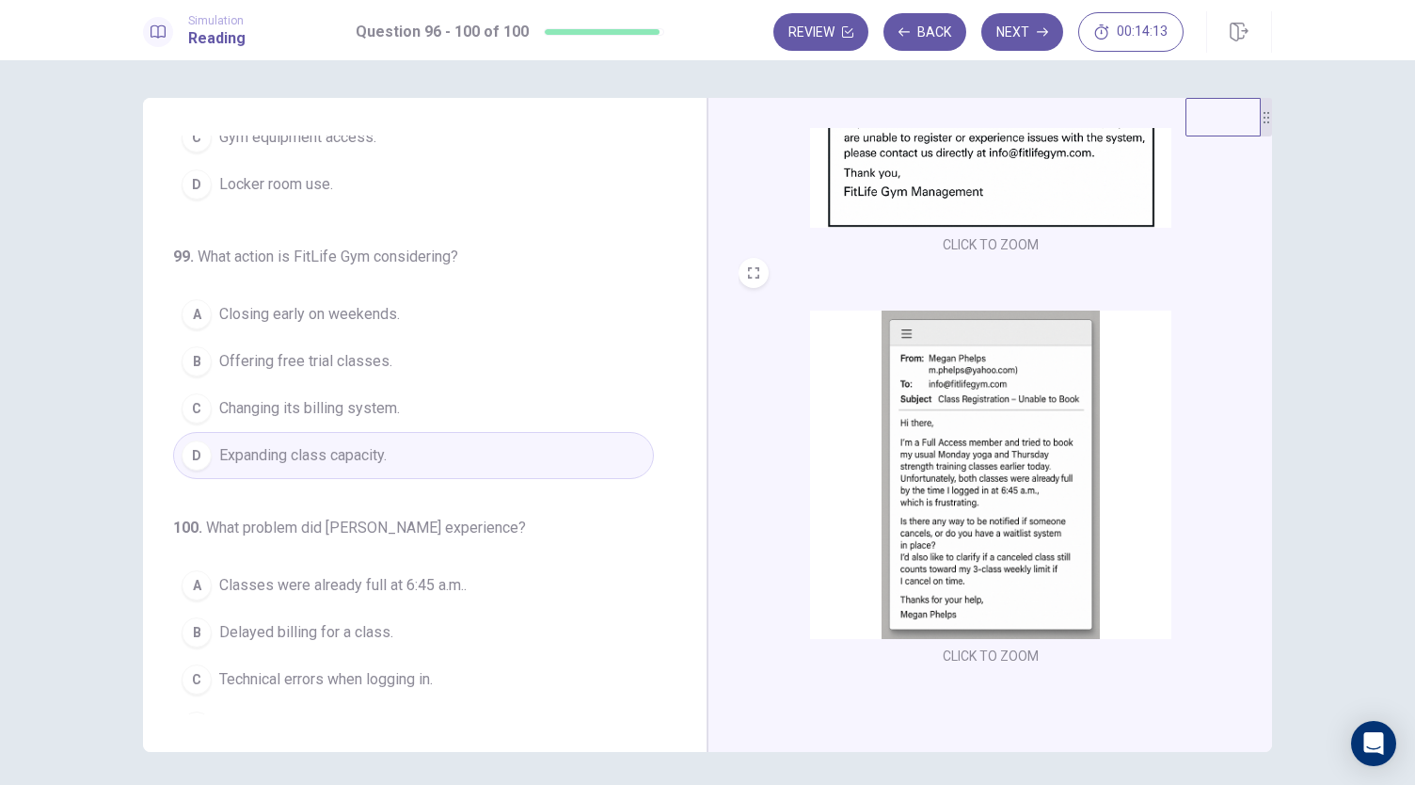
click at [439, 574] on span "Classes were already full at 6:45 a.m.." at bounding box center [342, 585] width 247 height 23
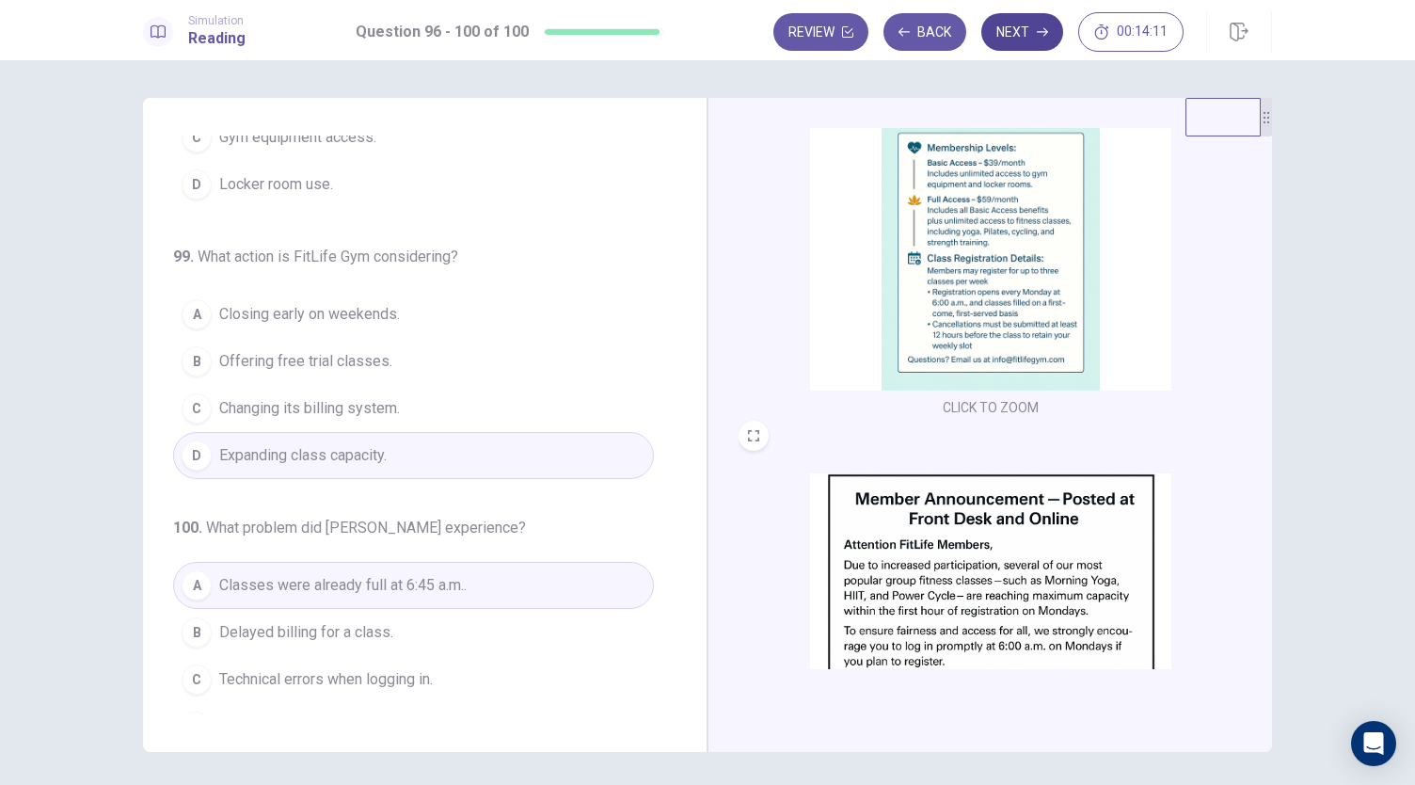
scroll to position [118, 0]
click at [1025, 21] on button "Next" at bounding box center [1022, 32] width 82 height 38
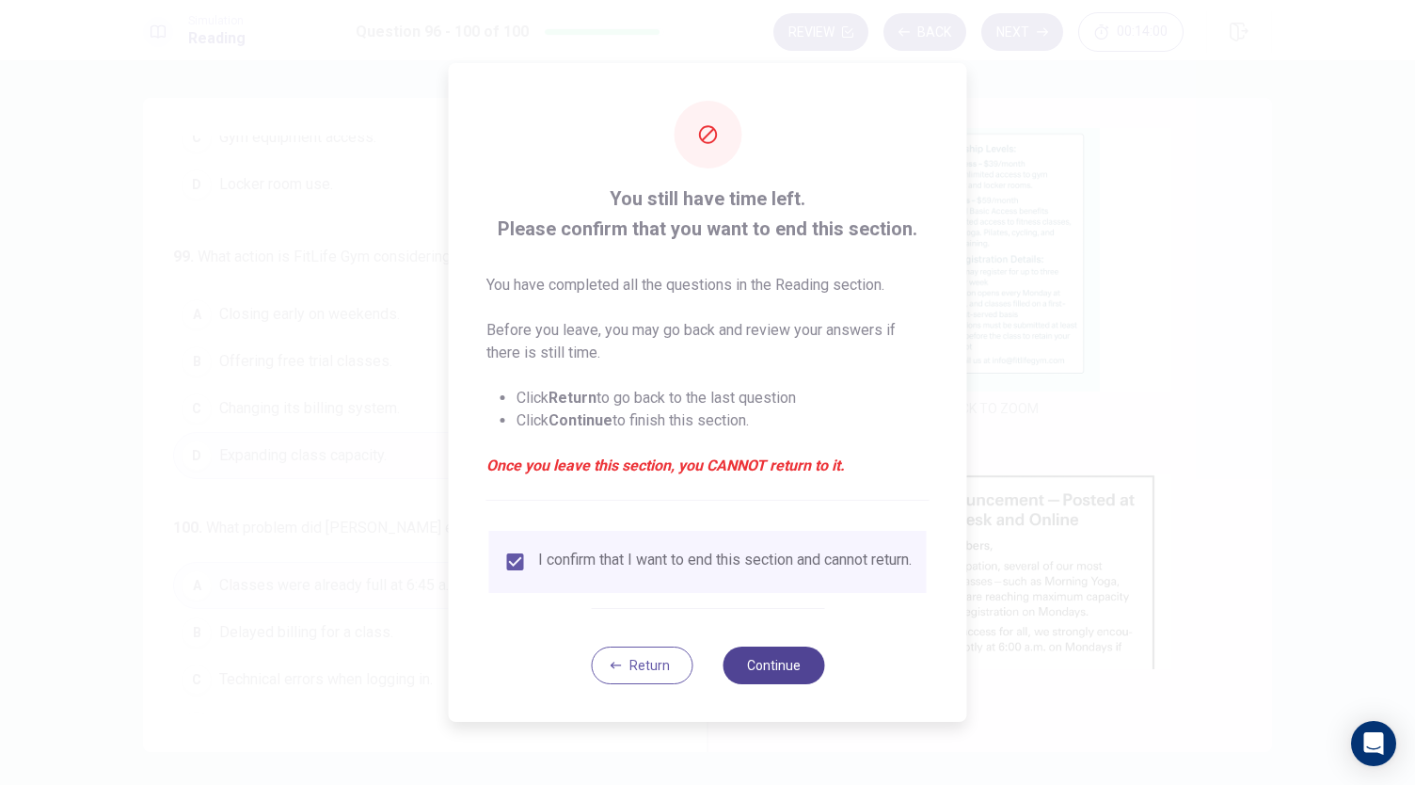
click at [785, 668] on button "Continue" at bounding box center [773, 665] width 102 height 38
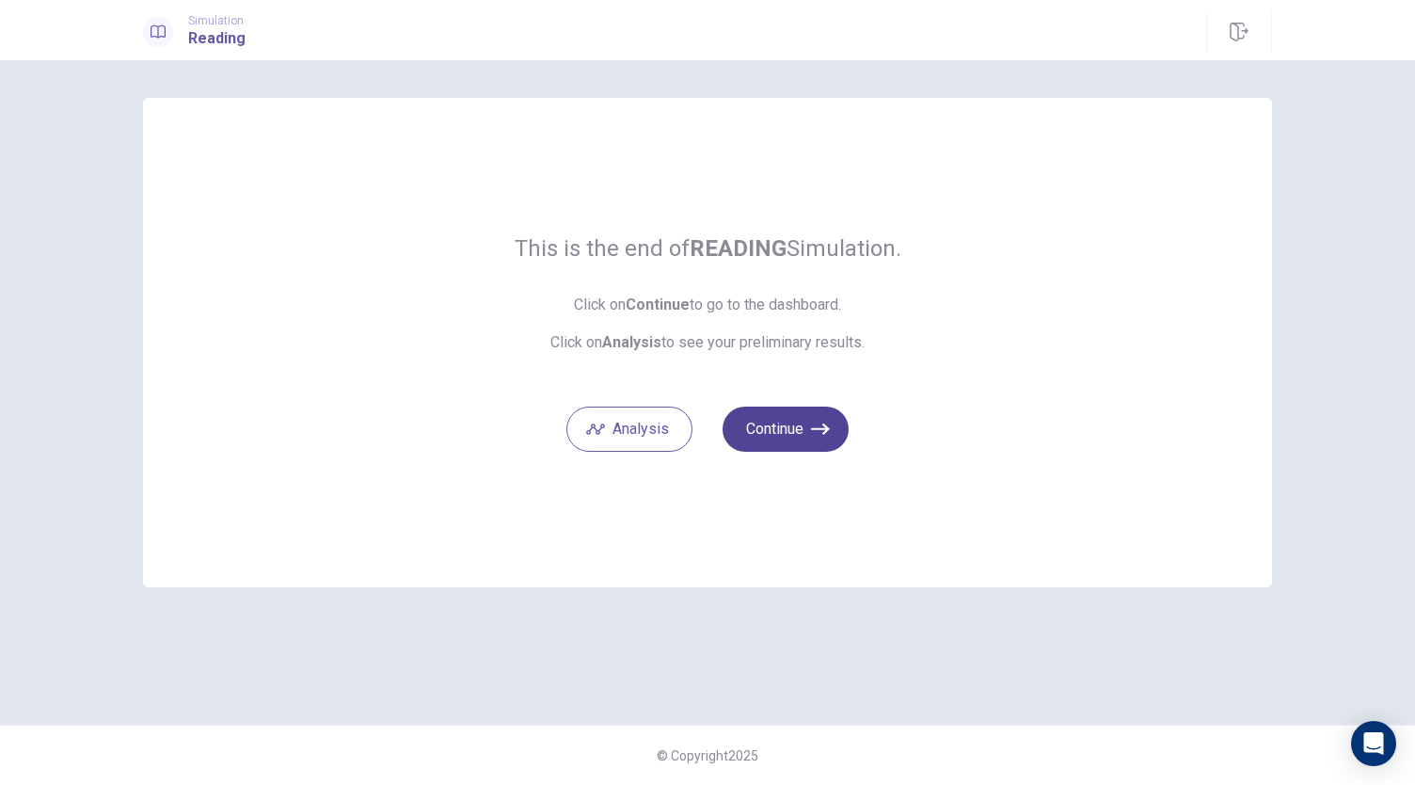
click at [786, 427] on button "Continue" at bounding box center [785, 428] width 126 height 45
